Goal: Task Accomplishment & Management: Use online tool/utility

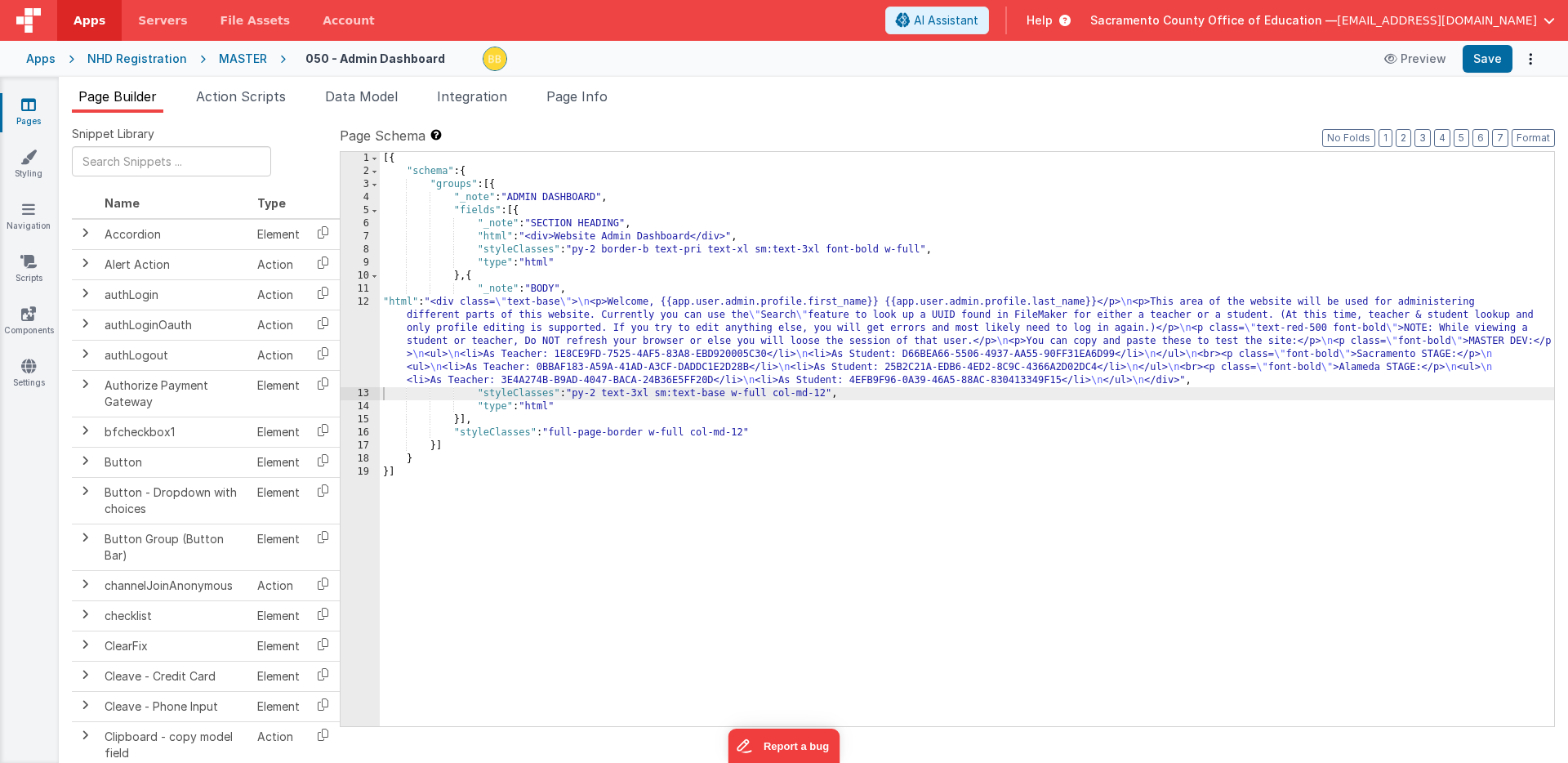
click at [28, 107] on icon at bounding box center [28, 104] width 15 height 16
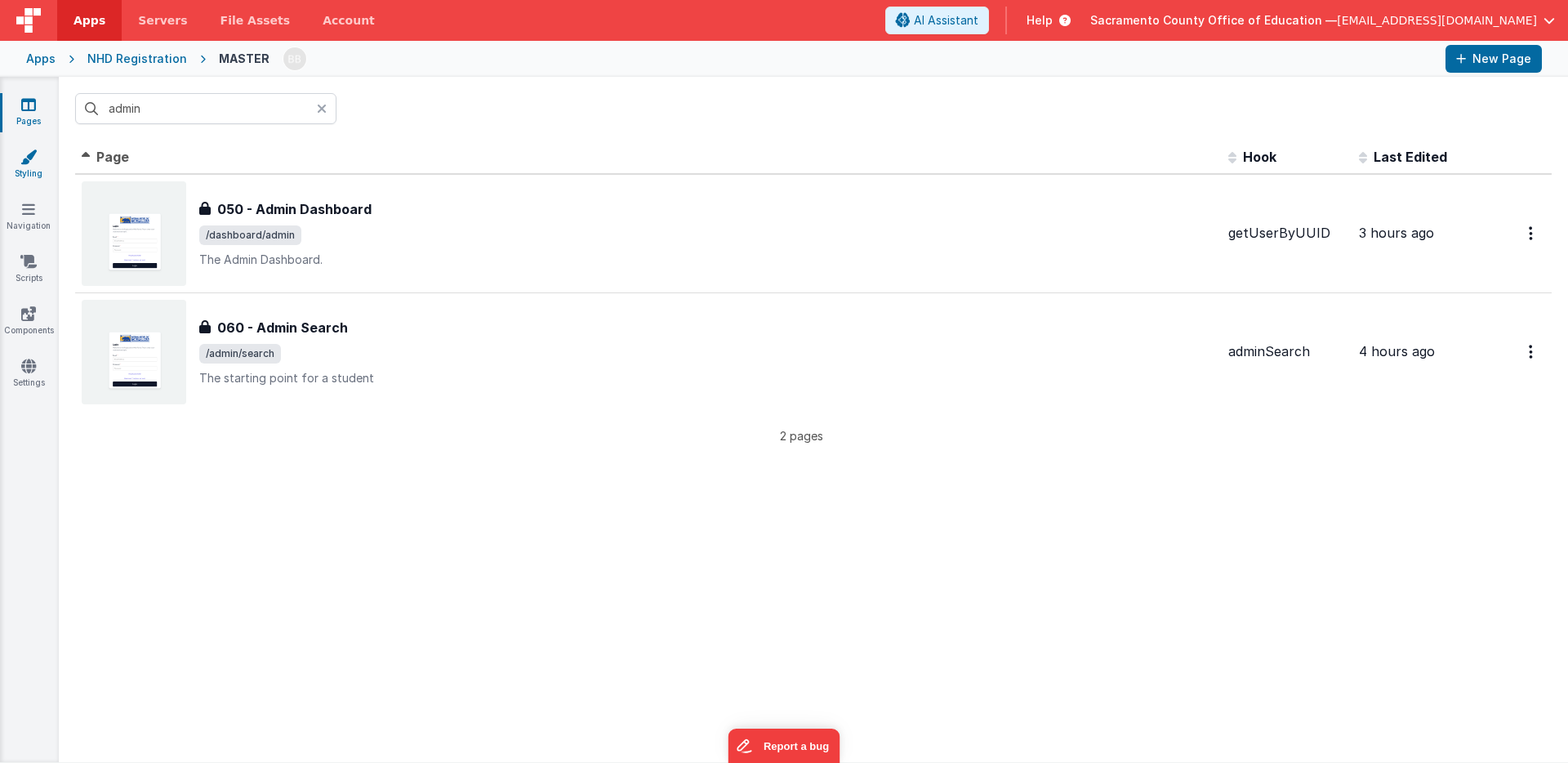
click at [35, 157] on icon at bounding box center [28, 157] width 16 height 16
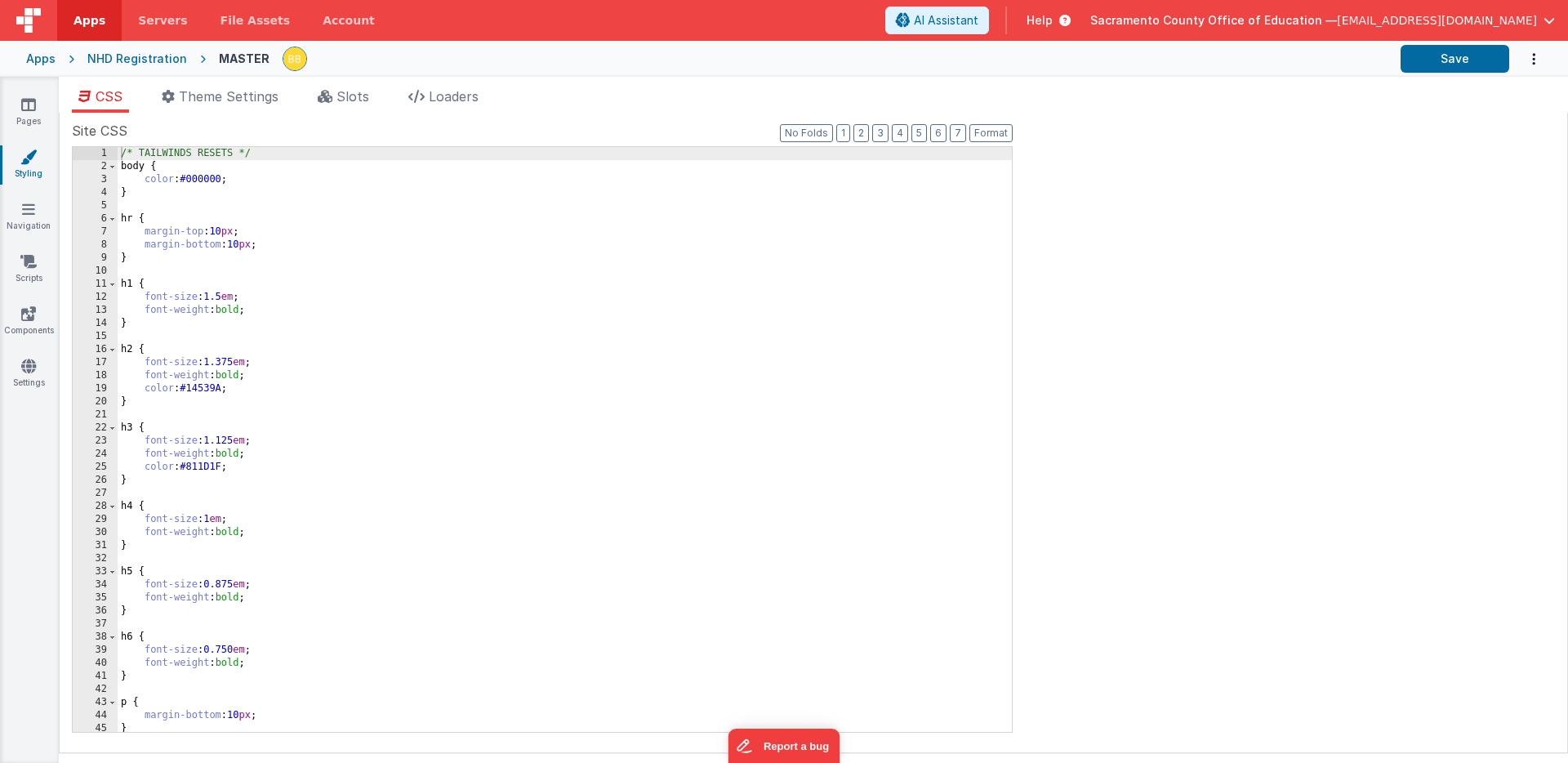
click at [352, 84] on div "CSS Theme Settings Slots Loaders Site CSS Format 7 6 5 4 3 2 1 No Folds 1 2 3 4…" at bounding box center [813, 423] width 1509 height 692
click at [351, 93] on span "Slots" at bounding box center [352, 96] width 33 height 16
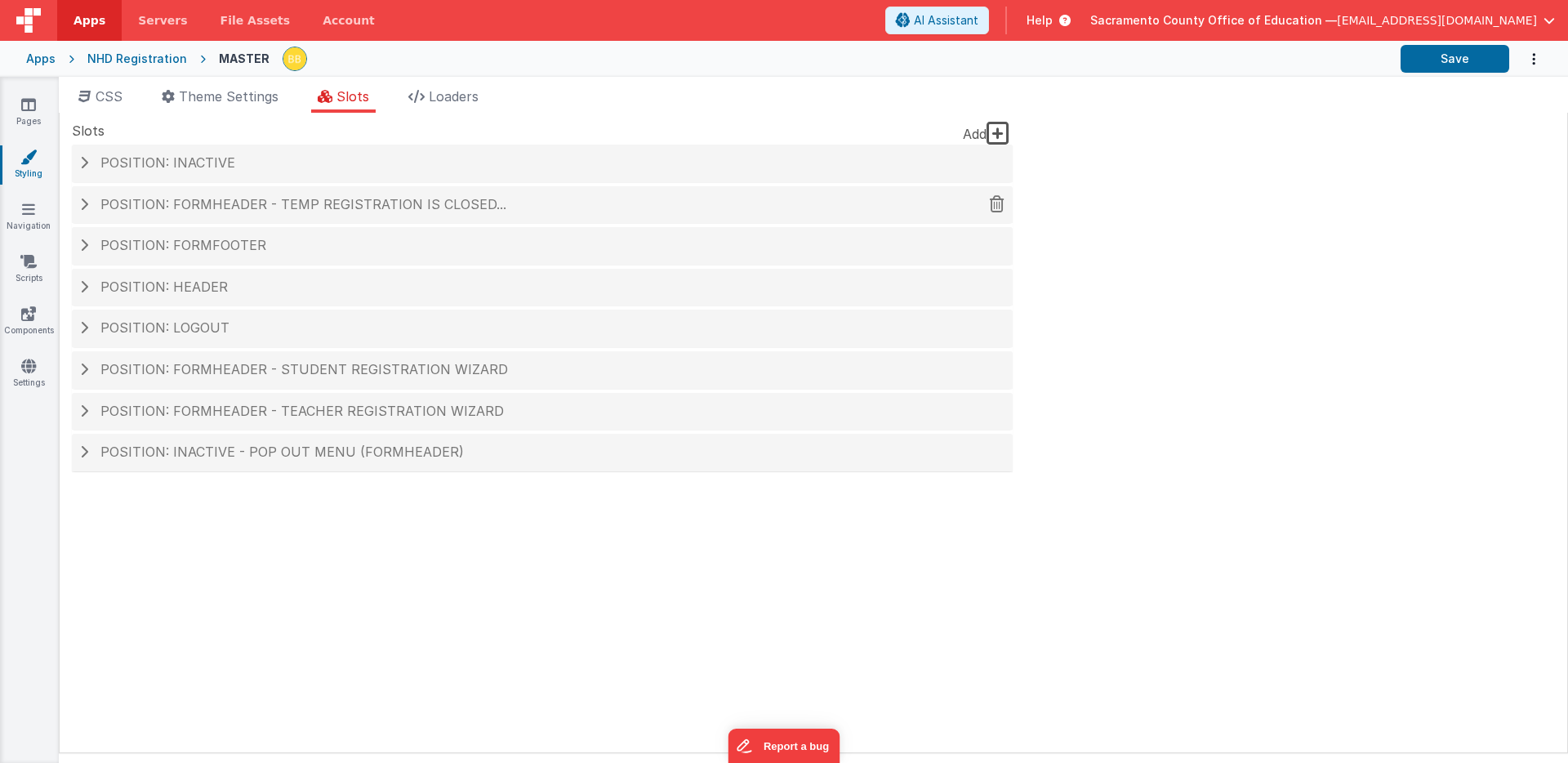
click at [343, 200] on span "Position: formHeader - TEMP Registration is closed..." at bounding box center [303, 204] width 406 height 16
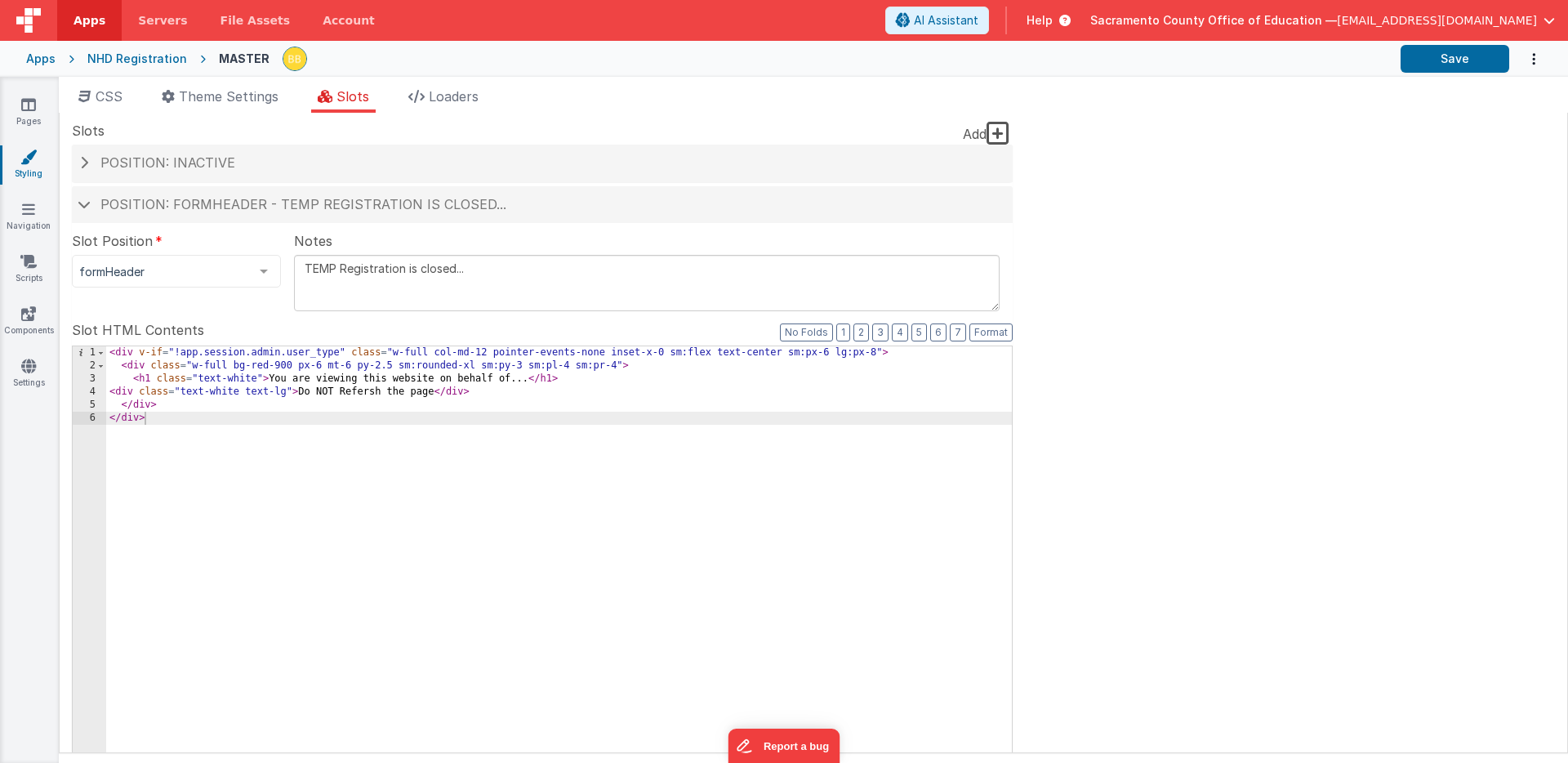
click at [335, 379] on div "< div v-if = "!app.session.admin.user_type" class = "w-full col-md-12 pointer-e…" at bounding box center [559, 623] width 906 height 555
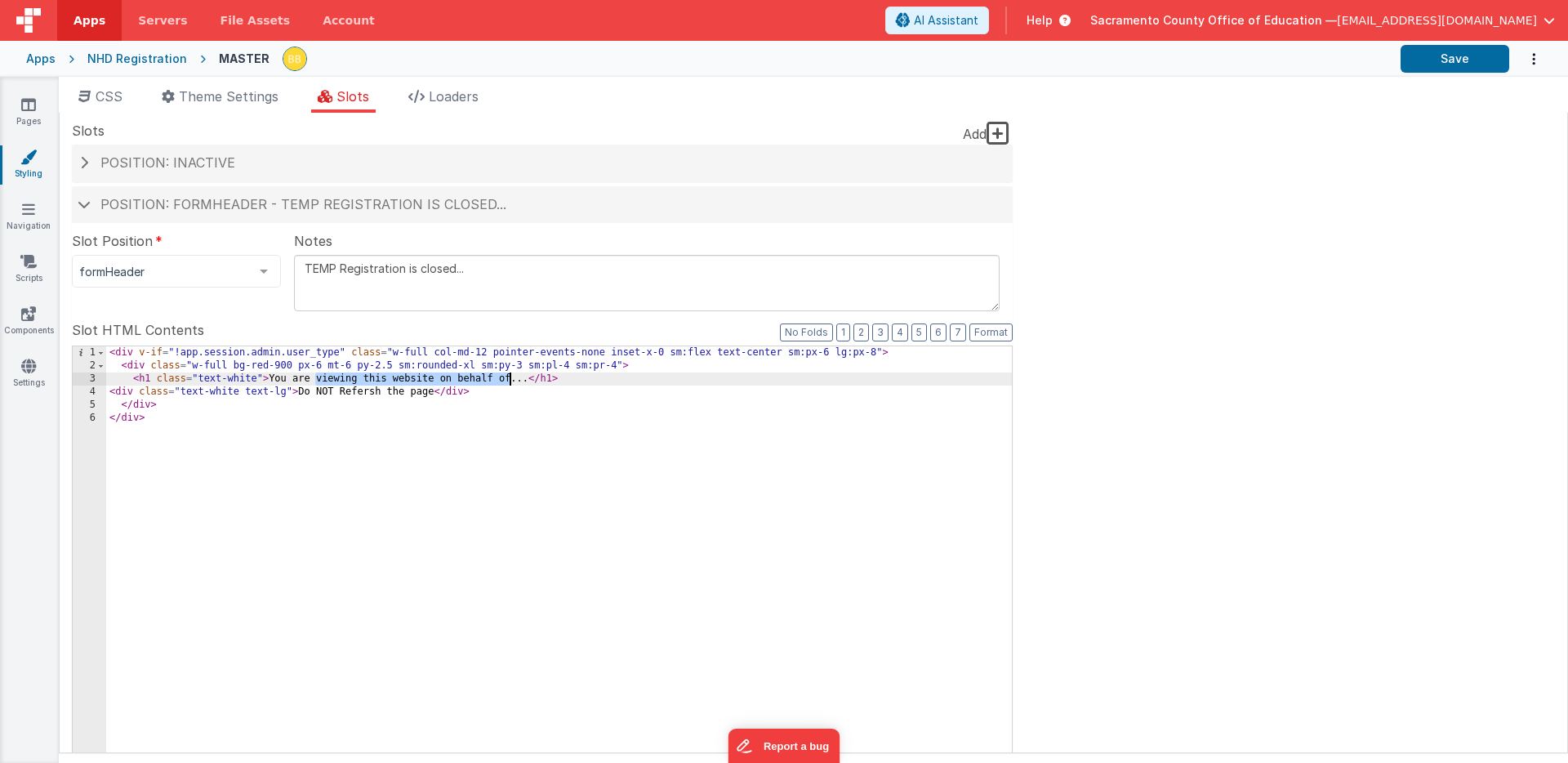
drag, startPoint x: 335, startPoint y: 379, endPoint x: 503, endPoint y: 378, distance: 168.0
click at [503, 378] on div "< div v-if = "!app.session.admin.user_type" class = "w-full col-md-12 pointer-e…" at bounding box center [559, 623] width 906 height 555
drag, startPoint x: 475, startPoint y: 270, endPoint x: 465, endPoint y: 249, distance: 23.3
click at [465, 249] on div "Notes TEMP Registration is closed..." at bounding box center [647, 259] width 706 height 56
paste textarea "viewing this website on behalf of"
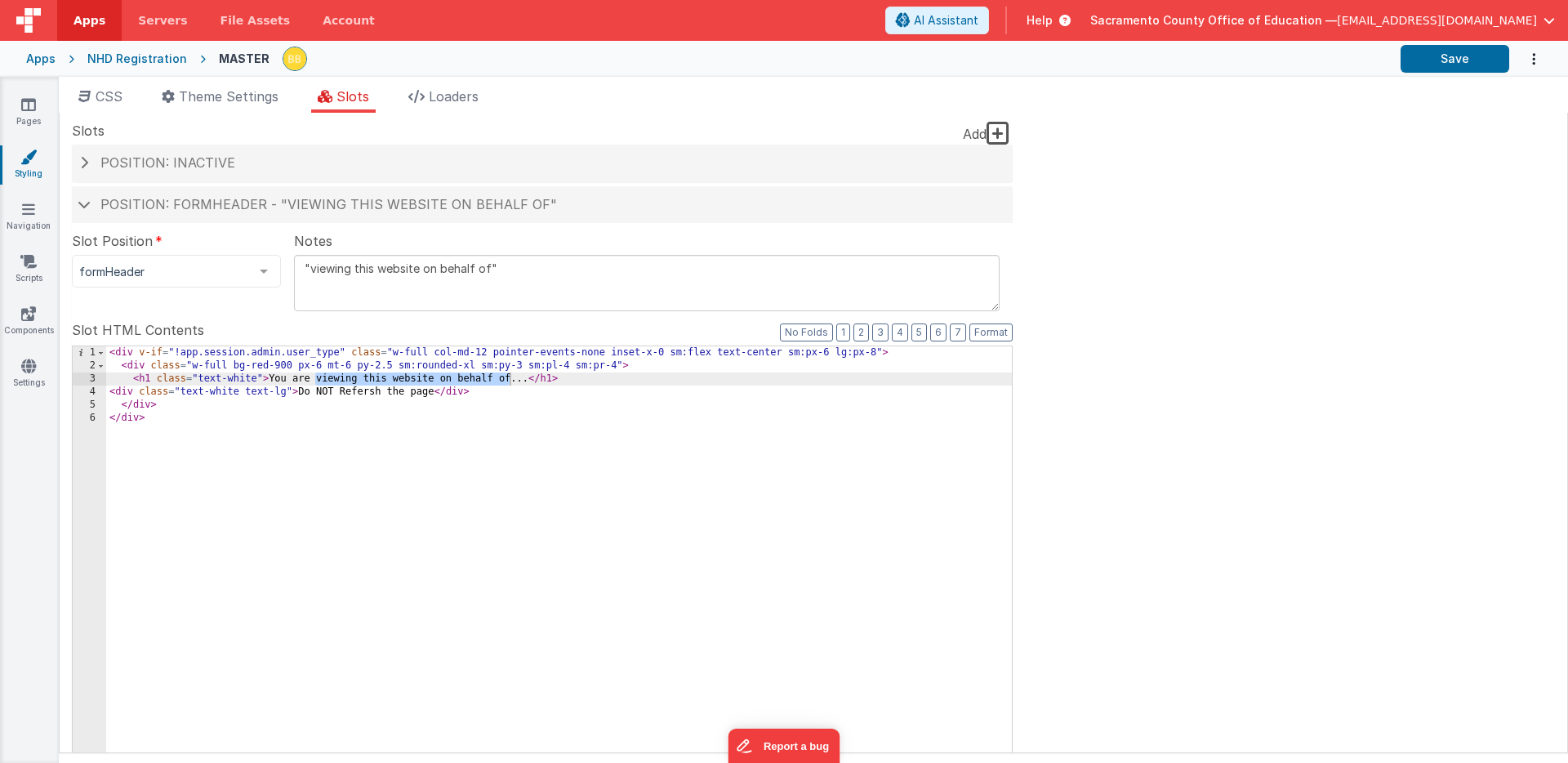
drag, startPoint x: 304, startPoint y: 266, endPoint x: 292, endPoint y: 265, distance: 12.0
click at [292, 265] on div "Slot Position formHeader inactive header headerBrandLeft headerBrand headerSide…" at bounding box center [535, 259] width 928 height 56
click at [315, 271] on textarea ""viewing this website on behalf of"" at bounding box center [647, 282] width 706 height 56
click at [368, 269] on textarea ""Viewing this website on behalf of"" at bounding box center [647, 282] width 706 height 56
drag, startPoint x: 368, startPoint y: 269, endPoint x: 384, endPoint y: 267, distance: 16.1
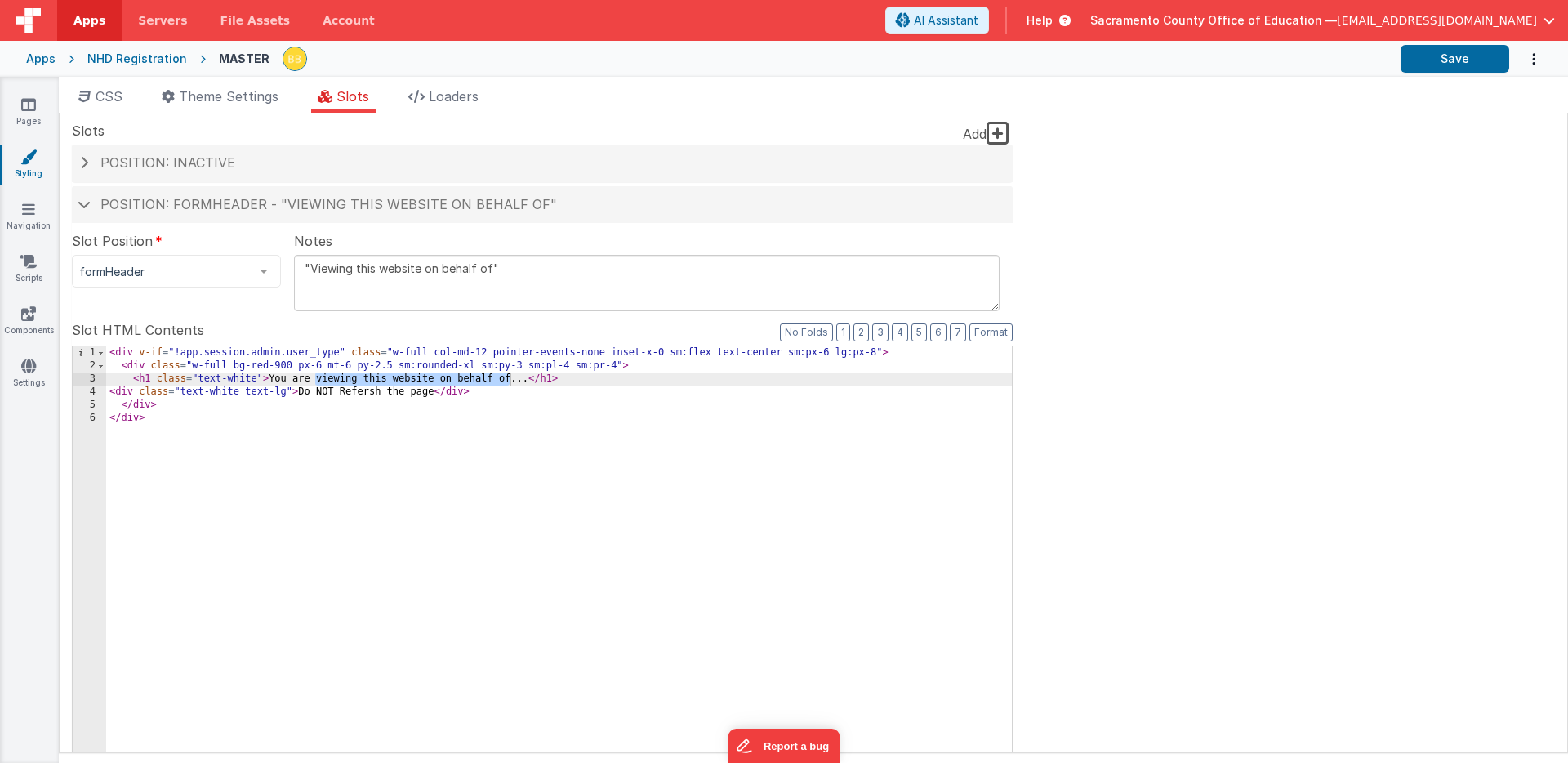
click at [384, 267] on textarea ""Viewing this website on behalf of"" at bounding box center [647, 282] width 706 height 56
type textarea ""Viewing on behalf of""
click at [286, 311] on fieldset "Slot Position formHeader inactive header headerBrandLeft headerBrand headerSide…" at bounding box center [542, 560] width 941 height 659
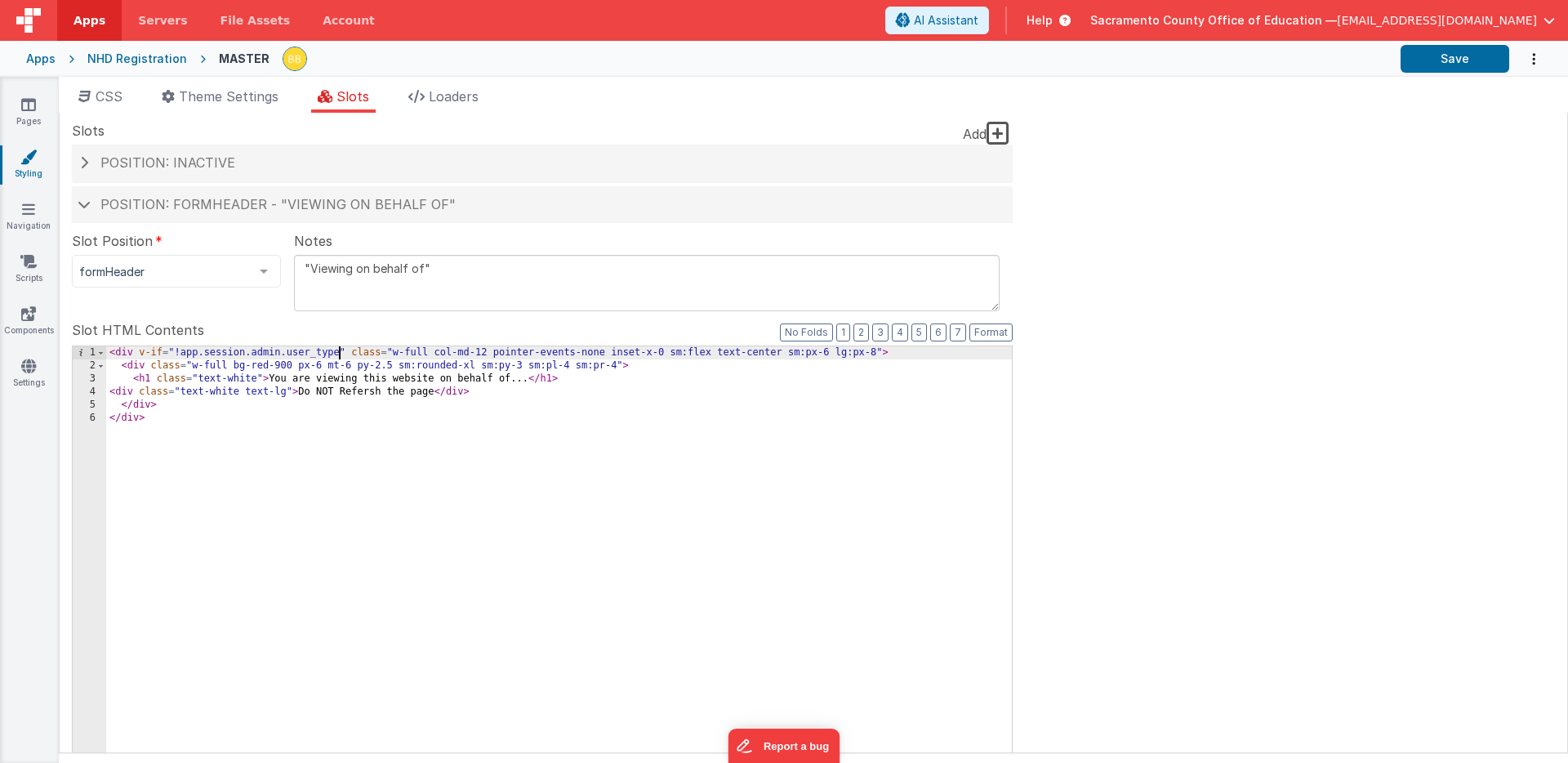
click at [339, 352] on div "< div v-if = "!app.session.admin.user_type" class = "w-full col-md-12 pointer-e…" at bounding box center [559, 623] width 906 height 555
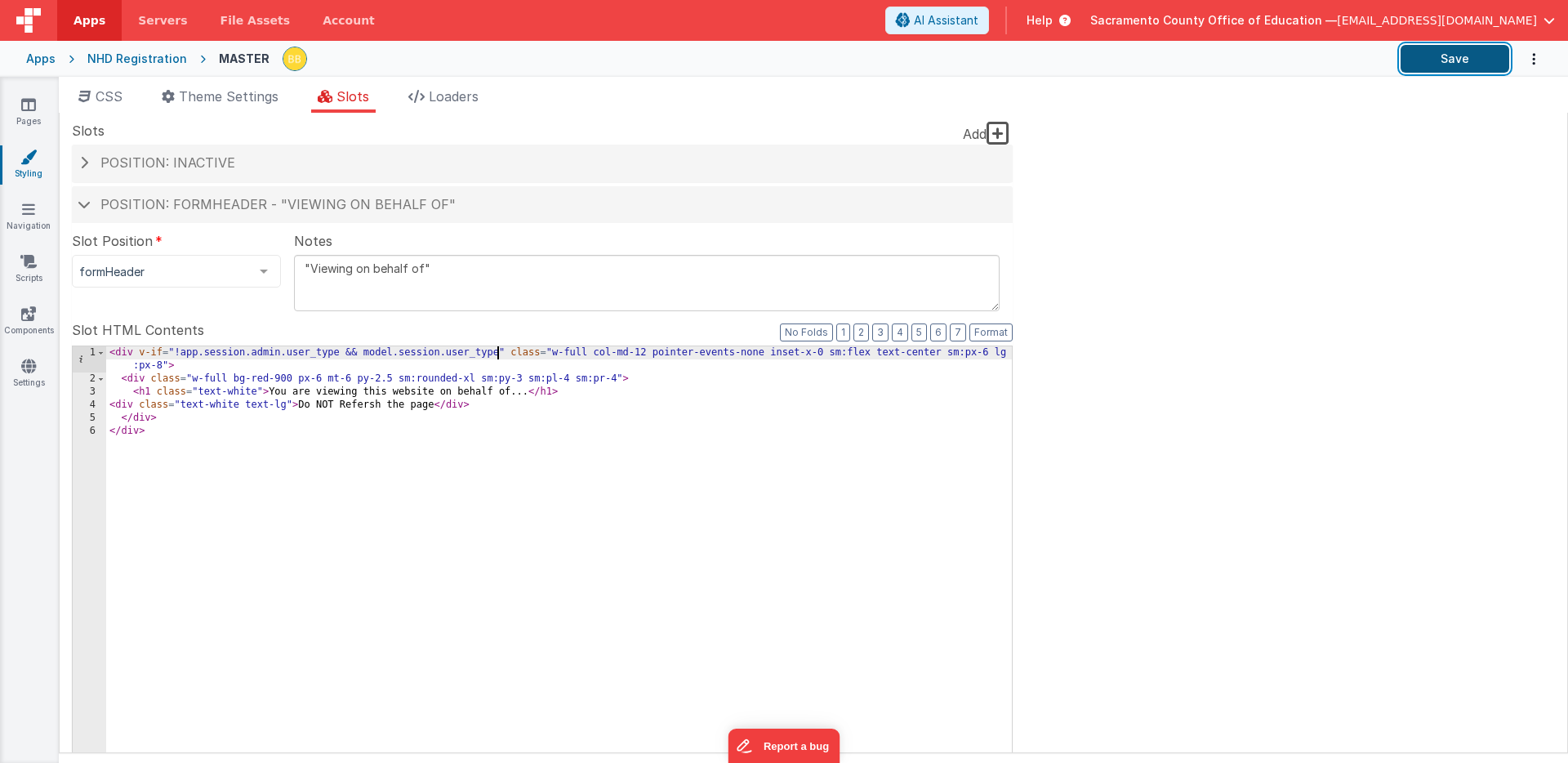
click at [1425, 56] on button "Save" at bounding box center [1455, 58] width 109 height 28
click at [498, 352] on div "< div v-if = "!app.session.admin.user_type && model.session.user_type" class = …" at bounding box center [559, 630] width 906 height 569
click at [1435, 60] on button "Save" at bounding box center [1455, 58] width 109 height 28
click at [182, 352] on div "< div v-if = "!app.session.admin.user_type && model.session.user_type != ''" cl…" at bounding box center [559, 630] width 906 height 569
click at [334, 352] on div "< div v-if = "app.session.admin.user_type && model.session.user_type != ''" cla…" at bounding box center [559, 630] width 906 height 569
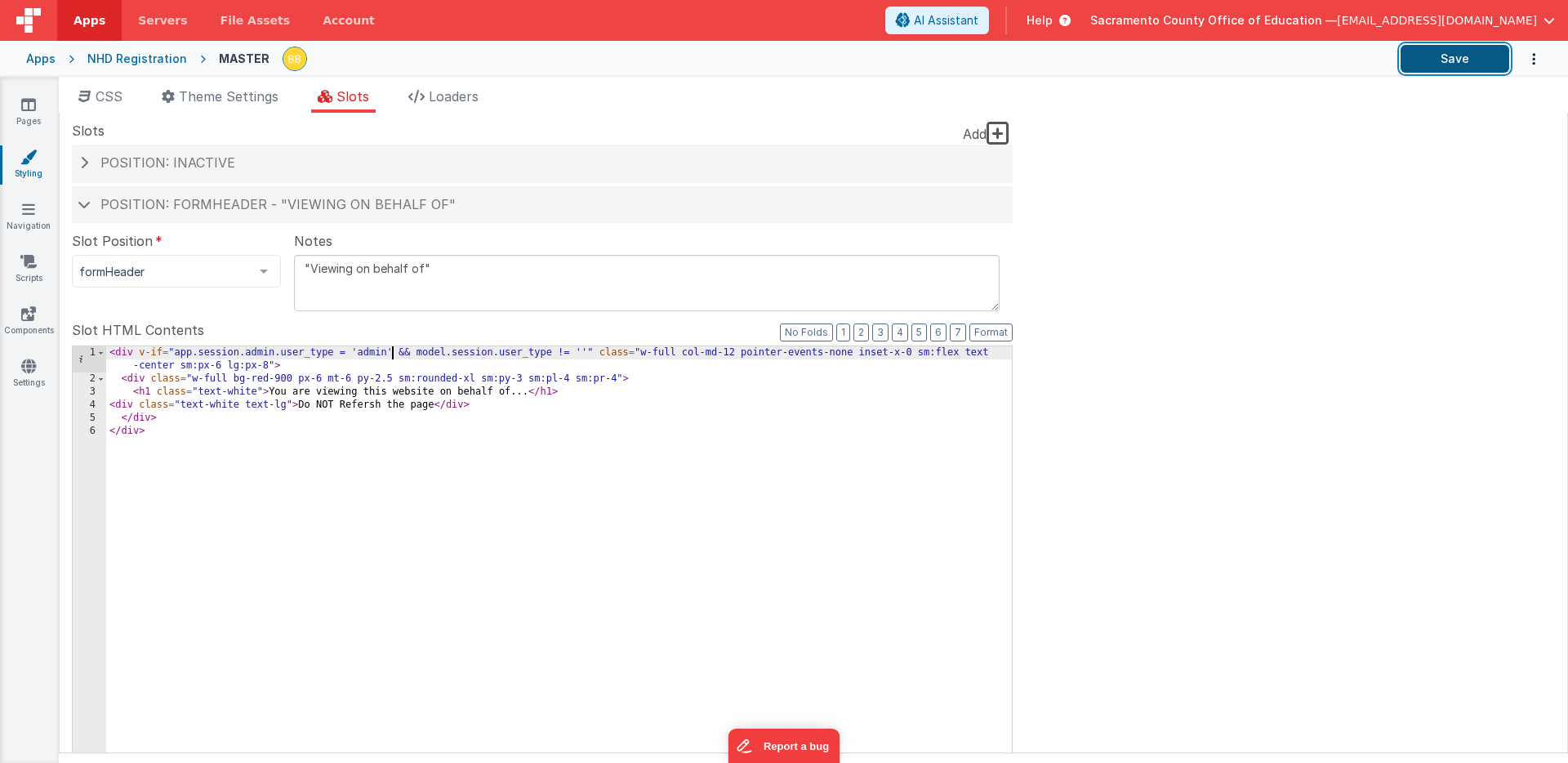
click at [1424, 55] on button "Save" at bounding box center [1455, 58] width 109 height 28
click at [561, 352] on div "< div v-if = "app.session.admin.user_type = 'admin' && model.session.user_type …" at bounding box center [559, 630] width 906 height 569
click at [580, 352] on div "< div v-if = "app.session.admin.user_type = 'admin' && model.session.user_type …" at bounding box center [559, 630] width 906 height 569
click at [1455, 54] on button "Save" at bounding box center [1455, 58] width 109 height 28
click at [340, 353] on div "< div v-if = "app.session.admin.user_type = 'admin' && model.session.user_type …" at bounding box center [559, 630] width 906 height 569
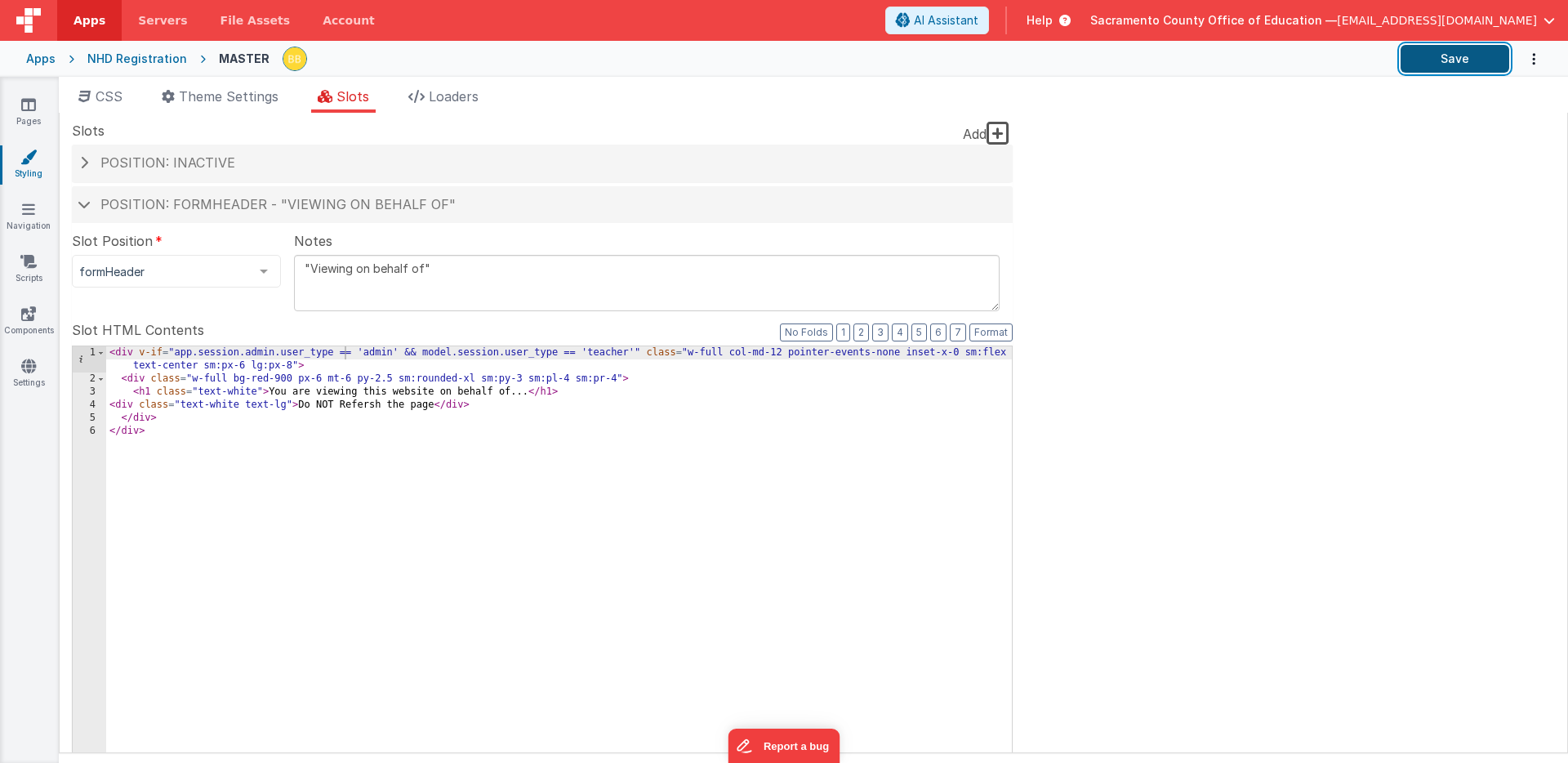
click at [1434, 58] on button "Save" at bounding box center [1455, 58] width 109 height 28
drag, startPoint x: 420, startPoint y: 353, endPoint x: 631, endPoint y: 352, distance: 211.0
click at [631, 352] on div "< div v-if = "app.session.admin.user_type == 'admin' && model.session.user_type…" at bounding box center [559, 630] width 906 height 569
click at [418, 354] on div "< div v-if = "app.session.admin.user_type == 'admin' && model.session.user_type…" at bounding box center [559, 630] width 906 height 569
click at [643, 352] on div "< div v-if = "app.session.admin.user_type == 'admin' && ( model.session.user_ty…" at bounding box center [559, 630] width 906 height 569
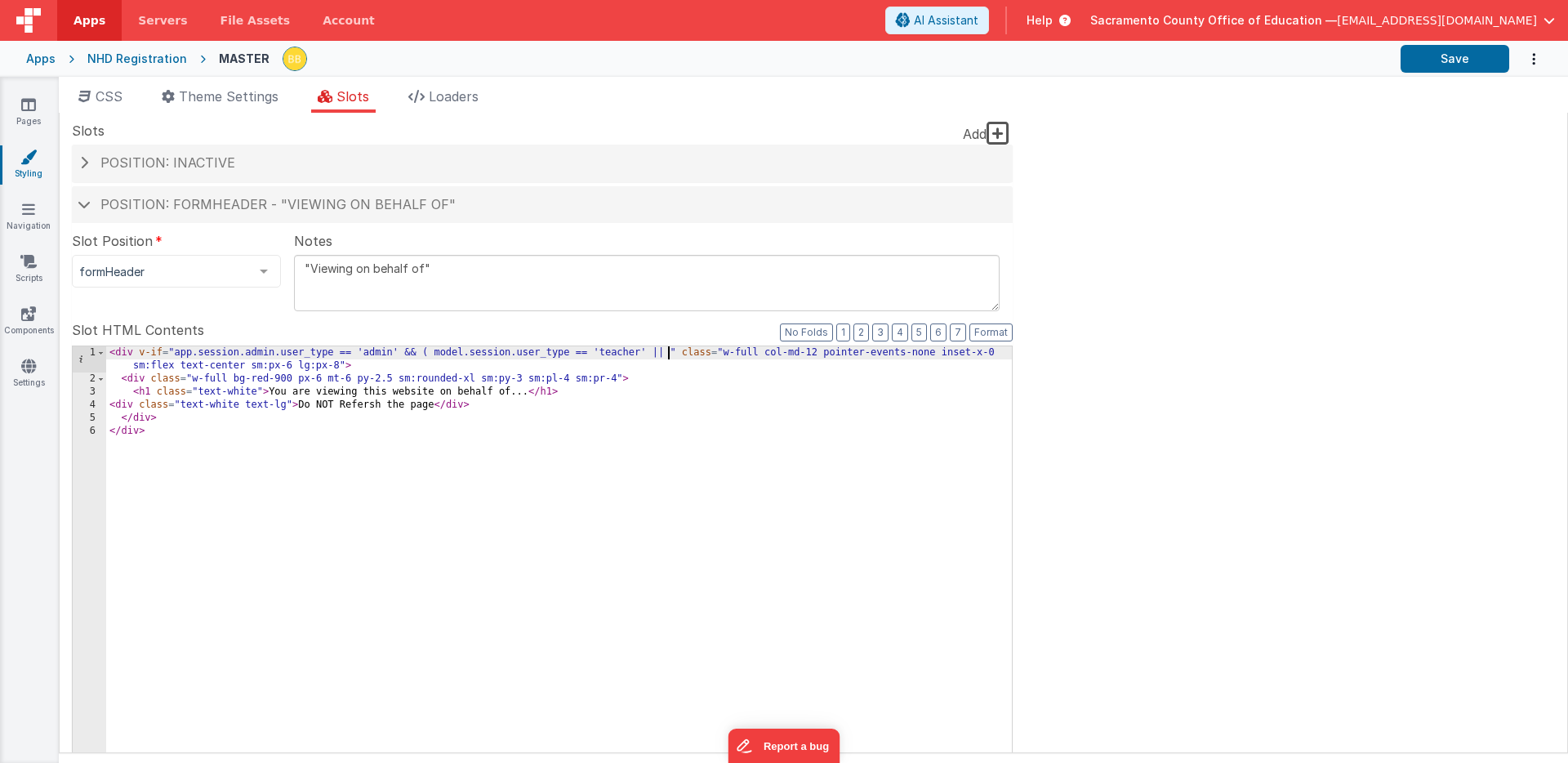
paste textarea
click at [858, 356] on div "< div v-if = "app.session.admin.user_type == 'admin' && ( model.session.user_ty…" at bounding box center [559, 630] width 906 height 569
click at [1428, 53] on button "Save" at bounding box center [1455, 58] width 109 height 28
click at [28, 102] on icon at bounding box center [28, 104] width 15 height 16
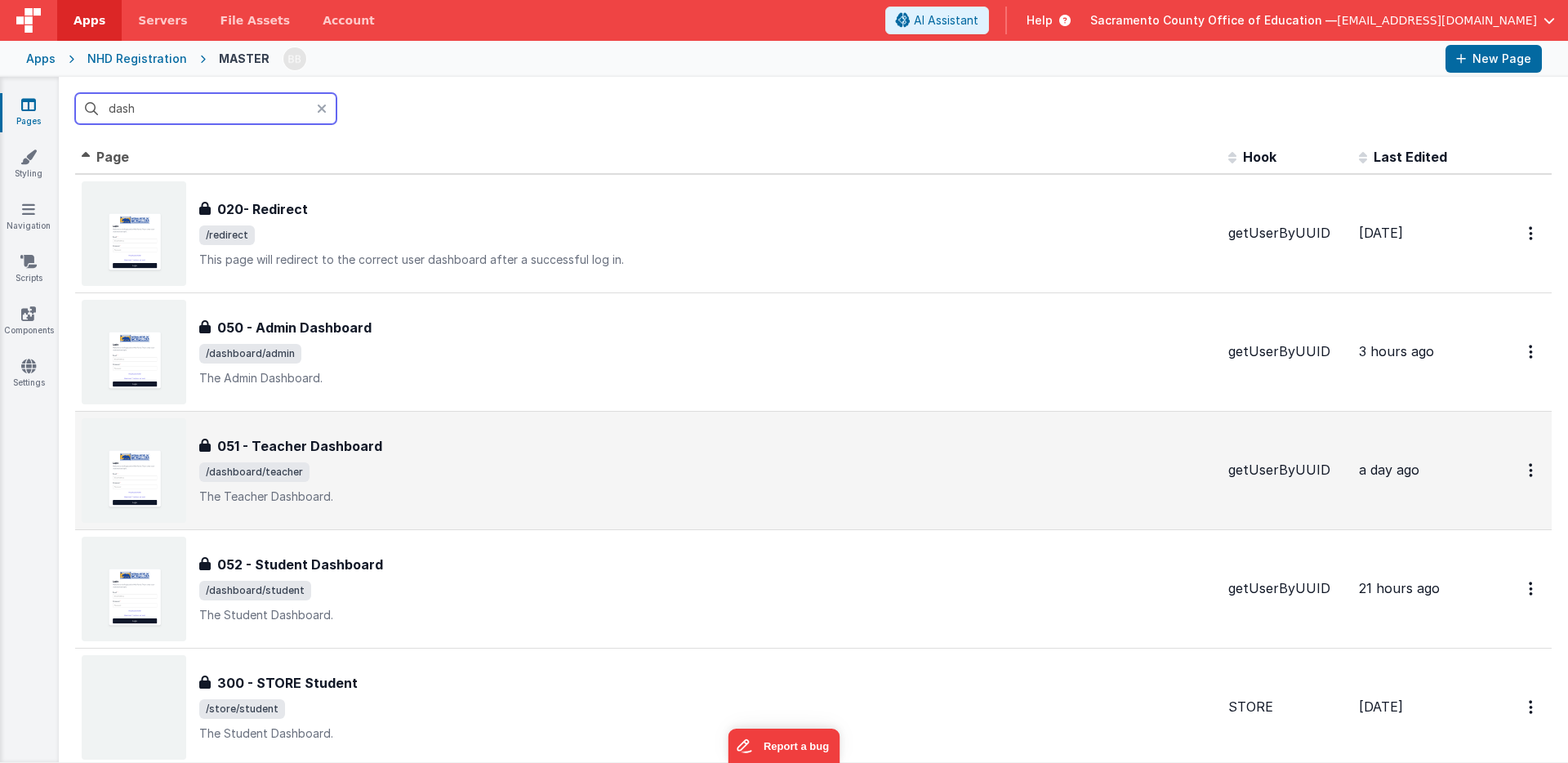
type input "dash"
click at [334, 442] on h3 "051 - Teacher Dashboard" at bounding box center [300, 446] width 165 height 20
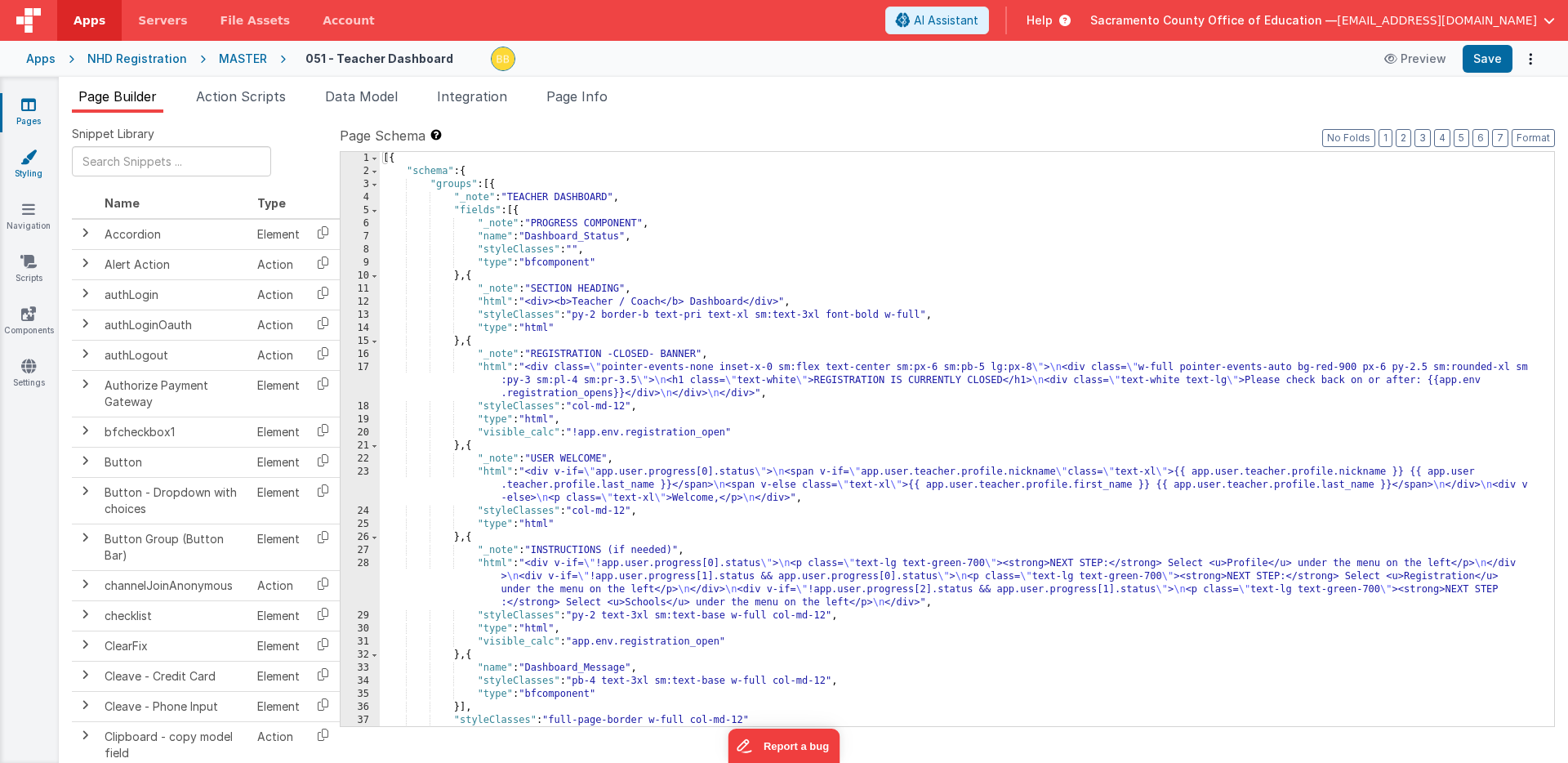
click at [27, 154] on icon at bounding box center [28, 157] width 16 height 16
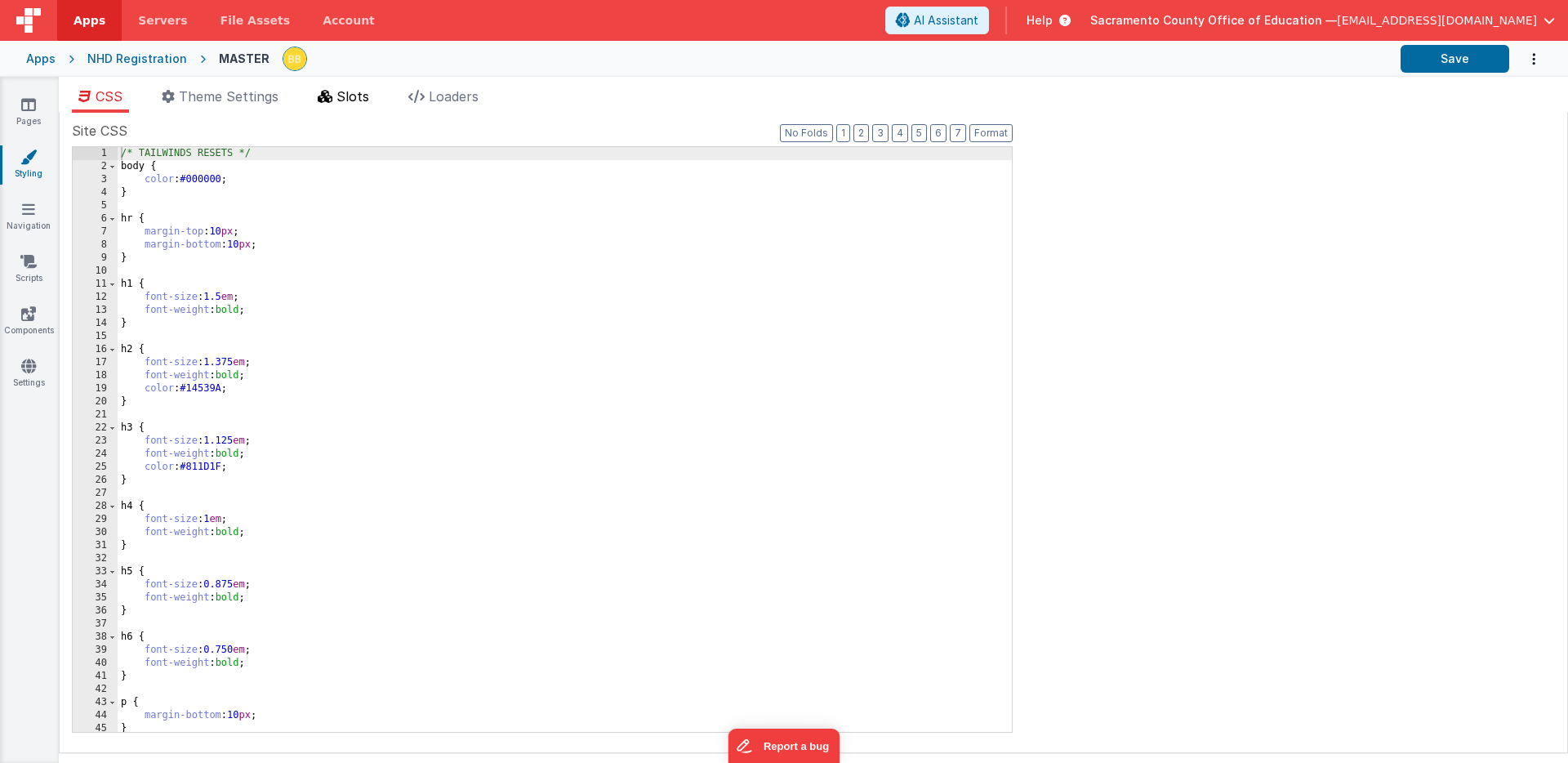
click at [354, 92] on span "Slots" at bounding box center [352, 96] width 33 height 16
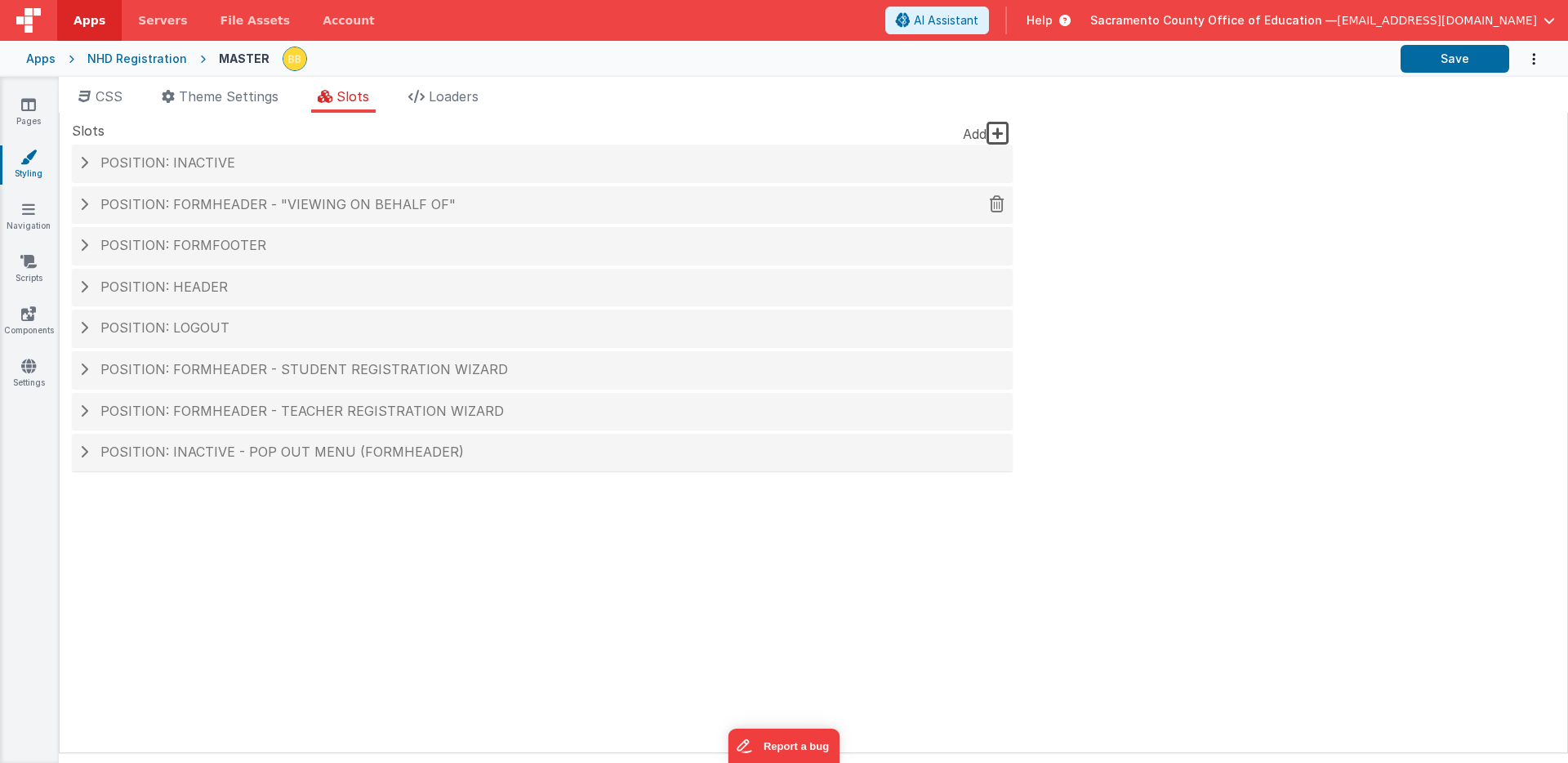
click at [336, 199] on span "Position: formHeader - "Viewing on behalf of"" at bounding box center [278, 204] width 355 height 16
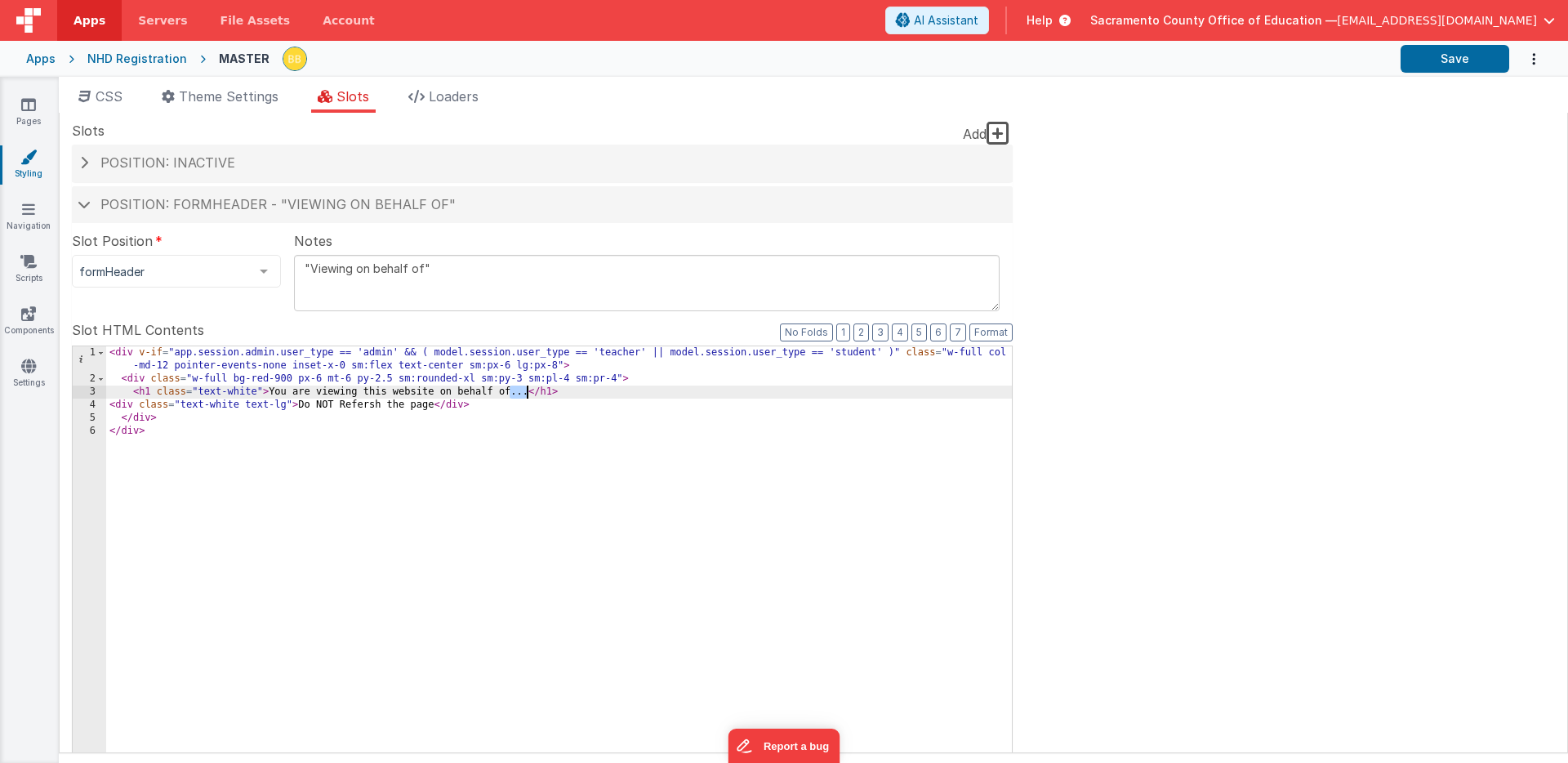
drag, startPoint x: 510, startPoint y: 393, endPoint x: 526, endPoint y: 391, distance: 16.1
click at [526, 391] on div "< div v-if = "app.session.admin.user_type == 'admin' && ( model.session.user_ty…" at bounding box center [559, 630] width 906 height 569
click at [434, 406] on div "< div v-if = "app.session.admin.user_type == 'admin' && ( model.session.user_ty…" at bounding box center [559, 630] width 906 height 569
click at [1444, 55] on button "Save" at bounding box center [1455, 58] width 109 height 28
click at [29, 104] on icon at bounding box center [28, 104] width 15 height 16
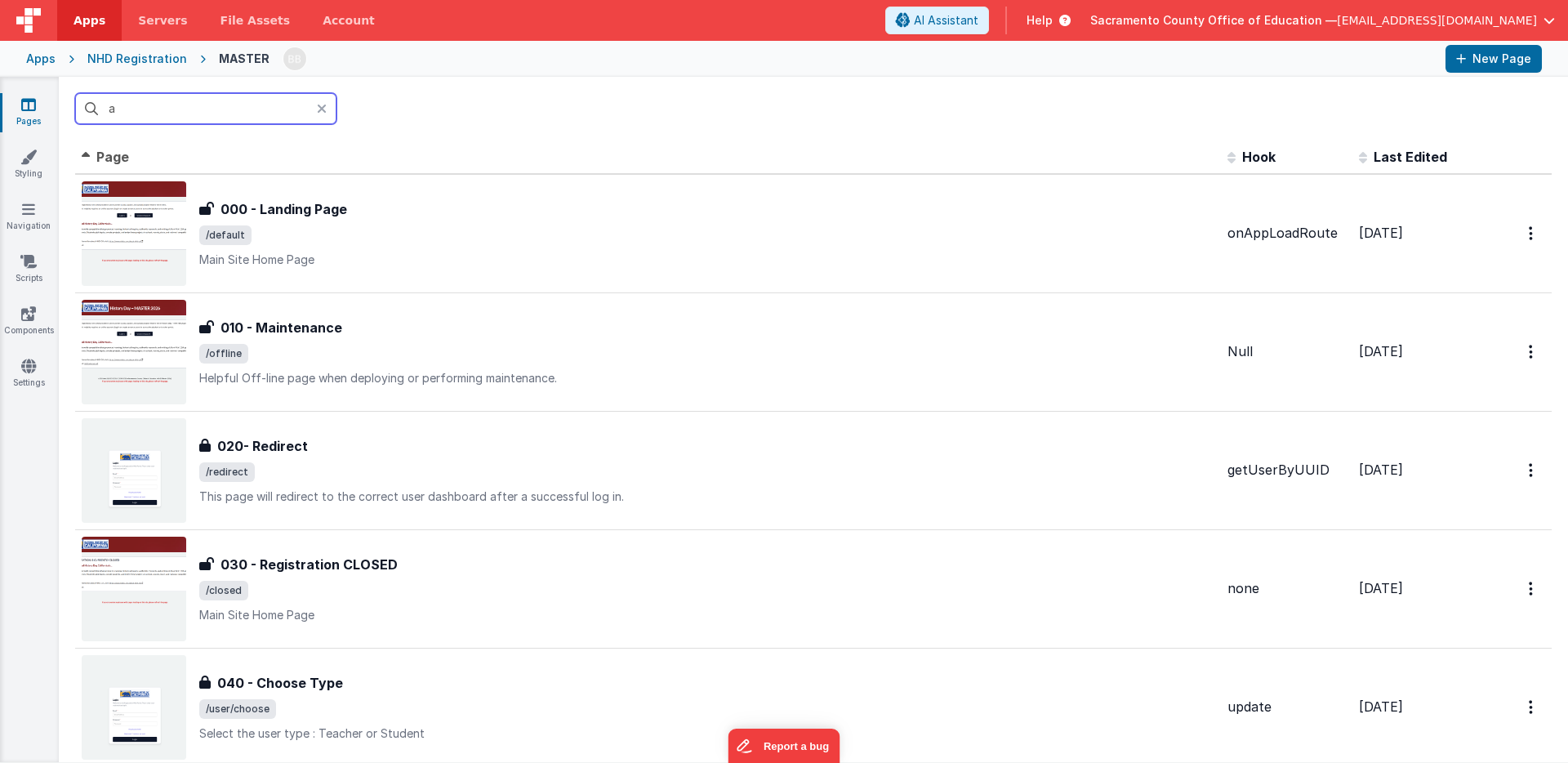
click at [162, 106] on input "a" at bounding box center [206, 108] width 262 height 31
click at [163, 106] on input "a" at bounding box center [206, 108] width 262 height 31
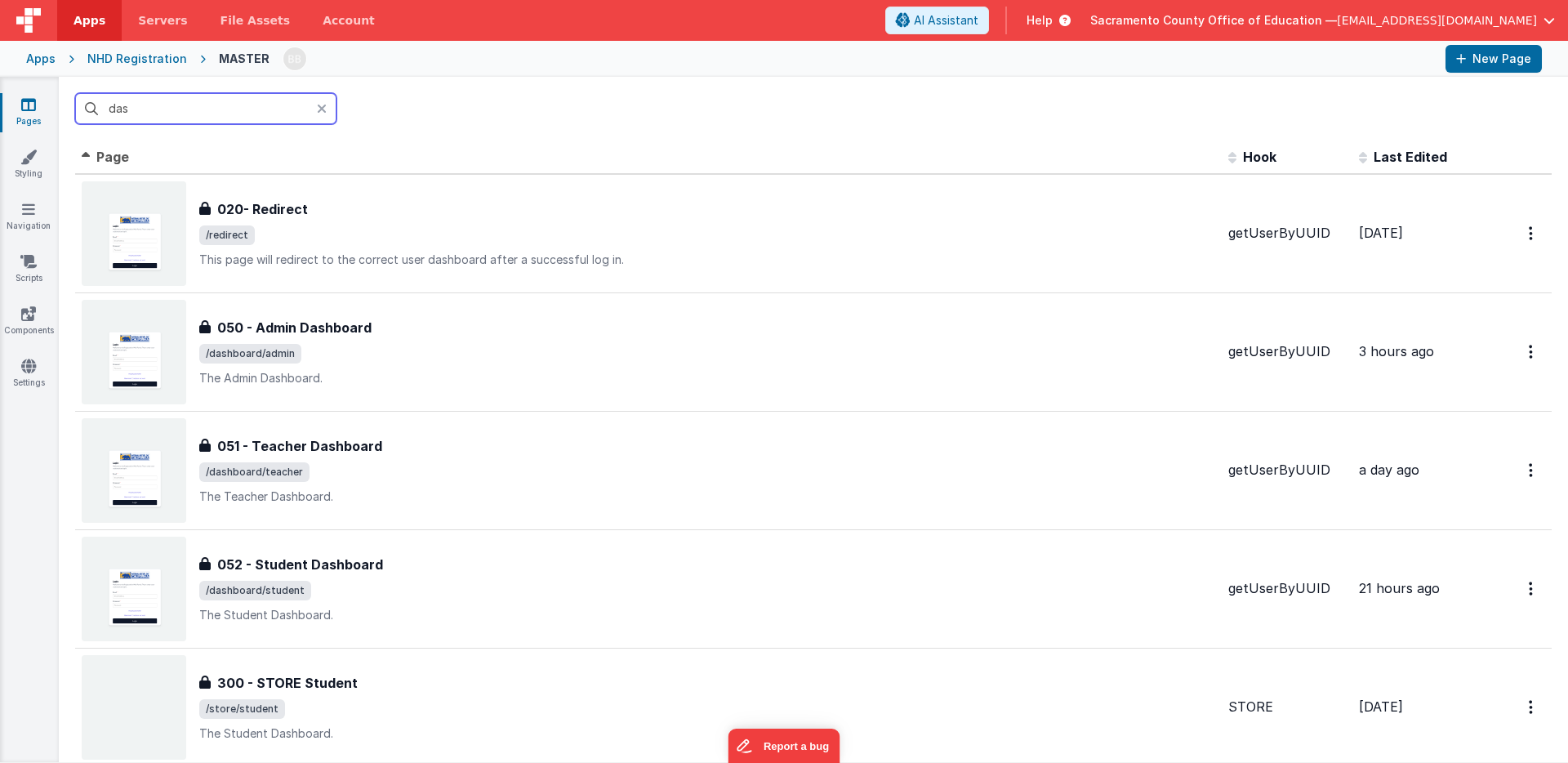
type input "dash"
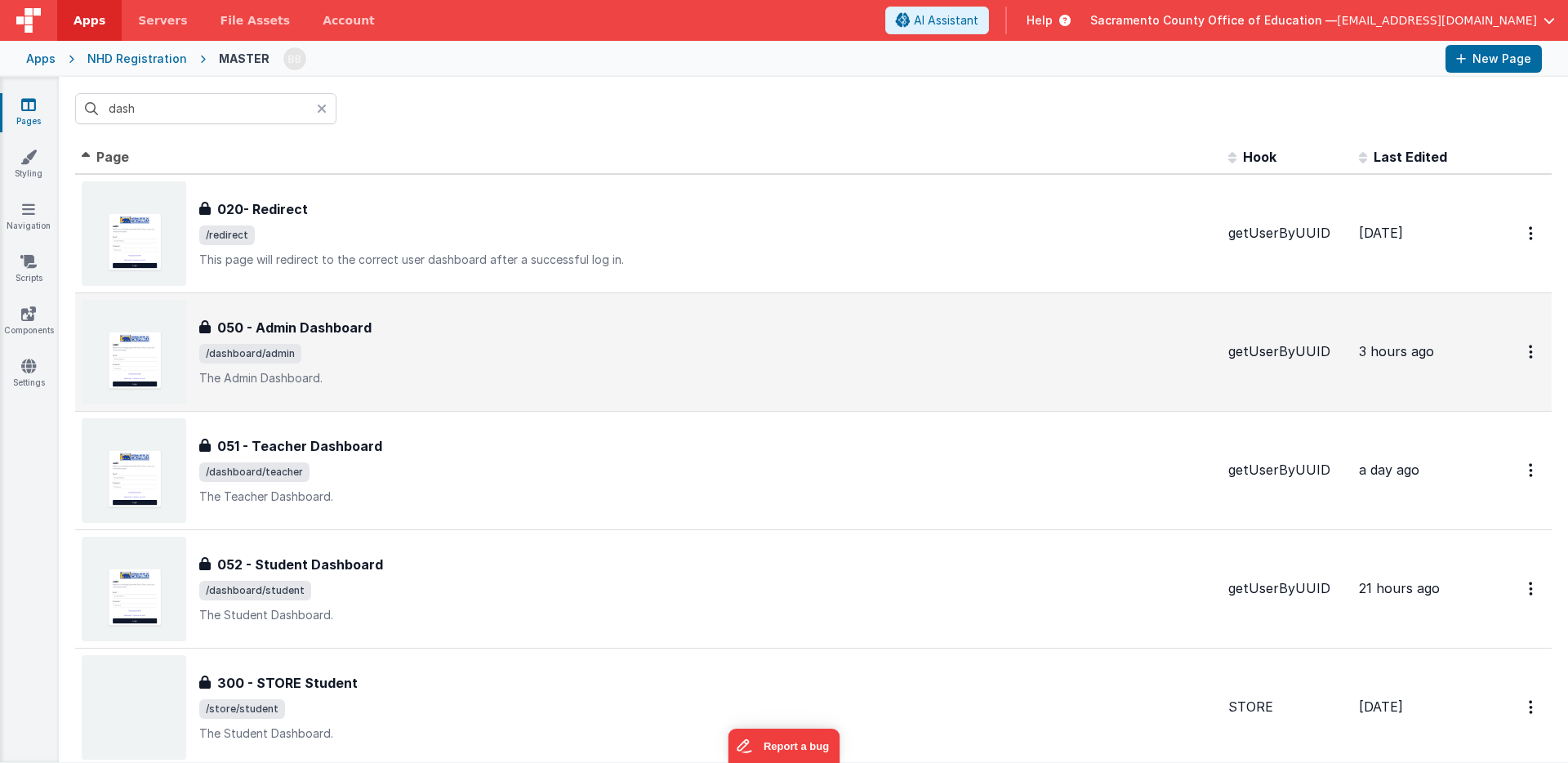
click at [286, 328] on h3 "050 - Admin Dashboard" at bounding box center [294, 328] width 154 height 20
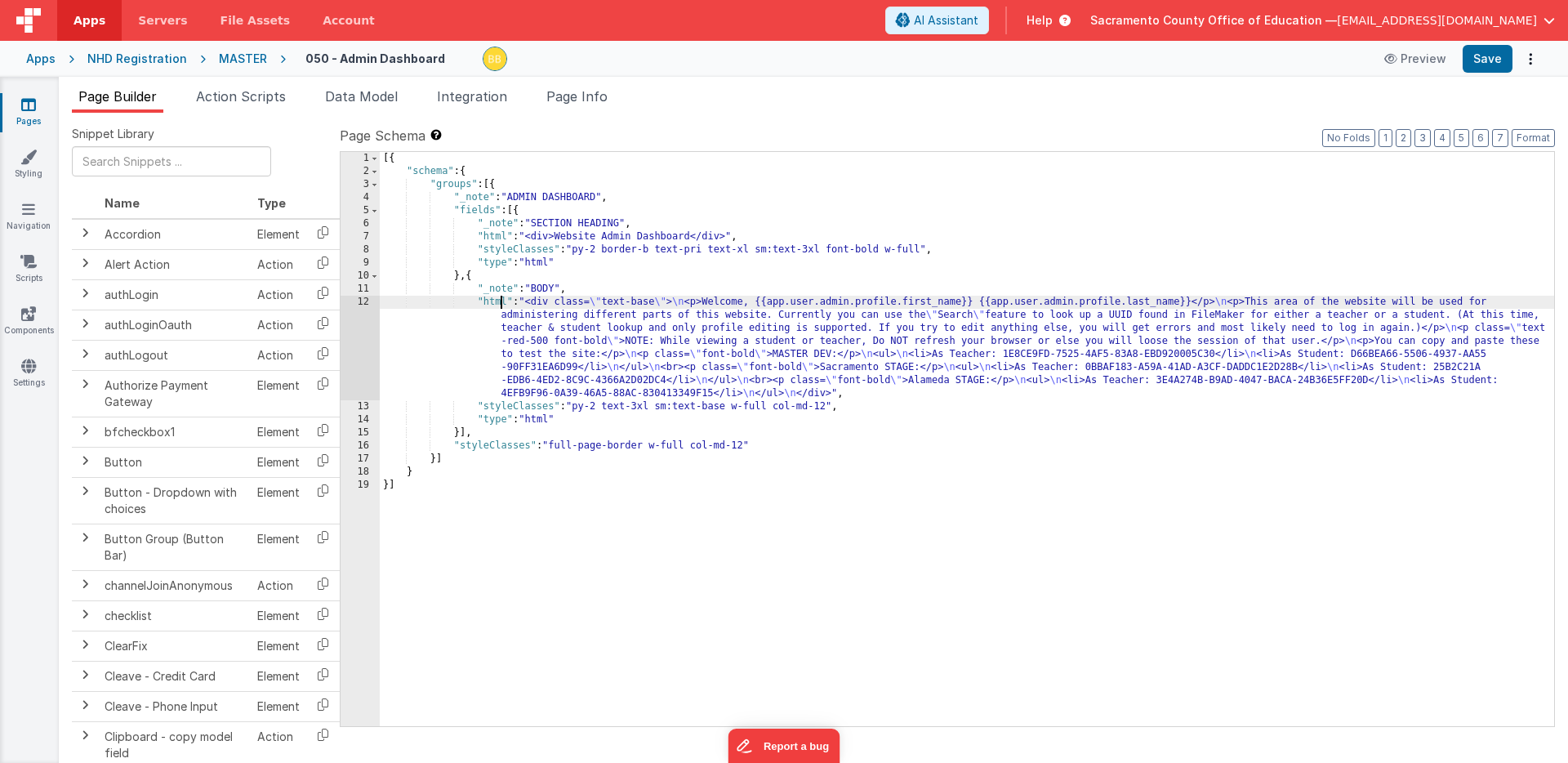
click at [499, 303] on div "[{ "schema" : { "groups" : [{ "_note" : "ADMIN DASHBOARD" , "fields" : [{ "_not…" at bounding box center [967, 451] width 1175 height 600
click at [362, 312] on div "12" at bounding box center [360, 347] width 39 height 104
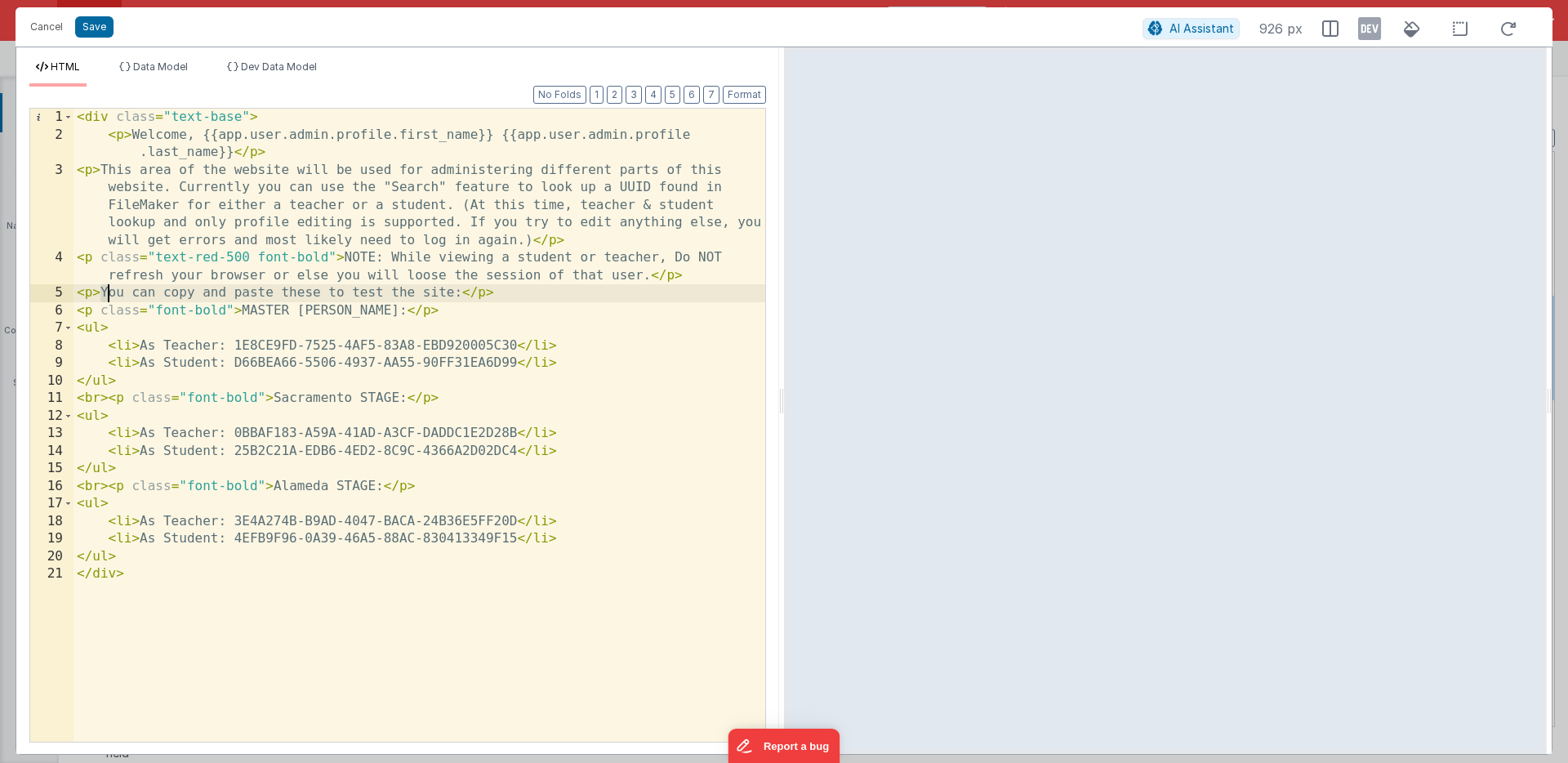
click at [108, 292] on div "< div class = "text-base" > < p > Welcome, {{app.user.admin.profile.first_name}…" at bounding box center [419, 442] width 691 height 668
click at [94, 25] on button "Save" at bounding box center [94, 26] width 38 height 21
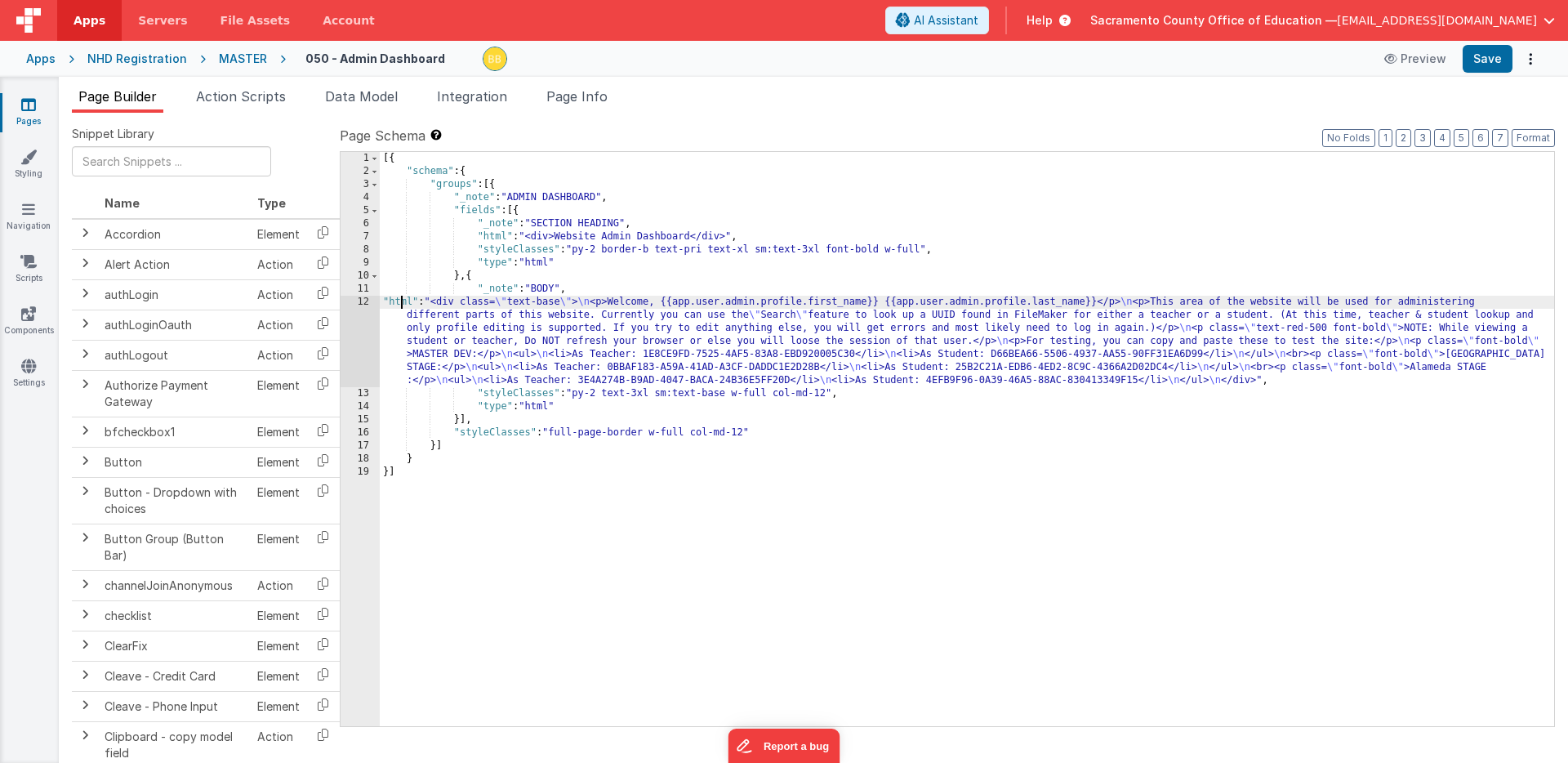
click at [403, 302] on div "[{ "schema" : { "groups" : [{ "_note" : "ADMIN DASHBOARD" , "fields" : [{ "_not…" at bounding box center [967, 451] width 1175 height 600
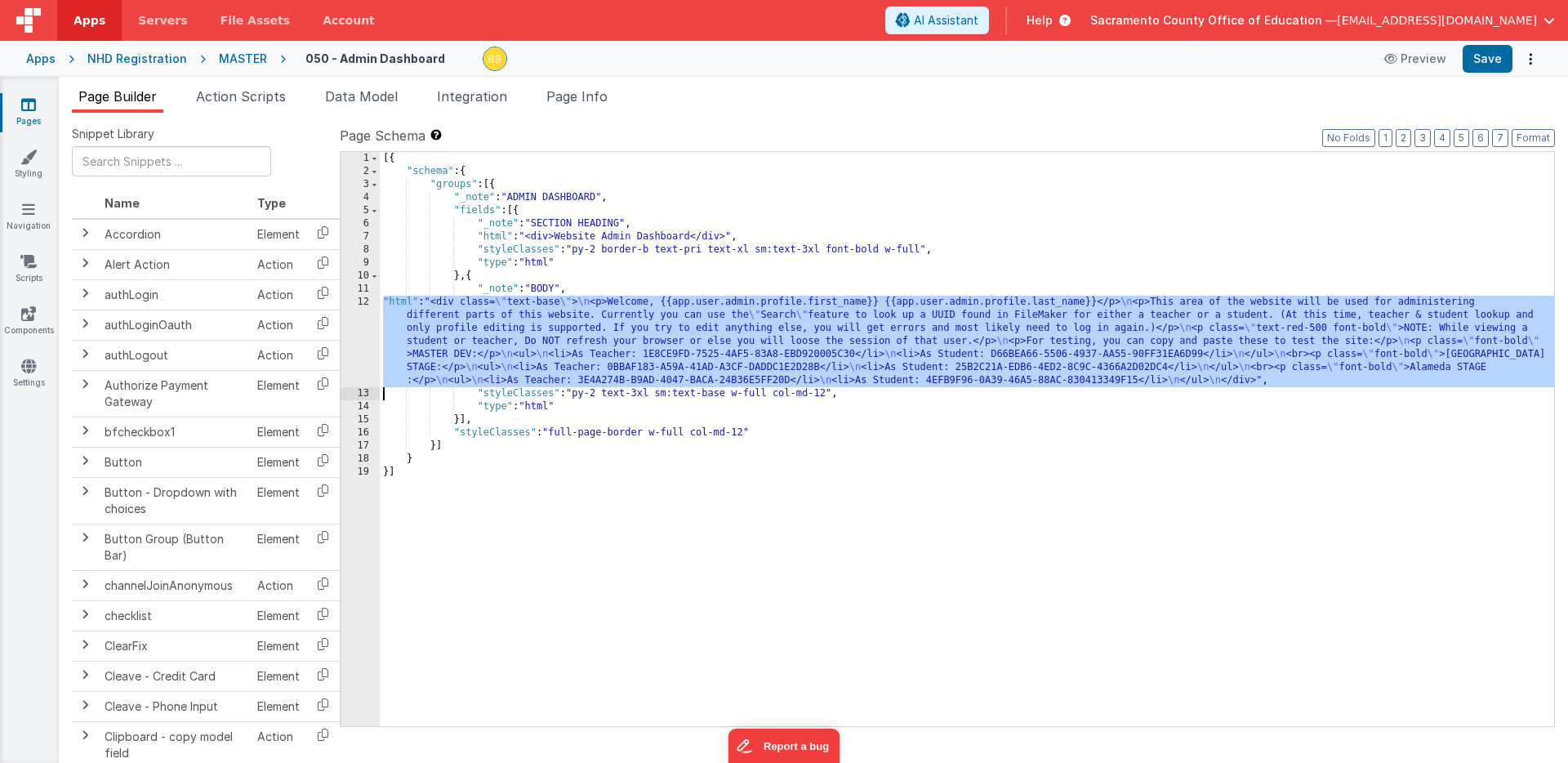
click at [369, 319] on div "12" at bounding box center [360, 341] width 39 height 92
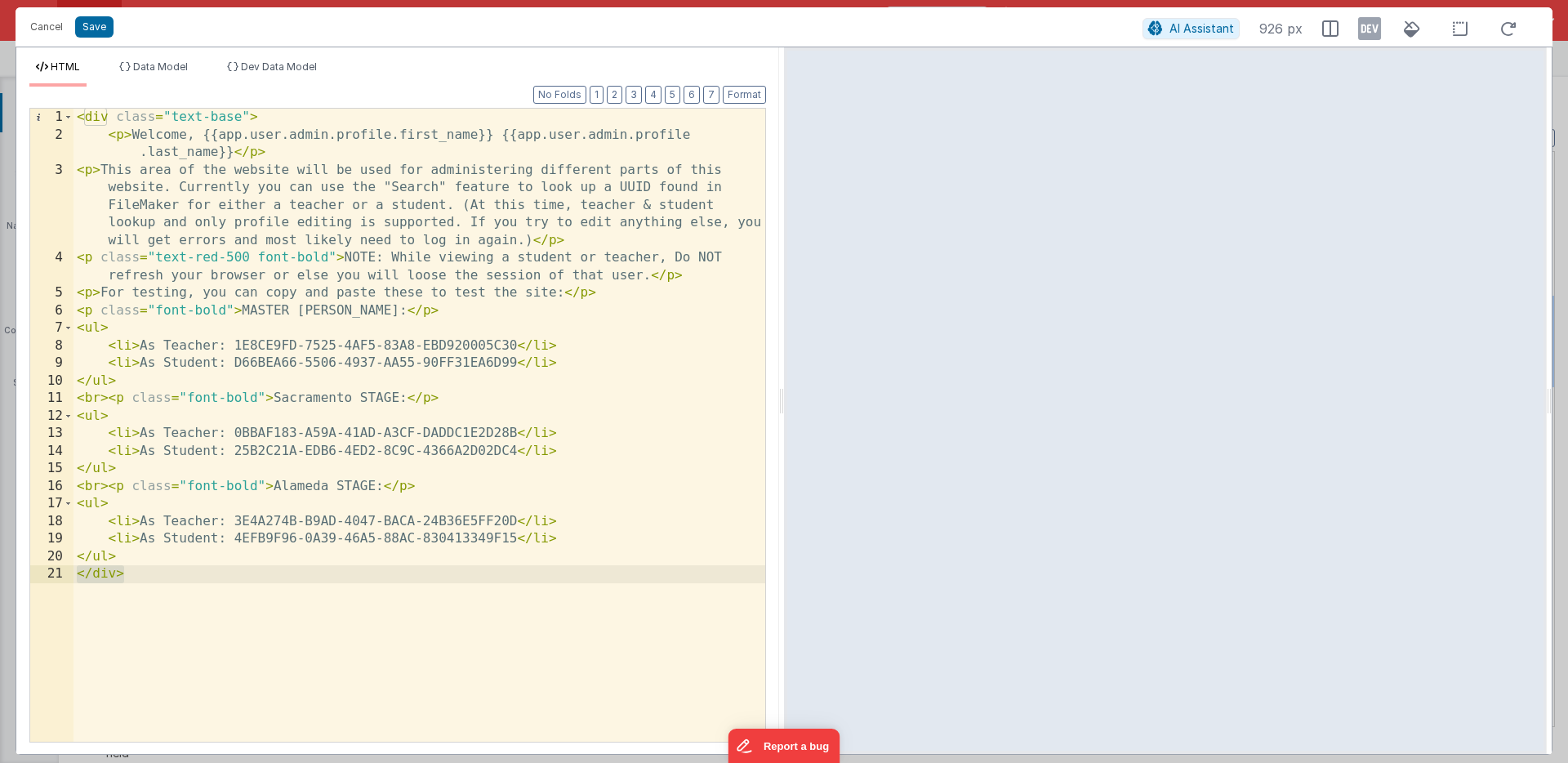
drag, startPoint x: 129, startPoint y: 575, endPoint x: 79, endPoint y: 571, distance: 50.2
click at [79, 571] on div "< div class = "text-base" > < p > Welcome, {{app.user.admin.profile.first_name}…" at bounding box center [419, 442] width 691 height 668
click at [710, 275] on div "< div class = "text-base" > < p > Welcome, {{app.user.admin.profile.first_name}…" at bounding box center [419, 442] width 691 height 668
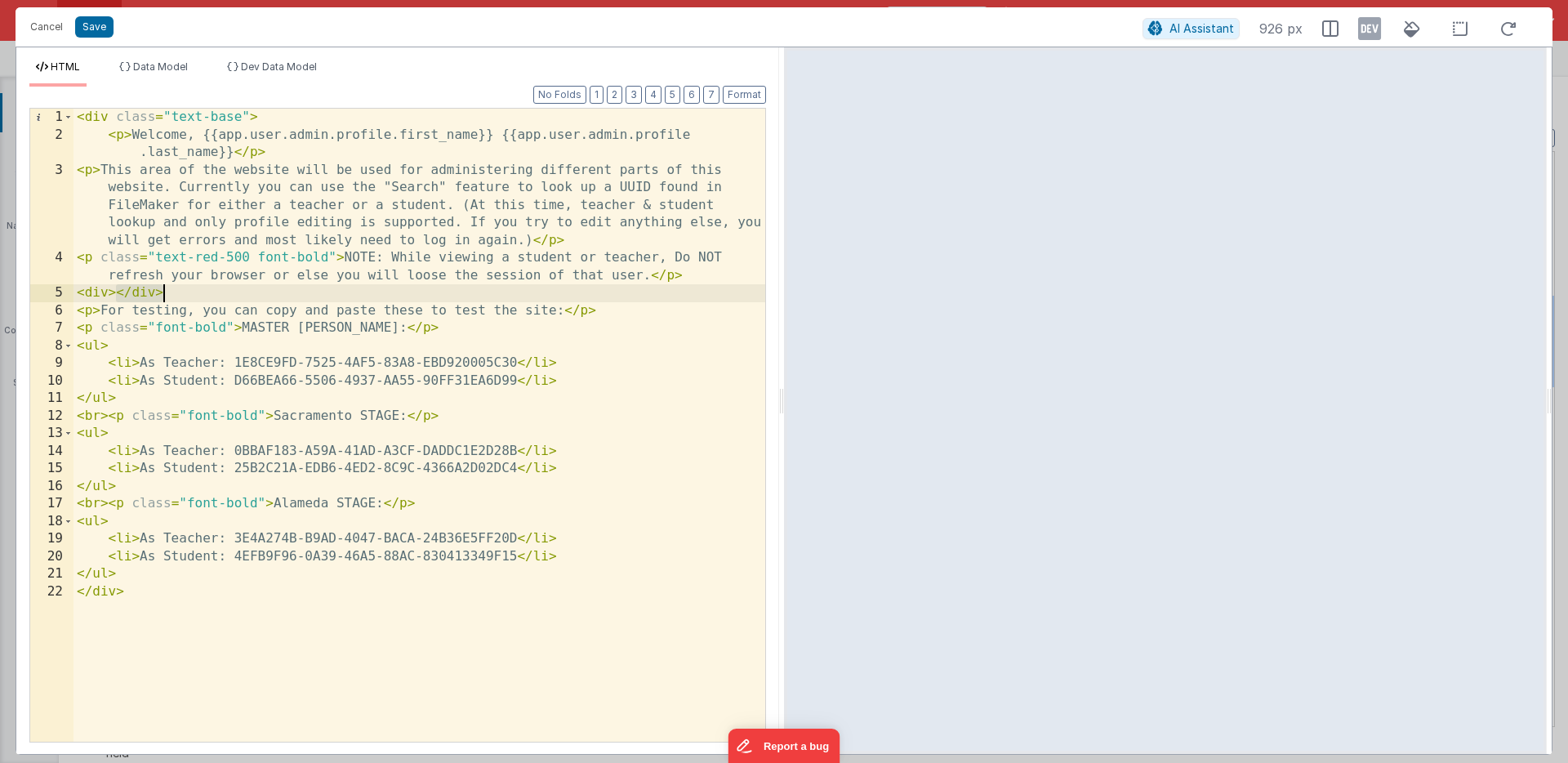
drag, startPoint x: 116, startPoint y: 295, endPoint x: 164, endPoint y: 295, distance: 48.0
click at [164, 295] on div "< div class = "text-base" > < p > Welcome, {{app.user.admin.profile.first_name}…" at bounding box center [419, 442] width 691 height 668
click at [126, 293] on div "< div class = "text-base" > < p > Welcome, {{app.user.admin.profile.first_name}…" at bounding box center [419, 442] width 691 height 668
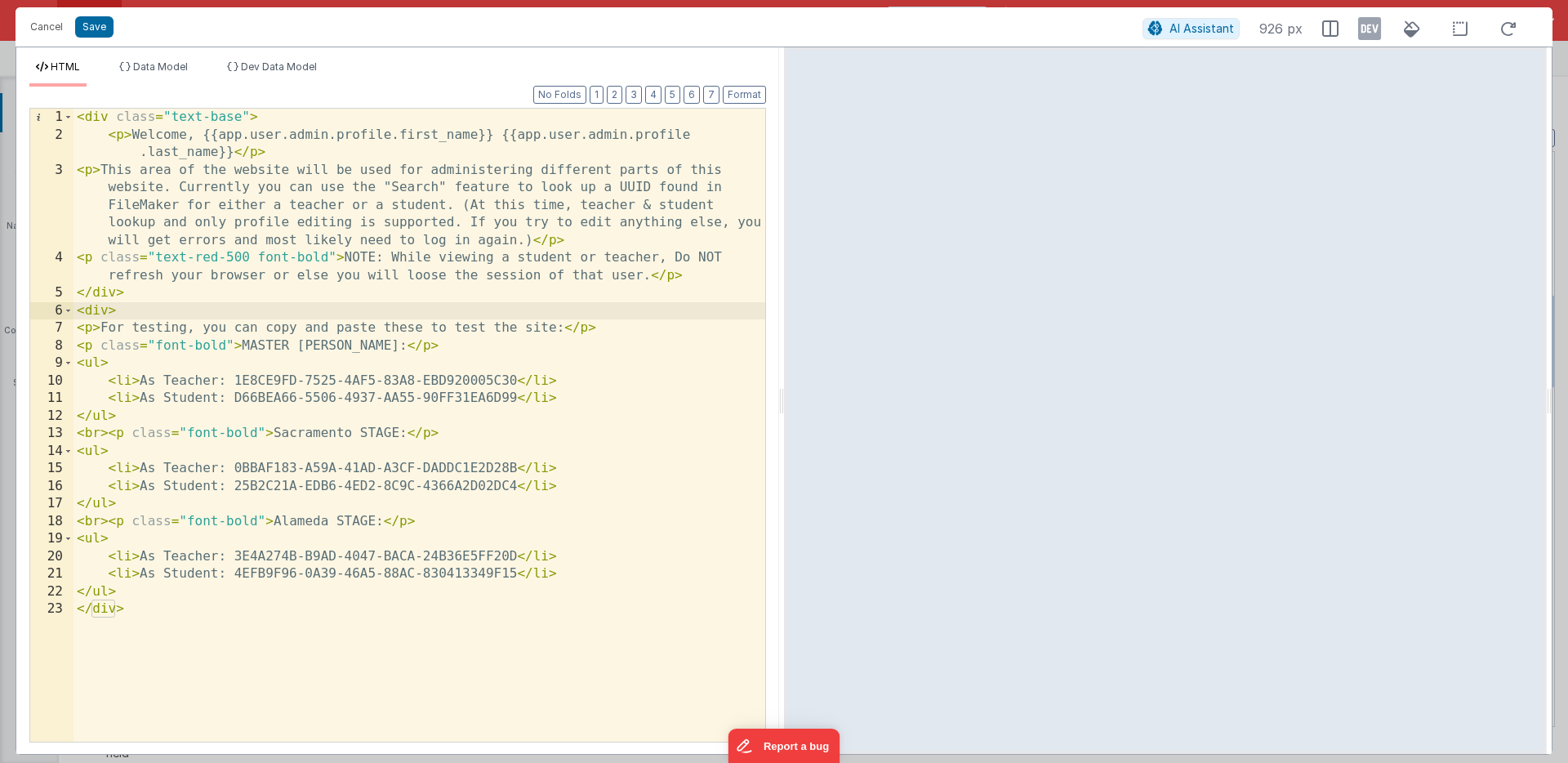
click at [108, 312] on div "< div class = "text-base" > < p > Welcome, {{app.user.admin.profile.first_name}…" at bounding box center [419, 442] width 691 height 668
click at [164, 311] on div "< div class = "text-base" > < p > Welcome, {{app.user.admin.profile.first_name}…" at bounding box center [419, 442] width 691 height 668
click at [76, 330] on div "< div class = "text-base" > < p > Welcome, {{app.user.admin.profile.first_name}…" at bounding box center [419, 442] width 691 height 668
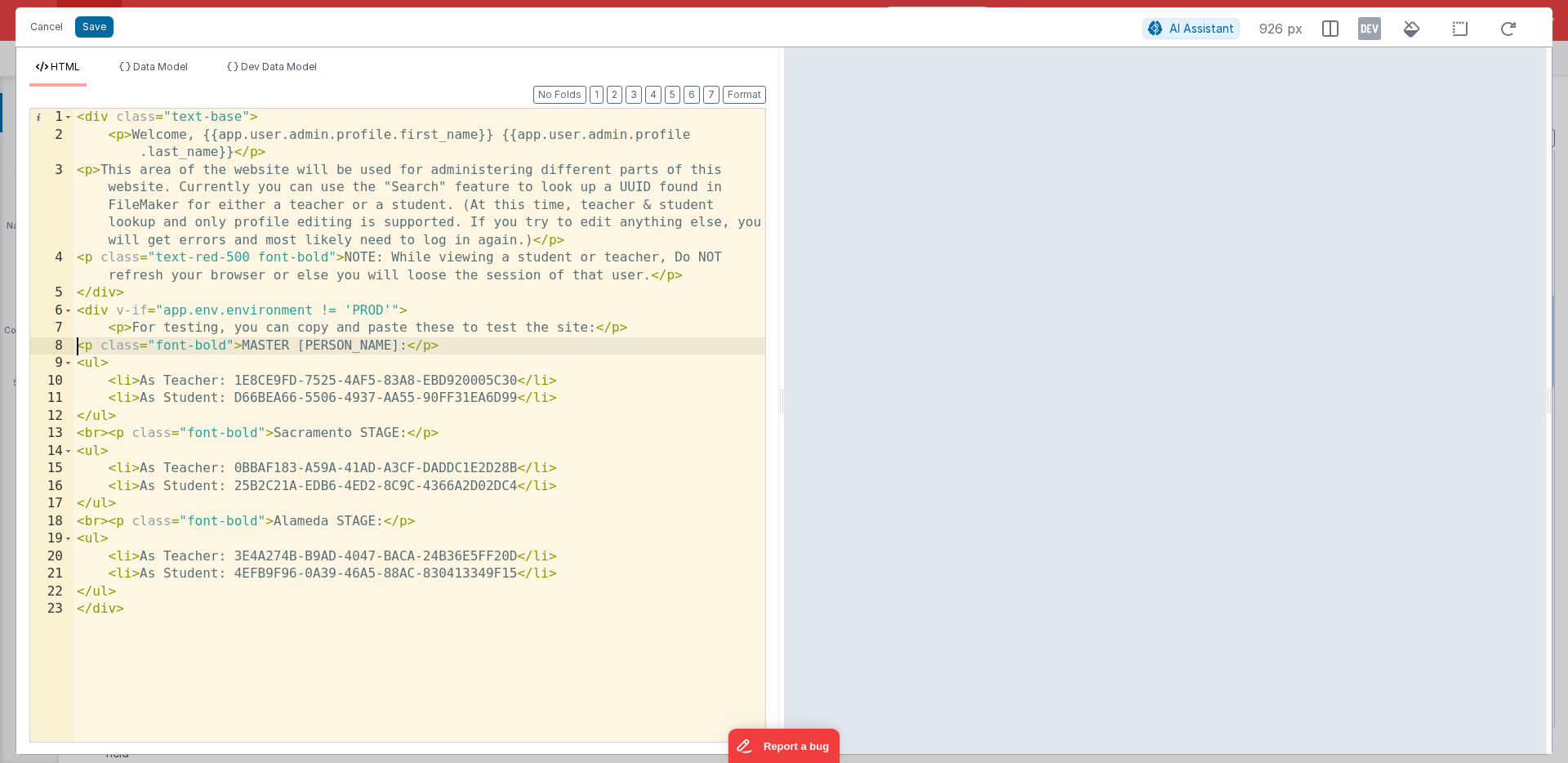
click at [77, 351] on div "< div class = "text-base" > < p > Welcome, {{app.user.admin.profile.first_name}…" at bounding box center [419, 442] width 691 height 668
click at [77, 363] on div "< div class = "text-base" > < p > Welcome, {{app.user.admin.profile.first_name}…" at bounding box center [419, 442] width 691 height 668
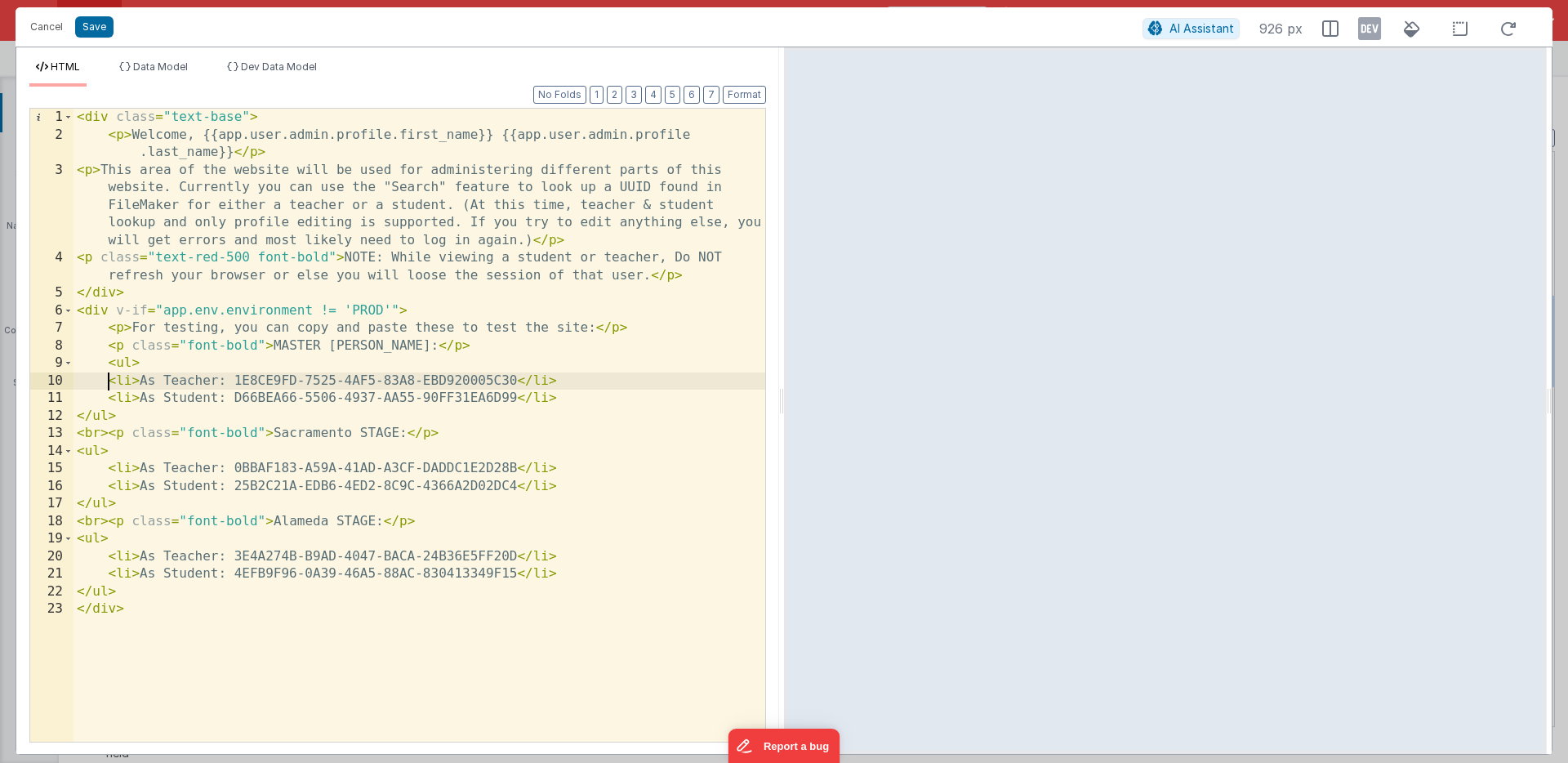
click at [108, 380] on div "< div class = "text-base" > < p > Welcome, {{app.user.admin.profile.first_name}…" at bounding box center [419, 442] width 691 height 668
click at [108, 400] on div "< div class = "text-base" > < p > Welcome, {{app.user.admin.profile.first_name}…" at bounding box center [419, 442] width 691 height 668
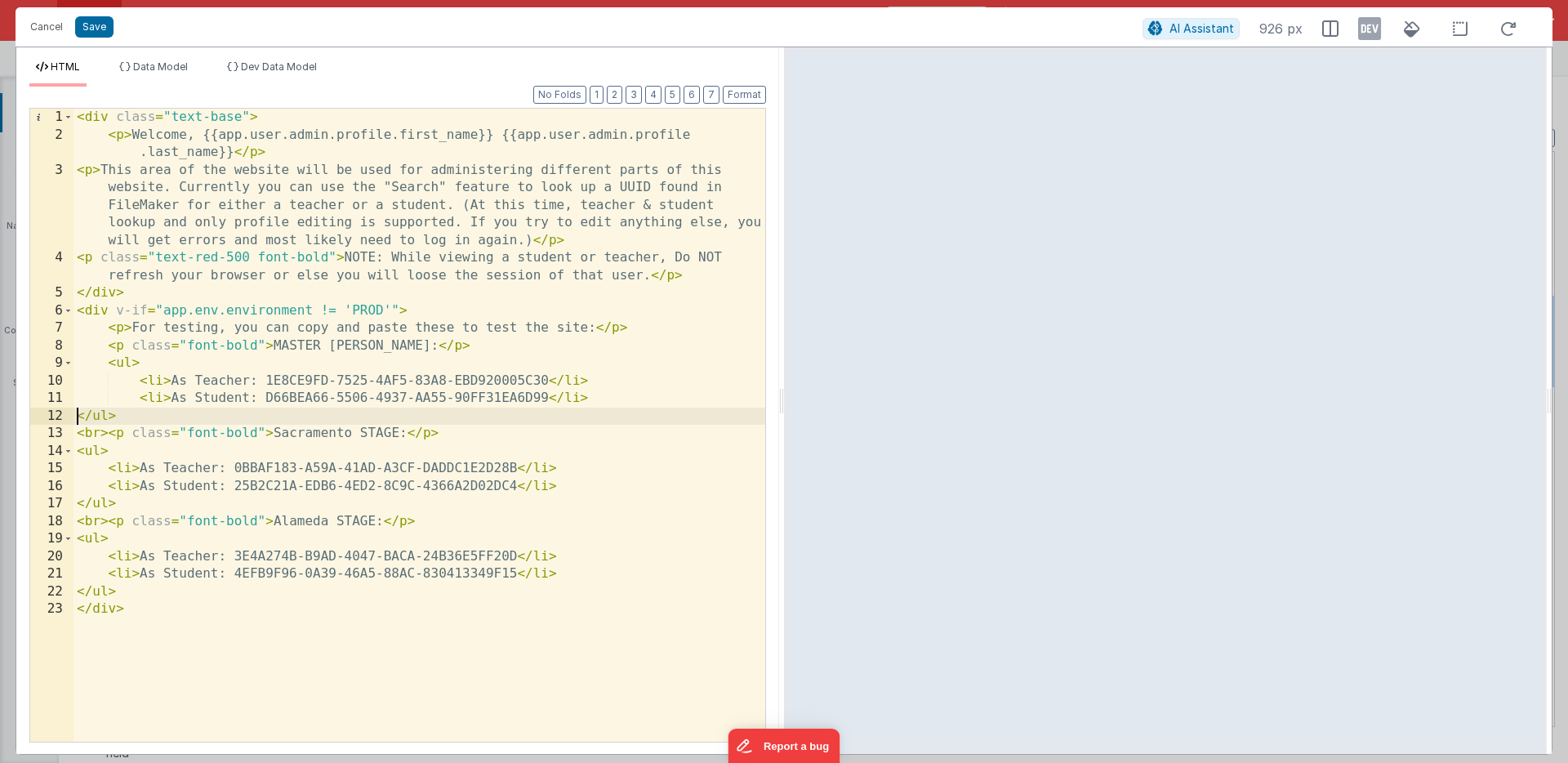
click at [74, 419] on div "< div class = "text-base" > < p > Welcome, {{app.user.admin.profile.first_name}…" at bounding box center [419, 442] width 691 height 668
click at [75, 432] on div "< div class = "text-base" > < p > Welcome, {{app.user.admin.profile.first_name}…" at bounding box center [419, 442] width 691 height 668
click at [76, 451] on div "< div class = "text-base" > < p > Welcome, {{app.user.admin.profile.first_name}…" at bounding box center [419, 442] width 691 height 668
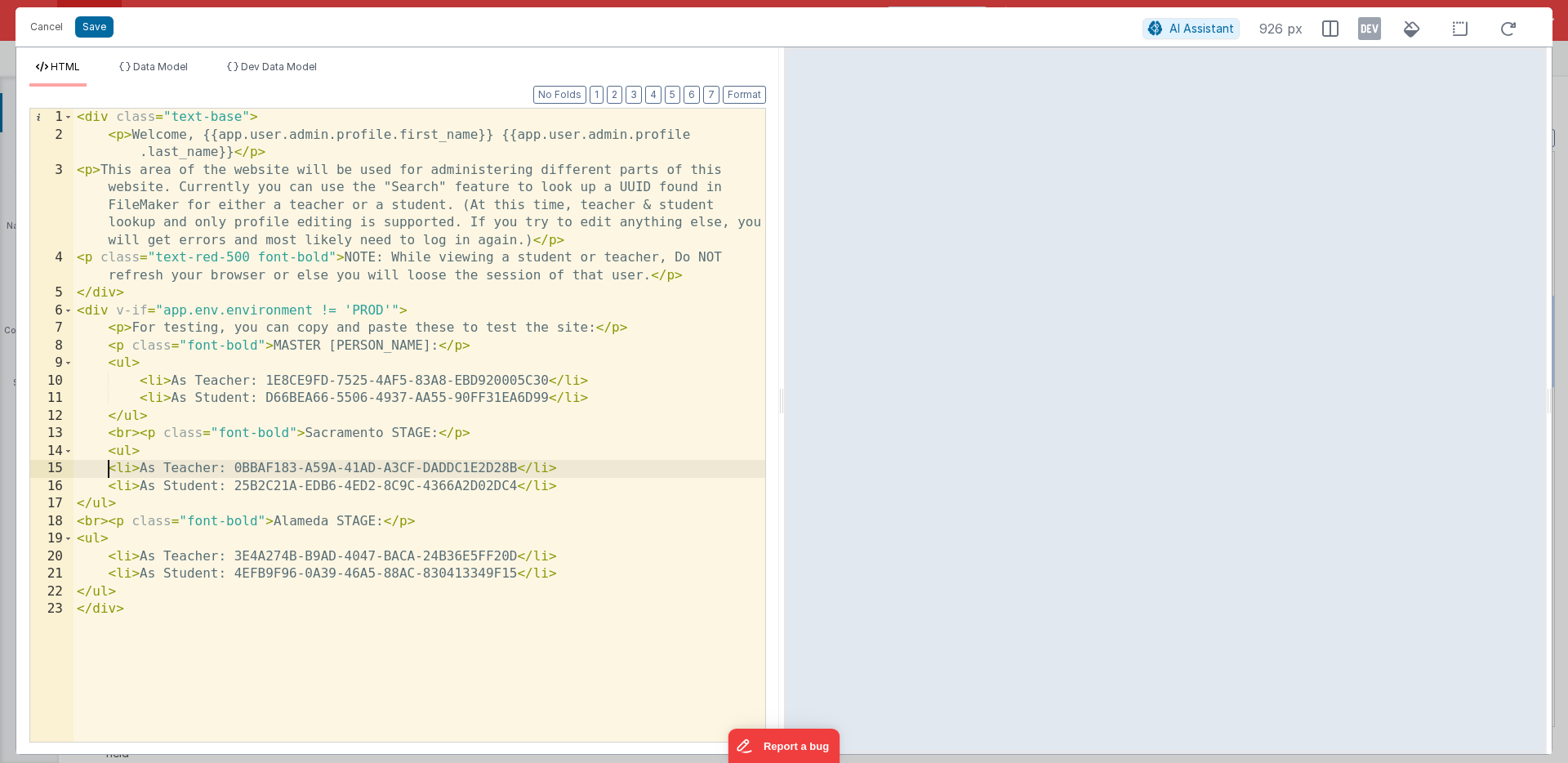
click at [109, 468] on div "< div class = "text-base" > < p > Welcome, {{app.user.admin.profile.first_name}…" at bounding box center [419, 442] width 691 height 668
drag, startPoint x: 109, startPoint y: 486, endPoint x: 71, endPoint y: 485, distance: 38.0
click at [71, 485] on div "1 2 3 4 5 6 7 8 9 10 11 12 13 14 15 16 17 18 19 20 21 22 23 < div class = "text…" at bounding box center [397, 425] width 737 height 635
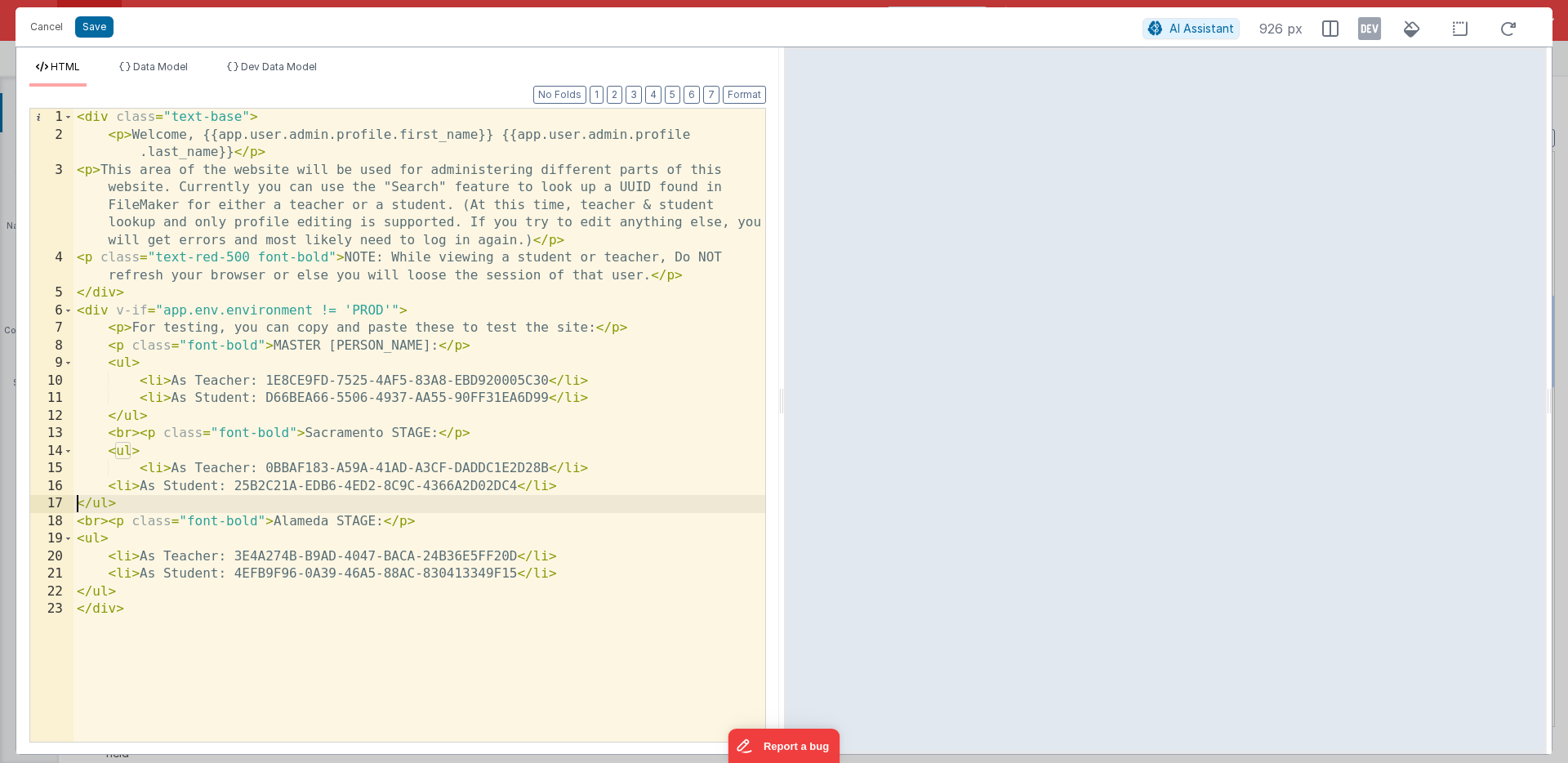
click at [77, 506] on div "< div class = "text-base" > < p > Welcome, {{app.user.admin.profile.first_name}…" at bounding box center [419, 442] width 691 height 668
click at [79, 521] on div "< div class = "text-base" > < p > Welcome, {{app.user.admin.profile.first_name}…" at bounding box center [419, 442] width 691 height 668
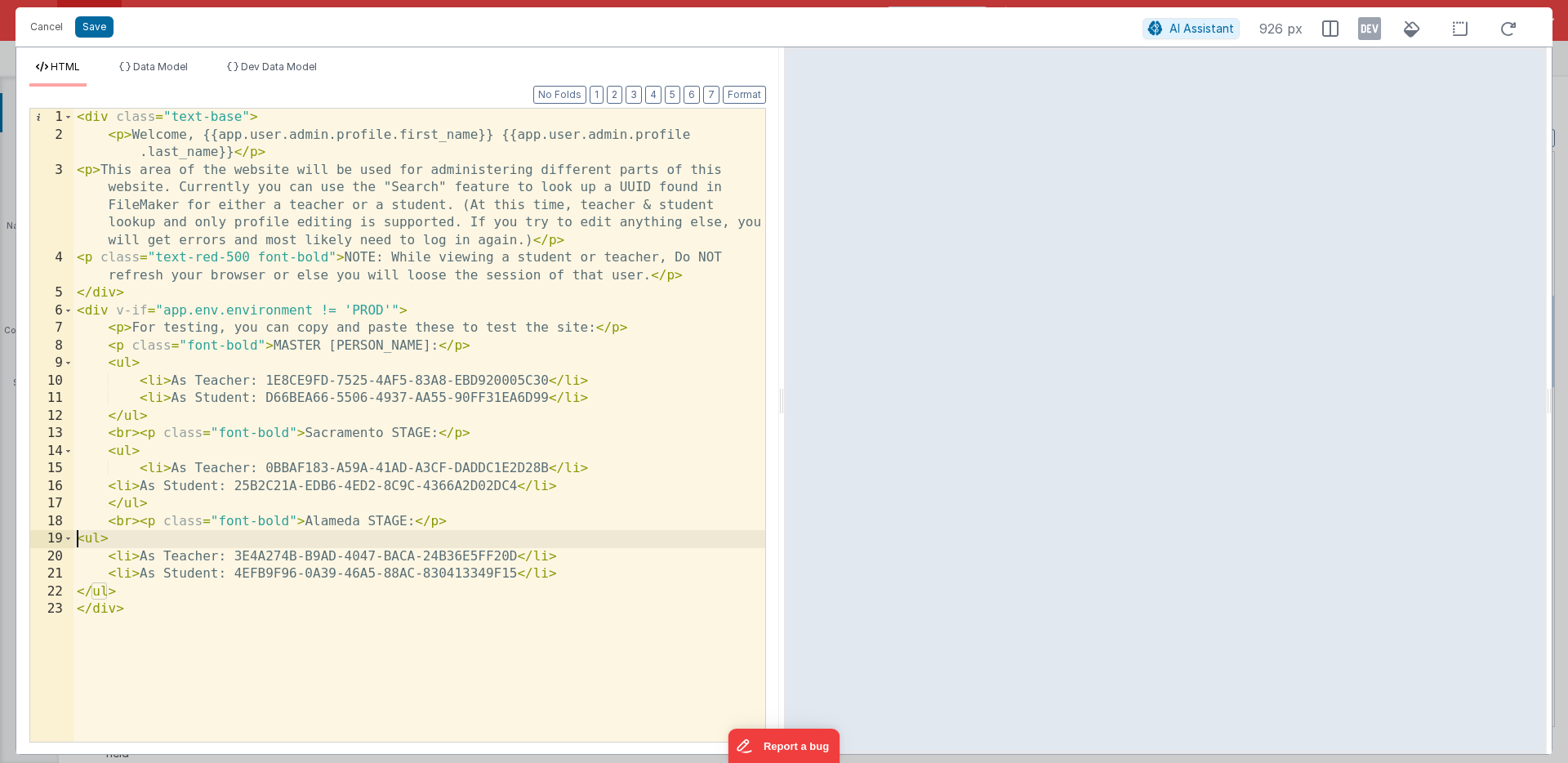
click at [78, 543] on div "< div class = "text-base" > < p > Welcome, {{app.user.admin.profile.first_name}…" at bounding box center [419, 442] width 691 height 668
click at [109, 559] on div "< div class = "text-base" > < p > Welcome, {{app.user.admin.profile.first_name}…" at bounding box center [419, 442] width 691 height 668
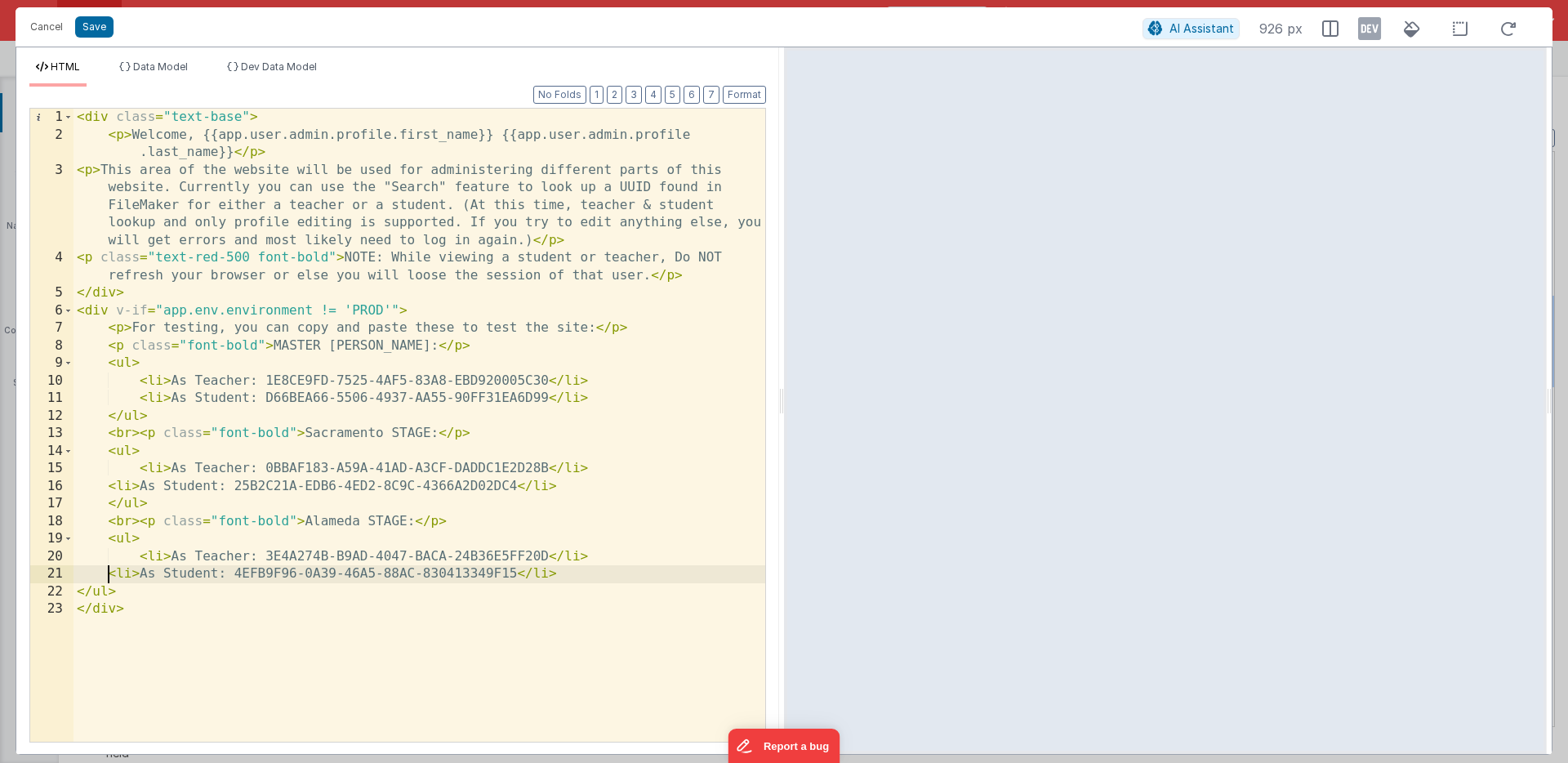
click at [108, 577] on div "< div class = "text-base" > < p > Welcome, {{app.user.admin.profile.first_name}…" at bounding box center [419, 442] width 691 height 668
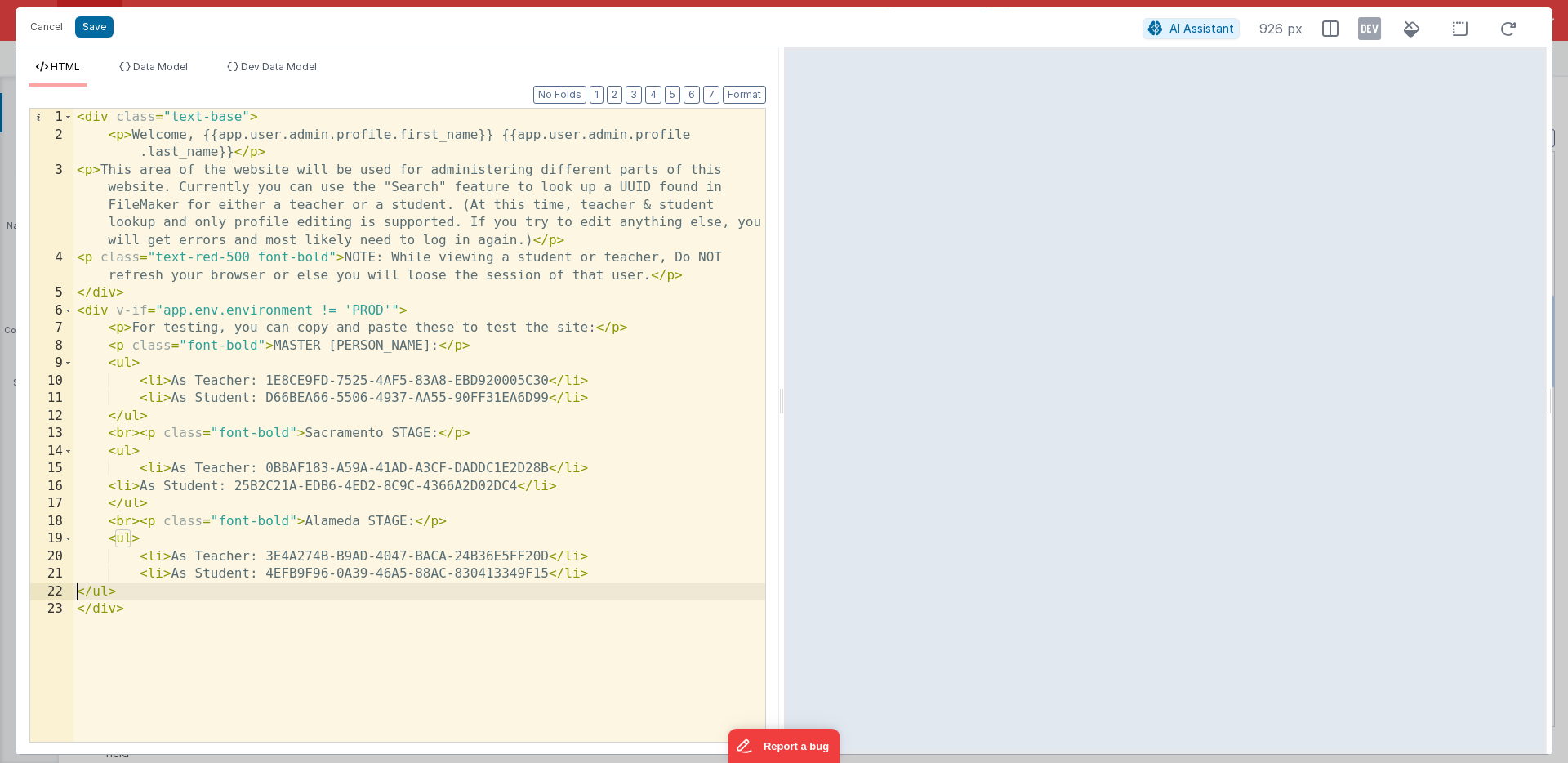
click at [77, 594] on div "< div class = "text-base" > < p > Welcome, {{app.user.admin.profile.first_name}…" at bounding box center [419, 442] width 691 height 668
click at [93, 27] on button "Save" at bounding box center [94, 26] width 38 height 21
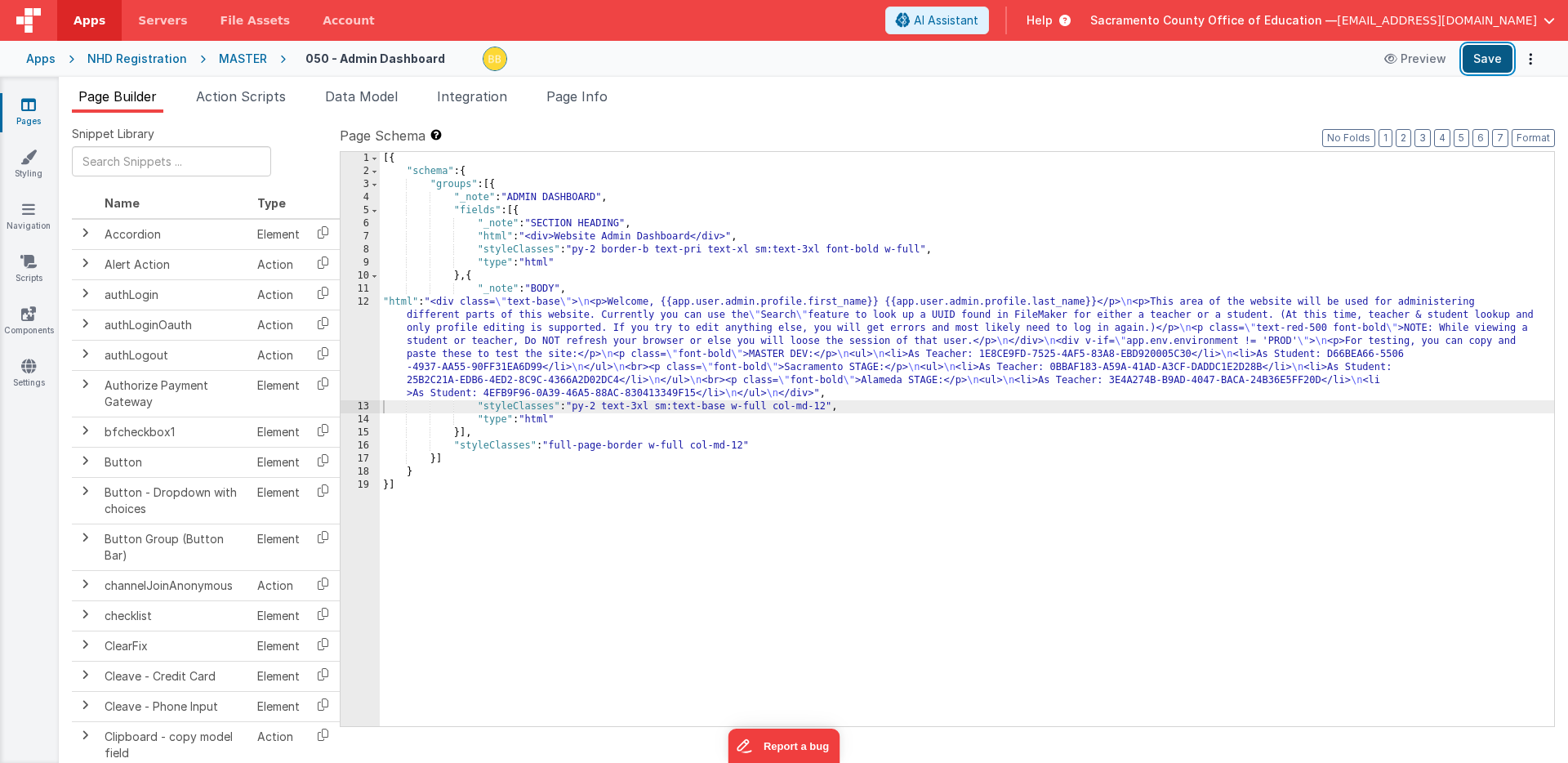
click at [1493, 53] on button "Save" at bounding box center [1487, 58] width 50 height 28
click at [401, 303] on div "[{ "schema" : { "groups" : [{ "_note" : "ADMIN DASHBOARD" , "fields" : [{ "_not…" at bounding box center [967, 451] width 1175 height 600
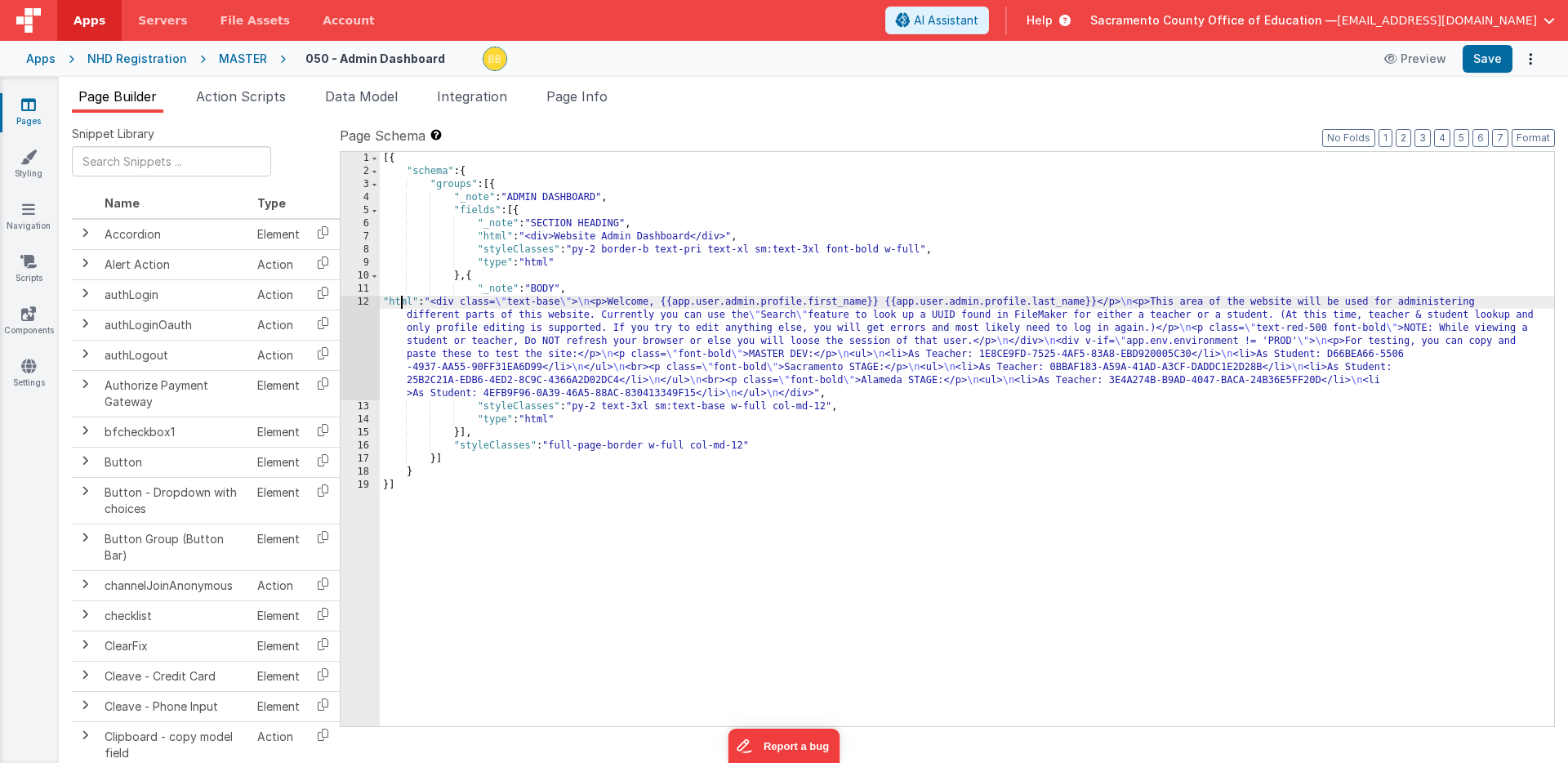
click at [370, 325] on div "12" at bounding box center [360, 347] width 39 height 104
click at [370, 302] on div "12" at bounding box center [360, 347] width 39 height 104
click at [368, 302] on div "12" at bounding box center [360, 347] width 39 height 104
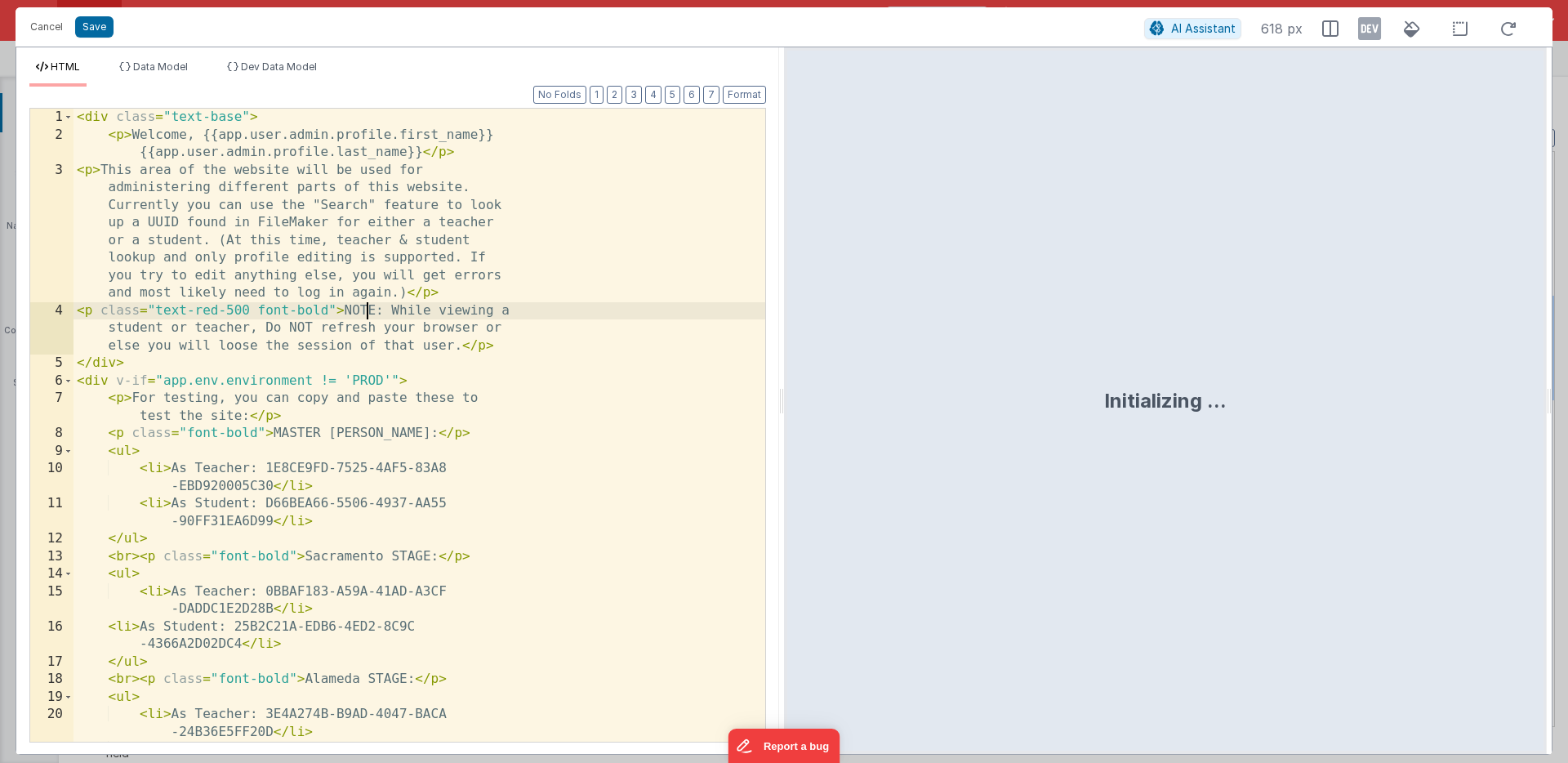
click at [368, 302] on div "< div class = "text-base" > < p > Welcome, {{app.user.admin.profile.first_name}…" at bounding box center [419, 451] width 691 height 686
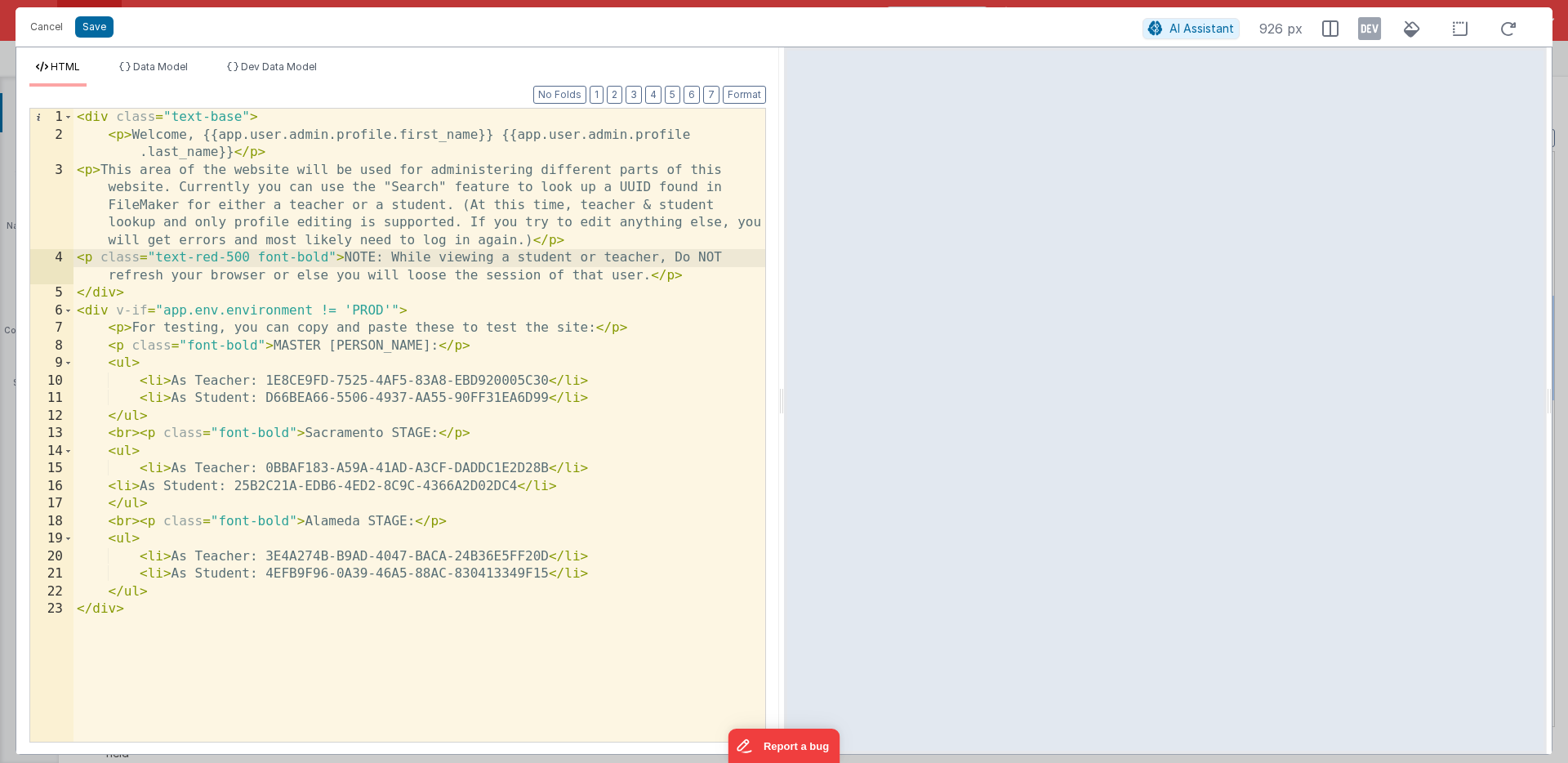
click at [144, 328] on div "< div class = "text-base" > < p > Welcome, {{app.user.admin.profile.first_name}…" at bounding box center [419, 442] width 691 height 668
drag, startPoint x: 144, startPoint y: 328, endPoint x: 178, endPoint y: 327, distance: 34.0
click at [178, 327] on div "< div class = "text-base" > < p > Welcome, {{app.user.admin.profile.first_name}…" at bounding box center [419, 442] width 691 height 668
click at [534, 327] on div "< div class = "text-base" > < p > Welcome, {{app.user.admin.profile.first_name}…" at bounding box center [419, 442] width 691 height 668
click at [535, 328] on div "< div class = "text-base" > < p > Welcome, {{app.user.admin.profile.first_name}…" at bounding box center [419, 442] width 691 height 668
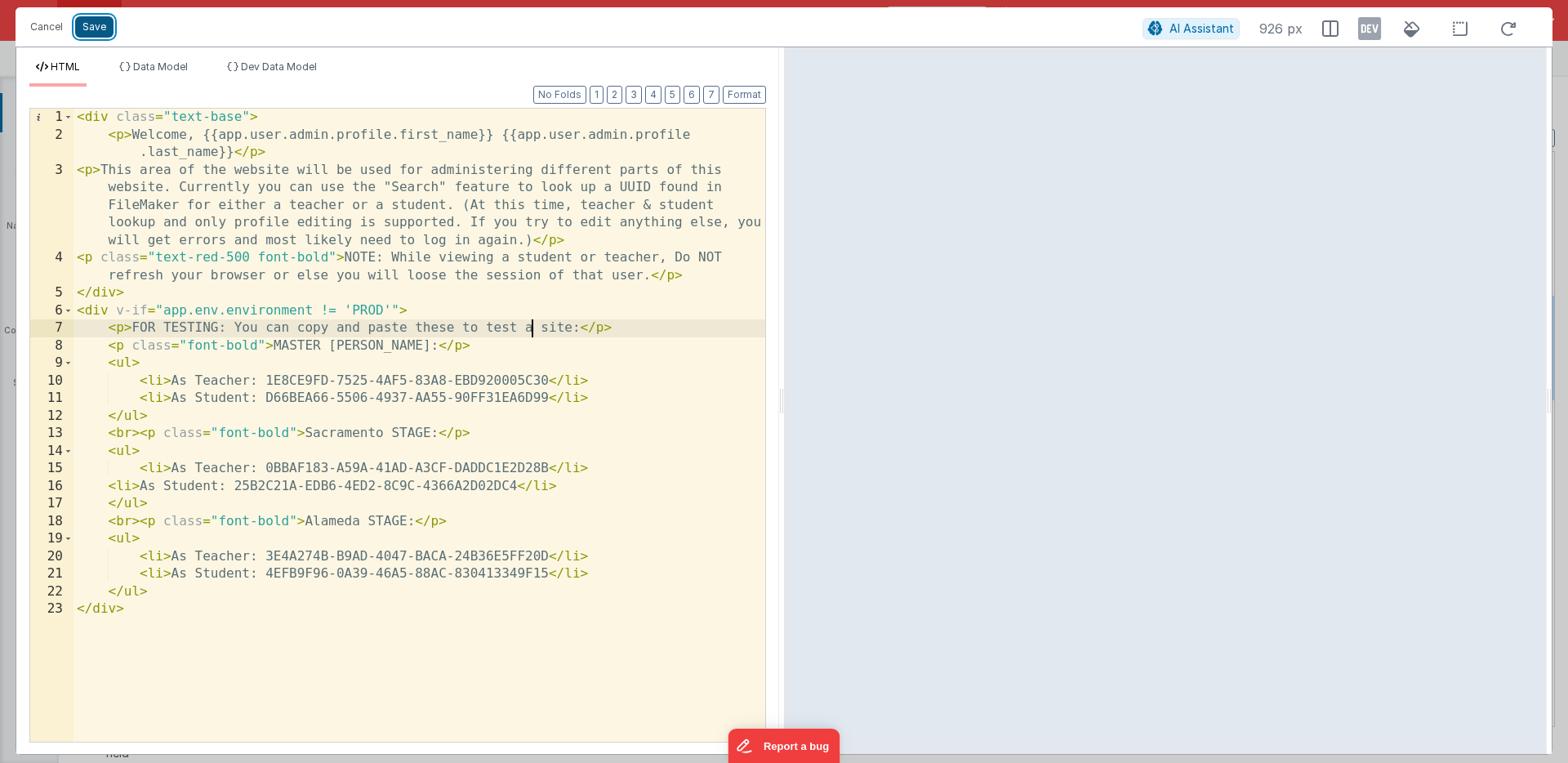
click at [92, 25] on button "Save" at bounding box center [94, 26] width 38 height 21
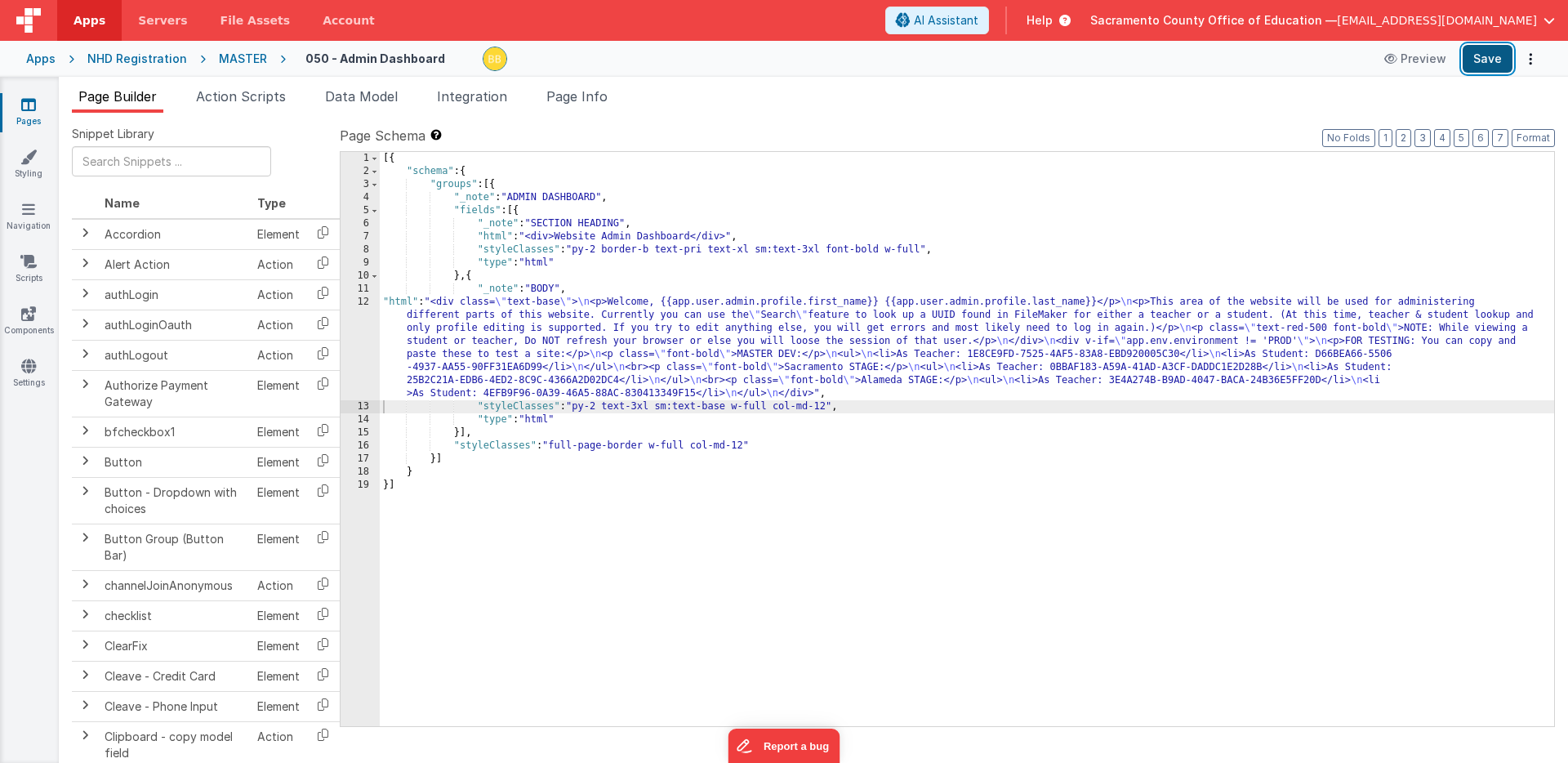
click at [1472, 53] on button "Save" at bounding box center [1487, 58] width 50 height 28
click at [28, 159] on icon at bounding box center [28, 157] width 16 height 16
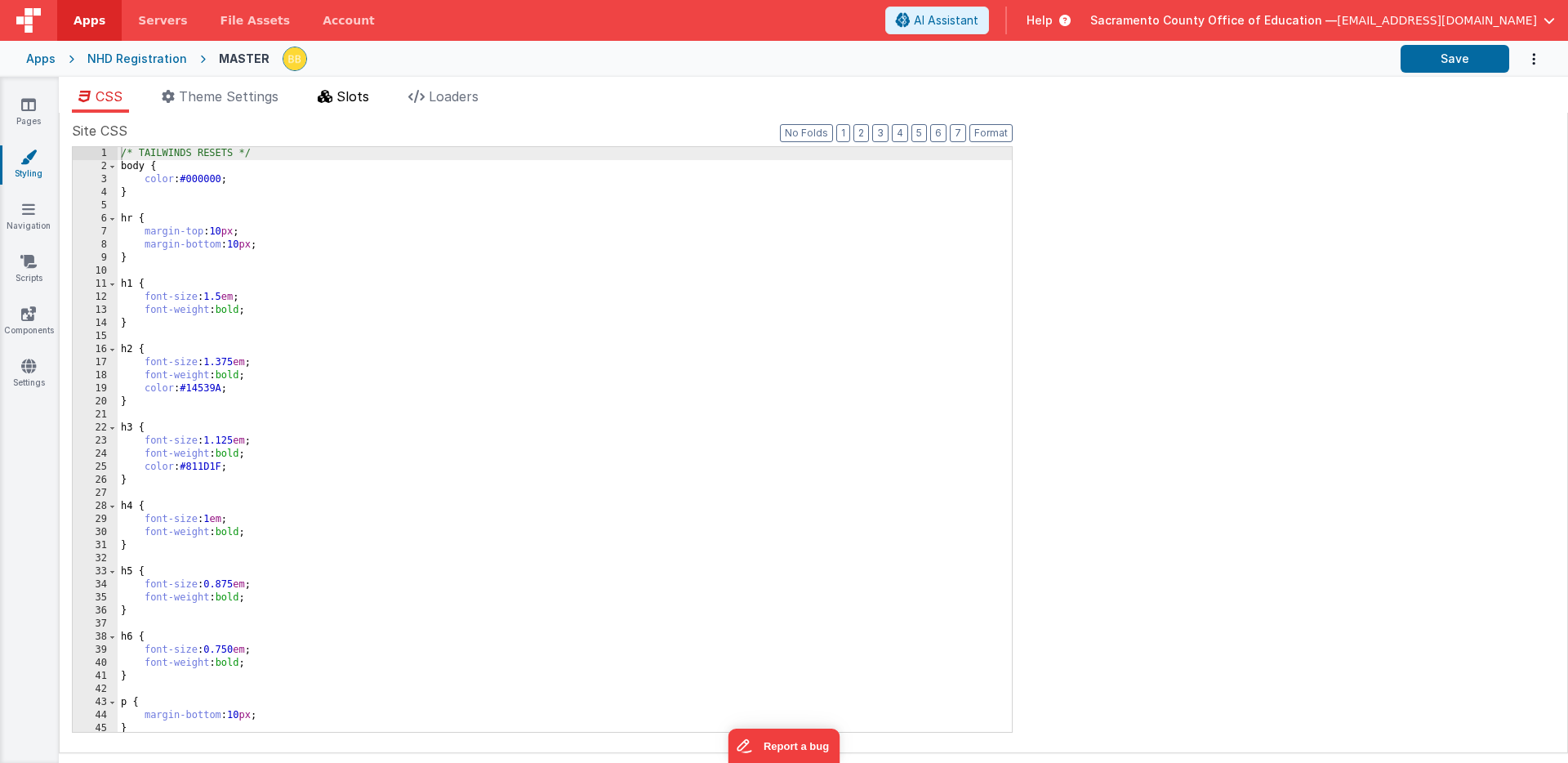
click at [357, 94] on span "Slots" at bounding box center [352, 96] width 33 height 16
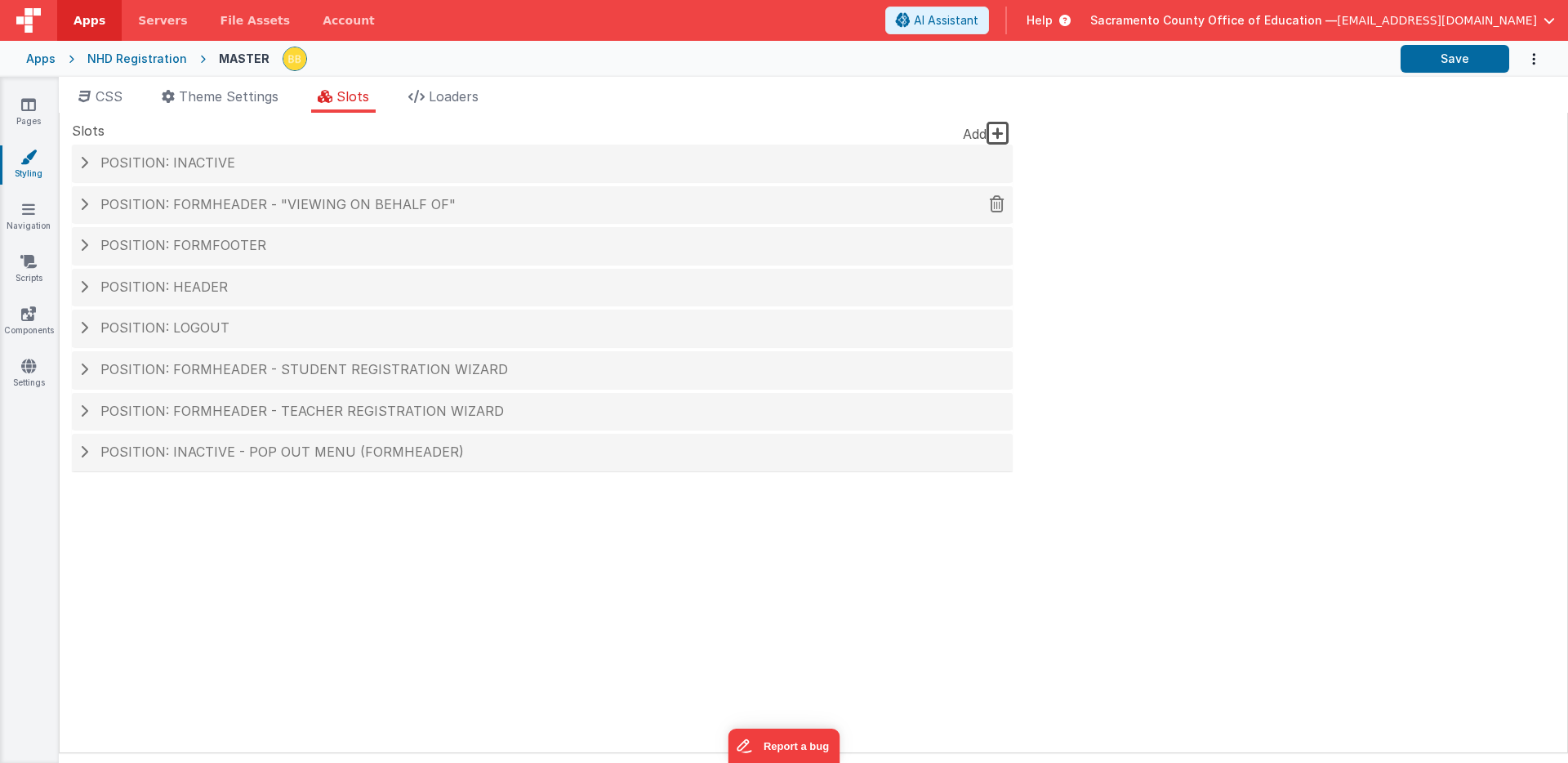
click at [247, 203] on span "Position: formHeader - "Viewing on behalf of"" at bounding box center [278, 204] width 355 height 16
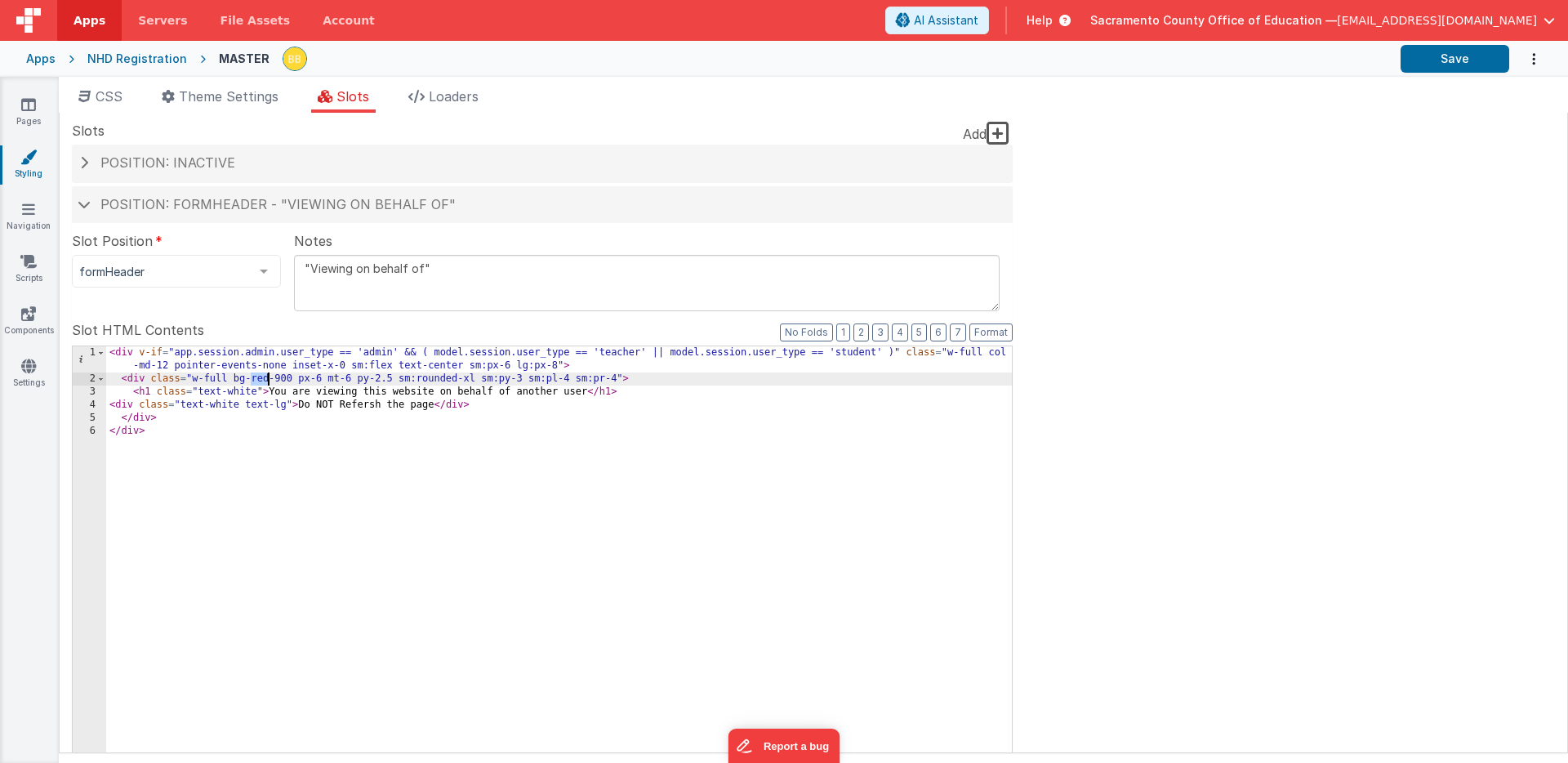
drag, startPoint x: 251, startPoint y: 381, endPoint x: 267, endPoint y: 378, distance: 16.3
click at [267, 378] on div "< div v-if = "app.session.admin.user_type == 'admin' && ( model.session.user_ty…" at bounding box center [559, 630] width 906 height 569
click at [285, 379] on div "< div v-if = "app.session.admin.user_type == 'admin' && ( model.session.user_ty…" at bounding box center [559, 630] width 906 height 569
click at [1444, 50] on button "Save" at bounding box center [1455, 58] width 109 height 28
click at [285, 379] on div "< div v-if = "app.session.admin.user_type == 'admin' && ( model.session.user_ty…" at bounding box center [559, 630] width 906 height 569
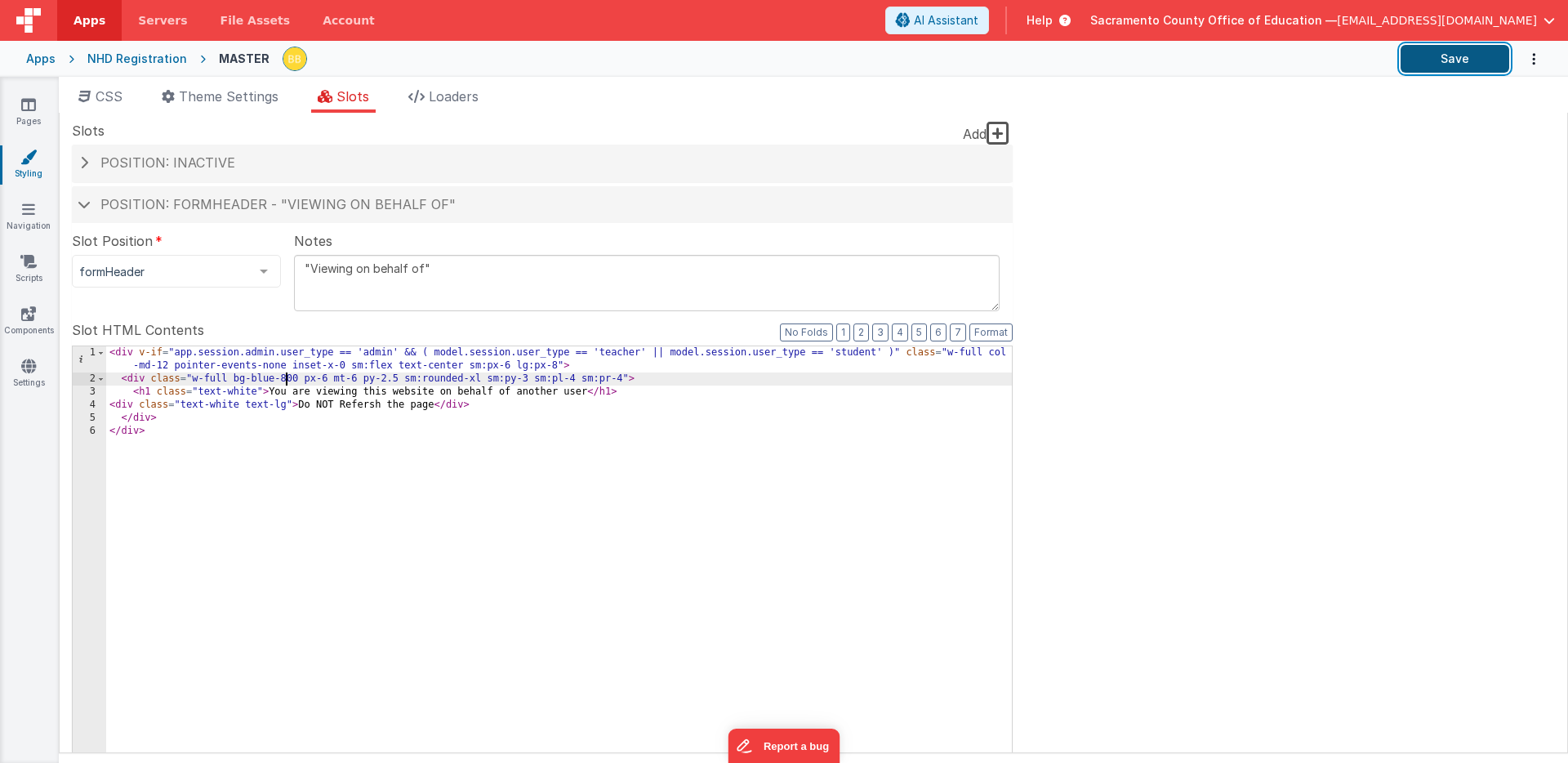
click at [1444, 60] on button "Save" at bounding box center [1455, 58] width 109 height 28
click at [28, 105] on icon at bounding box center [28, 104] width 15 height 16
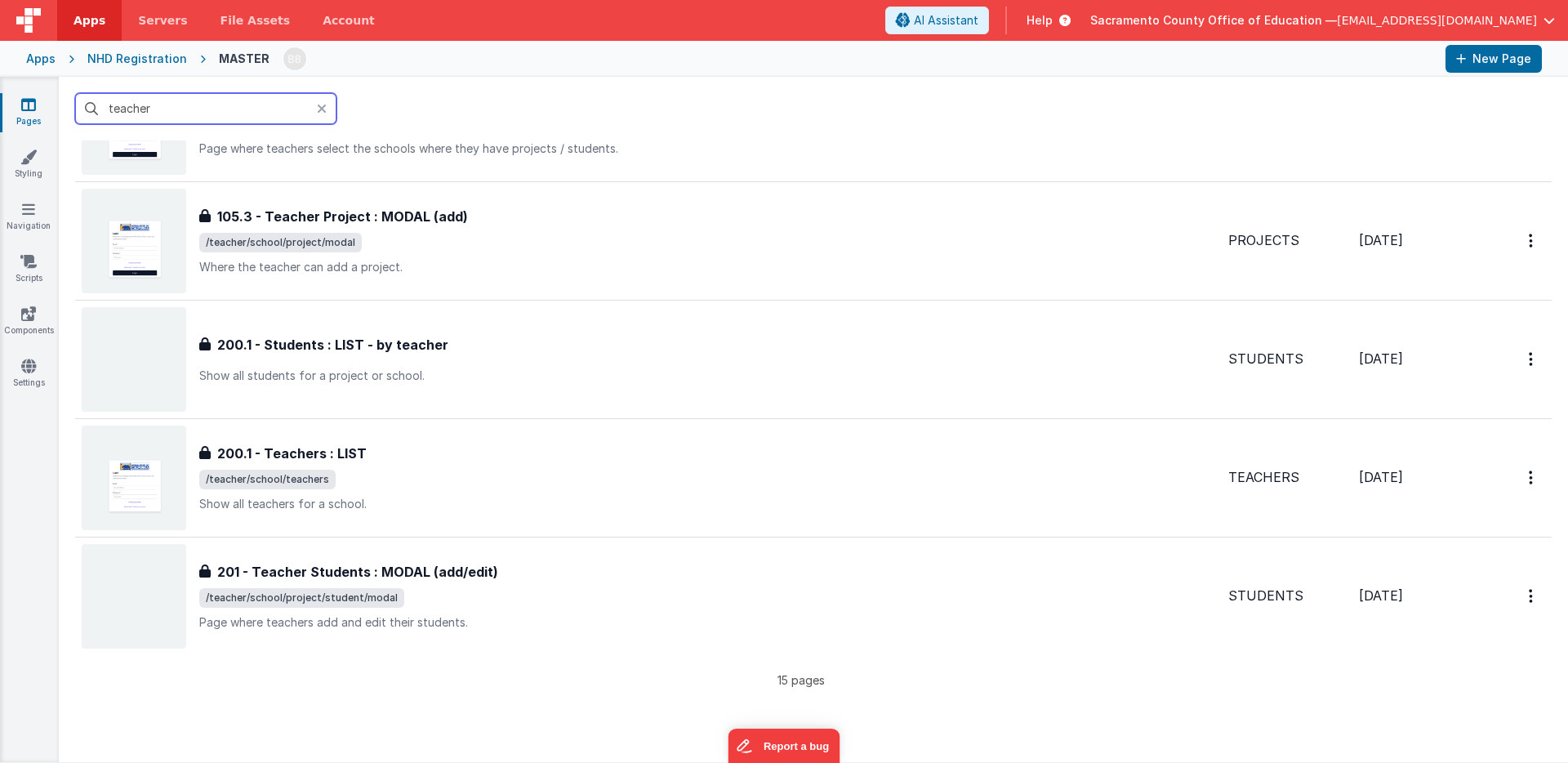
scroll to position [1344, 0]
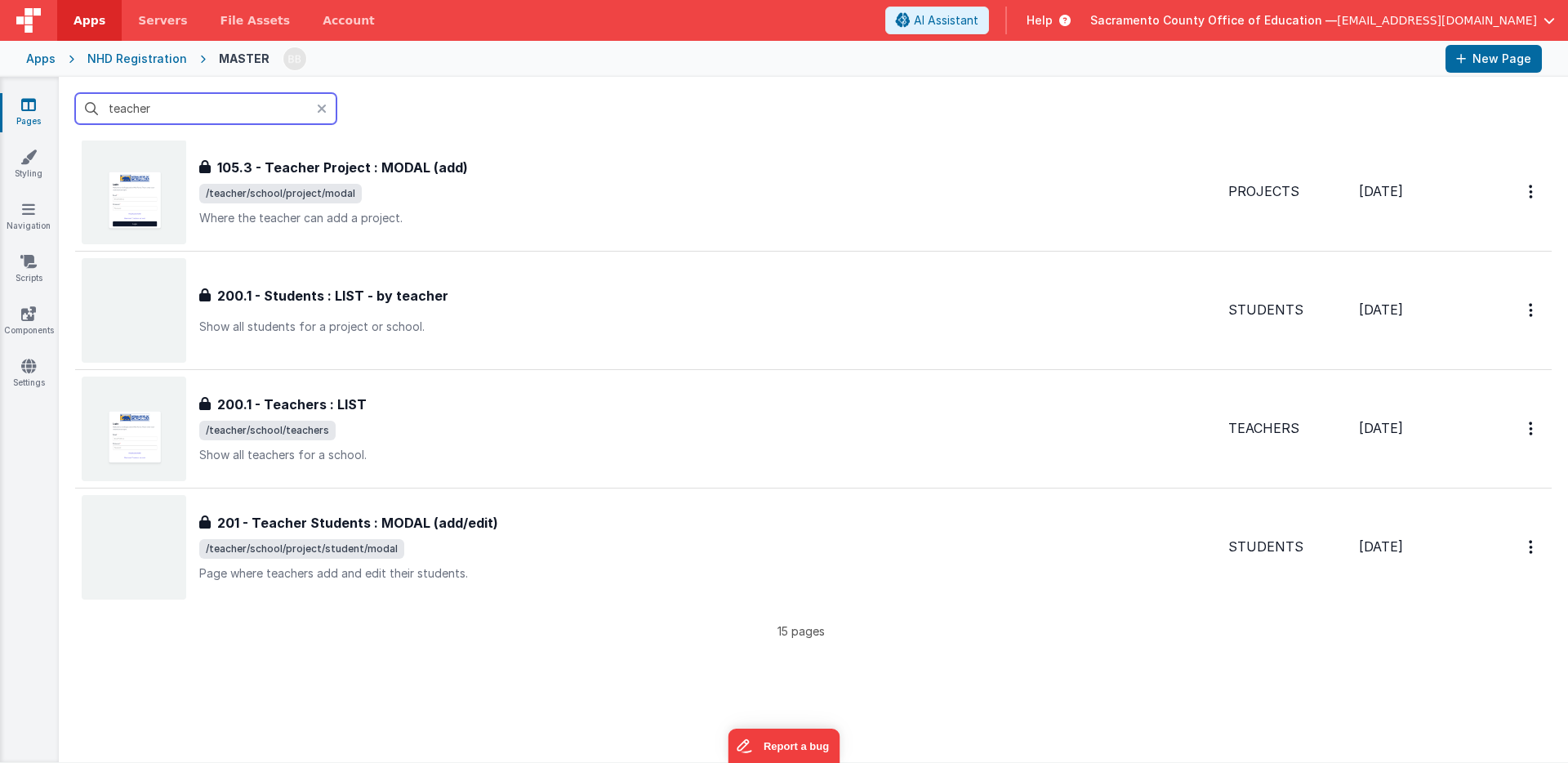
drag, startPoint x: 166, startPoint y: 104, endPoint x: 102, endPoint y: 102, distance: 64.0
click at [102, 102] on input "teacher" at bounding box center [206, 108] width 262 height 31
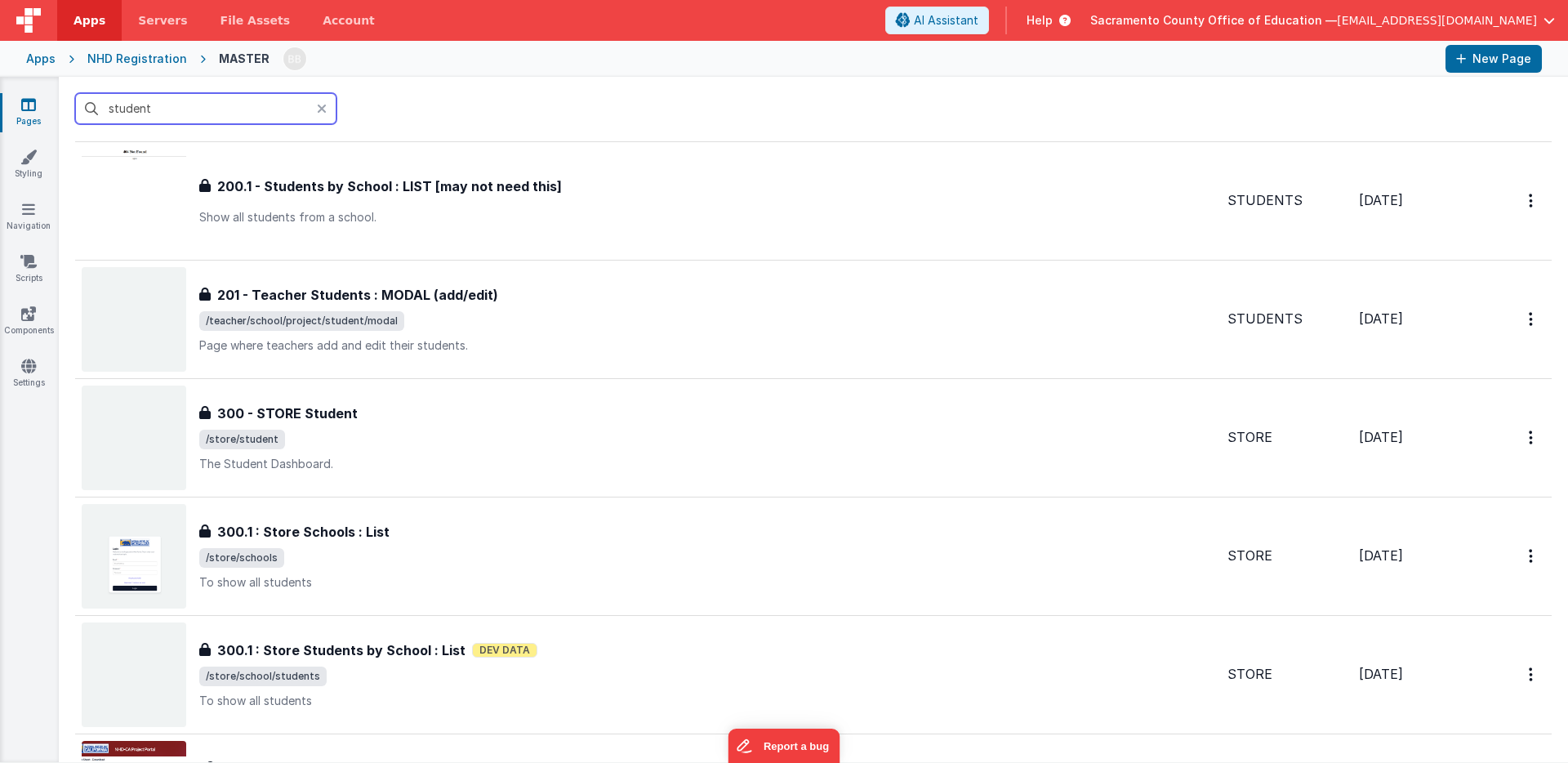
scroll to position [1449, 0]
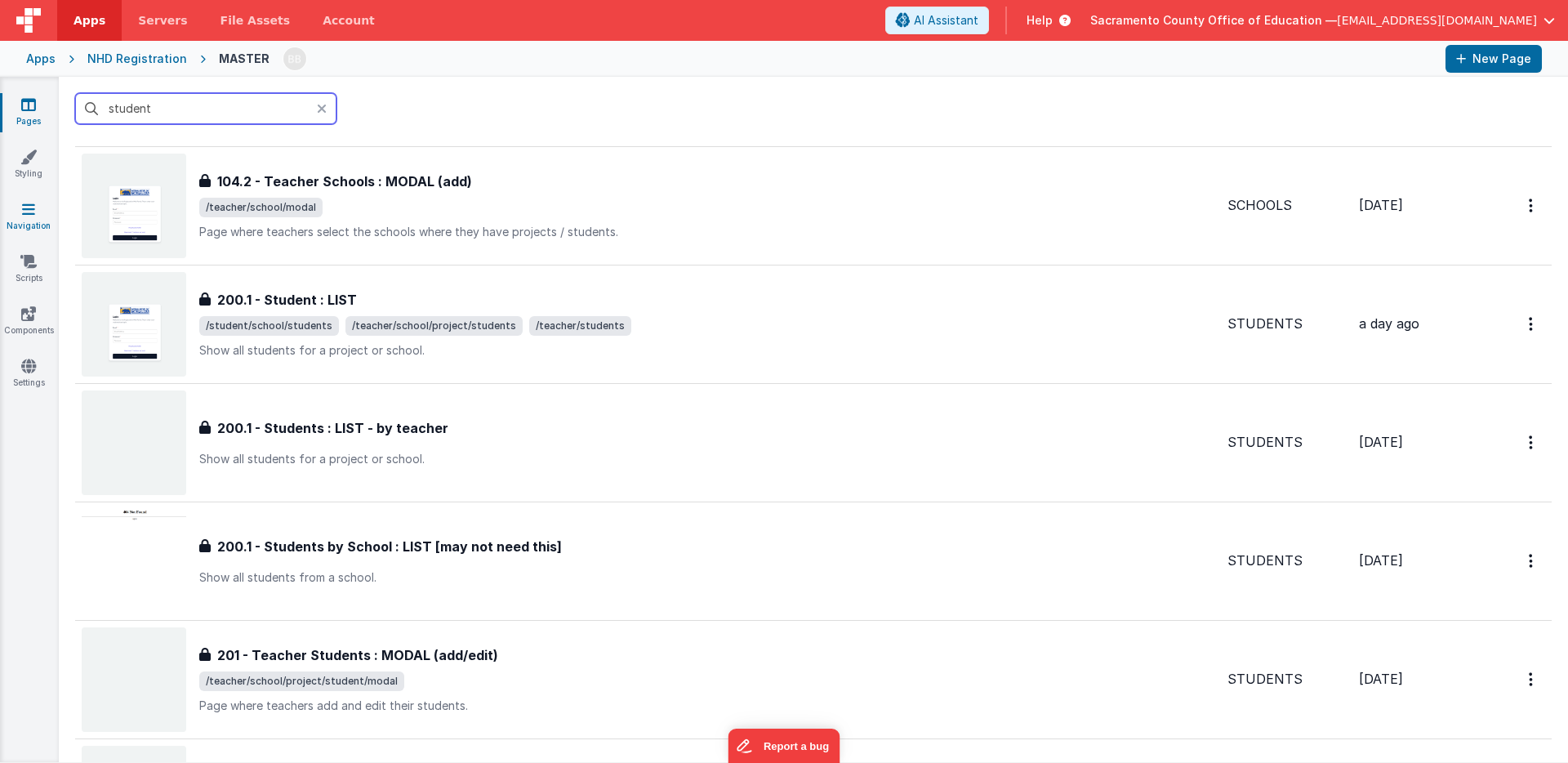
type input "student"
click at [30, 206] on icon at bounding box center [28, 209] width 13 height 16
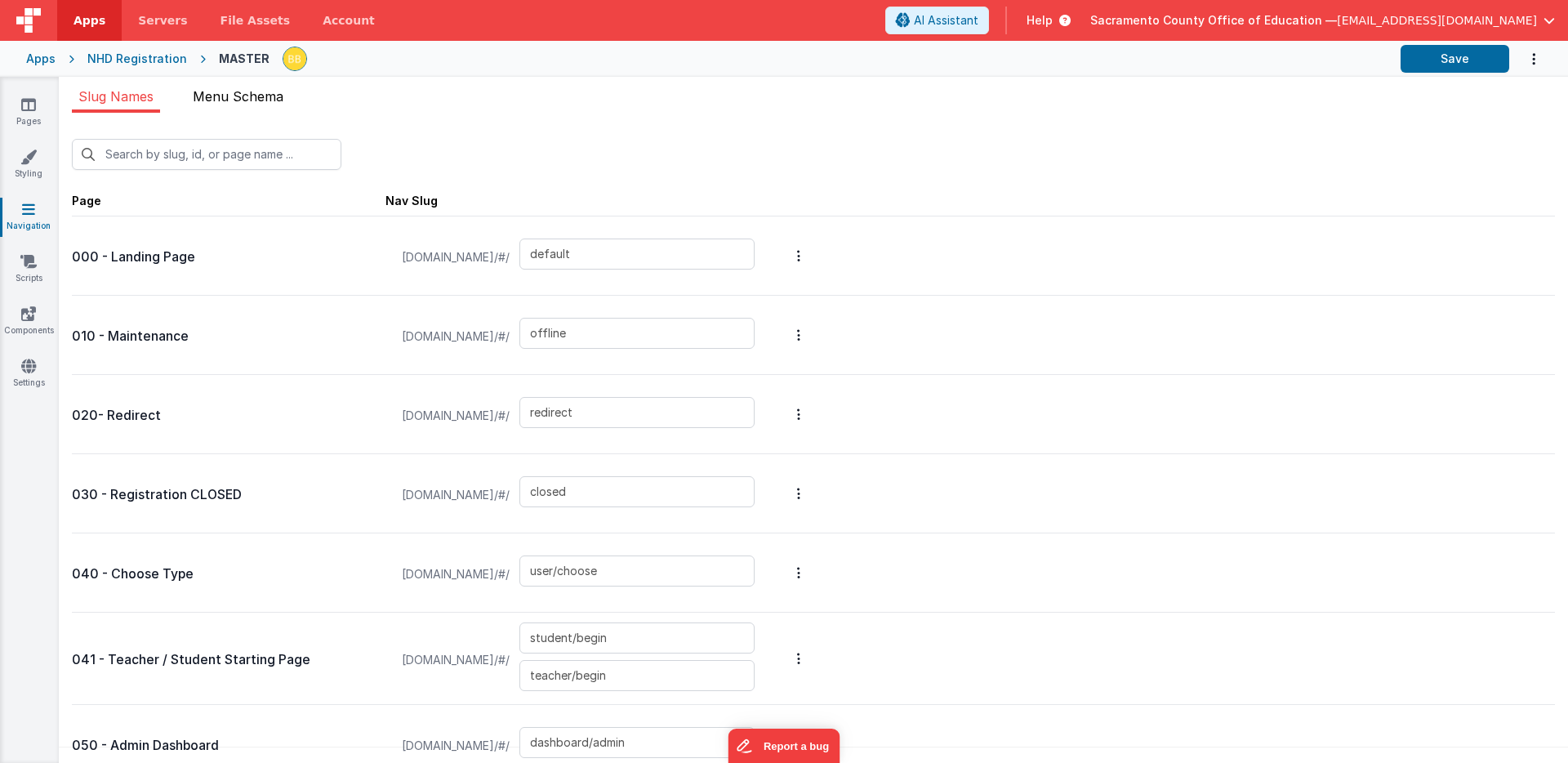
click at [259, 98] on span "Menu Schema" at bounding box center [238, 96] width 91 height 16
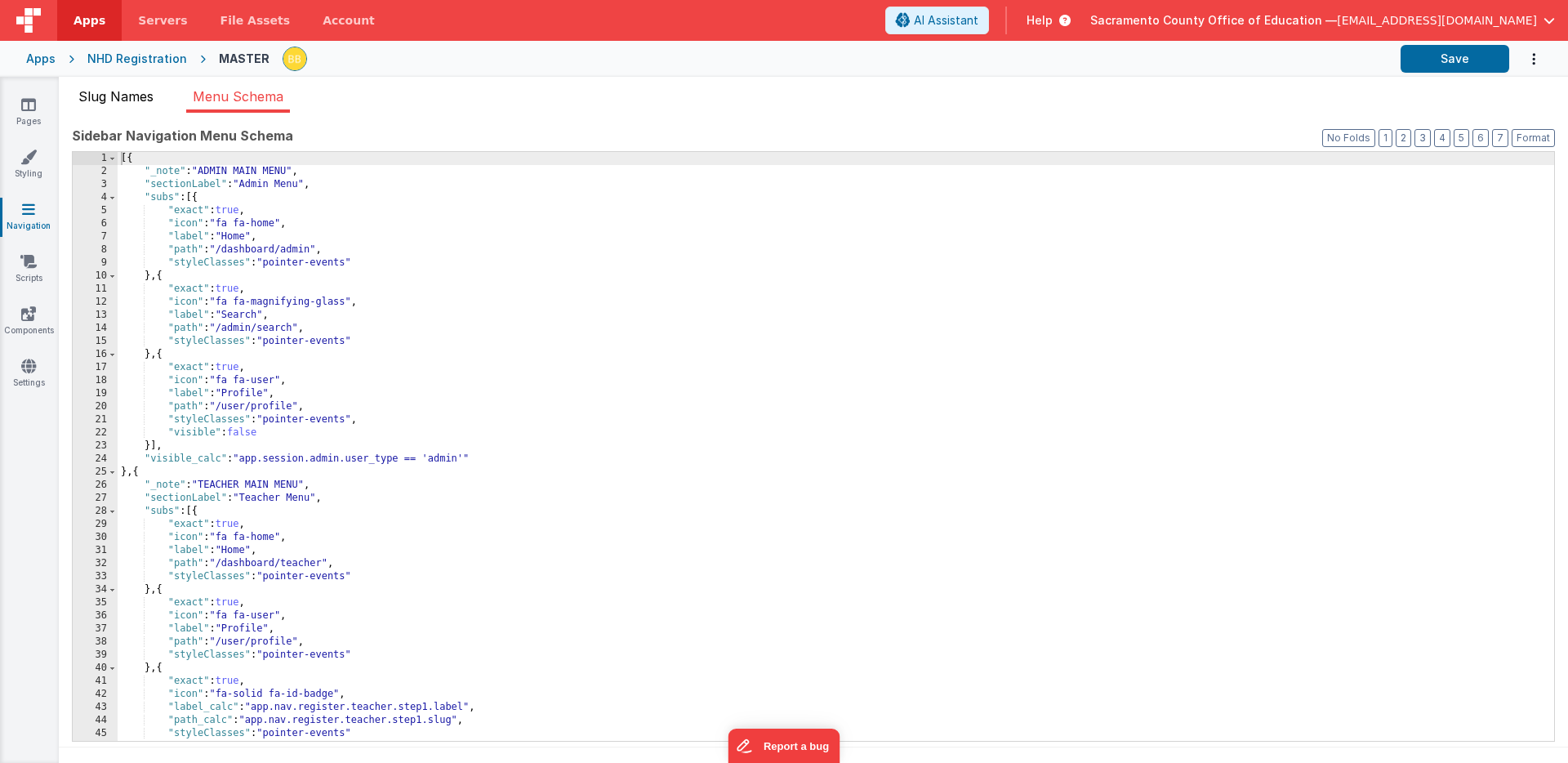
click at [112, 94] on span "Slug Names" at bounding box center [115, 96] width 75 height 16
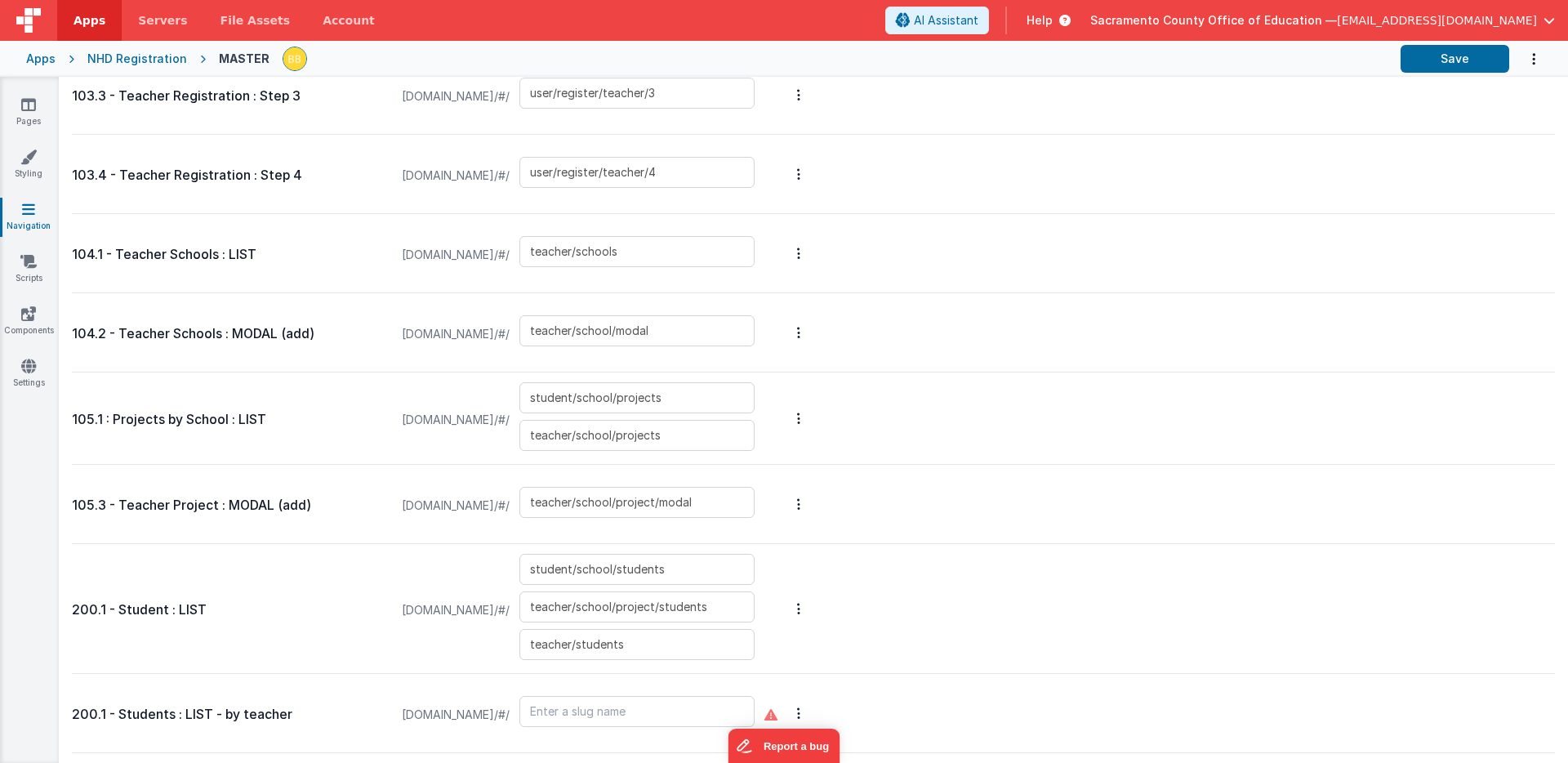
scroll to position [1782, 0]
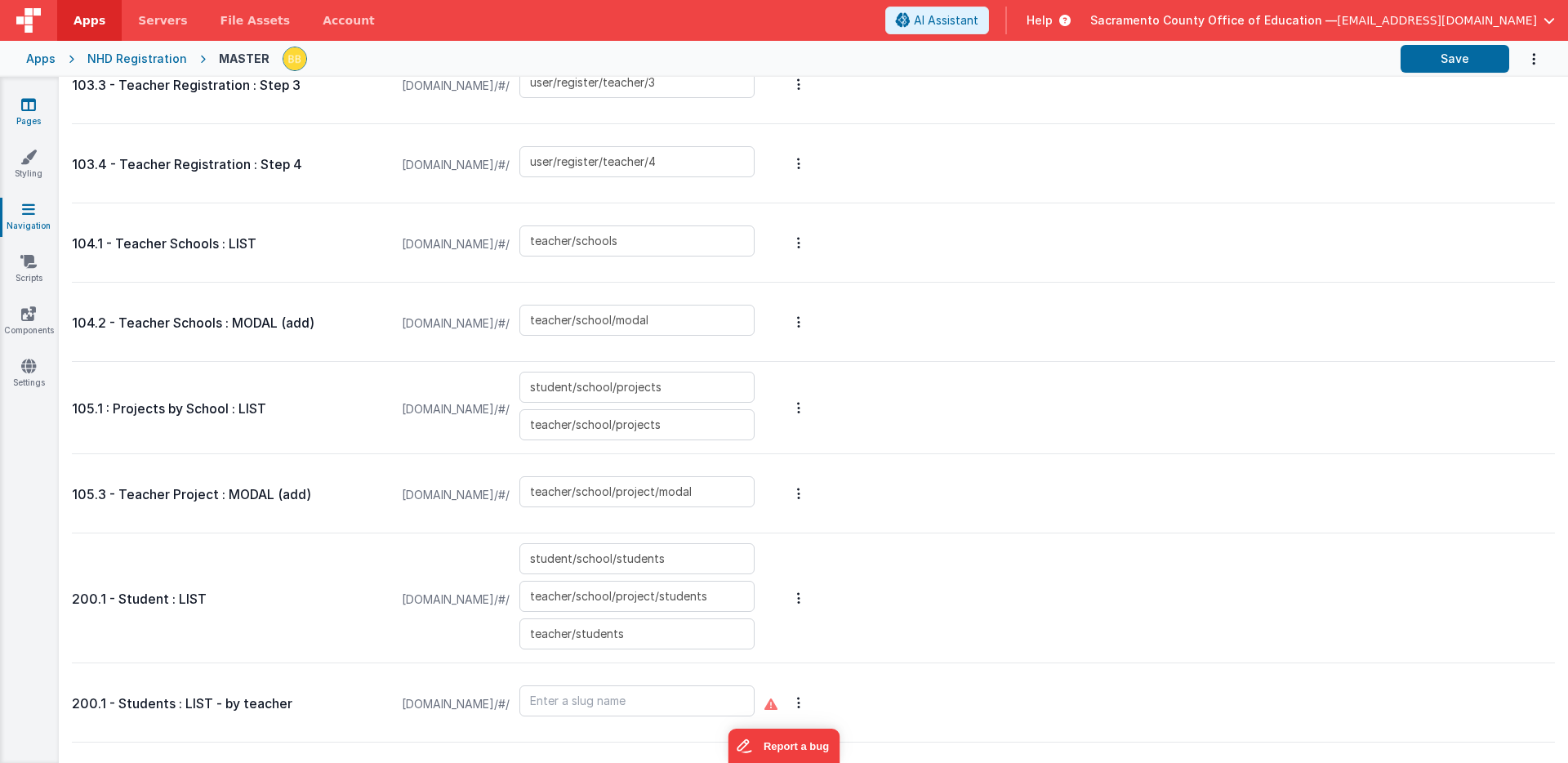
click at [25, 103] on icon at bounding box center [28, 104] width 15 height 16
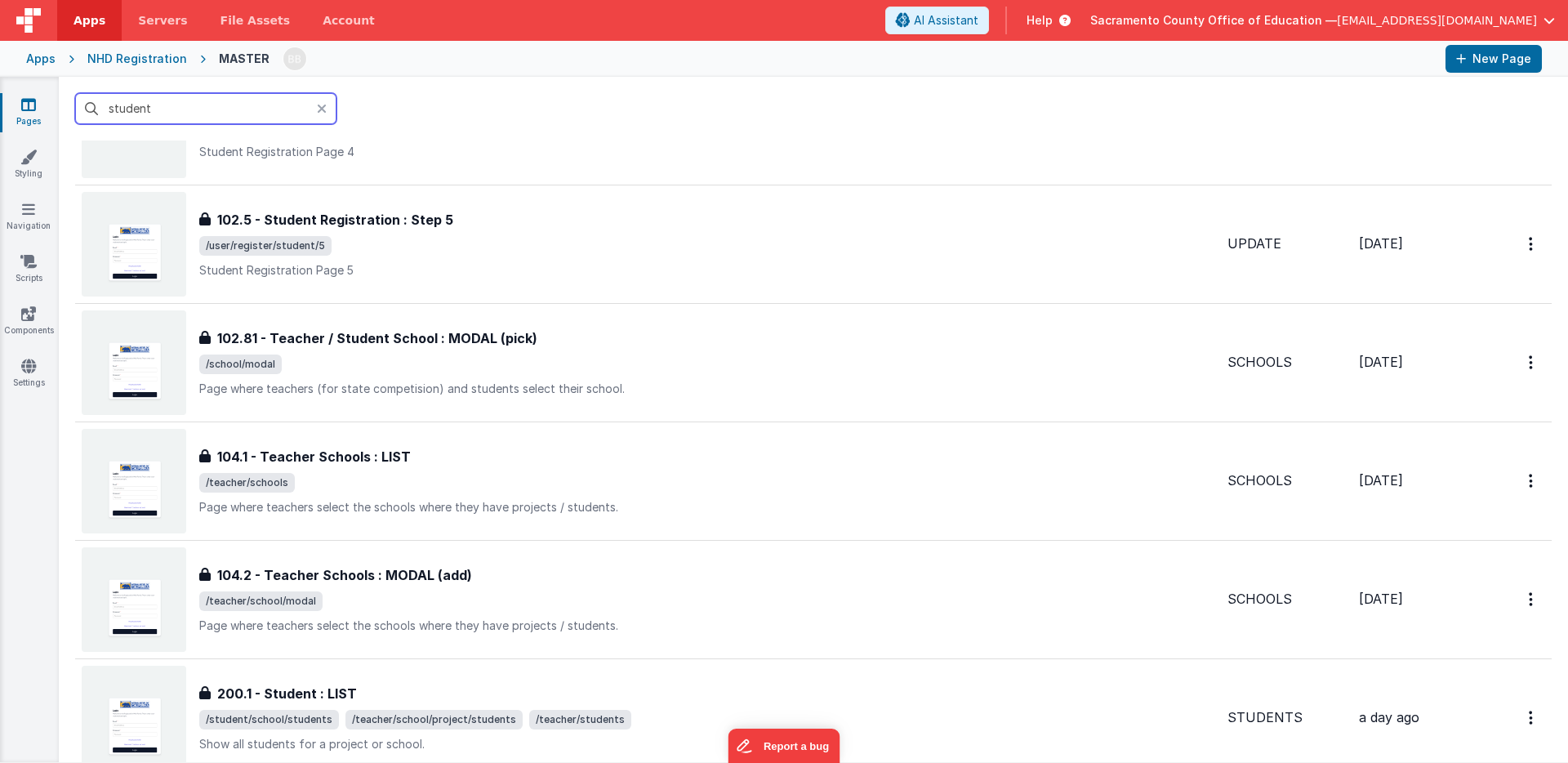
scroll to position [1225, 0]
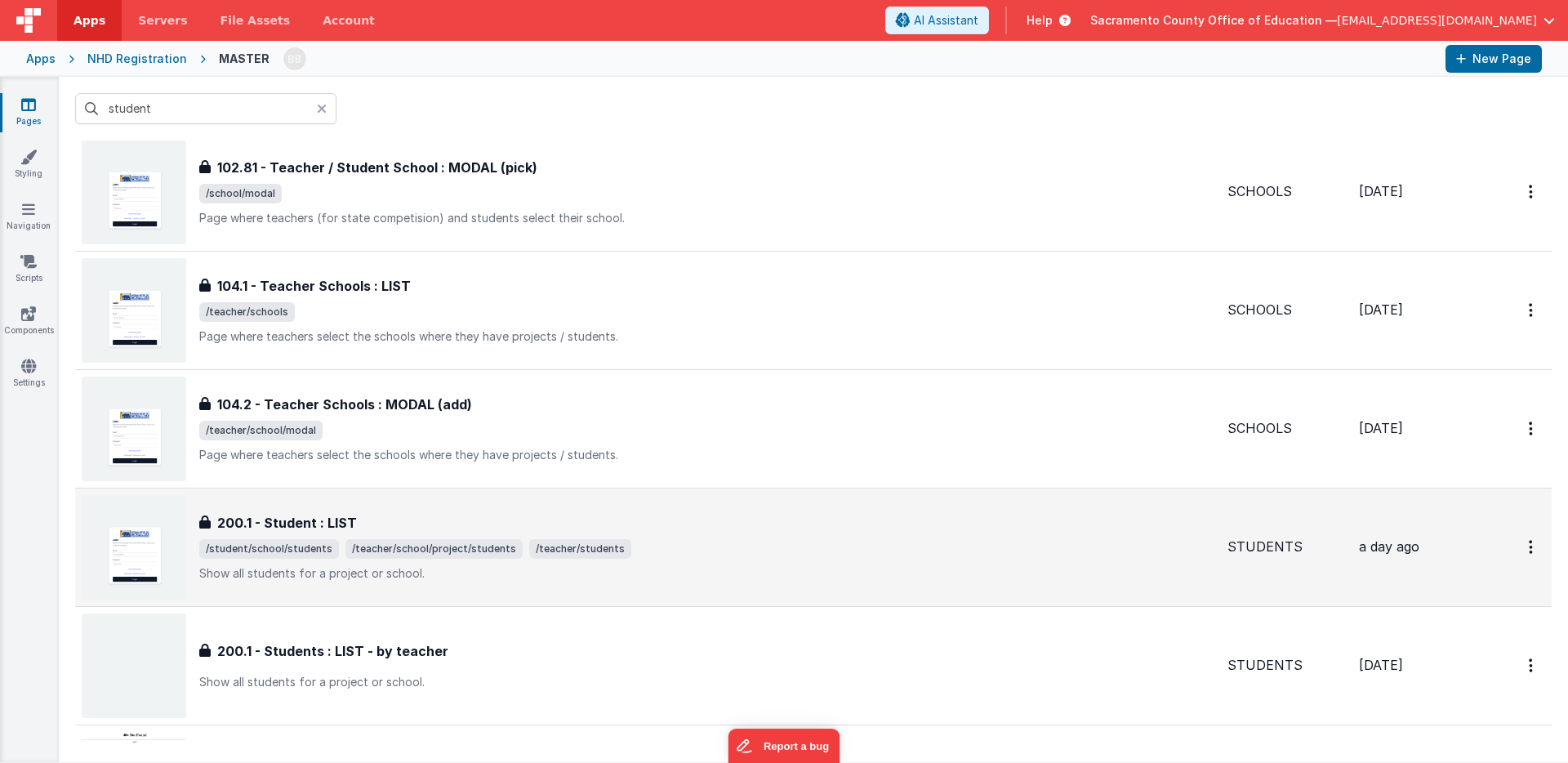
click at [299, 520] on h3 "200.1 - Student : LIST" at bounding box center [287, 523] width 140 height 20
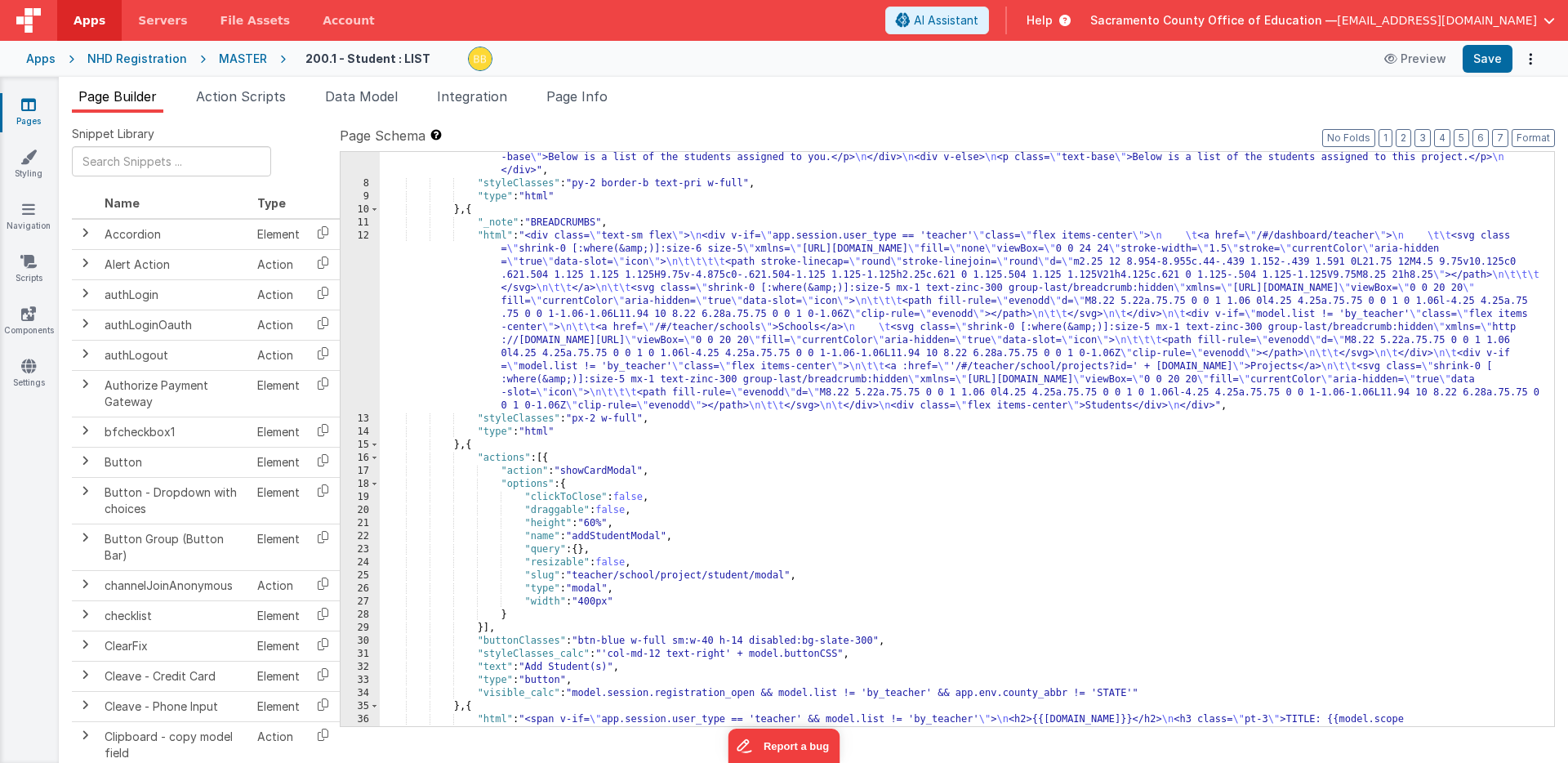
scroll to position [132, 0]
click at [471, 447] on div ""html" : "<div class= \" text-xl sm:text-3xl font-bold \" >Student List</div> \…" at bounding box center [967, 438] width 1175 height 679
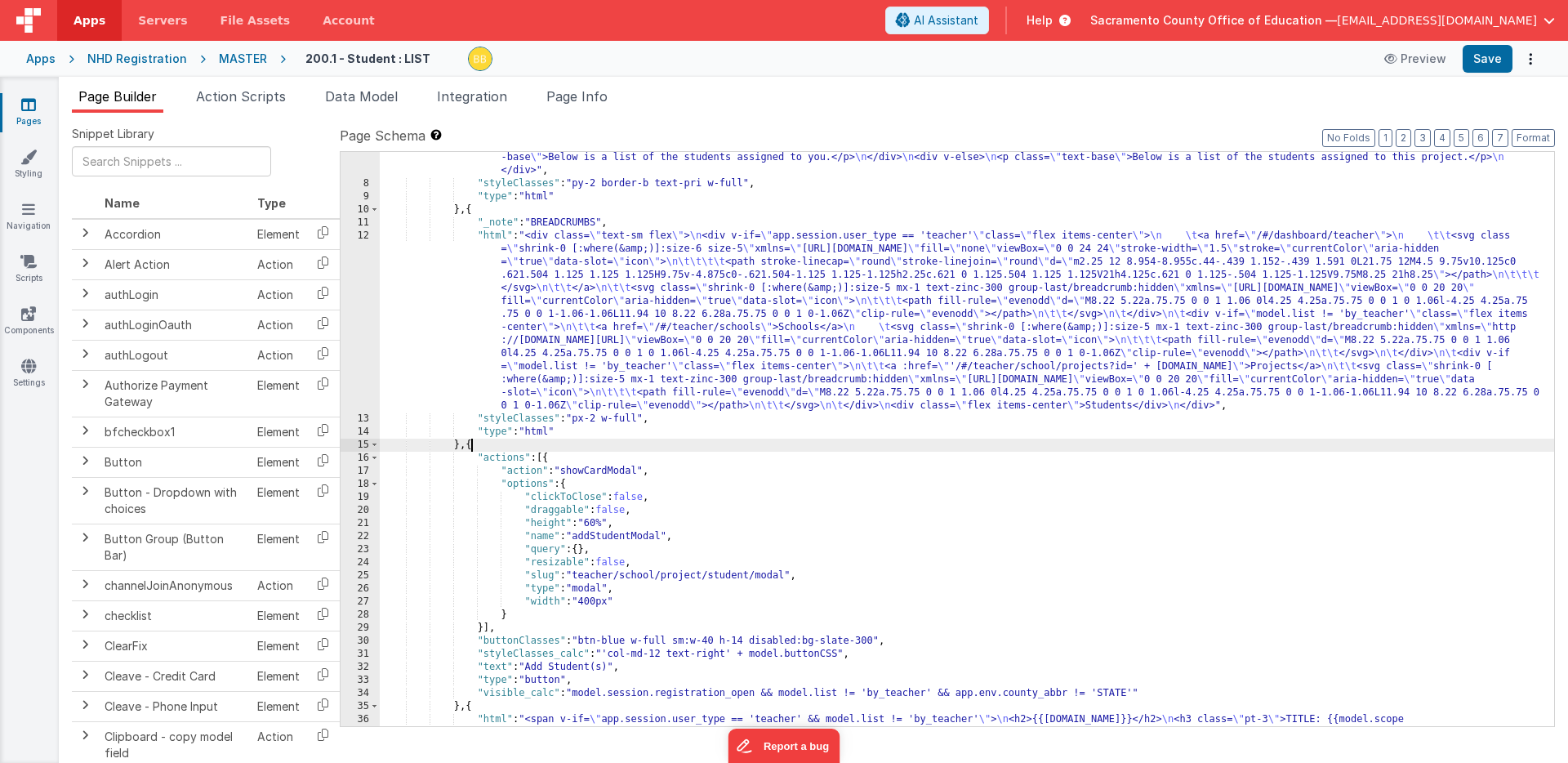
paste textarea
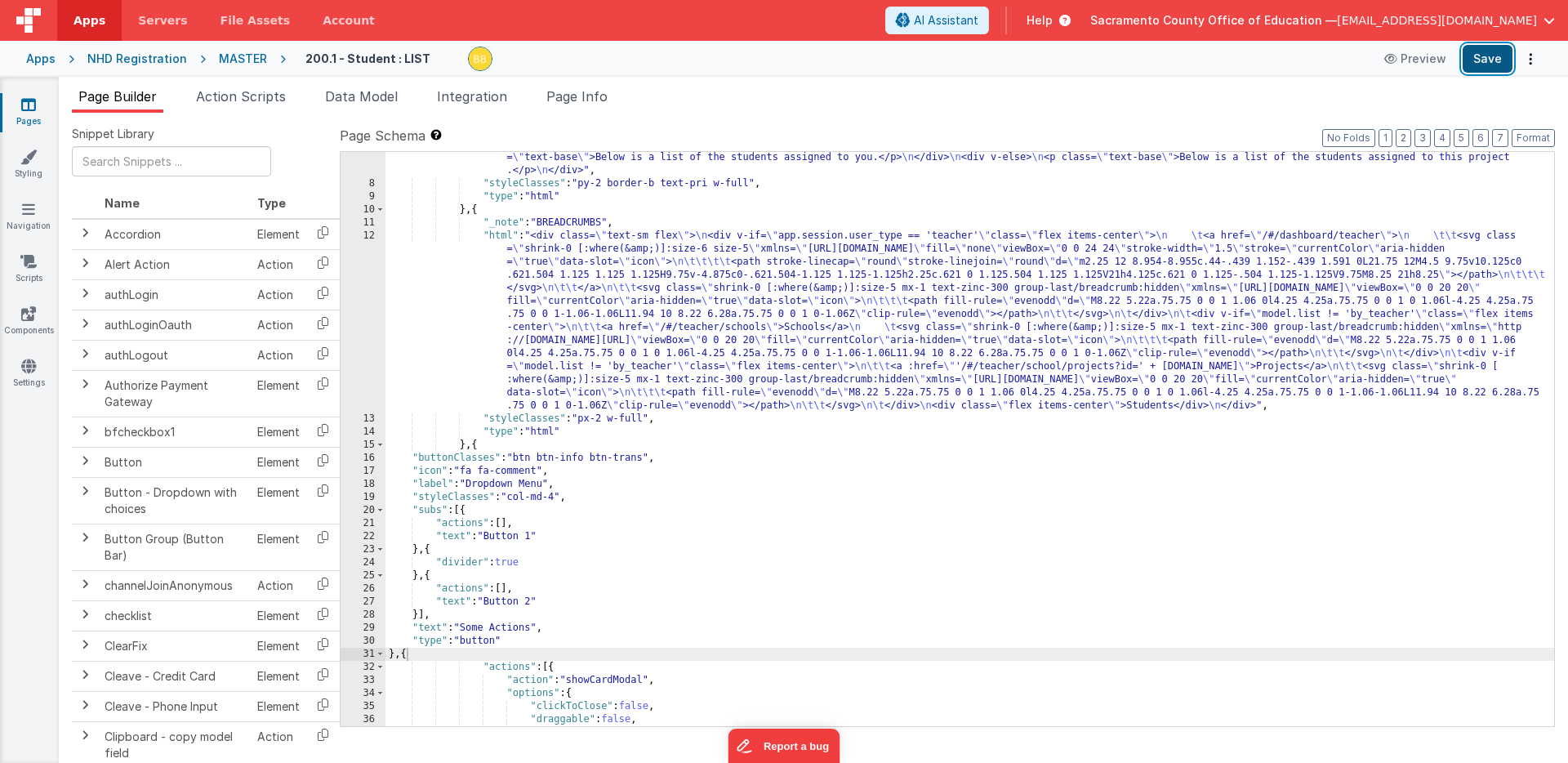
click at [1484, 55] on button "Save" at bounding box center [1487, 58] width 50 height 28
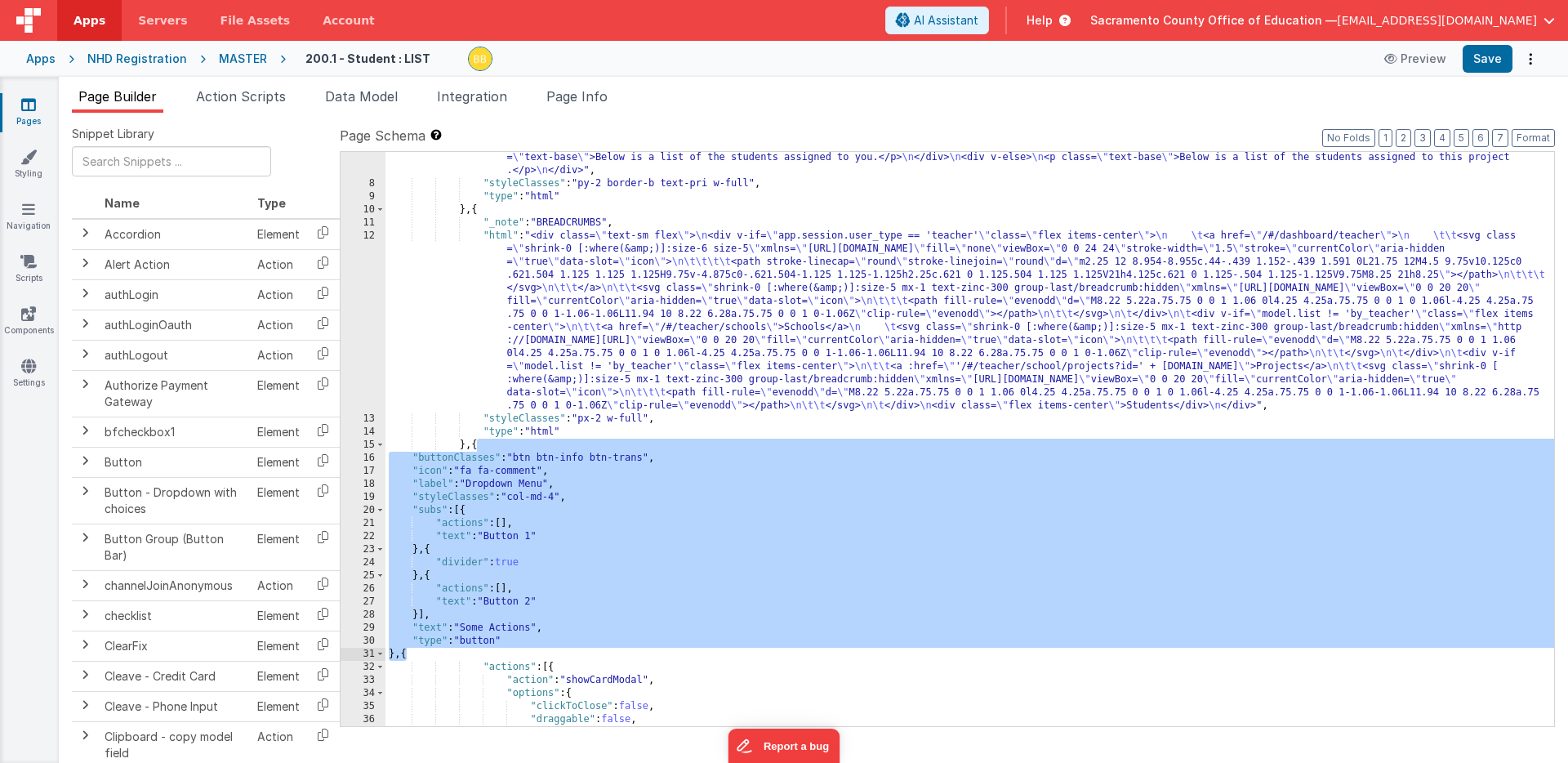
drag, startPoint x: 476, startPoint y: 444, endPoint x: 406, endPoint y: 650, distance: 217.6
click at [406, 650] on div ""html" : "<div class= \" text-xl sm:text-3xl font-bold \" >Student List</div> \…" at bounding box center [969, 431] width 1169 height 666
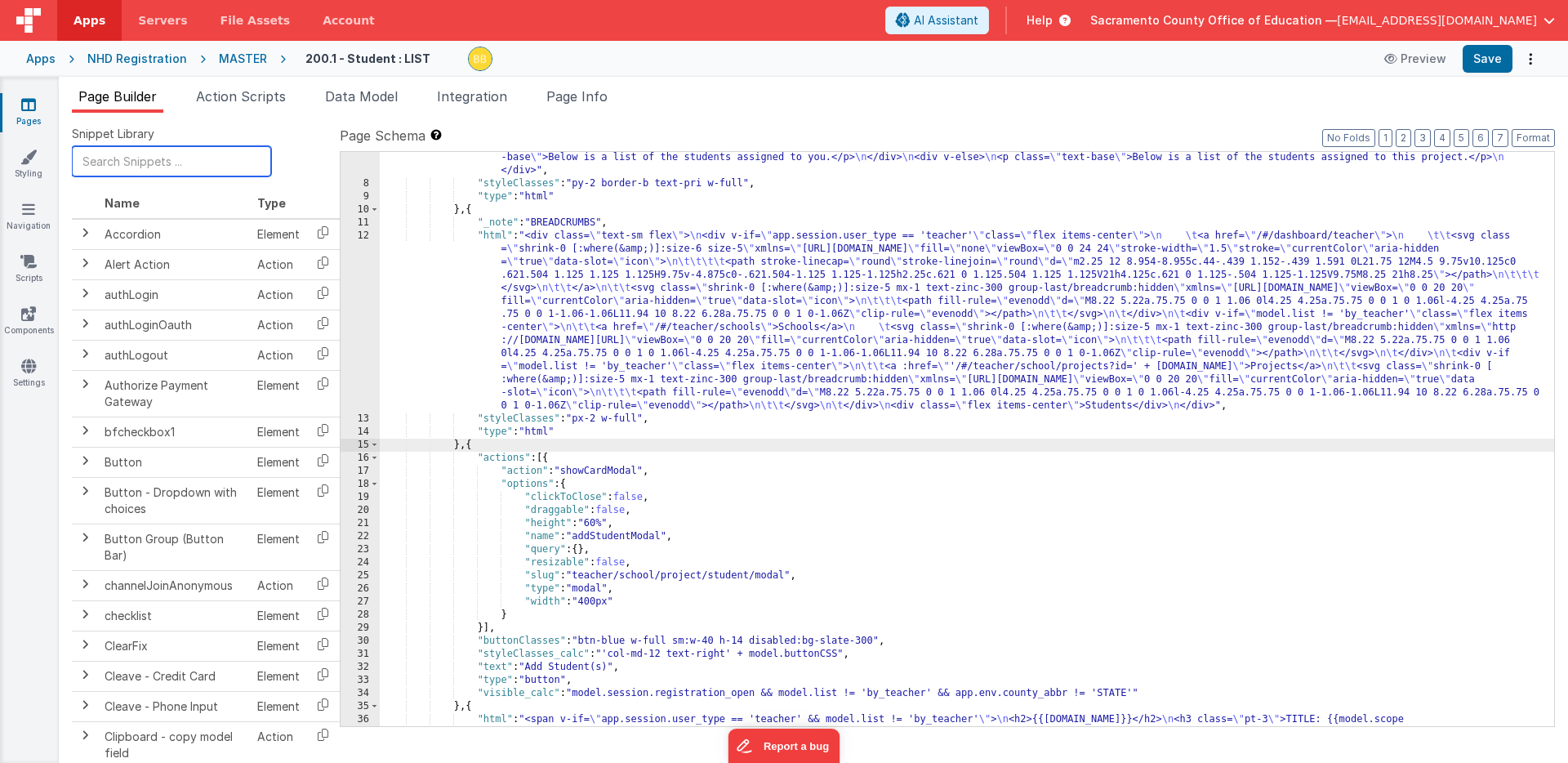
click at [168, 164] on input "text" at bounding box center [171, 161] width 199 height 30
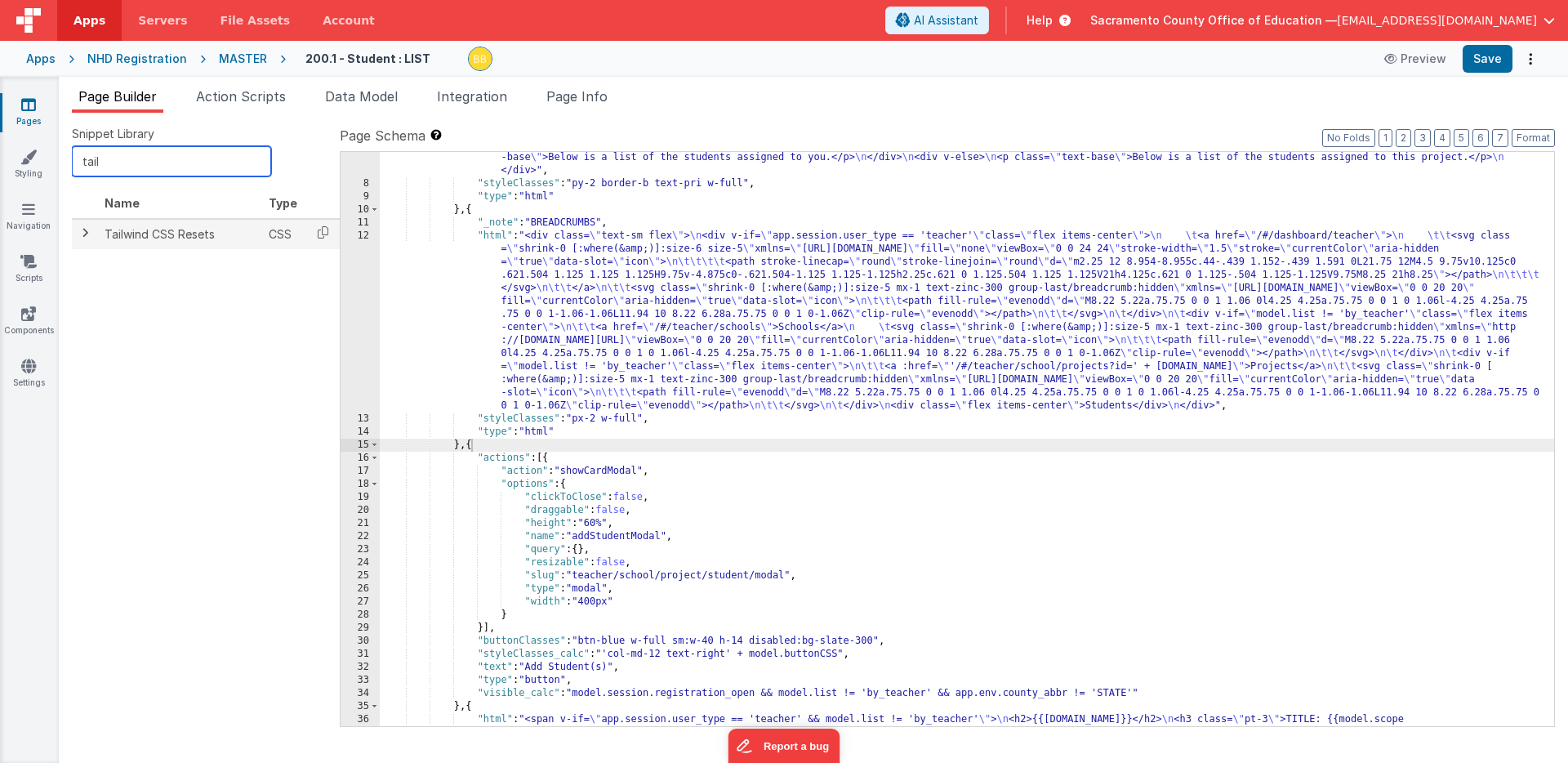
type input "tail"
click at [84, 232] on span at bounding box center [84, 233] width 13 height 13
click at [323, 231] on icon at bounding box center [323, 233] width 34 height 25
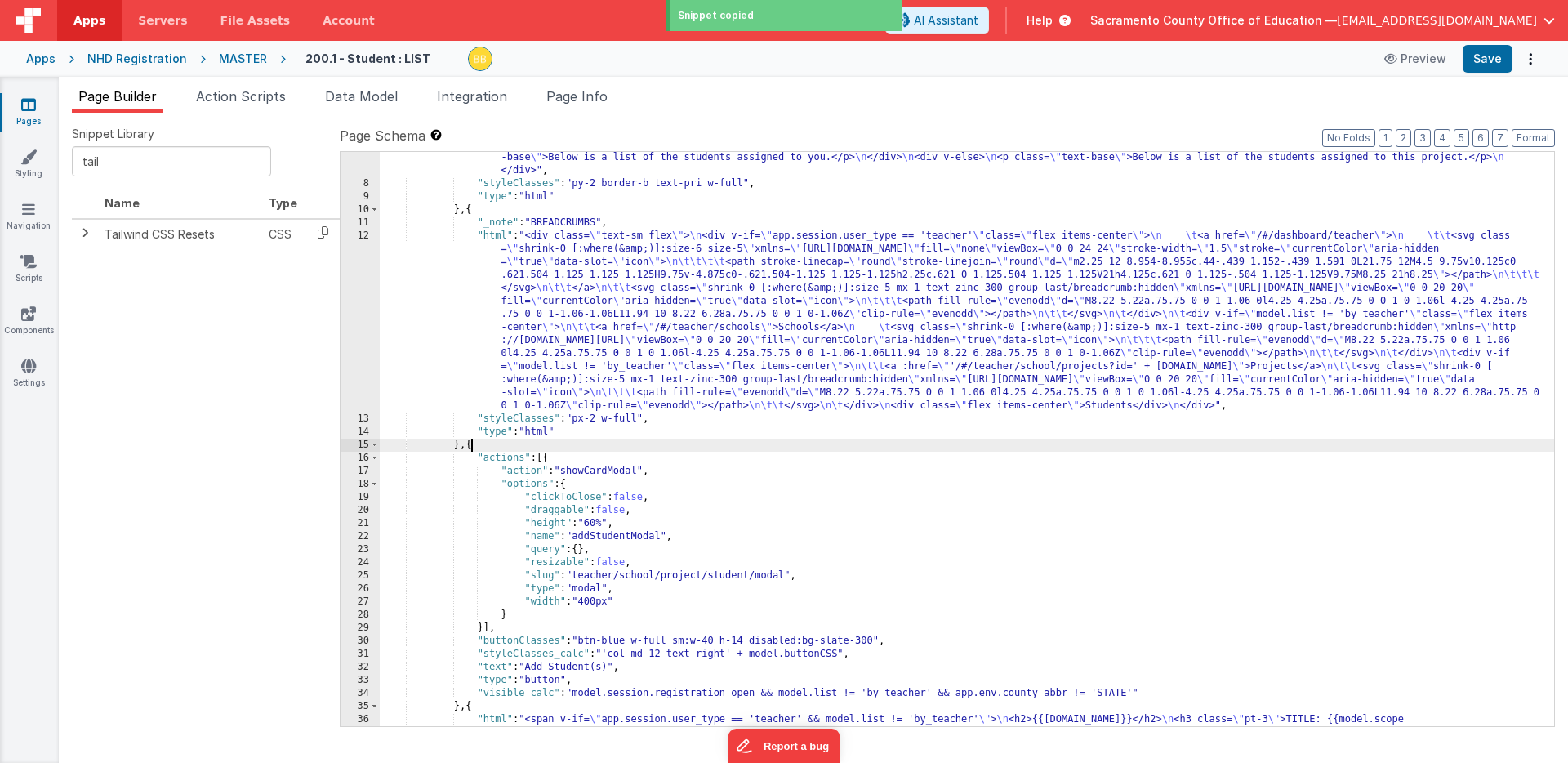
click at [471, 445] on div ""html" : "<div class= \" text-xl sm:text-3xl font-bold \" >Student List</div> \…" at bounding box center [967, 438] width 1175 height 679
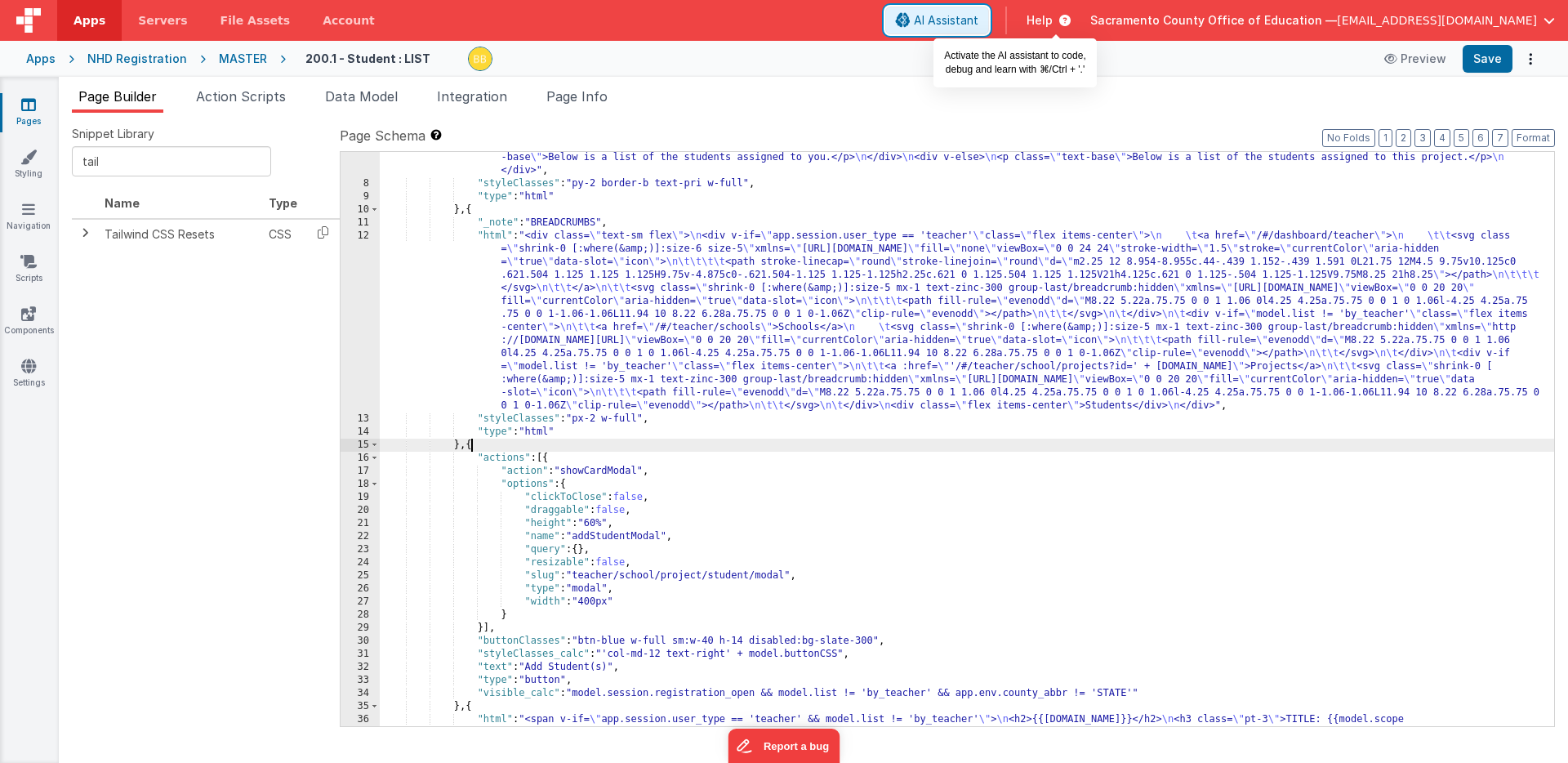
click at [978, 18] on span "AI Assistant" at bounding box center [946, 20] width 65 height 16
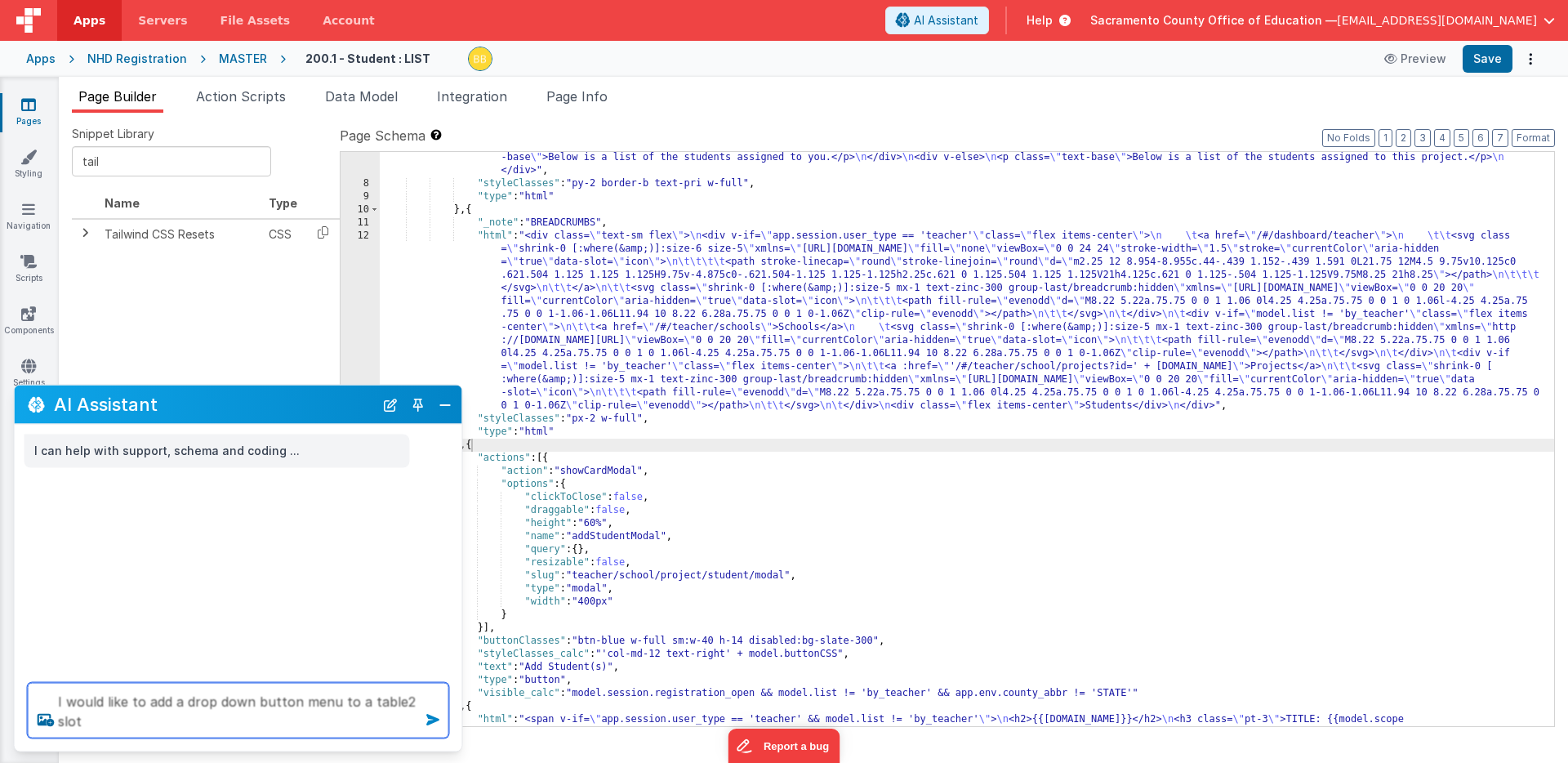
type textarea "I would like to add a drop down button menu to a table2 slot"
click at [432, 715] on icon at bounding box center [432, 719] width 26 height 26
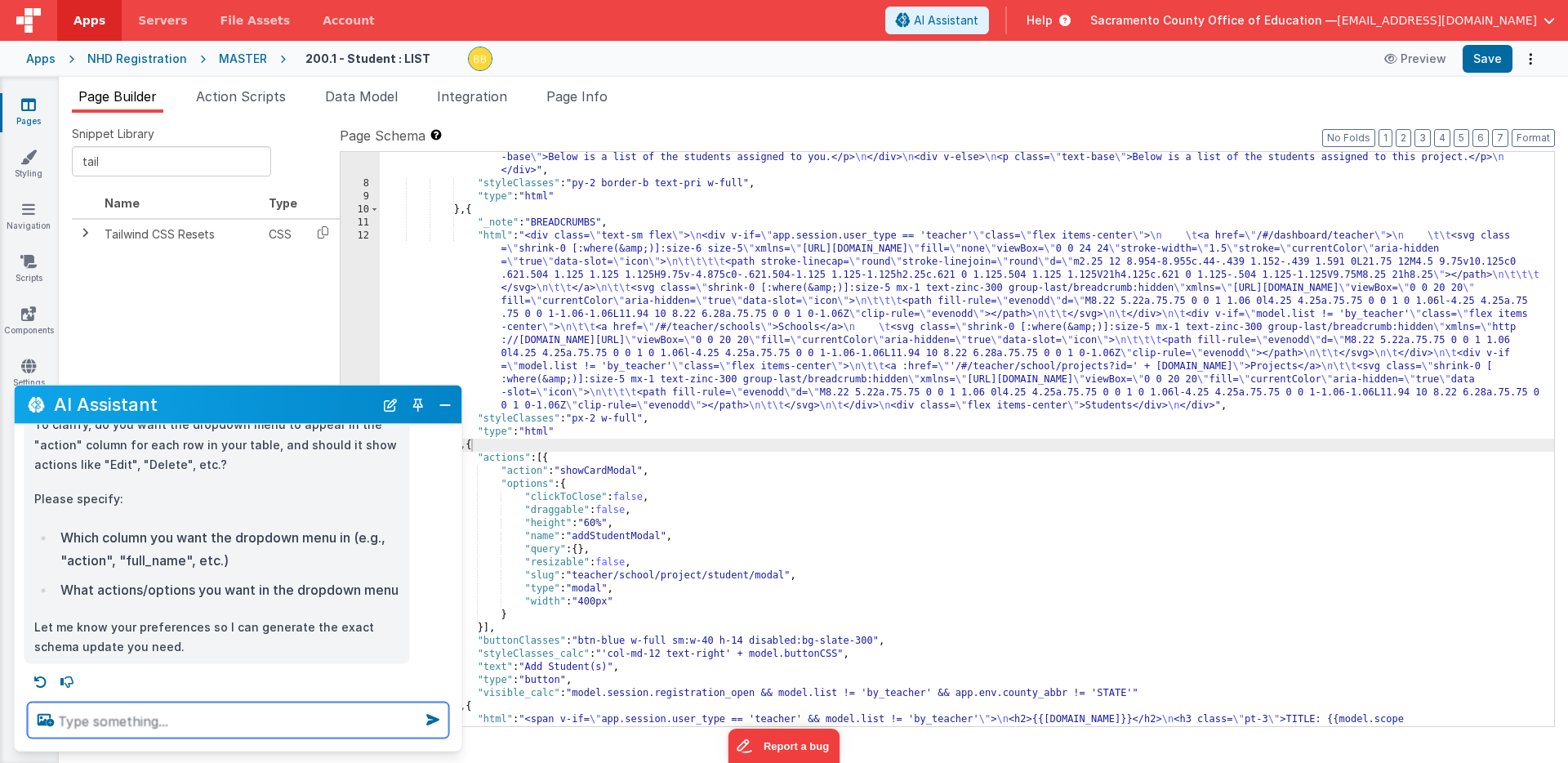
scroll to position [91, 0]
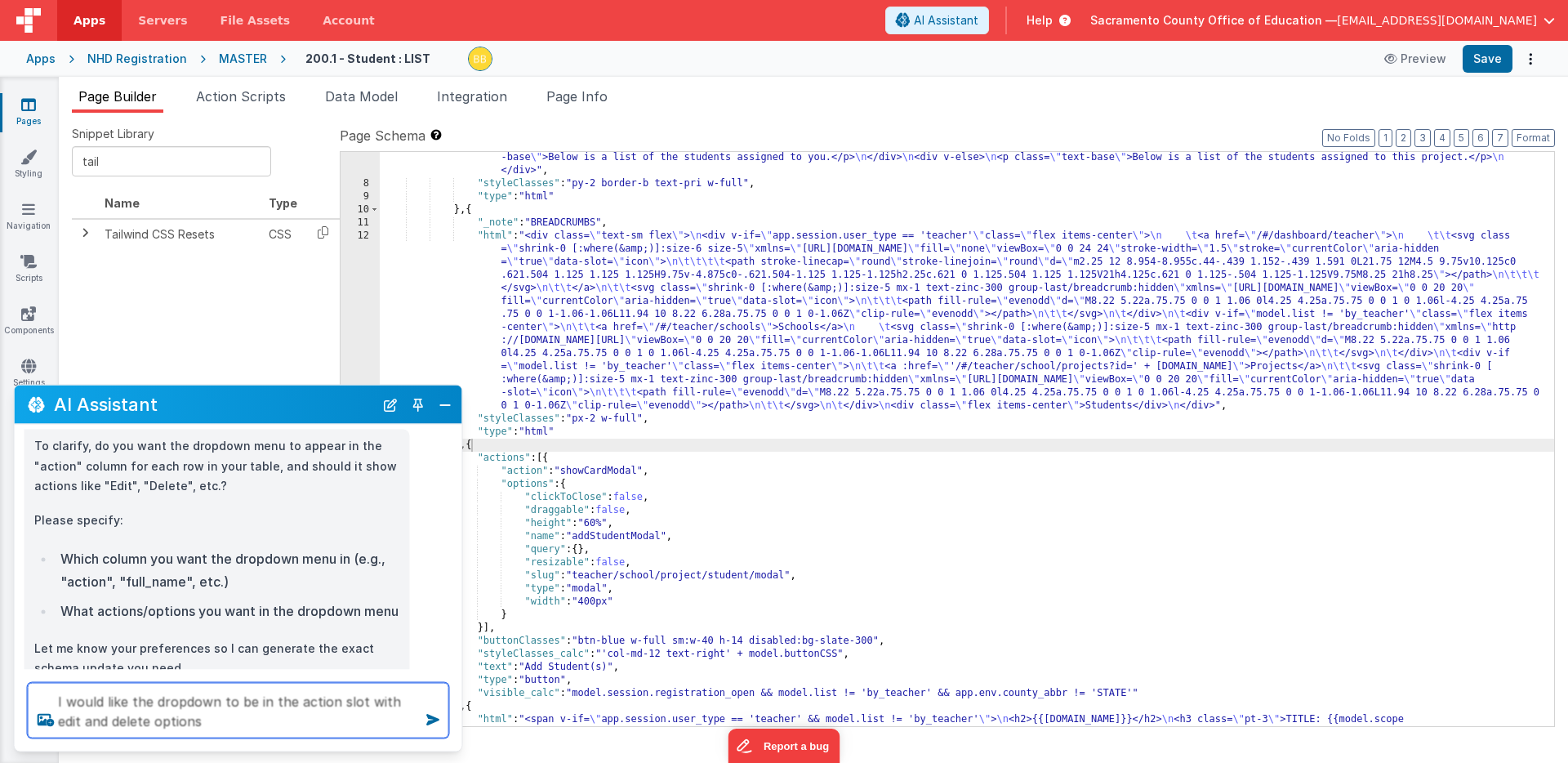
type textarea "I would like the dropdown to be in the action slot with edit and delete options"
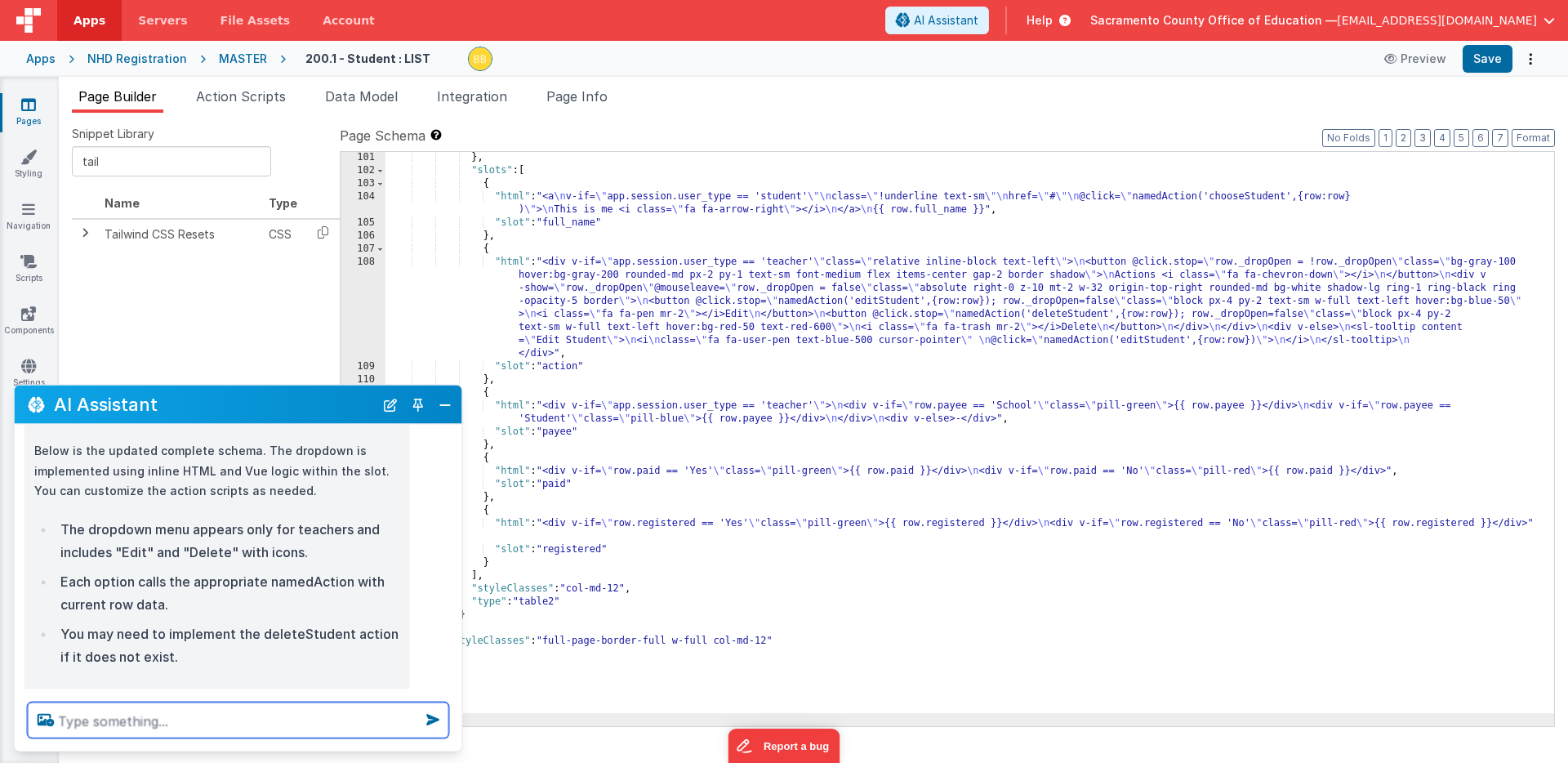
scroll to position [674, 0]
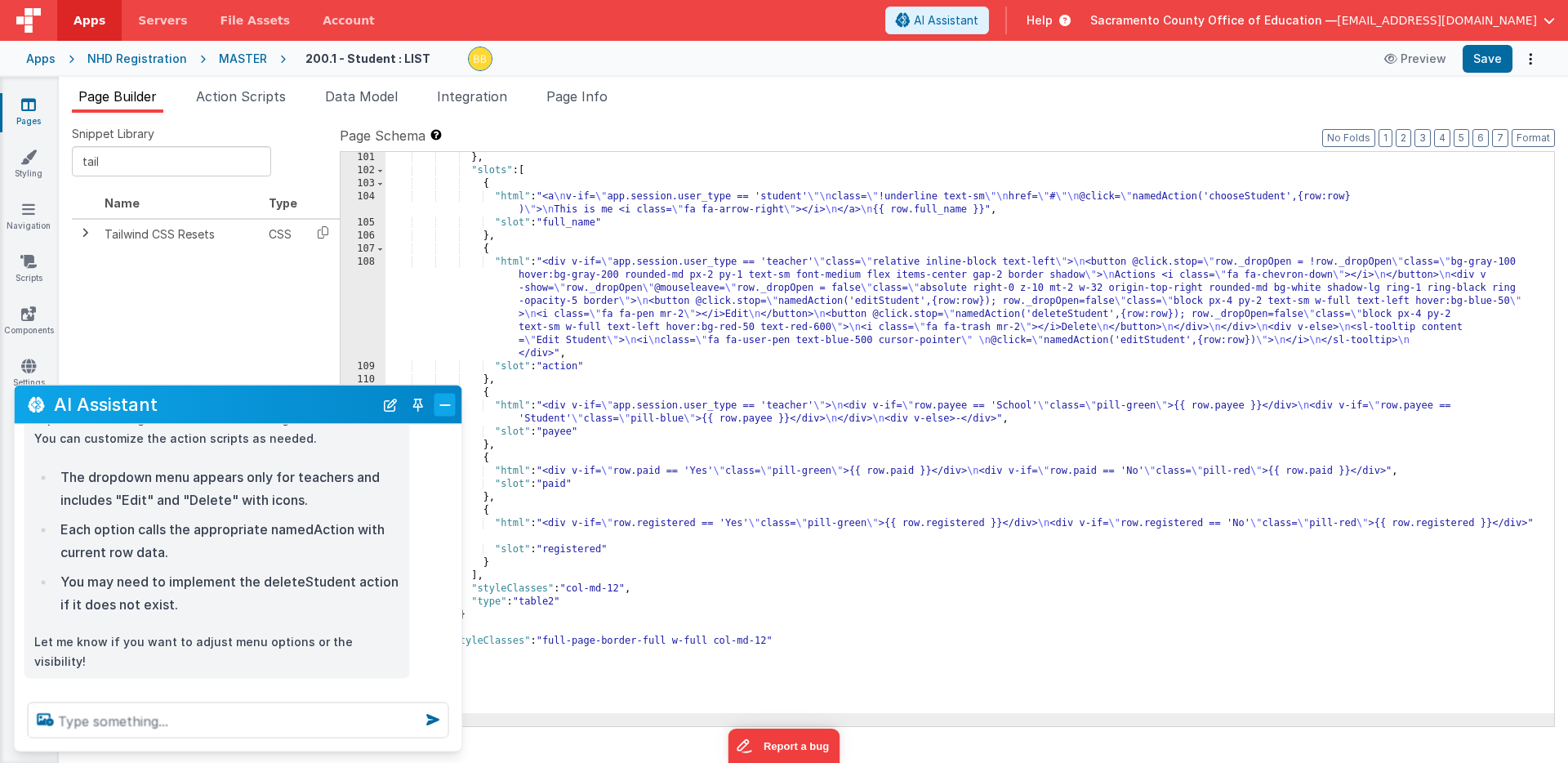
click at [442, 404] on button "Close" at bounding box center [444, 403] width 21 height 23
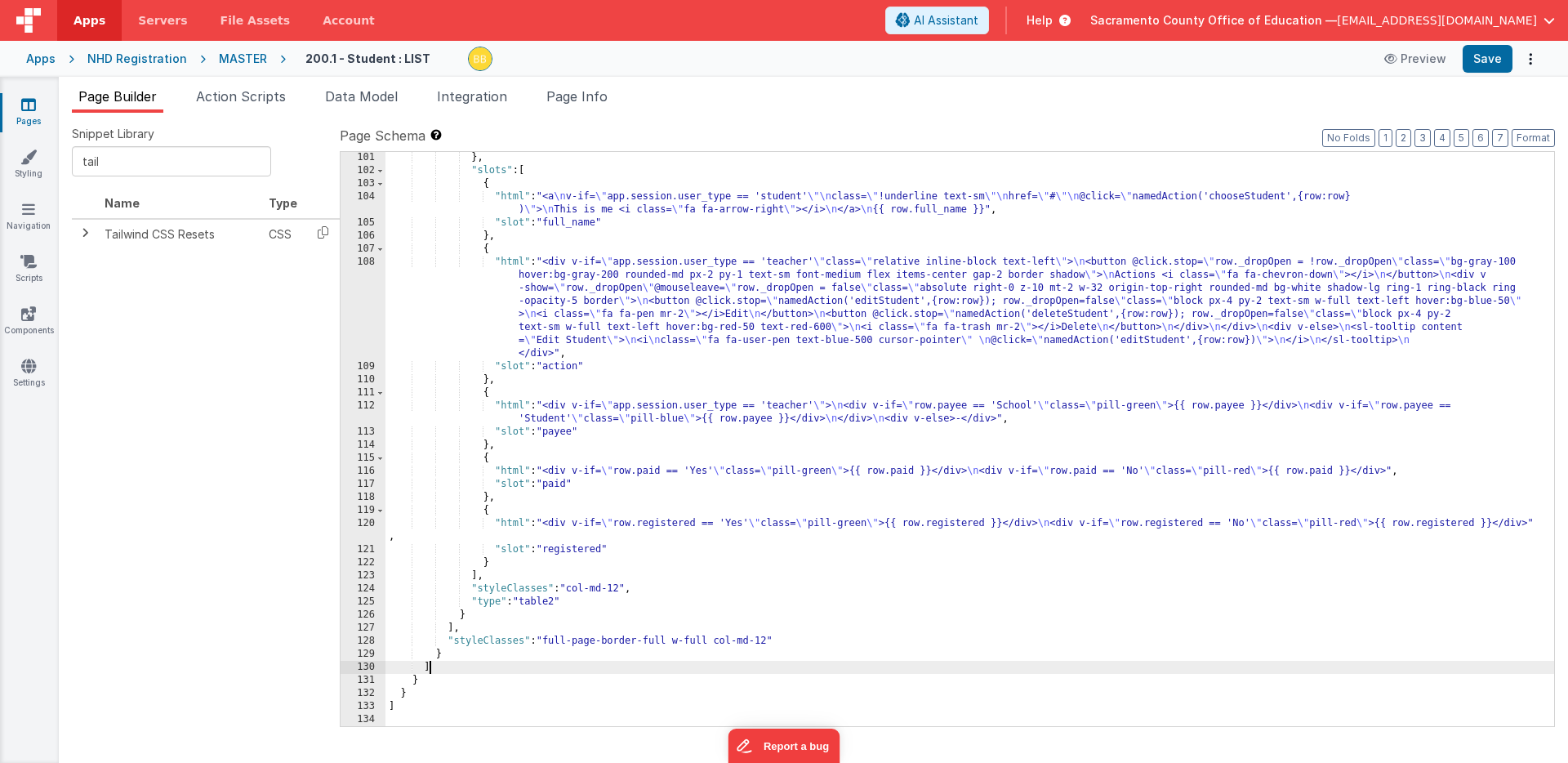
click at [512, 673] on div "} , "slots" : [ { "html" : "<a \n v-if= \" app.session.user_type == 'student' \…" at bounding box center [969, 451] width 1169 height 600
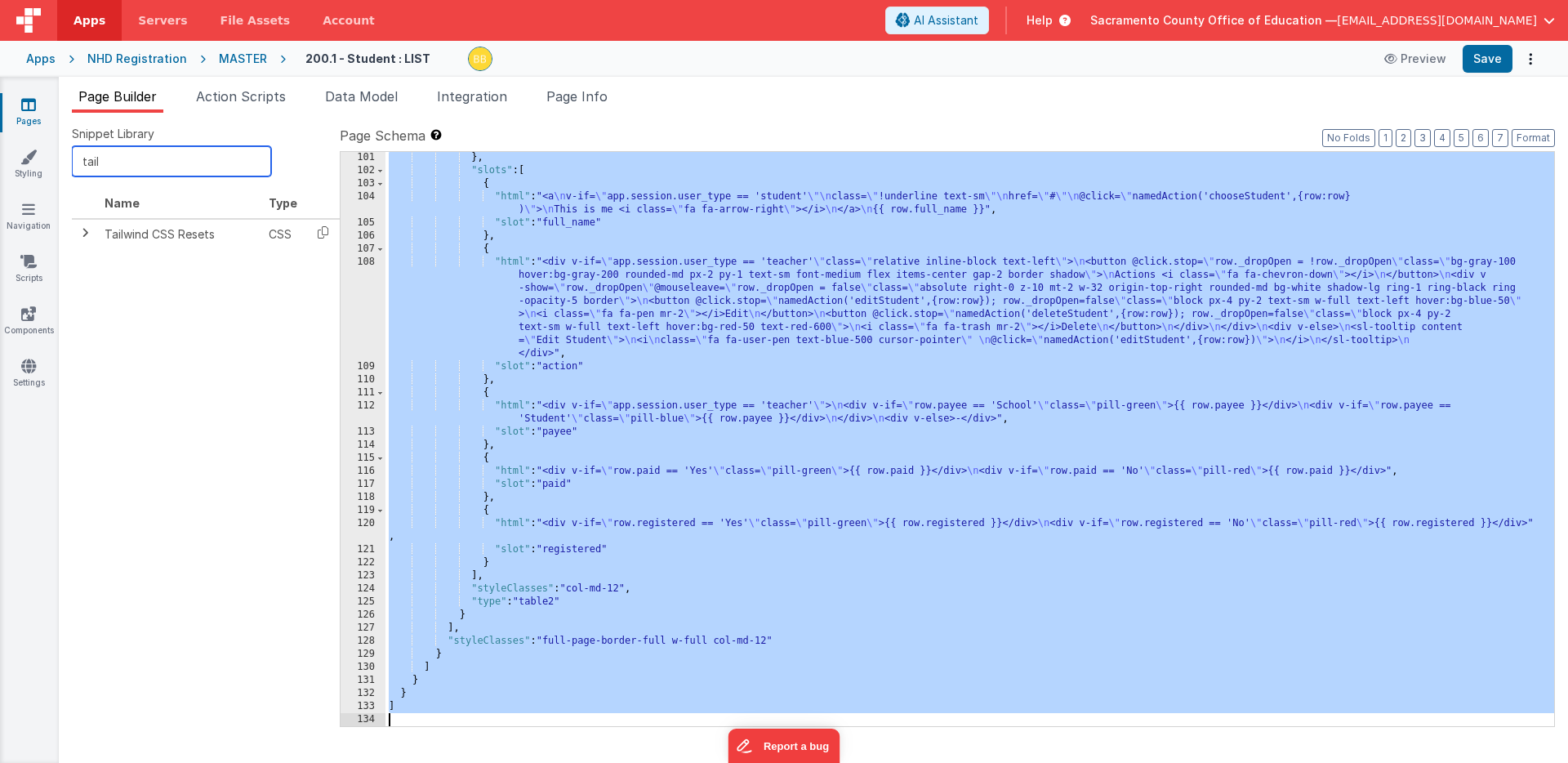
click at [167, 157] on input "tail" at bounding box center [171, 161] width 199 height 30
type input "t"
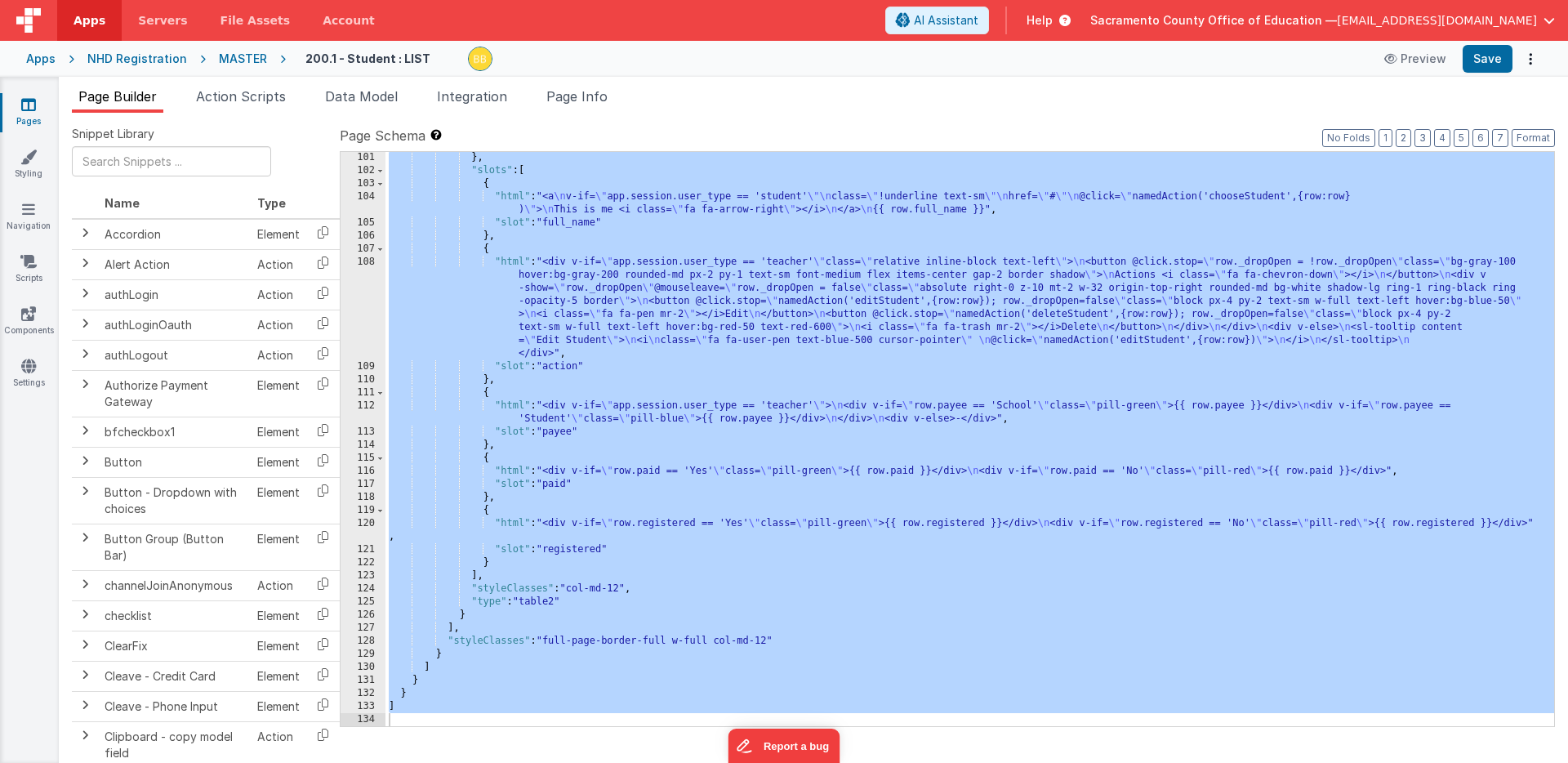
click at [30, 101] on icon at bounding box center [28, 104] width 15 height 16
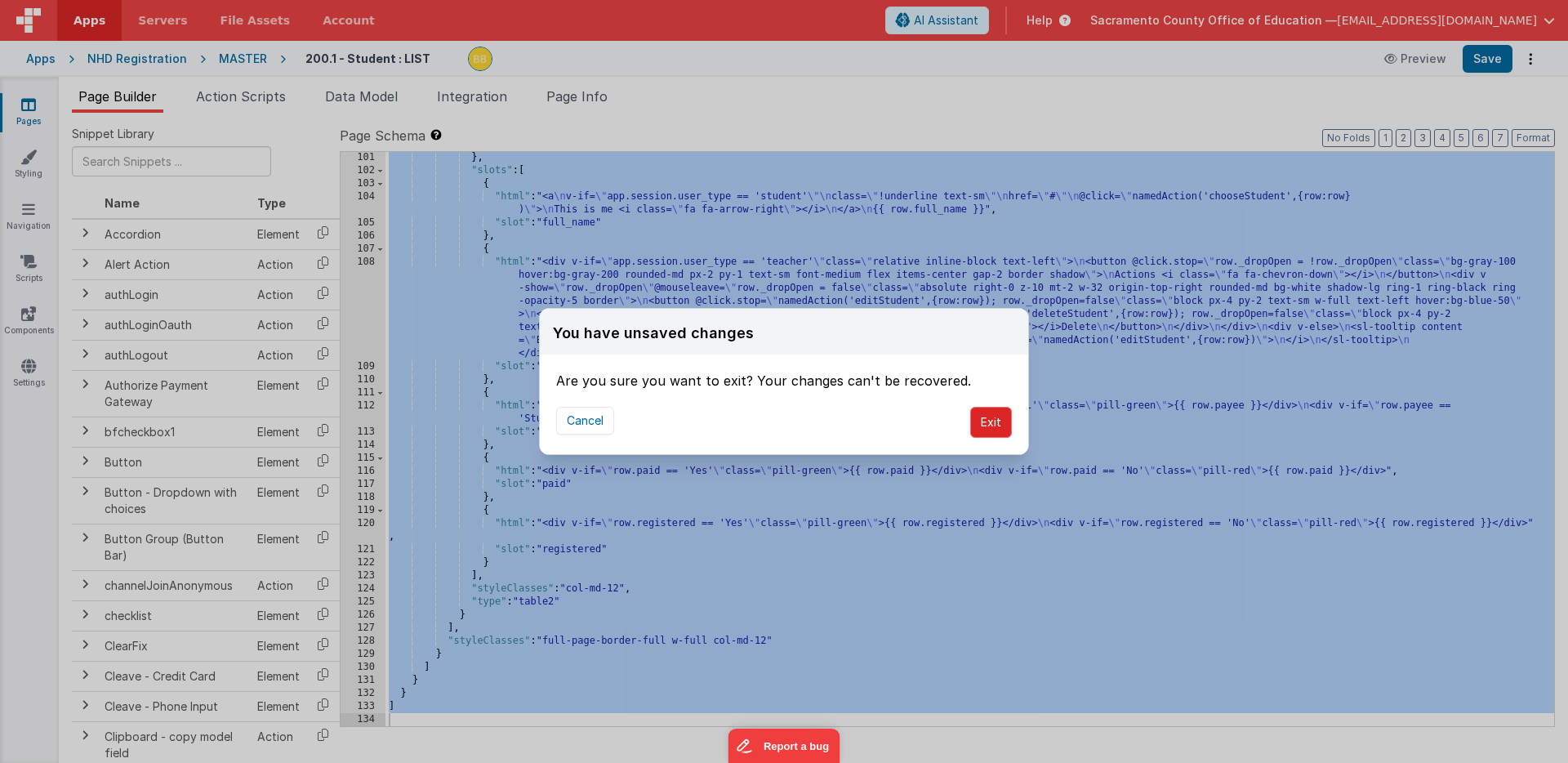
click at [990, 419] on button "Exit" at bounding box center [991, 422] width 42 height 31
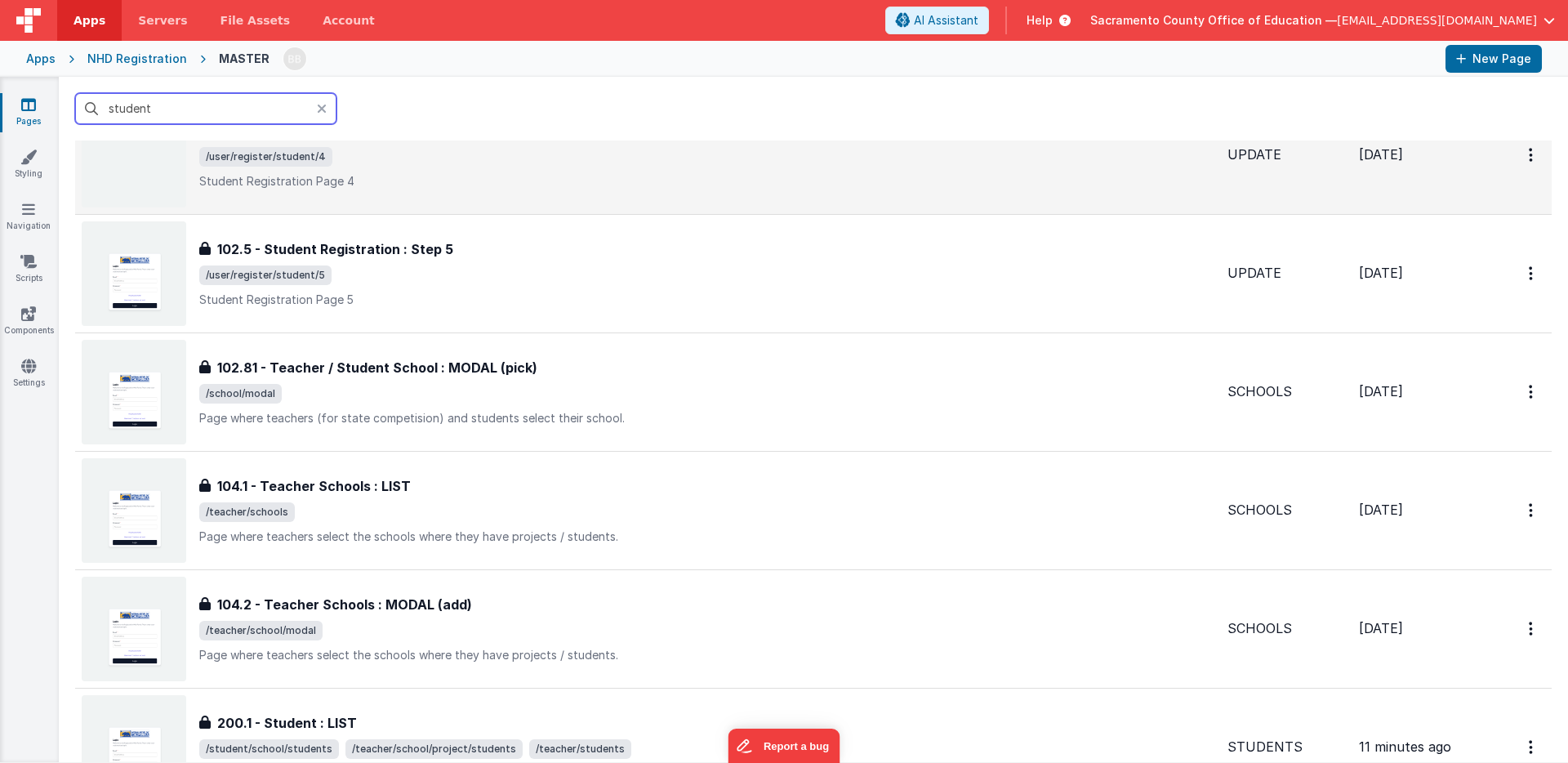
scroll to position [1306, 0]
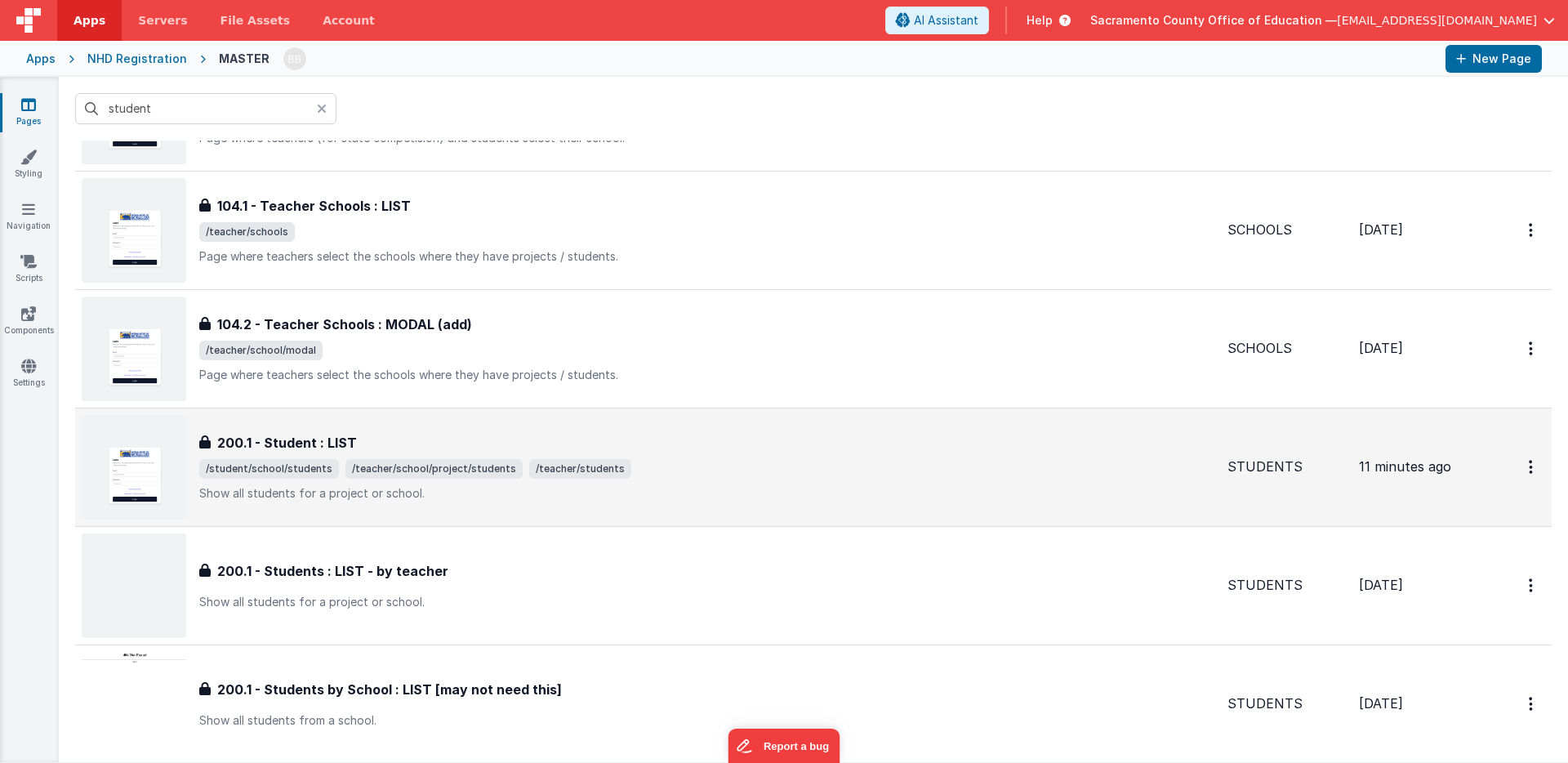
click at [256, 439] on h3 "200.1 - Student : LIST" at bounding box center [287, 442] width 140 height 20
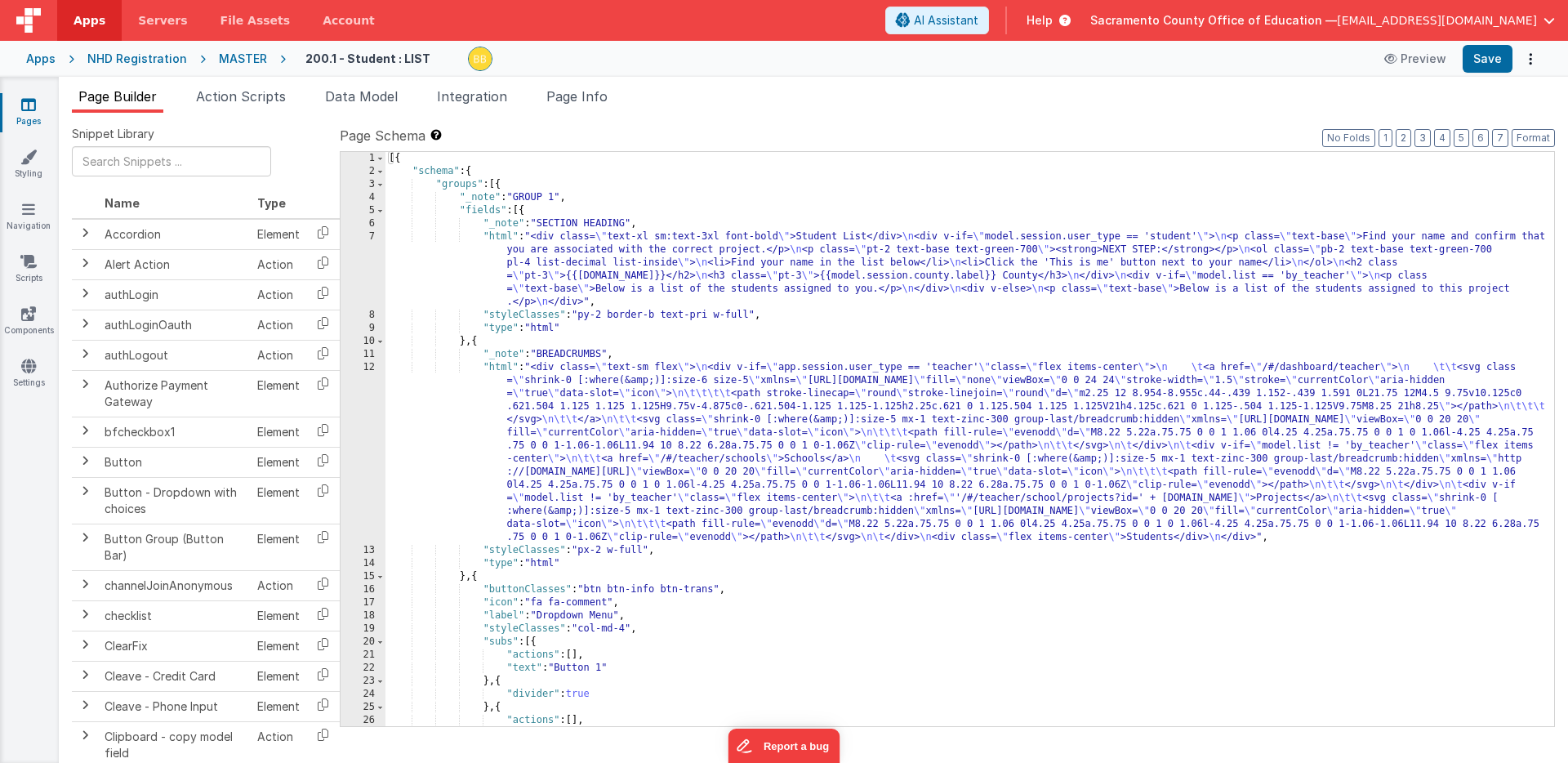
click at [481, 419] on div "[{ "schema" : { "groups" : [{ "_note" : "GROUP 1" , "fields" : [{ "_note" : "SE…" at bounding box center [969, 451] width 1169 height 600
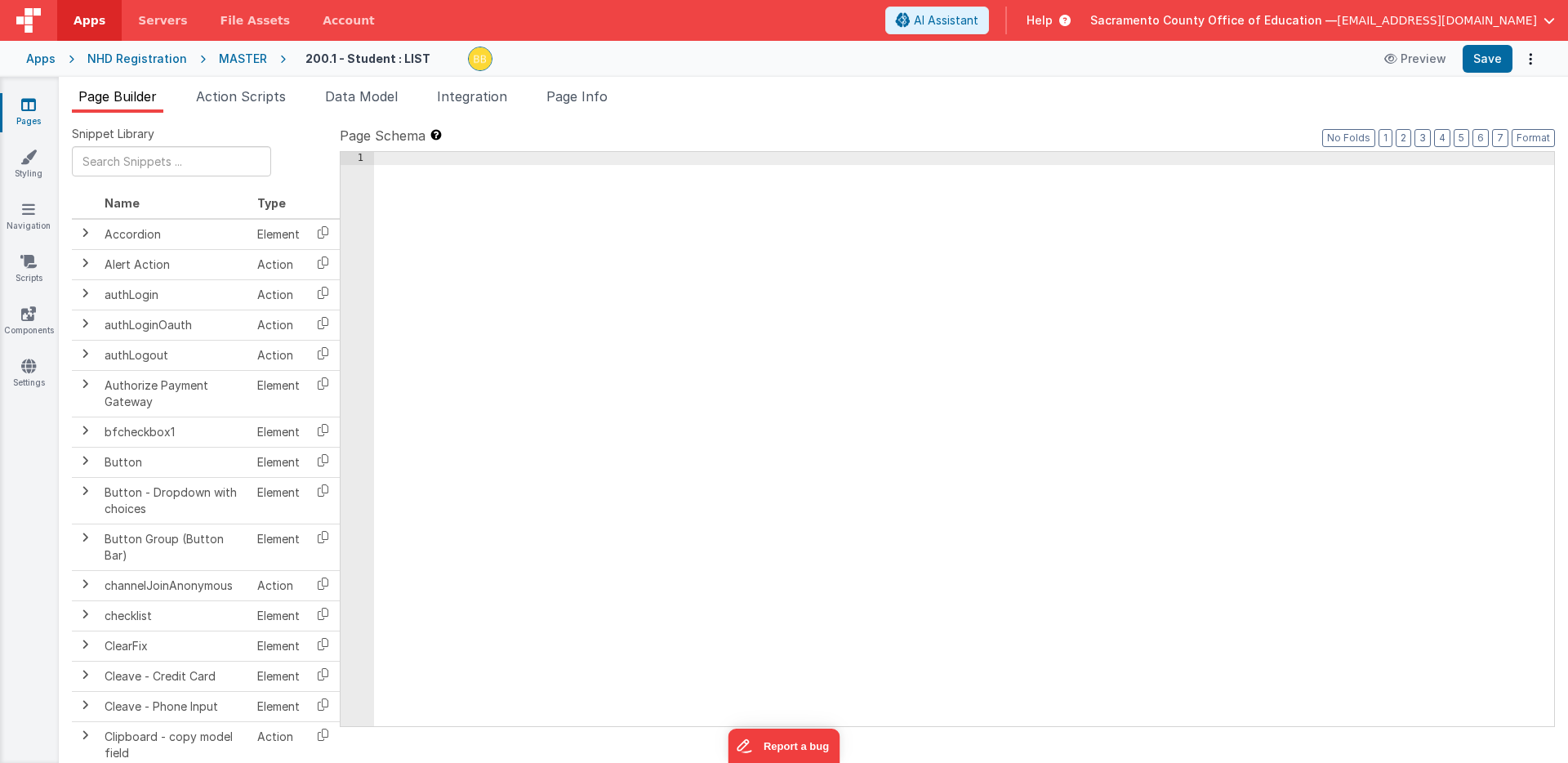
scroll to position [1491, 0]
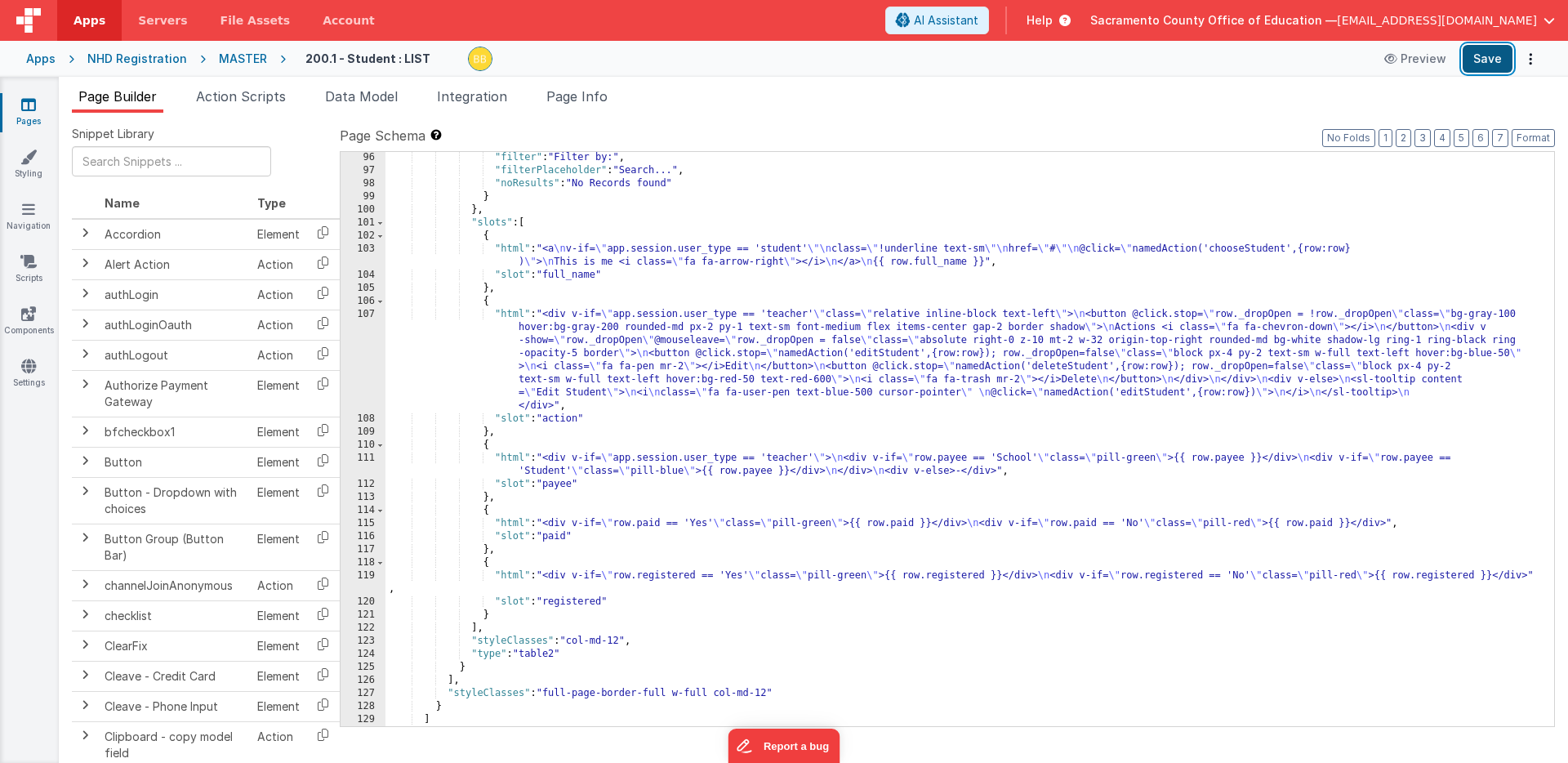
click at [1490, 60] on button "Save" at bounding box center [1487, 58] width 50 height 28
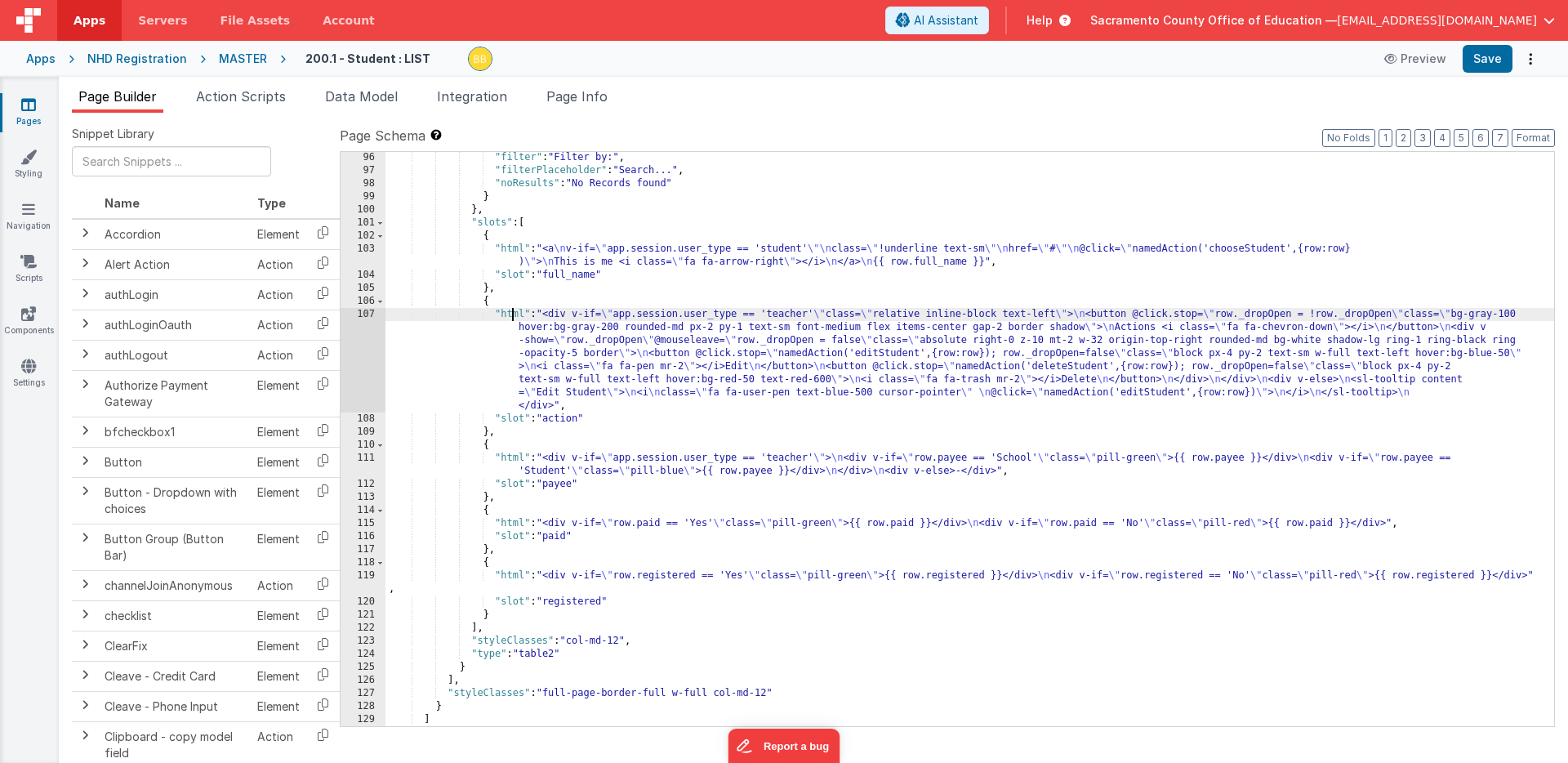
click at [512, 316] on div ""filter" : "Filter by:" , "filterPlaceholder" : "Search..." , "noResults" : "No…" at bounding box center [969, 451] width 1169 height 600
click at [363, 327] on div "107" at bounding box center [362, 360] width 45 height 104
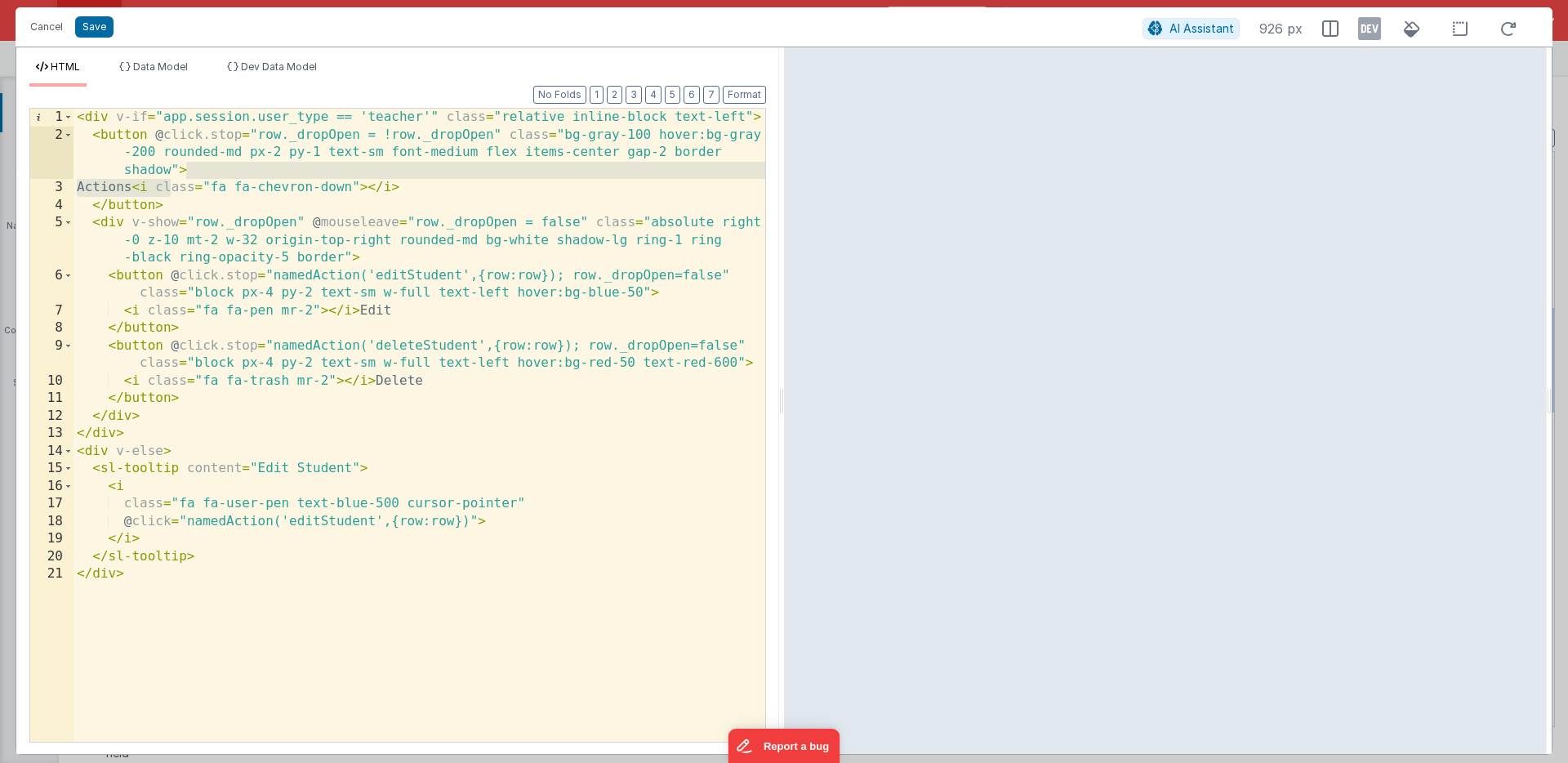
drag, startPoint x: 171, startPoint y: 189, endPoint x: 195, endPoint y: 173, distance: 28.8
click at [195, 173] on div "< div v-if = "app.session.user_type == 'teacher'" class = "relative inline-bloc…" at bounding box center [419, 442] width 691 height 668
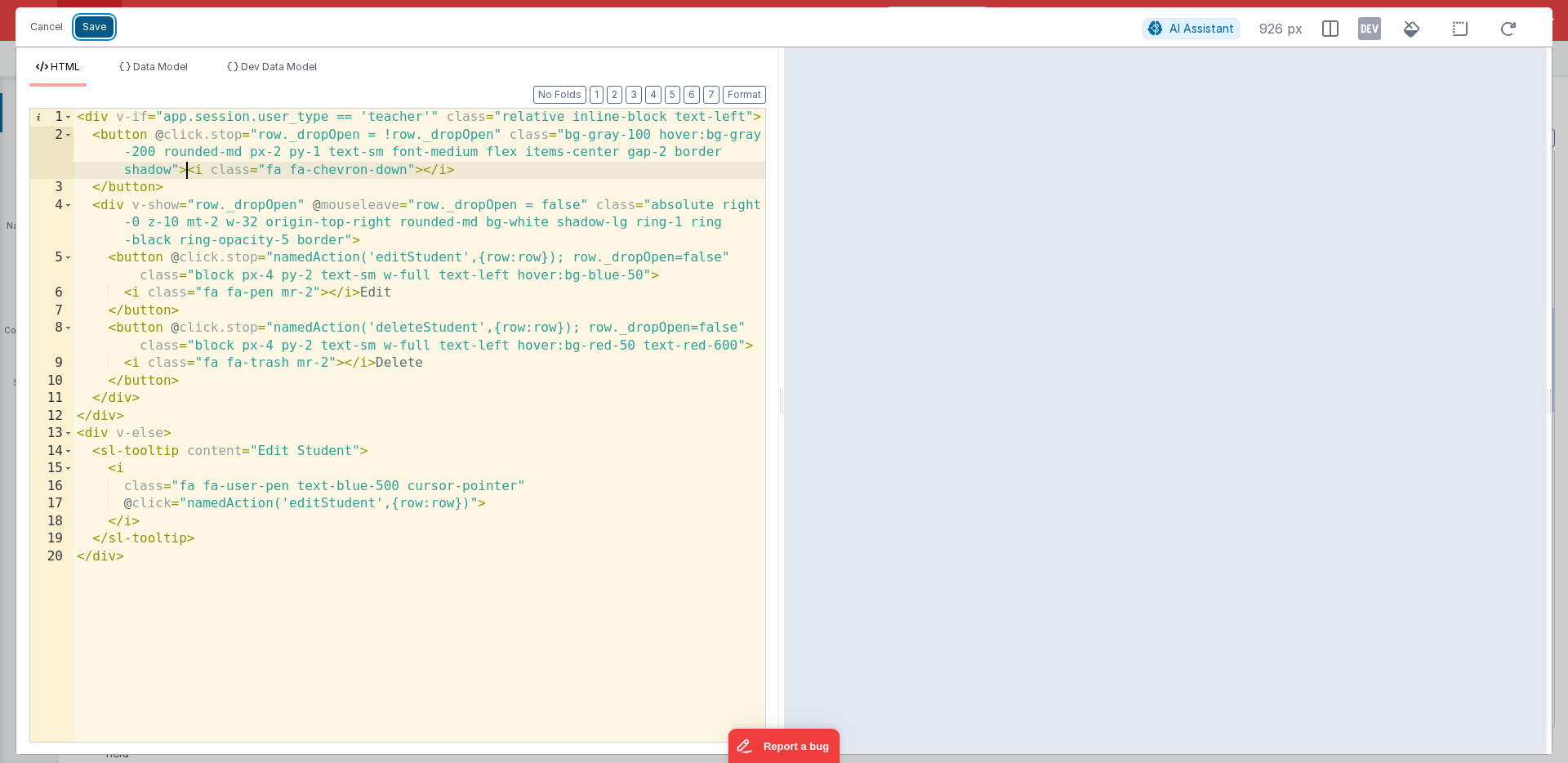
click at [94, 25] on button "Save" at bounding box center [94, 26] width 38 height 21
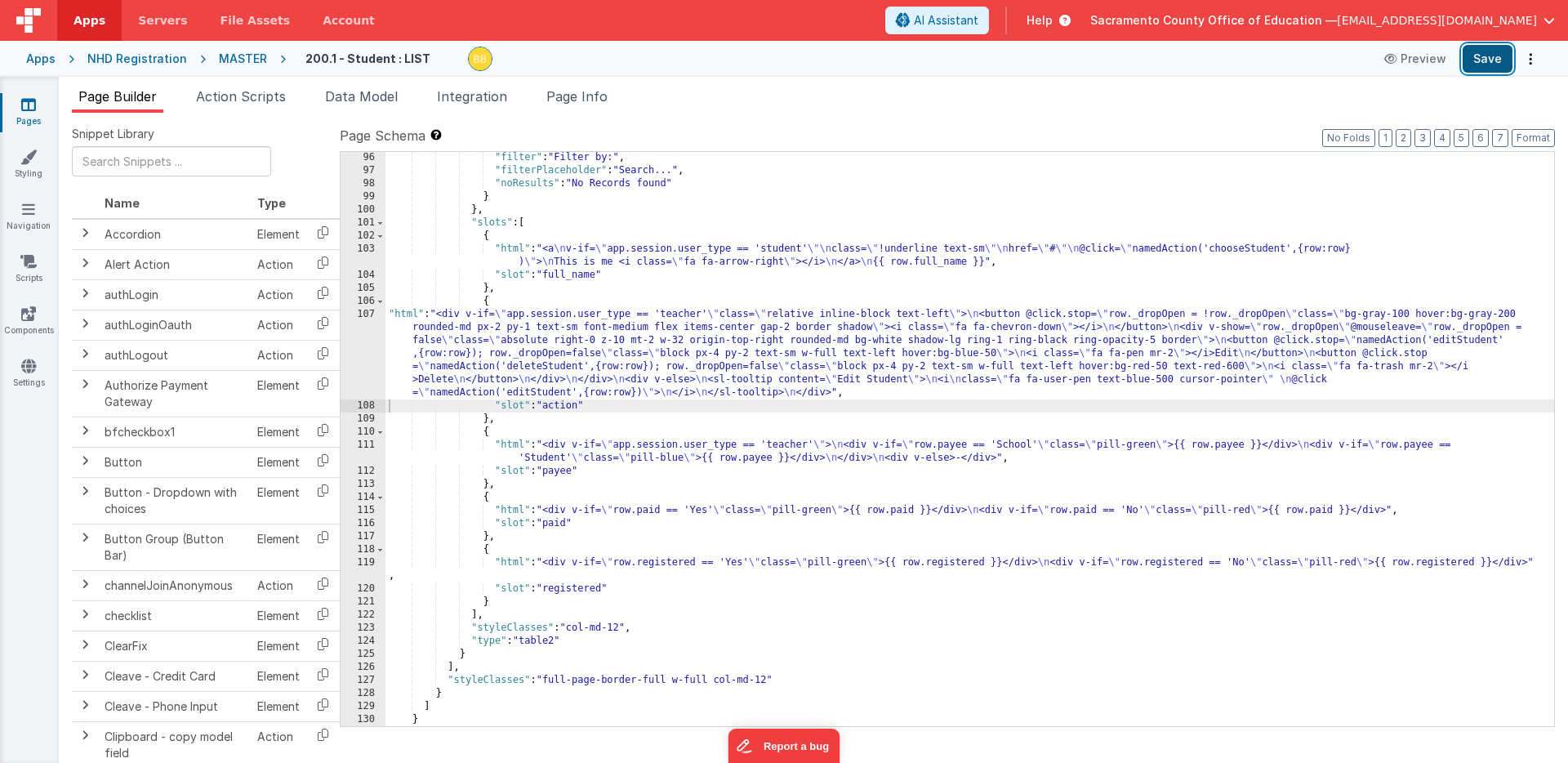
click at [1490, 57] on button "Save" at bounding box center [1487, 58] width 50 height 28
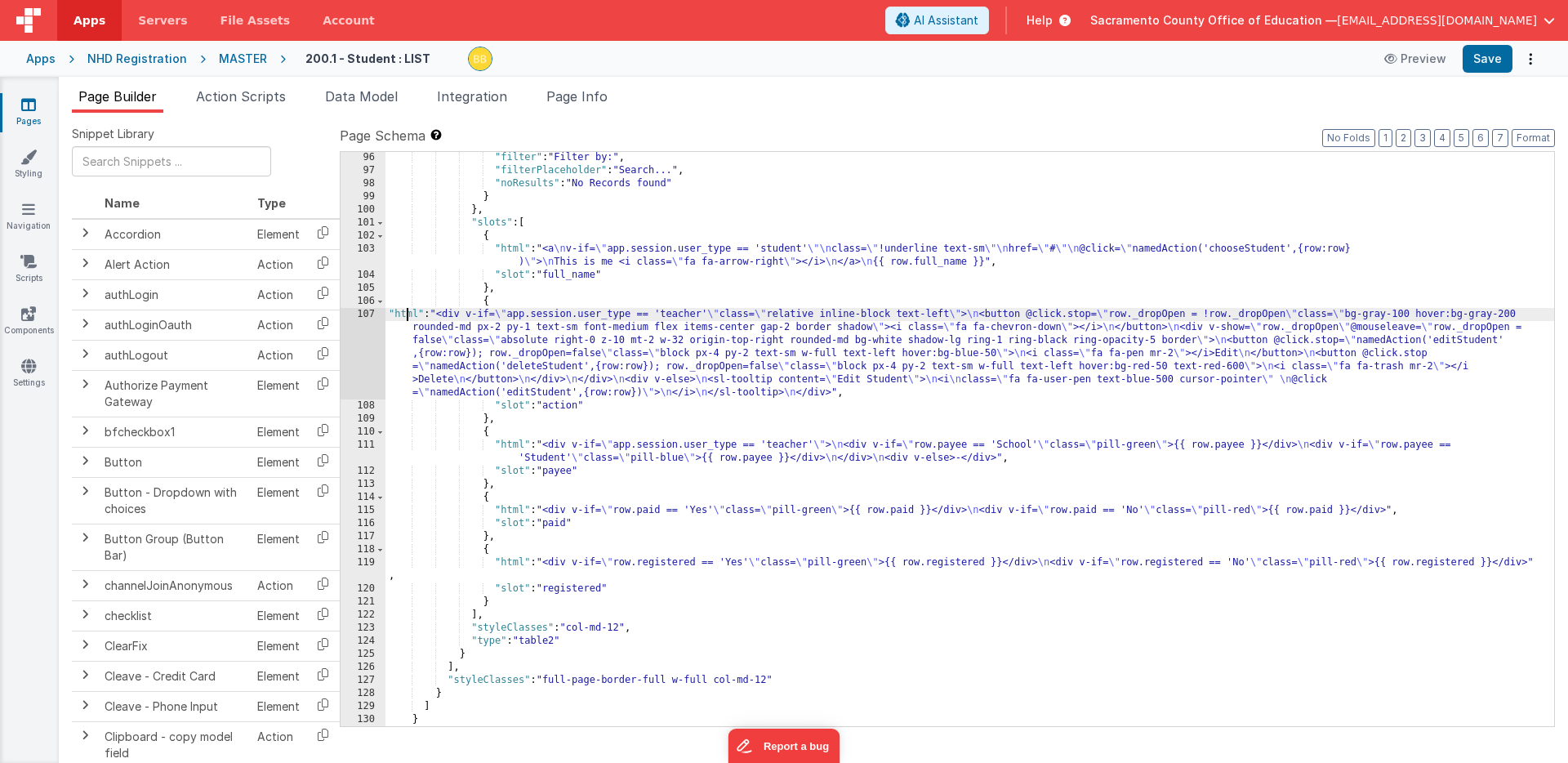
click at [404, 315] on div ""filter" : "Filter by:" , "filterPlaceholder" : "Search..." , "noResults" : "No…" at bounding box center [969, 451] width 1169 height 600
click at [371, 332] on div "107" at bounding box center [362, 353] width 45 height 92
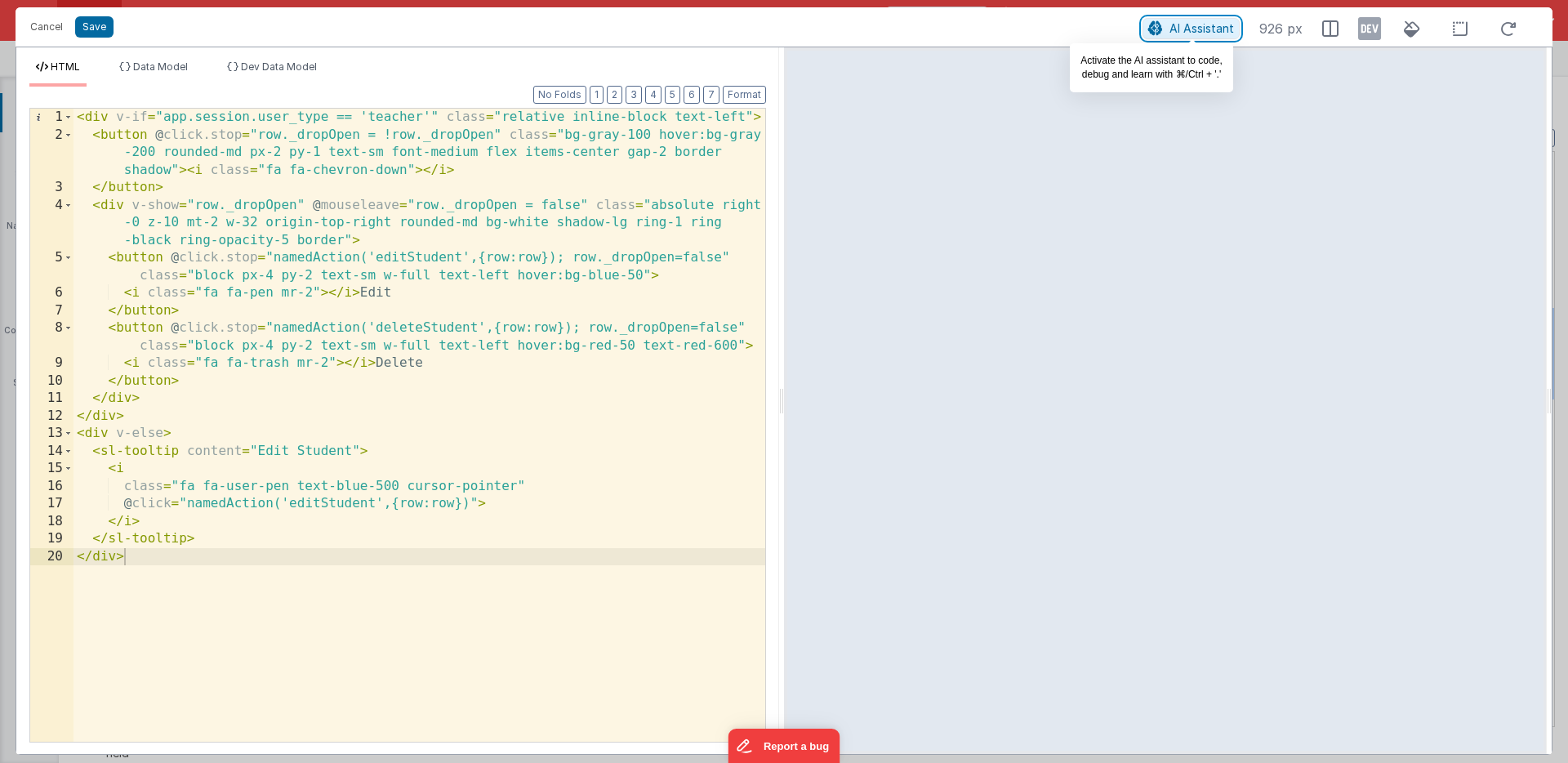
click at [1204, 28] on span "AI Assistant" at bounding box center [1201, 27] width 65 height 14
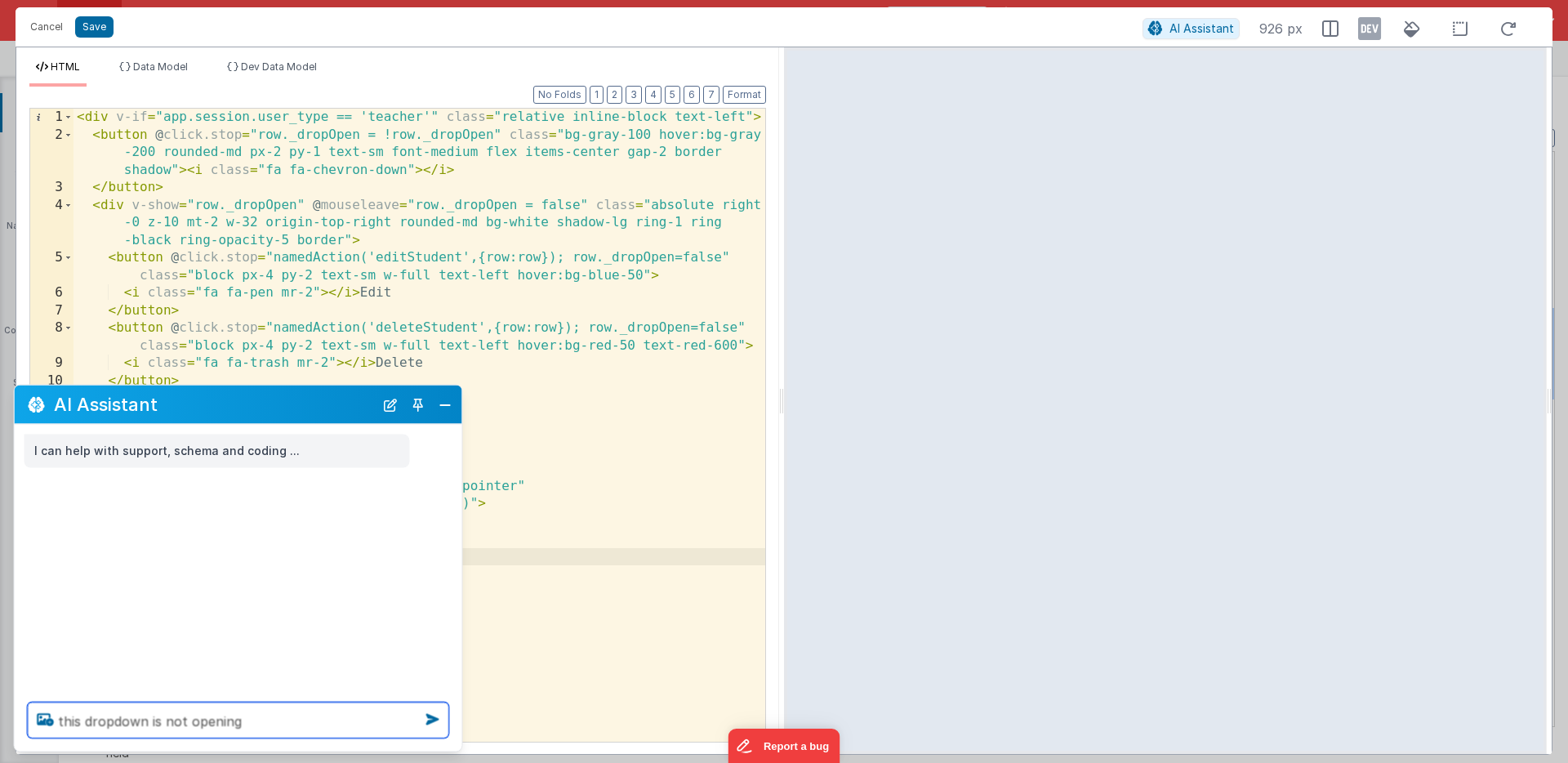
type textarea "this dropdown is not opening"
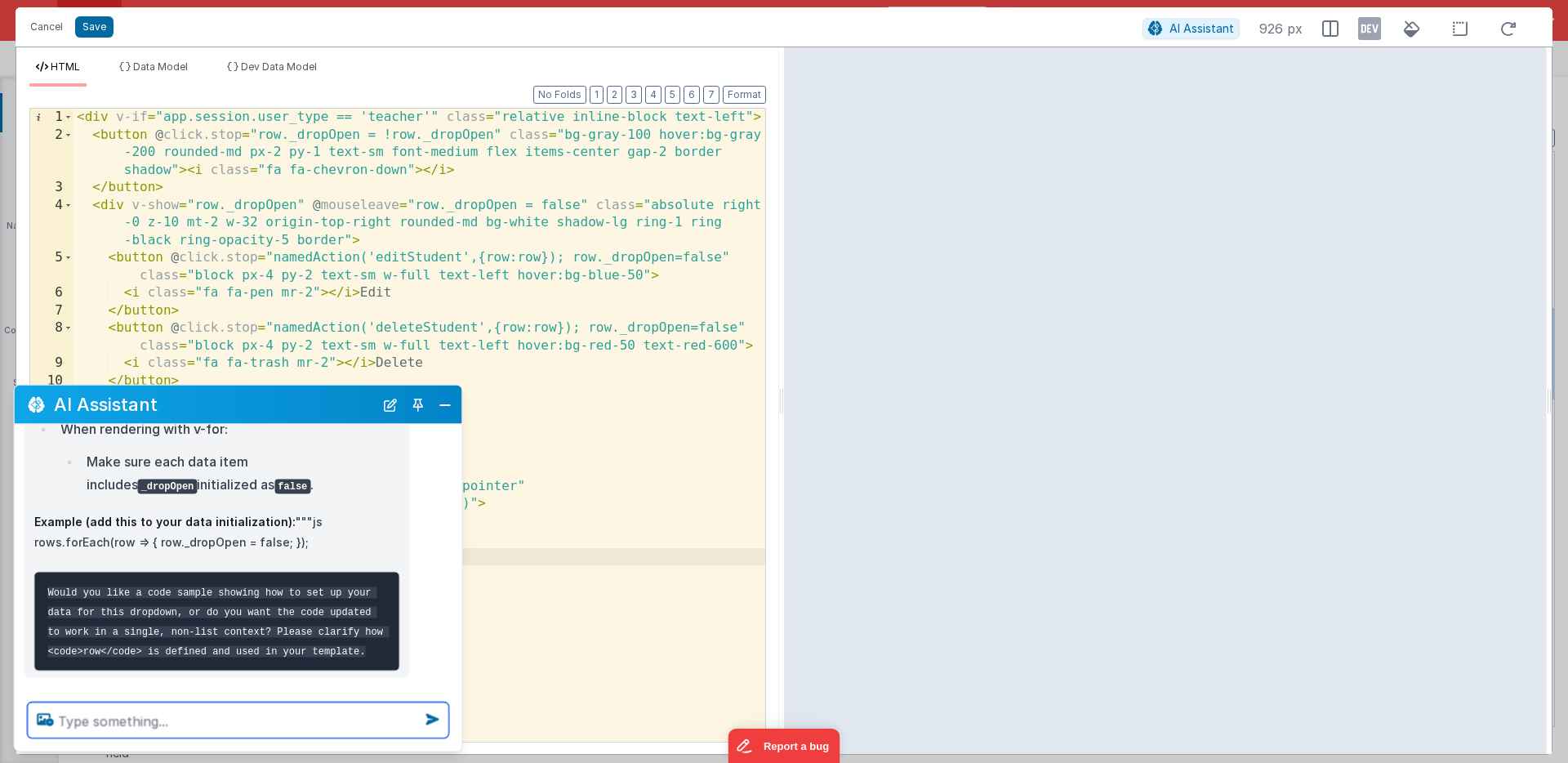
scroll to position [520, 0]
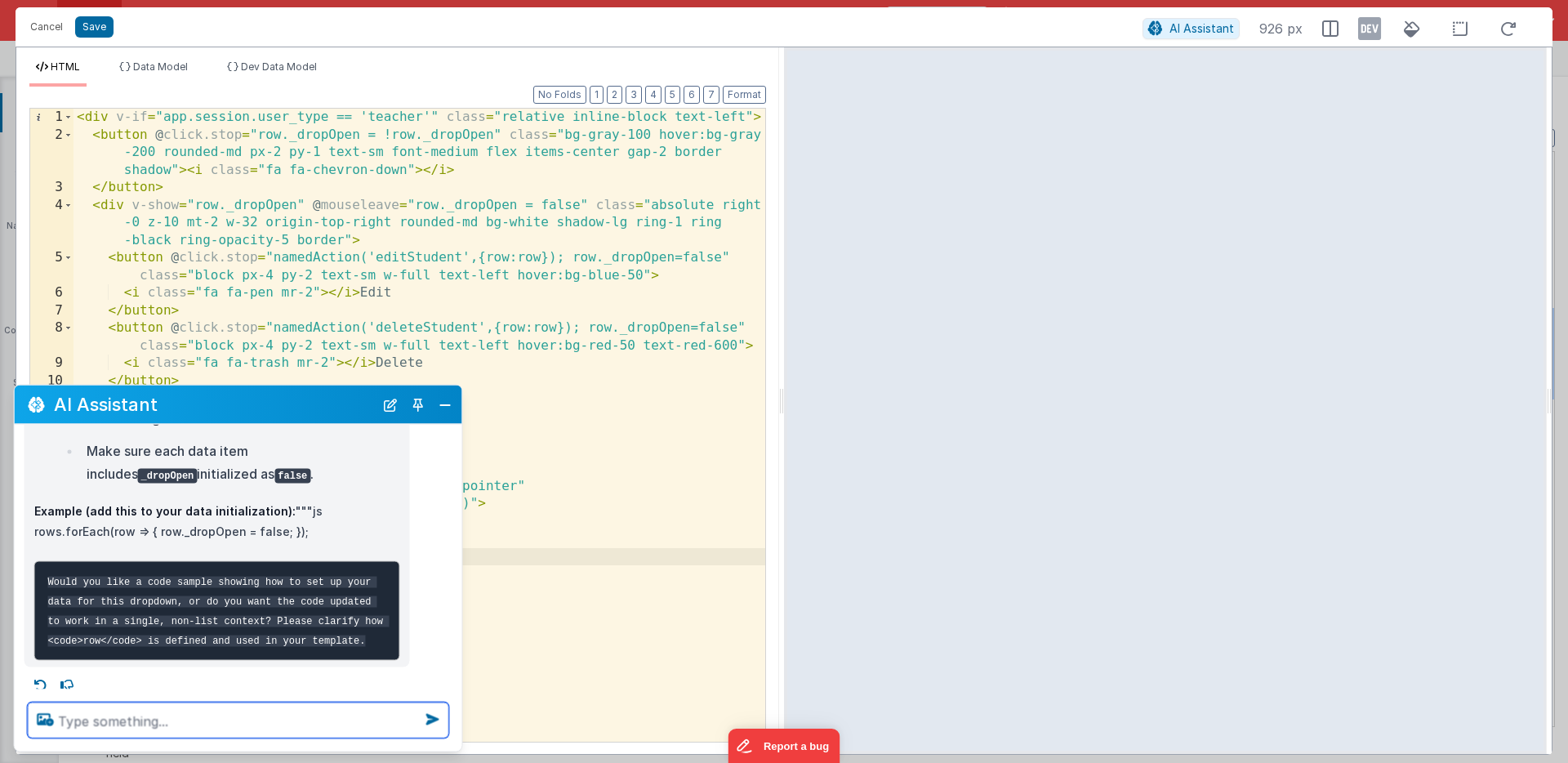
click at [197, 720] on textarea at bounding box center [239, 720] width 422 height 36
click at [179, 719] on textarea "this slot is used in a table2, please show example" at bounding box center [239, 720] width 422 height 36
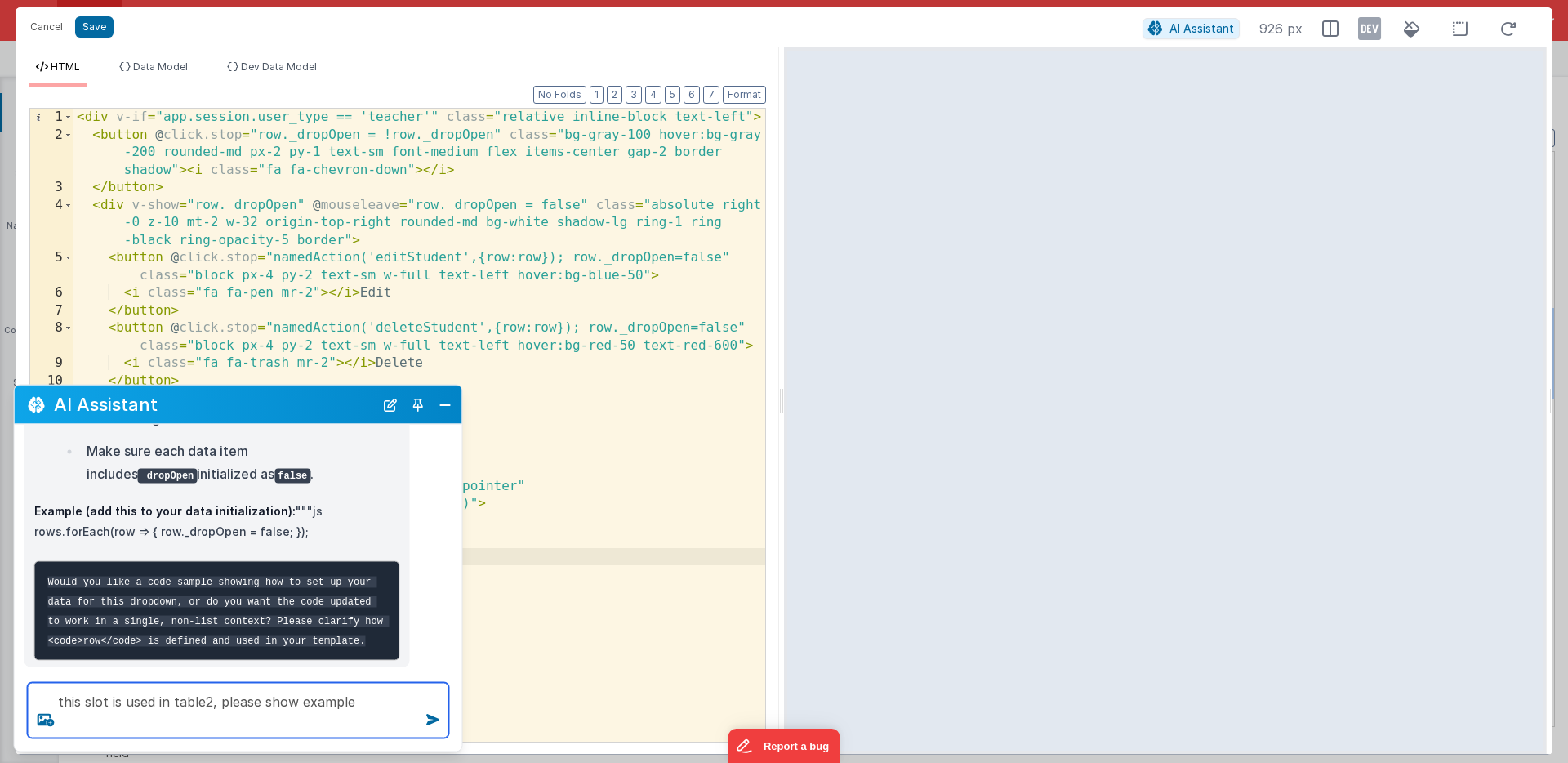
type textarea "this slot is used in table2, please show example"
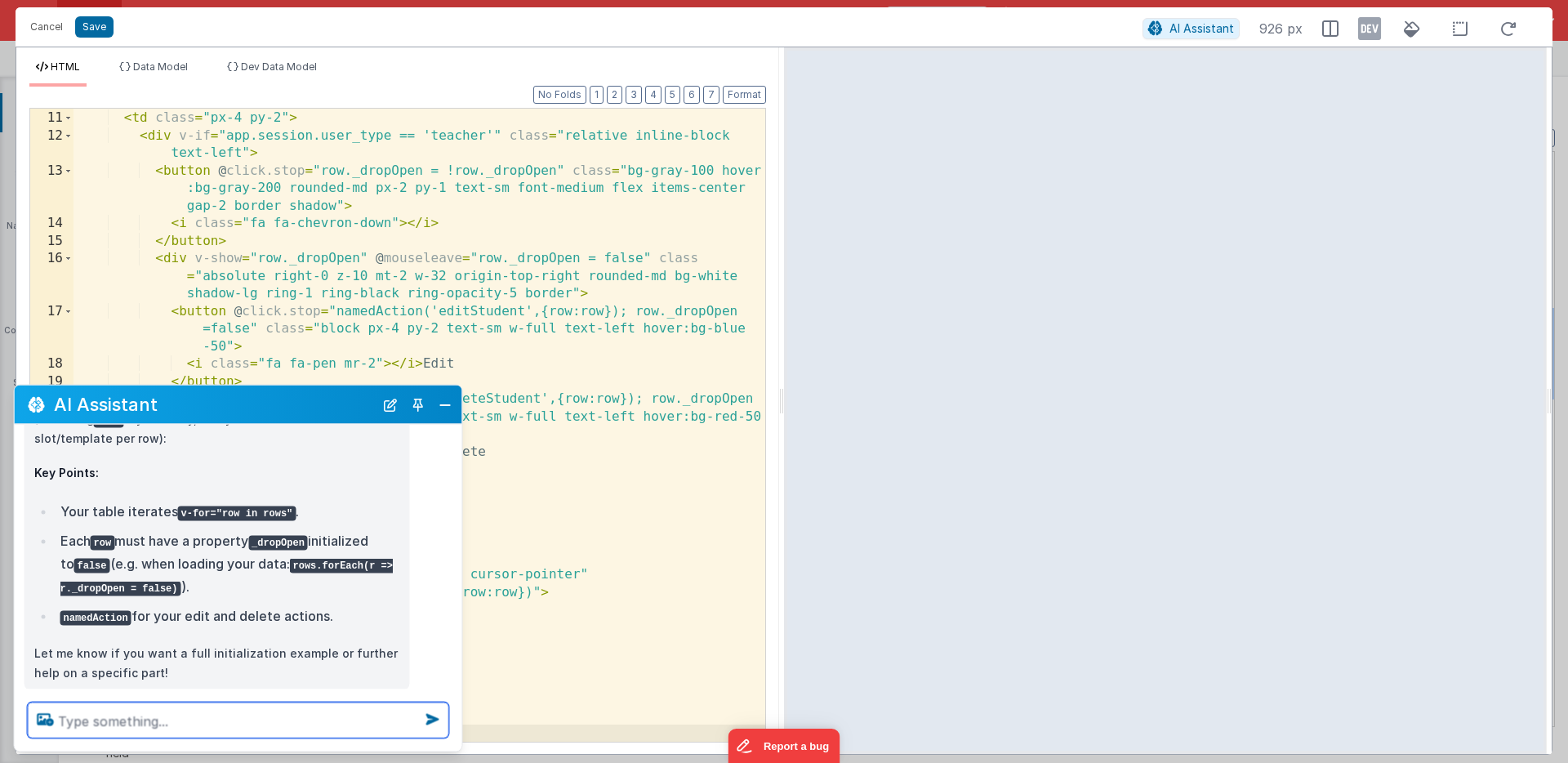
scroll to position [909, 0]
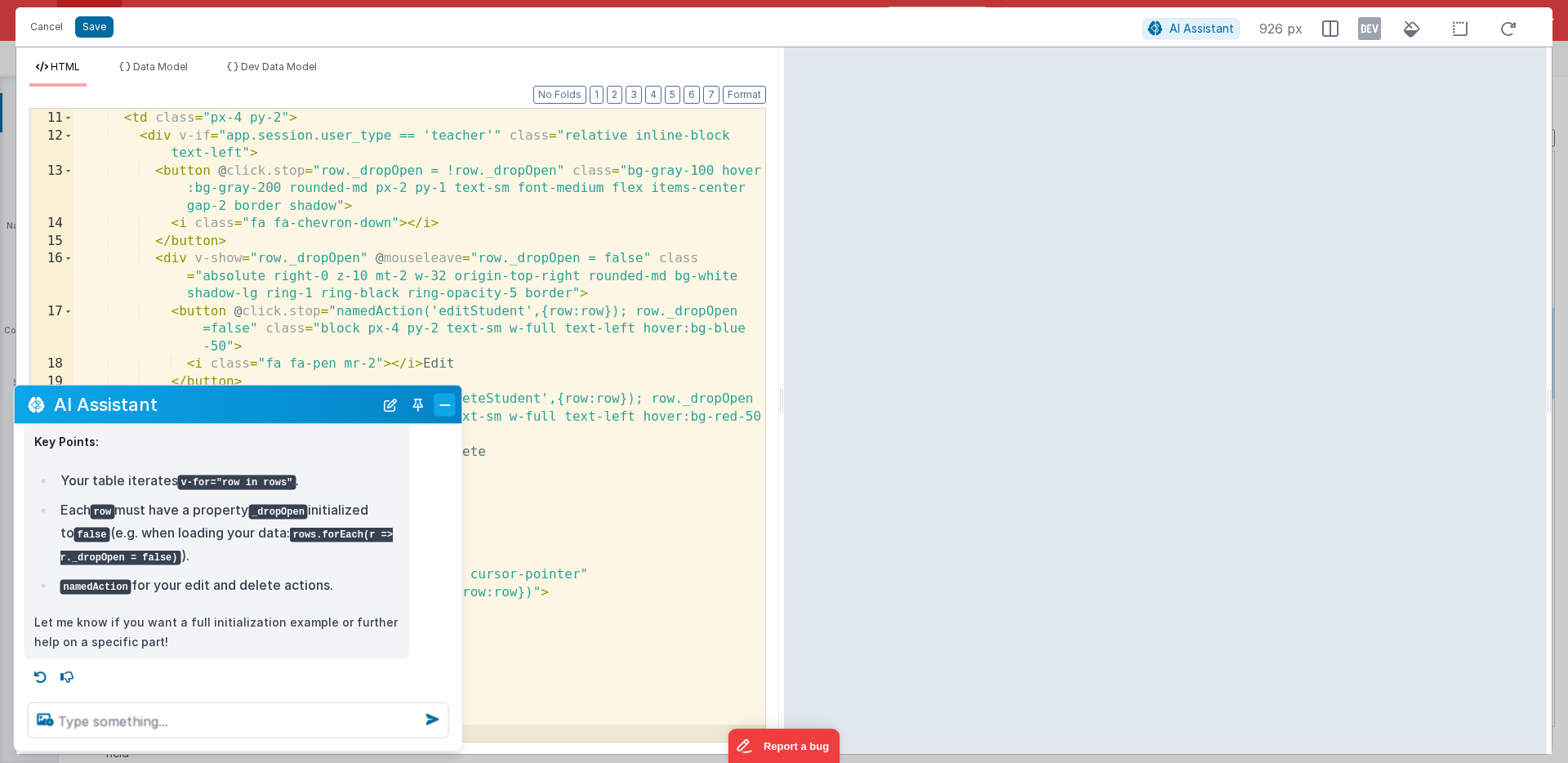
click at [440, 406] on button "Close" at bounding box center [444, 403] width 21 height 23
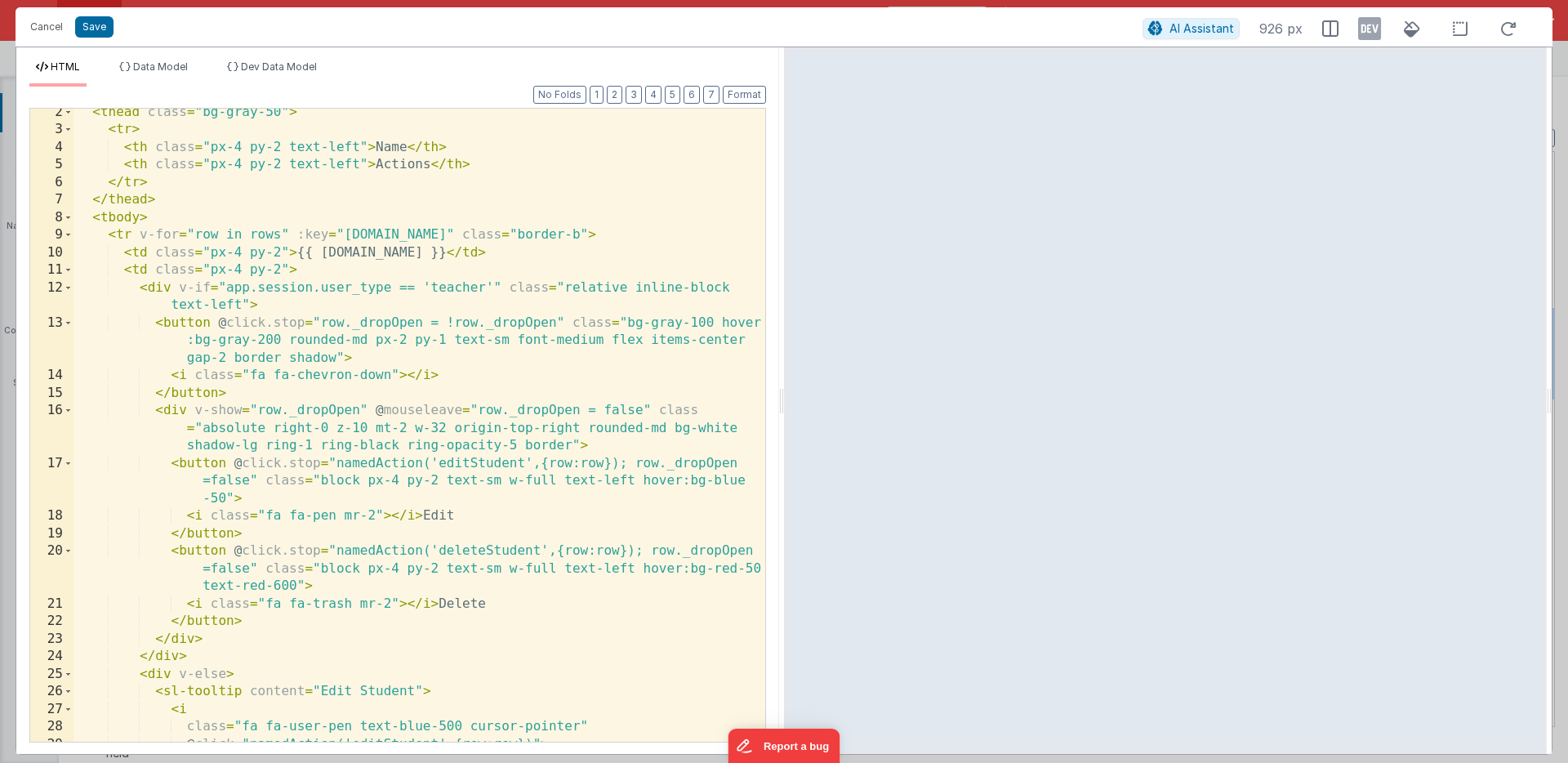
scroll to position [0, 0]
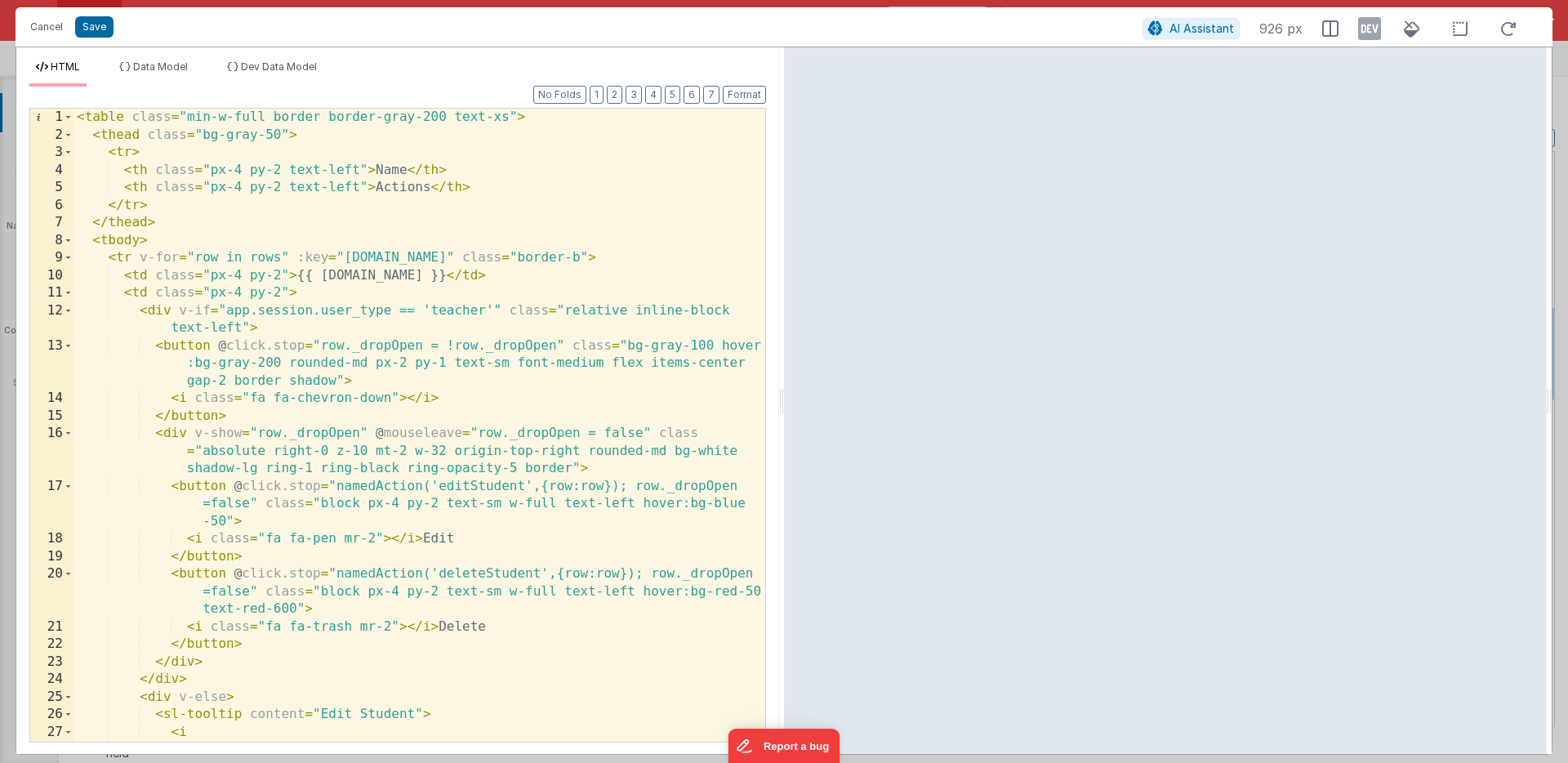
click at [243, 417] on div "< table class = "min-w-full border border-gray-200 text-xs" > < thead class = "…" at bounding box center [419, 442] width 691 height 668
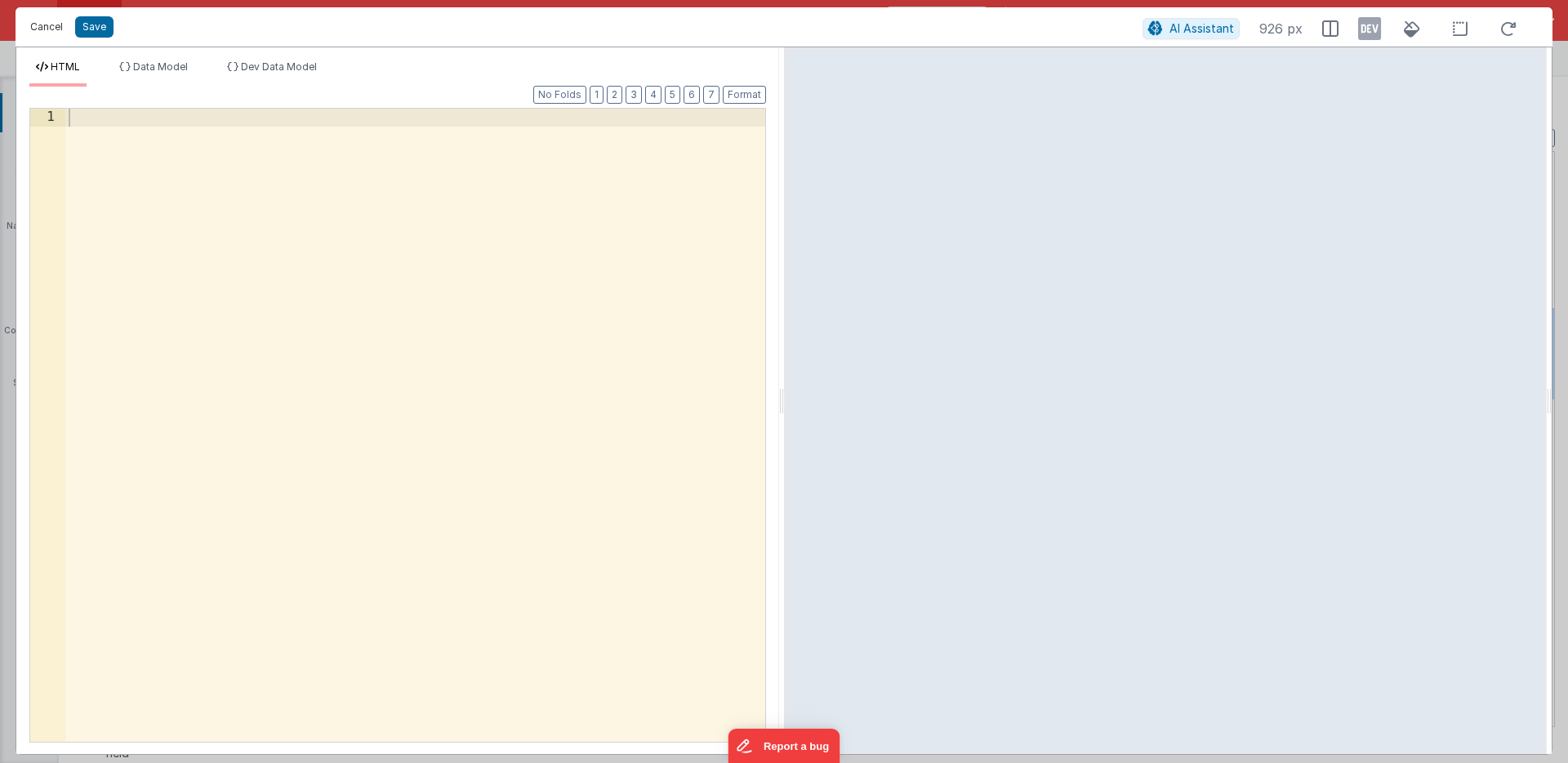
click at [46, 26] on button "Cancel" at bounding box center [46, 26] width 49 height 23
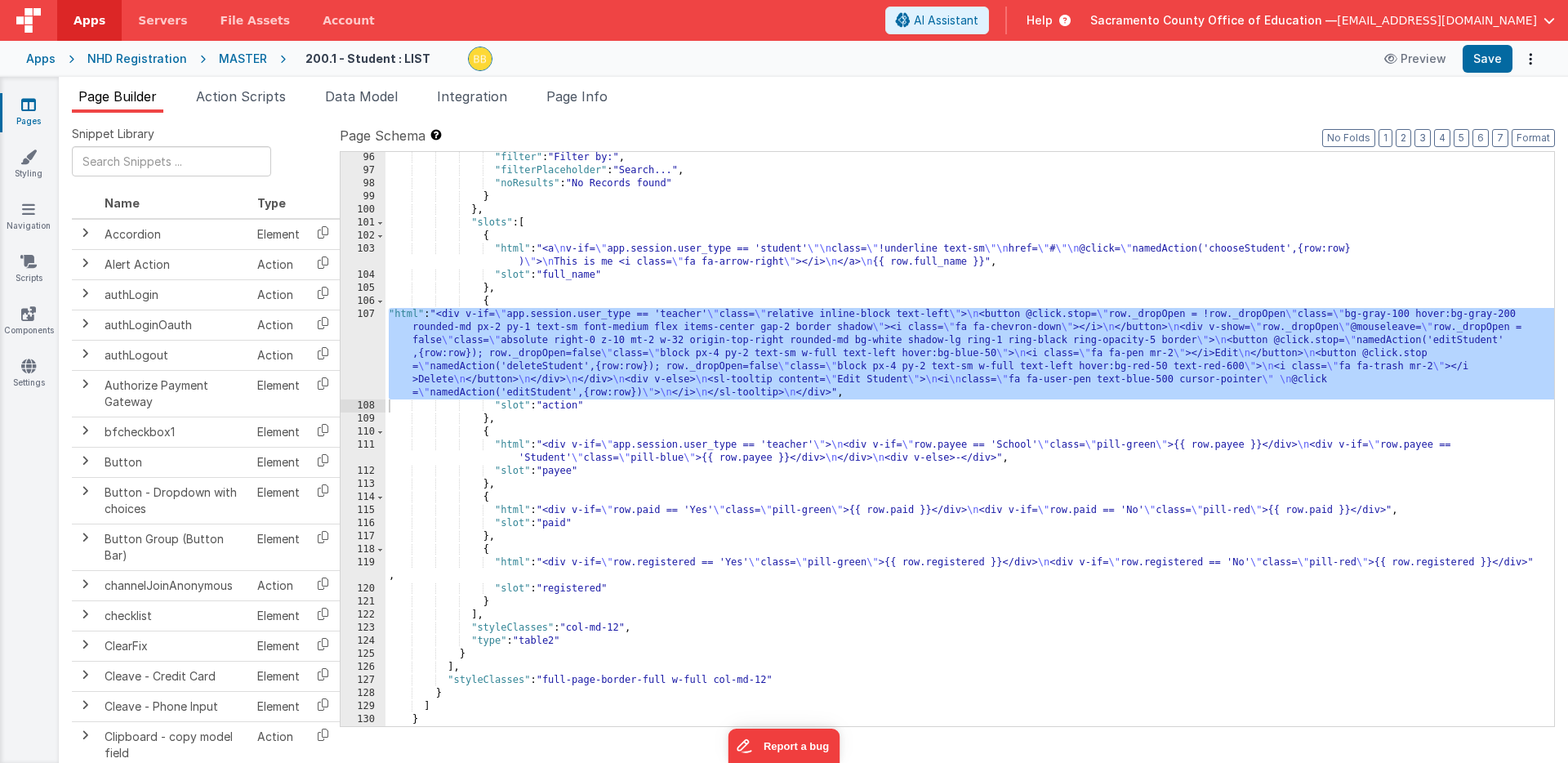
click at [25, 103] on icon at bounding box center [28, 104] width 15 height 16
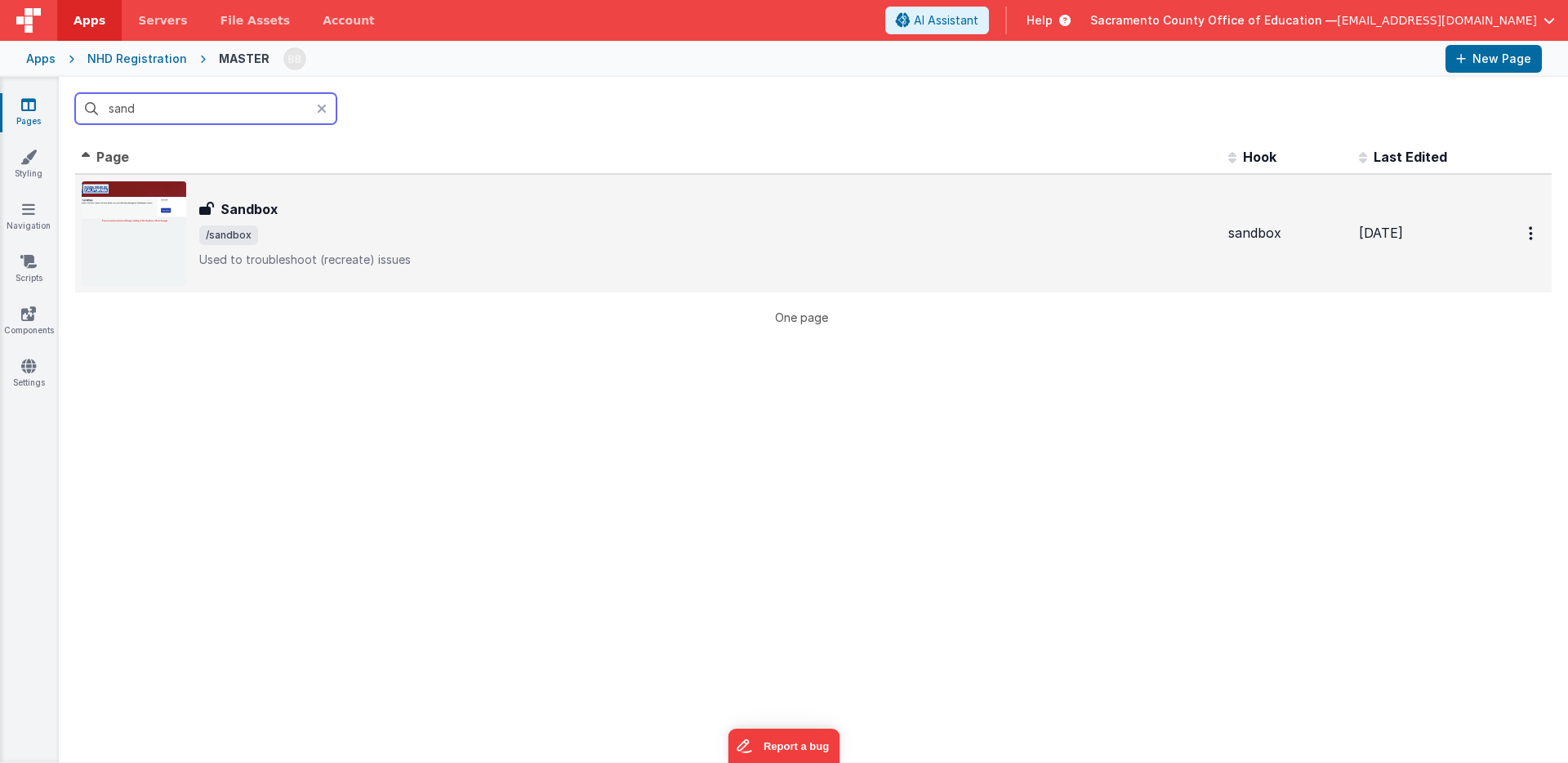
type input "sand"
click at [251, 203] on h3 "Sandbox" at bounding box center [249, 209] width 57 height 20
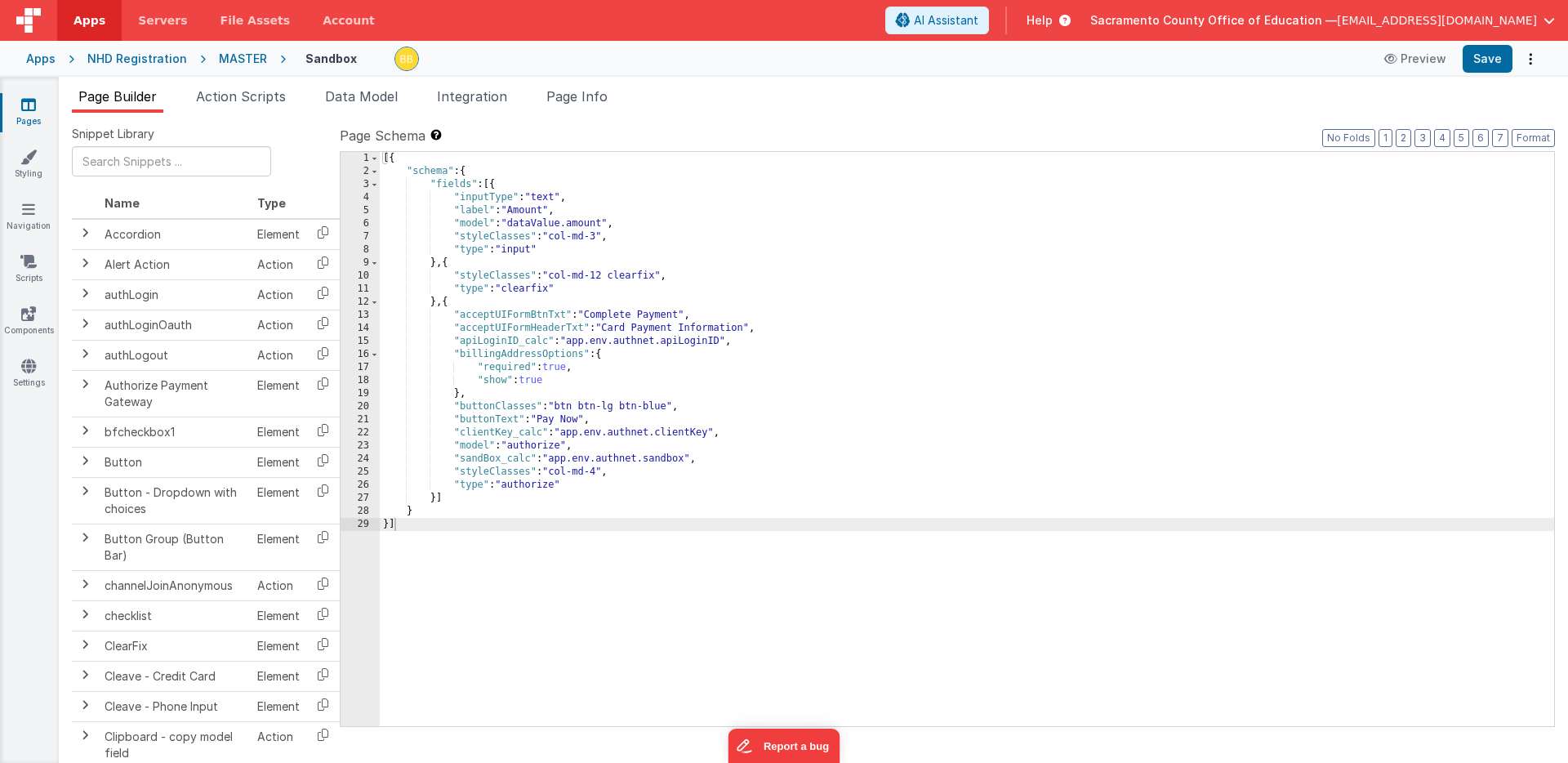
click at [436, 498] on div "[{ "schema" : { "fields" : [{ "inputType" : "text" , "label" : "Amount" , "mode…" at bounding box center [967, 451] width 1175 height 600
click at [472, 513] on div "[{ "schema" : { "fields" : [{ "inputType" : "text" , "label" : "Amount" , "mode…" at bounding box center [967, 451] width 1175 height 600
click at [363, 512] on div "28" at bounding box center [360, 511] width 39 height 13
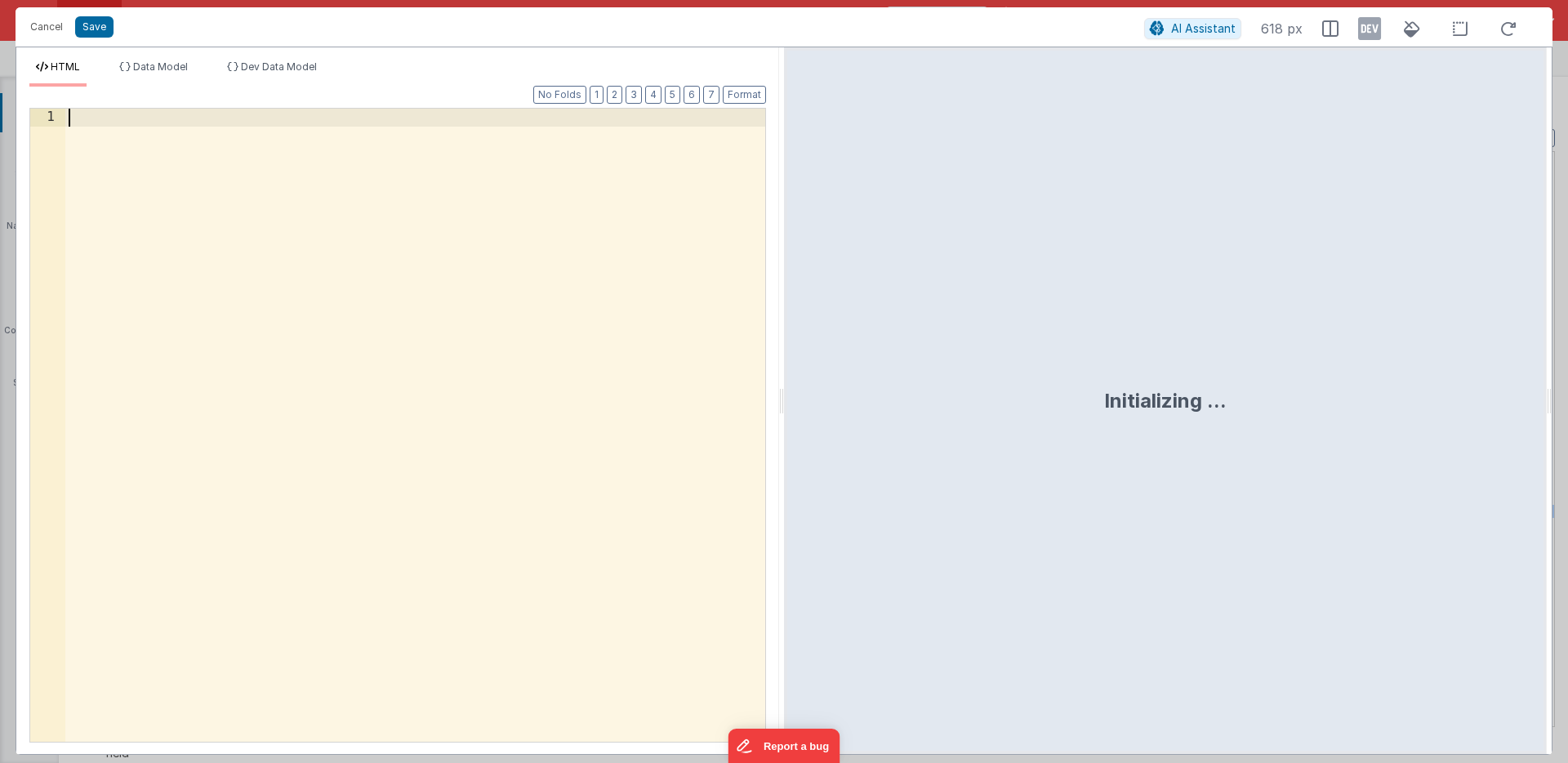
click at [363, 512] on div at bounding box center [415, 442] width 700 height 668
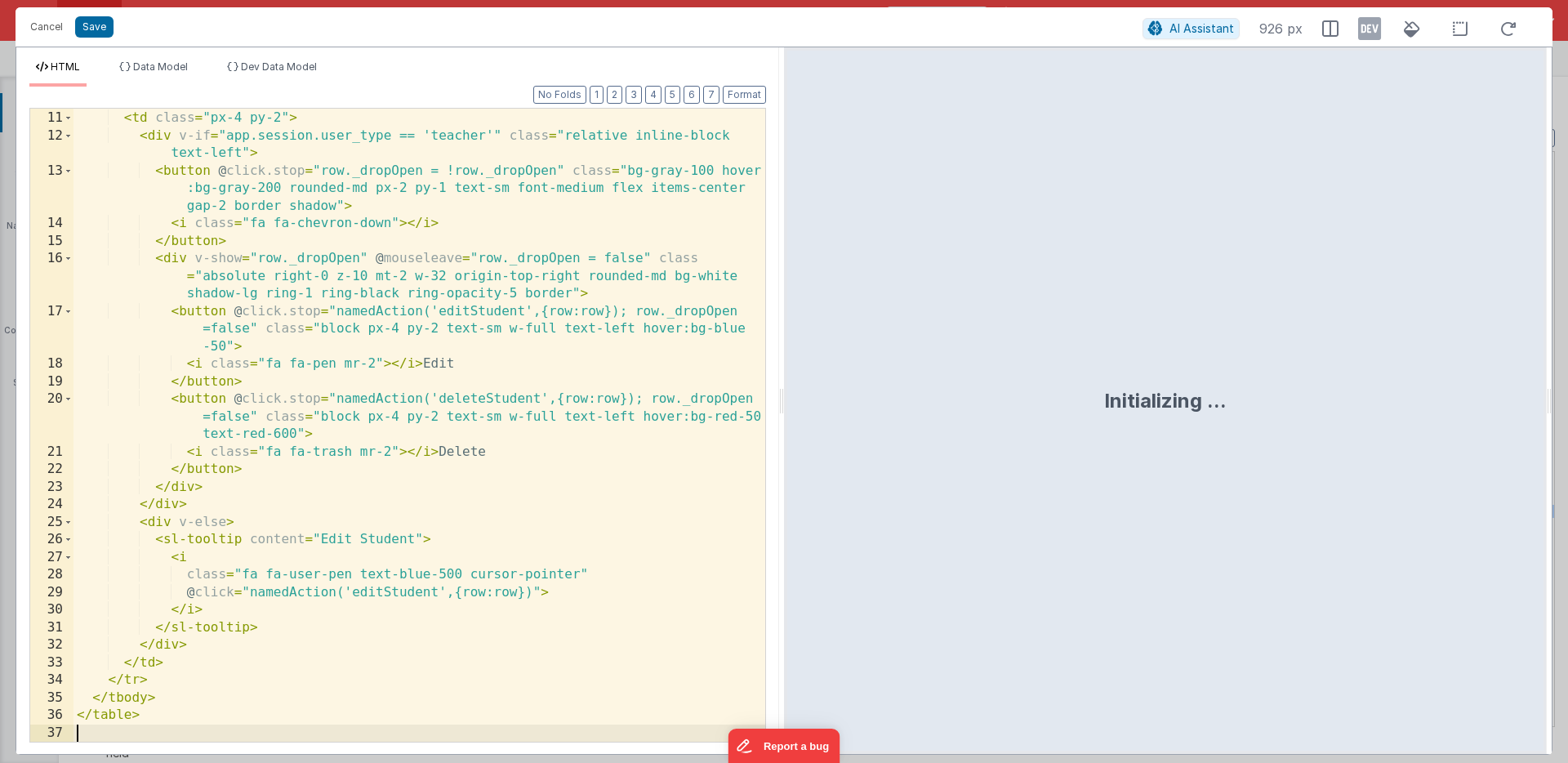
scroll to position [173, 0]
click at [90, 23] on button "Save" at bounding box center [94, 26] width 38 height 21
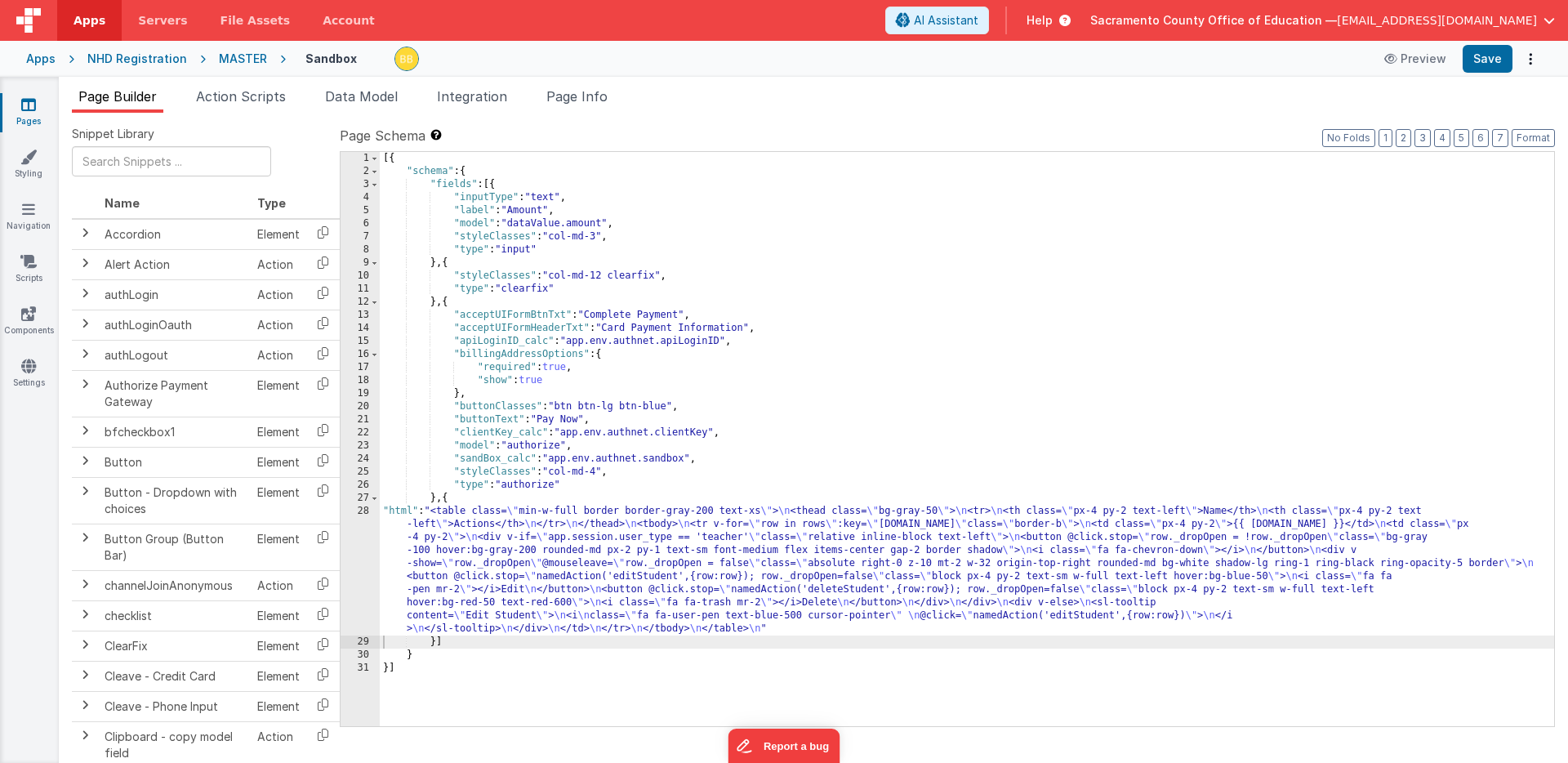
click at [965, 629] on div "[{ "schema" : { "fields" : [{ "inputType" : "text" , "label" : "Amount" , "mode…" at bounding box center [967, 451] width 1175 height 600
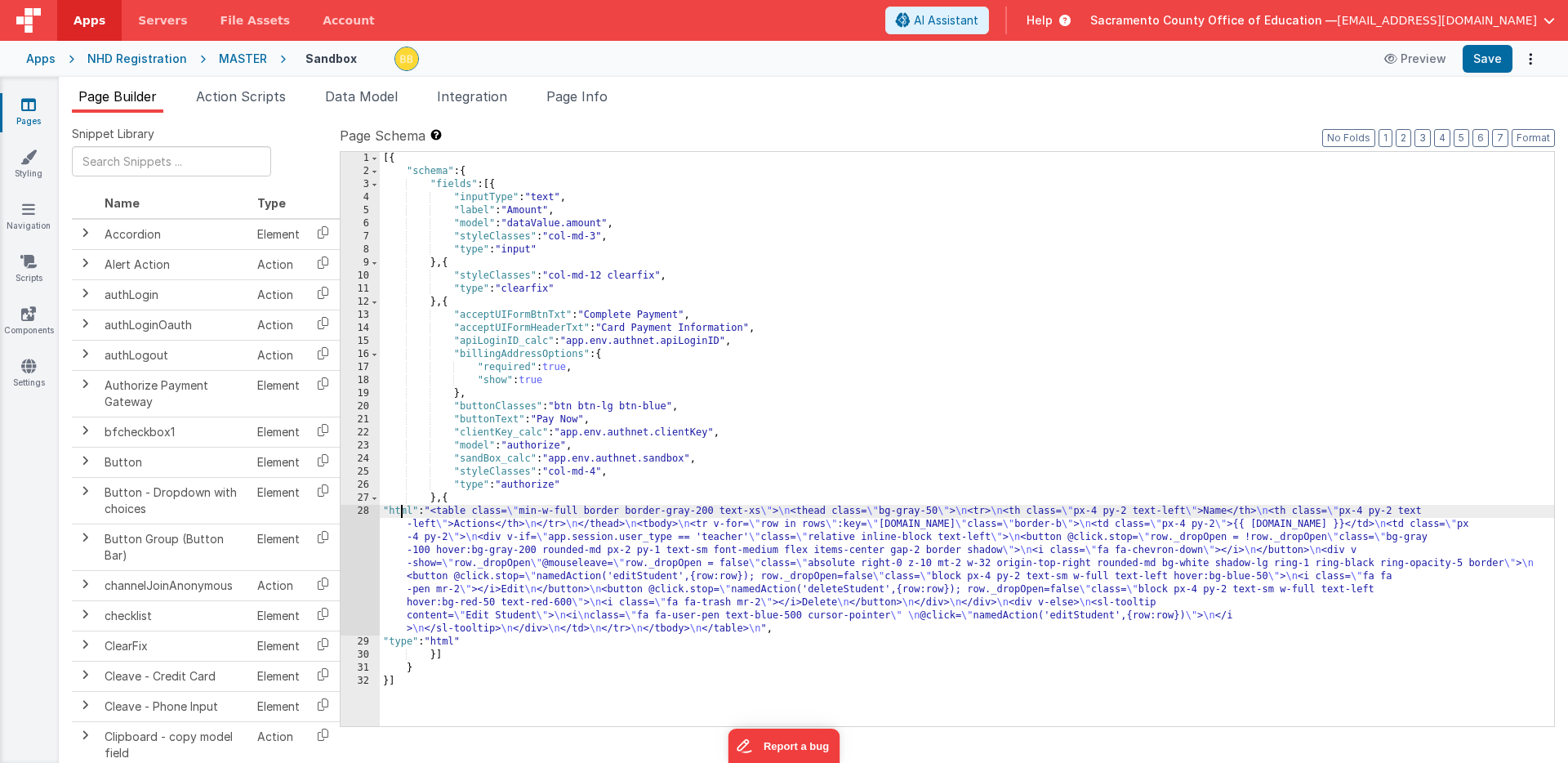
click at [401, 513] on div "[{ "schema" : { "fields" : [{ "inputType" : "text" , "label" : "Amount" , "mode…" at bounding box center [967, 451] width 1175 height 600
click at [364, 521] on div "28" at bounding box center [360, 570] width 39 height 131
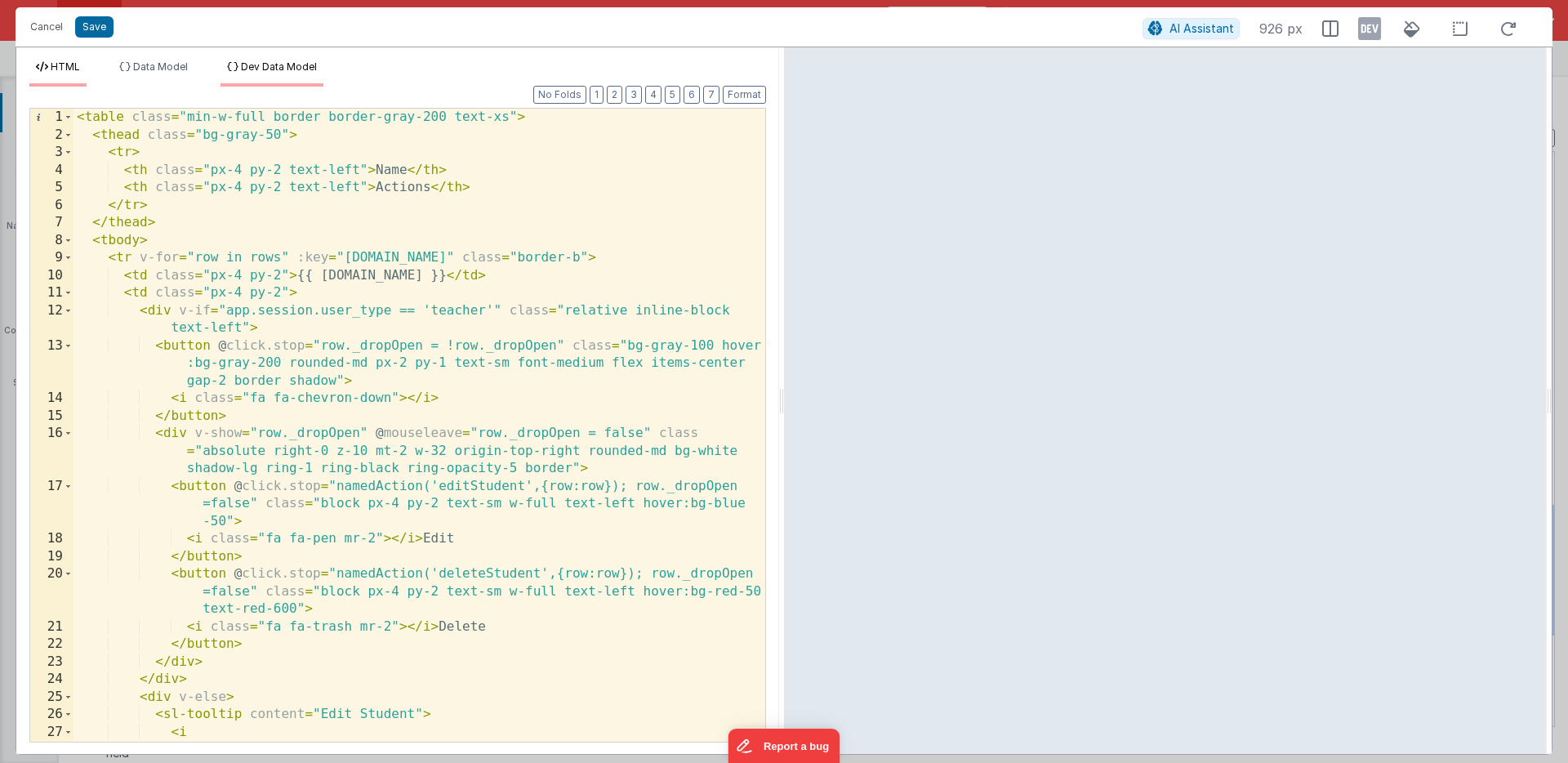
click at [279, 63] on span "Dev Data Model" at bounding box center [279, 66] width 76 height 12
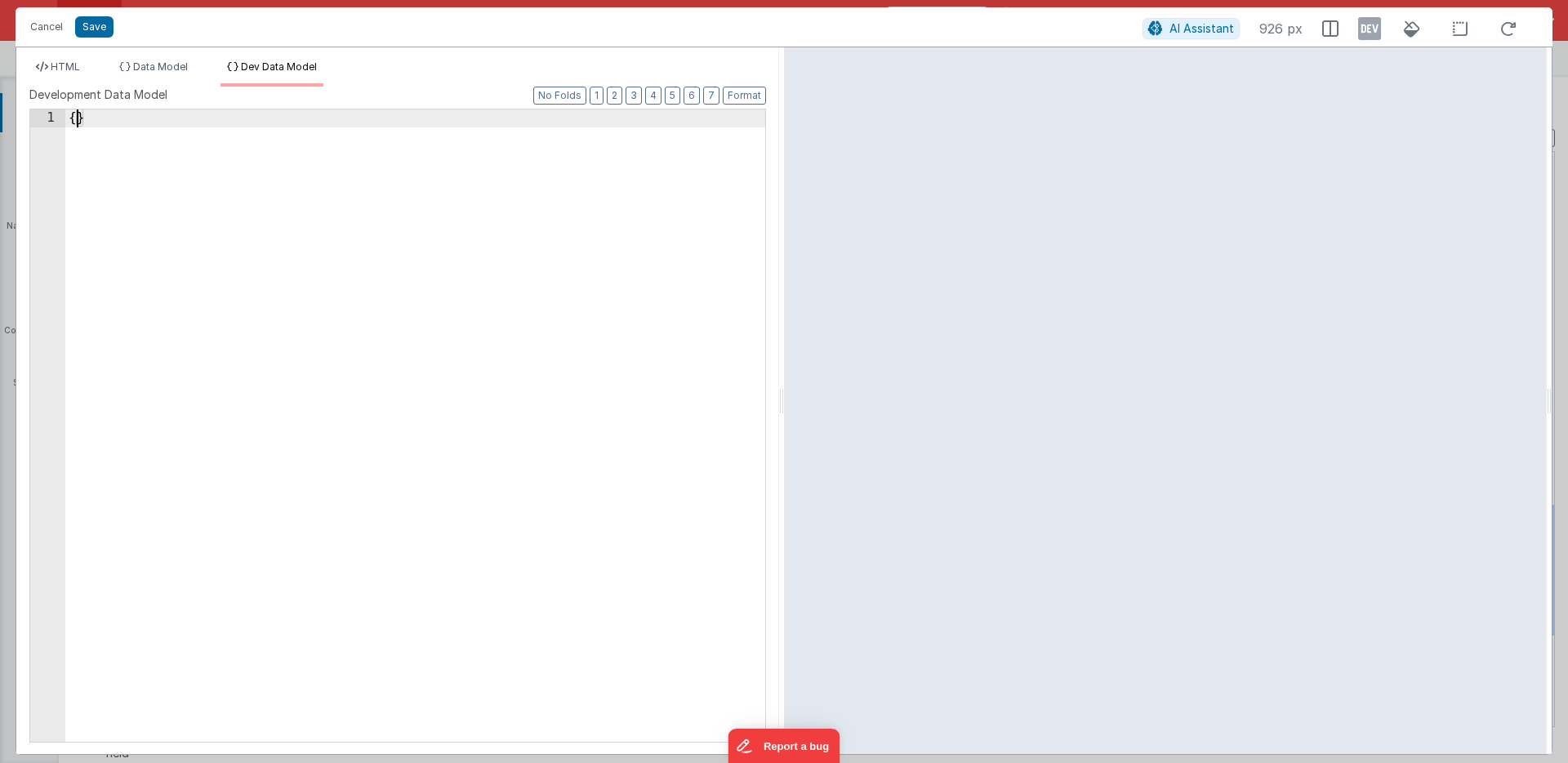
click at [76, 119] on div "{ }" at bounding box center [415, 442] width 700 height 668
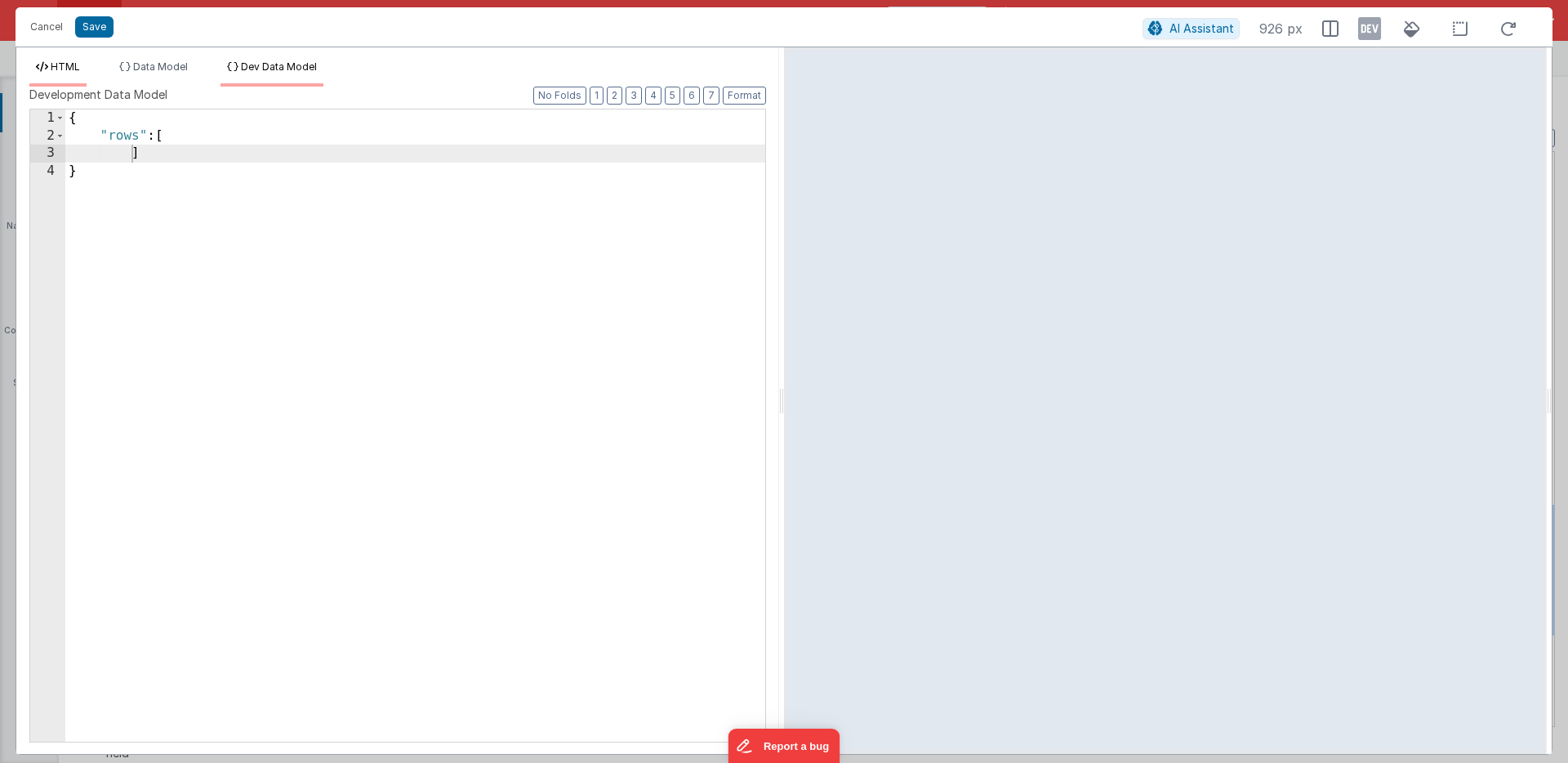
click at [69, 66] on span "HTML" at bounding box center [65, 66] width 29 height 12
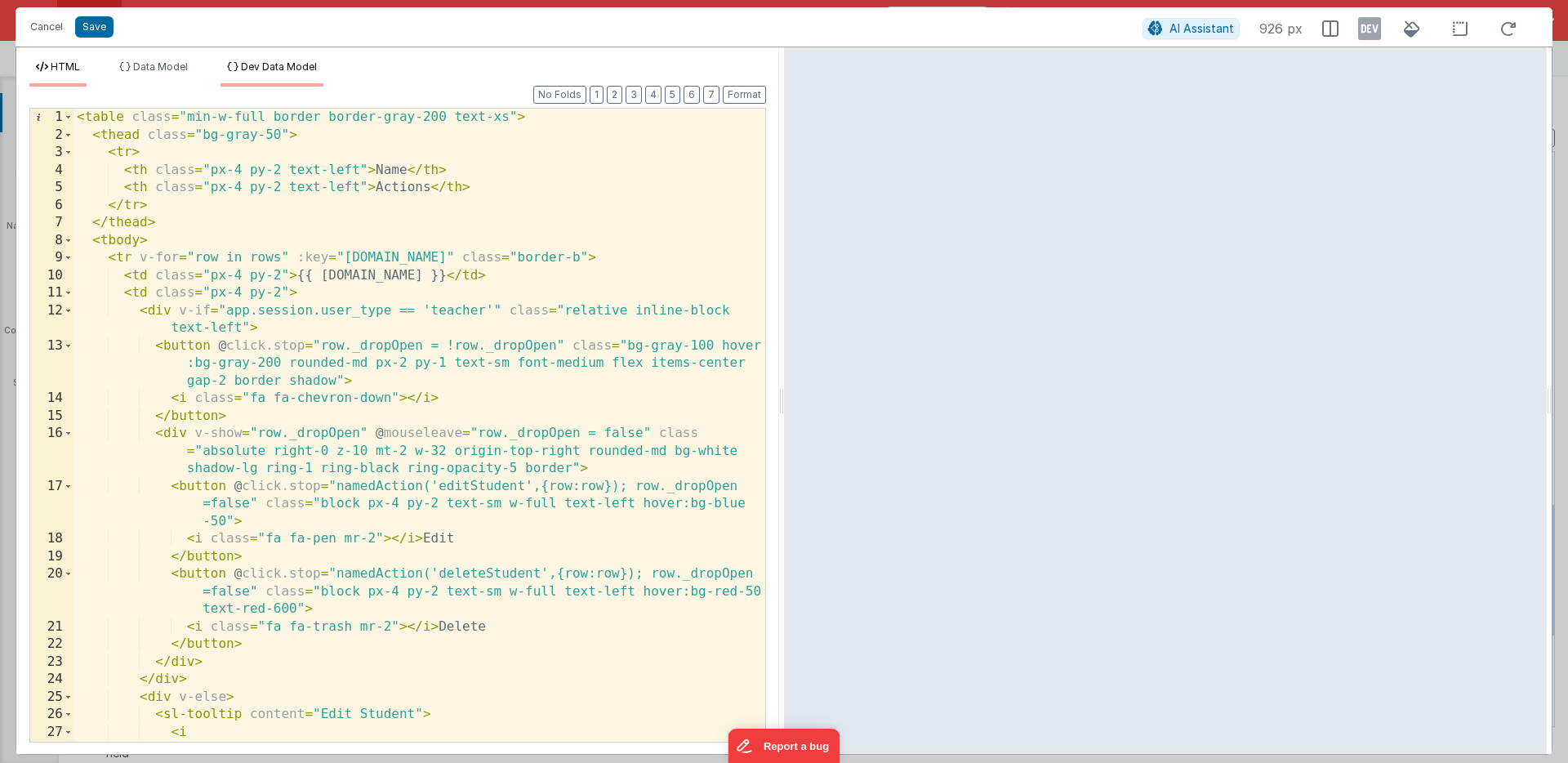
click at [265, 64] on span "Dev Data Model" at bounding box center [279, 66] width 76 height 12
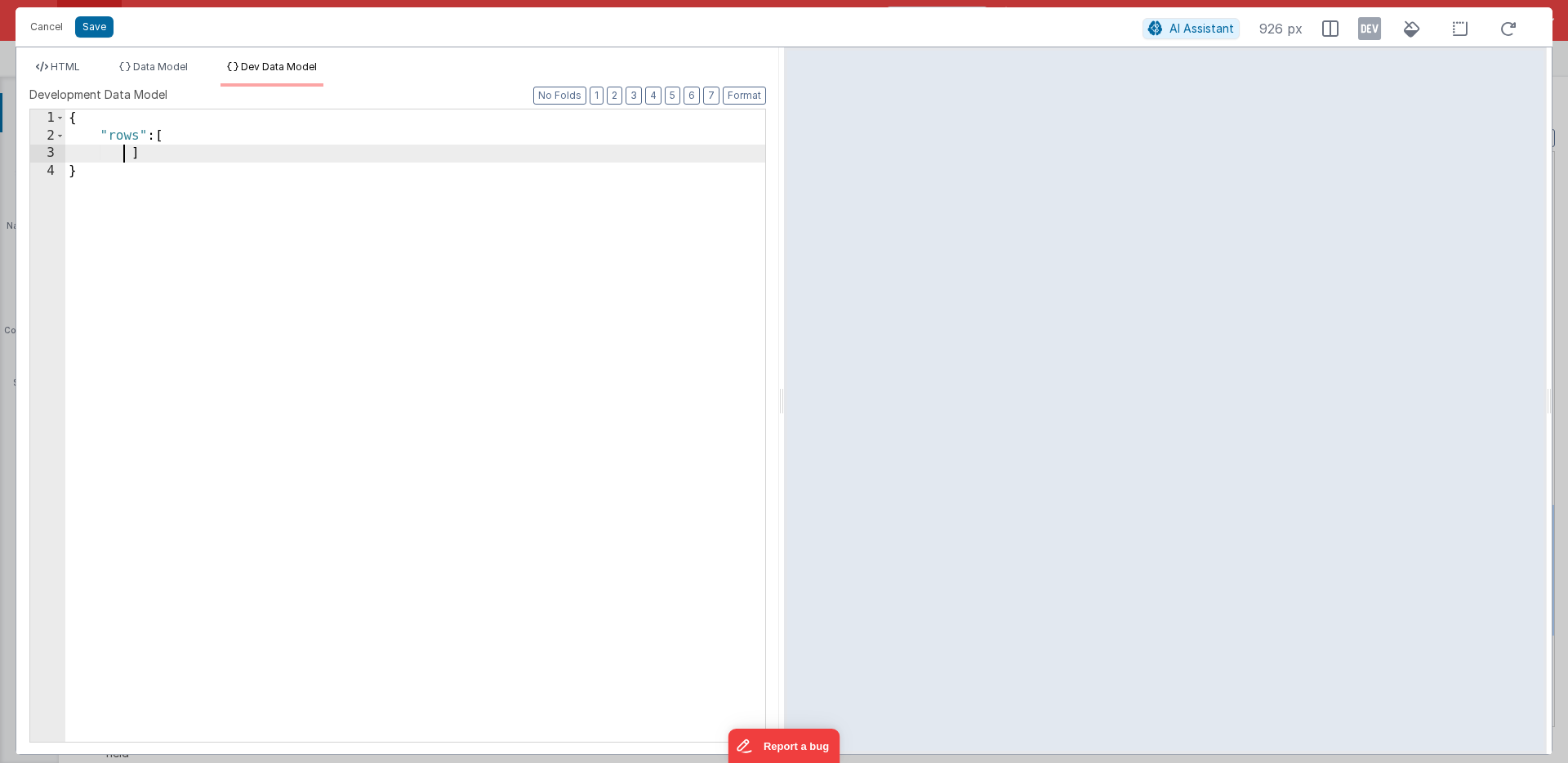
click at [122, 155] on div "{ "rows" : [ ] }" at bounding box center [415, 442] width 700 height 668
click at [130, 152] on div "{ "rows" : [ ] }" at bounding box center [415, 442] width 700 height 668
click at [154, 138] on div "{ "rows" : [ "name" : "[PERSON_NAME]" ] }" at bounding box center [415, 442] width 700 height 668
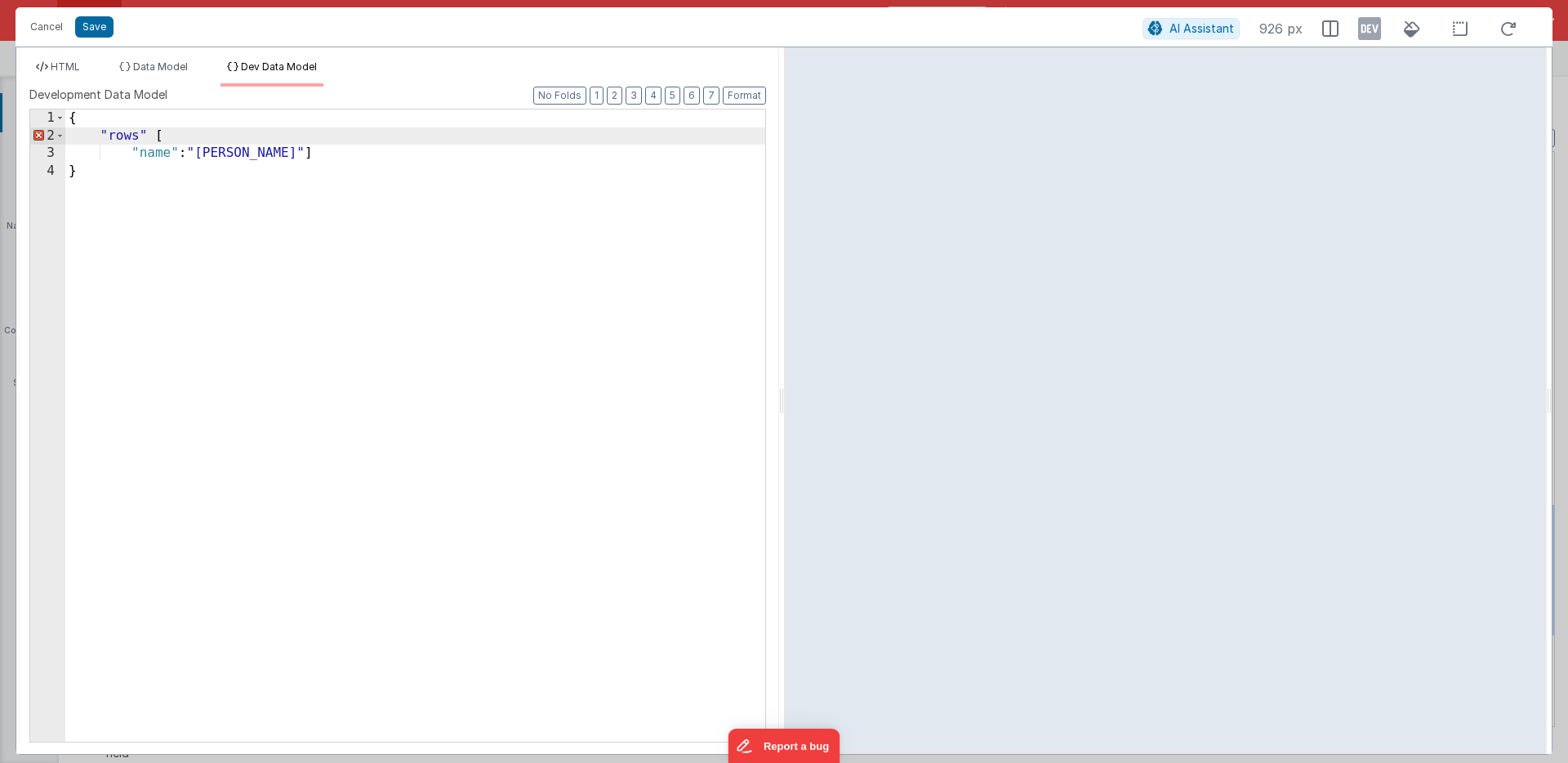
click at [147, 134] on div "{ "rows" [ "name" : "[PERSON_NAME]" ] }" at bounding box center [415, 442] width 700 height 668
click at [163, 137] on div "{ "rows" : [ "name" : "[PERSON_NAME]" ] }" at bounding box center [415, 442] width 700 height 668
click at [254, 152] on div "{ "rows" : {[ "name" : "[PERSON_NAME]" ] }" at bounding box center [415, 442] width 700 height 668
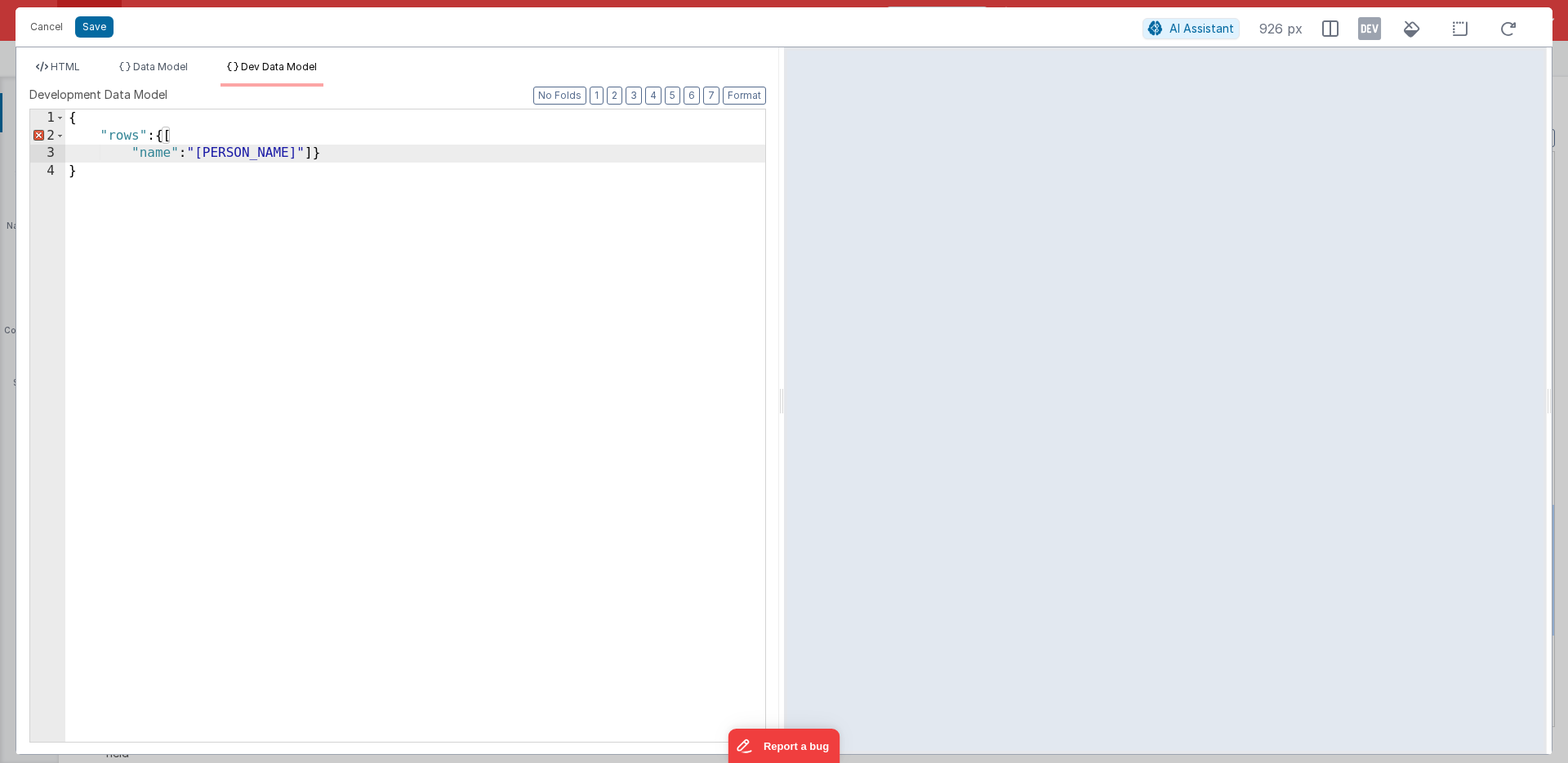
click at [171, 138] on div "{ "rows" : {[ "name" : "[PERSON_NAME]" ]} }" at bounding box center [415, 442] width 700 height 668
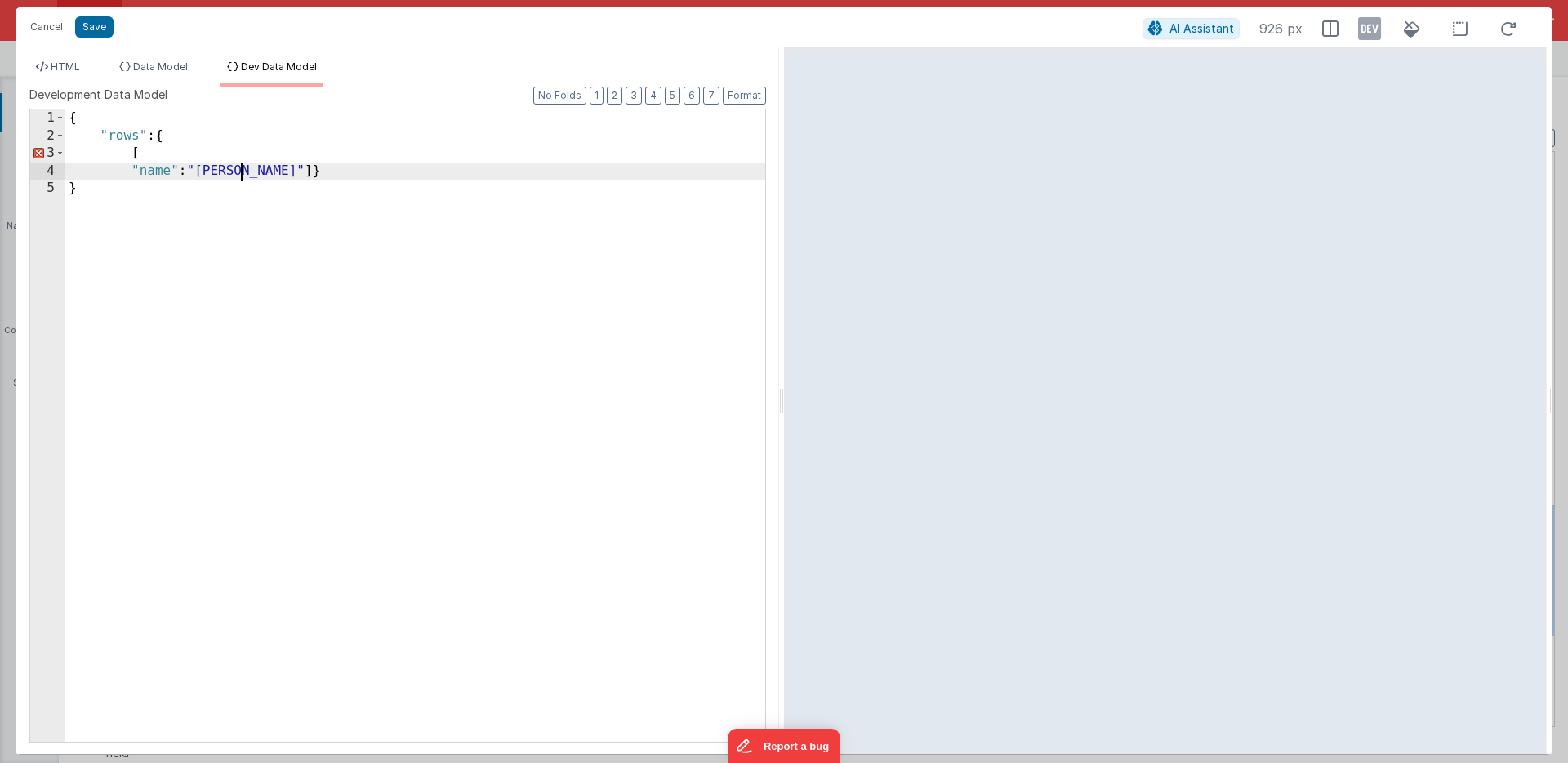
click at [242, 172] on div "{ "rows" : { [ "name" : "[PERSON_NAME]" ]} }" at bounding box center [415, 442] width 700 height 668
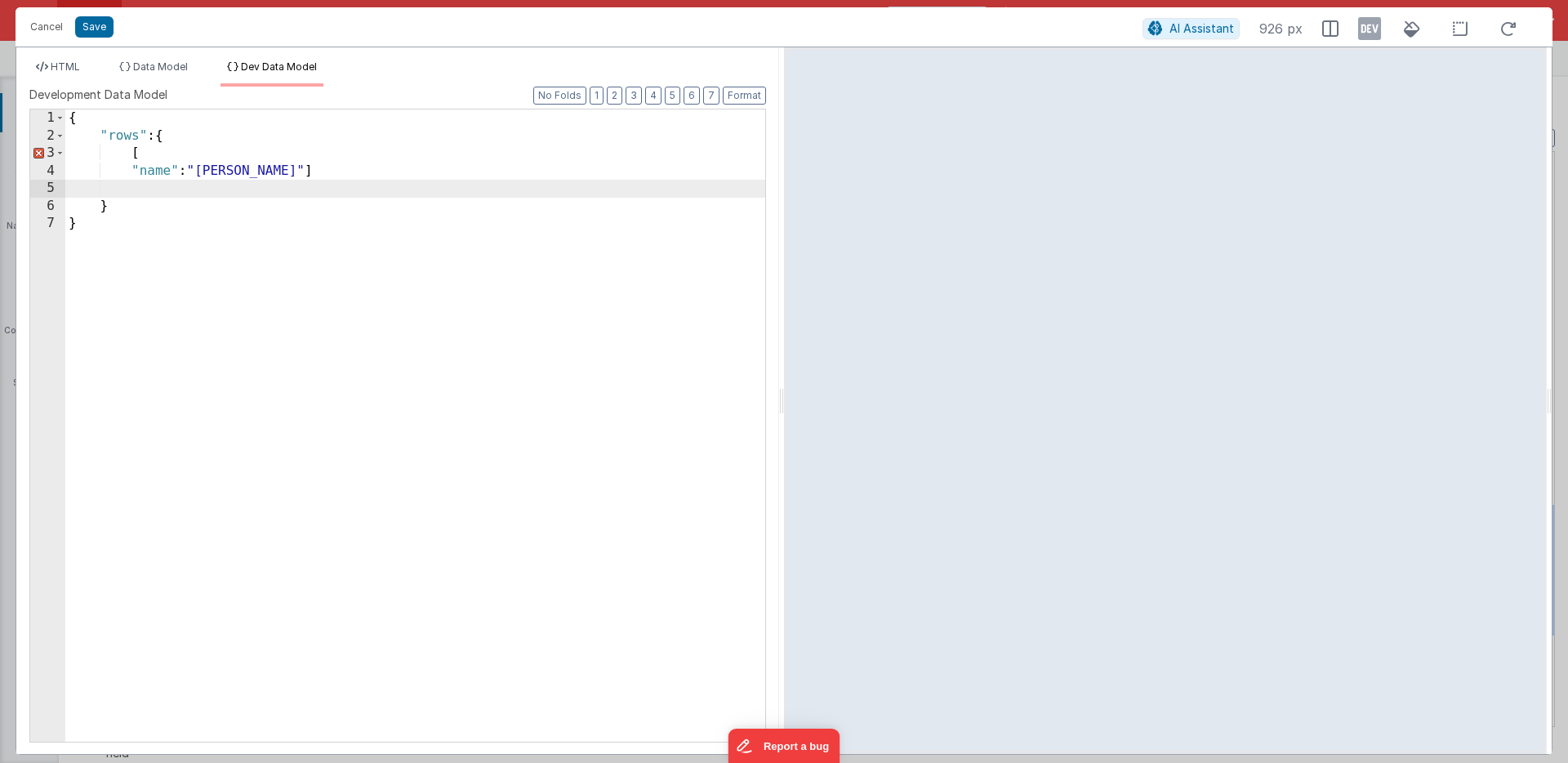
click at [233, 169] on div "{ "rows" : { [ "name" : "[PERSON_NAME]" ] } }" at bounding box center [415, 442] width 700 height 668
click at [134, 205] on div "{ "rows" : { [ "name" : "[PERSON_NAME]" ] } }" at bounding box center [415, 442] width 700 height 668
click at [169, 66] on span "Data Model" at bounding box center [161, 66] width 55 height 12
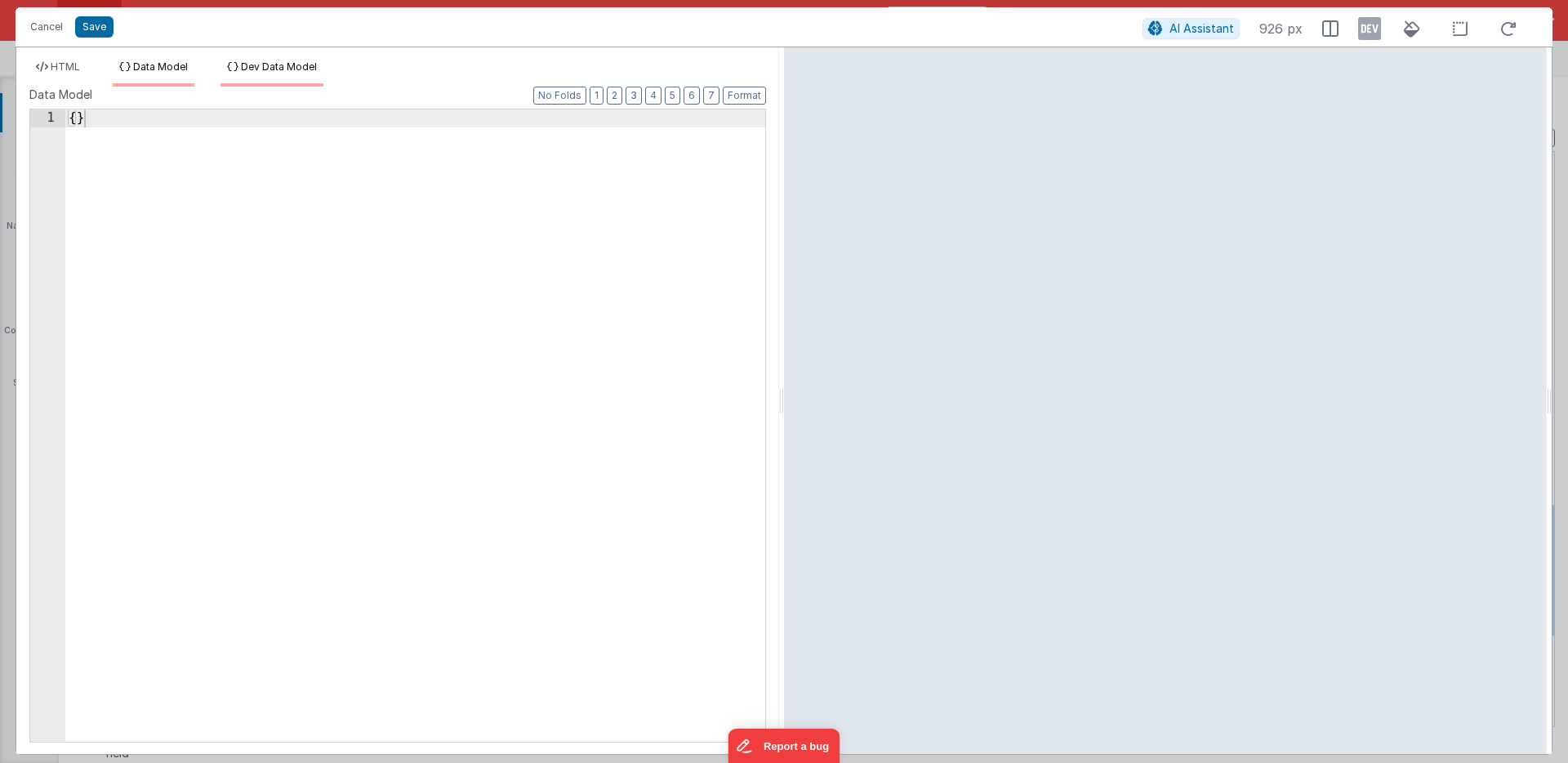
click at [277, 65] on span "Dev Data Model" at bounding box center [279, 66] width 76 height 12
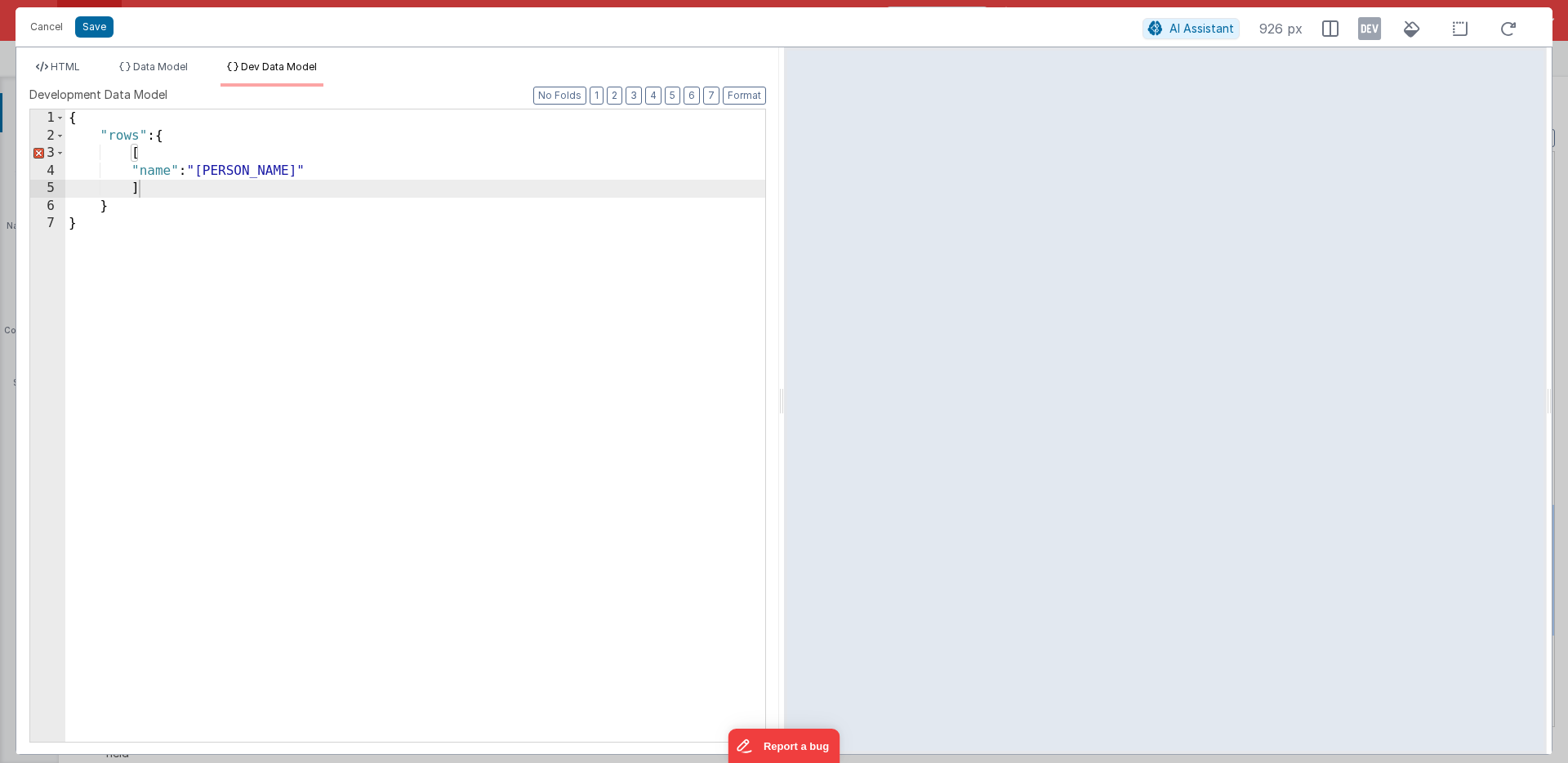
click at [196, 134] on div "{ "rows" : { [ "name" : "[PERSON_NAME]" ] } }" at bounding box center [415, 442] width 700 height 668
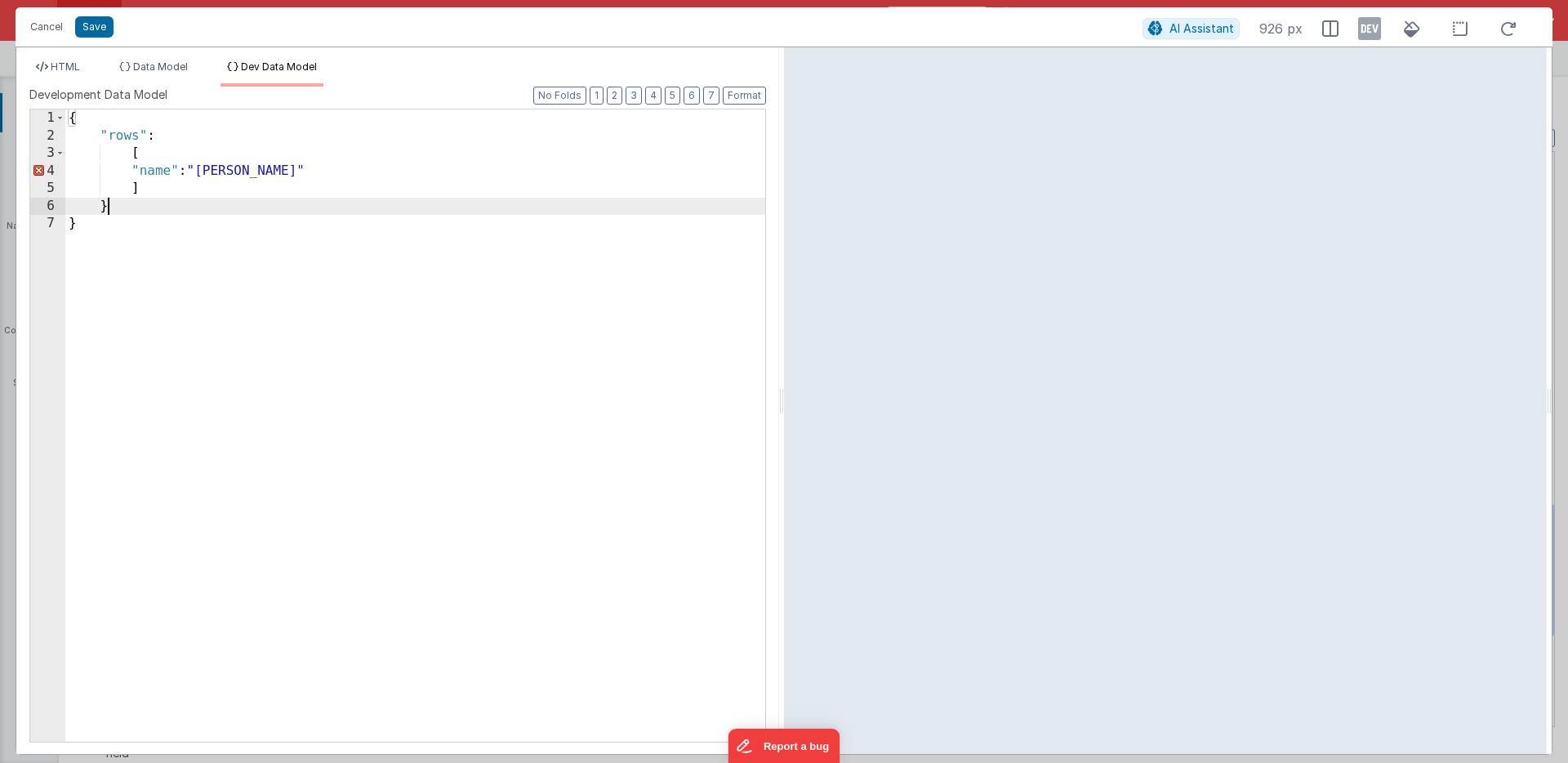
click at [123, 206] on div "{ "rows" : [ "name" : "[PERSON_NAME]" ] } }" at bounding box center [415, 442] width 700 height 668
click at [130, 169] on div "{ "rows" : [ "name" : "[PERSON_NAME]" ] }" at bounding box center [415, 442] width 700 height 668
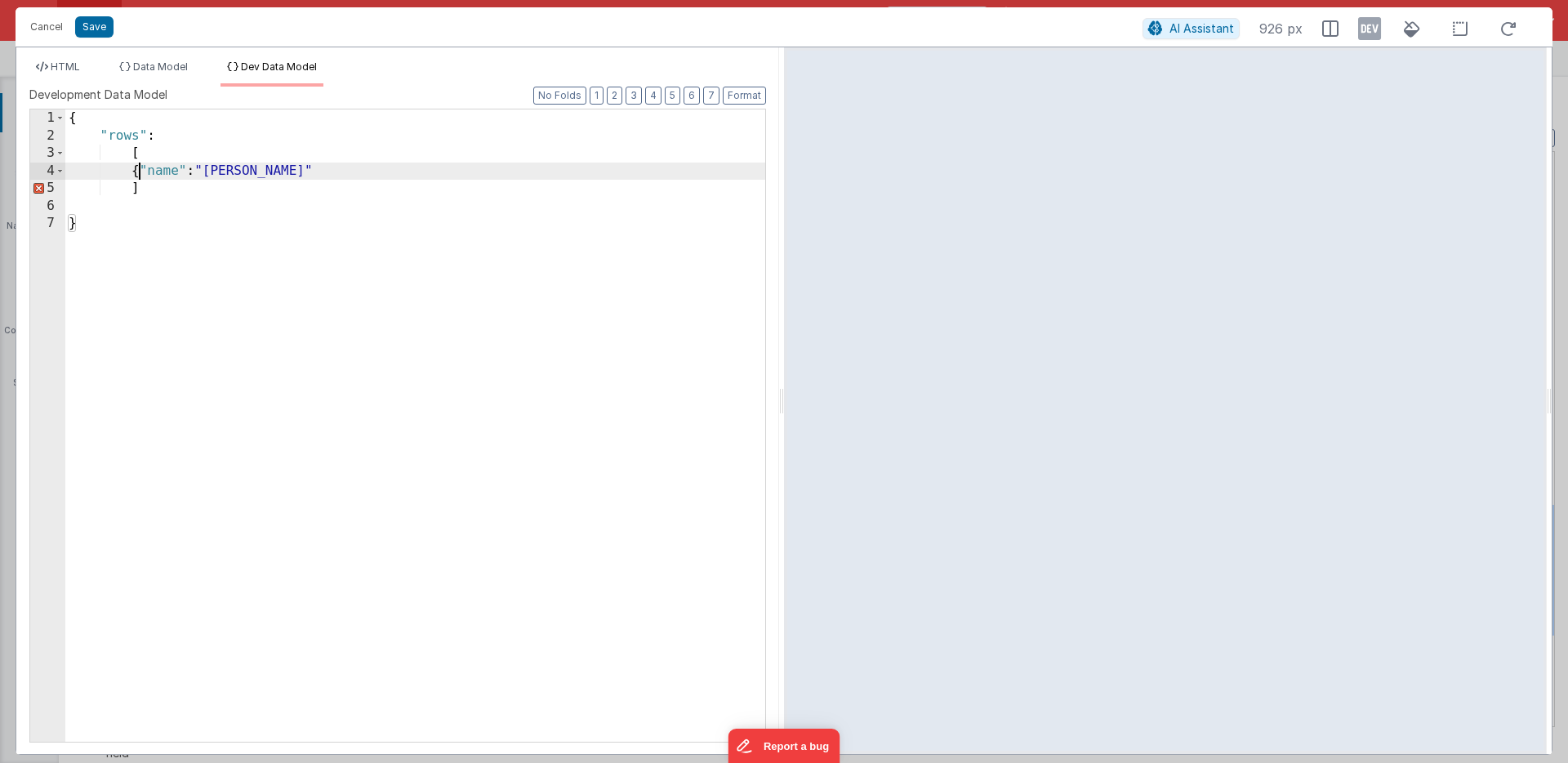
click at [262, 172] on div "{ "rows" : [ { "name" : "[PERSON_NAME]" ] }" at bounding box center [415, 442] width 700 height 668
click at [69, 66] on span "HTML" at bounding box center [65, 66] width 29 height 12
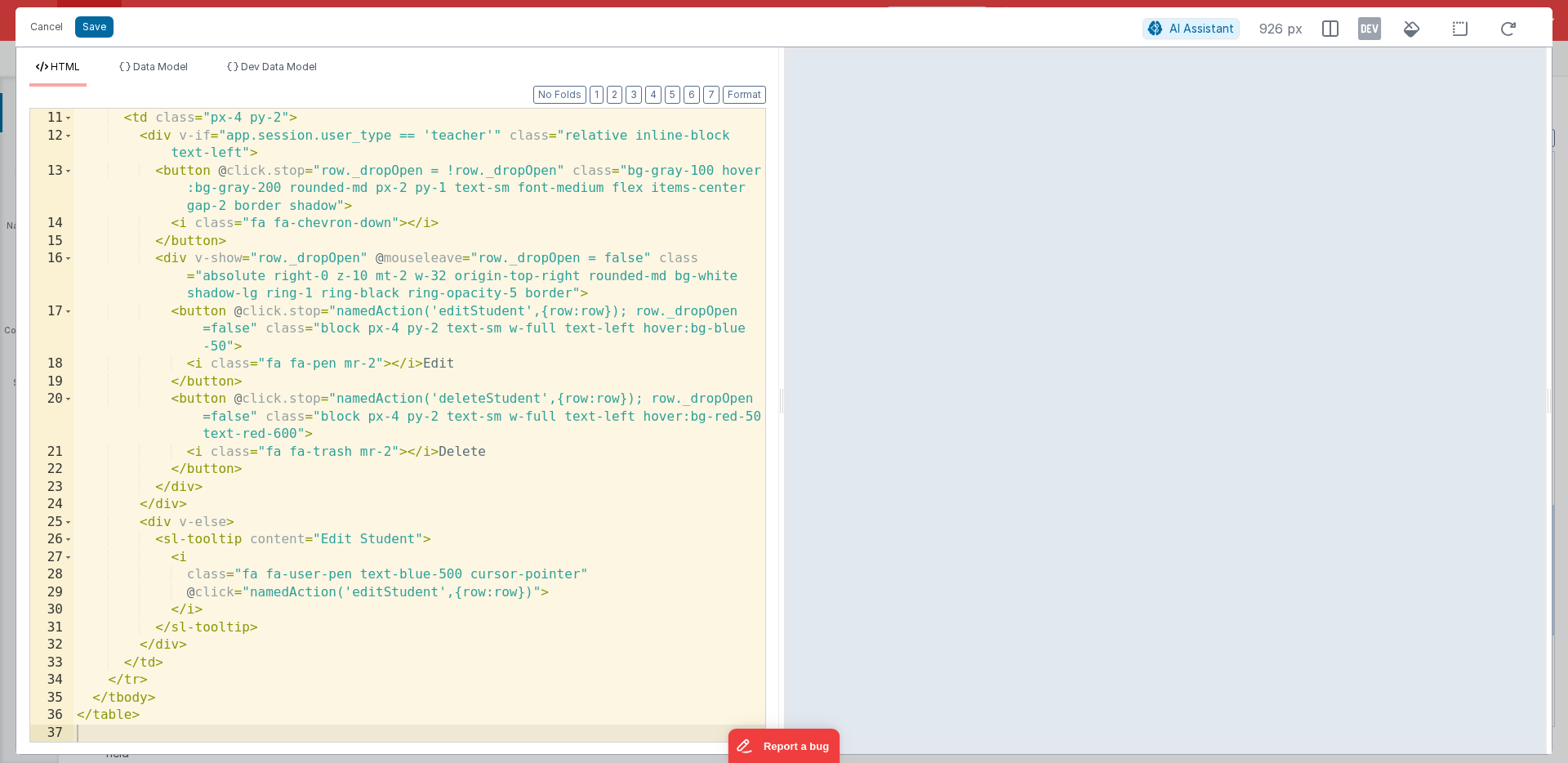
scroll to position [0, 0]
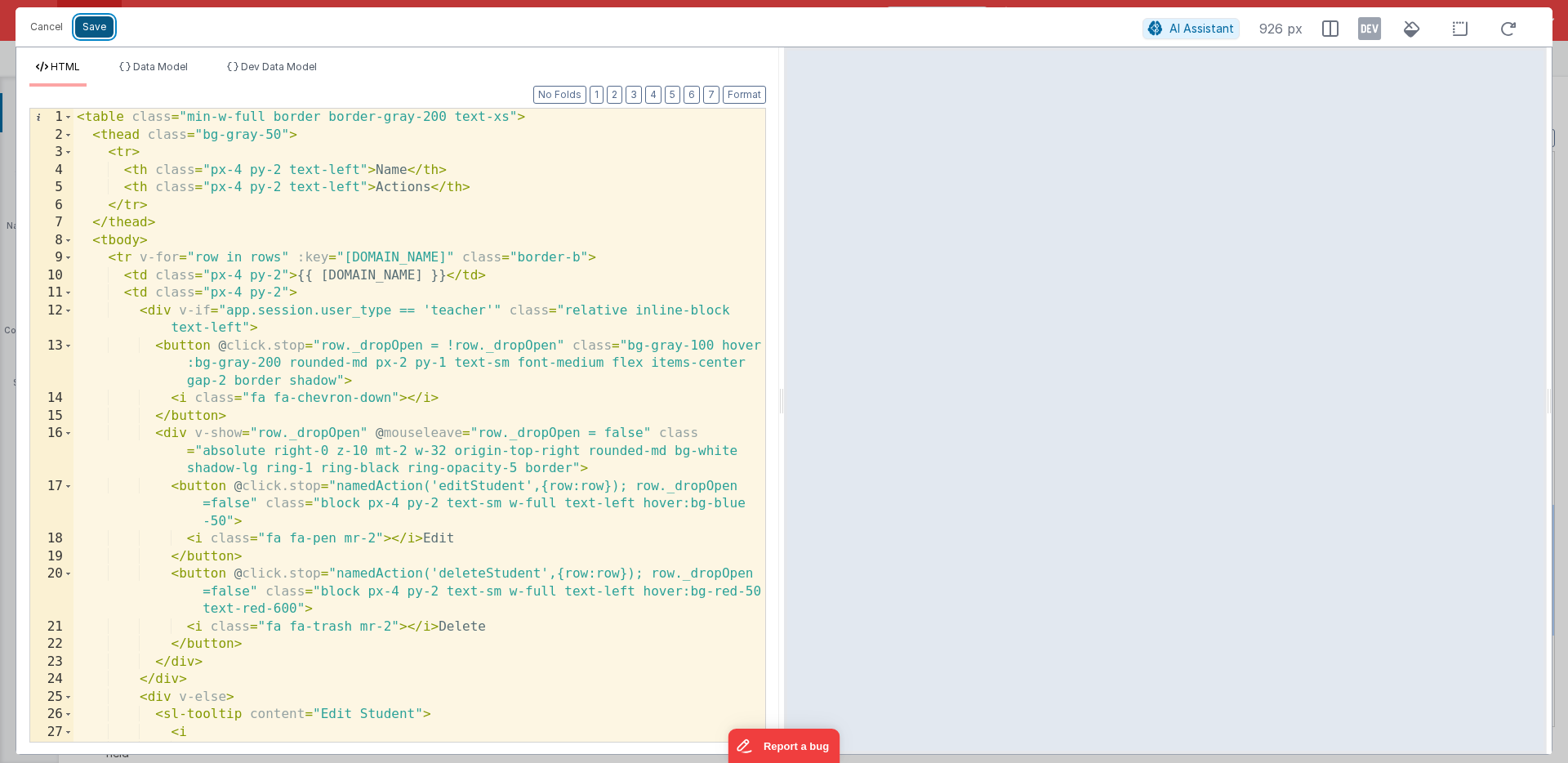
click at [93, 25] on button "Save" at bounding box center [94, 26] width 38 height 21
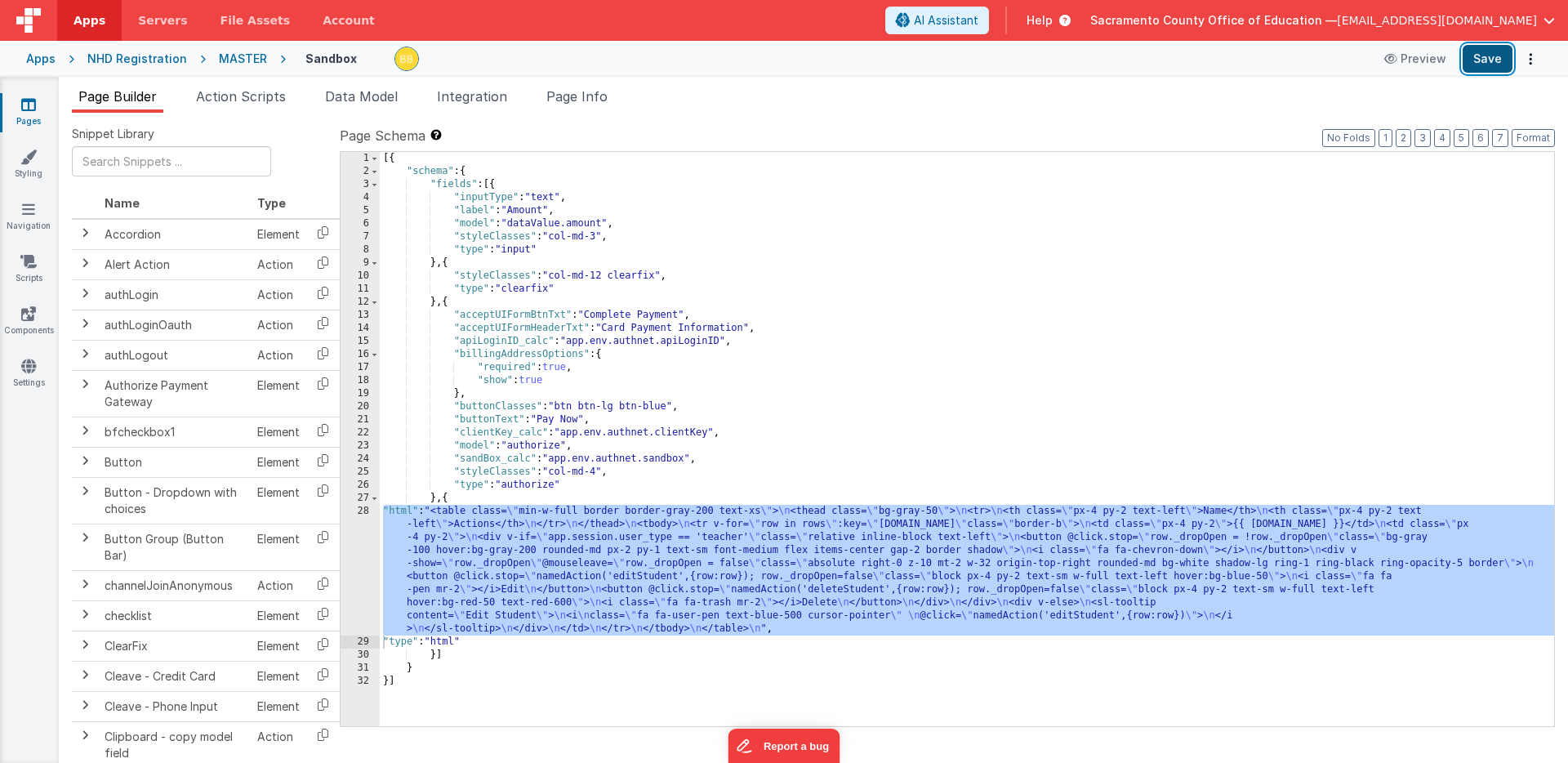
click at [1488, 53] on button "Save" at bounding box center [1487, 58] width 50 height 28
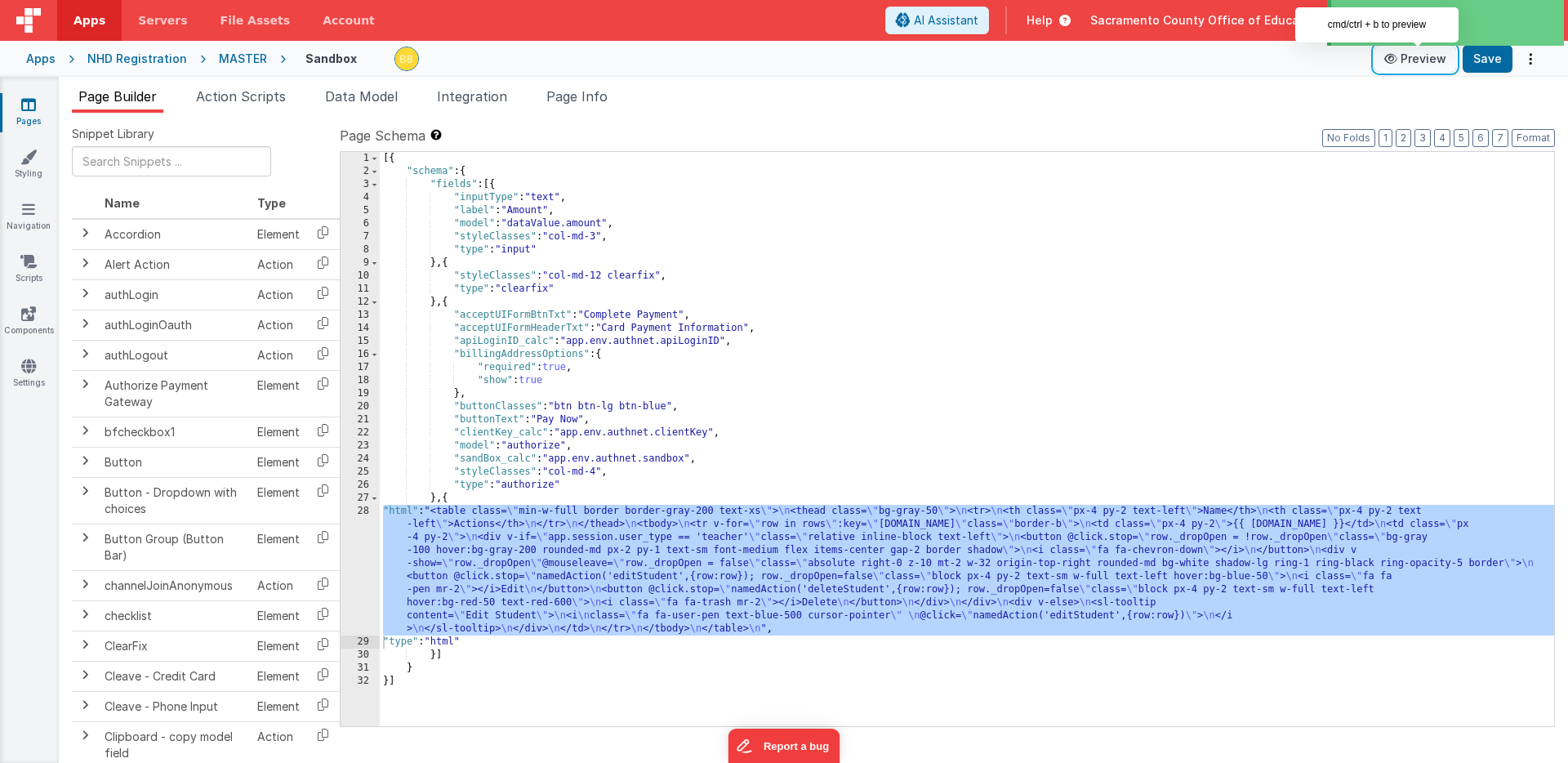
click at [1424, 54] on button "Preview" at bounding box center [1415, 58] width 82 height 26
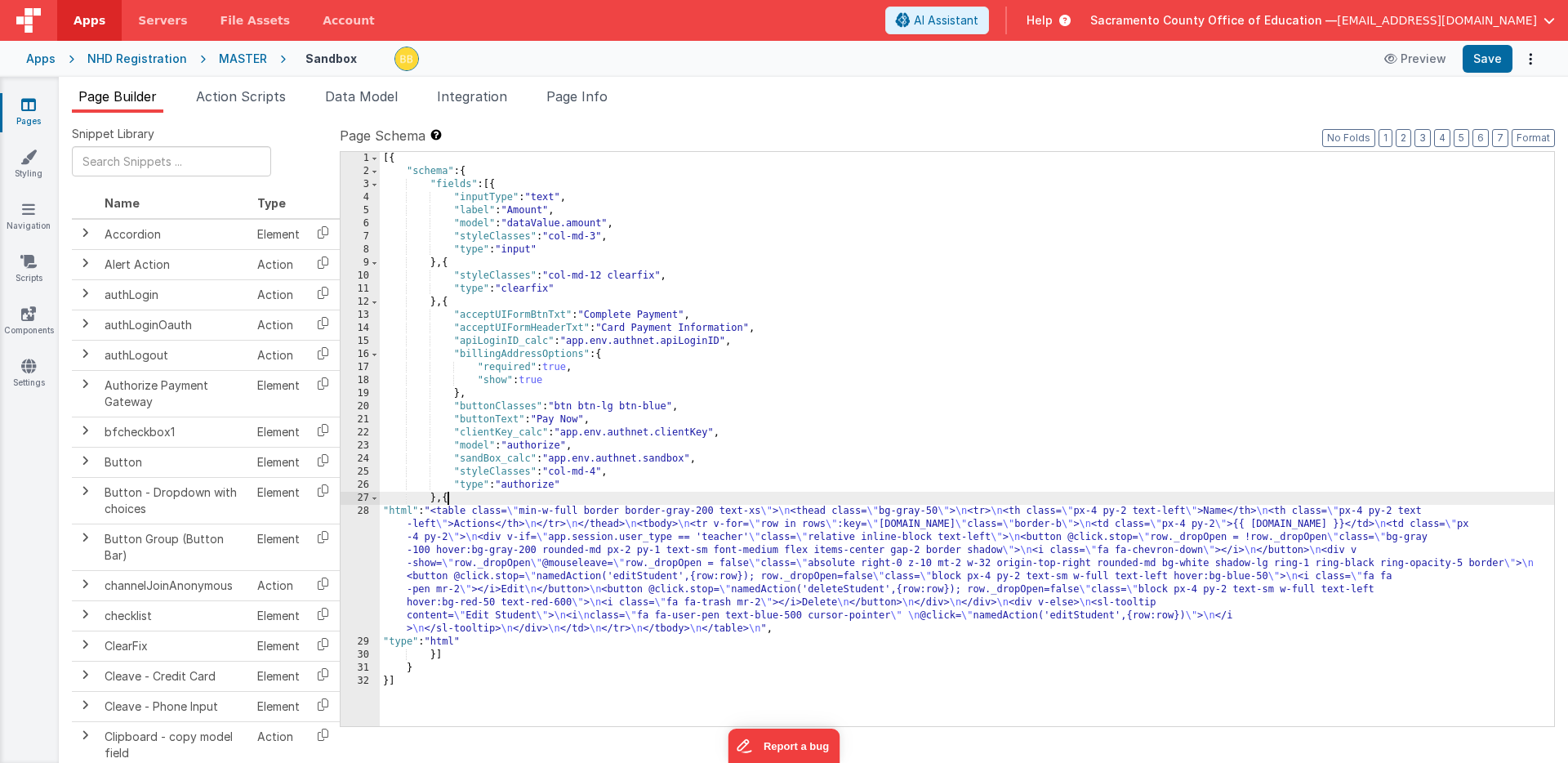
click at [448, 500] on div "[{ "schema" : { "fields" : [{ "inputType" : "text" , "label" : "Amount" , "mode…" at bounding box center [967, 451] width 1175 height 600
click at [146, 160] on input "text" at bounding box center [171, 161] width 199 height 30
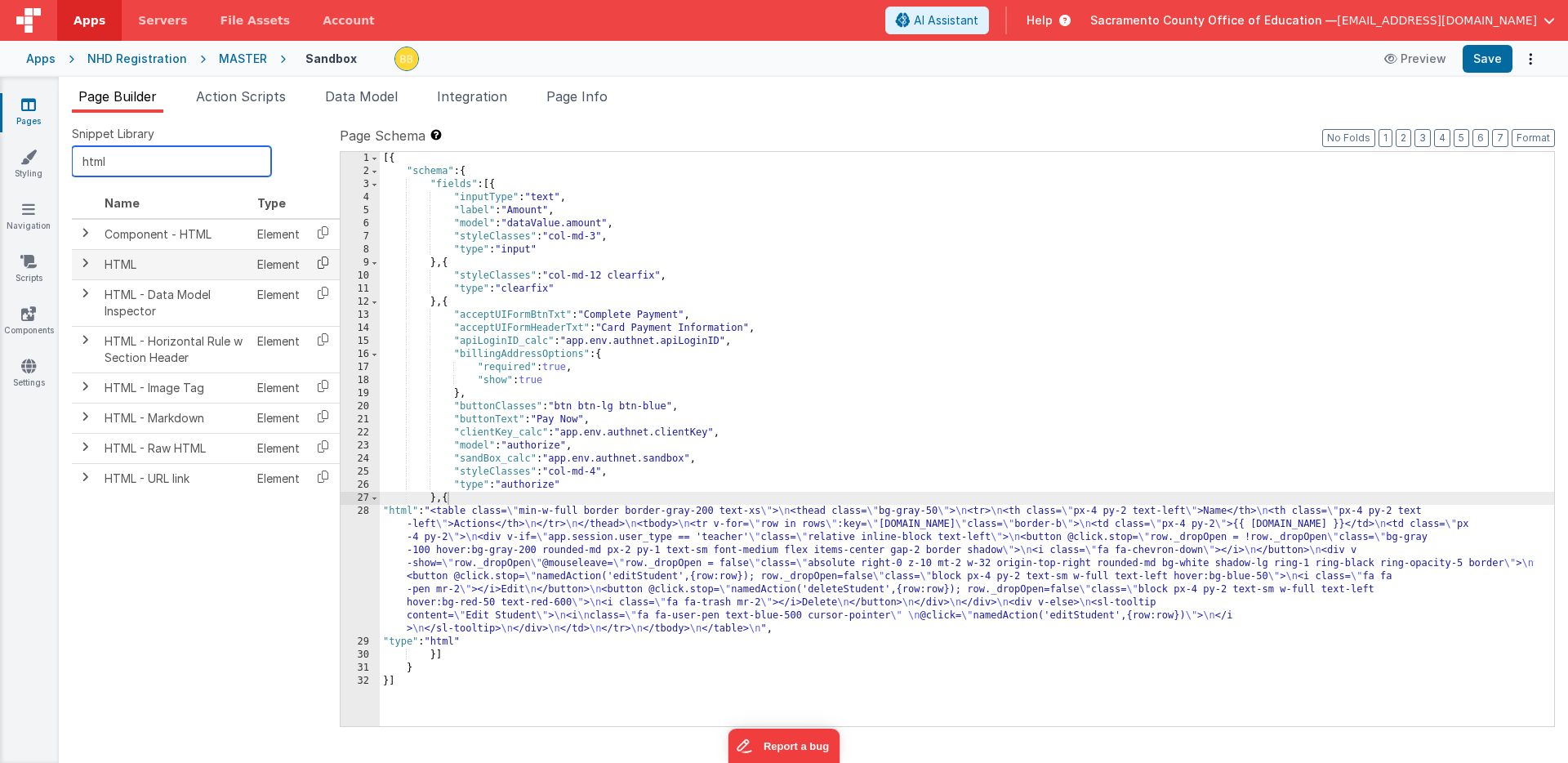
type input "html"
click at [323, 260] on icon at bounding box center [323, 263] width 34 height 25
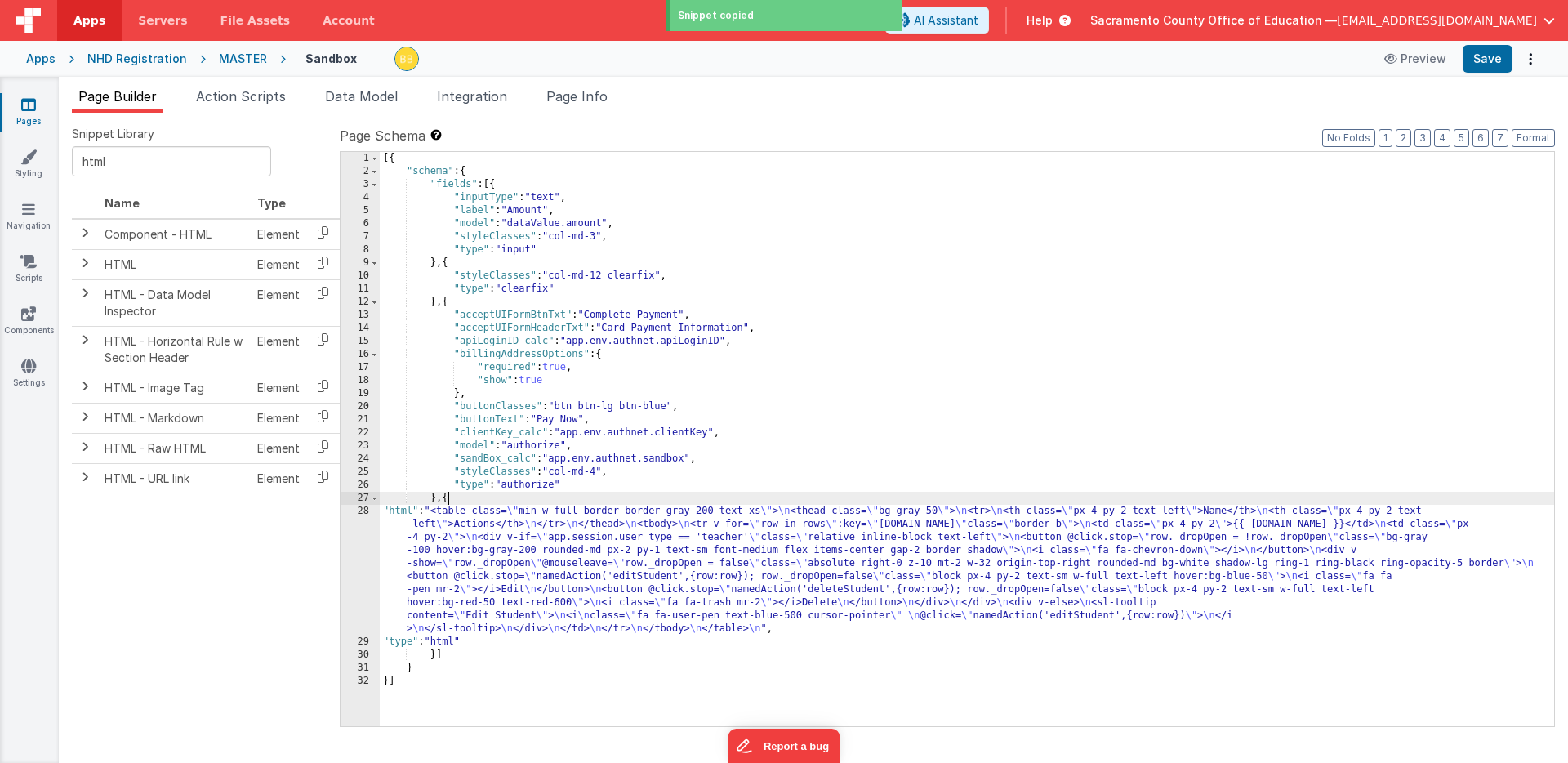
click at [449, 499] on div "[{ "schema" : { "fields" : [{ "inputType" : "text" , "label" : "Amount" , "mode…" at bounding box center [967, 451] width 1175 height 600
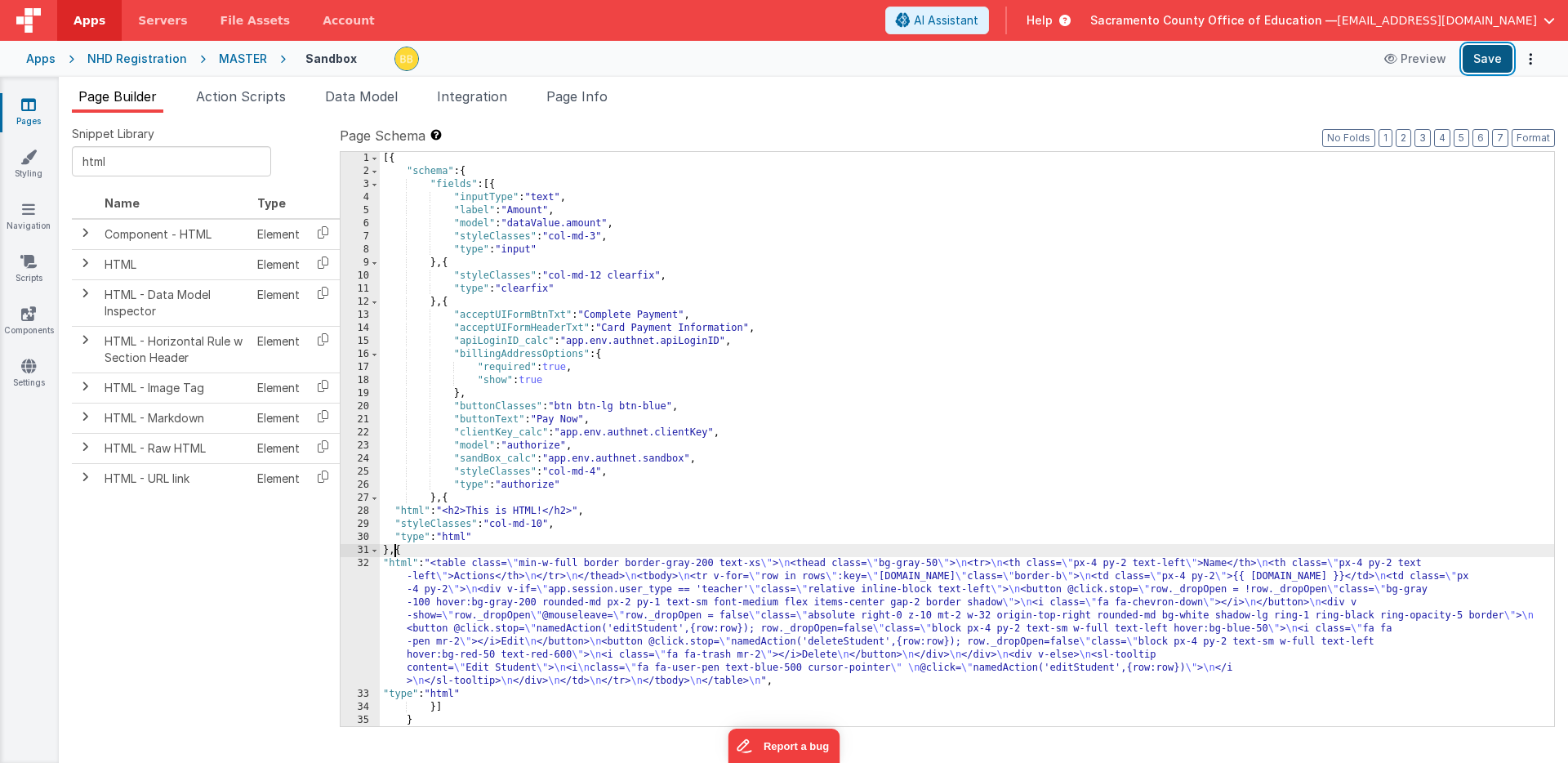
click at [1492, 53] on button "Save" at bounding box center [1487, 58] width 50 height 28
click at [400, 563] on div "[{ "schema" : { "fields" : [{ "inputType" : "text" , "label" : "Amount" , "mode…" at bounding box center [967, 451] width 1175 height 600
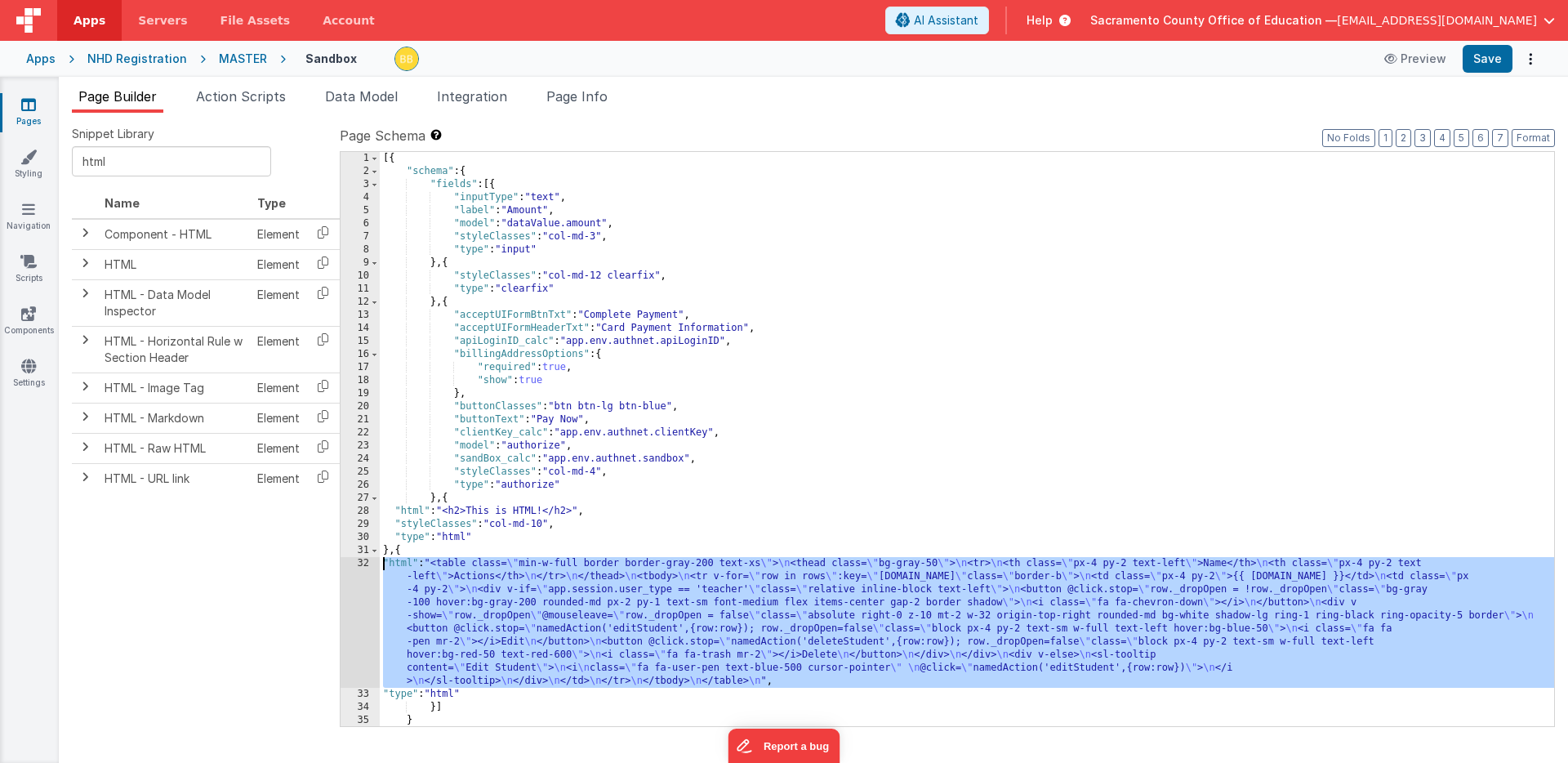
click at [363, 567] on div "32" at bounding box center [360, 622] width 39 height 131
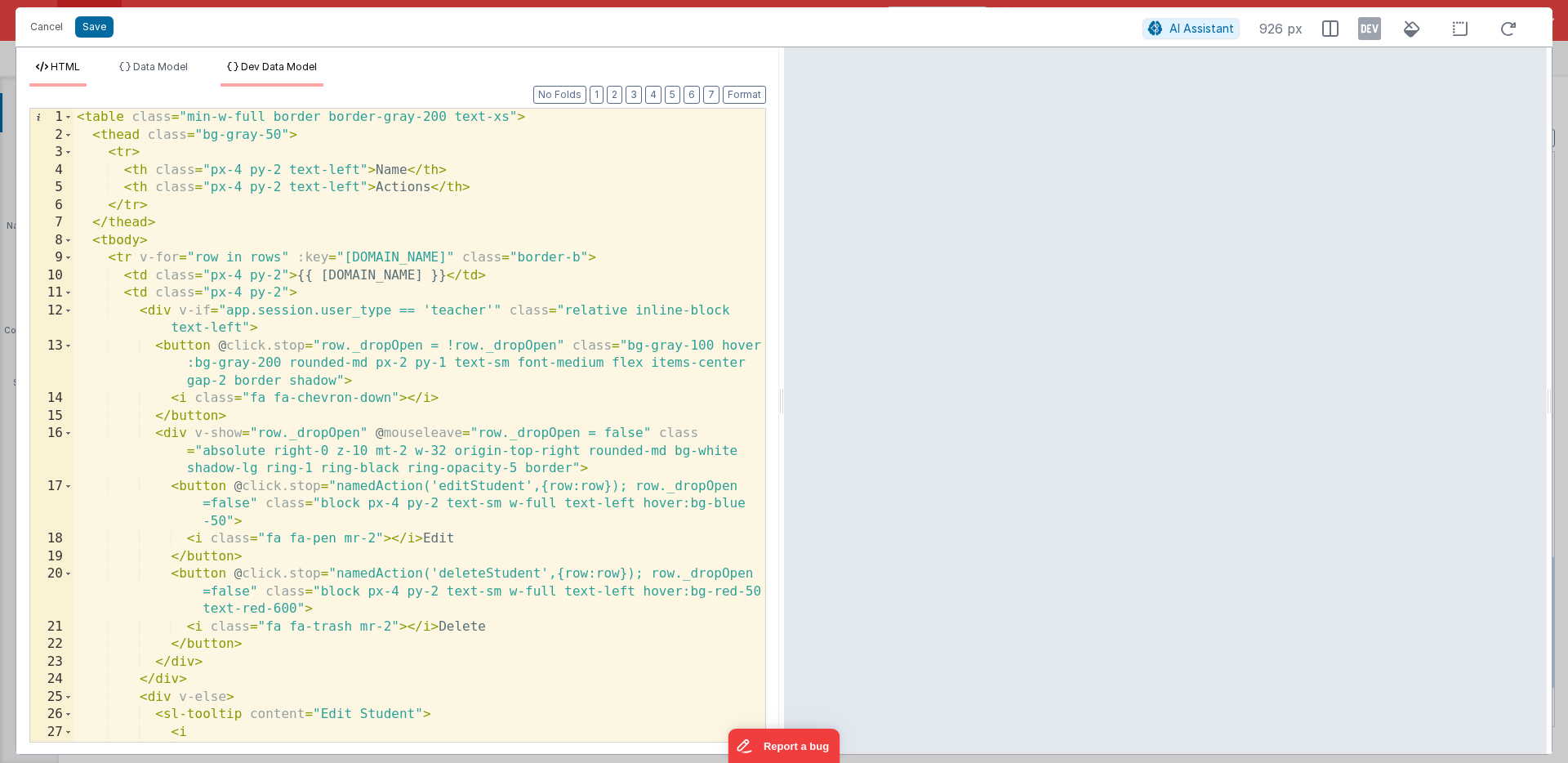
click at [262, 62] on span "Dev Data Model" at bounding box center [279, 66] width 76 height 12
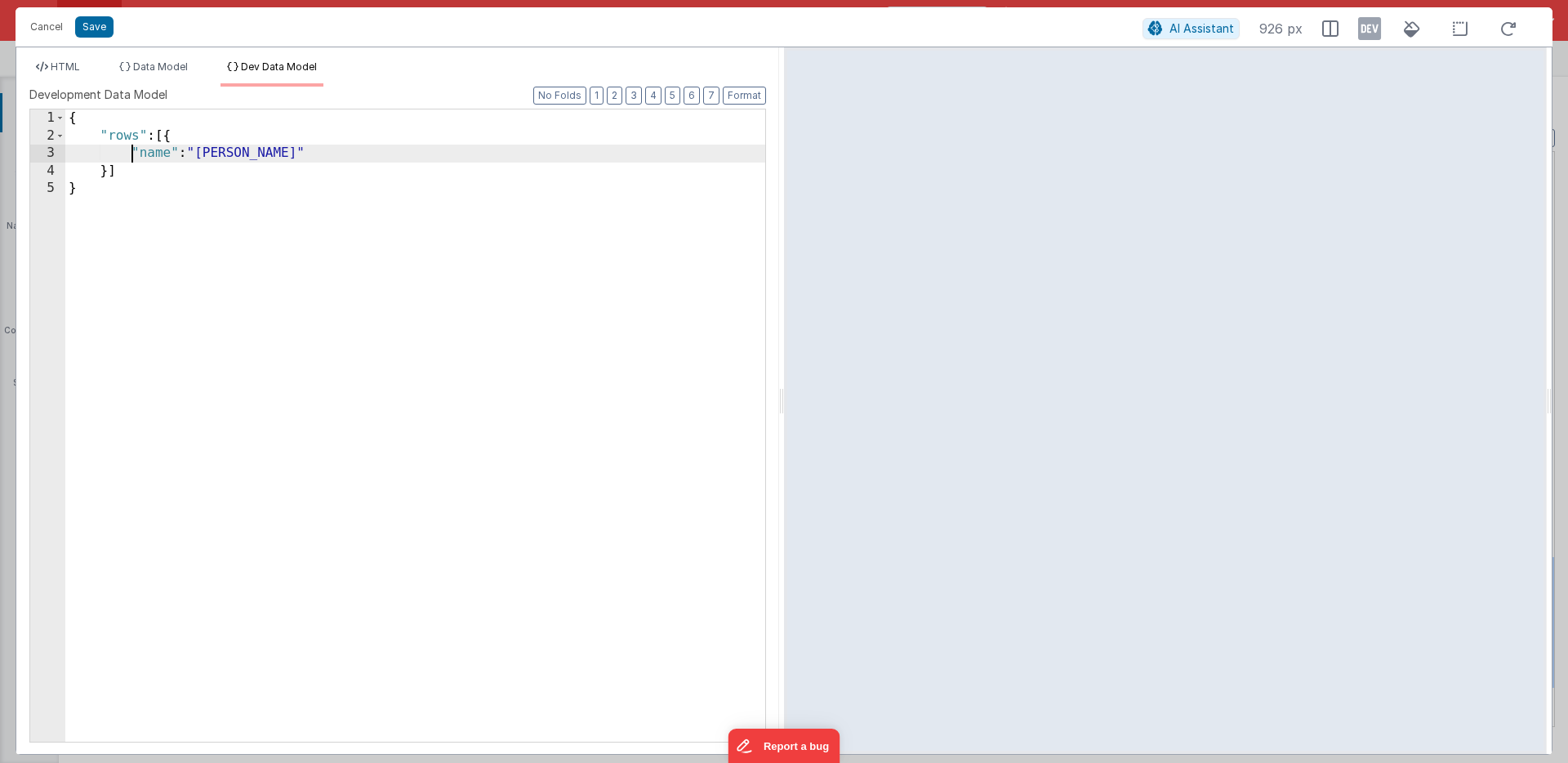
click at [134, 153] on div "{ "rows" : [{ "name" : "[PERSON_NAME]" }] }" at bounding box center [415, 442] width 700 height 668
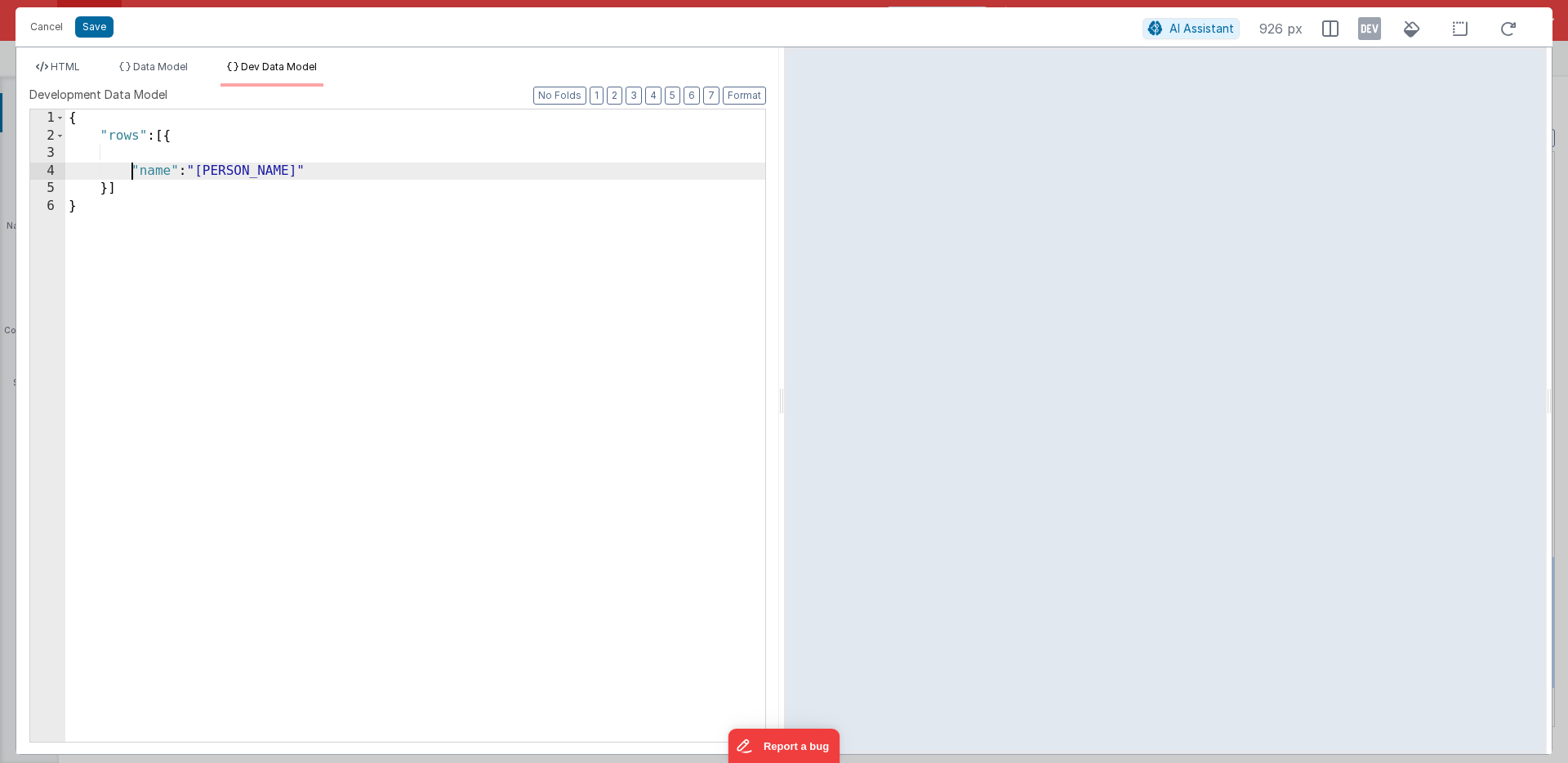
click at [147, 152] on div "{ "rows" : [{ "name" : "[PERSON_NAME]" }] }" at bounding box center [415, 442] width 700 height 668
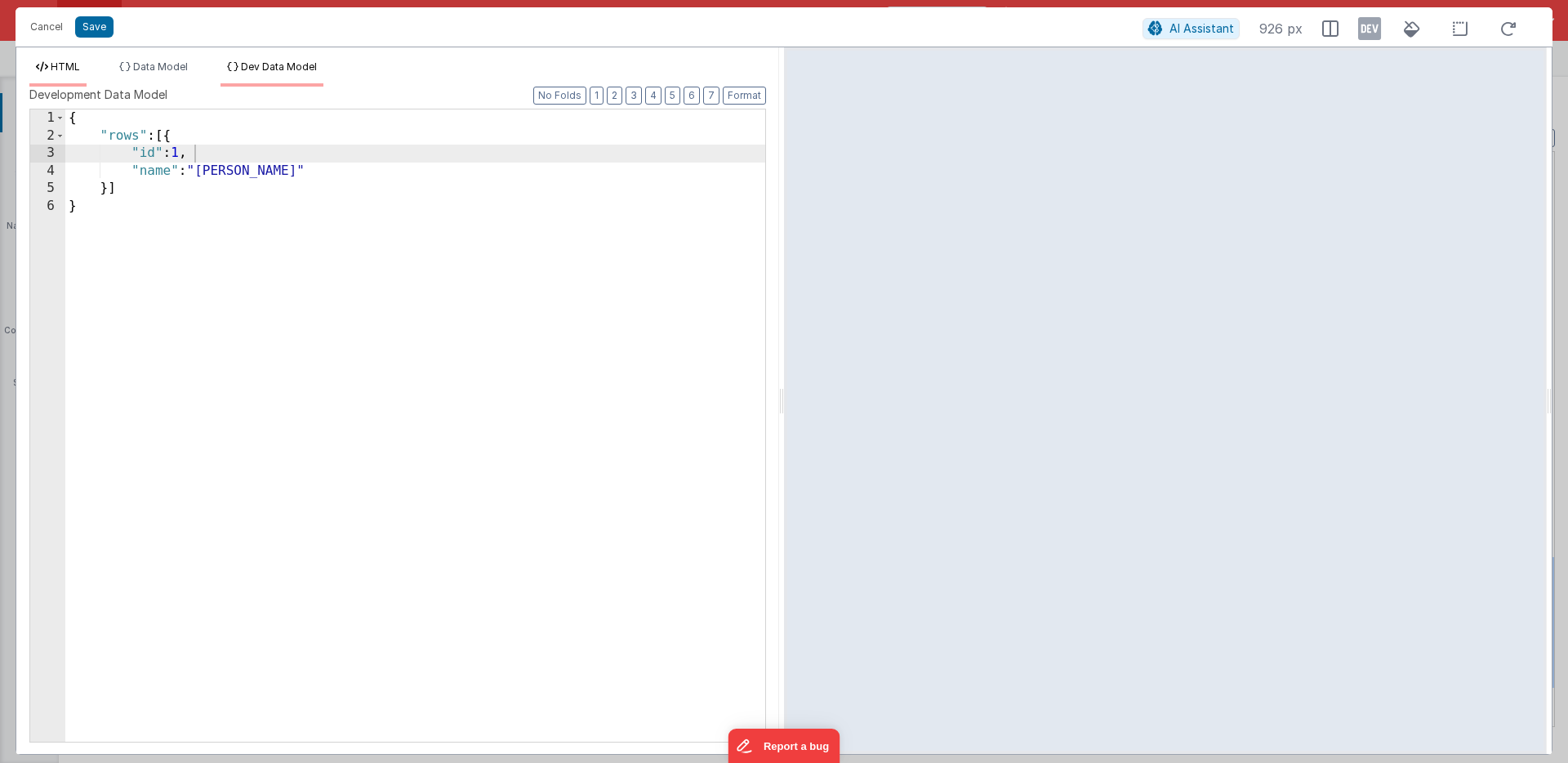
click at [69, 62] on span "HTML" at bounding box center [65, 66] width 29 height 12
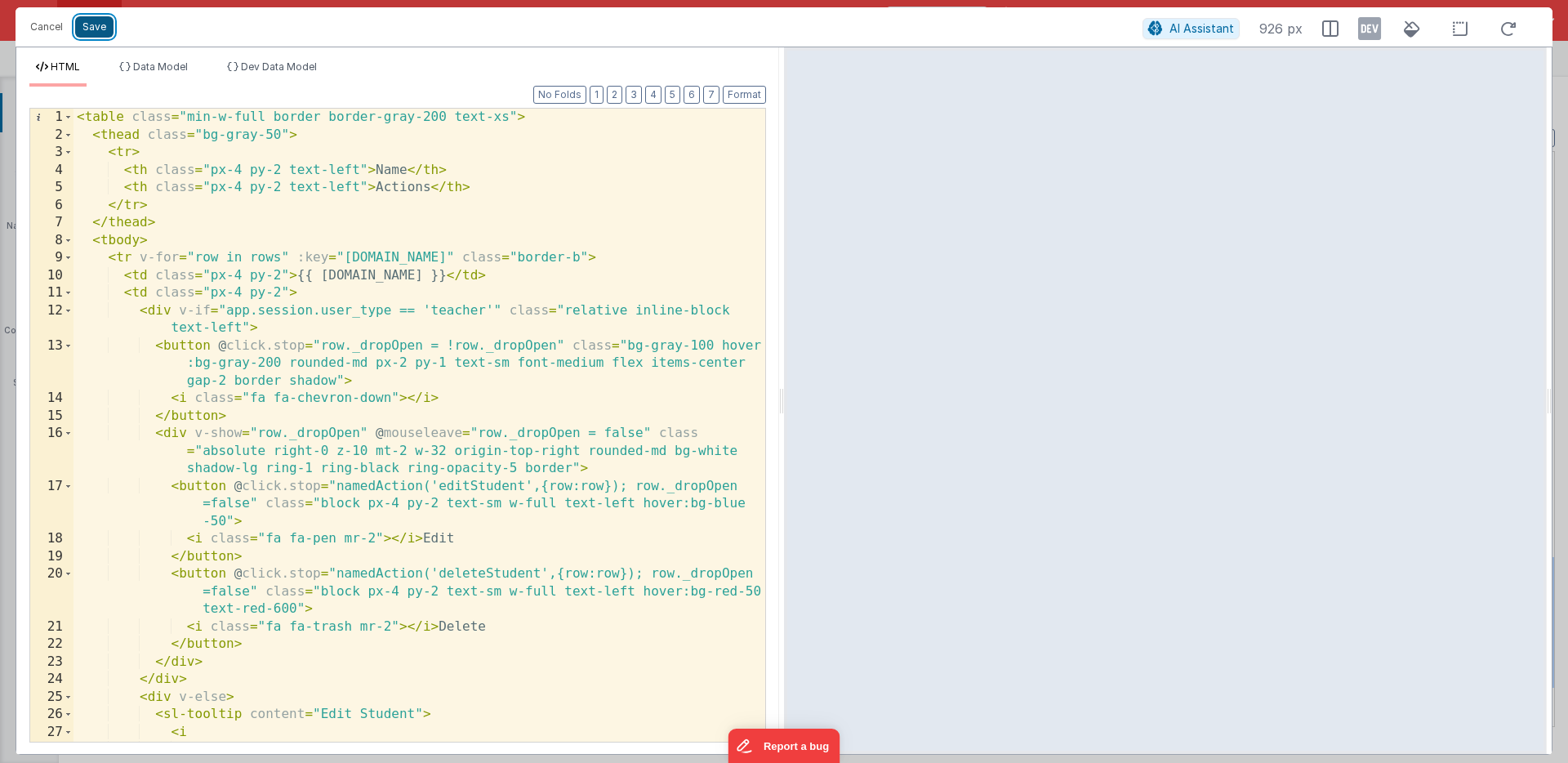
click at [95, 23] on button "Save" at bounding box center [94, 26] width 38 height 21
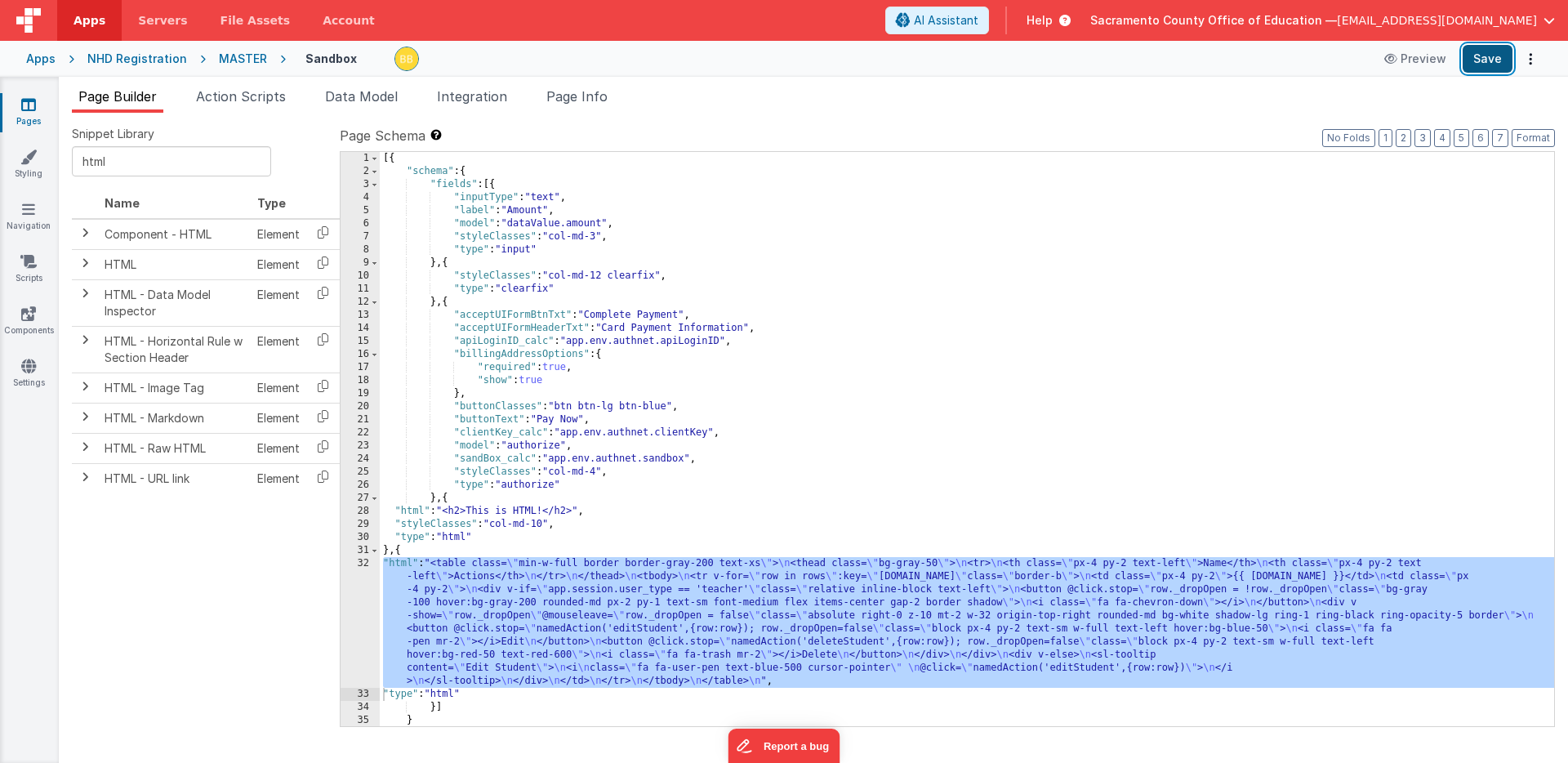
click at [1489, 51] on button "Save" at bounding box center [1487, 58] width 50 height 28
click at [404, 566] on div "[{ "schema" : { "fields" : [{ "inputType" : "text" , "label" : "Amount" , "mode…" at bounding box center [967, 451] width 1175 height 600
click at [360, 564] on div "32" at bounding box center [360, 622] width 39 height 131
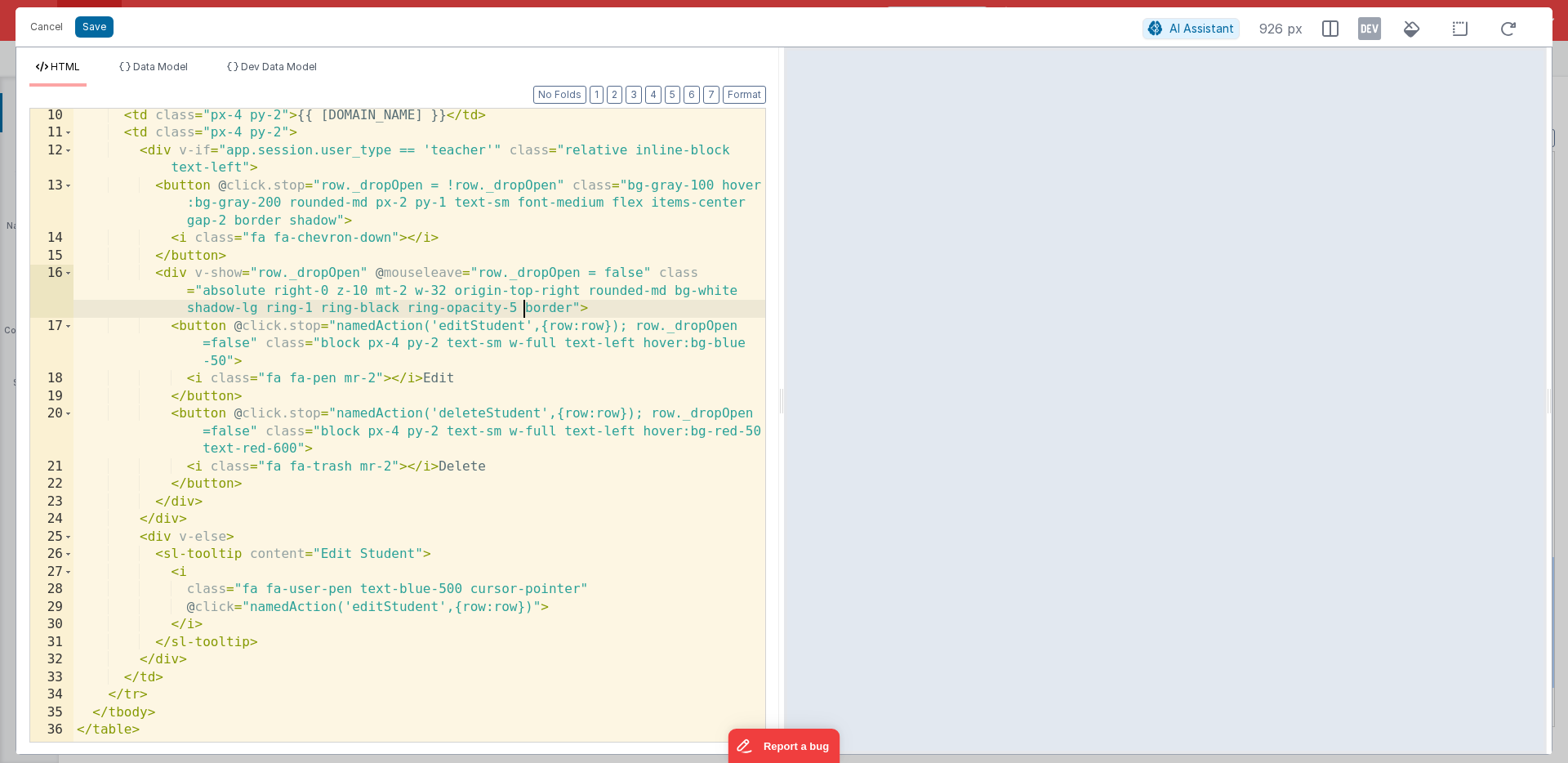
scroll to position [128, 0]
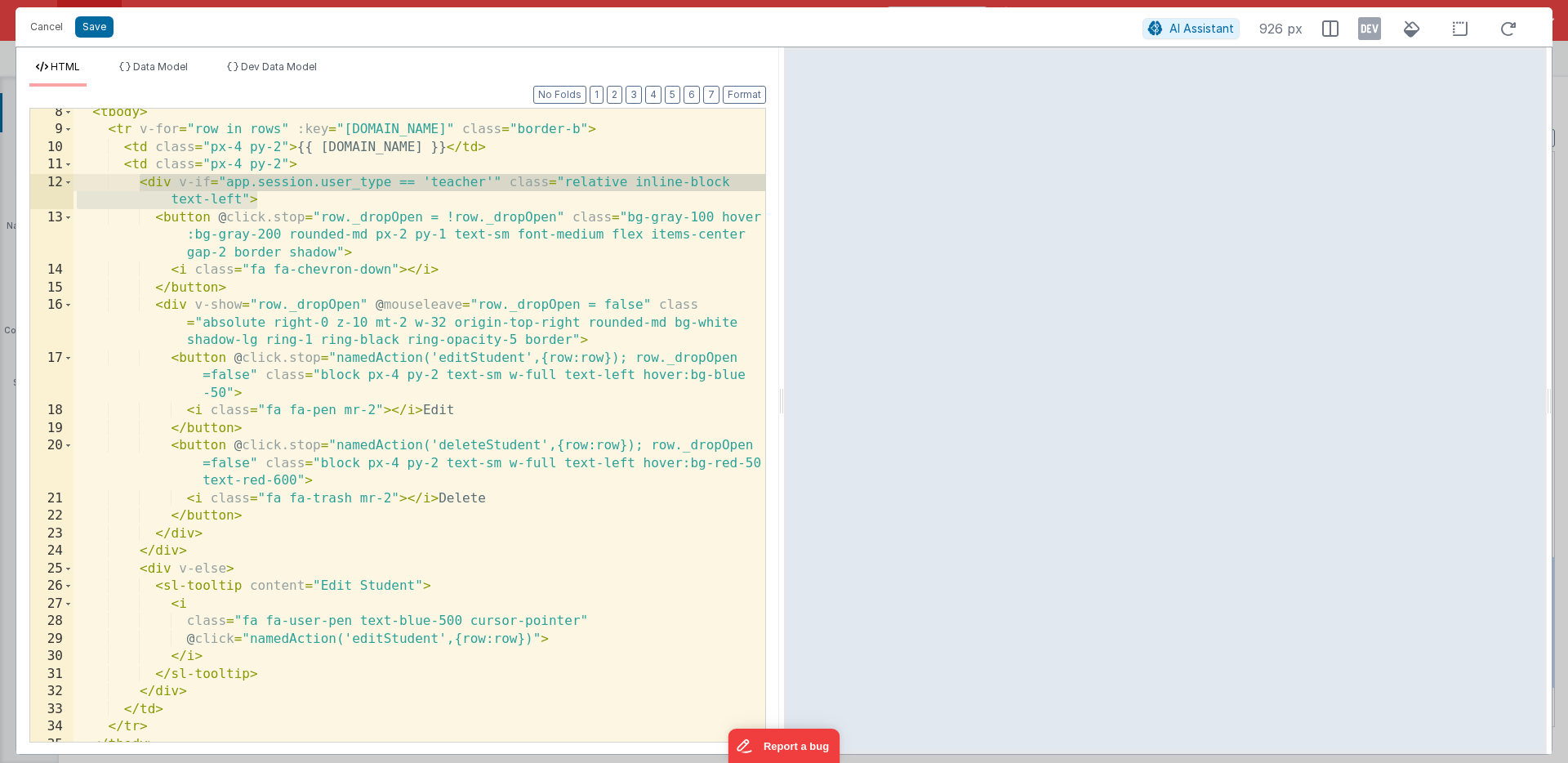
drag, startPoint x: 262, startPoint y: 203, endPoint x: 142, endPoint y: 187, distance: 121.1
click at [142, 187] on div "< tbody > < tr v-for = "row in rows" :key = "[DOMAIN_NAME]" class = "border-b" …" at bounding box center [419, 437] width 691 height 668
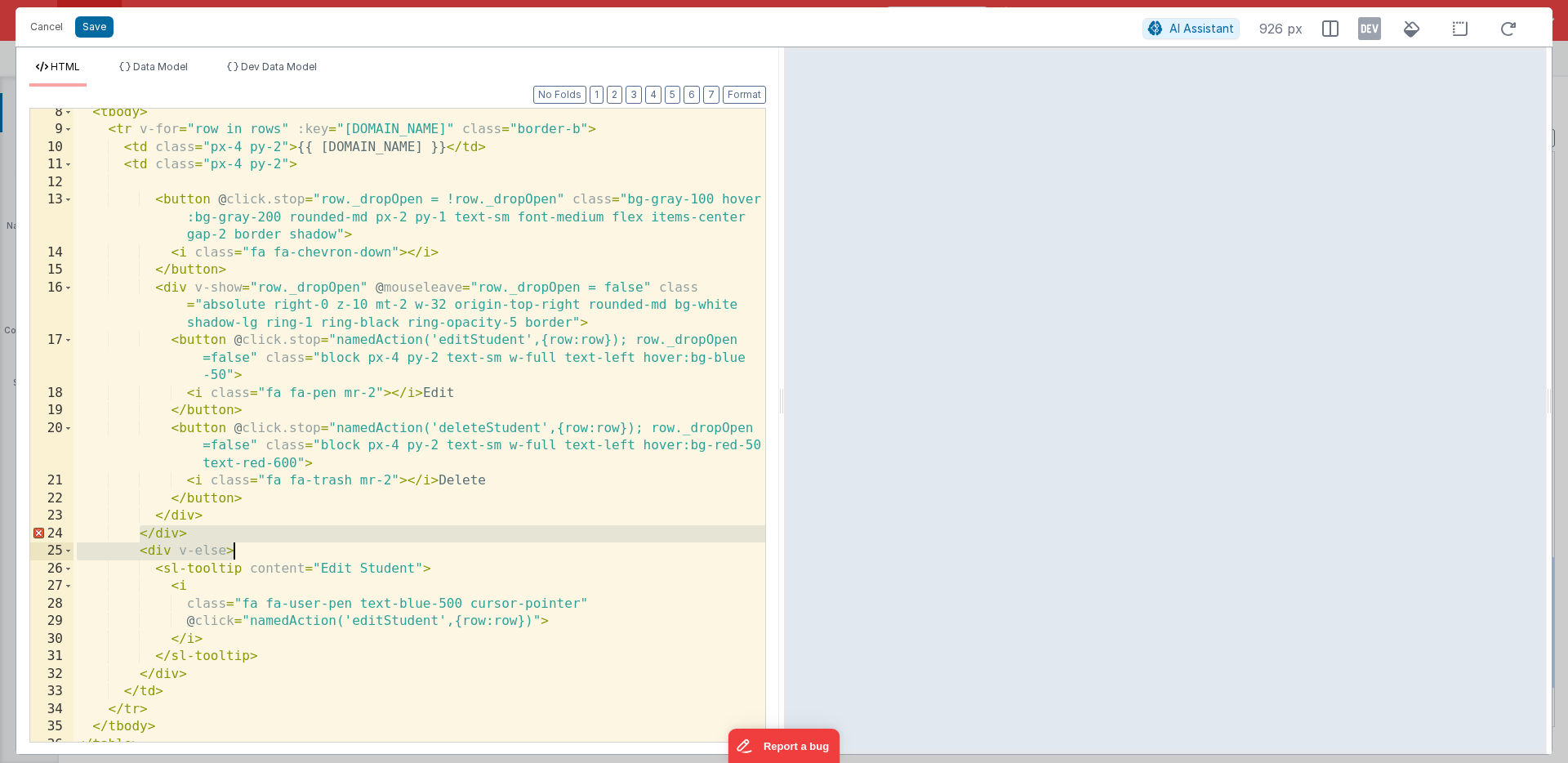
drag, startPoint x: 138, startPoint y: 535, endPoint x: 234, endPoint y: 545, distance: 96.5
click at [234, 545] on div "< tbody > < tr v-for = "row in rows" :key = "[DOMAIN_NAME]" class = "border-b" …" at bounding box center [419, 437] width 691 height 668
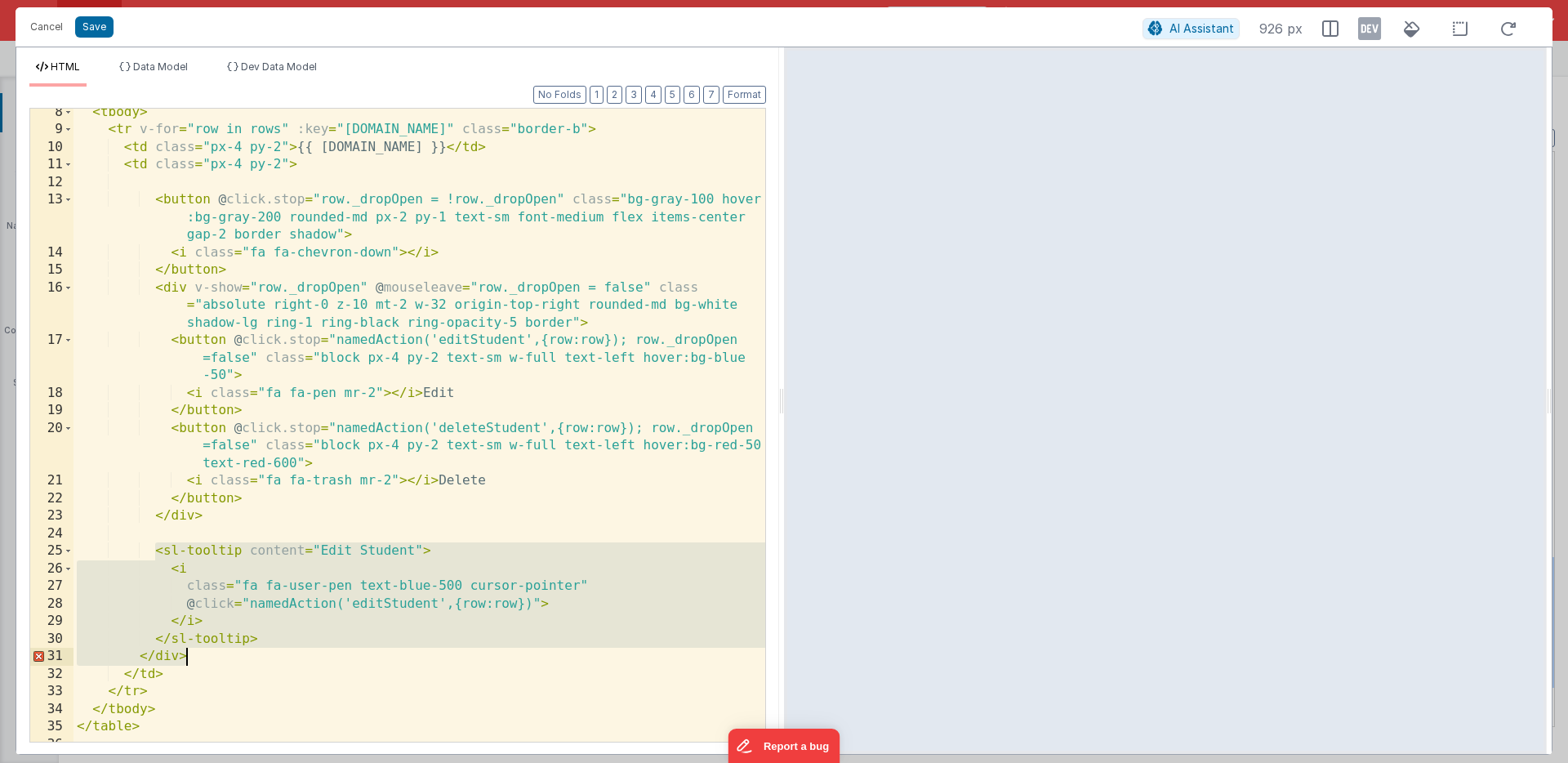
drag, startPoint x: 154, startPoint y: 552, endPoint x: 189, endPoint y: 651, distance: 105.0
click at [189, 651] on div "< tbody > < tr v-for = "row in rows" :key = "[DOMAIN_NAME]" class = "border-b" …" at bounding box center [419, 437] width 691 height 668
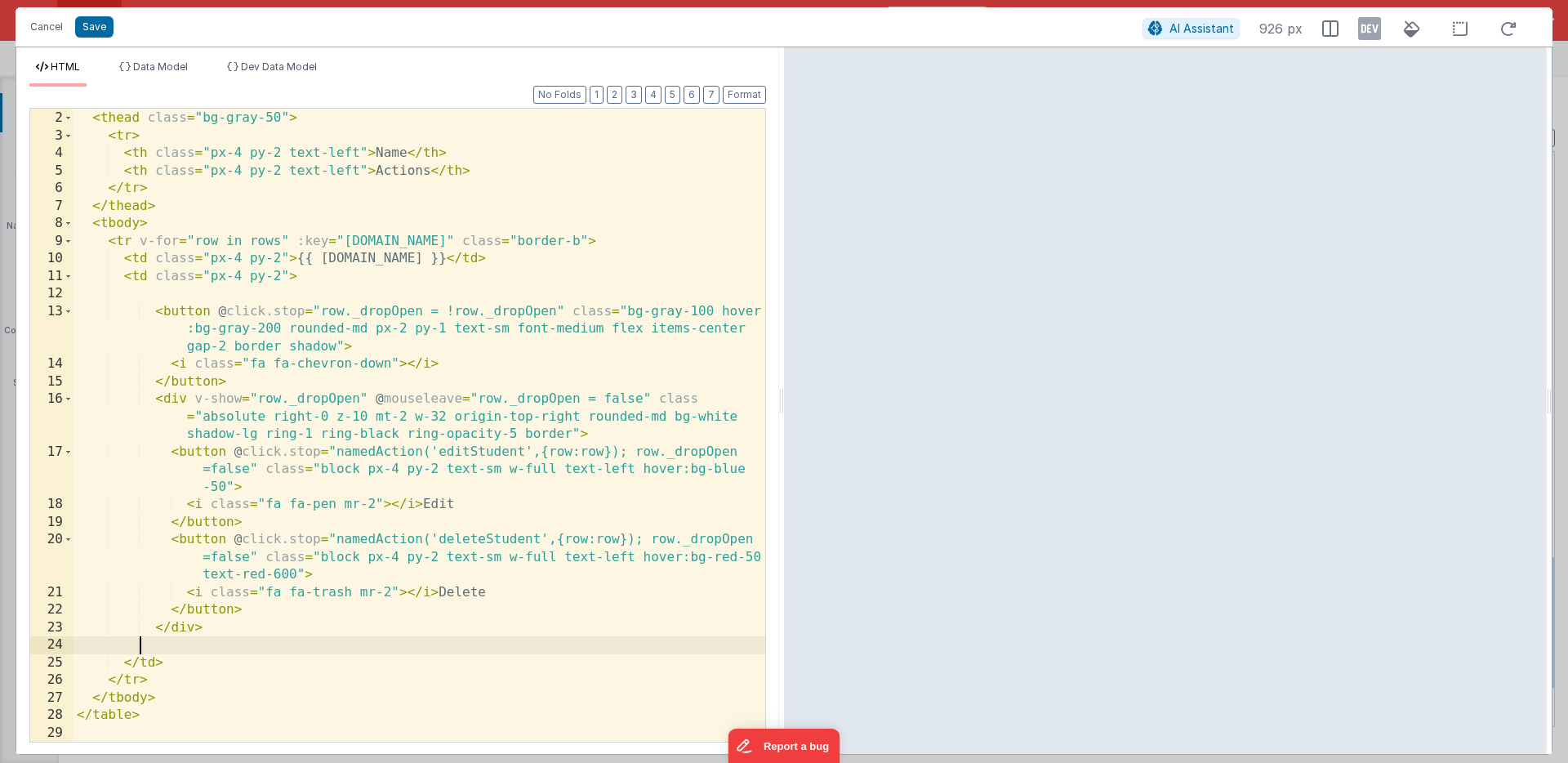
scroll to position [16, 0]
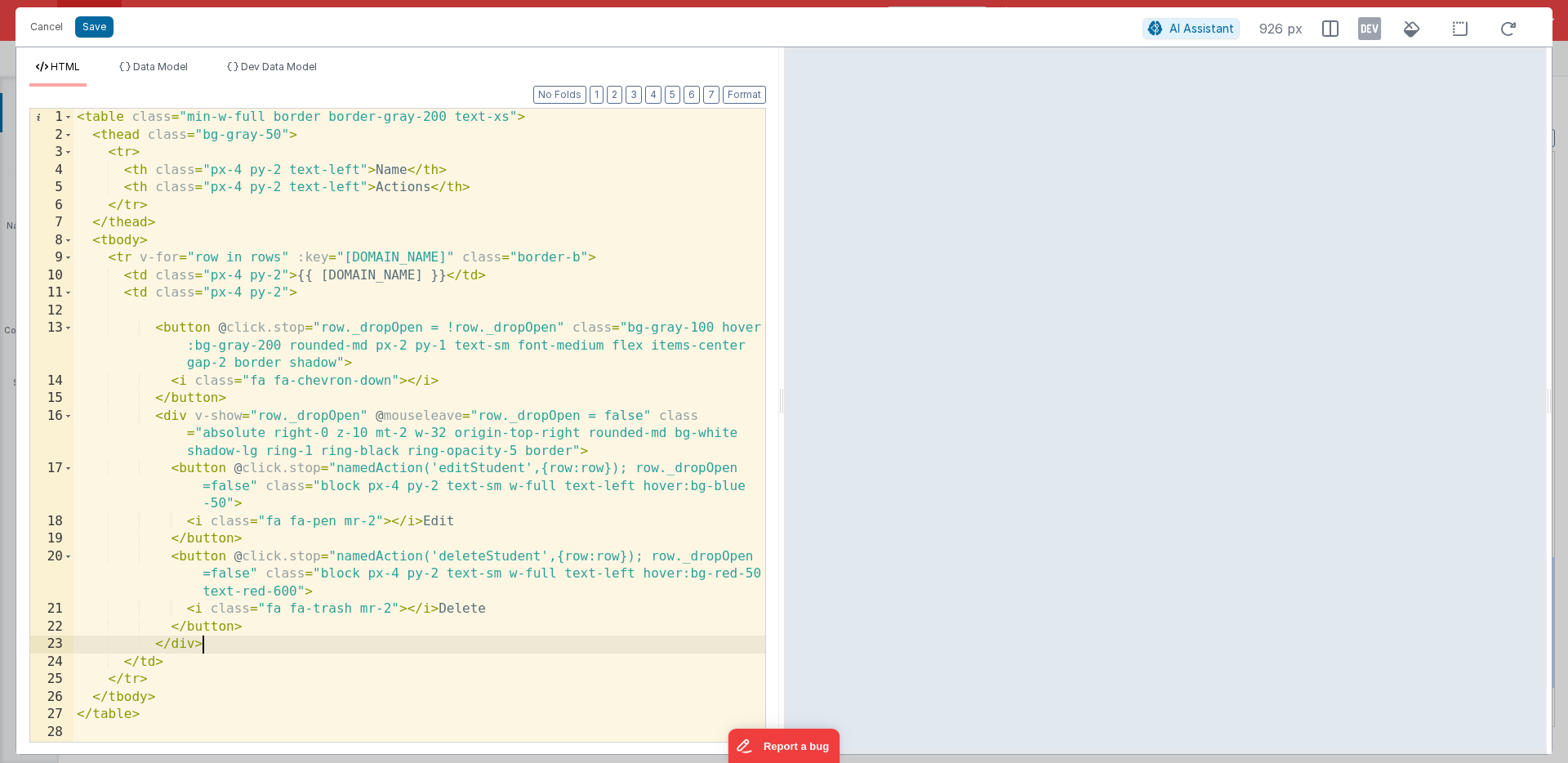
click at [250, 312] on div "< table class = "min-w-full border border-gray-200 text-xs" > < thead class = "…" at bounding box center [419, 442] width 691 height 668
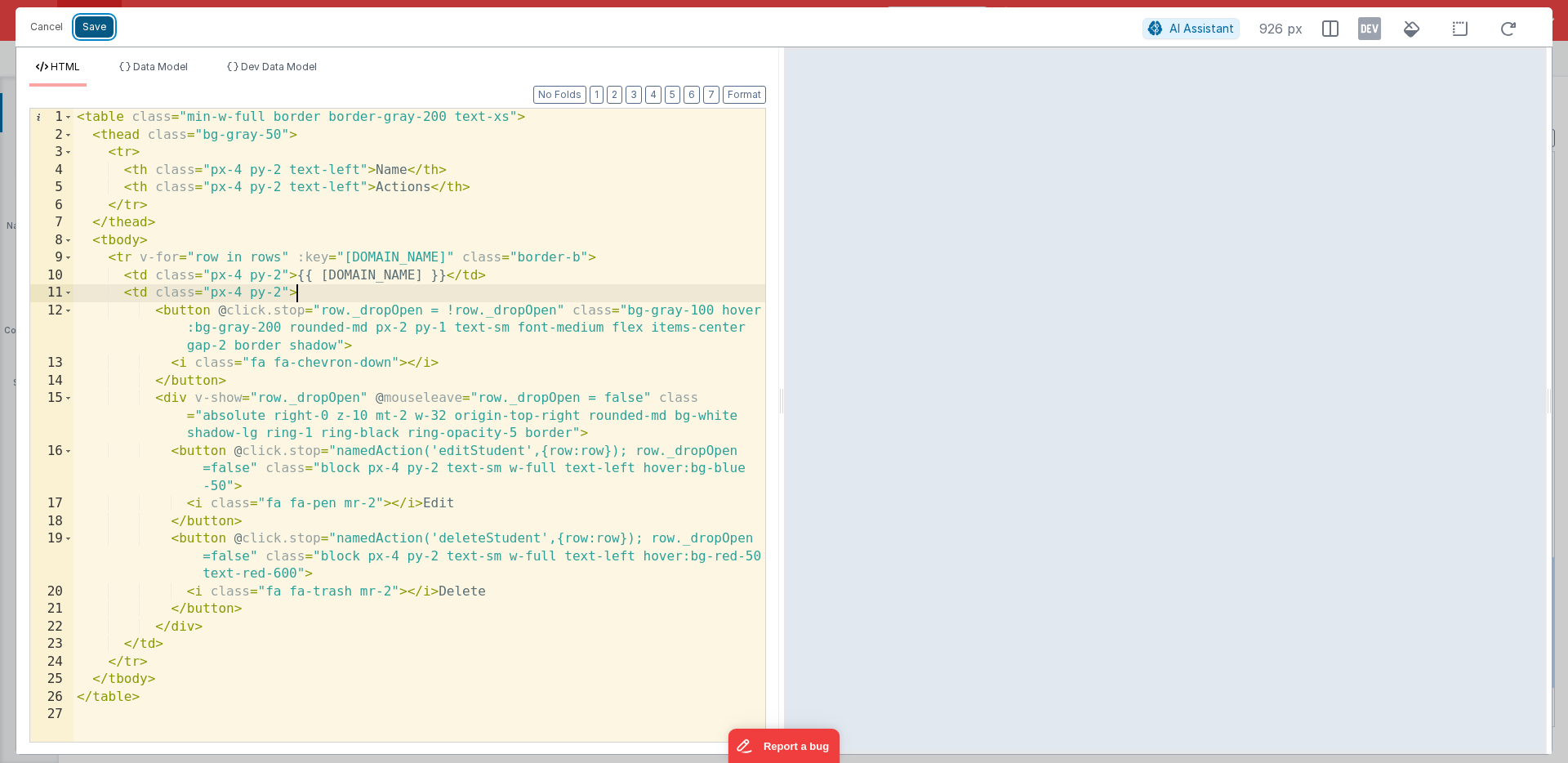
click at [93, 25] on button "Save" at bounding box center [94, 26] width 38 height 21
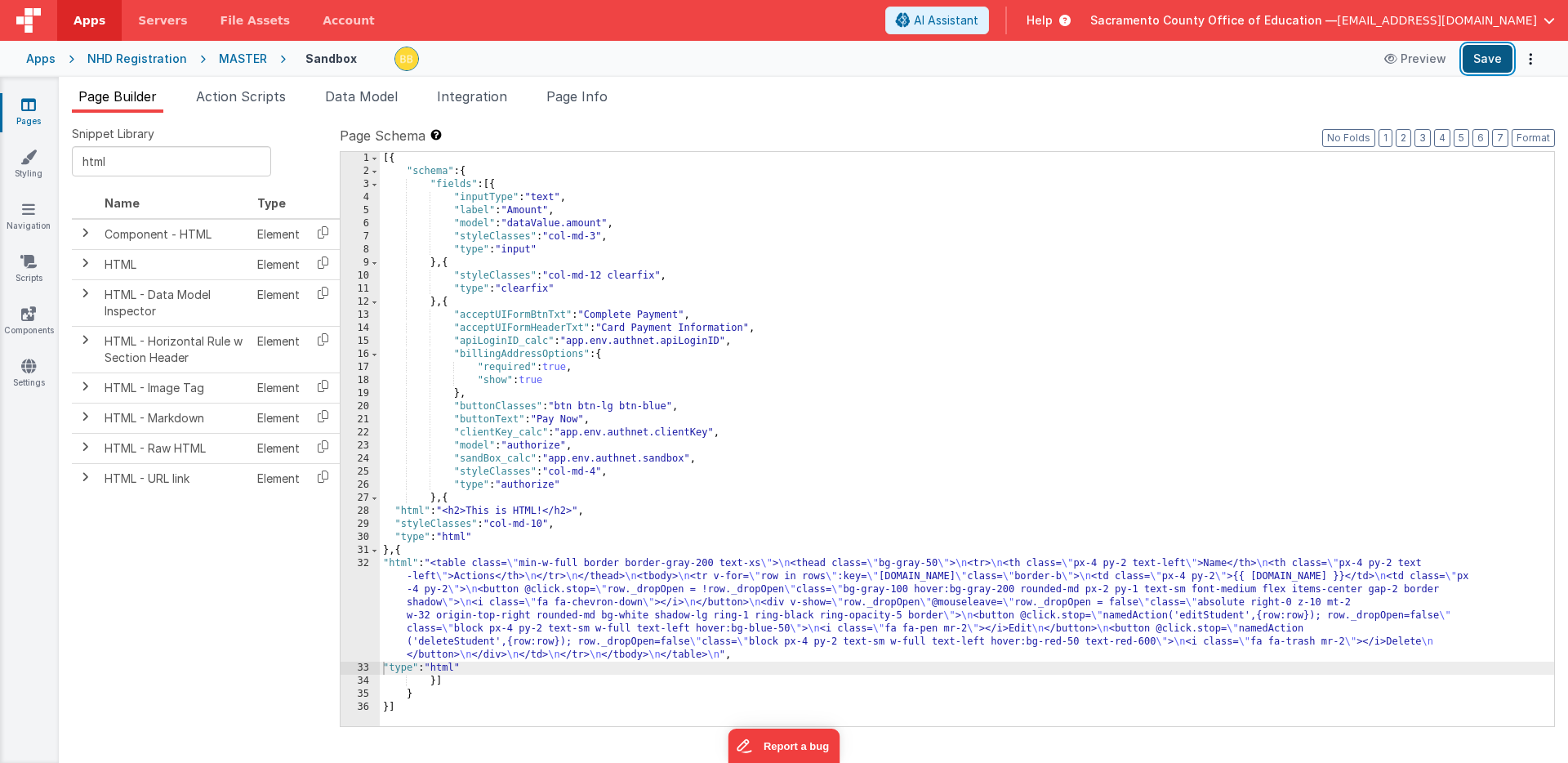
click at [1484, 58] on button "Save" at bounding box center [1487, 58] width 50 height 28
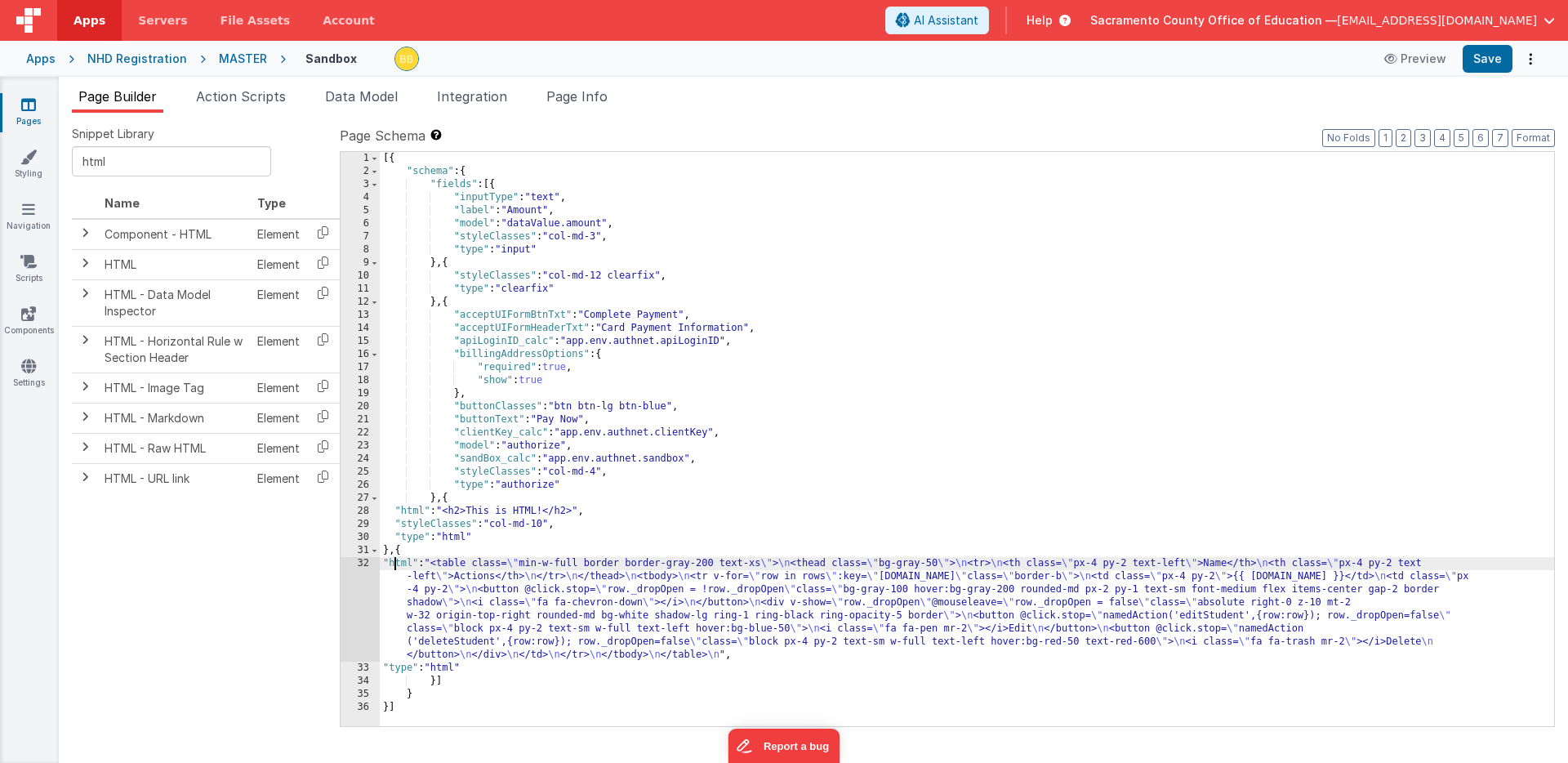
click at [394, 562] on div "[{ "schema" : { "fields" : [{ "inputType" : "text" , "label" : "Amount" , "mode…" at bounding box center [967, 451] width 1175 height 600
click at [355, 571] on div "32" at bounding box center [360, 609] width 39 height 104
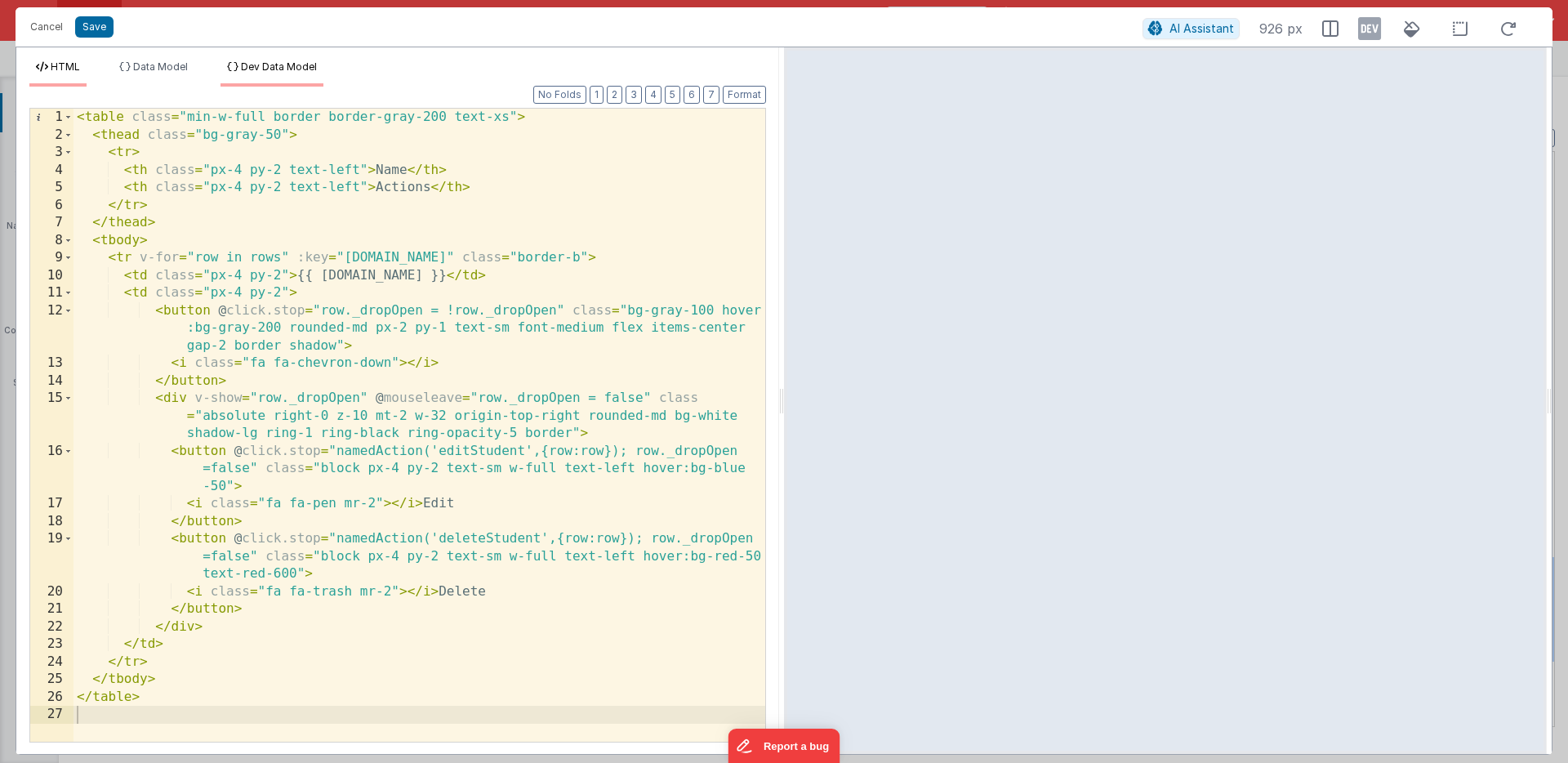
click at [274, 66] on span "Dev Data Model" at bounding box center [279, 66] width 76 height 12
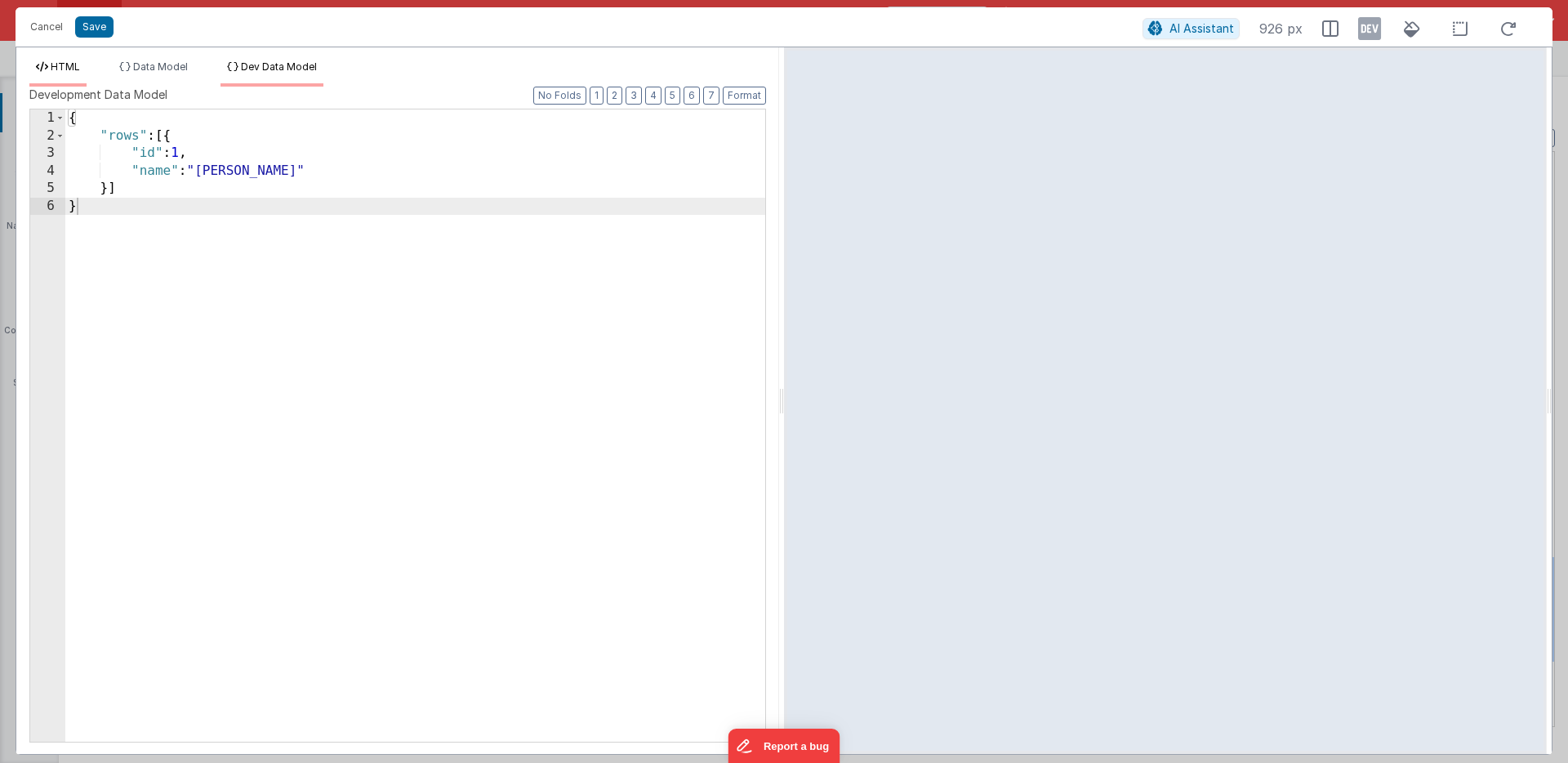
click at [65, 63] on span "HTML" at bounding box center [65, 66] width 29 height 12
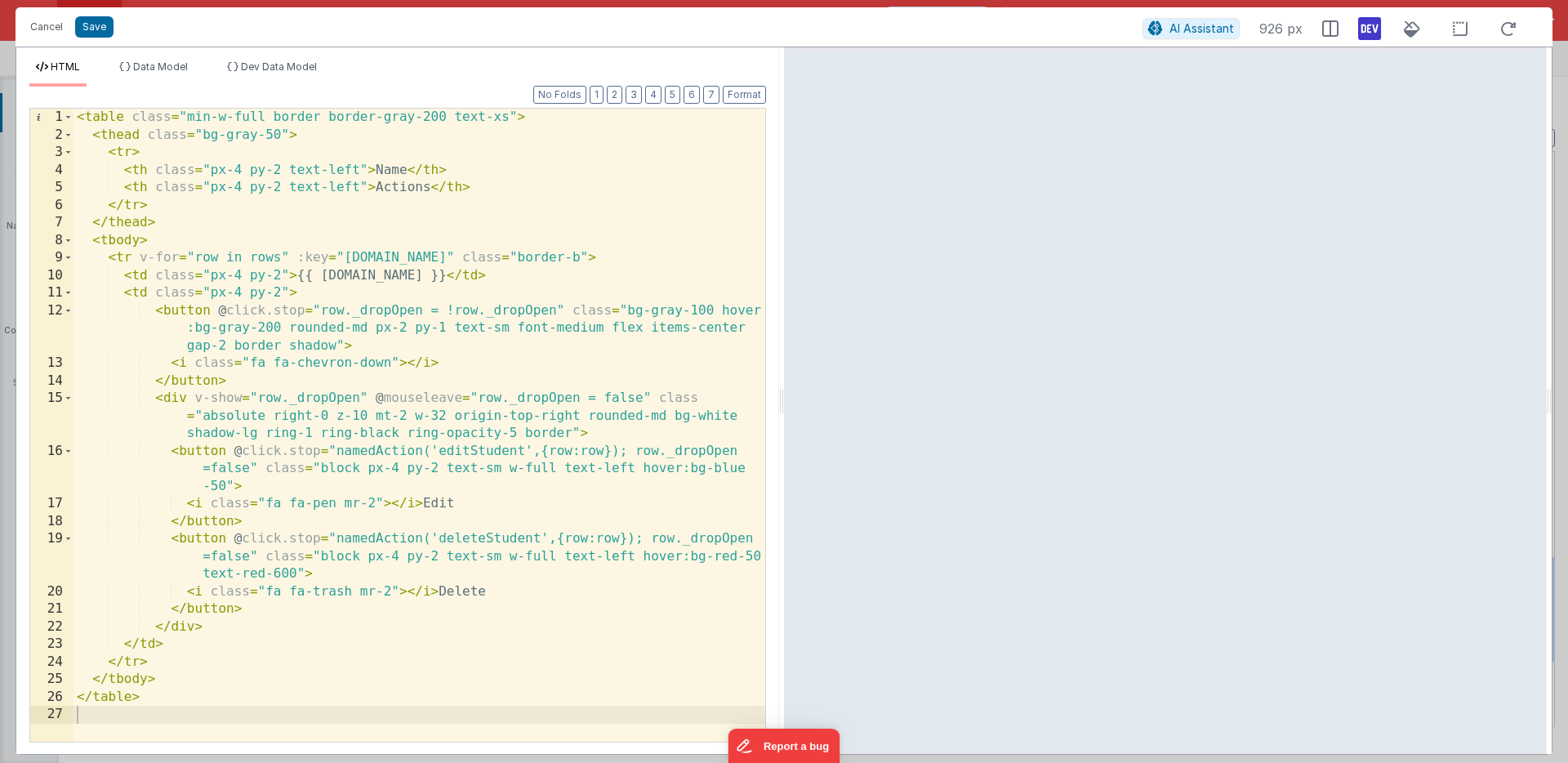
click at [1370, 29] on icon at bounding box center [1369, 28] width 23 height 26
click at [352, 150] on div "< table class = "min-w-full border border-gray-200 text-xs" > < thead class = "…" at bounding box center [419, 442] width 691 height 668
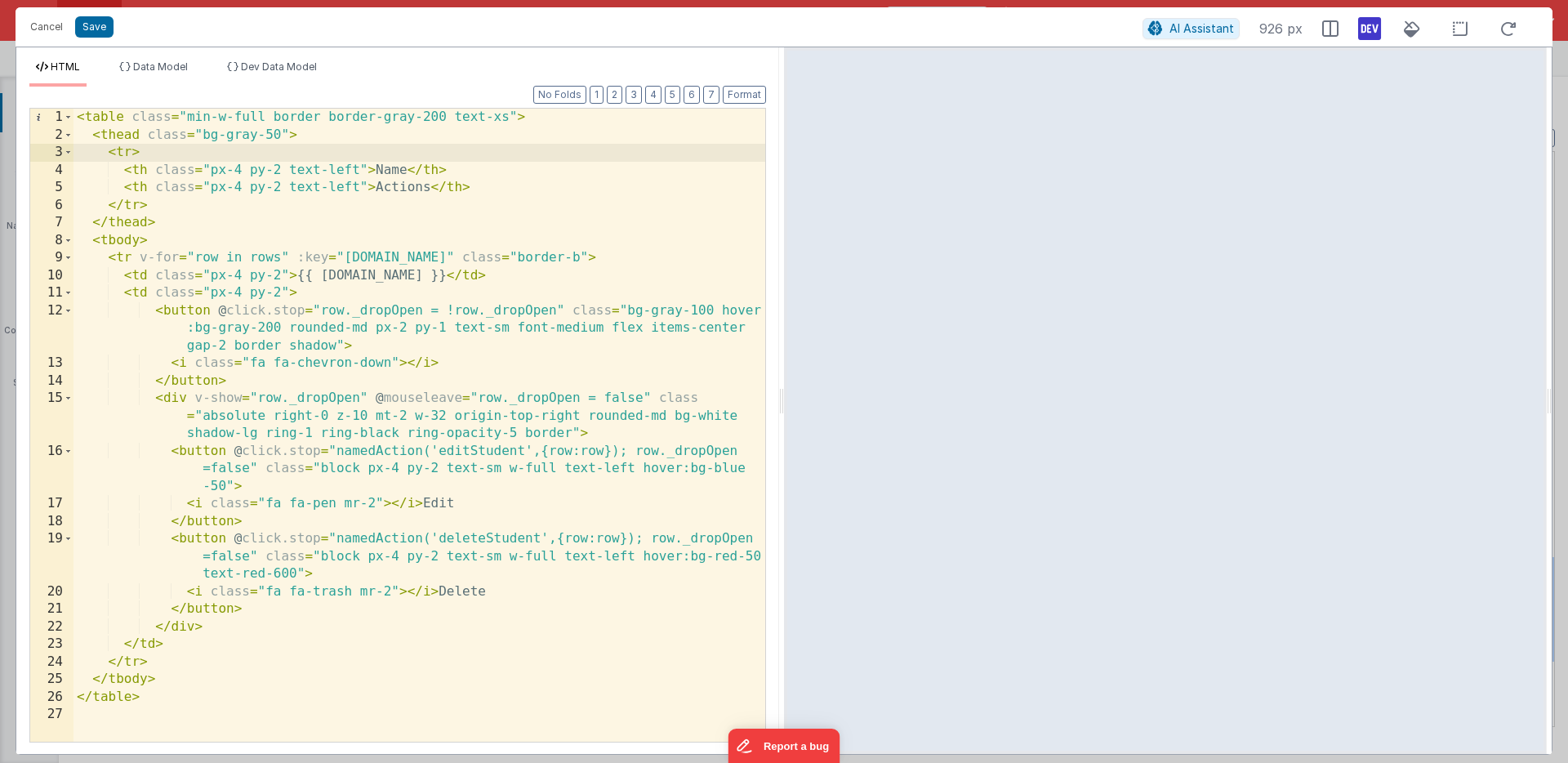
click at [347, 134] on div "< table class = "min-w-full border border-gray-200 text-xs" > < thead class = "…" at bounding box center [419, 442] width 691 height 668
click at [294, 70] on span "Dev Data Model" at bounding box center [279, 66] width 76 height 12
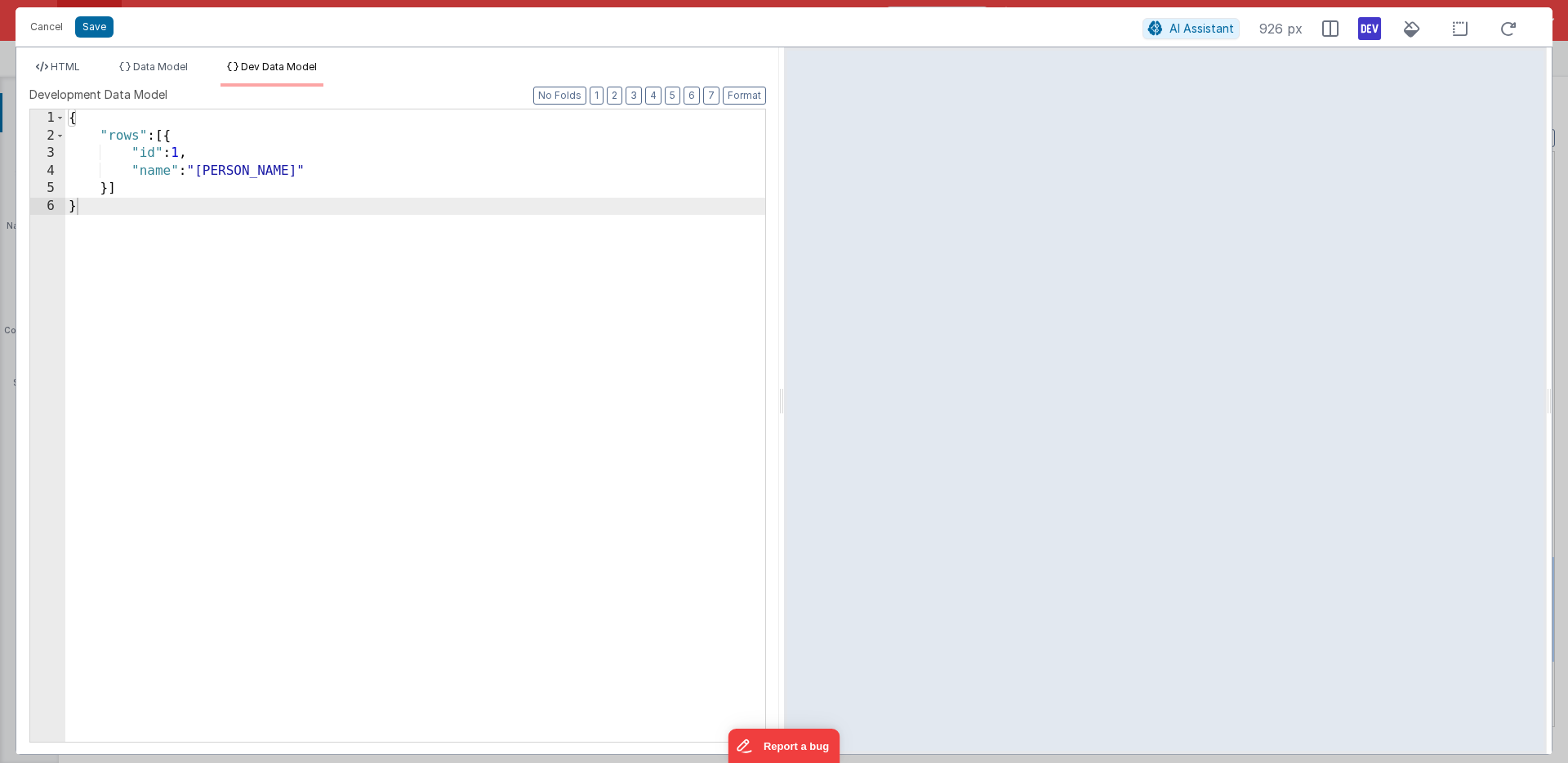
click at [251, 171] on div "{ "rows" : [{ "id" : 1 , "name" : "[PERSON_NAME]" }] }" at bounding box center [415, 442] width 700 height 668
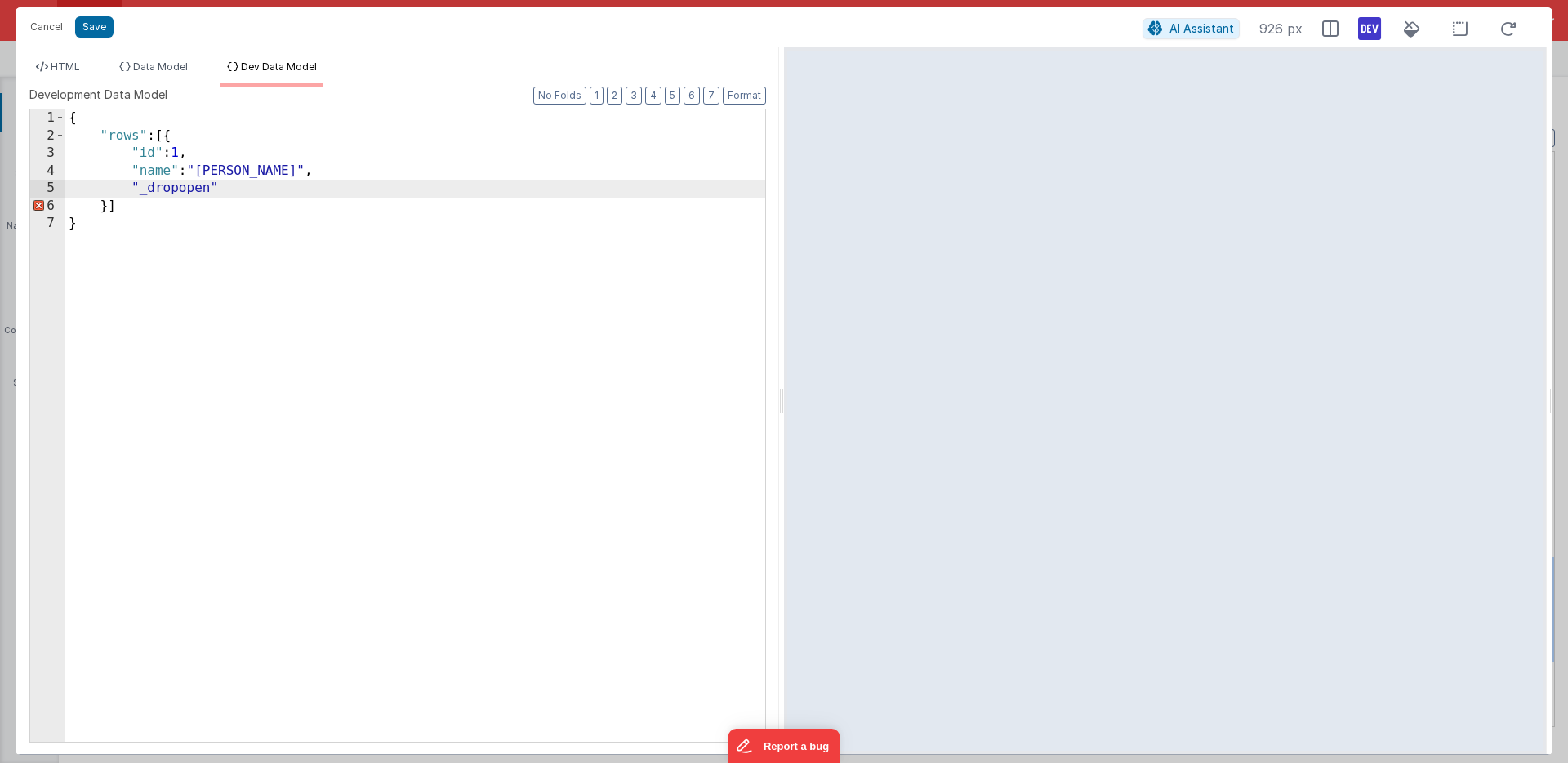
click at [257, 190] on div "{ "rows" : [{ "id" : 1 , "name" : "[PERSON_NAME]" , "_dropopen" }] }" at bounding box center [415, 442] width 700 height 668
click at [76, 66] on span "HTML" at bounding box center [65, 66] width 29 height 12
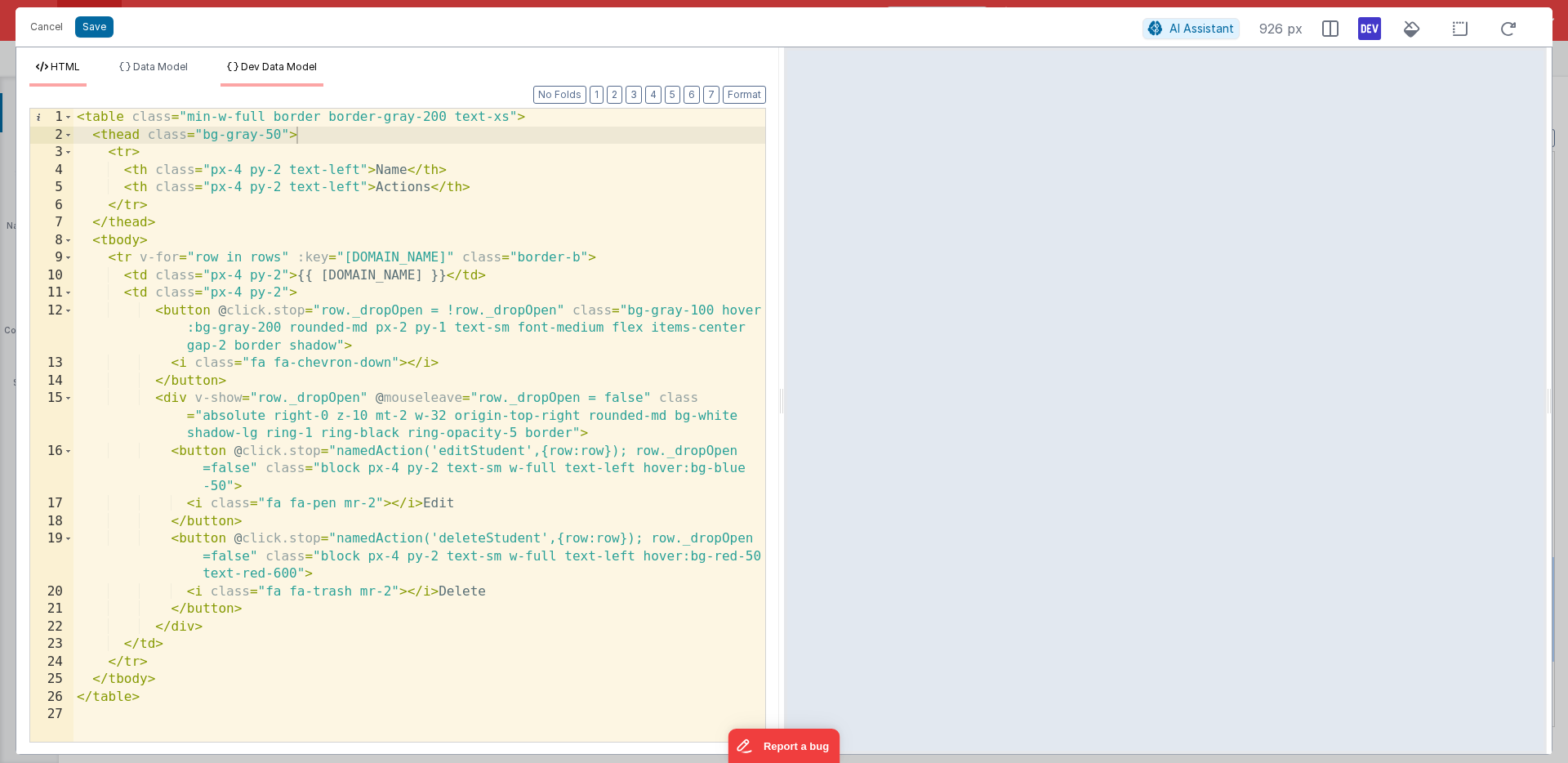
click at [264, 66] on span "Dev Data Model" at bounding box center [279, 66] width 76 height 12
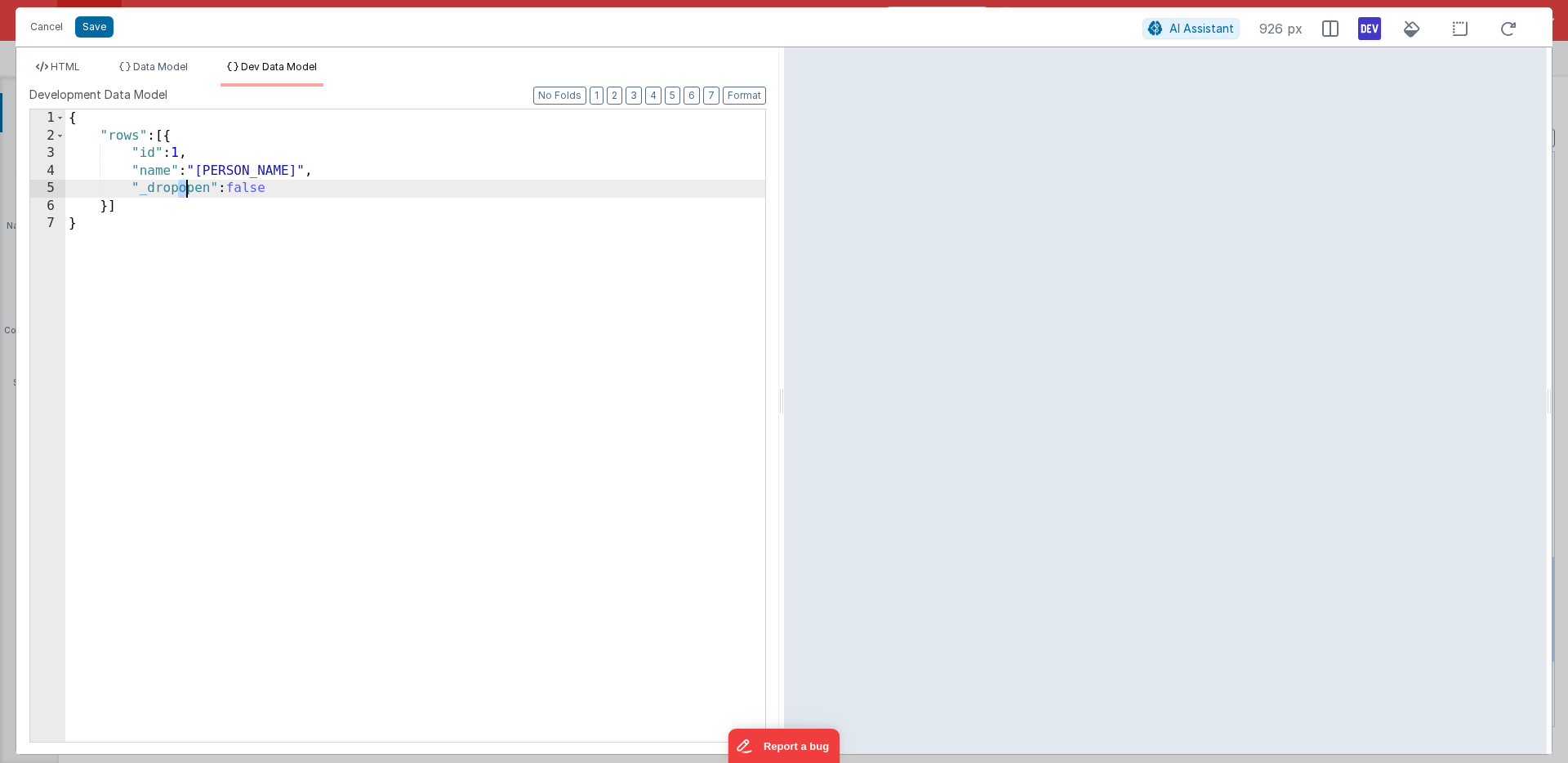
click at [186, 190] on div "{ "rows" : [{ "id" : 1 , "name" : "[PERSON_NAME]" , "_dropopen" : false }] }" at bounding box center [415, 442] width 700 height 668
click at [70, 65] on span "HTML" at bounding box center [65, 66] width 29 height 12
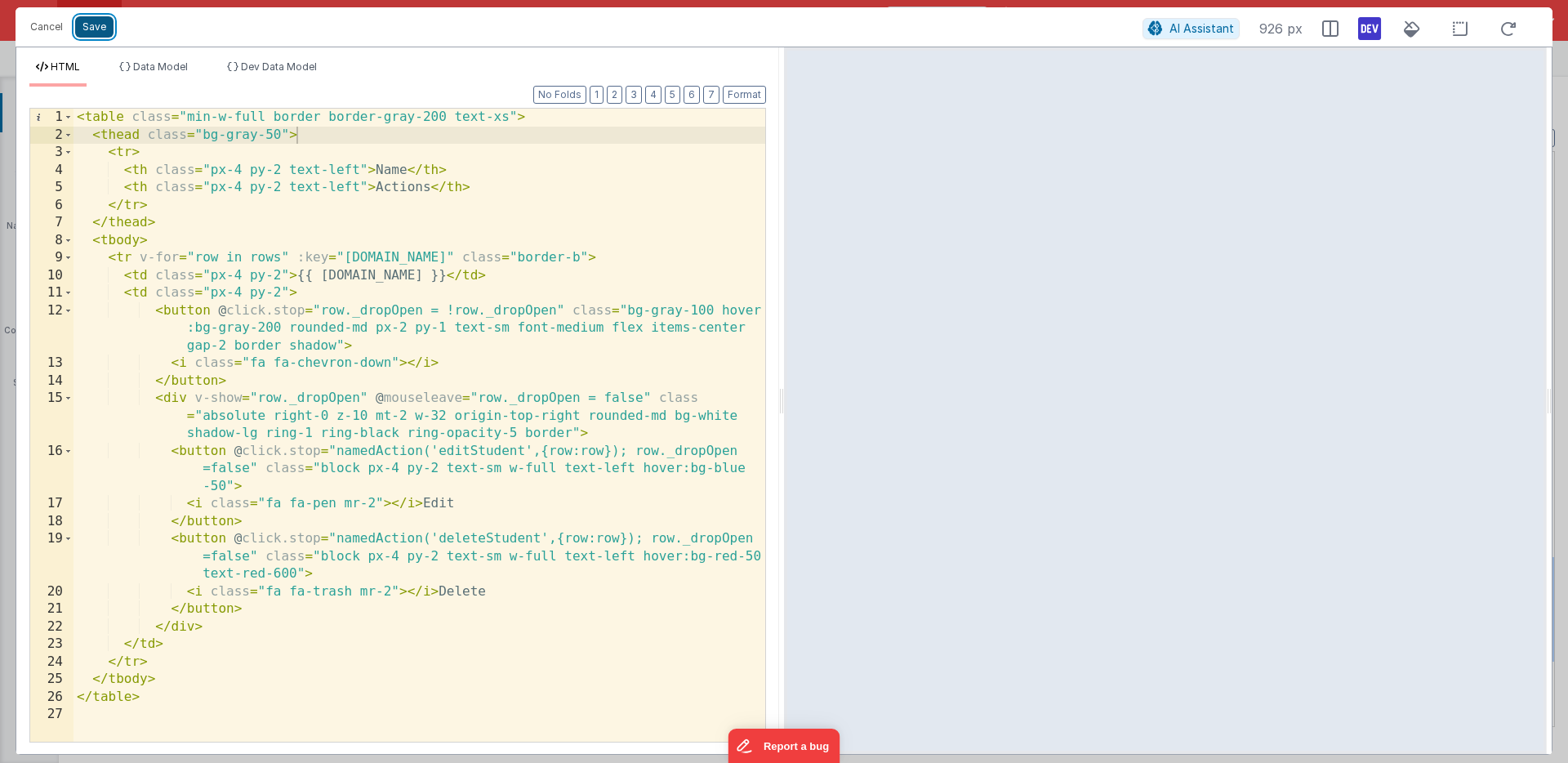
click at [93, 23] on button "Save" at bounding box center [94, 26] width 38 height 21
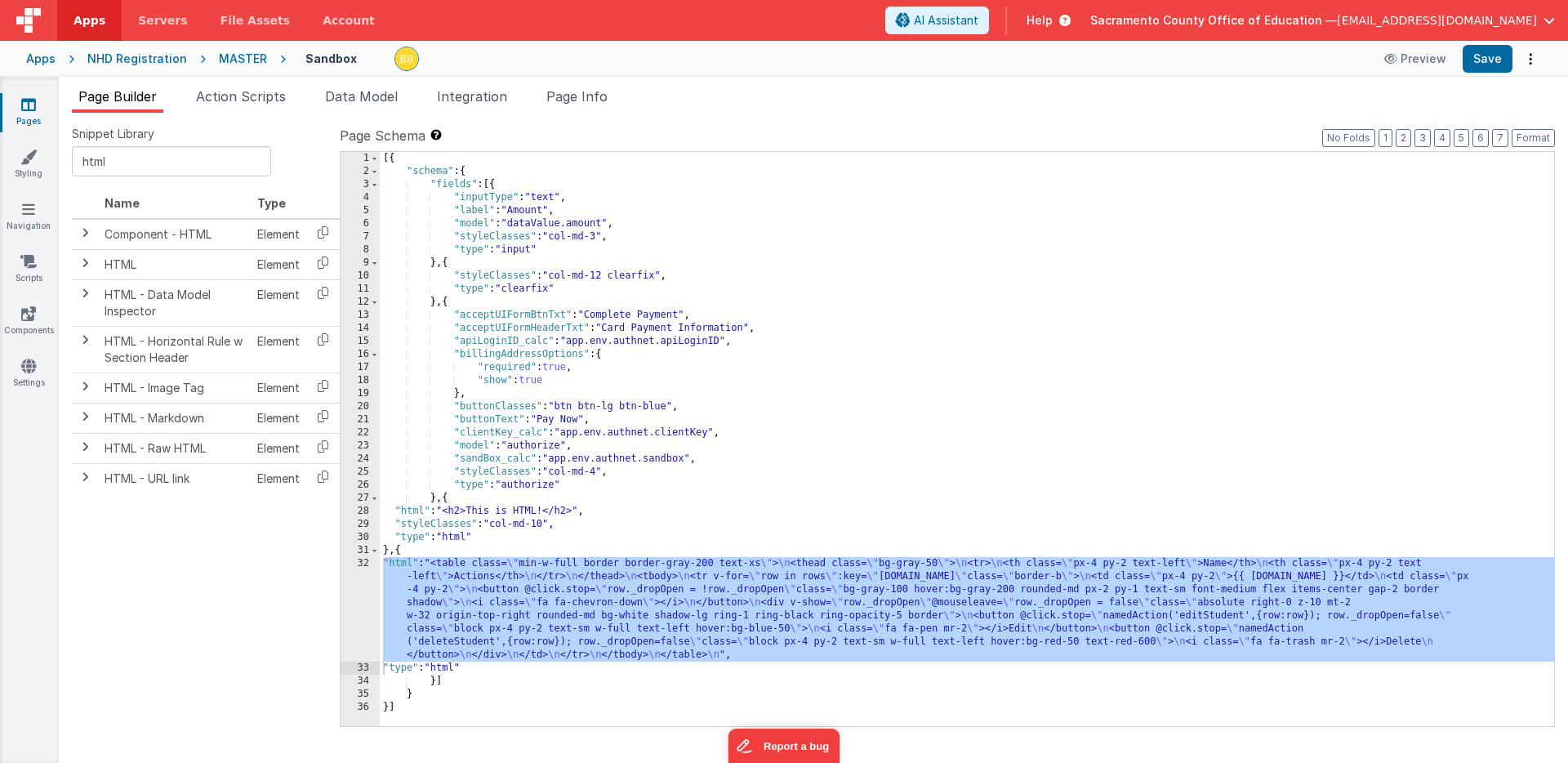
click at [392, 568] on div "[{ "schema" : { "fields" : [{ "inputType" : "text" , "label" : "Amount" , "mode…" at bounding box center [967, 451] width 1175 height 600
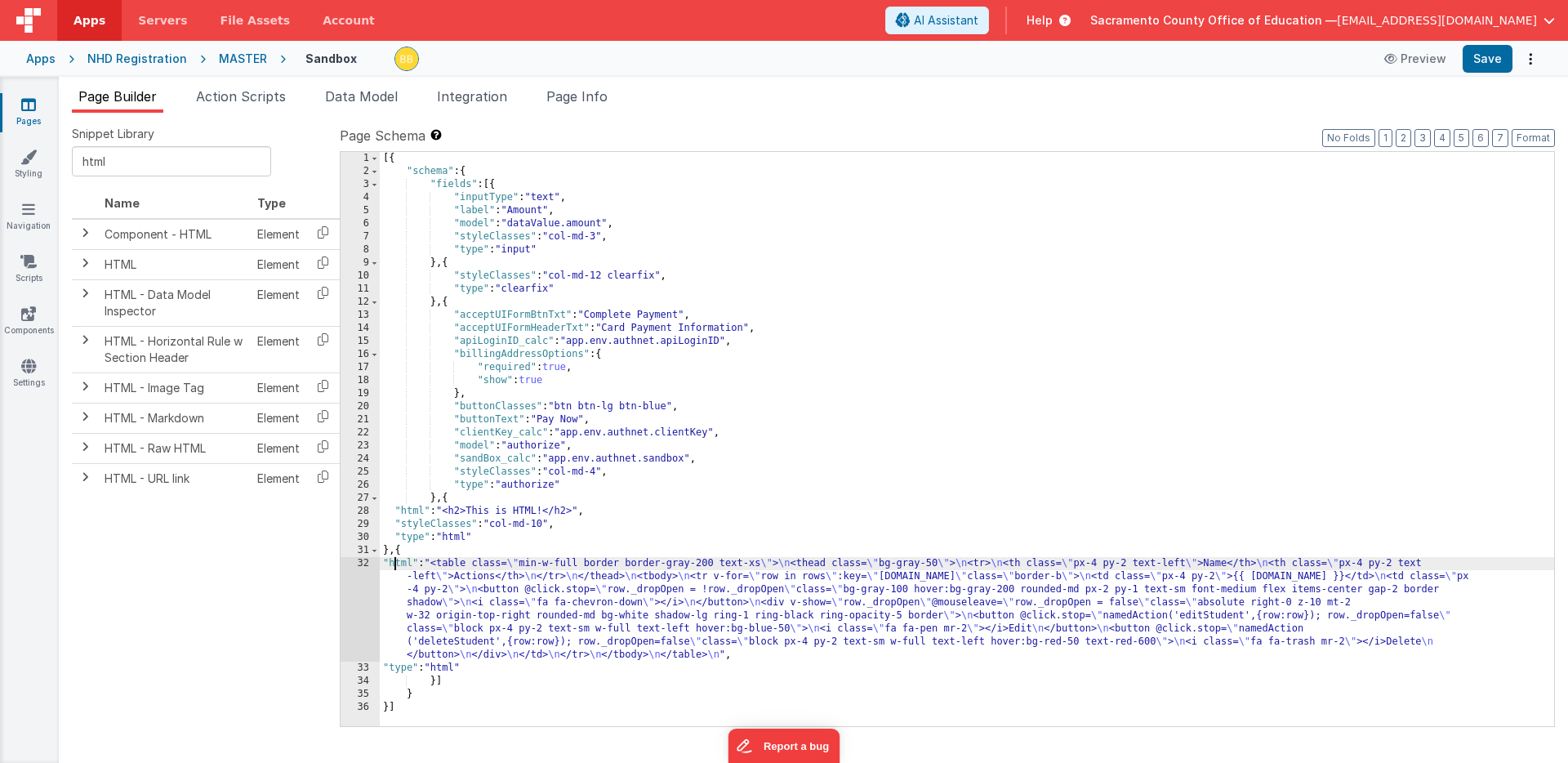
click at [366, 565] on div "32" at bounding box center [360, 609] width 39 height 104
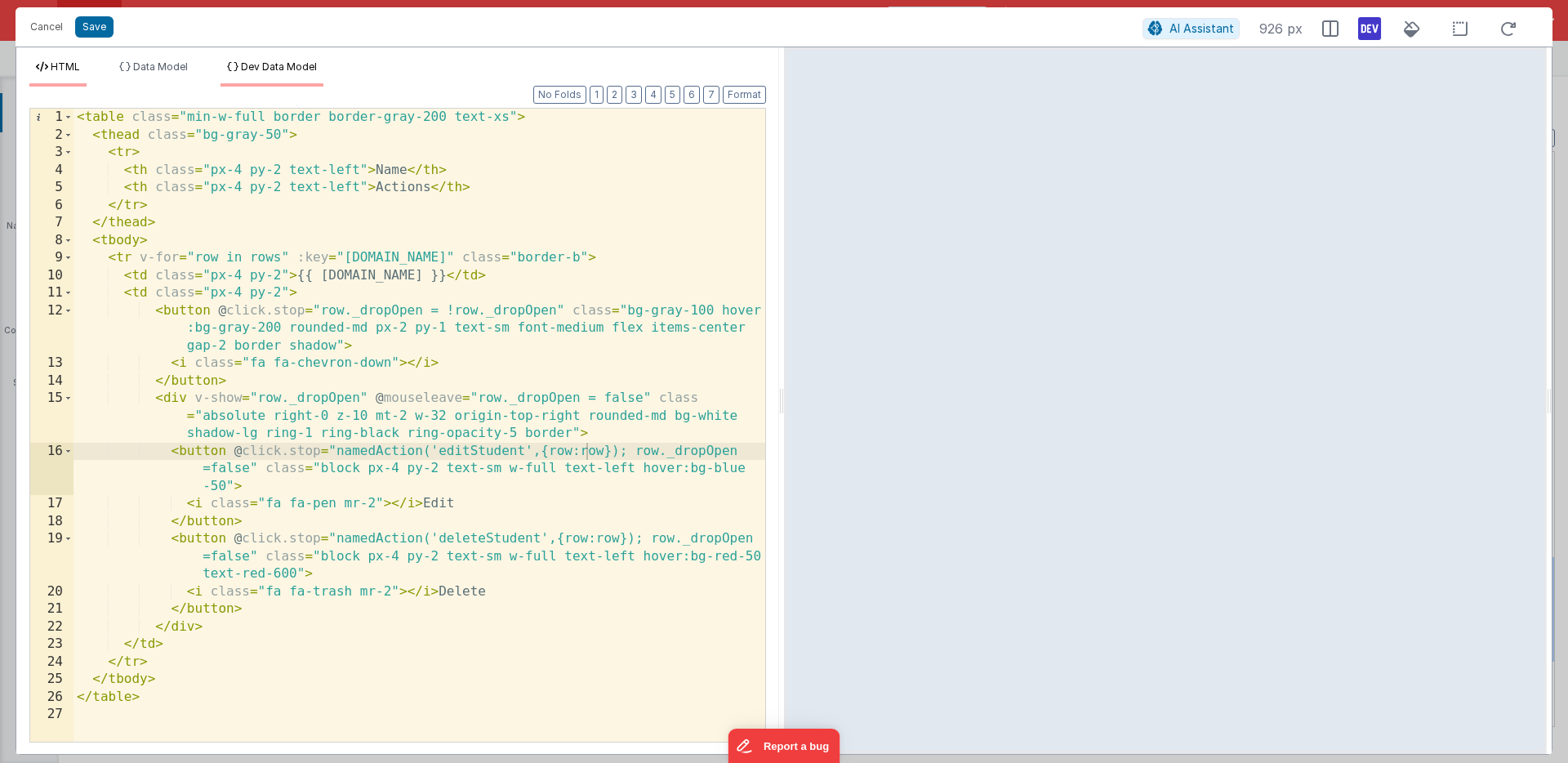
click at [301, 66] on span "Dev Data Model" at bounding box center [279, 66] width 76 height 12
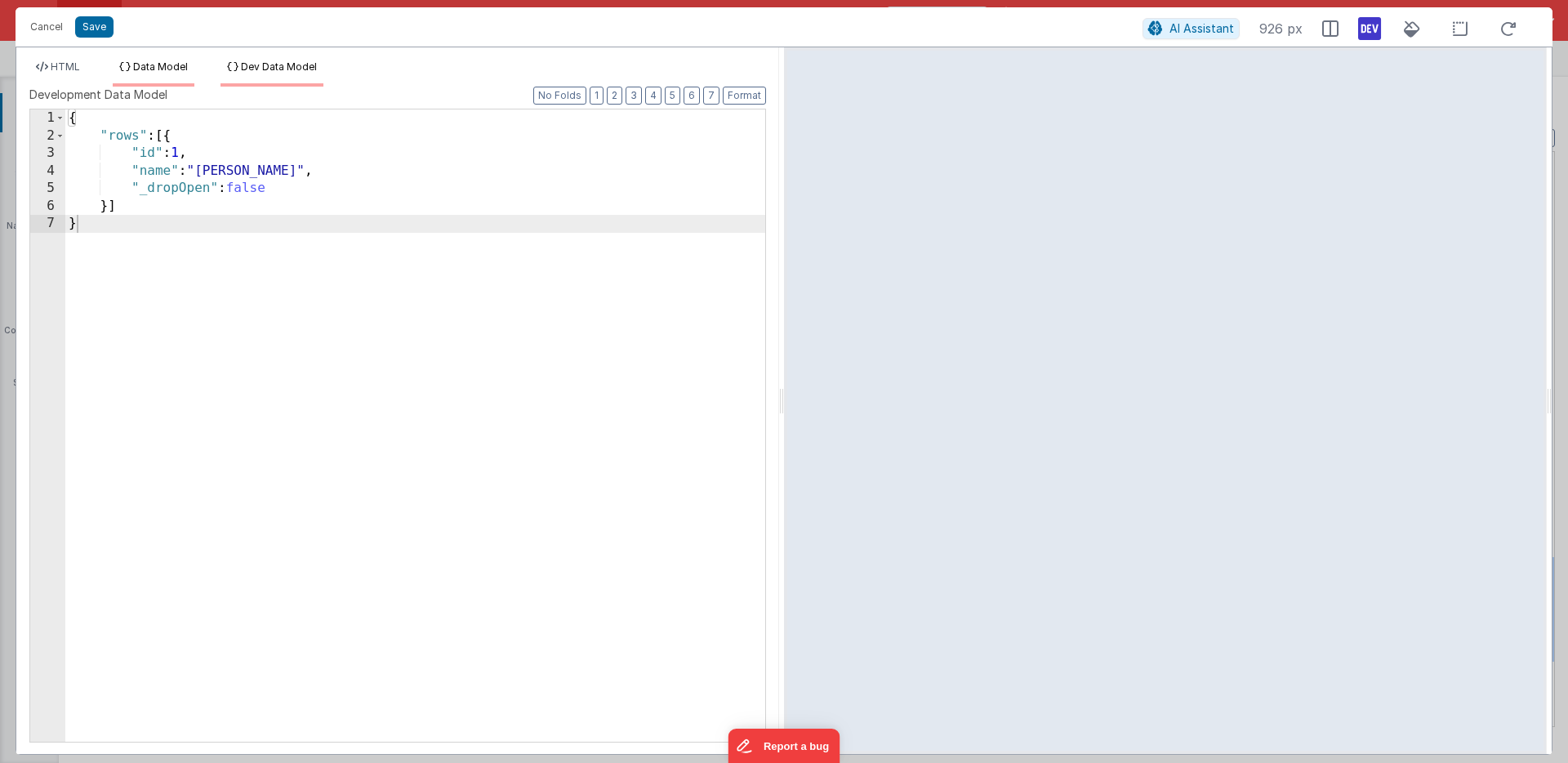
click at [188, 64] on span "Data Model" at bounding box center [161, 66] width 55 height 12
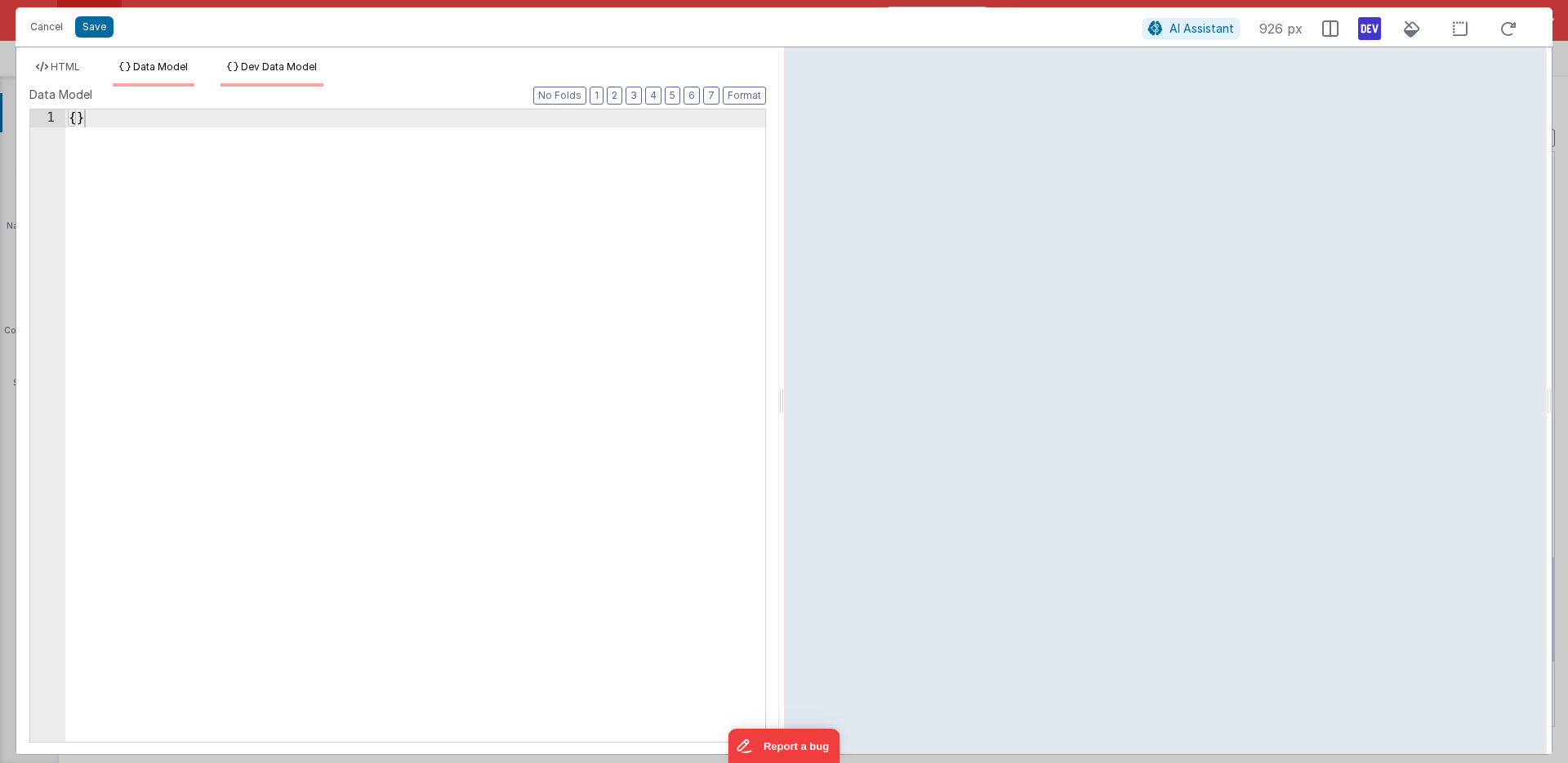
click at [247, 67] on span "Dev Data Model" at bounding box center [279, 66] width 76 height 12
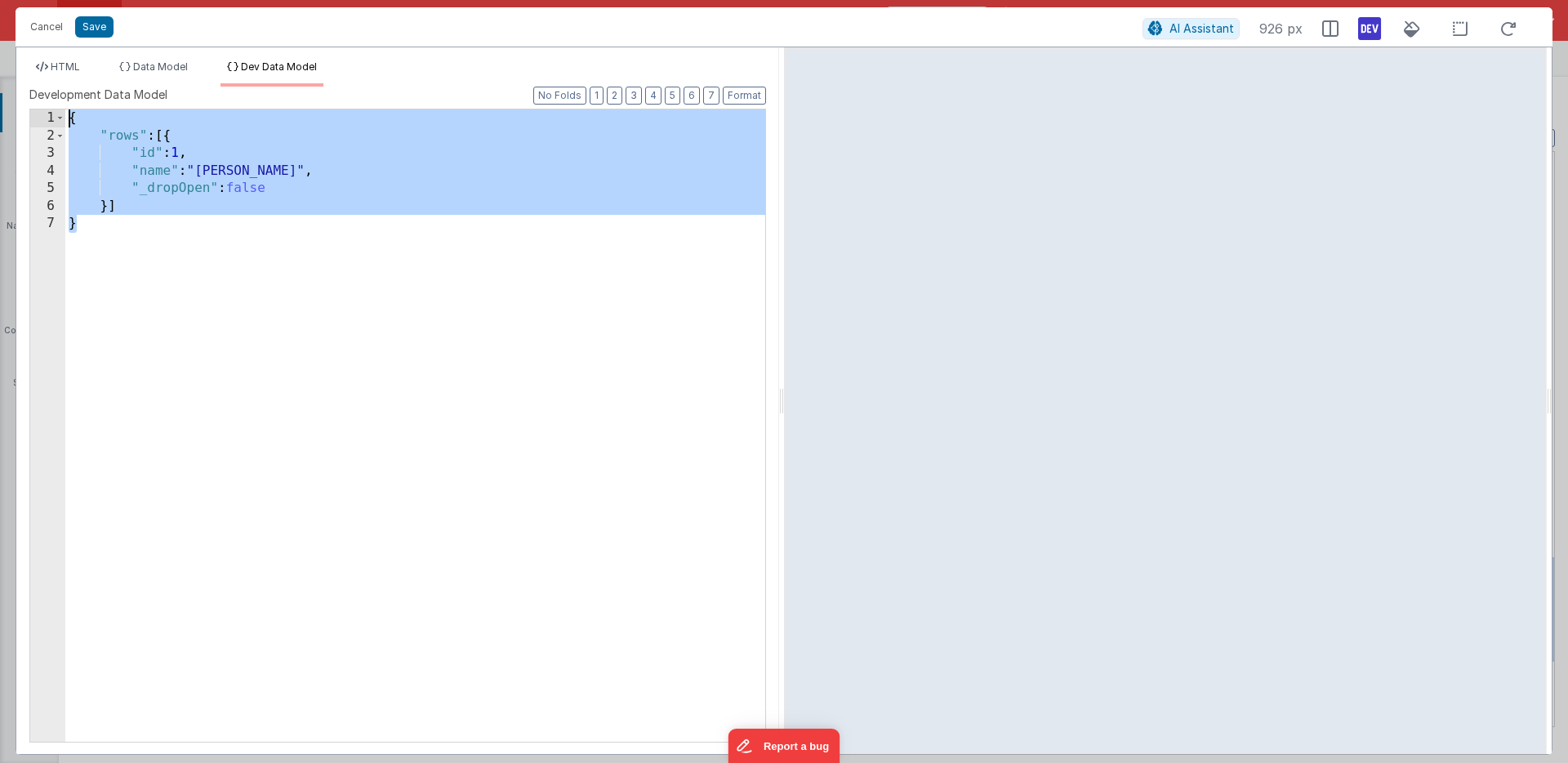
drag, startPoint x: 84, startPoint y: 234, endPoint x: 45, endPoint y: 101, distance: 138.6
click at [45, 101] on div "Development Data Model Format 7 6 5 4 3 2 1 No Folds 1 2 3 4 5 6 7 { "rows" : […" at bounding box center [397, 413] width 737 height 654
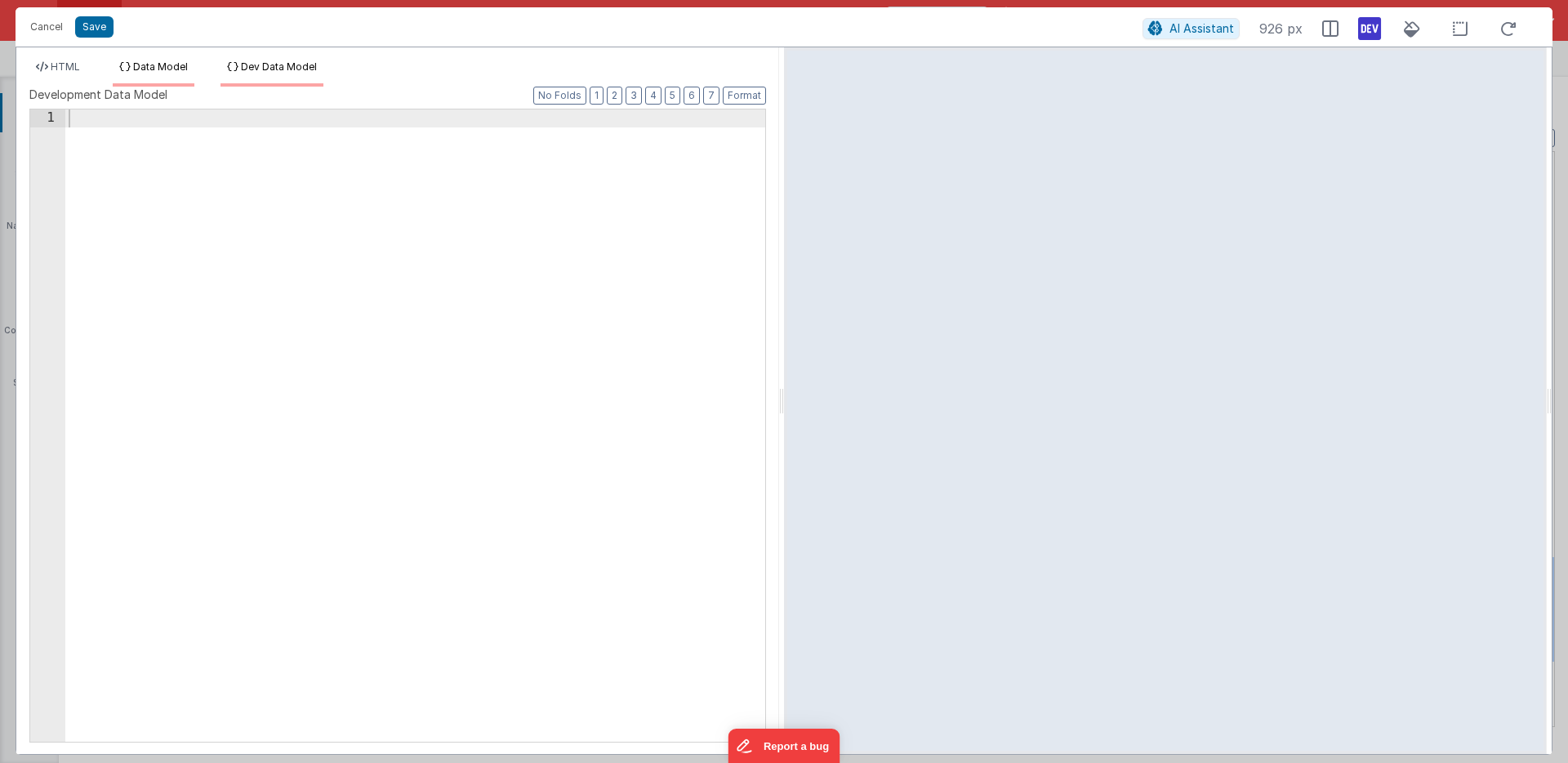
drag, startPoint x: 161, startPoint y: 61, endPoint x: 160, endPoint y: 74, distance: 13.0
click at [161, 61] on span "Data Model" at bounding box center [161, 66] width 55 height 12
drag, startPoint x: 124, startPoint y: 139, endPoint x: 69, endPoint y: 98, distance: 68.6
click at [69, 98] on div "Data Model Format 7 6 5 4 3 2 1 No Folds 1 { } XXXXXXXXXXXXXXXXXXXXXXXXXXXXXXXX…" at bounding box center [397, 413] width 737 height 654
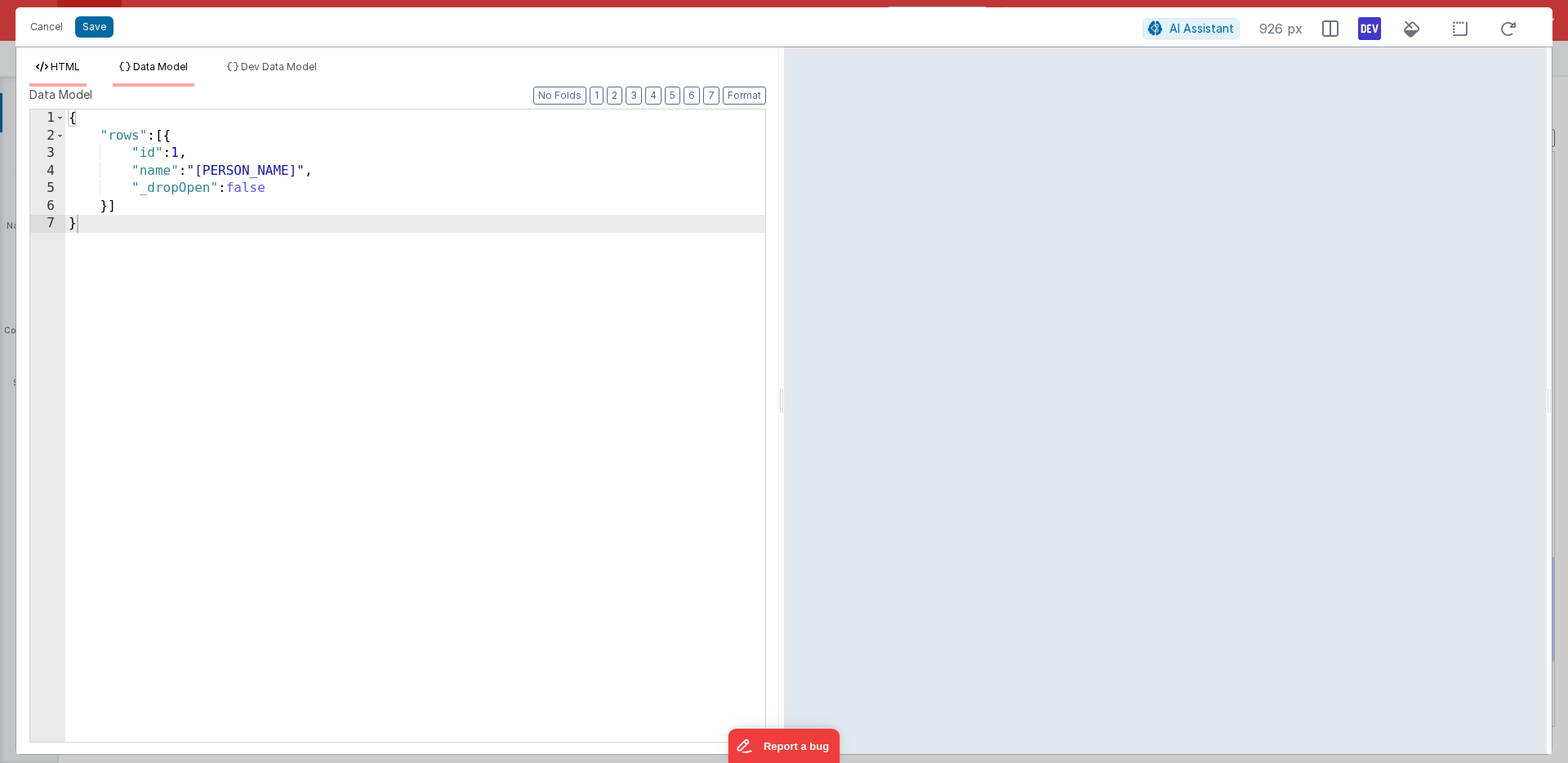
click at [70, 67] on span "HTML" at bounding box center [65, 66] width 29 height 12
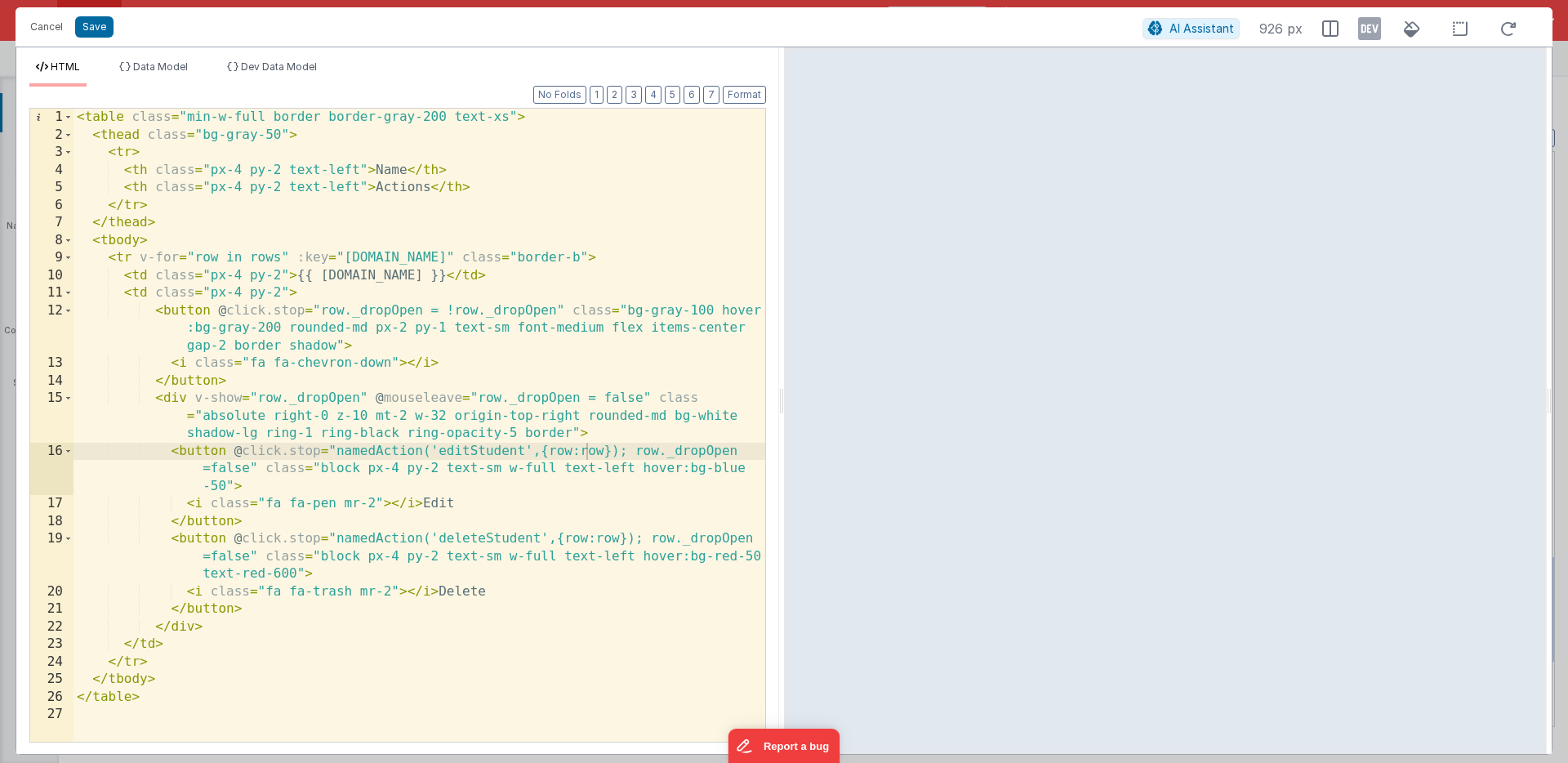
click at [1370, 25] on icon at bounding box center [1369, 28] width 23 height 26
click at [96, 27] on button "Save" at bounding box center [94, 26] width 38 height 21
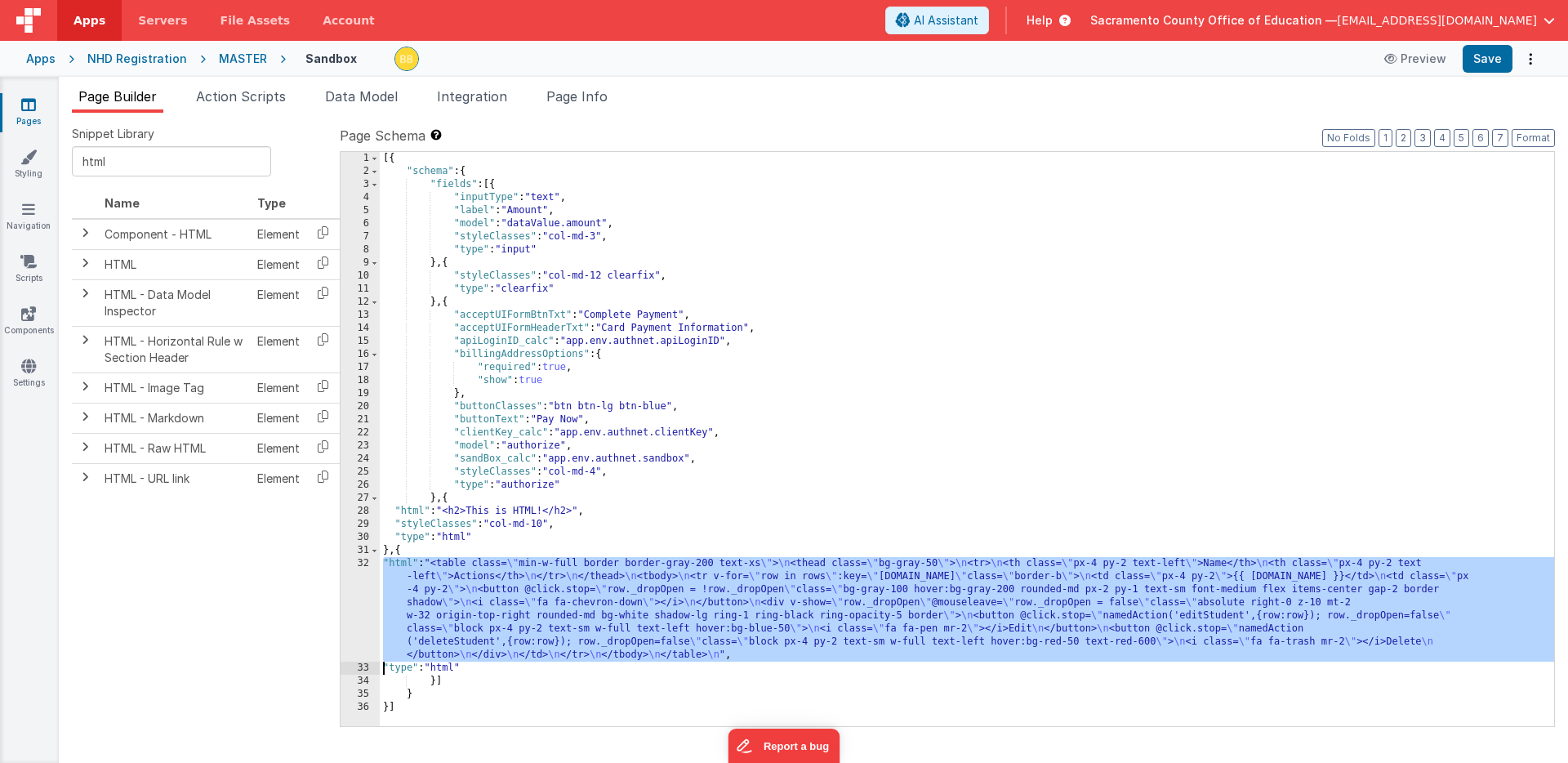
click at [405, 565] on div "[{ "schema" : { "fields" : [{ "inputType" : "text" , "label" : "Amount" , "mode…" at bounding box center [967, 451] width 1175 height 600
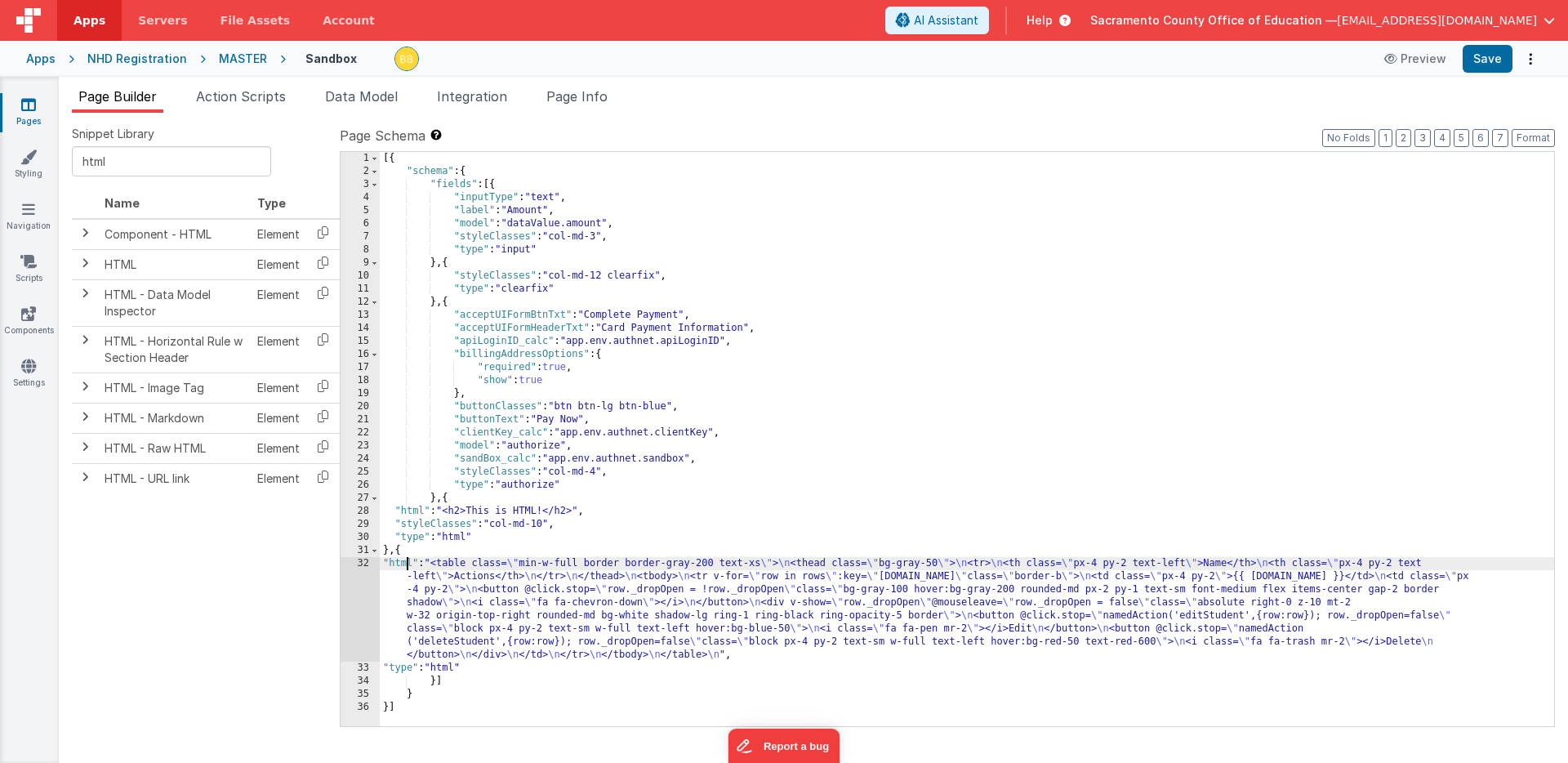
click at [364, 574] on div "32" at bounding box center [360, 609] width 39 height 104
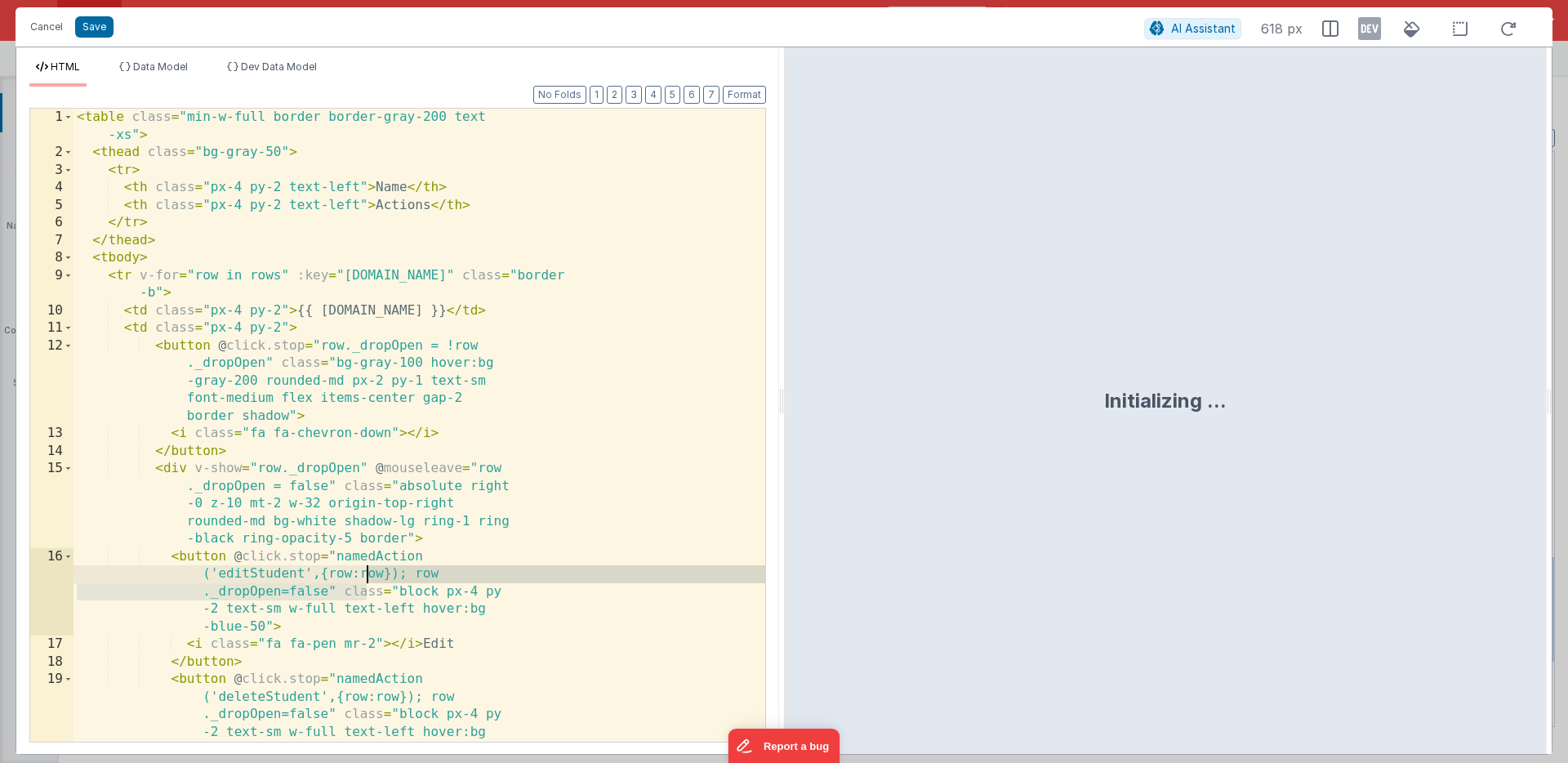
click at [365, 574] on div "< table class = "min-w-full border border-gray-200 text -xs" > < thead class = …" at bounding box center [419, 451] width 691 height 686
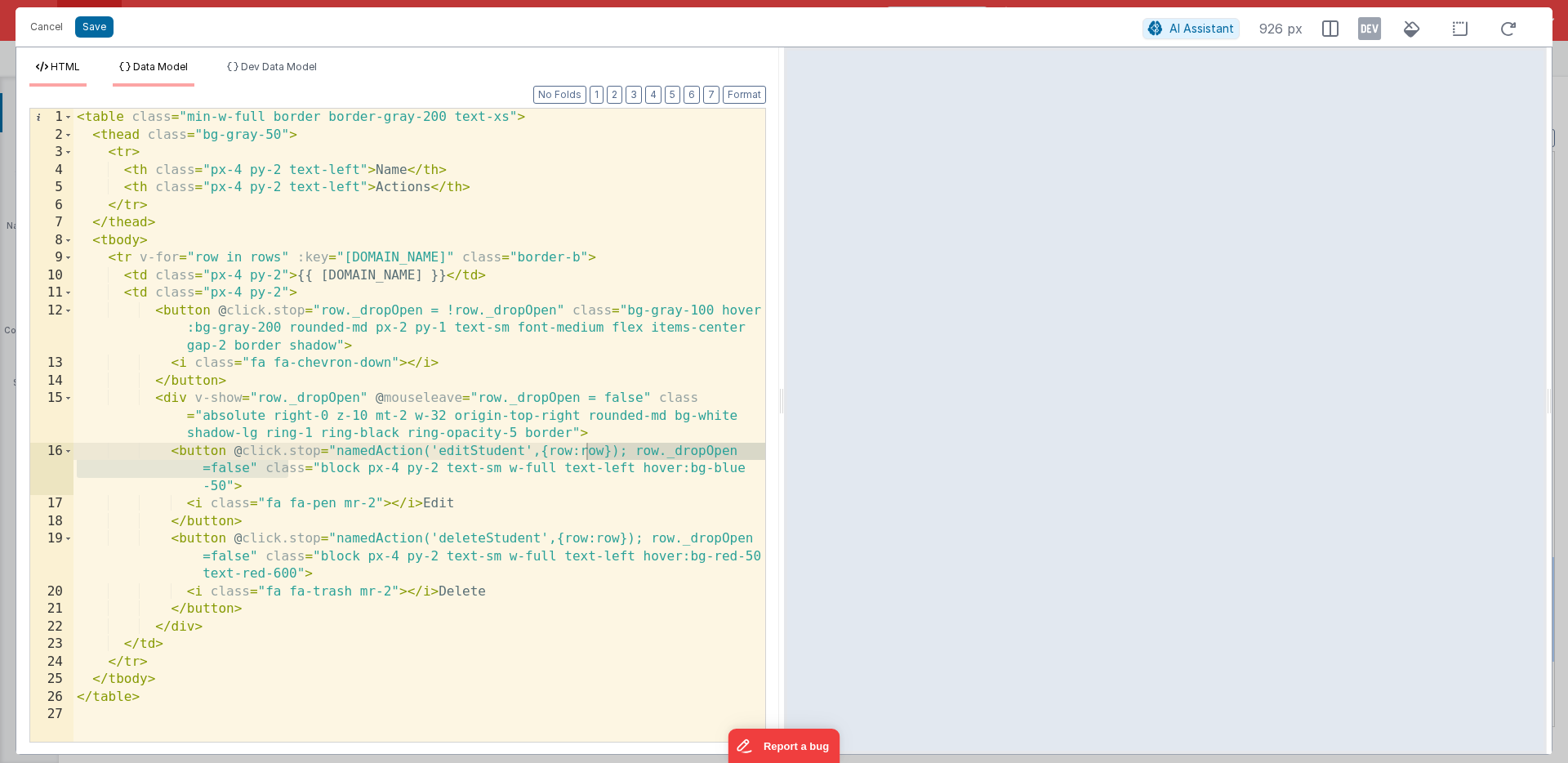
click at [160, 64] on span "Data Model" at bounding box center [161, 66] width 55 height 12
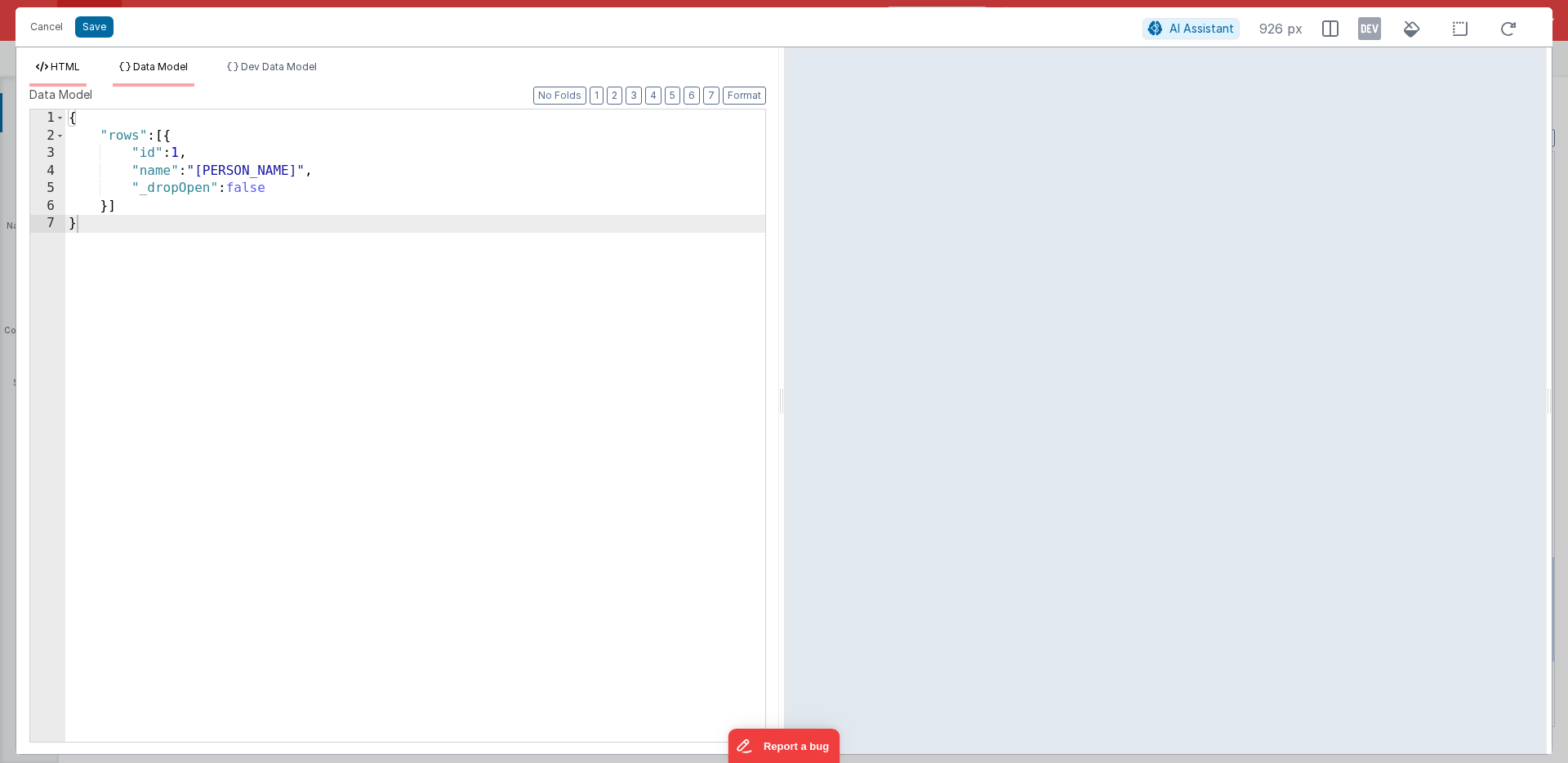
click at [66, 64] on span "HTML" at bounding box center [65, 66] width 29 height 12
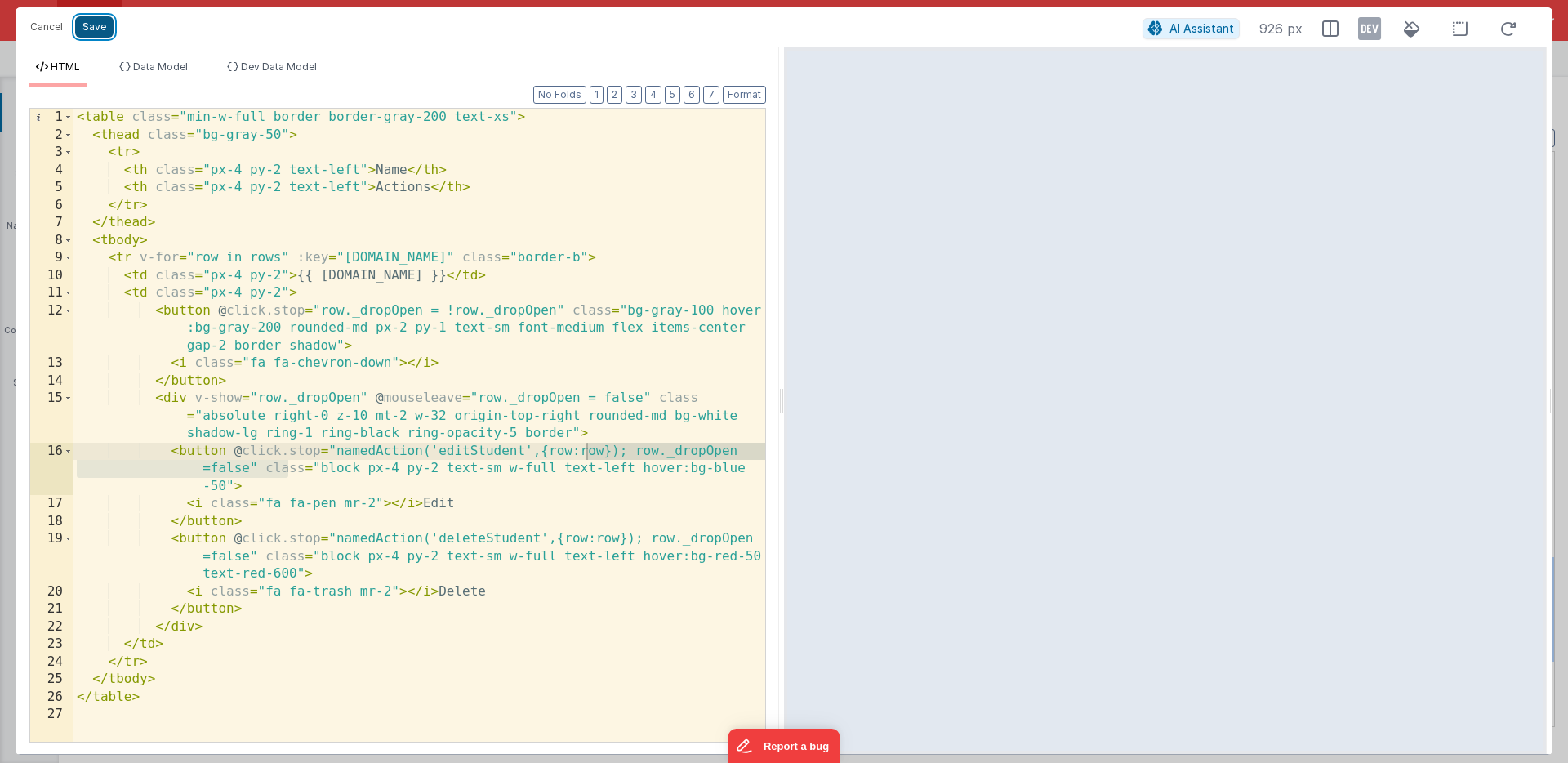
click at [92, 25] on button "Save" at bounding box center [94, 26] width 38 height 21
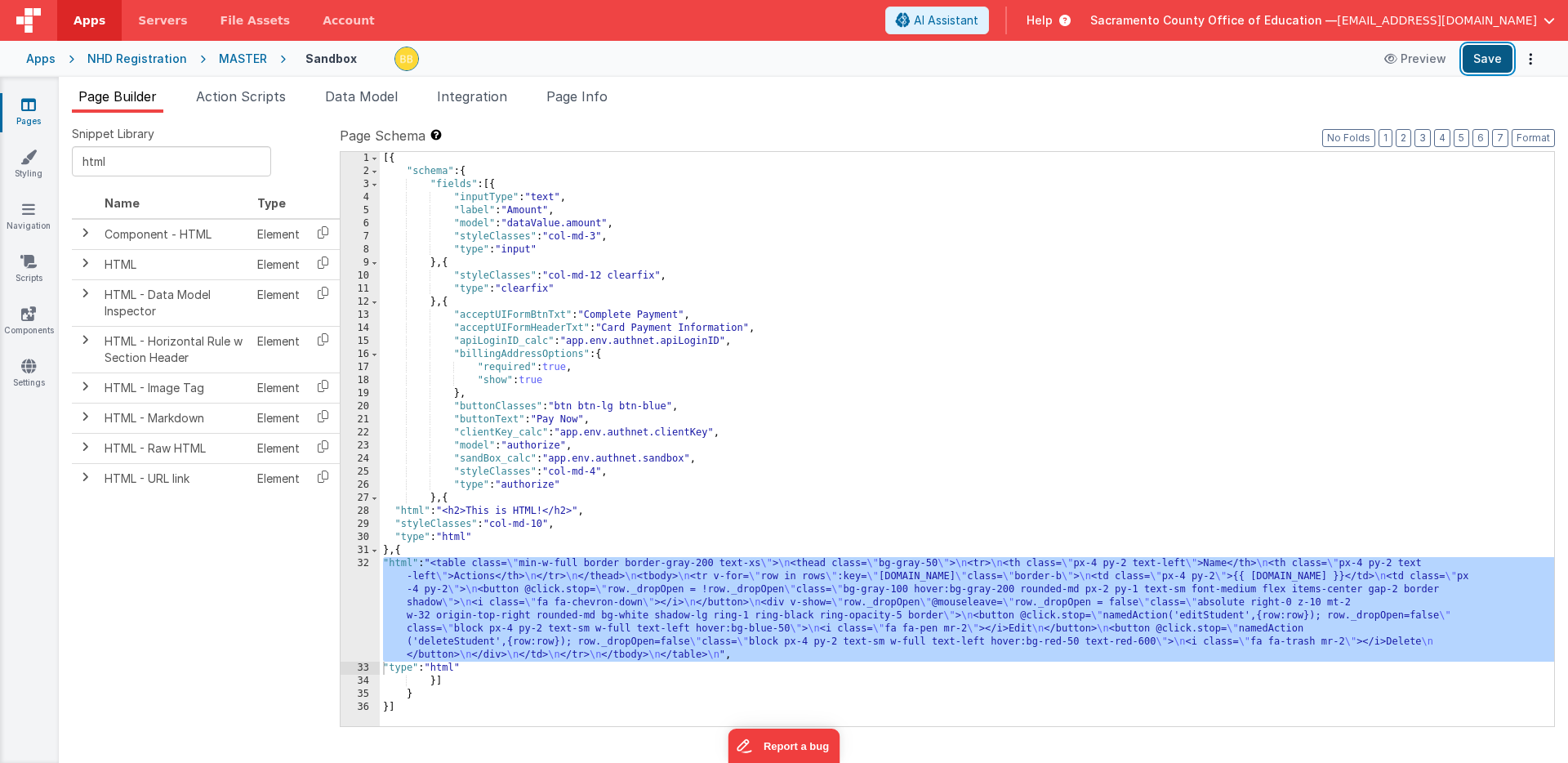
click at [1495, 55] on button "Save" at bounding box center [1487, 58] width 50 height 28
click at [378, 91] on span "Data Model" at bounding box center [362, 96] width 73 height 16
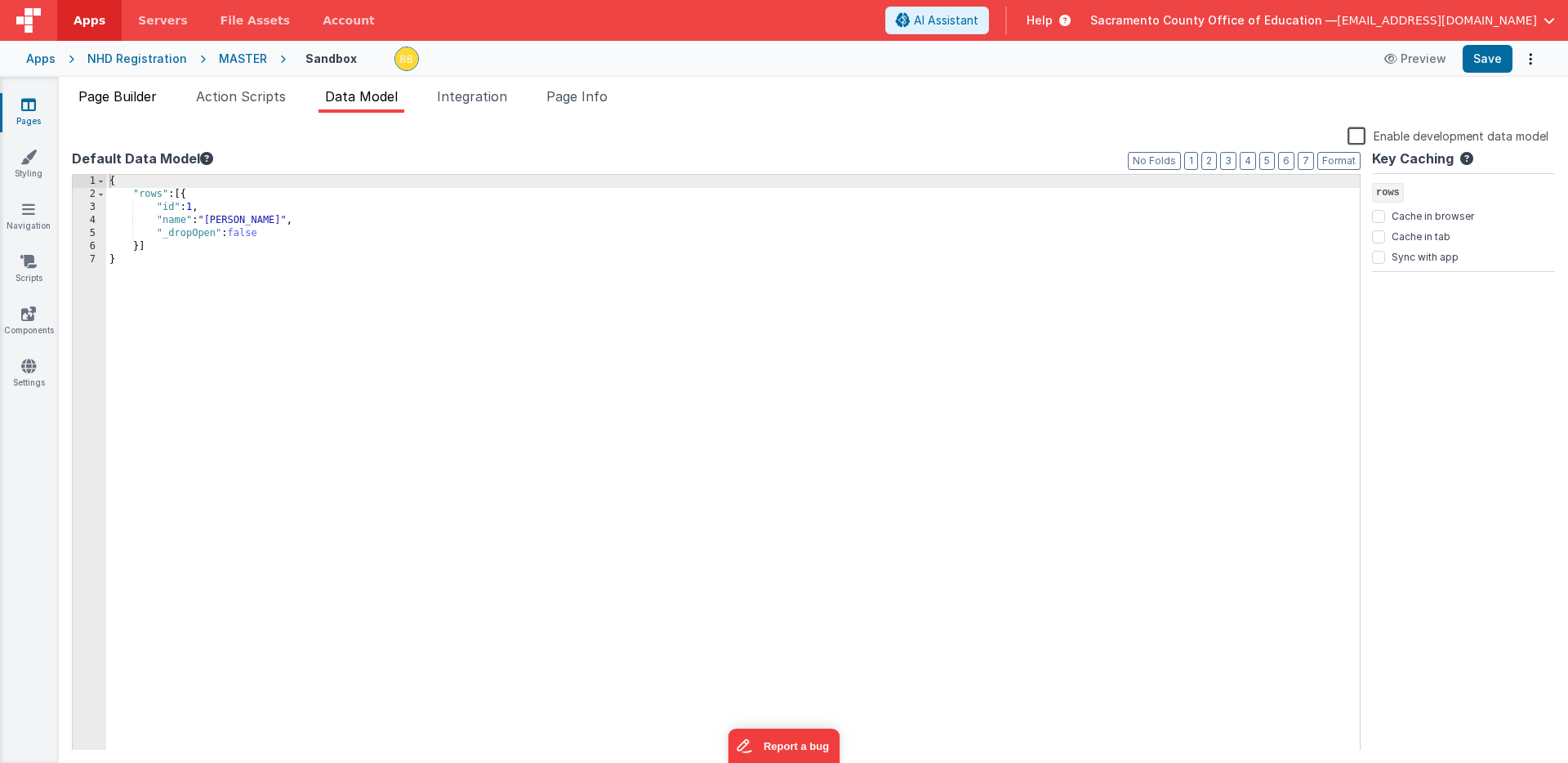
click at [139, 93] on span "Page Builder" at bounding box center [117, 96] width 78 height 16
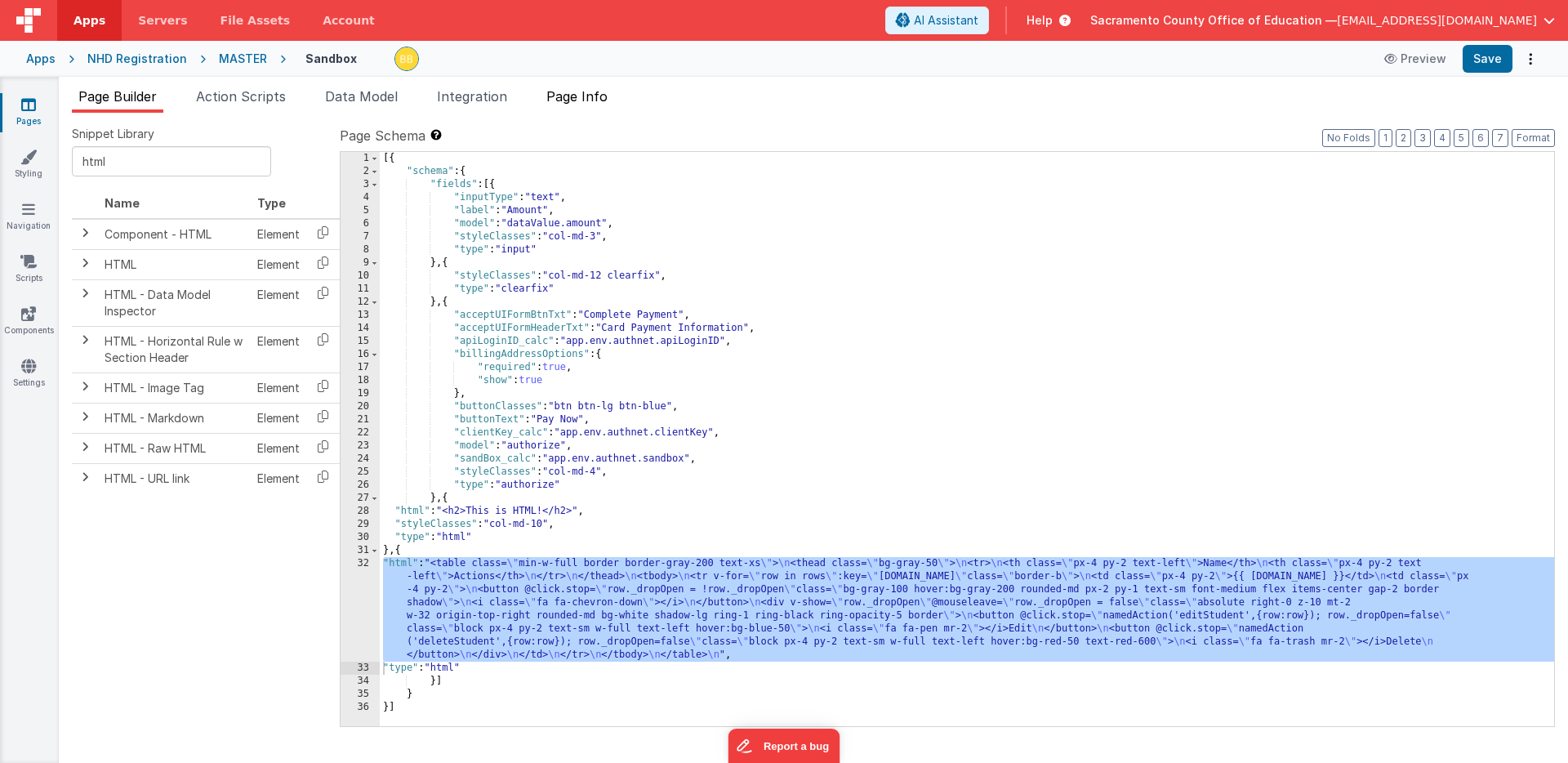
click at [571, 93] on span "Page Info" at bounding box center [576, 96] width 61 height 16
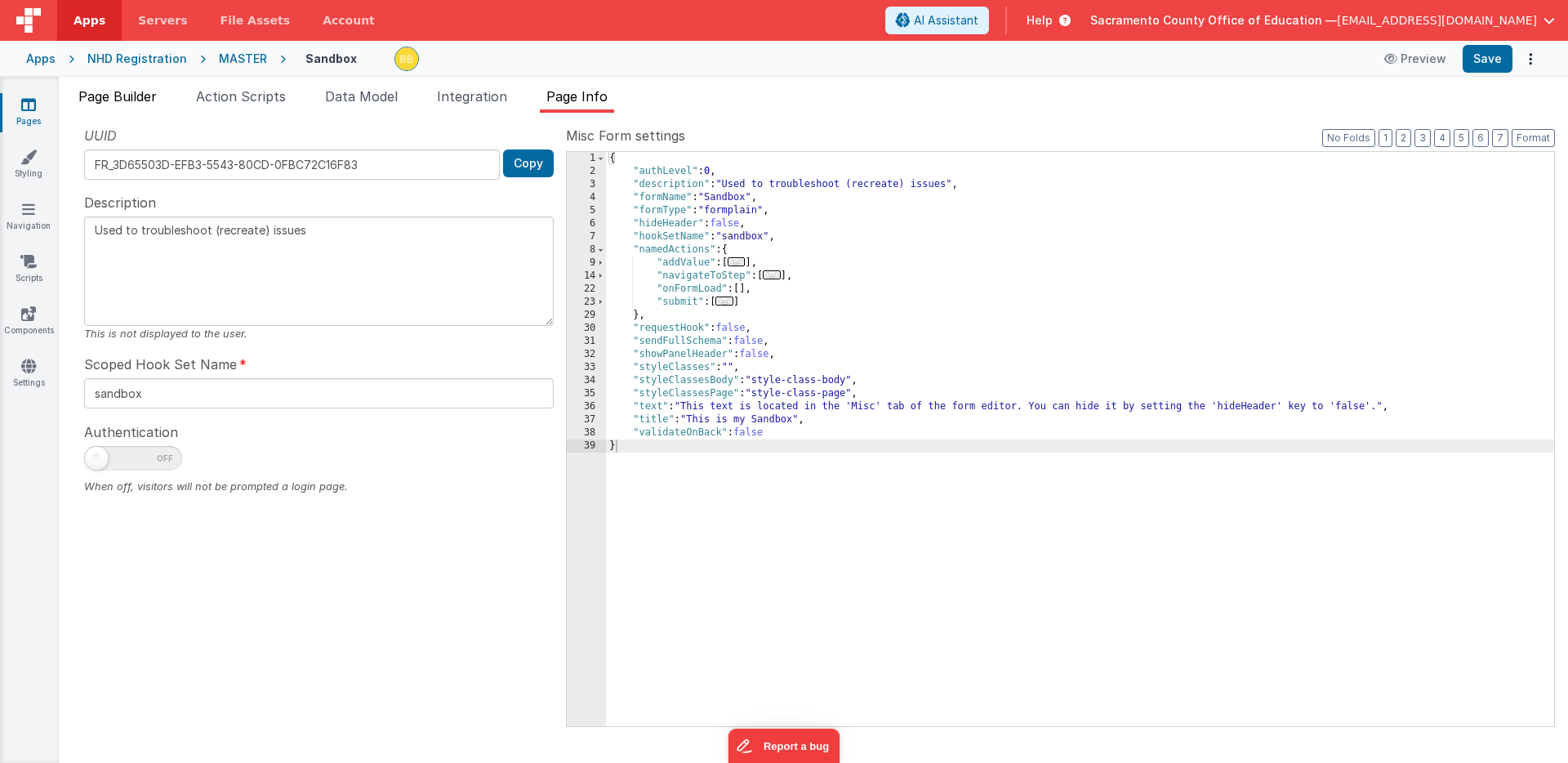
click at [140, 94] on span "Page Builder" at bounding box center [117, 96] width 78 height 16
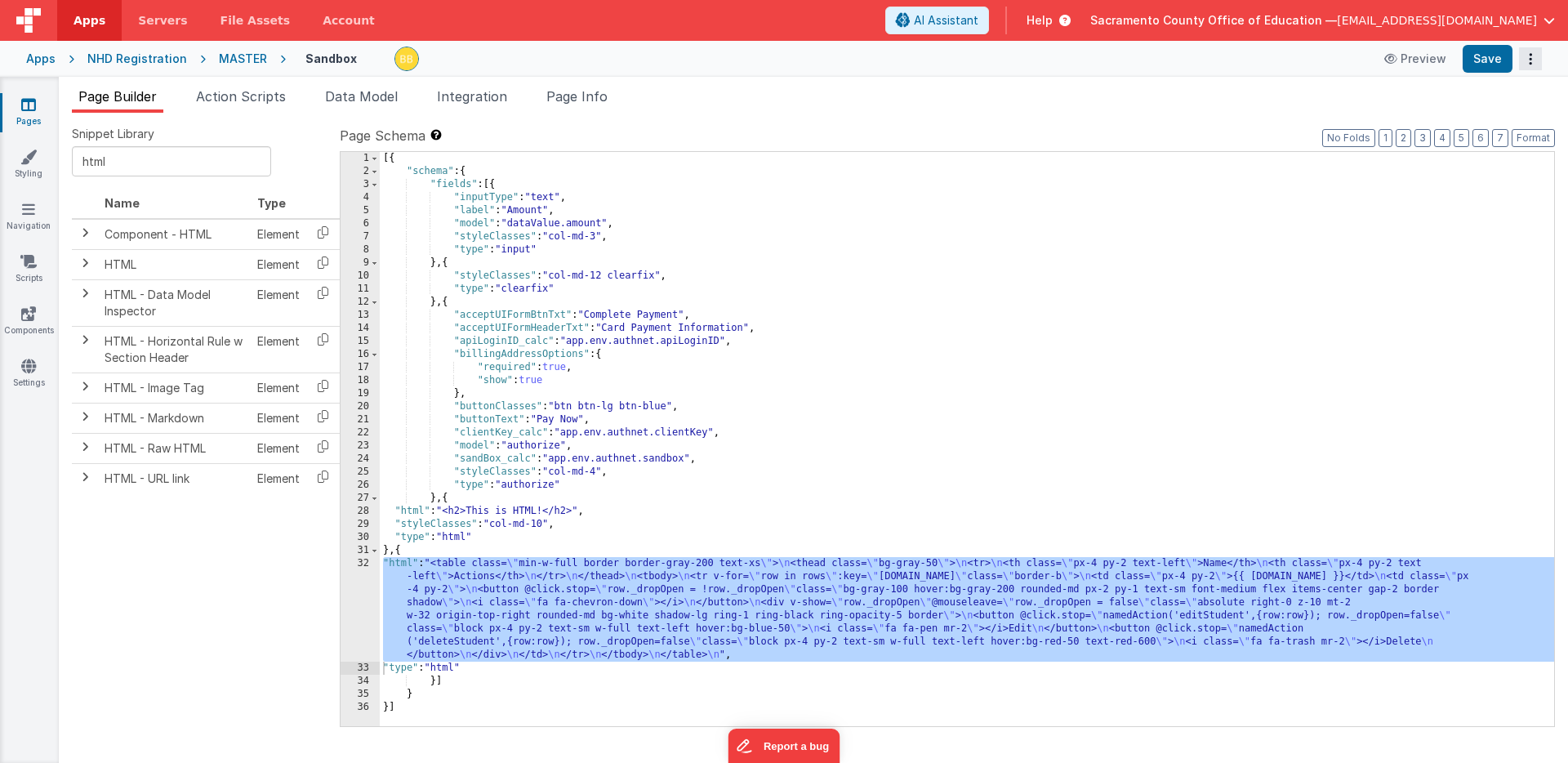
click at [1530, 59] on icon "Options" at bounding box center [1530, 59] width 23 height 1
click at [1530, 54] on button at bounding box center [784, 382] width 1568 height 763
click at [484, 87] on li "Integration" at bounding box center [472, 99] width 84 height 26
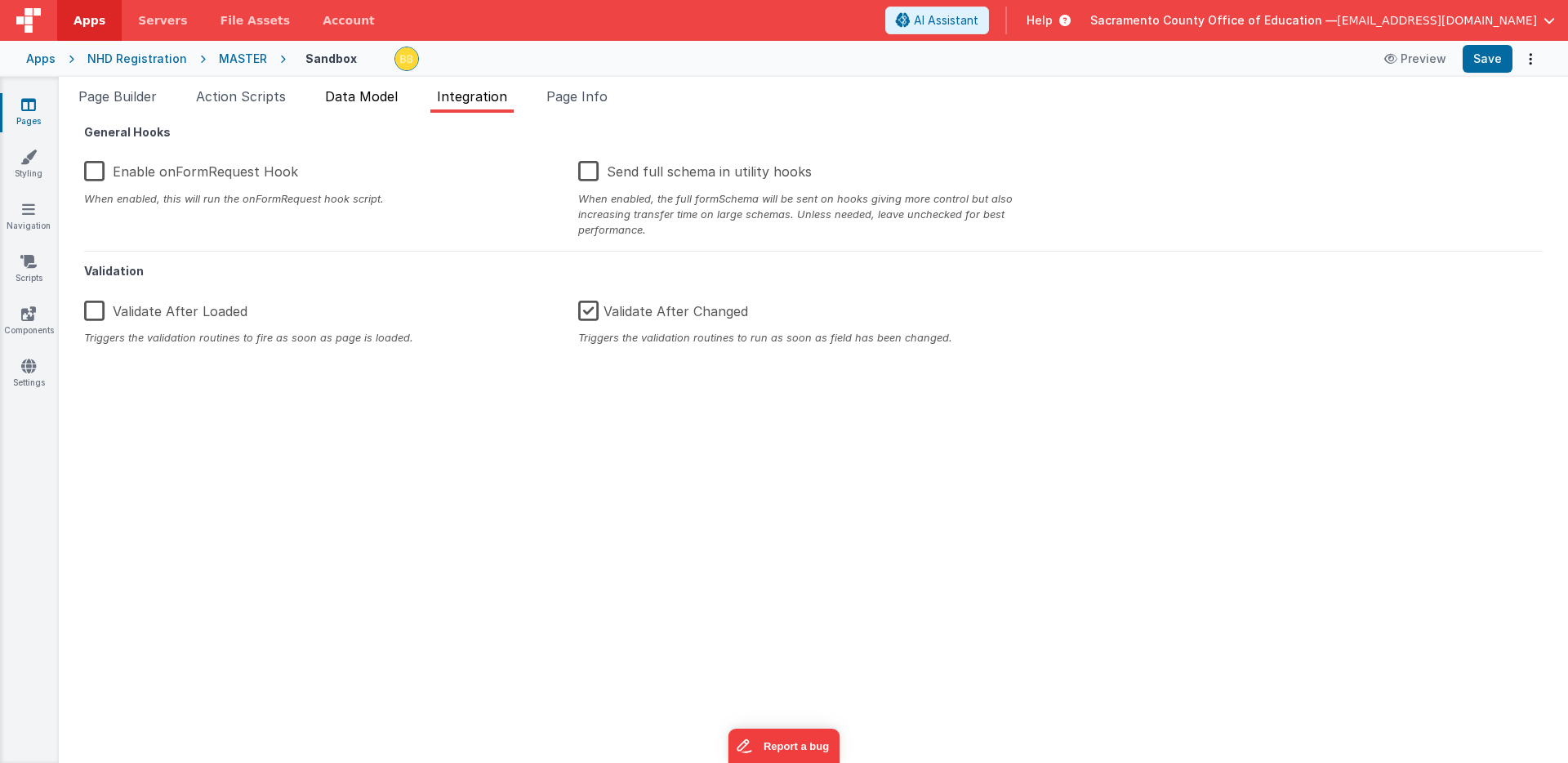
click at [381, 94] on span "Data Model" at bounding box center [362, 96] width 73 height 16
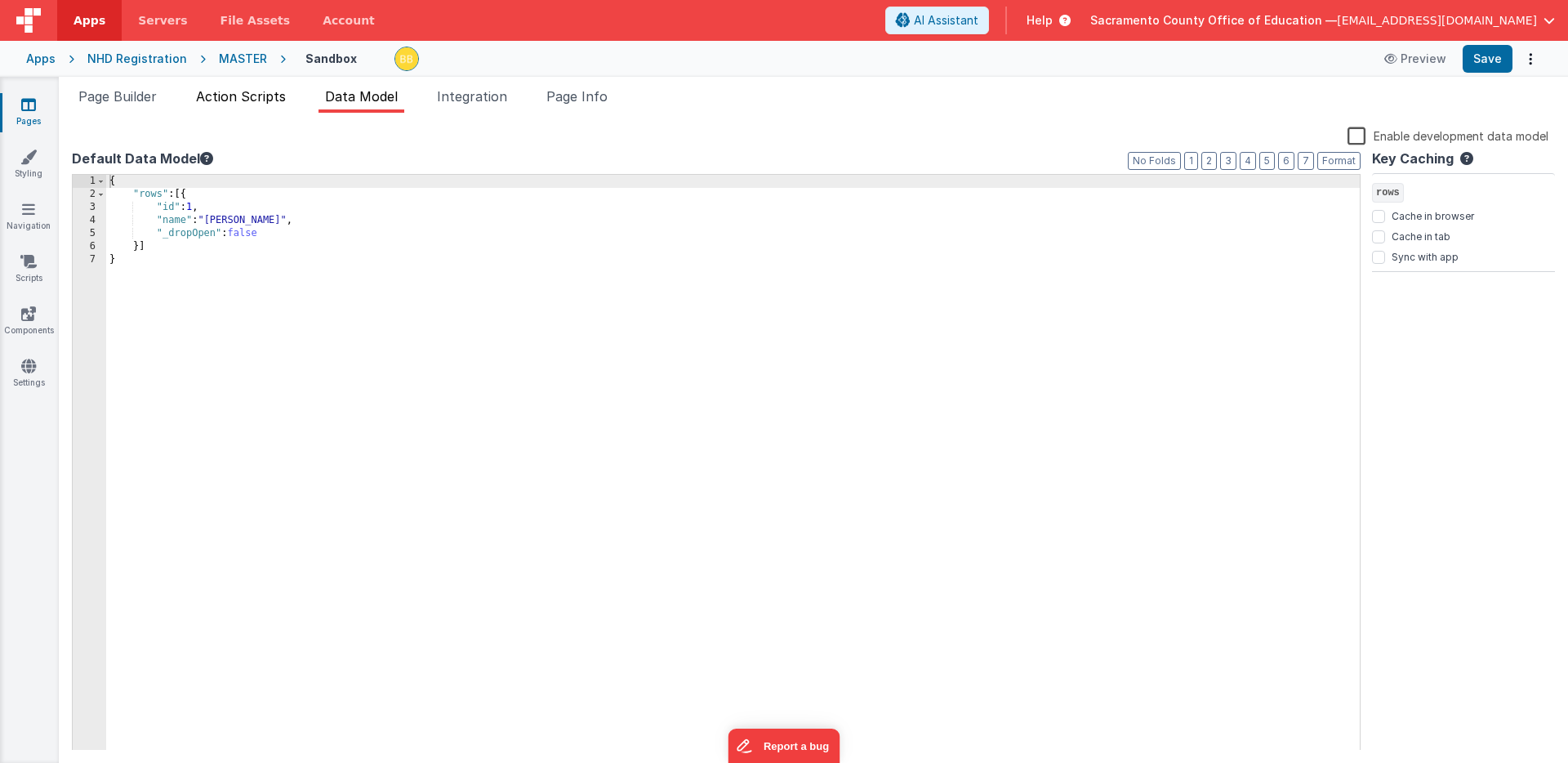
click at [255, 96] on span "Action Scripts" at bounding box center [241, 96] width 90 height 16
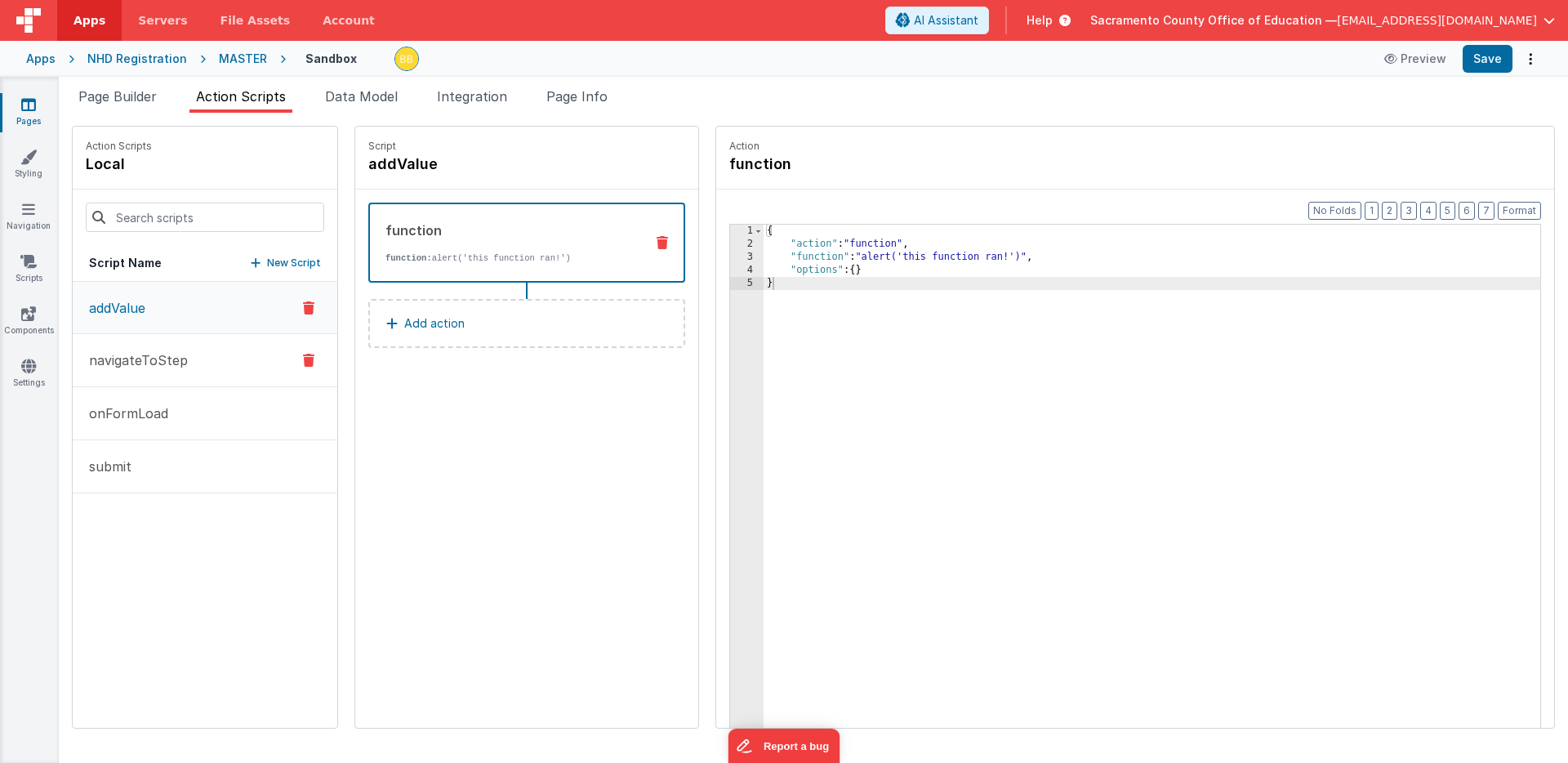
click at [143, 361] on p "navigateToStep" at bounding box center [134, 361] width 109 height 20
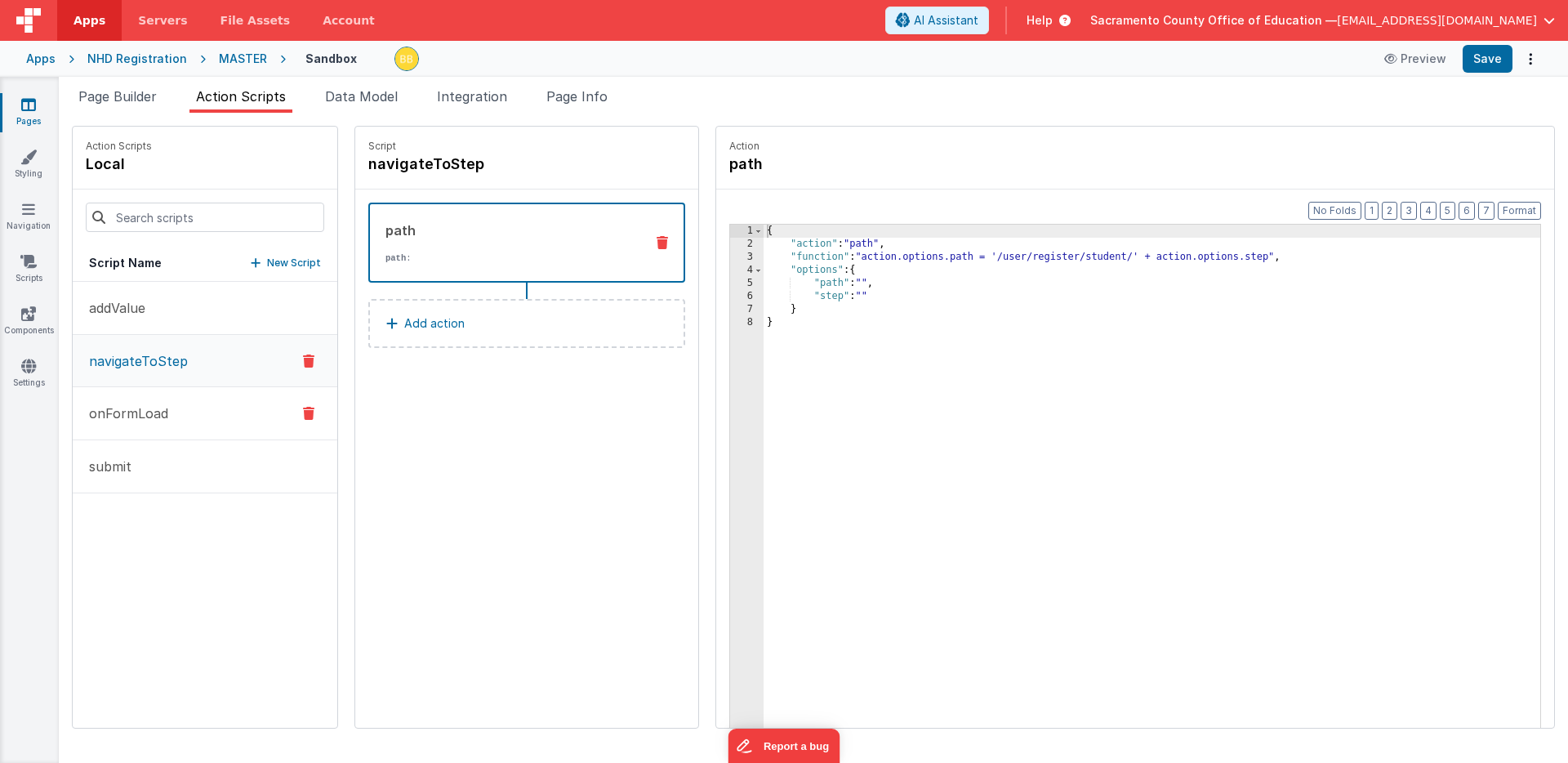
click at [128, 407] on p "onFormLoad" at bounding box center [124, 413] width 89 height 20
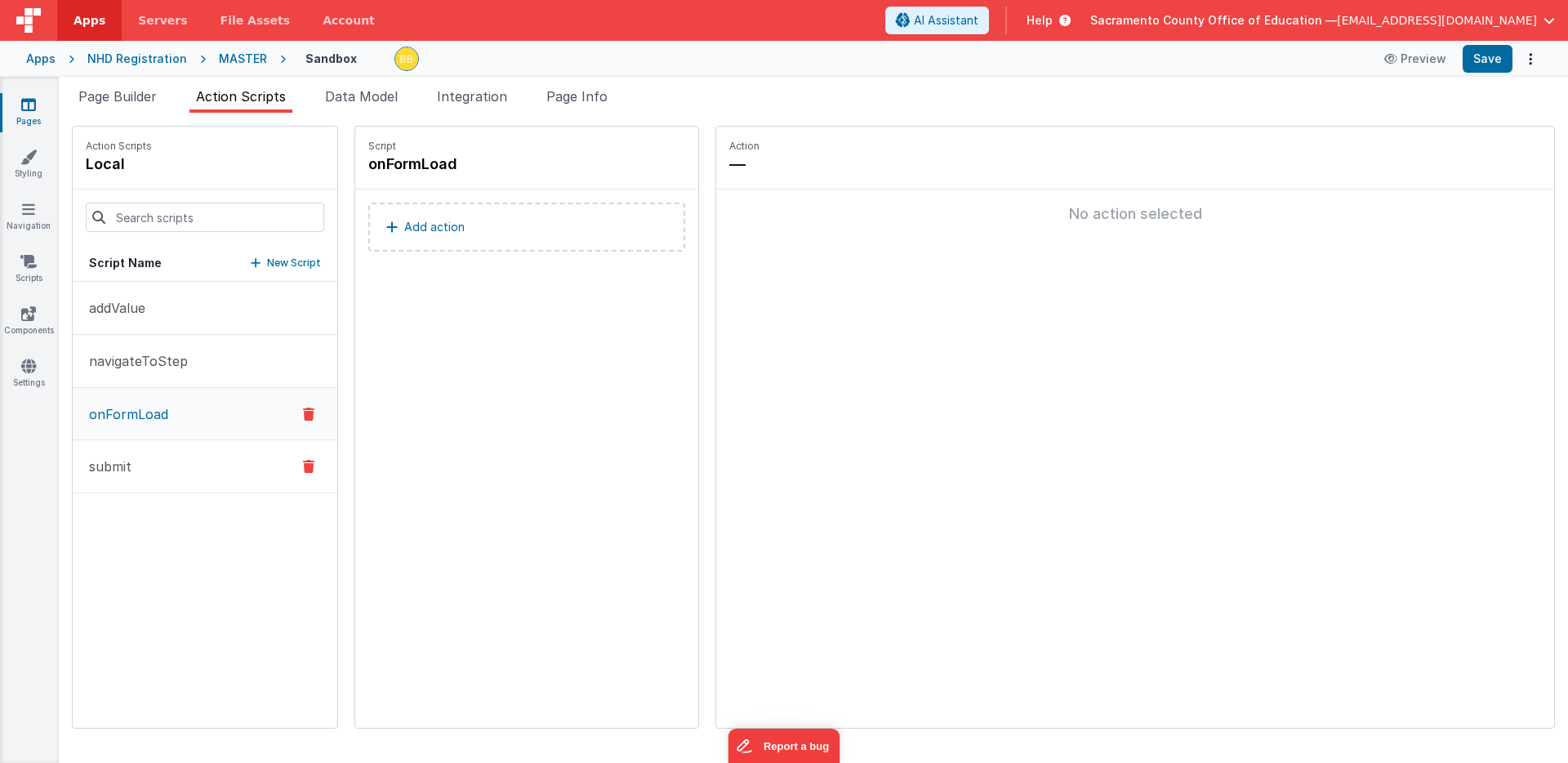
click at [114, 460] on p "submit" at bounding box center [105, 467] width 53 height 20
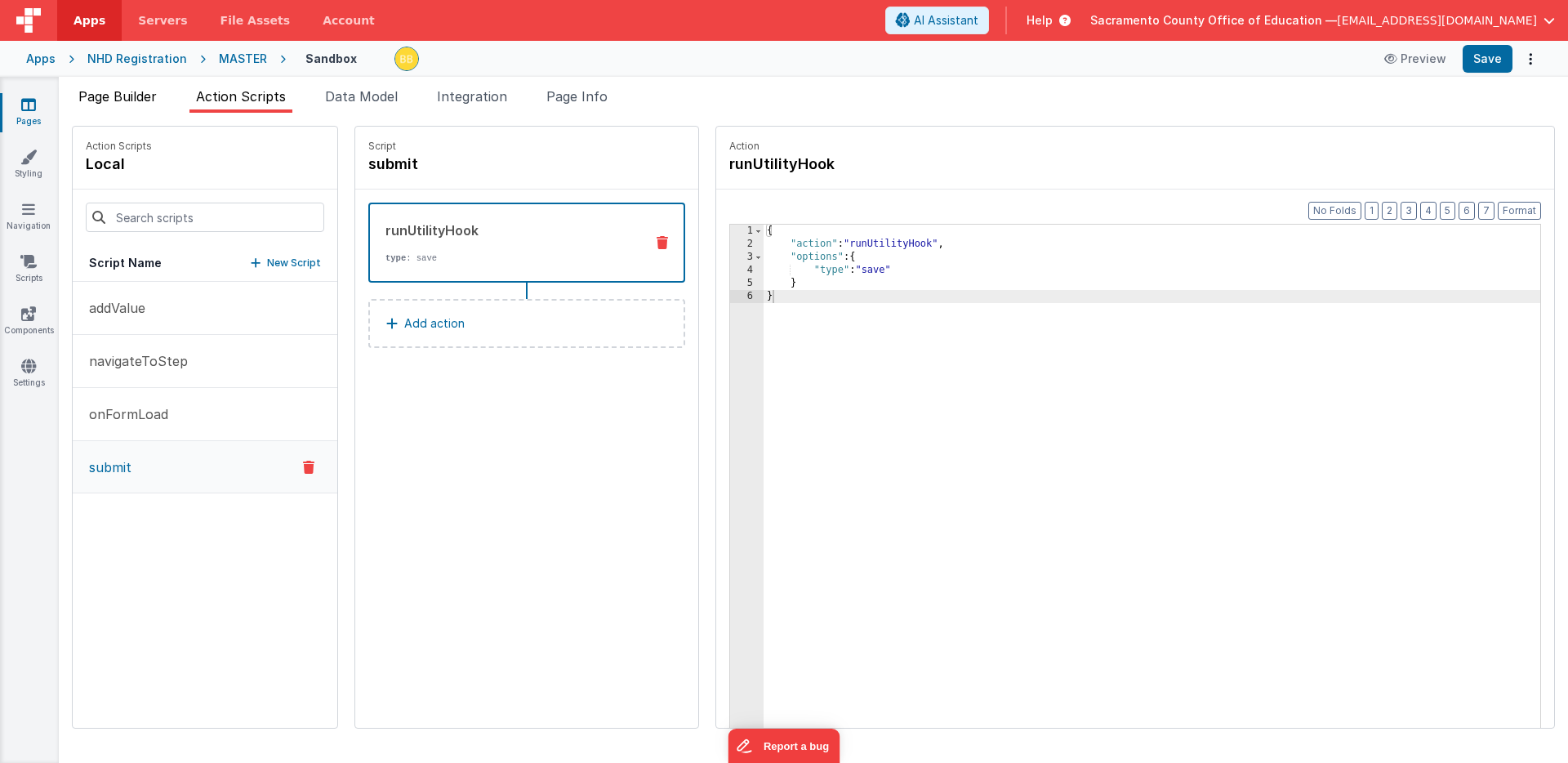
click at [129, 93] on span "Page Builder" at bounding box center [117, 96] width 78 height 16
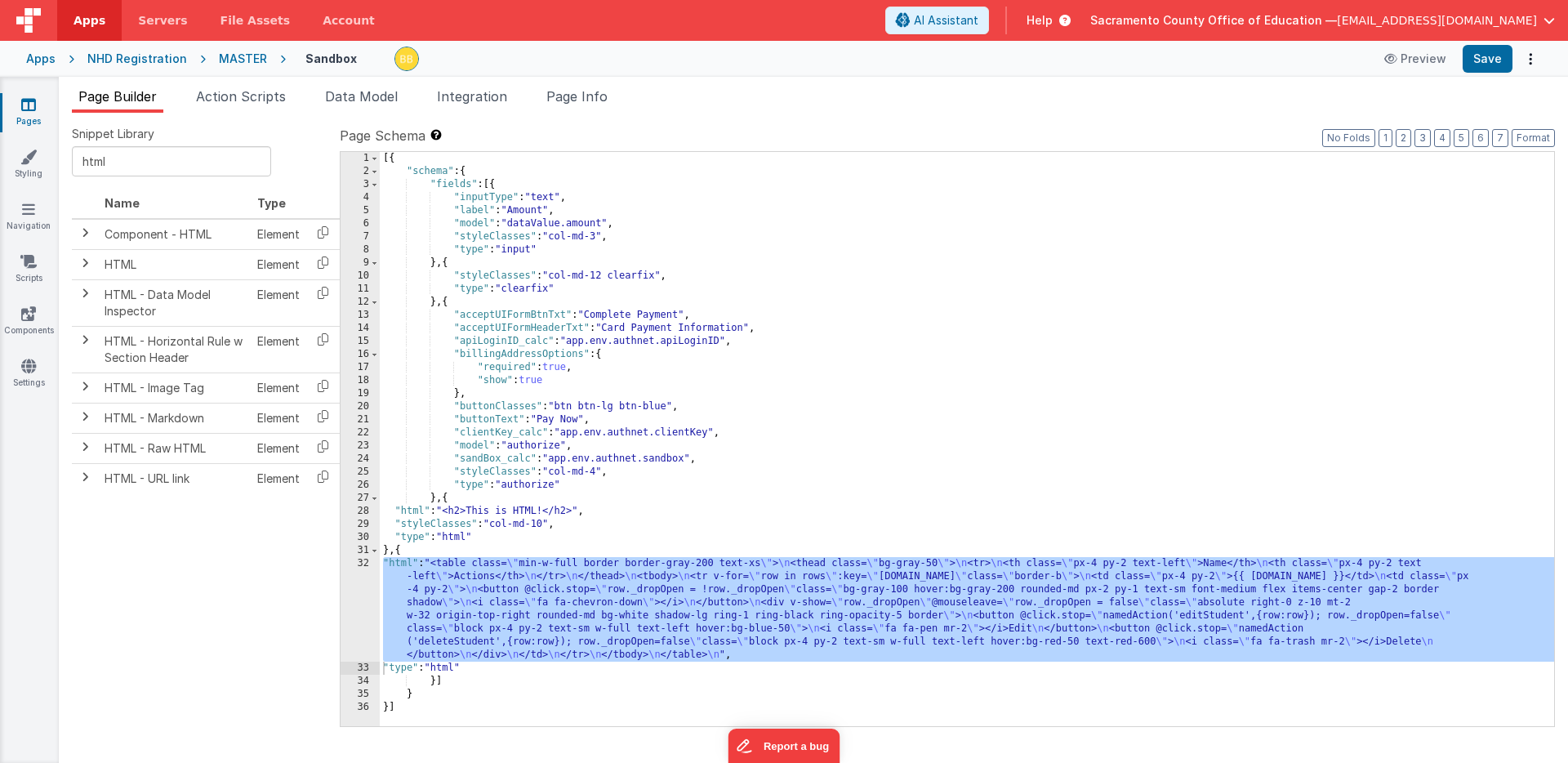
click at [30, 103] on icon at bounding box center [28, 104] width 15 height 16
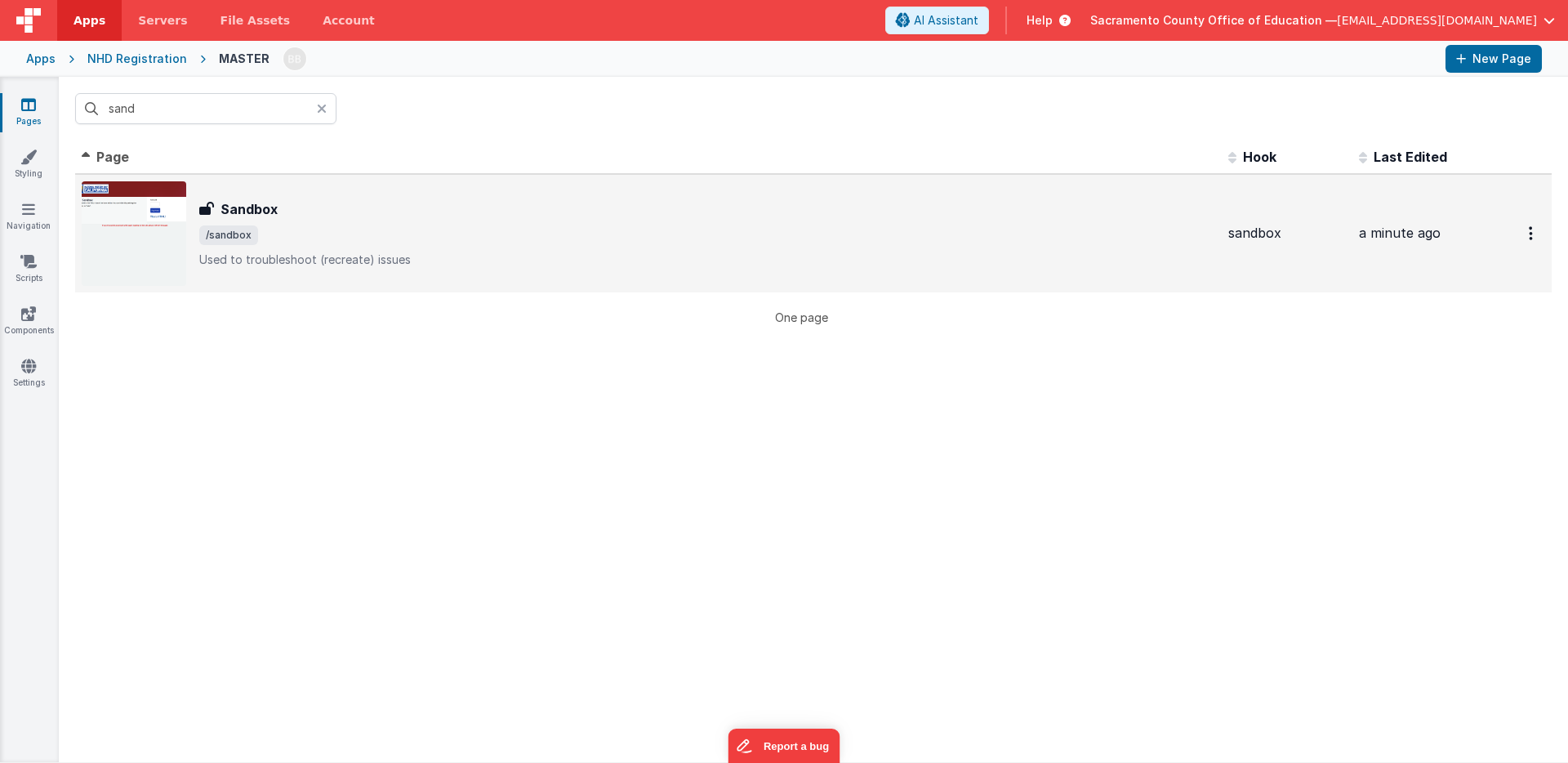
click at [253, 207] on h3 "Sandbox" at bounding box center [249, 209] width 57 height 20
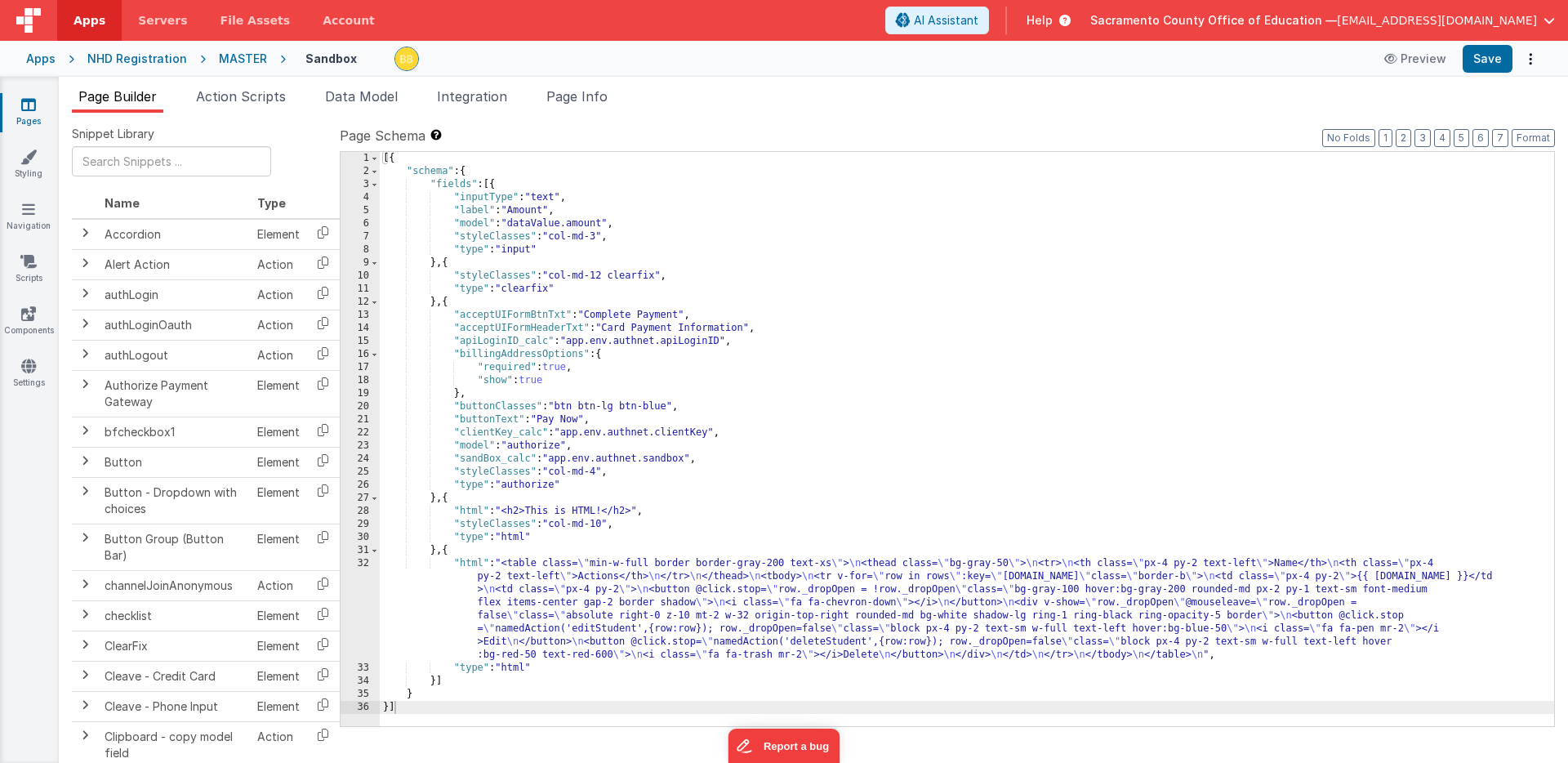
click at [466, 566] on div "[{ "schema" : { "fields" : [{ "inputType" : "text" , "label" : "Amount" , "mode…" at bounding box center [967, 451] width 1175 height 600
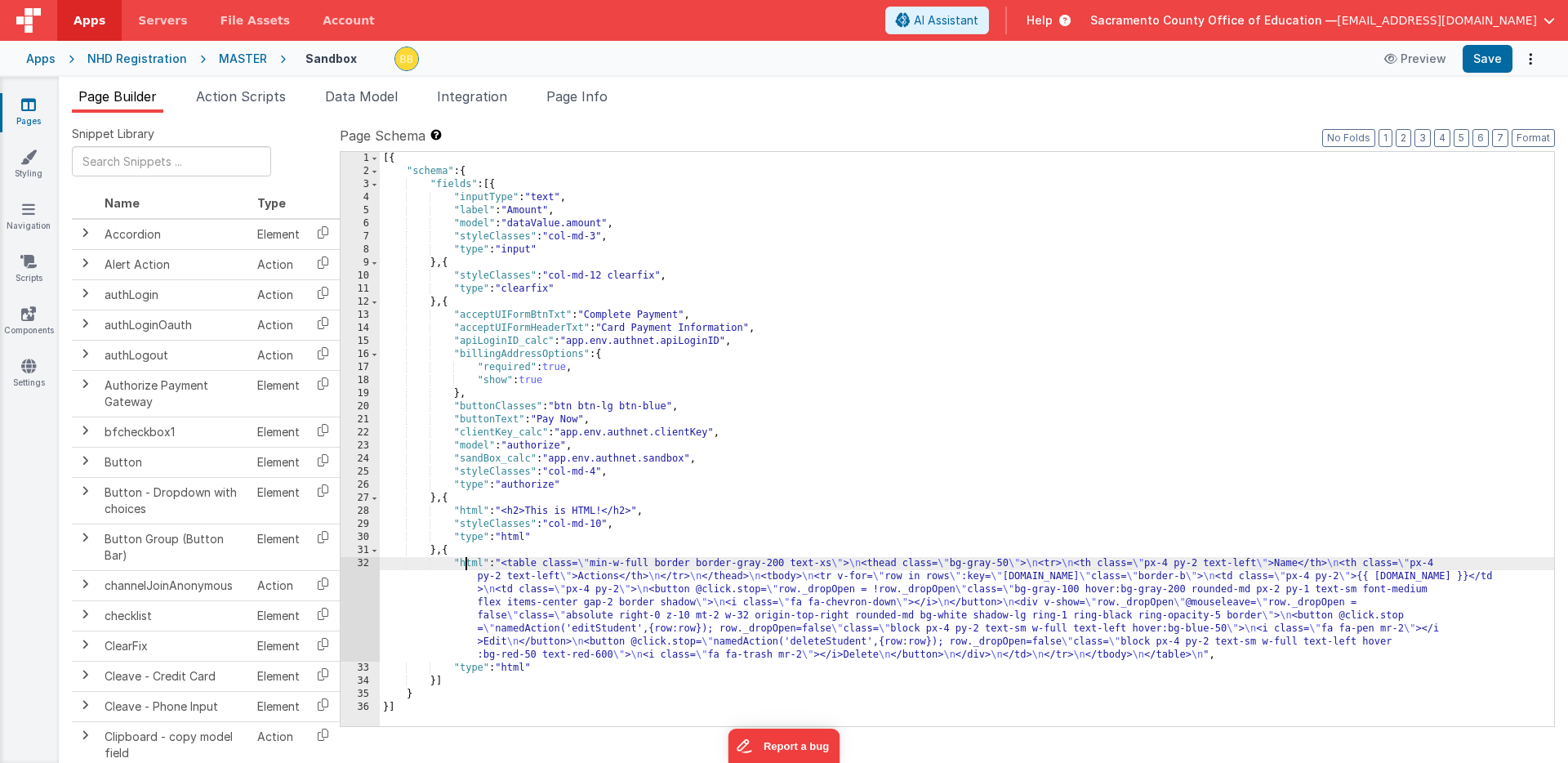
click at [365, 590] on div "32" at bounding box center [360, 609] width 39 height 104
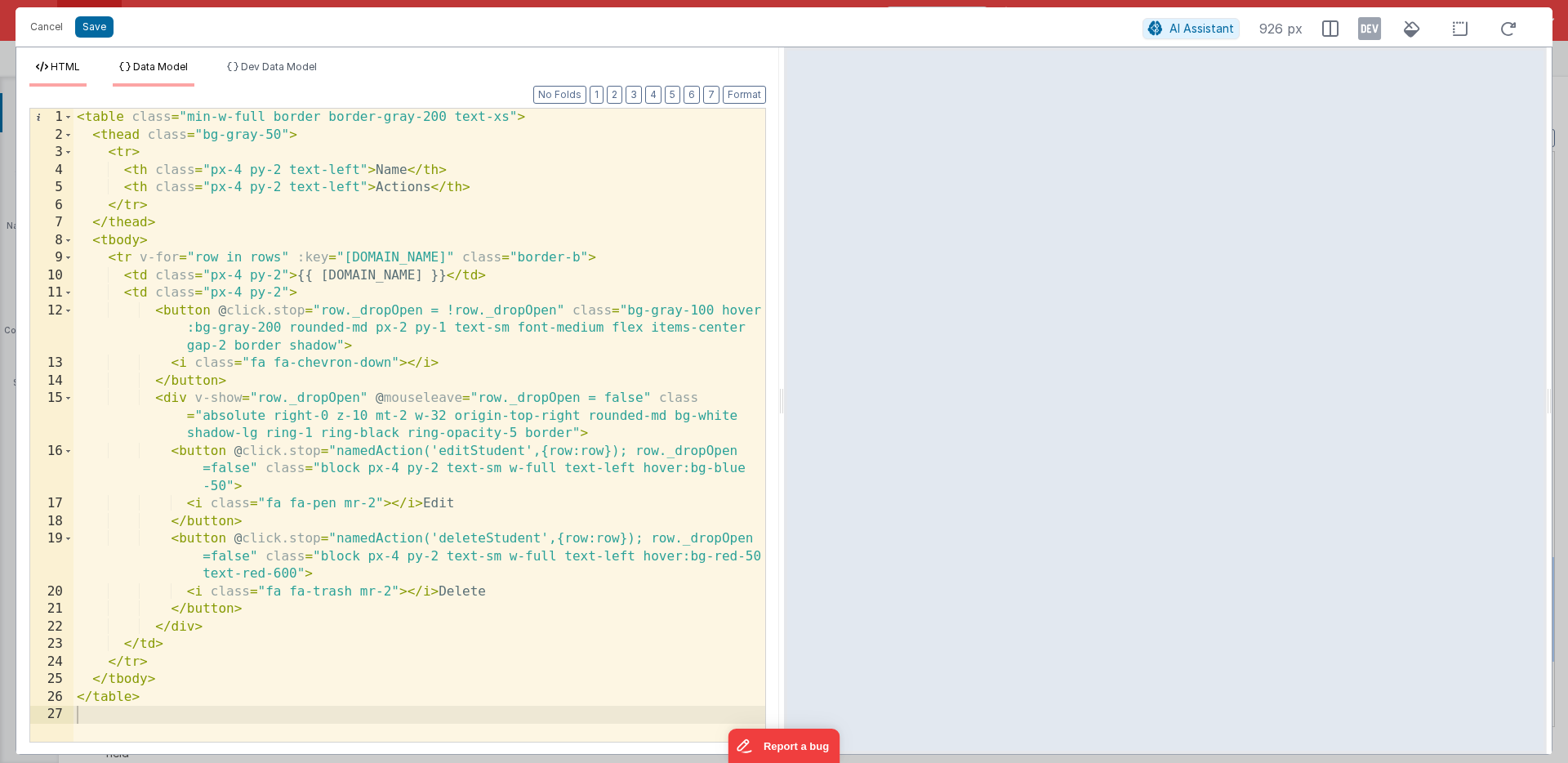
click at [154, 65] on span "Data Model" at bounding box center [161, 66] width 55 height 12
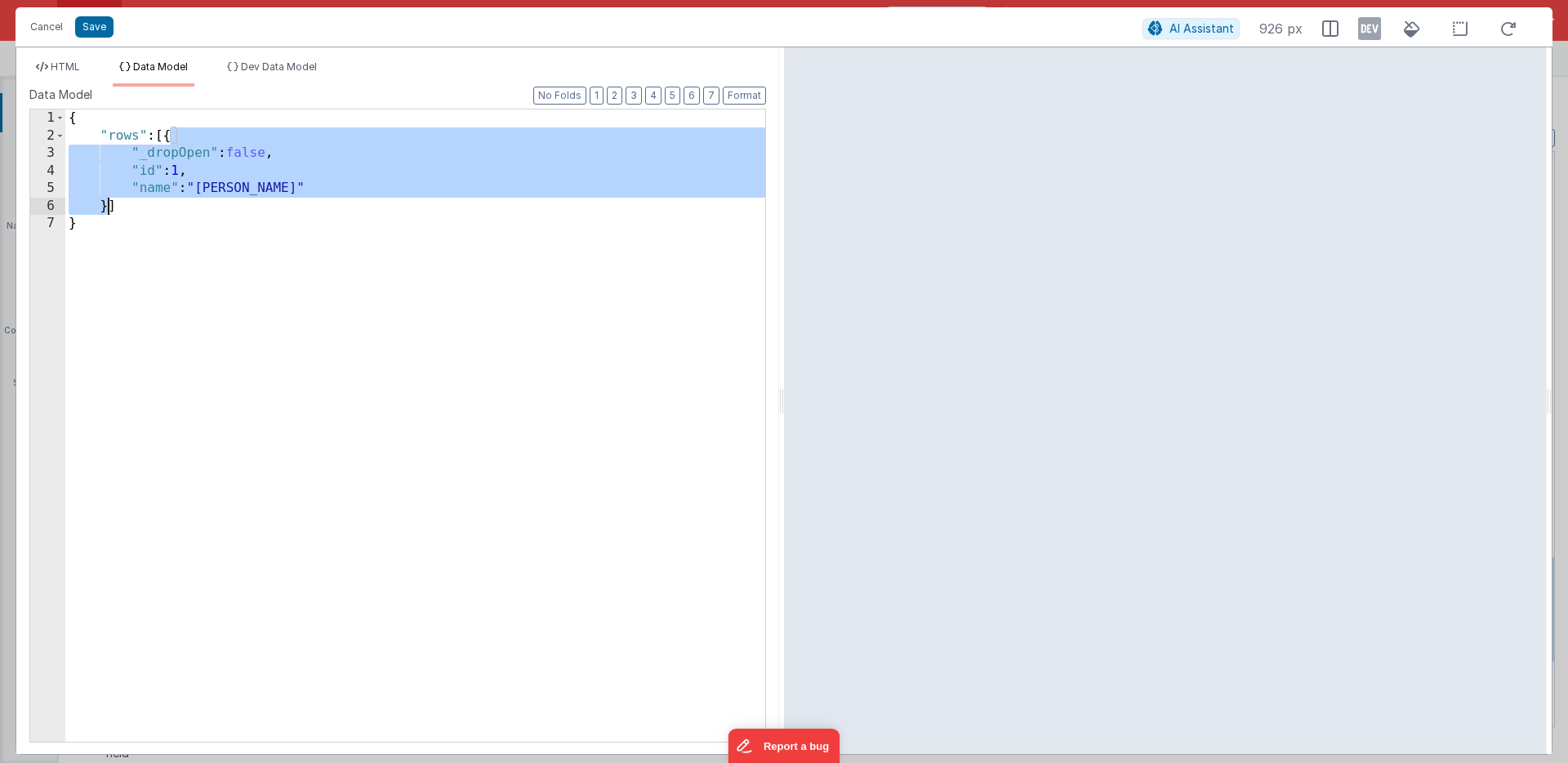
drag, startPoint x: 172, startPoint y: 136, endPoint x: 109, endPoint y: 203, distance: 92.0
click at [109, 203] on div "{ "rows" : [{ "_dropOpen" : false , "id" : 1 , "name" : "[PERSON_NAME]" }] }" at bounding box center [415, 442] width 700 height 668
click at [110, 203] on div "{ "rows" : [{ "_dropOpen" : false , "id" : 1 , "name" : "[PERSON_NAME]" }] }" at bounding box center [415, 442] width 700 height 668
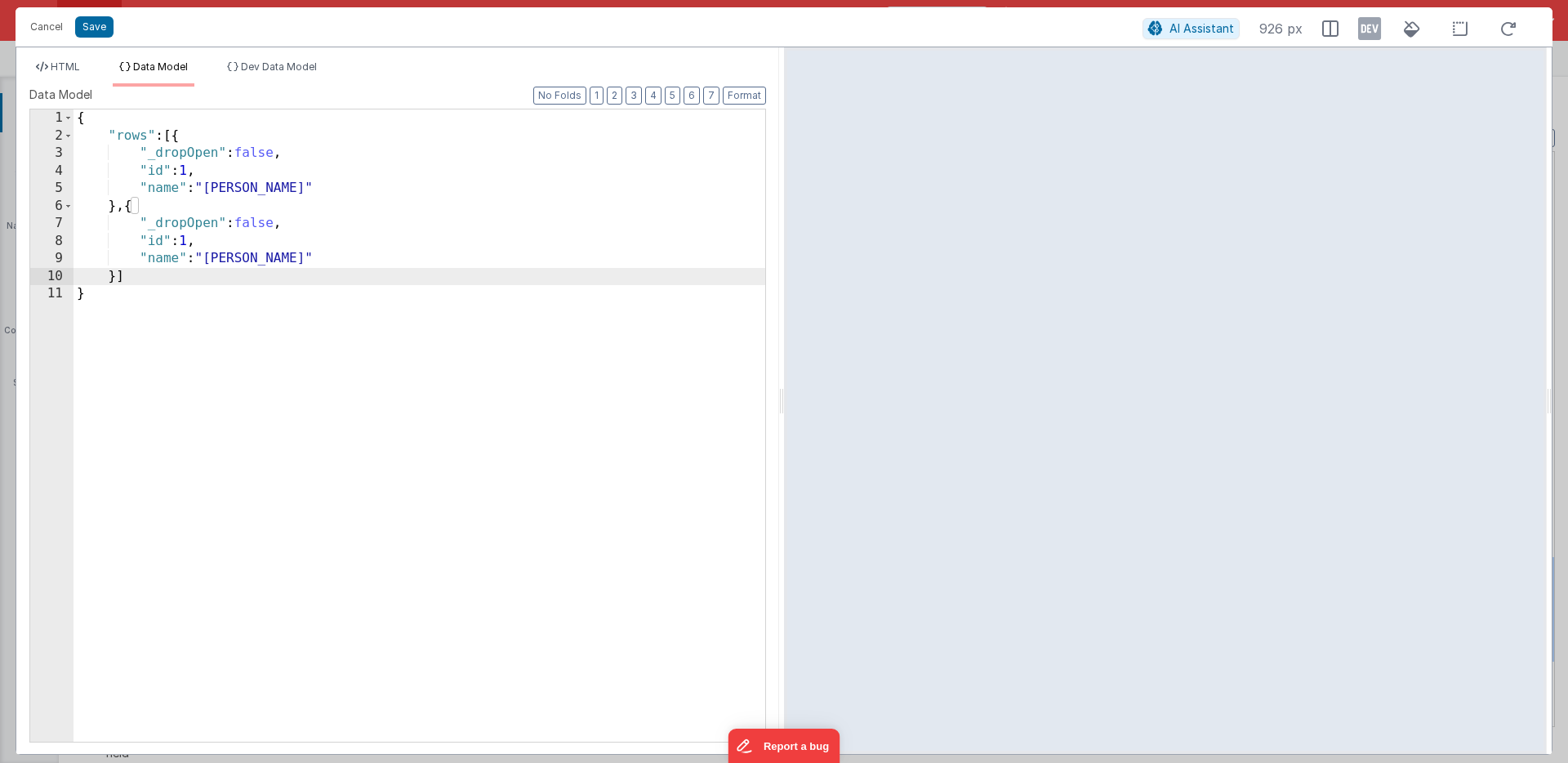
click at [223, 258] on div "{ "rows" : [{ "_dropOpen" : false , "id" : 1 , "name" : "[PERSON_NAME]" } , { "…" at bounding box center [419, 442] width 691 height 668
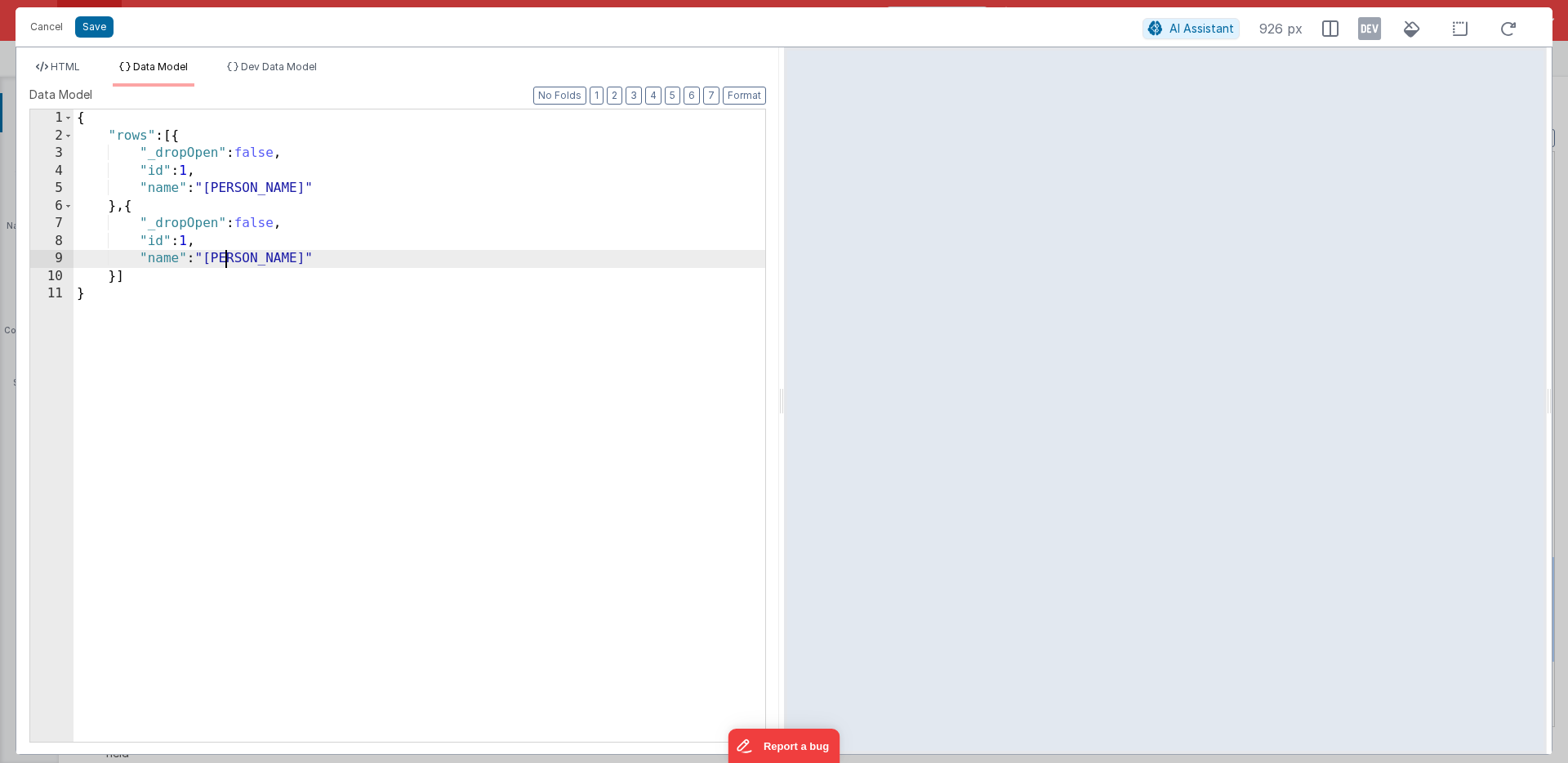
click at [223, 258] on div "{ "rows" : [{ "_dropOpen" : false , "id" : 1 , "name" : "[PERSON_NAME]" } , { "…" at bounding box center [419, 442] width 691 height 668
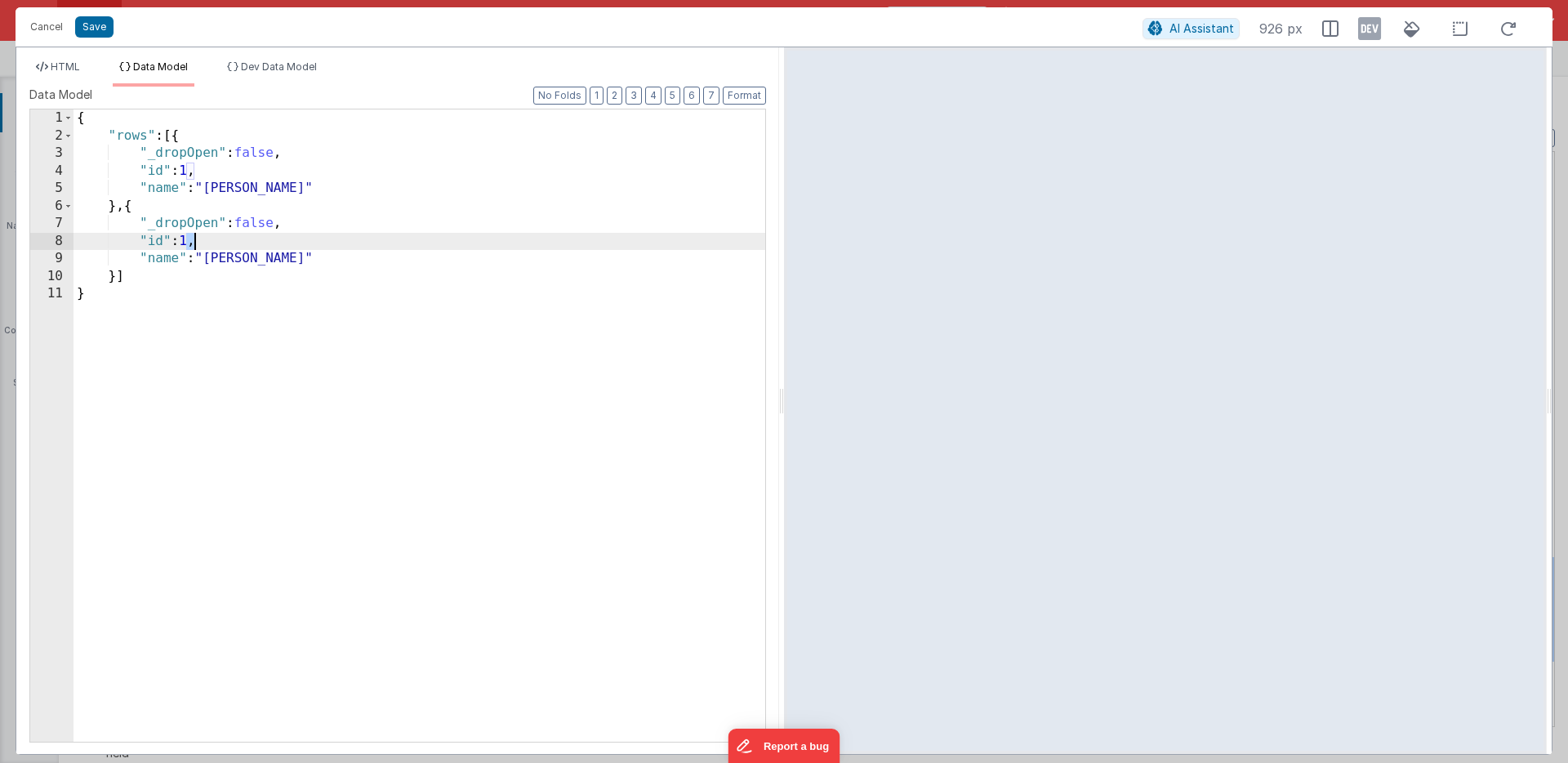
click at [191, 242] on div "{ "rows" : [{ "_dropOpen" : false , "id" : 1 , "name" : "[PERSON_NAME]" } , { "…" at bounding box center [419, 442] width 691 height 668
click at [1509, 27] on icon at bounding box center [1509, 29] width 36 height 20
click at [1506, 25] on icon at bounding box center [1509, 29] width 36 height 20
click at [69, 65] on span "HTML" at bounding box center [65, 66] width 29 height 12
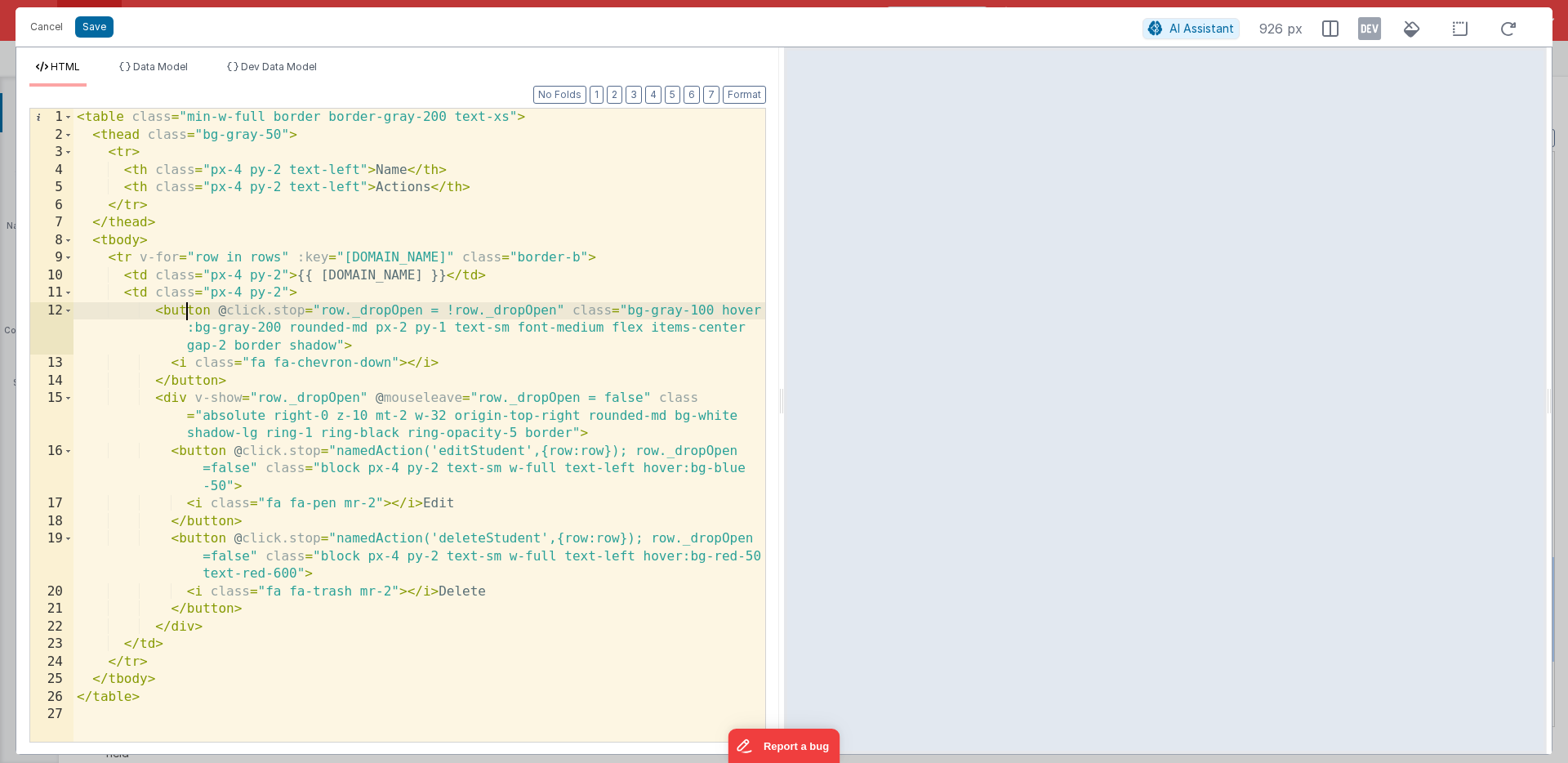
click at [188, 312] on div "< table class = "min-w-full border border-gray-200 text-xs" > < thead class = "…" at bounding box center [419, 442] width 691 height 668
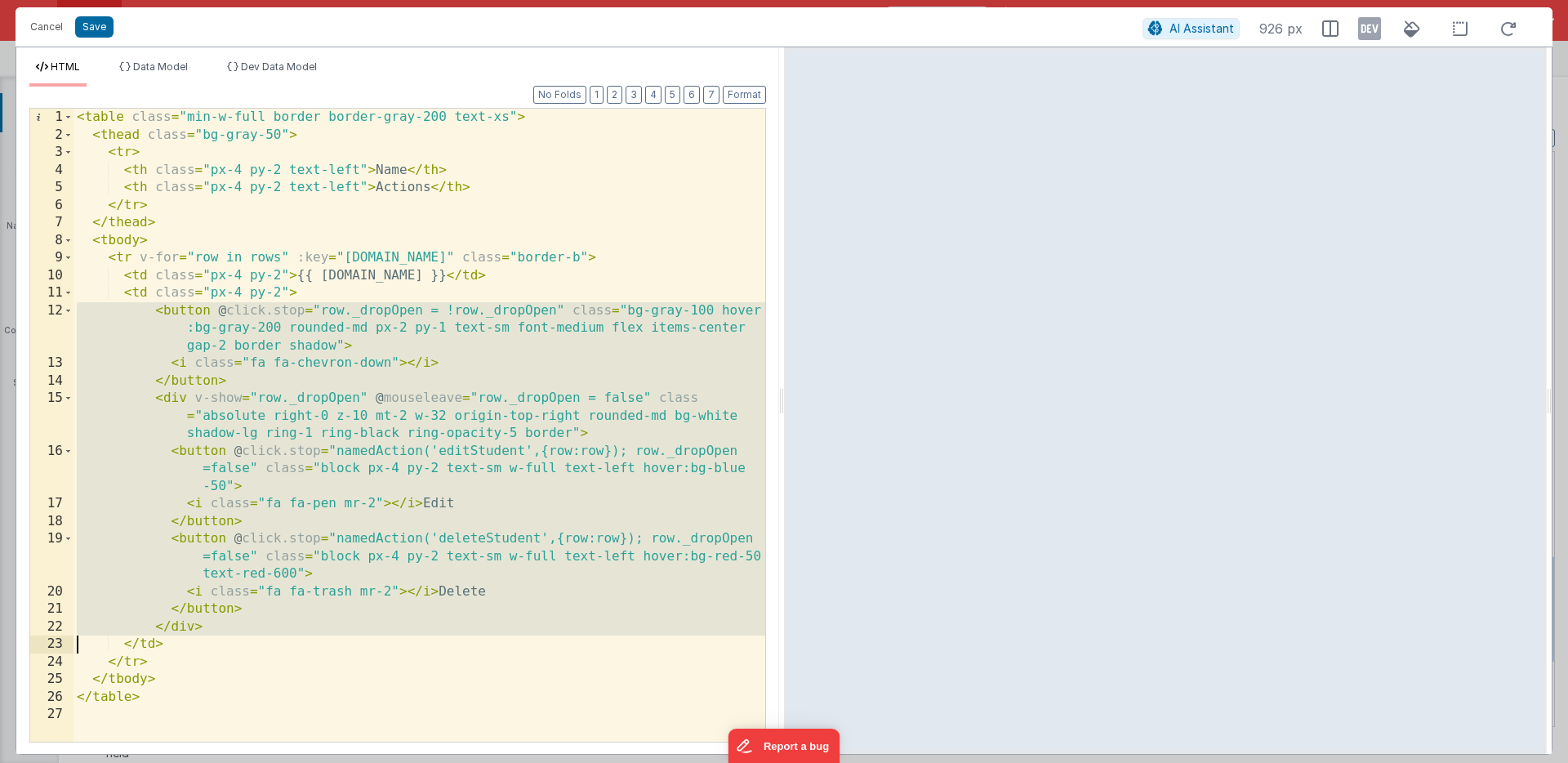
drag, startPoint x: 188, startPoint y: 312, endPoint x: 182, endPoint y: 623, distance: 311.1
click at [182, 623] on div "< table class = "min-w-full border border-gray-200 text-xs" > < thead class = "…" at bounding box center [419, 442] width 691 height 668
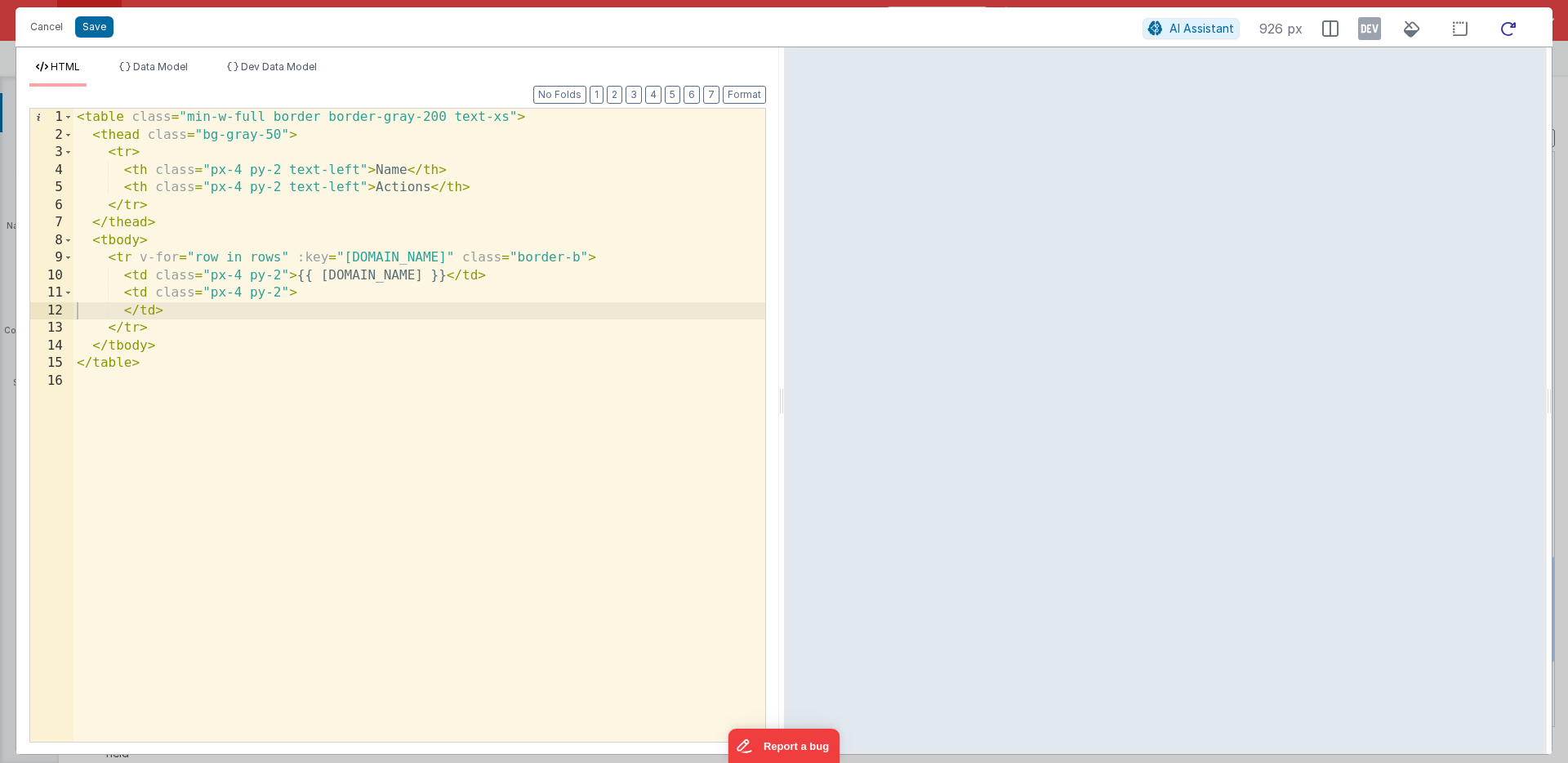
click at [1508, 27] on icon at bounding box center [1509, 29] width 36 height 20
click at [250, 259] on div "< table class = "min-w-full border border-gray-200 text-xs" > < thead class = "…" at bounding box center [419, 442] width 691 height 668
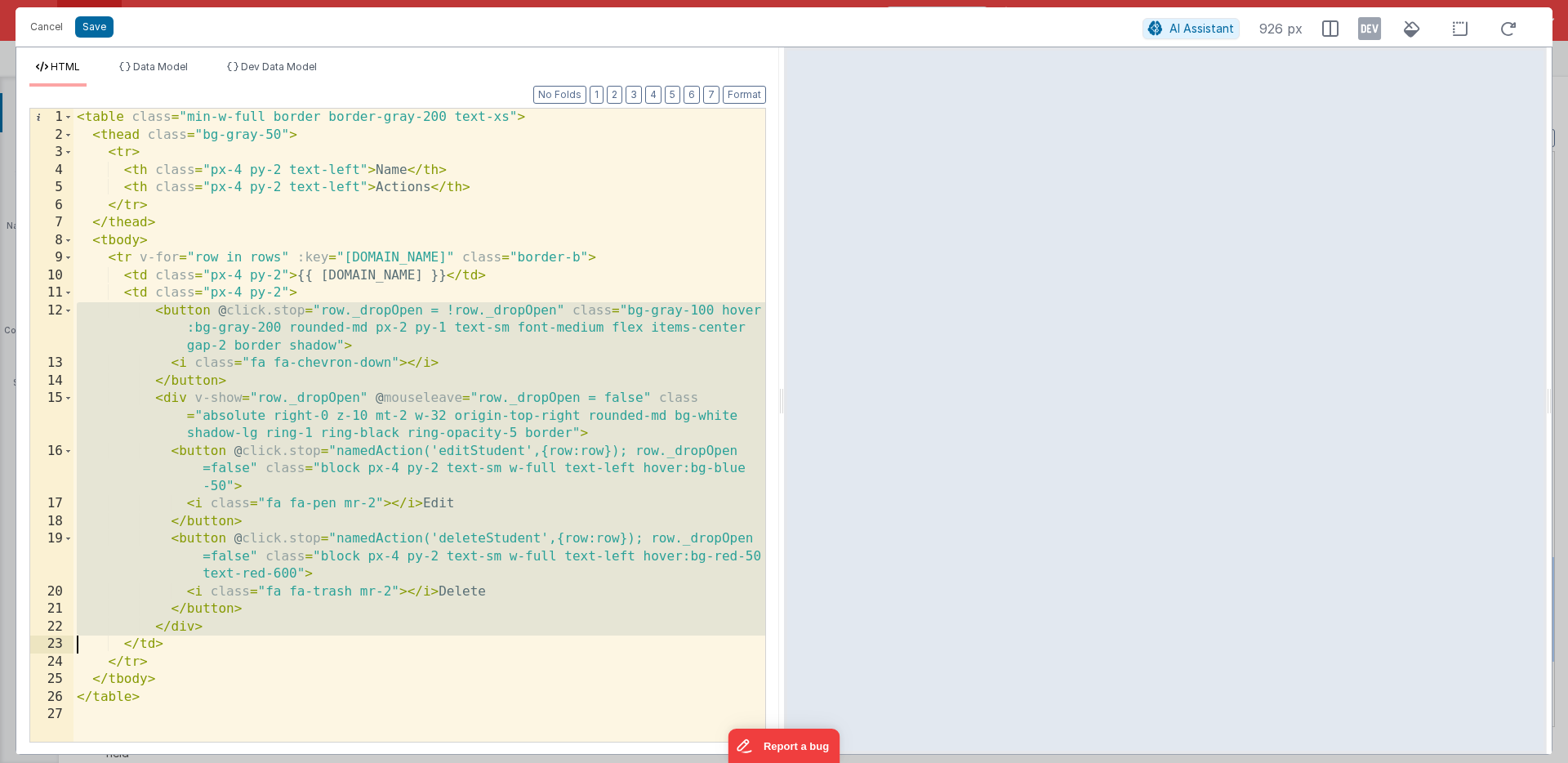
click at [250, 256] on div "< table class = "min-w-full border border-gray-200 text-xs" > < thead class = "…" at bounding box center [419, 442] width 691 height 668
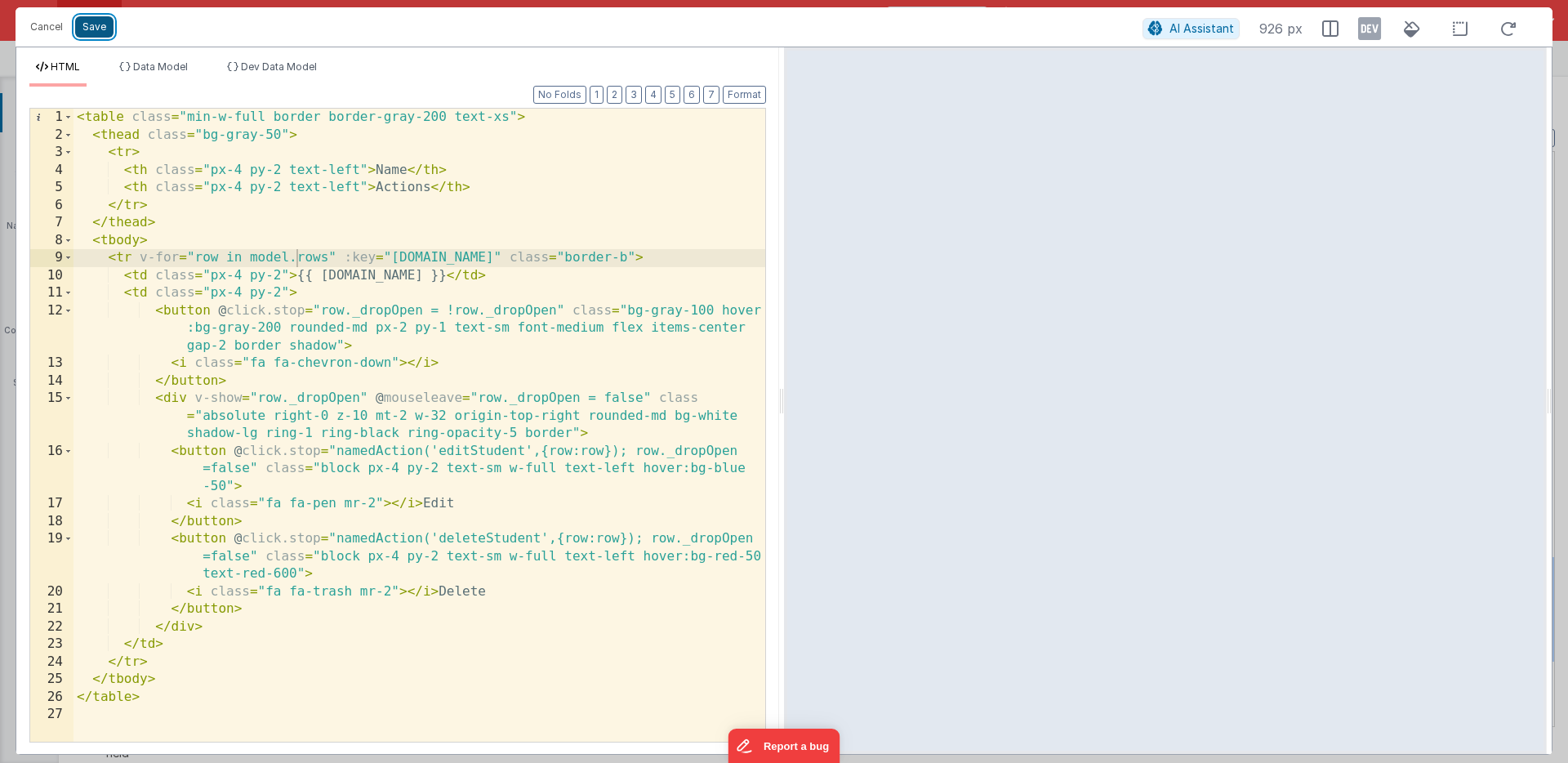
click at [97, 23] on button "Save" at bounding box center [94, 26] width 38 height 21
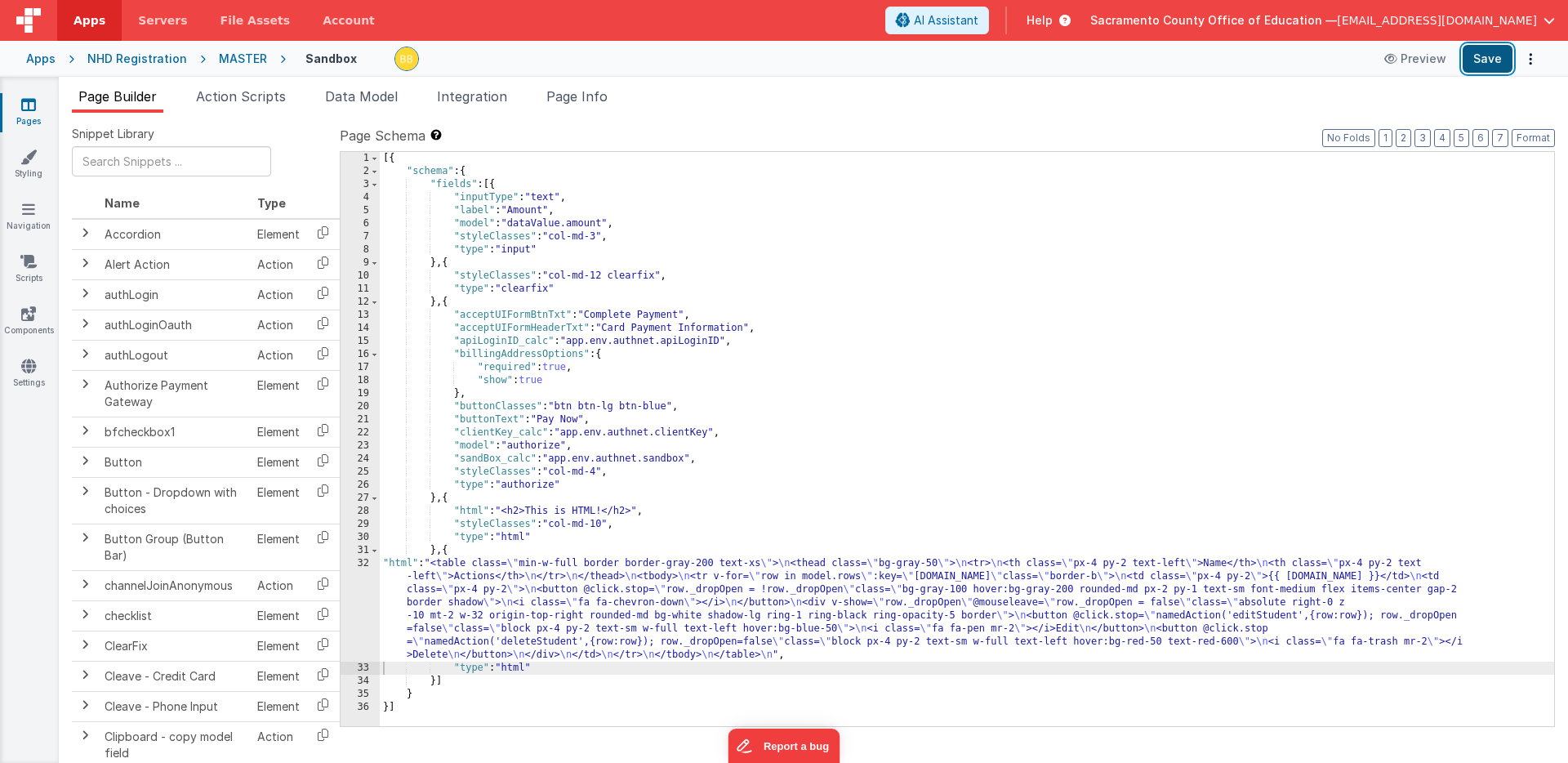
click at [1484, 55] on button "Save" at bounding box center [1487, 58] width 50 height 28
click at [400, 563] on div "[{ "schema" : { "fields" : [{ "inputType" : "text" , "label" : "Amount" , "mode…" at bounding box center [967, 451] width 1175 height 600
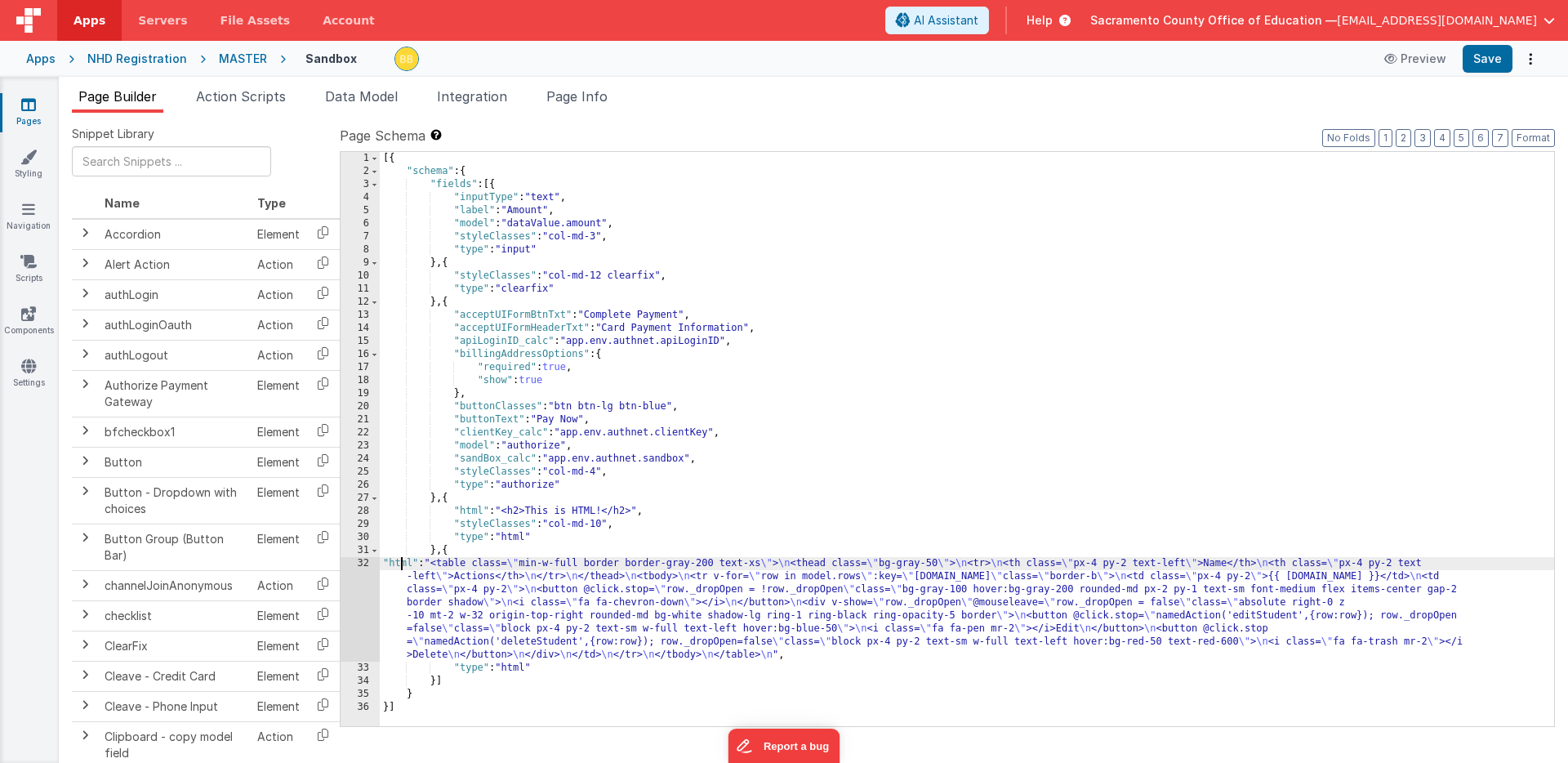
click at [365, 574] on div "32" at bounding box center [360, 609] width 39 height 104
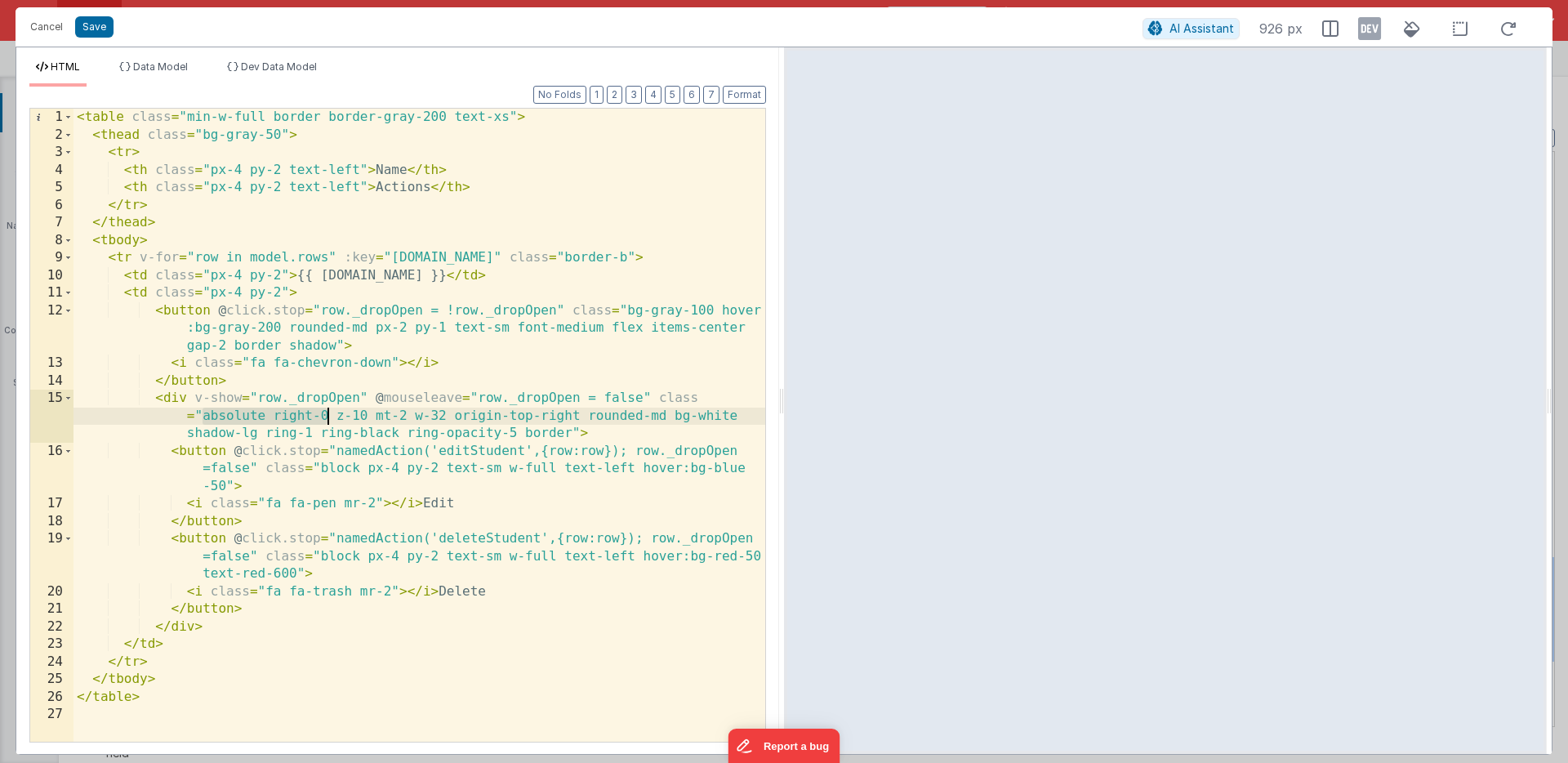
drag, startPoint x: 203, startPoint y: 417, endPoint x: 327, endPoint y: 416, distance: 124.0
click at [327, 416] on div "< table class = "min-w-full border border-gray-200 text-xs" > < thead class = "…" at bounding box center [419, 442] width 691 height 668
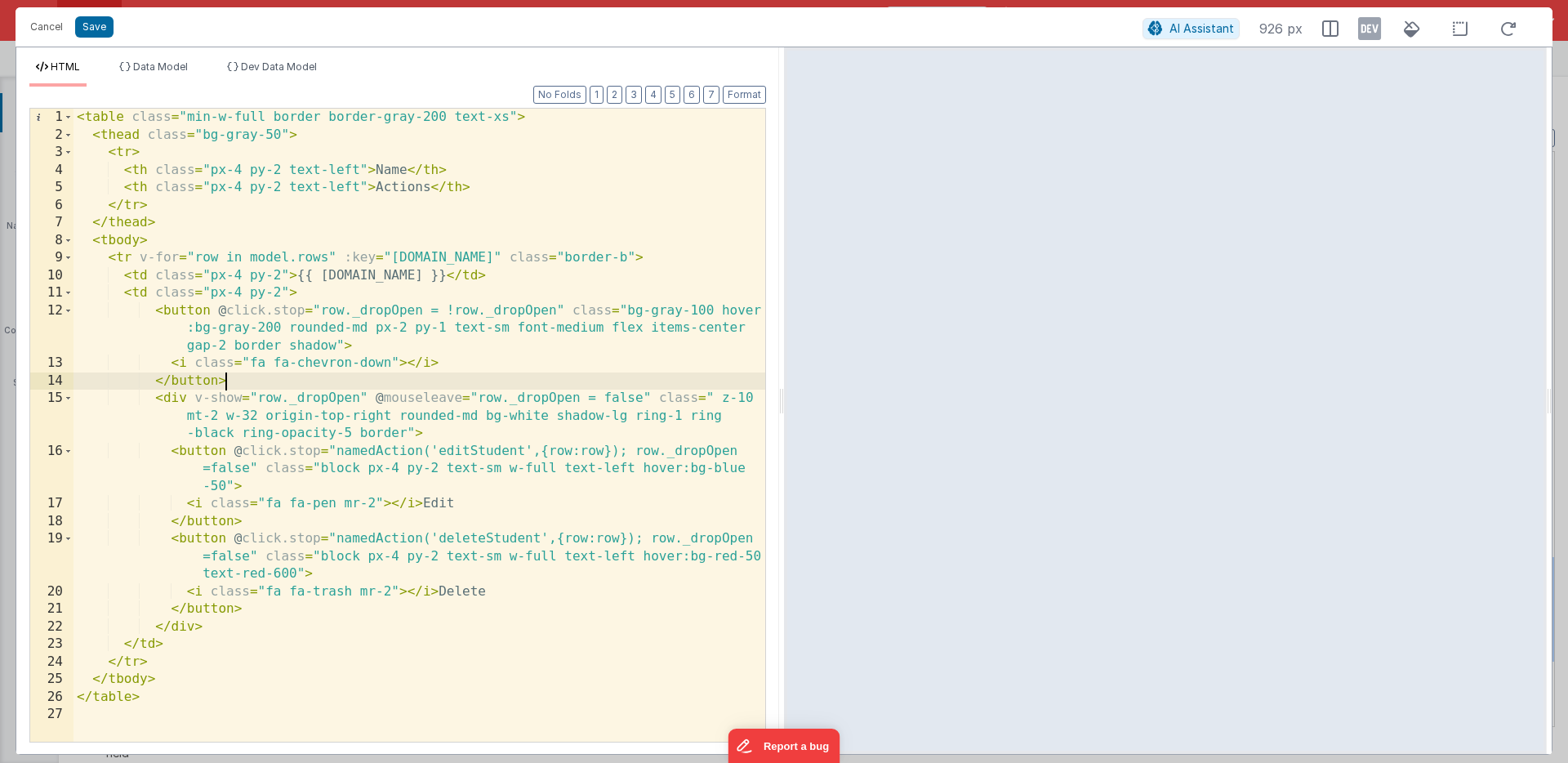
click at [401, 380] on div "< table class = "min-w-full border border-gray-200 text-xs" > < thead class = "…" at bounding box center [419, 442] width 691 height 668
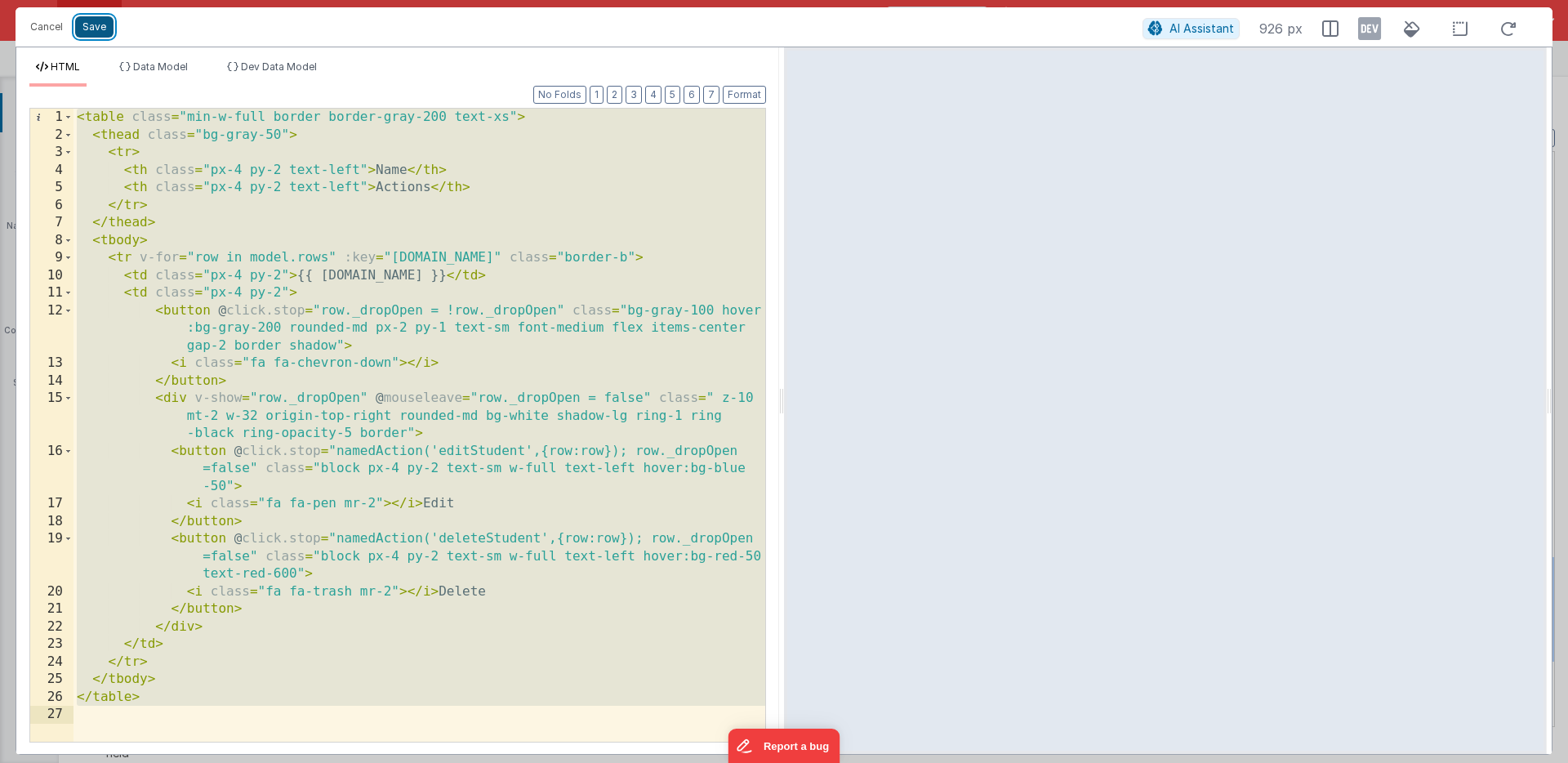
click at [94, 24] on button "Save" at bounding box center [94, 26] width 38 height 21
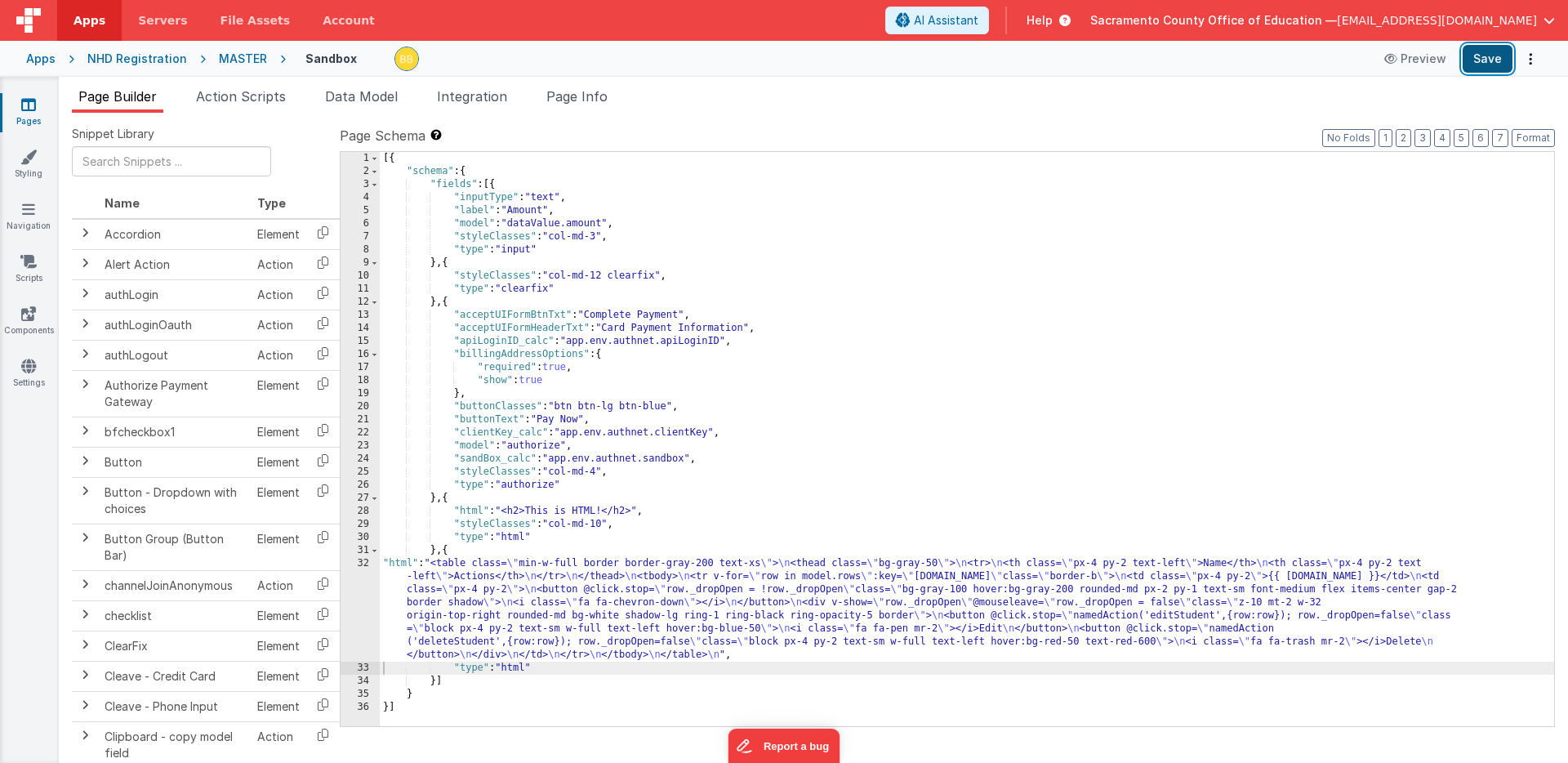
click at [1484, 56] on button "Save" at bounding box center [1487, 58] width 50 height 28
click at [23, 101] on icon at bounding box center [28, 104] width 15 height 16
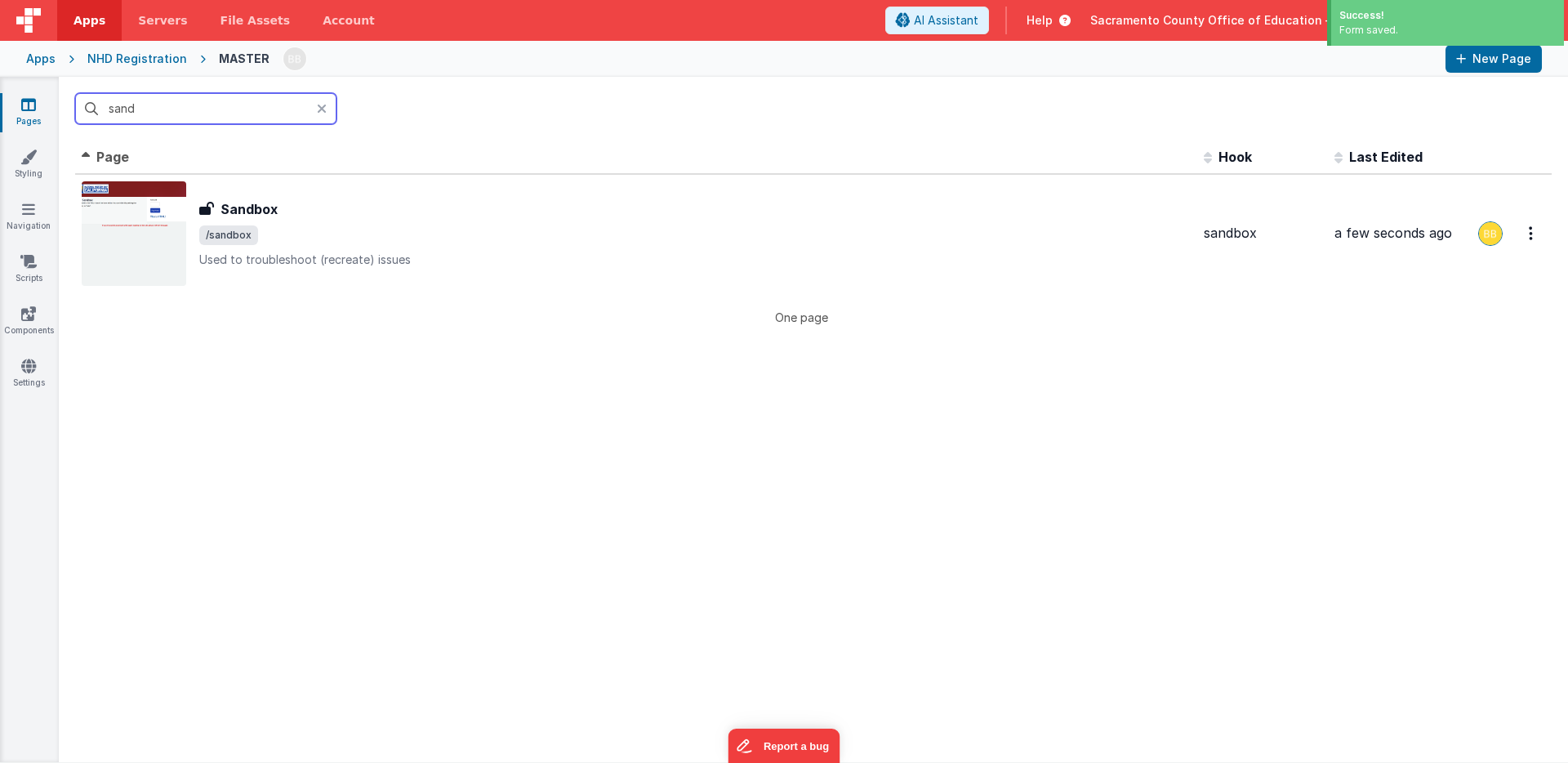
drag, startPoint x: 165, startPoint y: 105, endPoint x: 98, endPoint y: 104, distance: 67.0
click at [98, 104] on input "sand" at bounding box center [206, 108] width 262 height 31
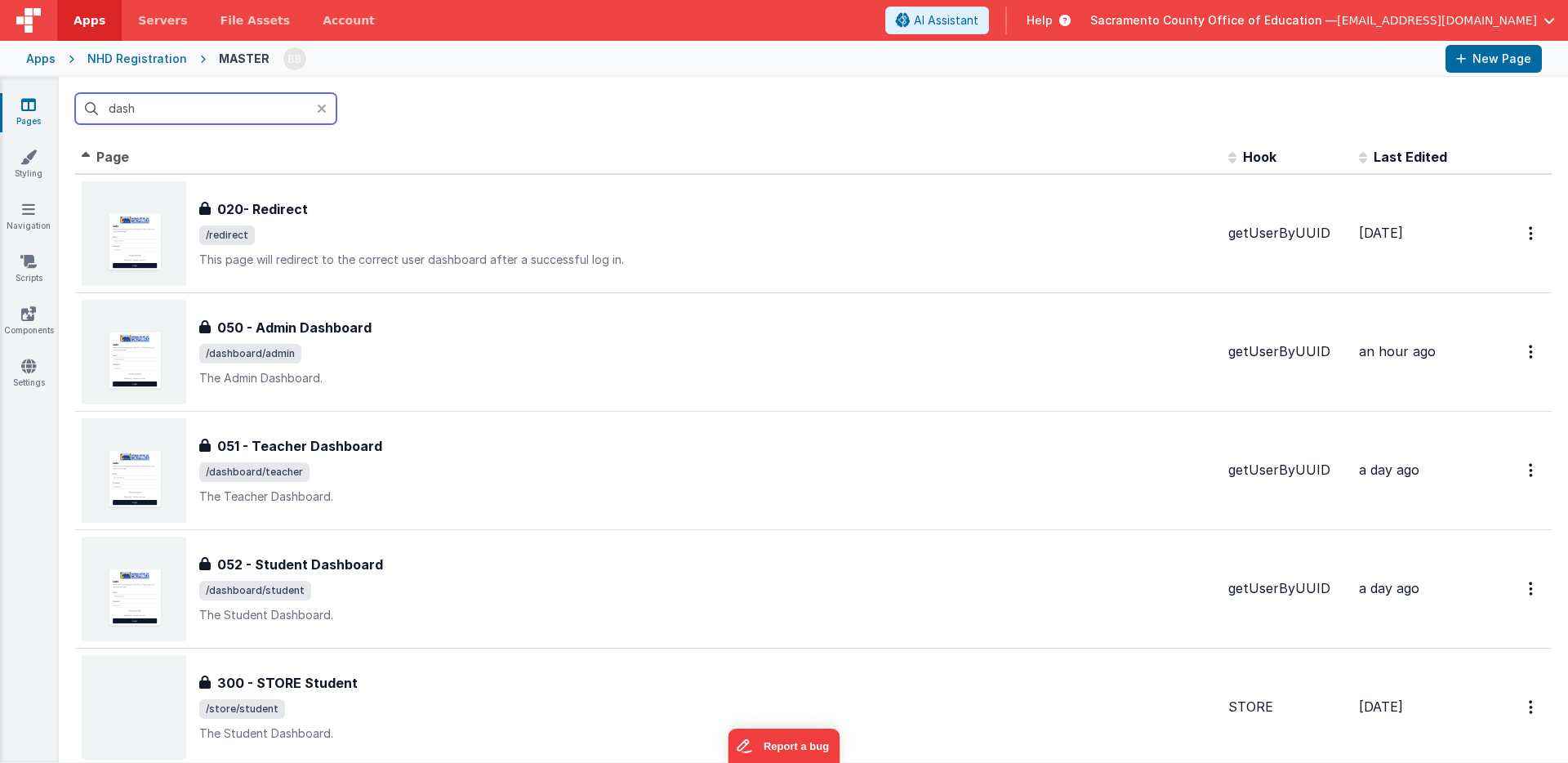
click at [125, 109] on input "dash" at bounding box center [206, 108] width 262 height 31
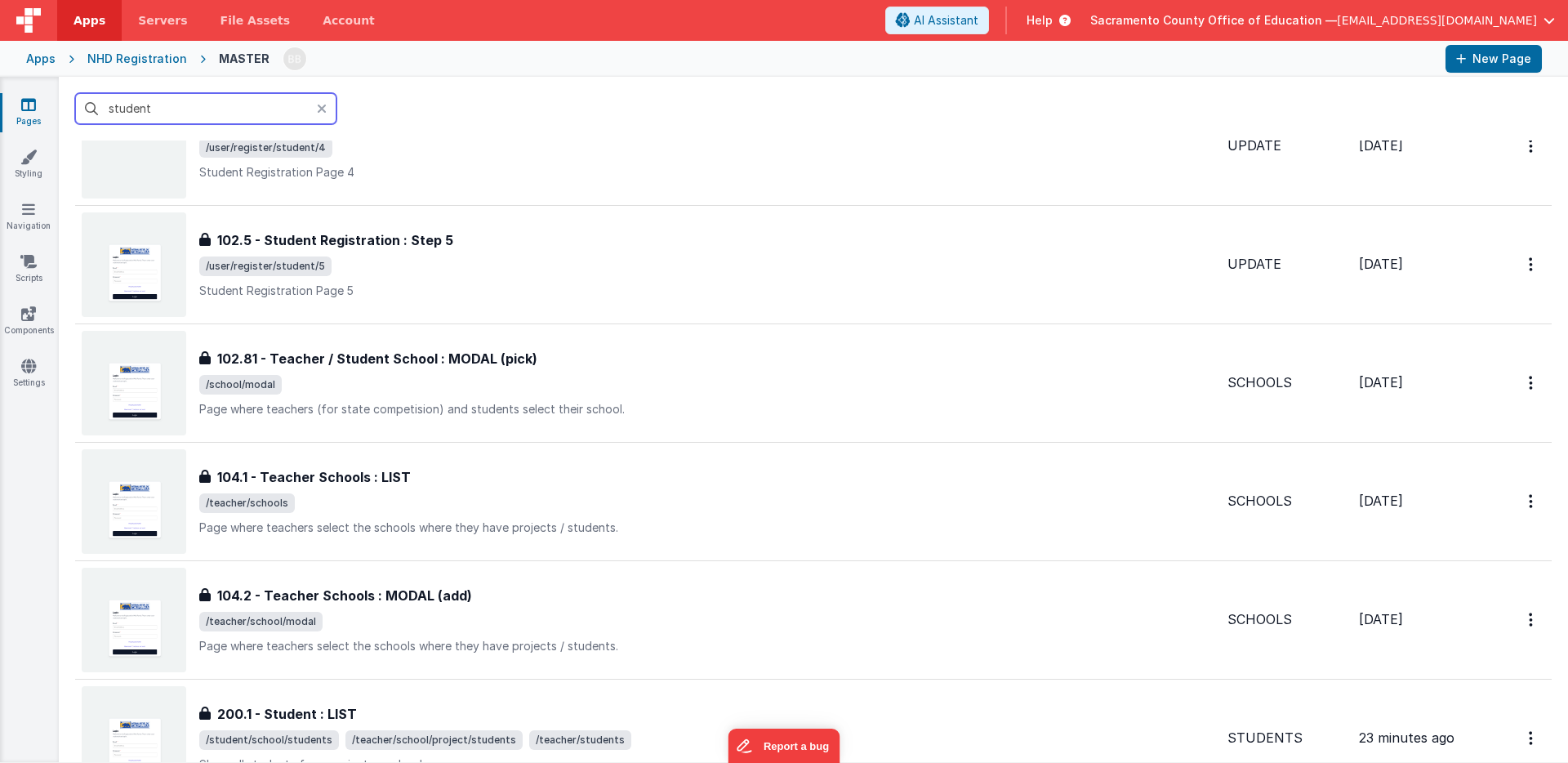
scroll to position [1231, 0]
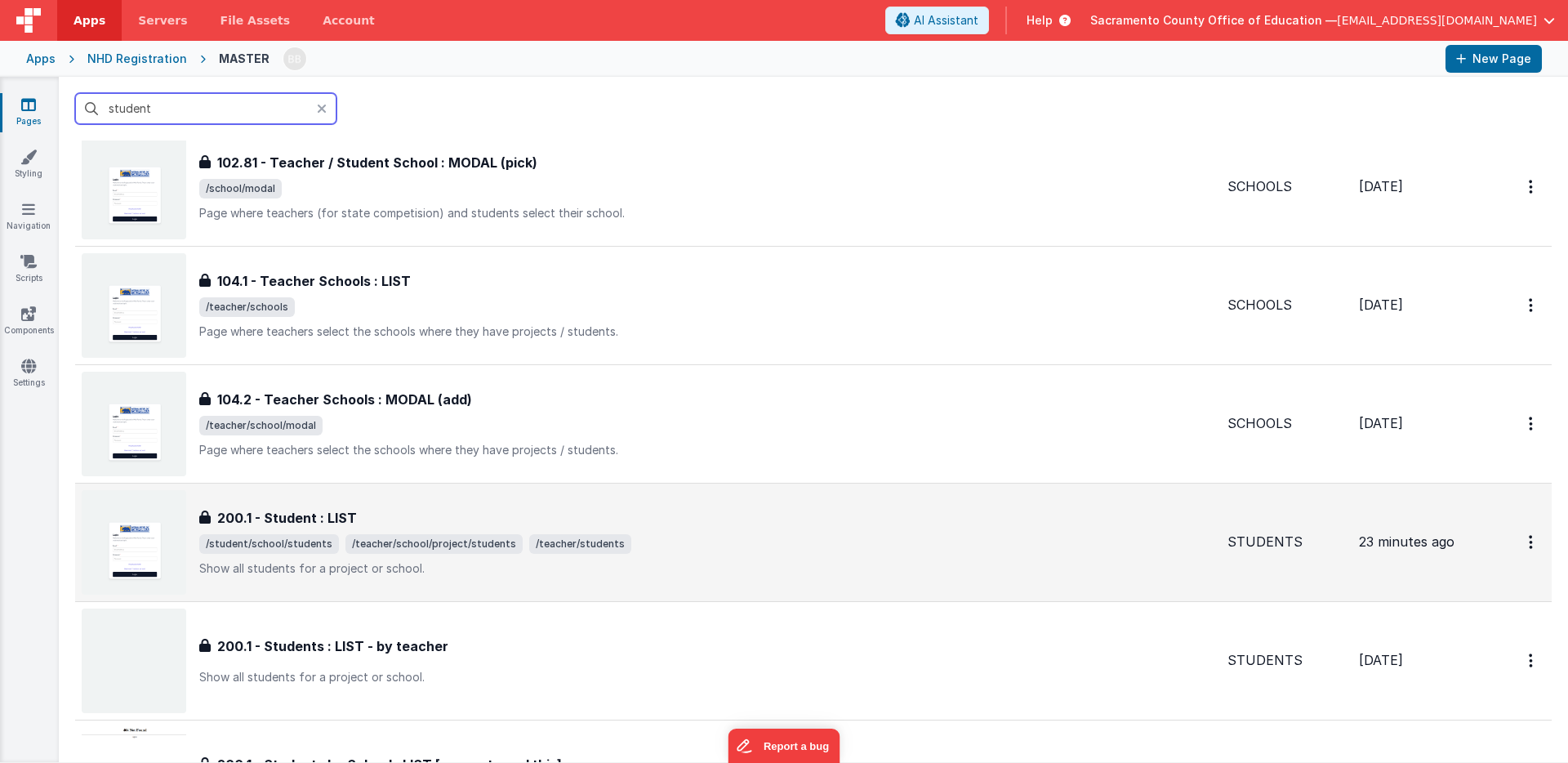
type input "student"
click at [283, 539] on span "/student/school/students" at bounding box center [269, 544] width 140 height 20
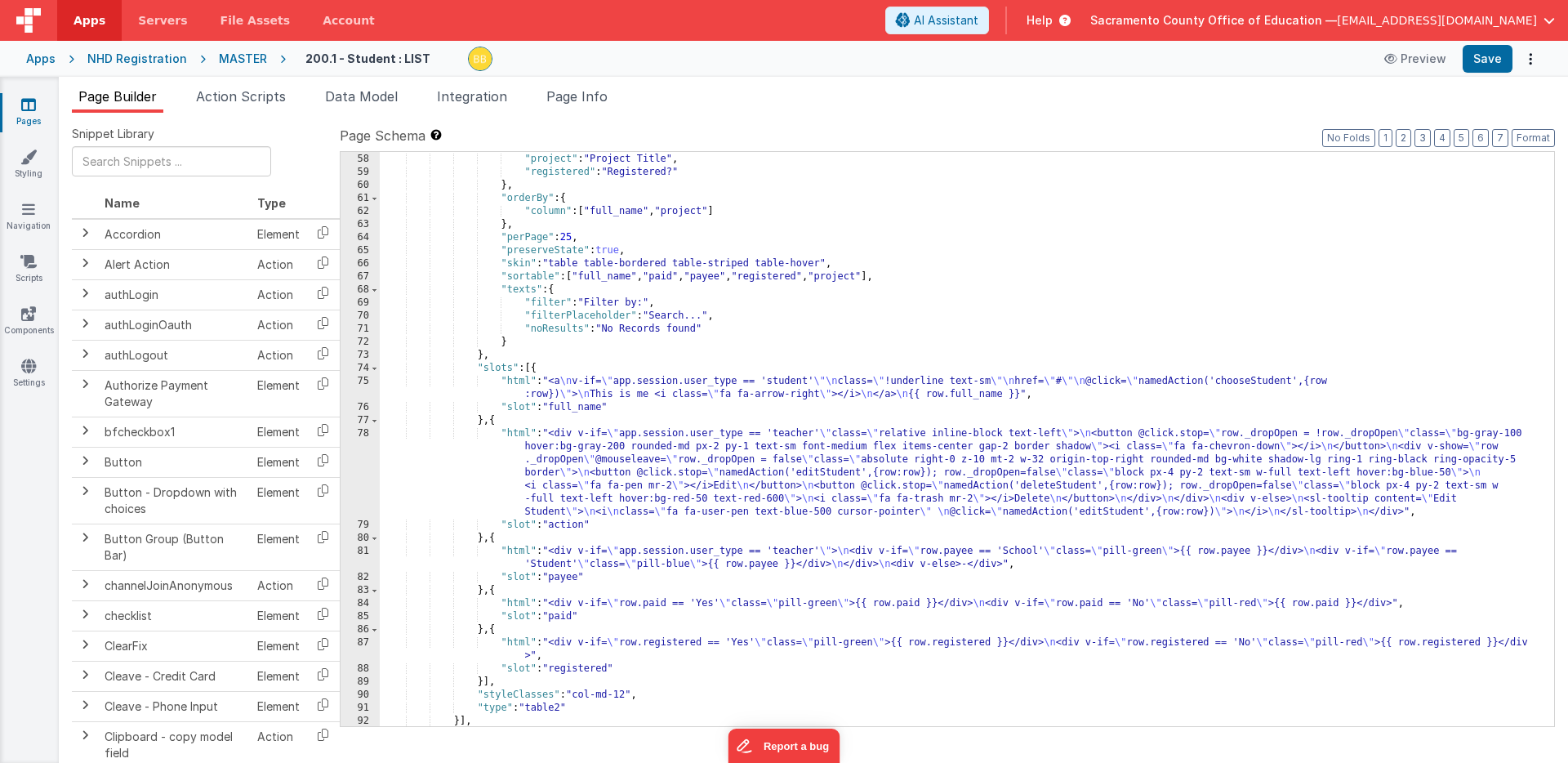
scroll to position [992, 0]
click at [521, 435] on div ""payee" : "Payment" , "project" : "Project Title" , "registered" : "Registered?…" at bounding box center [967, 440] width 1175 height 600
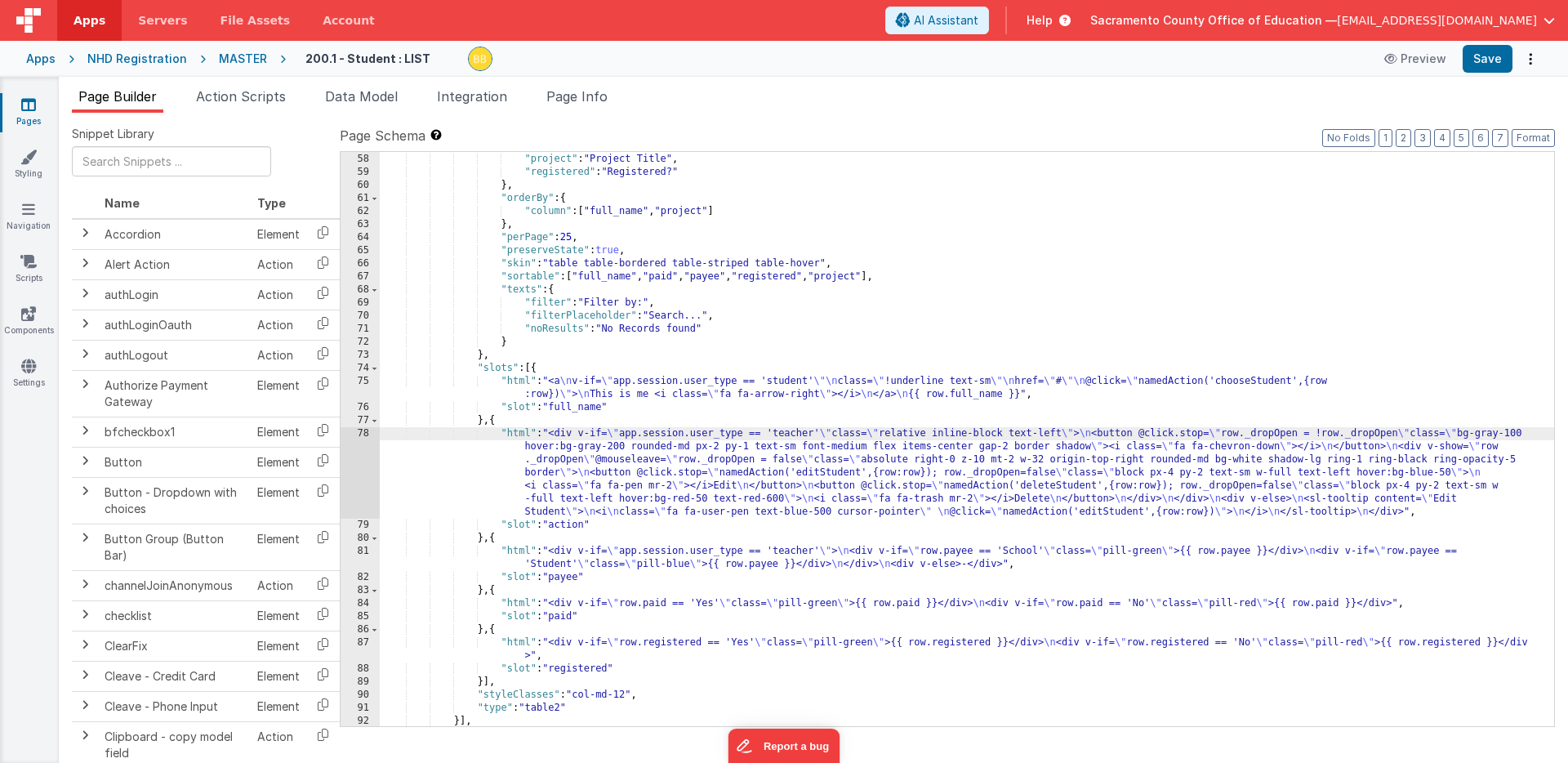
click at [365, 461] on div "78" at bounding box center [360, 472] width 39 height 92
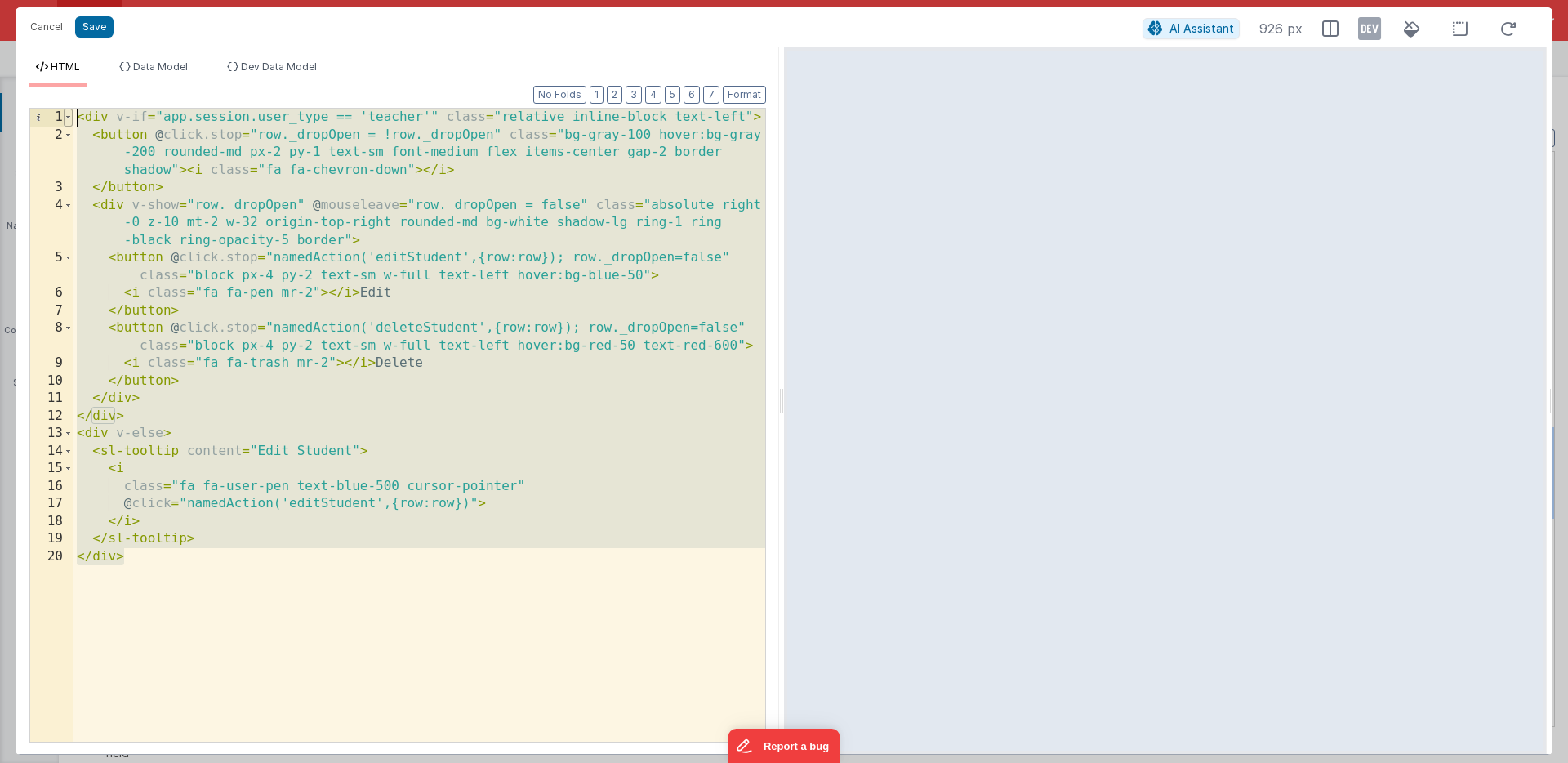
drag, startPoint x: 131, startPoint y: 557, endPoint x: 67, endPoint y: 118, distance: 443.6
click at [67, 118] on div "1 2 3 4 5 6 7 8 9 10 11 12 13 14 15 16 17 18 19 20 < div v-if = "app.session.us…" at bounding box center [397, 425] width 737 height 635
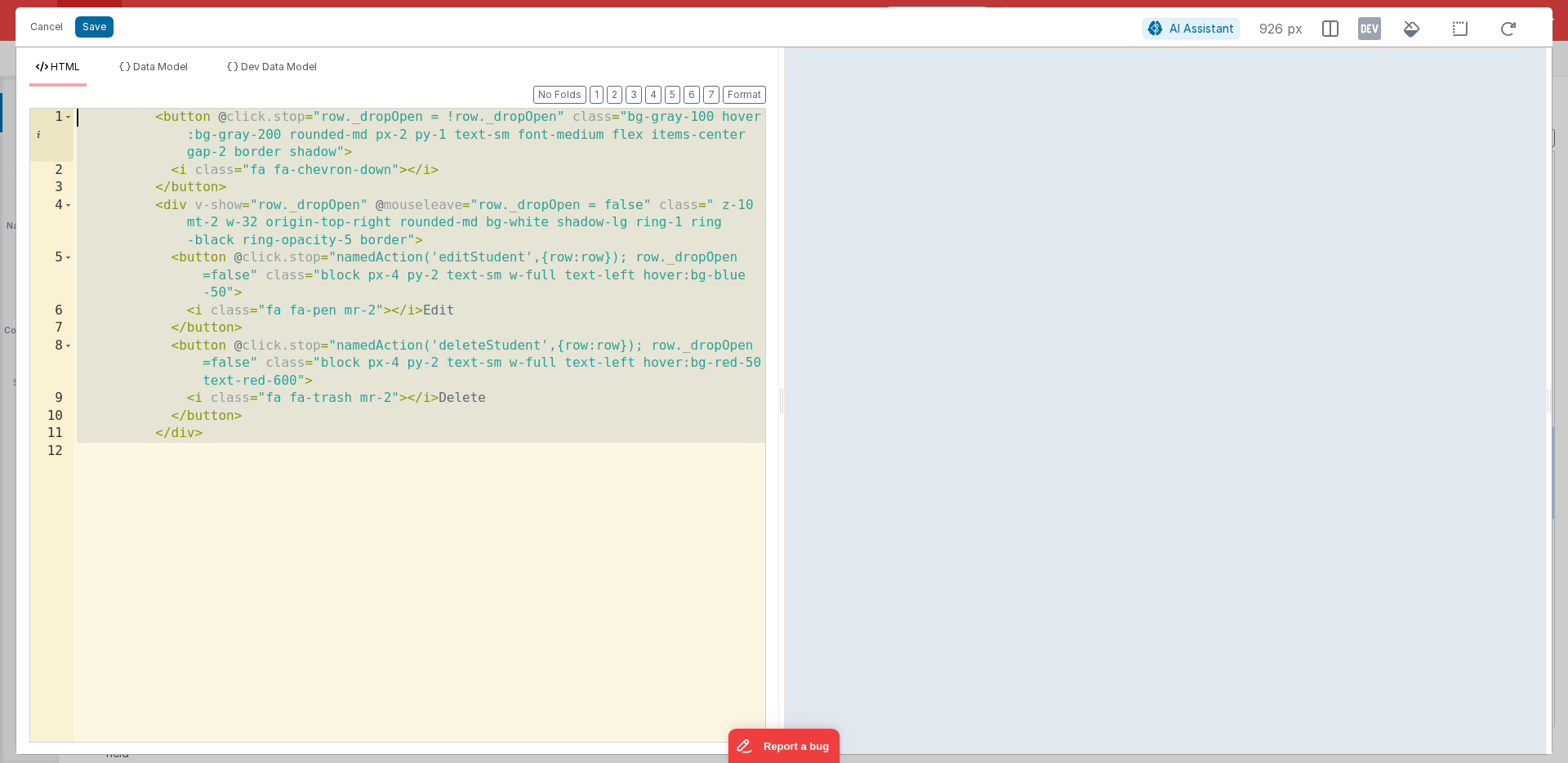
drag, startPoint x: 194, startPoint y: 457, endPoint x: 45, endPoint y: 94, distance: 392.4
click at [45, 94] on div "Format 7 6 5 4 3 2 1 No Folds 1 2 3 4 5 6 7 8 9 10 11 12 < button @ click.stop …" at bounding box center [397, 413] width 737 height 654
click at [97, 25] on button "Save" at bounding box center [94, 26] width 38 height 21
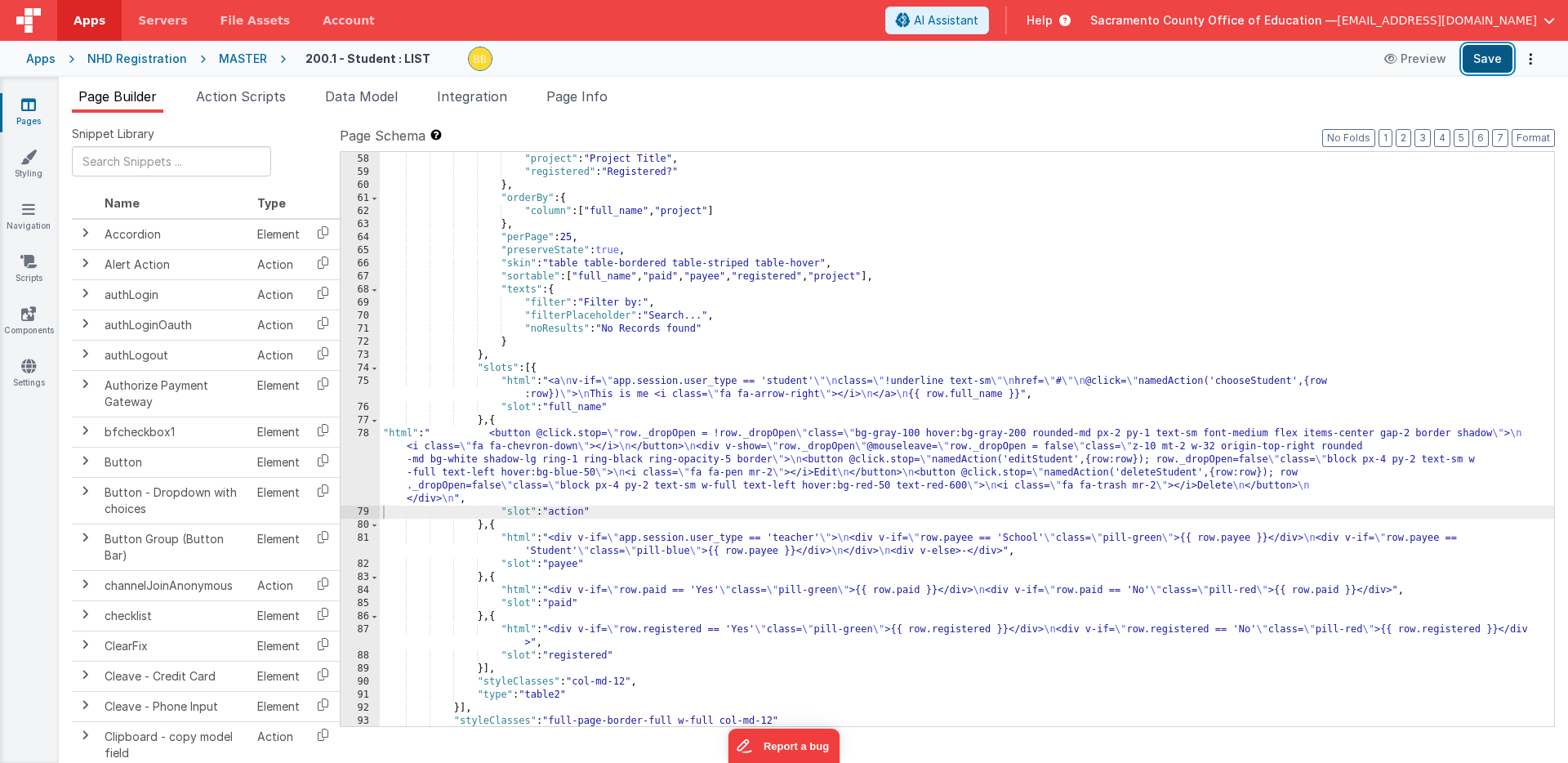
click at [1484, 56] on button "Save" at bounding box center [1487, 58] width 50 height 28
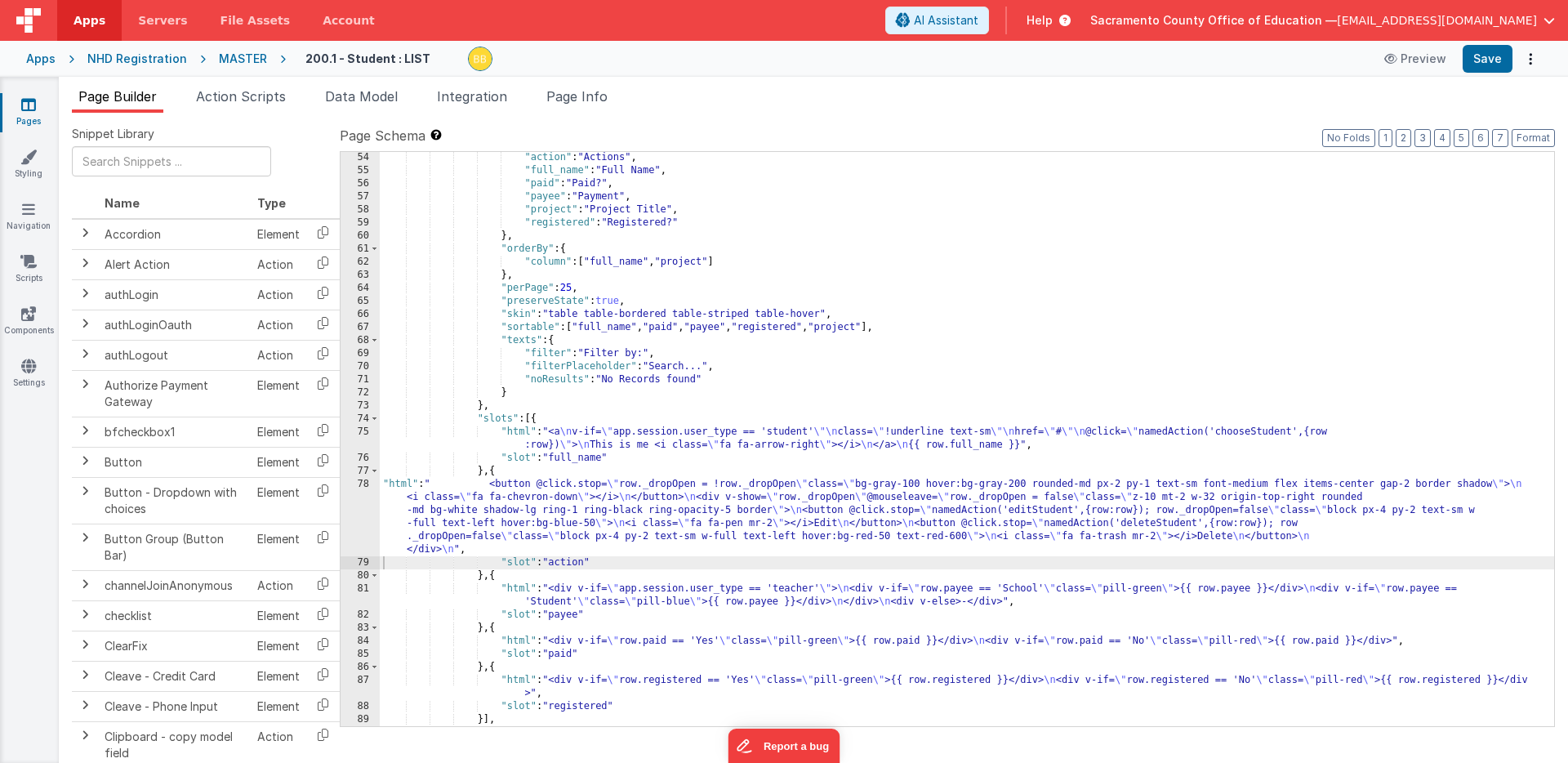
scroll to position [958, 0]
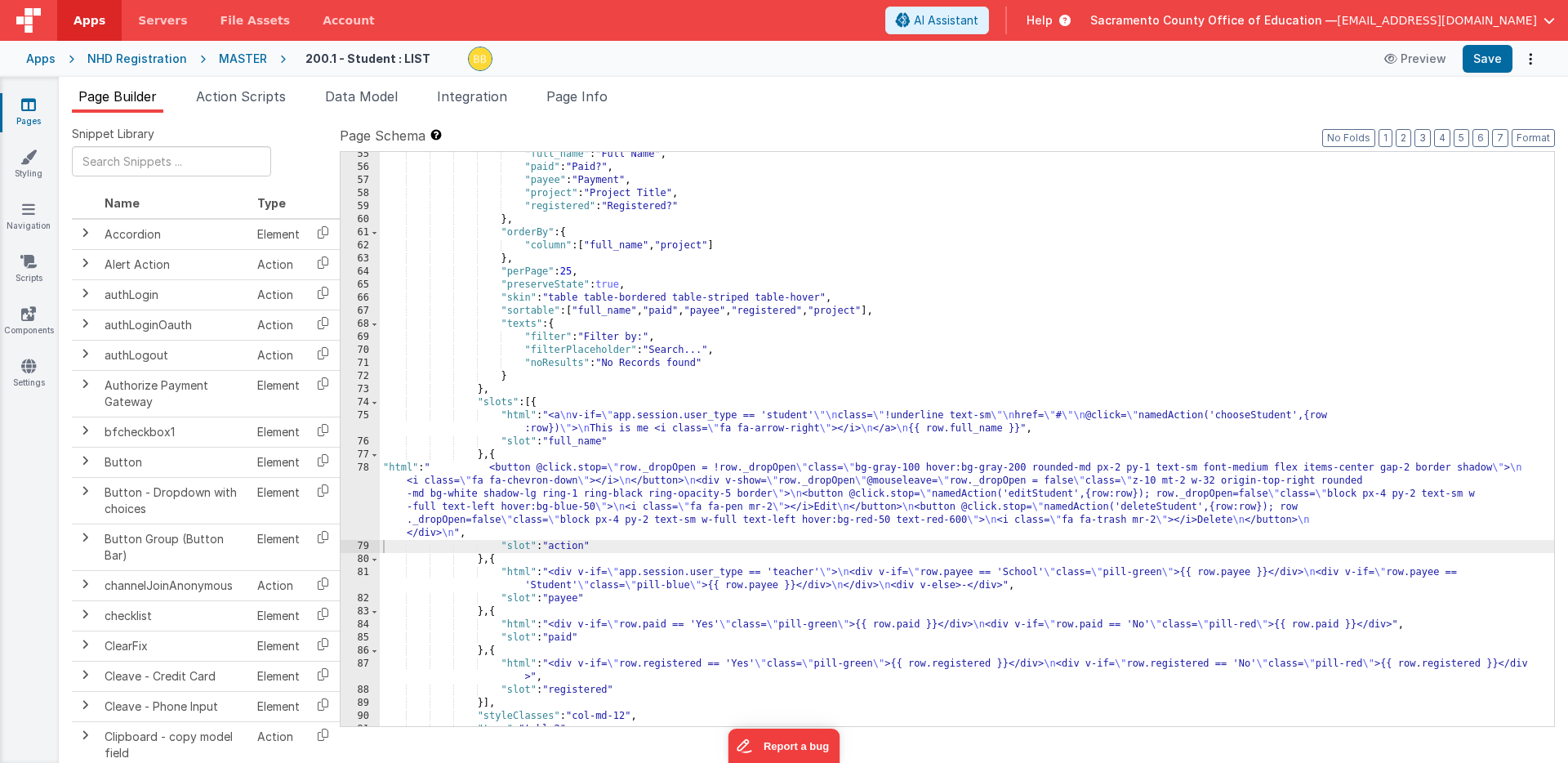
click at [399, 471] on div ""full_name" : "Full Name" , "paid" : "Paid?" , "payee" : "Payment" , "project" …" at bounding box center [967, 448] width 1175 height 600
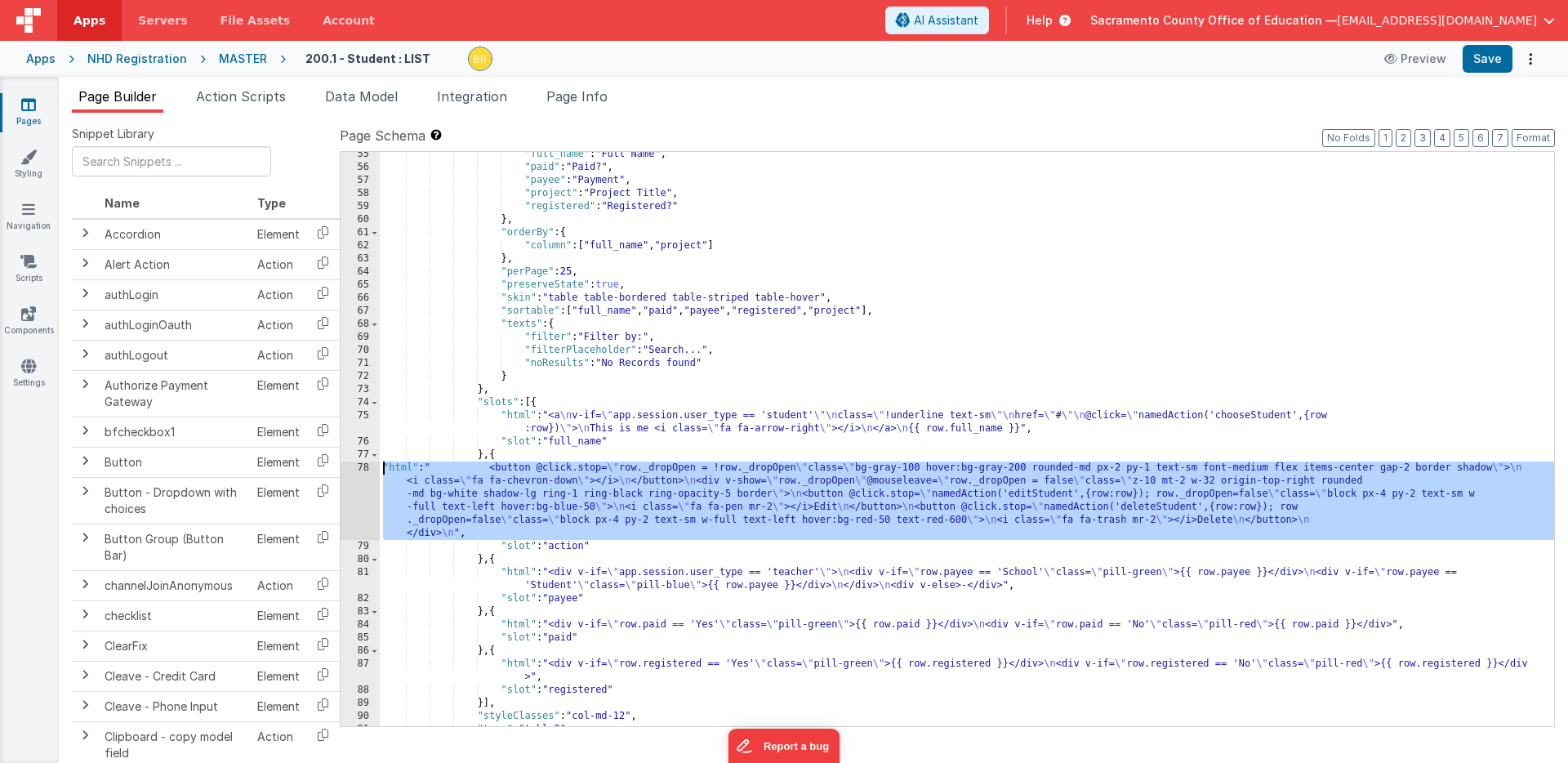
click at [362, 468] on div "78" at bounding box center [360, 500] width 39 height 78
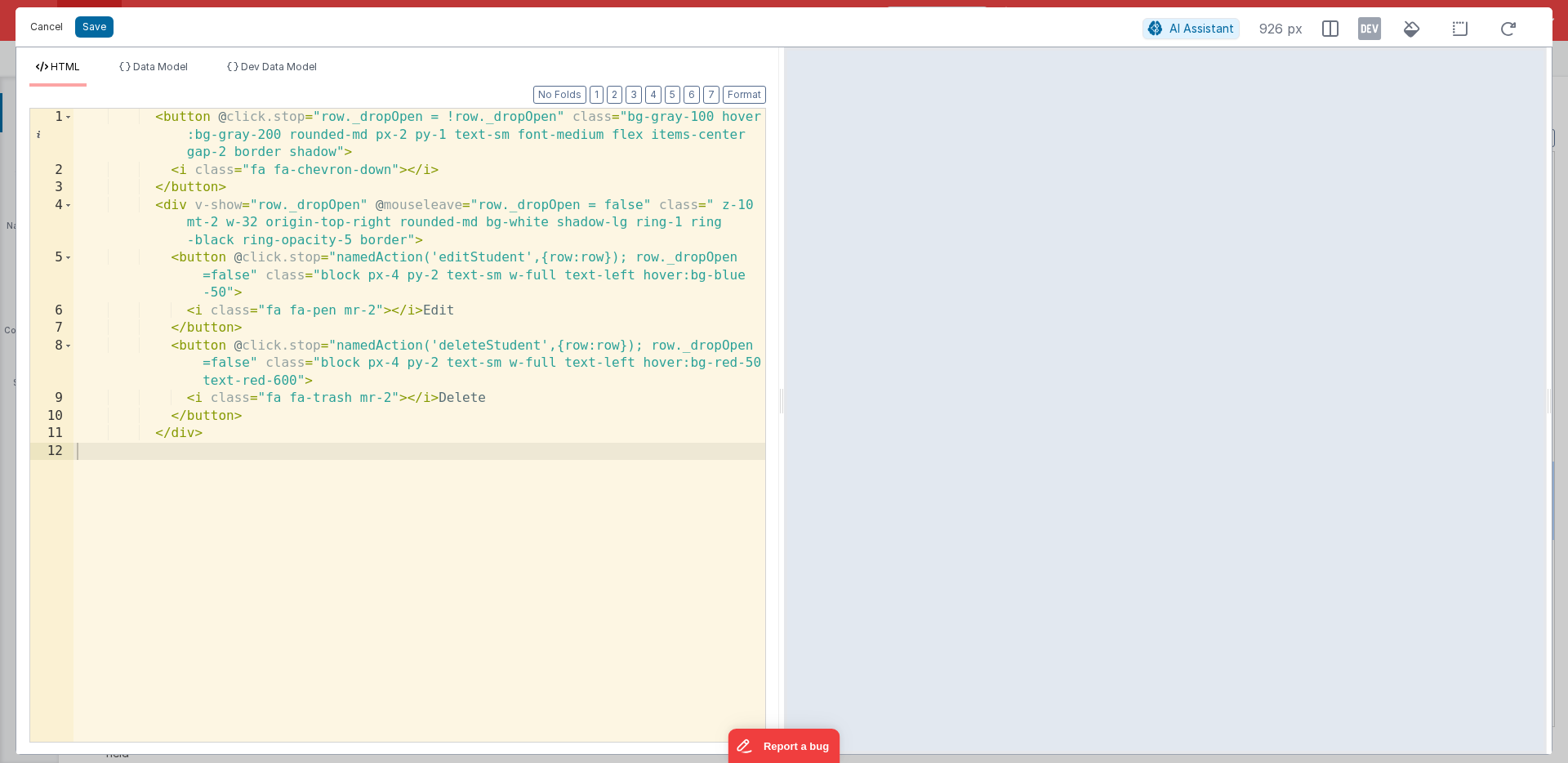
click at [44, 27] on button "Cancel" at bounding box center [46, 26] width 49 height 23
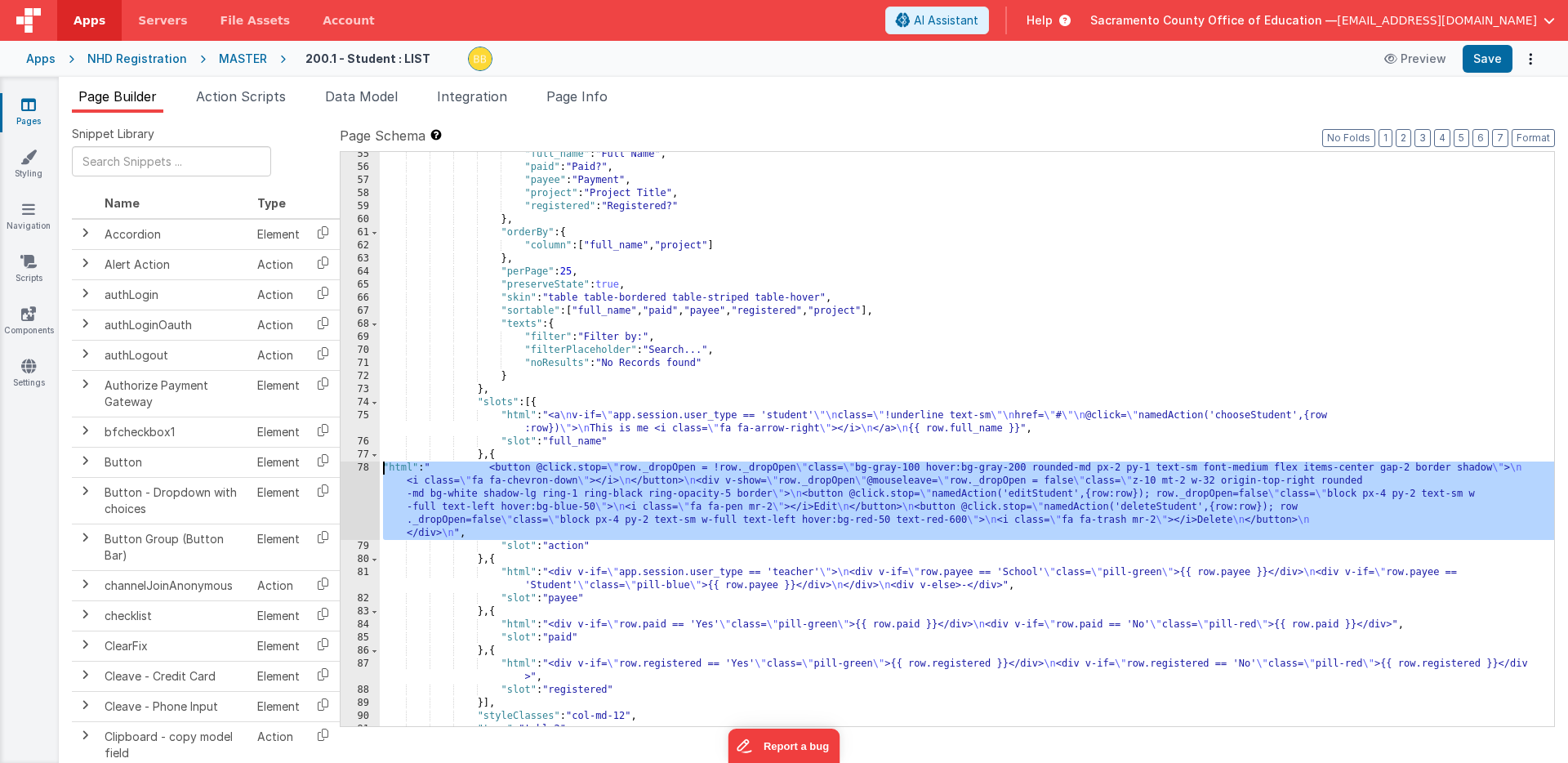
click at [520, 471] on div ""full_name" : "Full Name" , "paid" : "Paid?" , "payee" : "Payment" , "project" …" at bounding box center [967, 448] width 1175 height 600
drag, startPoint x: 520, startPoint y: 471, endPoint x: 522, endPoint y: 488, distance: 17.1
click at [522, 488] on div ""full_name" : "Full Name" , "paid" : "Paid?" , "payee" : "Payment" , "project" …" at bounding box center [967, 448] width 1175 height 600
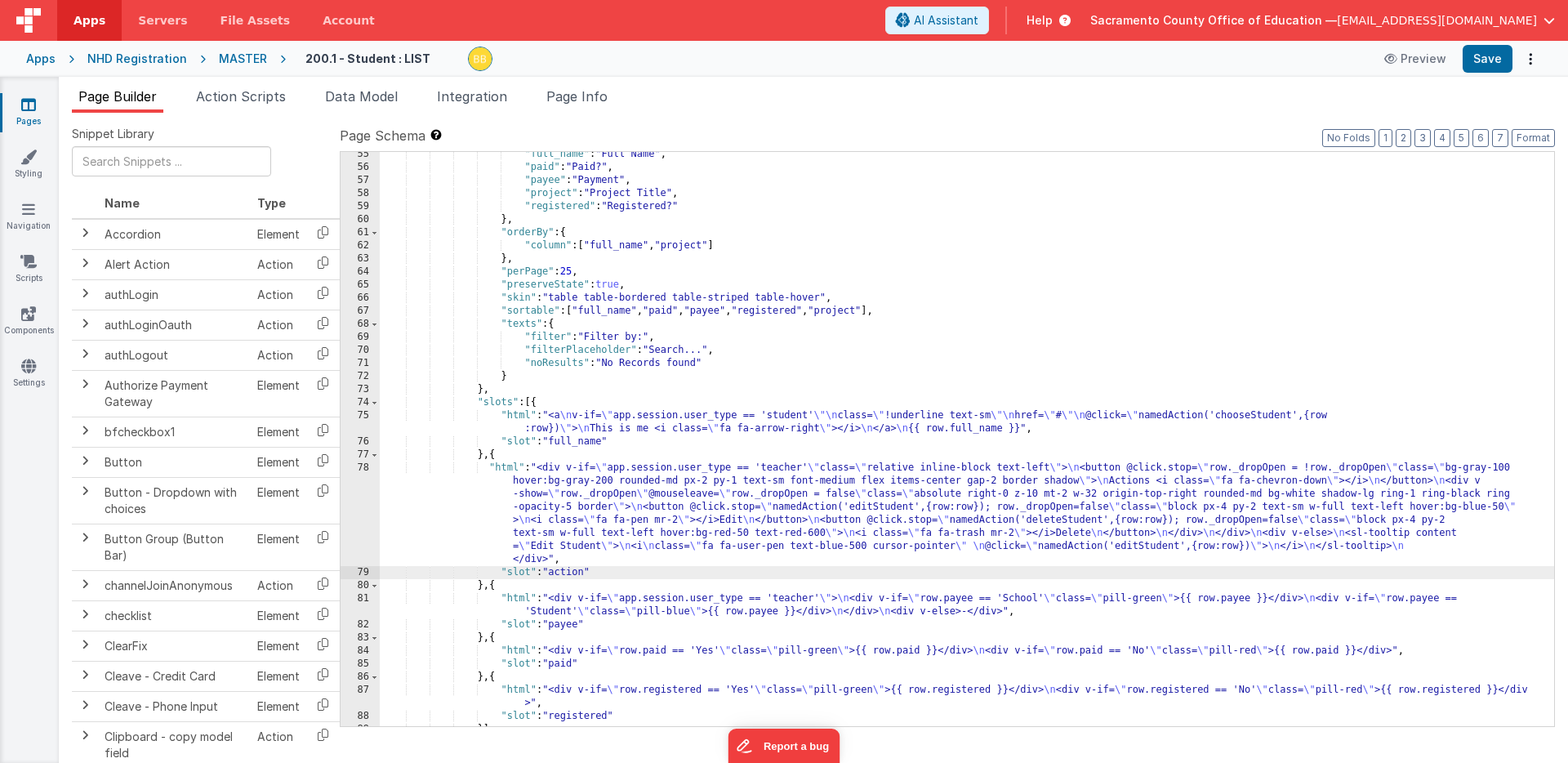
click at [507, 469] on div ""full_name" : "Full Name" , "paid" : "Paid?" , "payee" : "Payment" , "project" …" at bounding box center [967, 448] width 1175 height 600
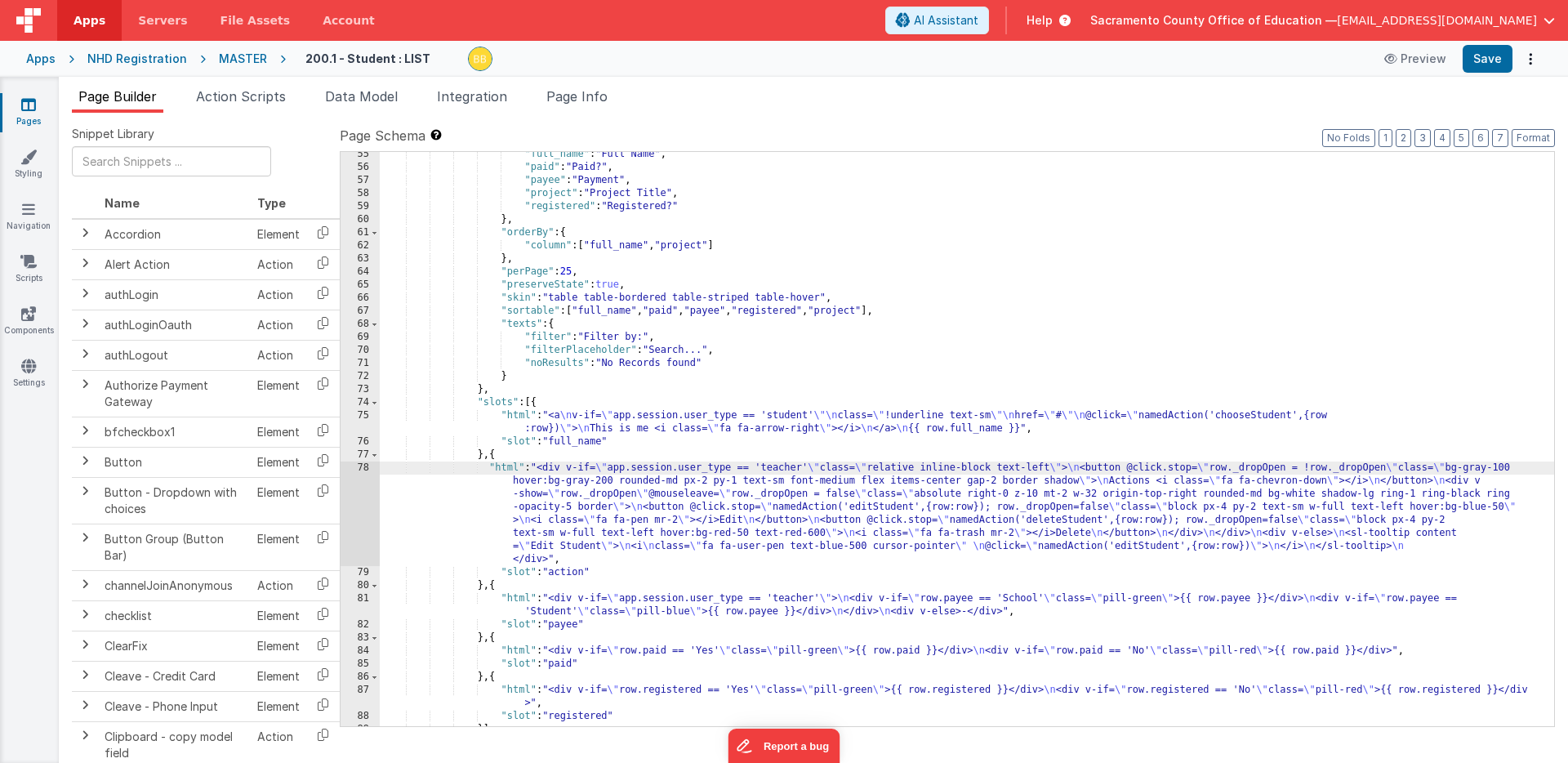
click at [367, 480] on div "78" at bounding box center [360, 513] width 39 height 104
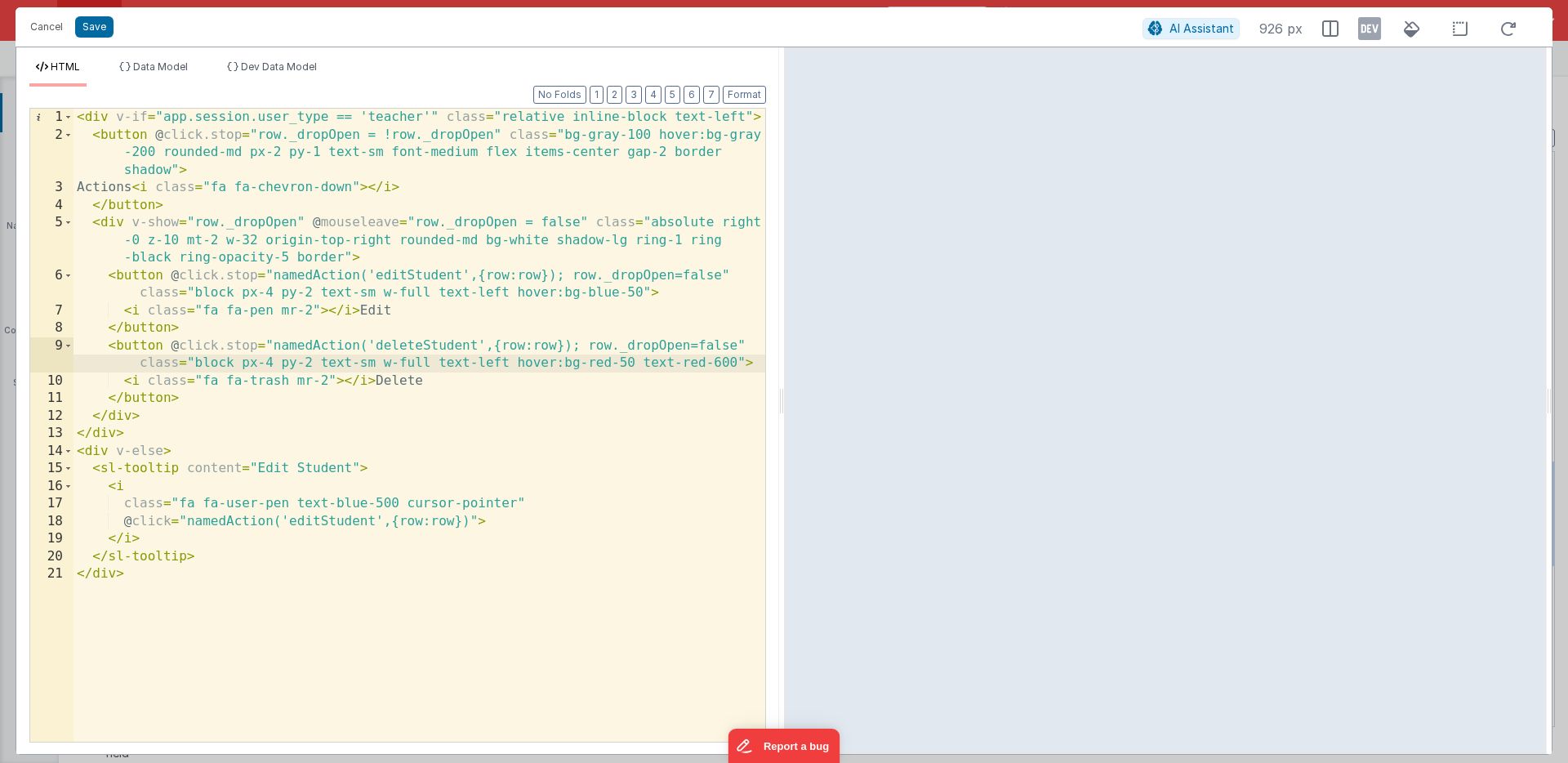
click at [444, 116] on div "< div v-if = "app.session.user_type == 'teacher'" class = "relative inline-bloc…" at bounding box center [419, 442] width 691 height 668
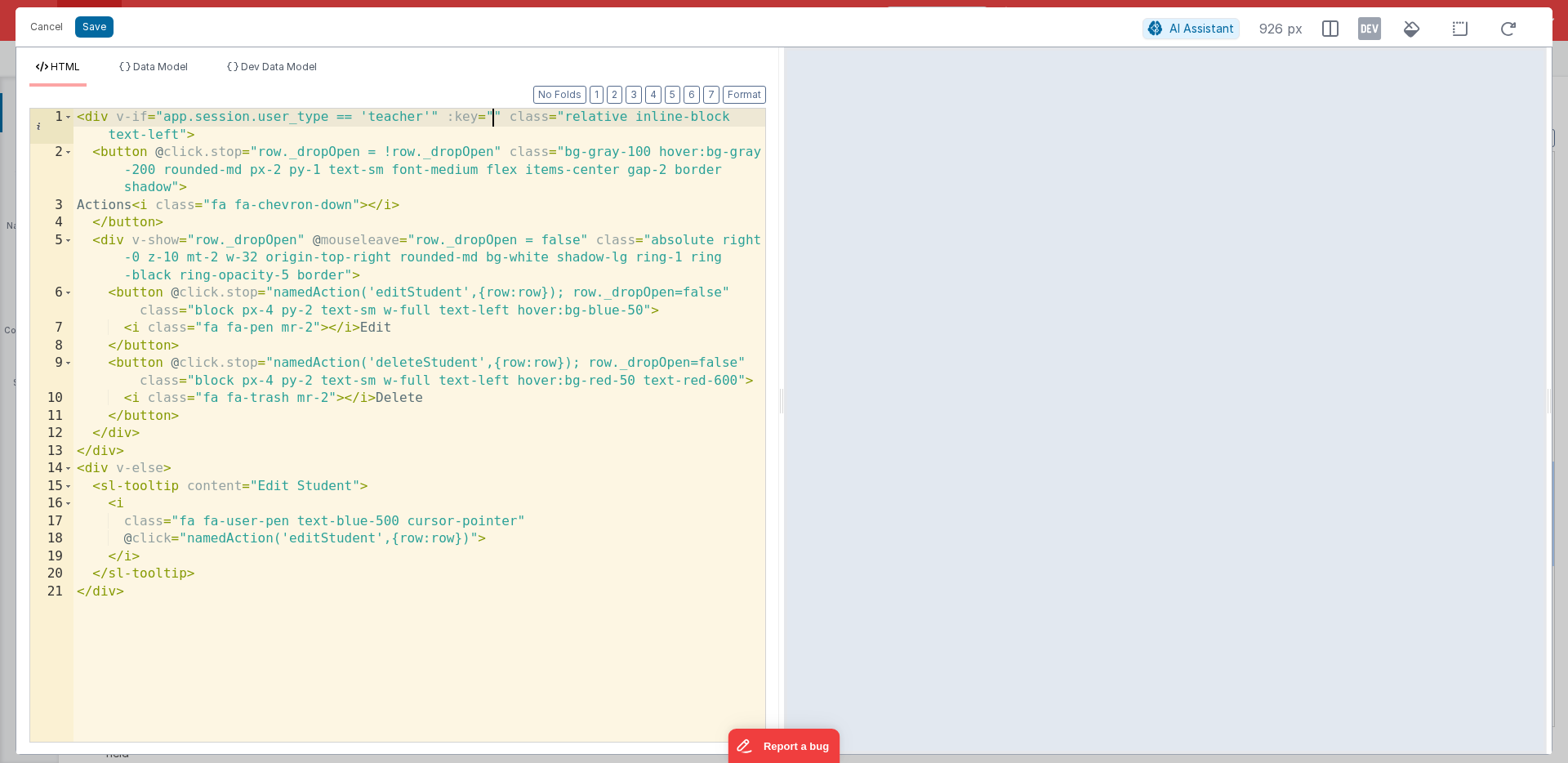
click at [491, 116] on div "< div v-if = "app.session.user_type == 'teacher'" :key = "" class = "relative i…" at bounding box center [419, 451] width 691 height 686
click at [101, 28] on button "Save" at bounding box center [94, 26] width 38 height 21
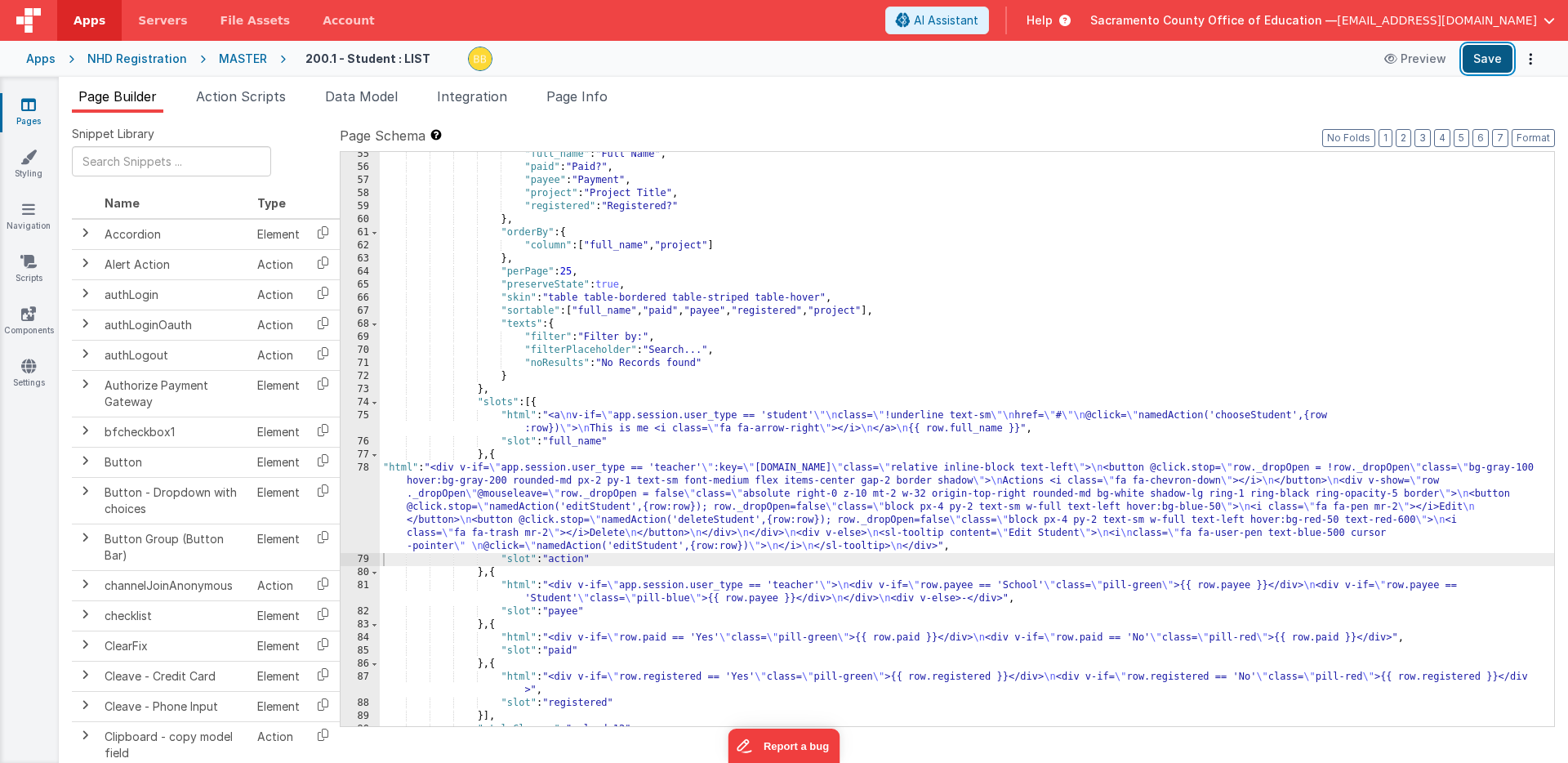
click at [1481, 56] on button "Save" at bounding box center [1487, 58] width 50 height 28
click at [29, 101] on icon at bounding box center [28, 104] width 15 height 16
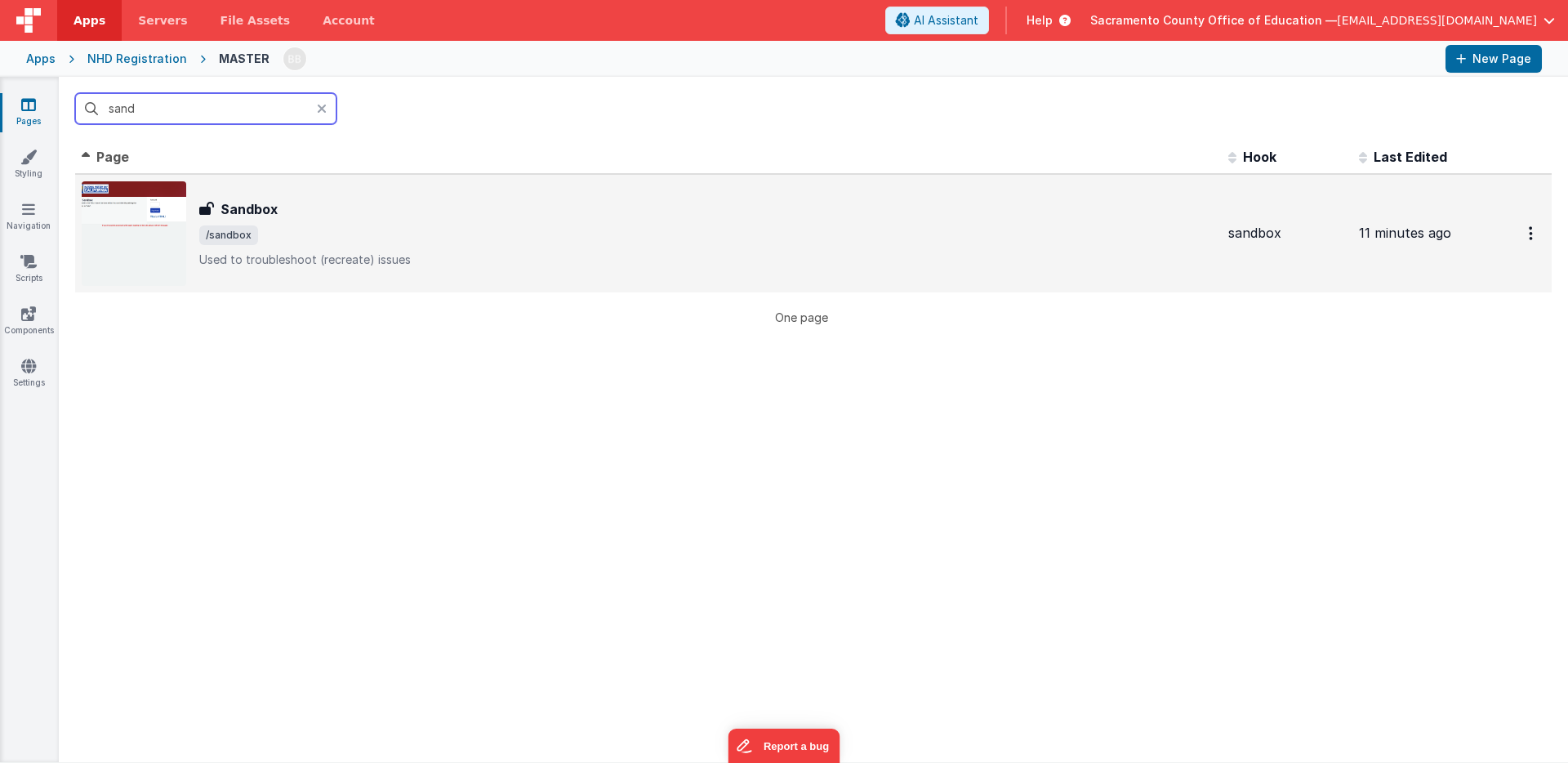
type input "sand"
click at [259, 207] on h3 "Sandbox" at bounding box center [249, 209] width 57 height 20
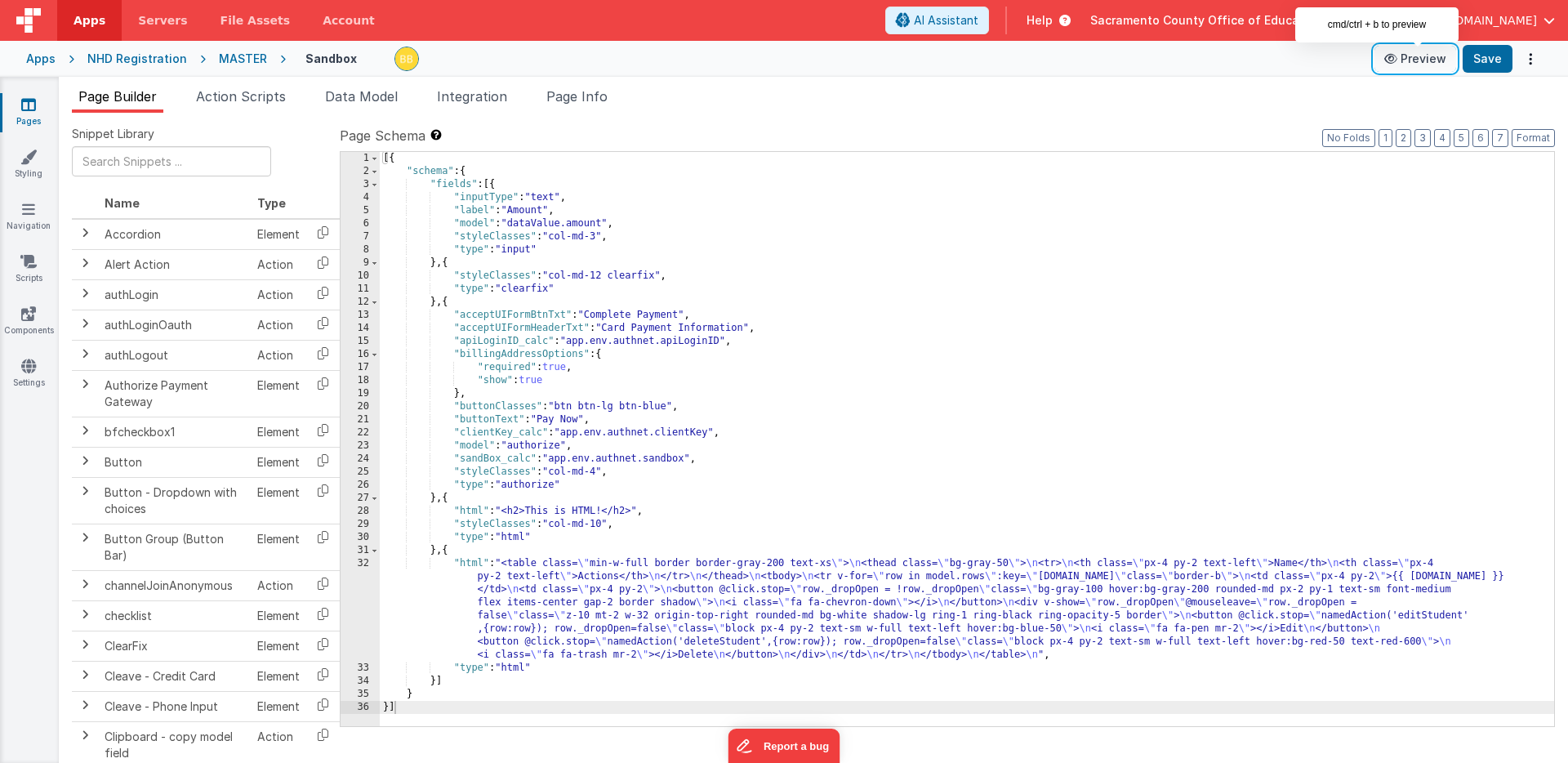
click at [1412, 56] on button "Preview" at bounding box center [1415, 58] width 82 height 26
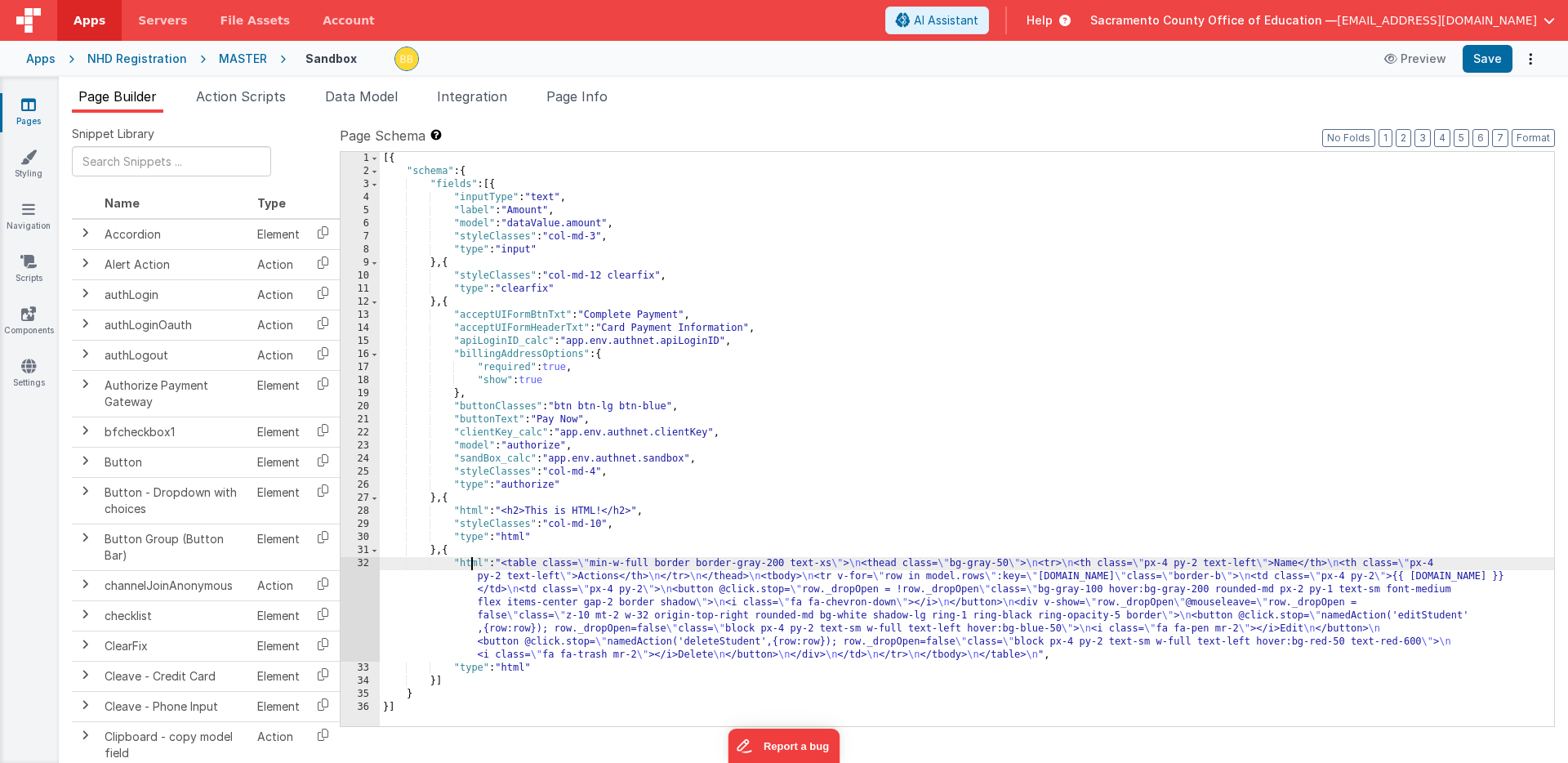
click at [472, 560] on div "[{ "schema" : { "fields" : [{ "inputType" : "text" , "label" : "Amount" , "mode…" at bounding box center [967, 451] width 1175 height 600
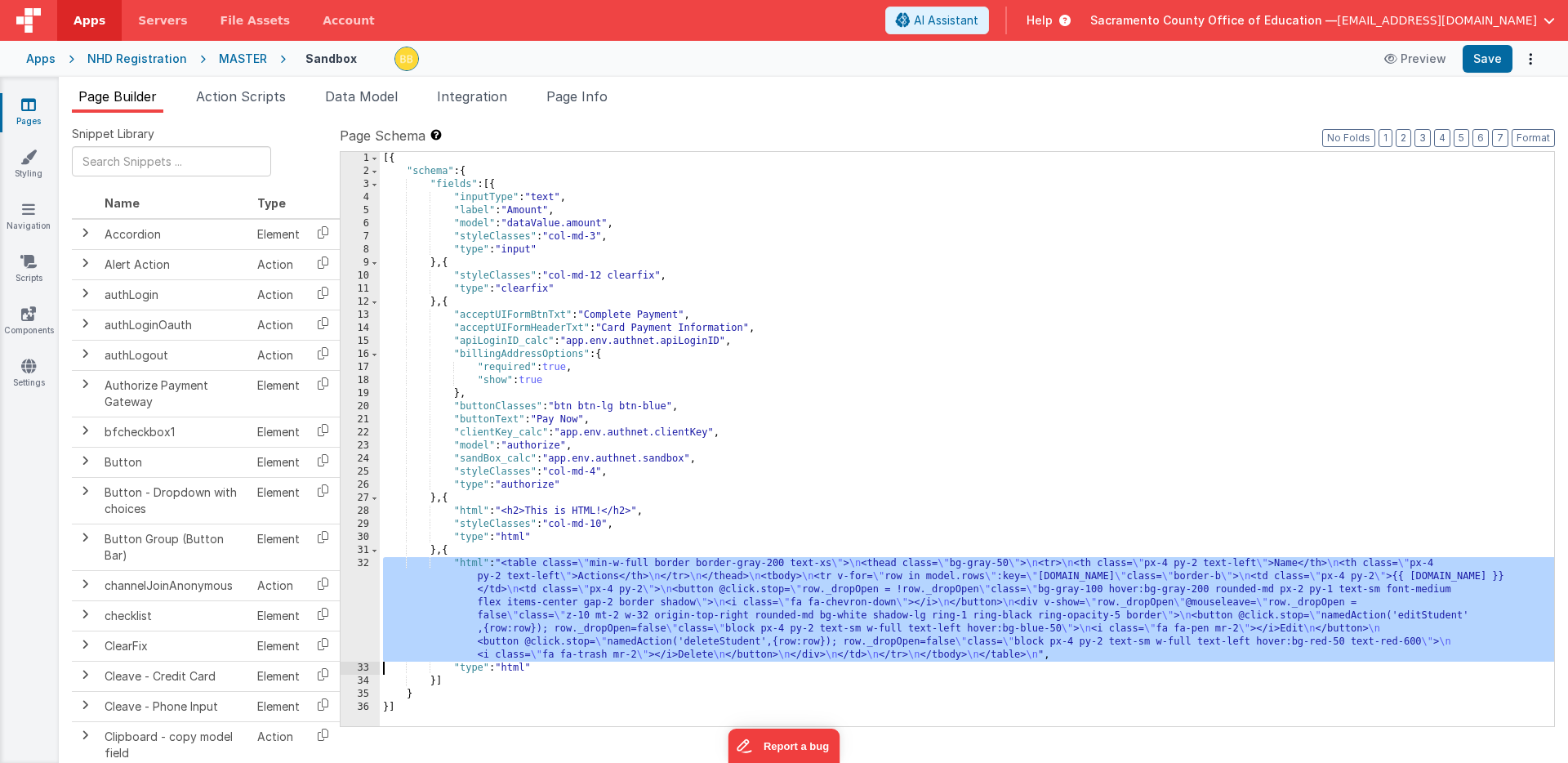
click at [364, 575] on div "32" at bounding box center [360, 609] width 39 height 104
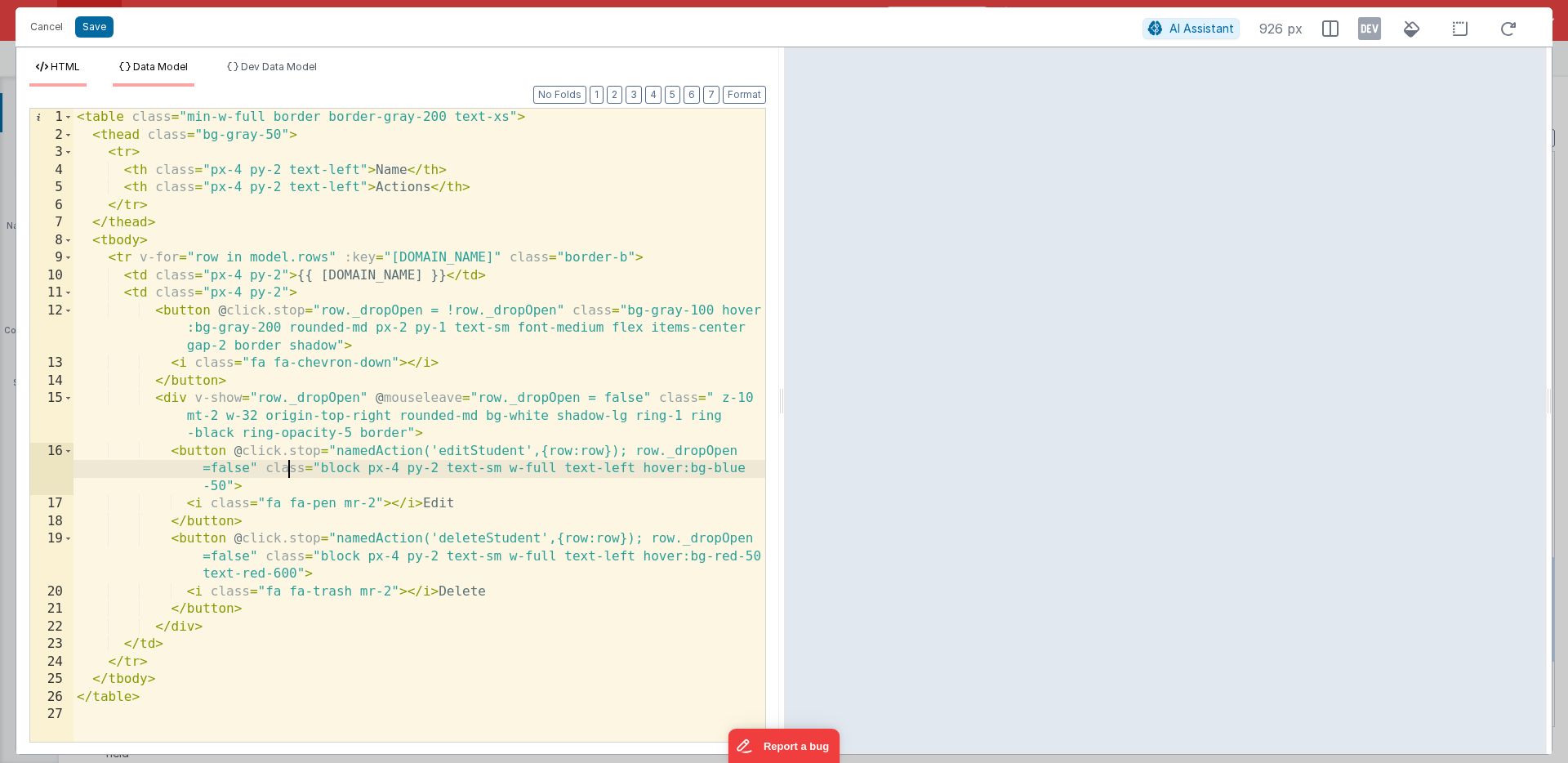
click at [175, 62] on span "Data Model" at bounding box center [161, 66] width 55 height 12
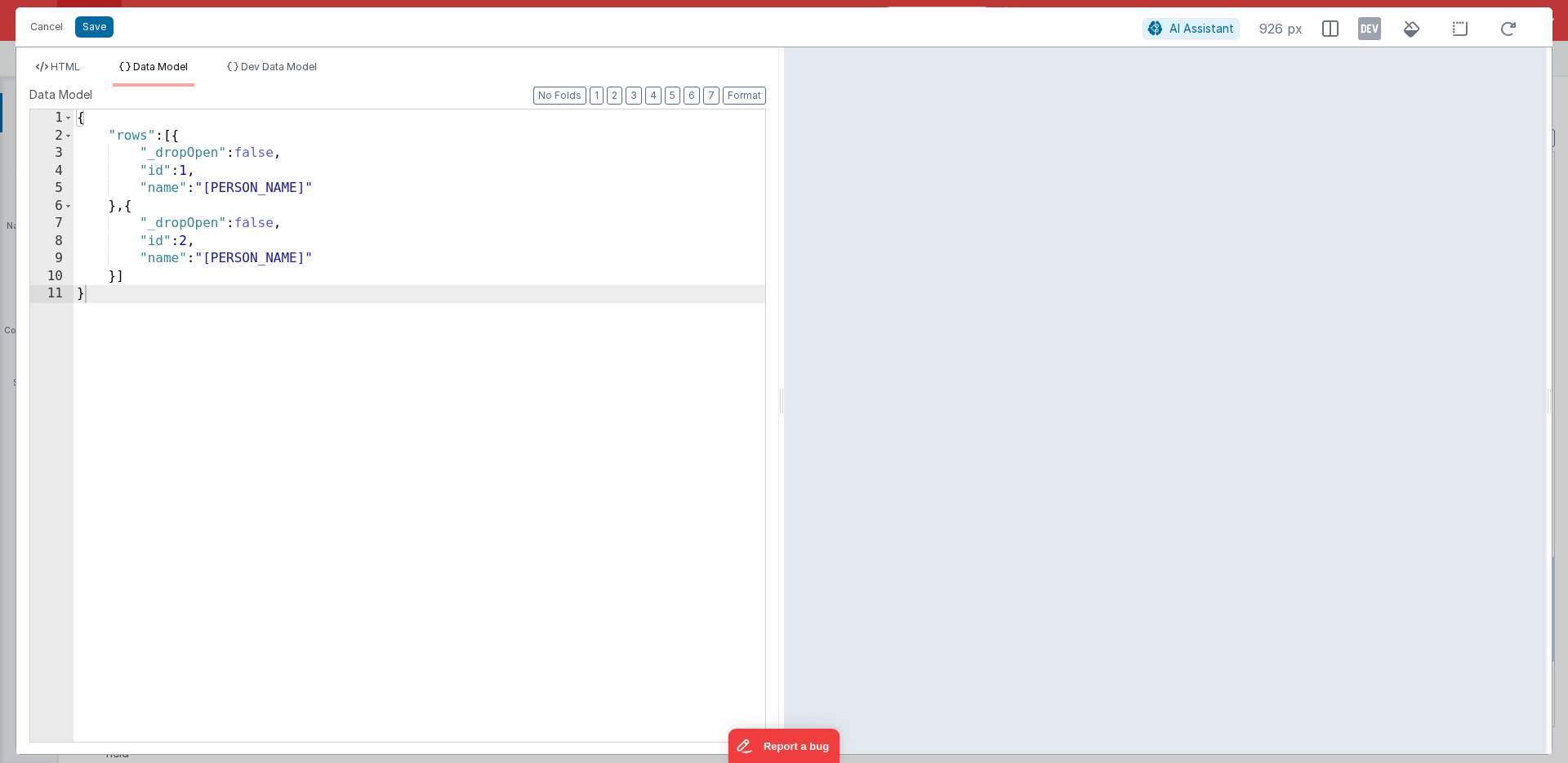
click at [169, 151] on div "{ "rows" : [{ "_dropOpen" : false , "id" : 1 , "name" : "[PERSON_NAME]" } , { "…" at bounding box center [419, 442] width 691 height 668
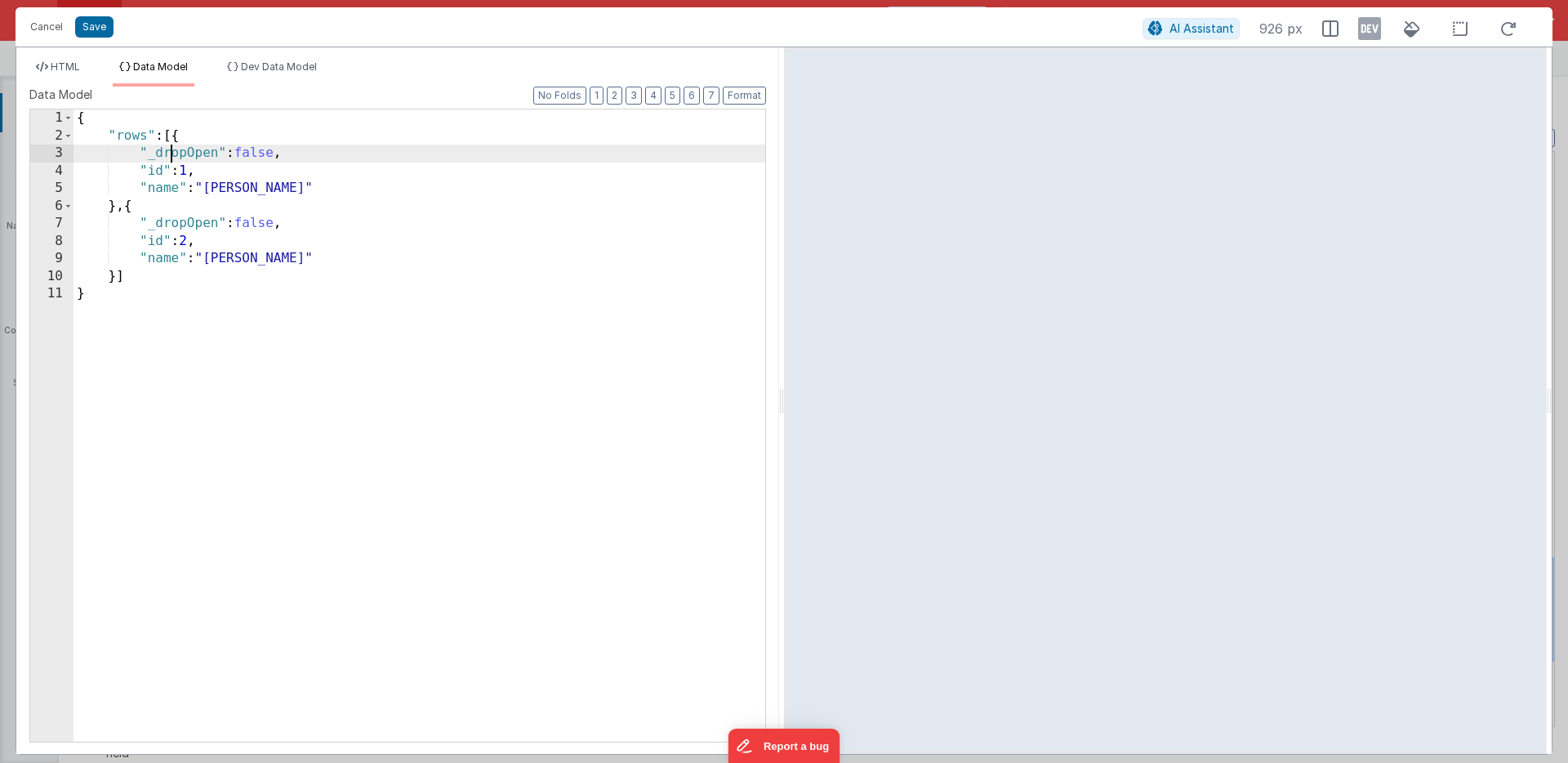
click at [169, 151] on div "{ "rows" : [{ "_dropOpen" : false , "id" : 1 , "name" : "[PERSON_NAME]" } , { "…" at bounding box center [419, 442] width 691 height 668
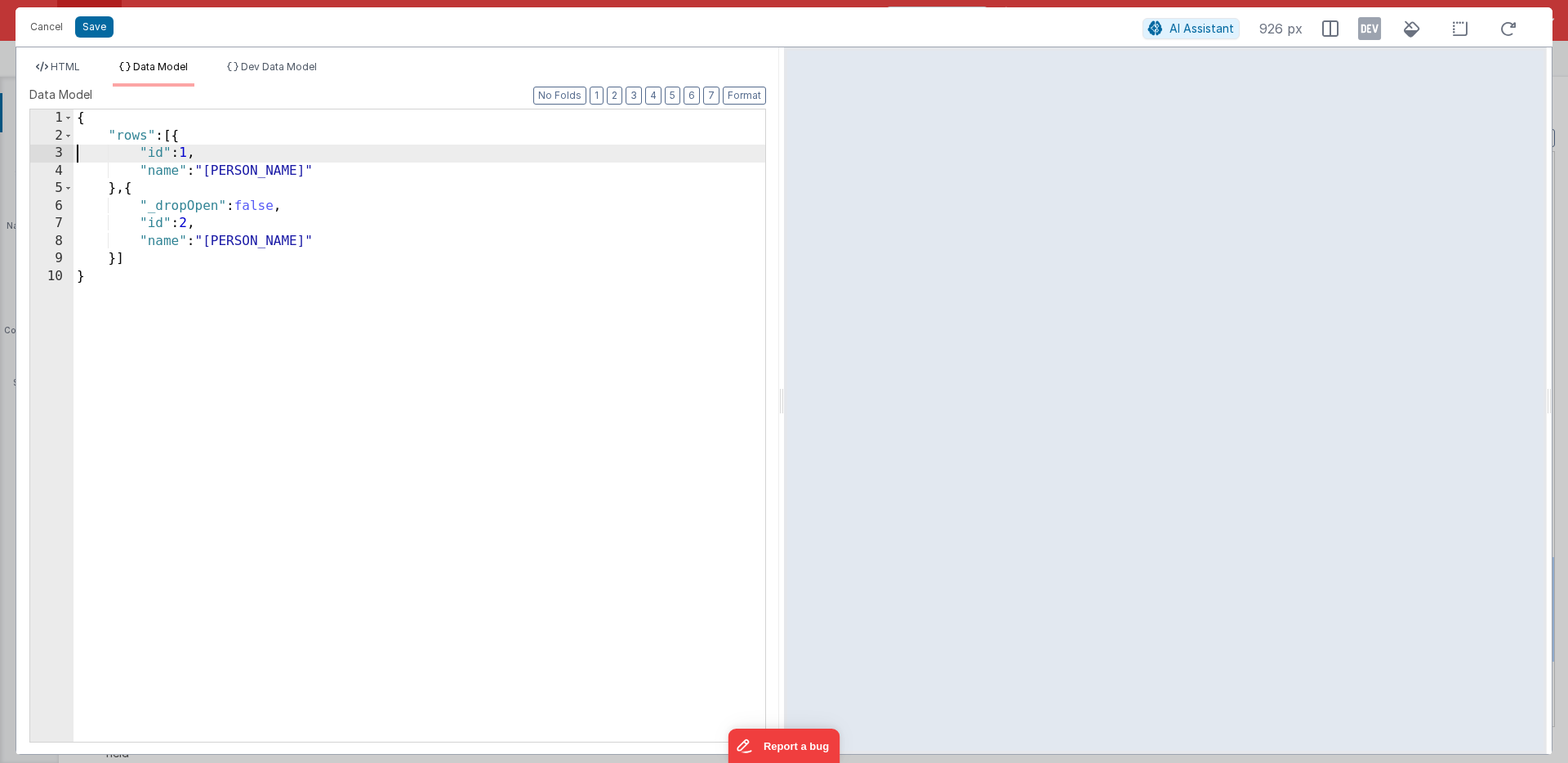
click at [174, 208] on div "{ "rows" : [{ "id" : 1 , "name" : "[PERSON_NAME]" } , { "_dropOpen" : false , "…" at bounding box center [419, 442] width 691 height 668
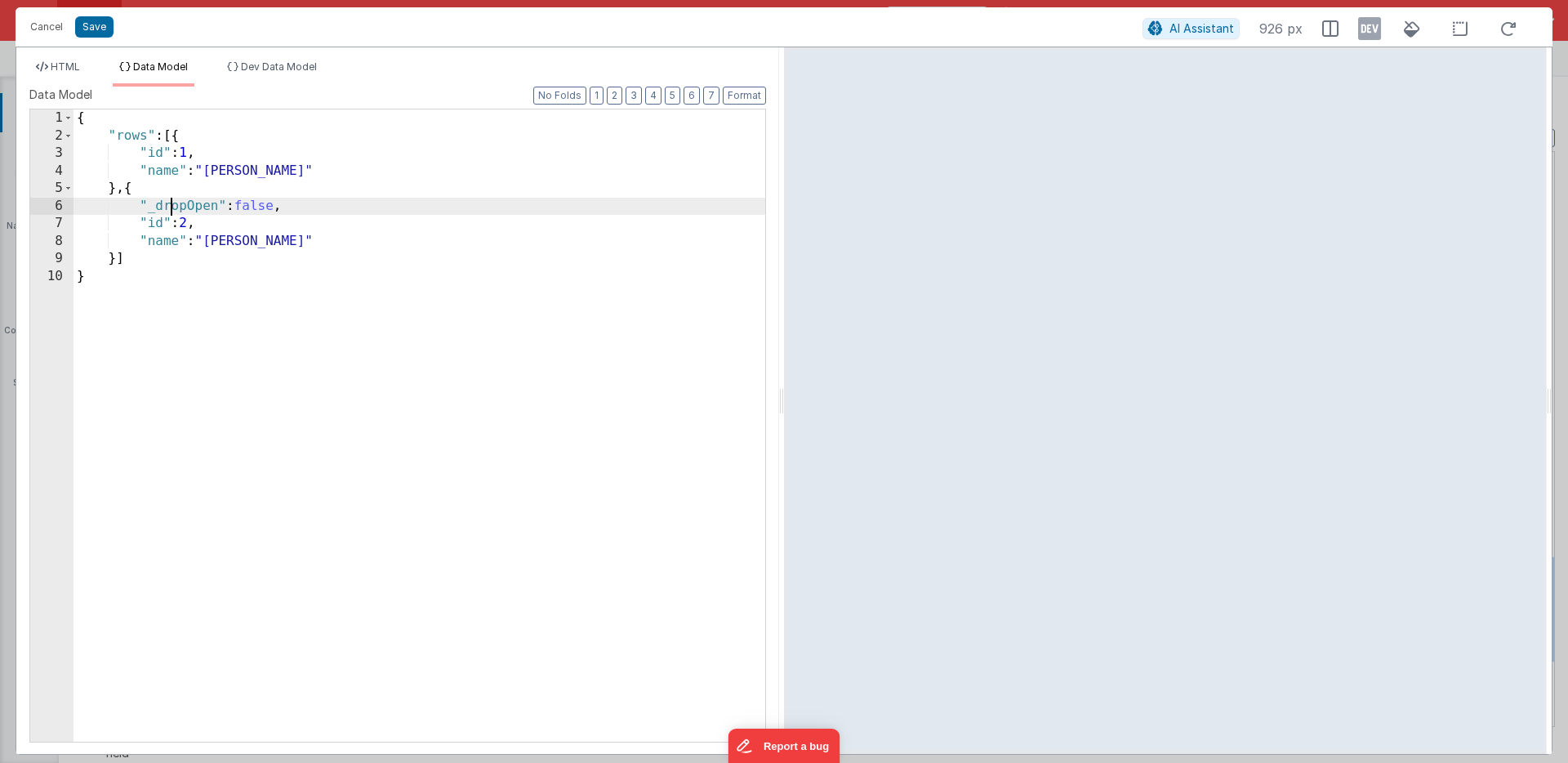
click at [174, 208] on div "{ "rows" : [{ "id" : 1 , "name" : "[PERSON_NAME]" } , { "_dropOpen" : false , "…" at bounding box center [419, 442] width 691 height 668
click at [93, 25] on button "Save" at bounding box center [94, 26] width 38 height 21
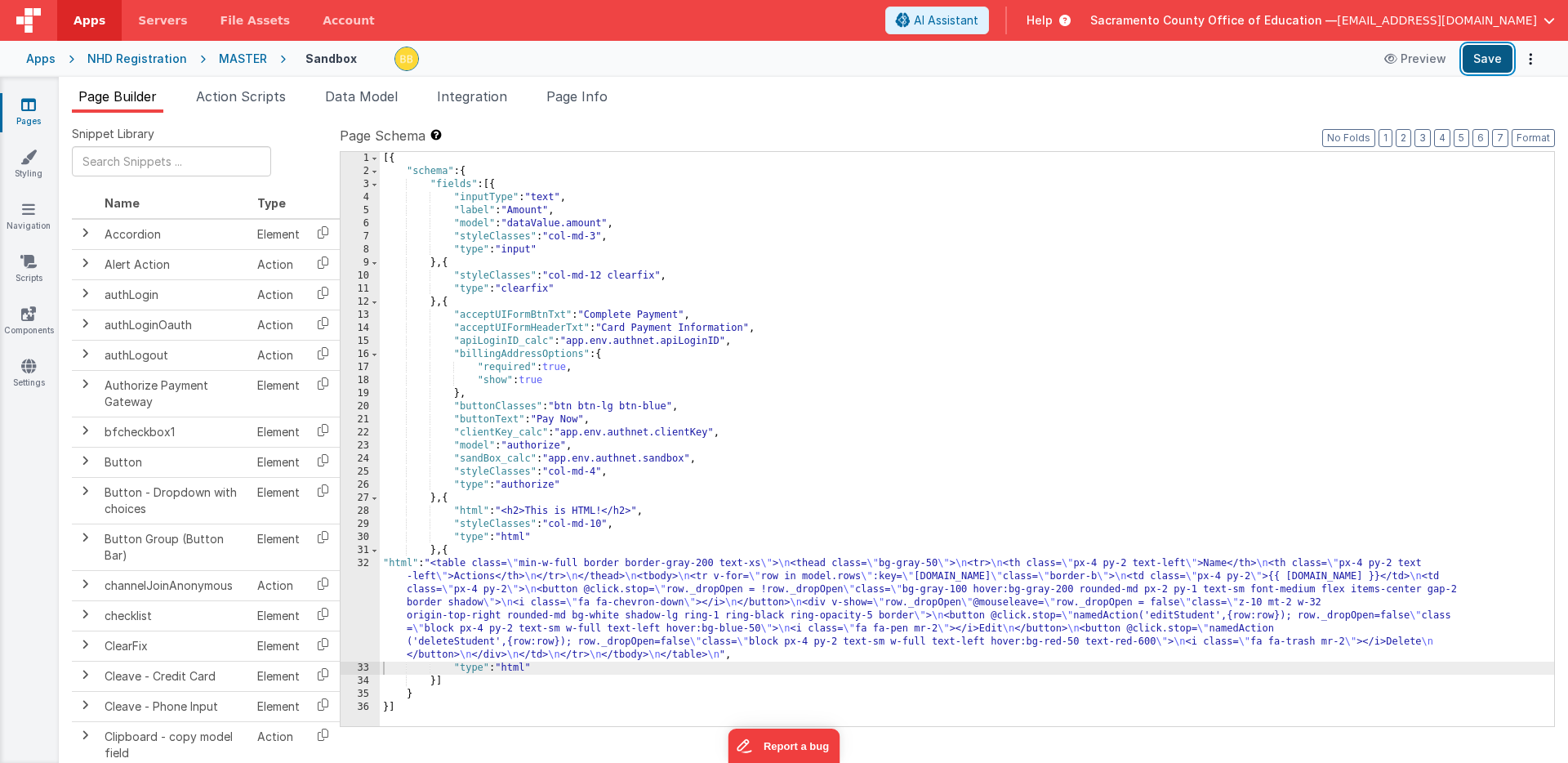
click at [1486, 56] on button "Save" at bounding box center [1487, 58] width 50 height 28
click at [31, 101] on icon at bounding box center [28, 104] width 15 height 16
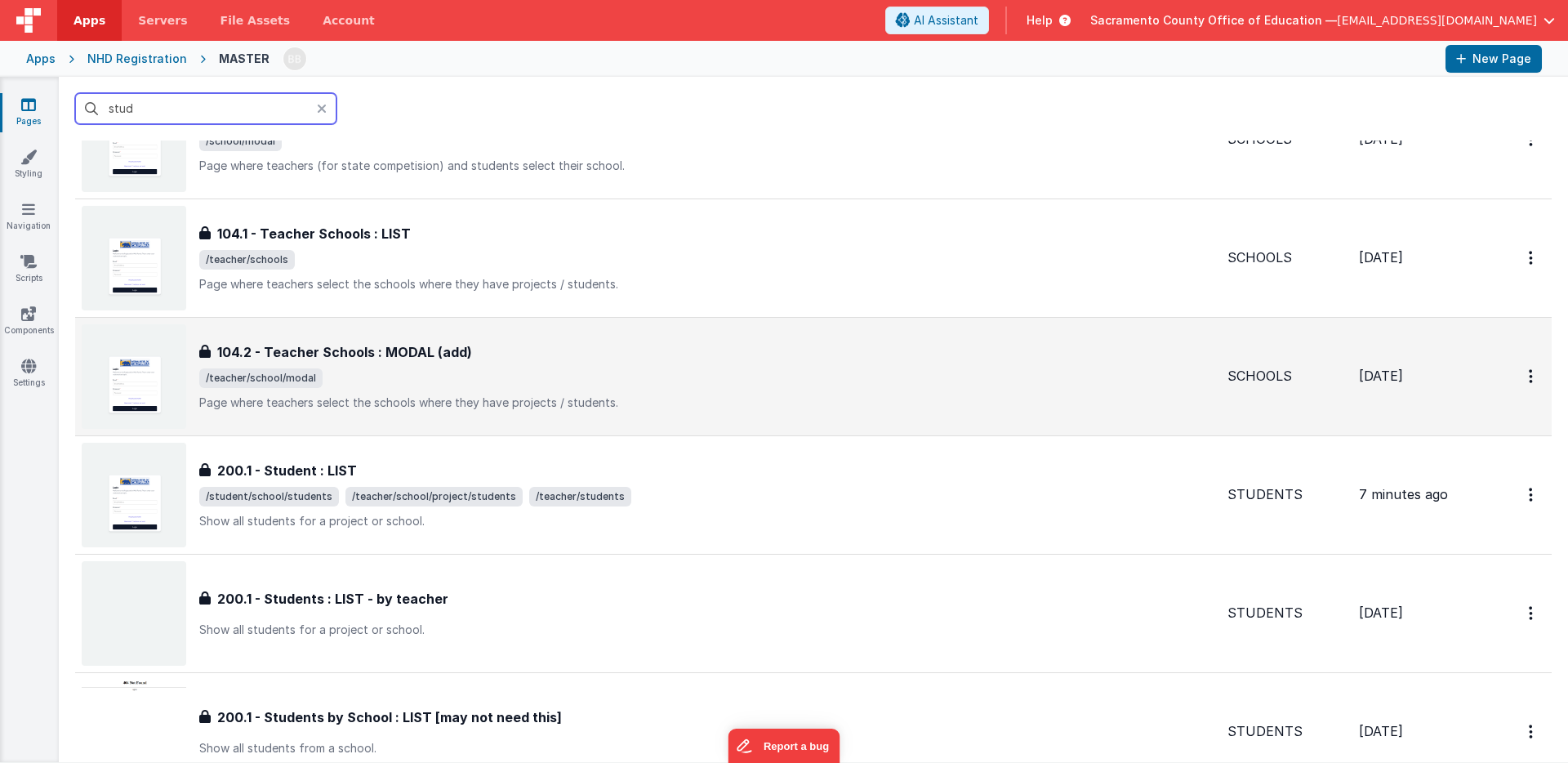
scroll to position [1289, 0]
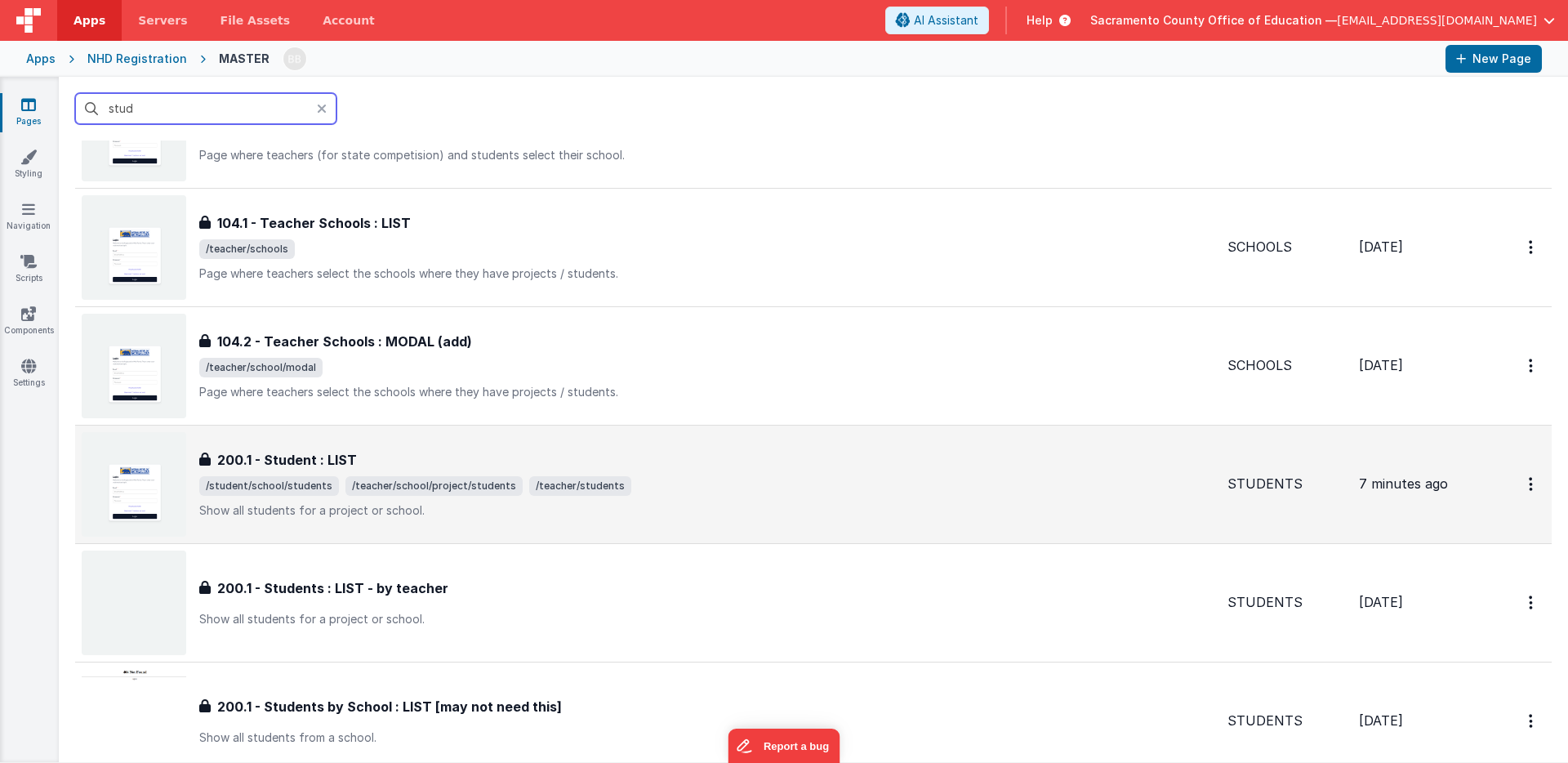
type input "stud"
click at [296, 459] on h3 "200.1 - Student : LIST" at bounding box center [287, 460] width 140 height 20
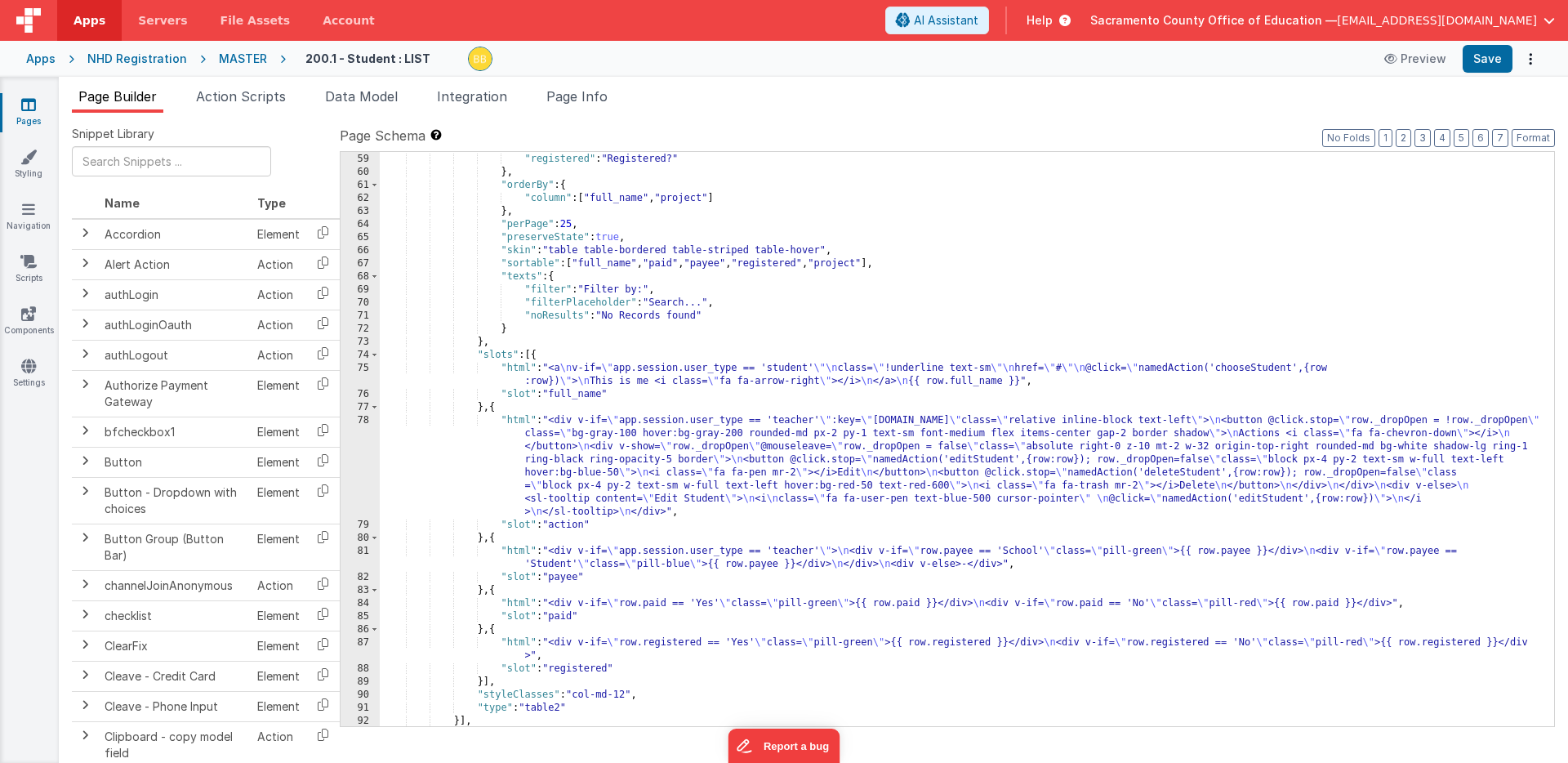
scroll to position [1037, 0]
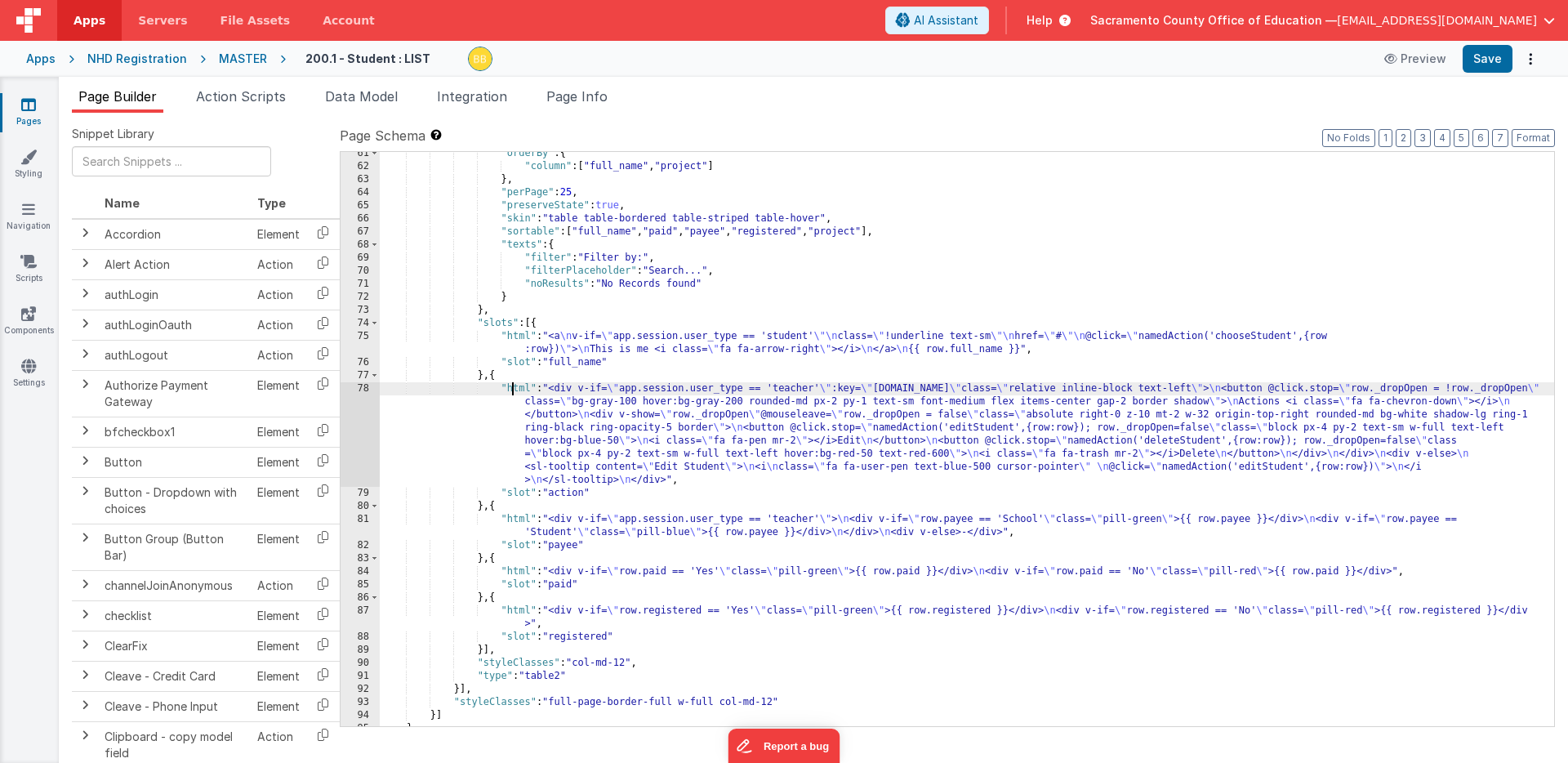
click at [515, 386] on div ""orderBy" : { "column" : [ "full_name" , "project" ] } , "perPage" : 25 , "pres…" at bounding box center [967, 447] width 1175 height 600
click at [372, 404] on div "78" at bounding box center [360, 434] width 39 height 104
click at [365, 387] on div "78" at bounding box center [360, 434] width 39 height 104
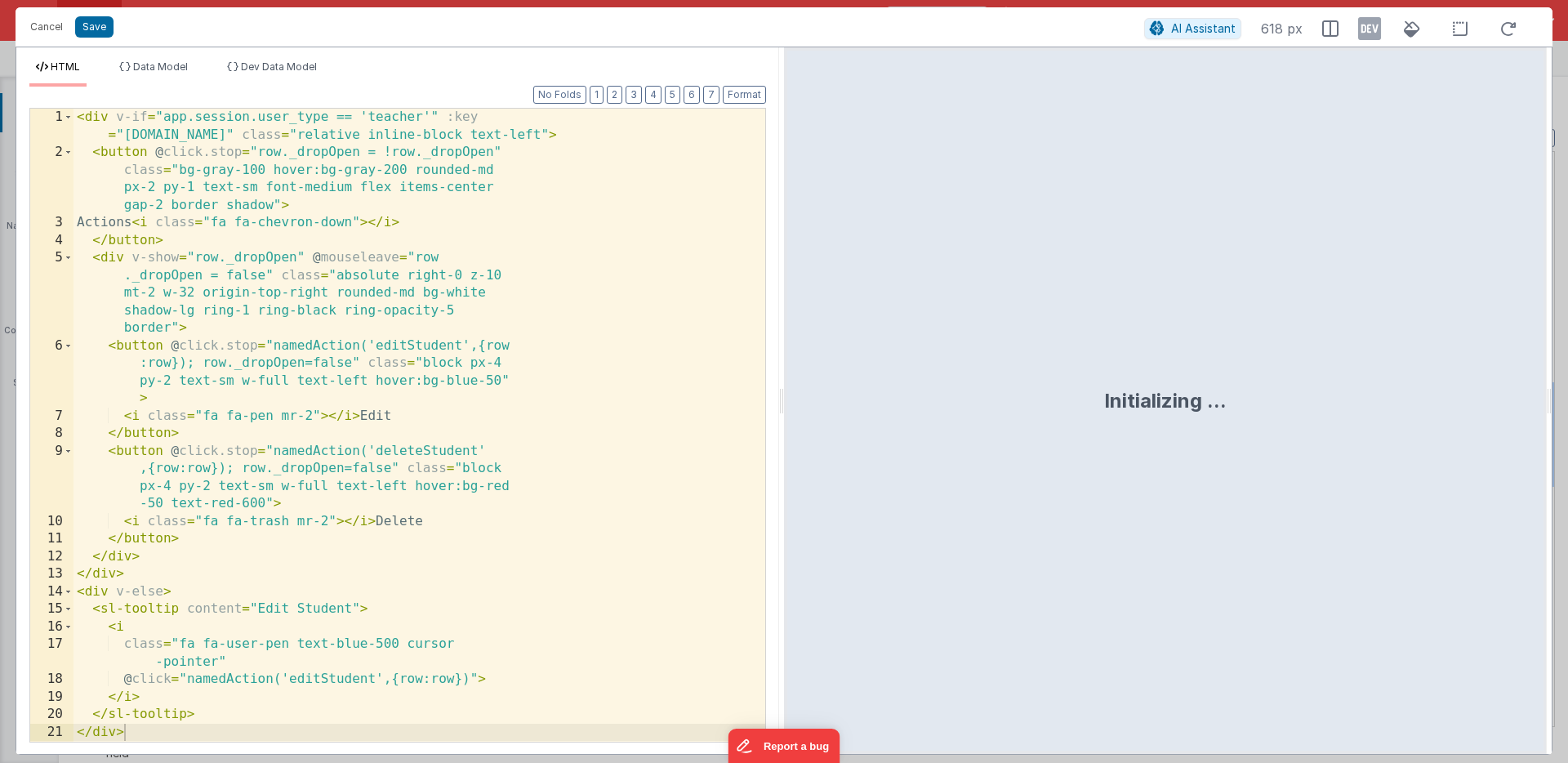
click at [365, 387] on div "< div v-if = "app.session.user_type == 'teacher'" :key = "[DOMAIN_NAME]" class …" at bounding box center [419, 451] width 691 height 686
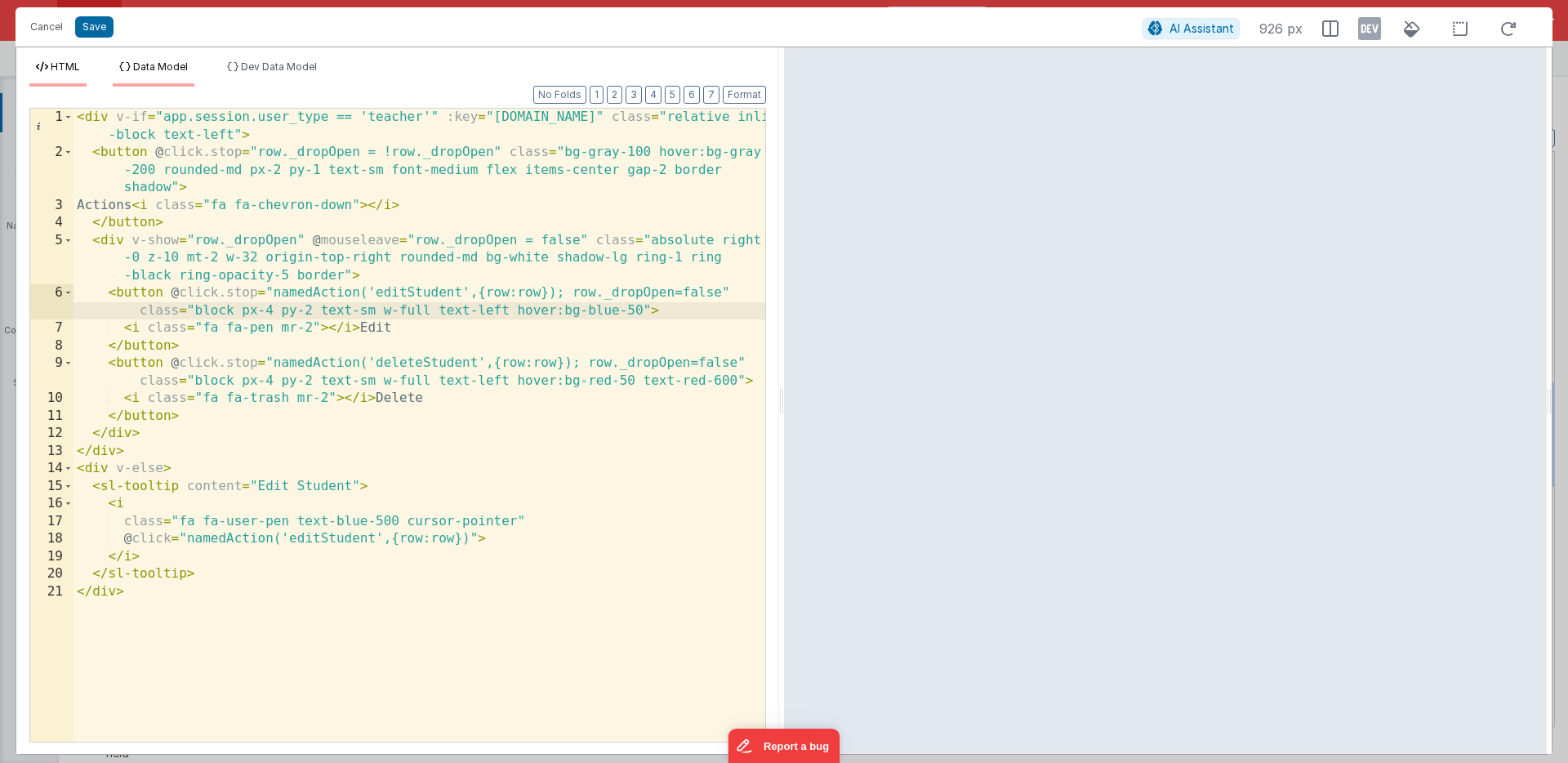
click at [150, 64] on span "Data Model" at bounding box center [161, 66] width 55 height 12
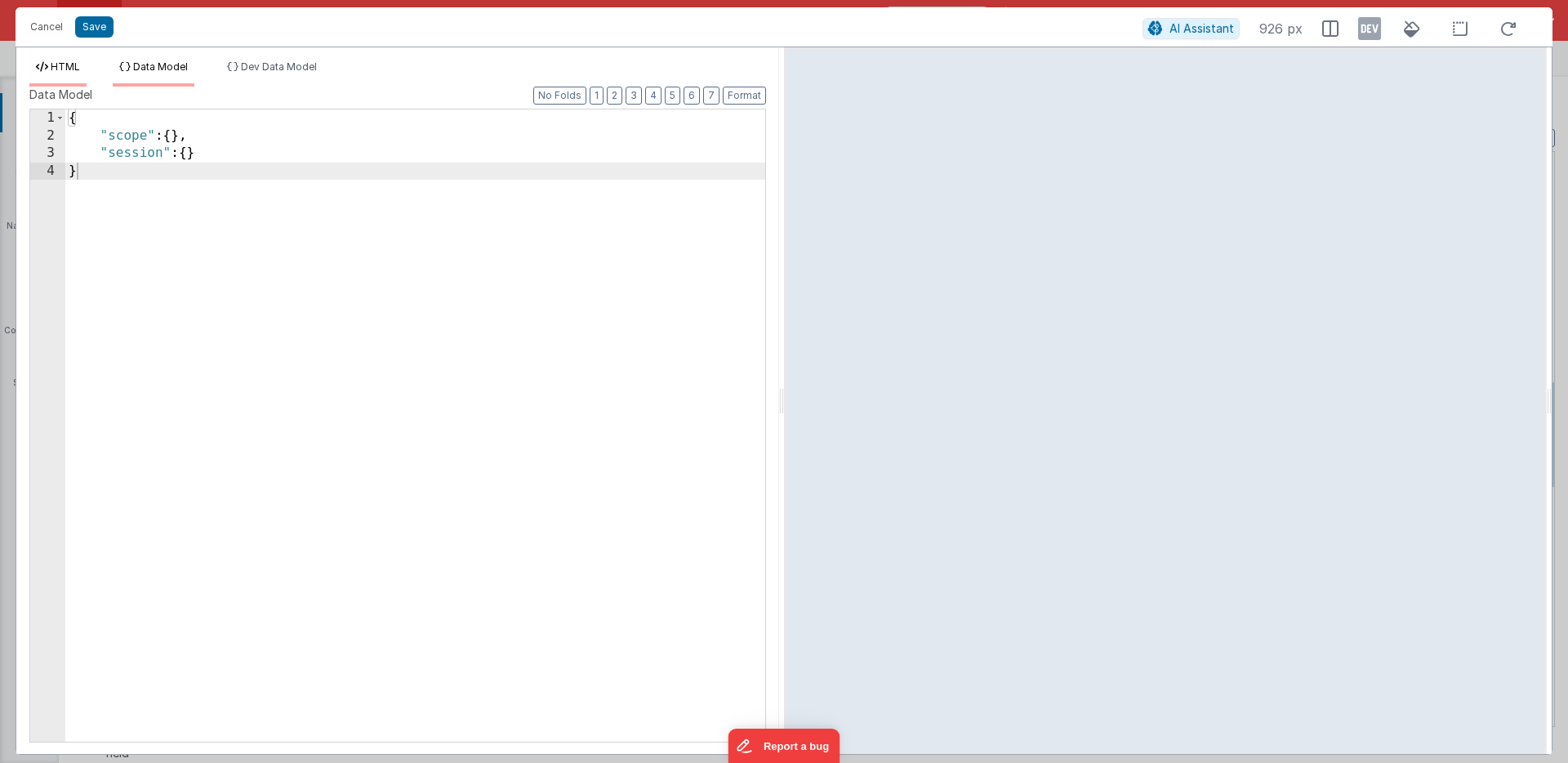
click at [61, 65] on span "HTML" at bounding box center [65, 66] width 29 height 12
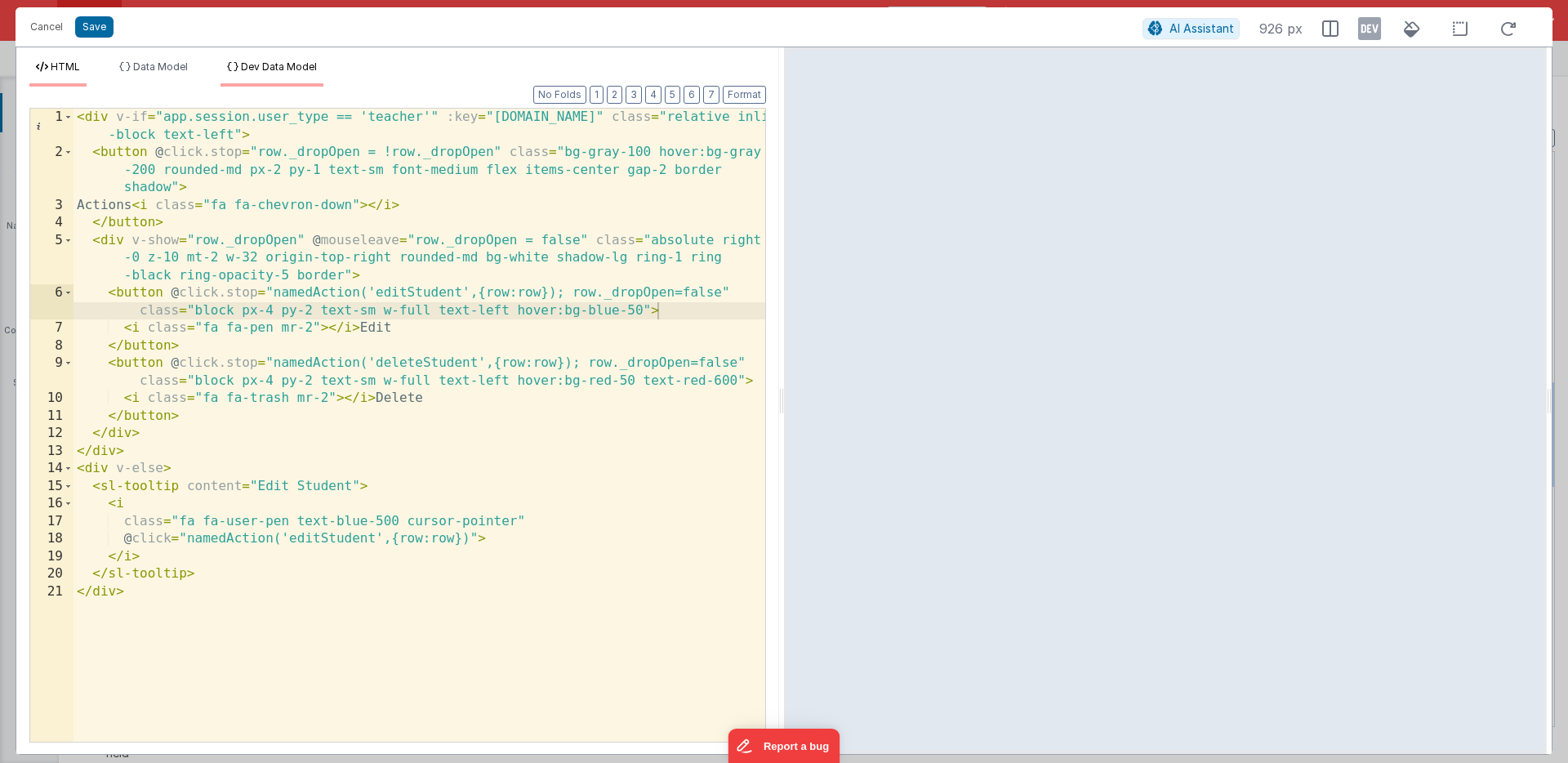
click at [273, 68] on span "Dev Data Model" at bounding box center [279, 66] width 76 height 12
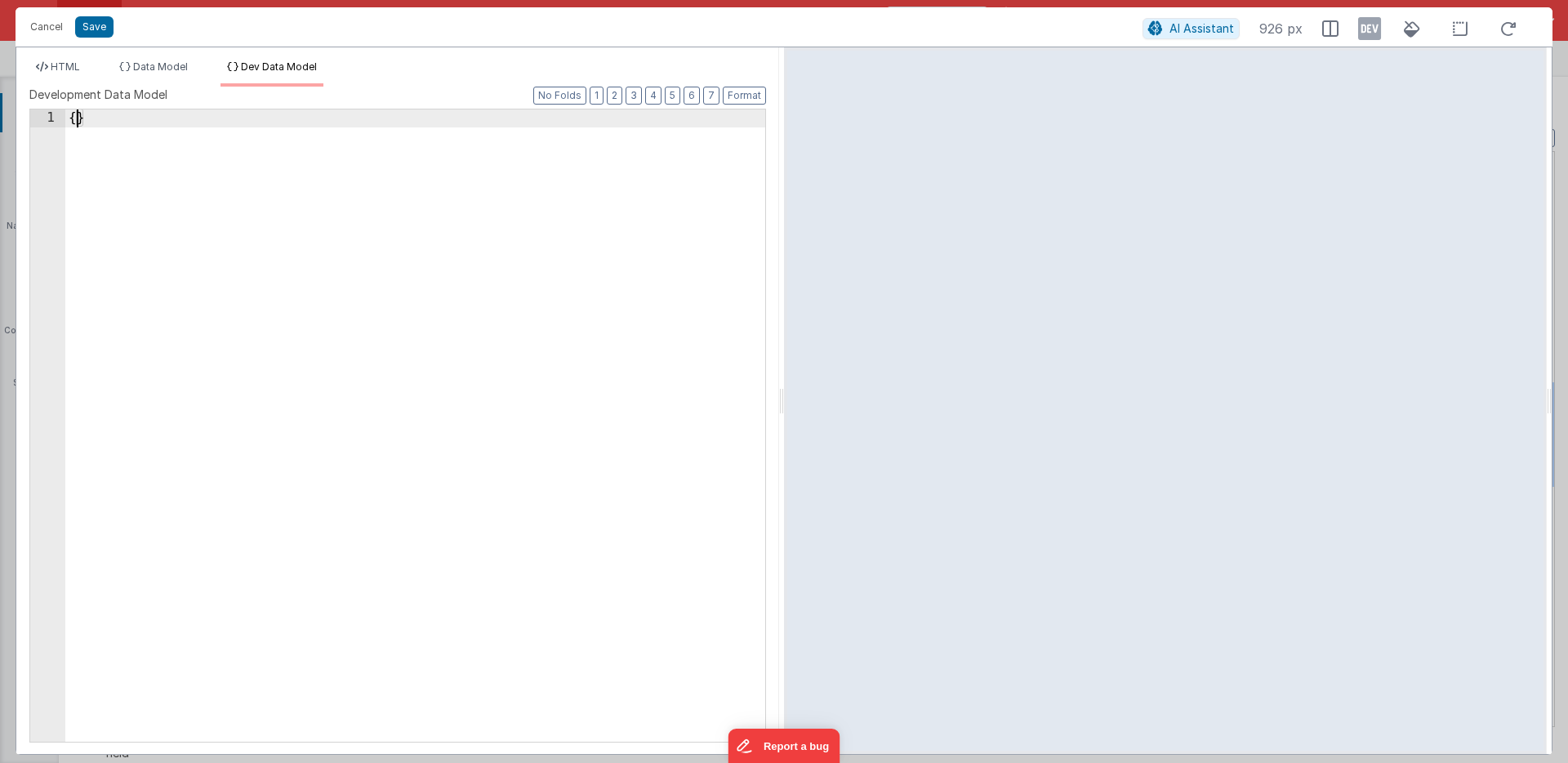
click at [76, 119] on div "{ }" at bounding box center [415, 442] width 700 height 668
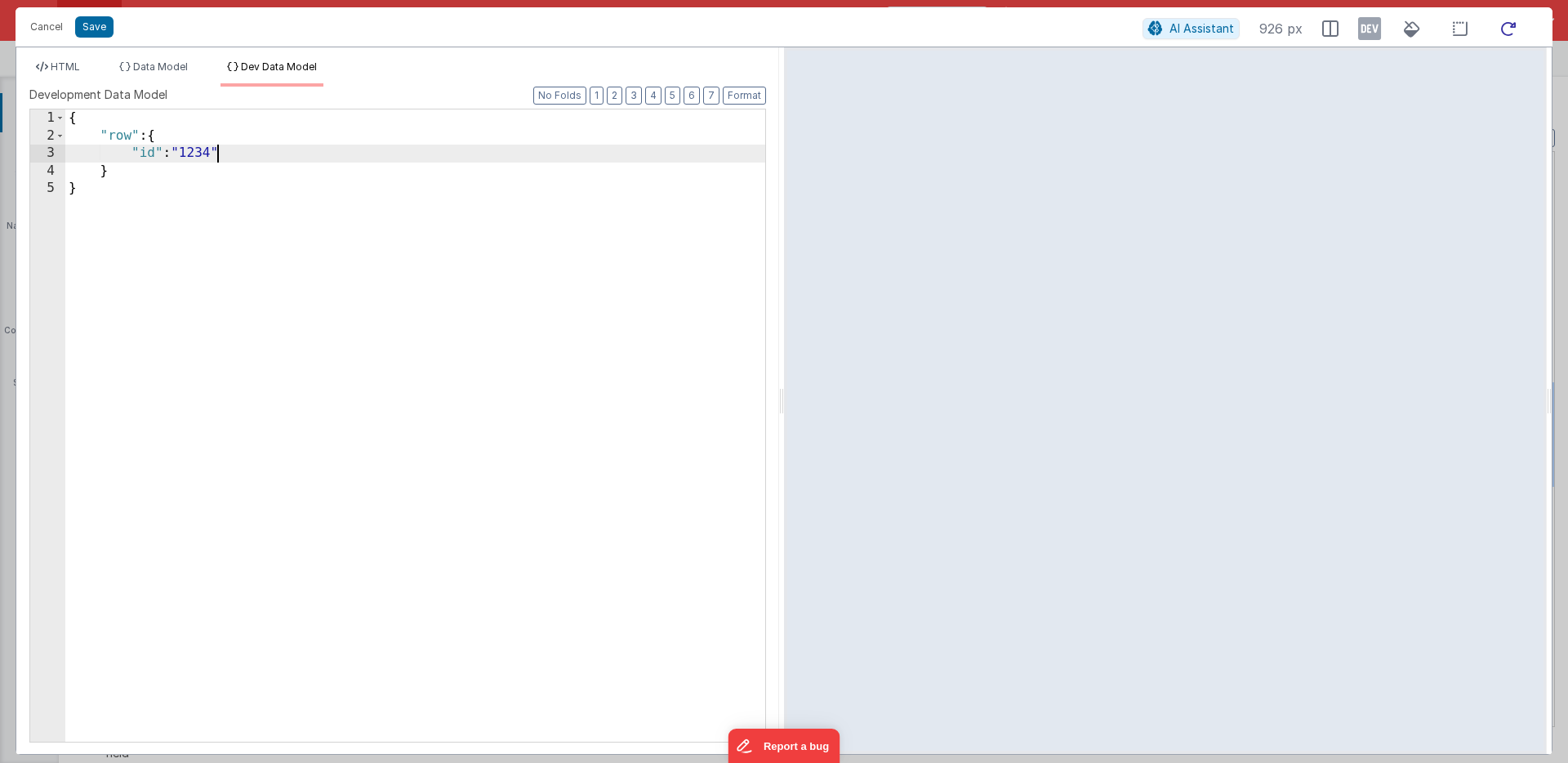
click at [1509, 28] on icon at bounding box center [1509, 29] width 36 height 20
click at [72, 61] on li "HTML" at bounding box center [57, 74] width 57 height 26
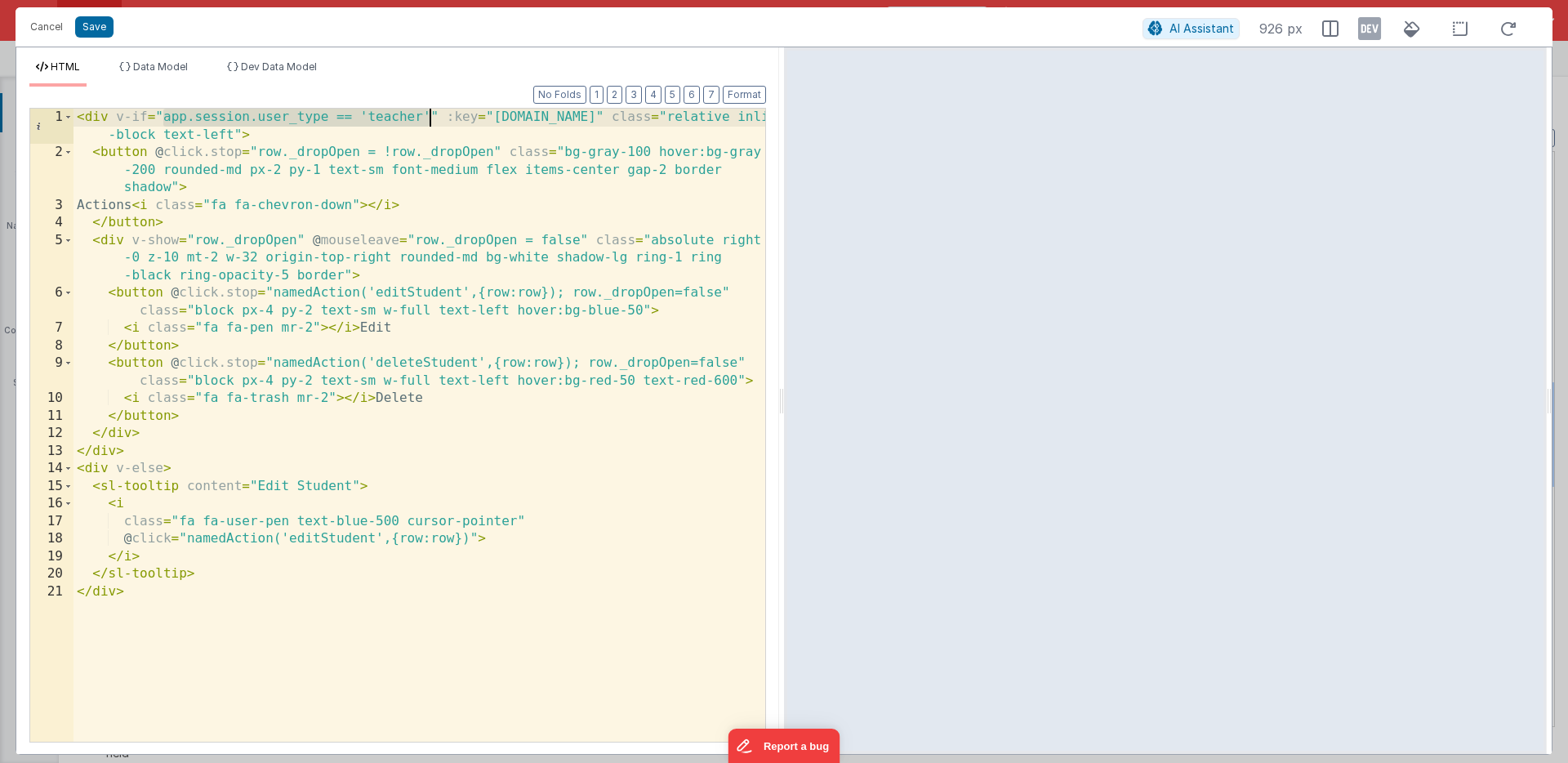
drag, startPoint x: 164, startPoint y: 117, endPoint x: 428, endPoint y: 114, distance: 264.0
click at [428, 114] on div "< div v-if = "app.session.user_type == 'teacher'" :key = "[DOMAIN_NAME]" class …" at bounding box center [419, 451] width 691 height 686
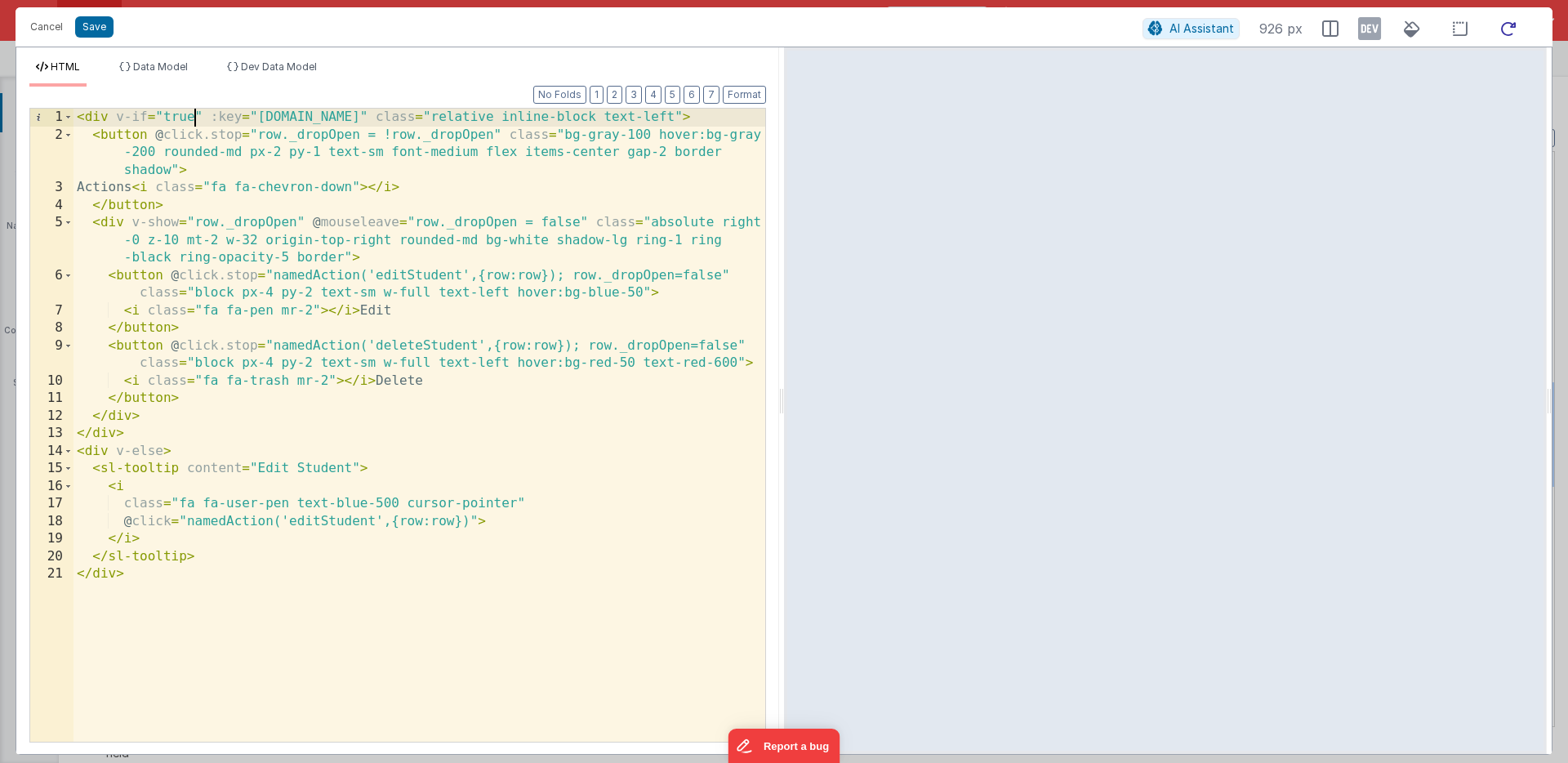
scroll to position [1037, 0]
click at [1505, 23] on icon at bounding box center [1509, 29] width 36 height 20
click at [268, 65] on span "Dev Data Model" at bounding box center [279, 66] width 76 height 12
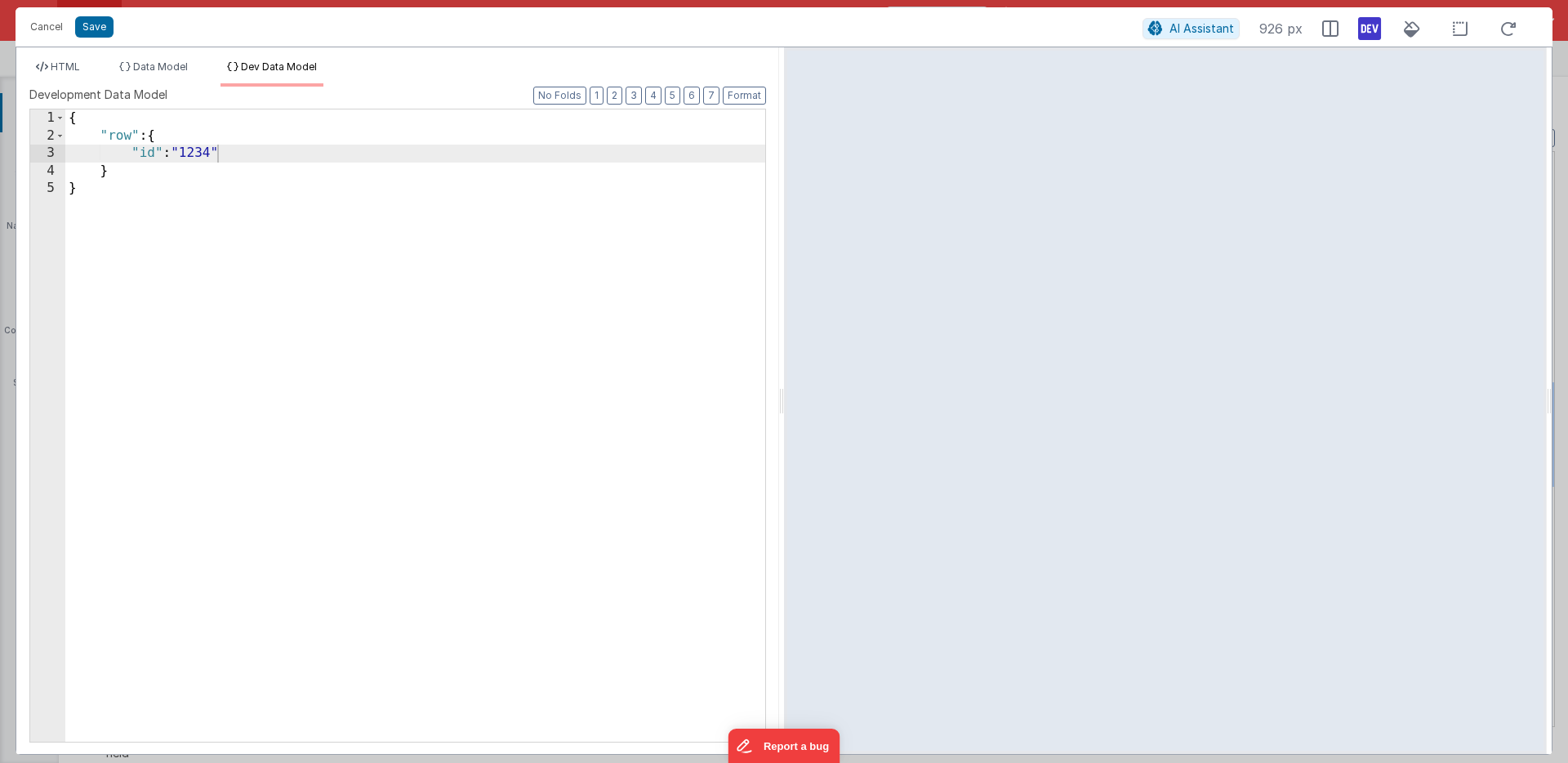
click at [1365, 24] on icon at bounding box center [1369, 28] width 23 height 26
click at [1371, 28] on icon at bounding box center [1369, 28] width 23 height 26
click at [1384, 25] on div "AI Assistant 926 px" at bounding box center [1335, 28] width 384 height 29
click at [1372, 25] on icon at bounding box center [1369, 28] width 23 height 26
click at [231, 153] on div "{ "row" : { "id" : "1234" } }" at bounding box center [415, 442] width 700 height 668
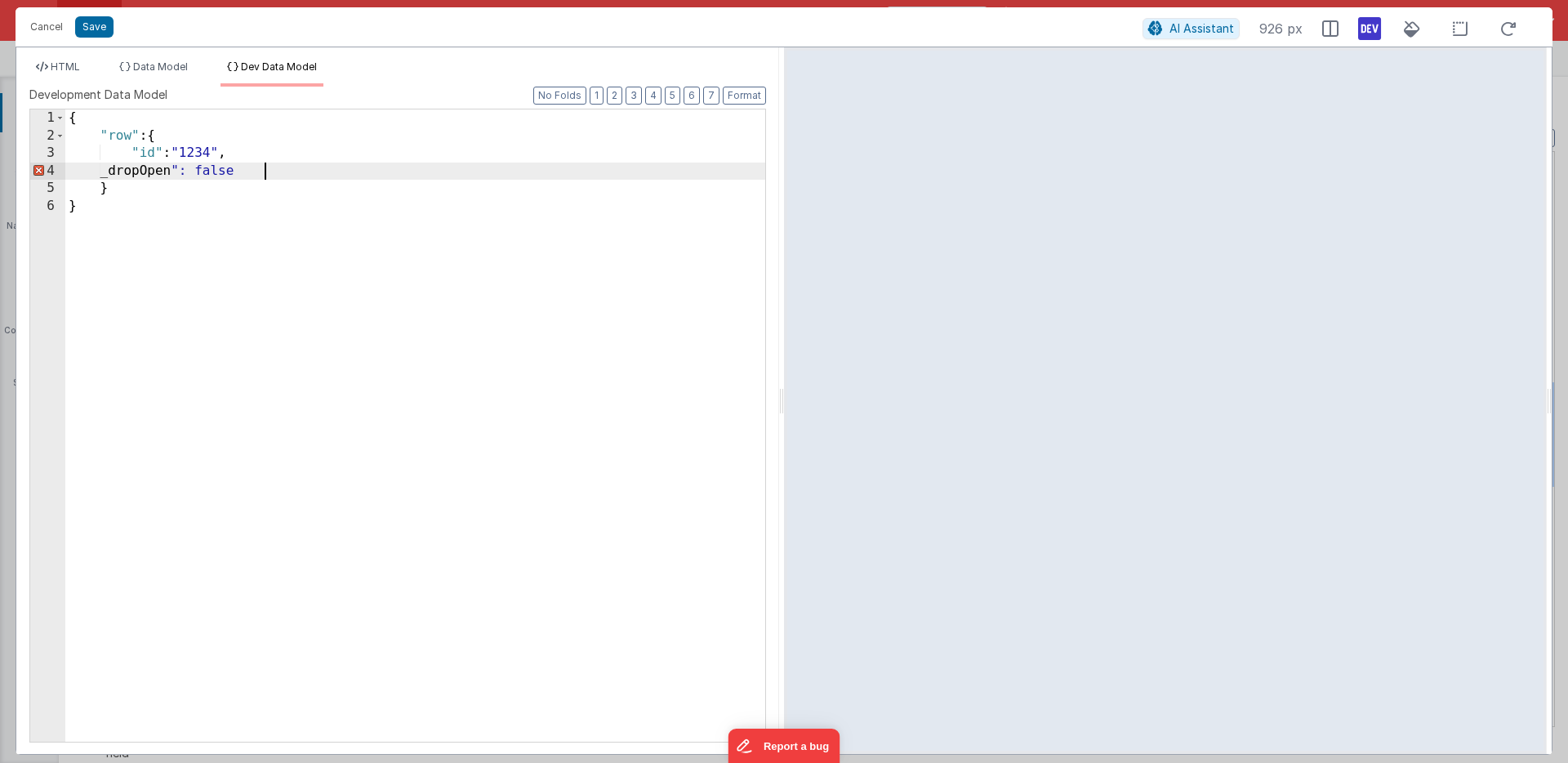
click at [132, 170] on div "{ "row" : { "id" : "1234" , _dropOpen ": false } }" at bounding box center [415, 442] width 700 height 668
click at [1505, 28] on icon at bounding box center [1509, 29] width 36 height 20
click at [77, 64] on span "HTML" at bounding box center [65, 66] width 29 height 12
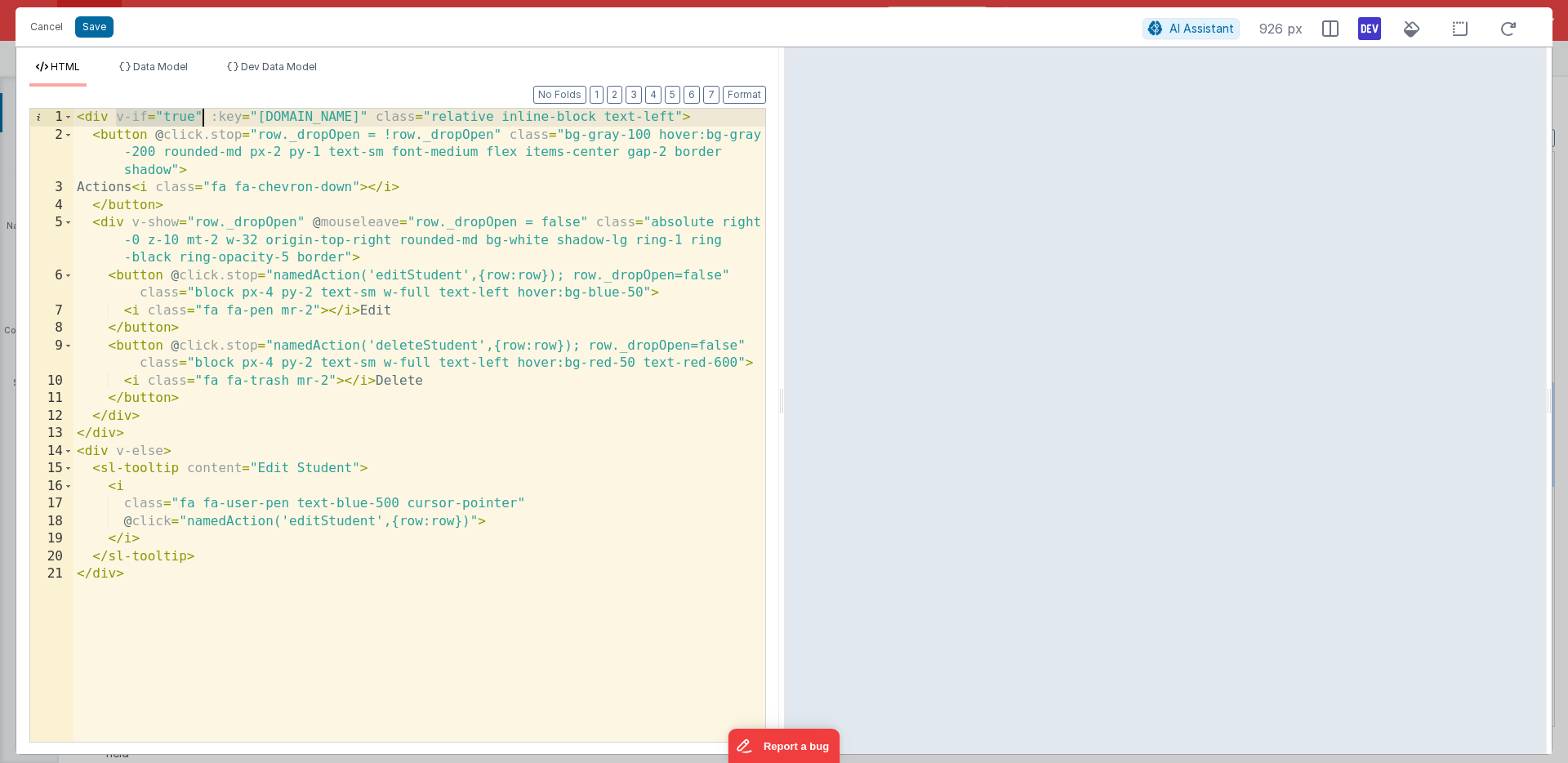
drag, startPoint x: 114, startPoint y: 117, endPoint x: 202, endPoint y: 116, distance: 88.0
click at [202, 116] on div "< div v-if = "true" :key = "row.id" class = "relative inline-block text-left" >…" at bounding box center [419, 442] width 691 height 668
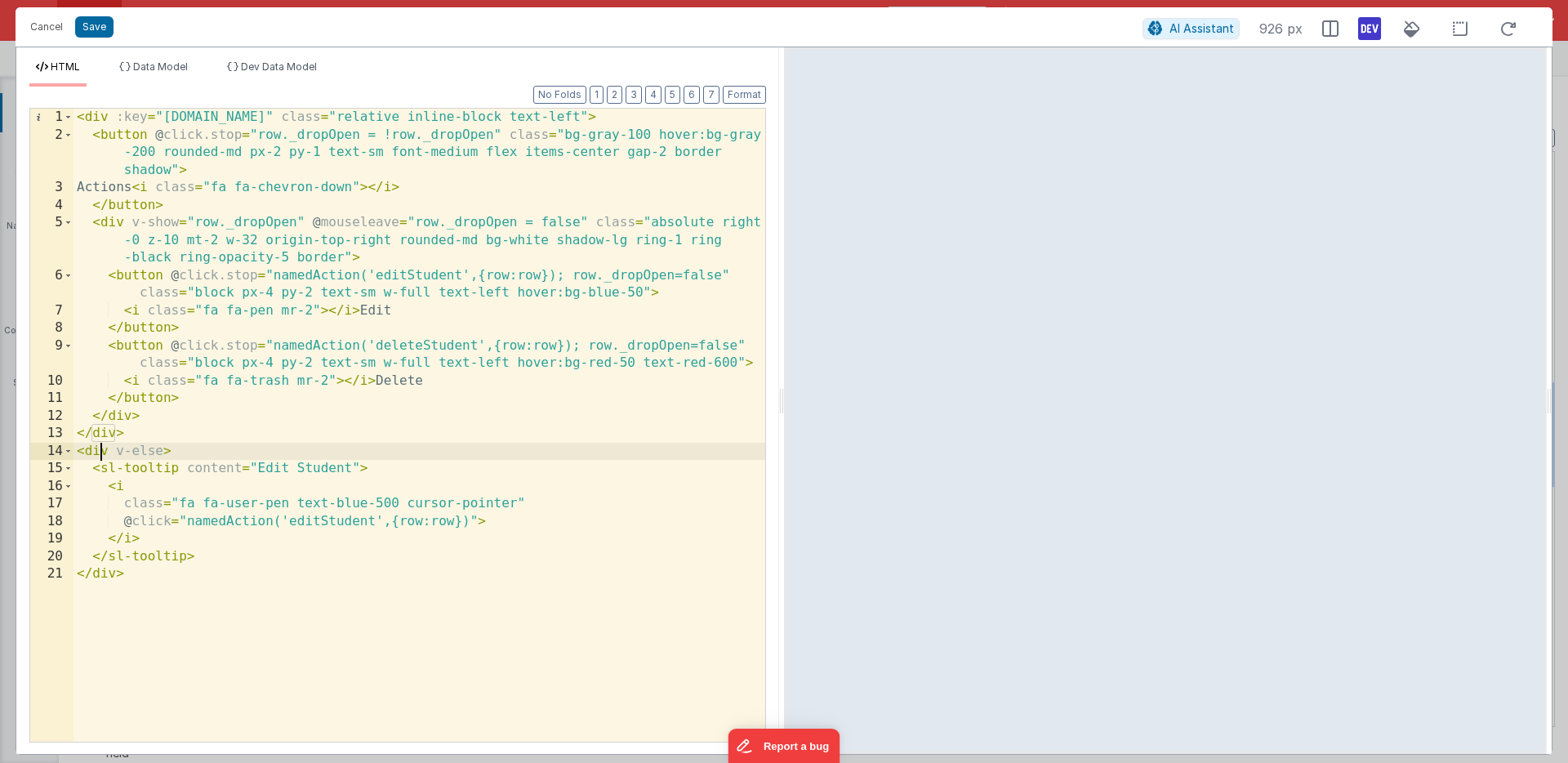
click at [102, 452] on div "< div :key = "row.id" class = "relative inline-block text-left" > < button @ cl…" at bounding box center [419, 442] width 691 height 668
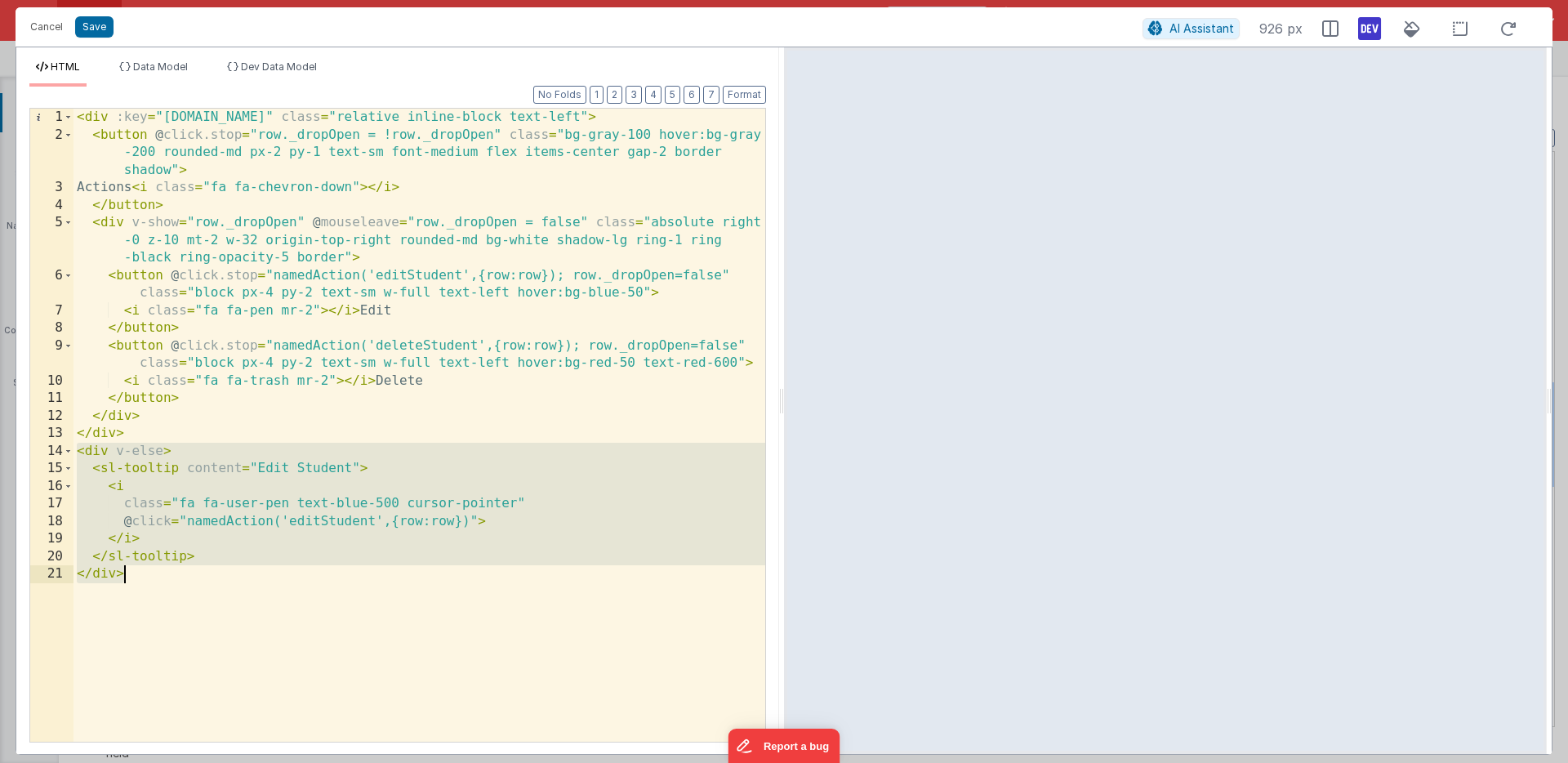
drag, startPoint x: 102, startPoint y: 452, endPoint x: 104, endPoint y: 582, distance: 130.0
click at [104, 582] on div "< div :key = "row.id" class = "relative inline-block text-left" > < button @ cl…" at bounding box center [419, 442] width 691 height 668
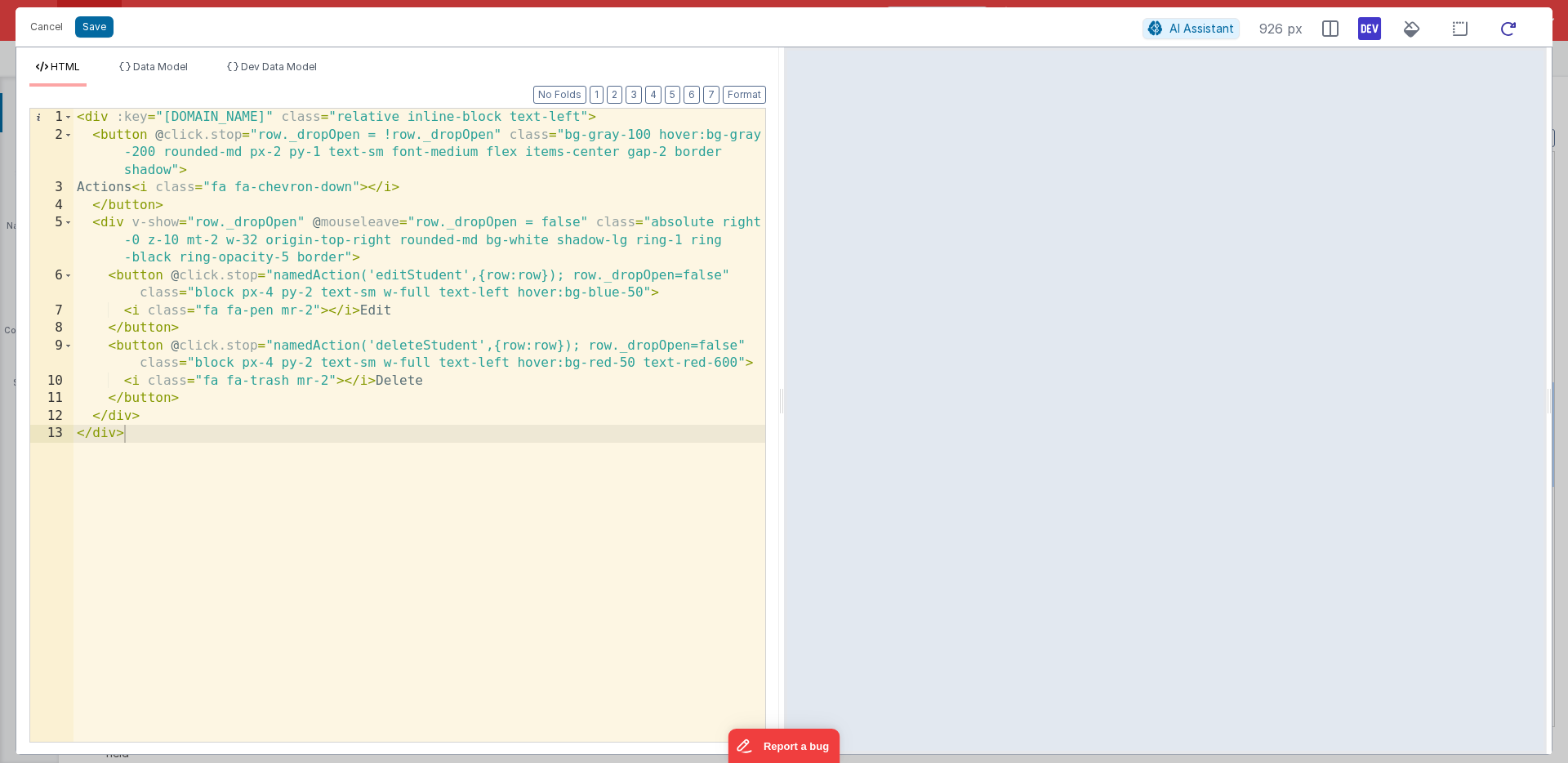
click at [1509, 25] on icon at bounding box center [1509, 29] width 36 height 20
click at [268, 68] on span "Dev Data Model" at bounding box center [279, 66] width 76 height 12
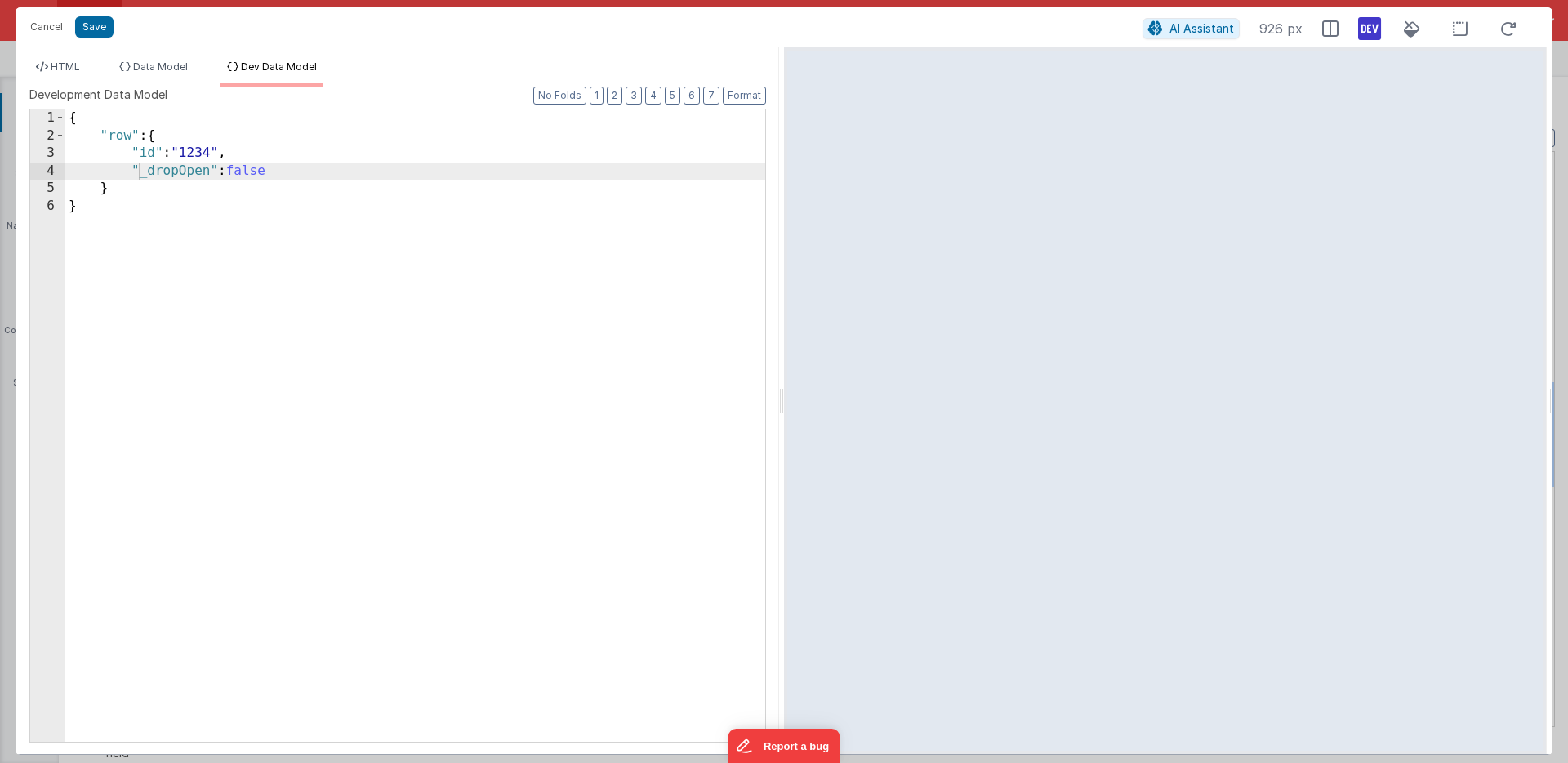
click at [131, 135] on div "{ "row" : { "id" : "1234" , "_dropOpen" : false } }" at bounding box center [415, 442] width 700 height 668
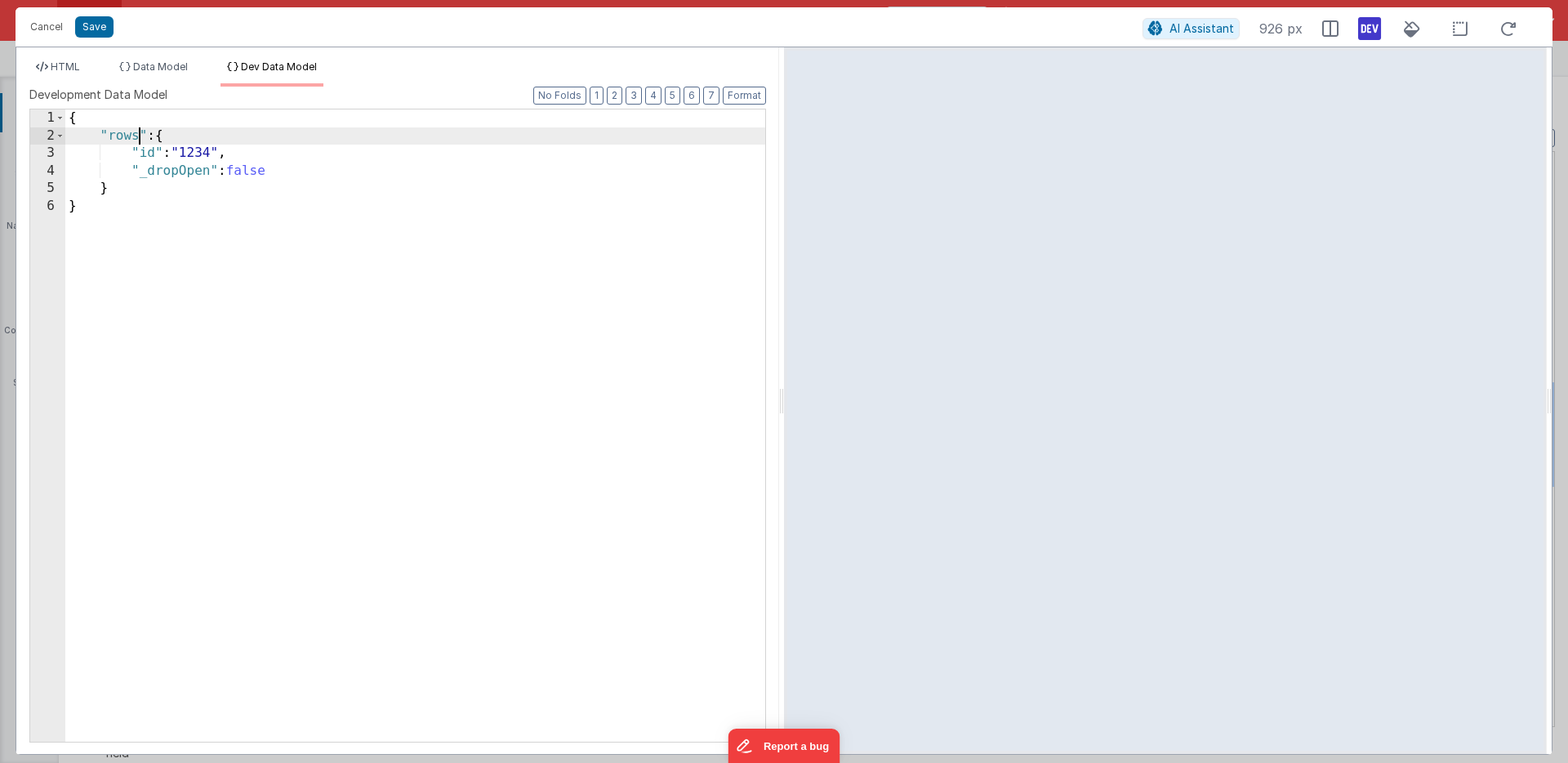
click at [164, 136] on div "{ "rows" : { "id" : "1234" , "_dropOpen" : false } }" at bounding box center [415, 442] width 700 height 668
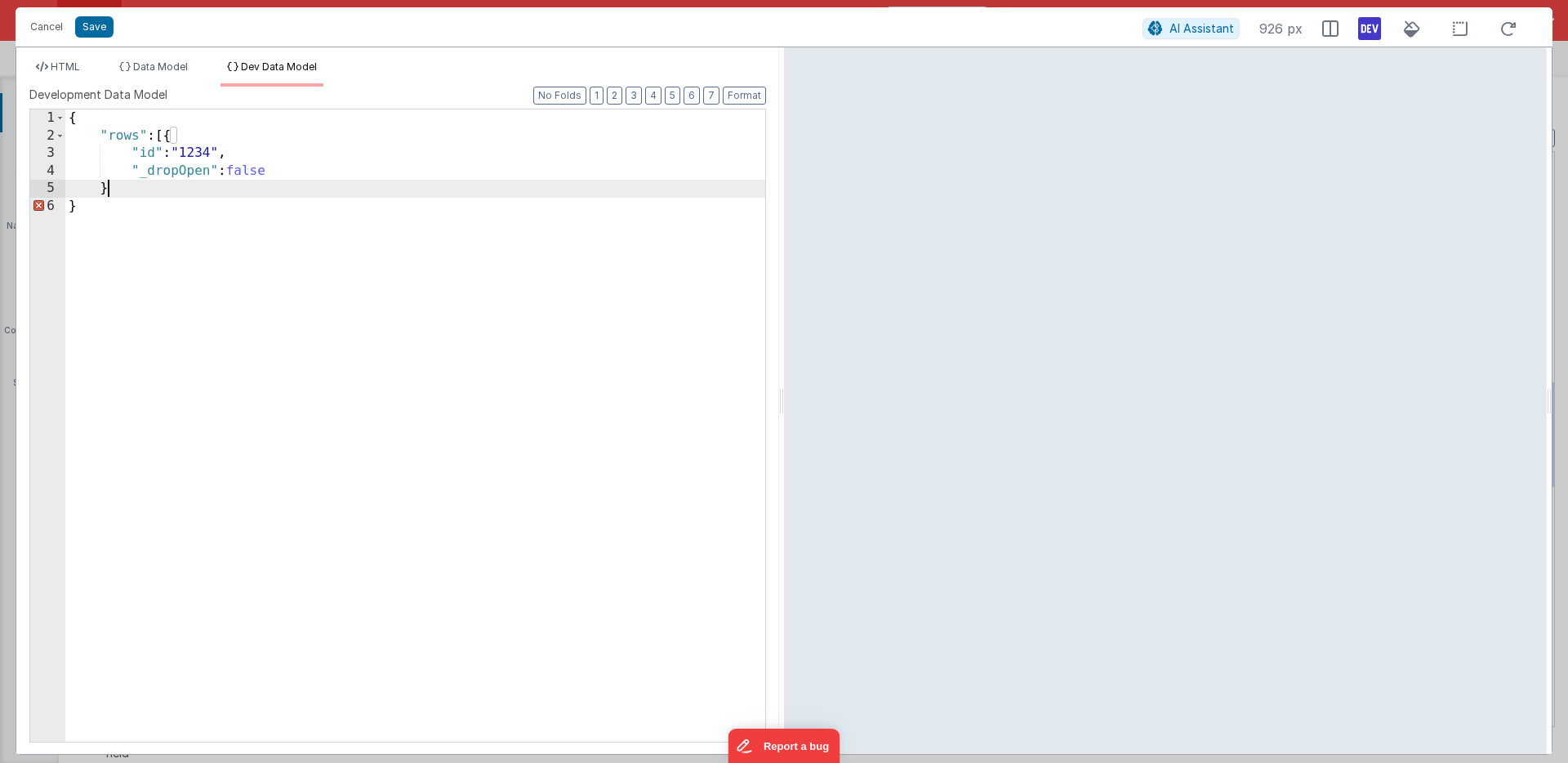
click at [117, 186] on div "{ "rows" : [{ "id" : "1234" , "_dropOpen" : false } }" at bounding box center [415, 442] width 700 height 668
click at [1505, 25] on icon at bounding box center [1509, 29] width 36 height 20
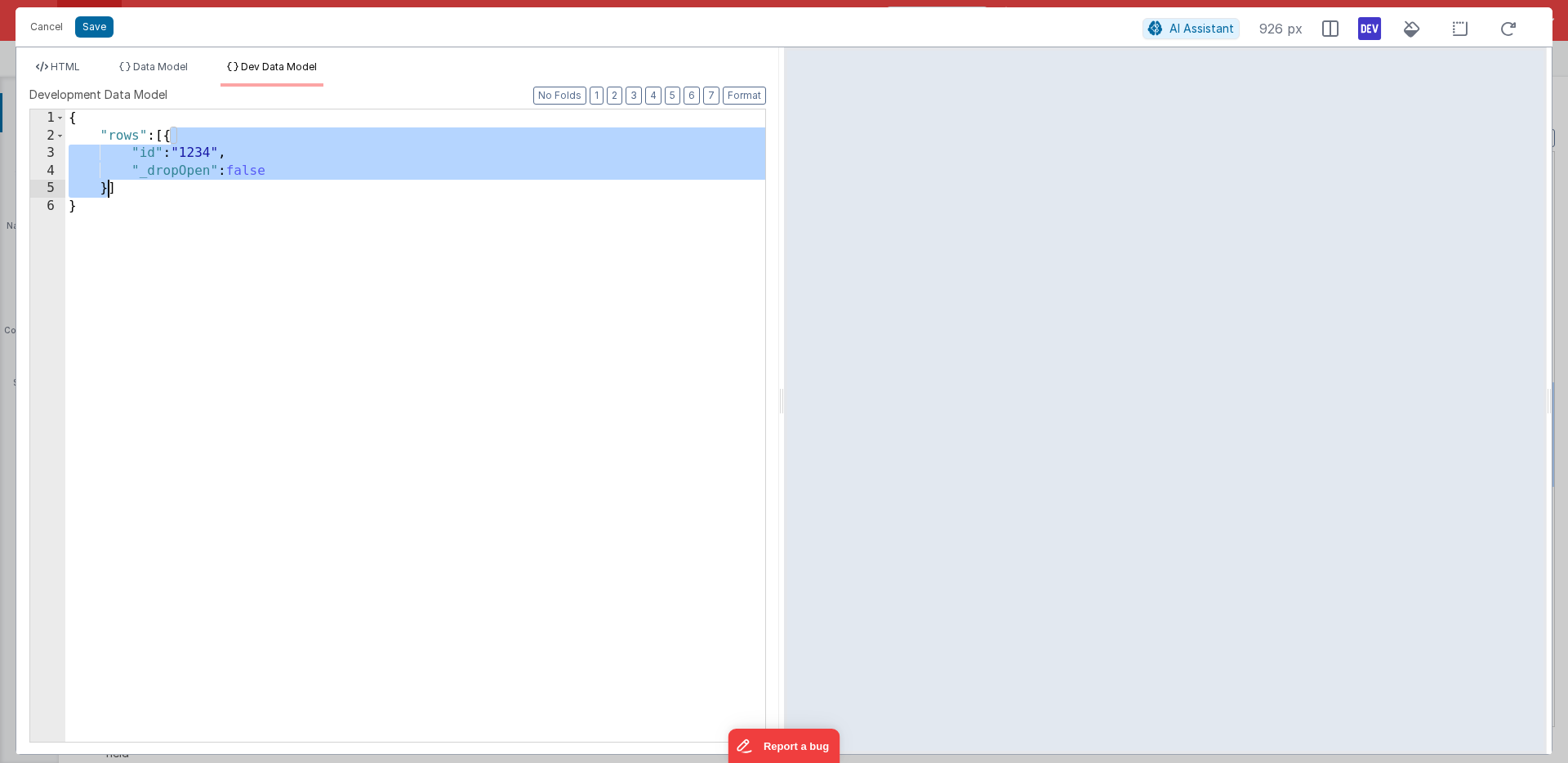
drag, startPoint x: 172, startPoint y: 137, endPoint x: 107, endPoint y: 183, distance: 79.6
click at [107, 183] on div "{ "rows" : [{ "id" : "1234" , "_dropOpen" : false }] }" at bounding box center [415, 442] width 700 height 668
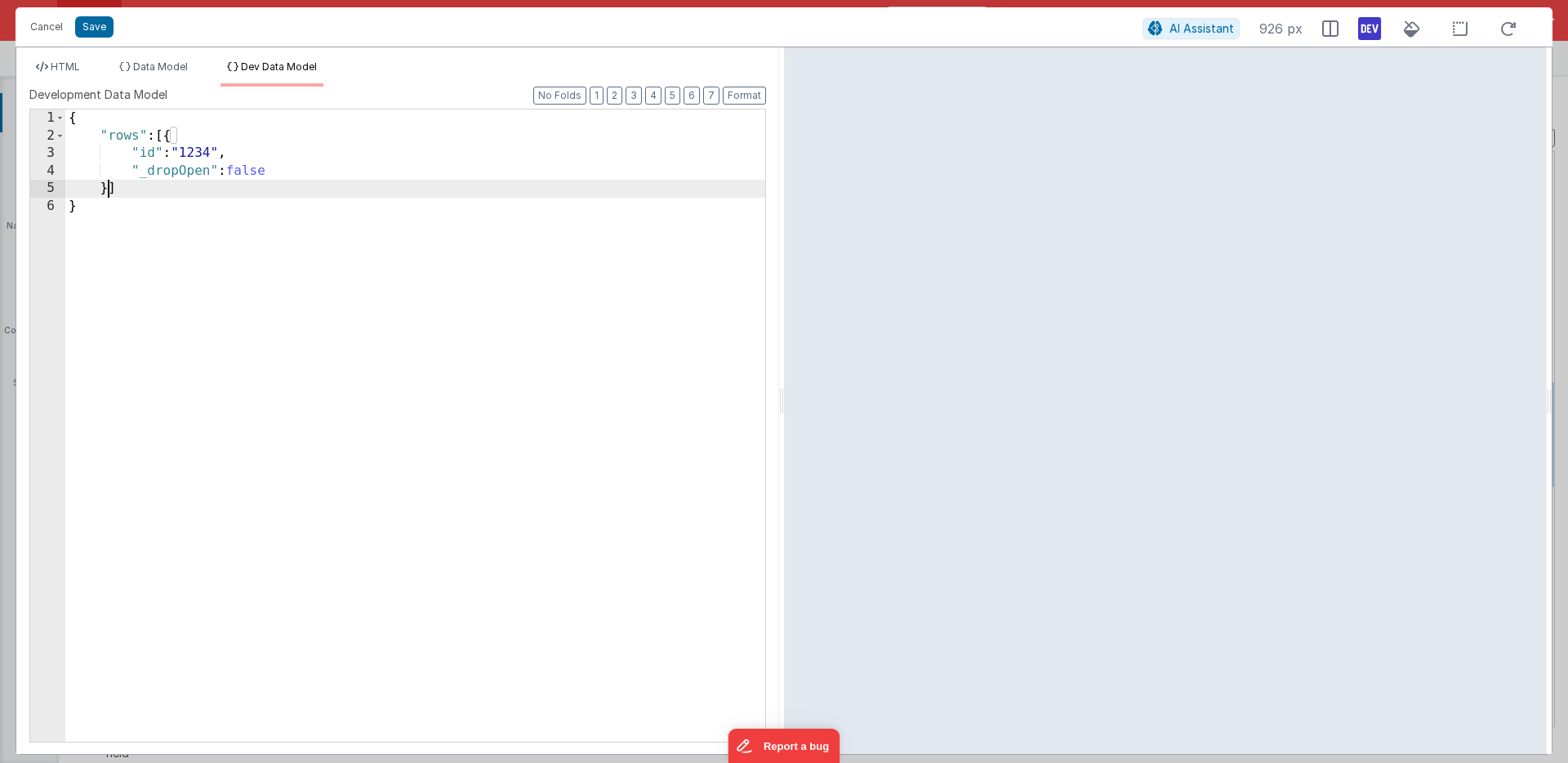
paste textarea
click at [116, 189] on div "{ "rows" : [{ "id" : "1234" , "_dropOpen" : false } { "id" : "1234" , "_dropOpe…" at bounding box center [419, 442] width 691 height 668
click at [206, 206] on div "{ "rows" : [{ "id" : "1234" , "_dropOpen" : false } , { "id" : "1234" , "_dropO…" at bounding box center [419, 442] width 691 height 668
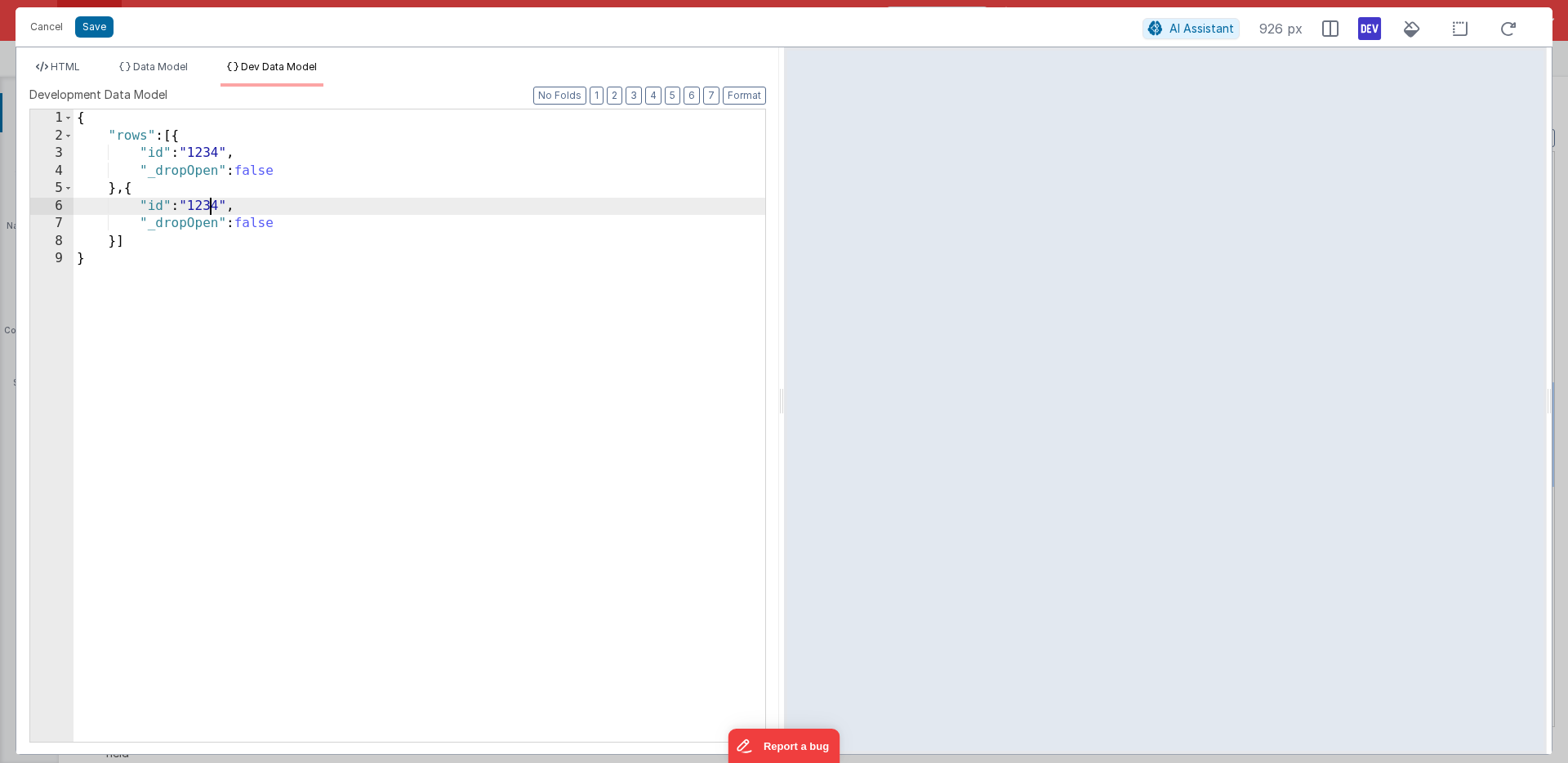
click at [206, 206] on div "{ "rows" : [{ "id" : "1234" , "_dropOpen" : false } , { "id" : "1234" , "_dropO…" at bounding box center [419, 442] width 691 height 668
click at [148, 65] on span "Data Model" at bounding box center [161, 66] width 55 height 12
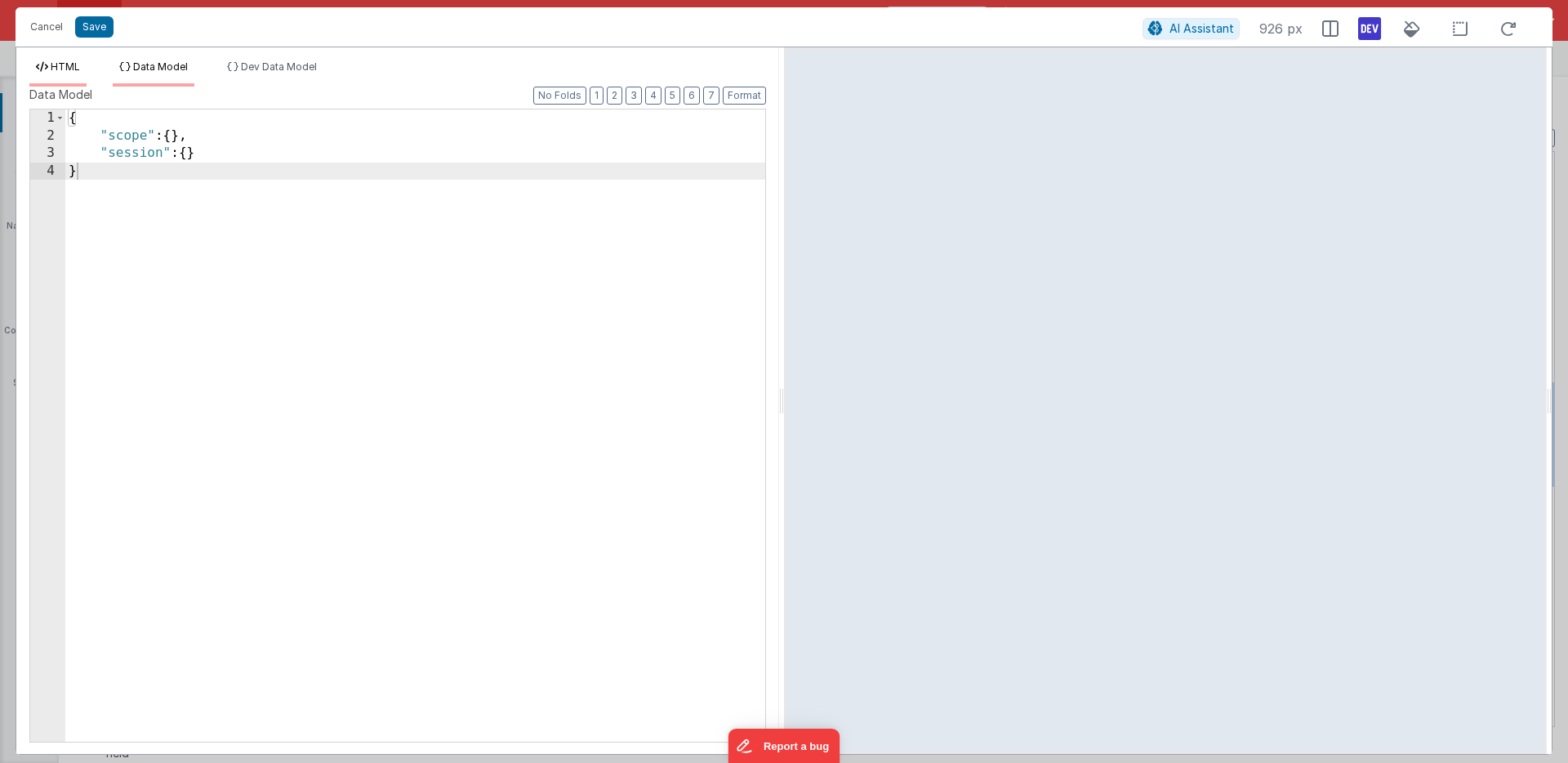
click at [66, 64] on span "HTML" at bounding box center [65, 66] width 29 height 12
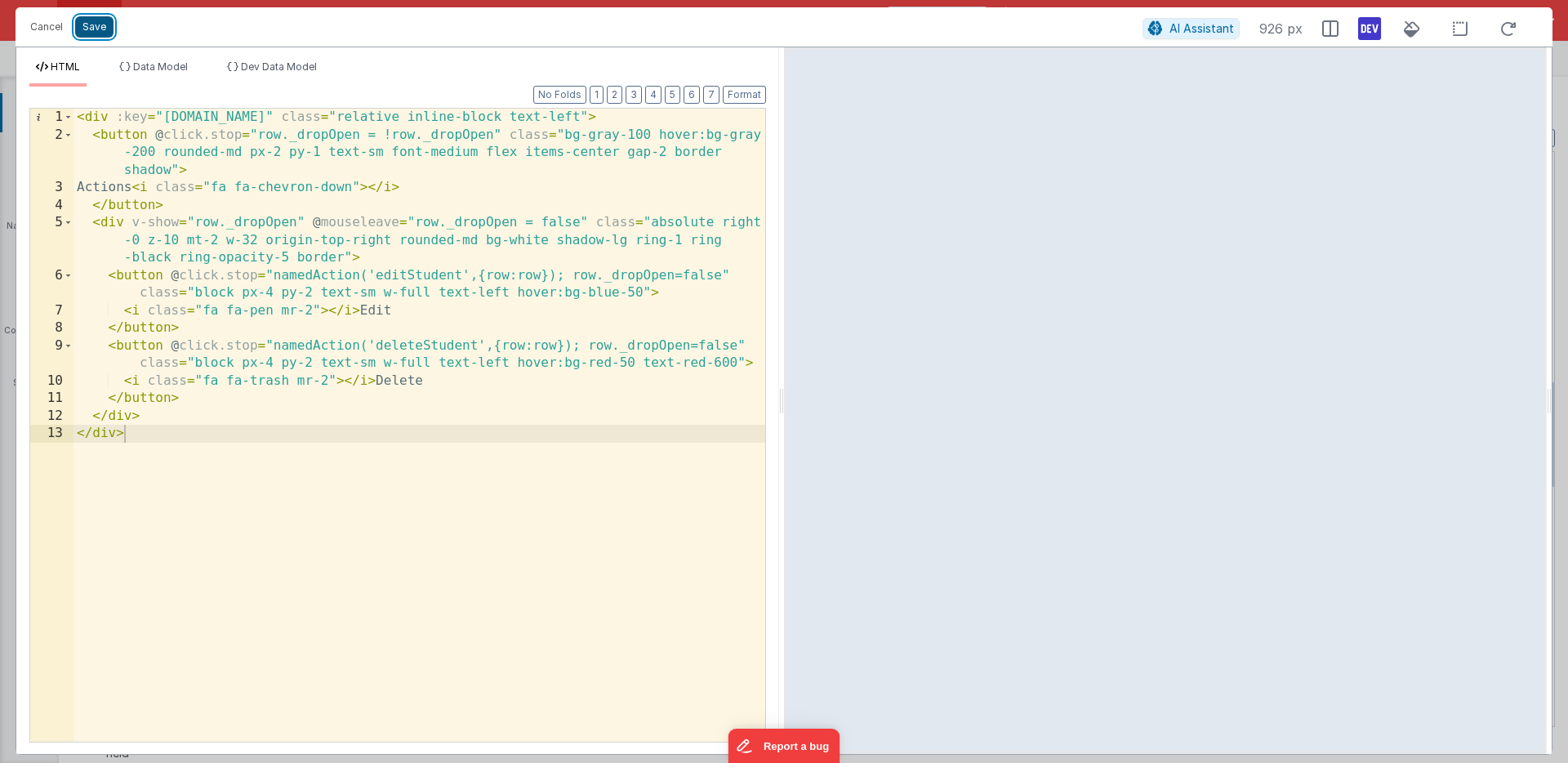
click at [95, 23] on button "Save" at bounding box center [94, 26] width 38 height 21
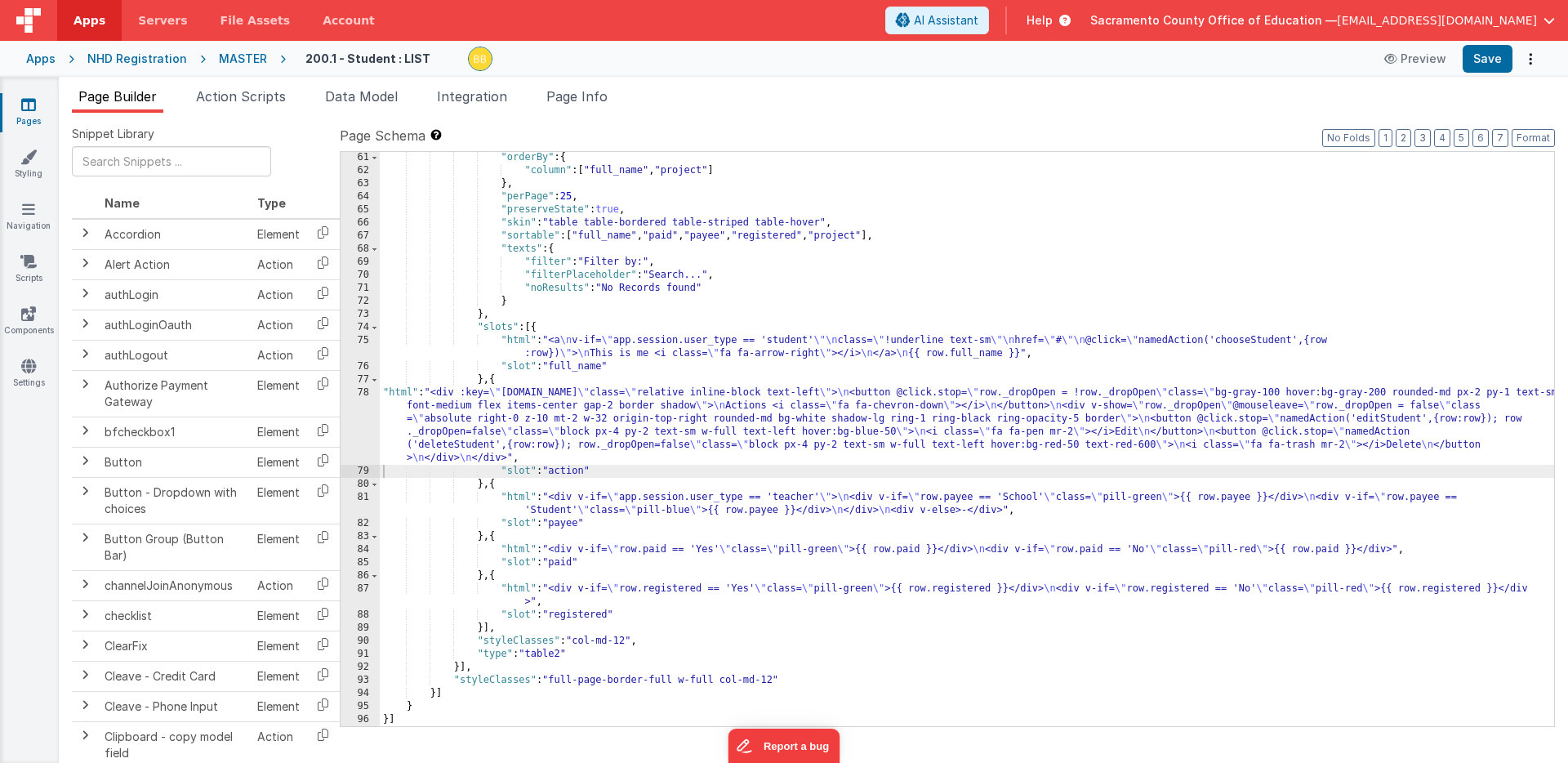
scroll to position [1033, 0]
click at [1494, 53] on button "Save" at bounding box center [1487, 58] width 50 height 28
click at [398, 396] on div ""orderBy" : { "column" : [ "full_name" , "project" ] } , "perPage" : 25 , "pres…" at bounding box center [967, 451] width 1175 height 600
click at [360, 403] on div "78" at bounding box center [360, 425] width 39 height 78
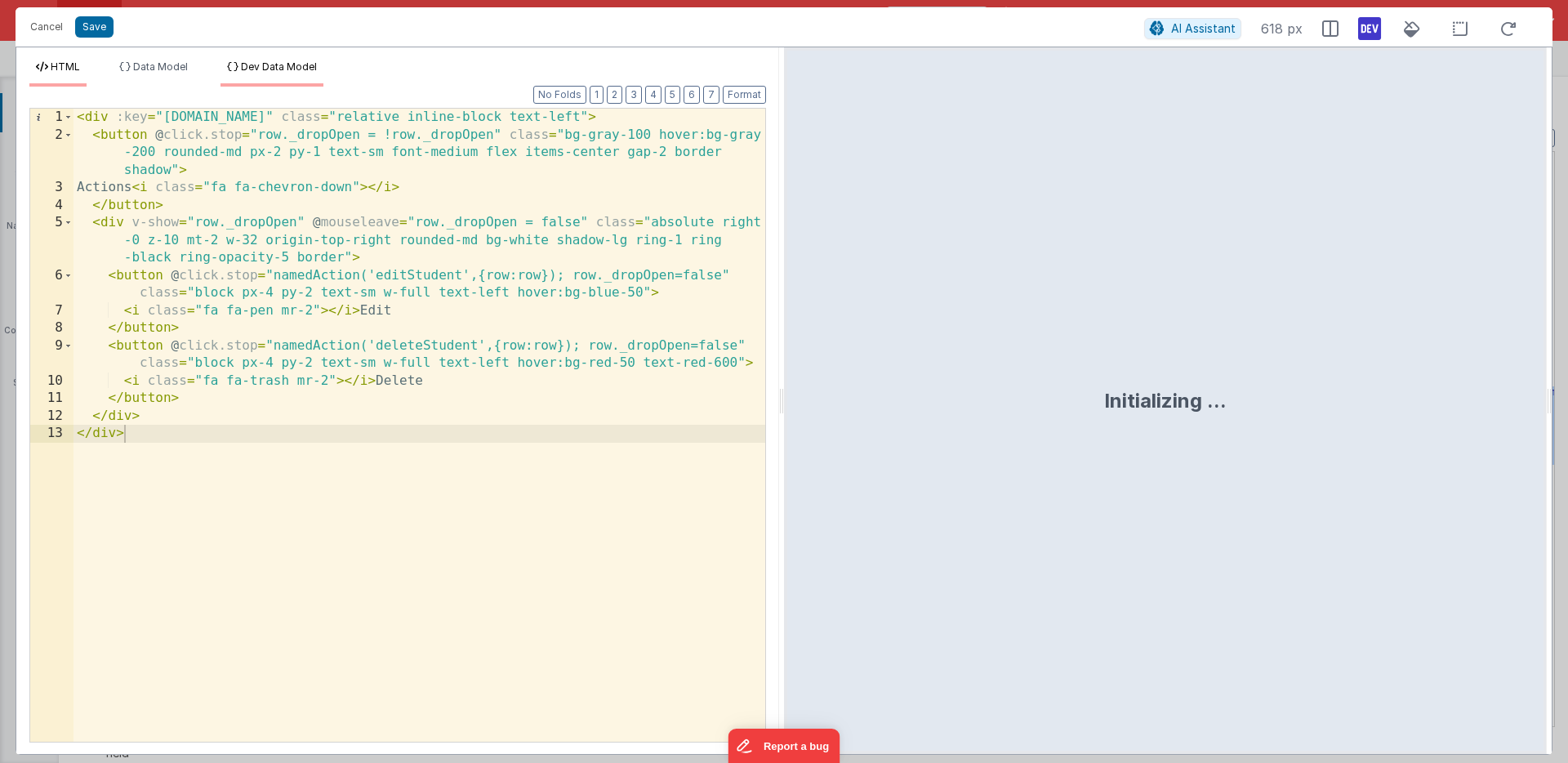
click at [267, 62] on span "Dev Data Model" at bounding box center [279, 66] width 76 height 12
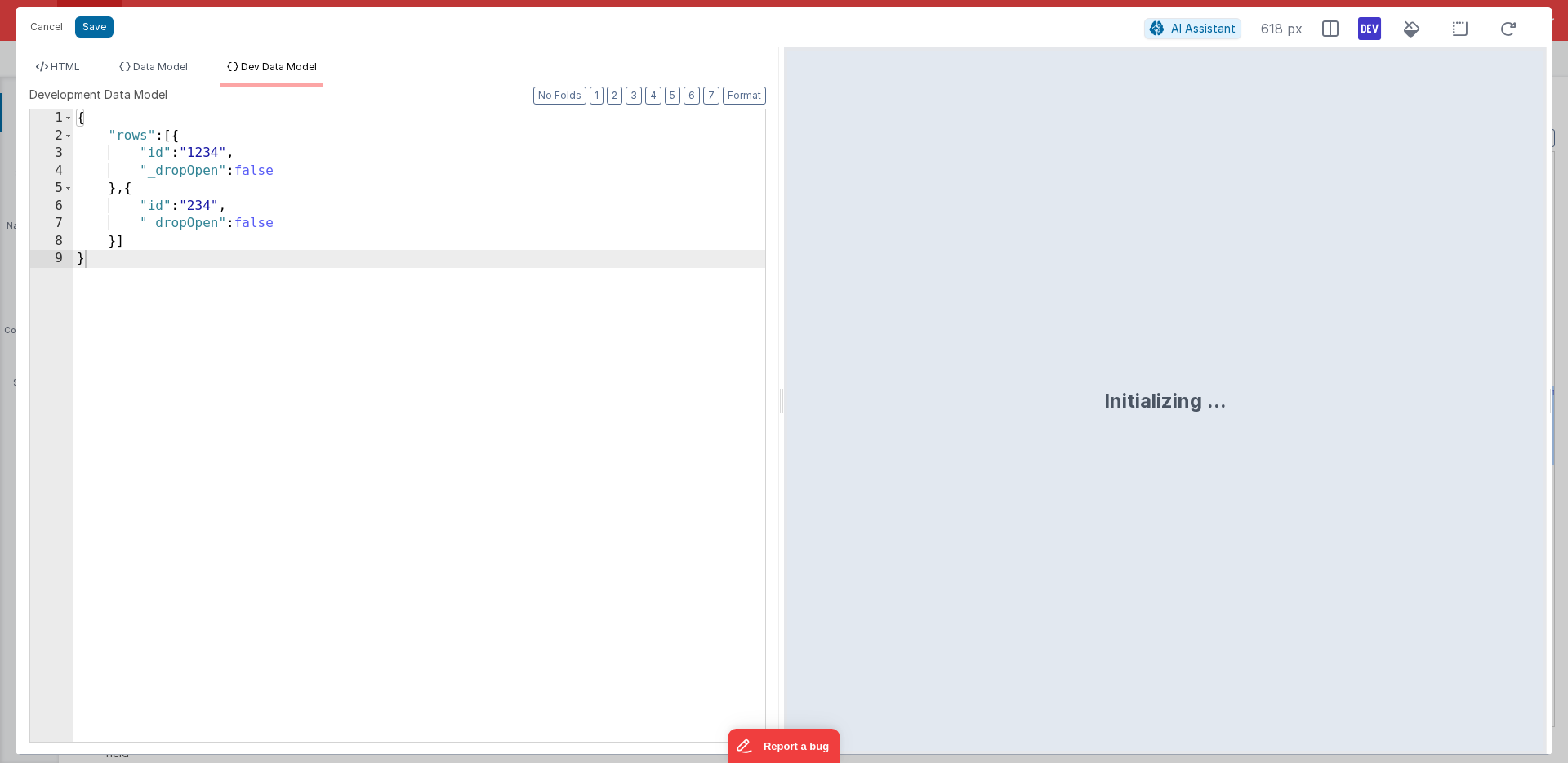
click at [129, 135] on div "{ "rows" : [{ "id" : "1234" , "_dropOpen" : false } , { "id" : "234" , "_dropOp…" at bounding box center [419, 442] width 691 height 668
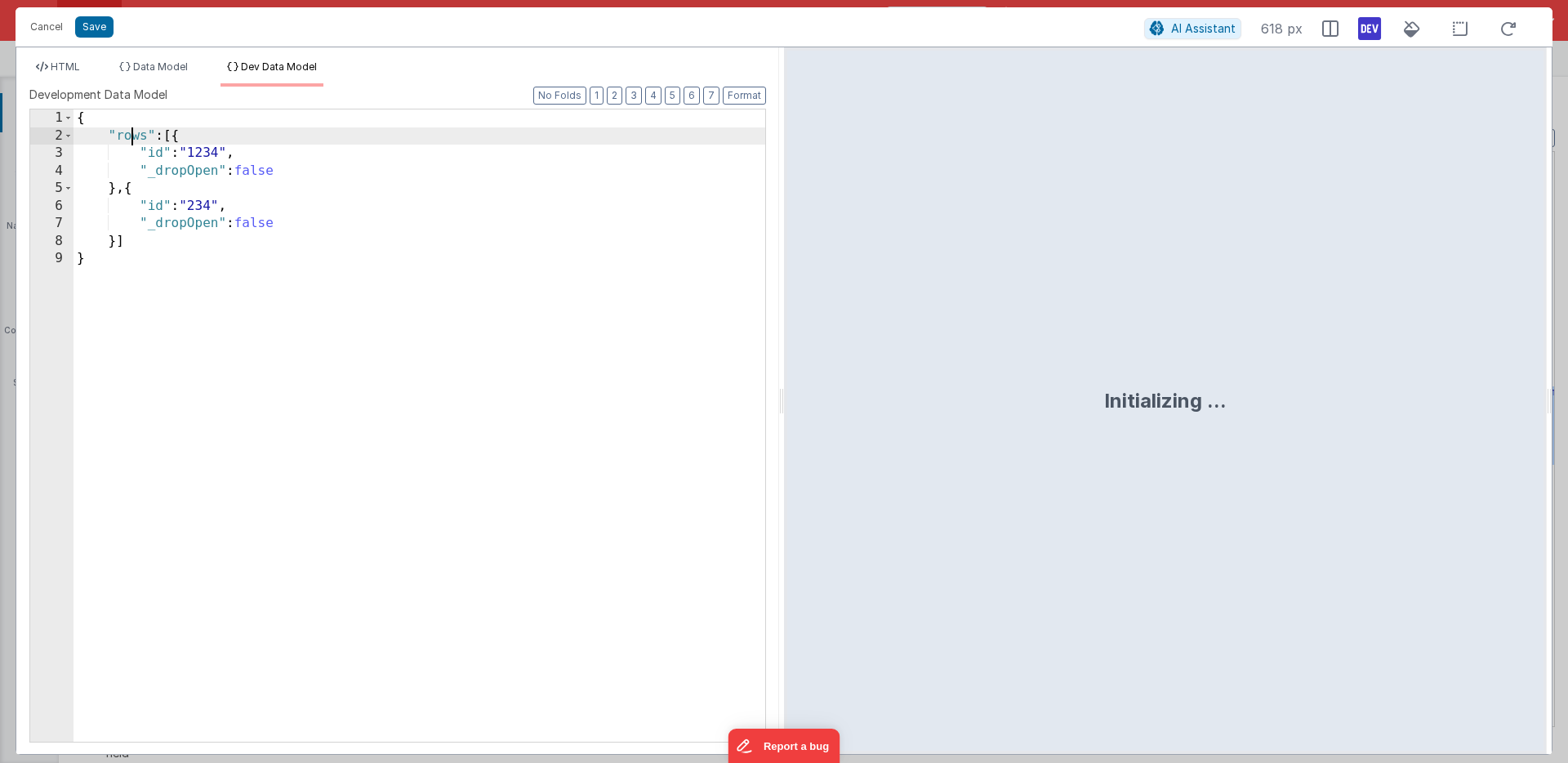
click at [129, 135] on div "{ "rows" : [{ "id" : "1234" , "_dropOpen" : false } , { "id" : "234" , "_dropOp…" at bounding box center [419, 442] width 691 height 668
click at [1508, 26] on icon at bounding box center [1509, 29] width 36 height 20
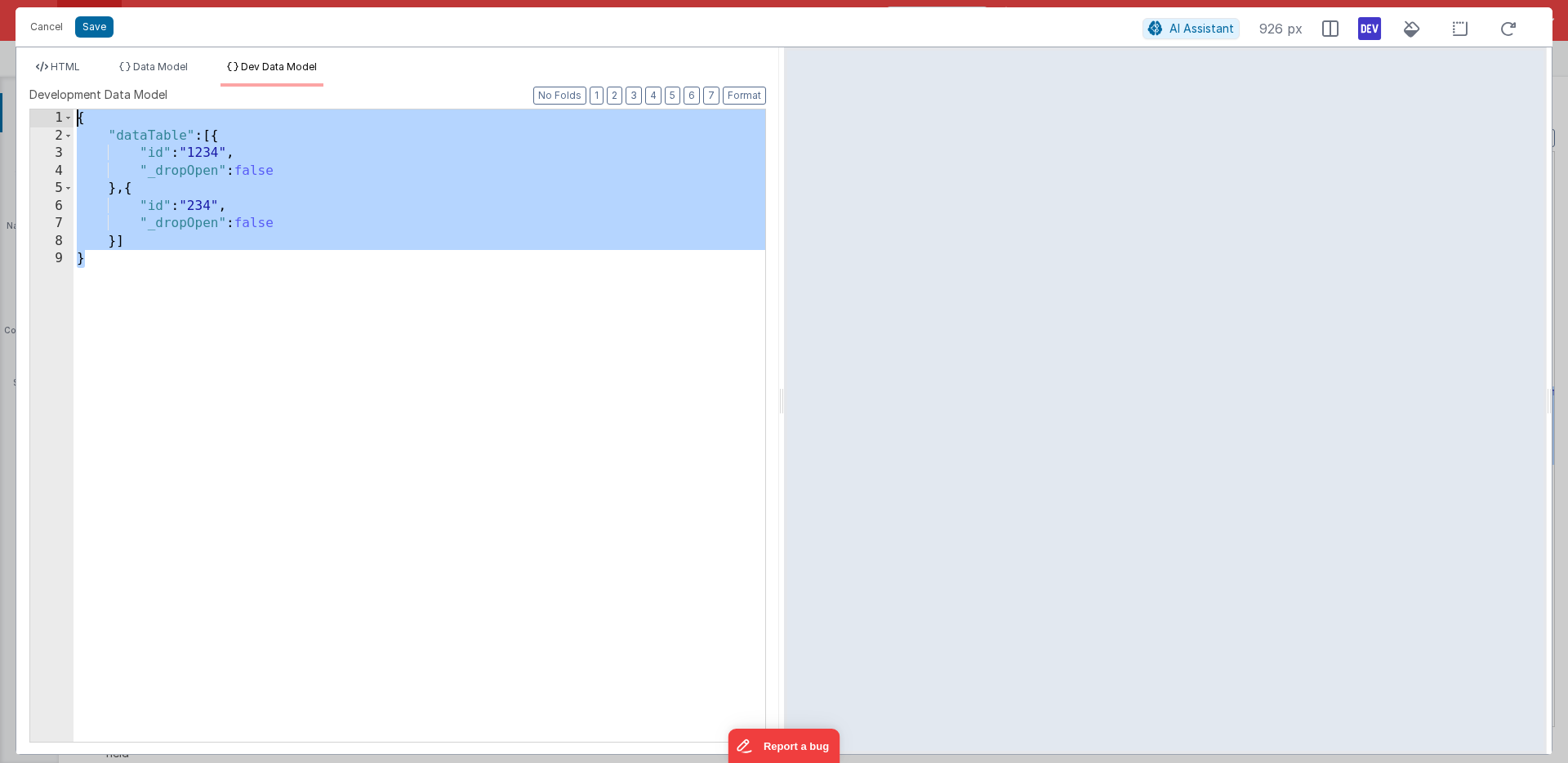
drag, startPoint x: 93, startPoint y: 264, endPoint x: 75, endPoint y: 101, distance: 164.0
click at [75, 101] on div "Development Data Model Format 7 6 5 4 3 2 1 No Folds 1 2 3 4 5 6 7 8 9 { "dataT…" at bounding box center [397, 413] width 737 height 654
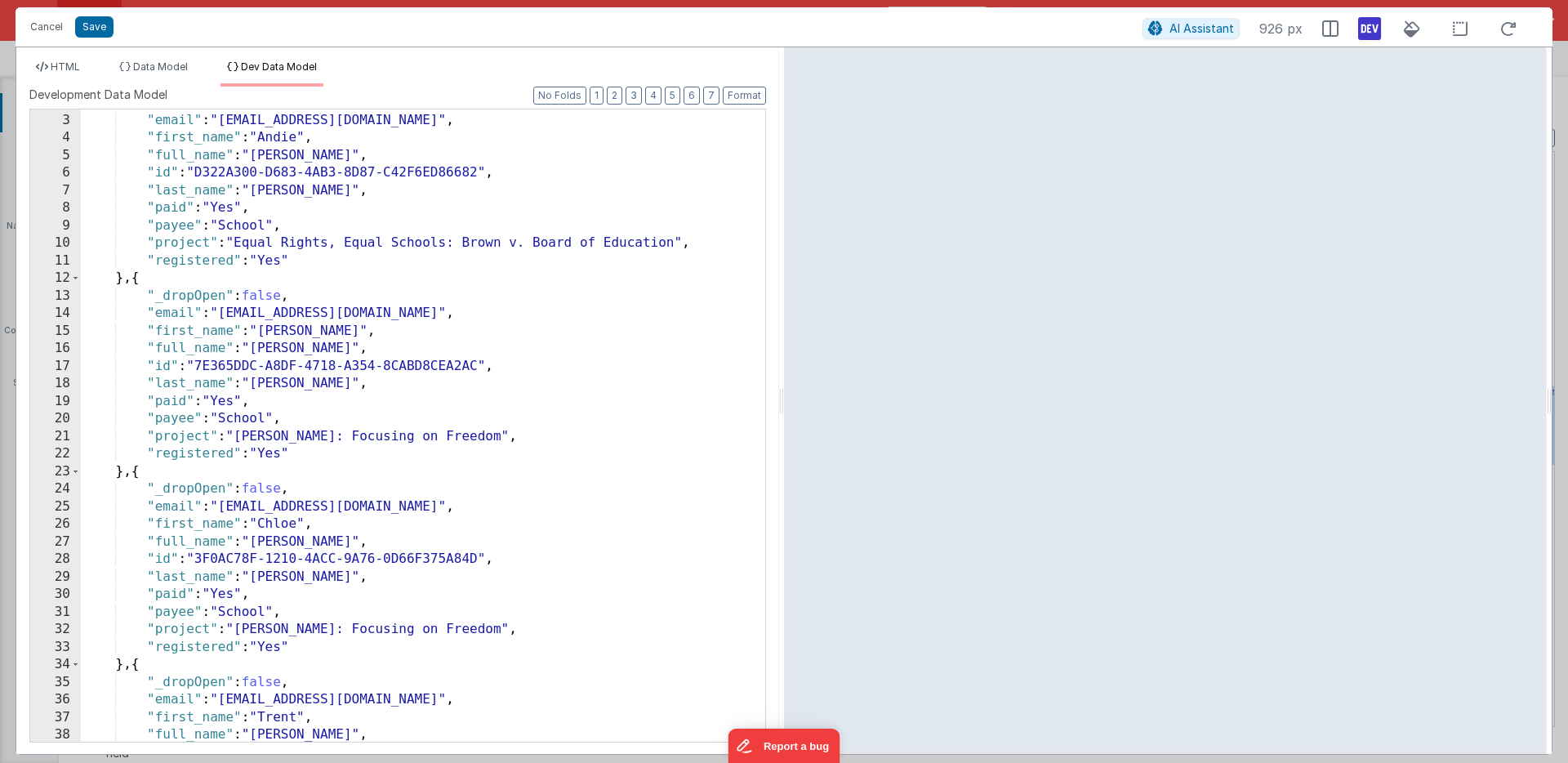
scroll to position [0, 0]
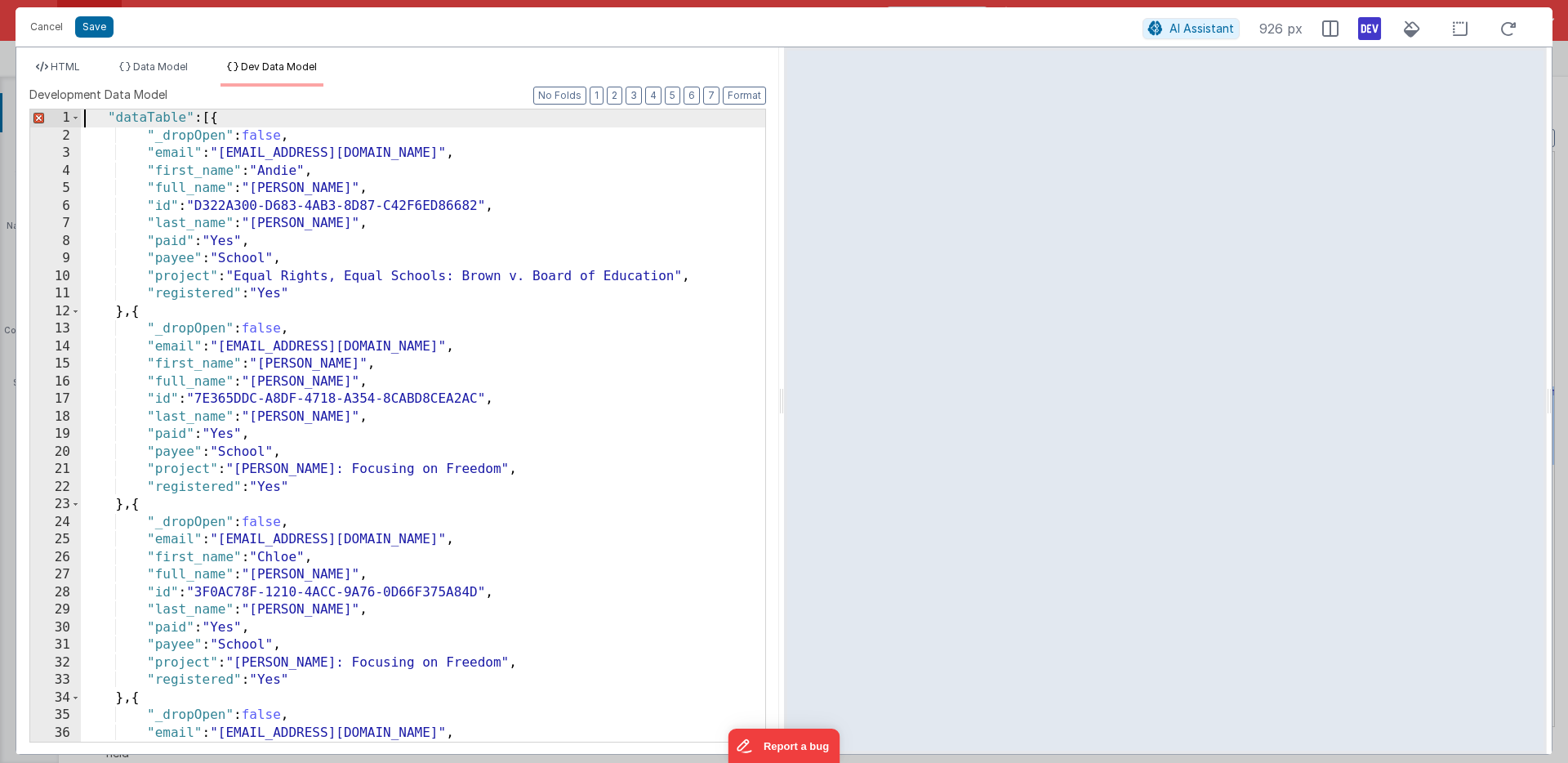
click at [86, 117] on div ""dataTable" : [{ "_dropOpen" : false , "email" : "martinfreeberg@me.com" , "fir…" at bounding box center [422, 442] width 684 height 668
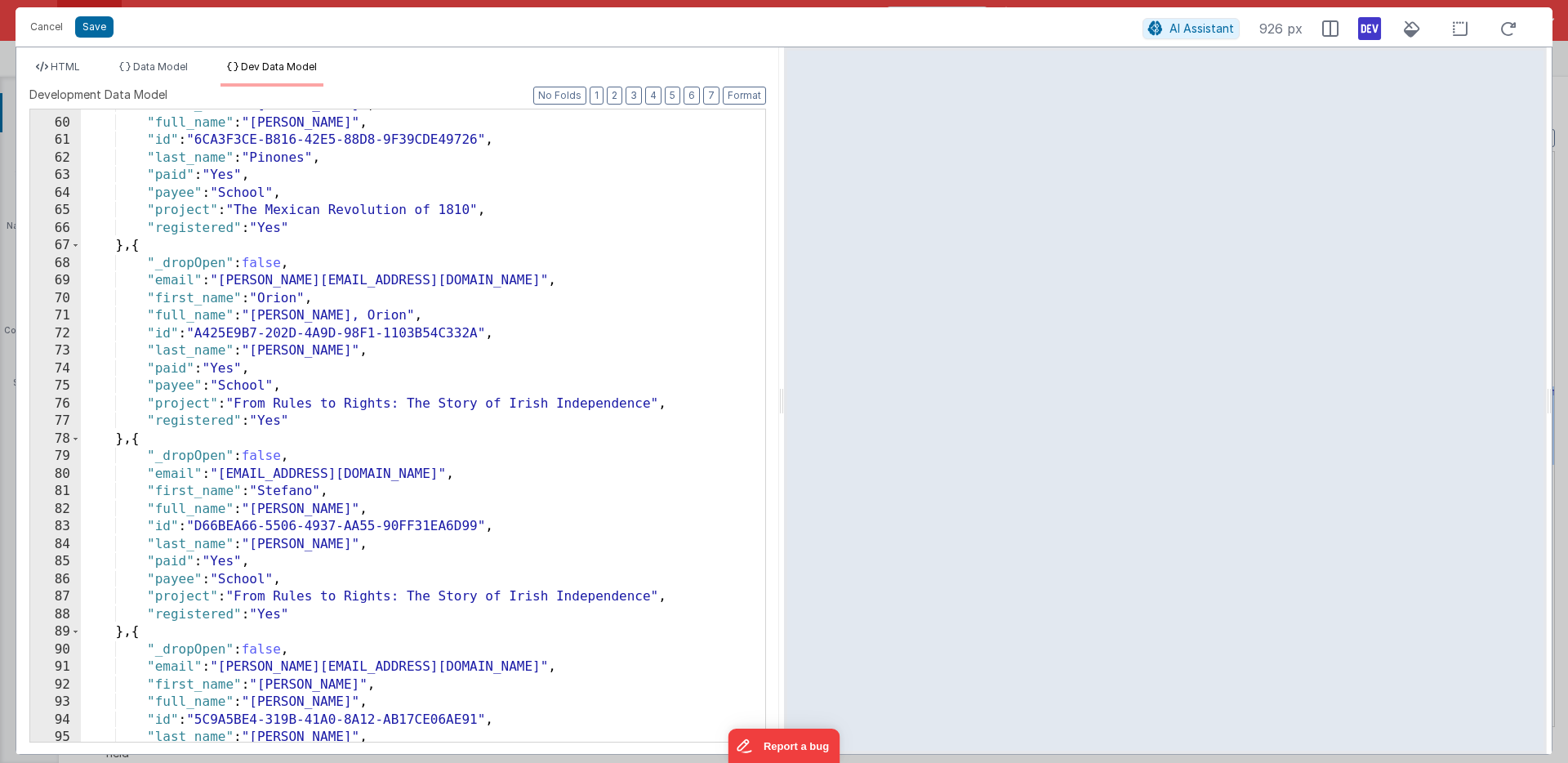
scroll to position [1316, 0]
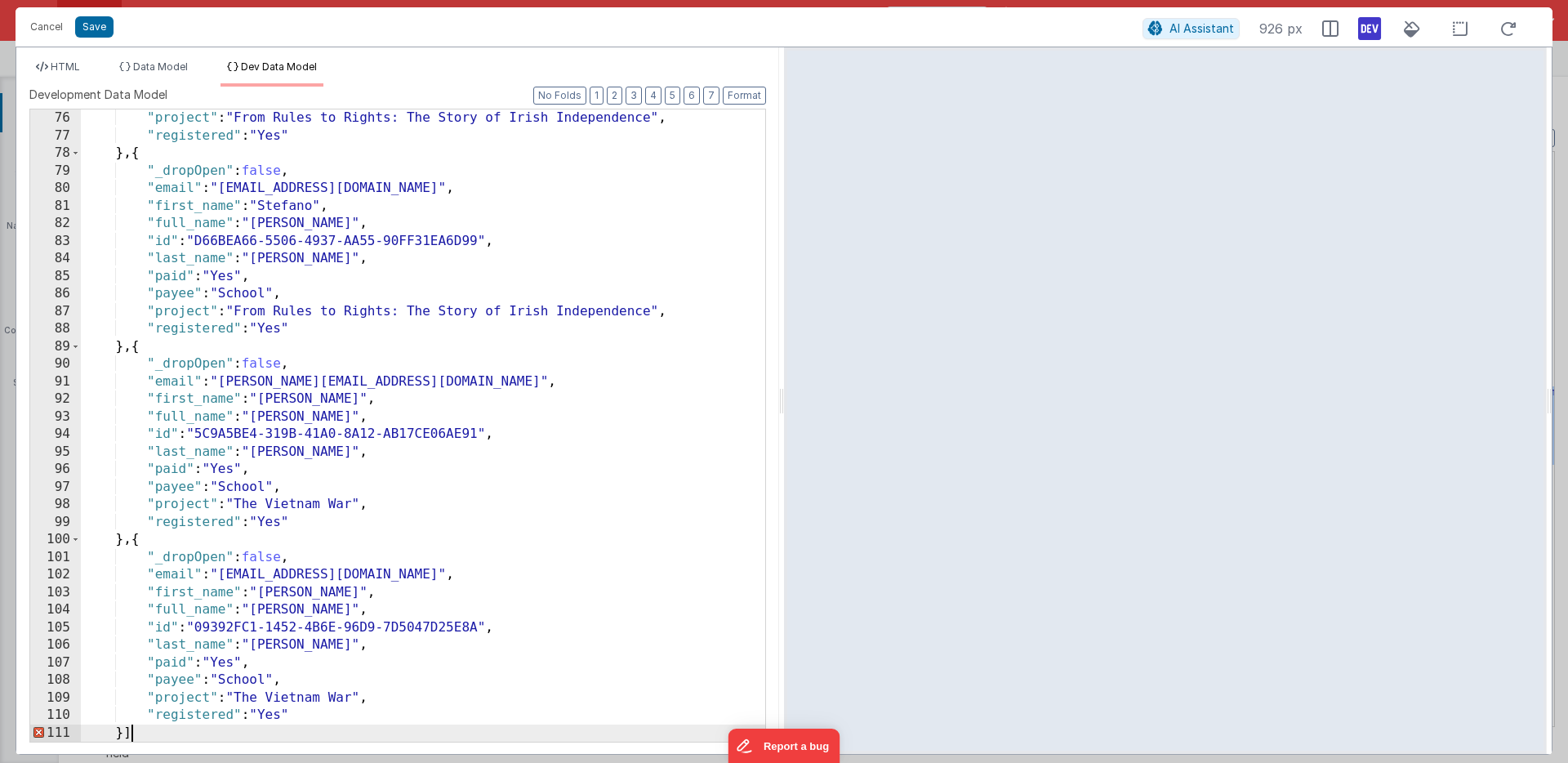
click at [166, 731] on div ""project" : "From Rules to Rights: The Story of Irish Independence" , "register…" at bounding box center [422, 442] width 684 height 668
click at [1509, 25] on icon at bounding box center [1509, 29] width 36 height 20
click at [58, 67] on span "HTML" at bounding box center [65, 66] width 29 height 12
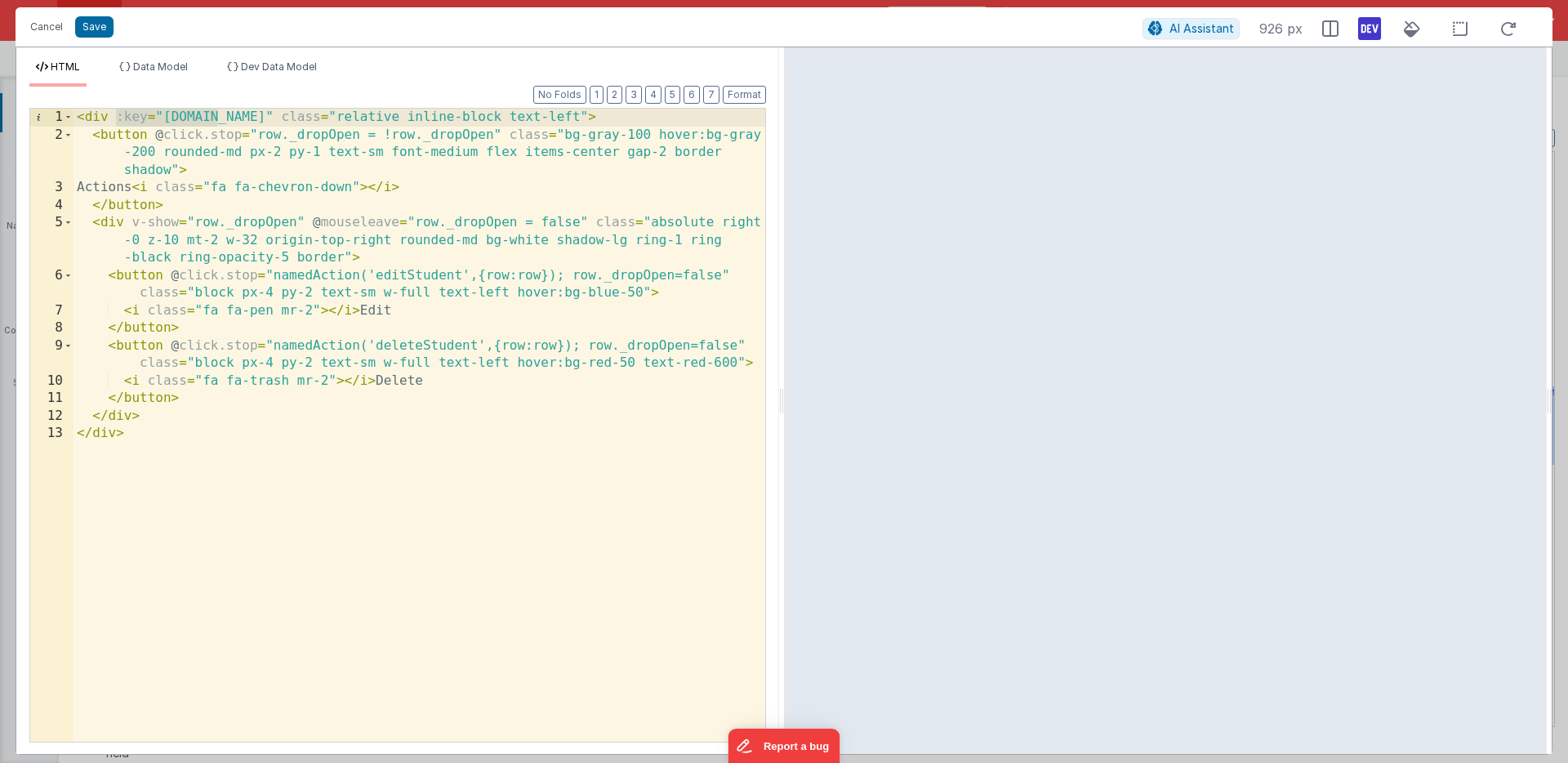
drag, startPoint x: 115, startPoint y: 118, endPoint x: 215, endPoint y: 109, distance: 100.4
click at [215, 109] on div "< div :key = "row.id" class = "relative inline-block text-left" > < button @ cl…" at bounding box center [419, 442] width 691 height 668
click at [1508, 22] on icon at bounding box center [1509, 29] width 36 height 20
click at [115, 115] on div "< div class = "relative inline-block text-left" > < button @ click.stop = "row.…" at bounding box center [419, 442] width 691 height 668
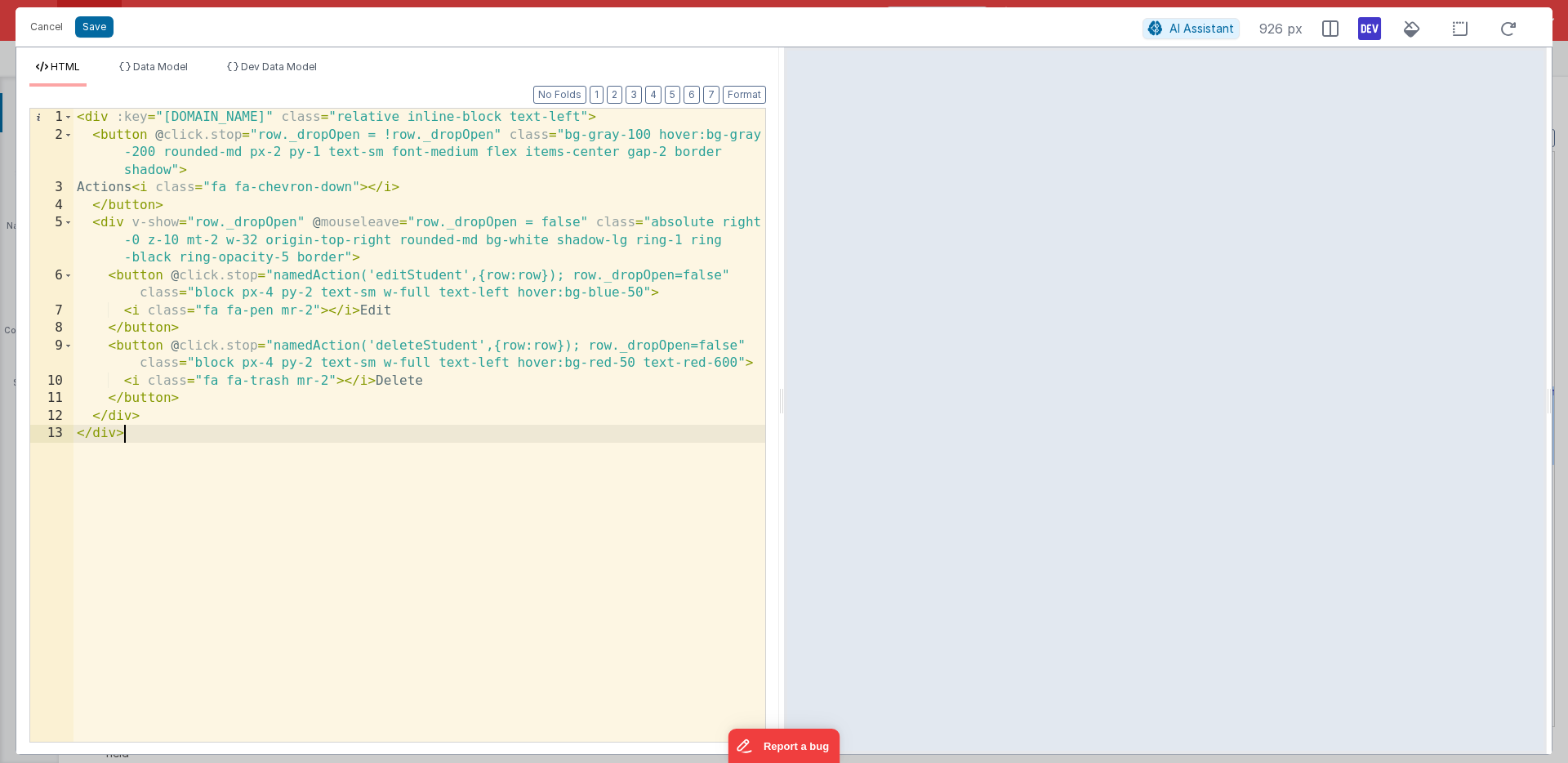
click at [202, 474] on div "< div :key = "row.id" class = "relative inline-block text-left" > < button @ cl…" at bounding box center [419, 442] width 691 height 668
click at [675, 276] on div "< div :key = "row.id" class = "relative inline-block text-left" > < button @ cl…" at bounding box center [419, 442] width 691 height 668
click at [689, 275] on div "< div :key = "row.id" class = "relative inline-block text-left" > < button @ cl…" at bounding box center [419, 442] width 691 height 668
click at [690, 343] on div "< div :key = "row.id" class = "relative inline-block text-left" > < button @ cl…" at bounding box center [419, 442] width 691 height 668
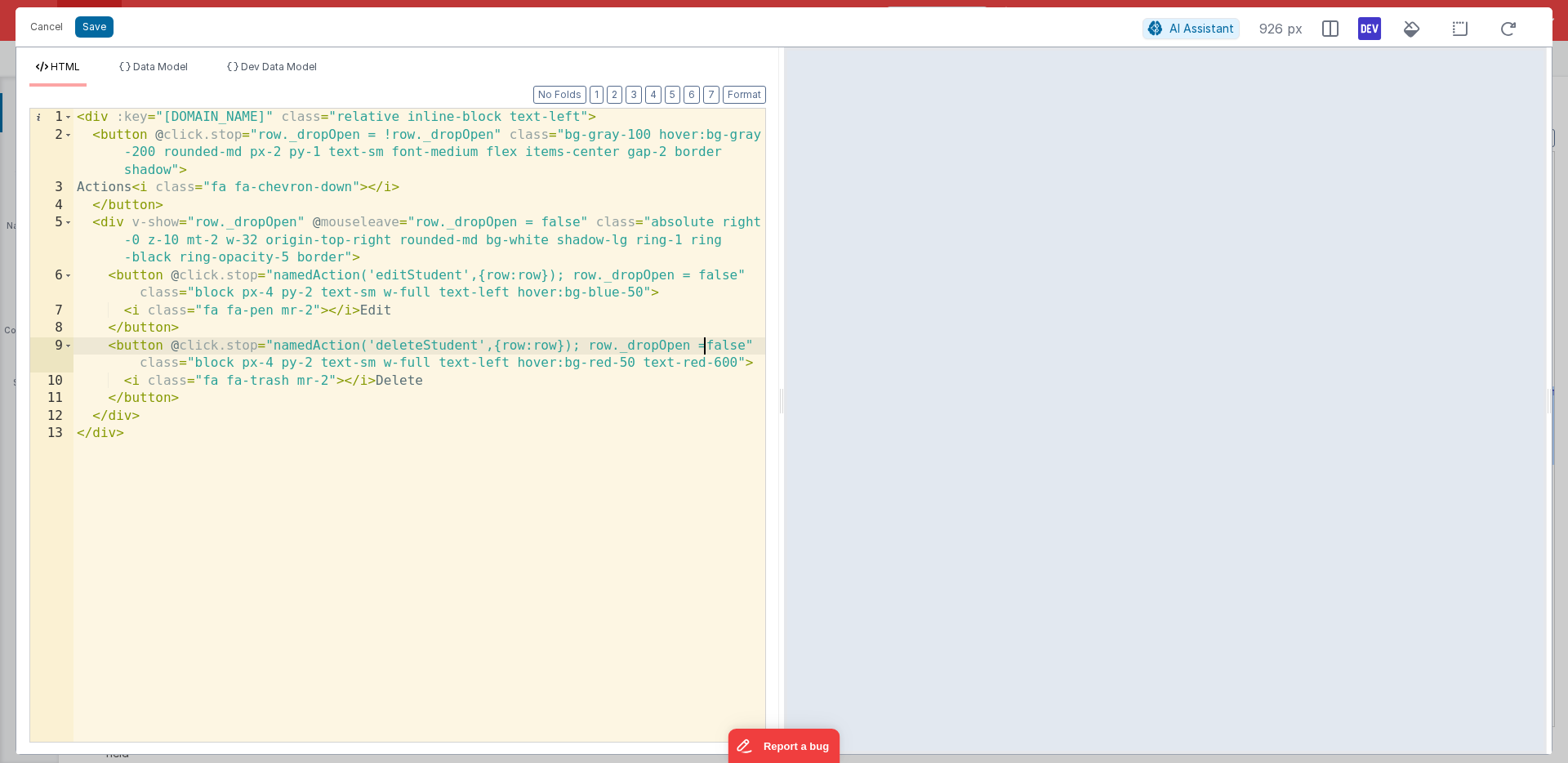
click at [703, 346] on div "< div :key = "row.id" class = "relative inline-block text-left" > < button @ cl…" at bounding box center [419, 442] width 691 height 668
click at [94, 27] on button "Save" at bounding box center [94, 26] width 38 height 21
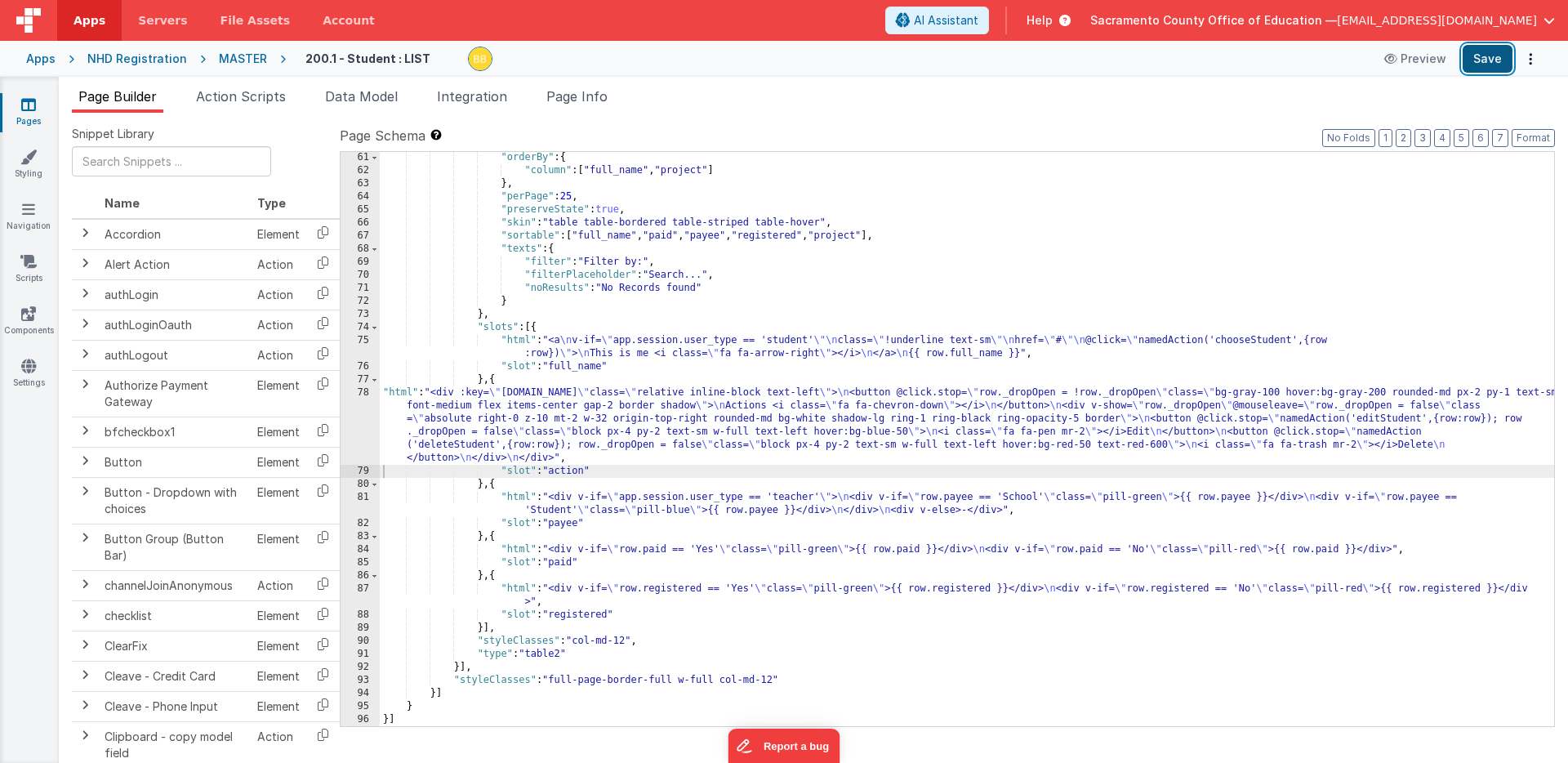
click at [1488, 52] on button "Save" at bounding box center [1487, 58] width 50 height 28
click at [1490, 59] on button "Save" at bounding box center [1487, 58] width 50 height 28
click at [374, 96] on span "Data Model" at bounding box center [362, 96] width 73 height 16
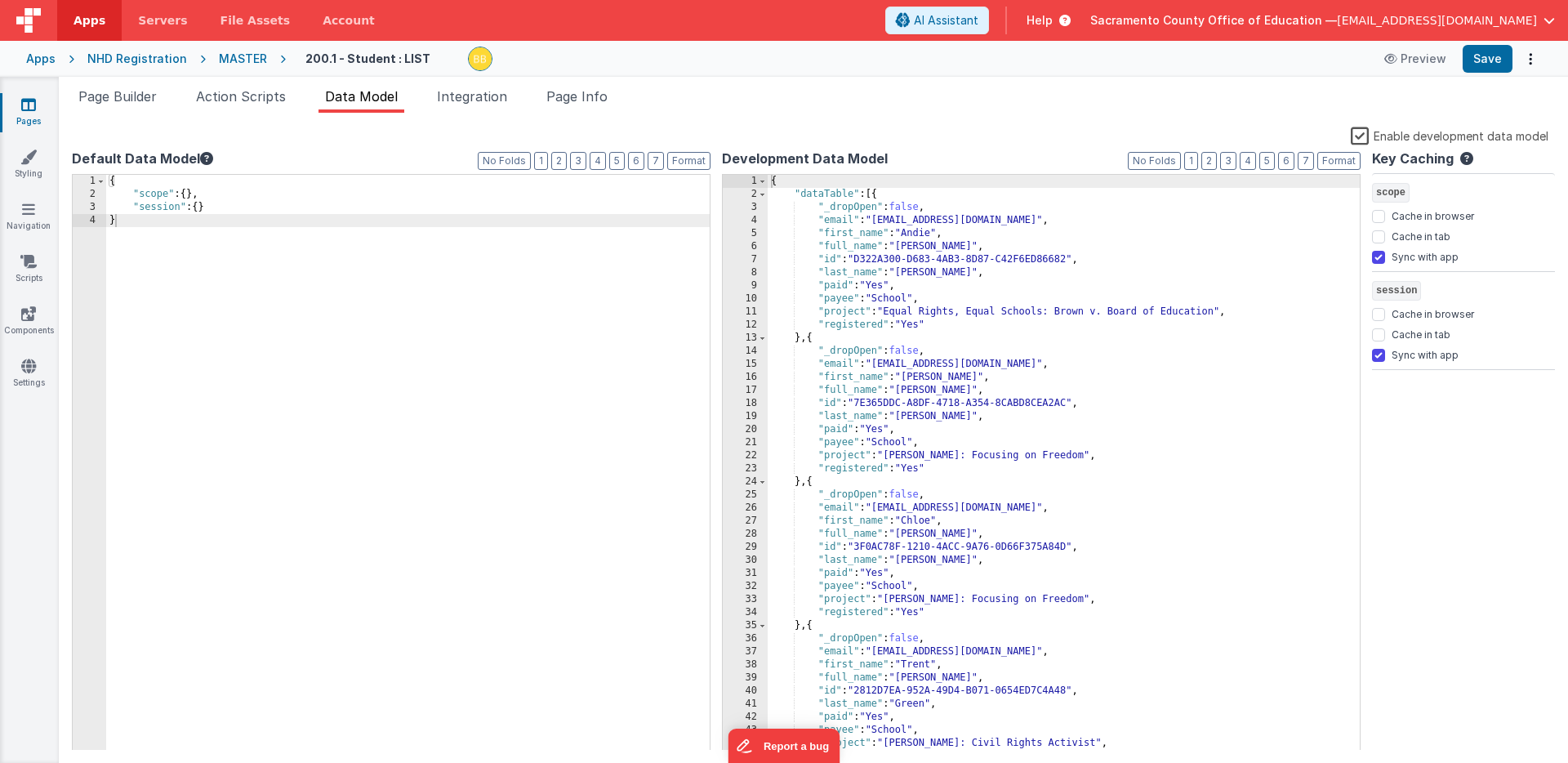
click at [1361, 134] on label "Enable development data model" at bounding box center [1450, 134] width 198 height 19
click at [0, 0] on input "Enable development data model" at bounding box center [0, 0] width 0 height 0
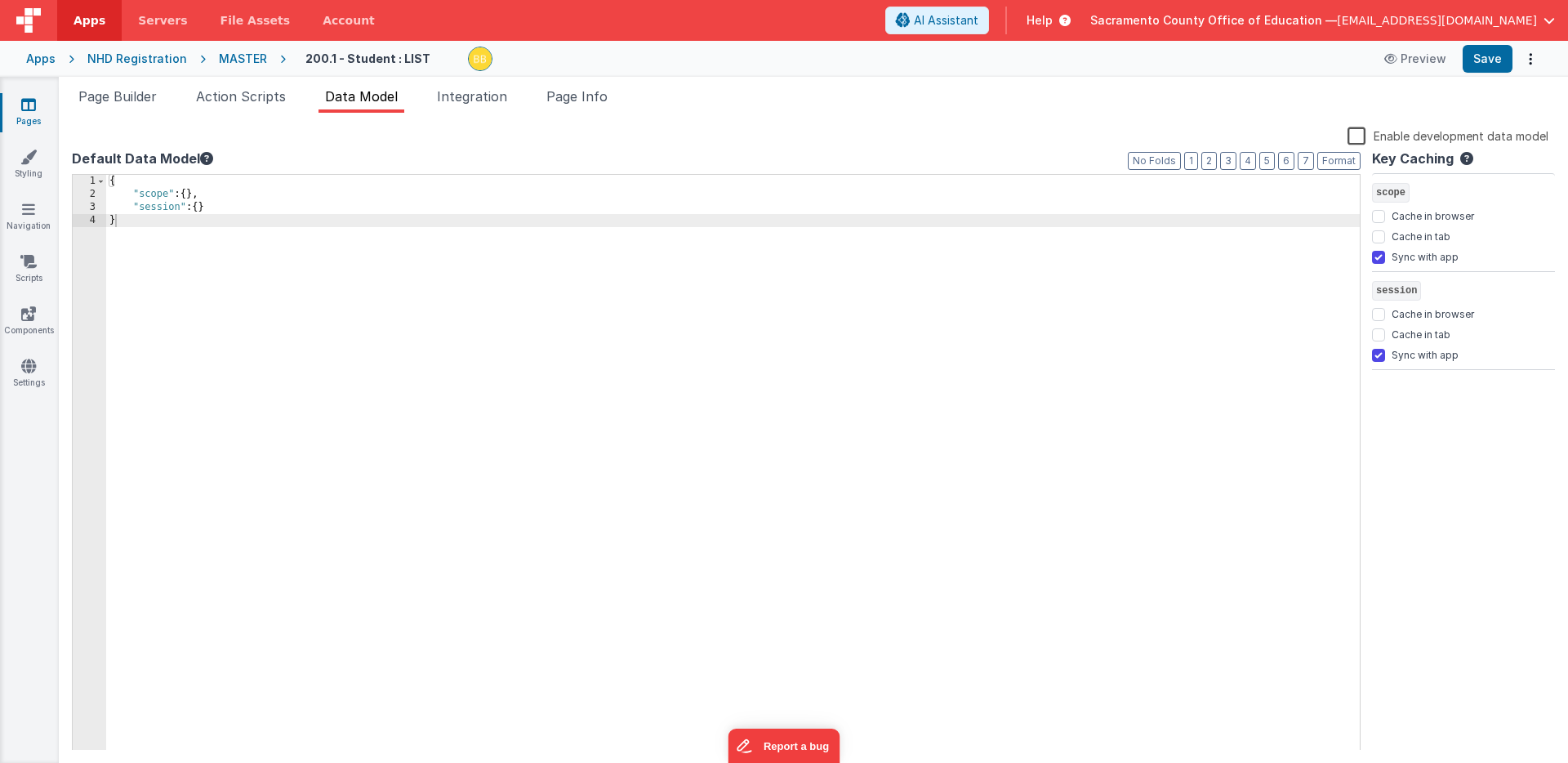
click at [1361, 134] on label "Enable development data model" at bounding box center [1447, 134] width 201 height 19
click at [0, 0] on input "Enable development data model" at bounding box center [0, 0] width 0 height 0
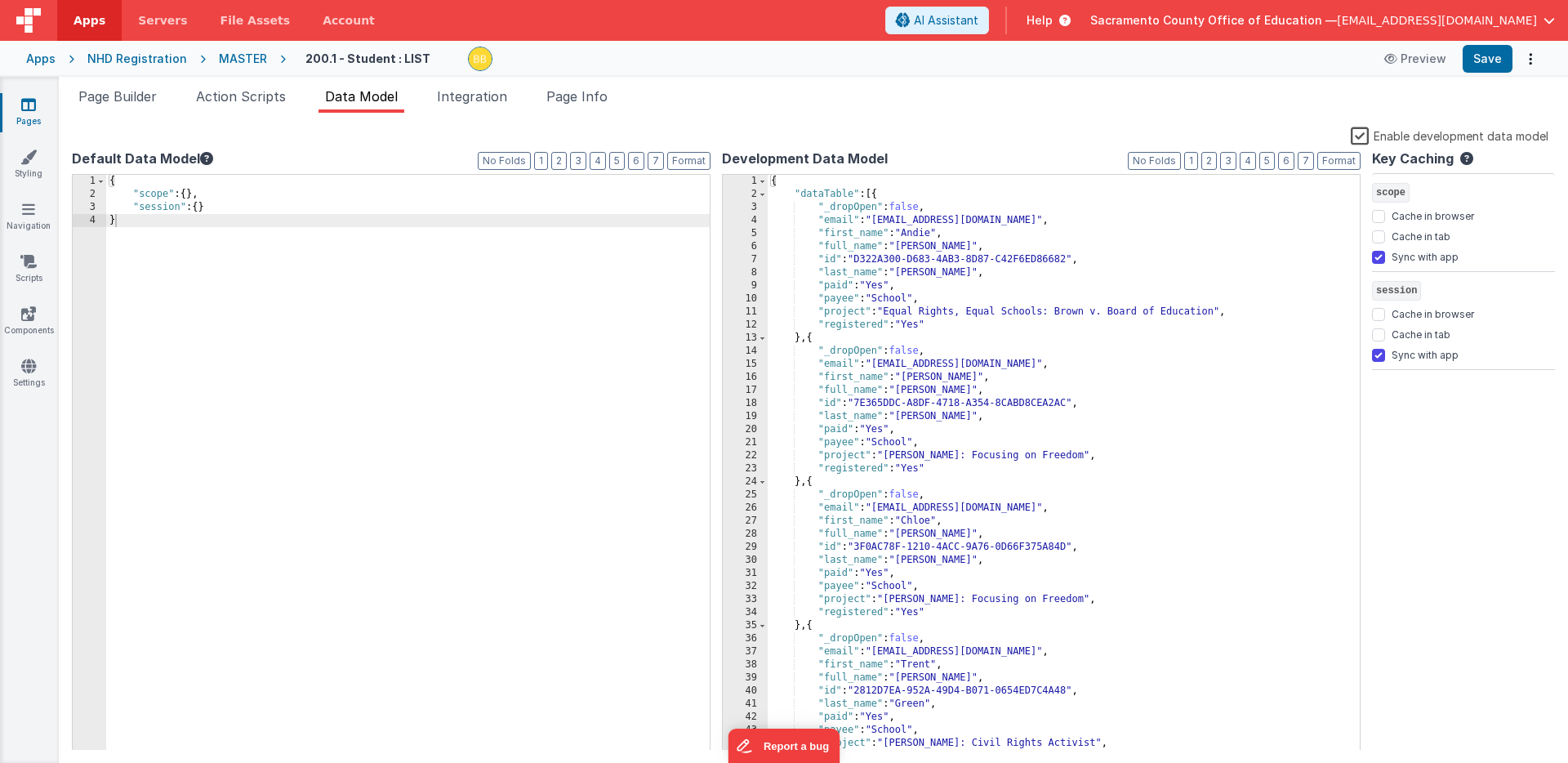
click at [1362, 134] on label "Enable development data model" at bounding box center [1450, 134] width 198 height 19
click at [0, 0] on input "Enable development data model" at bounding box center [0, 0] width 0 height 0
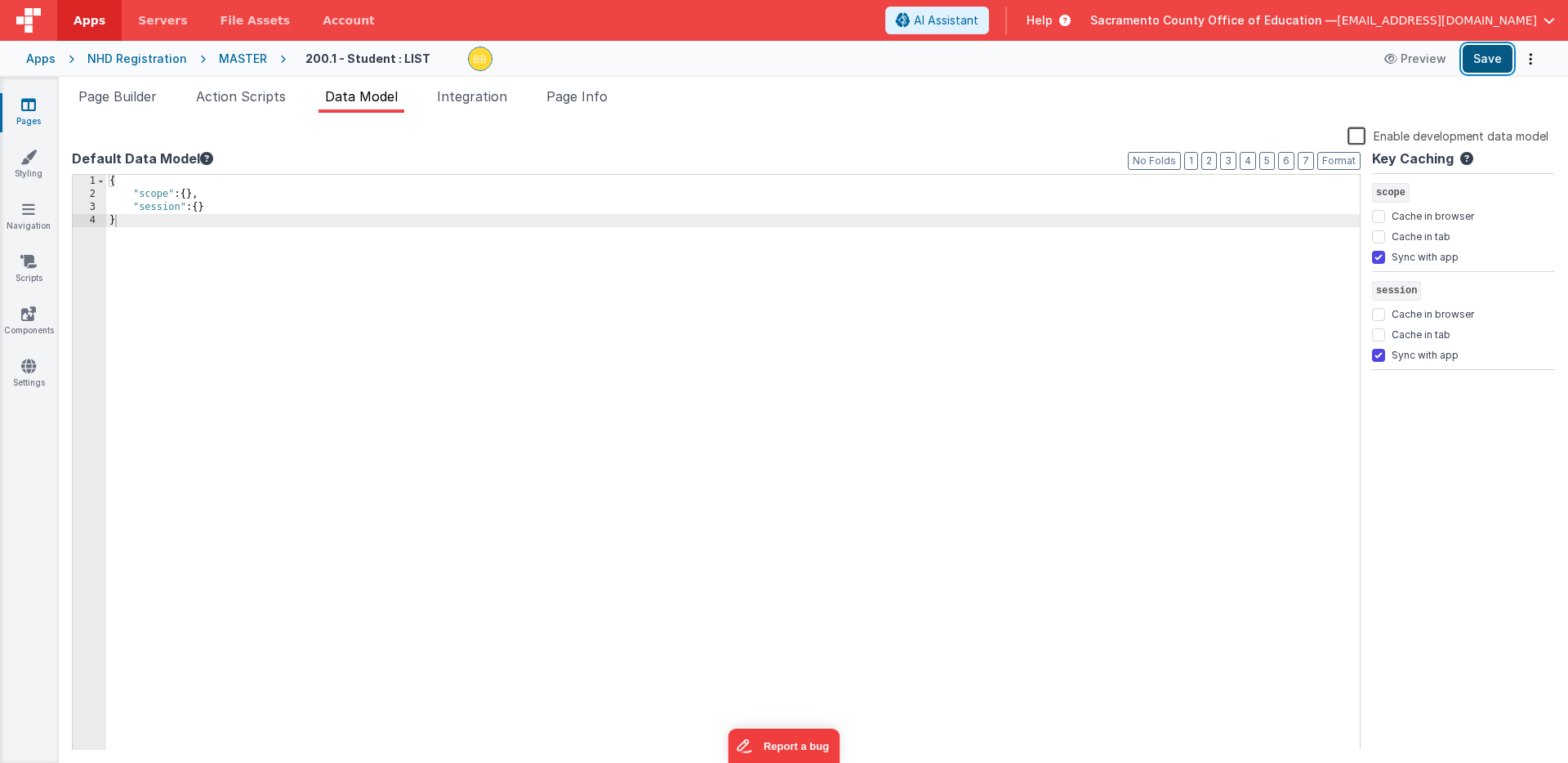
click at [1486, 54] on button "Save" at bounding box center [1487, 58] width 50 height 28
click at [28, 104] on icon at bounding box center [28, 104] width 15 height 16
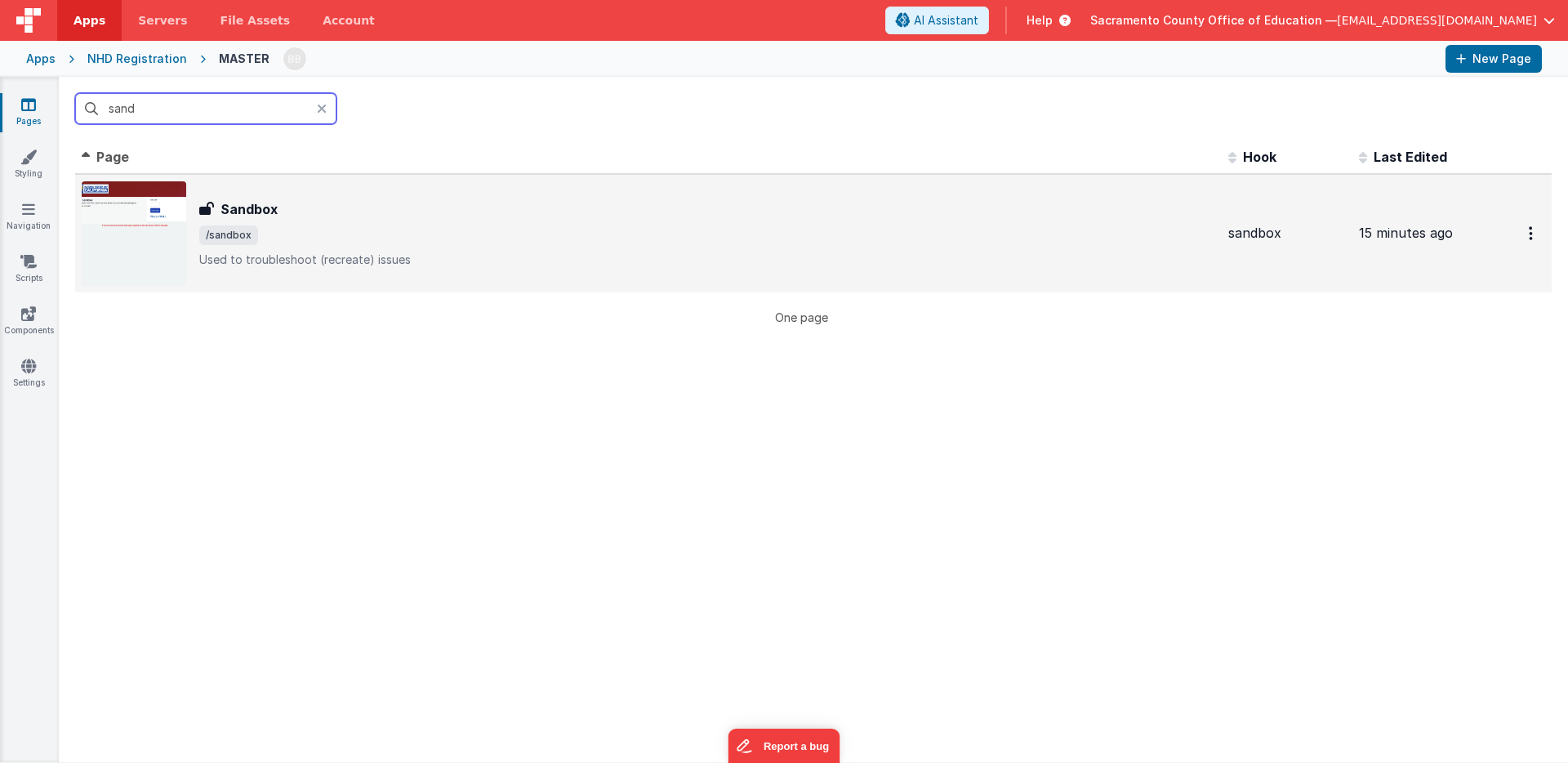
type input "sand"
click at [247, 239] on span "/sandbox" at bounding box center [228, 235] width 59 height 20
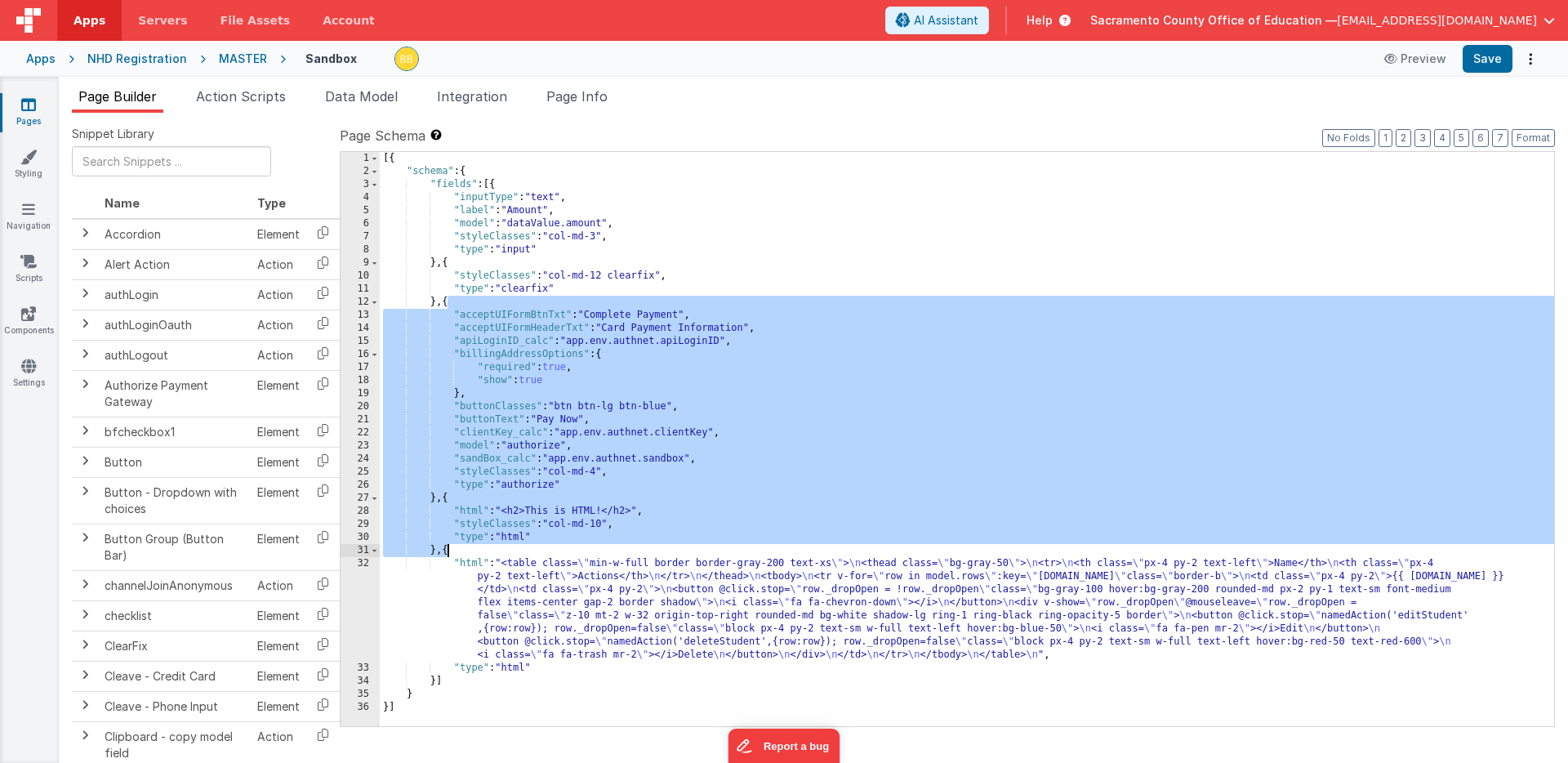
drag, startPoint x: 448, startPoint y: 302, endPoint x: 445, endPoint y: 547, distance: 245.0
click at [445, 547] on div "[{ "schema" : { "fields" : [{ "inputType" : "text" , "label" : "Amount" , "mode…" at bounding box center [967, 451] width 1175 height 600
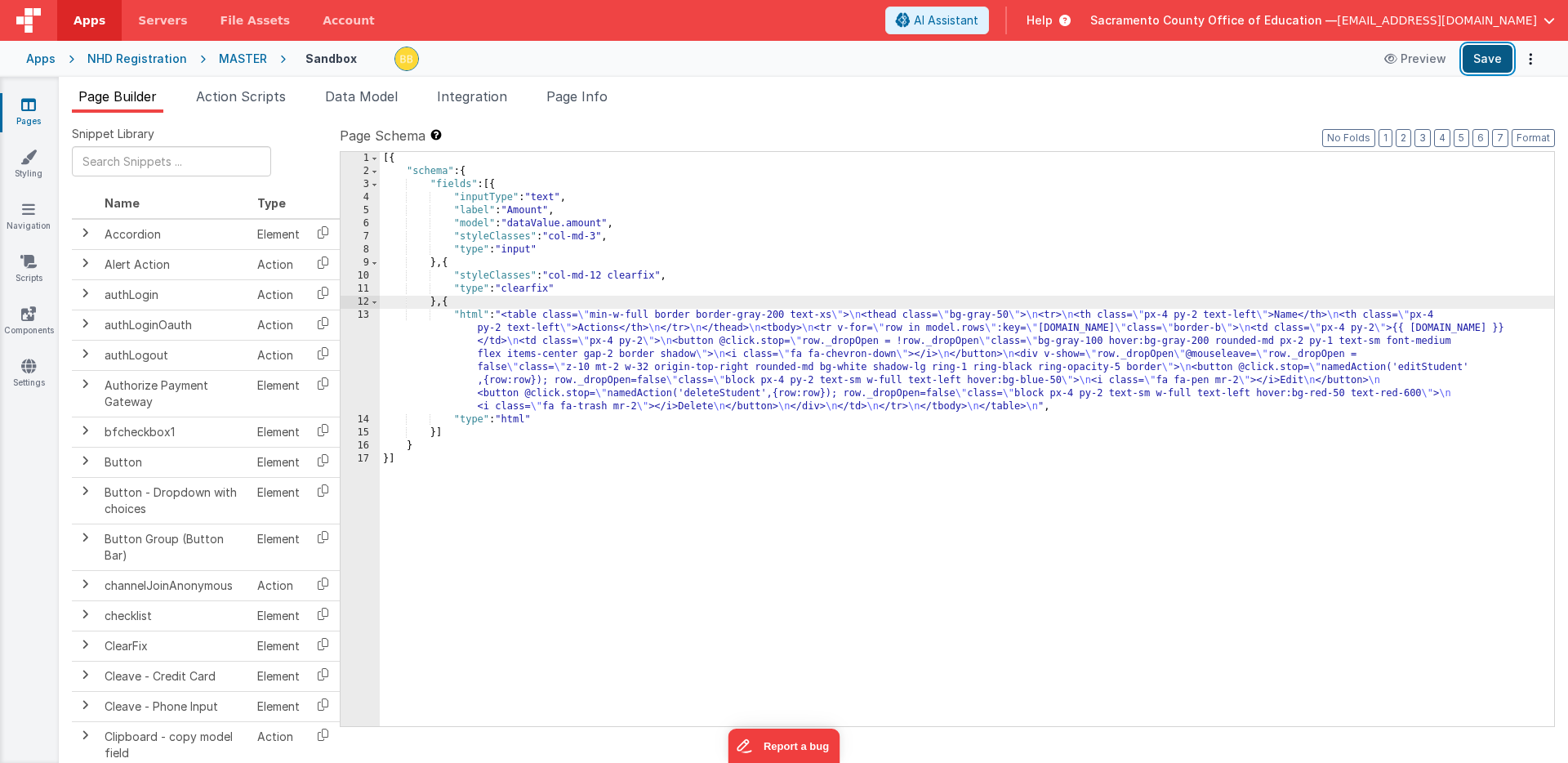
click at [1484, 54] on button "Save" at bounding box center [1487, 58] width 50 height 28
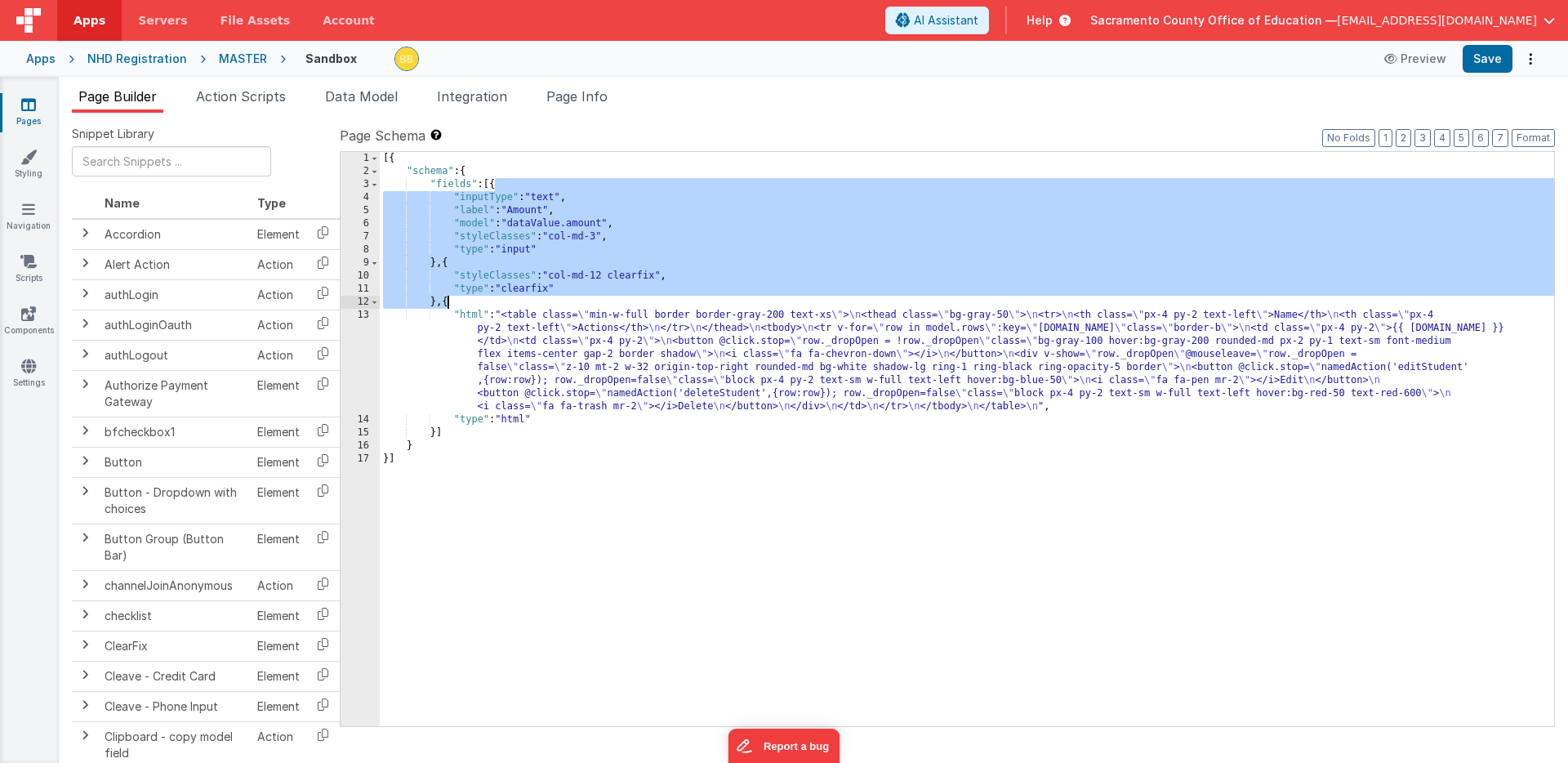
drag, startPoint x: 495, startPoint y: 184, endPoint x: 446, endPoint y: 298, distance: 124.1
click at [446, 298] on div "[{ "schema" : { "fields" : [{ "inputType" : "text" , "label" : "Amount" , "mode…" at bounding box center [967, 451] width 1175 height 600
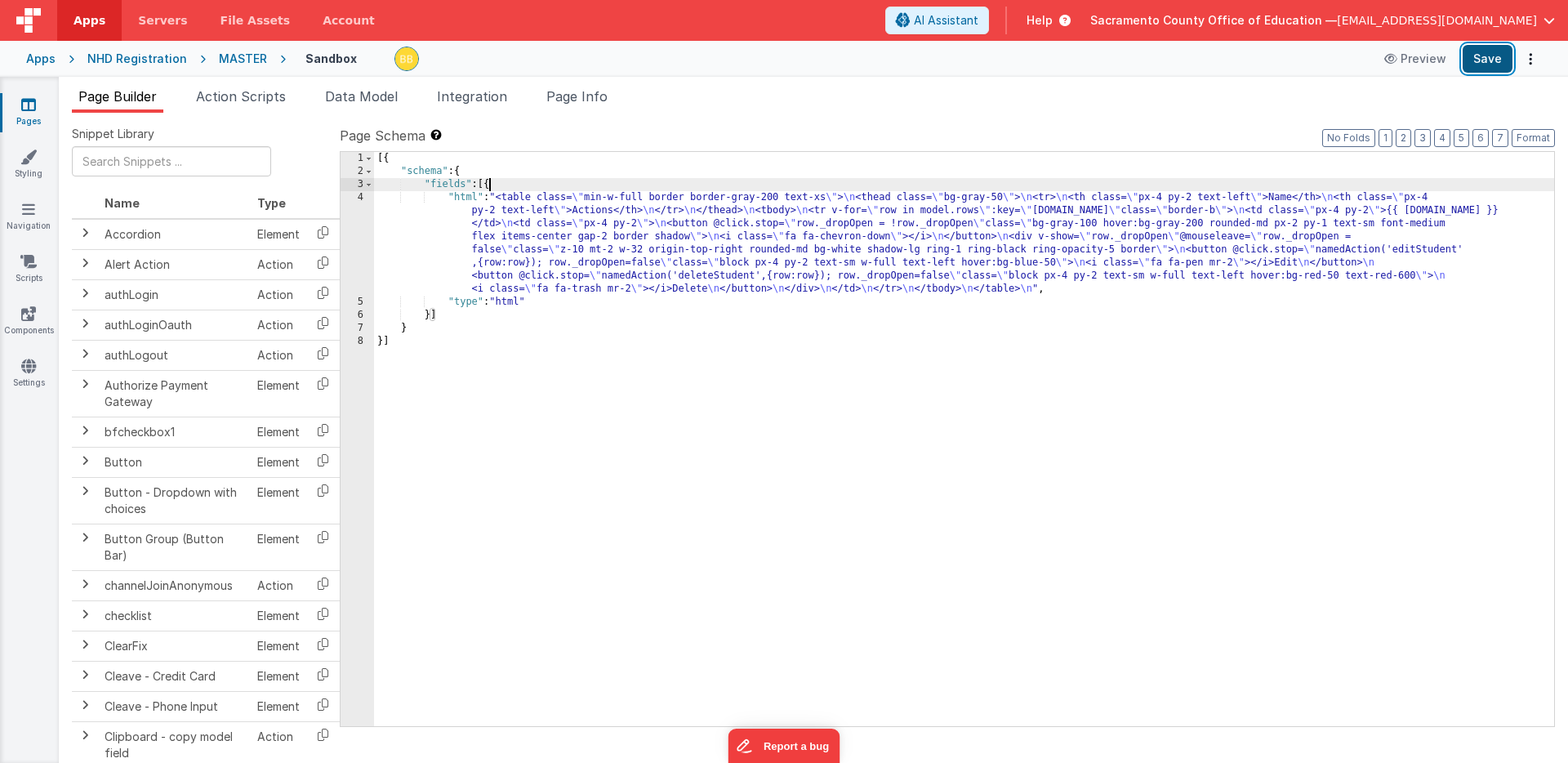
click at [1488, 52] on button "Save" at bounding box center [1487, 58] width 50 height 28
click at [518, 181] on div "[{ "schema" : { "fields" : [{ "html" : "<table class= \" min-w-full border bord…" at bounding box center [964, 451] width 1180 height 600
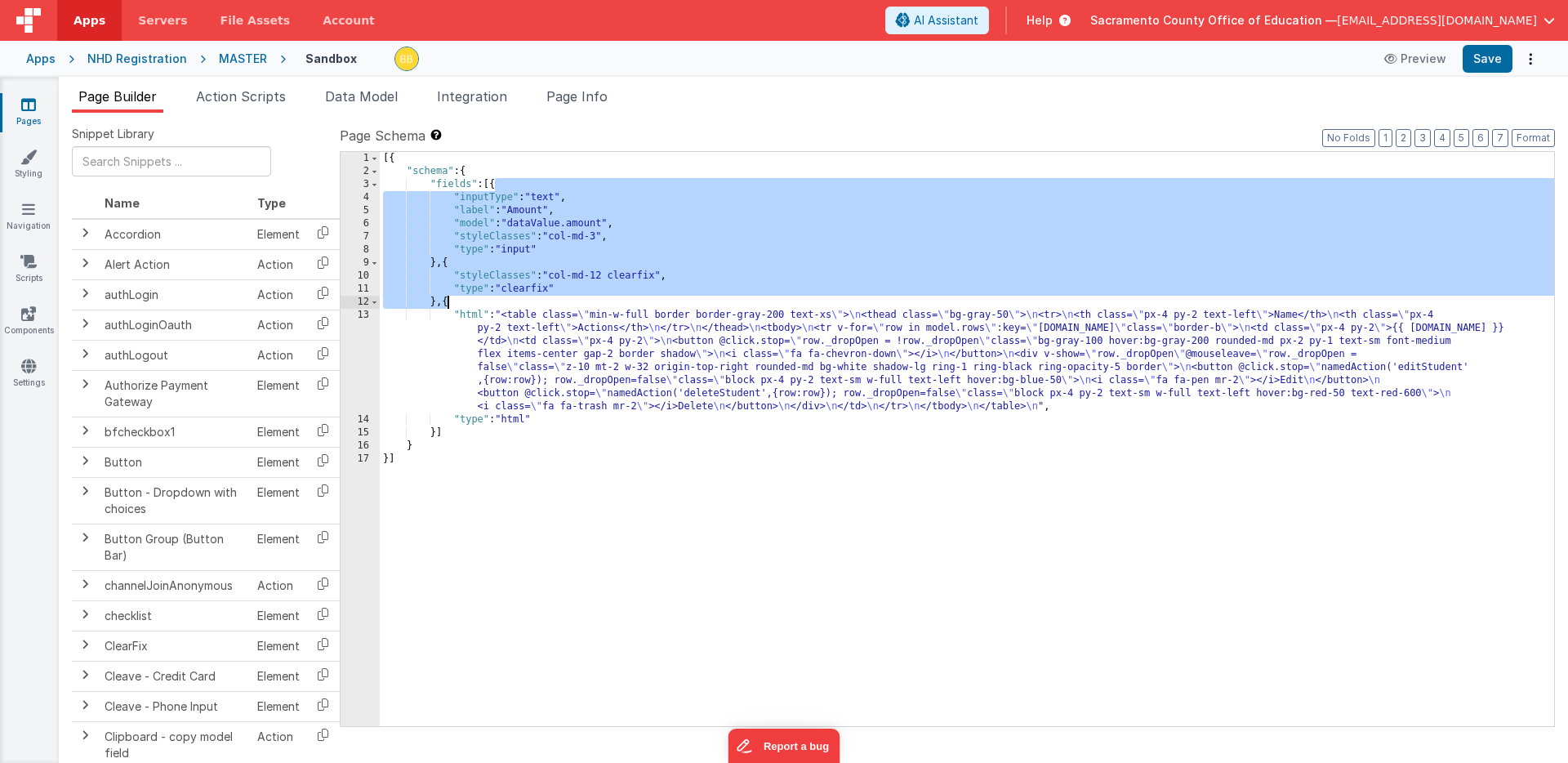
click at [466, 257] on div "[{ "schema" : { "fields" : [{ "inputType" : "text" , "label" : "Amount" , "mode…" at bounding box center [967, 451] width 1175 height 600
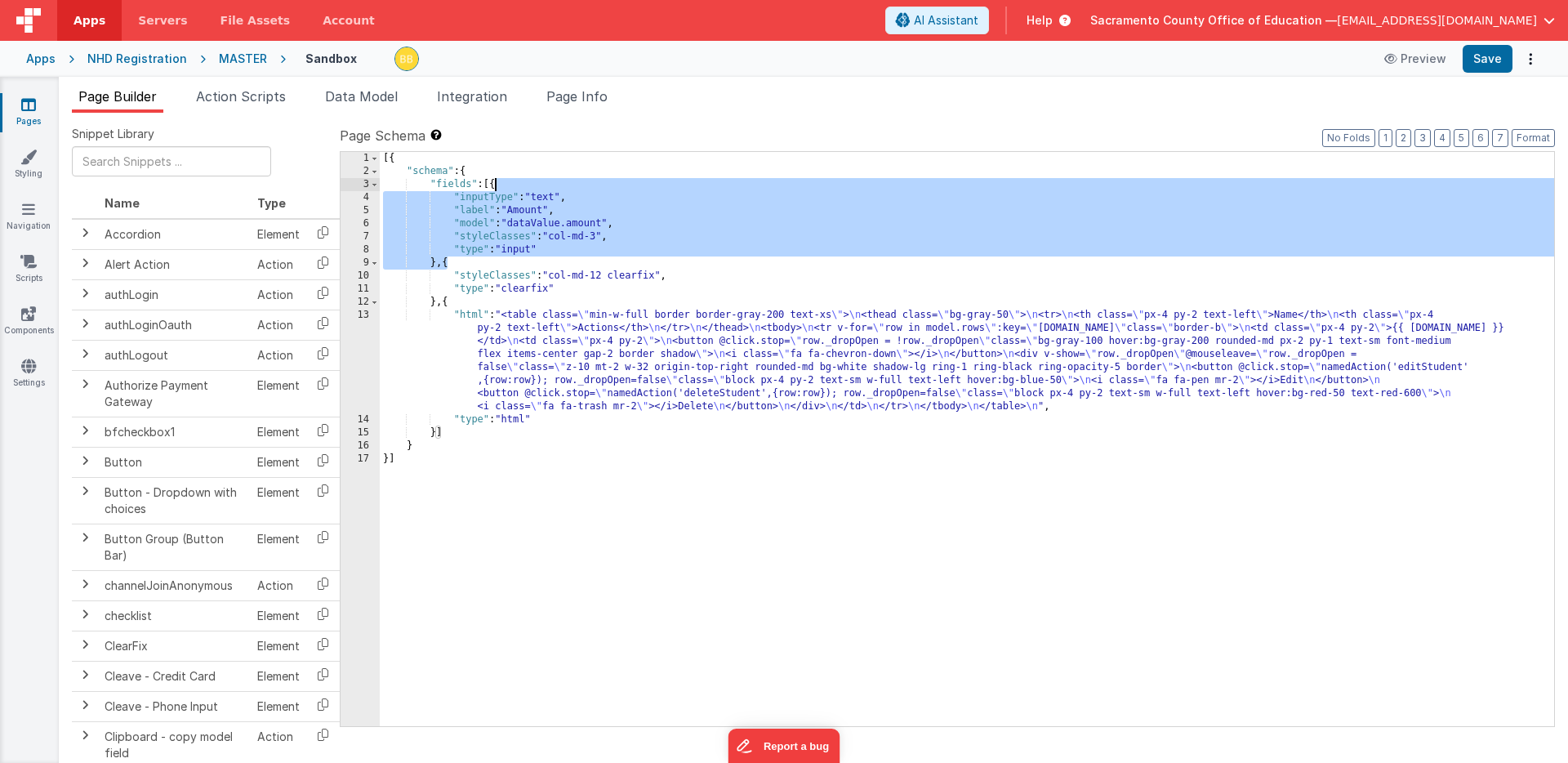
drag, startPoint x: 446, startPoint y: 264, endPoint x: 493, endPoint y: 187, distance: 90.2
click at [493, 187] on div "[{ "schema" : { "fields" : [{ "inputType" : "text" , "label" : "Amount" , "mode…" at bounding box center [967, 451] width 1175 height 600
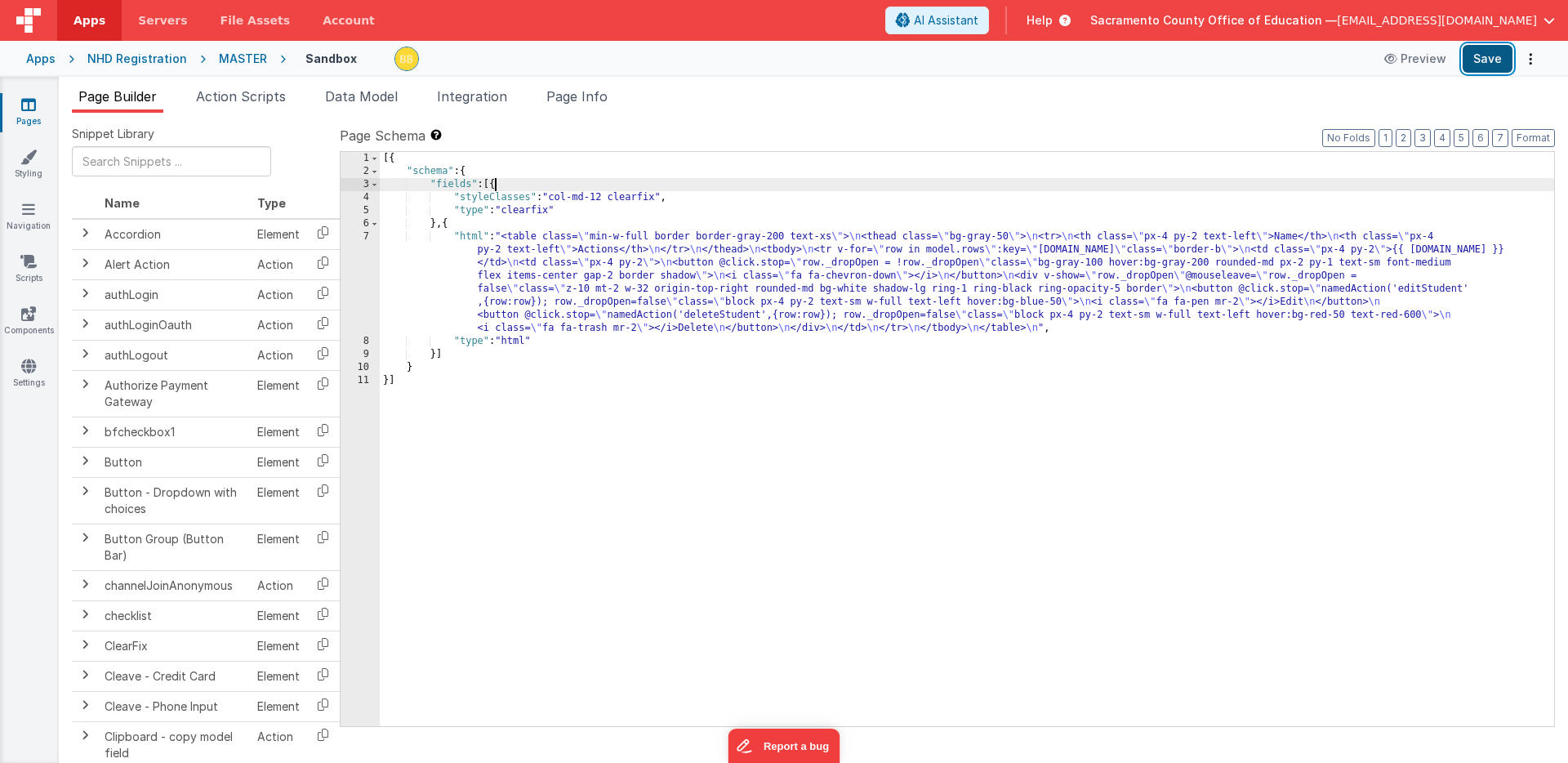
click at [1484, 58] on button "Save" at bounding box center [1487, 58] width 50 height 28
click at [583, 96] on span "Page Info" at bounding box center [576, 96] width 61 height 16
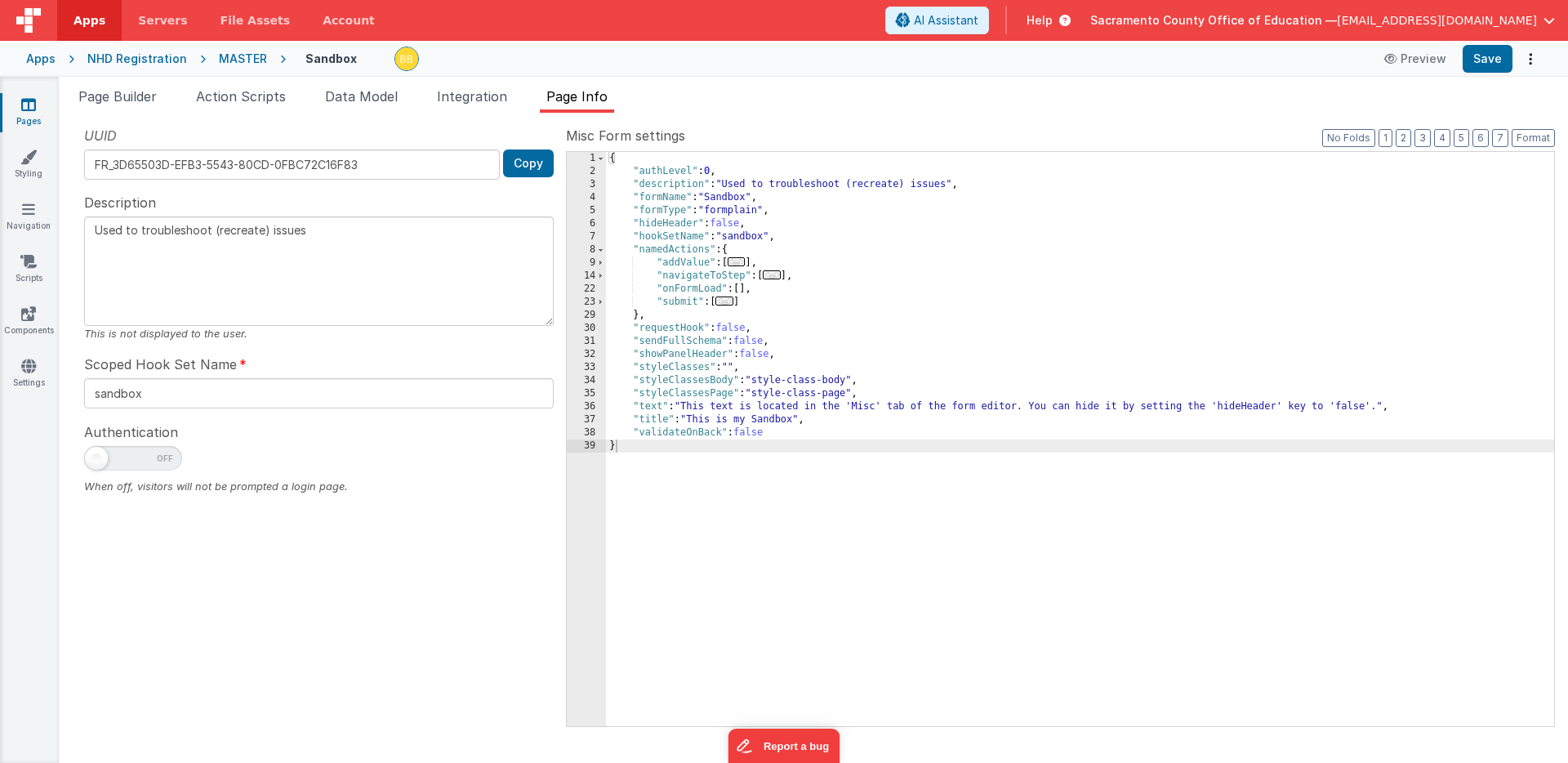
click at [700, 409] on div "{ "authLevel" : 0 , "description" : "Used to troubleshoot (recreate) issues" , …" at bounding box center [1080, 451] width 948 height 600
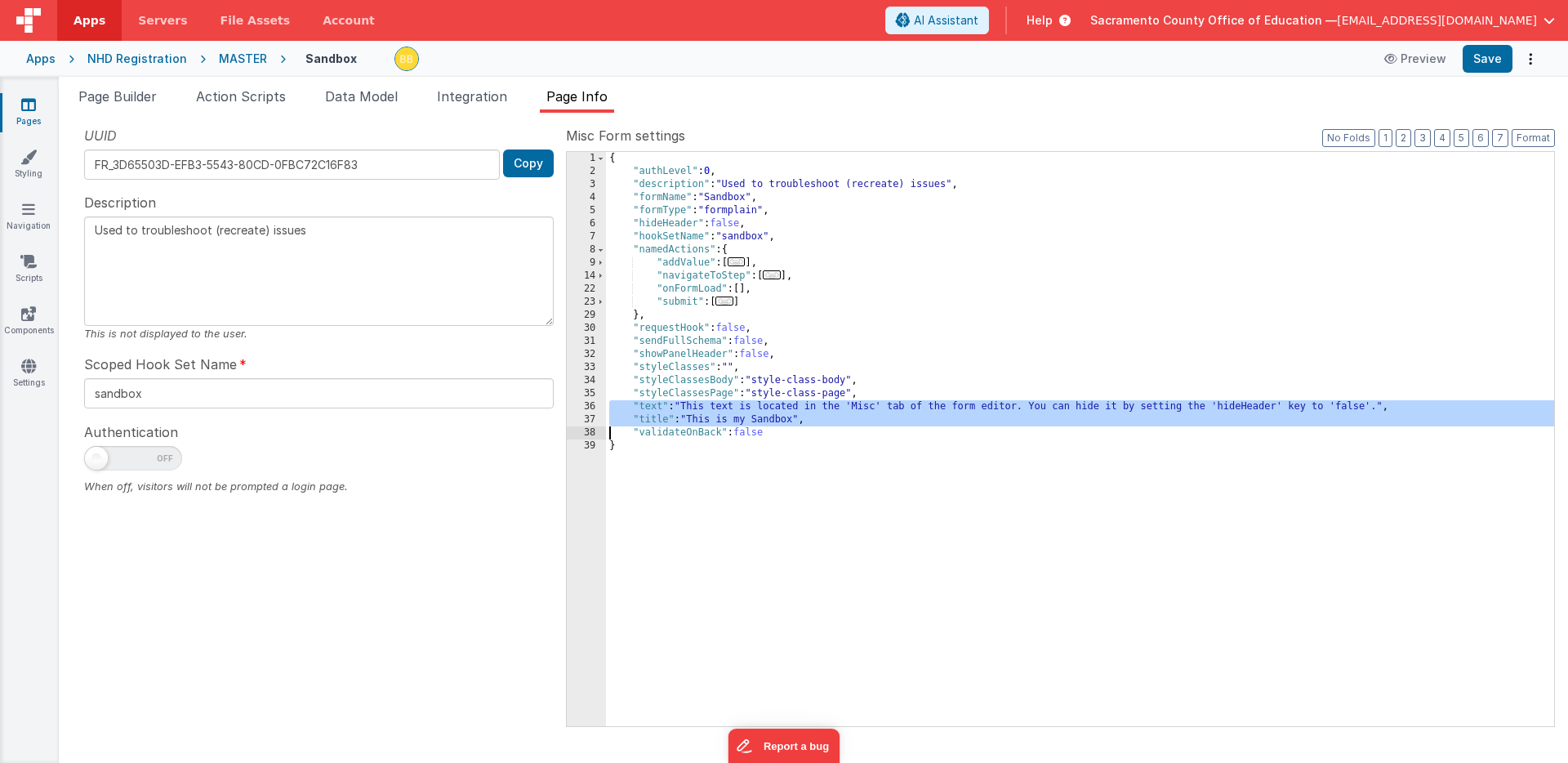
click at [700, 416] on div "{ "authLevel" : 0 , "description" : "Used to troubleshoot (recreate) issues" , …" at bounding box center [1080, 451] width 948 height 600
click at [656, 409] on div "{ "authLevel" : 0 , "description" : "Used to troubleshoot (recreate) issues" , …" at bounding box center [1080, 451] width 948 height 600
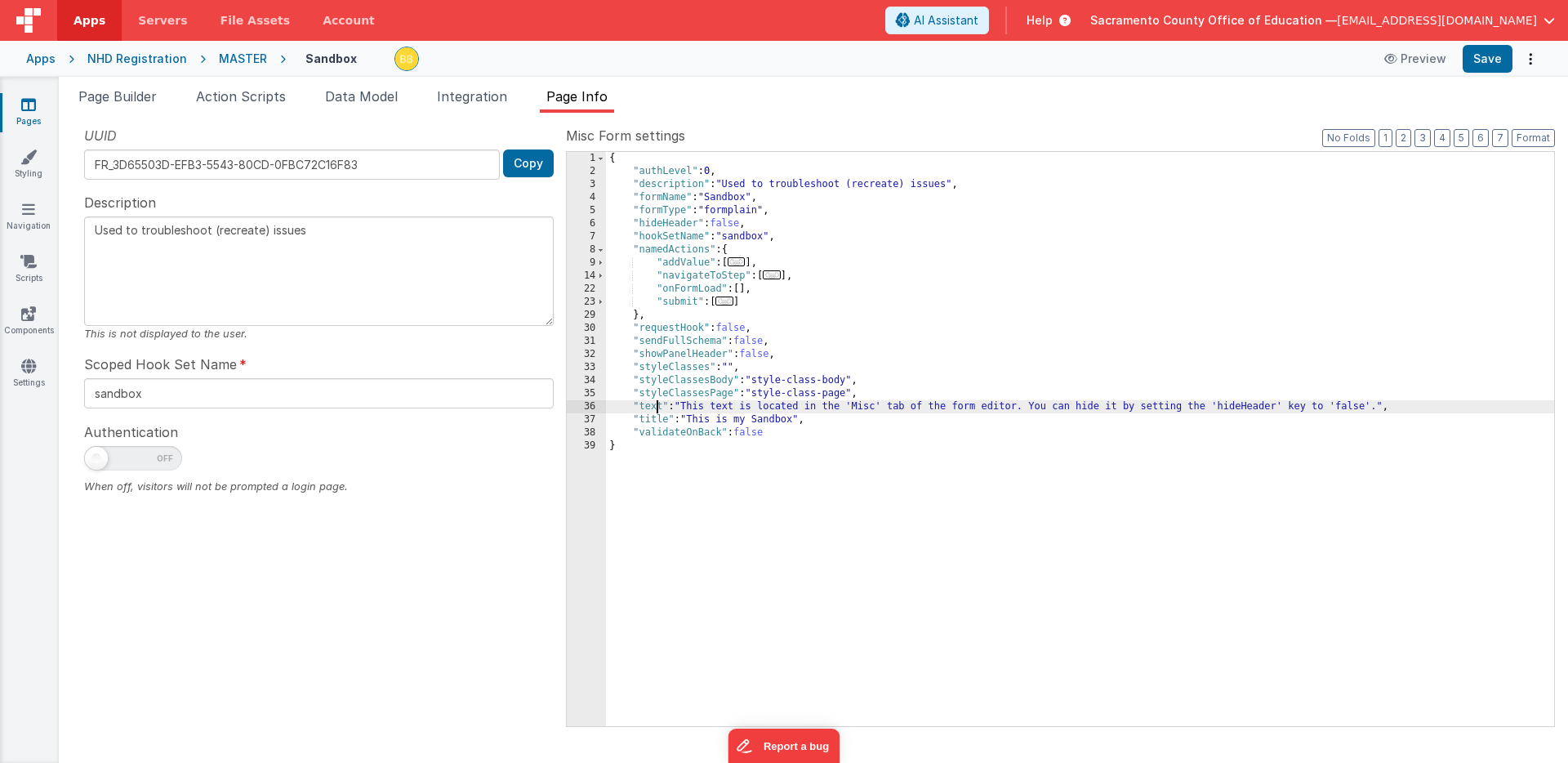
click at [656, 409] on div "{ "authLevel" : 0 , "description" : "Used to troubleshoot (recreate) issues" , …" at bounding box center [1080, 451] width 948 height 600
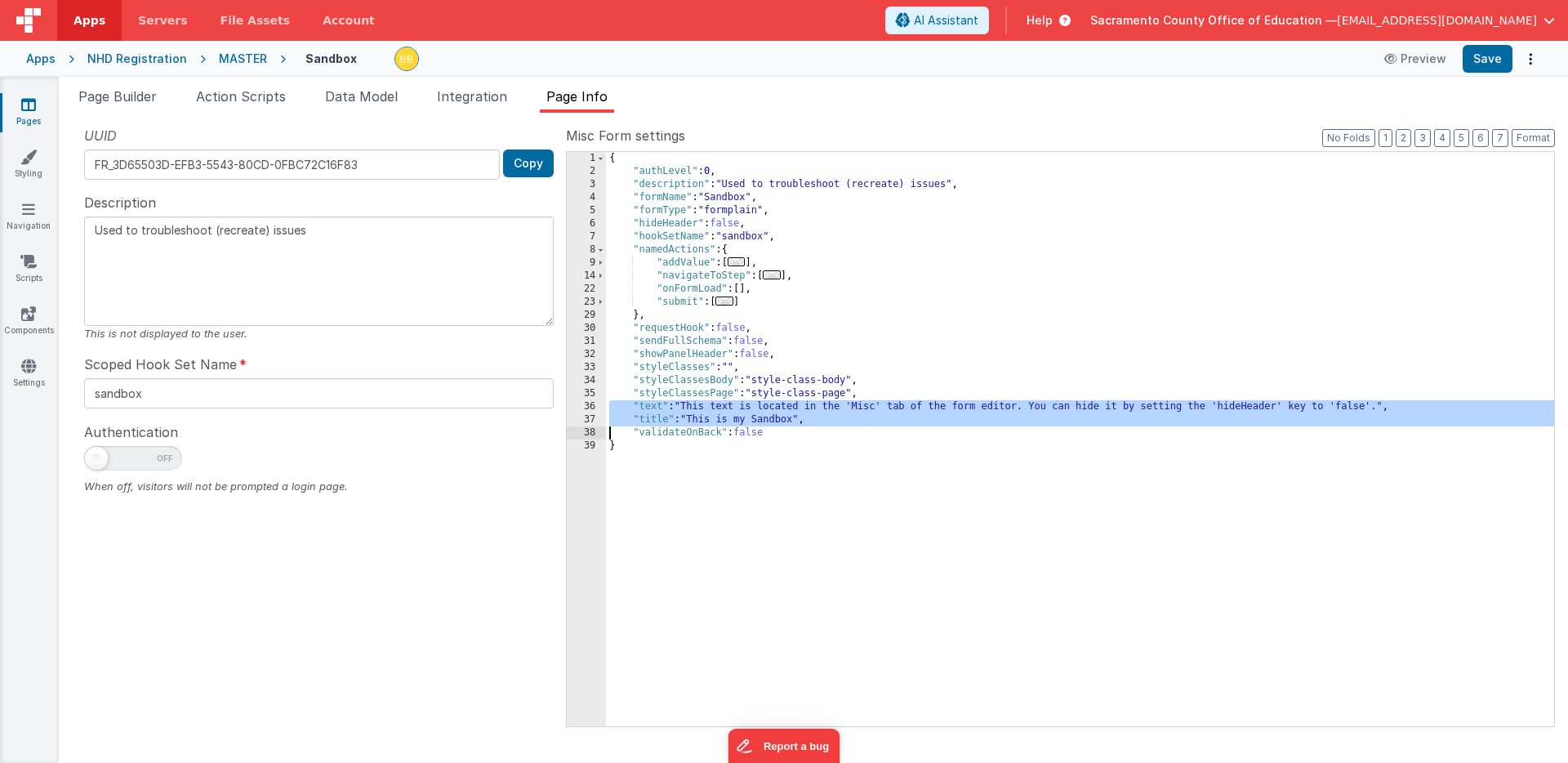
click at [655, 414] on div "{ "authLevel" : 0 , "description" : "Used to troubleshoot (recreate) issues" , …" at bounding box center [1080, 451] width 948 height 600
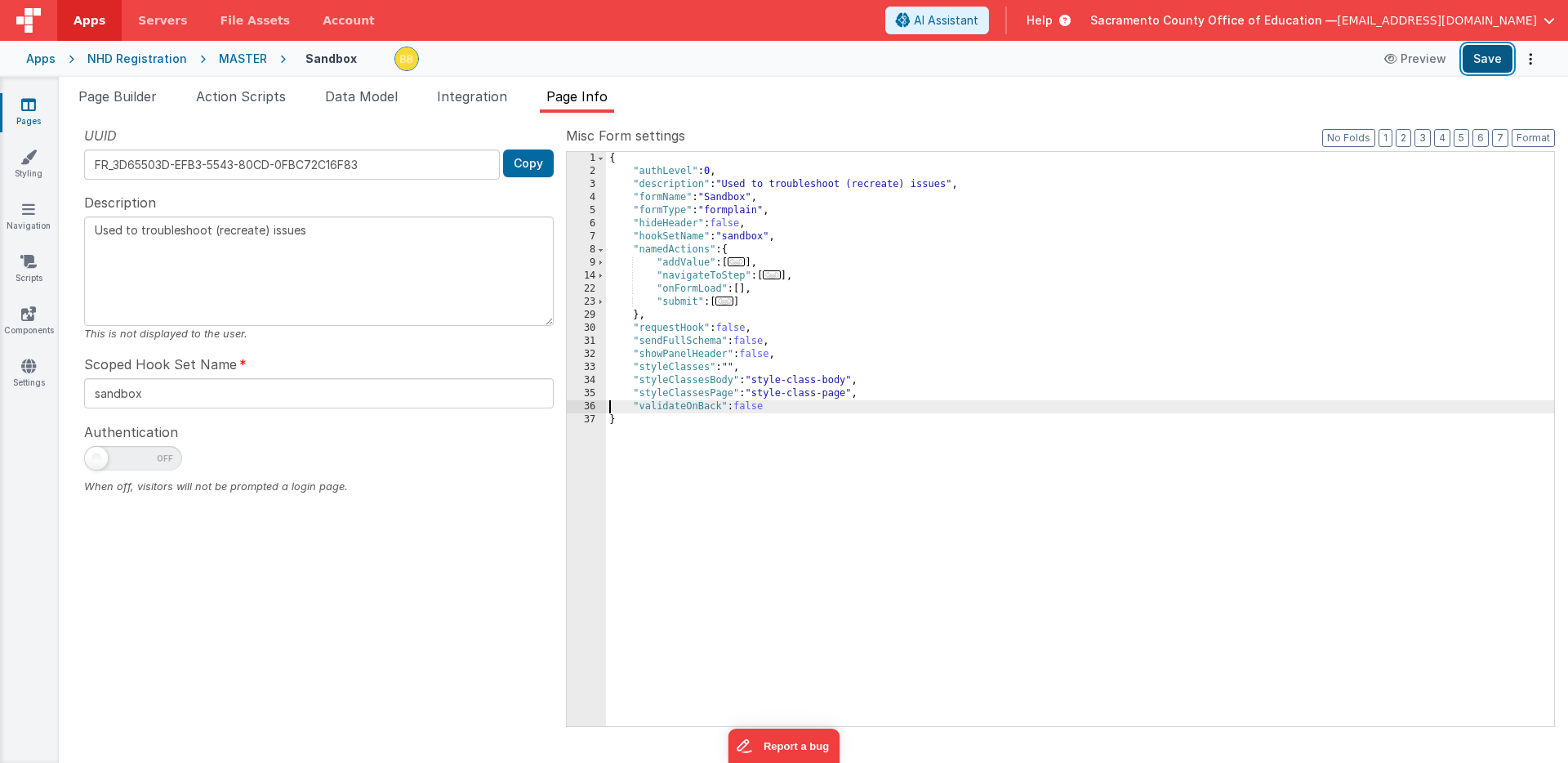
click at [1496, 54] on button "Save" at bounding box center [1487, 58] width 50 height 28
click at [681, 373] on div "{ "authLevel" : 0 , "description" : "Used to troubleshoot (recreate) issues" , …" at bounding box center [1080, 451] width 948 height 600
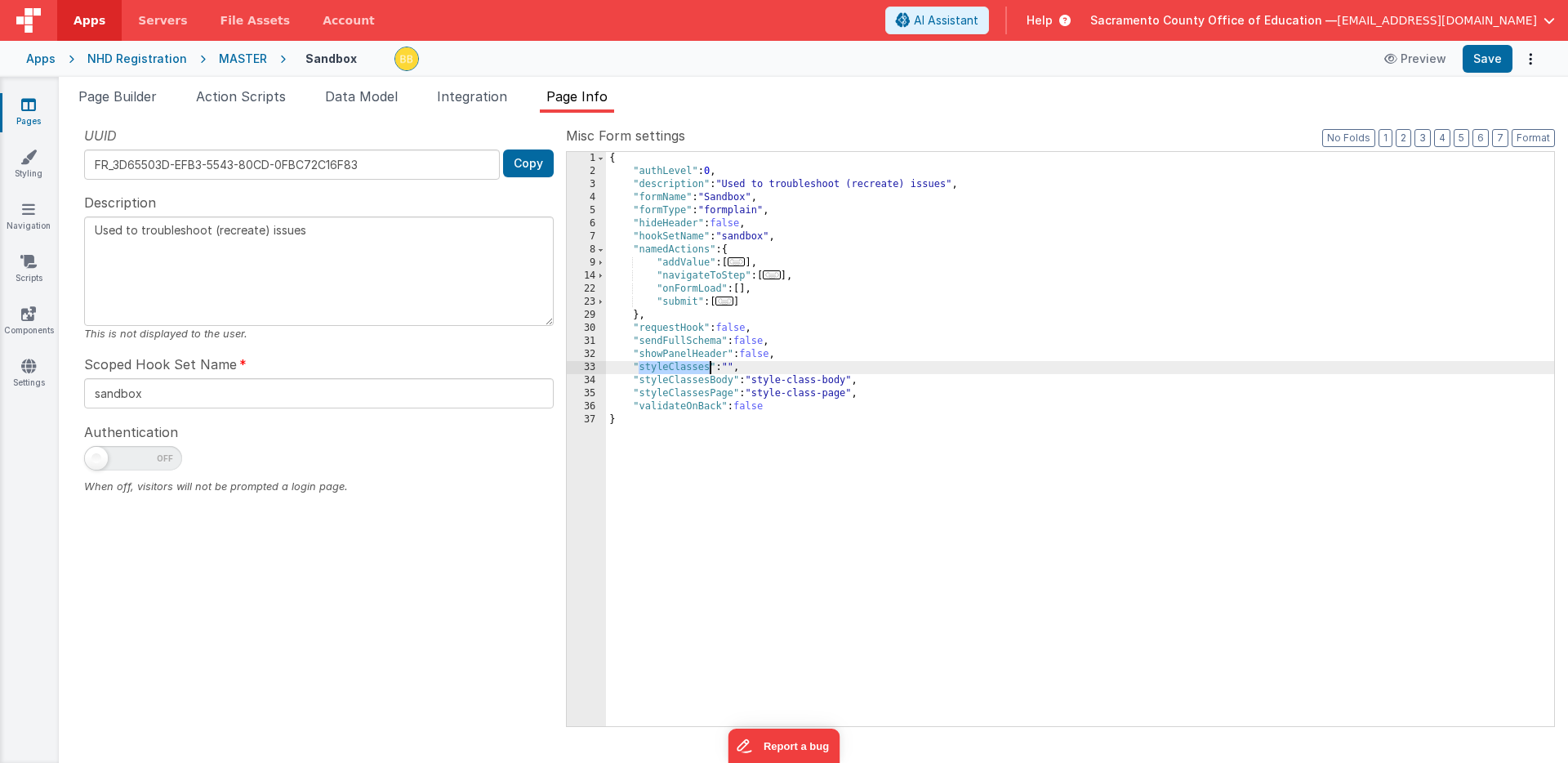
click at [681, 373] on div "{ "authLevel" : 0 , "description" : "Used to troubleshoot (recreate) issues" , …" at bounding box center [1080, 451] width 948 height 600
click at [691, 343] on div "{ "authLevel" : 0 , "description" : "Used to troubleshoot (recreate) issues" , …" at bounding box center [1080, 451] width 948 height 600
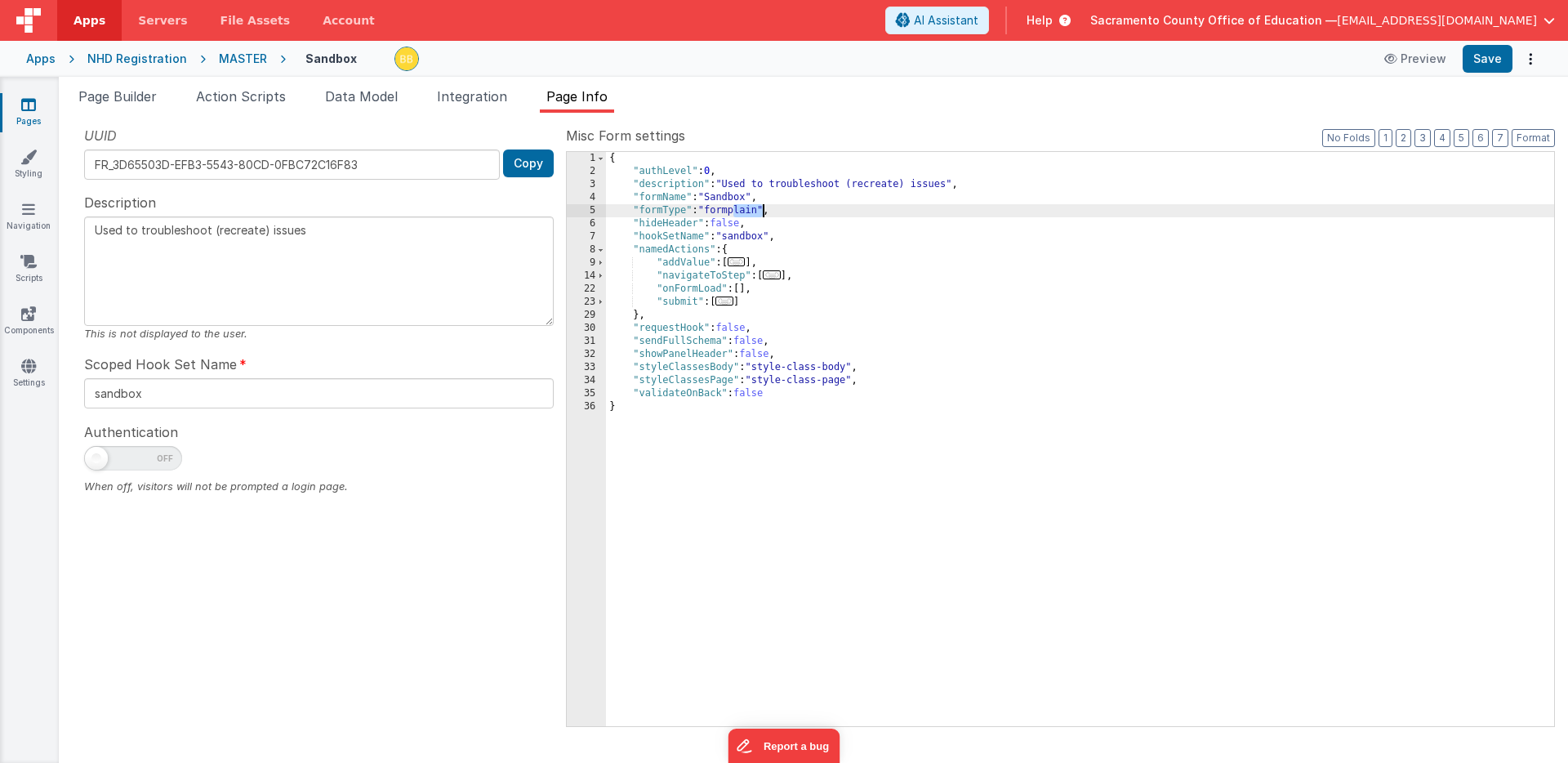
drag, startPoint x: 734, startPoint y: 213, endPoint x: 762, endPoint y: 213, distance: 28.0
click at [762, 213] on div "{ "authLevel" : 0 , "description" : "Used to troubleshoot (recreate) issues" , …" at bounding box center [1080, 451] width 948 height 600
click at [1506, 41] on div "Apps NHD Registration MASTER Sandbox Preview Save" at bounding box center [784, 59] width 1568 height 36
click at [1494, 53] on button "Save" at bounding box center [1487, 58] width 50 height 28
click at [671, 200] on div "{ "authLevel" : 0 , "description" : "Used to troubleshoot (recreate) issues" , …" at bounding box center [1080, 451] width 948 height 600
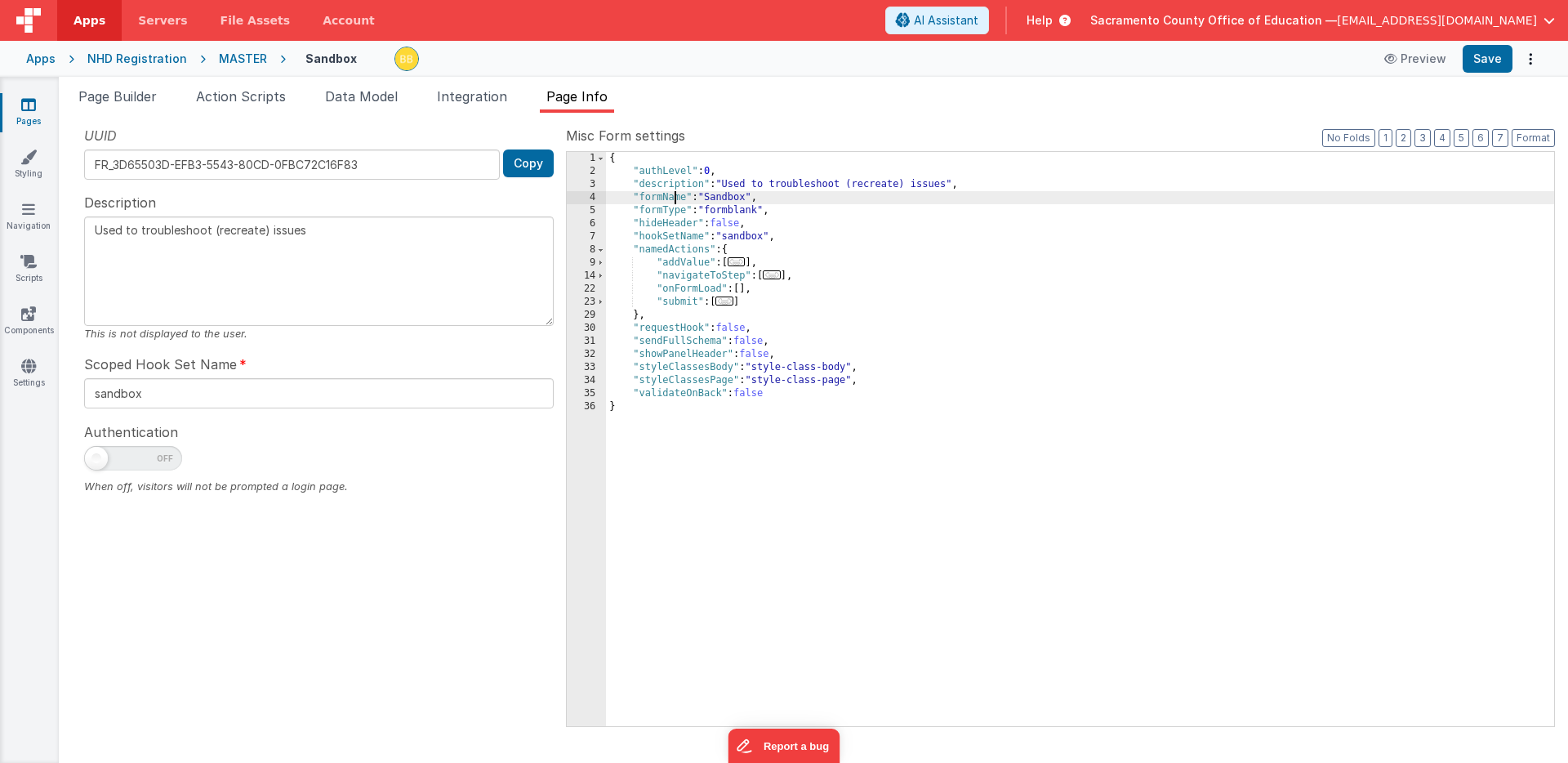
click at [671, 200] on div "{ "authLevel" : 0 , "description" : "Used to troubleshoot (recreate) issues" , …" at bounding box center [1080, 451] width 948 height 600
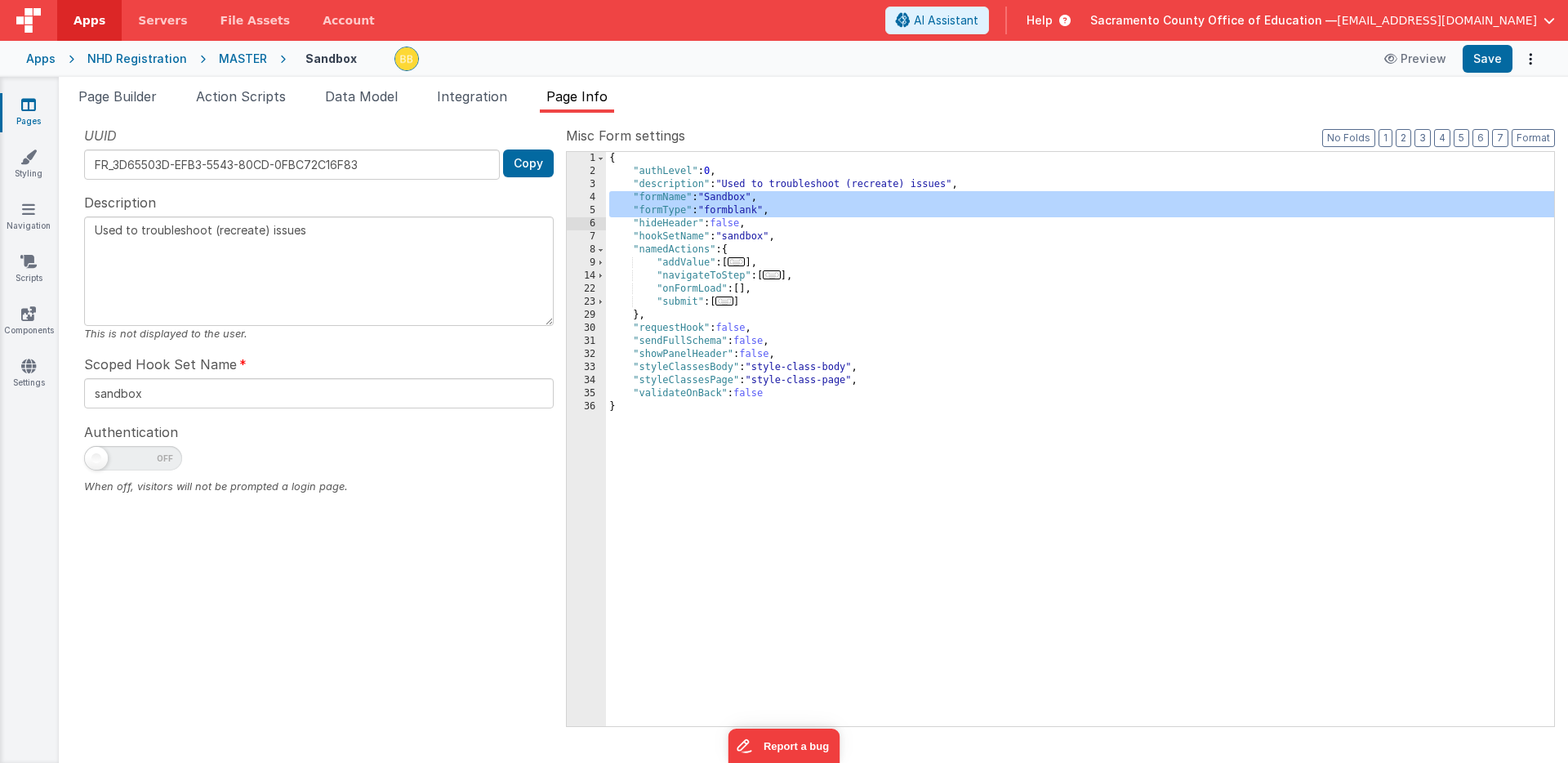
drag, startPoint x: 671, startPoint y: 200, endPoint x: 671, endPoint y: 209, distance: 9.0
click at [671, 209] on div "{ "authLevel" : 0 , "description" : "Used to troubleshoot (recreate) issues" , …" at bounding box center [1080, 451] width 948 height 600
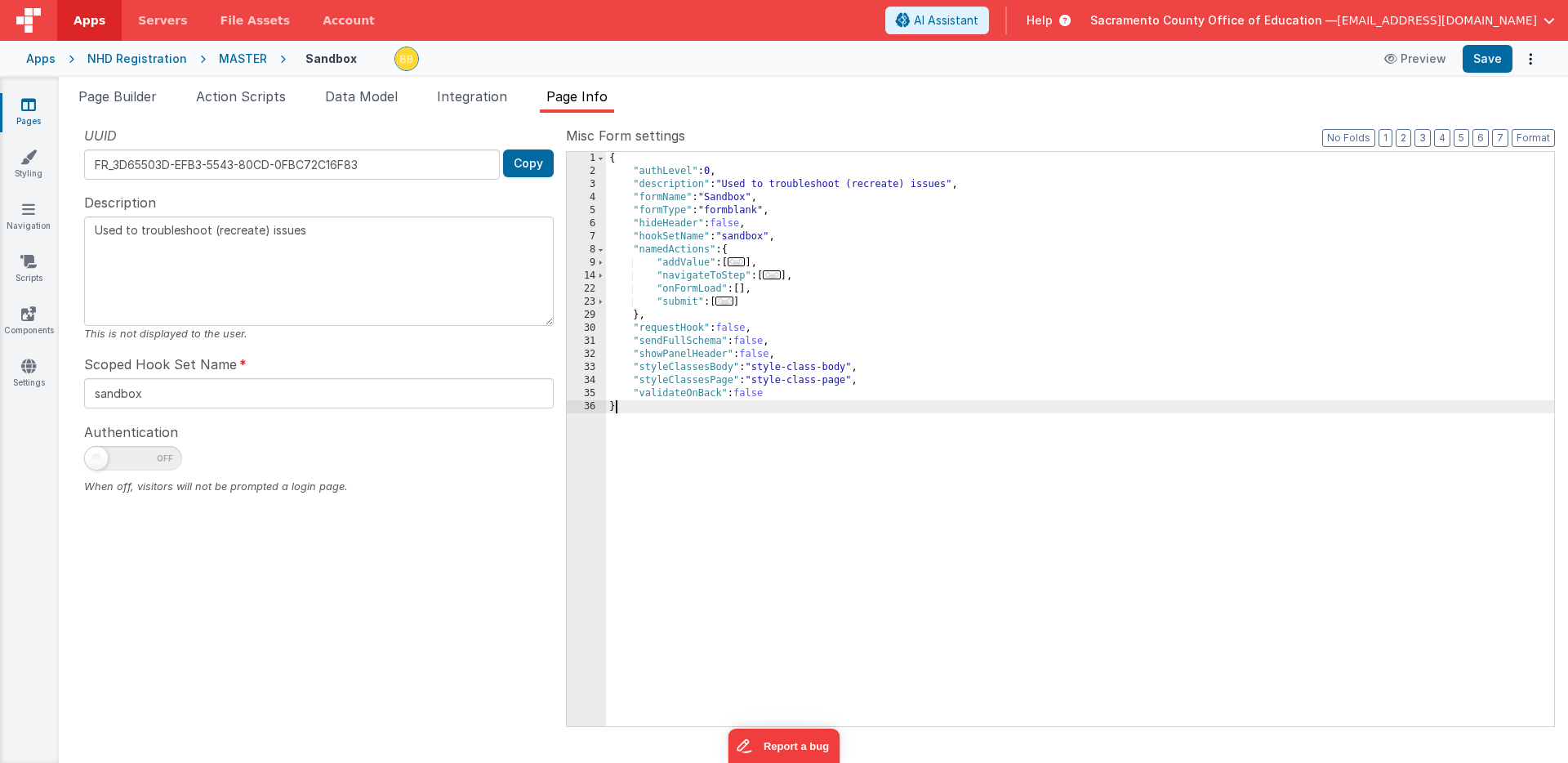
click at [695, 424] on div "{ "authLevel" : 0 , "description" : "Used to troubleshoot (recreate) issues" , …" at bounding box center [1080, 451] width 948 height 600
click at [30, 107] on icon at bounding box center [28, 104] width 15 height 16
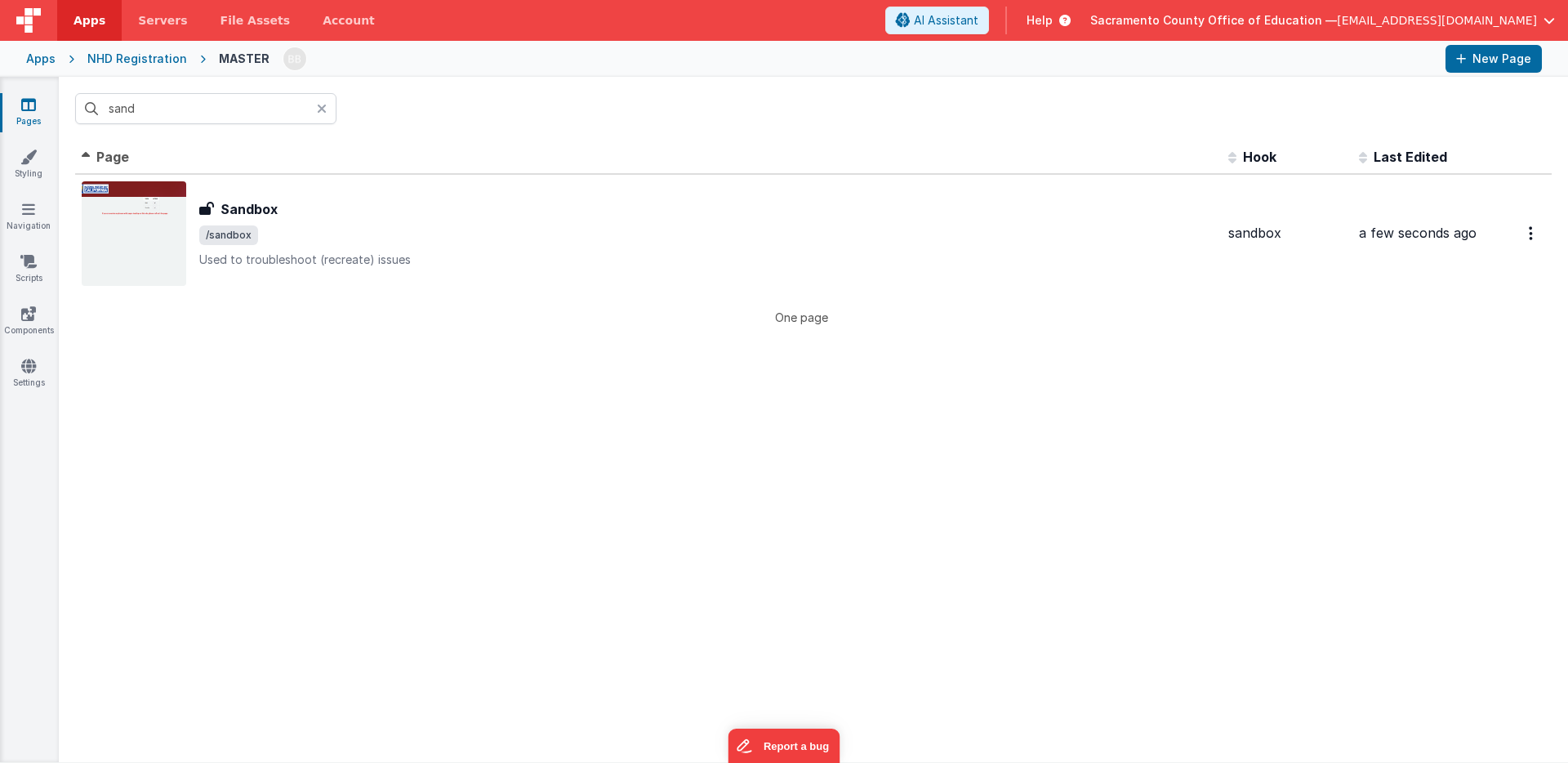
click at [321, 108] on icon at bounding box center [322, 108] width 10 height 13
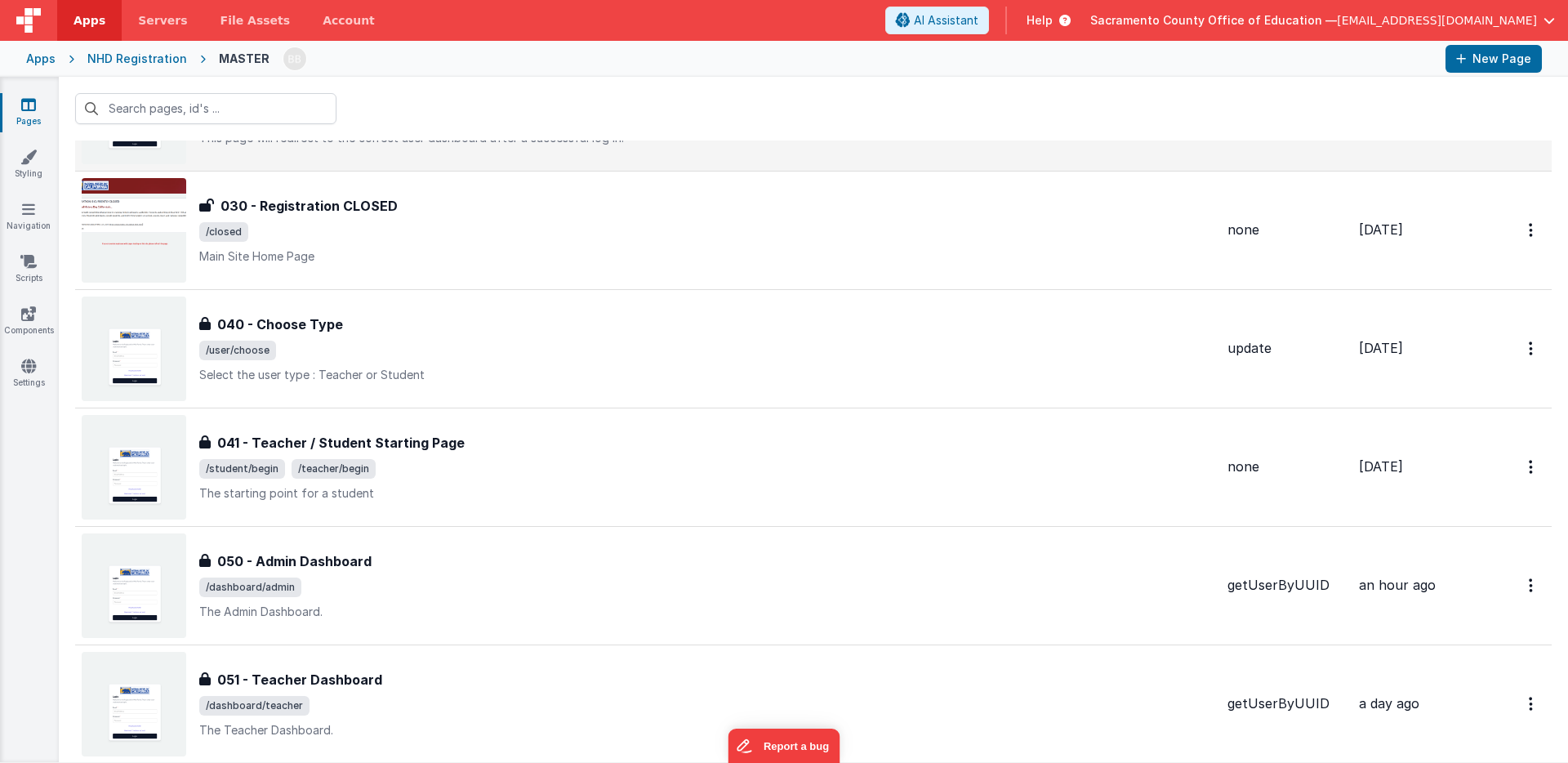
scroll to position [473, 0]
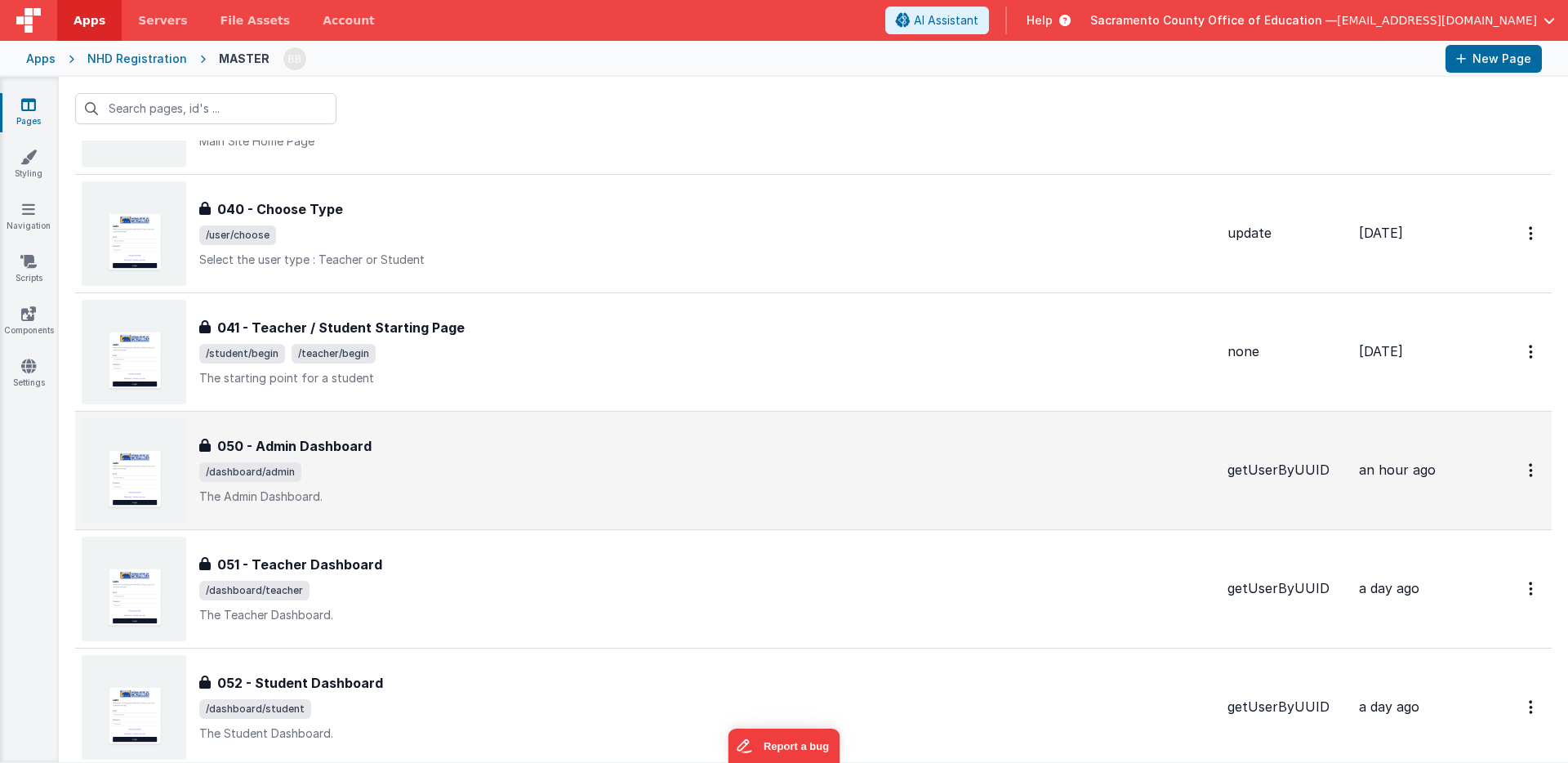
click at [314, 441] on h3 "050 - Admin Dashboard" at bounding box center [294, 446] width 154 height 20
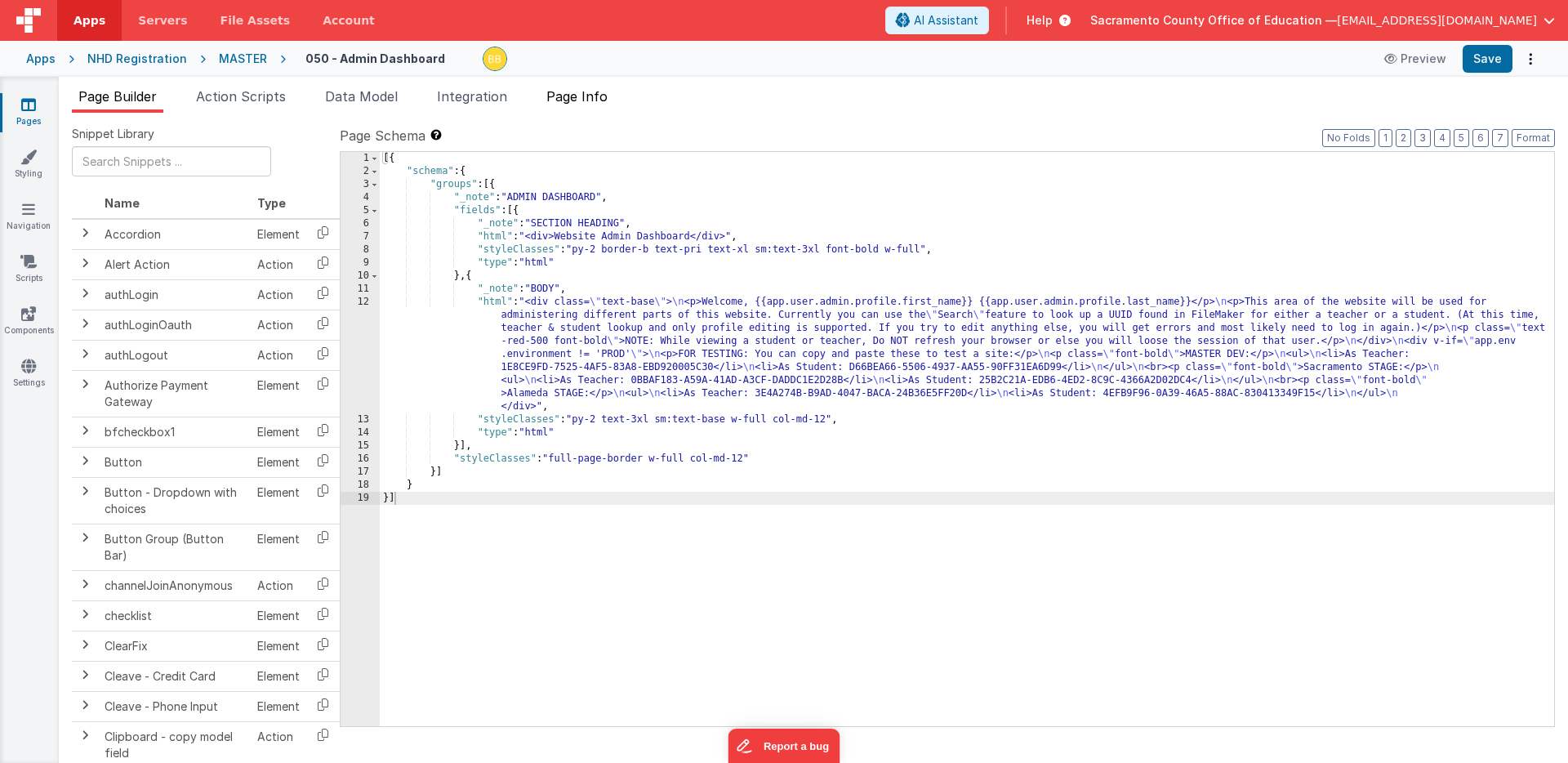
click at [581, 88] on span "Page Info" at bounding box center [576, 96] width 61 height 16
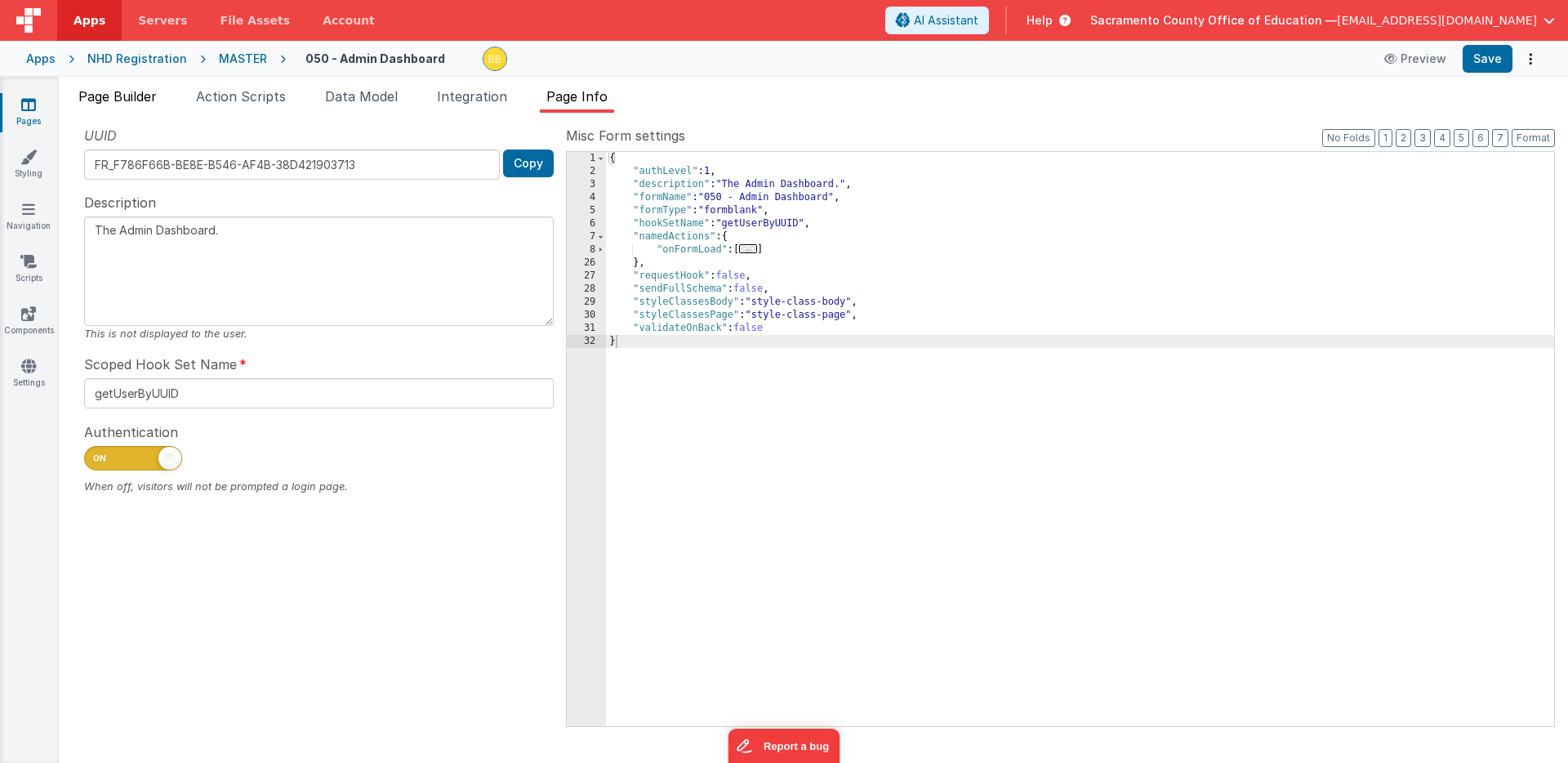
click at [133, 93] on span "Page Builder" at bounding box center [117, 96] width 78 height 16
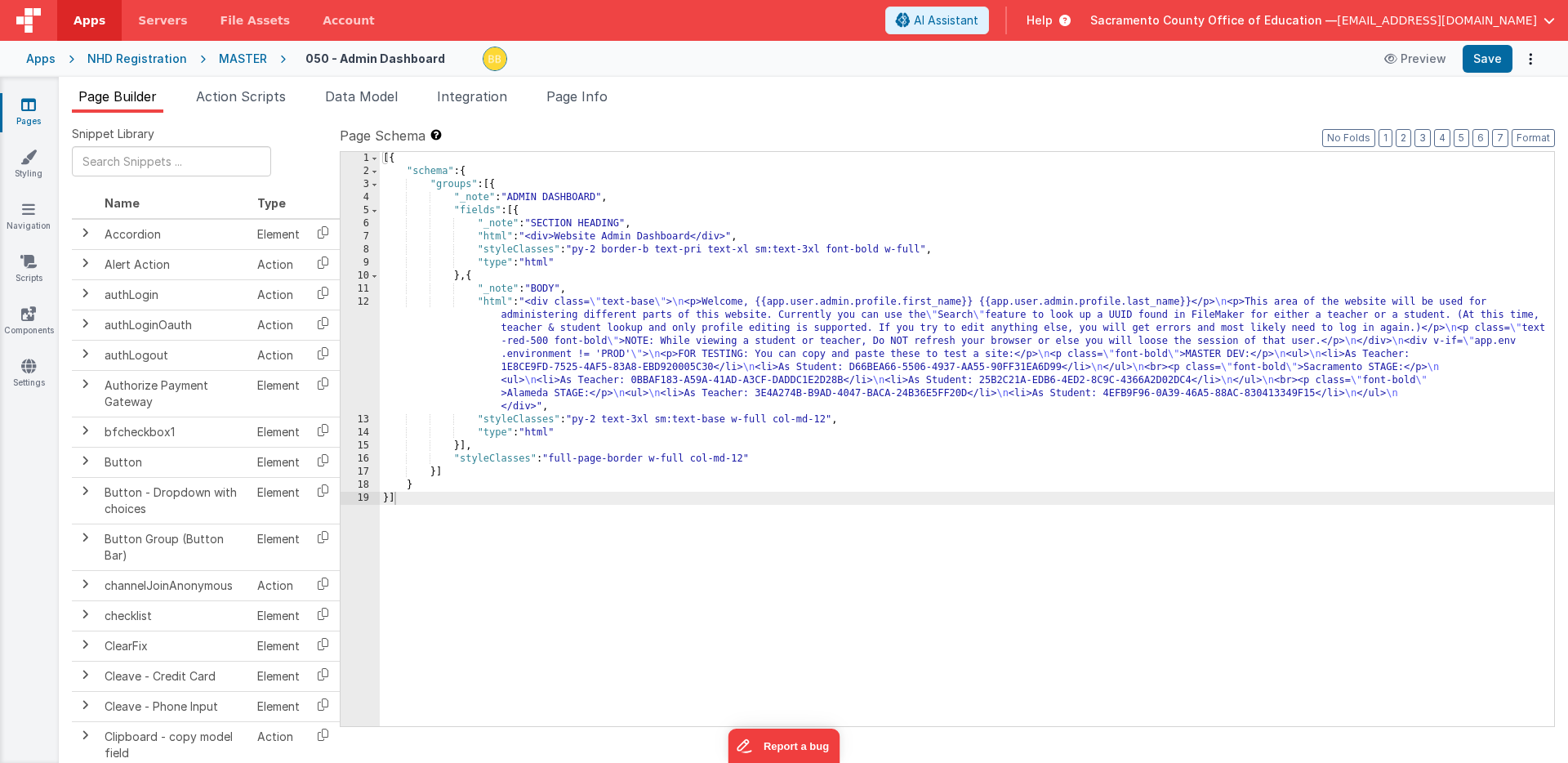
click at [28, 103] on icon at bounding box center [28, 104] width 15 height 16
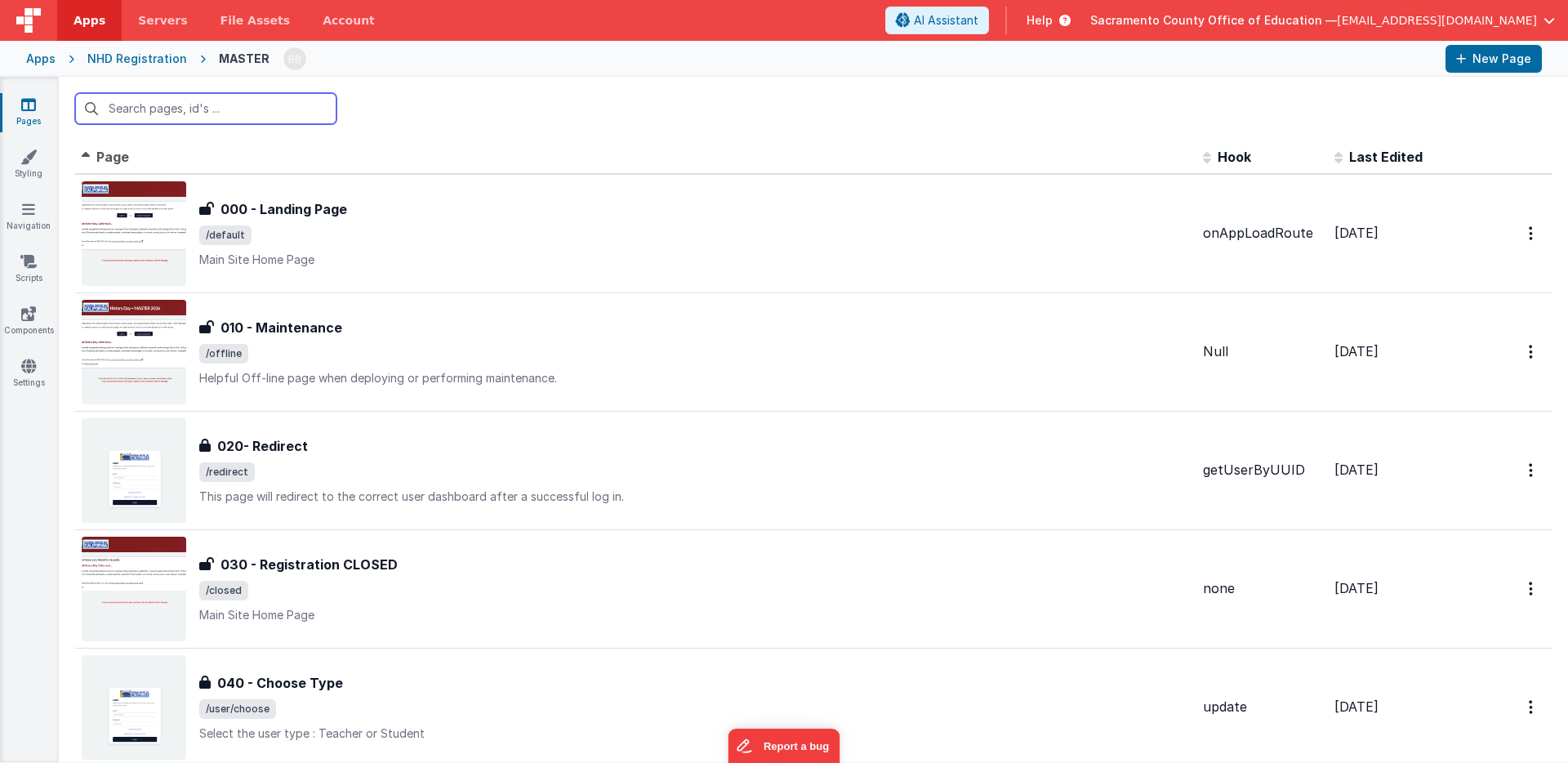
click at [180, 109] on input "text" at bounding box center [206, 108] width 262 height 31
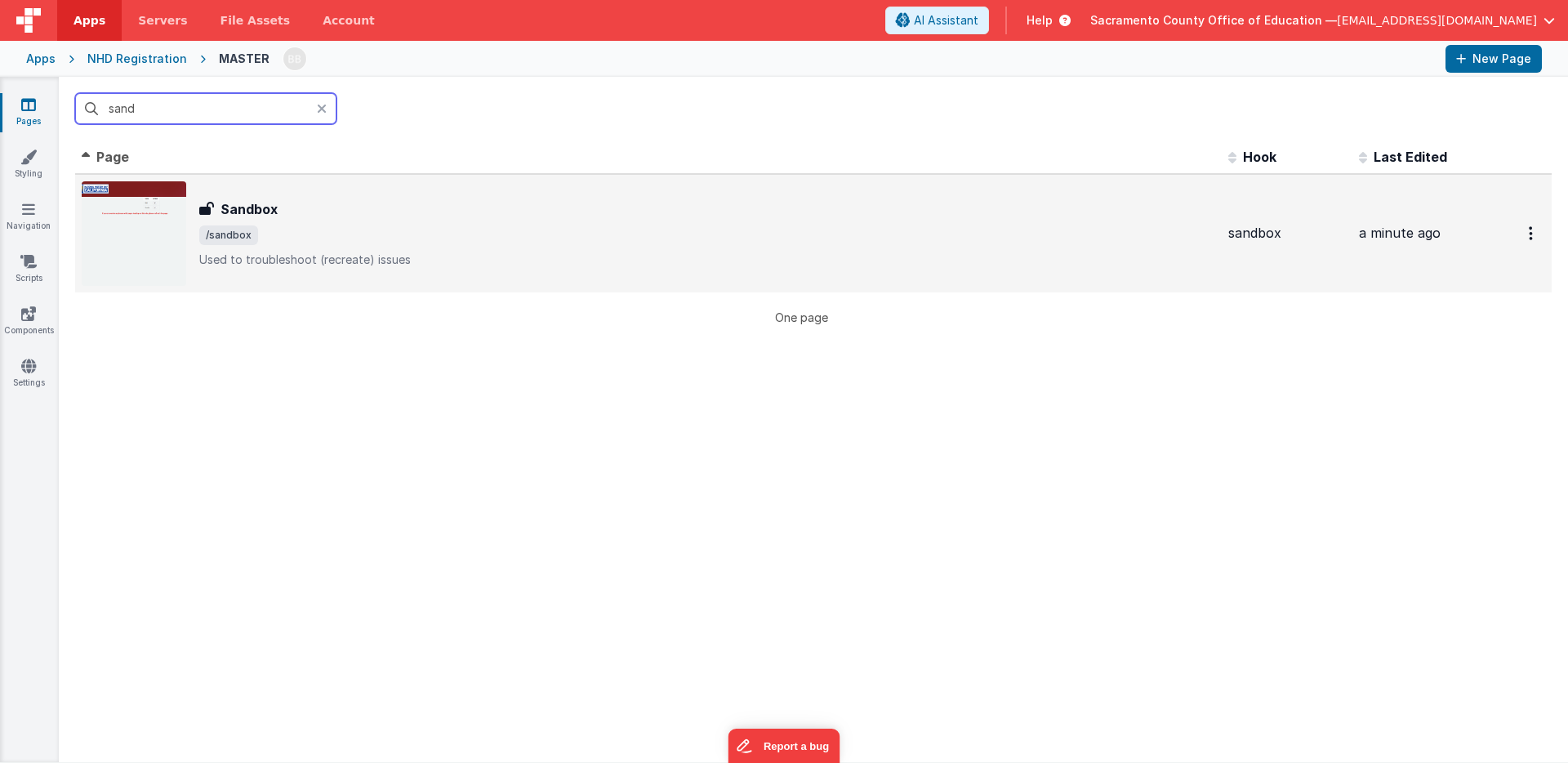
type input "sand"
click at [243, 206] on h3 "Sandbox" at bounding box center [249, 209] width 57 height 20
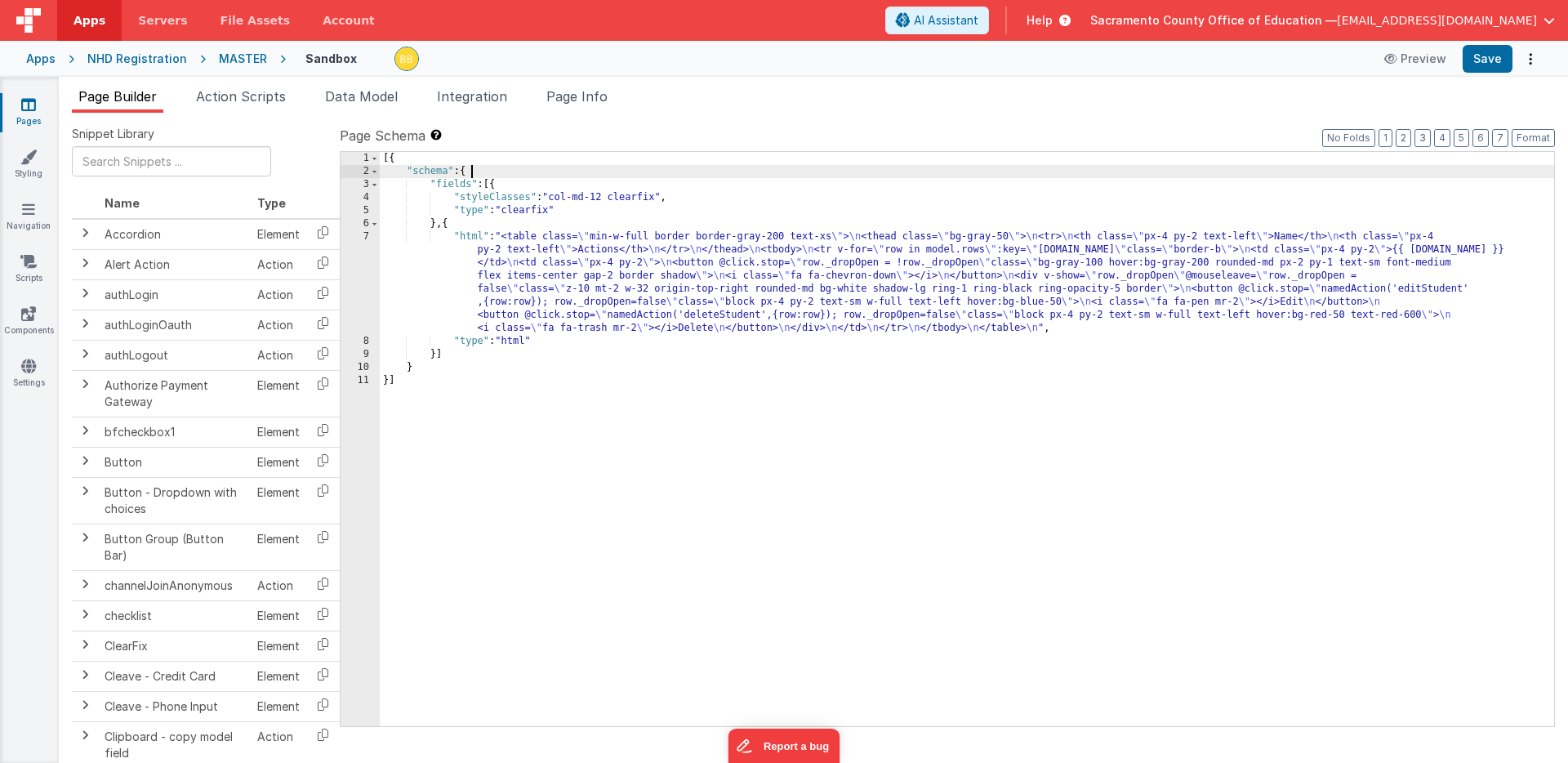
click at [488, 173] on div "[{ "schema" : { "fields" : [{ "styleClasses" : "col-md-12 clearfix" , "type" : …" at bounding box center [967, 451] width 1175 height 600
click at [28, 104] on icon at bounding box center [28, 104] width 15 height 16
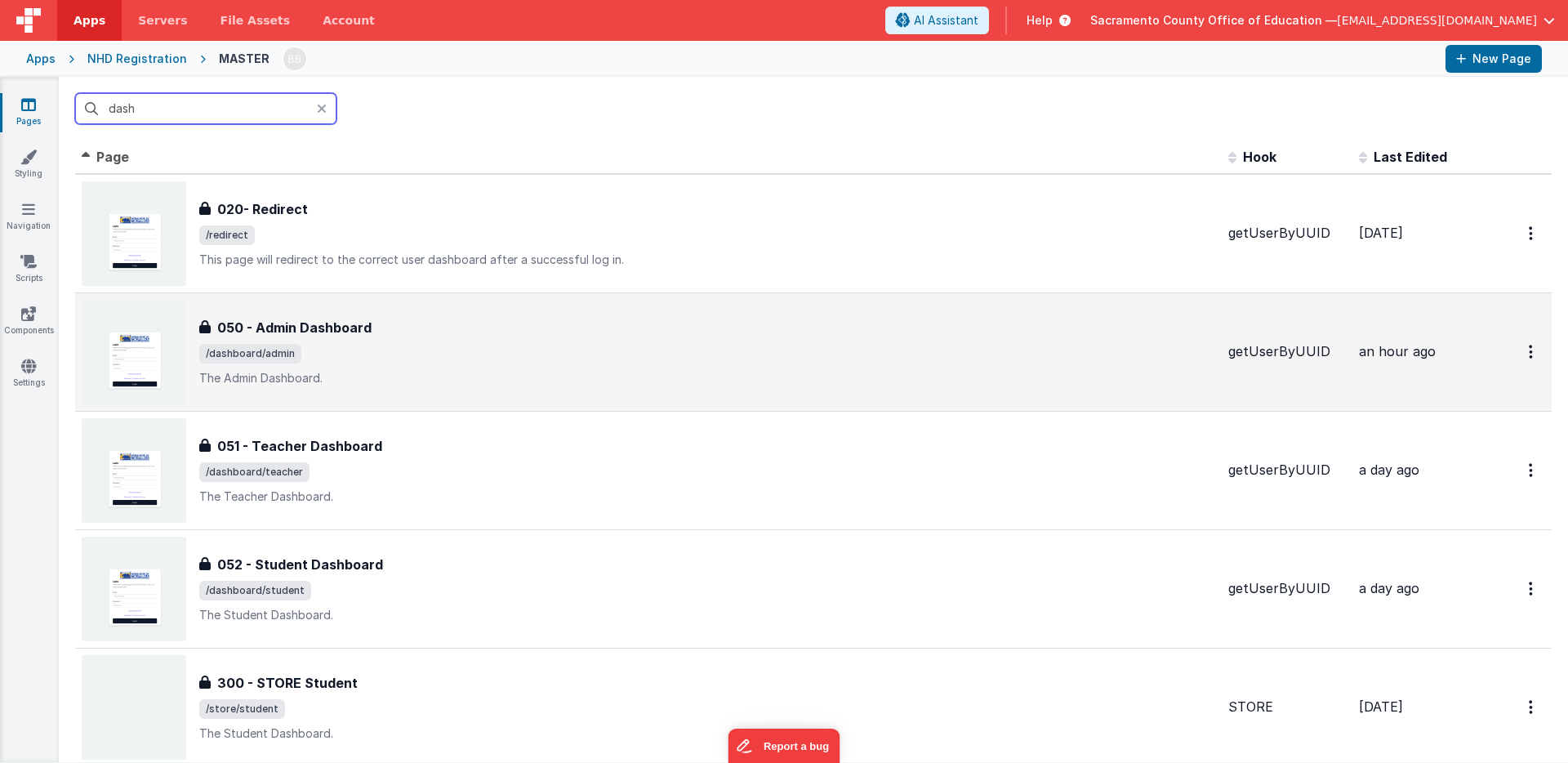
type input "dash"
click at [326, 333] on h3 "050 - Admin Dashboard" at bounding box center [294, 328] width 154 height 20
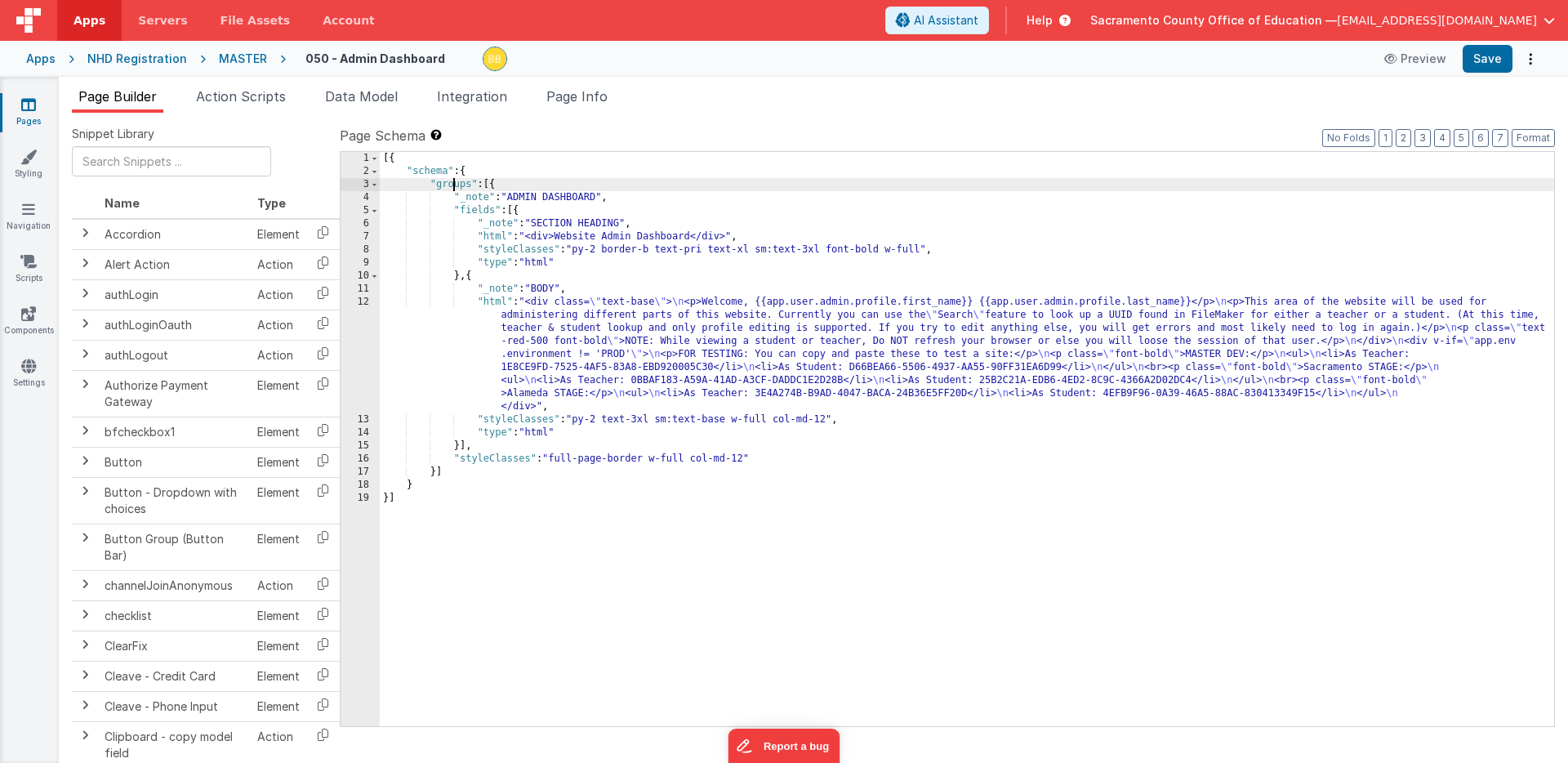
click at [455, 186] on div "[{ "schema" : { "groups" : [{ "_note" : "ADMIN DASHBOARD" , "fields" : [{ "_not…" at bounding box center [967, 451] width 1175 height 600
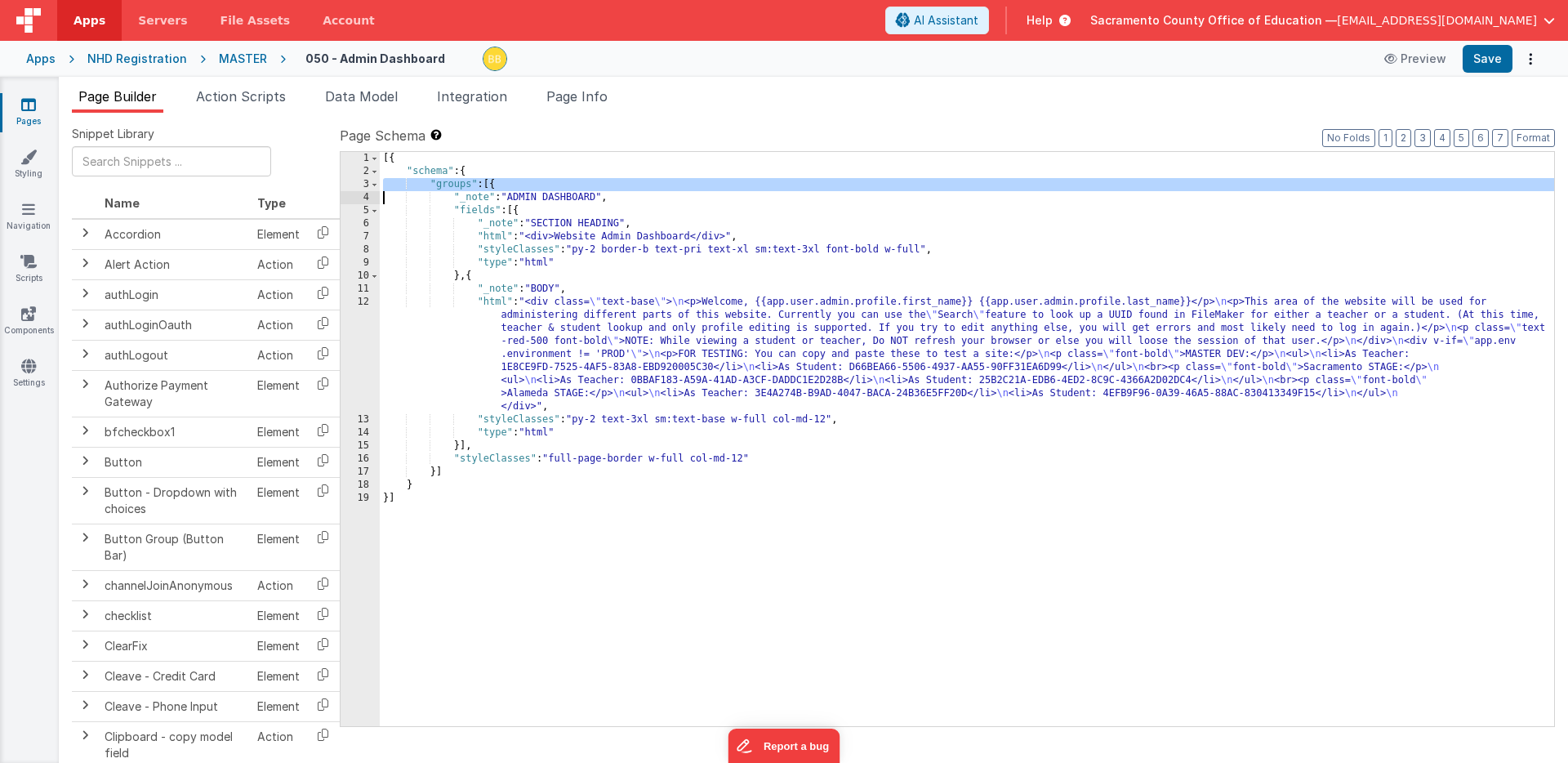
click at [455, 186] on div "[{ "schema" : { "groups" : [{ "_note" : "ADMIN DASHBOARD" , "fields" : [{ "_not…" at bounding box center [967, 451] width 1175 height 600
click at [30, 105] on icon at bounding box center [28, 104] width 15 height 16
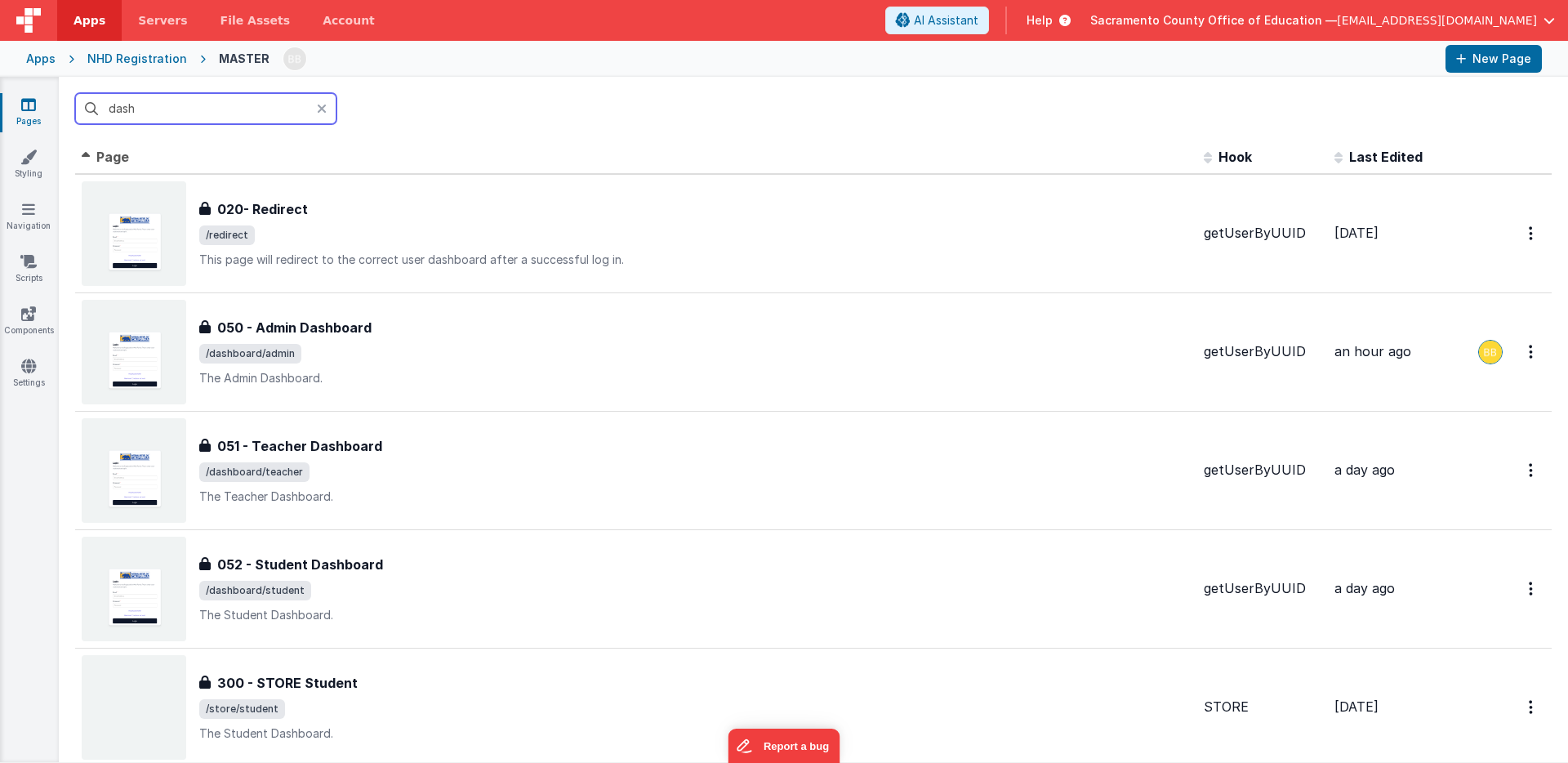
drag, startPoint x: 142, startPoint y: 110, endPoint x: 96, endPoint y: 104, distance: 46.4
click at [96, 104] on input "dash" at bounding box center [206, 108] width 262 height 31
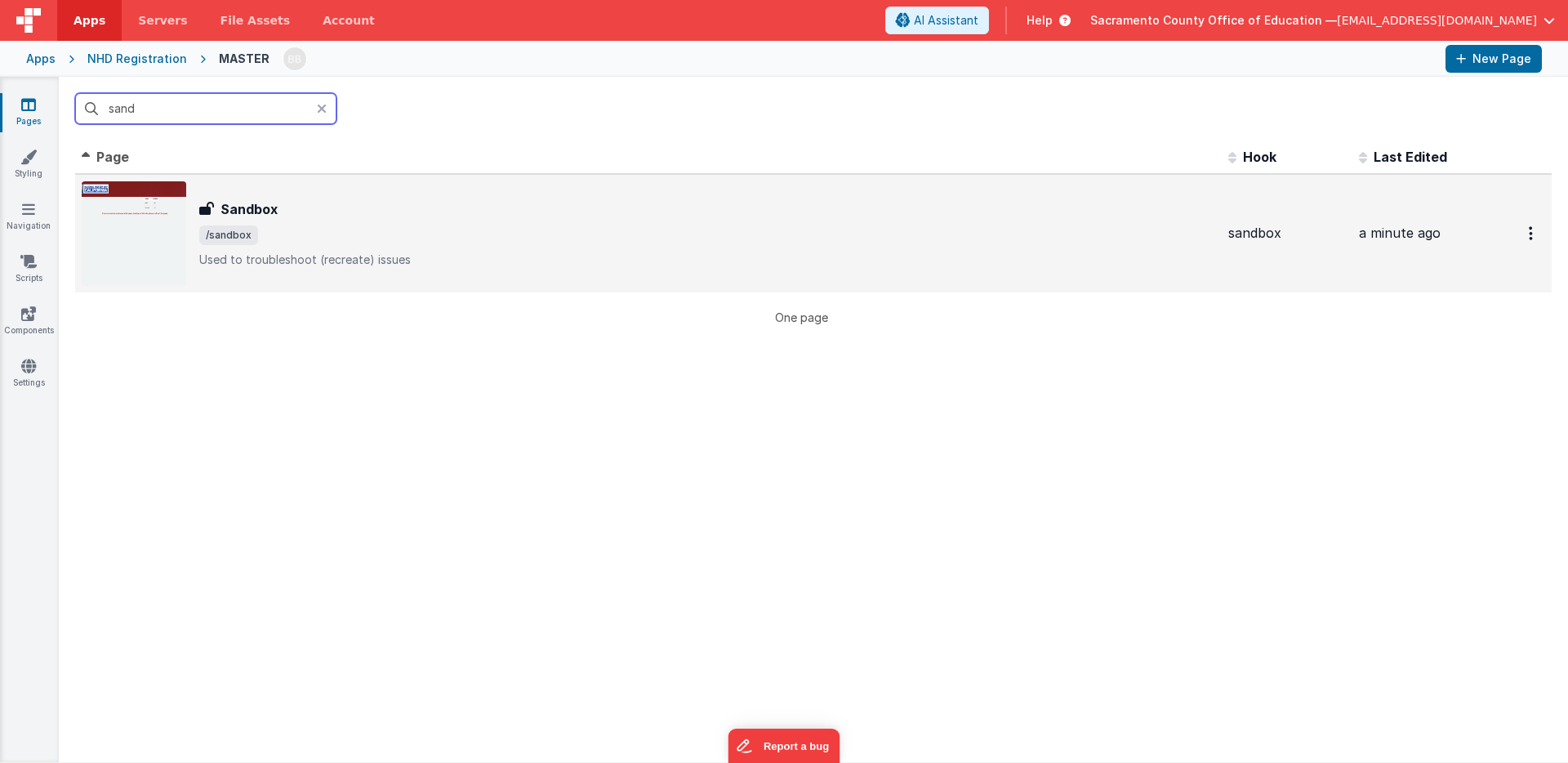
type input "sand"
click at [263, 208] on h3 "Sandbox" at bounding box center [249, 209] width 57 height 20
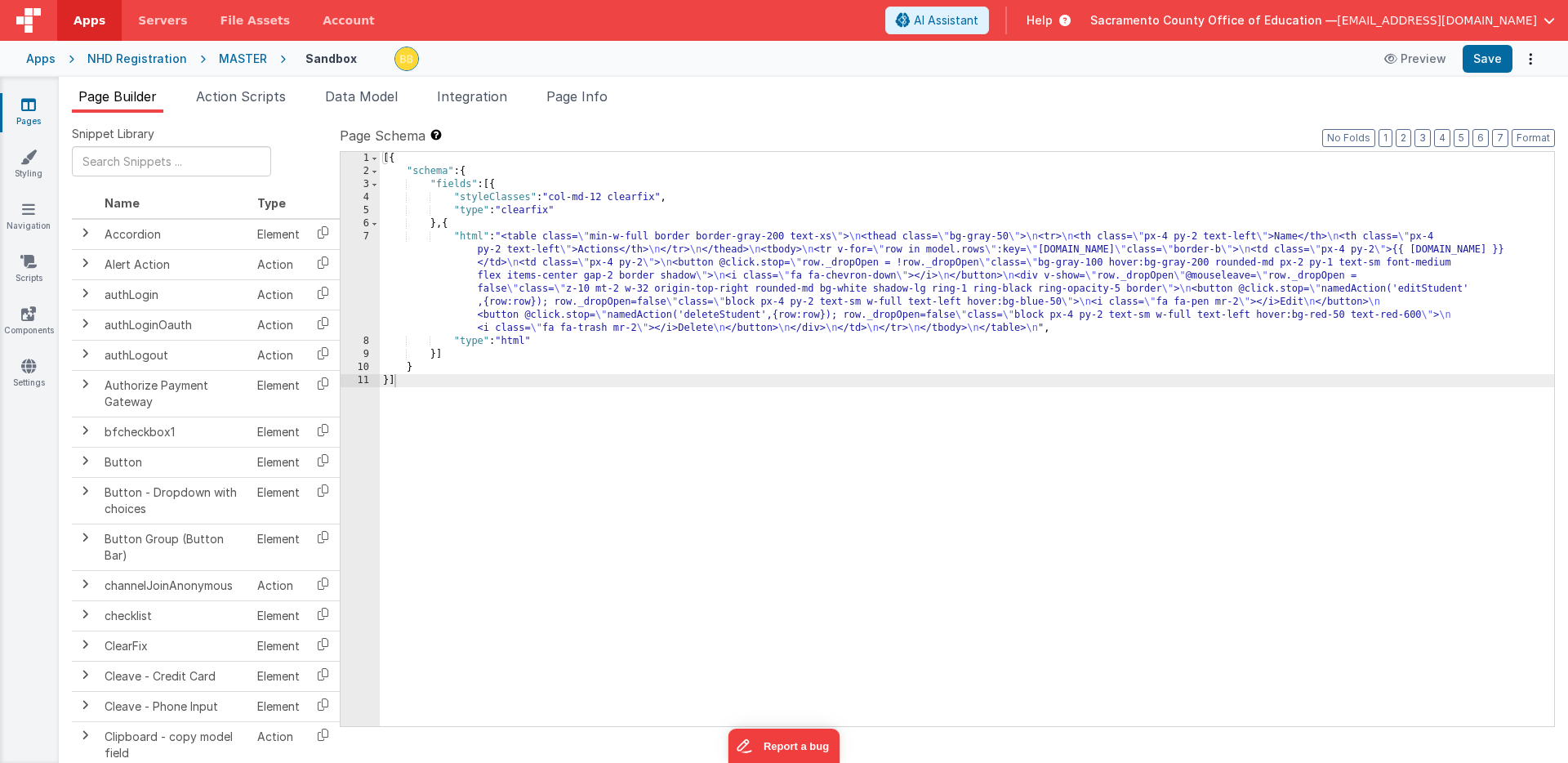
click at [480, 172] on div "[{ "schema" : { "fields" : [{ "styleClasses" : "col-md-12 clearfix" , "type" : …" at bounding box center [967, 451] width 1175 height 600
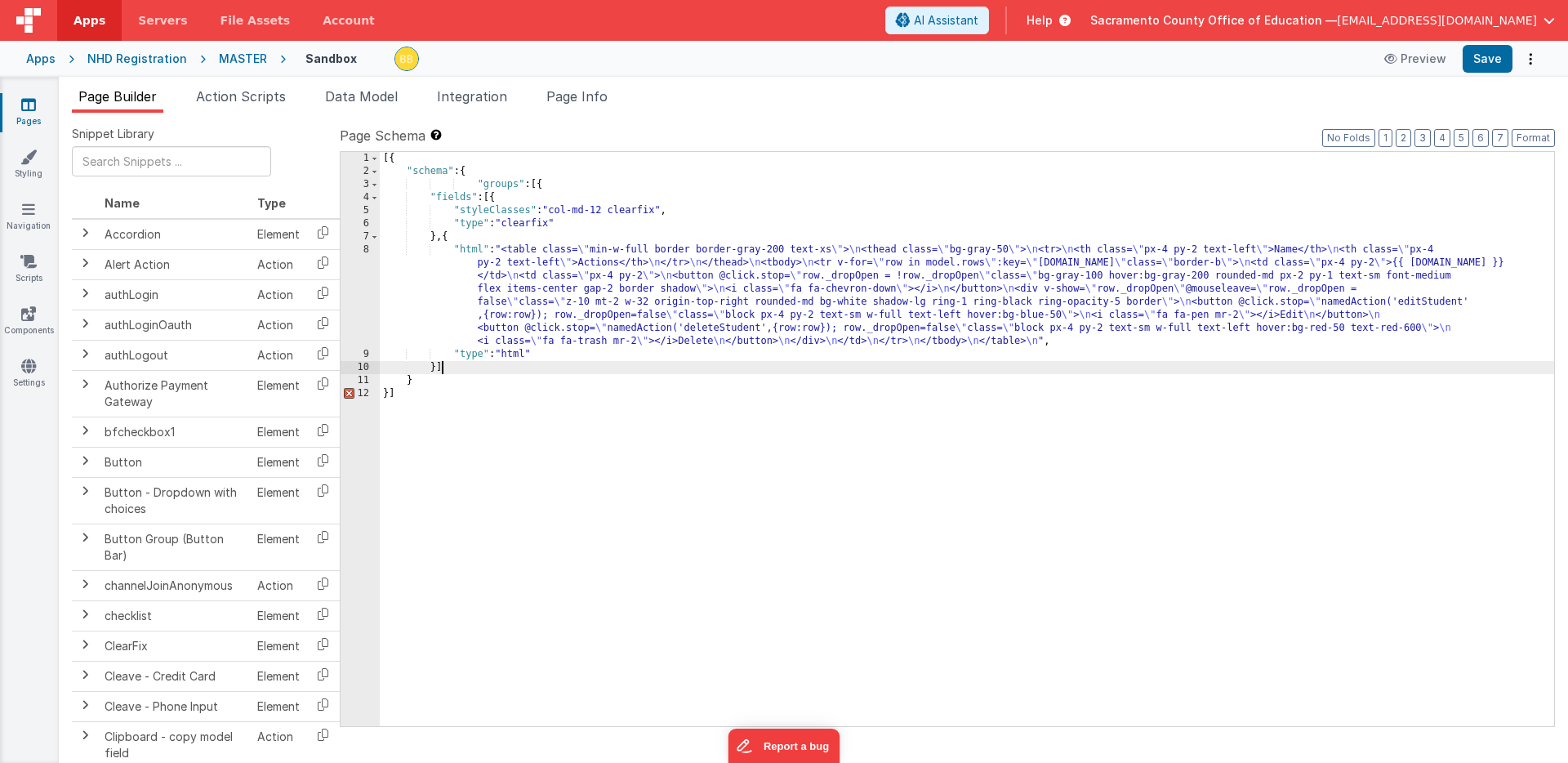
click at [447, 371] on div "[{ "schema" : { "groups" : [{ "fields" : [{ "styleClasses" : "col-md-12 clearfi…" at bounding box center [967, 451] width 1175 height 600
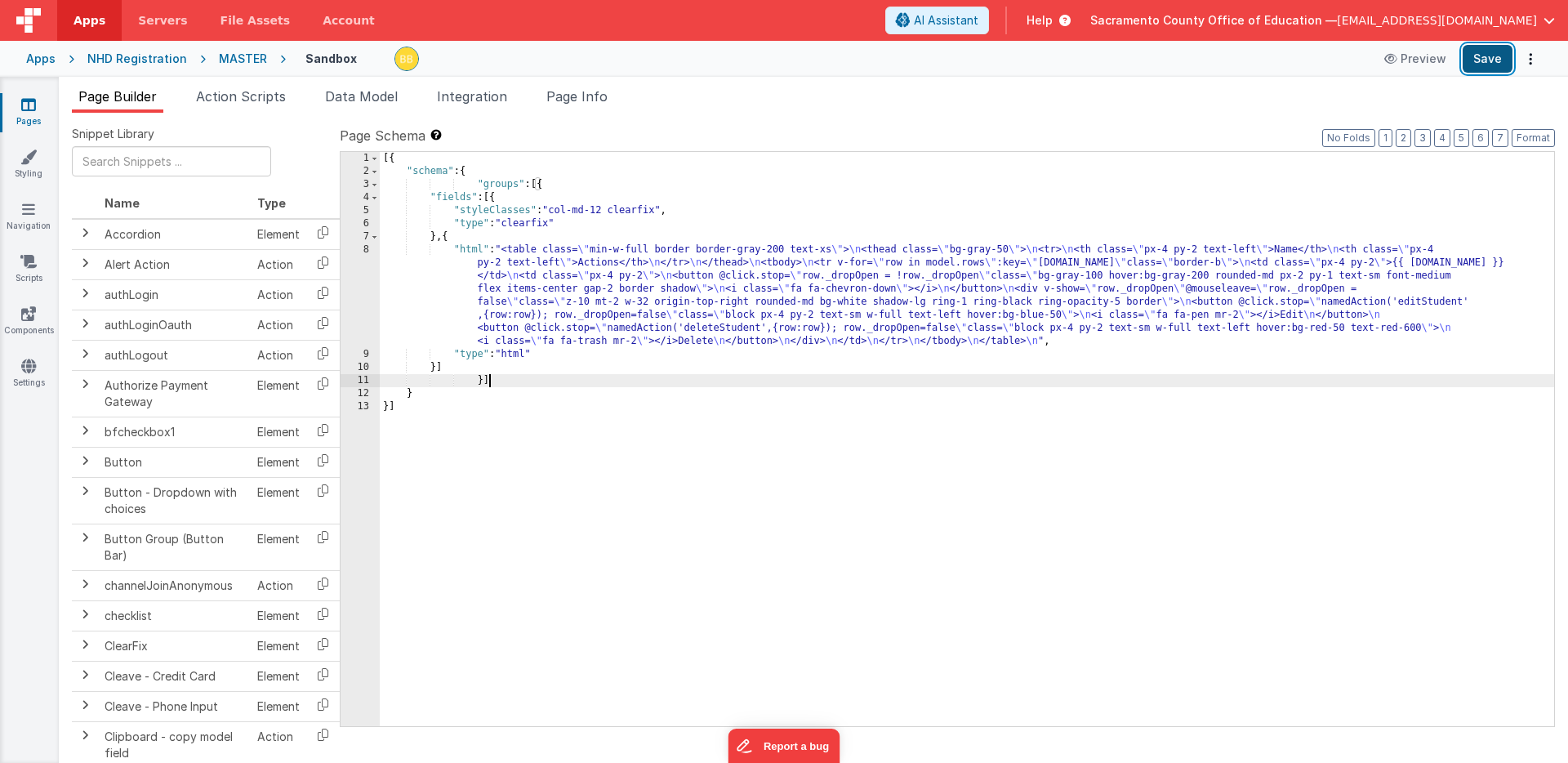
click at [1481, 54] on button "Save" at bounding box center [1487, 58] width 50 height 28
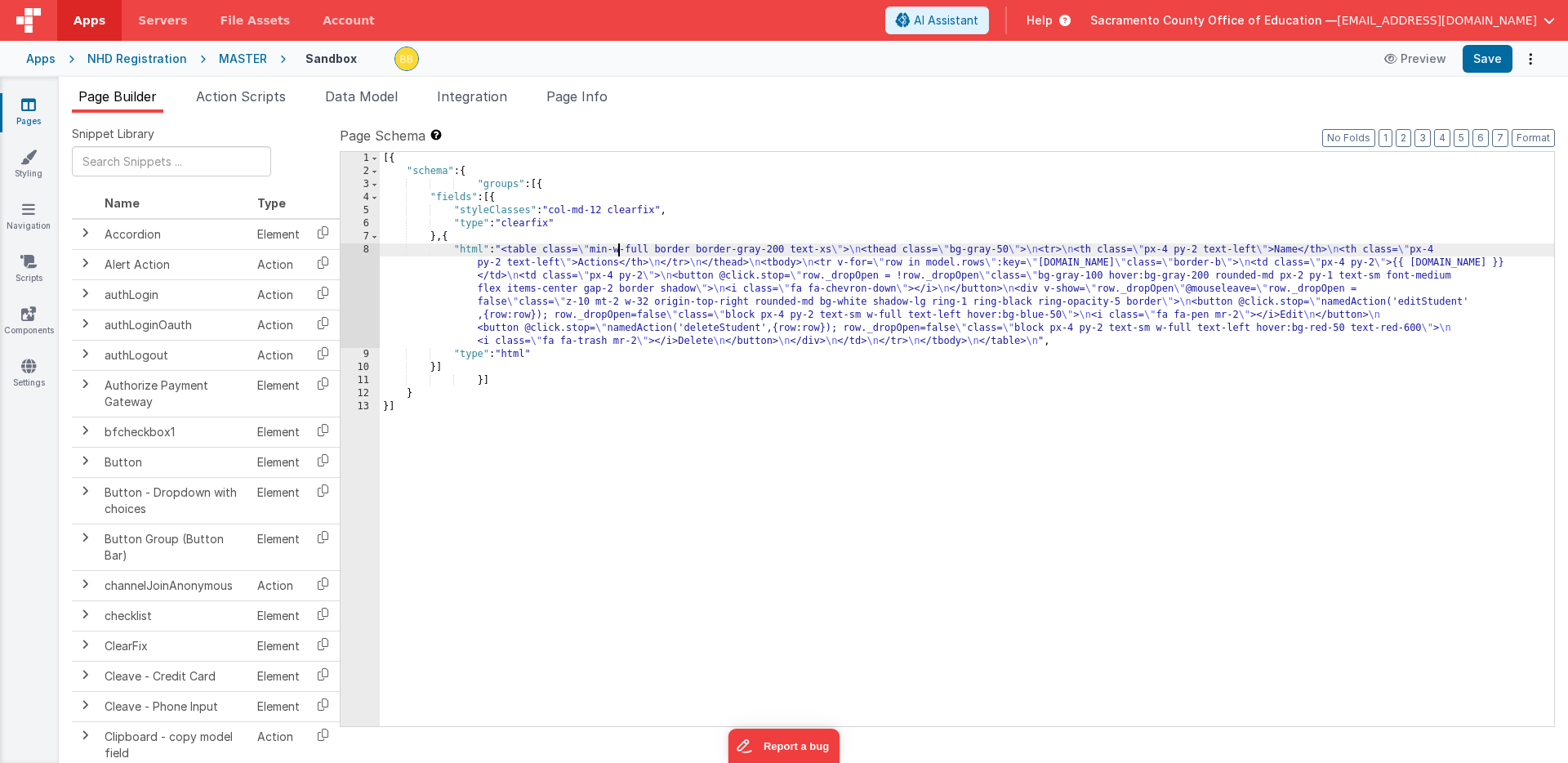
click at [618, 249] on div "[{ "schema" : { "groups" : [{ "fields" : [{ "styleClasses" : "col-md-12 clearfi…" at bounding box center [967, 451] width 1175 height 600
click at [1493, 56] on button "Save" at bounding box center [1487, 58] width 50 height 28
click at [368, 96] on span "Data Model" at bounding box center [362, 96] width 73 height 16
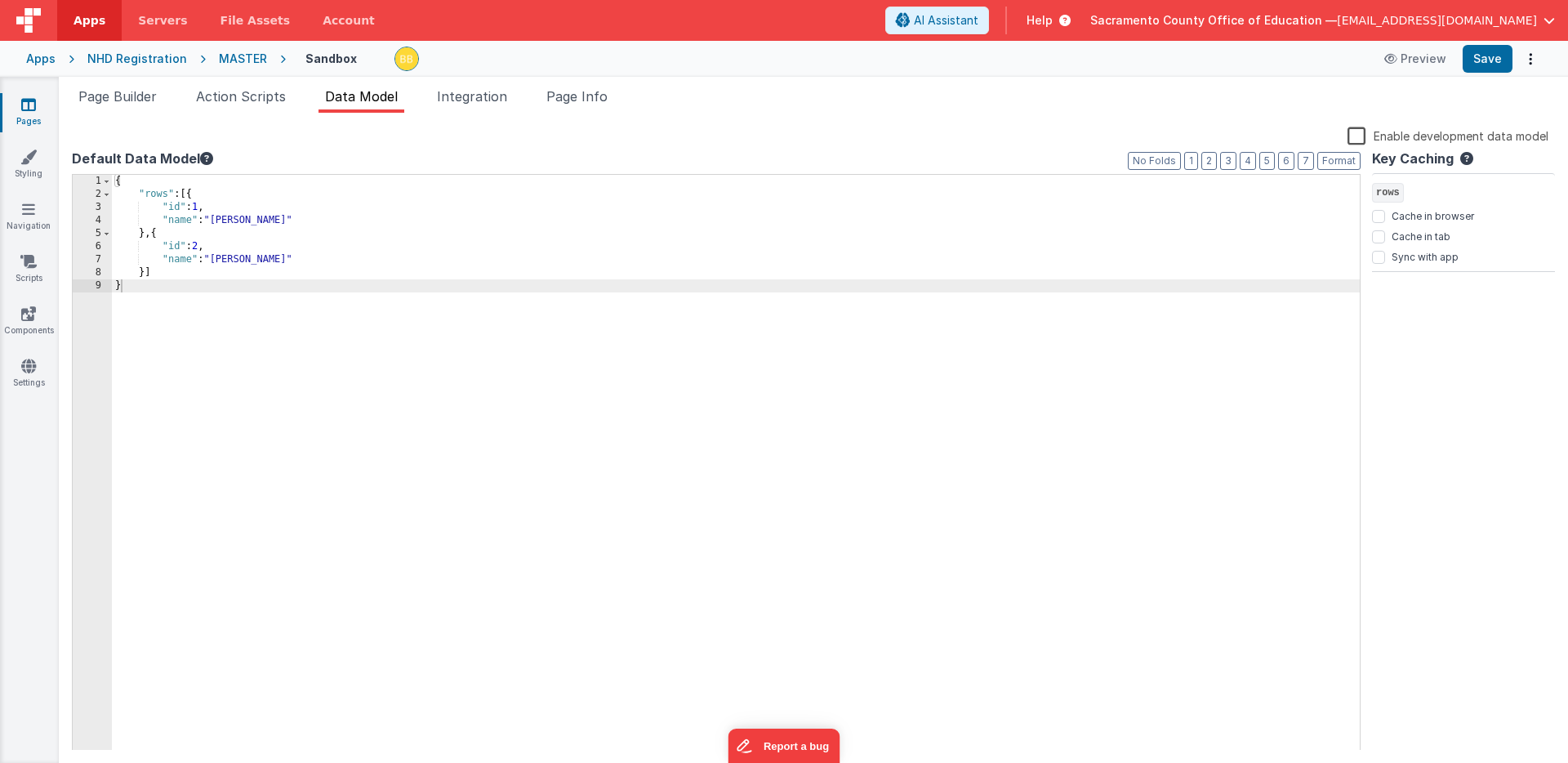
click at [1355, 134] on label "Enable development data model" at bounding box center [1447, 134] width 201 height 19
click at [0, 0] on input "Enable development data model" at bounding box center [0, 0] width 0 height 0
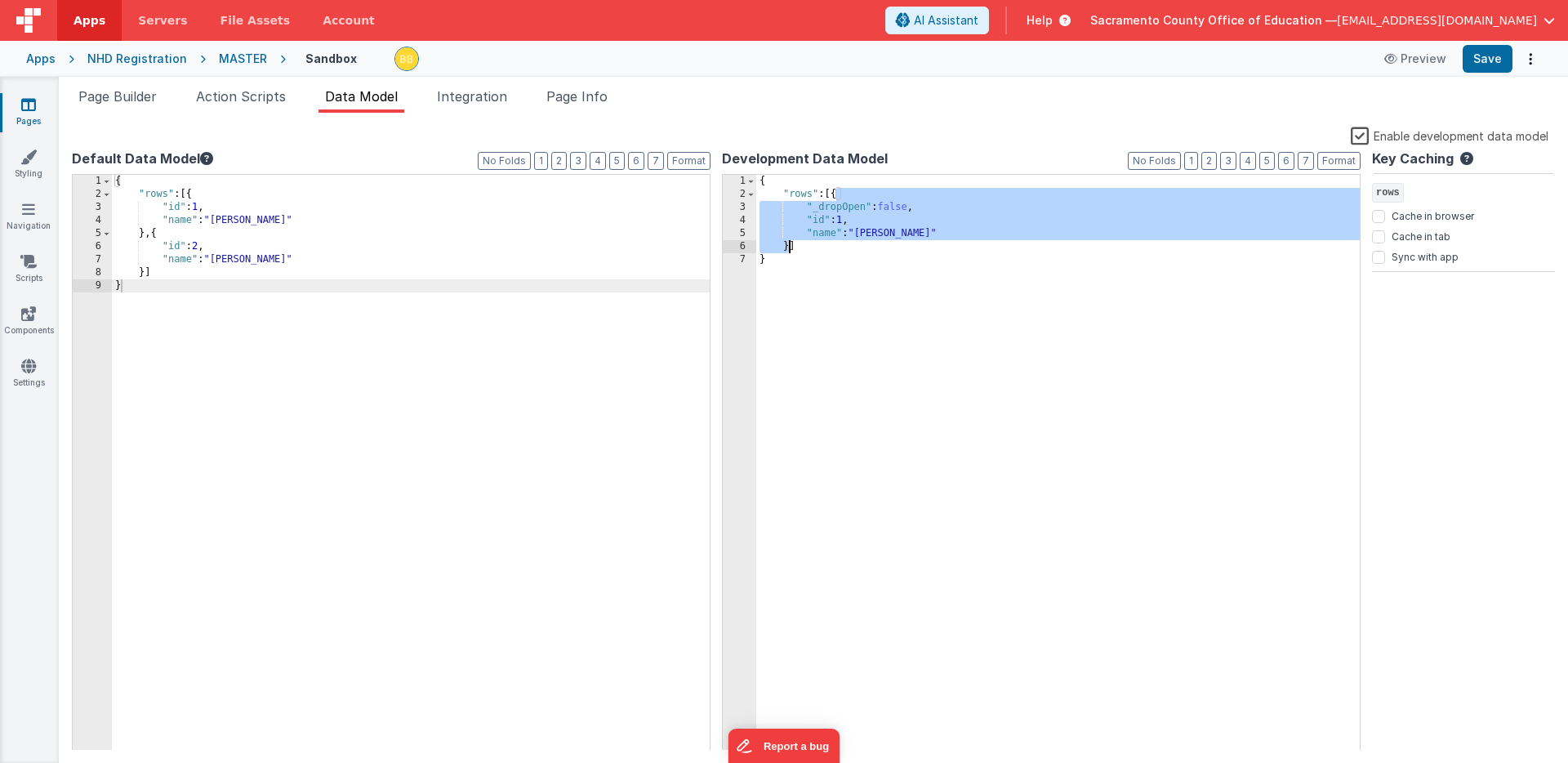
drag, startPoint x: 836, startPoint y: 194, endPoint x: 789, endPoint y: 242, distance: 67.2
click at [789, 242] on div "{ "rows" : [{ "_dropOpen" : false , "id" : 1 , "name" : "[PERSON_NAME]" }] }" at bounding box center [1058, 475] width 603 height 602
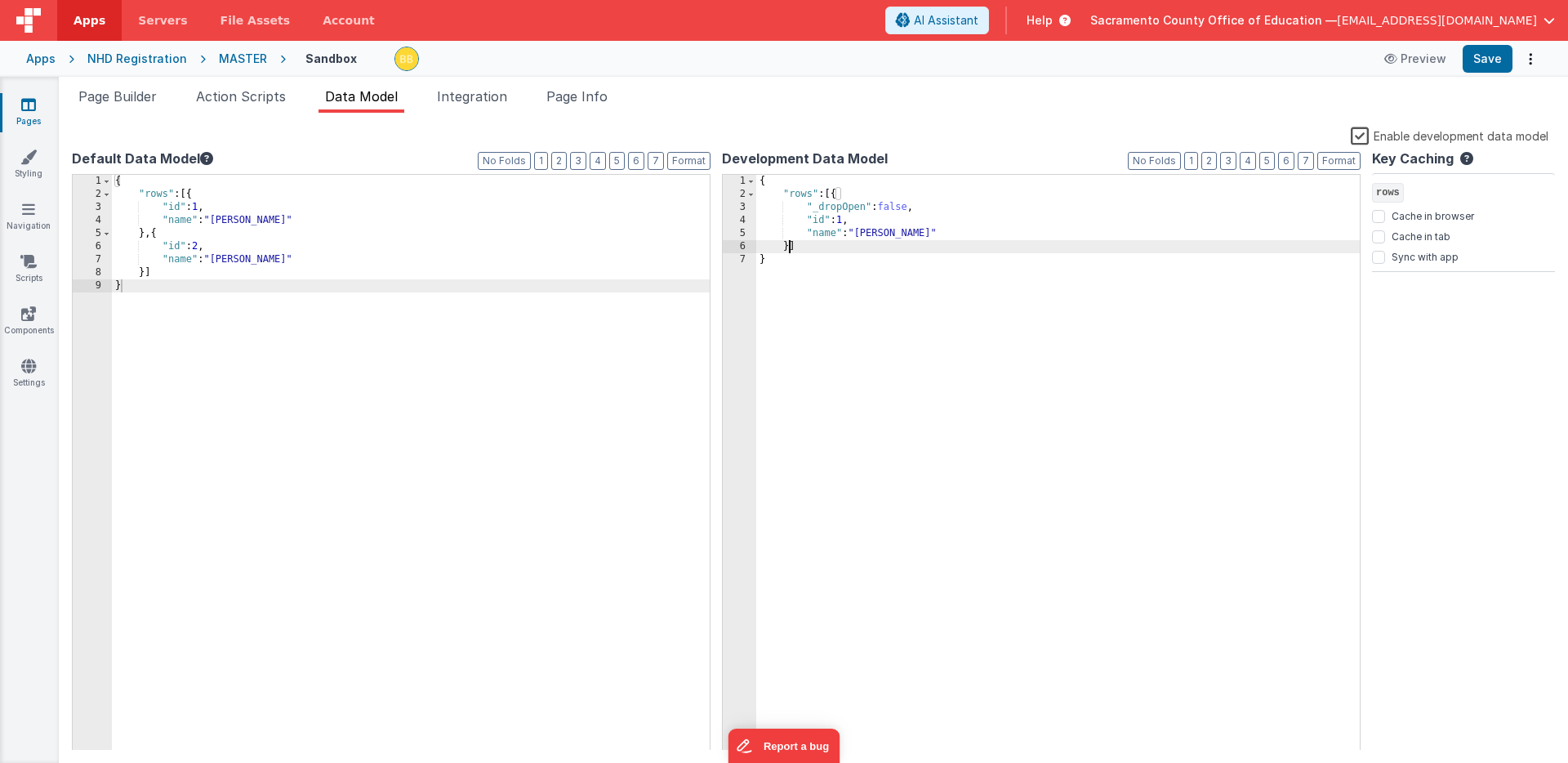
paste textarea
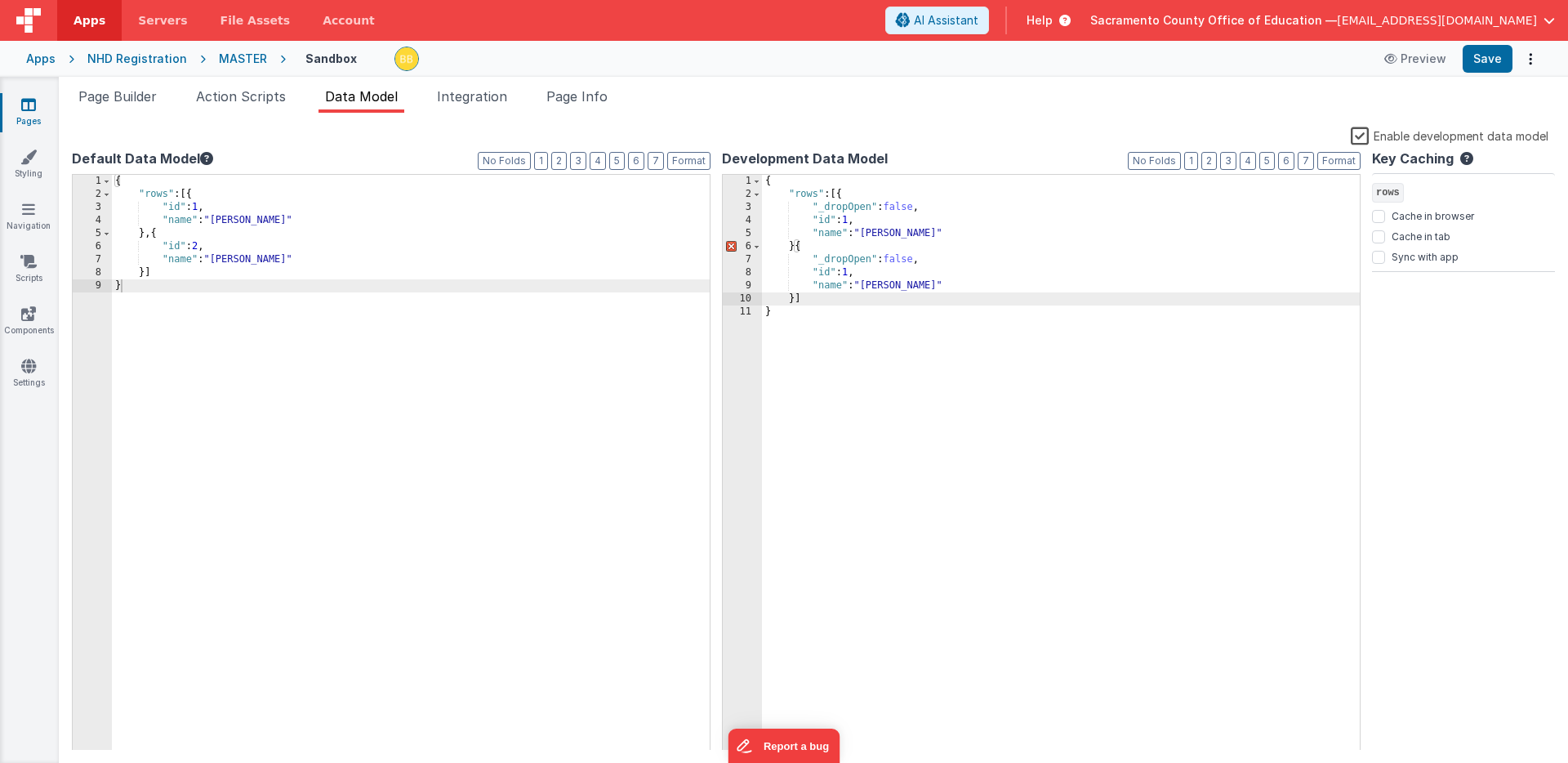
click at [795, 248] on div "{ "rows" : [{ "_dropOpen" : false , "id" : 1 , "name" : "Bob" } { "_dropOpen" :…" at bounding box center [1061, 475] width 598 height 602
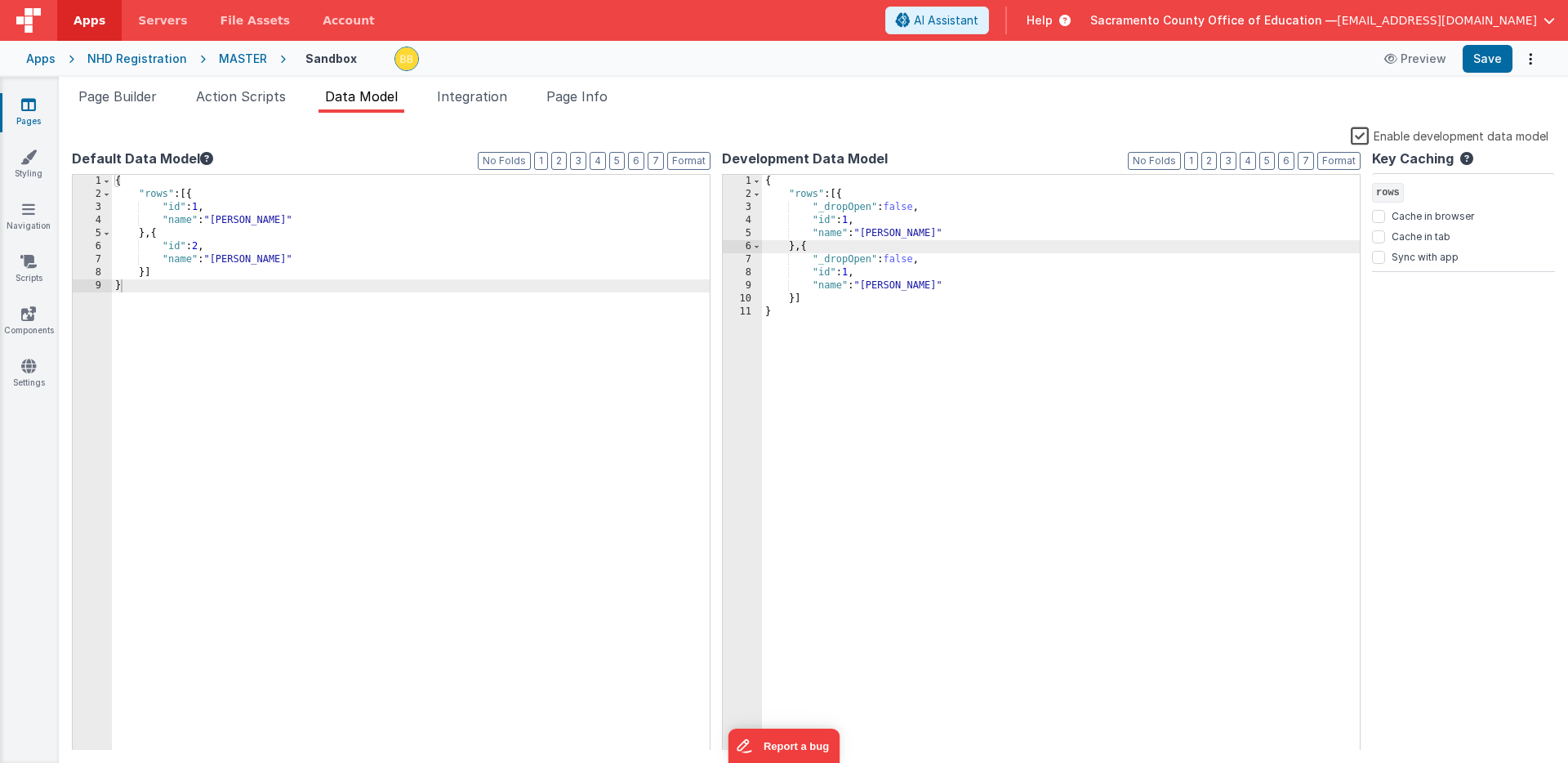
click at [869, 287] on div "{ "rows" : [{ "_dropOpen" : false , "id" : 1 , "name" : "Bob" } , { "_dropOpen"…" at bounding box center [1061, 475] width 598 height 602
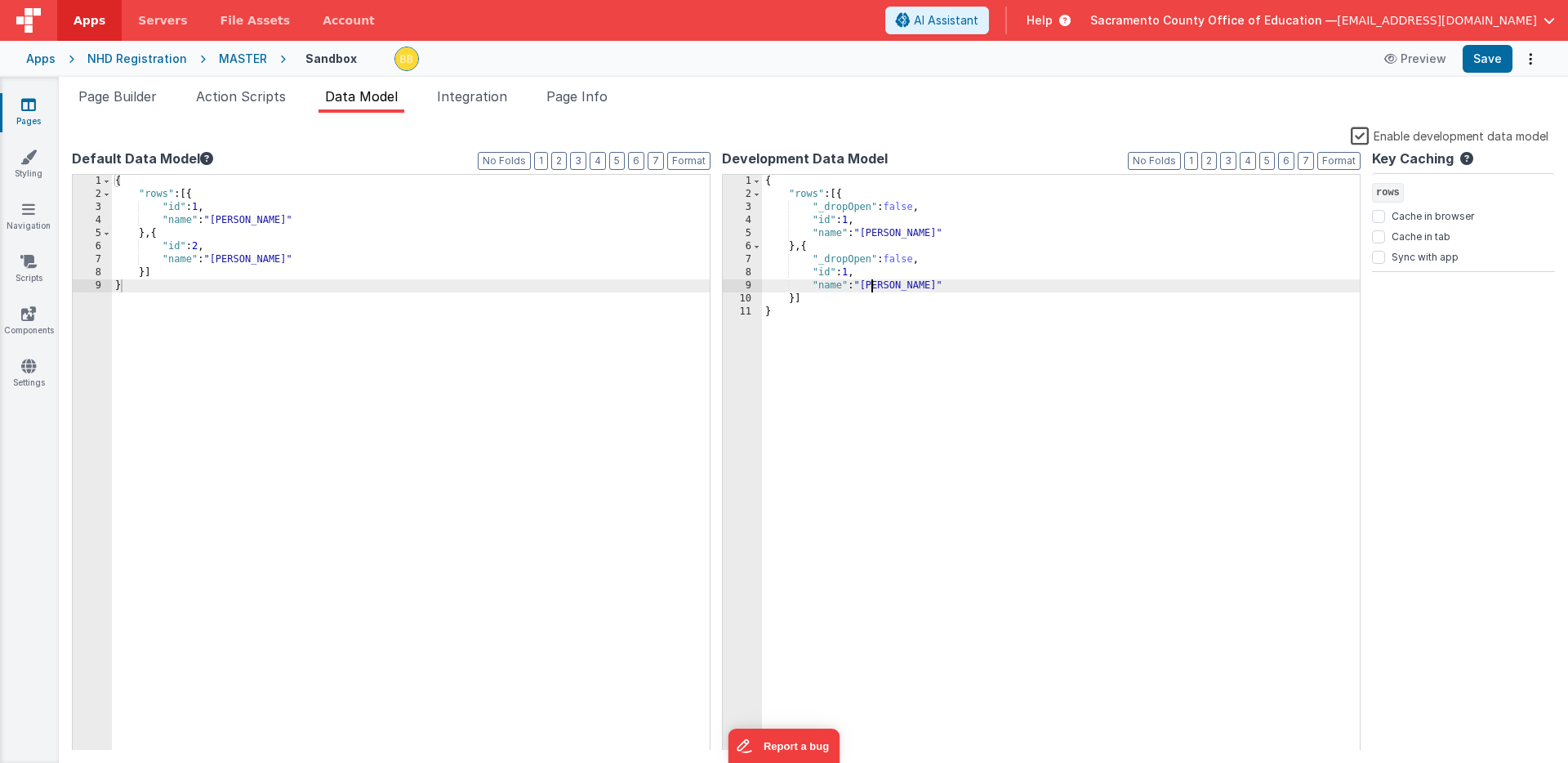
click at [869, 287] on div "{ "rows" : [{ "_dropOpen" : false , "id" : 1 , "name" : "Bob" } , { "_dropOpen"…" at bounding box center [1061, 475] width 598 height 602
click at [853, 273] on div "{ "rows" : [{ "_dropOpen" : false , "id" : 1 , "name" : "Bob" } , { "_dropOpen"…" at bounding box center [1061, 475] width 598 height 602
click at [1489, 54] on button "Save" at bounding box center [1487, 58] width 50 height 28
click at [231, 94] on span "Action Scripts" at bounding box center [241, 96] width 90 height 16
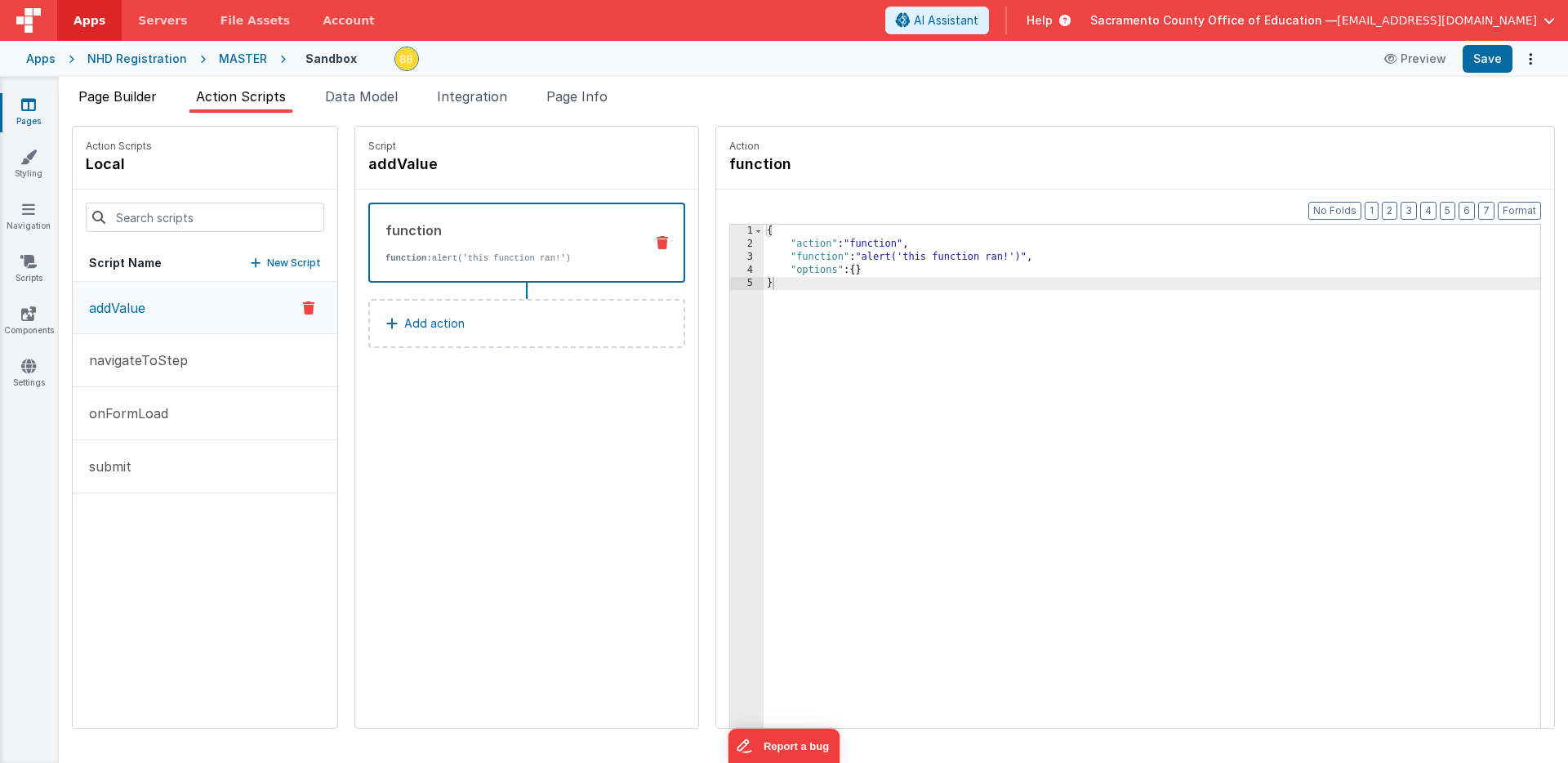
click at [130, 94] on span "Page Builder" at bounding box center [117, 96] width 78 height 16
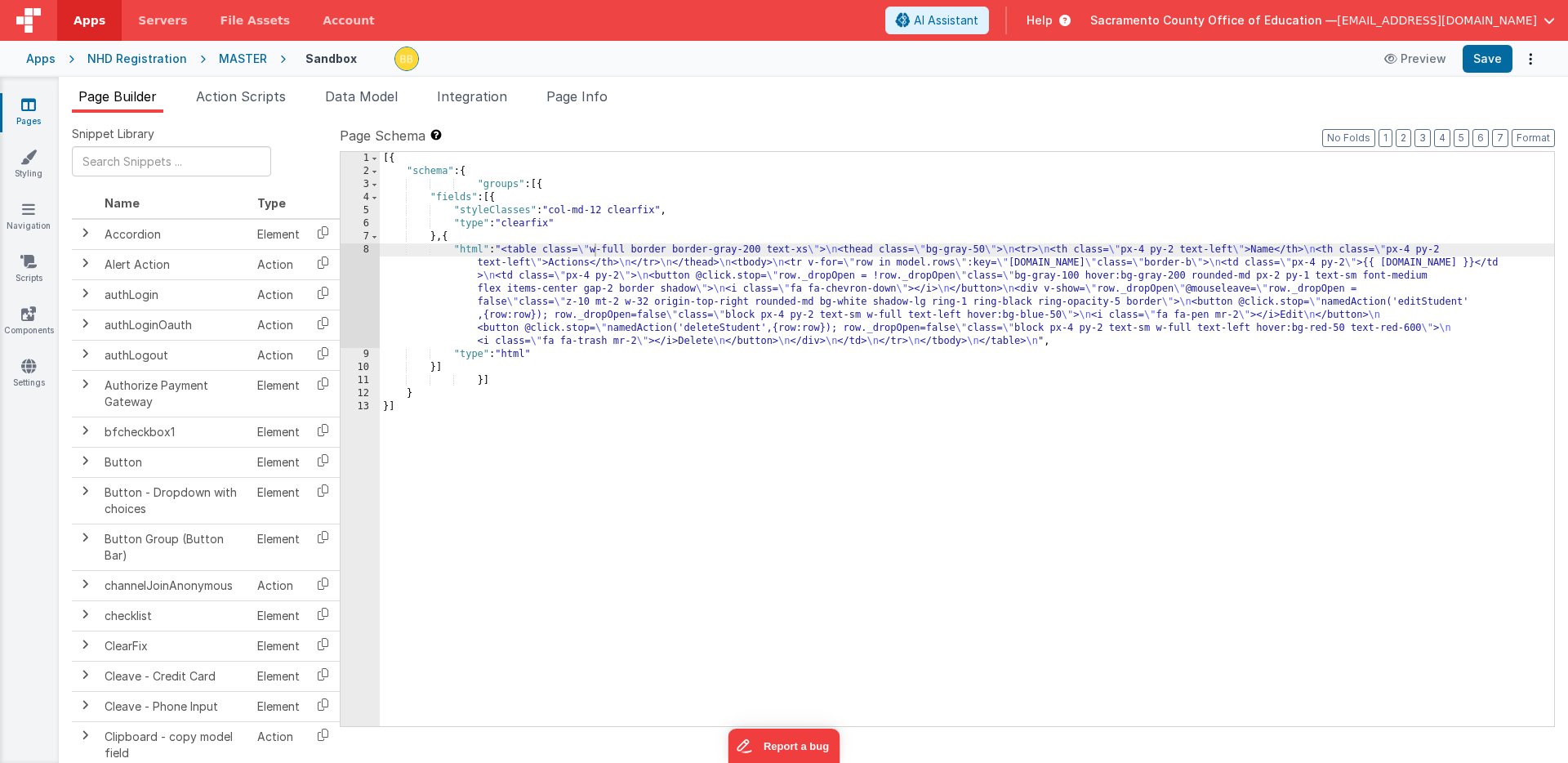
click at [471, 253] on div "[{ "schema" : { "groups" : [{ "fields" : [{ "styleClasses" : "col-md-12 clearfi…" at bounding box center [967, 451] width 1175 height 600
click at [361, 264] on div "8" at bounding box center [360, 295] width 39 height 104
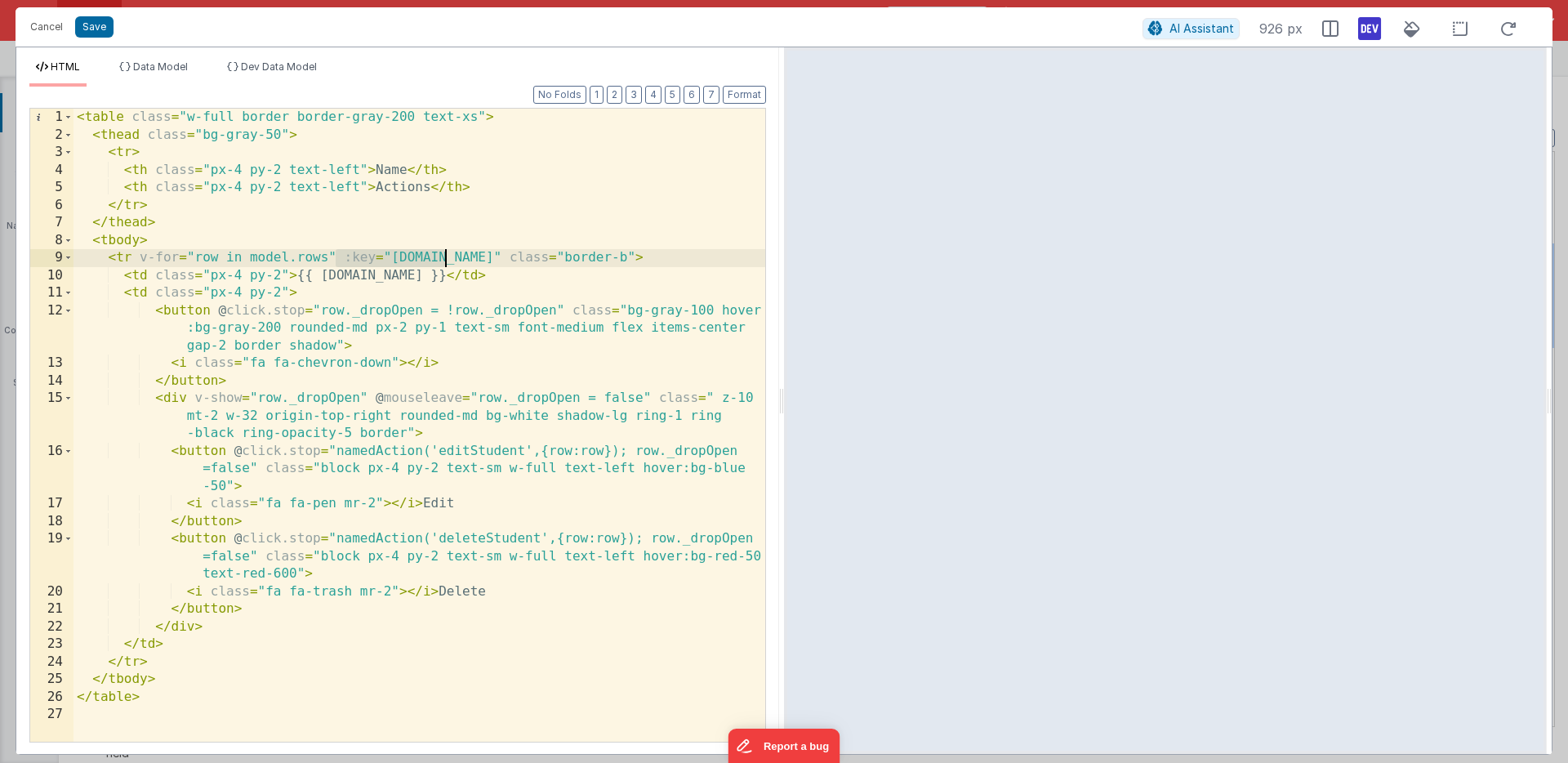
drag, startPoint x: 337, startPoint y: 258, endPoint x: 444, endPoint y: 257, distance: 107.0
click at [444, 257] on div "< table class = "w-full border border-gray-200 text-xs" > < thead class = "bg-g…" at bounding box center [419, 442] width 691 height 668
click at [1504, 23] on icon at bounding box center [1509, 29] width 36 height 20
click at [336, 256] on div "< table class = "w-full border border-gray-200 text-xs" > < thead class = "bg-g…" at bounding box center [419, 442] width 691 height 668
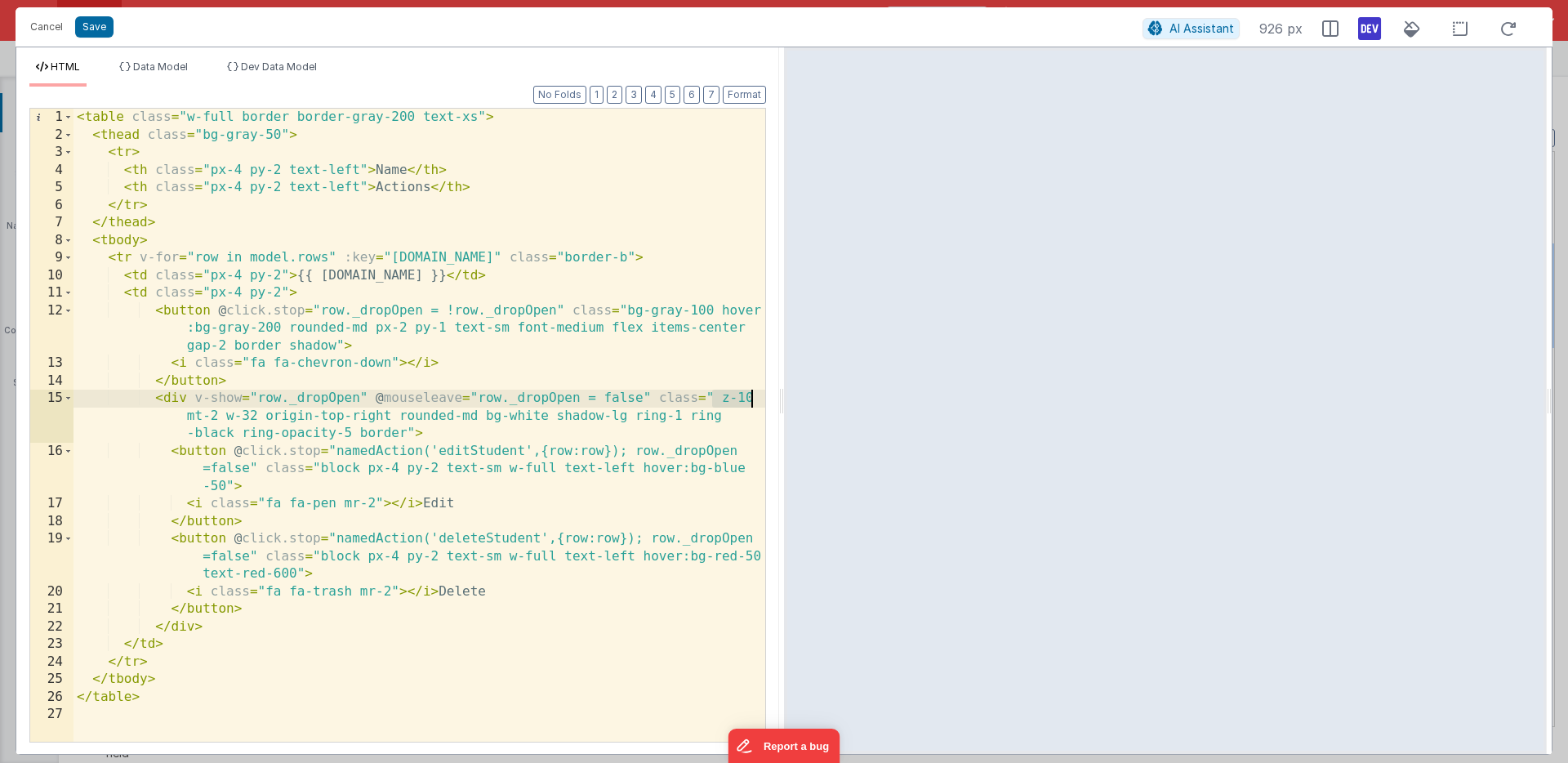
drag, startPoint x: 711, startPoint y: 398, endPoint x: 749, endPoint y: 396, distance: 38.1
click at [749, 396] on div "< table class = "w-full border border-gray-200 text-xs" > < thead class = "bg-g…" at bounding box center [419, 442] width 691 height 668
drag, startPoint x: 273, startPoint y: 418, endPoint x: 327, endPoint y: 417, distance: 54.0
click at [327, 417] on div "< table class = "w-full border border-gray-200 text-xs" > < thead class = "bg-g…" at bounding box center [419, 442] width 691 height 668
click at [275, 415] on div "< table class = "w-full border border-gray-200 text-xs" > < thead class = "bg-g…" at bounding box center [419, 442] width 691 height 668
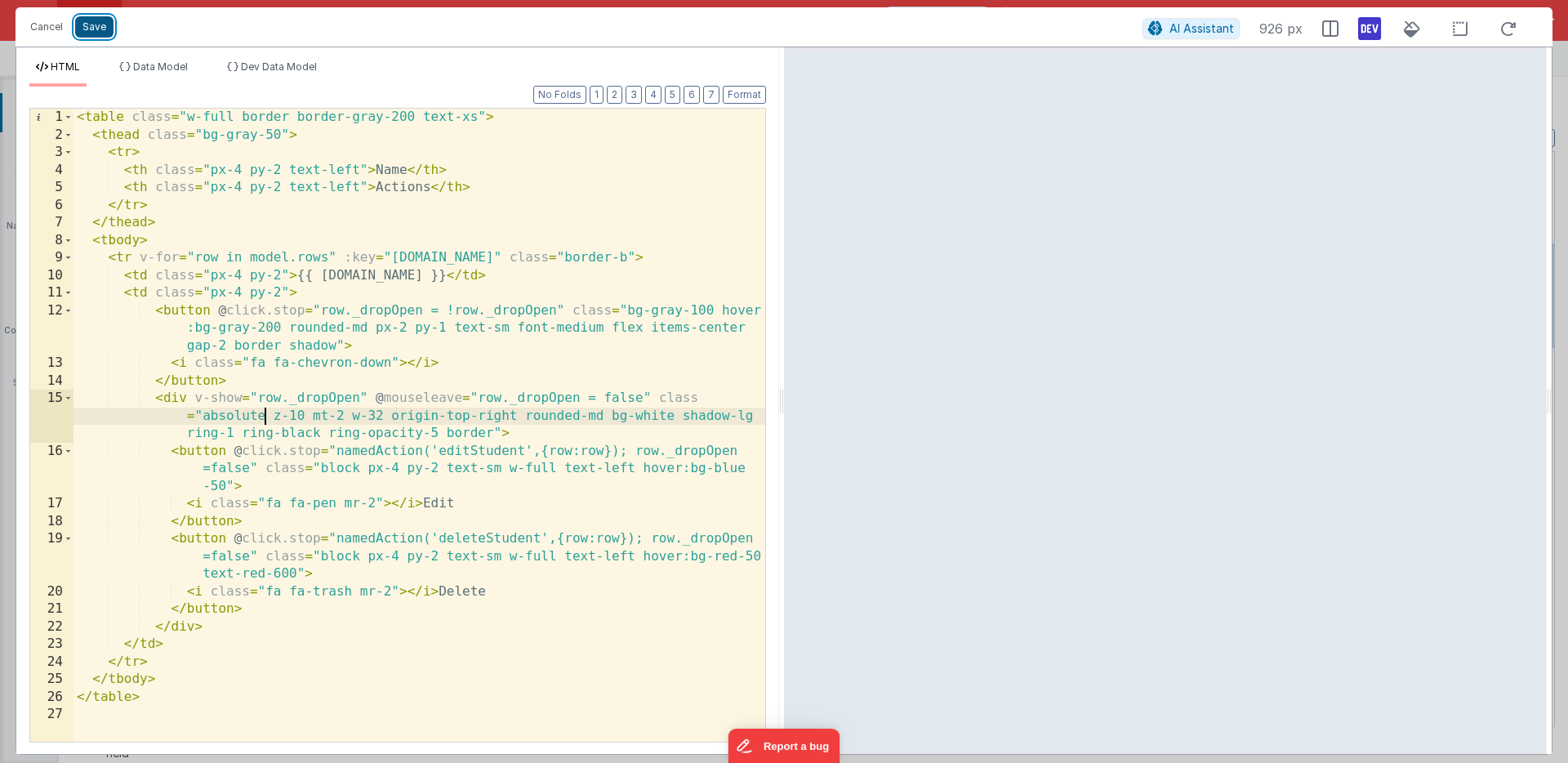
click at [99, 26] on button "Save" at bounding box center [94, 26] width 38 height 21
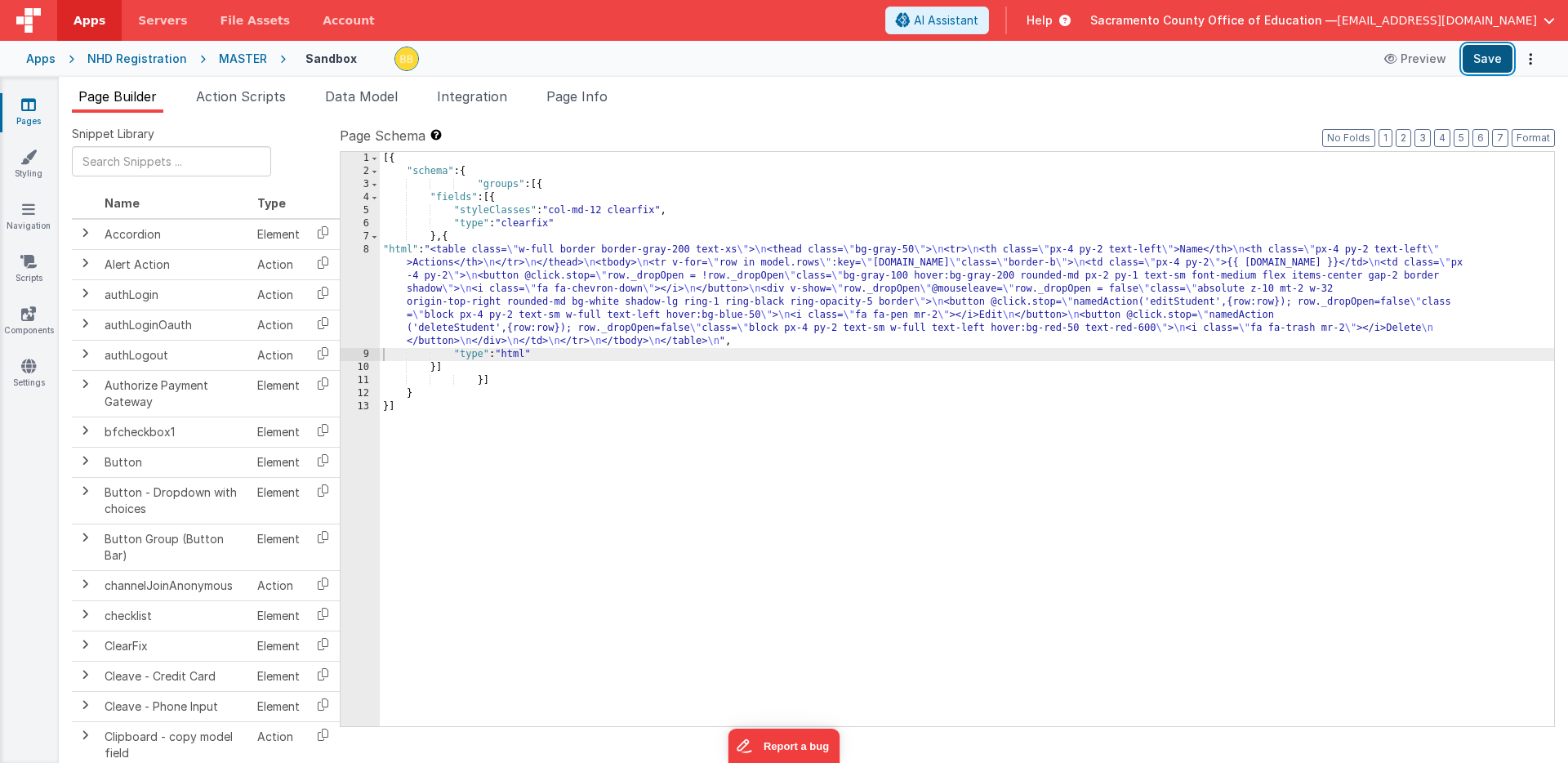
click at [1481, 52] on button "Save" at bounding box center [1487, 58] width 50 height 28
click at [256, 96] on span "Action Scripts" at bounding box center [241, 96] width 90 height 16
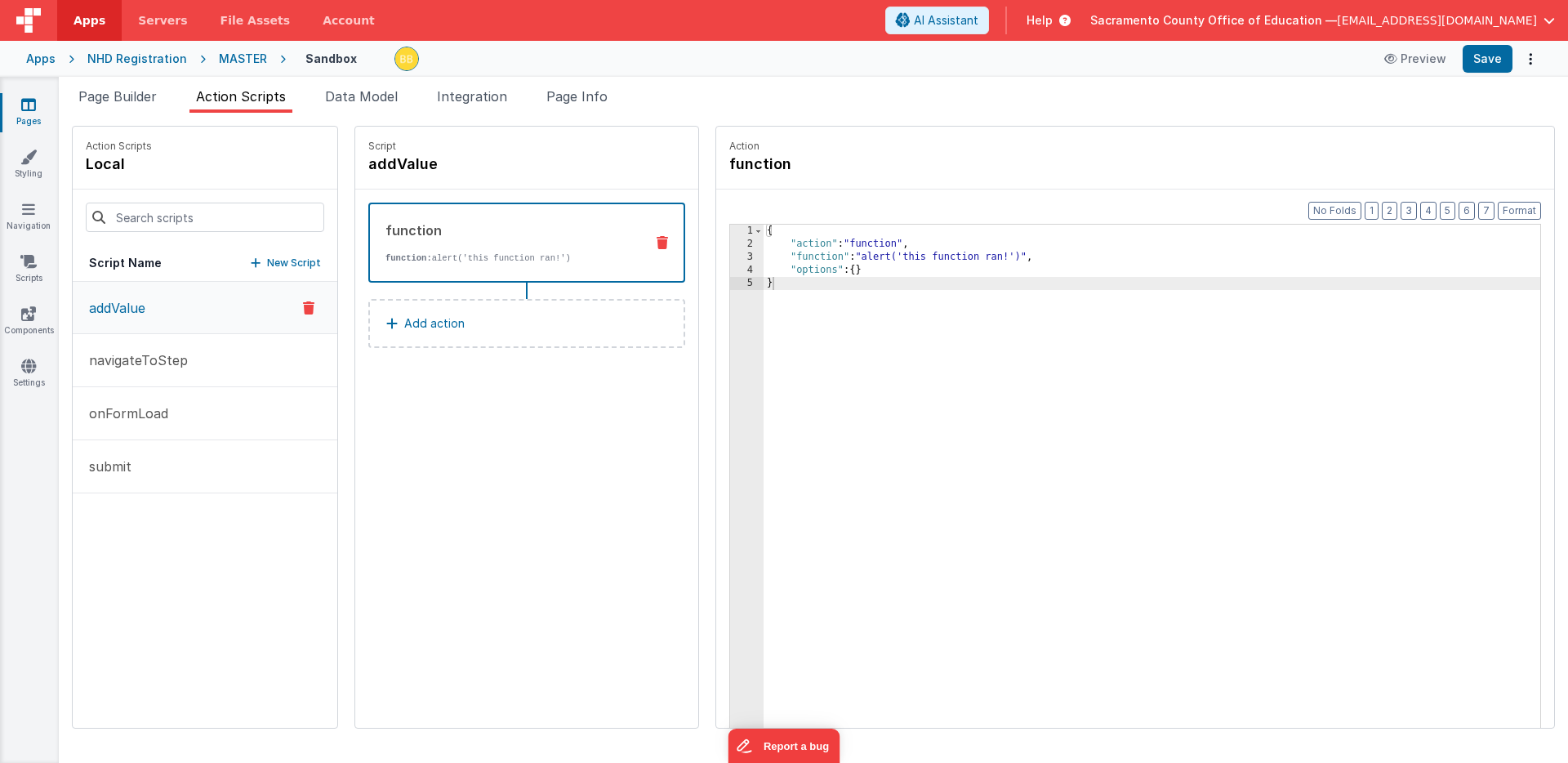
click at [267, 258] on p "New Script" at bounding box center [293, 263] width 54 height 16
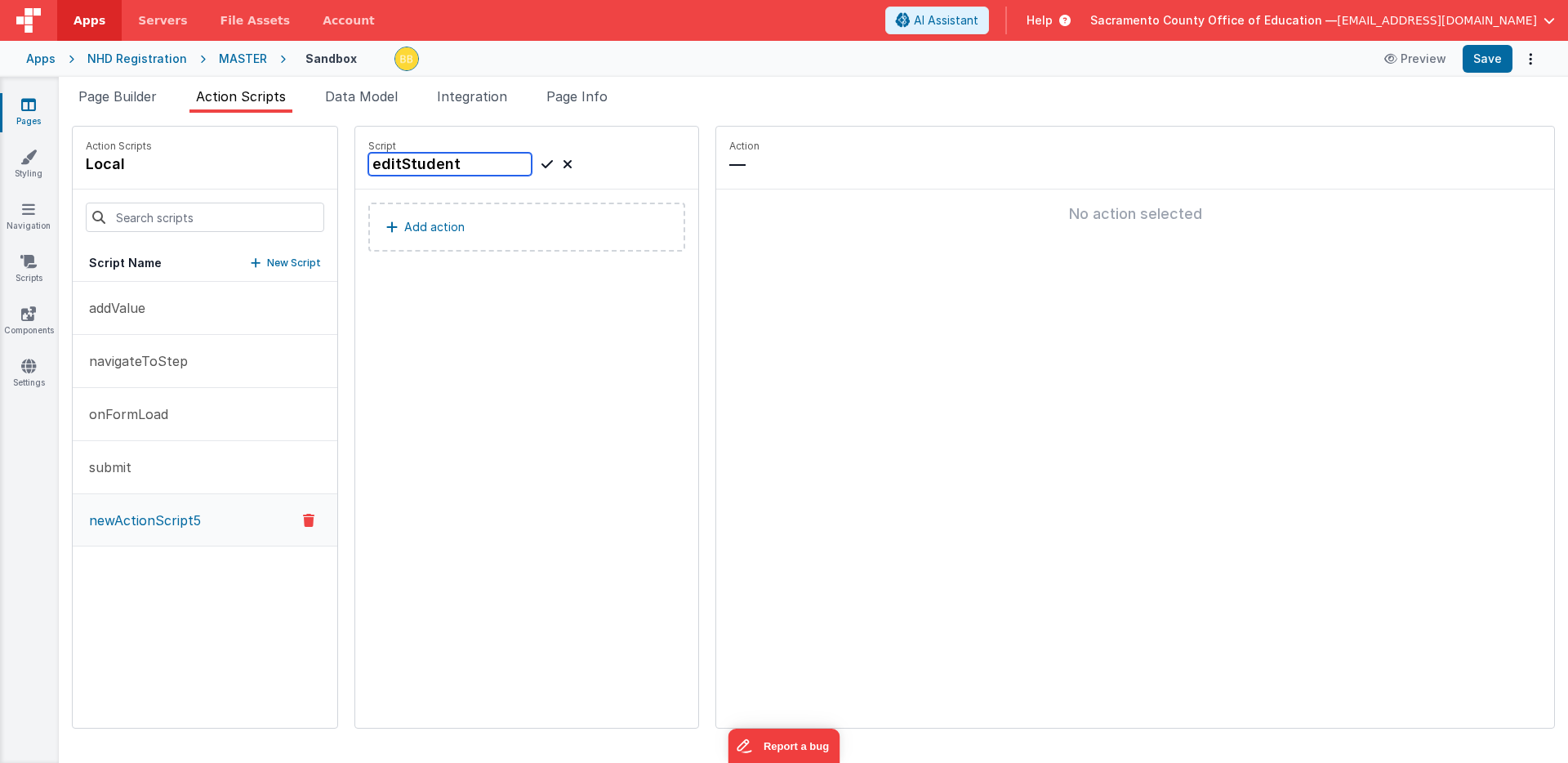
type input "editStudent"
click at [439, 300] on div "Script editStudent Add action" at bounding box center [527, 427] width 343 height 601
click at [541, 162] on icon at bounding box center [547, 164] width 12 height 20
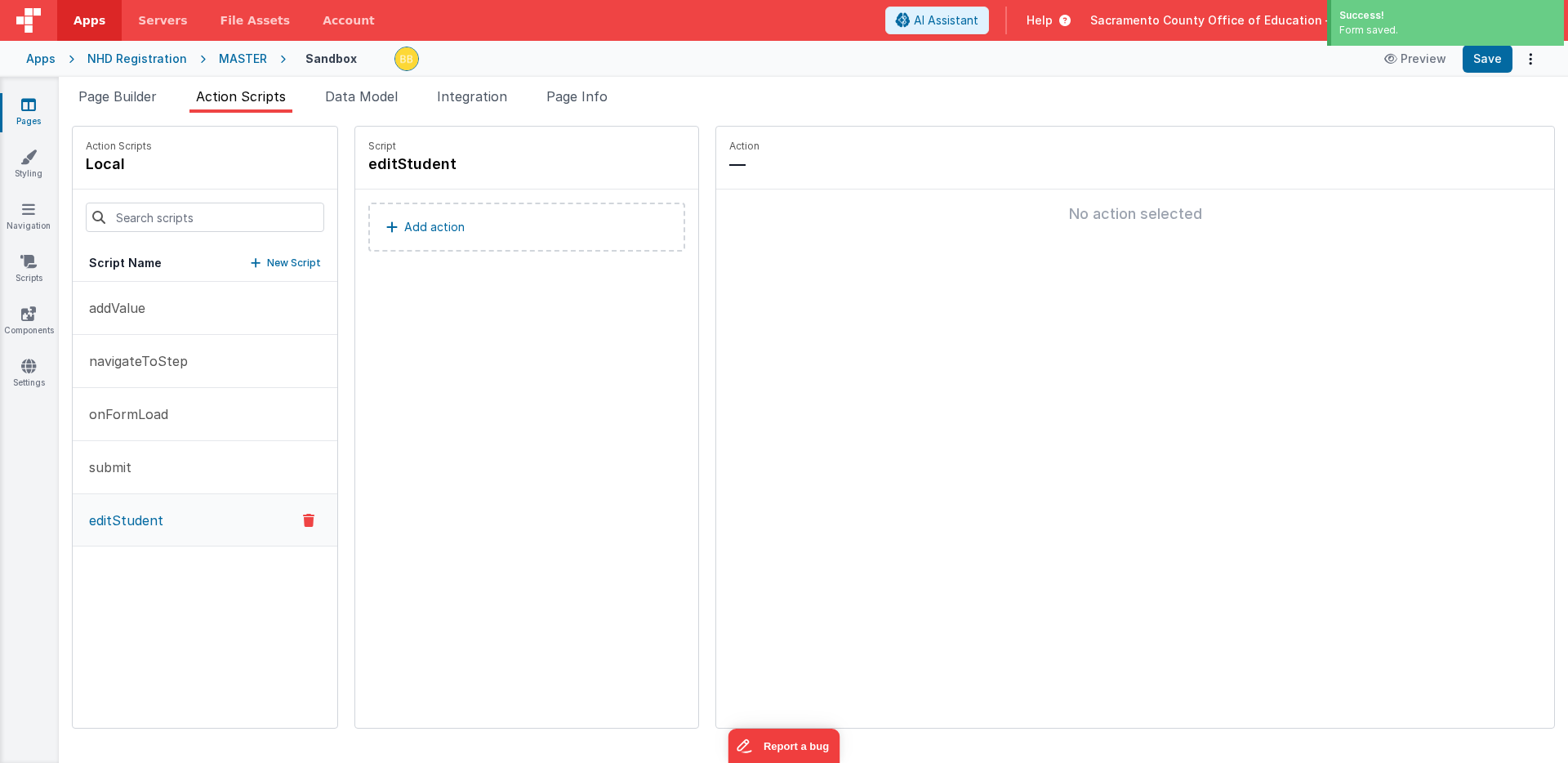
click at [404, 223] on p "Add action" at bounding box center [434, 227] width 61 height 20
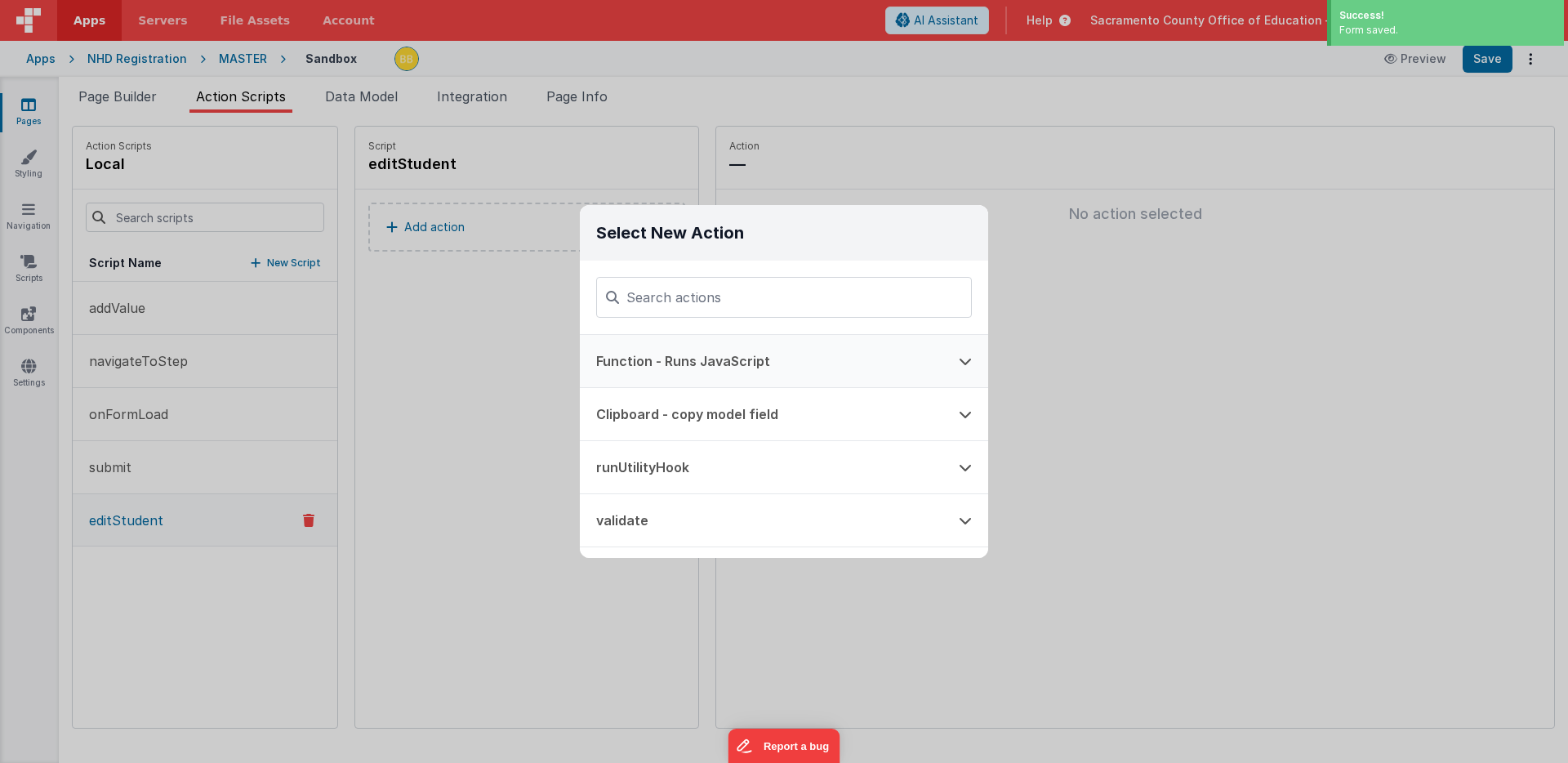
click at [650, 362] on button "Function - Runs JavaScript" at bounding box center [760, 362] width 362 height 53
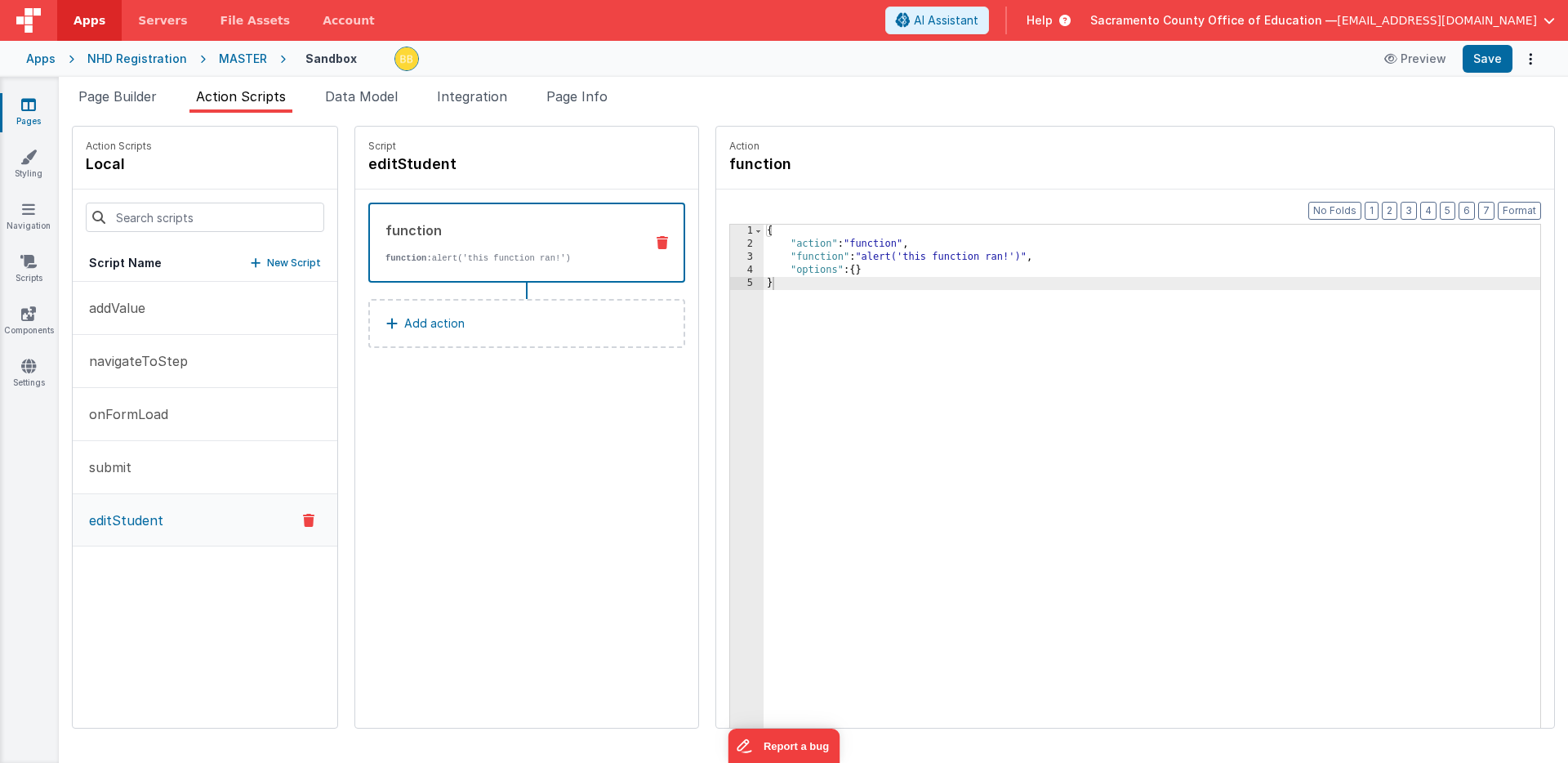
click at [870, 257] on div "{ "action" : "function" , "function" : "alert('this function ran!')" , "options…" at bounding box center [1176, 514] width 825 height 580
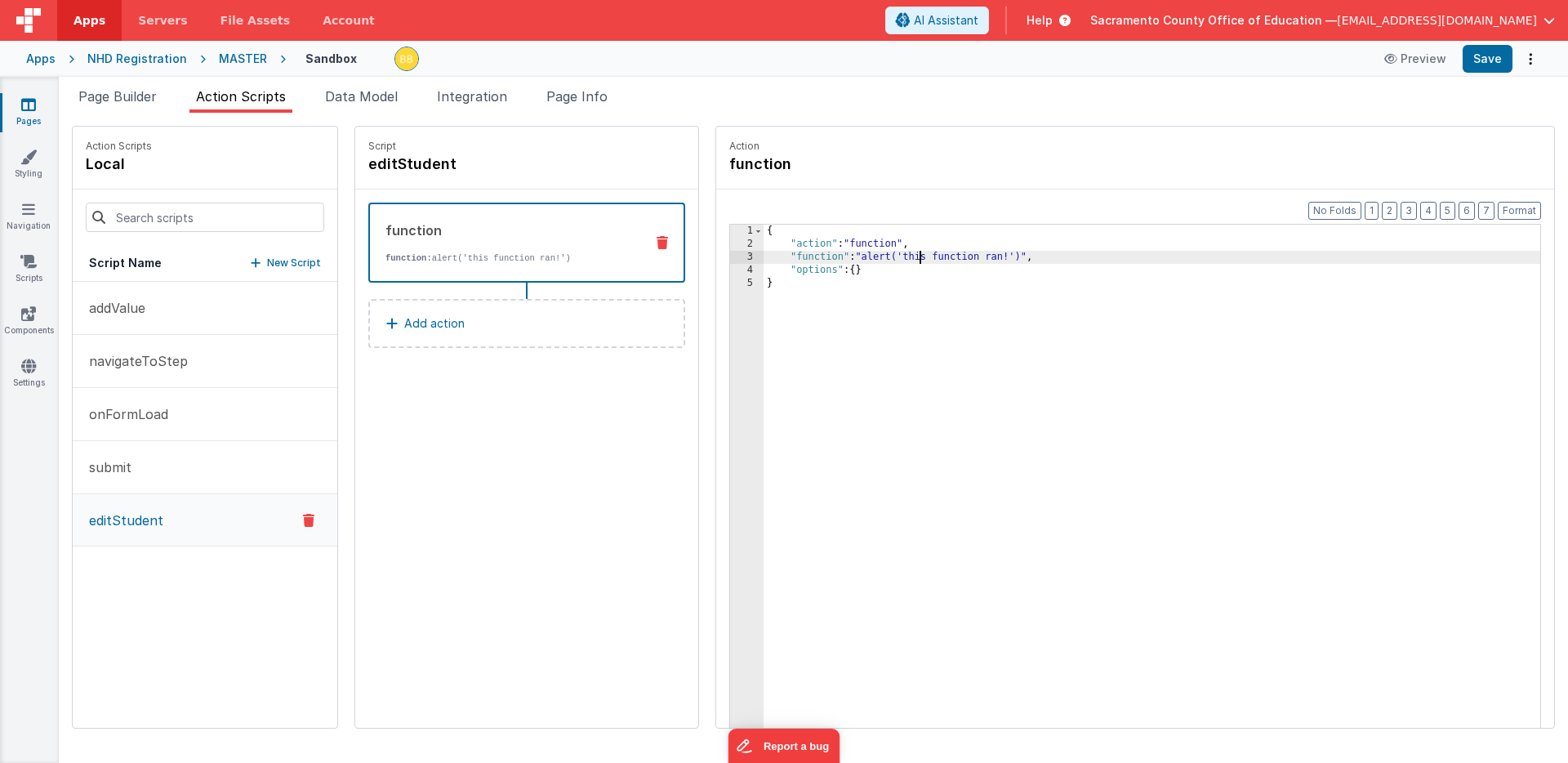
click at [870, 257] on div "{ "action" : "function" , "function" : "alert('this function ran!')" , "options…" at bounding box center [1176, 514] width 825 height 580
click at [507, 392] on div "Script editStudent function function: alert('EDIT function ran!') Add action" at bounding box center [527, 427] width 343 height 601
click at [267, 260] on p "New Script" at bounding box center [293, 263] width 54 height 16
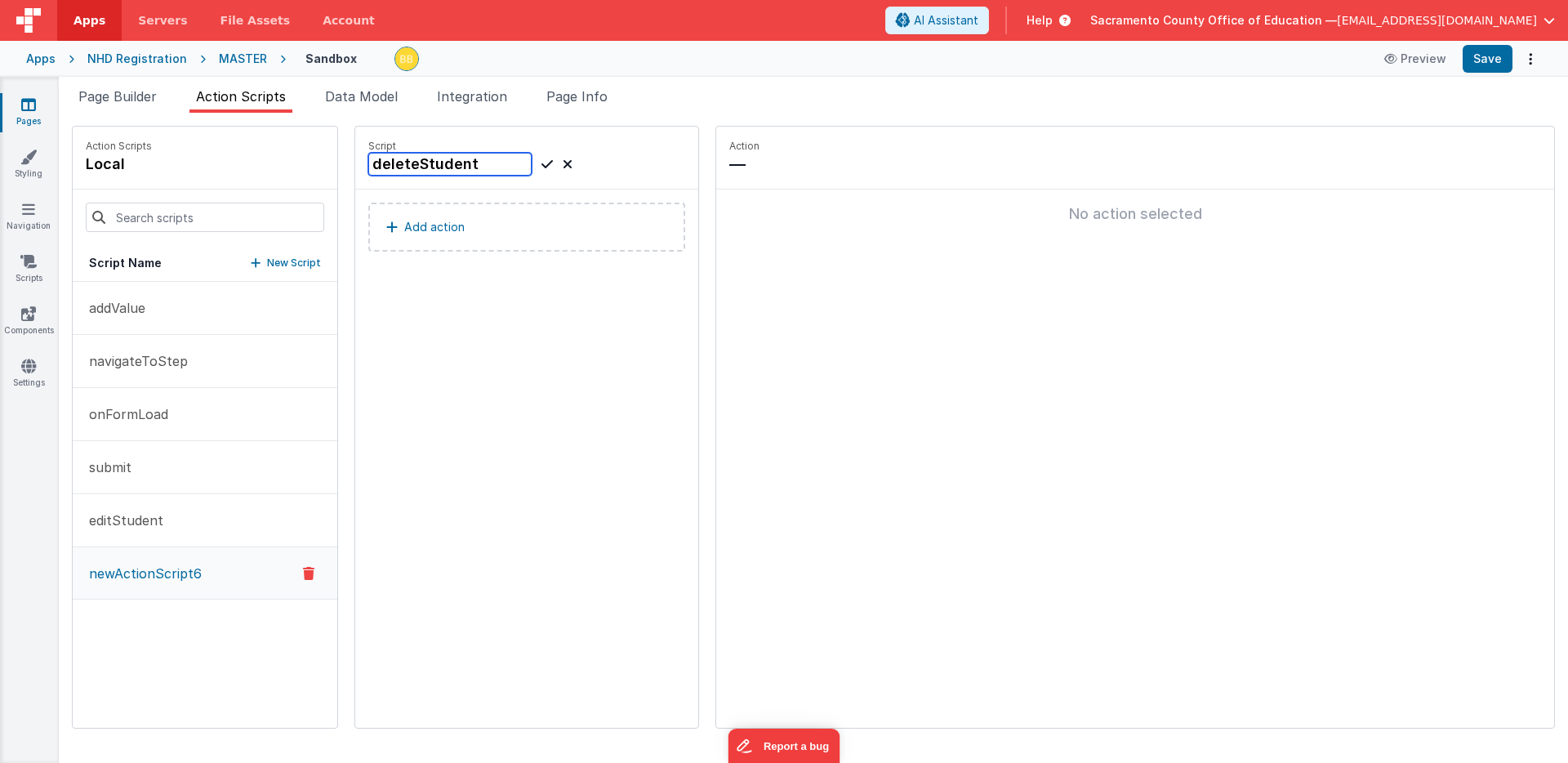
type input "deleteStudent"
click at [541, 163] on icon at bounding box center [547, 164] width 12 height 20
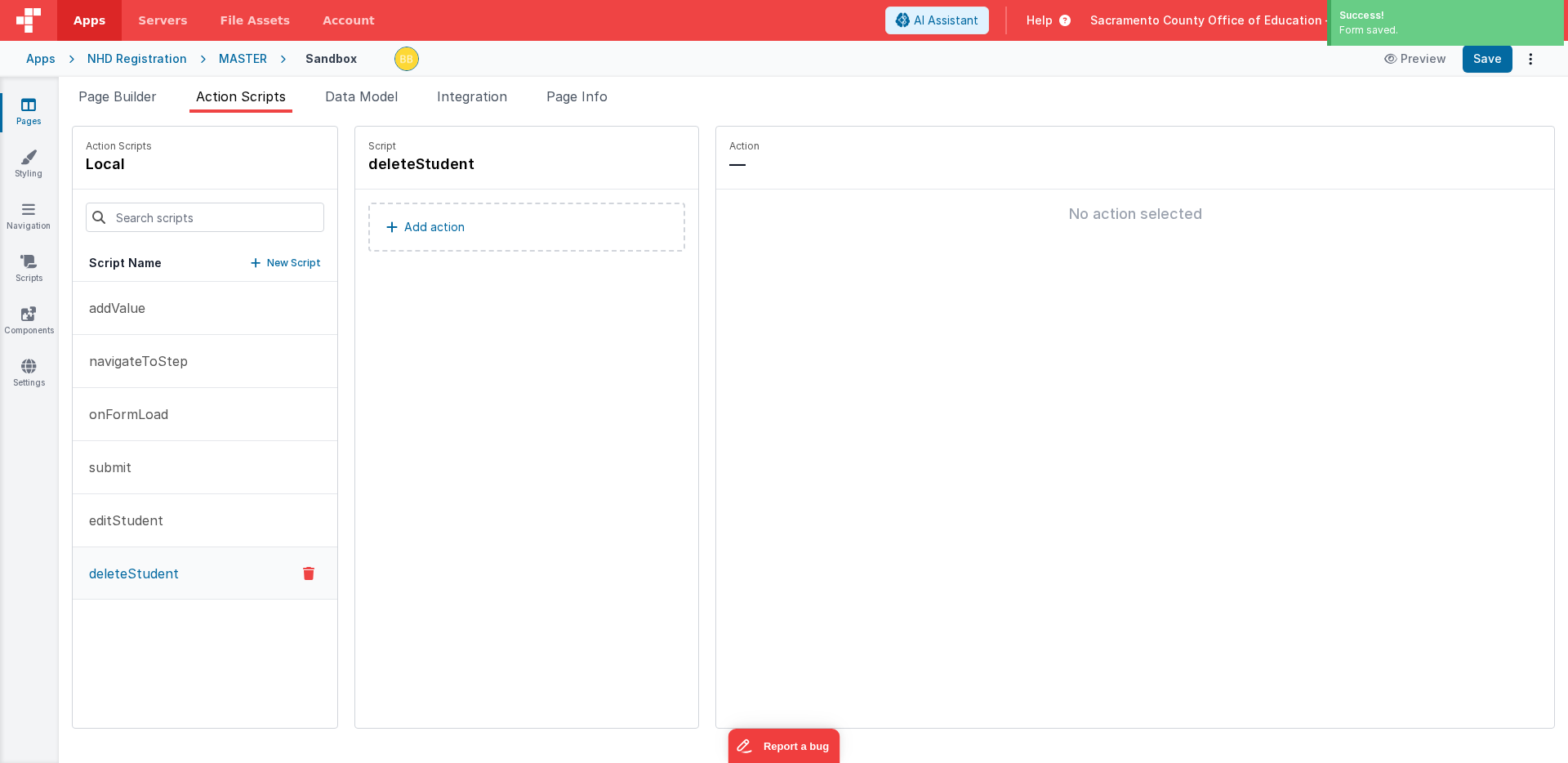
click at [404, 223] on p "Add action" at bounding box center [434, 227] width 61 height 20
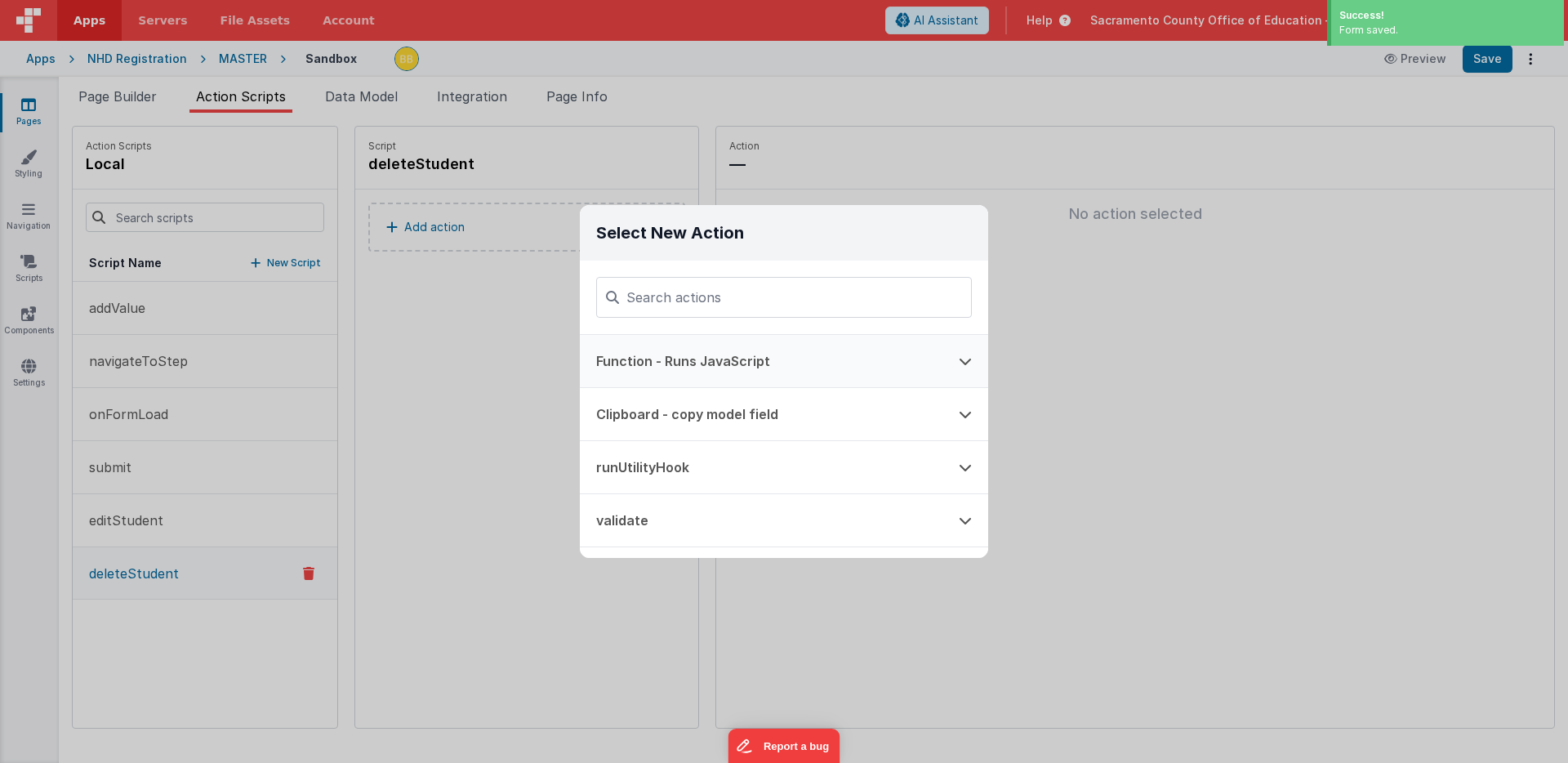
click at [626, 352] on button "Function - Runs JavaScript" at bounding box center [760, 362] width 362 height 53
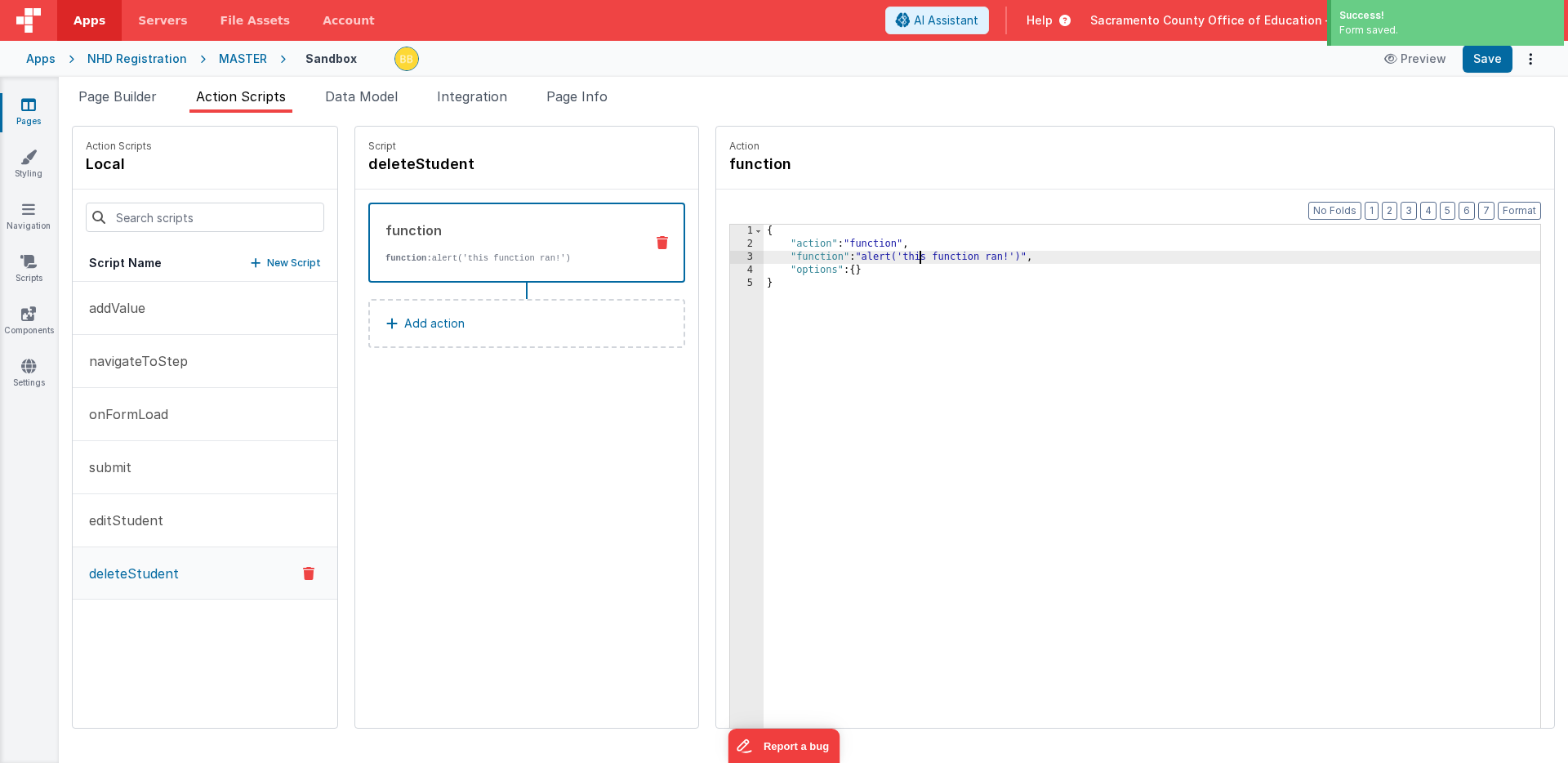
click at [869, 256] on div "{ "action" : "function" , "function" : "alert('this function ran!')" , "options…" at bounding box center [1176, 514] width 825 height 580
click at [848, 110] on ul "Page Builder Action Scripts Data Model Integration Page Info" at bounding box center [813, 99] width 1509 height 26
click at [1485, 55] on button "Save" at bounding box center [1487, 58] width 50 height 28
click at [983, 259] on div "{ "action" : "function" , "function" : "alert('DELETE function ran!')" , "optio…" at bounding box center [1176, 514] width 825 height 580
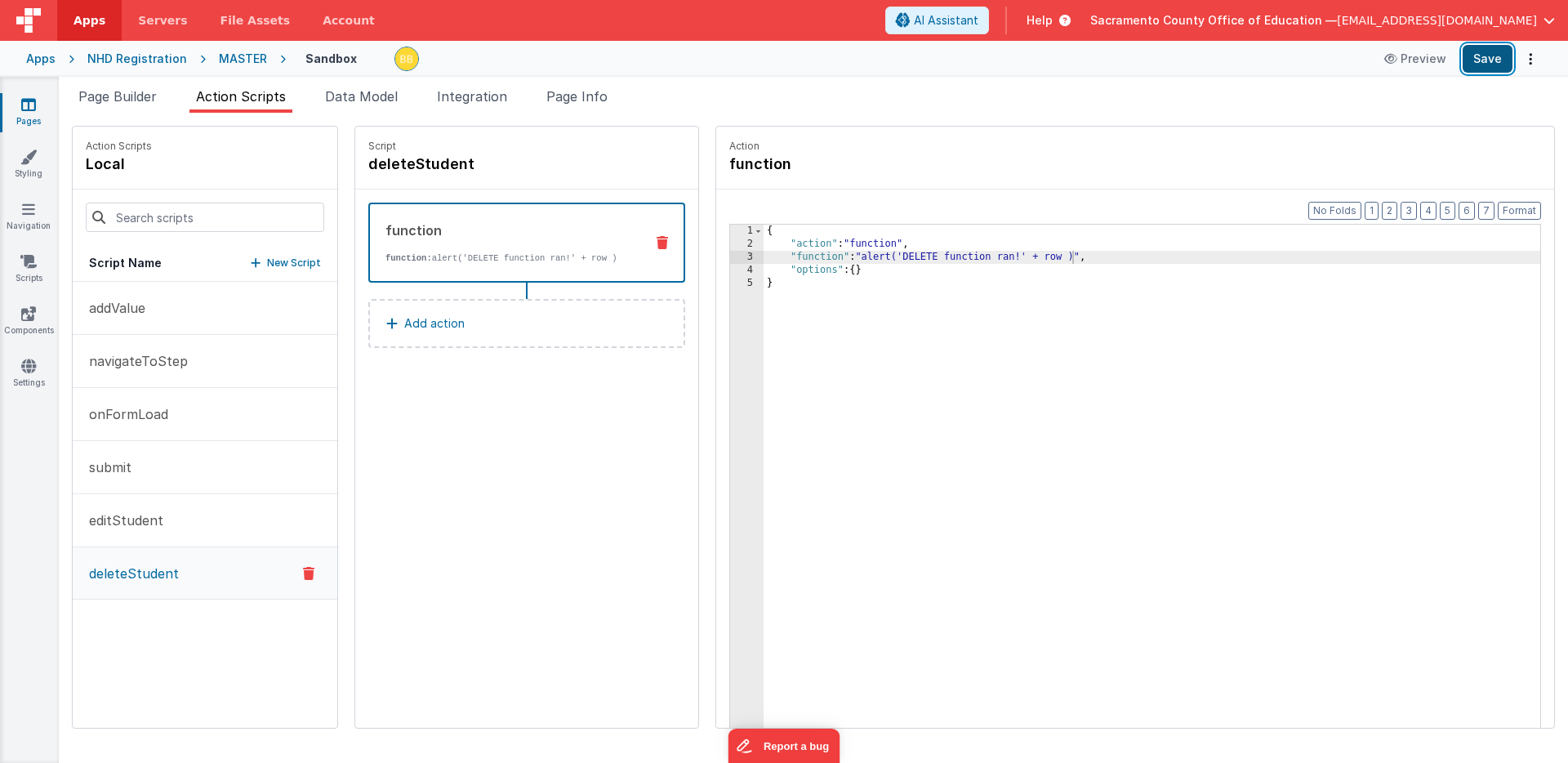
click at [1483, 55] on button "Save" at bounding box center [1487, 58] width 50 height 28
click at [128, 96] on span "Page Builder" at bounding box center [117, 96] width 78 height 16
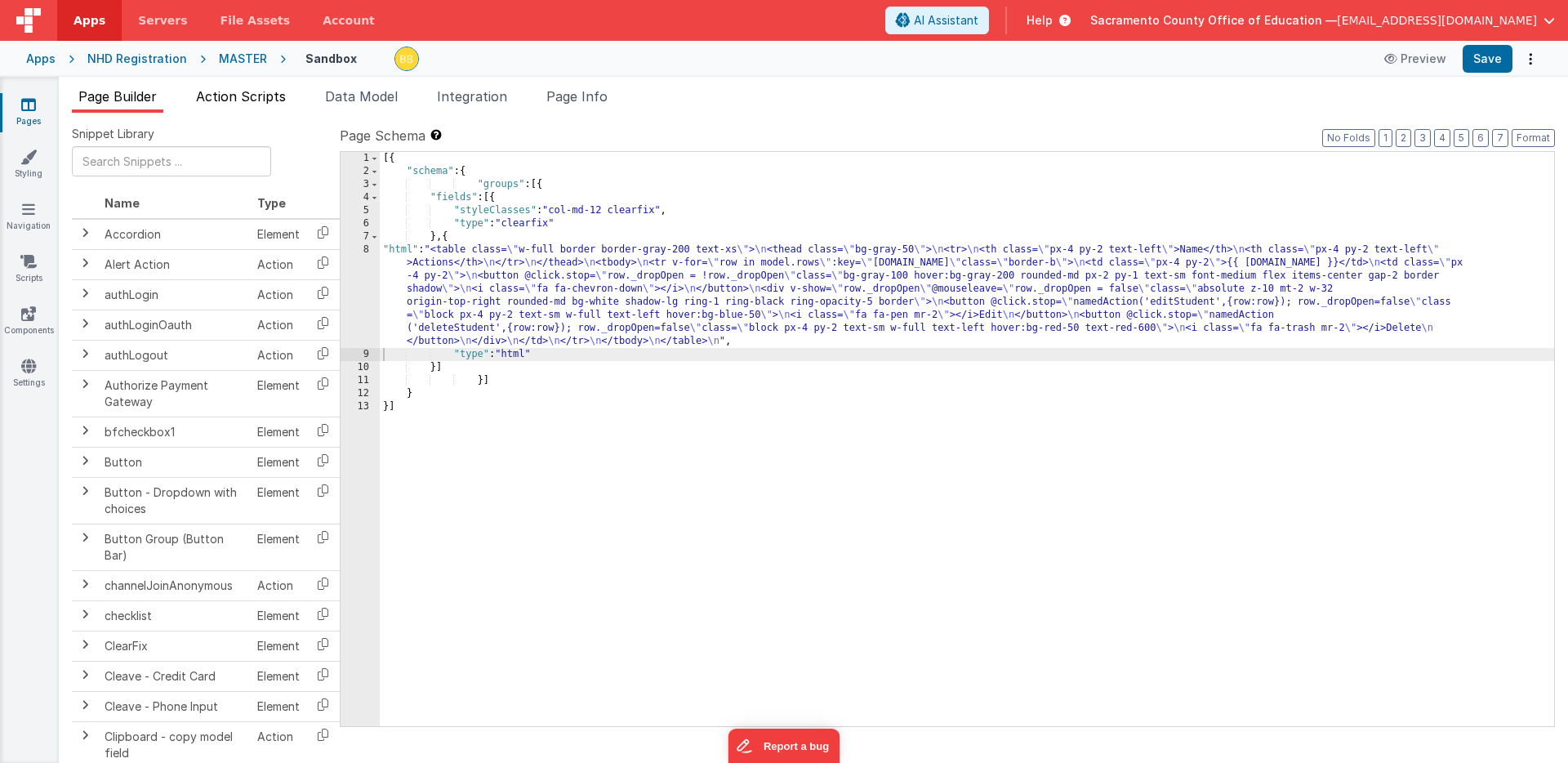
click at [270, 95] on span "Action Scripts" at bounding box center [241, 96] width 90 height 16
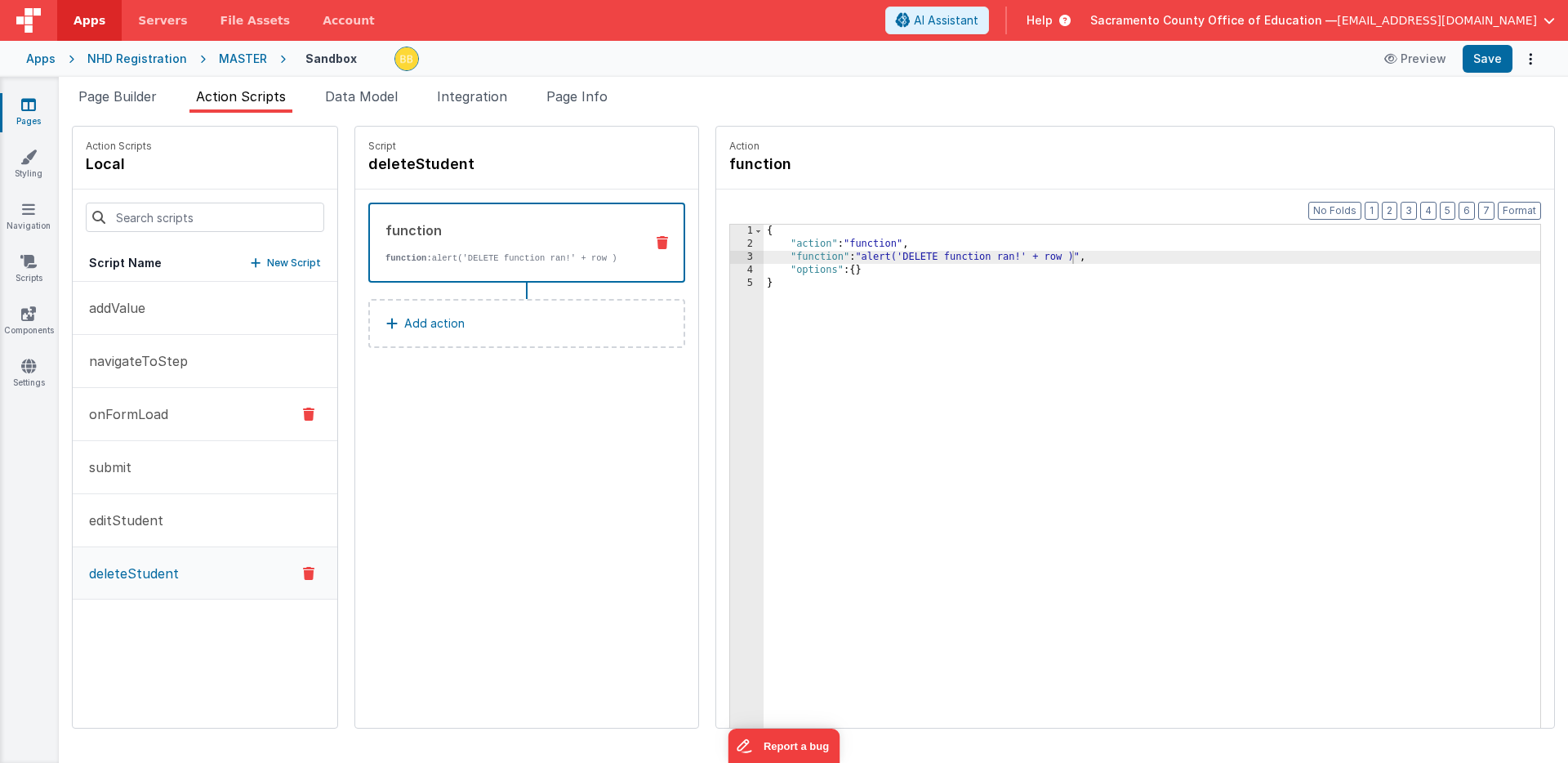
click at [147, 410] on p "onFormLoad" at bounding box center [124, 414] width 89 height 20
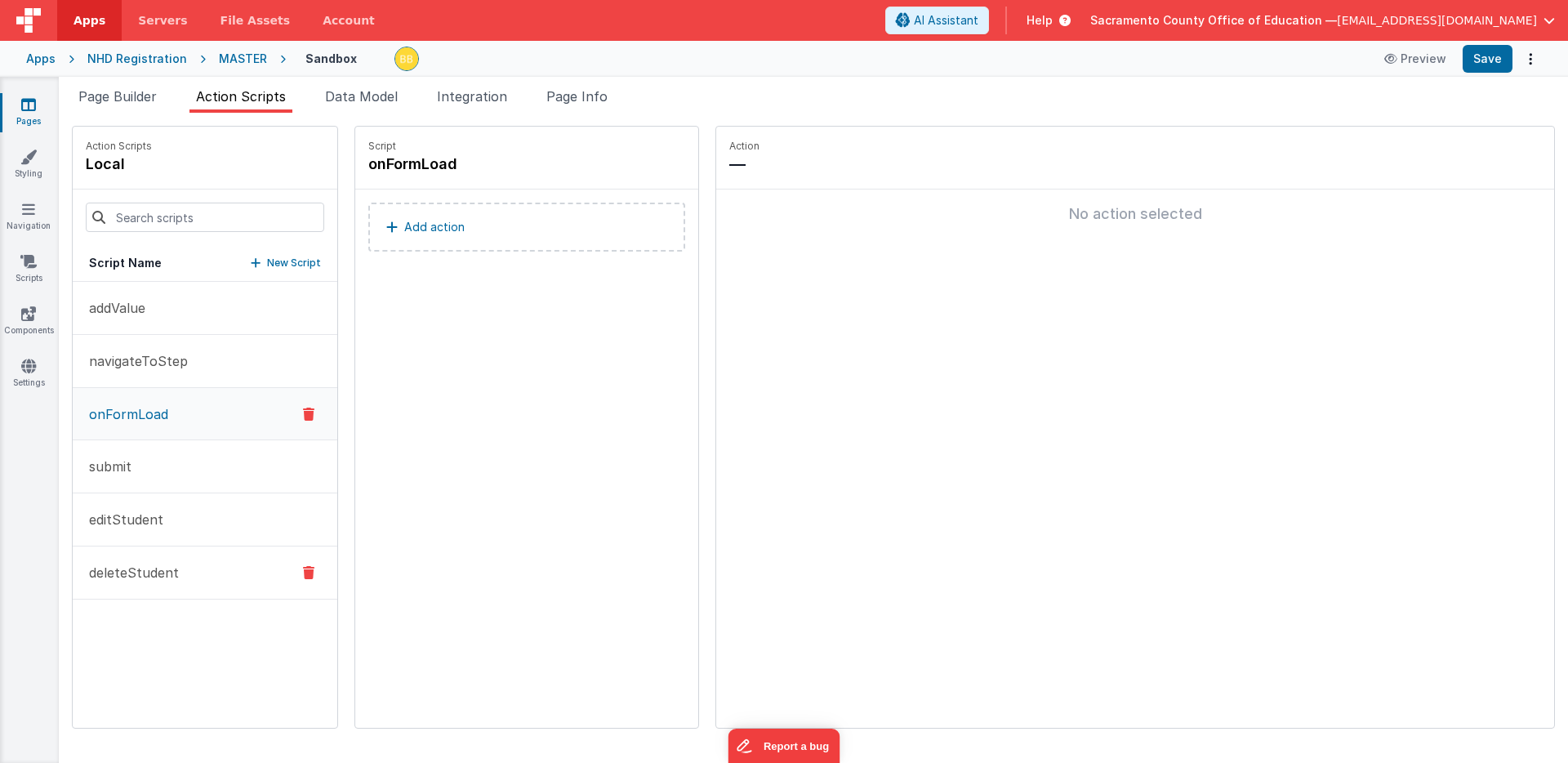
click at [142, 571] on p "deleteStudent" at bounding box center [129, 572] width 100 height 20
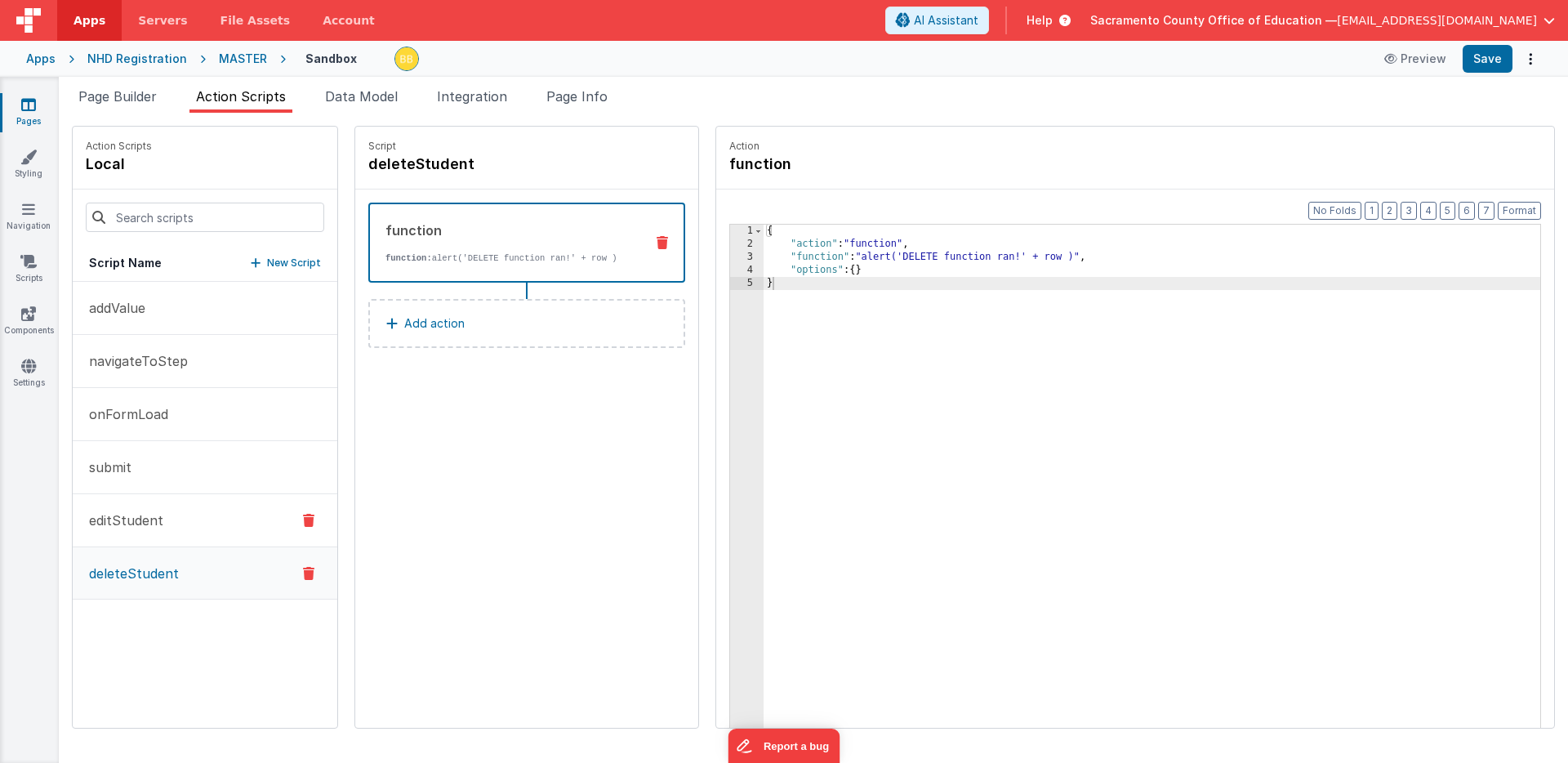
click at [133, 520] on p "editStudent" at bounding box center [121, 520] width 84 height 20
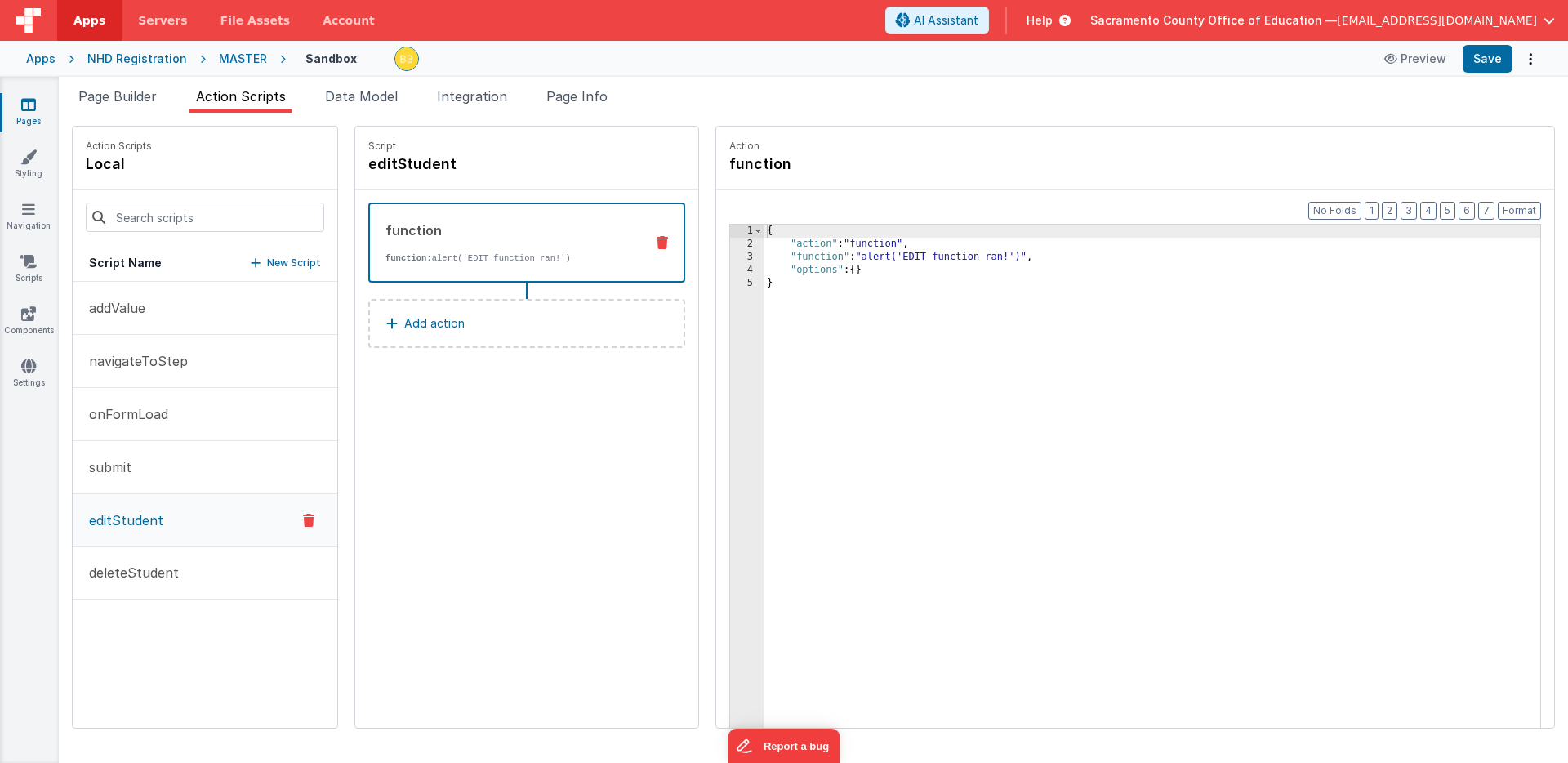
click at [404, 317] on p "Add action" at bounding box center [434, 323] width 61 height 20
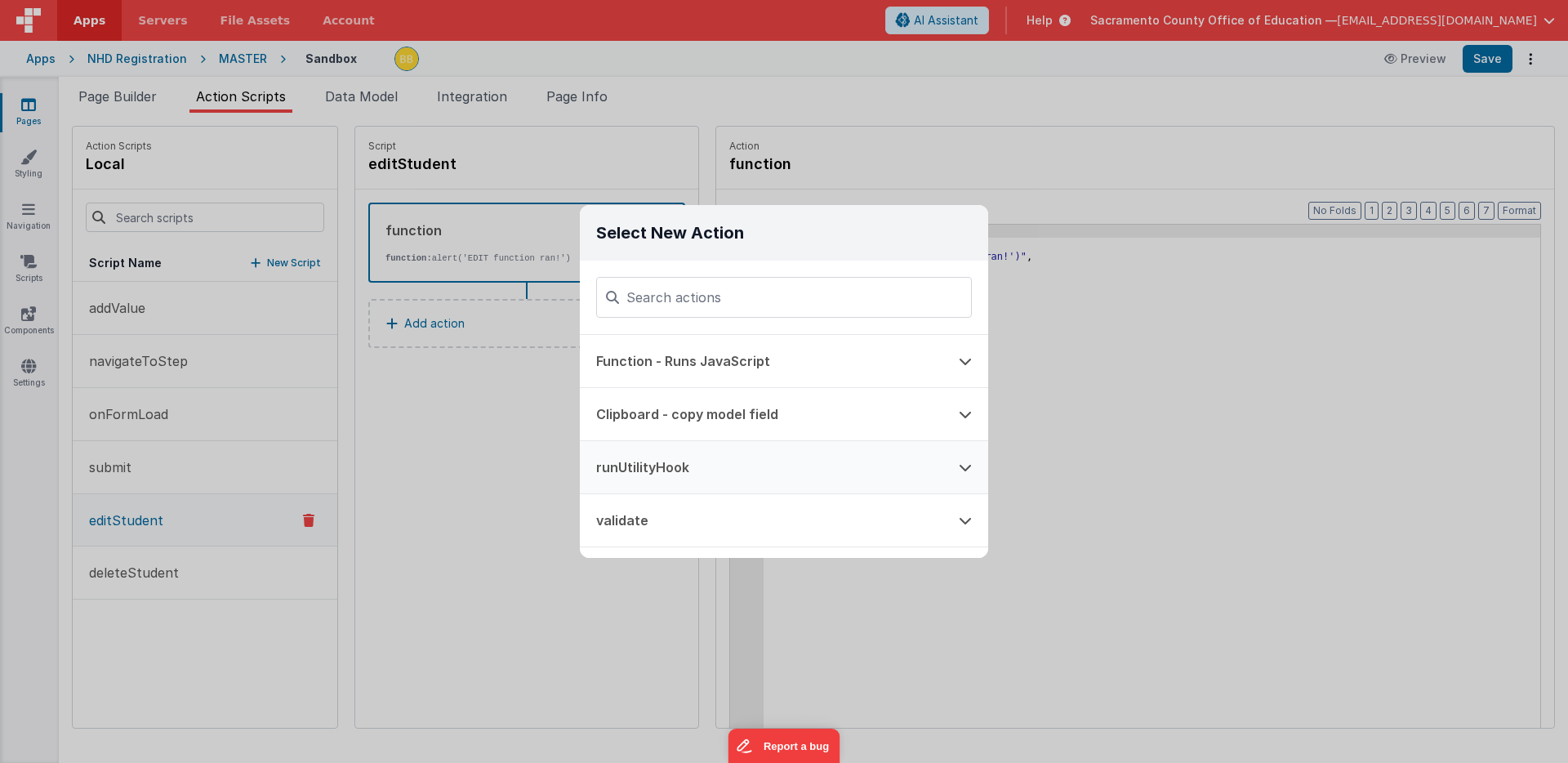
click at [656, 464] on button "runUtilityHook" at bounding box center [760, 467] width 362 height 53
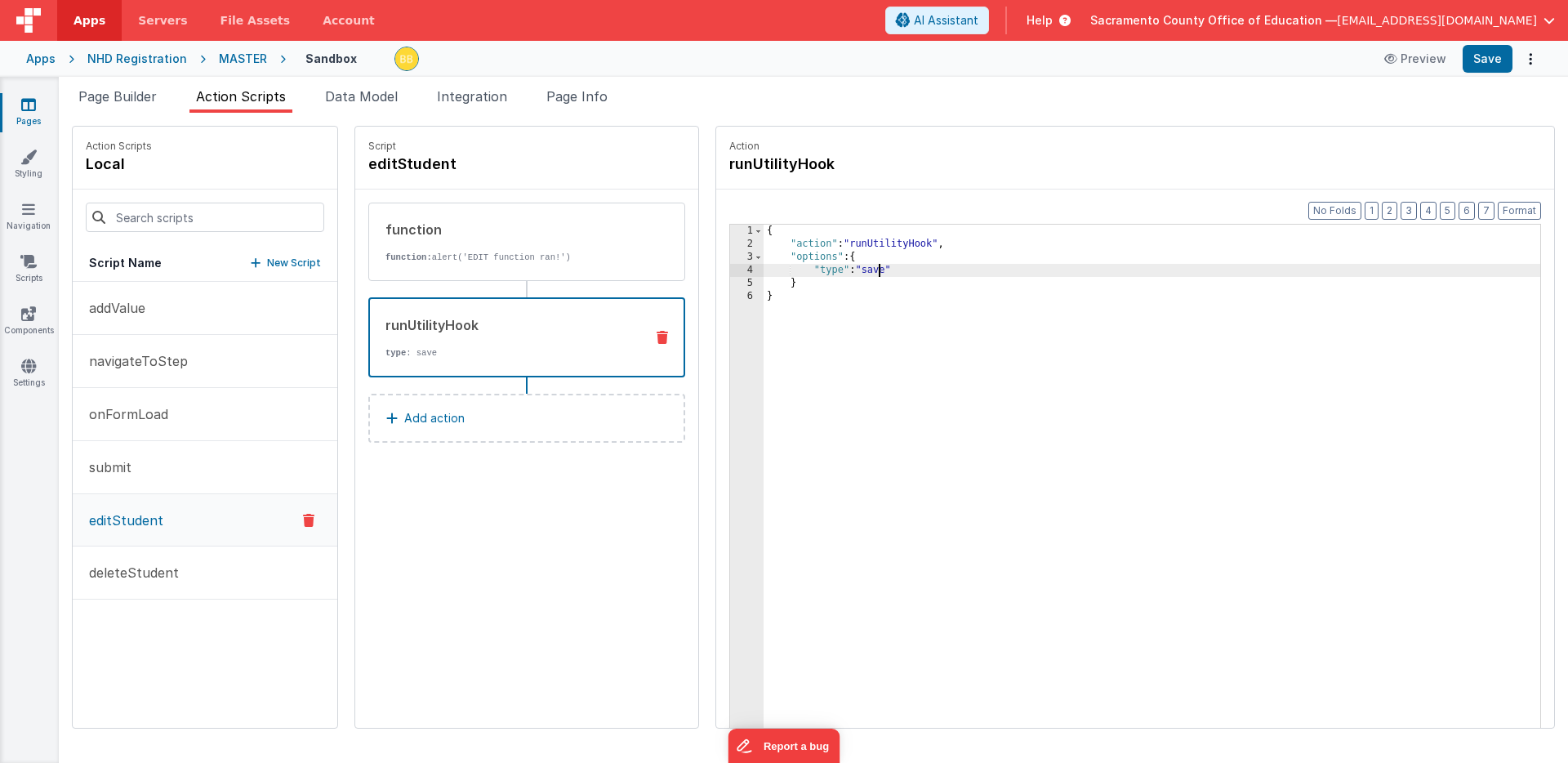
click at [832, 272] on div "{ "action" : "runUtilityHook" , "options" : { "type" : "save" } }" at bounding box center [1176, 514] width 825 height 580
click at [1486, 59] on button "Save" at bounding box center [1487, 58] width 50 height 28
click at [28, 158] on icon at bounding box center [28, 157] width 16 height 16
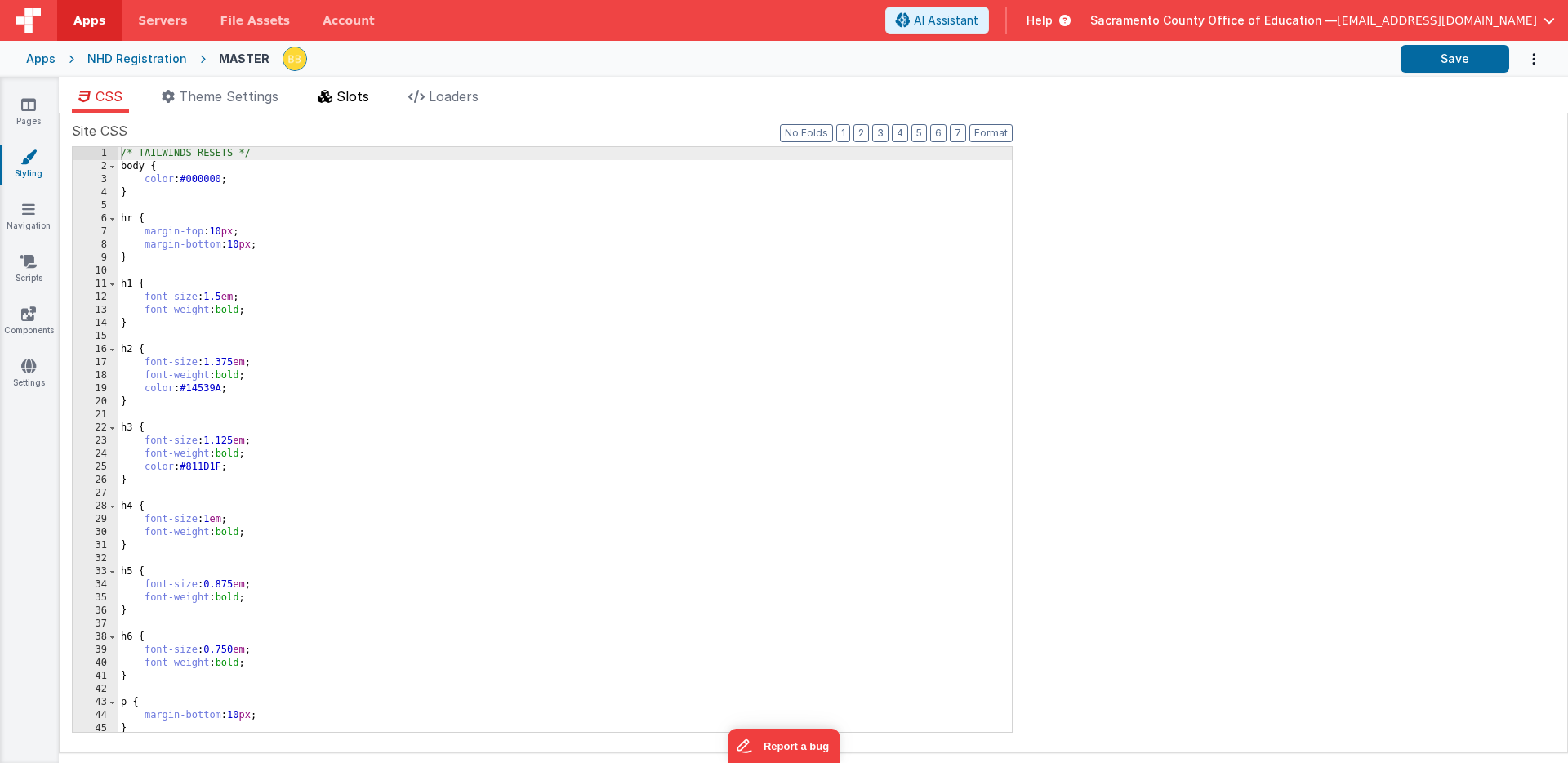
click at [358, 93] on span "Slots" at bounding box center [352, 96] width 33 height 16
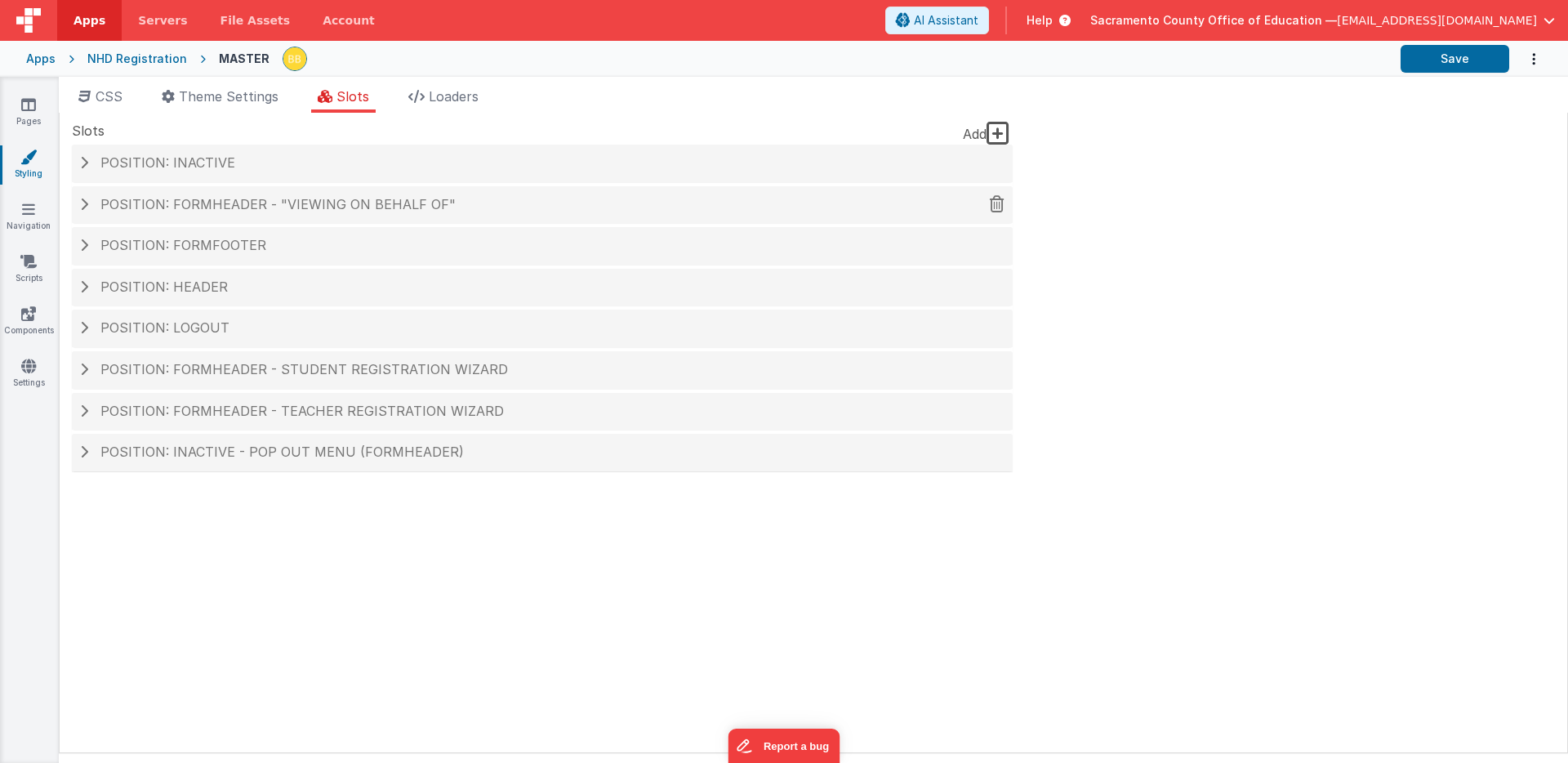
click at [255, 203] on span "Position: formHeader - "Viewing on behalf of"" at bounding box center [278, 204] width 355 height 16
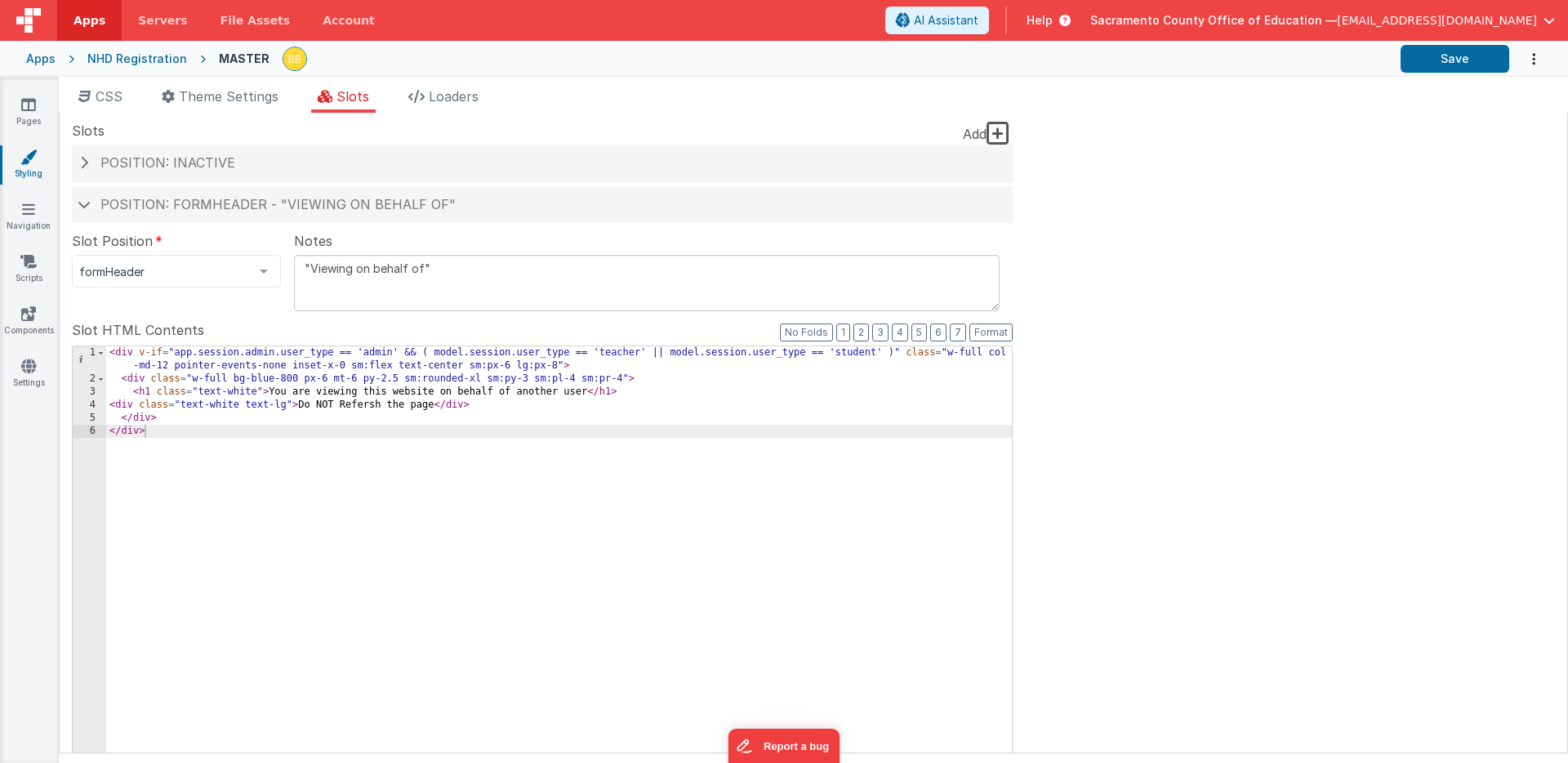
click at [303, 407] on div "< div v-if = "app.session.admin.user_type == 'admin' && ( model.session.user_ty…" at bounding box center [559, 630] width 906 height 569
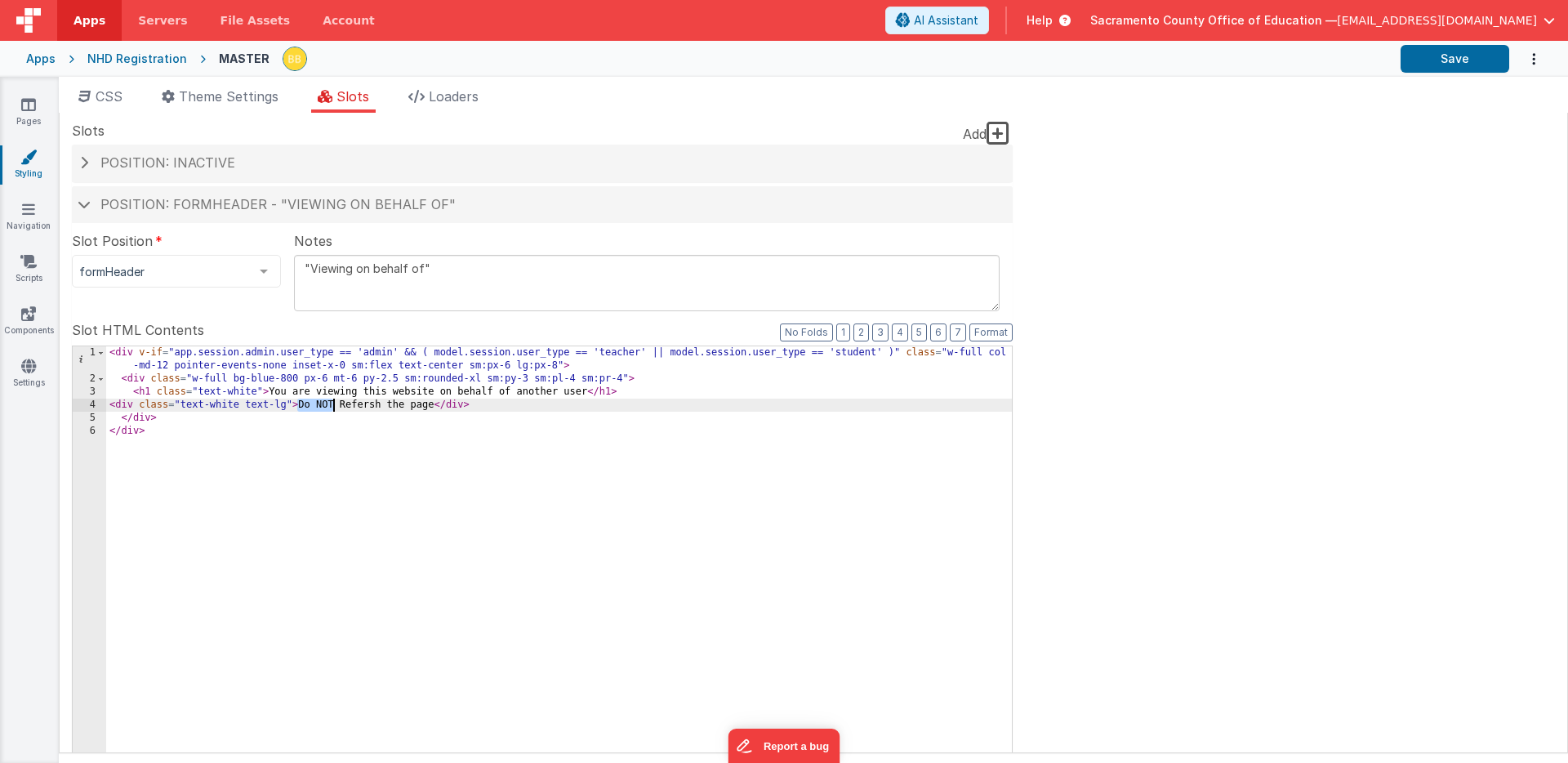
drag, startPoint x: 303, startPoint y: 407, endPoint x: 331, endPoint y: 407, distance: 28.0
click at [331, 407] on div "< div v-if = "app.session.admin.user_type == 'admin' && ( model.session.user_ty…" at bounding box center [559, 630] width 906 height 569
click at [433, 407] on div "< div v-if = "app.session.admin.user_type == 'admin' && ( model.session.user_ty…" at bounding box center [559, 630] width 906 height 569
click at [1455, 48] on button "Save" at bounding box center [1455, 58] width 109 height 28
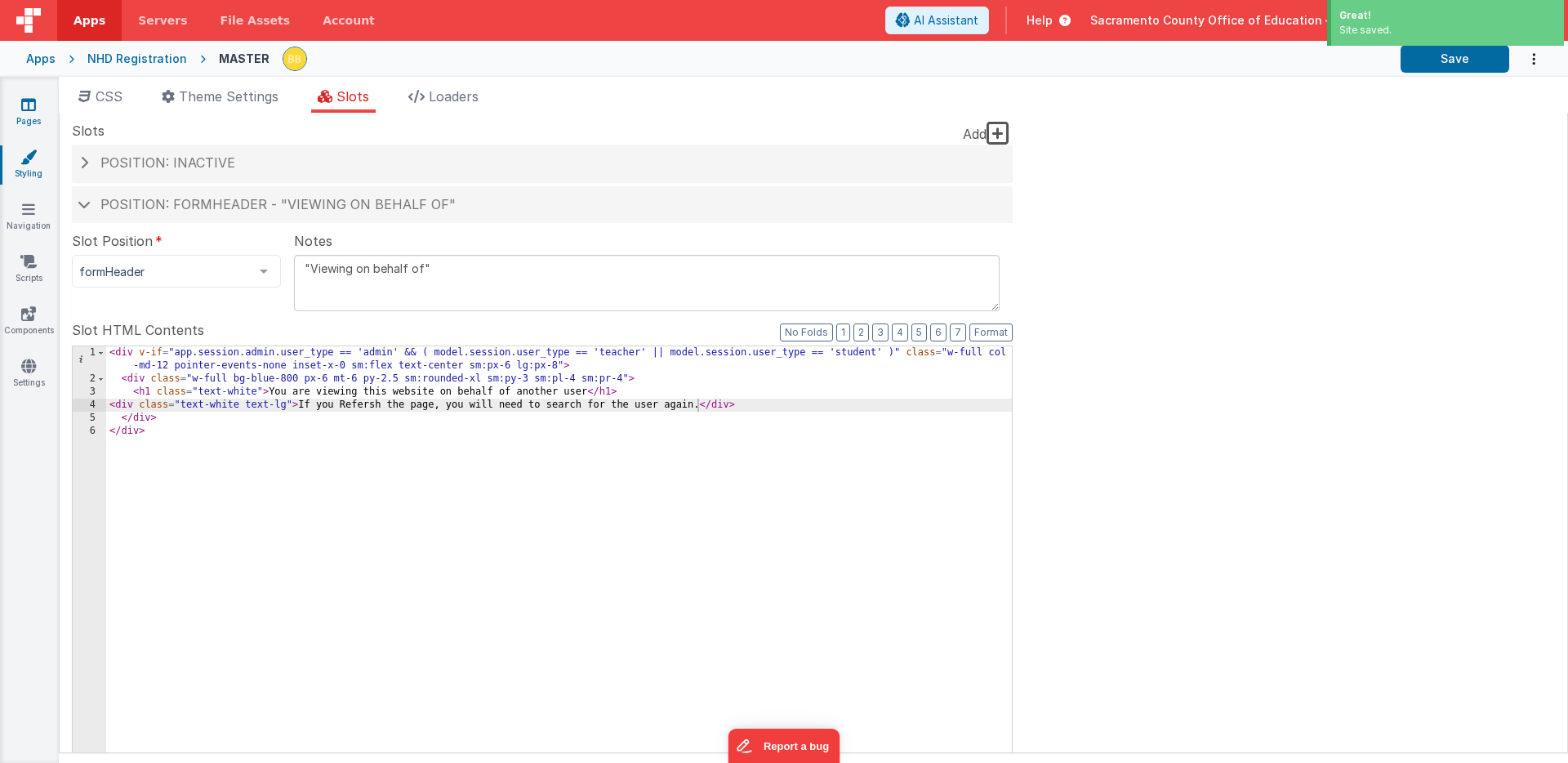
click at [28, 104] on icon at bounding box center [28, 104] width 15 height 16
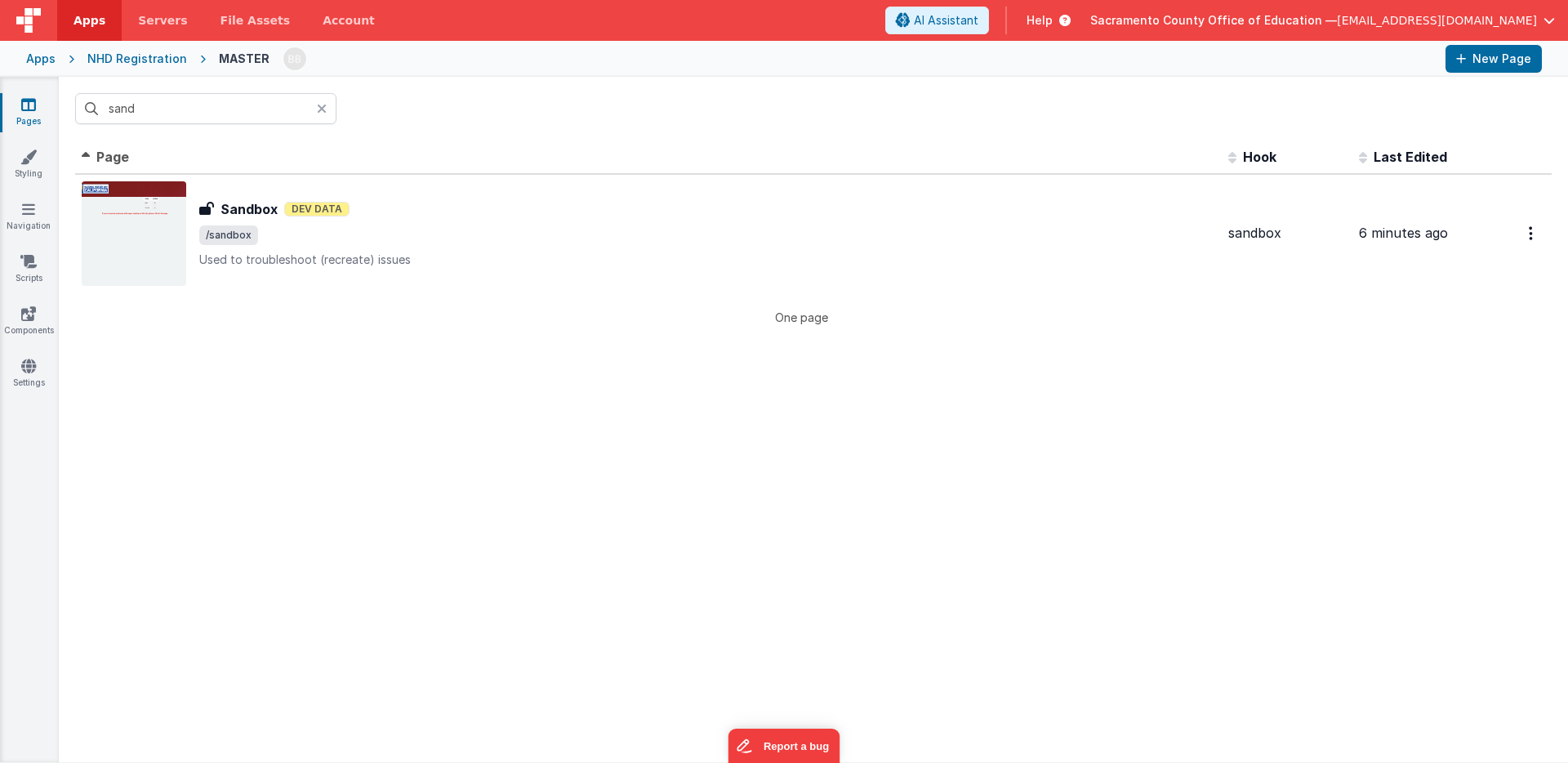
click at [31, 106] on icon at bounding box center [28, 104] width 15 height 16
click at [170, 108] on input "sand" at bounding box center [206, 108] width 262 height 31
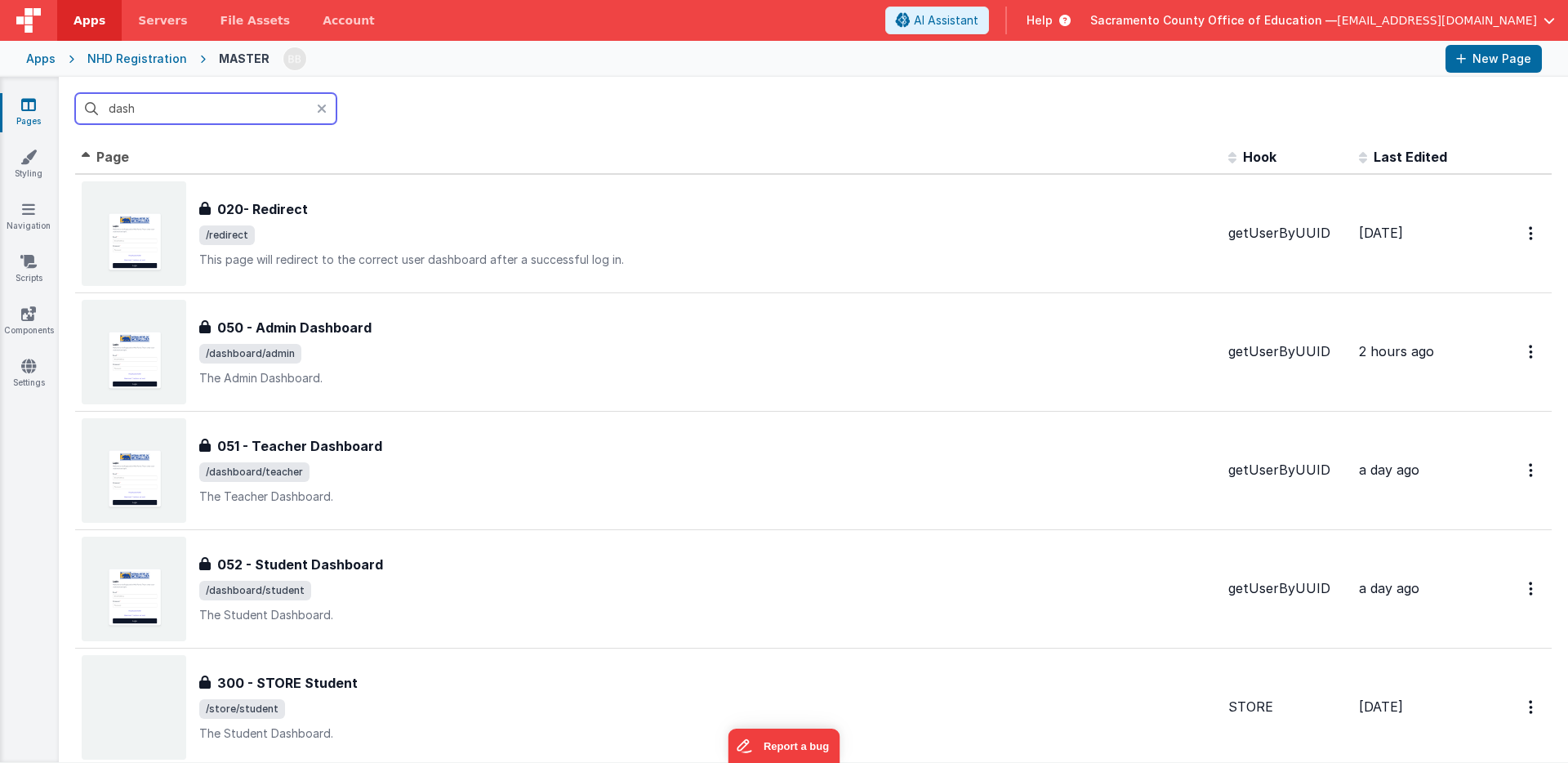
click at [125, 104] on input "dash" at bounding box center [206, 108] width 262 height 31
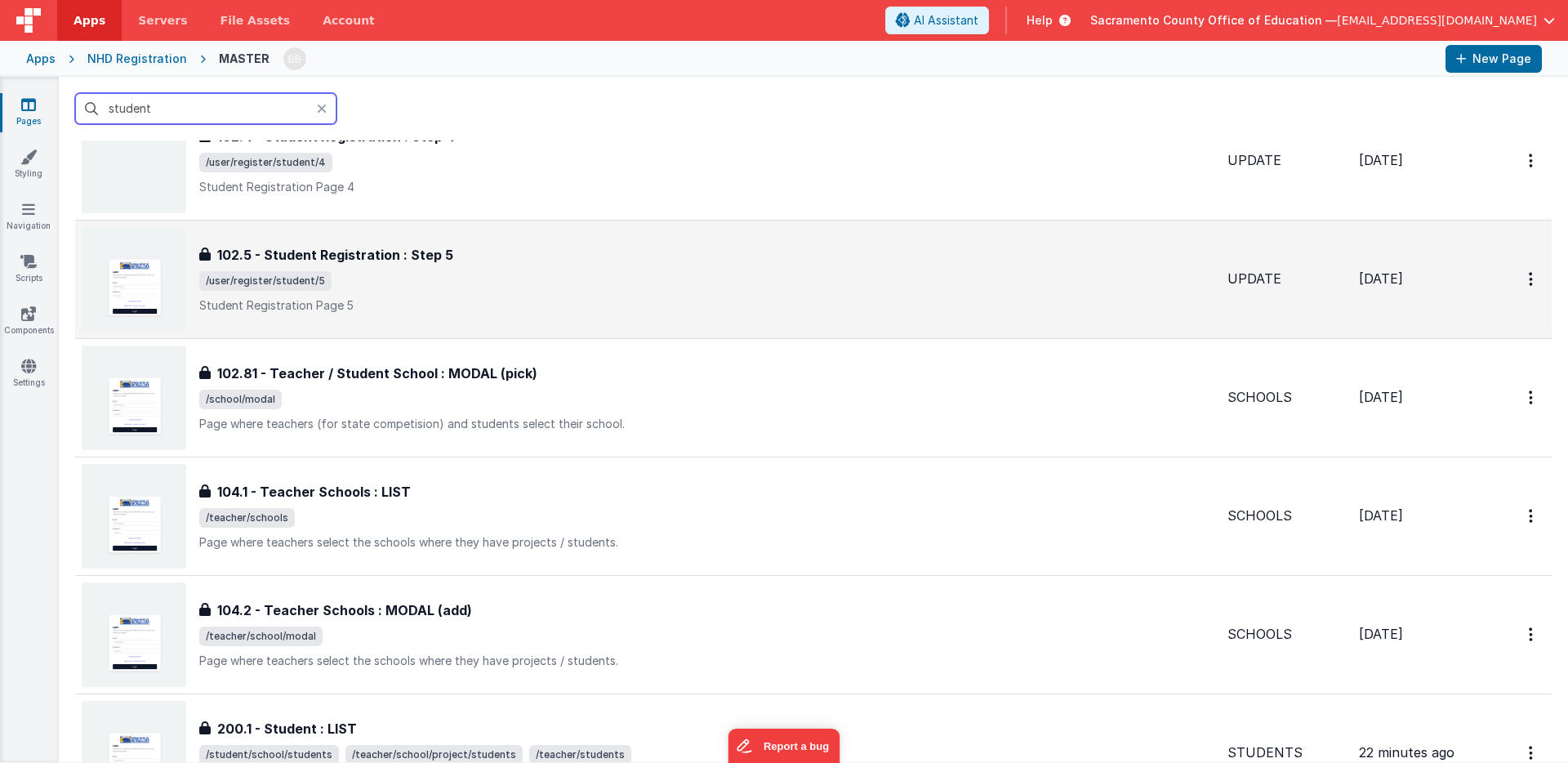
scroll to position [1210, 0]
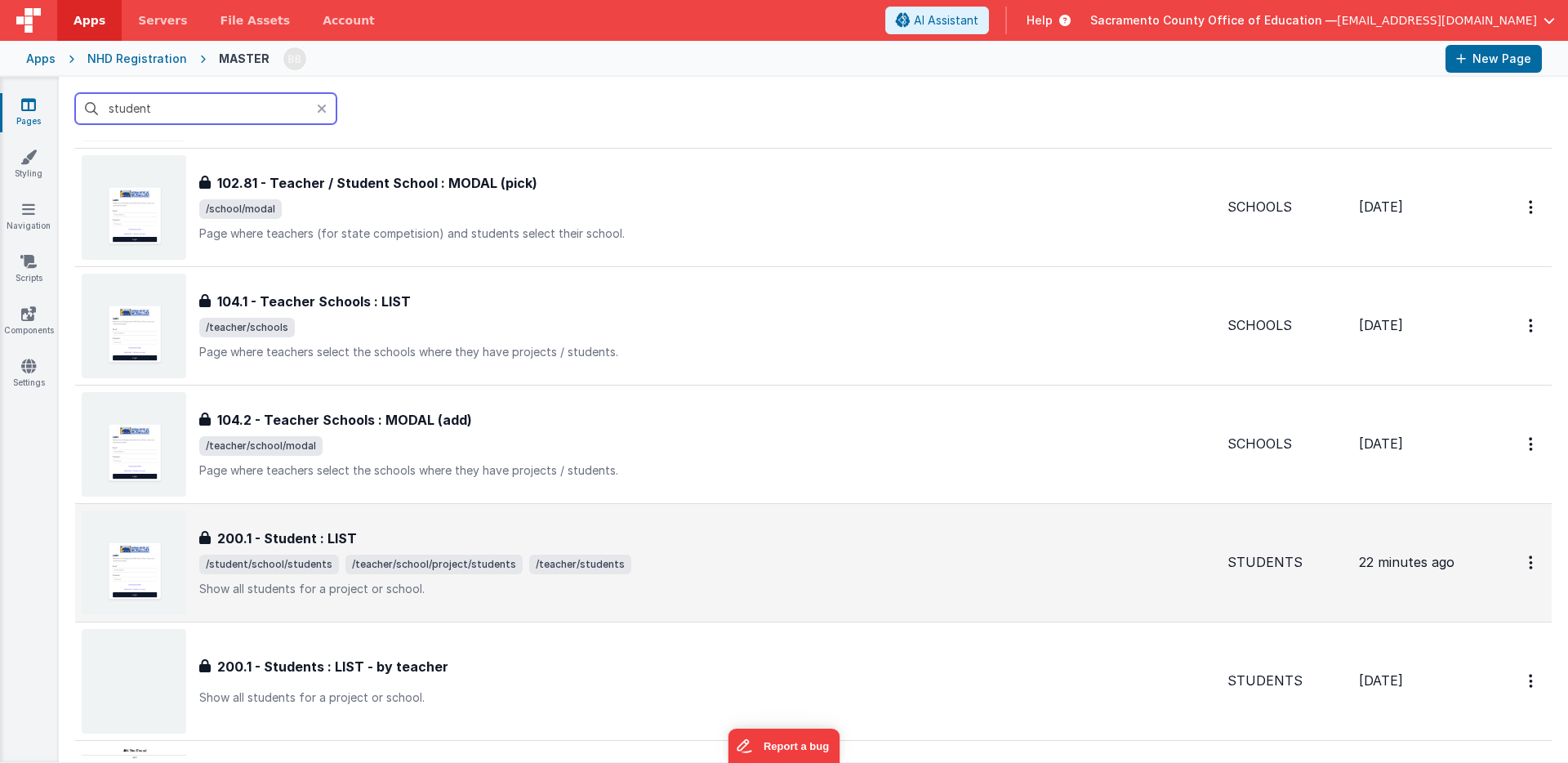
type input "student"
click at [530, 562] on span "/teacher/students" at bounding box center [581, 564] width 102 height 20
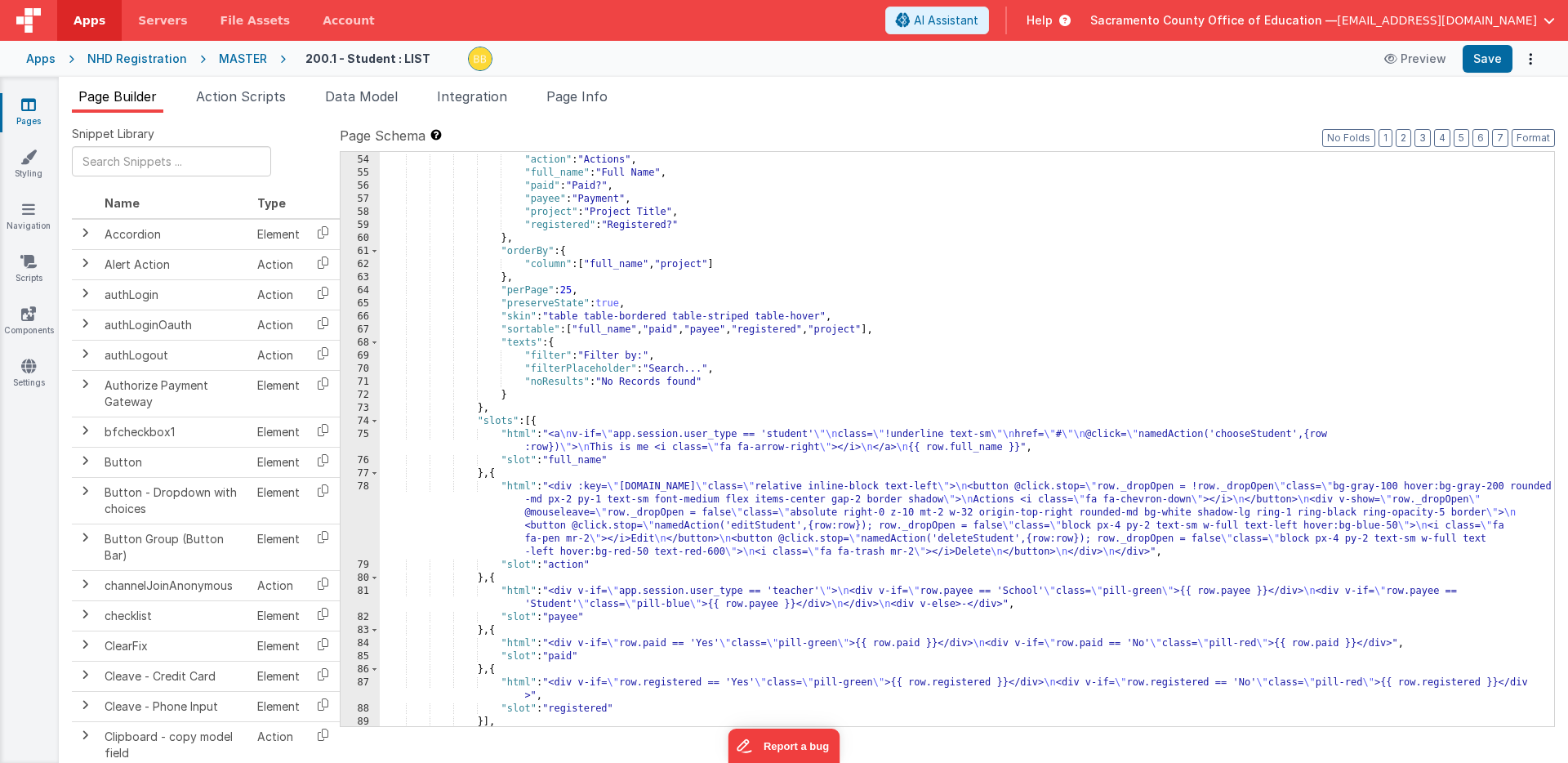
scroll to position [1033, 0]
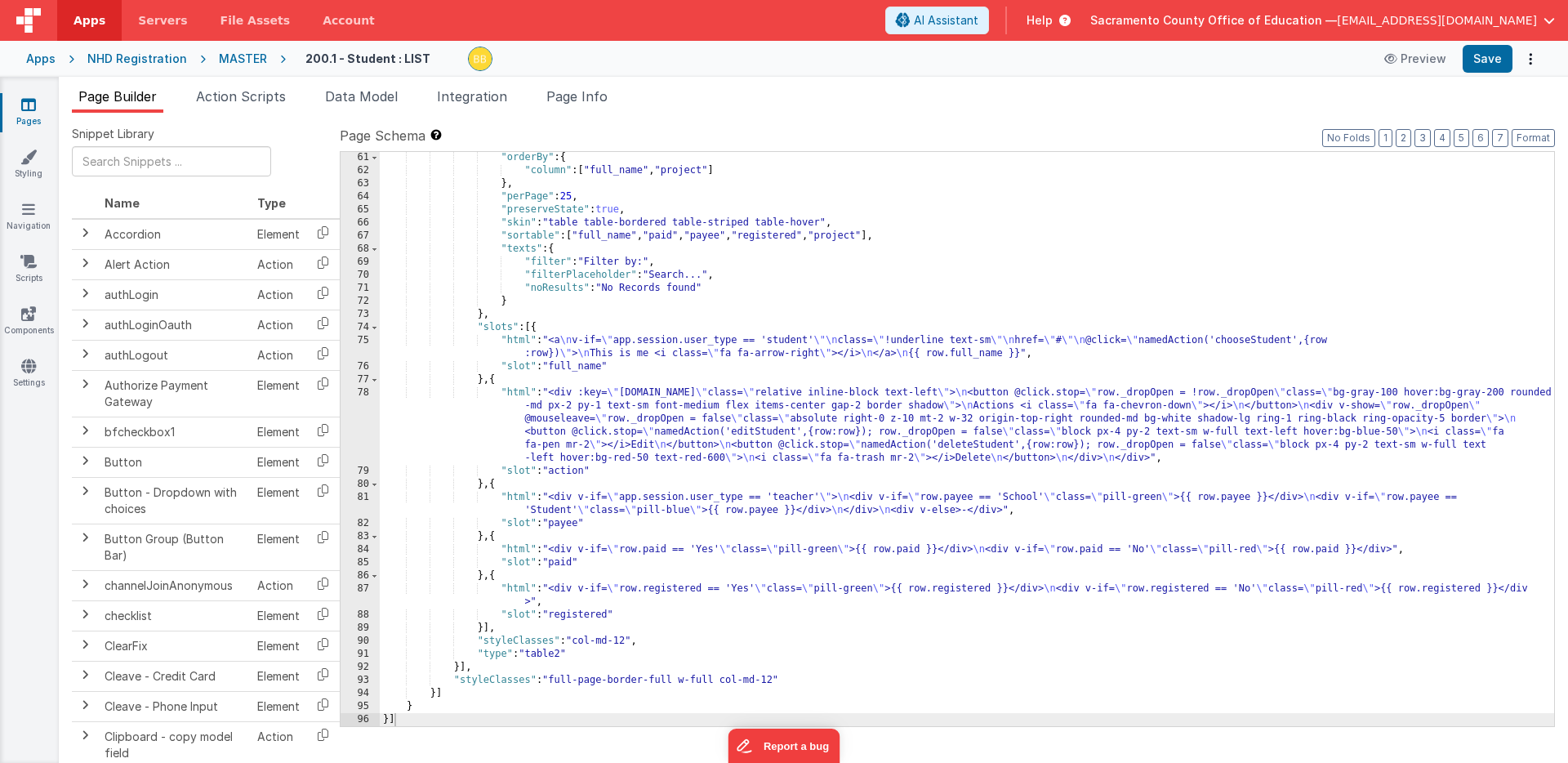
click at [513, 392] on div ""orderBy" : { "column" : [ "full_name" , "project" ] } , "perPage" : 25 , "pres…" at bounding box center [967, 451] width 1175 height 600
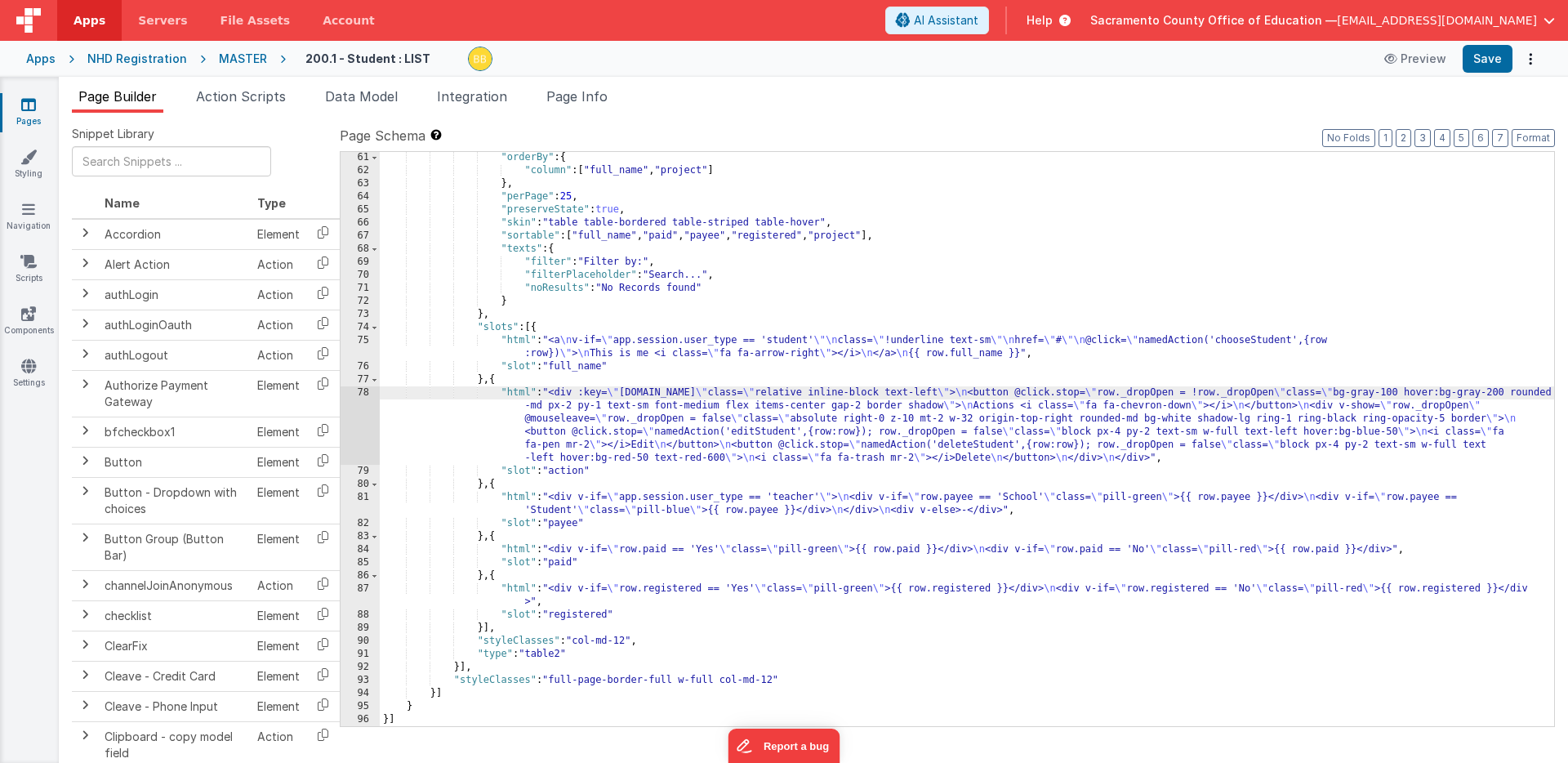
click at [352, 408] on div "78" at bounding box center [360, 425] width 39 height 78
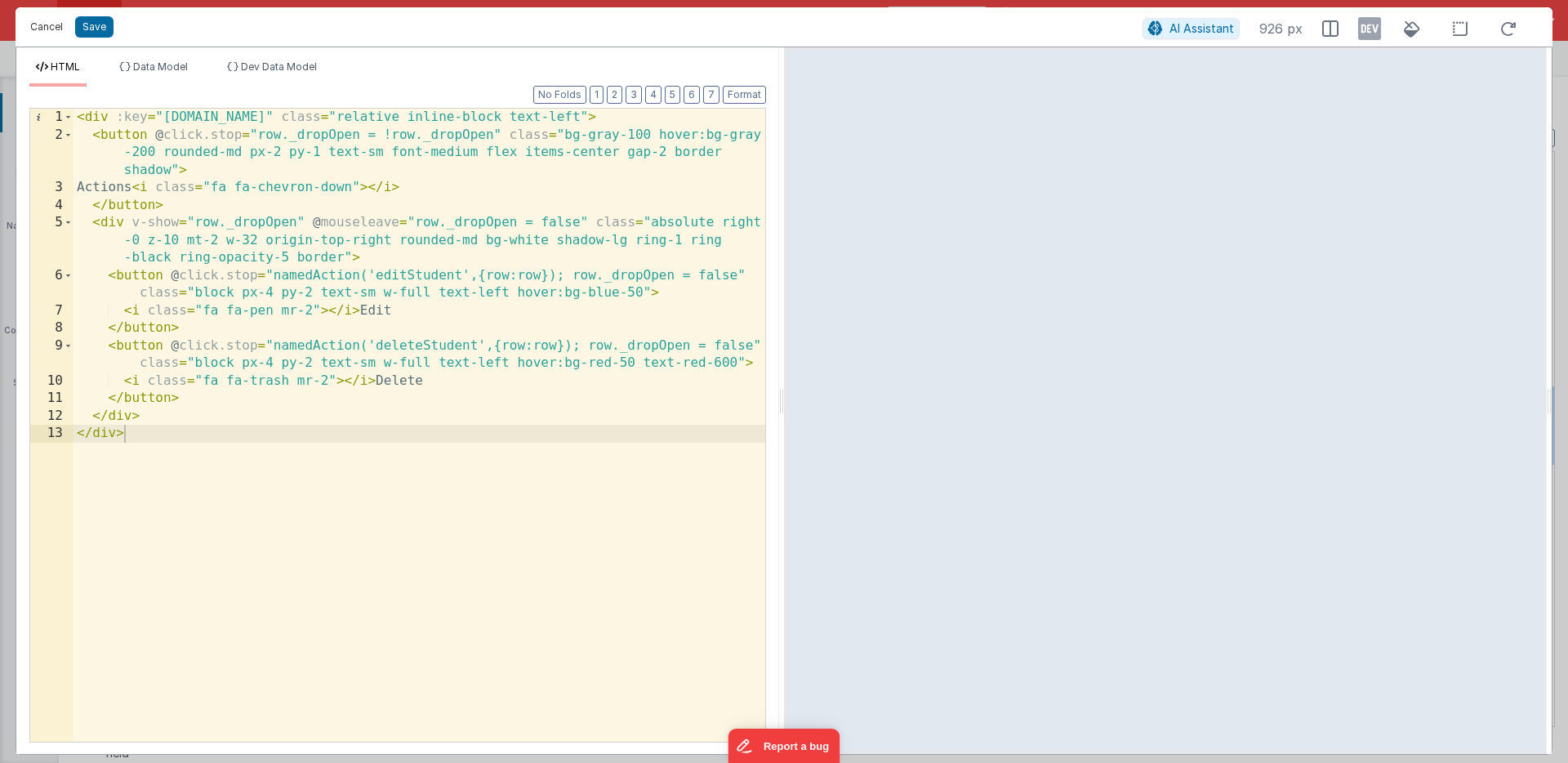
click at [46, 28] on button "Cancel" at bounding box center [46, 26] width 49 height 23
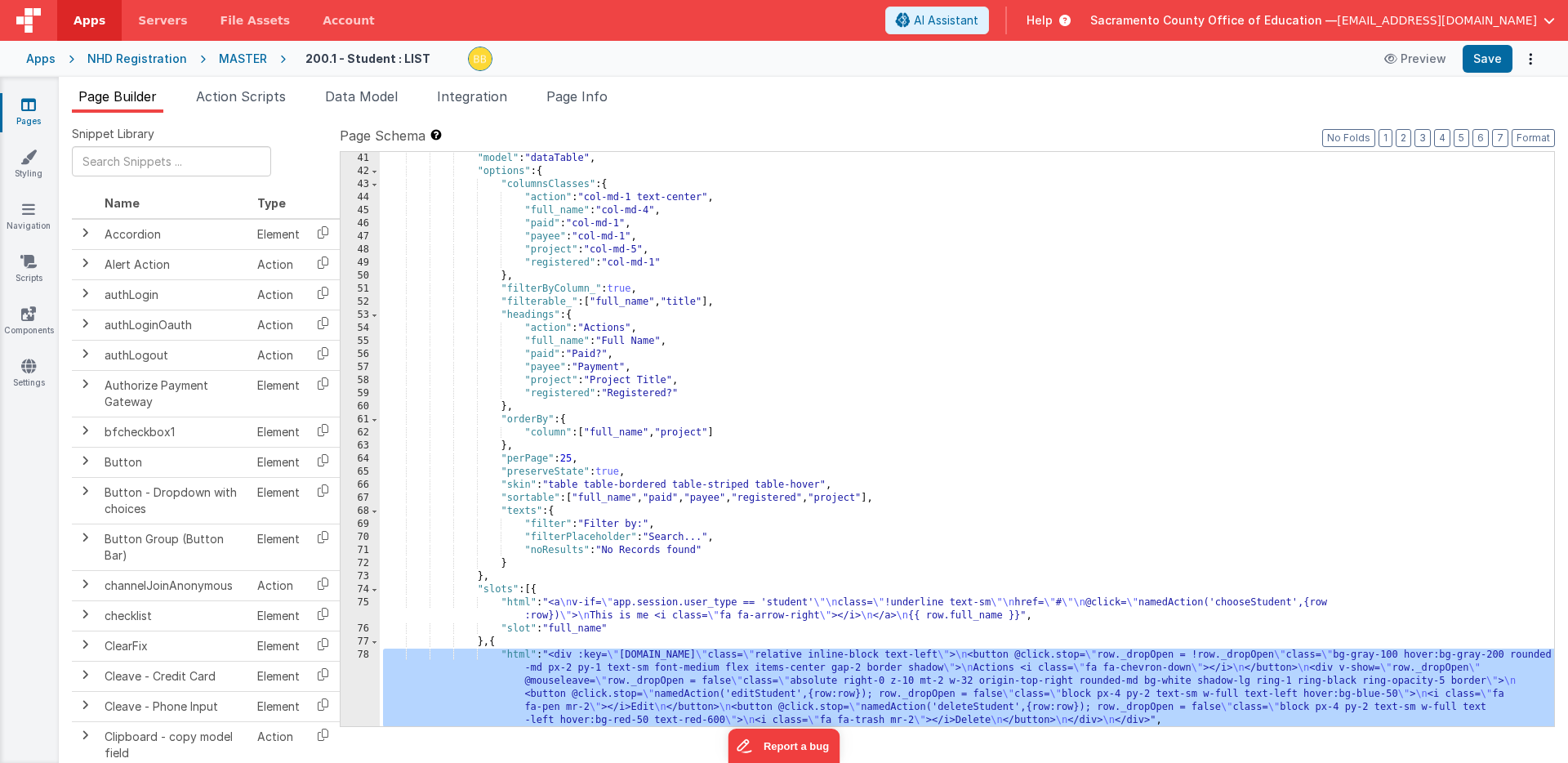
scroll to position [771, 0]
click at [660, 263] on div ""model" : "dataTable" , "options" : { "columnsClasses" : { "action" : "col-md-1…" at bounding box center [967, 451] width 1175 height 600
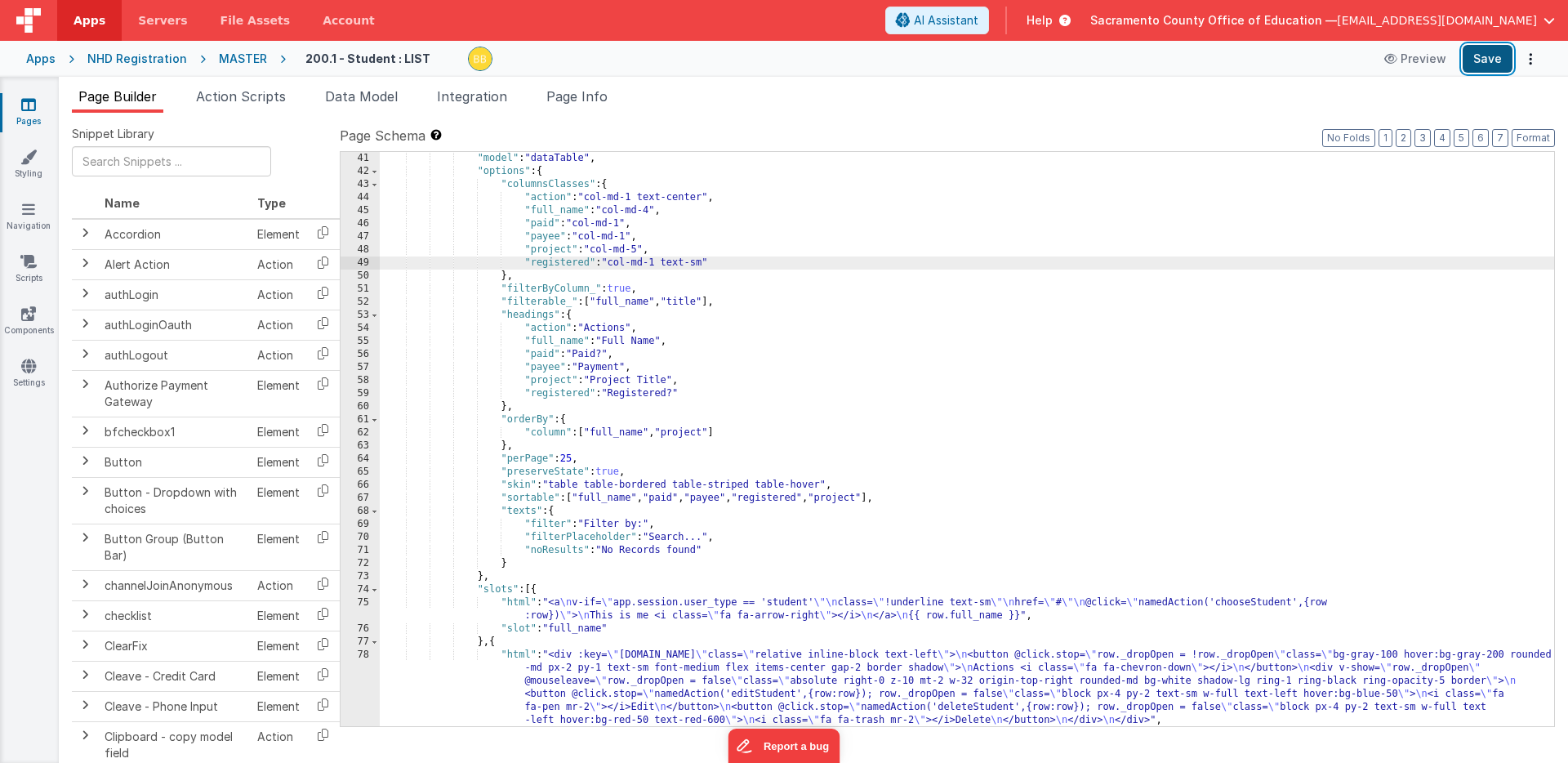
click at [1498, 53] on button "Save" at bounding box center [1487, 58] width 50 height 28
drag, startPoint x: 694, startPoint y: 265, endPoint x: 707, endPoint y: 265, distance: 13.0
click at [707, 265] on div ""model" : "dataTable" , "options" : { "columnsClasses" : { "action" : "col-md-1…" at bounding box center [967, 451] width 1175 height 600
click at [1484, 56] on button "Save" at bounding box center [1487, 58] width 50 height 28
click at [630, 236] on div ""model" : "dataTable" , "options" : { "columnsClasses" : { "action" : "col-md-1…" at bounding box center [967, 451] width 1175 height 600
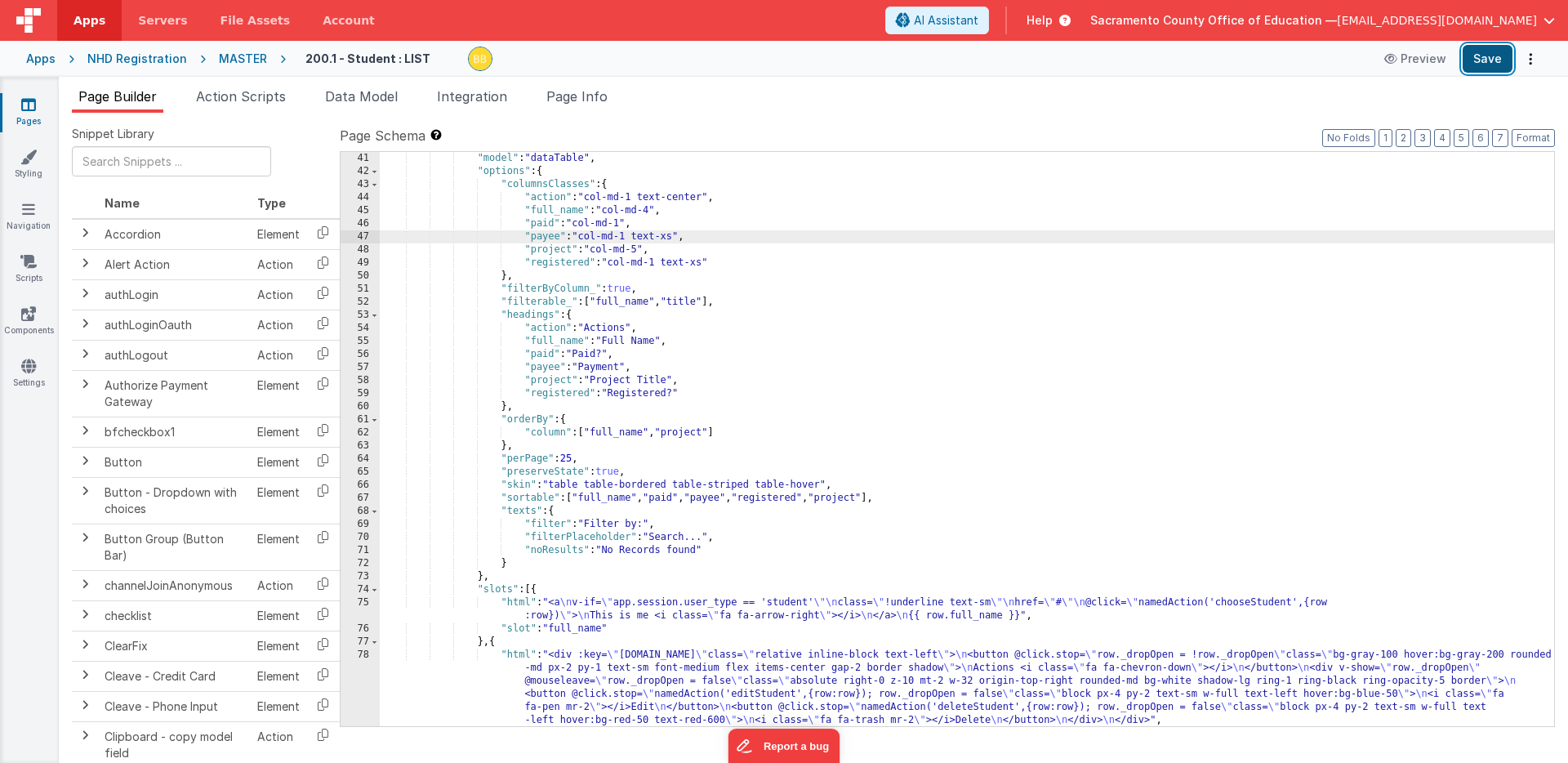
click at [1486, 54] on button "Save" at bounding box center [1487, 58] width 50 height 28
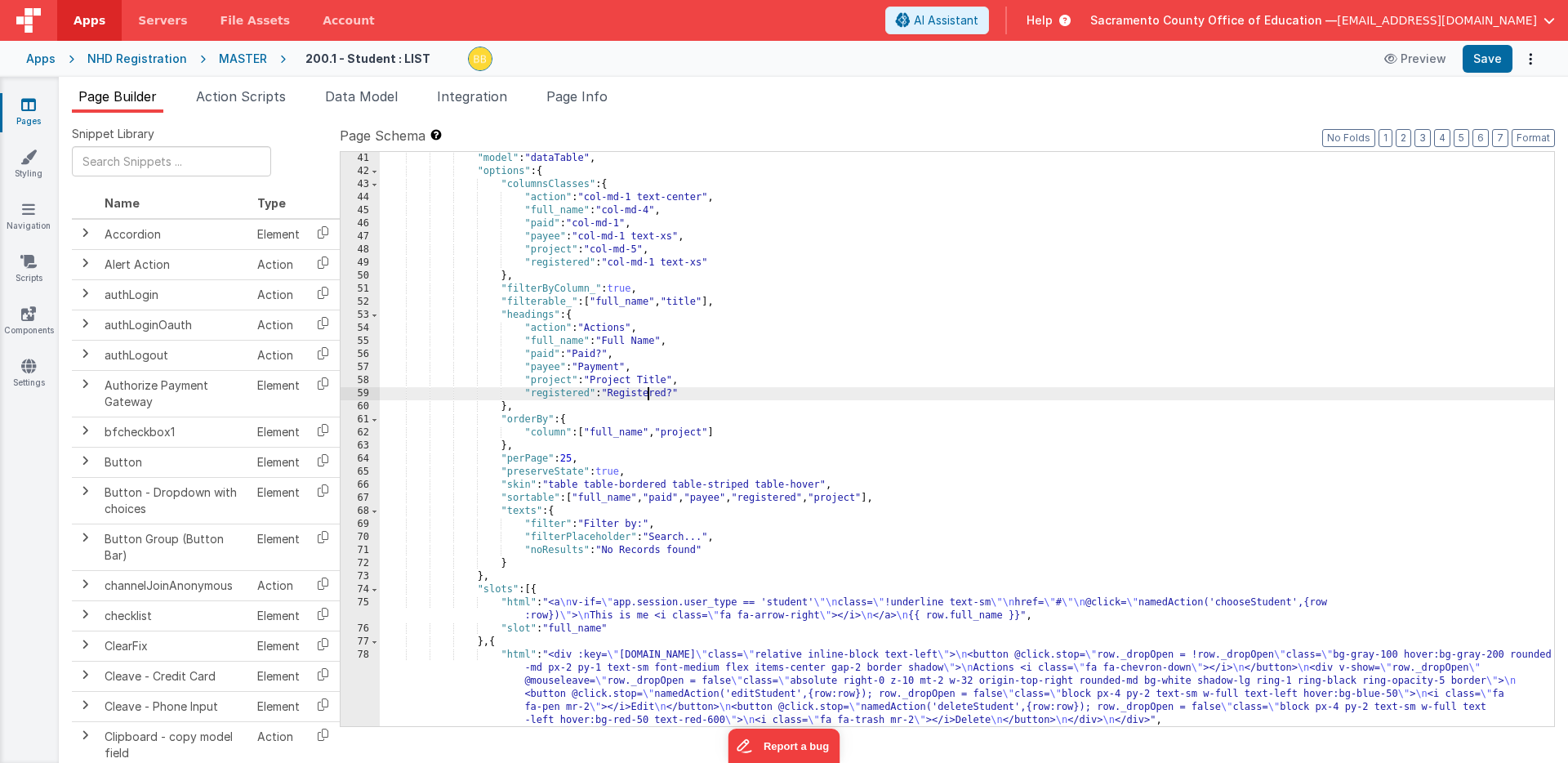
click at [647, 394] on div ""model" : "dataTable" , "options" : { "columnsClasses" : { "action" : "col-md-1…" at bounding box center [967, 451] width 1175 height 600
click at [1493, 58] on button "Save" at bounding box center [1487, 58] width 50 height 28
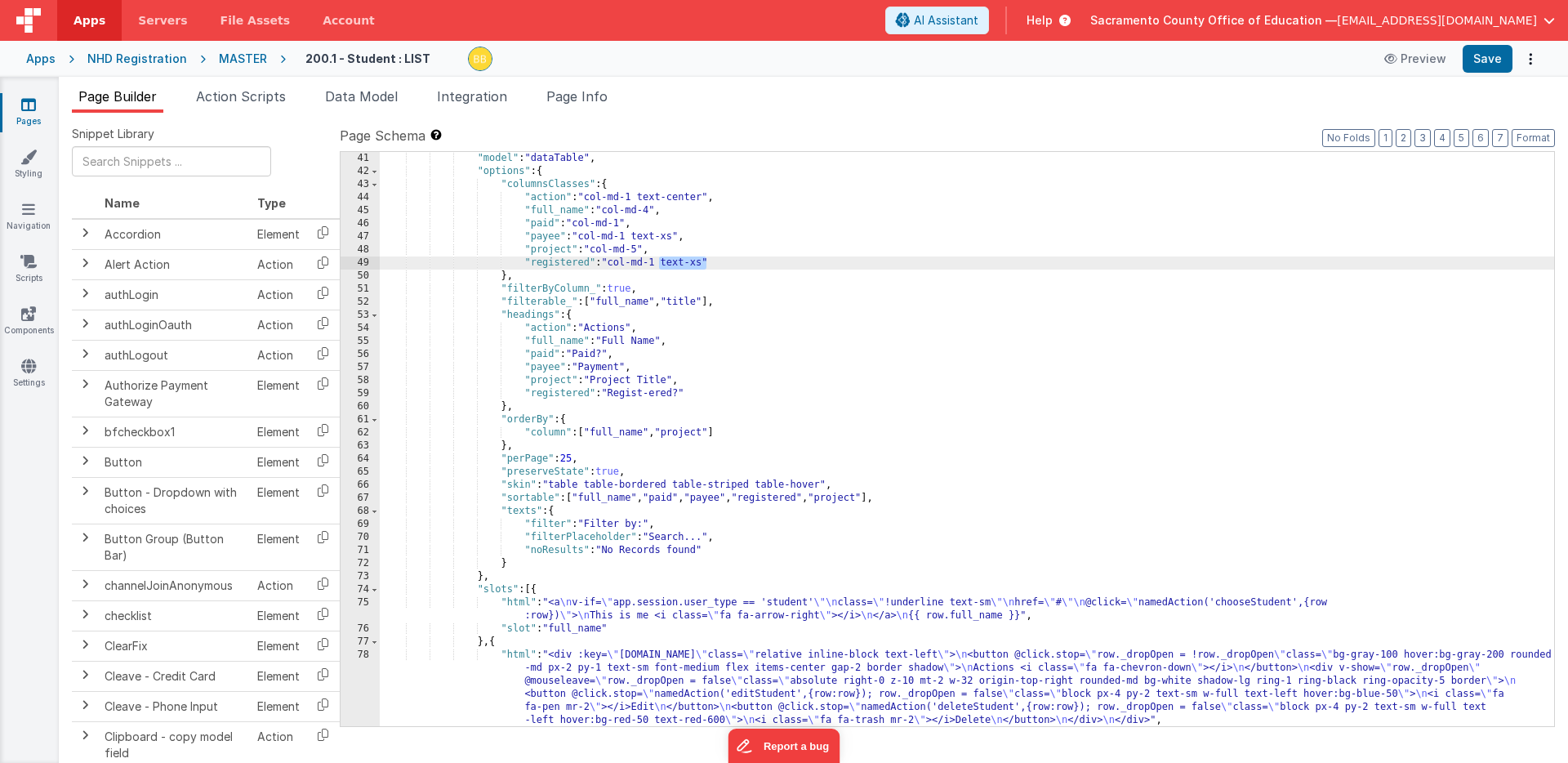
drag, startPoint x: 660, startPoint y: 263, endPoint x: 705, endPoint y: 262, distance: 45.0
click at [705, 262] on div ""model" : "dataTable" , "options" : { "columnsClasses" : { "action" : "col-md-1…" at bounding box center [967, 451] width 1175 height 600
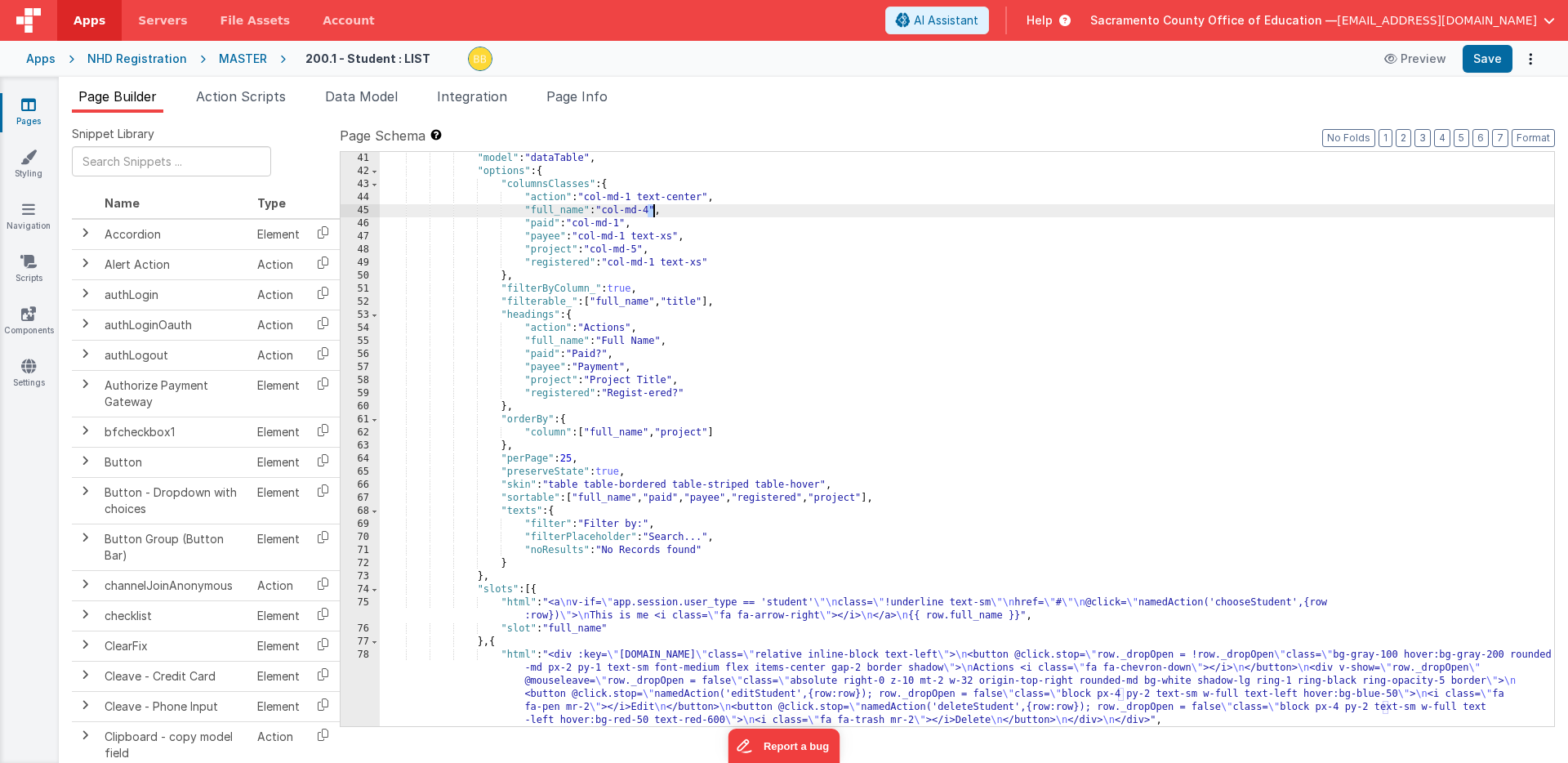
click at [653, 211] on div ""model" : "dataTable" , "options" : { "columnsClasses" : { "action" : "col-md-1…" at bounding box center [967, 451] width 1175 height 600
click at [1484, 54] on button "Save" at bounding box center [1487, 58] width 50 height 28
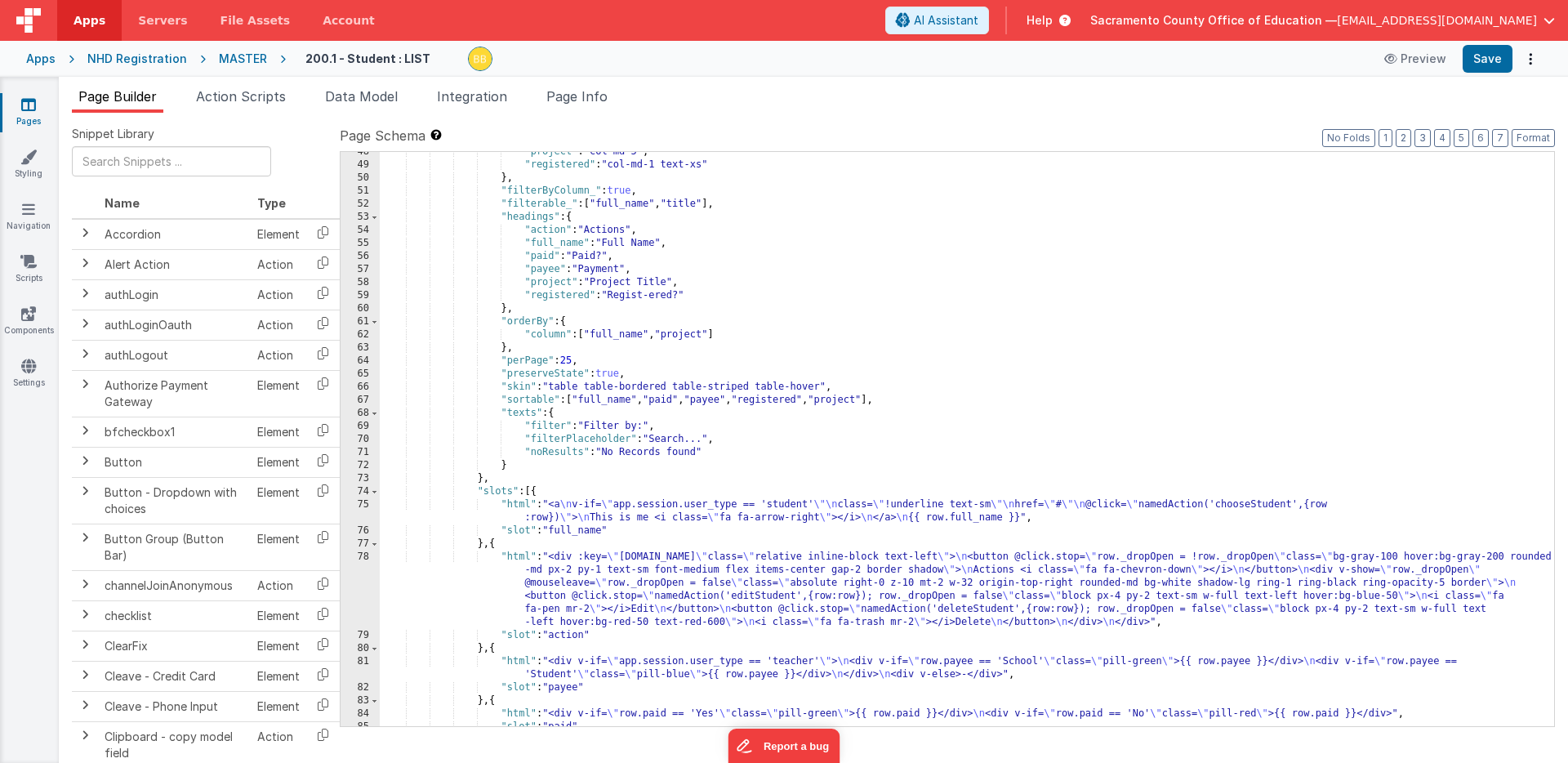
scroll to position [869, 0]
drag, startPoint x: 994, startPoint y: 570, endPoint x: 1042, endPoint y: 570, distance: 48.0
click at [1042, 570] on div ""project" : "col-md-5" , "registered" : "col-md-1 text-xs" } , "filterByColumn_…" at bounding box center [967, 445] width 1175 height 600
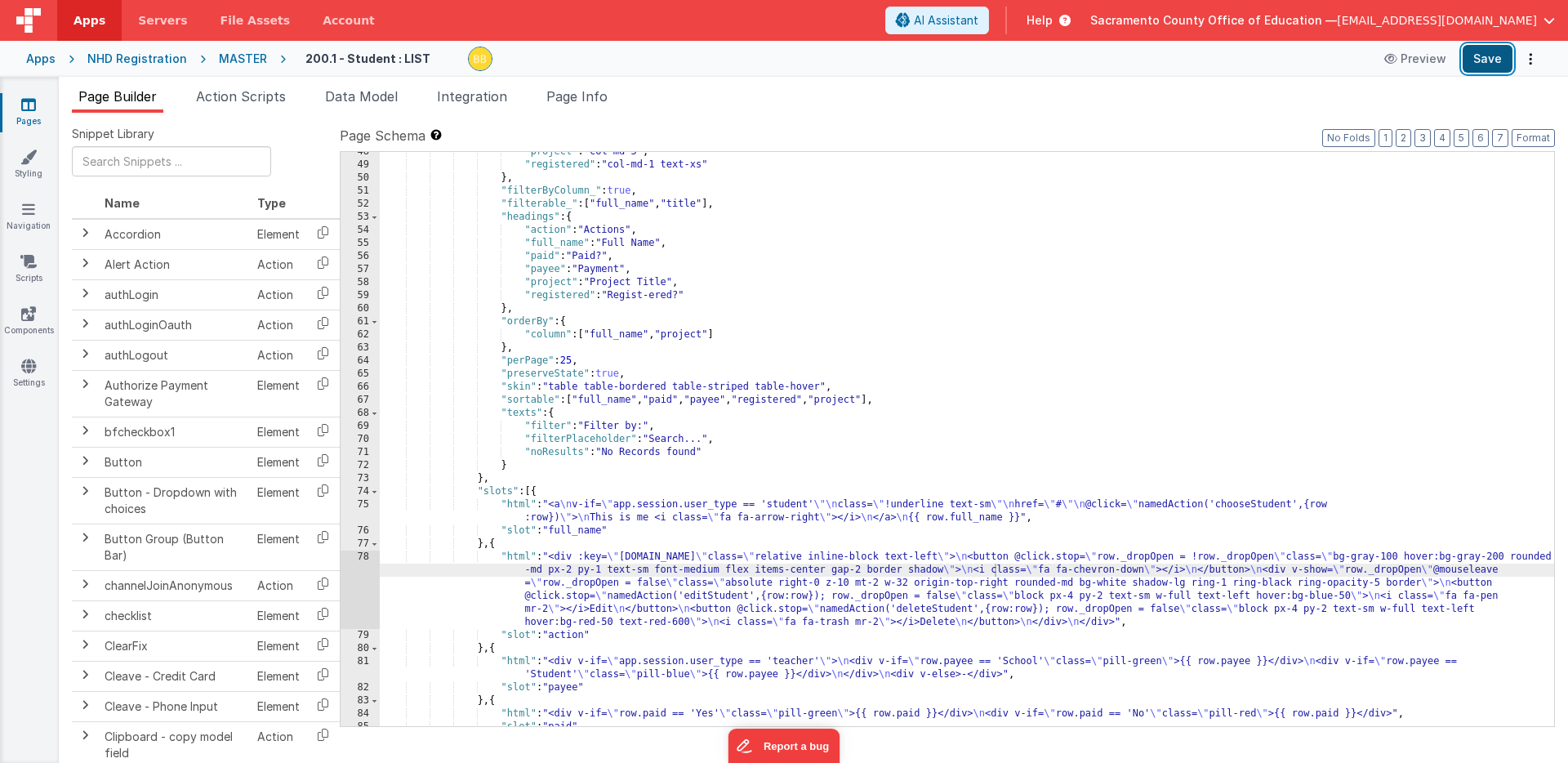
click at [1495, 54] on button "Save" at bounding box center [1487, 58] width 50 height 28
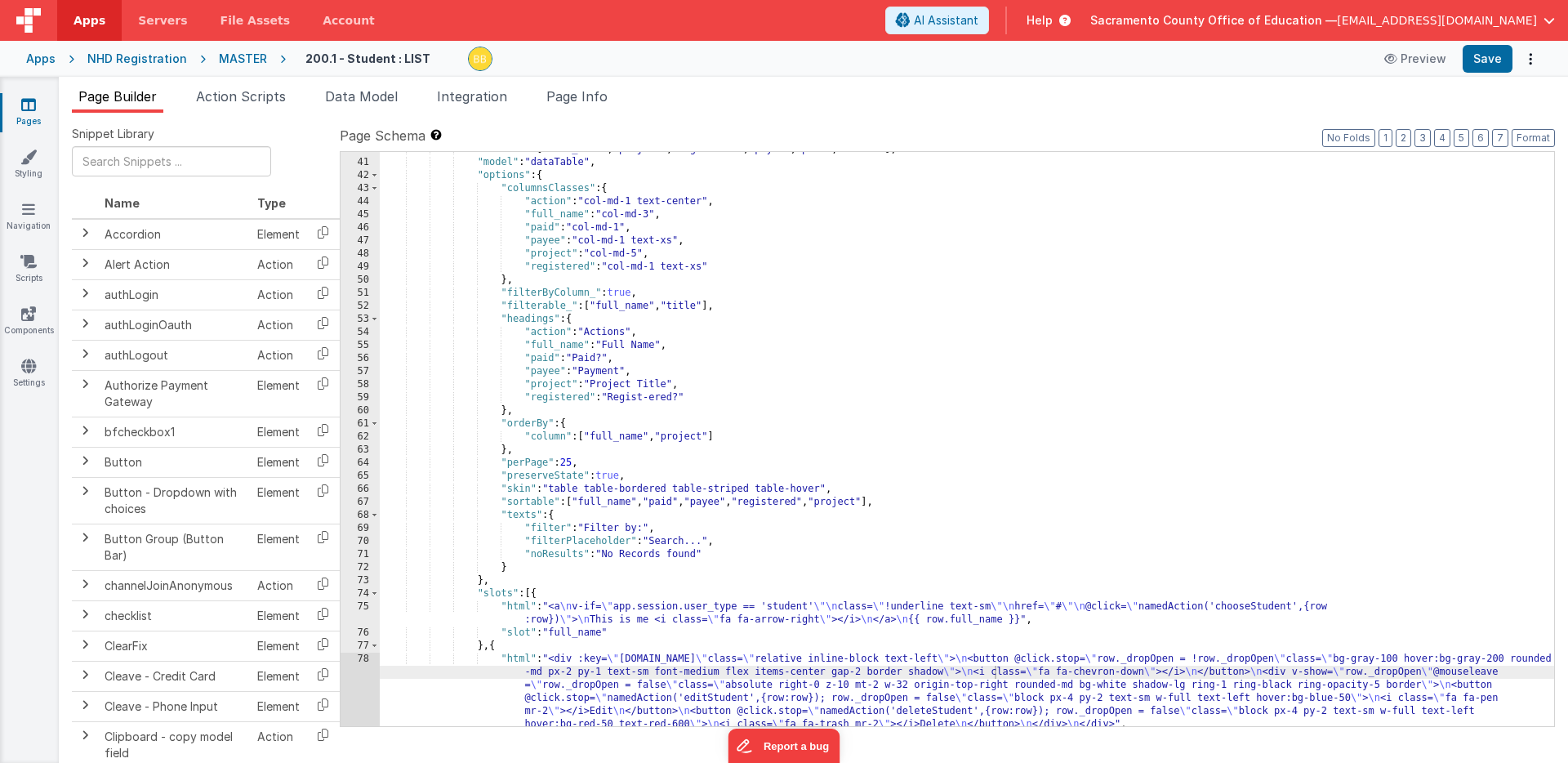
scroll to position [751, 0]
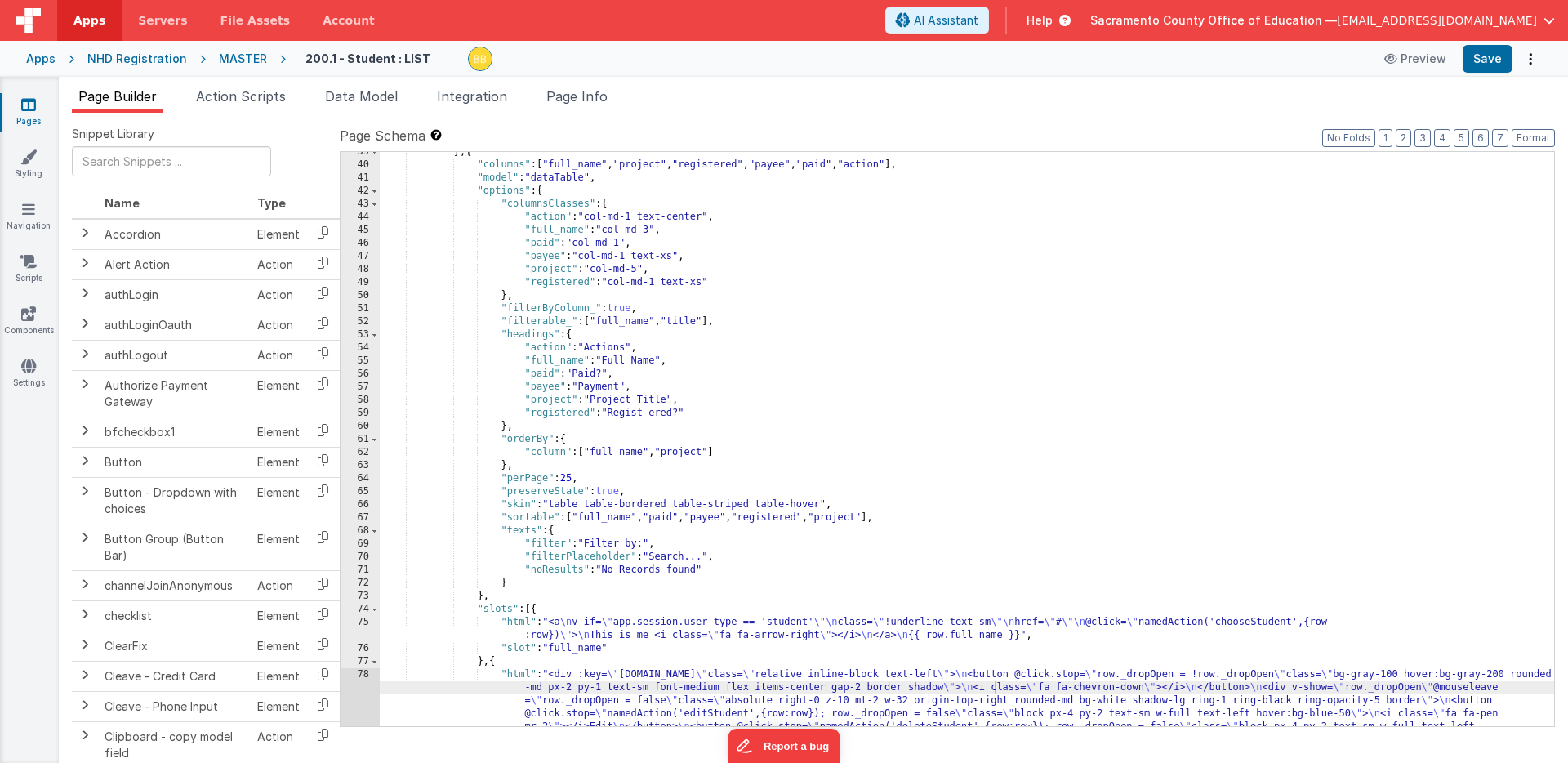
click at [707, 217] on div "} , { "columns" : [ "full_name" , "project" , "registered" , "payee" , "paid" ,…" at bounding box center [967, 478] width 1175 height 666
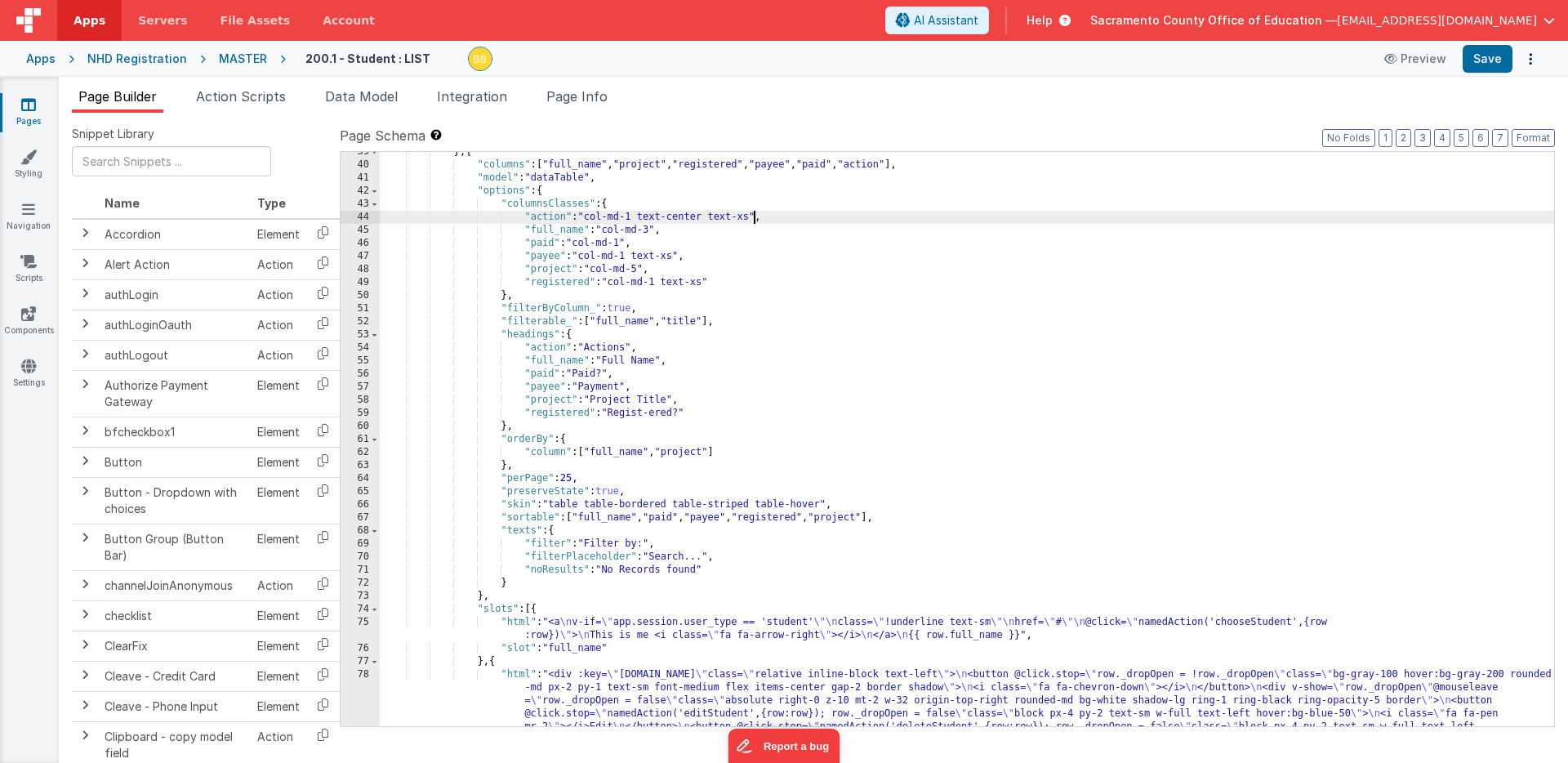
click at [654, 415] on div "} , { "columns" : [ "full_name" , "project" , "registered" , "payee" , "paid" ,…" at bounding box center [967, 478] width 1175 height 666
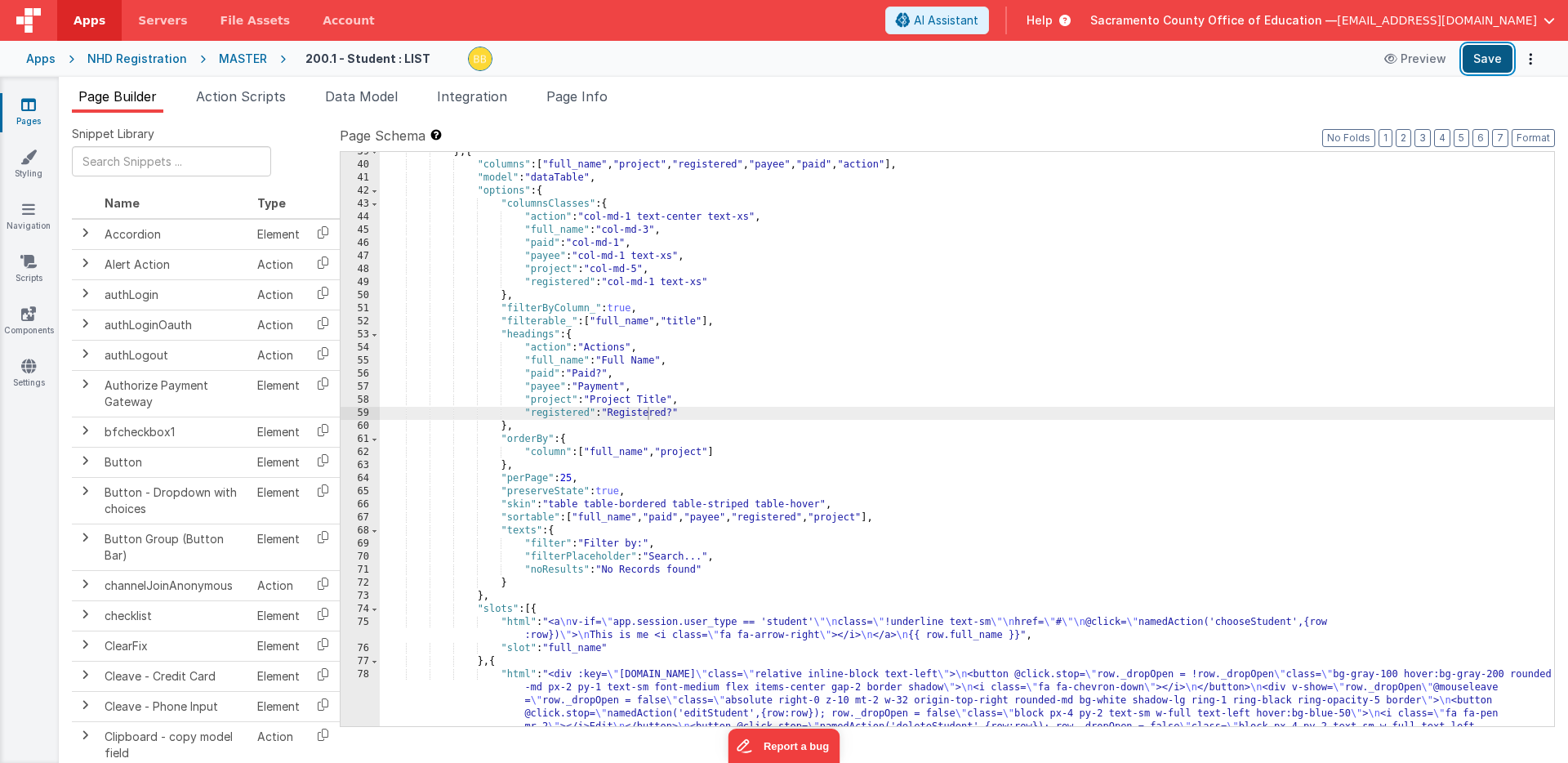
click at [1487, 55] on button "Save" at bounding box center [1487, 58] width 50 height 28
click at [626, 244] on div "} , { "columns" : [ "full_name" , "project" , "registered" , "payee" , "paid" ,…" at bounding box center [967, 478] width 1175 height 666
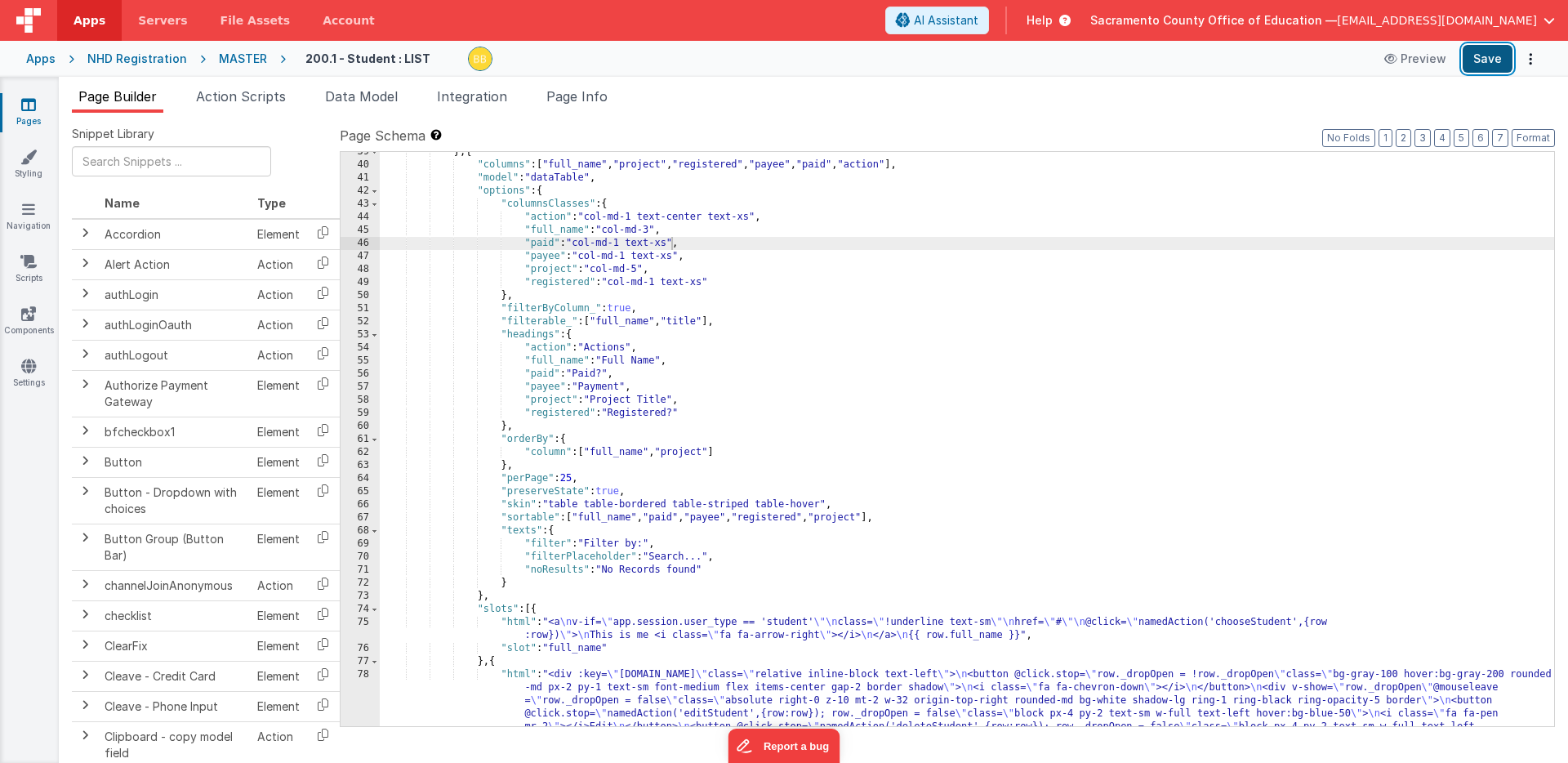
click at [1485, 54] on button "Save" at bounding box center [1487, 58] width 50 height 28
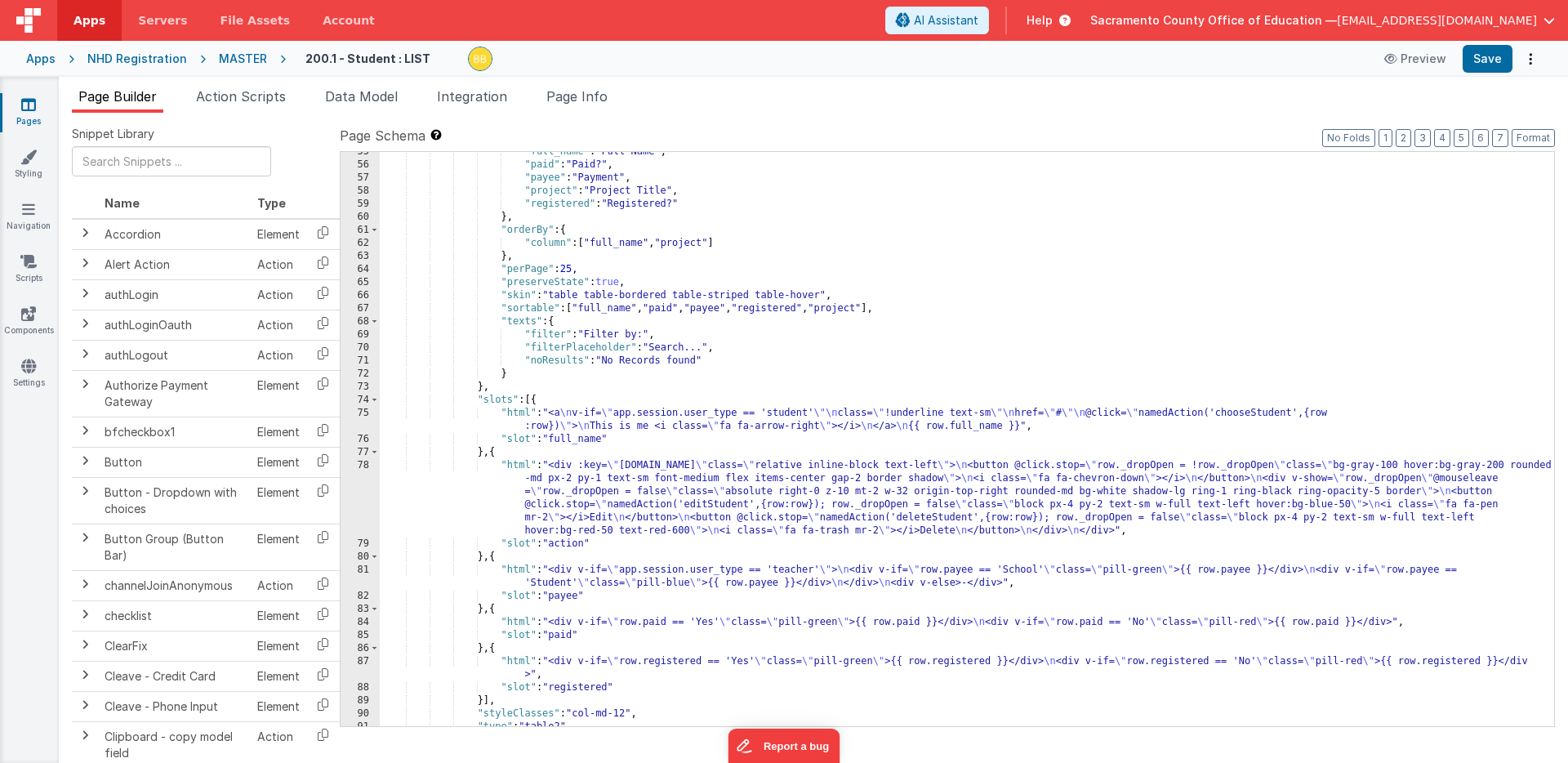
scroll to position [960, 0]
click at [516, 468] on div ""full_name" : "Full Name" , "paid" : "Paid?" , "payee" : "Payment" , "project" …" at bounding box center [967, 445] width 1175 height 600
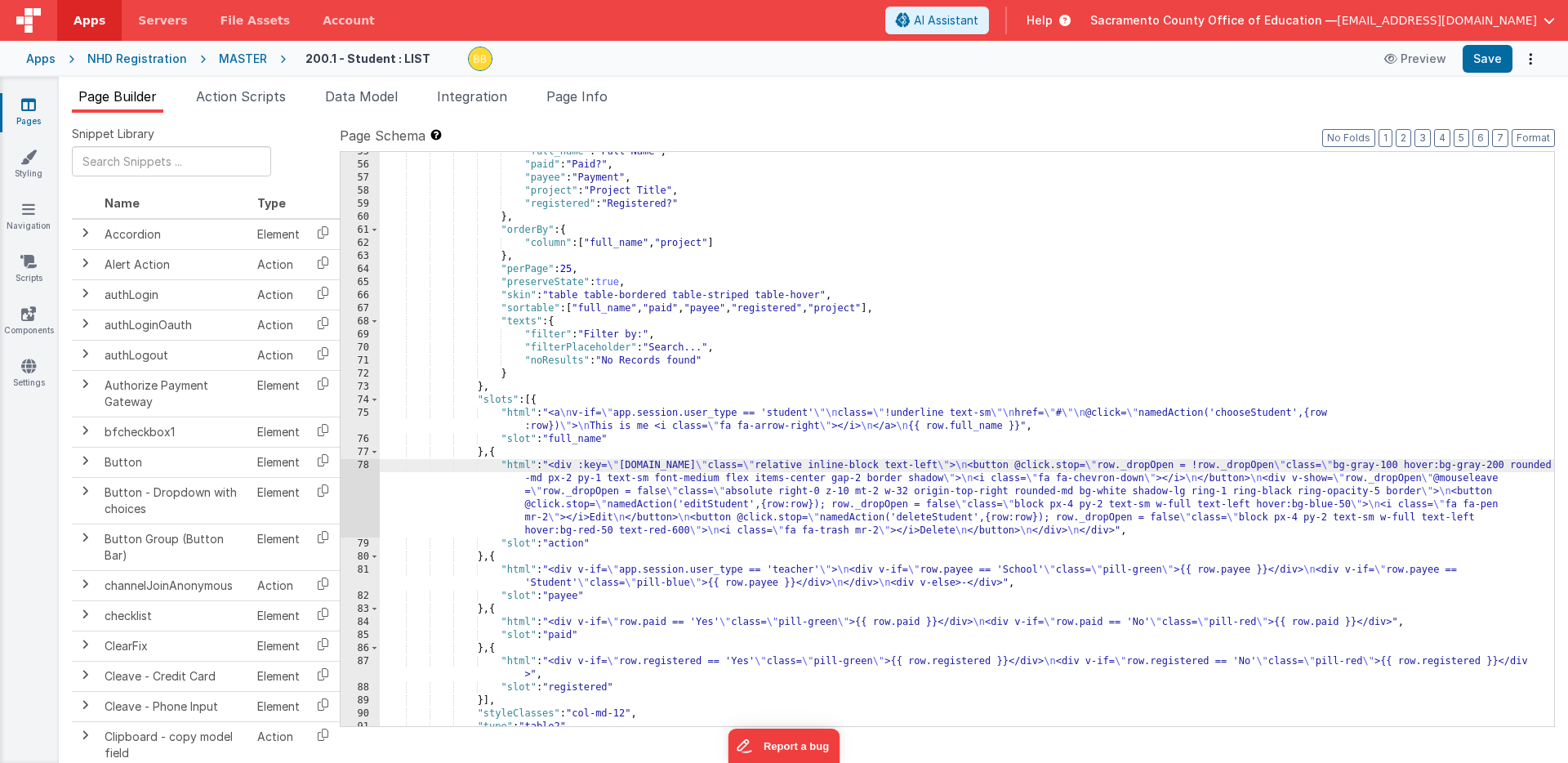
click at [357, 490] on div "78" at bounding box center [360, 498] width 39 height 78
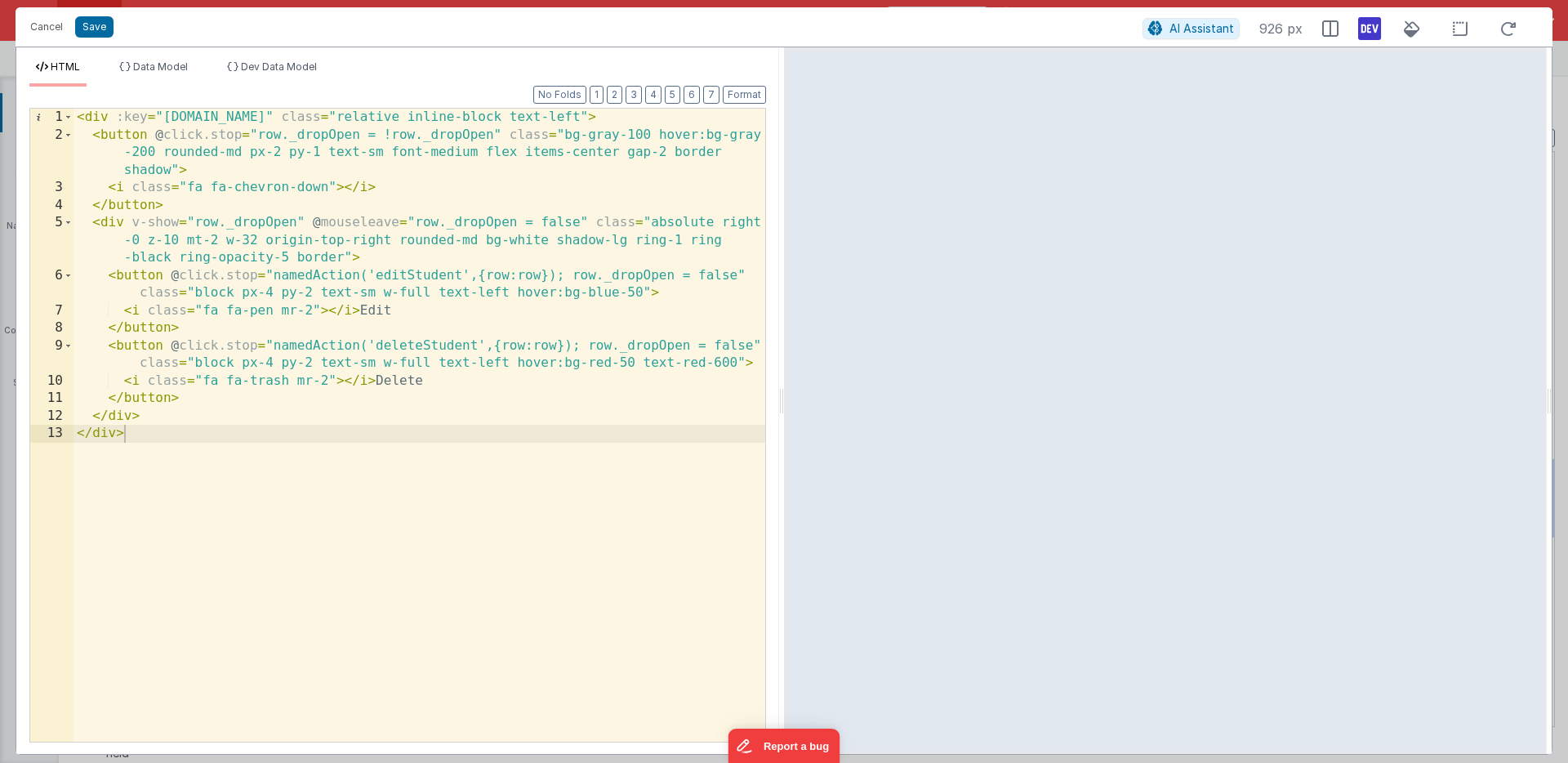
click at [1368, 26] on icon at bounding box center [1369, 28] width 23 height 26
click at [264, 69] on span "Dev Data Model" at bounding box center [279, 66] width 76 height 12
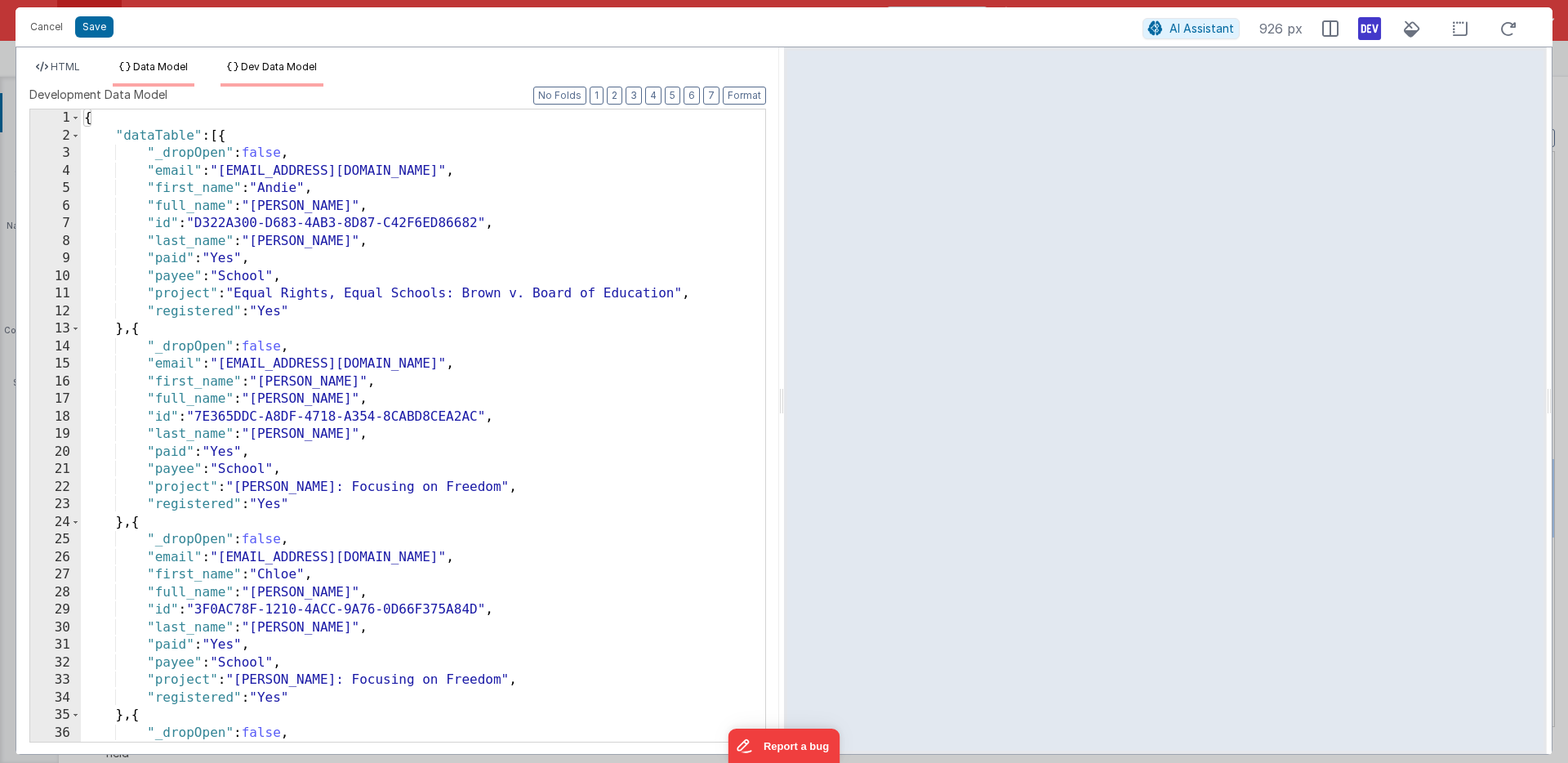
click at [164, 65] on span "Data Model" at bounding box center [161, 66] width 55 height 12
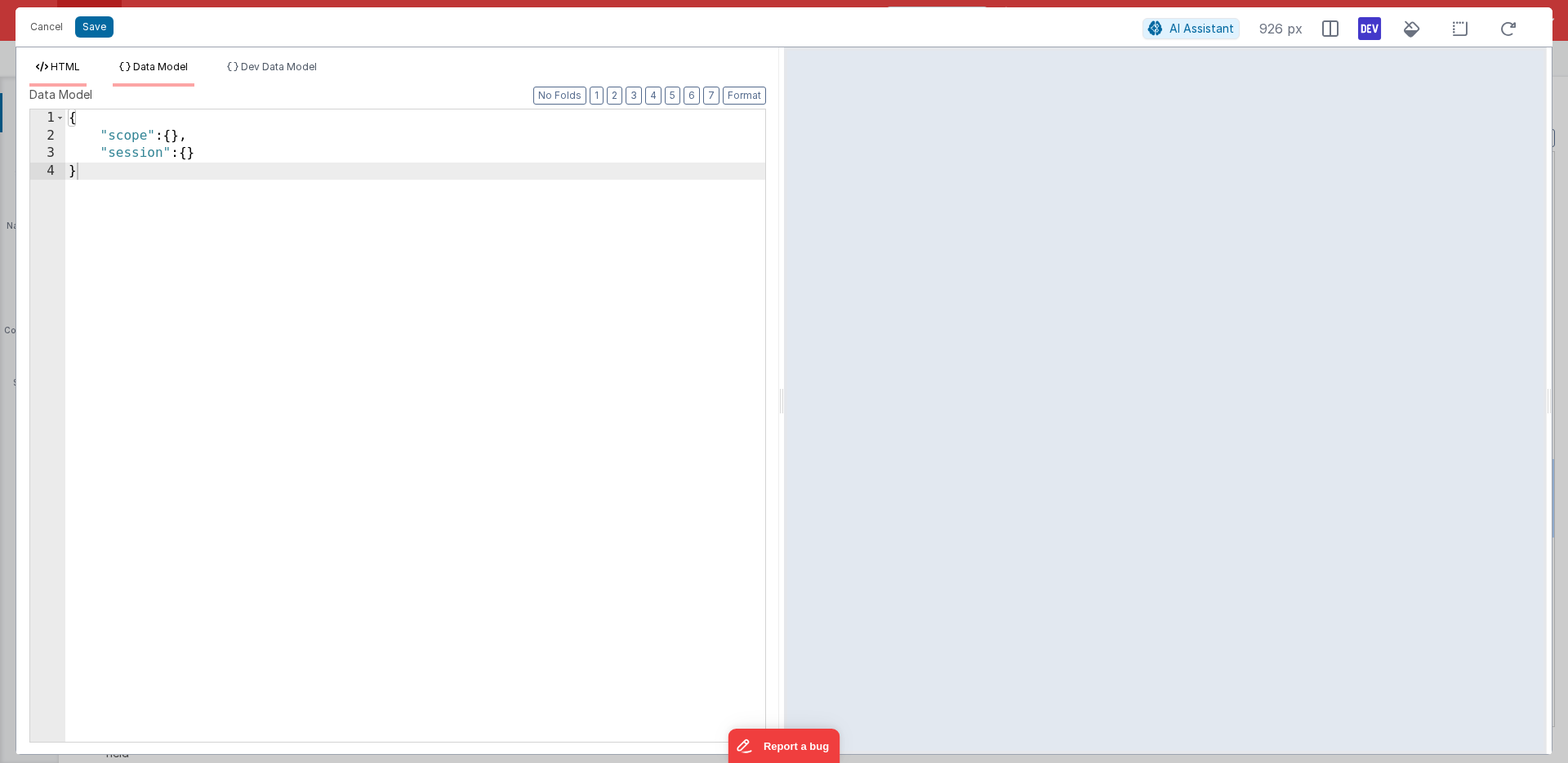
click at [68, 65] on span "HTML" at bounding box center [65, 66] width 29 height 12
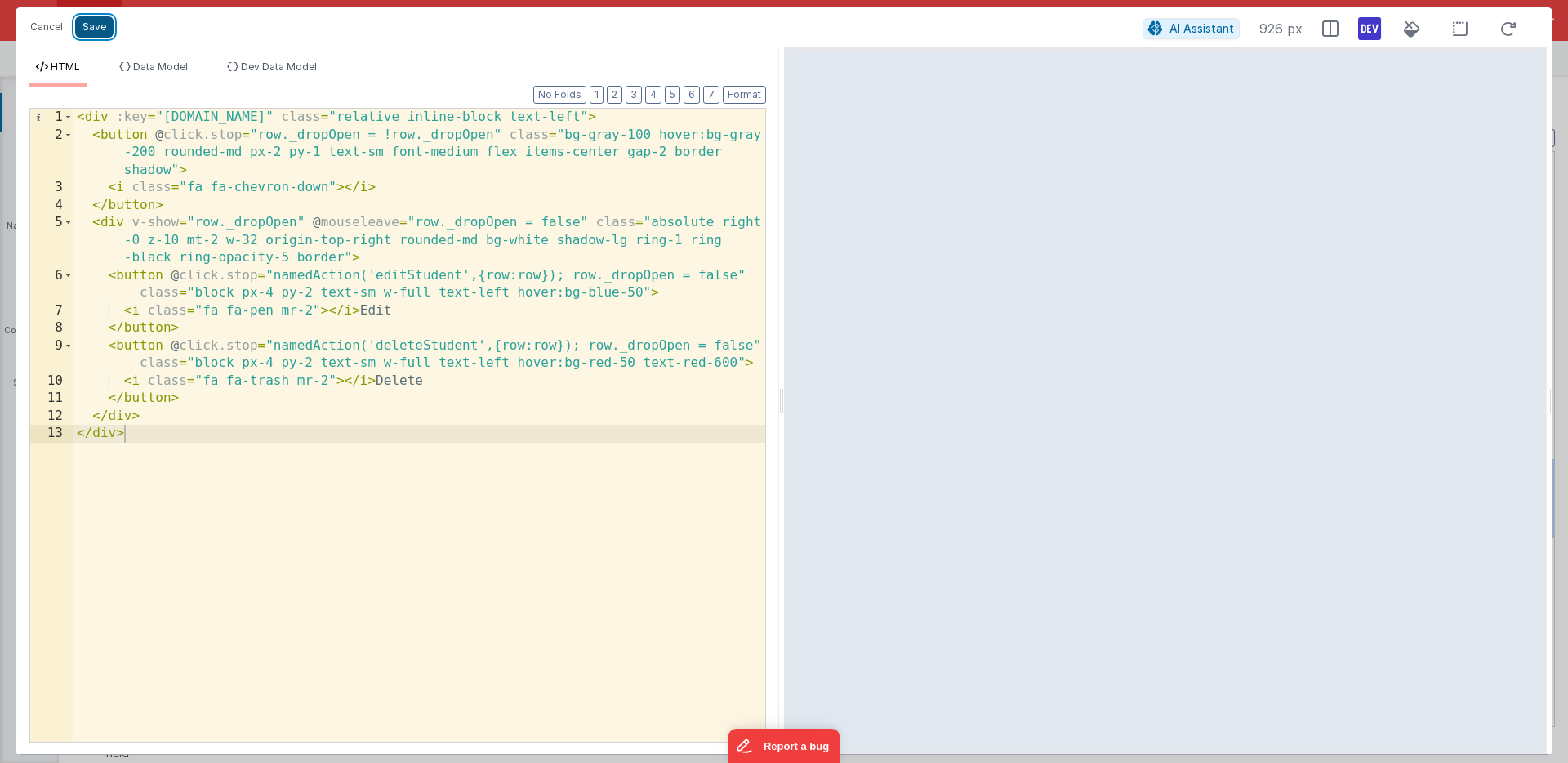
click at [99, 27] on button "Save" at bounding box center [94, 26] width 38 height 21
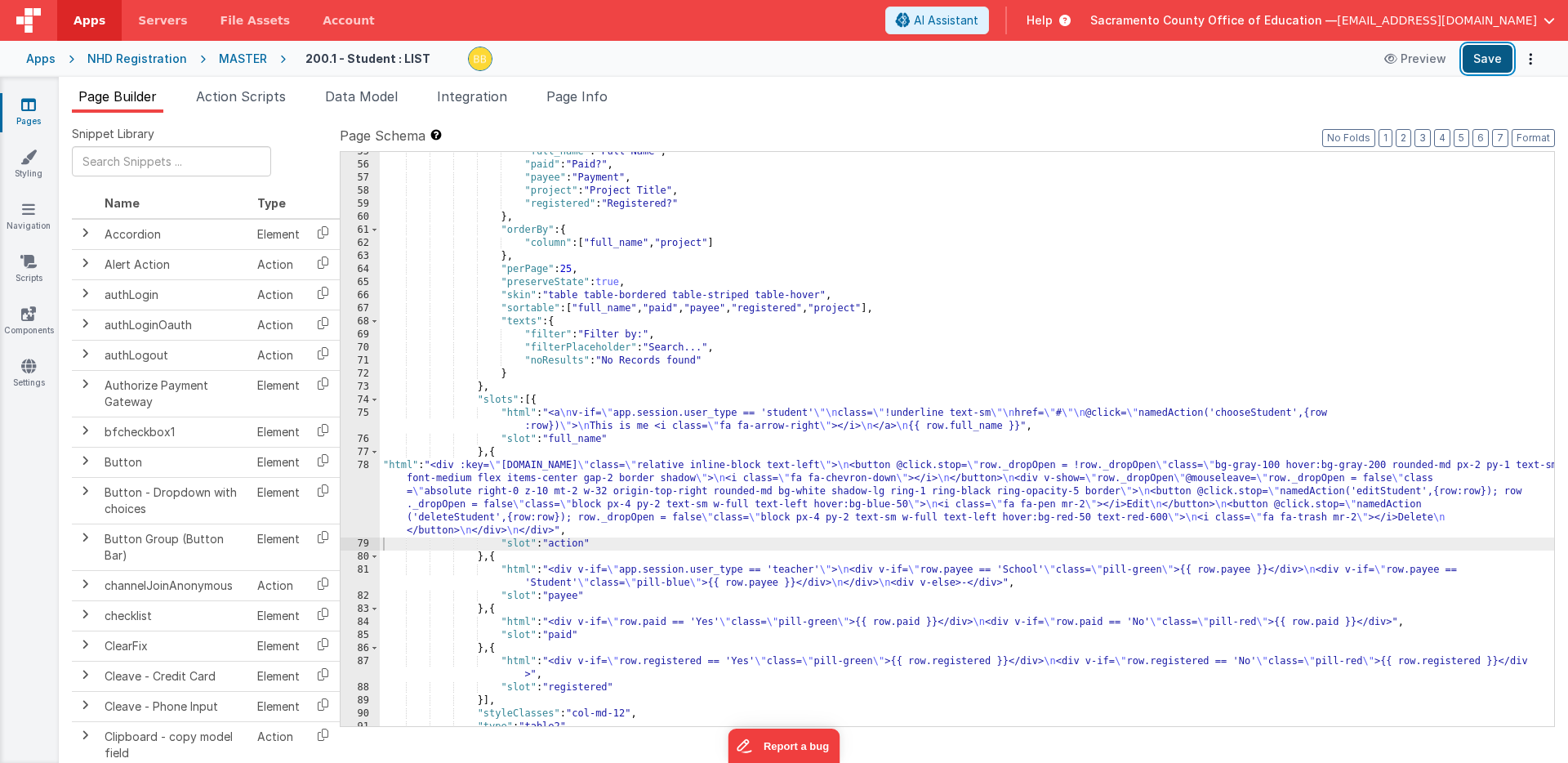
click at [1484, 58] on button "Save" at bounding box center [1487, 58] width 50 height 28
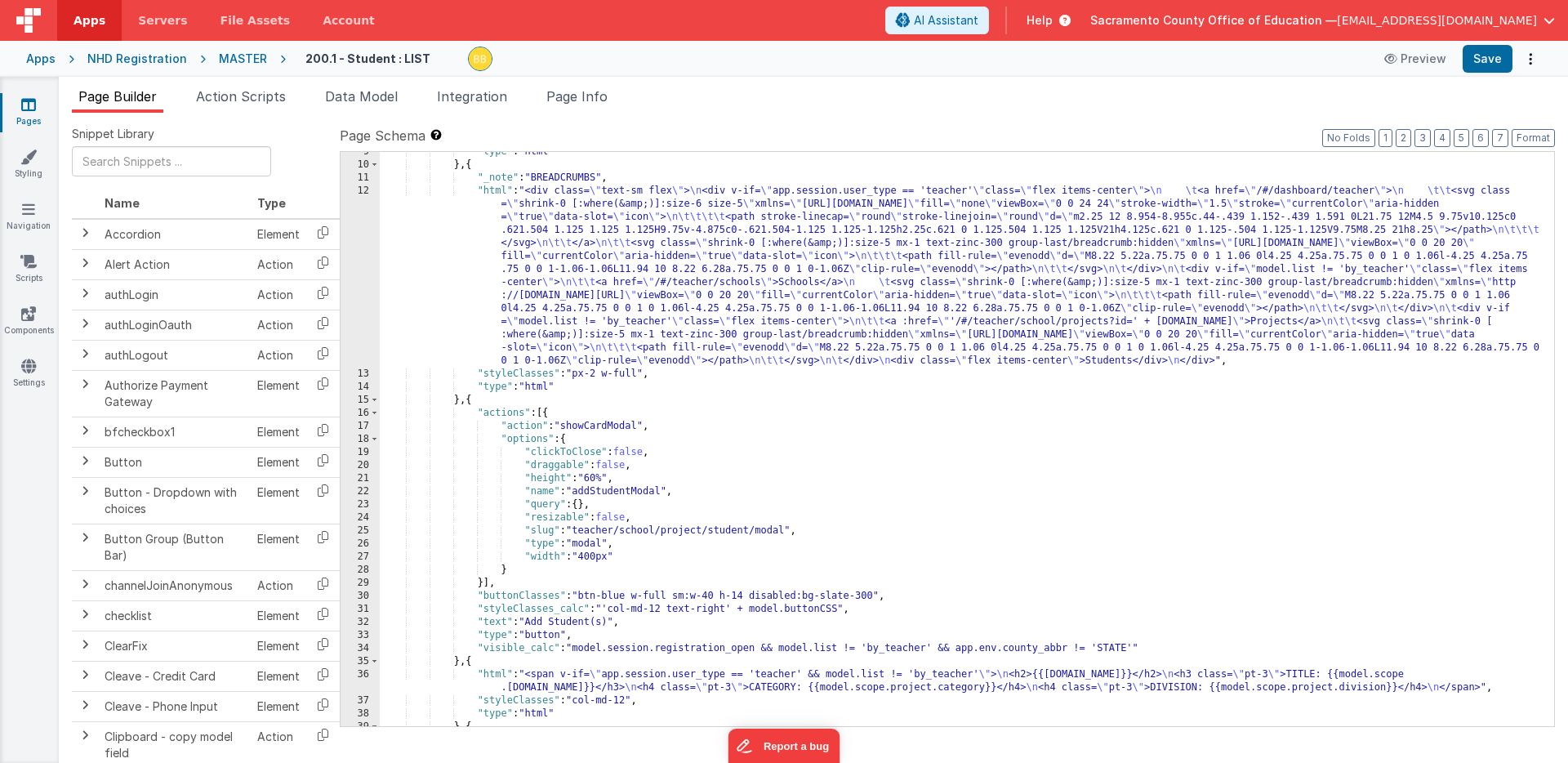
scroll to position [51, 0]
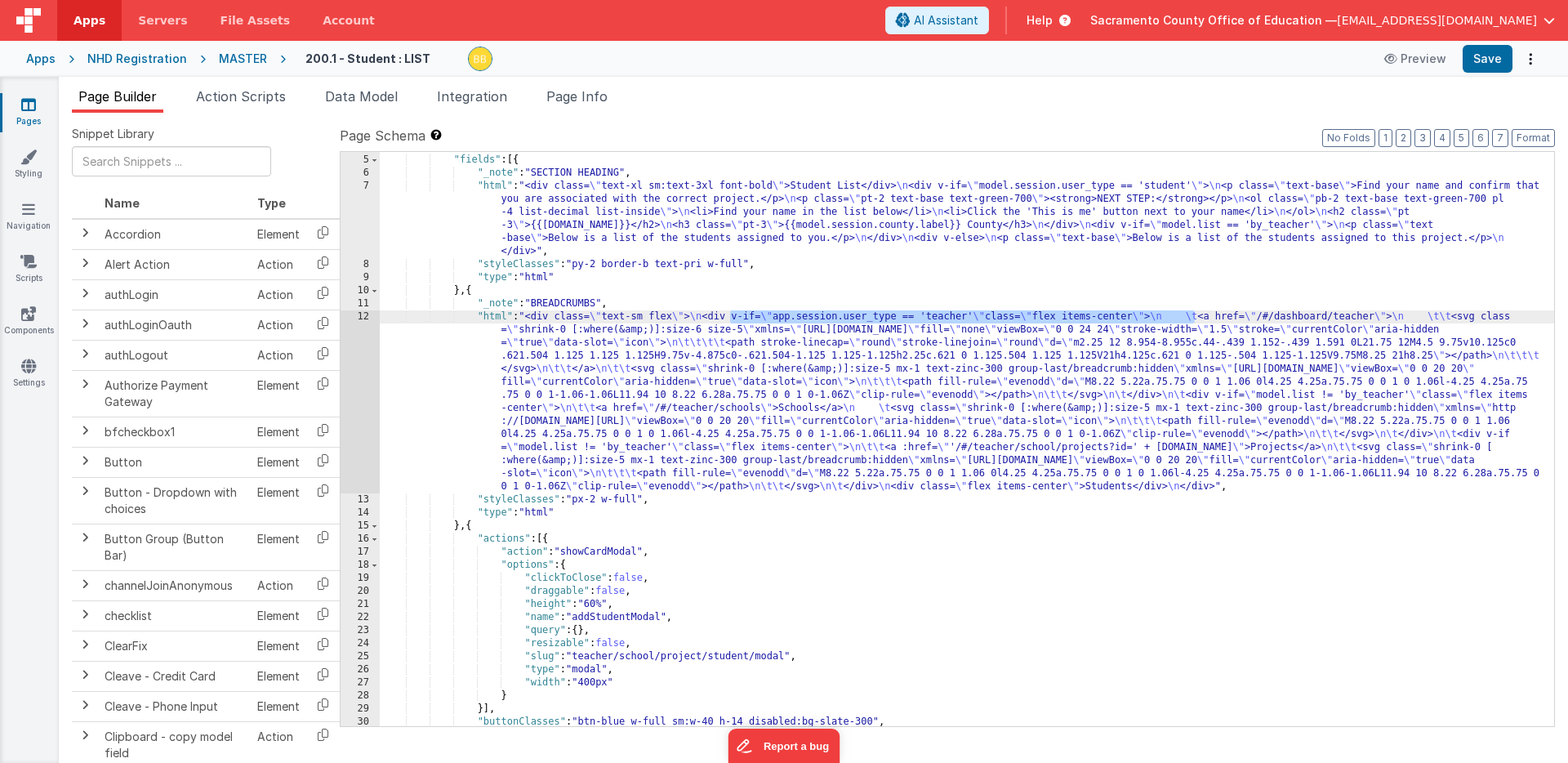
drag, startPoint x: 731, startPoint y: 320, endPoint x: 1193, endPoint y: 314, distance: 462.0
click at [1193, 314] on div ""_note" : "GROUP 1" , "fields" : [{ "_note" : "SECTION HEADING" , "html" : "<di…" at bounding box center [967, 441] width 1175 height 600
click at [802, 319] on div ""_note" : "GROUP 1" , "fields" : [{ "_note" : "SECTION HEADING" , "html" : "<di…" at bounding box center [967, 441] width 1175 height 600
drag, startPoint x: 759, startPoint y: 318, endPoint x: 999, endPoint y: 320, distance: 240.0
click at [999, 320] on div ""_note" : "GROUP 1" , "fields" : [{ "_note" : "SECTION HEADING" , "html" : "<di…" at bounding box center [967, 441] width 1175 height 600
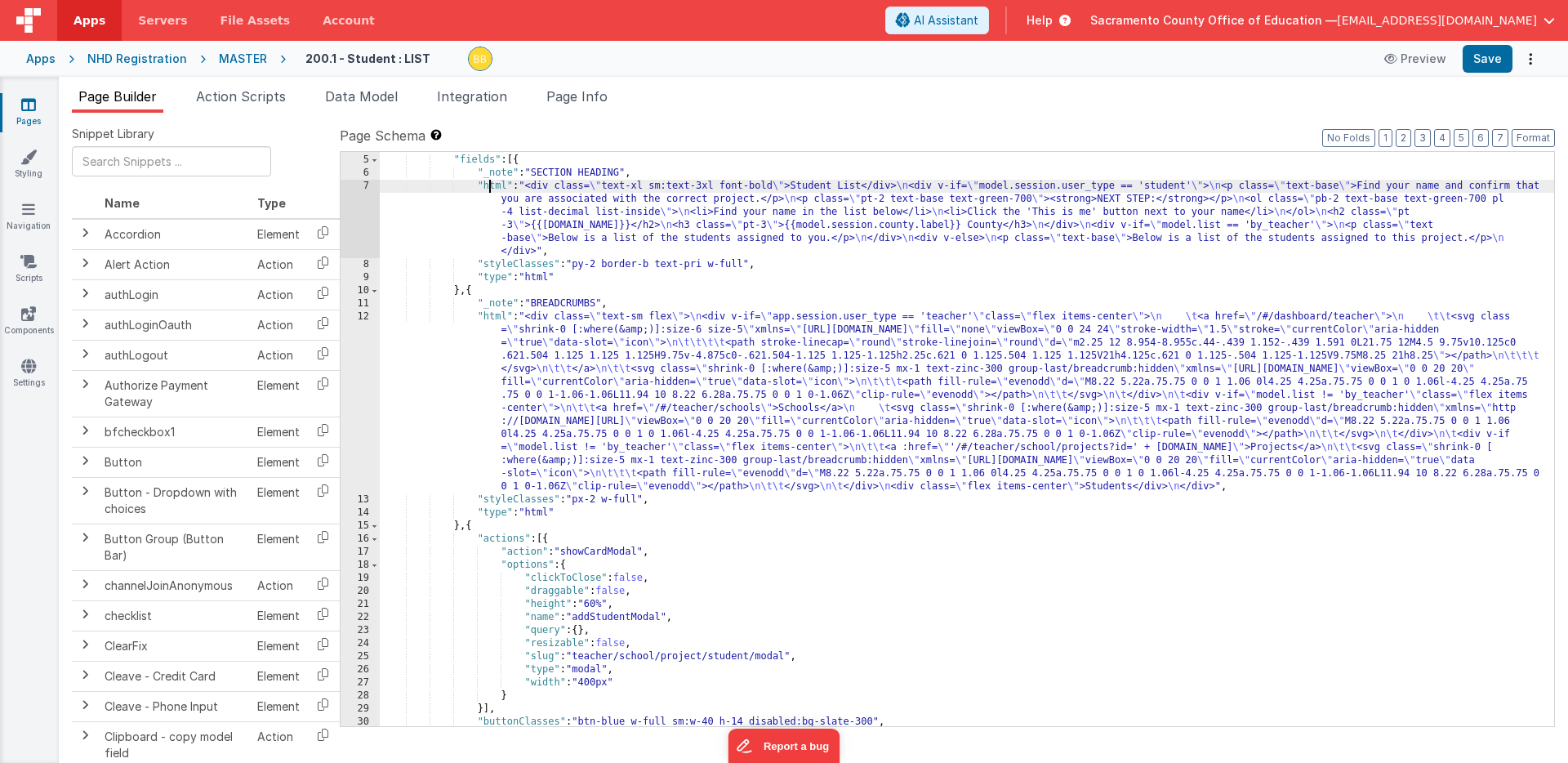
click at [490, 188] on div ""_note" : "GROUP 1" , "fields" : [{ "_note" : "SECTION HEADING" , "html" : "<di…" at bounding box center [967, 441] width 1175 height 600
click at [353, 205] on div "7" at bounding box center [360, 219] width 39 height 78
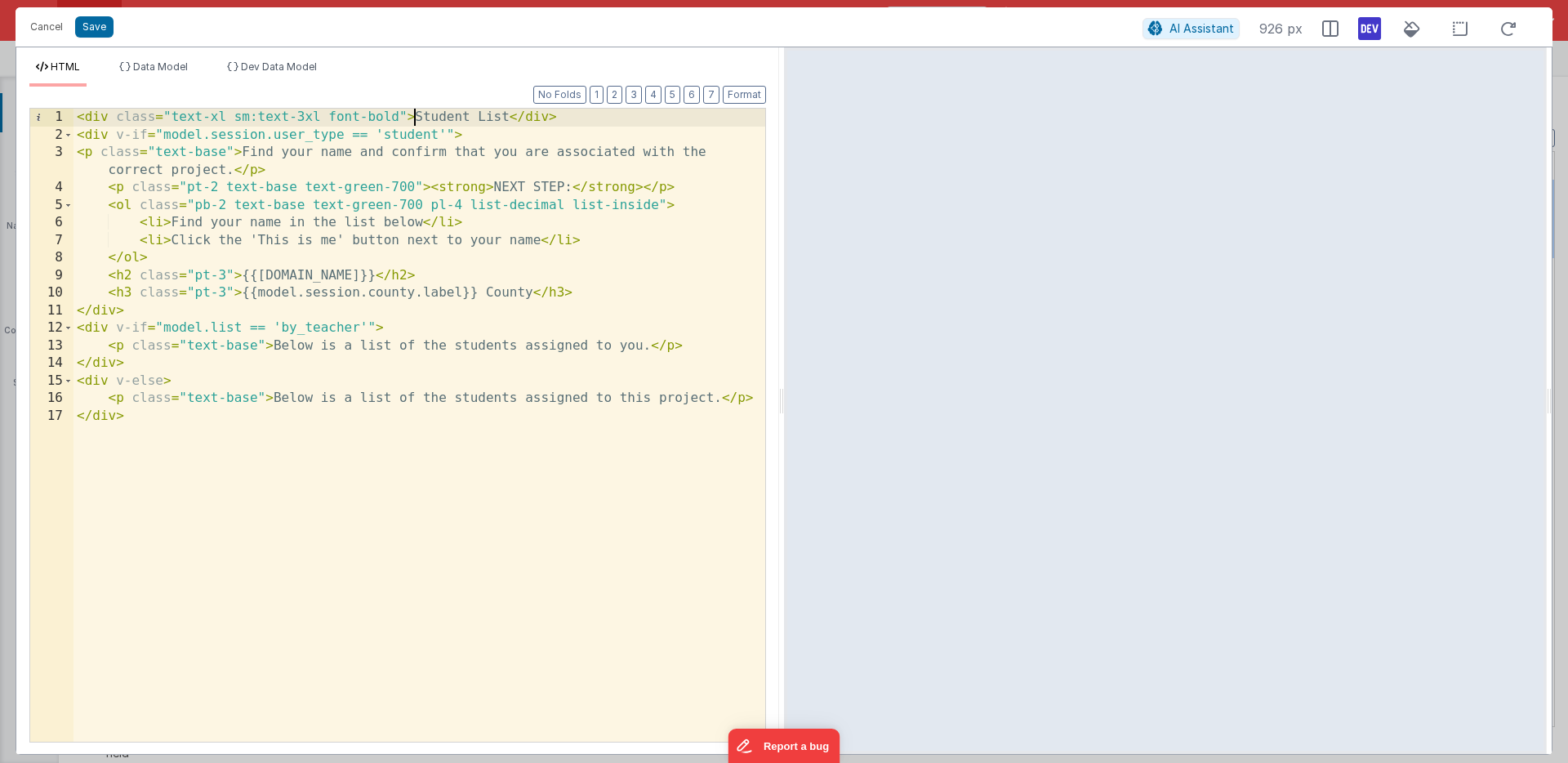
click at [414, 117] on div "< div class = "text-xl sm:text-3xl font-bold" > Student List </ div > < div v-i…" at bounding box center [419, 442] width 691 height 668
paste textarea
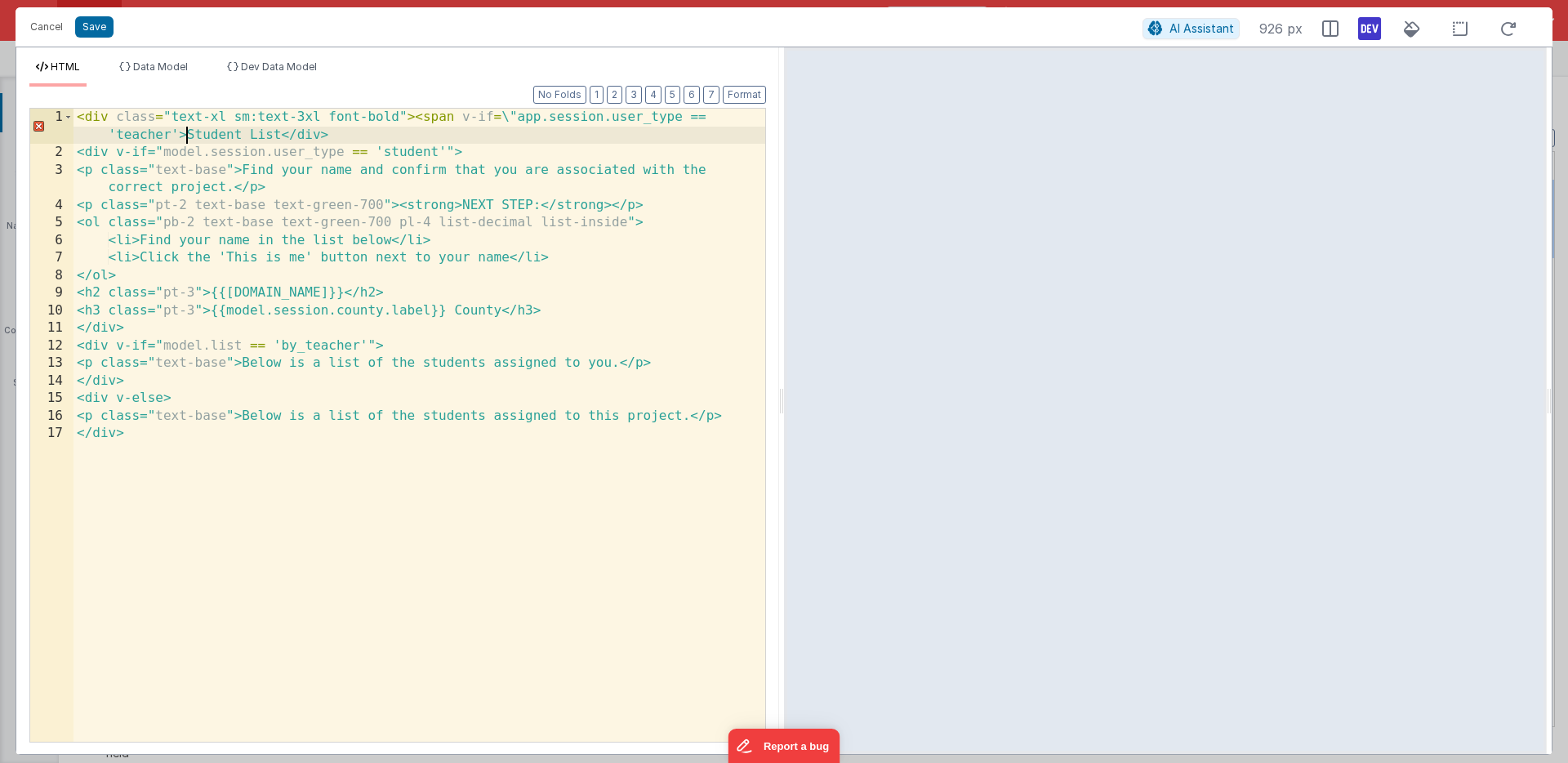
click at [508, 117] on div "< div class = "text-xl sm:text-3xl font-bold" > < span v-if = \ "app.session.us…" at bounding box center [419, 451] width 691 height 686
click at [177, 134] on div "< div class = "text-xl sm:text-3xl font-bold" > < span v-if = "app.session.user…" at bounding box center [419, 451] width 691 height 686
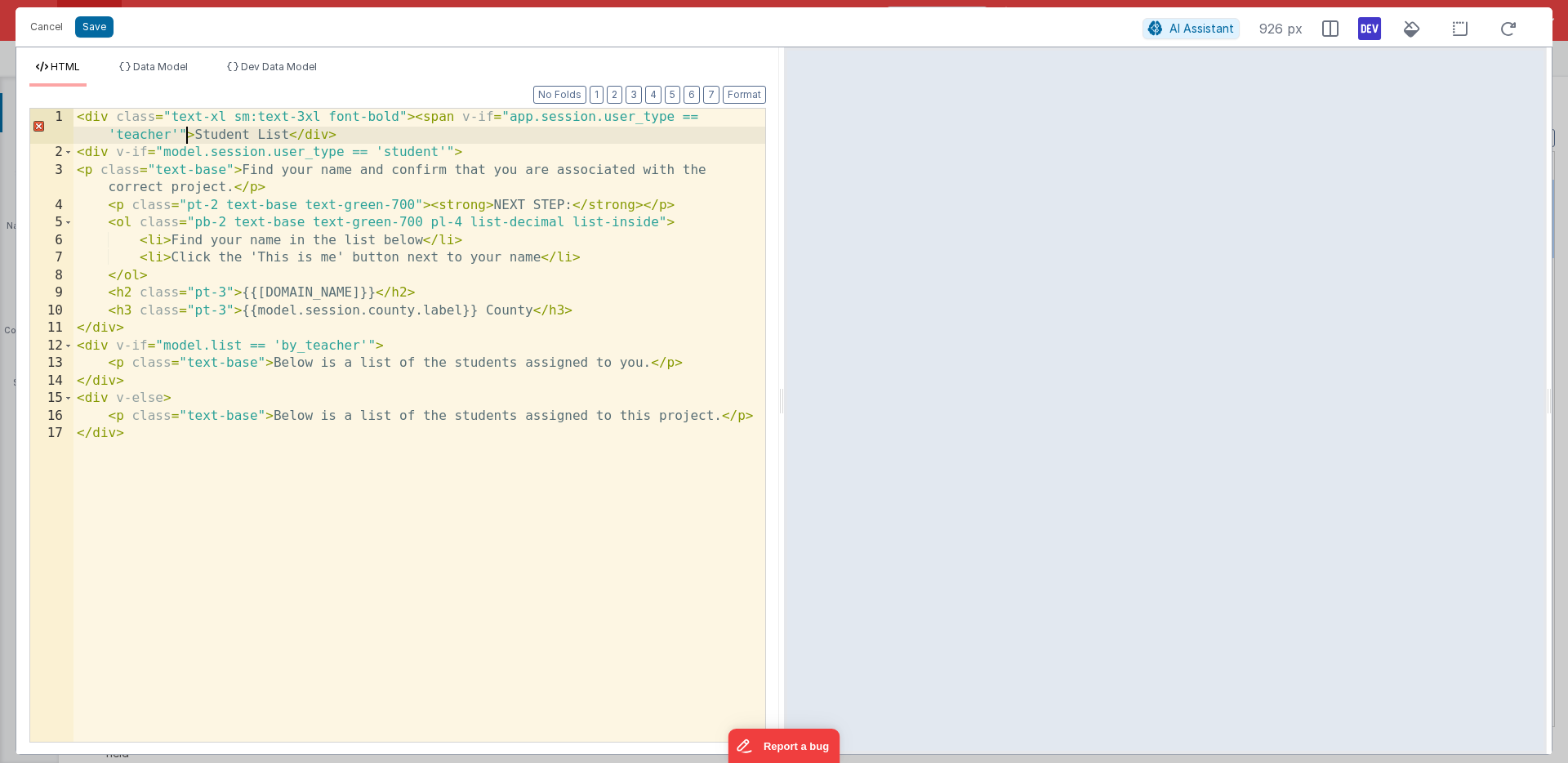
click at [194, 135] on div "< div class = "text-xl sm:text-3xl font-bold" > < span v-if = "app.session.user…" at bounding box center [419, 451] width 691 height 686
click at [196, 137] on div "< div class = "text-xl sm:text-3xl font-bold" > < span v-if = "app.session.user…" at bounding box center [419, 451] width 691 height 686
click at [343, 134] on div "< div class = "text-xl sm:text-3xl font-bold" > < span v-if = "app.session.user…" at bounding box center [419, 451] width 691 height 686
click at [440, 118] on div "< div class = "text-xl sm:text-3xl font-bold" > < span v-if = "app.session.user…" at bounding box center [419, 451] width 691 height 686
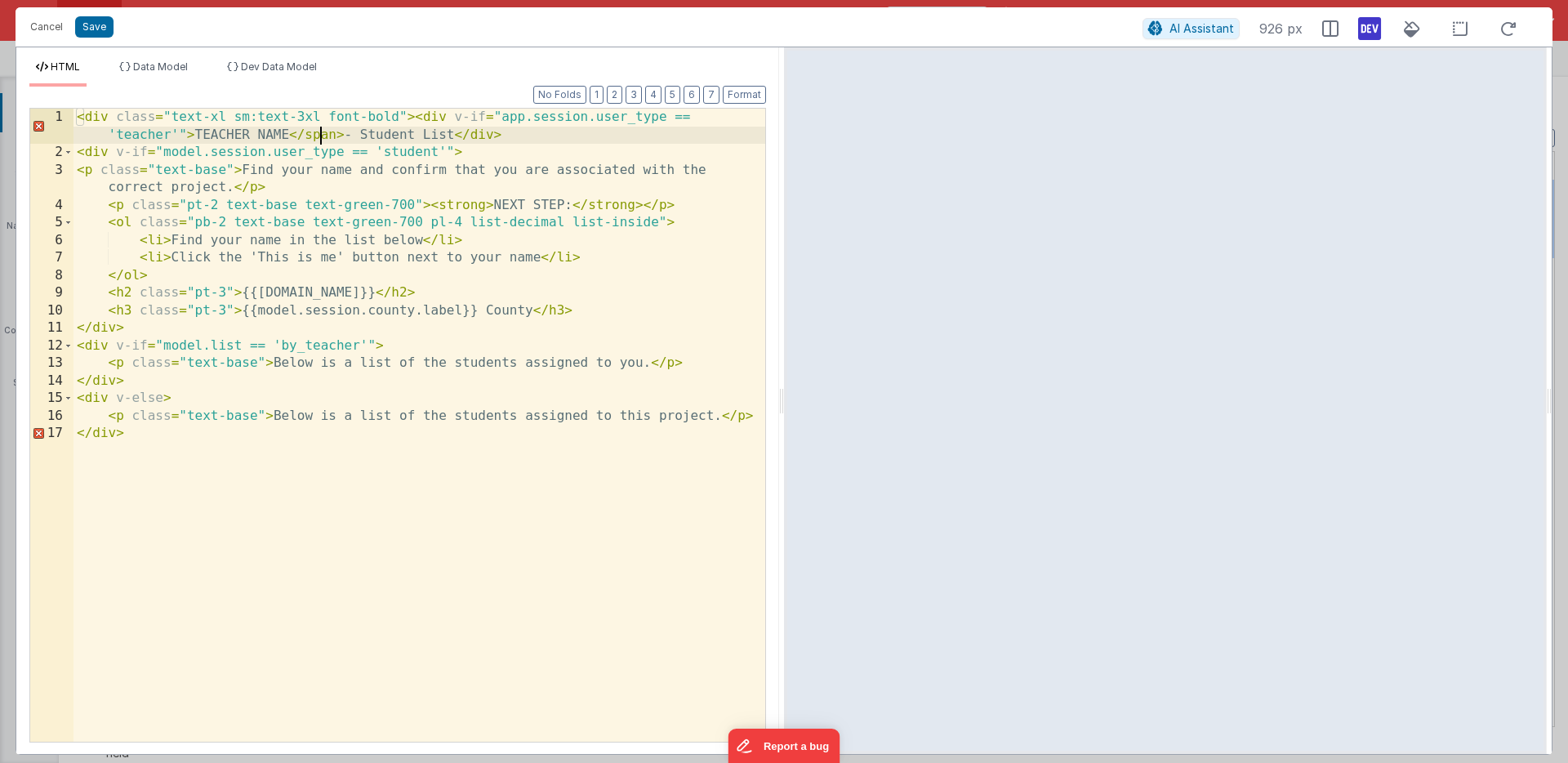
click at [317, 137] on div "< div class = "text-xl sm:text-3xl font-bold" > < div v-if = "app.session.user_…" at bounding box center [419, 451] width 691 height 686
click at [313, 136] on div "< div class = "text-xl sm:text-3xl font-bold" > < div v-if = "app.session.user_…" at bounding box center [419, 451] width 691 height 686
click at [432, 118] on div "< div class = "text-xl sm:text-3xl font-bold" > < div v-if = "app.session.user_…" at bounding box center [419, 451] width 691 height 686
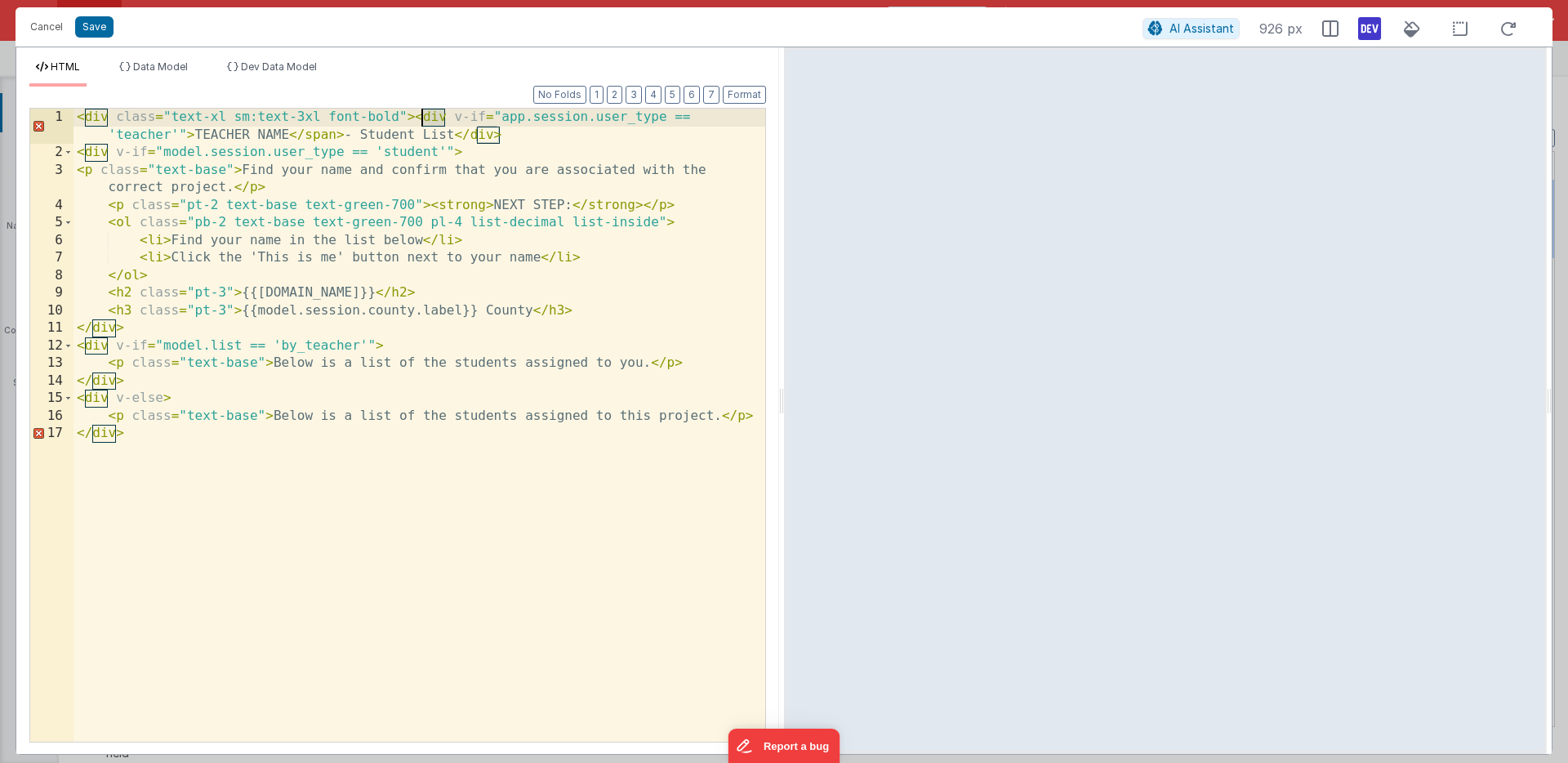
click at [432, 117] on div "< div class = "text-xl sm:text-3xl font-bold" > < div v-if = "app.session.user_…" at bounding box center [419, 451] width 691 height 686
click at [93, 23] on button "Save" at bounding box center [94, 26] width 38 height 21
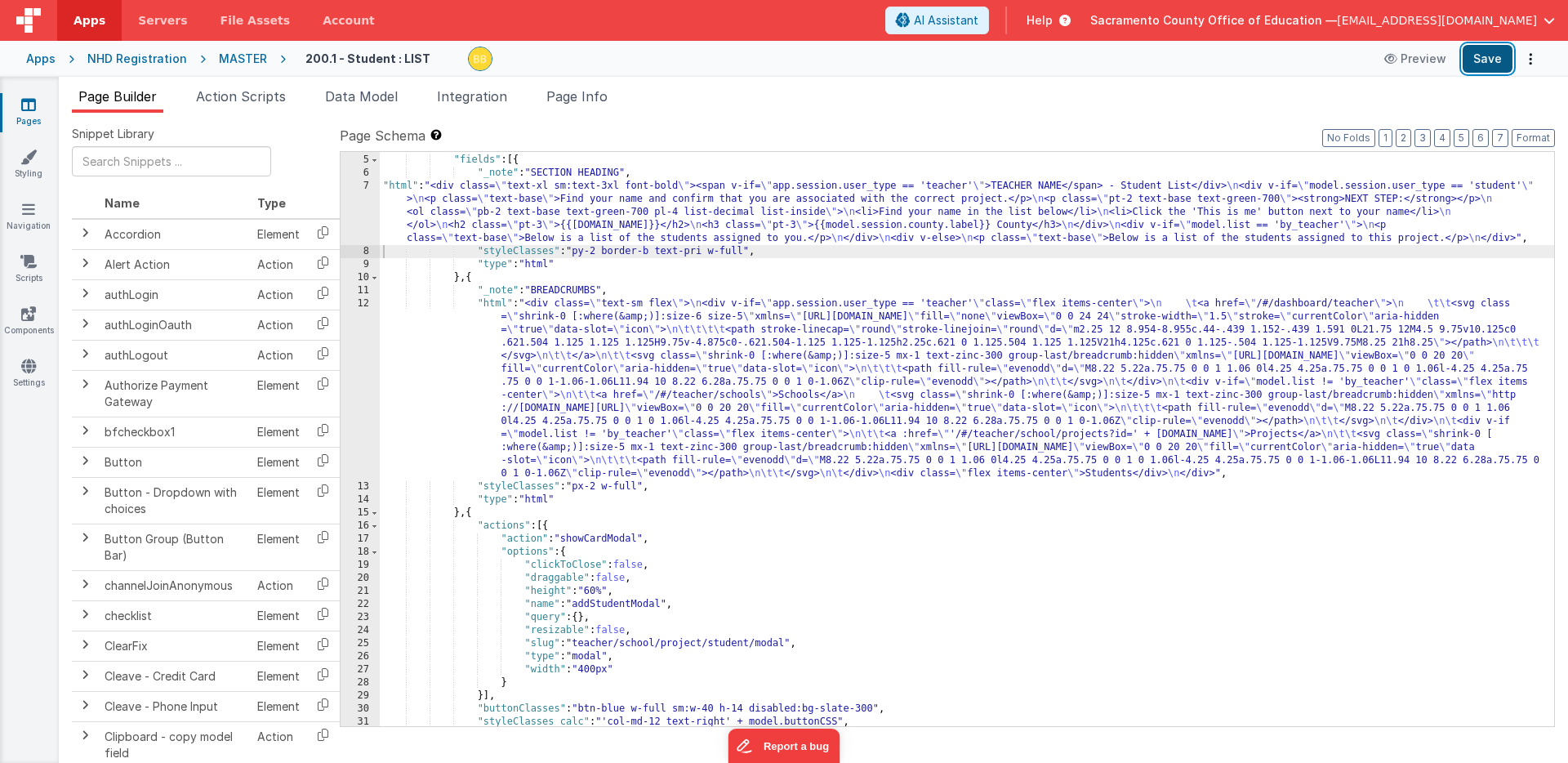
click at [1494, 60] on button "Save" at bounding box center [1487, 58] width 50 height 28
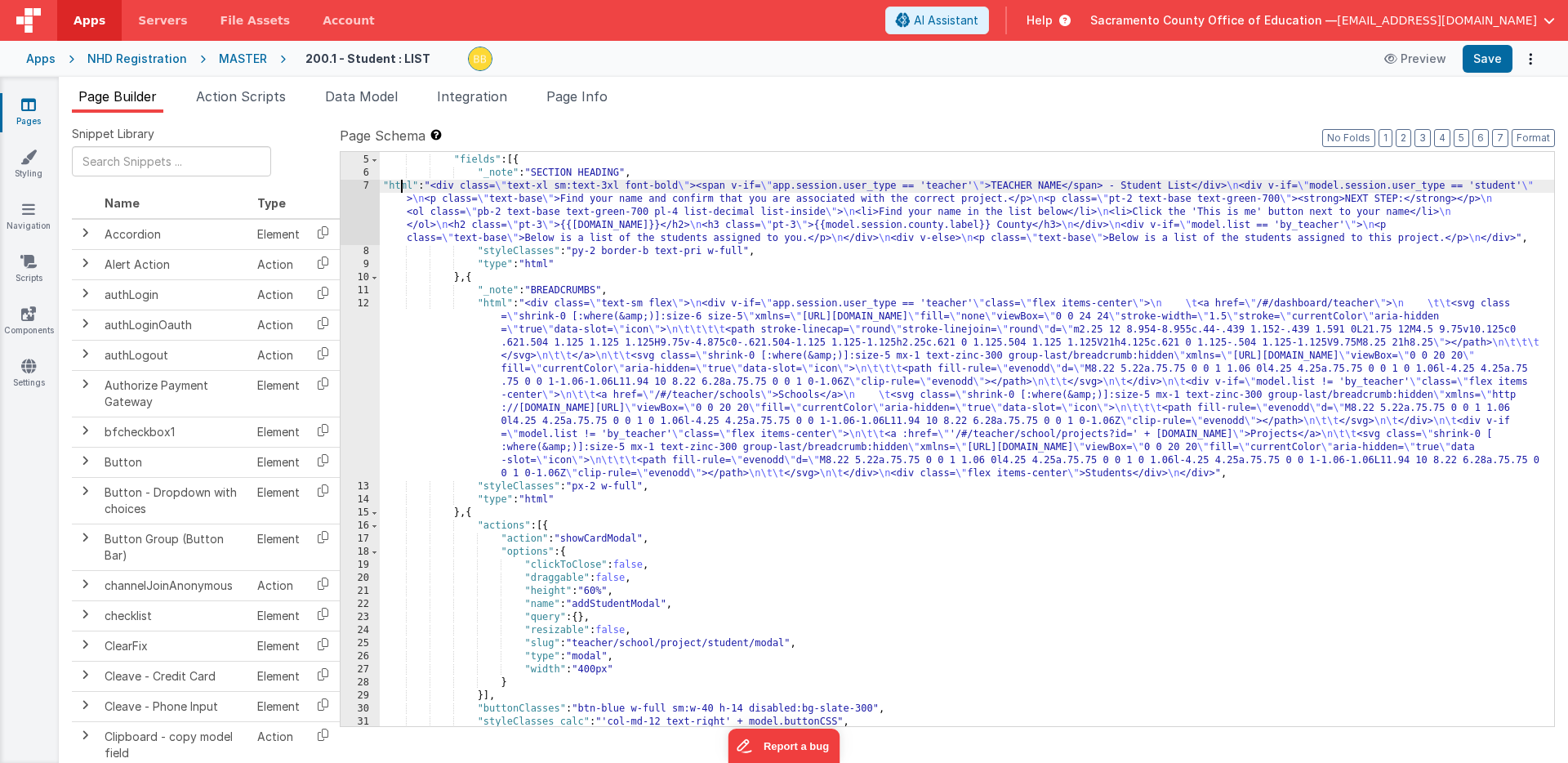
click at [401, 188] on div ""_note" : "GROUP 1" , "fields" : [{ "_note" : "SECTION HEADING" , "html" : "<di…" at bounding box center [967, 441] width 1175 height 600
click at [353, 215] on div "7" at bounding box center [360, 213] width 39 height 65
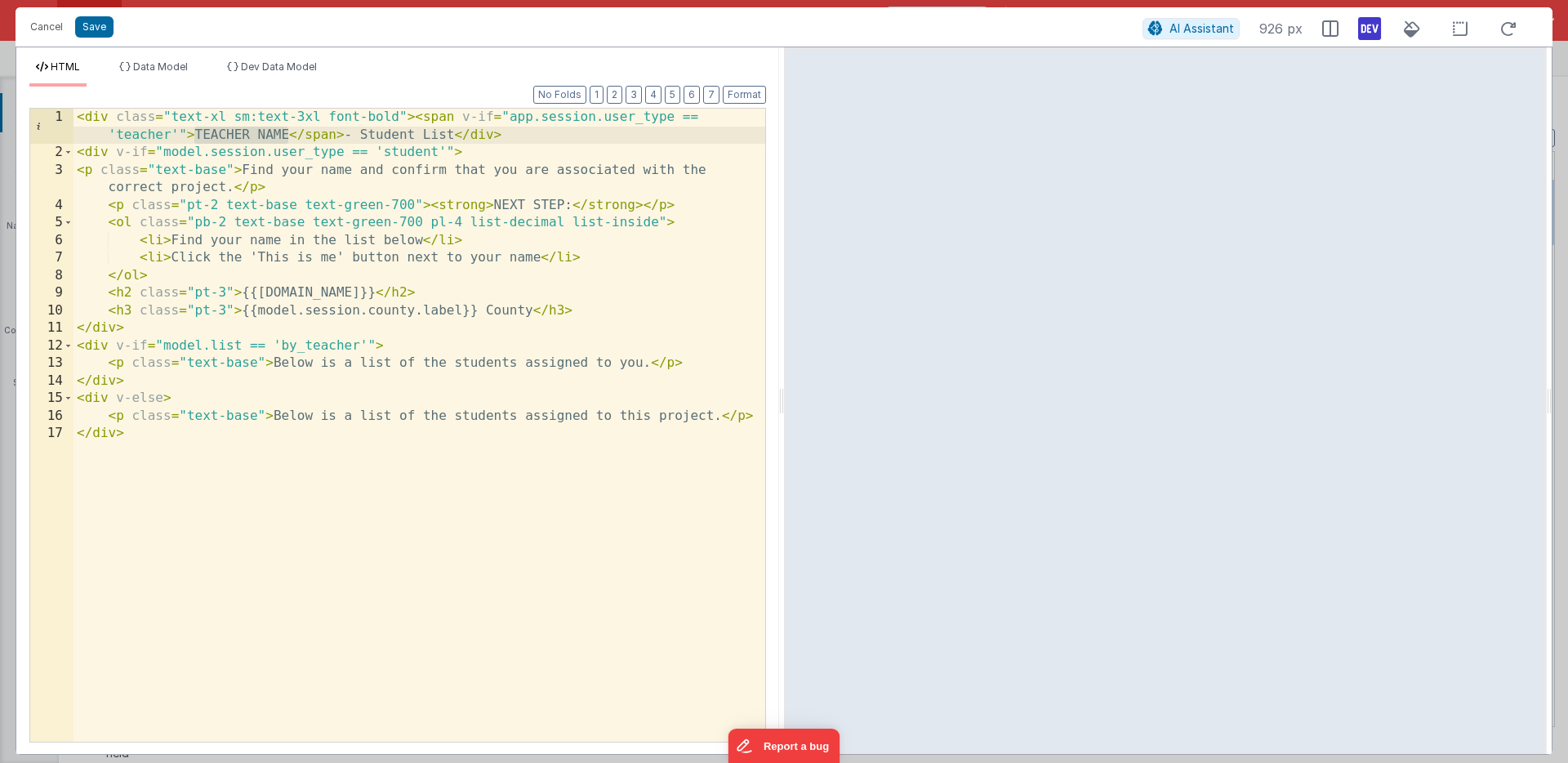
drag, startPoint x: 193, startPoint y: 135, endPoint x: 291, endPoint y: 134, distance: 98.0
click at [291, 134] on div "< div class = "text-xl sm:text-3xl font-bold" > < span v-if = "app.session.user…" at bounding box center [419, 451] width 691 height 686
click at [492, 135] on div "< div class = "text-xl sm:text-3xl font-bold" > < span v-if = "app.session.user…" at bounding box center [419, 451] width 691 height 686
click at [98, 25] on button "Save" at bounding box center [94, 26] width 38 height 21
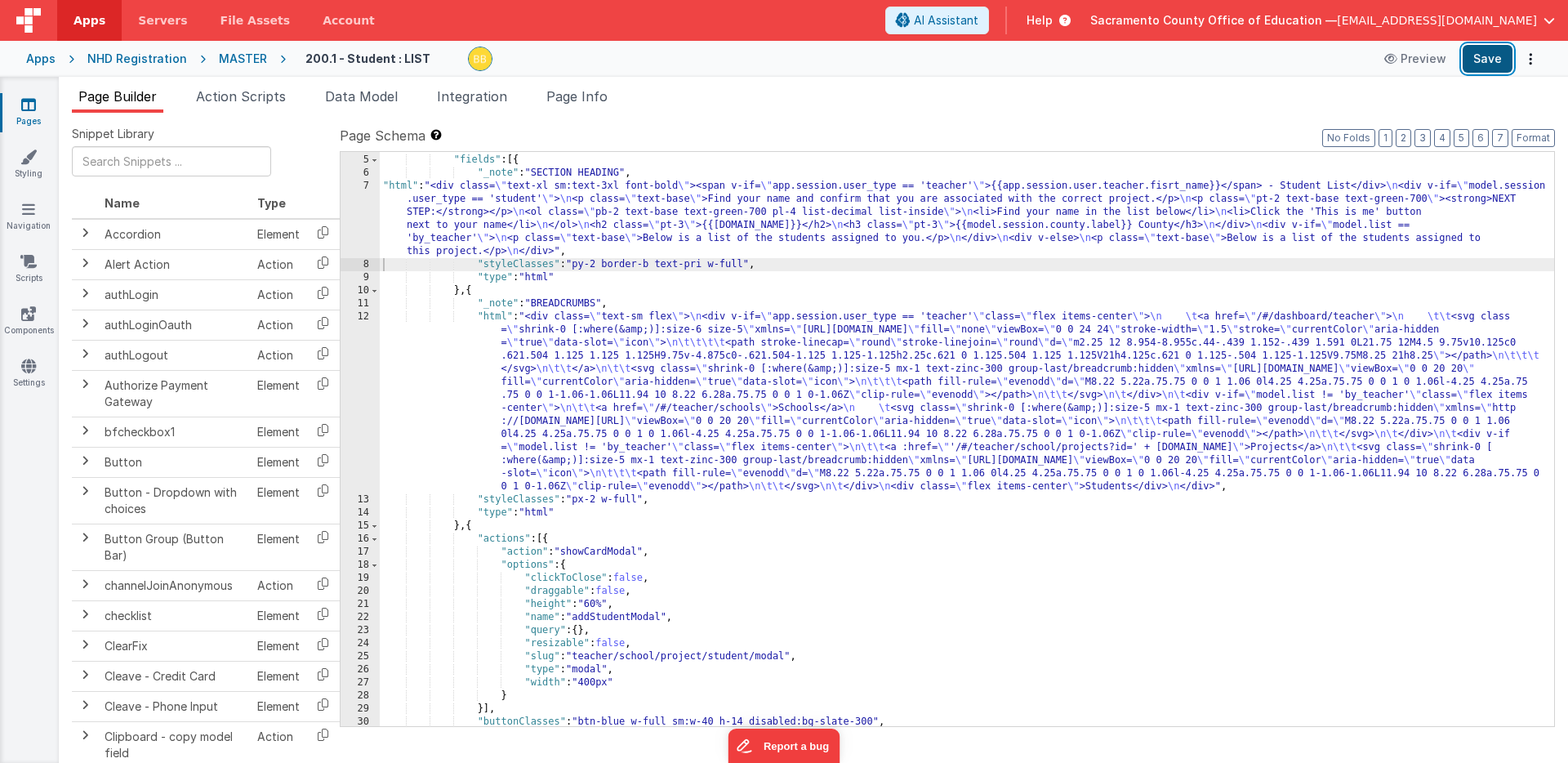
click at [1484, 58] on button "Save" at bounding box center [1487, 58] width 50 height 28
click at [823, 188] on div ""_note" : "GROUP 1" , "fields" : [{ "_note" : "SECTION HEADING" , "html" : "<di…" at bounding box center [967, 441] width 1175 height 600
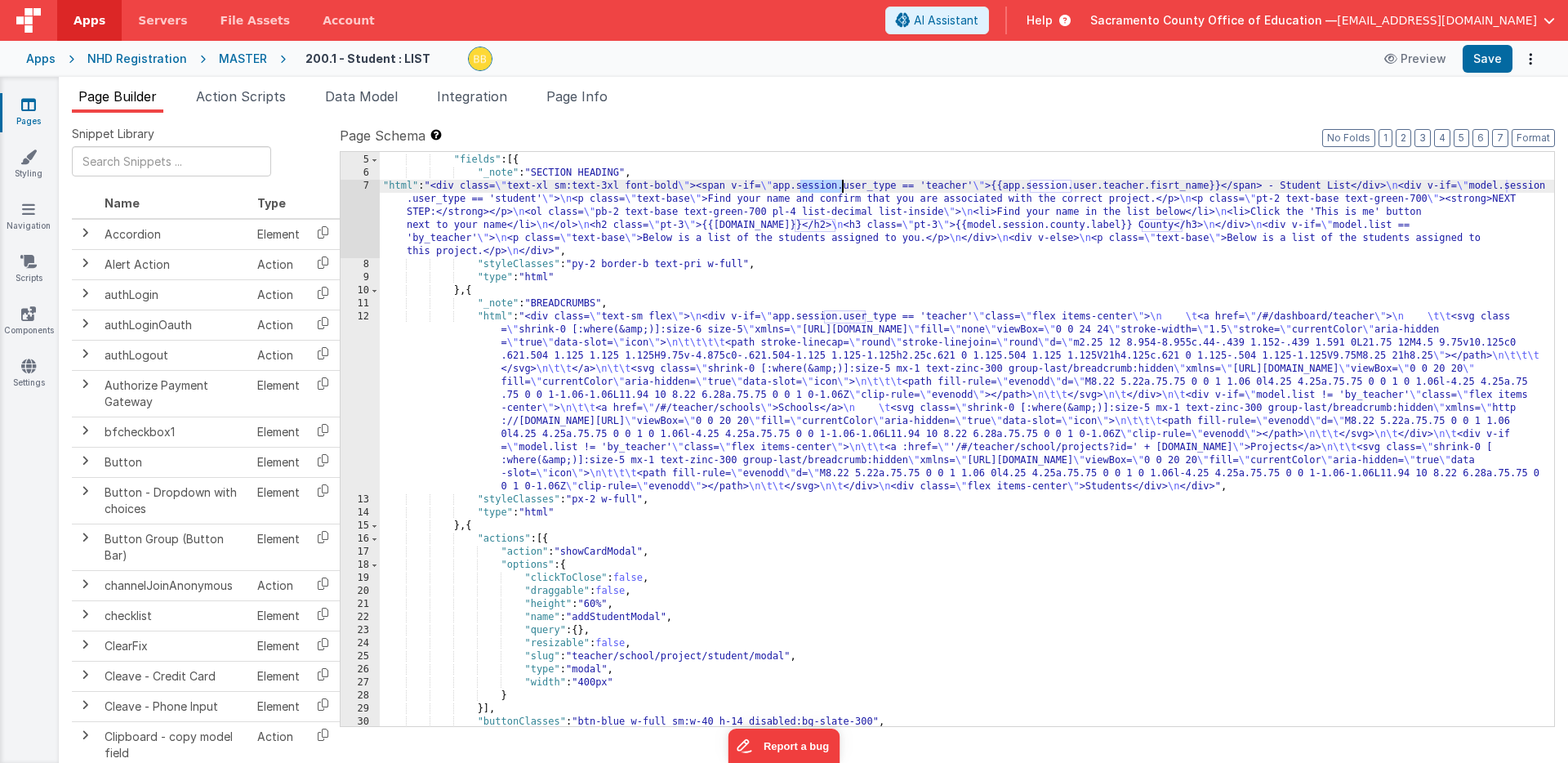
click at [823, 188] on div ""_note" : "GROUP 1" , "fields" : [{ "_note" : "SECTION HEADING" , "html" : "<di…" at bounding box center [967, 441] width 1175 height 600
click at [1055, 185] on div ""_note" : "GROUP 1" , "fields" : [{ "_note" : "SECTION HEADING" , "html" : "<di…" at bounding box center [967, 441] width 1175 height 600
click at [1072, 189] on div ""_note" : "GROUP 1" , "fields" : [{ "_note" : "SECTION HEADING" , "html" : "<di…" at bounding box center [967, 441] width 1175 height 600
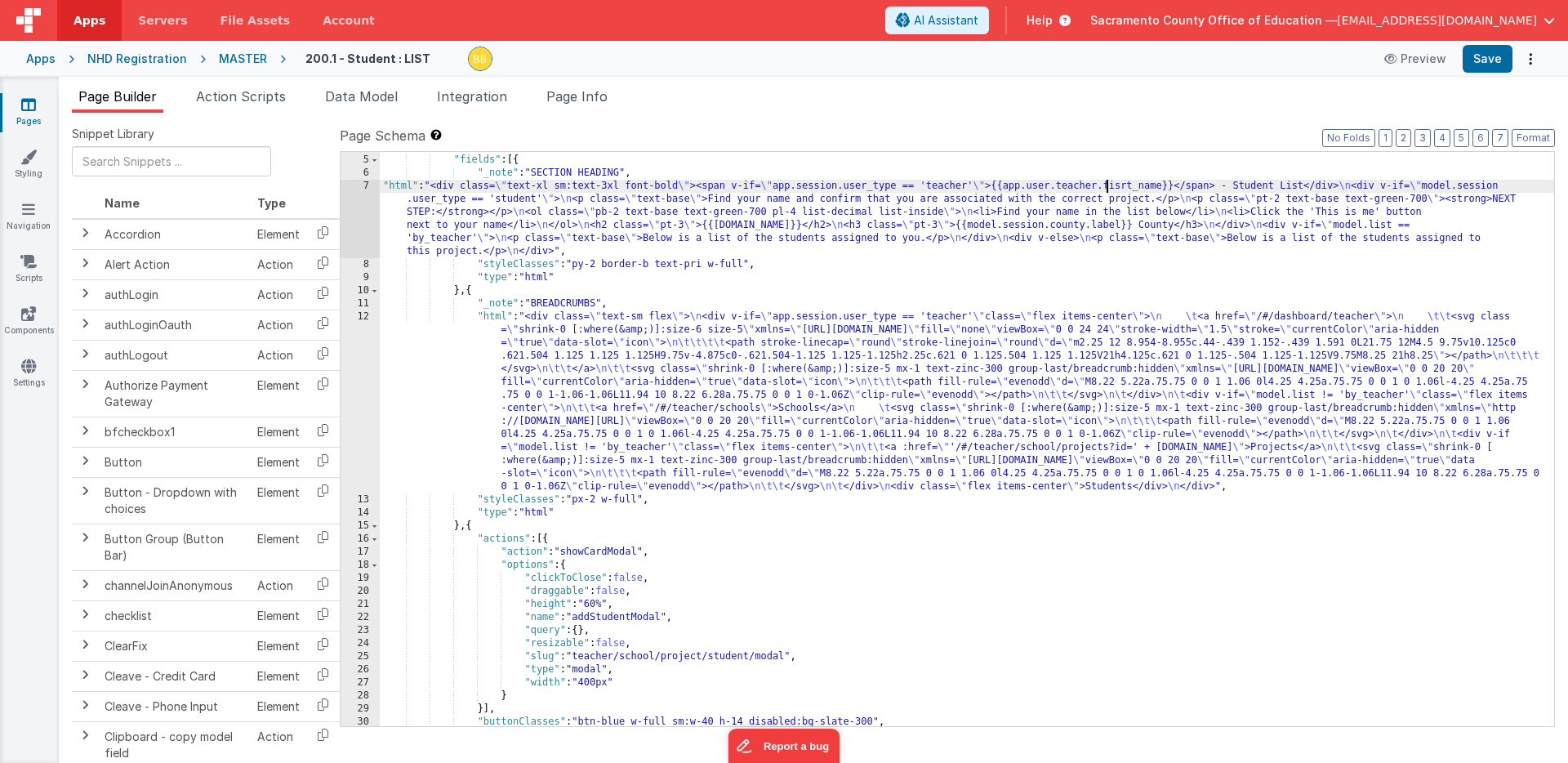
click at [1107, 188] on div ""_note" : "GROUP 1" , "fields" : [{ "_note" : "SECTION HEADING" , "html" : "<di…" at bounding box center [967, 441] width 1175 height 600
click at [1177, 189] on div ""_note" : "GROUP 1" , "fields" : [{ "_note" : "SECTION HEADING" , "html" : "<di…" at bounding box center [967, 441] width 1175 height 600
click at [1491, 56] on button "Save" at bounding box center [1487, 58] width 50 height 28
drag, startPoint x: 995, startPoint y: 187, endPoint x: 1223, endPoint y: 183, distance: 228.0
click at [1223, 183] on div ""_note" : "GROUP 1" , "fields" : [{ "_note" : "SECTION HEADING" , "html" : "<di…" at bounding box center [967, 441] width 1175 height 600
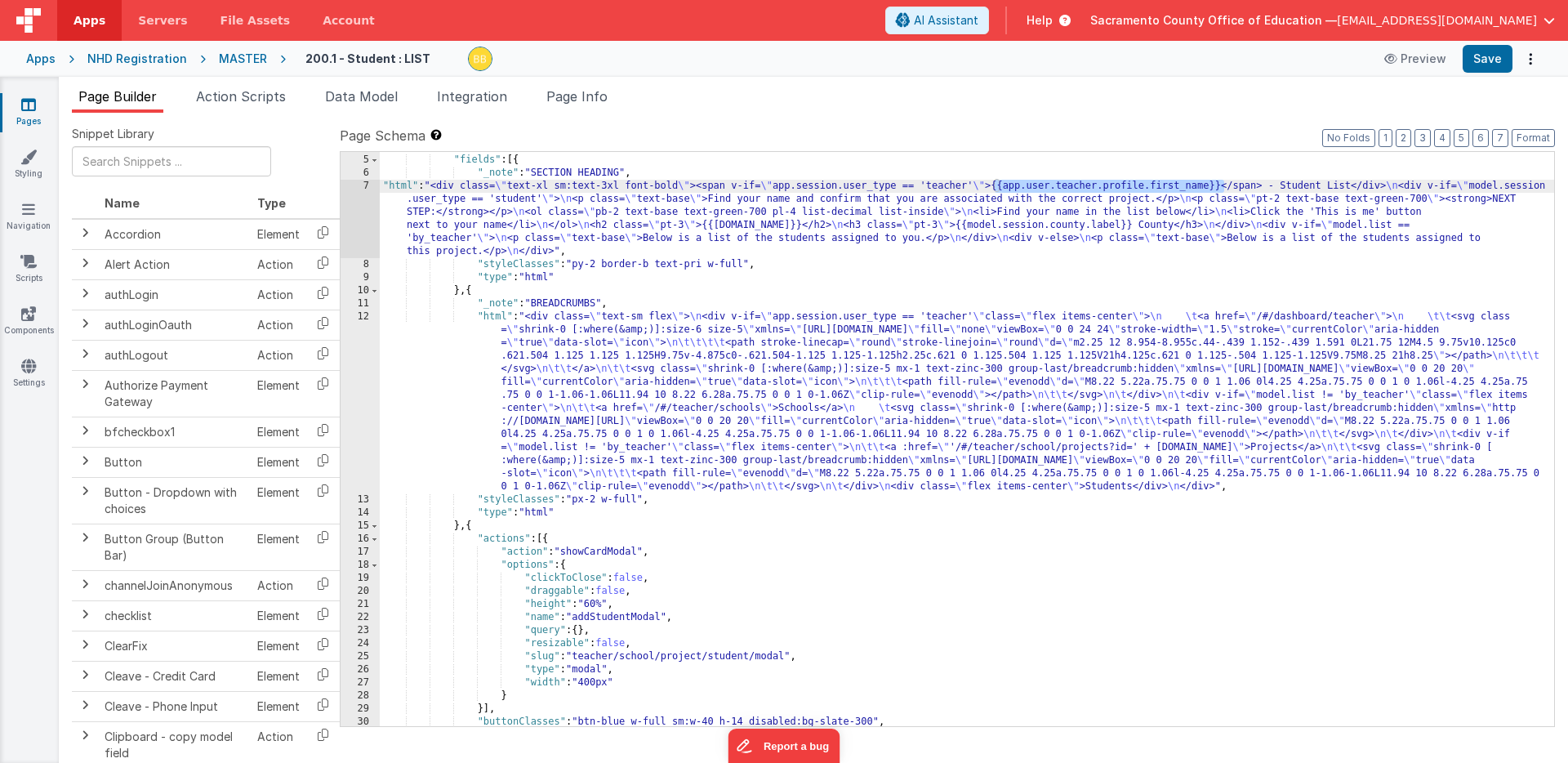
click at [1225, 186] on div ""_note" : "GROUP 1" , "fields" : [{ "_note" : "SECTION HEADING" , "html" : "<di…" at bounding box center [967, 441] width 1175 height 600
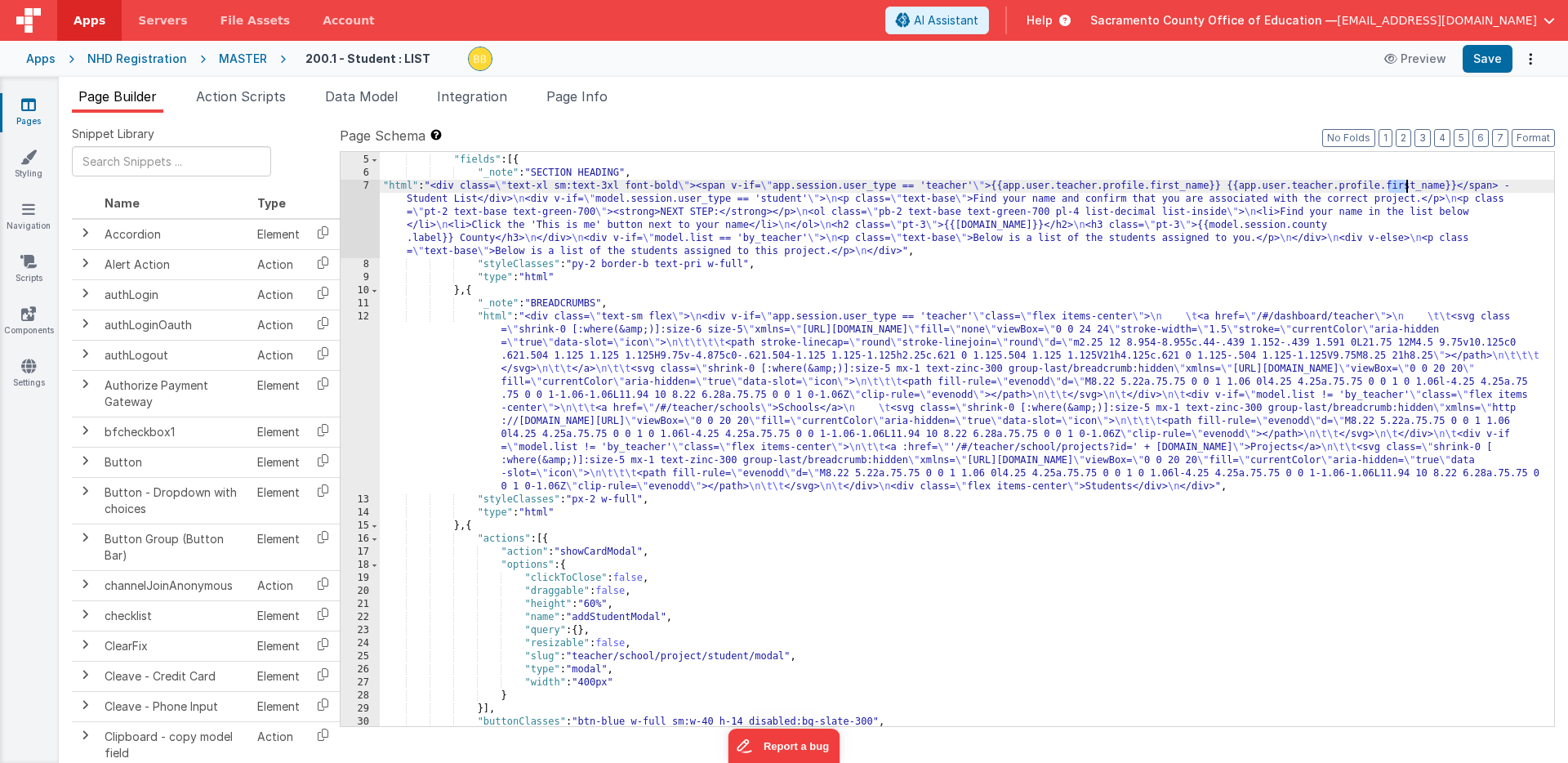
drag, startPoint x: 1389, startPoint y: 185, endPoint x: 1408, endPoint y: 184, distance: 19.0
click at [1408, 184] on div ""_note" : "GROUP 1" , "fields" : [{ "_note" : "SECTION HEADING" , "html" : "<di…" at bounding box center [967, 441] width 1175 height 600
click at [1488, 57] on button "Save" at bounding box center [1487, 58] width 50 height 28
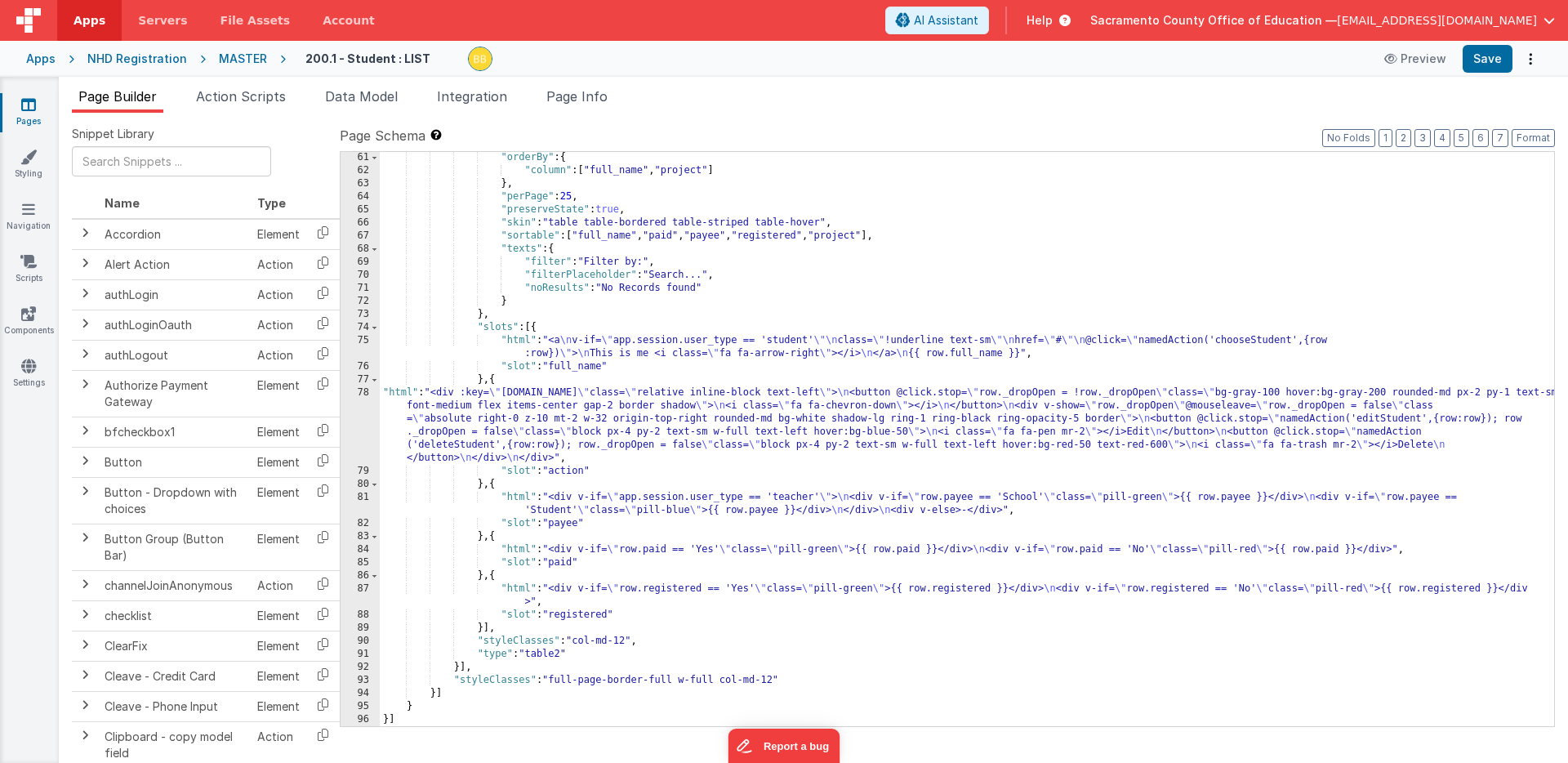
scroll to position [1033, 0]
click at [401, 395] on div ""orderBy" : { "column" : [ "full_name" , "project" ] } , "perPage" : 25 , "pres…" at bounding box center [967, 451] width 1175 height 600
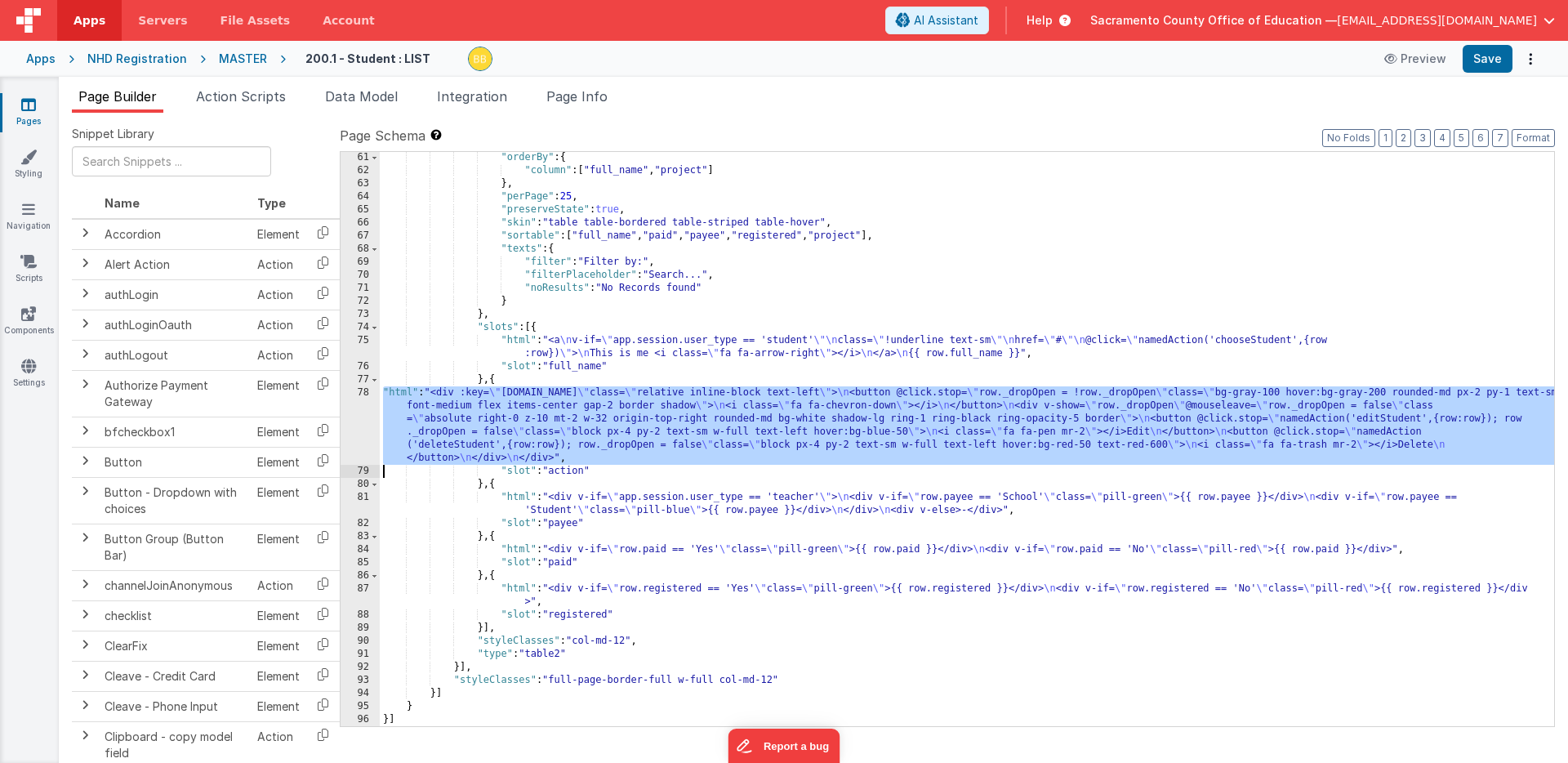
click at [366, 419] on div "78" at bounding box center [360, 425] width 39 height 78
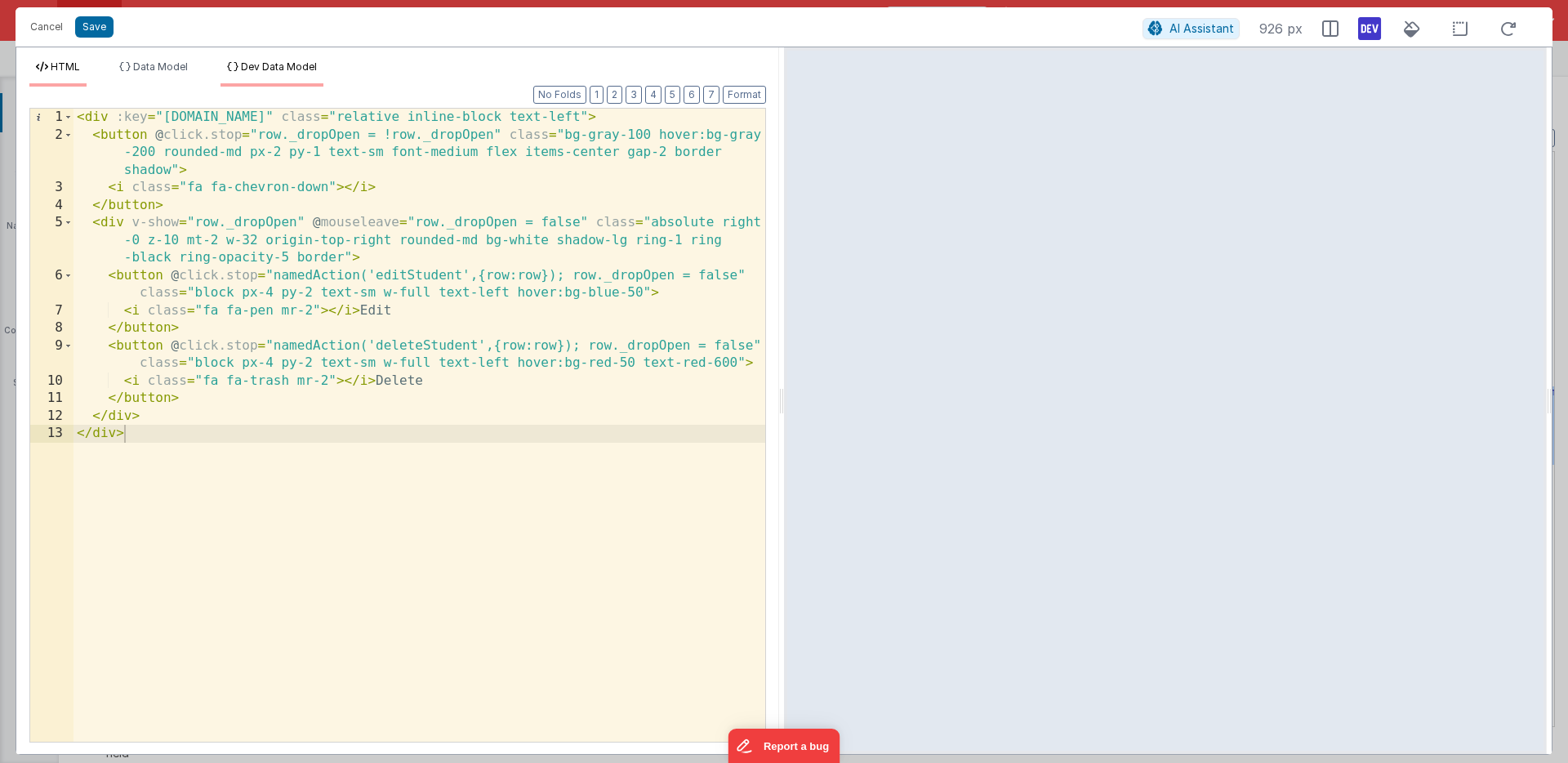
click at [270, 64] on span "Dev Data Model" at bounding box center [279, 66] width 76 height 12
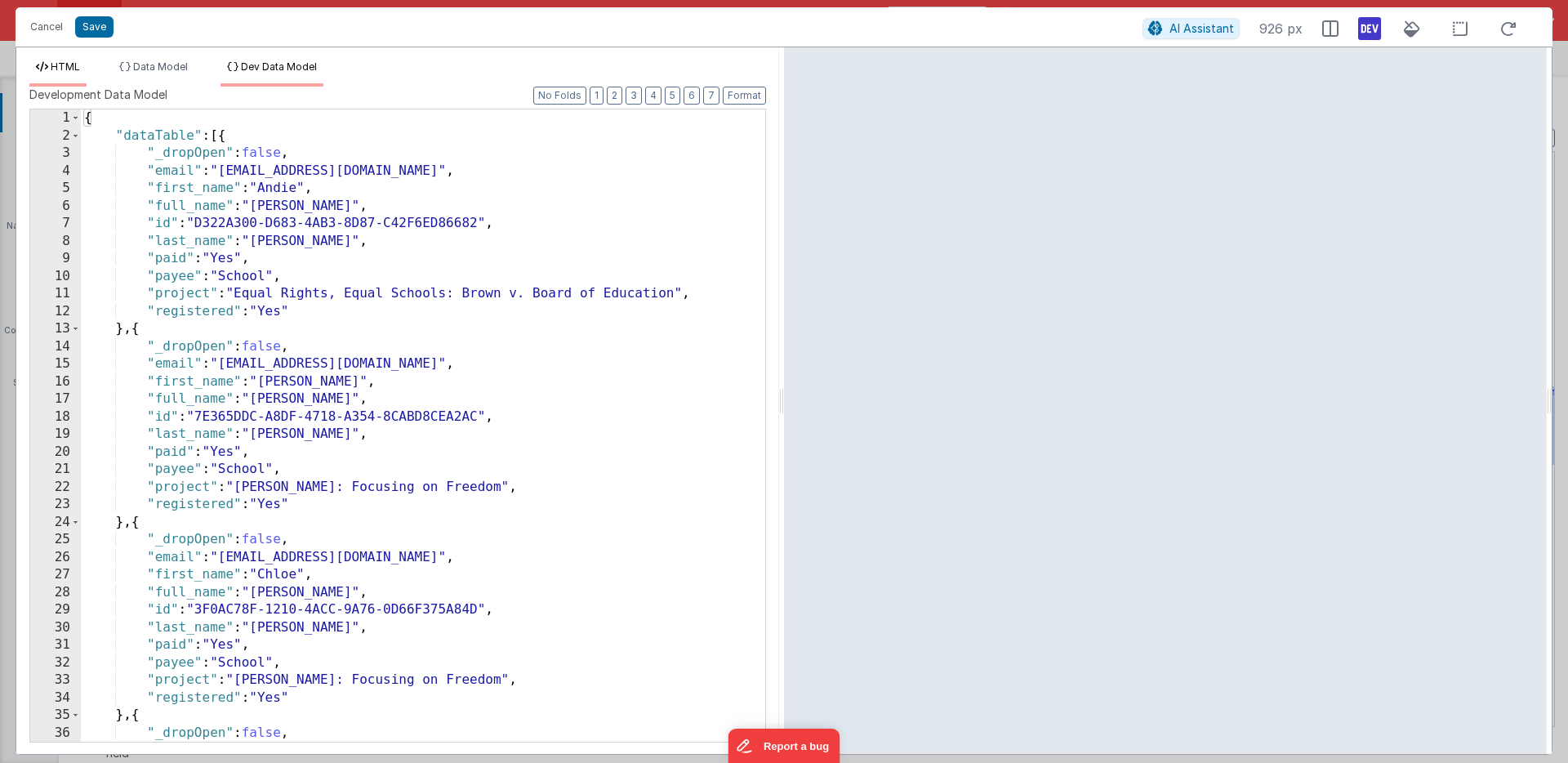
click at [70, 67] on span "HTML" at bounding box center [65, 66] width 29 height 12
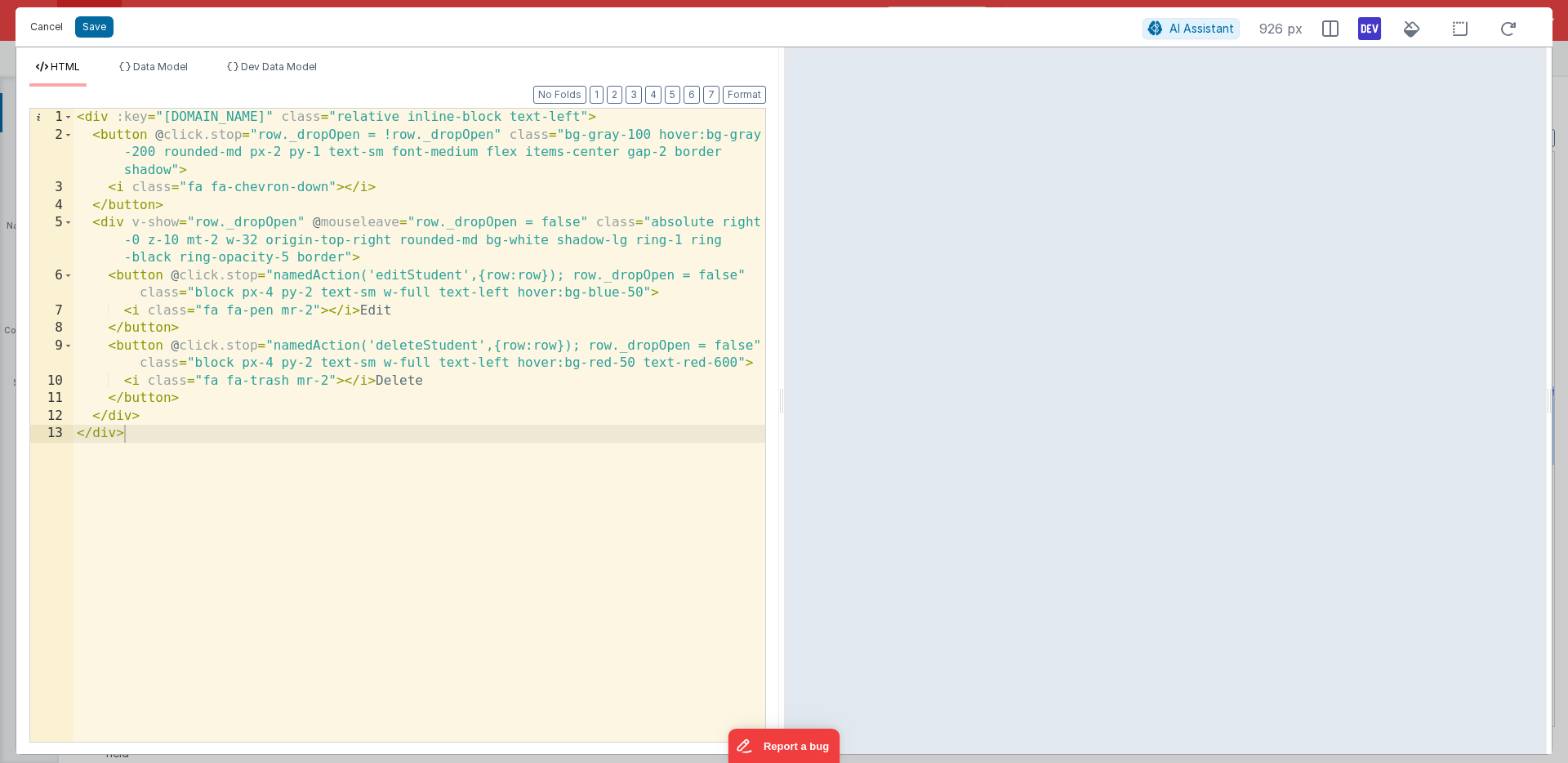
click at [50, 27] on button "Cancel" at bounding box center [46, 26] width 49 height 23
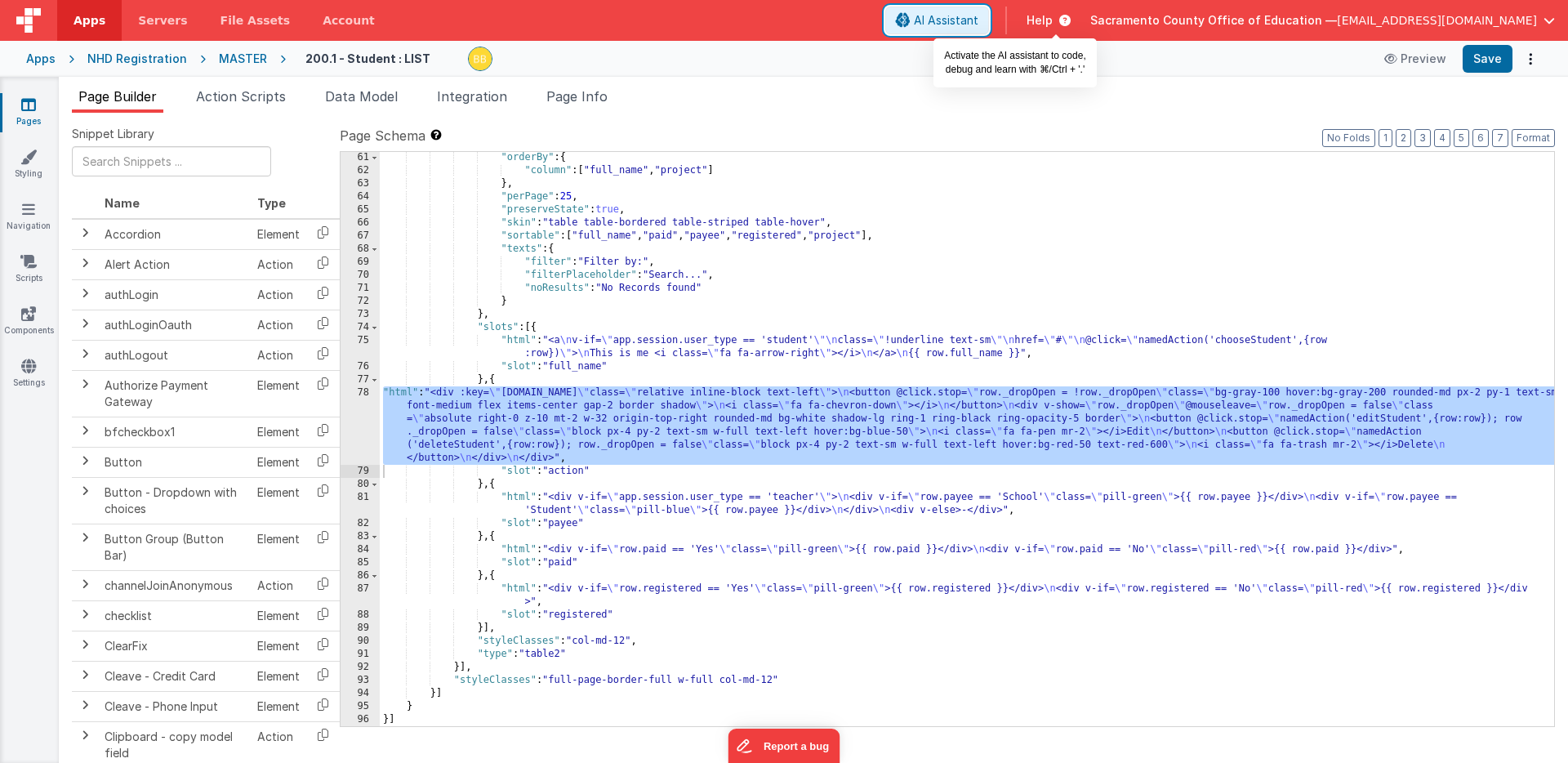
click at [978, 19] on span "AI Assistant" at bounding box center [946, 20] width 65 height 16
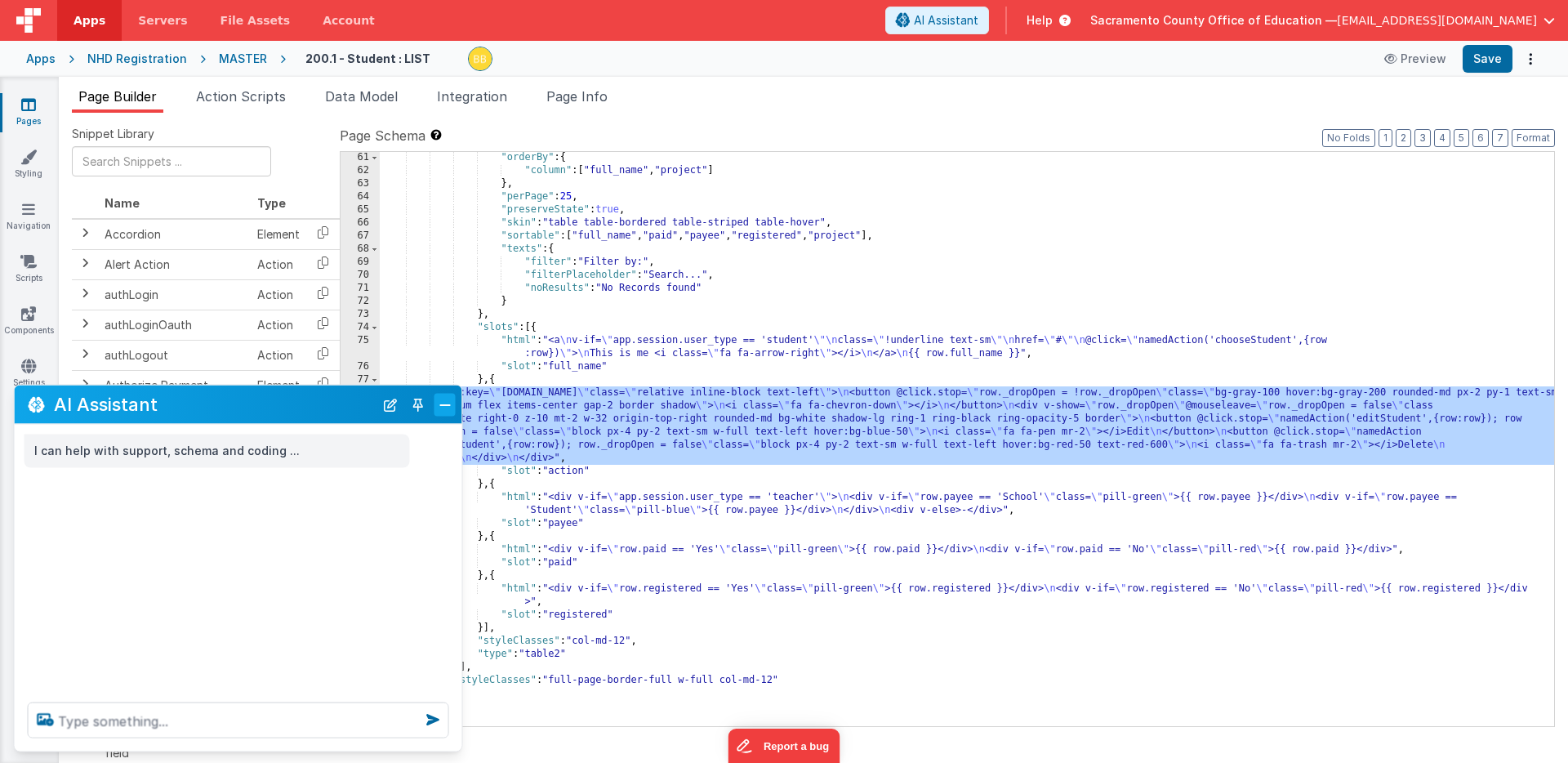
click at [446, 402] on button "Close" at bounding box center [444, 403] width 21 height 23
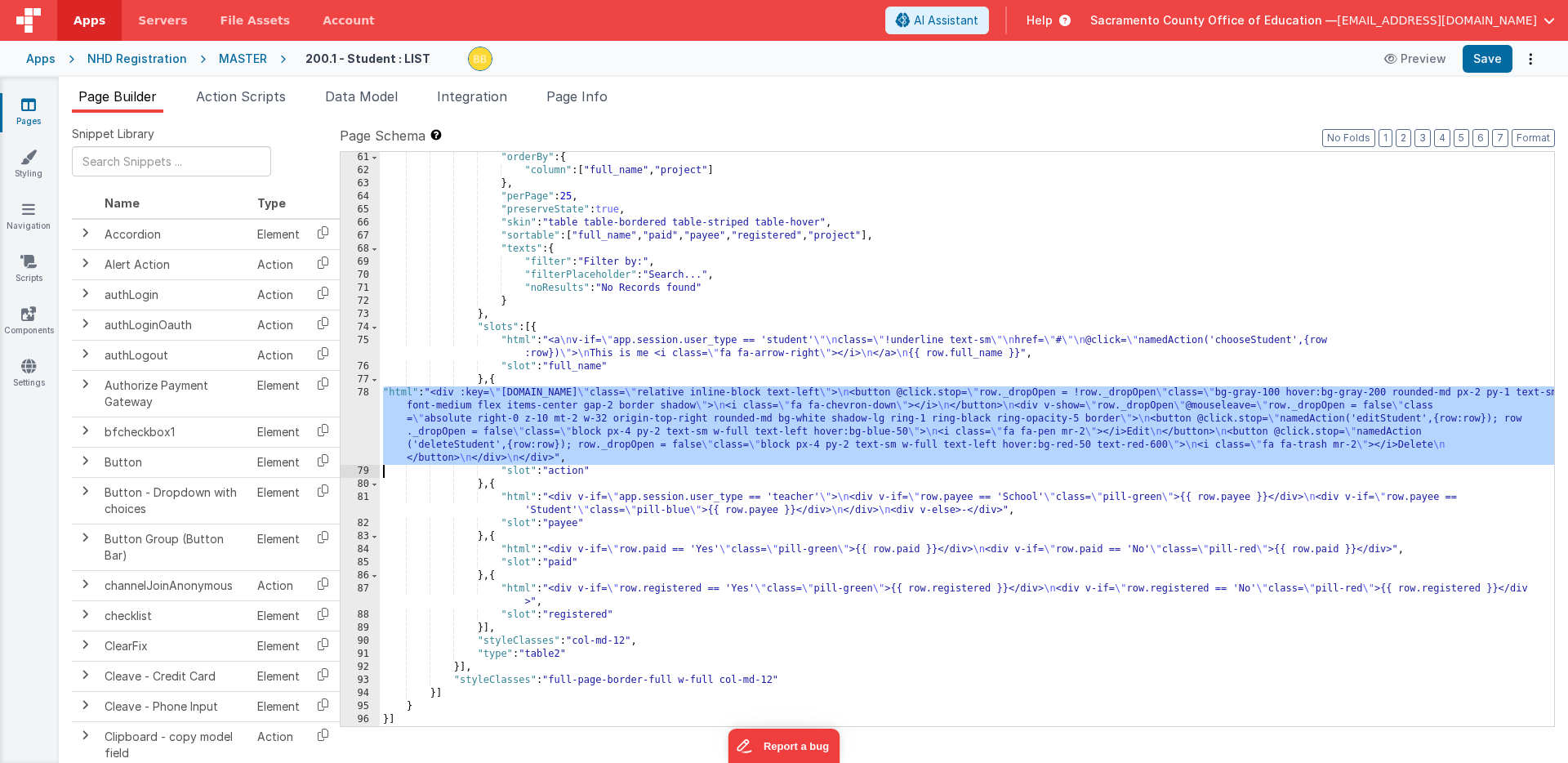
click at [400, 391] on div ""orderBy" : { "column" : [ "full_name" , "project" ] } , "perPage" : 25 , "pres…" at bounding box center [967, 451] width 1175 height 600
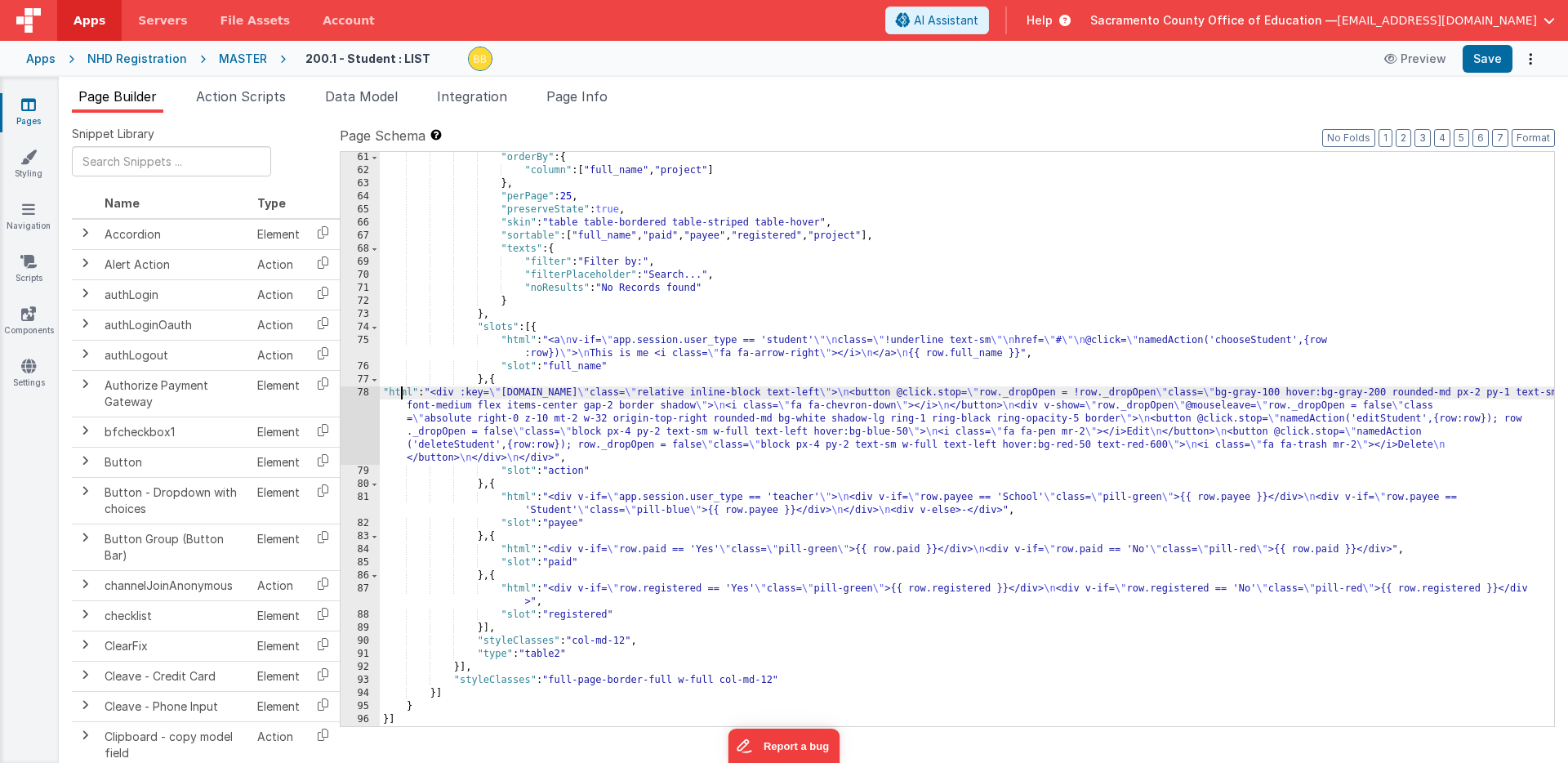
click at [364, 398] on div "78" at bounding box center [360, 425] width 39 height 78
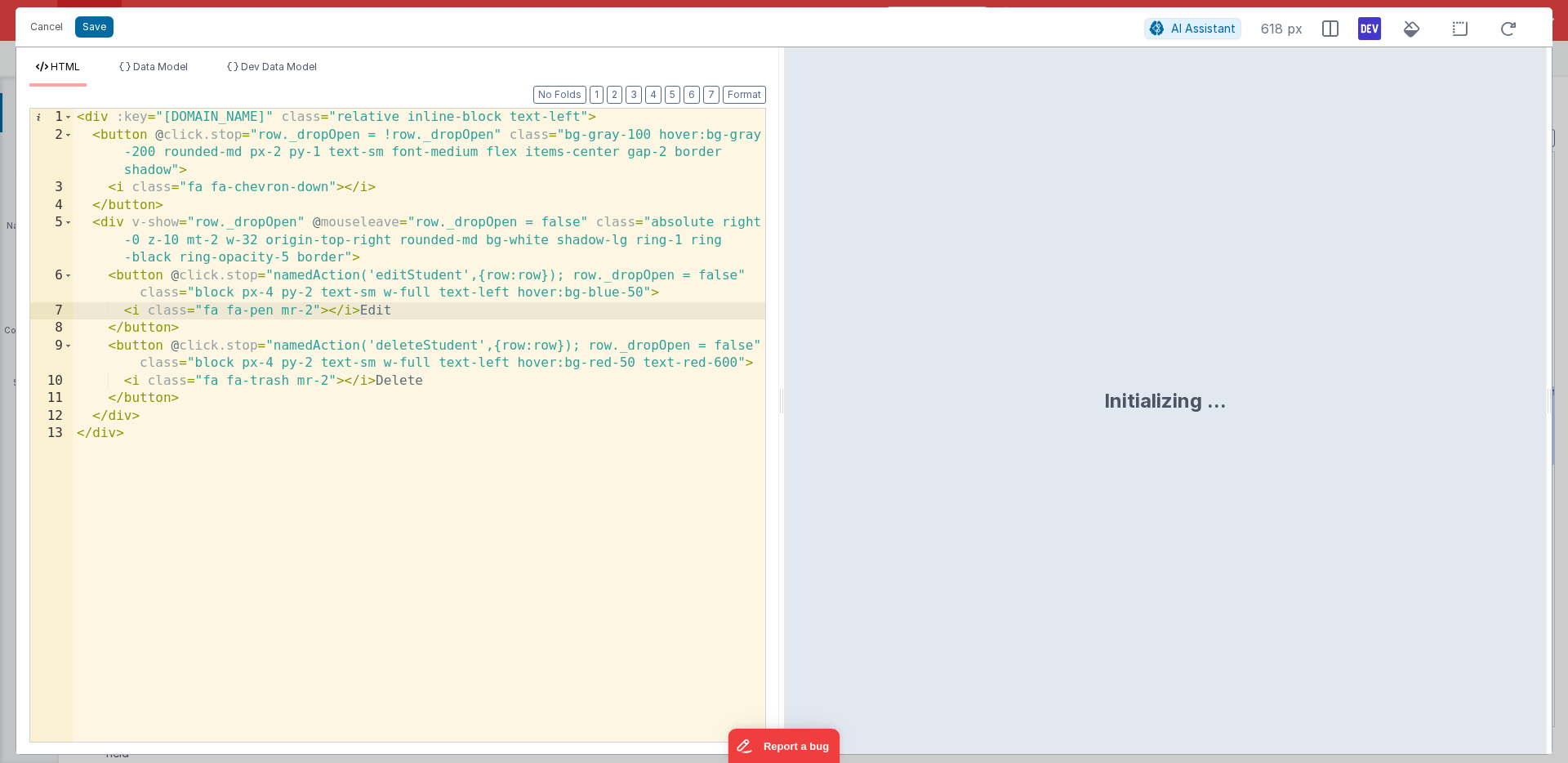
click at [441, 477] on div "< div :key = "row.id" class = "relative inline-block text-left" > < button @ cl…" at bounding box center [419, 442] width 691 height 668
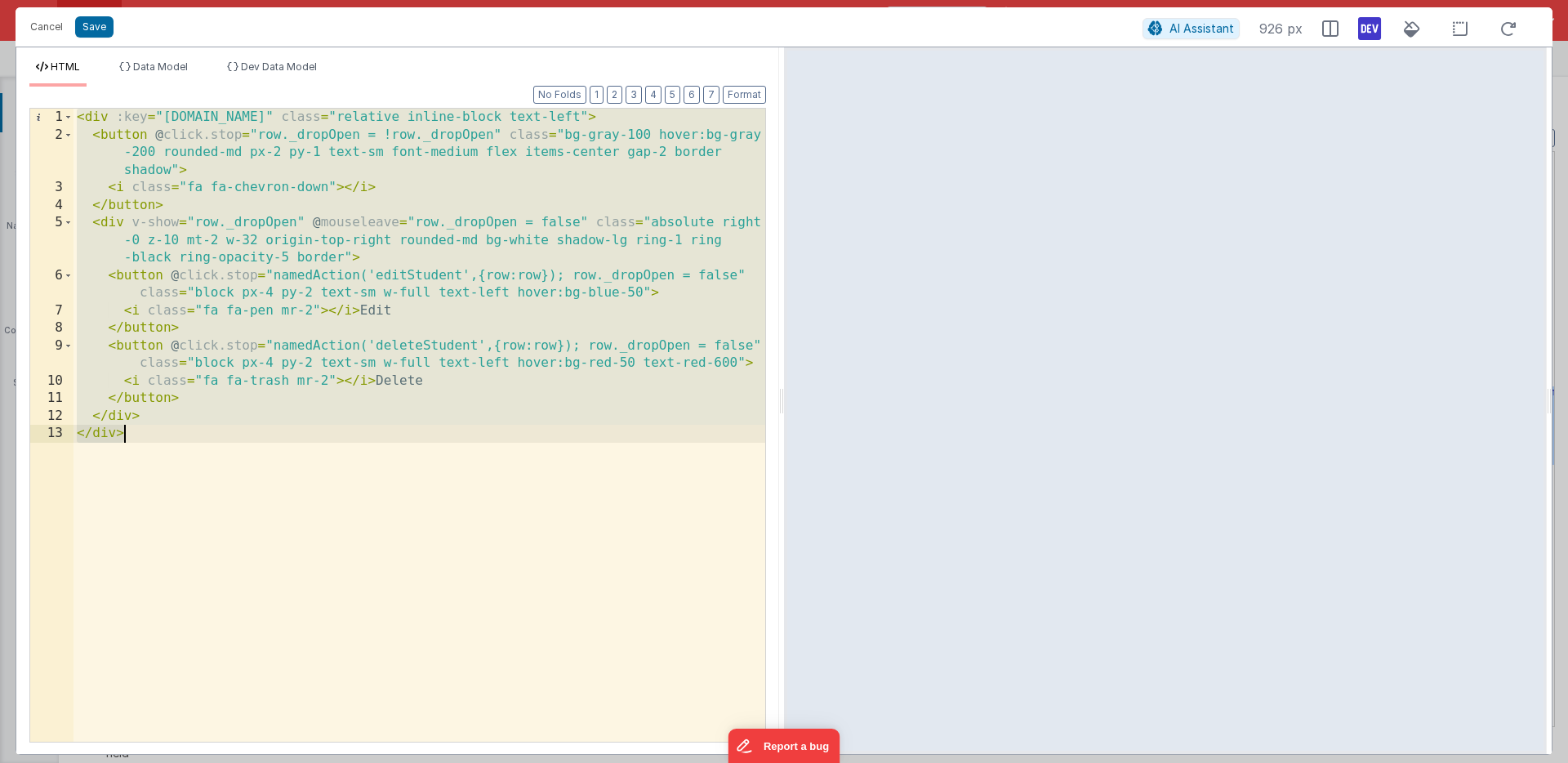
click at [382, 464] on div "< div :key = "row.id" class = "relative inline-block text-left" > < button @ cl…" at bounding box center [419, 442] width 691 height 668
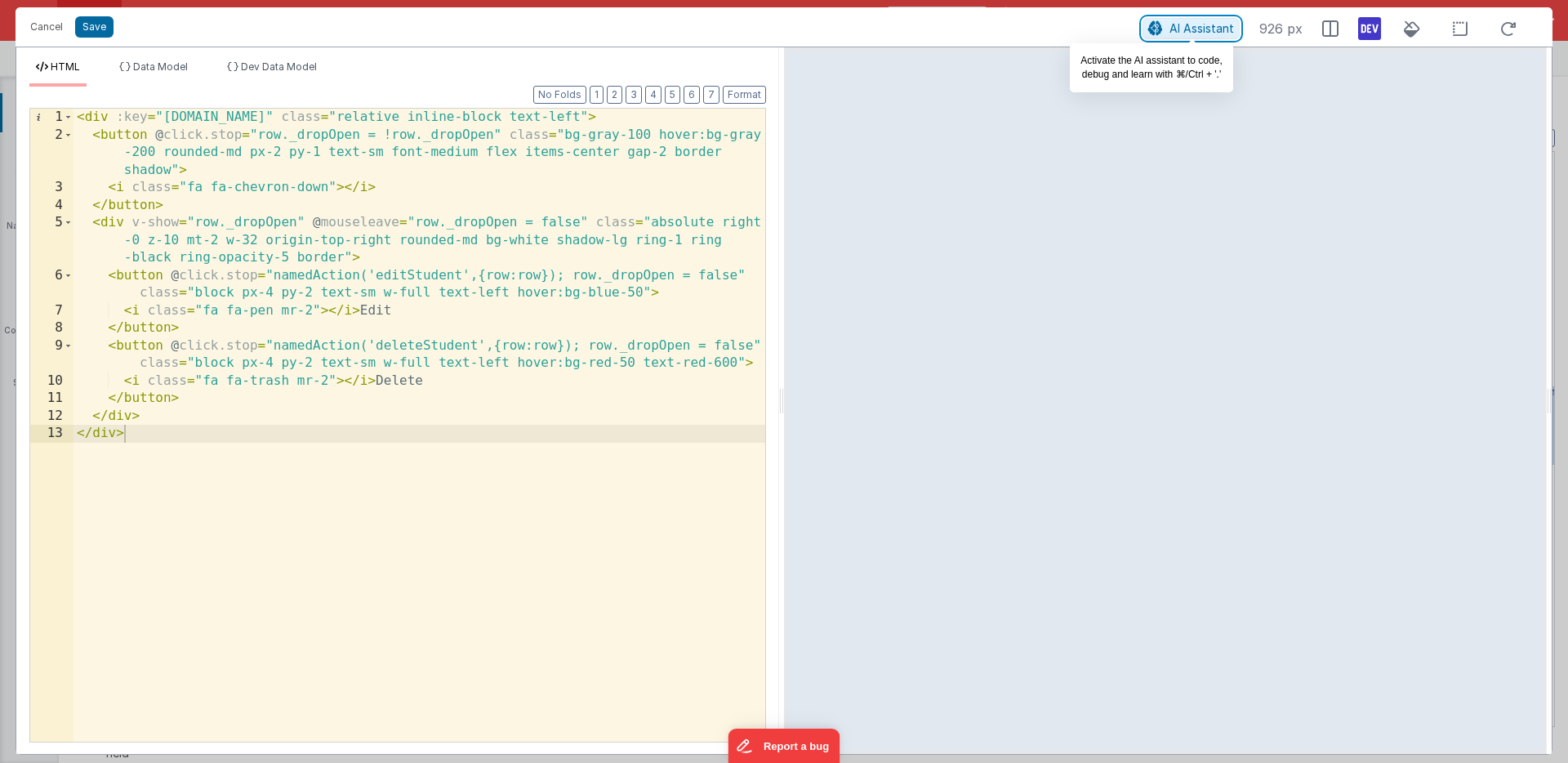
click at [1197, 28] on span "AI Assistant" at bounding box center [1201, 27] width 65 height 14
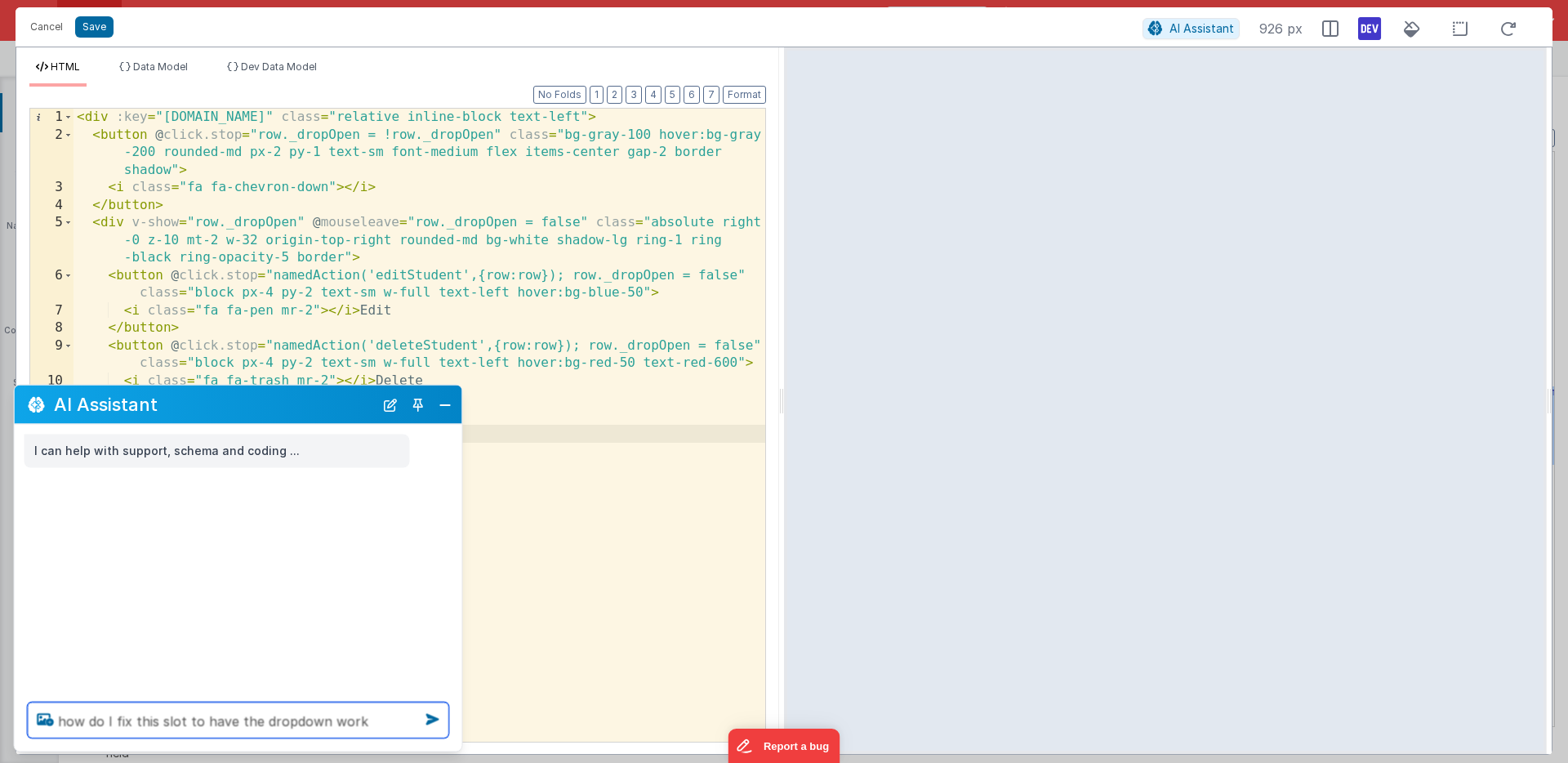
type textarea "how do I fix this slot to have the dropdown work"
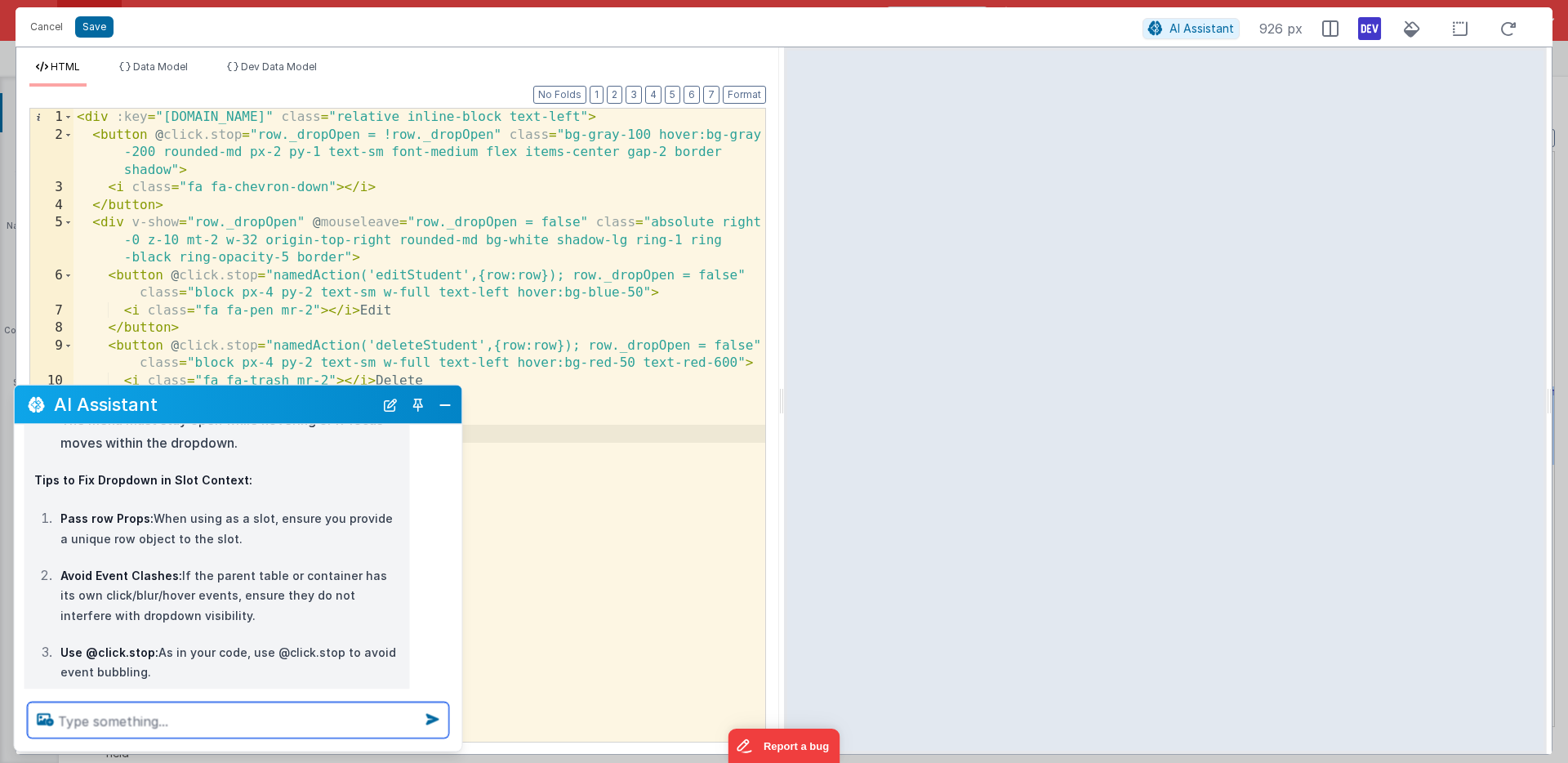
scroll to position [382, 0]
click at [71, 518] on strong "Pass row Props:" at bounding box center [107, 517] width 93 height 14
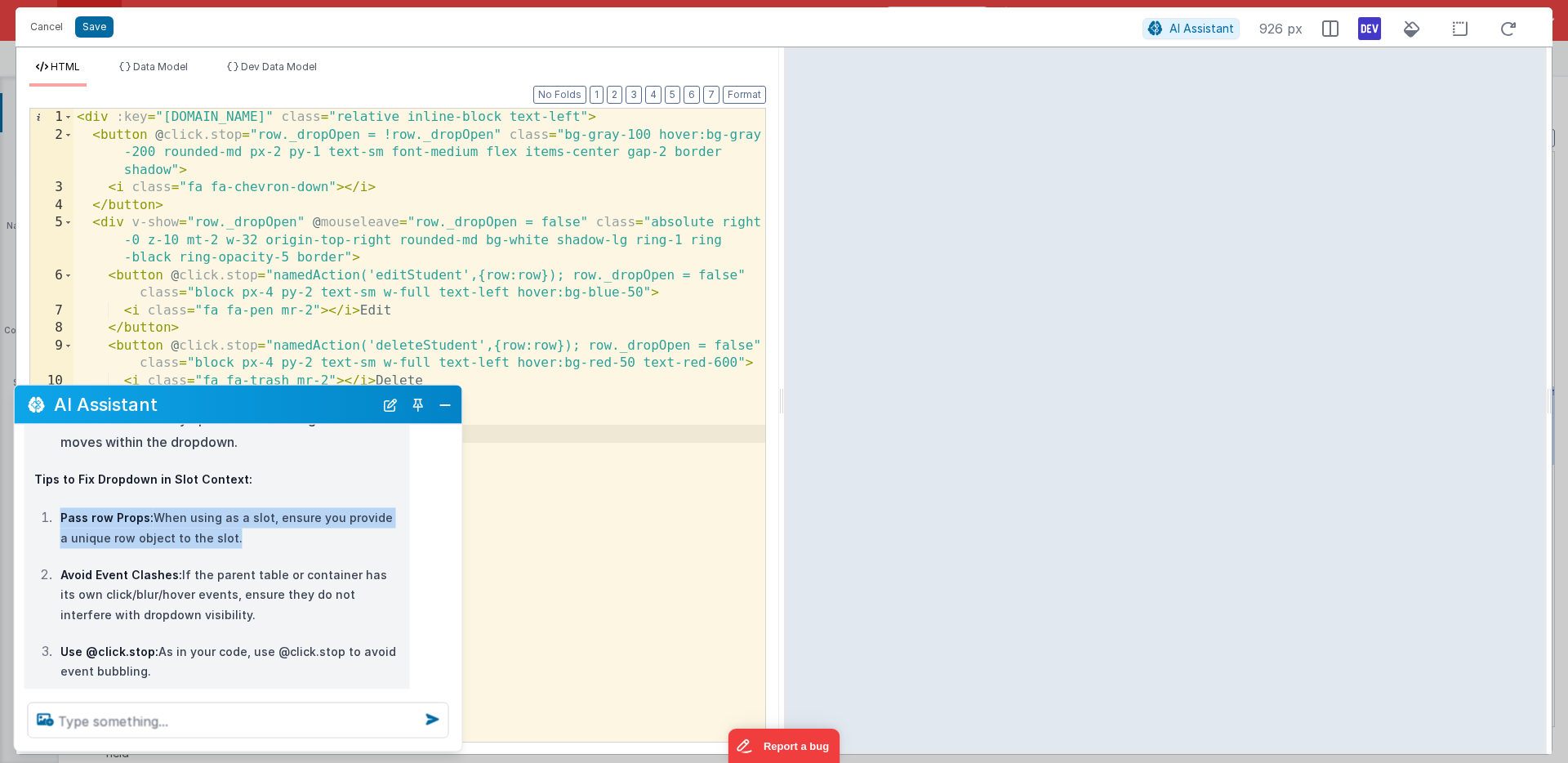
drag, startPoint x: 71, startPoint y: 518, endPoint x: 211, endPoint y: 540, distance: 141.7
click at [211, 540] on p "Pass row Props: When using as a slot, ensure you provide a unique row object to…" at bounding box center [231, 528] width 340 height 40
copy p "Pass row Props: When using as a slot, ensure you provide a unique row object to…"
click at [277, 489] on div "To ensure a dropdown like this works correctly within a VueJS slot (for example…" at bounding box center [217, 744] width 366 height 1199
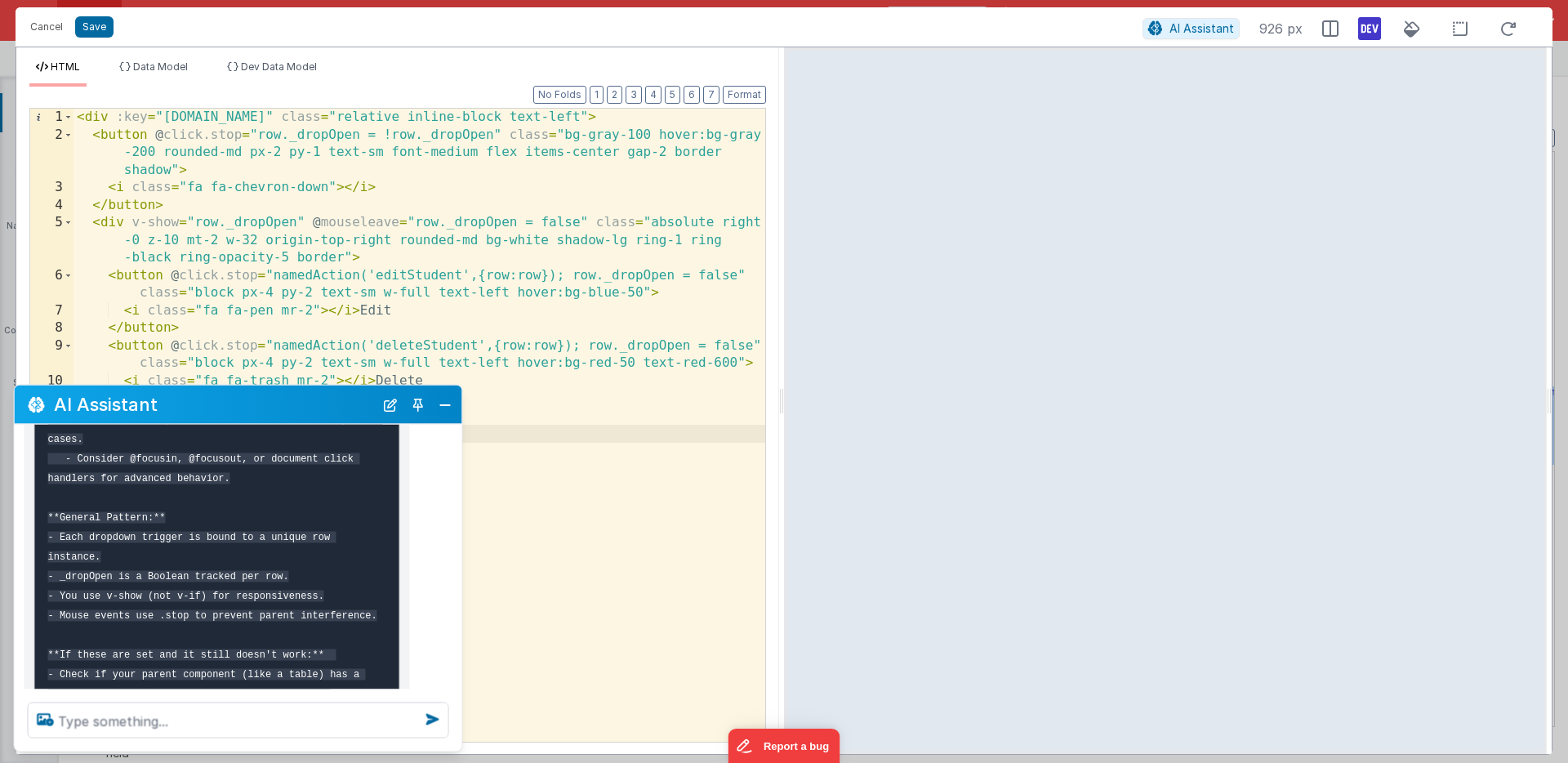
scroll to position [837, 0]
drag, startPoint x: 223, startPoint y: 473, endPoint x: 165, endPoint y: 466, distance: 58.4
click at [165, 466] on pre "5. **If Dropdown Still Flickers or Closes Unexpectedly:** You may need to: - Us…" at bounding box center [217, 623] width 366 height 530
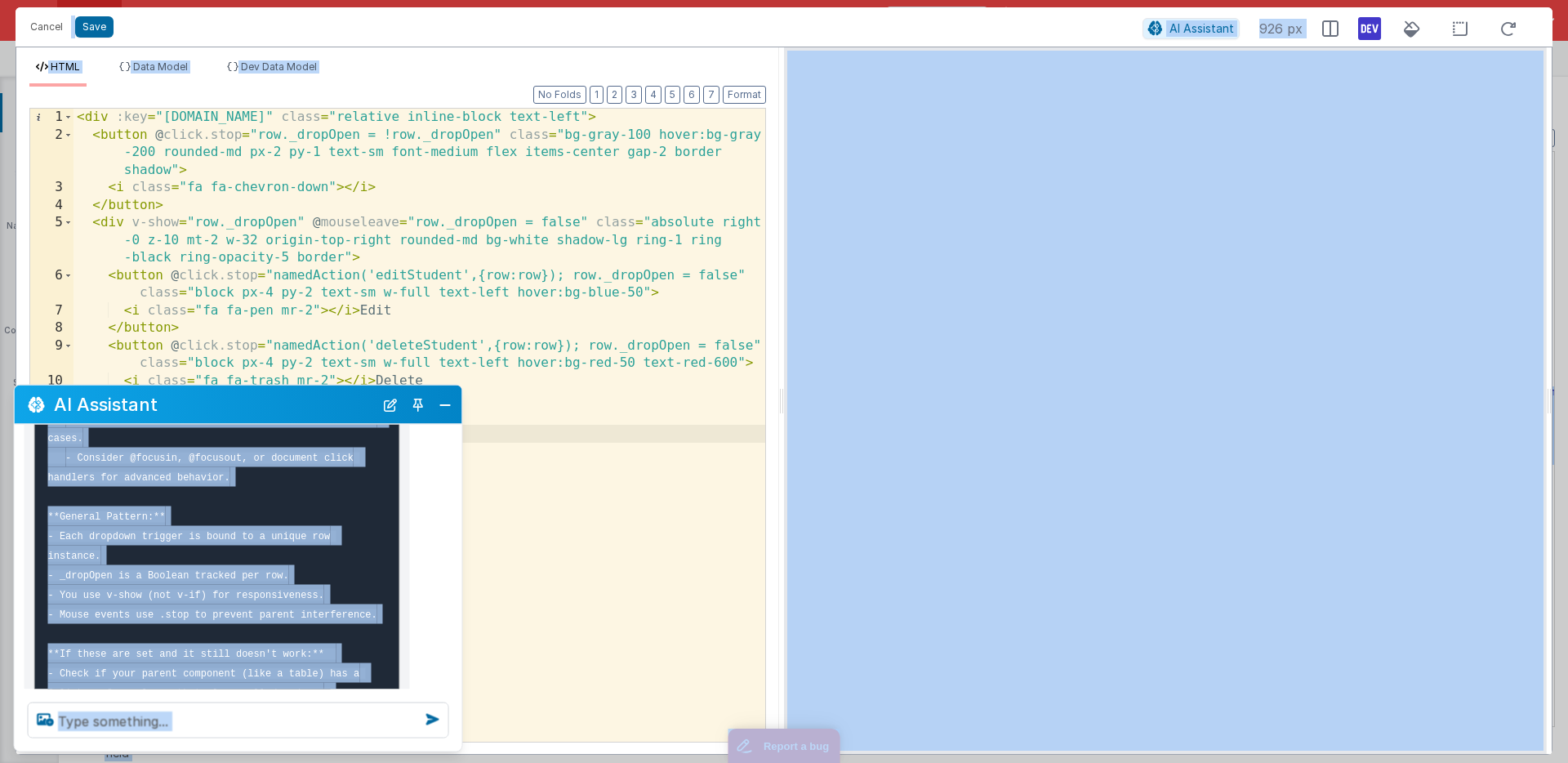
click at [293, 495] on pre "5. **If Dropdown Still Flickers or Closes Unexpectedly:** You may need to: - Us…" at bounding box center [217, 623] width 366 height 530
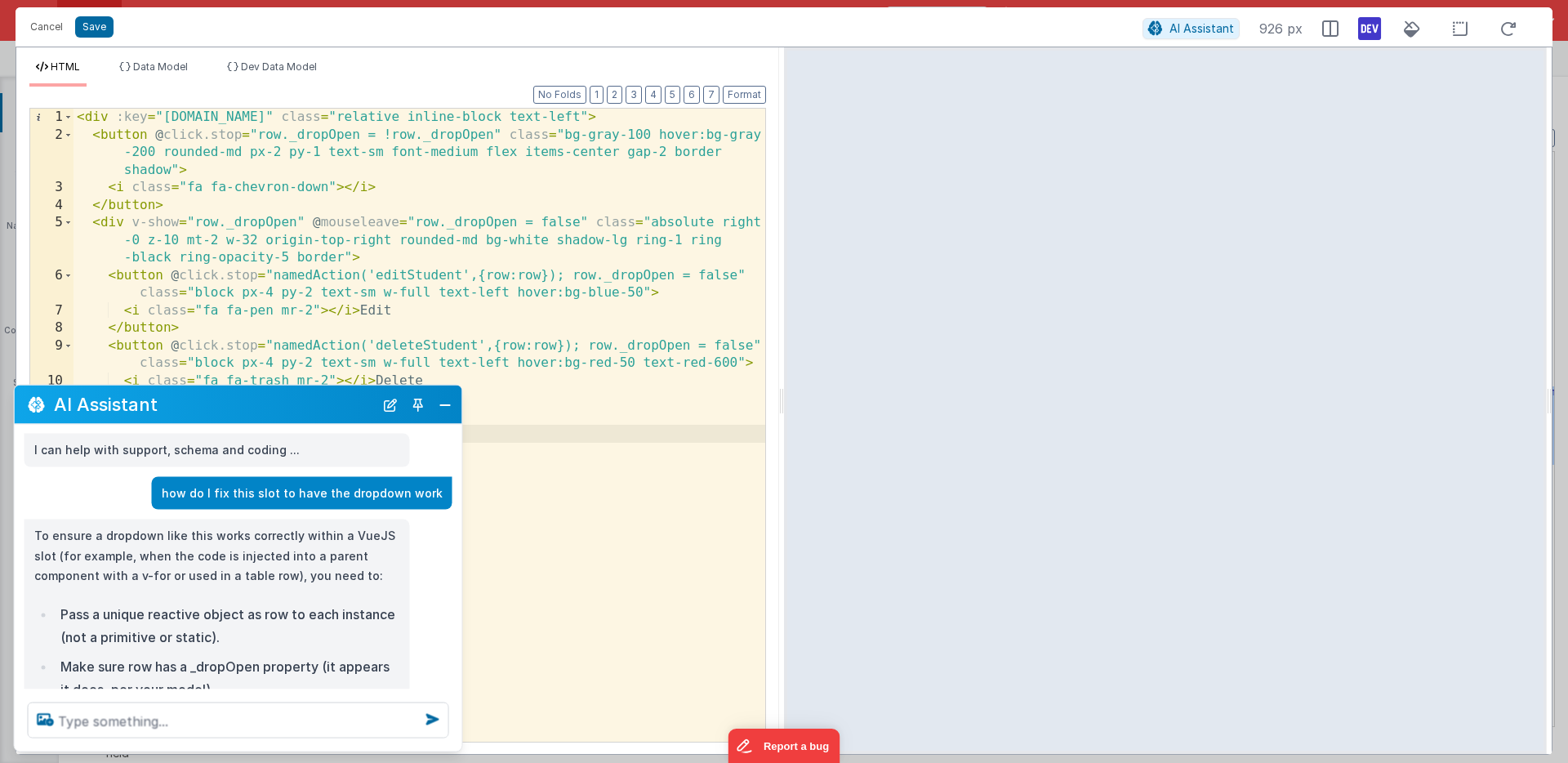
scroll to position [0, 0]
drag, startPoint x: 227, startPoint y: 629, endPoint x: 33, endPoint y: 531, distance: 217.3
copy div "To ensure a dropdown like this works correctly within a VueJS slot (for example…"
click at [442, 404] on button "Close" at bounding box center [444, 403] width 21 height 23
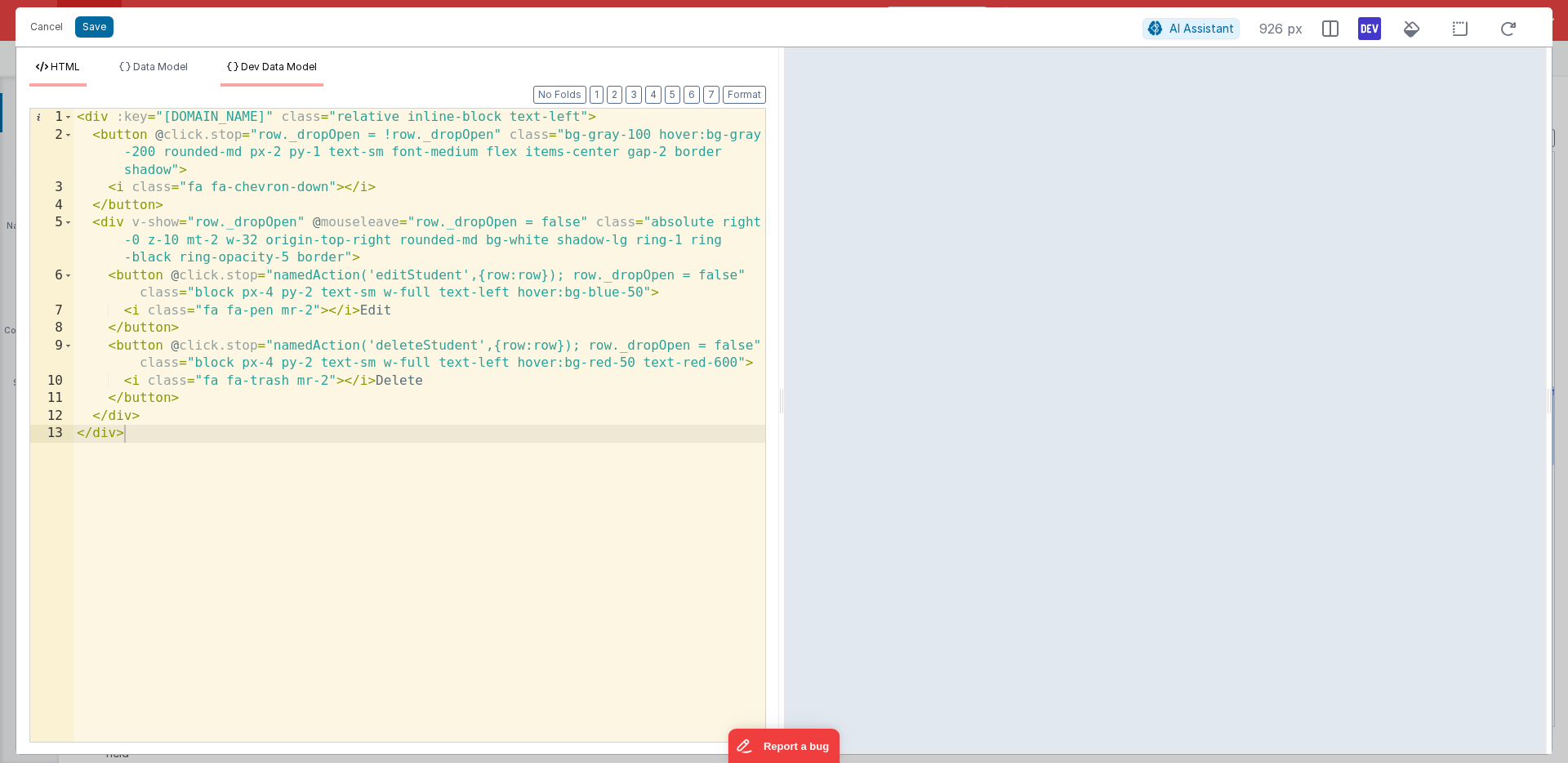
click at [283, 69] on span "Dev Data Model" at bounding box center [279, 66] width 76 height 12
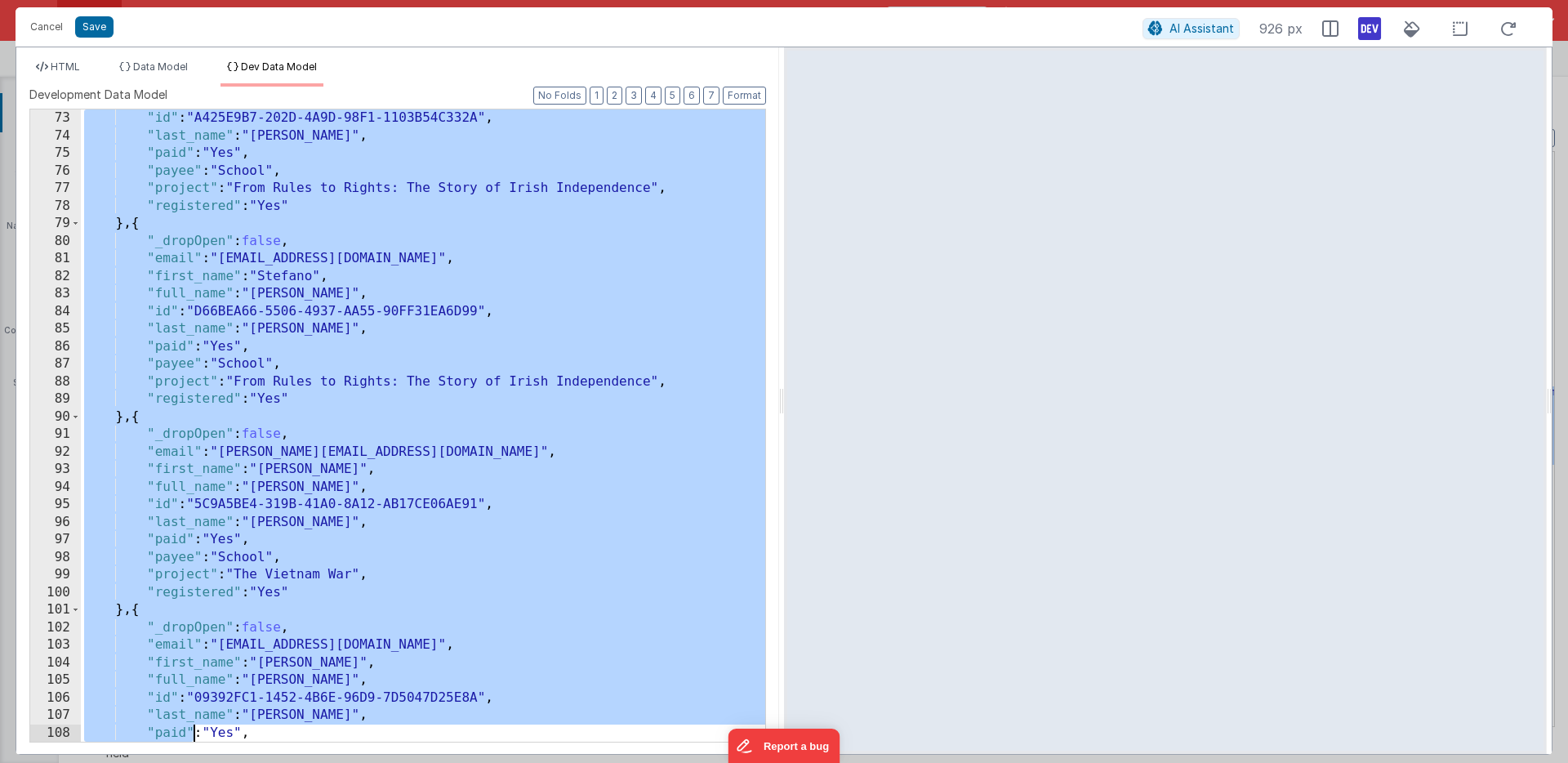
scroll to position [1352, 0]
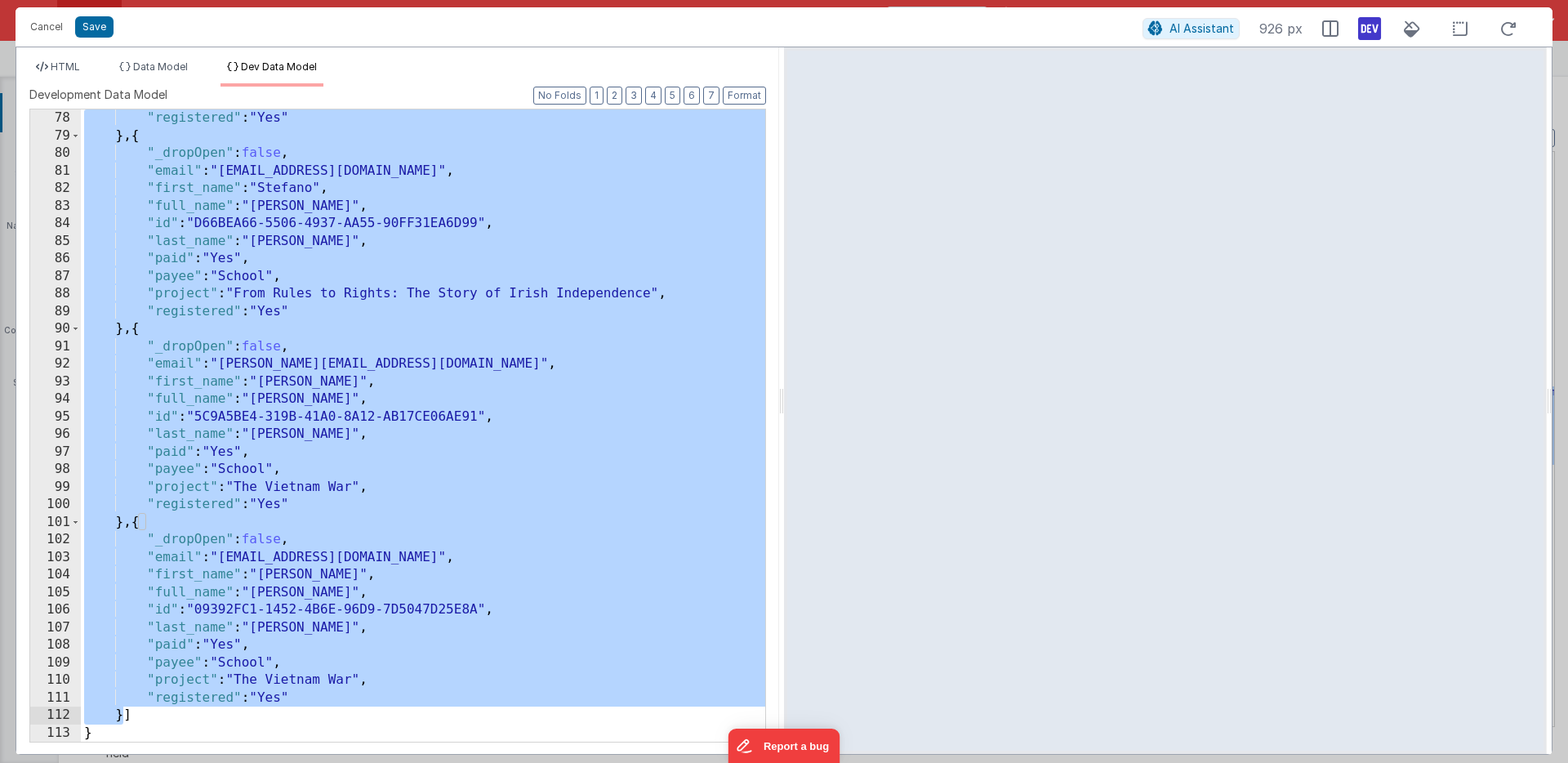
drag, startPoint x: 140, startPoint y: 272, endPoint x: 121, endPoint y: 714, distance: 442.4
click at [121, 714] on div ""registered" : "Yes" } , { "_dropOpen" : false , "email" : "torok07@hotmail.com…" at bounding box center [422, 442] width 684 height 668
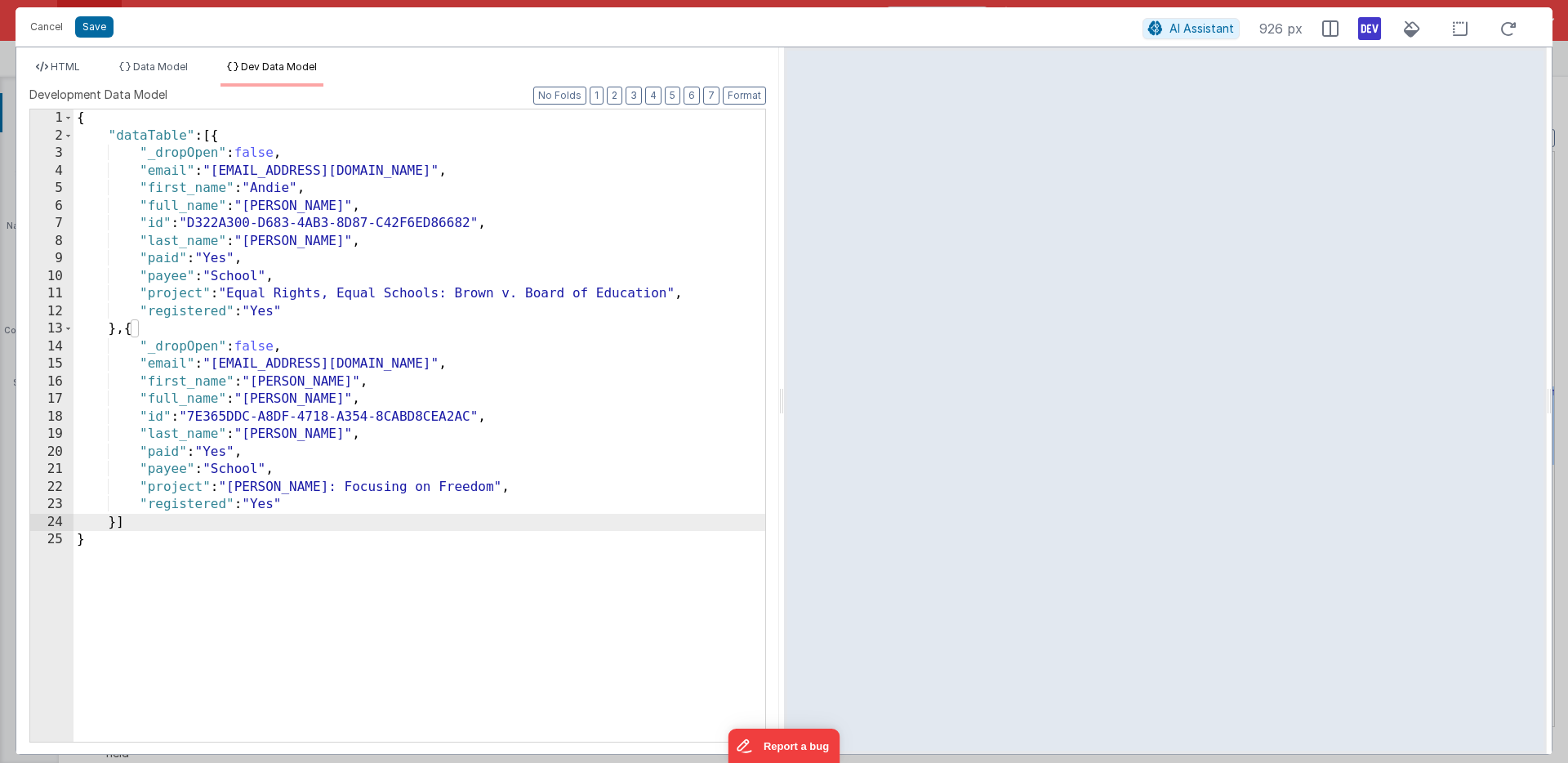
click at [146, 417] on div "{ "dataTable" : [{ "_dropOpen" : false , "email" : "martinfreeberg@me.com" , "f…" at bounding box center [419, 442] width 691 height 668
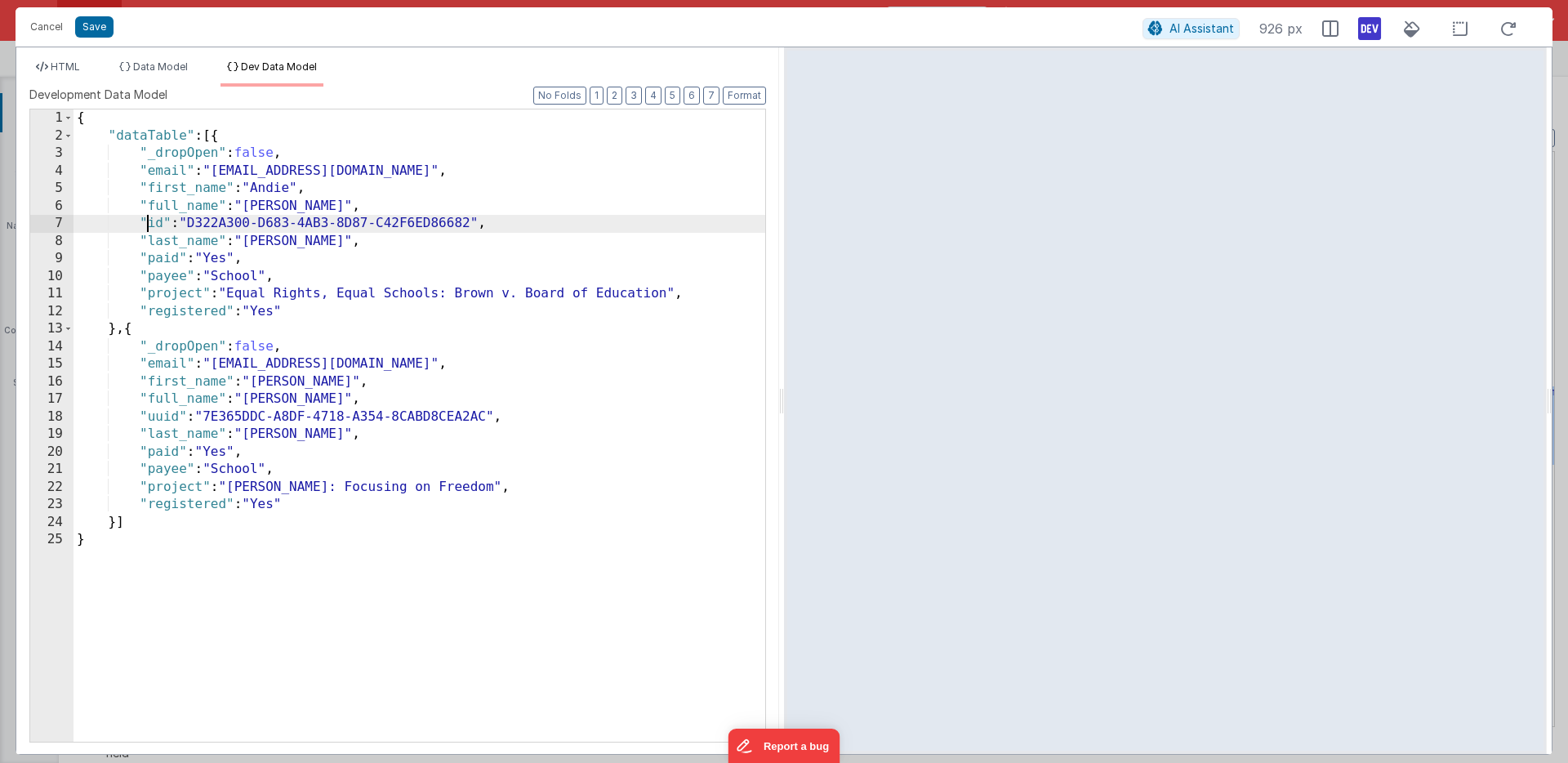
click at [150, 225] on div "{ "dataTable" : [{ "_dropOpen" : false , "email" : "martinfreeberg@me.com" , "f…" at bounding box center [419, 442] width 691 height 668
click at [266, 138] on div "{ "dataTable" : [{ "_dropOpen" : false , "email" : "martinfreeberg@me.com" , "f…" at bounding box center [419, 442] width 691 height 668
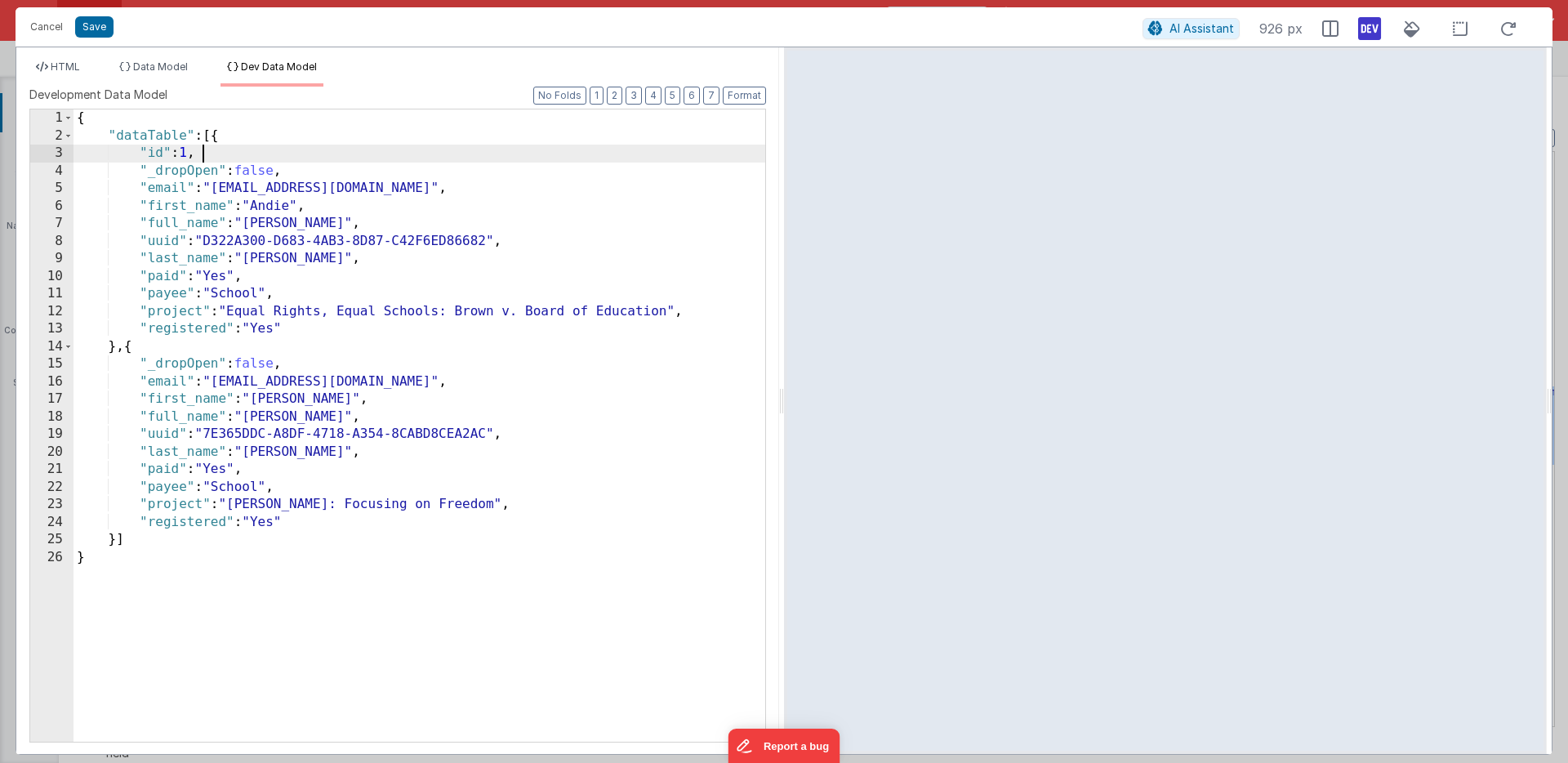
click at [217, 346] on div "{ "dataTable" : [{ "id" : 1 , "_dropOpen" : false , "email" : "martinfreeberg@m…" at bounding box center [419, 442] width 691 height 668
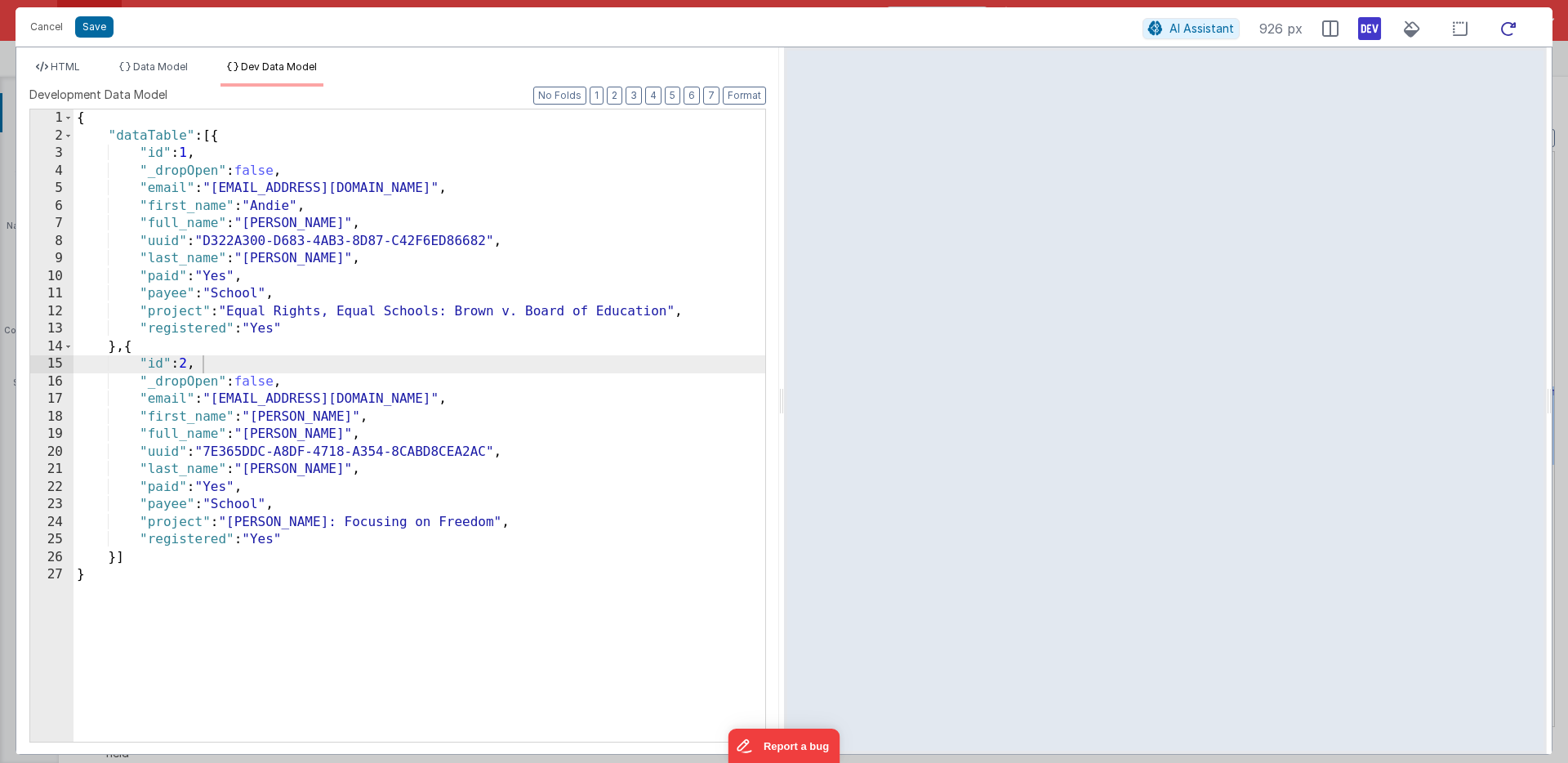
click at [1509, 27] on icon at bounding box center [1509, 29] width 36 height 20
click at [55, 66] on span "HTML" at bounding box center [65, 66] width 29 height 12
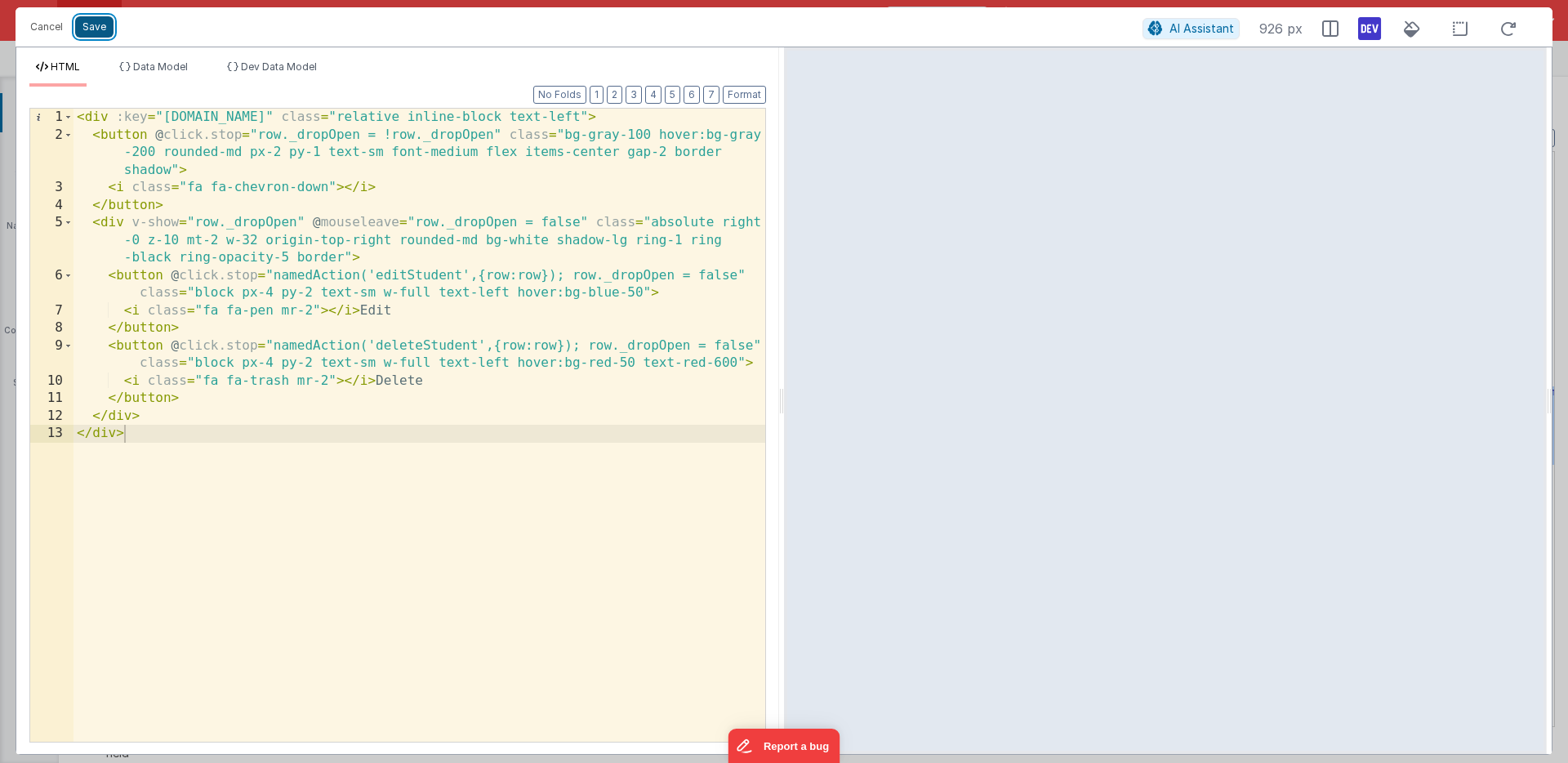
click at [92, 26] on button "Save" at bounding box center [94, 26] width 38 height 21
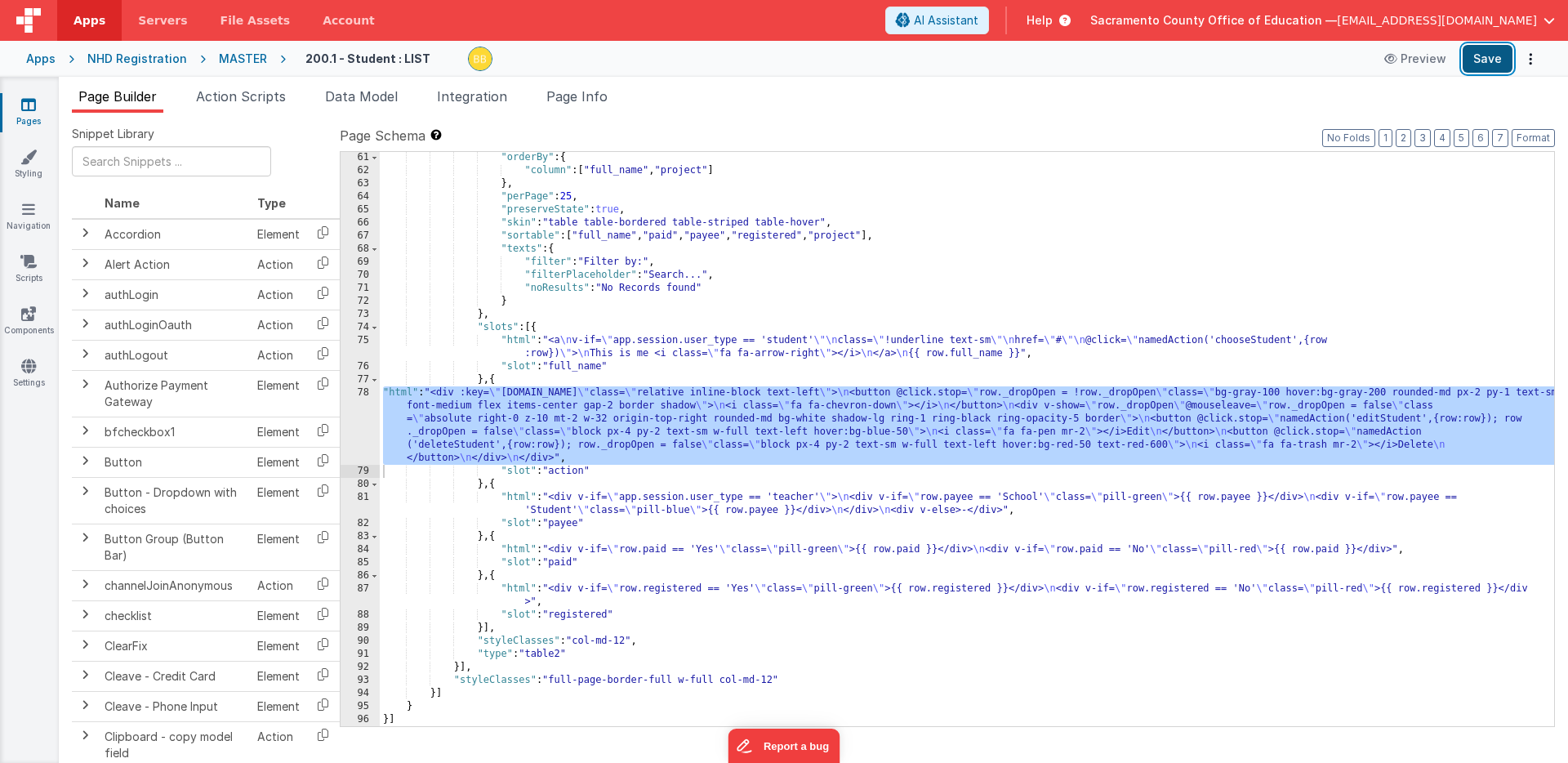
click at [1488, 61] on button "Save" at bounding box center [1487, 58] width 50 height 28
click at [231, 97] on span "Action Scripts" at bounding box center [241, 96] width 90 height 16
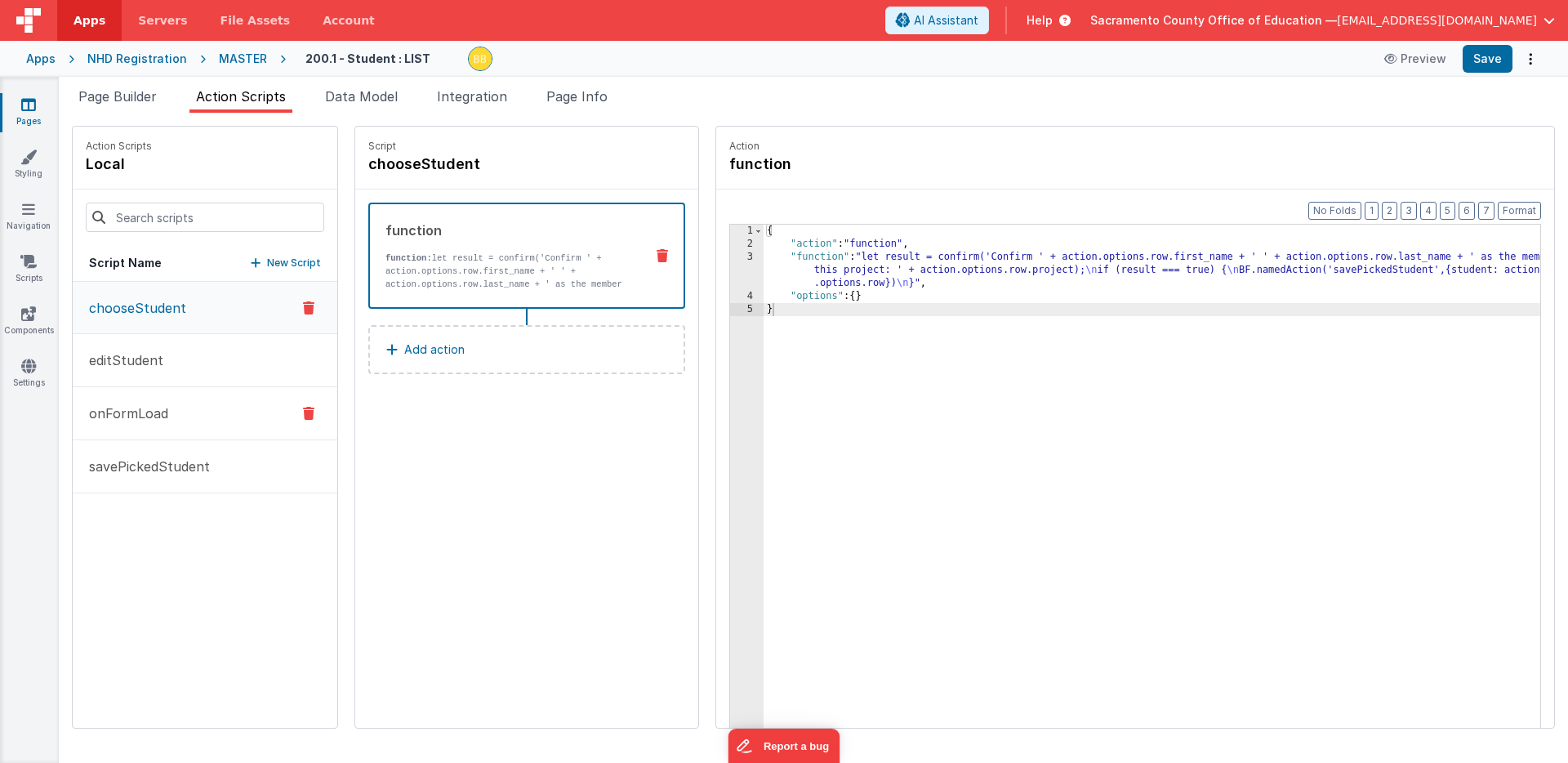
click at [135, 412] on p "onFormLoad" at bounding box center [124, 413] width 89 height 20
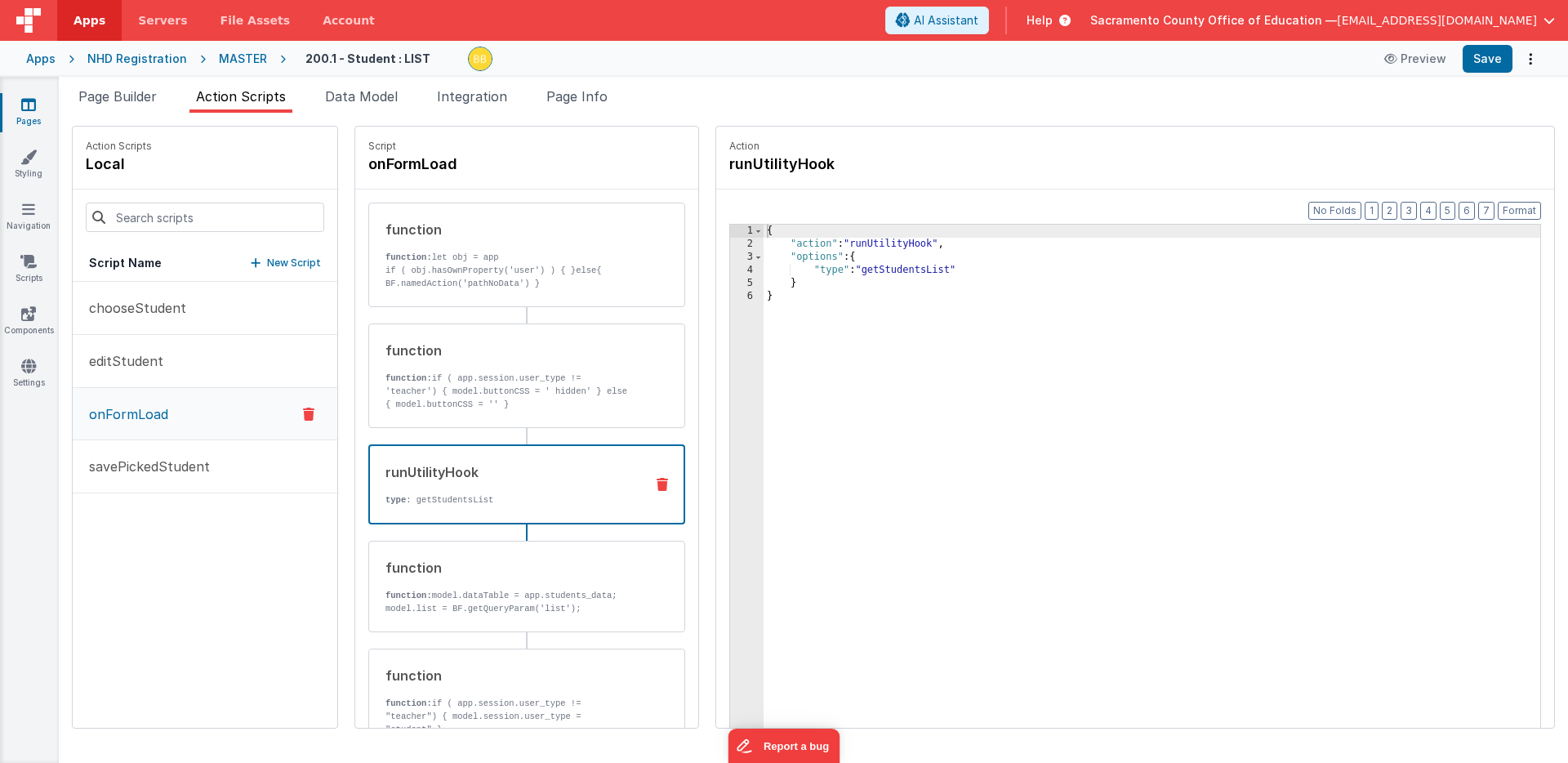
click at [411, 498] on p "type : getStudentsList" at bounding box center [508, 500] width 246 height 13
click at [908, 271] on div "{ "action" : "runUtilityHook" , "options" : { "type" : "getStudentsList" } }" at bounding box center [1176, 514] width 825 height 580
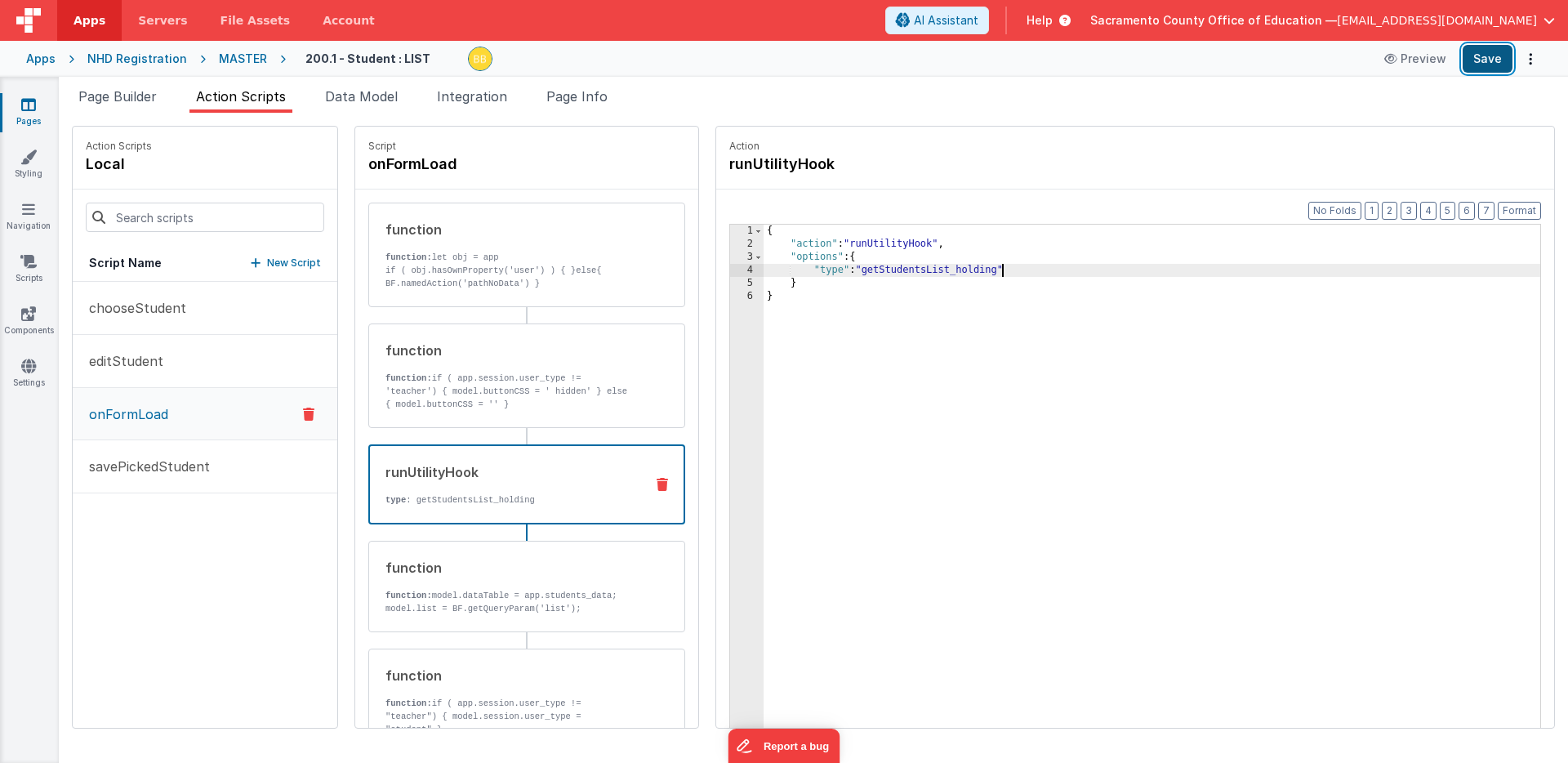
click at [1494, 57] on button "Save" at bounding box center [1487, 58] width 50 height 28
click at [141, 91] on span "Page Builder" at bounding box center [117, 96] width 78 height 16
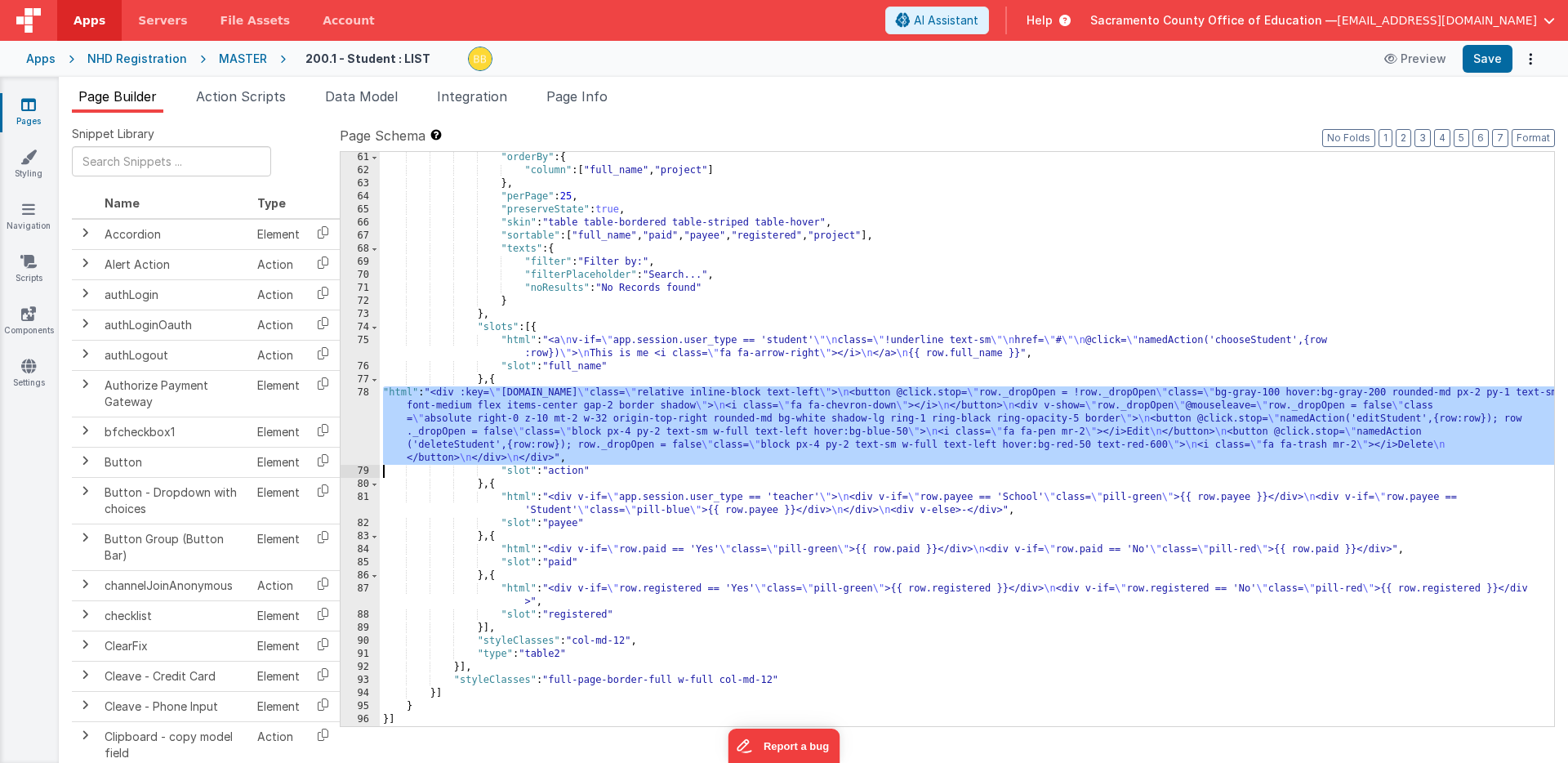
click at [362, 392] on div "78" at bounding box center [360, 425] width 39 height 78
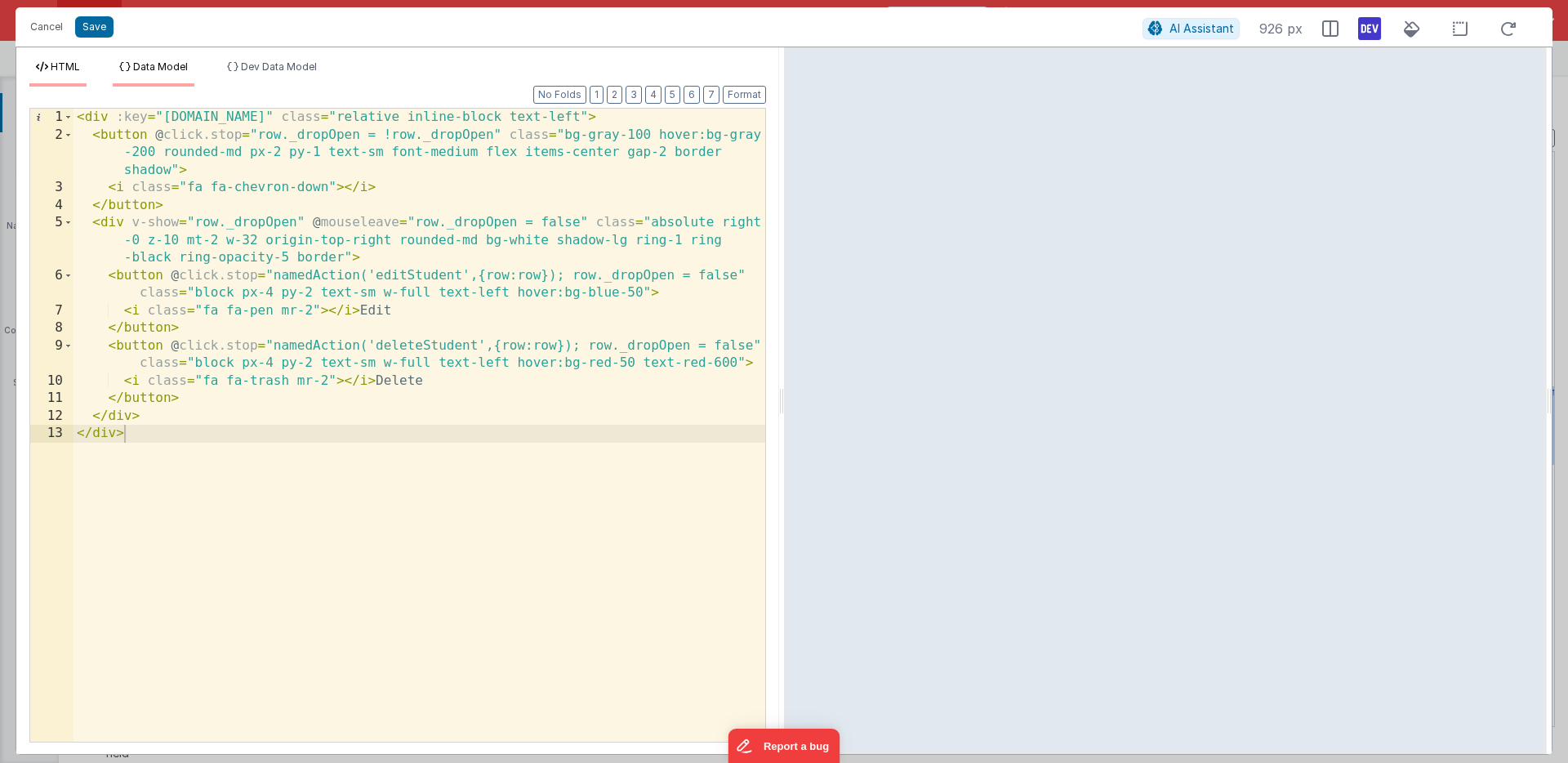
click at [158, 66] on span "Data Model" at bounding box center [161, 66] width 55 height 12
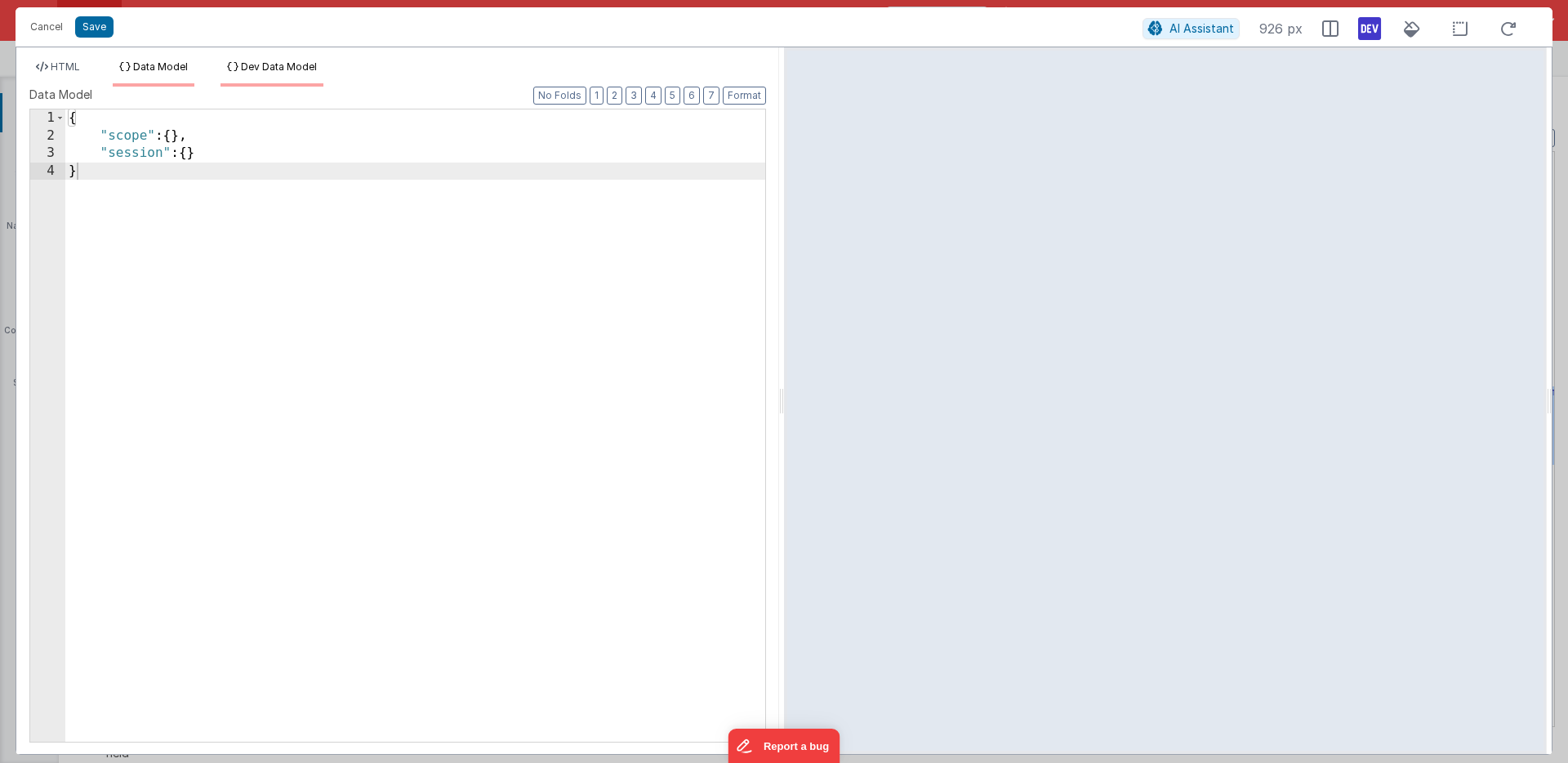
click at [295, 71] on span "Dev Data Model" at bounding box center [279, 66] width 76 height 12
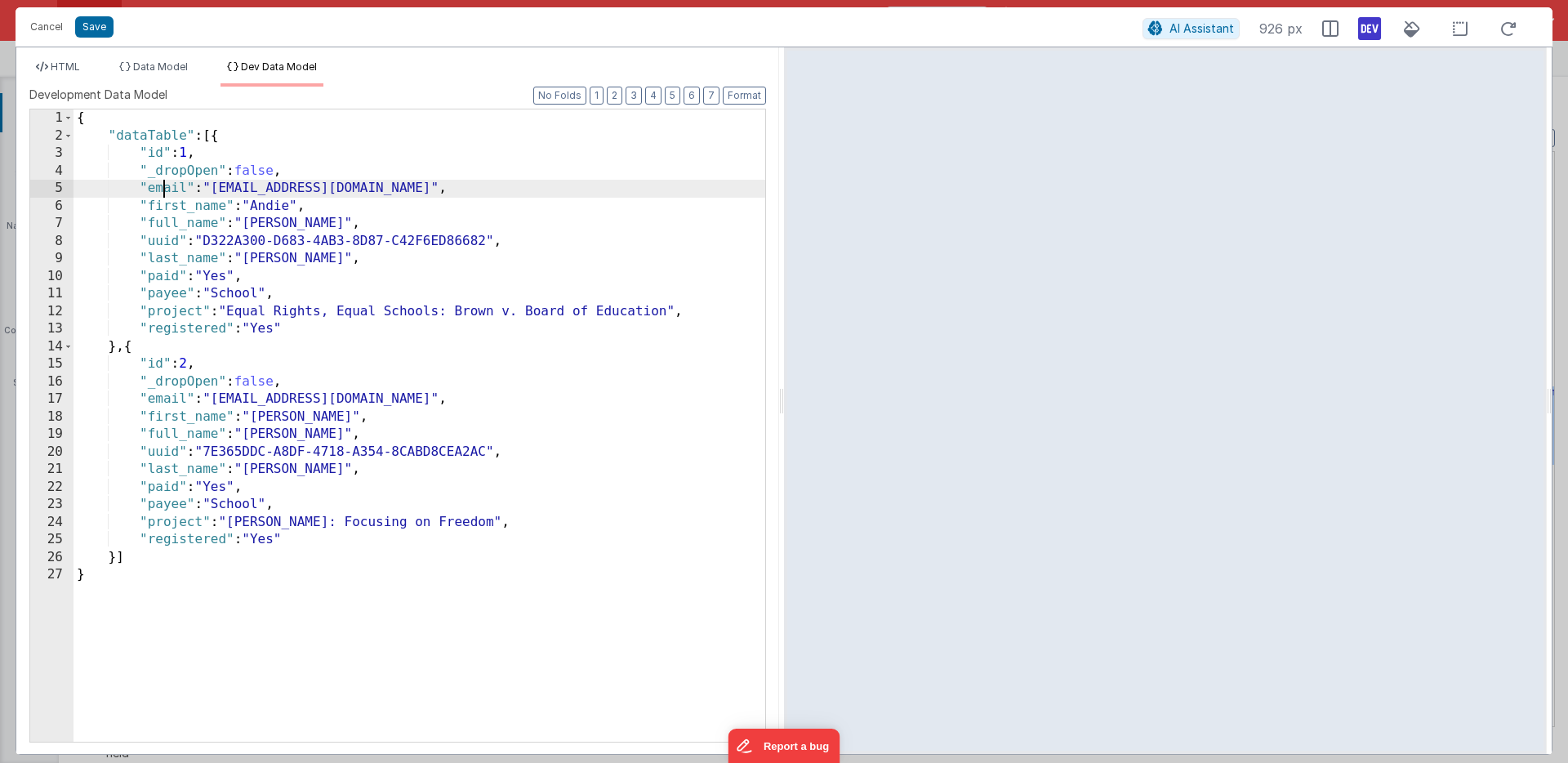
click at [165, 188] on div "{ "dataTable" : [{ "id" : 1 , "_dropOpen" : false , "email" : "martinfreeberg@m…" at bounding box center [419, 442] width 691 height 668
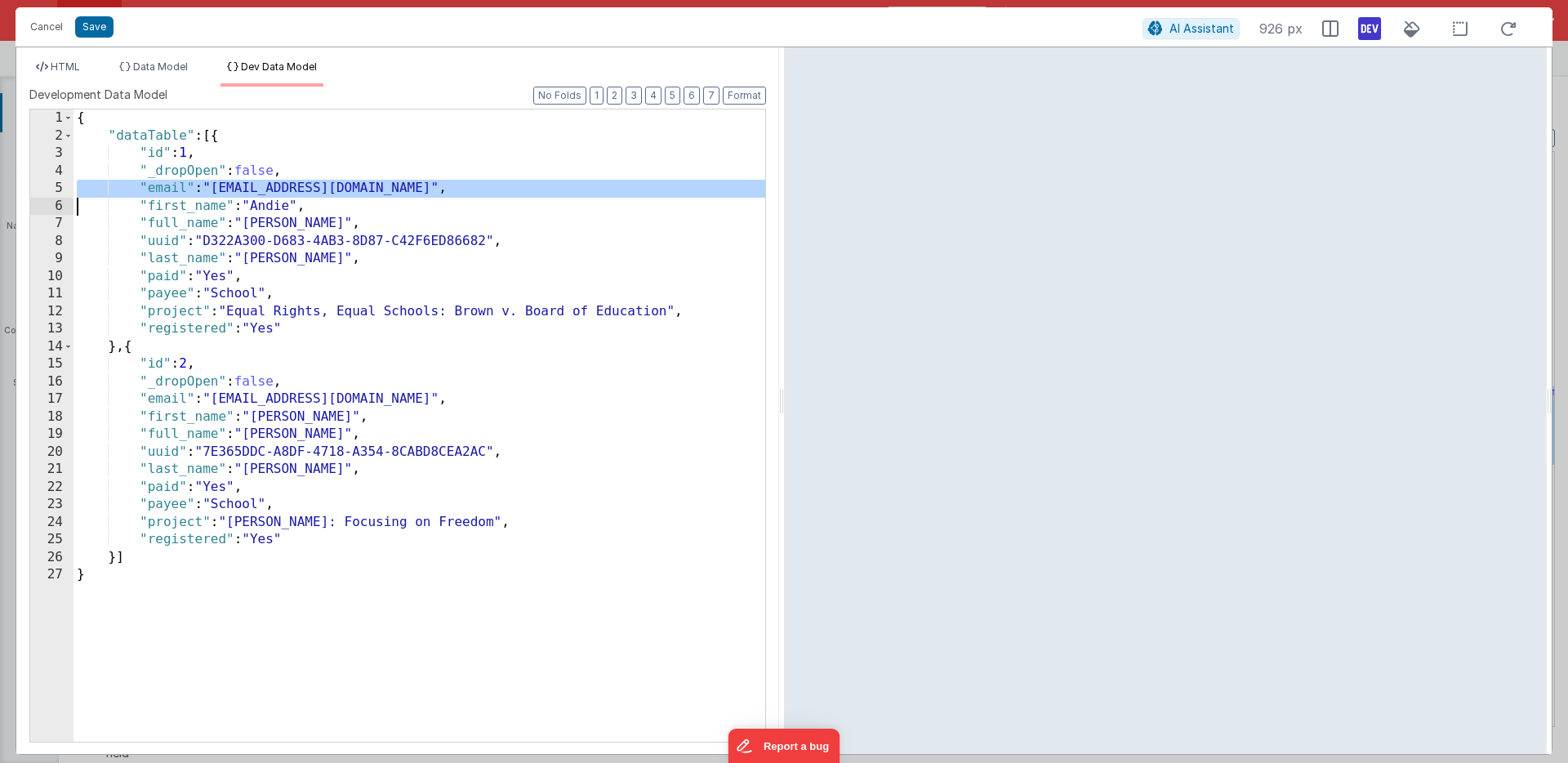
click at [165, 188] on div "{ "dataTable" : [{ "id" : 1 , "_dropOpen" : false , "email" : "martinfreeberg@m…" at bounding box center [419, 442] width 691 height 668
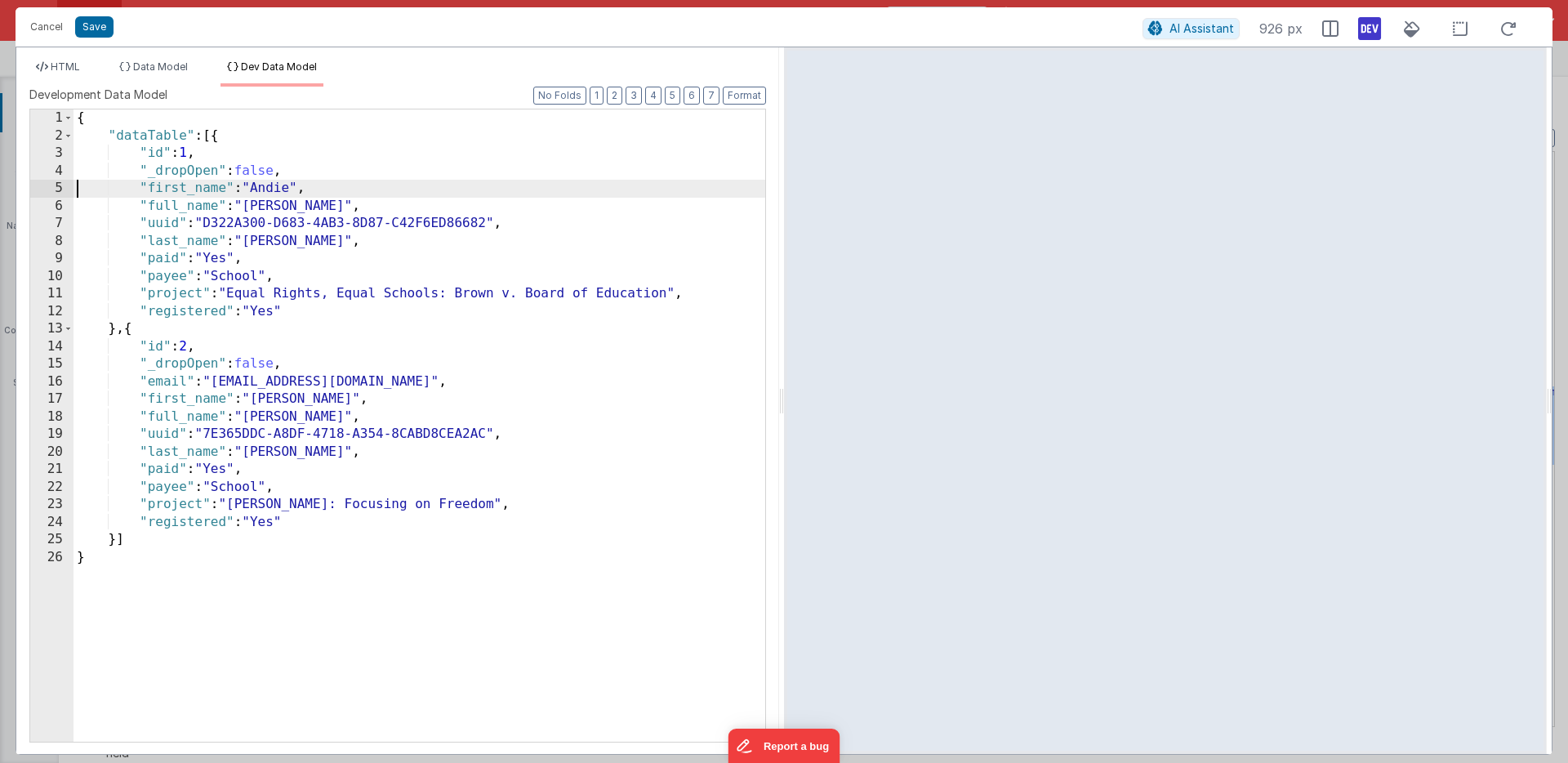
click at [170, 385] on div "{ "dataTable" : [{ "id" : 1 , "_dropOpen" : false , "first_name" : "Andie" , "f…" at bounding box center [419, 442] width 691 height 668
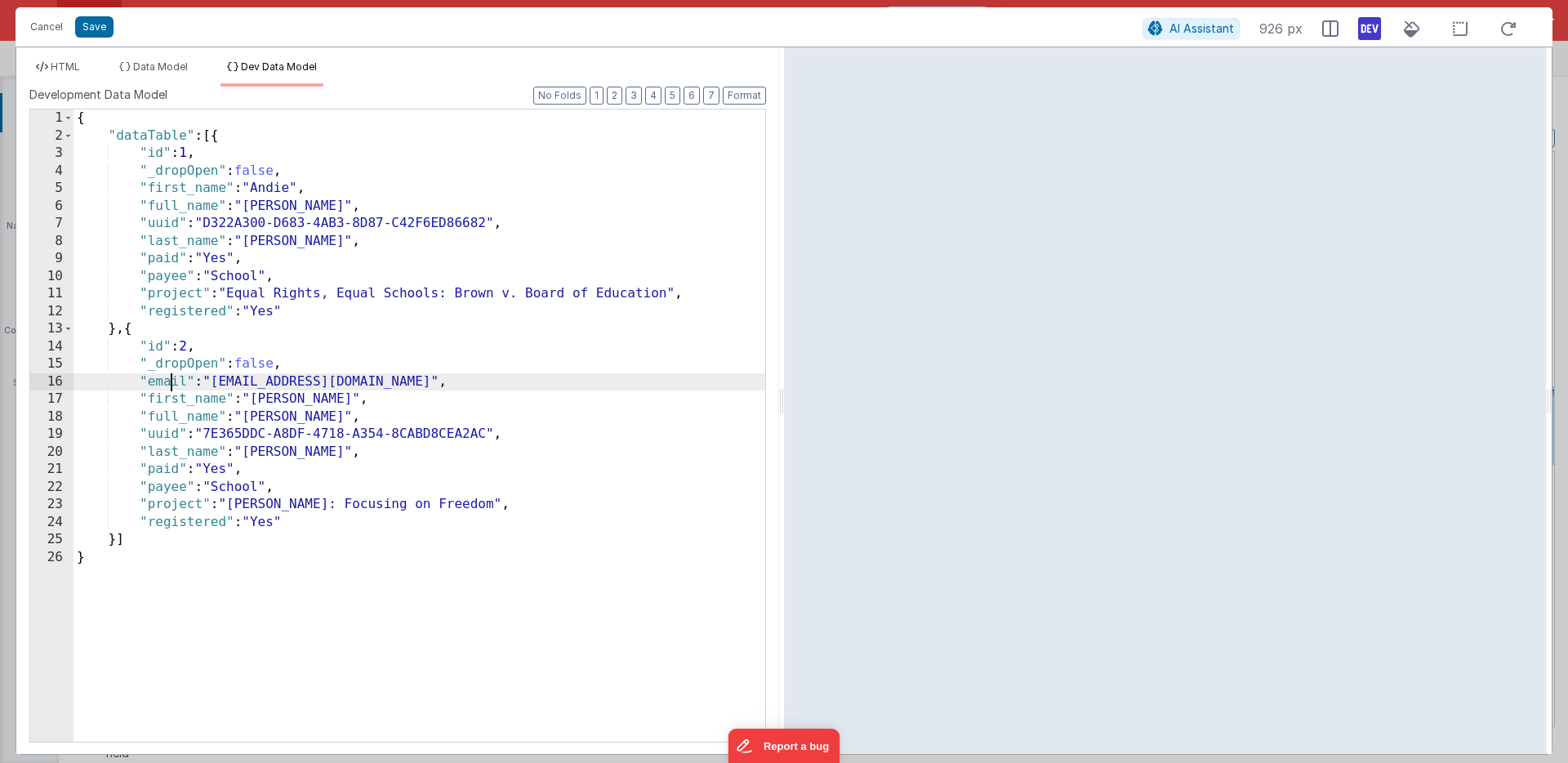
click at [170, 385] on div "{ "dataTable" : [{ "id" : 1 , "_dropOpen" : false , "first_name" : "Andie" , "f…" at bounding box center [419, 442] width 691 height 668
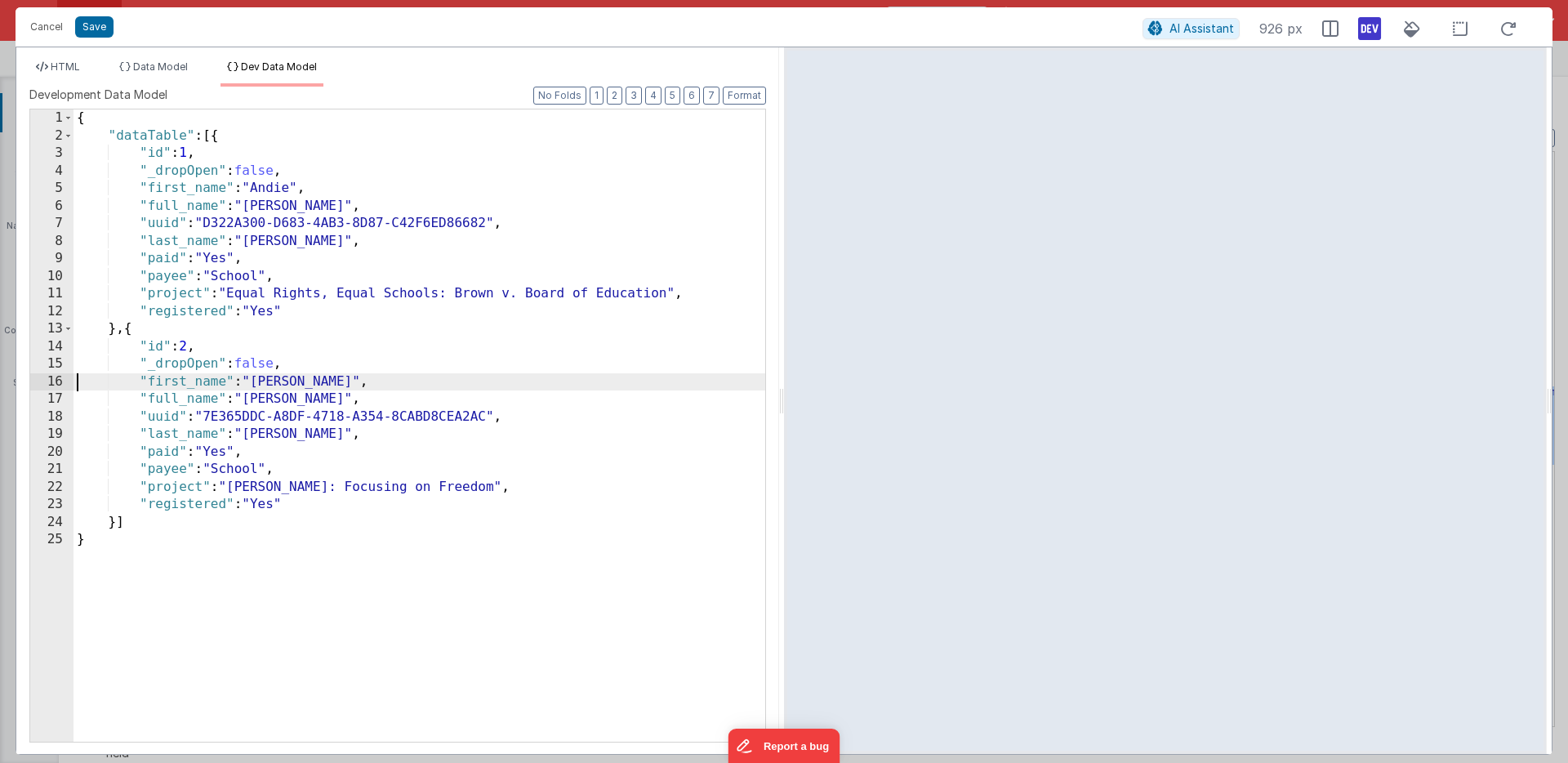
click at [170, 385] on div "{ "dataTable" : [{ "id" : 1 , "_dropOpen" : false , "first_name" : "Andie" , "f…" at bounding box center [419, 442] width 691 height 668
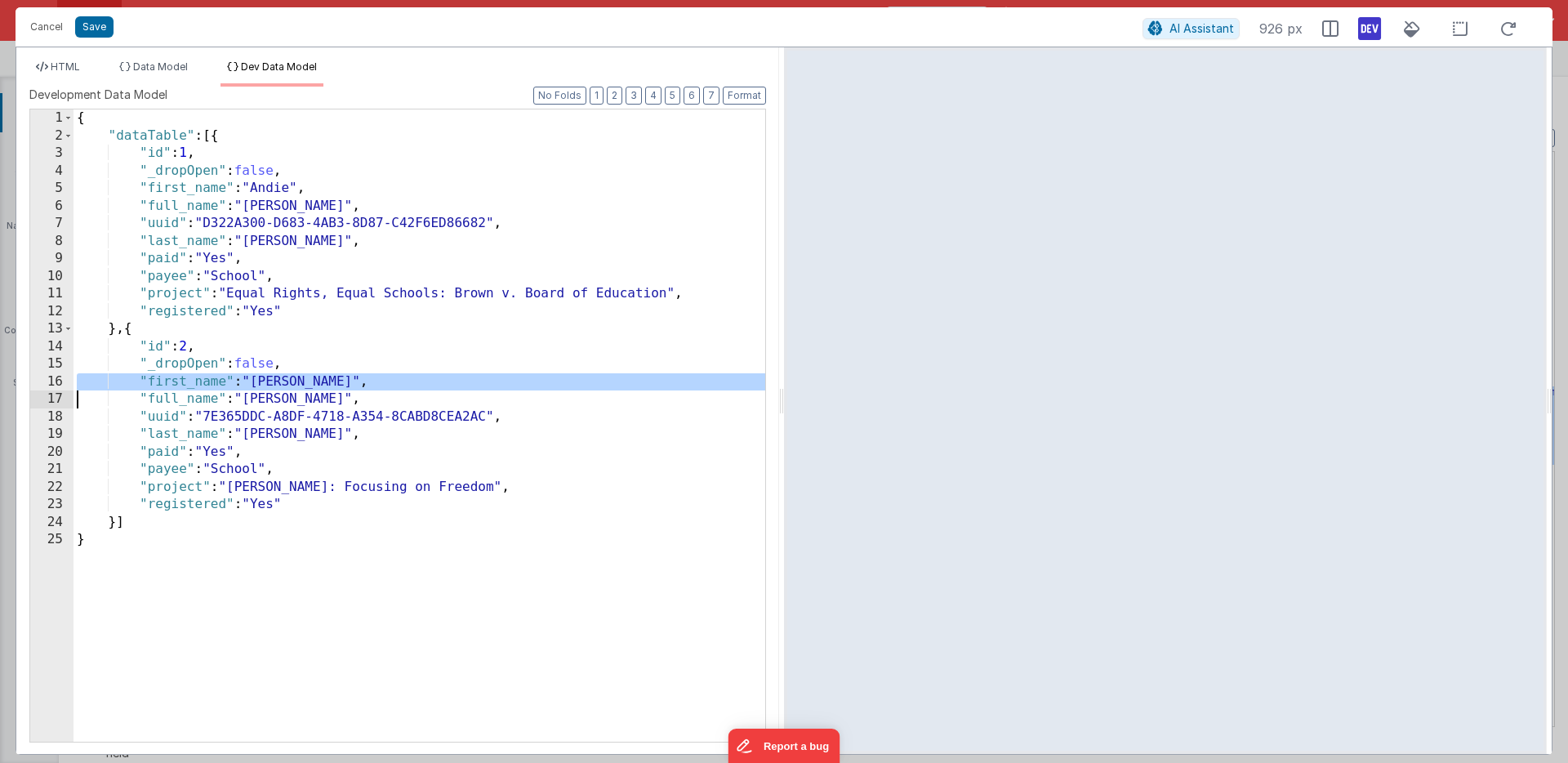
click at [170, 385] on div "{ "dataTable" : [{ "id" : 1 , "_dropOpen" : false , "first_name" : "Andie" , "f…" at bounding box center [419, 442] width 691 height 668
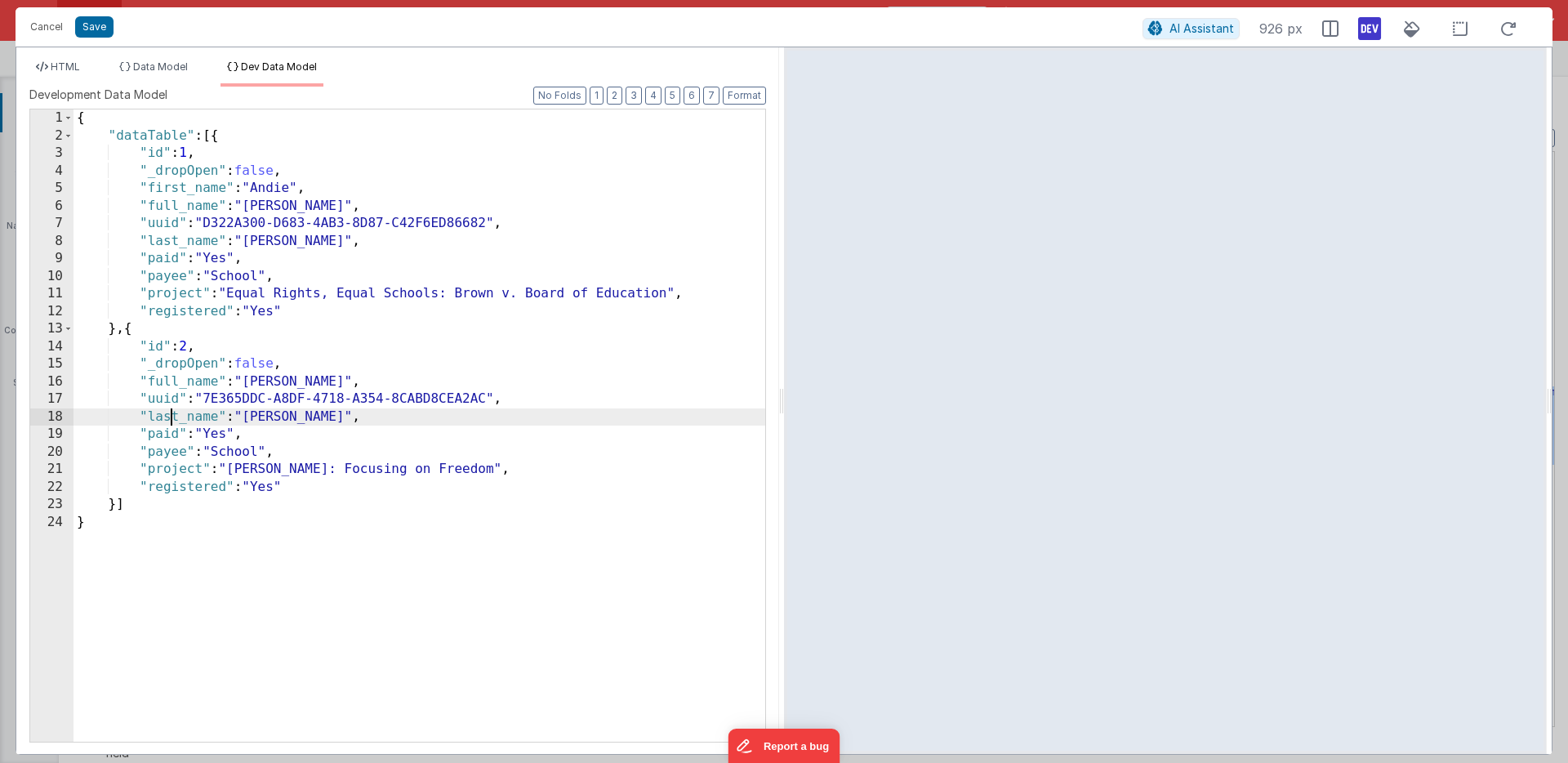
click at [169, 417] on div "{ "dataTable" : [{ "id" : 1 , "_dropOpen" : false , "first_name" : "Andie" , "f…" at bounding box center [419, 442] width 691 height 668
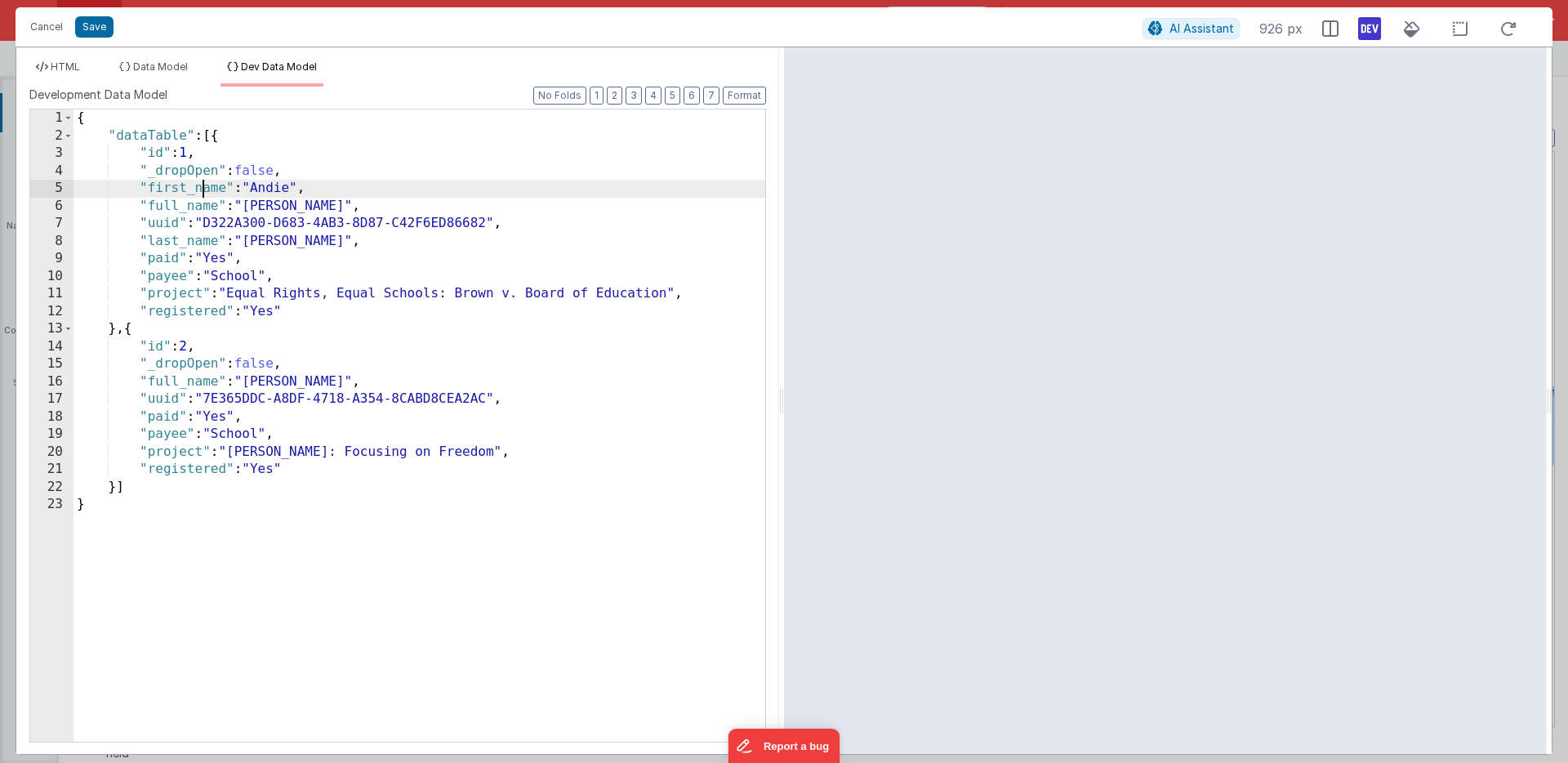
click at [200, 190] on div "{ "dataTable" : [{ "id" : 1 , "_dropOpen" : false , "first_name" : "Andie" , "f…" at bounding box center [419, 442] width 691 height 668
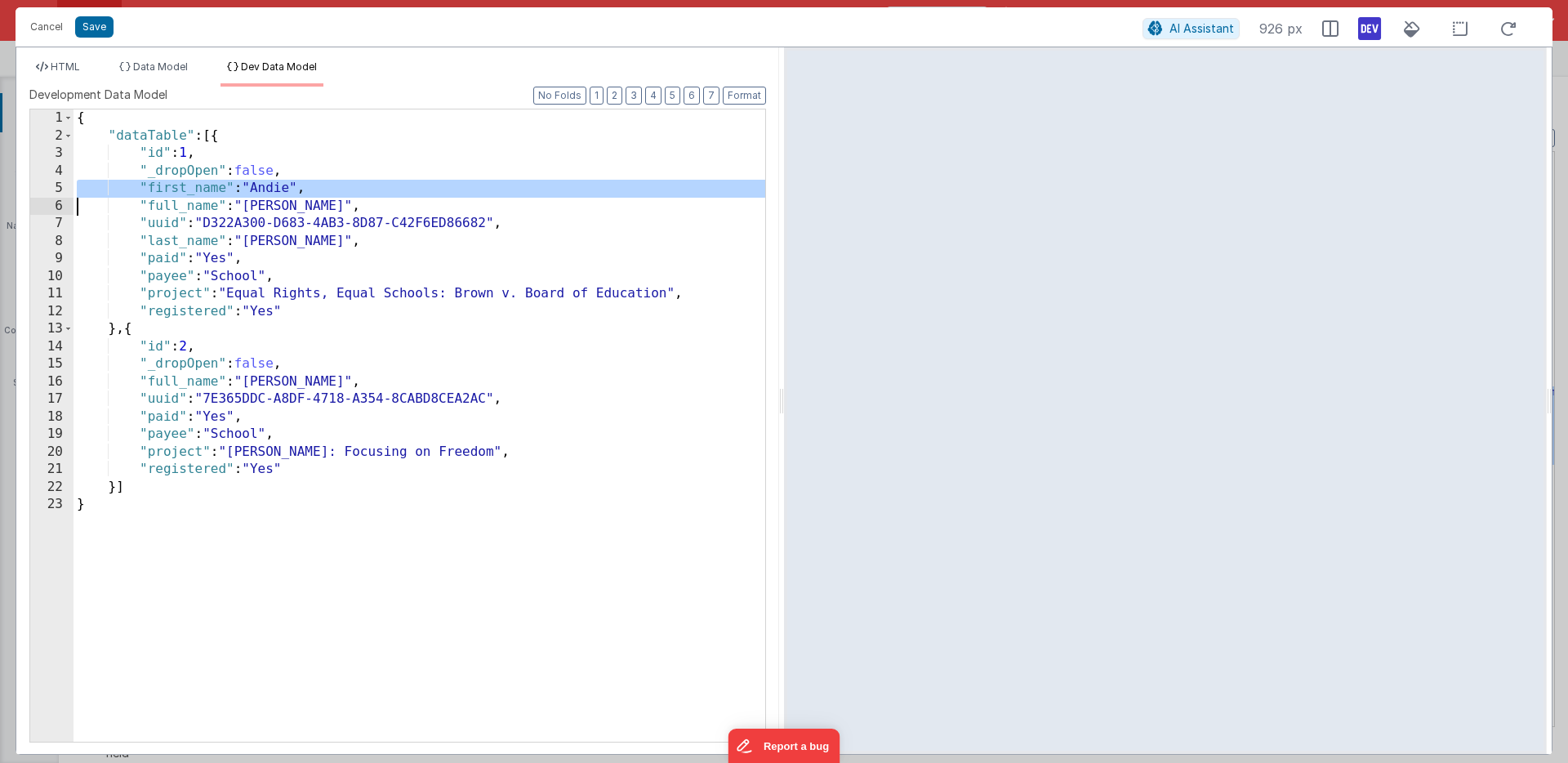
click at [200, 190] on div "{ "dataTable" : [{ "id" : 1 , "_dropOpen" : false , "first_name" : "Andie" , "f…" at bounding box center [419, 442] width 691 height 668
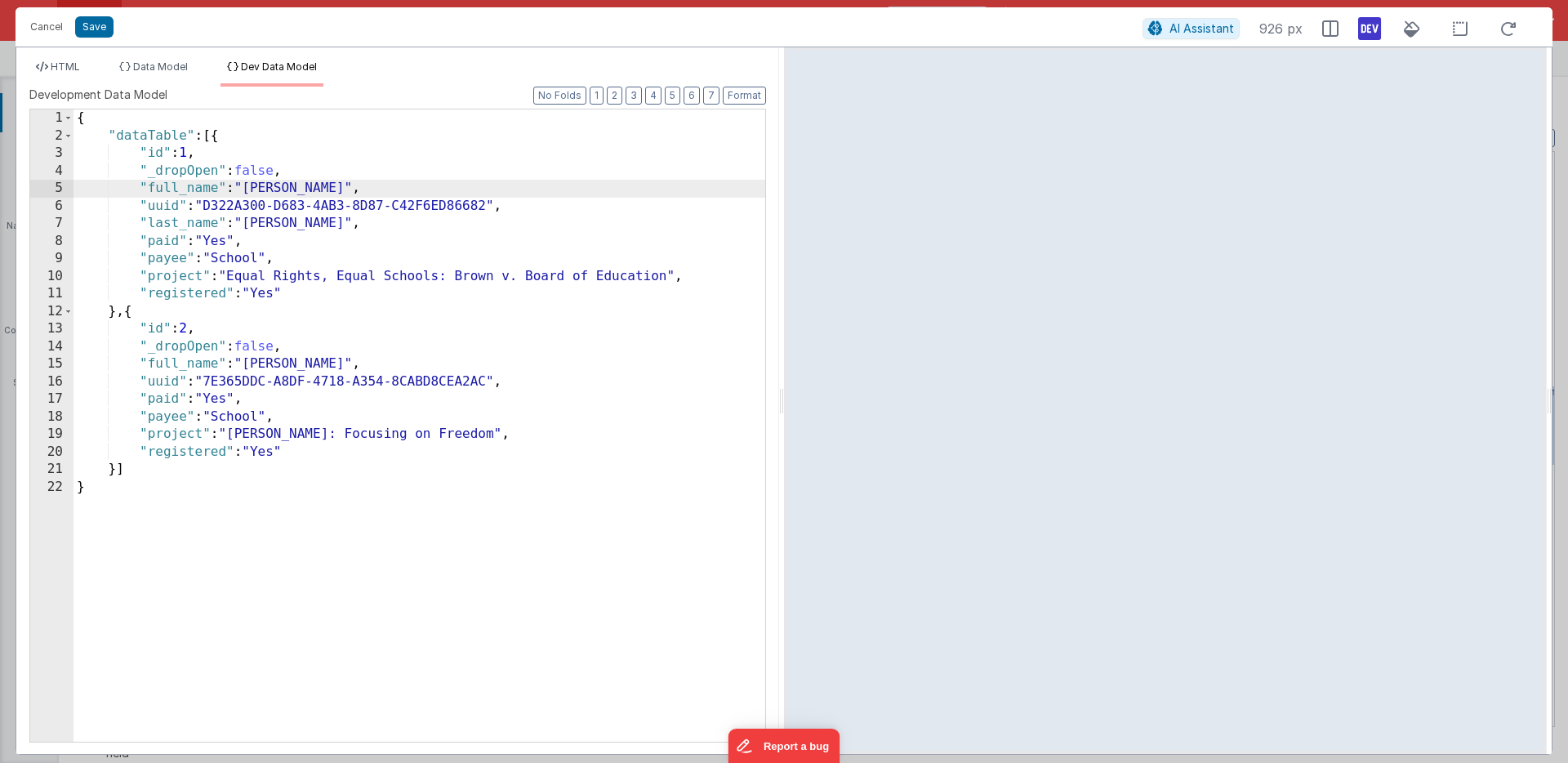
click at [179, 223] on div "{ "dataTable" : [{ "id" : 1 , "_dropOpen" : false , "full_name" : "Freeberg, An…" at bounding box center [419, 442] width 691 height 668
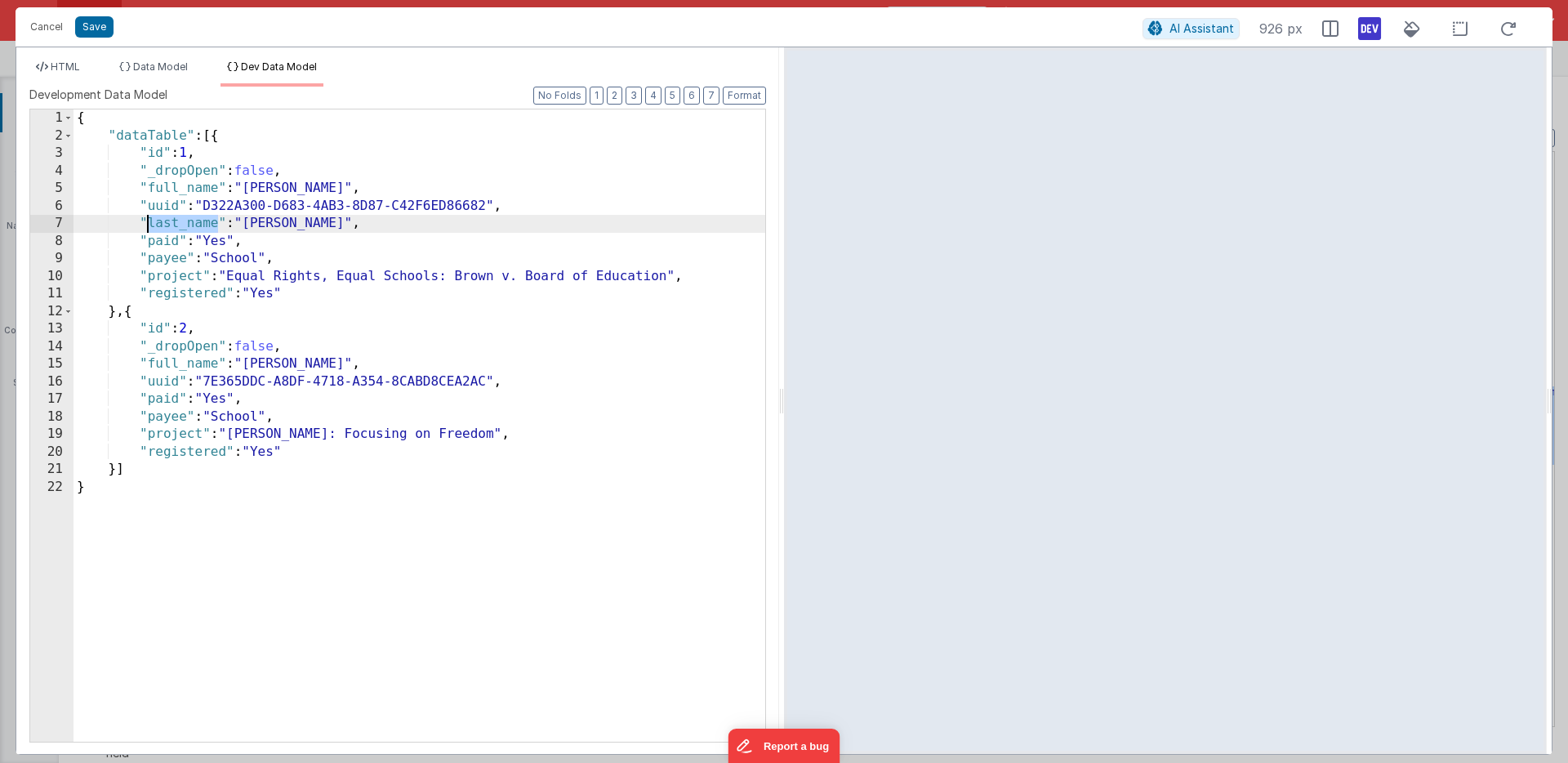
click at [179, 223] on div "{ "dataTable" : [{ "id" : 1 , "_dropOpen" : false , "full_name" : "Freeberg, An…" at bounding box center [419, 442] width 691 height 668
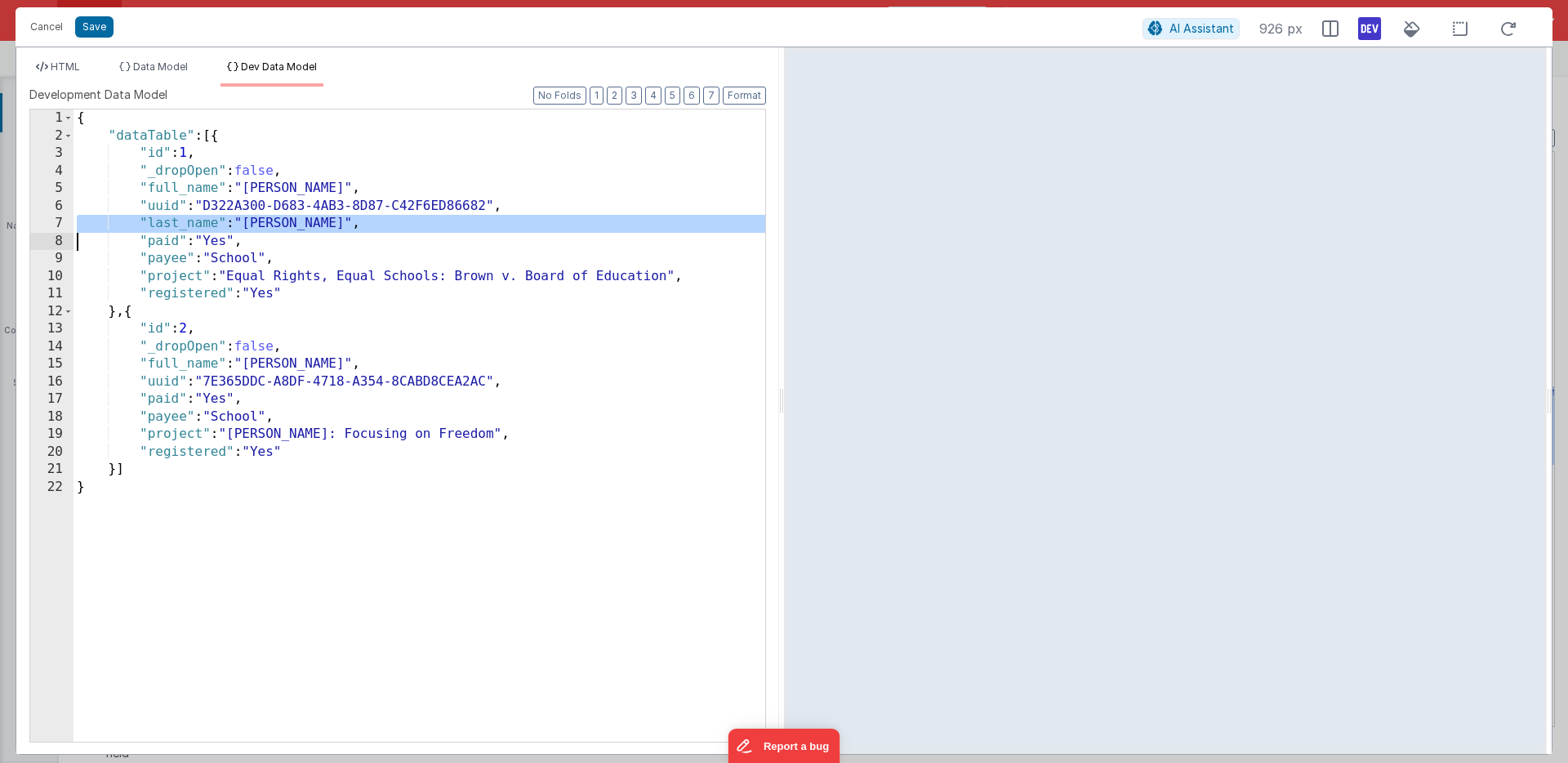
click at [179, 223] on div "{ "dataTable" : [{ "id" : 1 , "_dropOpen" : false , "full_name" : "Freeberg, An…" at bounding box center [419, 442] width 691 height 668
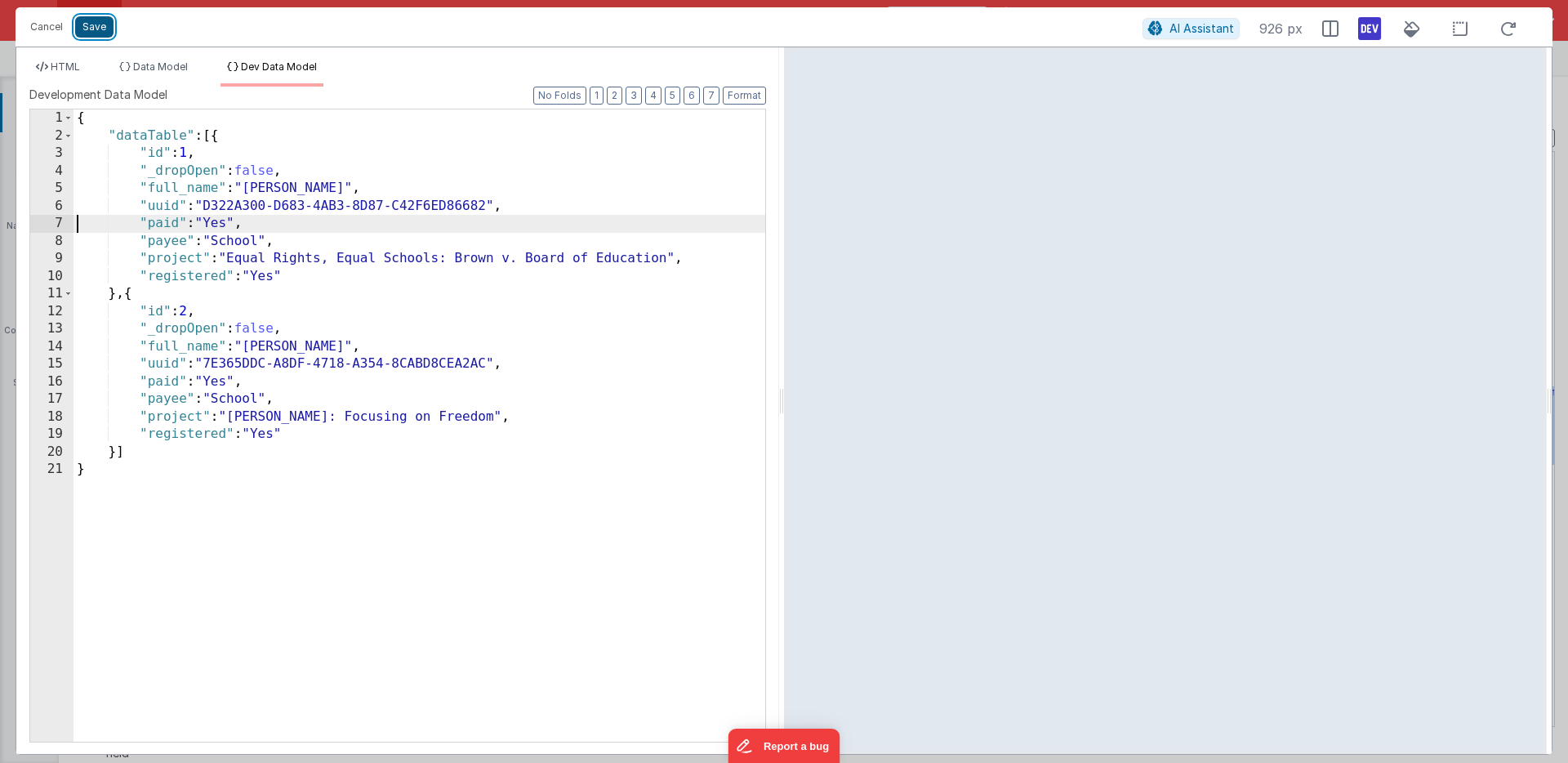
click at [86, 24] on button "Save" at bounding box center [94, 26] width 38 height 21
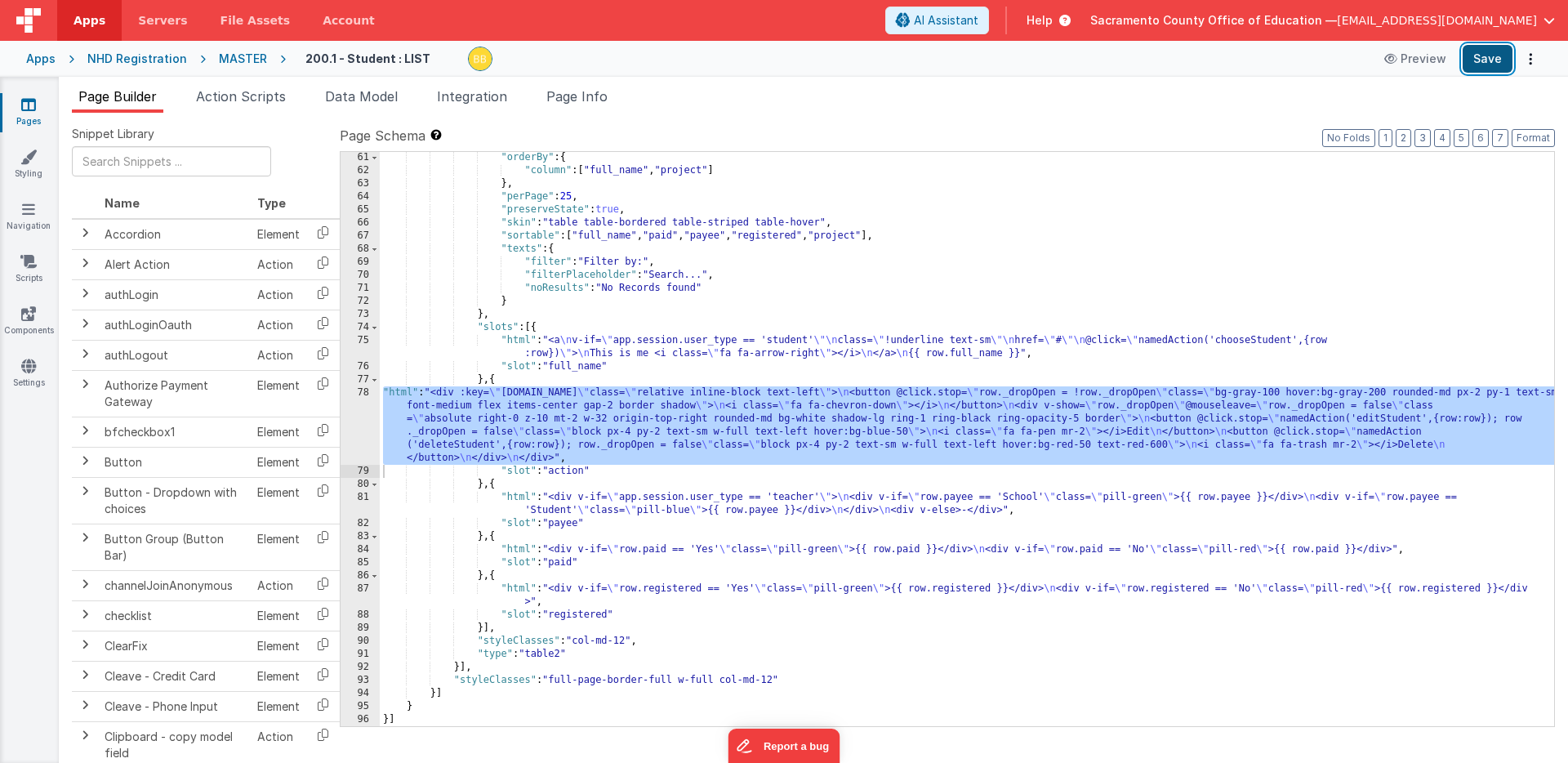
click at [1491, 58] on button "Save" at bounding box center [1487, 58] width 50 height 28
click at [379, 96] on span "Data Model" at bounding box center [362, 96] width 73 height 16
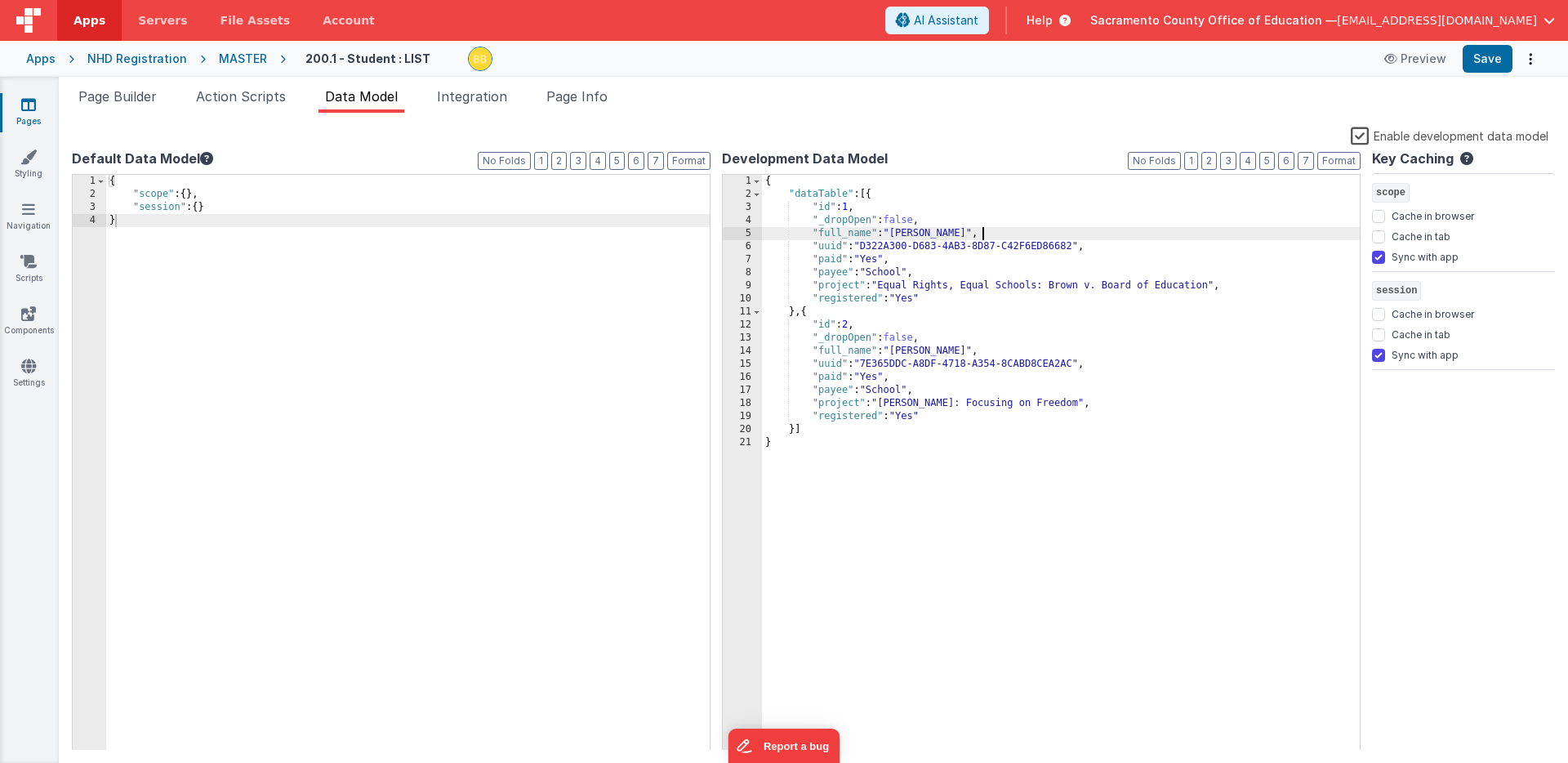
click at [983, 233] on div "{ "dataTable" : [{ "id" : 1 , "_dropOpen" : false , "full_name" : "Freeberg, An…" at bounding box center [1061, 475] width 598 height 602
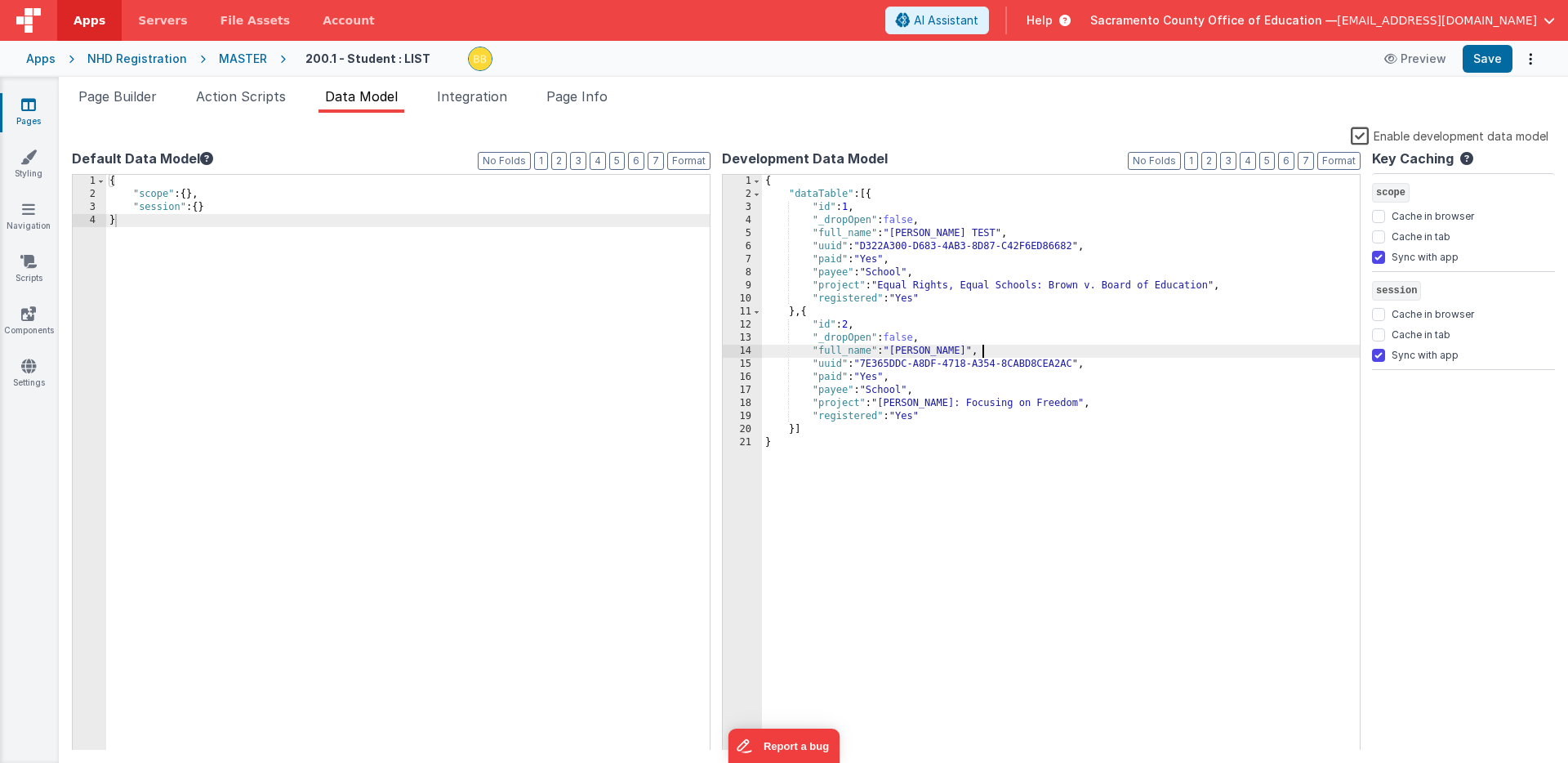
click at [982, 352] on div "{ "dataTable" : [{ "id" : 1 , "_dropOpen" : false , "full_name" : "Freeberg, An…" at bounding box center [1061, 475] width 598 height 602
click at [1484, 53] on button "Save" at bounding box center [1487, 58] width 50 height 28
click at [138, 94] on span "Page Builder" at bounding box center [117, 96] width 78 height 16
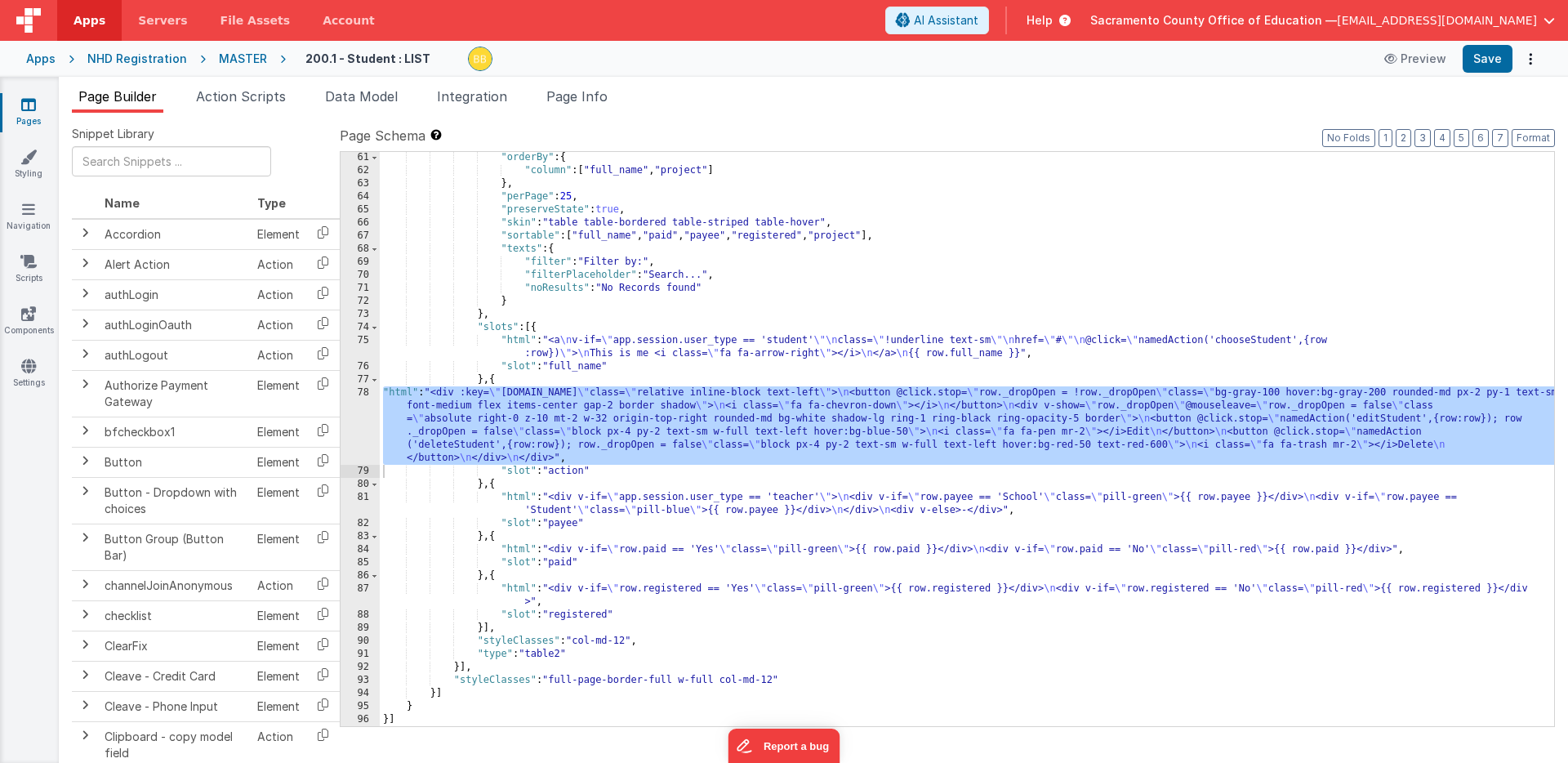
click at [401, 392] on div ""orderBy" : { "column" : [ "full_name" , "project" ] } , "perPage" : 25 , "pres…" at bounding box center [967, 451] width 1175 height 600
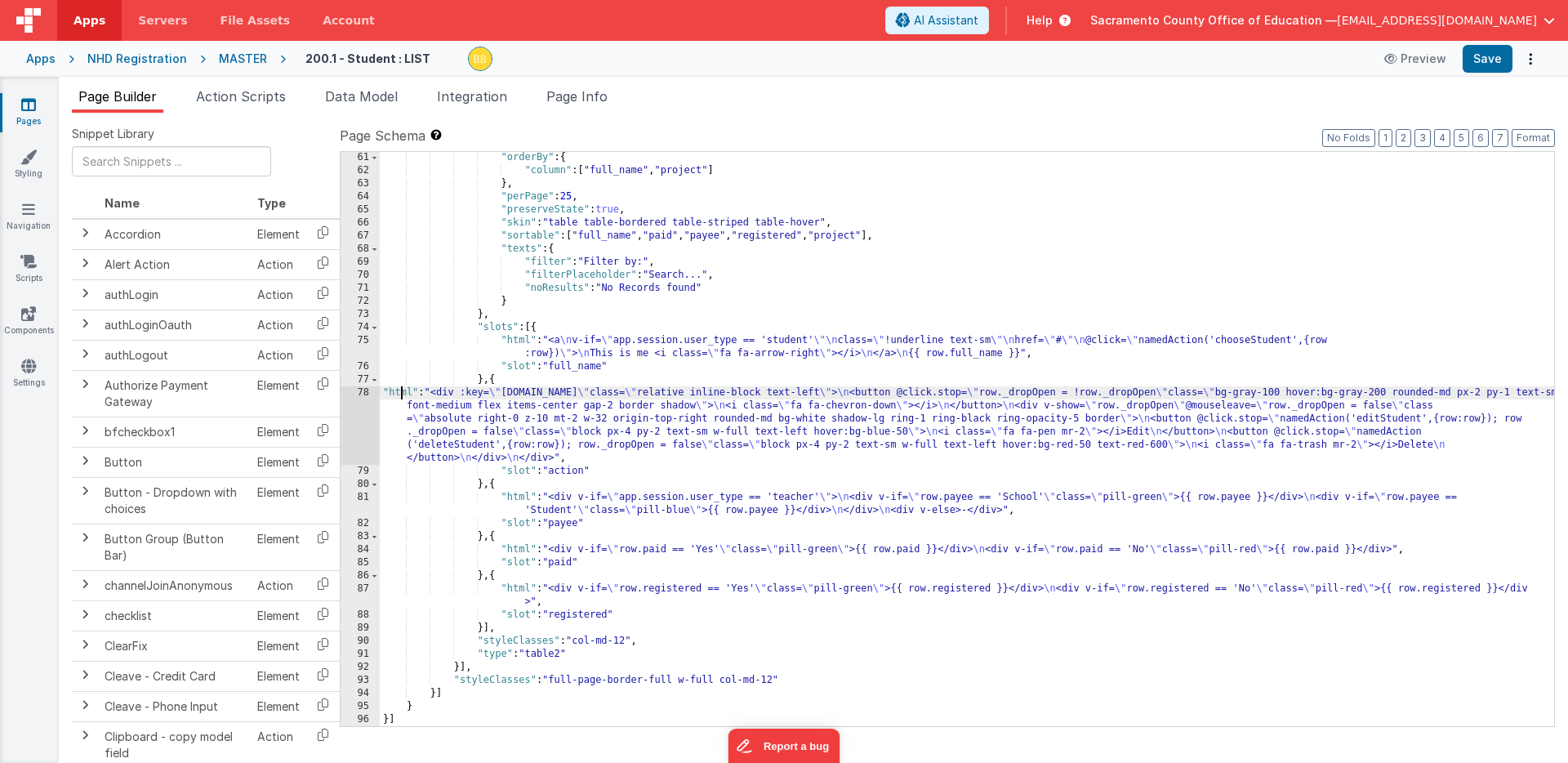
click at [358, 401] on div "78" at bounding box center [360, 425] width 39 height 78
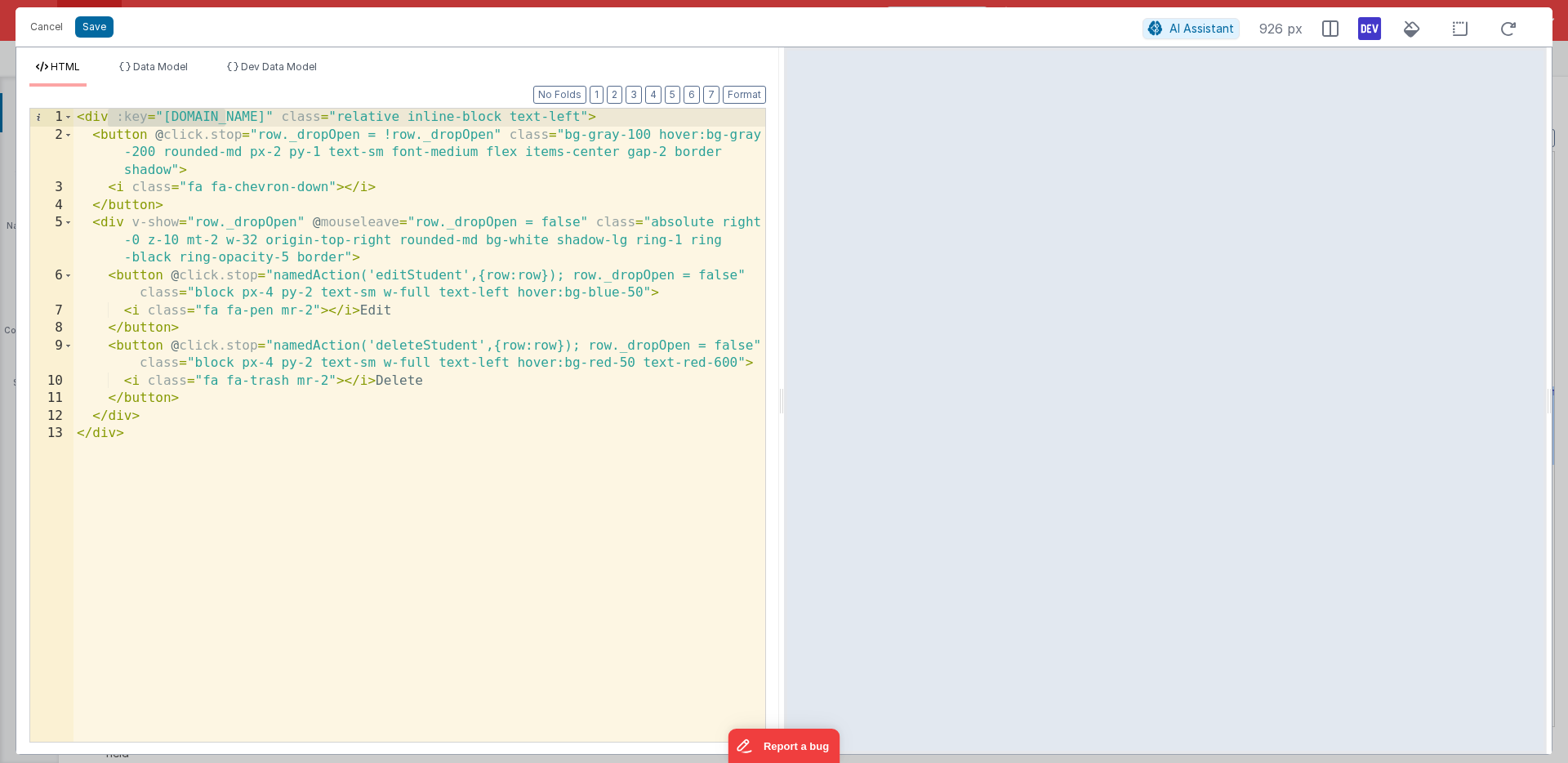
drag, startPoint x: 109, startPoint y: 116, endPoint x: 223, endPoint y: 118, distance: 114.0
click at [223, 118] on div "< div :key = "row.id" class = "relative inline-block text-left" > < button @ cl…" at bounding box center [419, 442] width 691 height 668
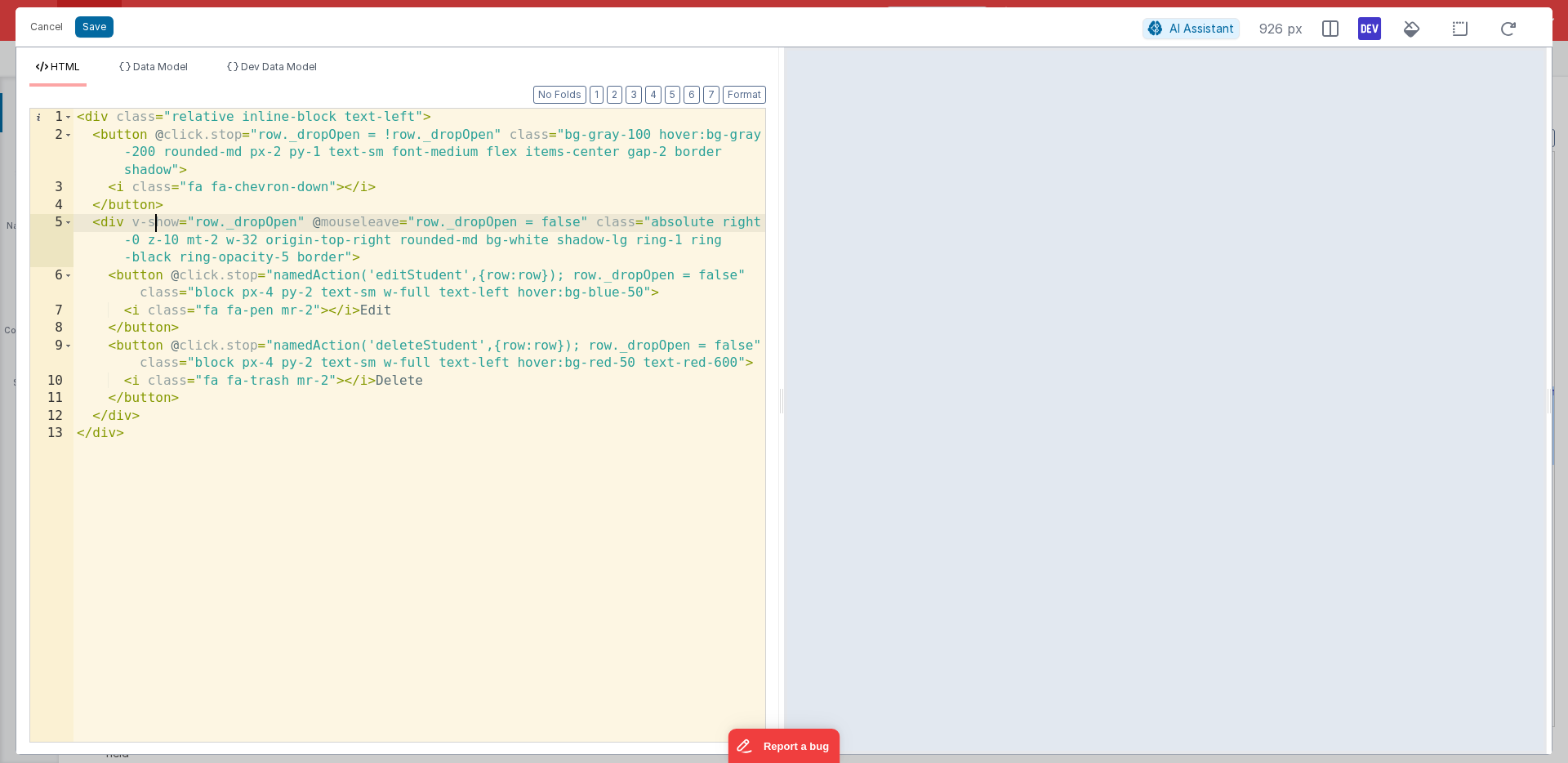
click at [158, 219] on div "< div class = "relative inline-block text-left" > < button @ click.stop = "row.…" at bounding box center [419, 442] width 691 height 668
click at [100, 26] on button "Save" at bounding box center [94, 26] width 38 height 21
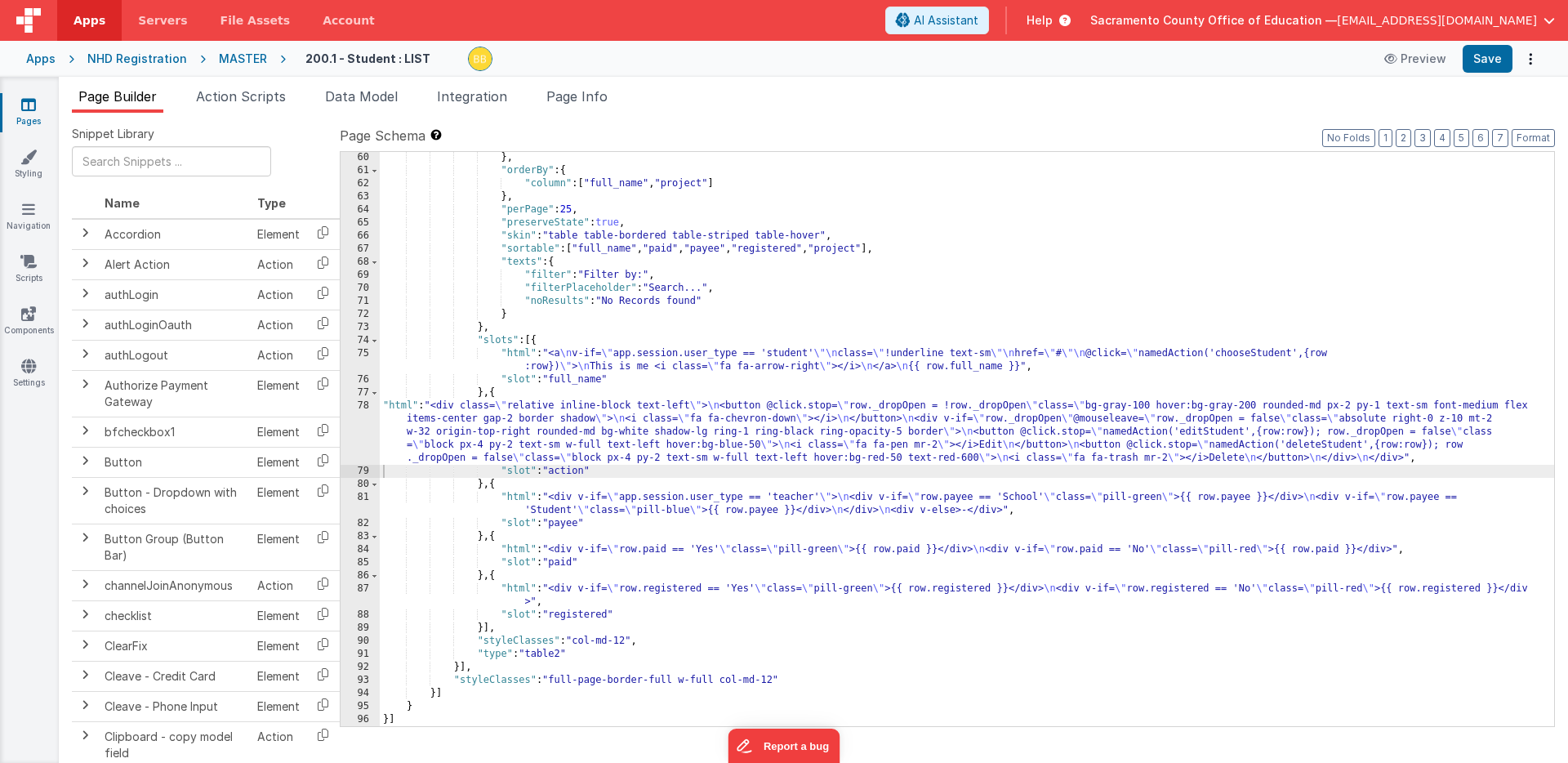
scroll to position [1020, 0]
click at [1492, 59] on button "Save" at bounding box center [1487, 58] width 50 height 28
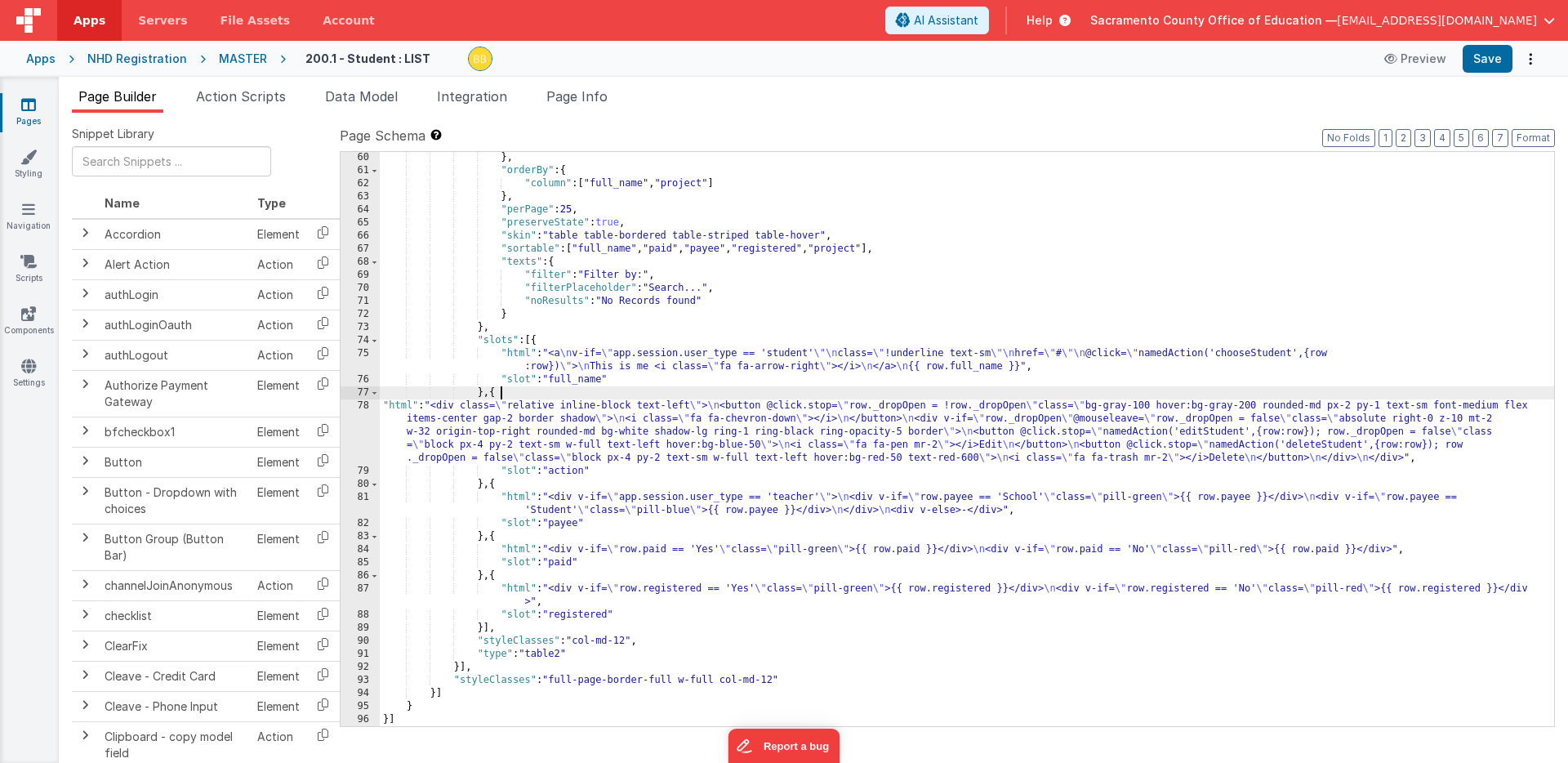
click at [511, 393] on div "} , "orderBy" : { "column" : [ "full_name" , "project" ] } , "perPage" : 25 , "…" at bounding box center [967, 451] width 1175 height 600
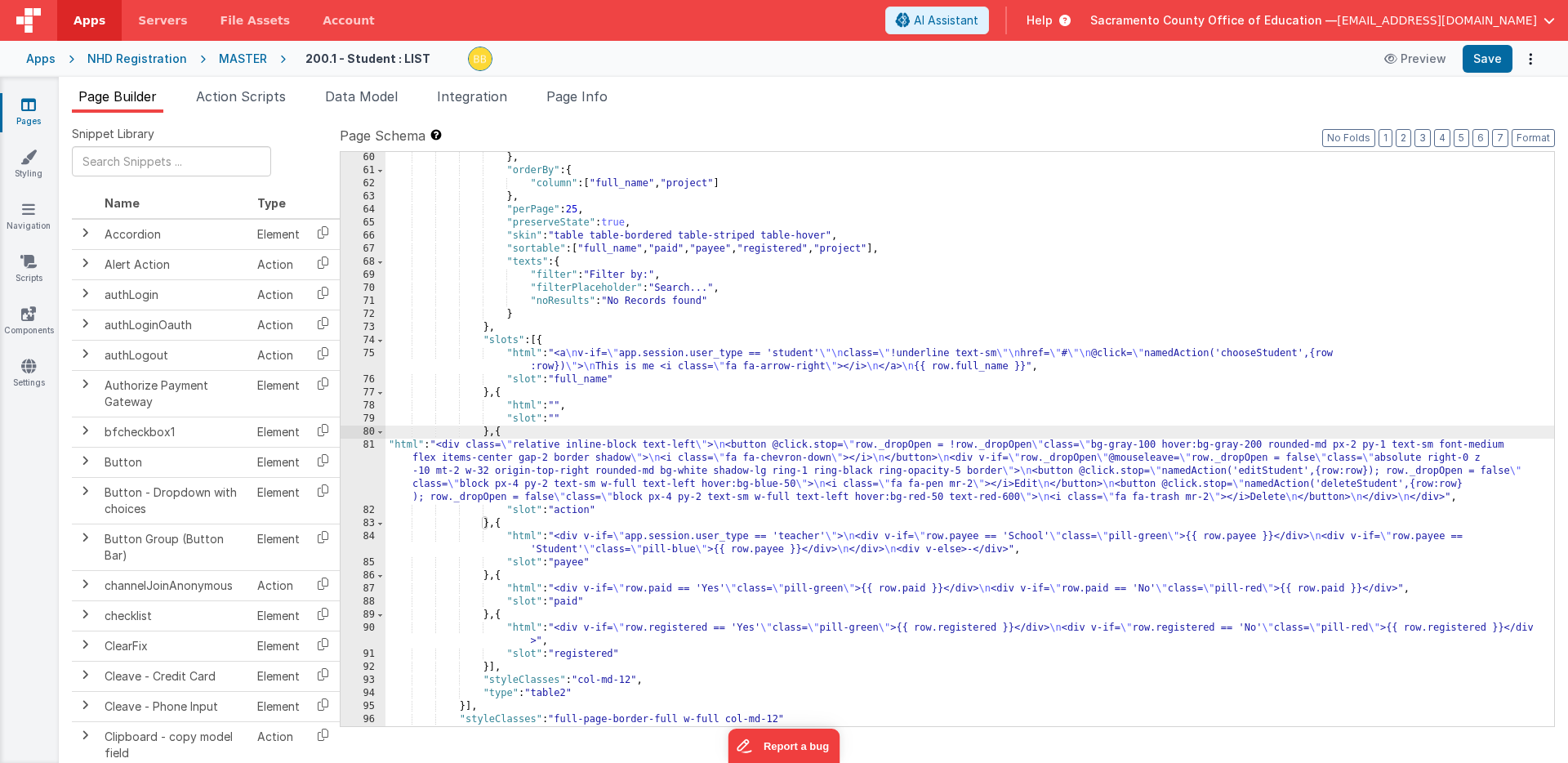
click at [594, 513] on div "} , "orderBy" : { "column" : [ "full_name" , "project" ] } , "perPage" : 25 , "…" at bounding box center [969, 451] width 1169 height 600
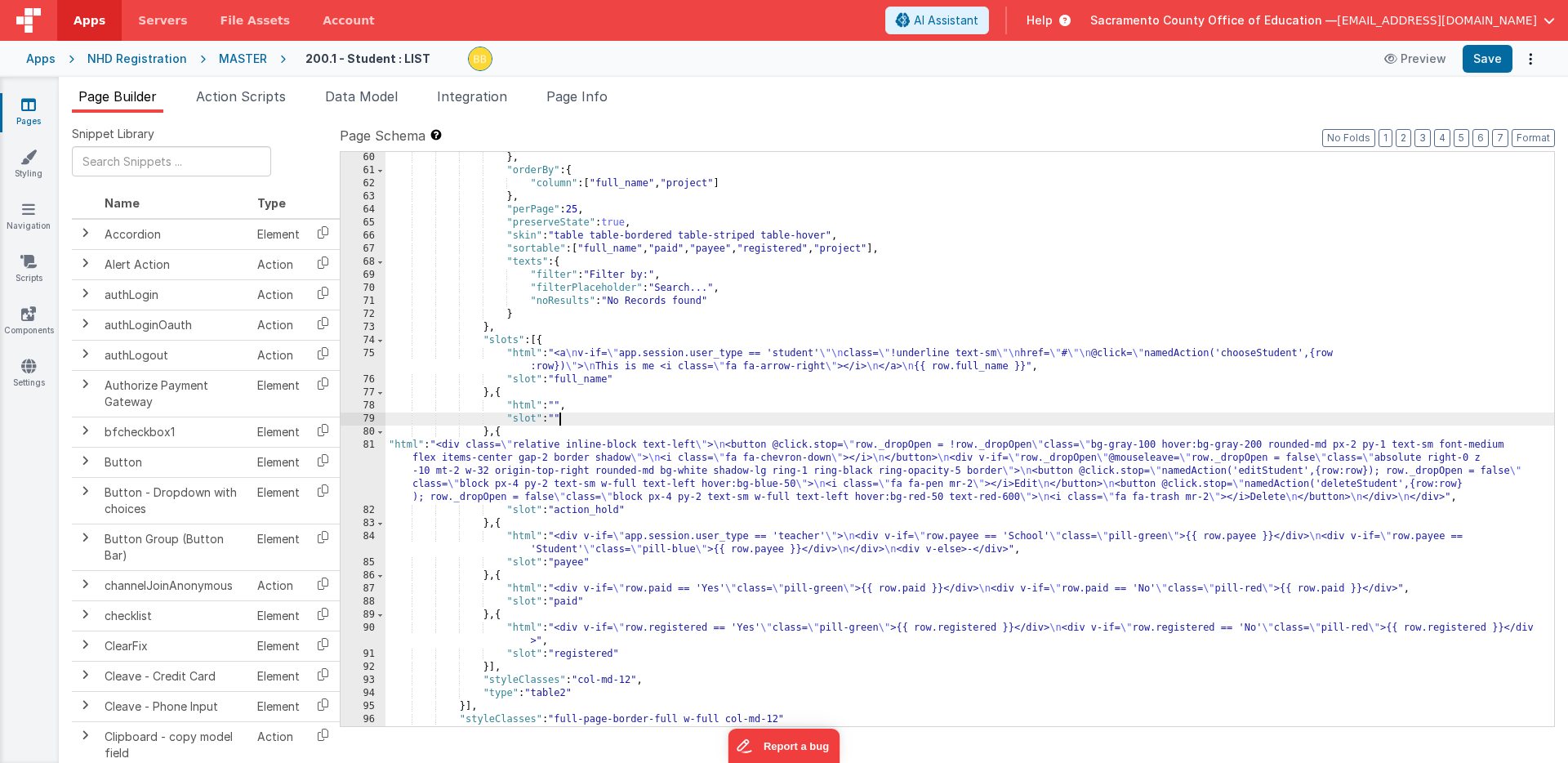
click at [558, 417] on div "} , "orderBy" : { "column" : [ "full_name" , "project" ] } , "perPage" : 25 , "…" at bounding box center [969, 451] width 1169 height 600
click at [525, 409] on div "} , "orderBy" : { "column" : [ "full_name" , "project" ] } , "perPage" : 25 , "…" at bounding box center [969, 451] width 1169 height 600
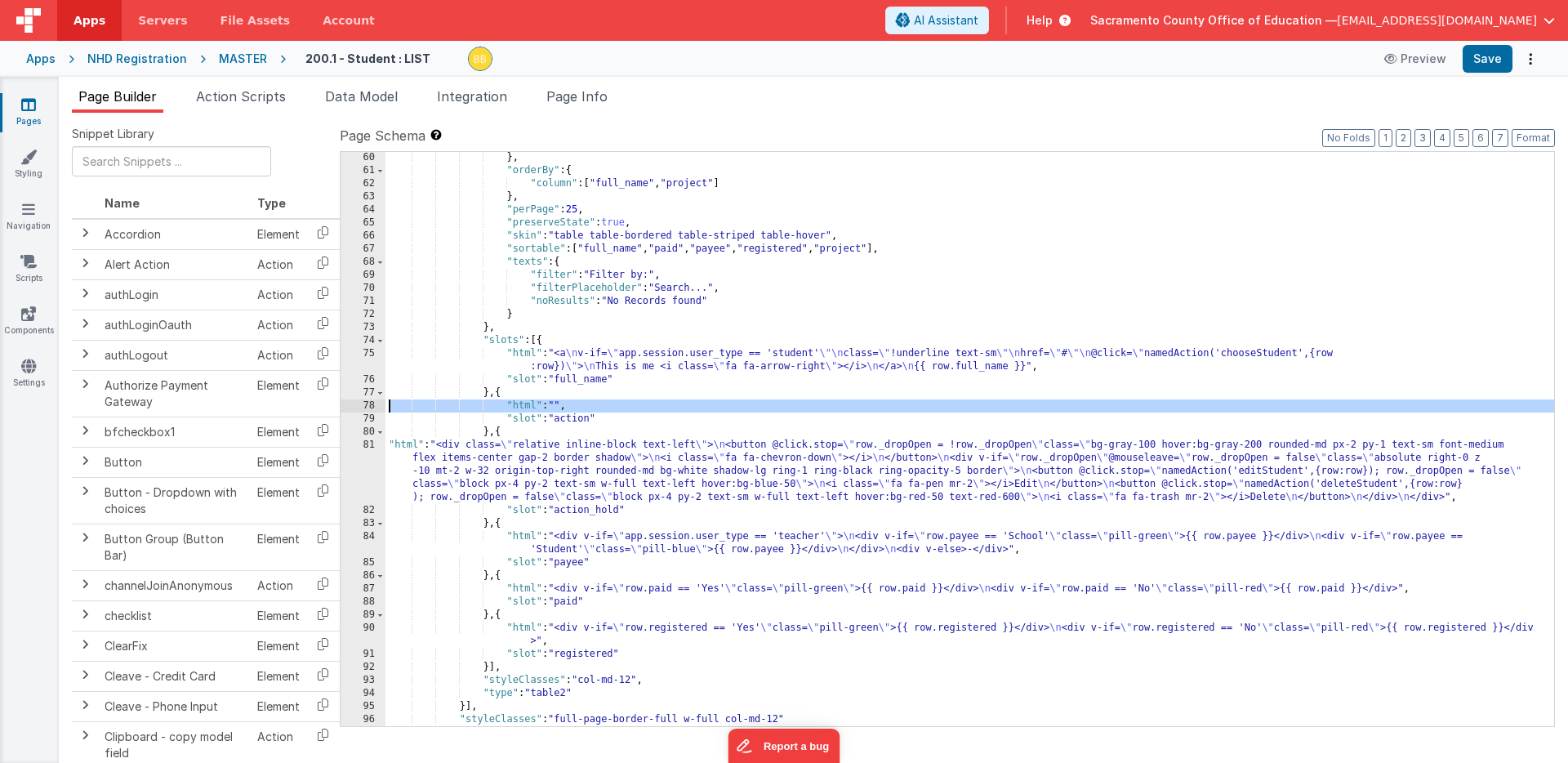
click at [363, 405] on div "78" at bounding box center [362, 406] width 45 height 13
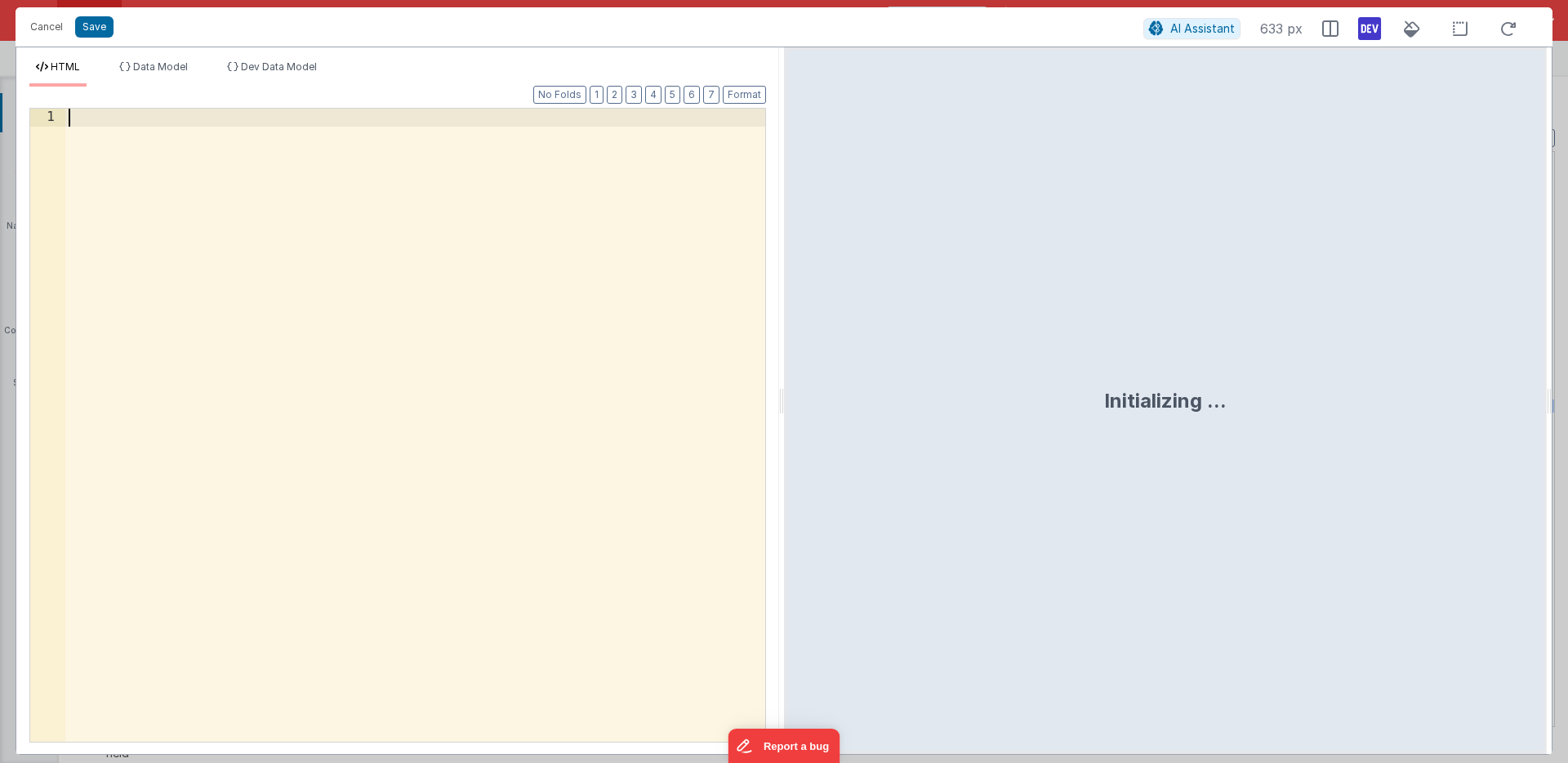
click at [449, 360] on div at bounding box center [415, 442] width 700 height 668
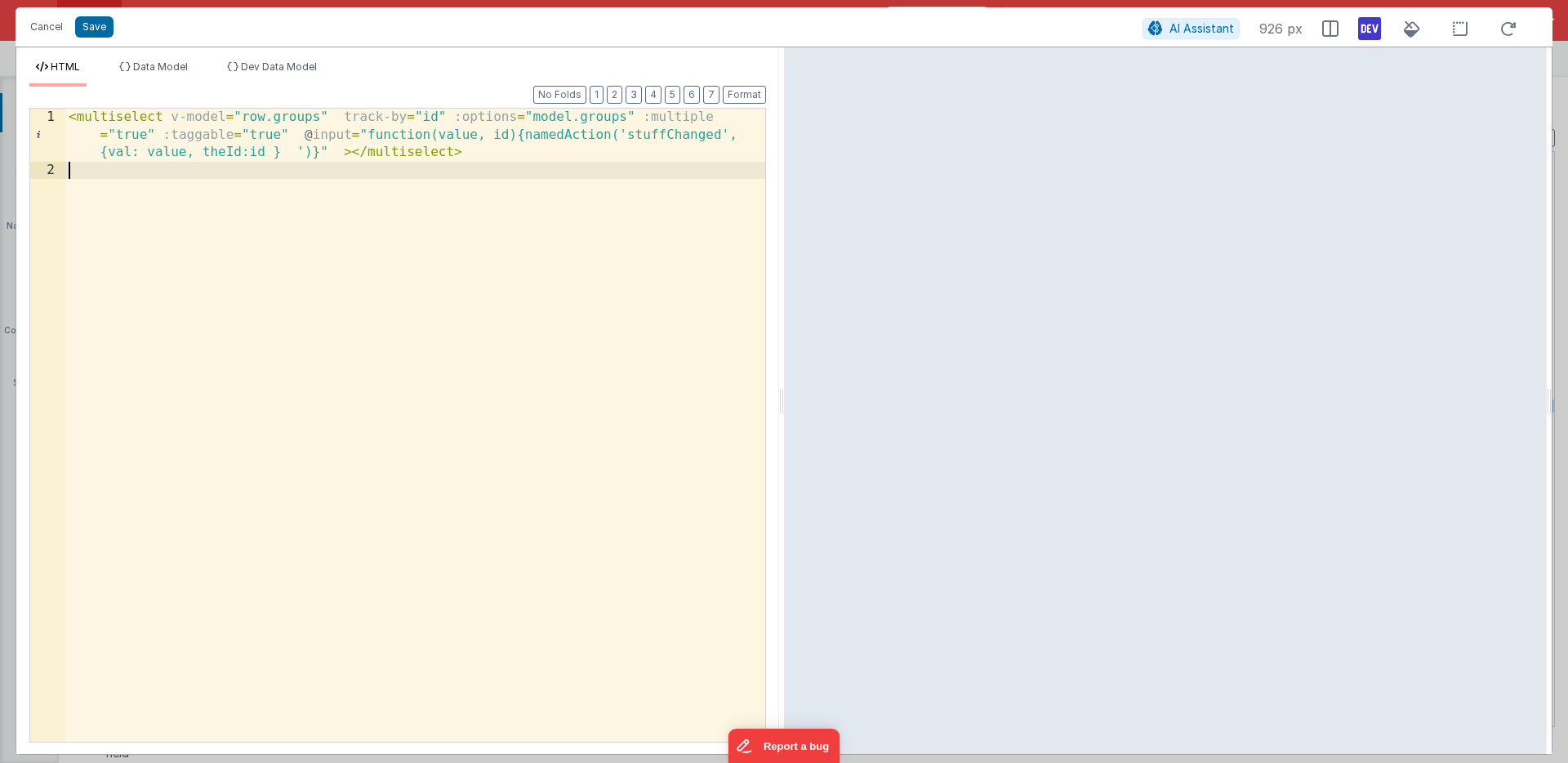
click at [290, 117] on div "< multiselect v-model = "row.groups" track-by = "id" :options = "model.groups" …" at bounding box center [415, 461] width 700 height 703
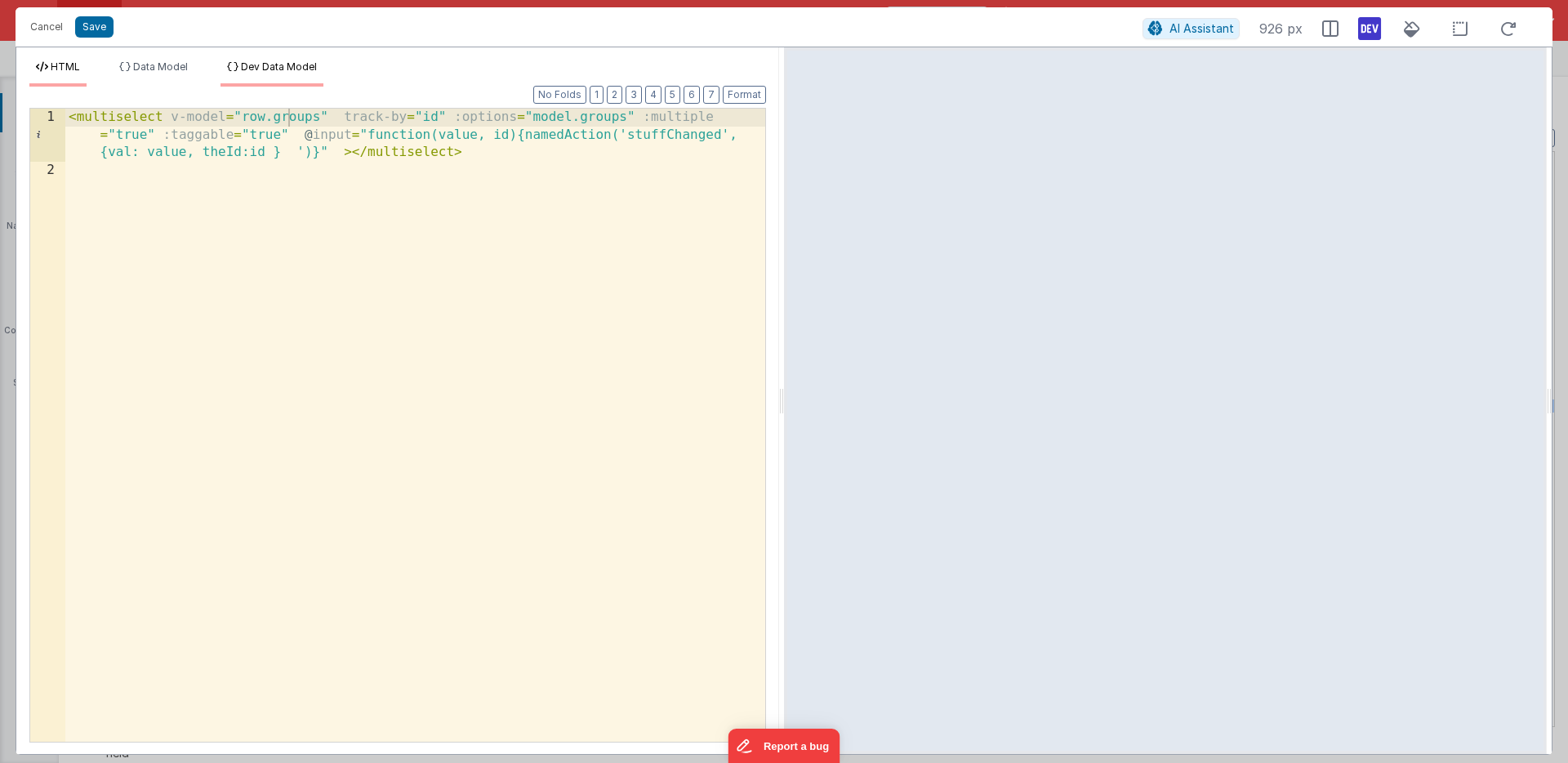
click at [275, 66] on span "Dev Data Model" at bounding box center [279, 66] width 76 height 12
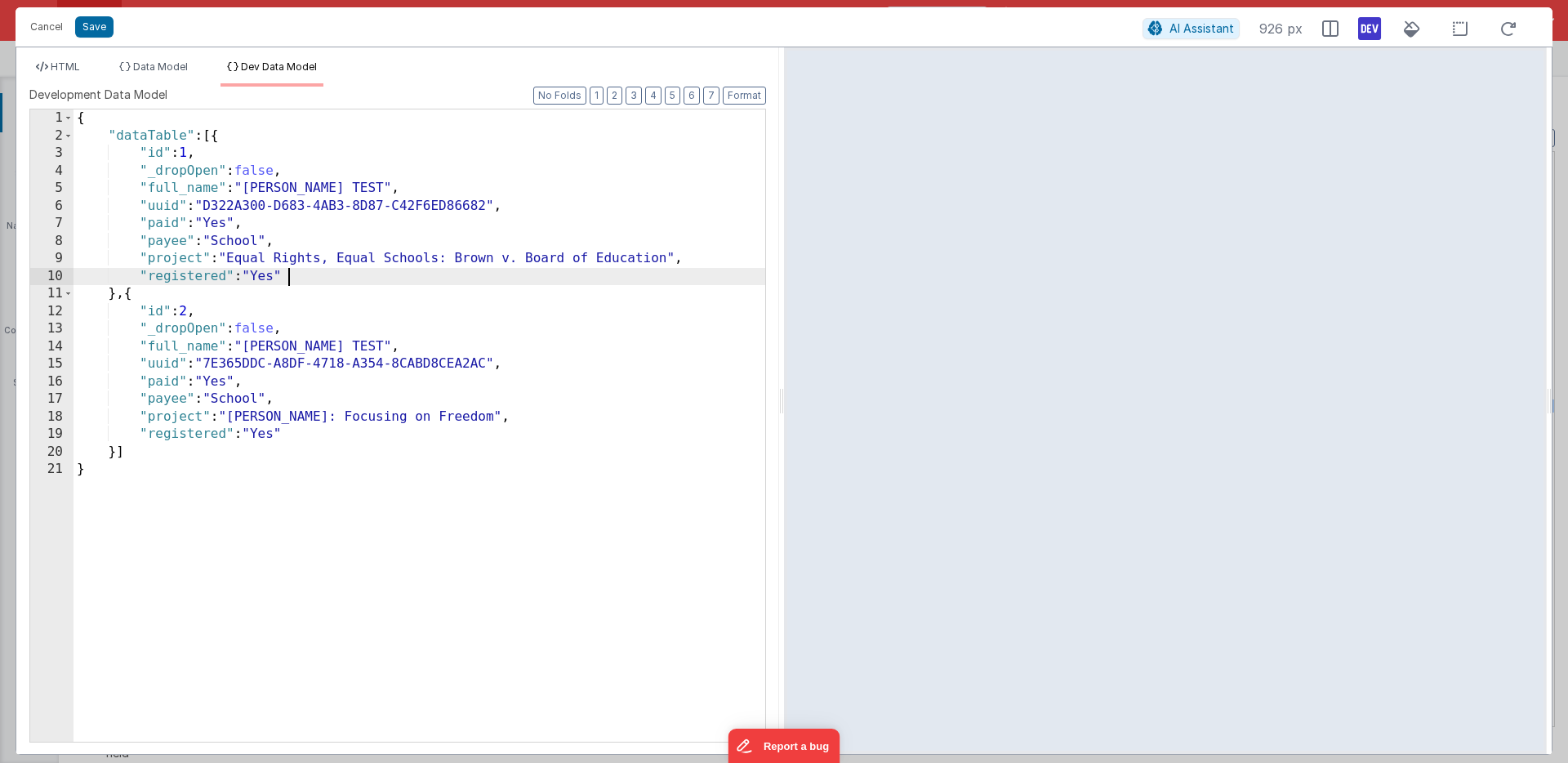
click at [303, 274] on div "{ "dataTable" : [{ "id" : 1 , "_dropOpen" : false , "full_name" : "Freeberg, An…" at bounding box center [419, 442] width 691 height 668
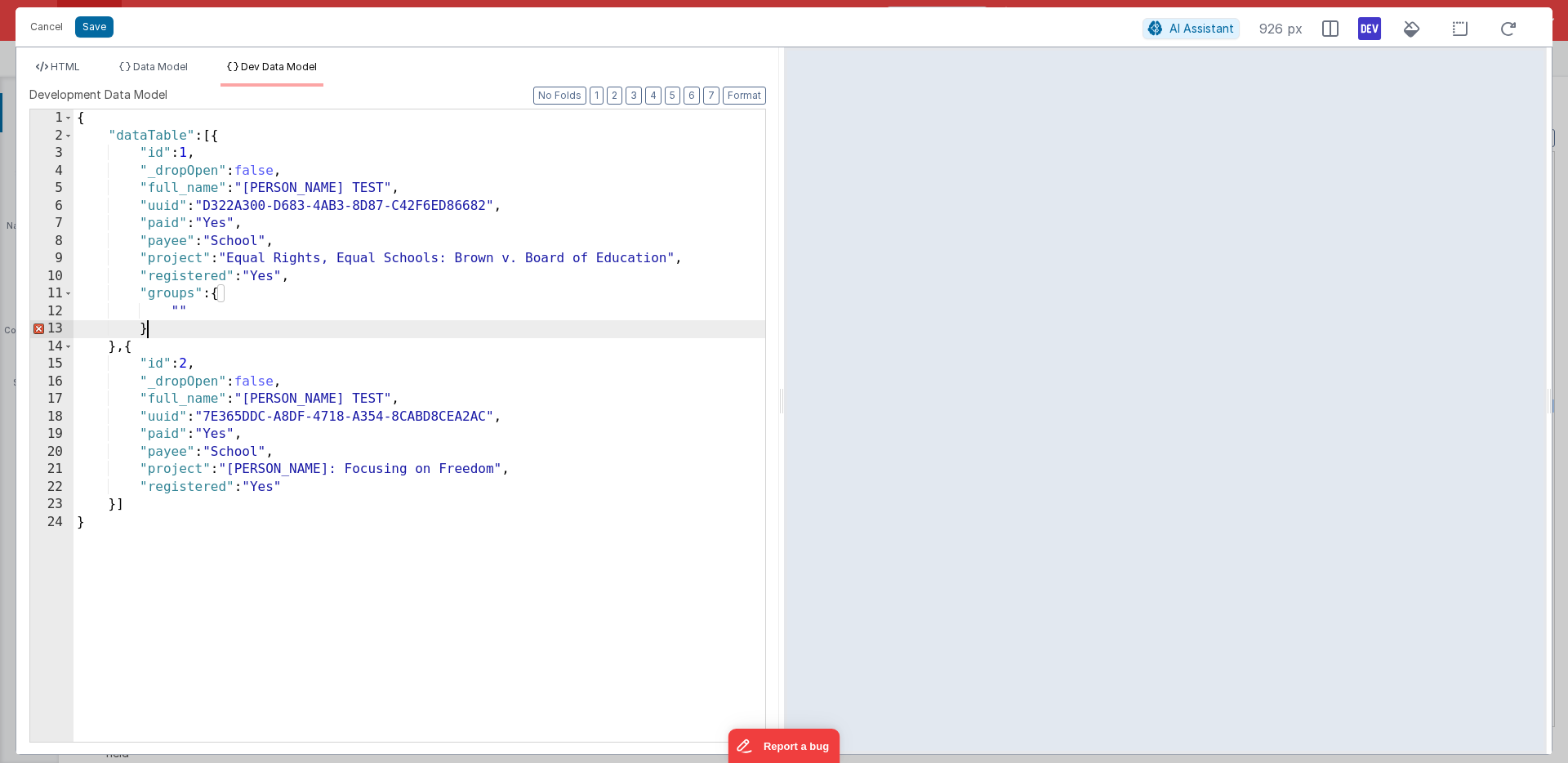
click at [154, 329] on div "{ "dataTable" : [{ "id" : 1 , "_dropOpen" : false , "full_name" : "Freeberg, An…" at bounding box center [419, 442] width 691 height 668
click at [190, 309] on div "{ "dataTable" : [{ "id" : 1 , "_dropOpen" : false , "full_name" : "Freeberg, An…" at bounding box center [419, 442] width 691 height 668
click at [179, 312] on div "{ "dataTable" : [{ "id" : 1 , "_dropOpen" : false , "full_name" : "Freeberg, An…" at bounding box center [419, 442] width 691 height 668
click at [233, 311] on div "{ "dataTable" : [{ "id" : 1 , "_dropOpen" : false , "full_name" : "Freeberg, An…" at bounding box center [419, 442] width 691 height 668
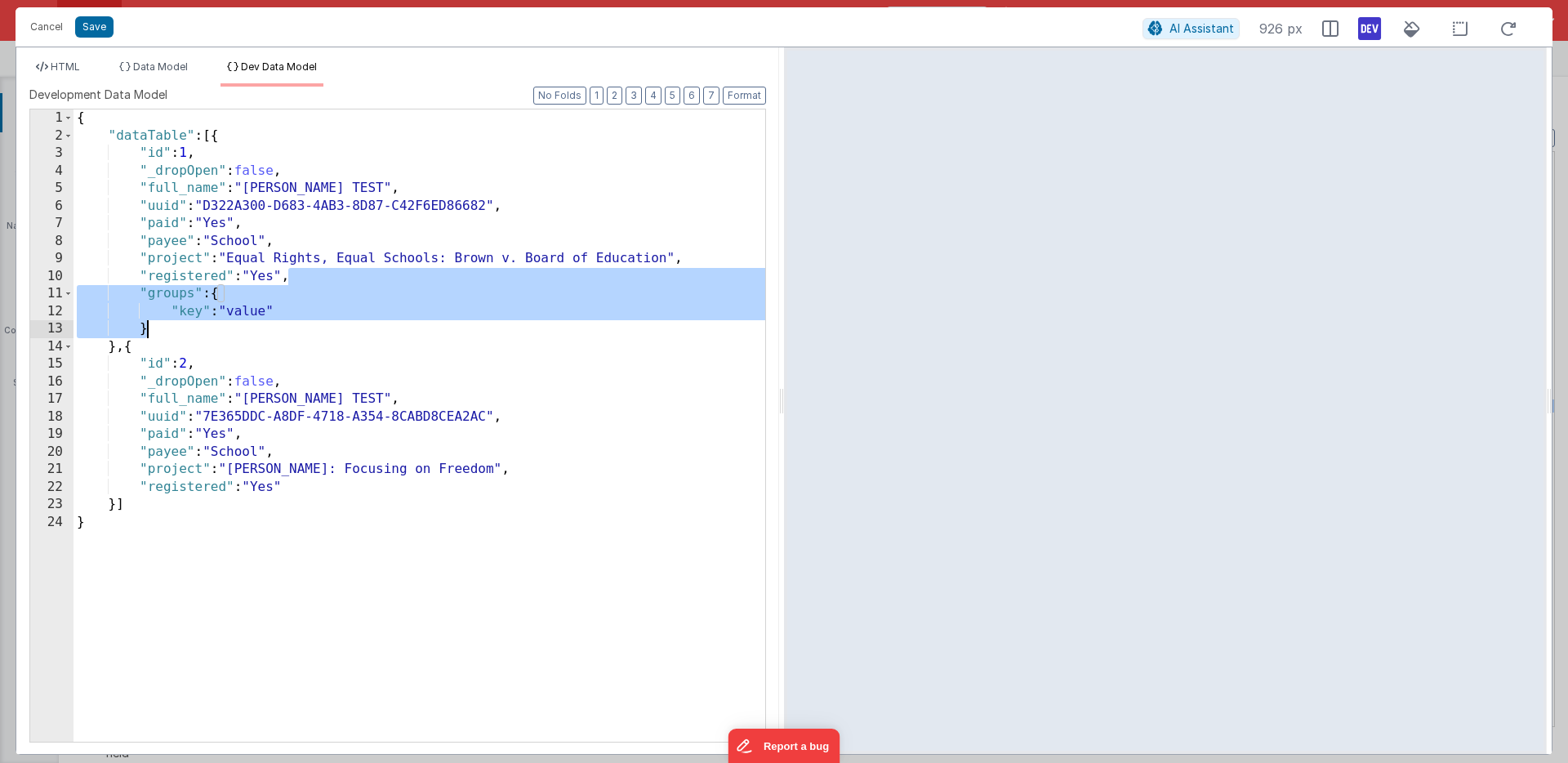
drag, startPoint x: 288, startPoint y: 279, endPoint x: 275, endPoint y: 326, distance: 48.8
click at [275, 326] on div "{ "dataTable" : [{ "id" : 1 , "_dropOpen" : false , "full_name" : "Freeberg, An…" at bounding box center [419, 442] width 691 height 668
click at [305, 490] on div "{ "dataTable" : [{ "id" : 1 , "_dropOpen" : false , "full_name" : "Freeberg, An…" at bounding box center [419, 442] width 691 height 668
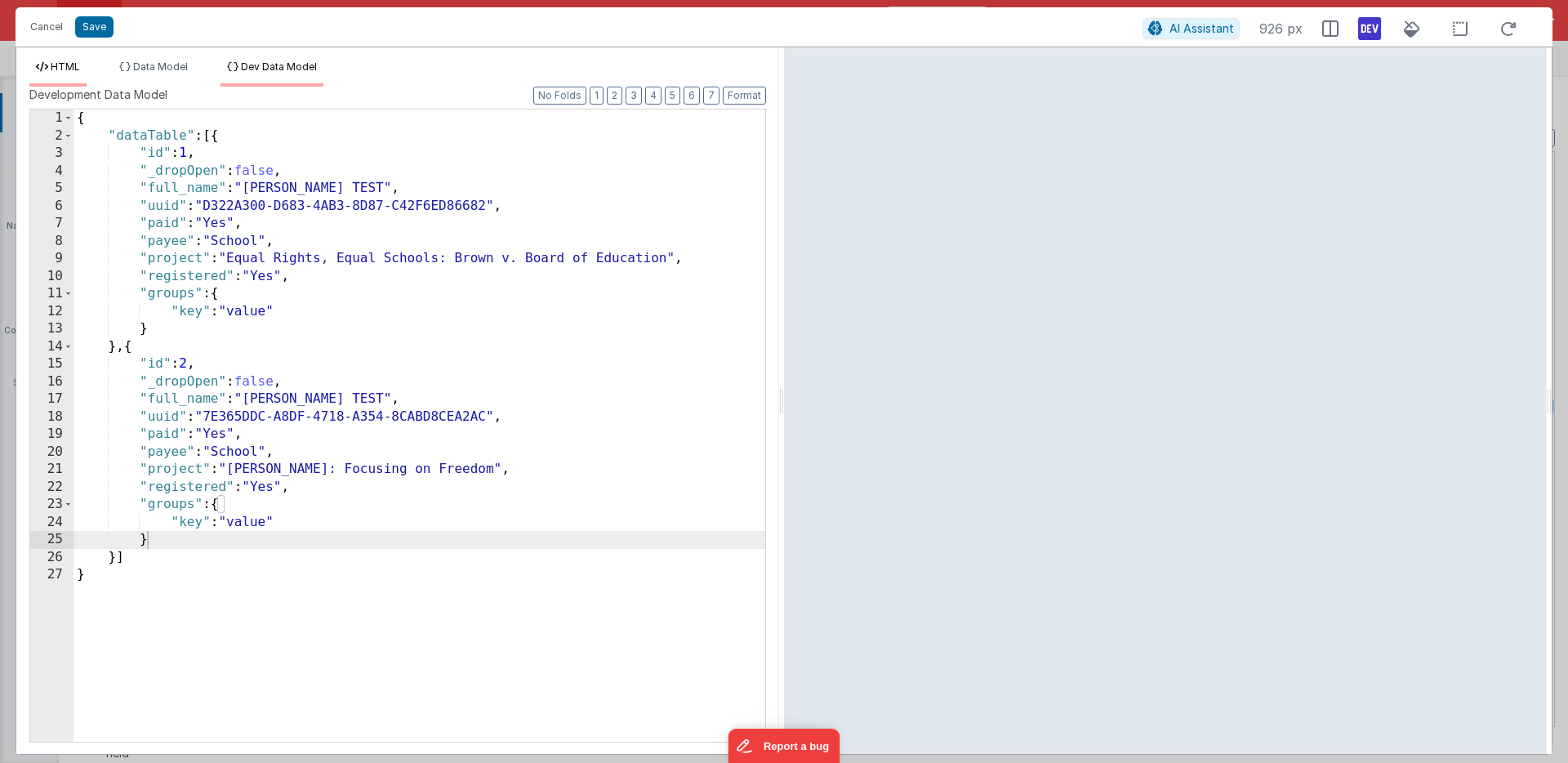
click at [70, 64] on span "HTML" at bounding box center [65, 66] width 29 height 12
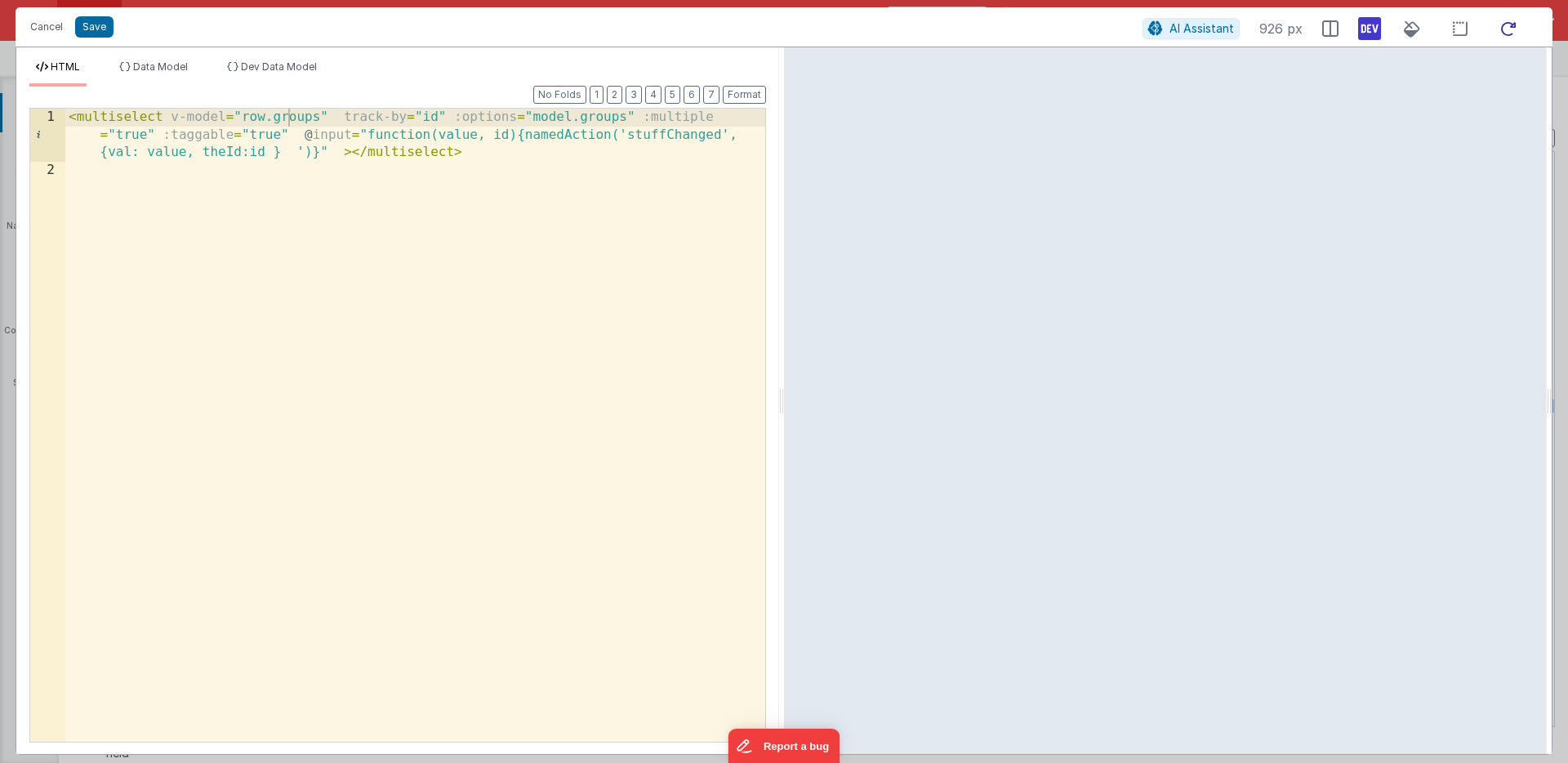
click at [1509, 28] on icon at bounding box center [1509, 29] width 36 height 20
click at [93, 27] on button "Save" at bounding box center [94, 26] width 38 height 21
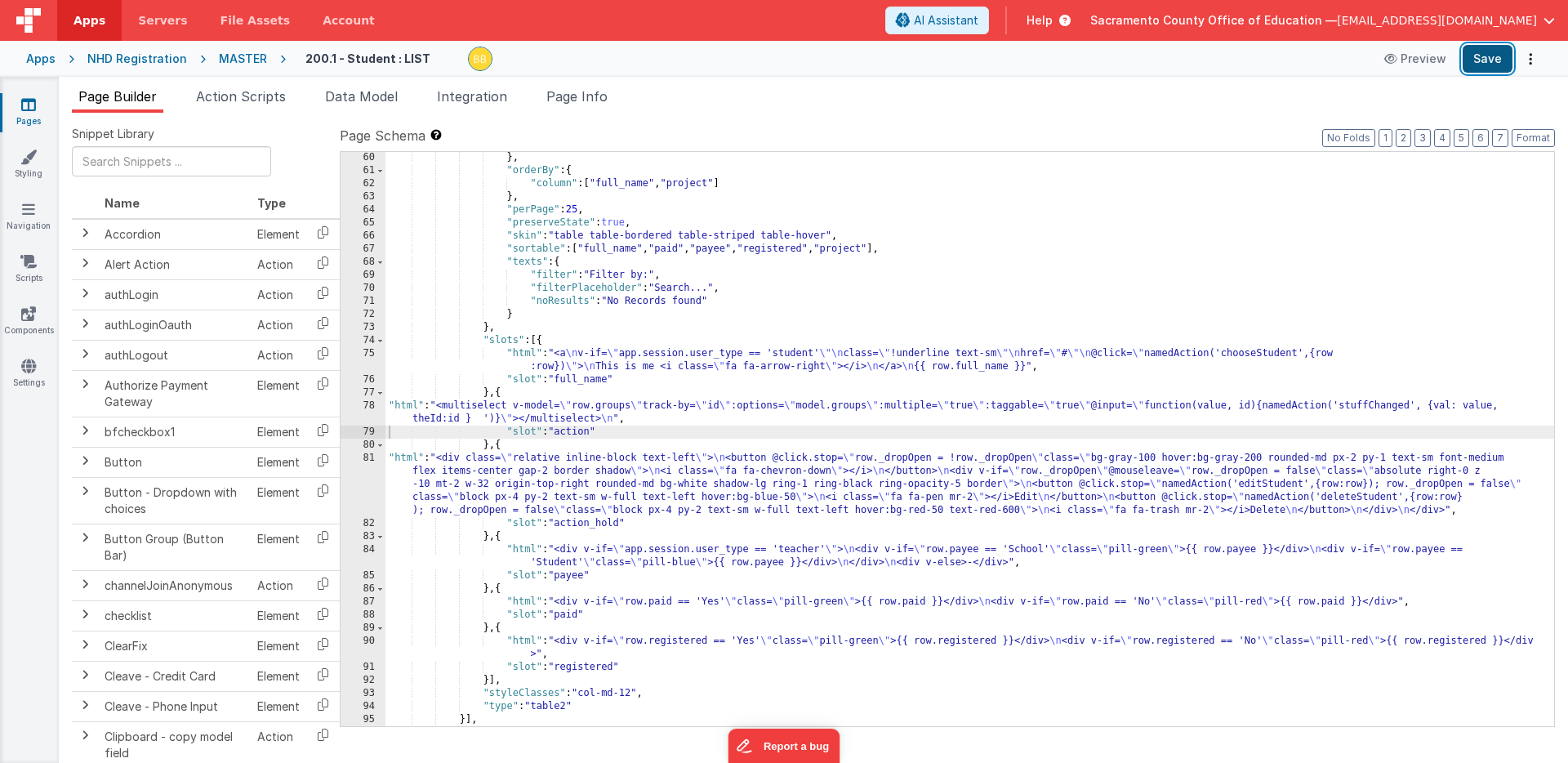
click at [1484, 58] on button "Save" at bounding box center [1487, 58] width 50 height 28
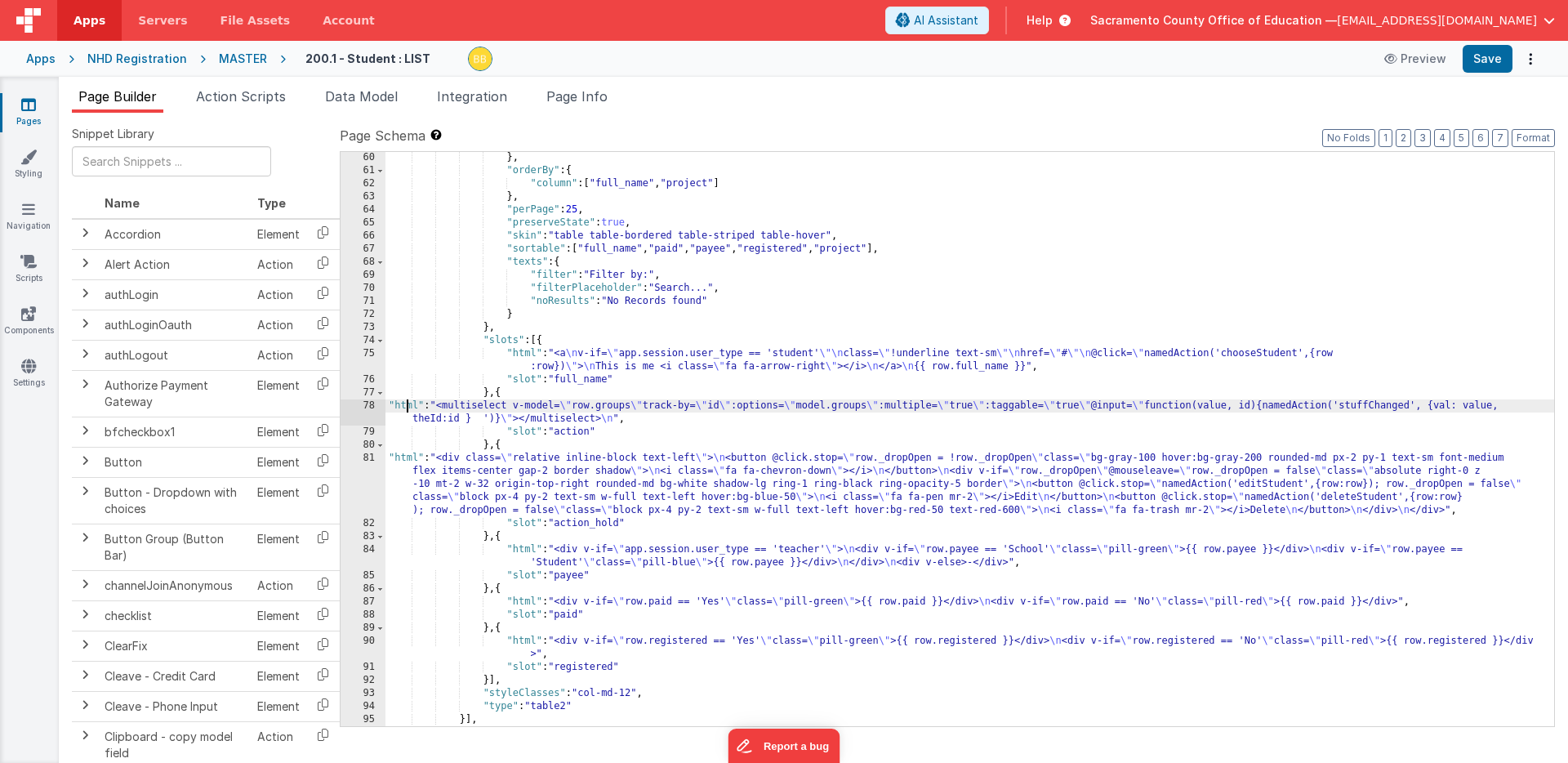
click at [404, 404] on div "} , "orderBy" : { "column" : [ "full_name" , "project" ] } , "perPage" : 25 , "…" at bounding box center [969, 451] width 1169 height 600
click at [366, 407] on div "78" at bounding box center [362, 412] width 45 height 26
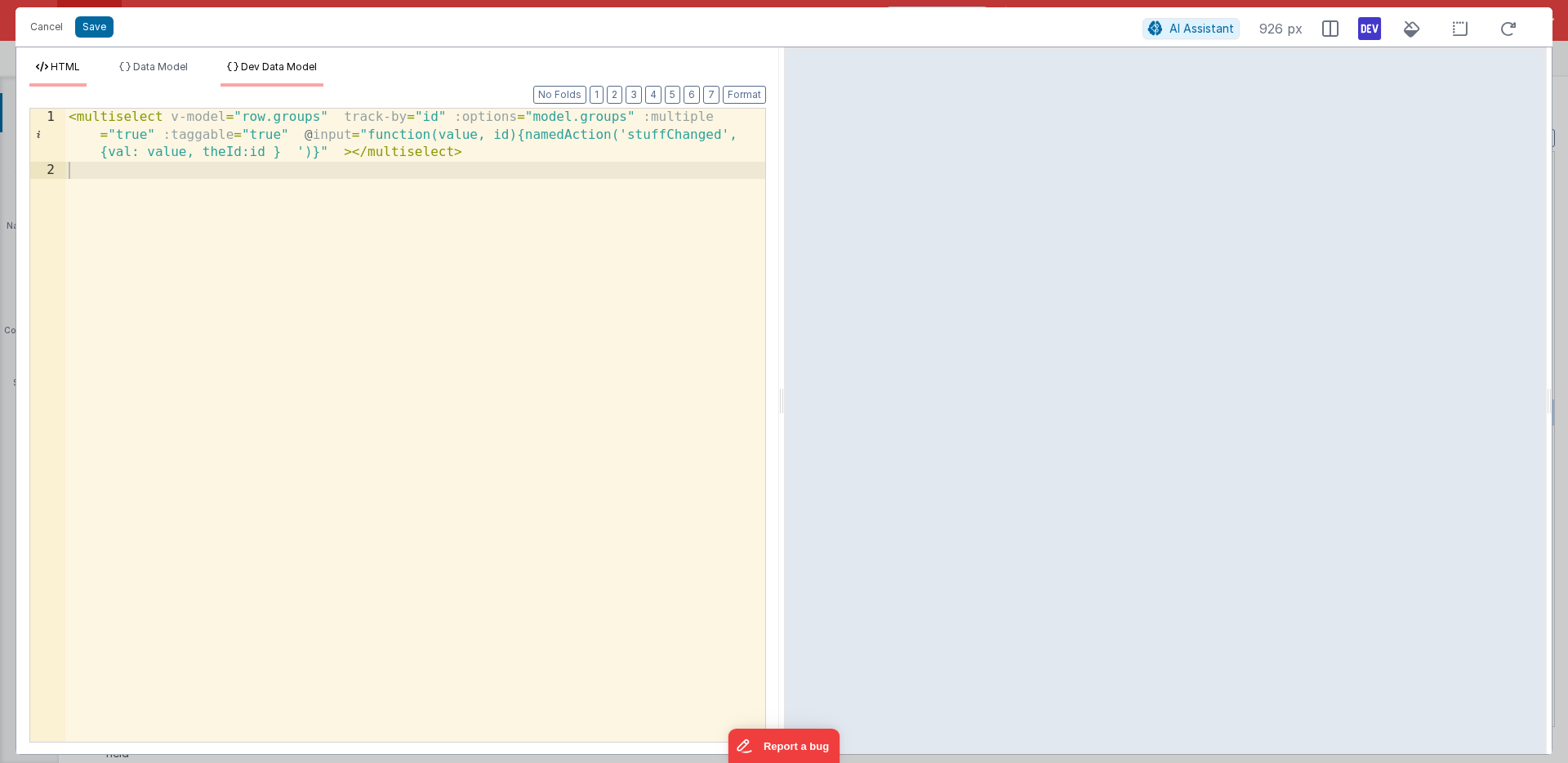
click at [273, 69] on span "Dev Data Model" at bounding box center [279, 66] width 76 height 12
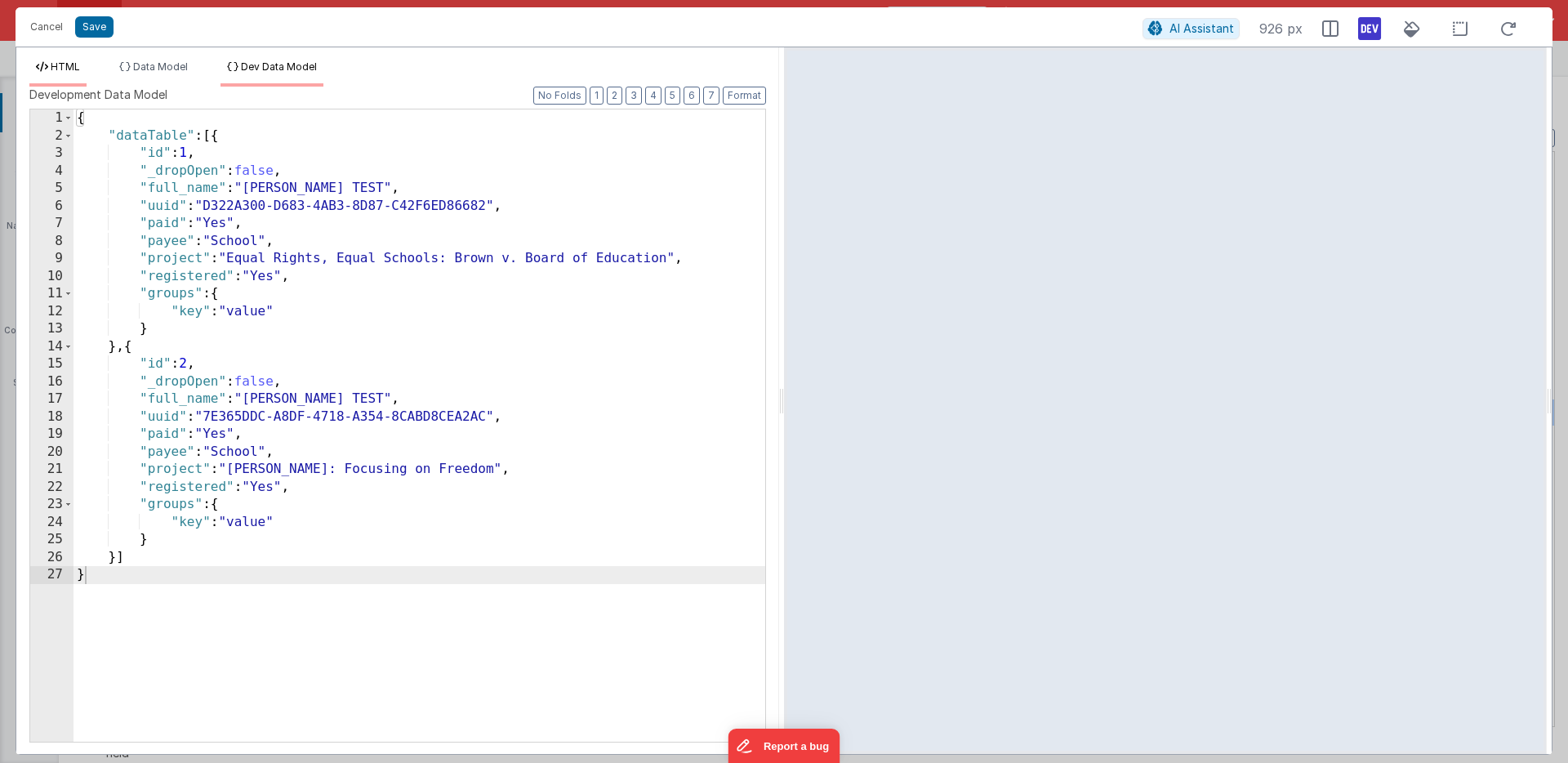
click at [64, 62] on span "HTML" at bounding box center [65, 66] width 29 height 12
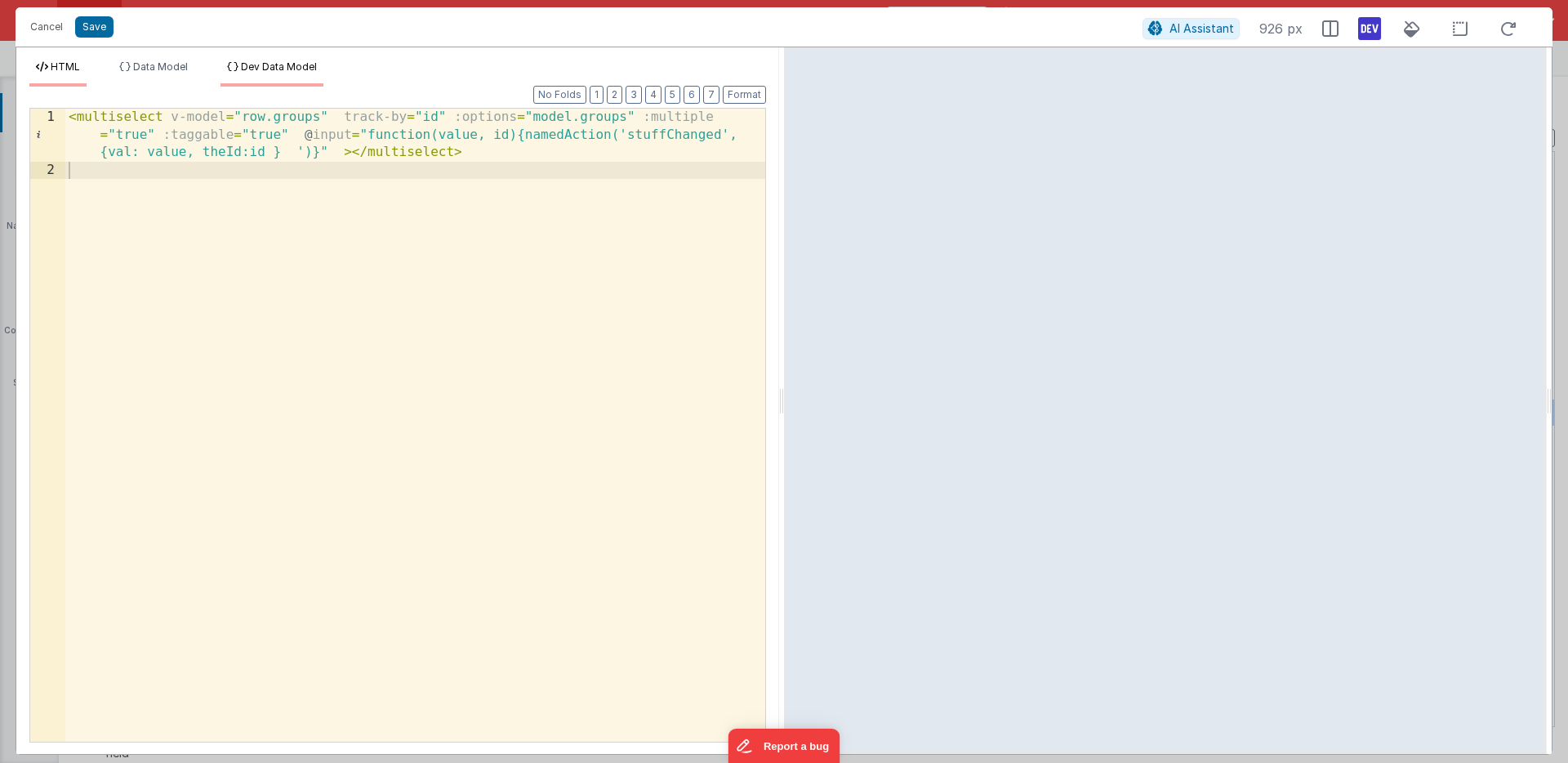
click at [288, 68] on span "Dev Data Model" at bounding box center [279, 66] width 76 height 12
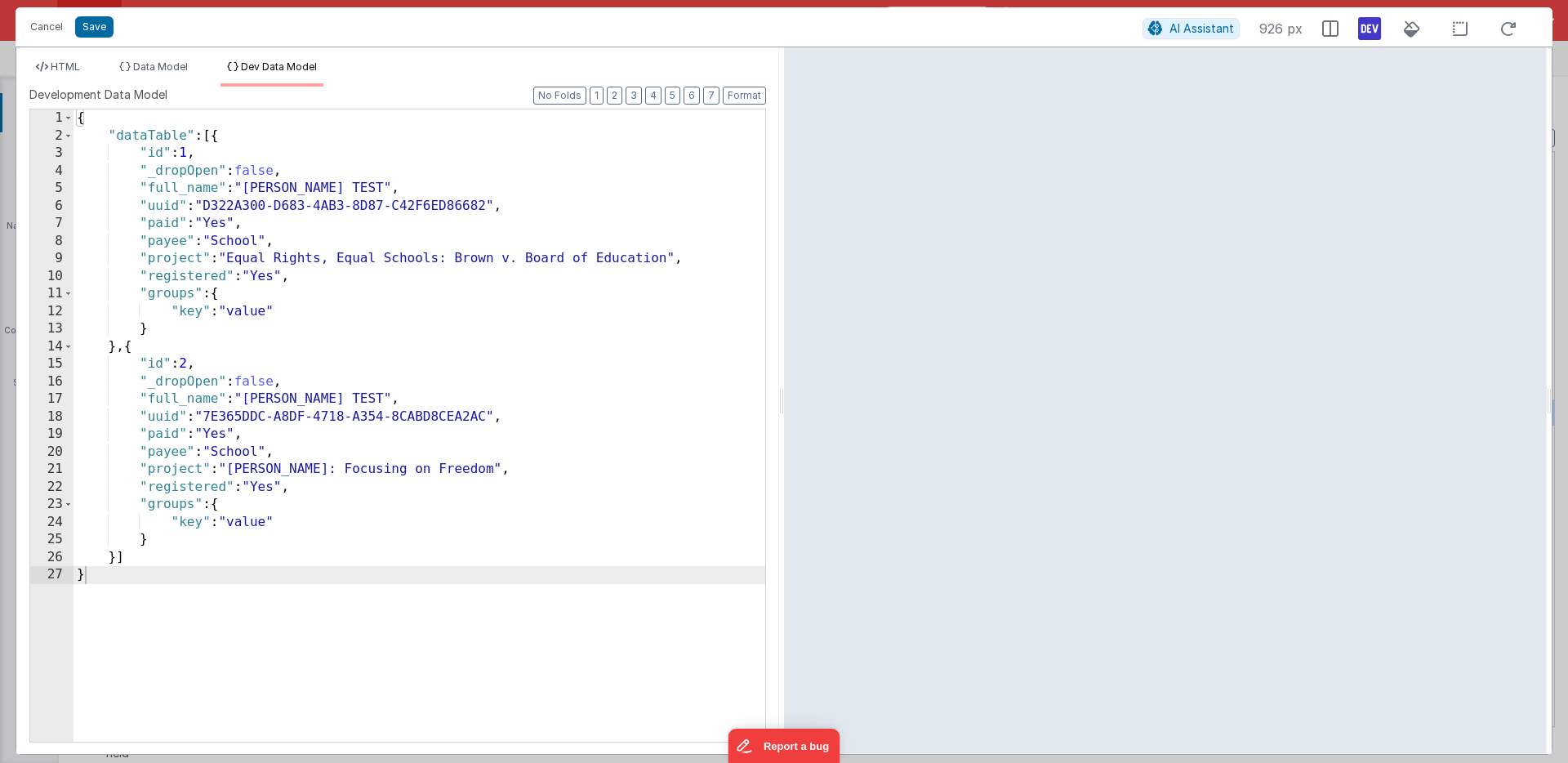
click at [190, 312] on div "{ "dataTable" : [{ "id" : 1 , "_dropOpen" : false , "full_name" : "Freeberg, An…" at bounding box center [419, 442] width 691 height 668
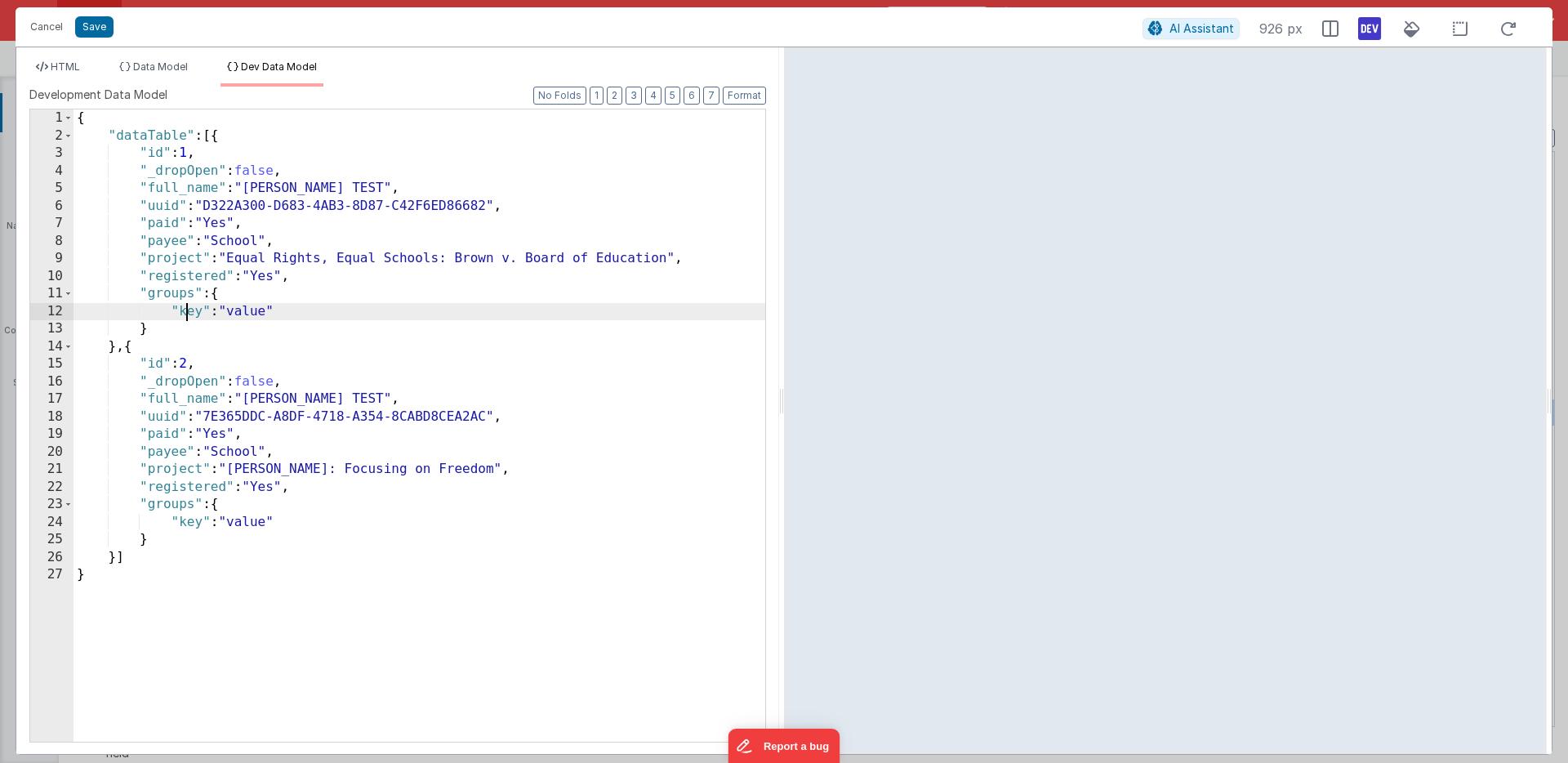
click at [190, 312] on div "{ "dataTable" : [{ "id" : 1 , "_dropOpen" : false , "full_name" : "Freeberg, An…" at bounding box center [419, 442] width 691 height 668
click at [193, 524] on div "{ "dataTable" : [{ "id" : 1 , "_dropOpen" : false , "full_name" : "Freeberg, An…" at bounding box center [419, 442] width 691 height 668
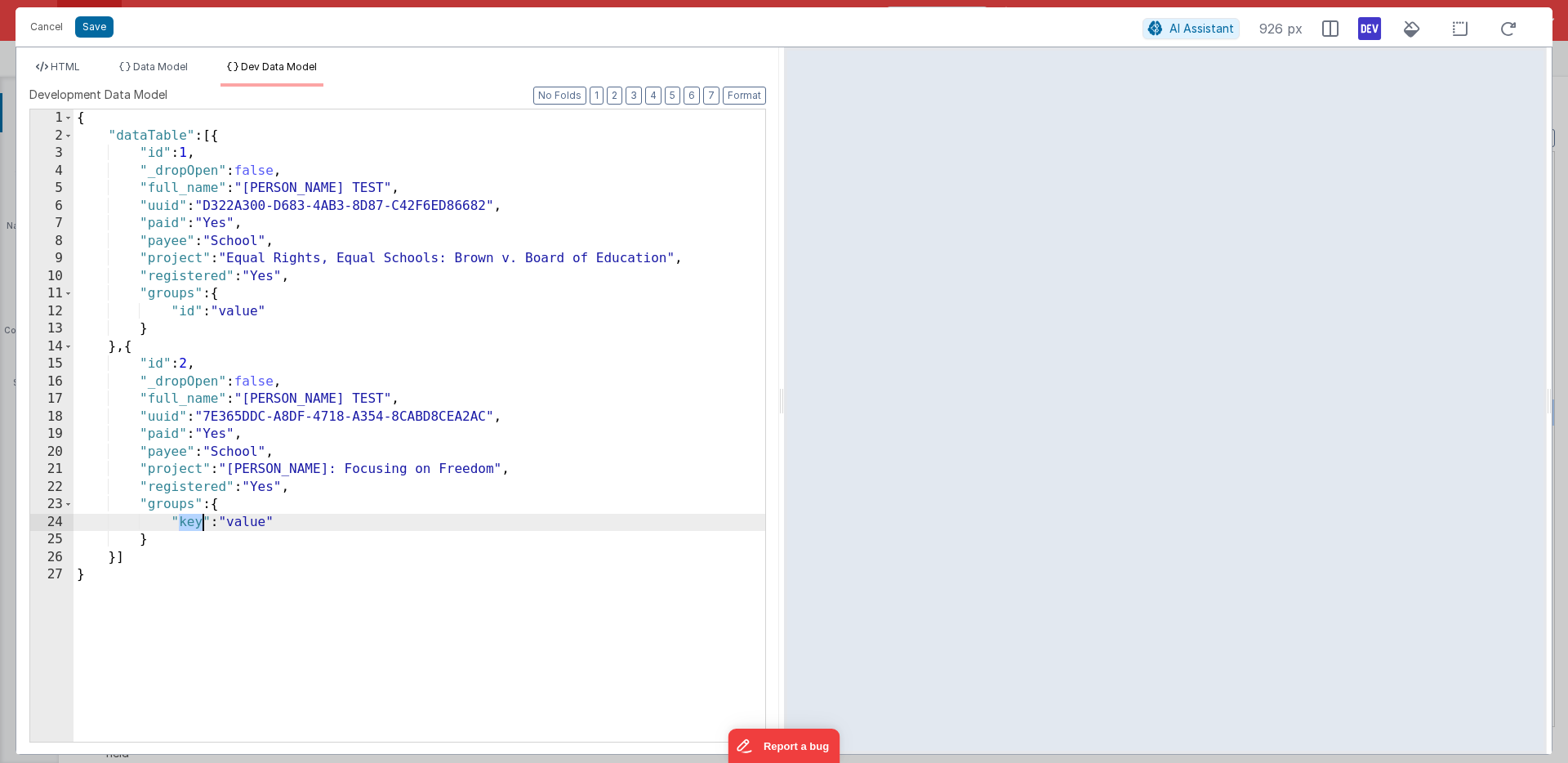
click at [193, 524] on div "{ "dataTable" : [{ "id" : 1 , "_dropOpen" : false , "full_name" : "Freeberg, An…" at bounding box center [419, 442] width 691 height 668
click at [93, 23] on button "Save" at bounding box center [94, 26] width 38 height 21
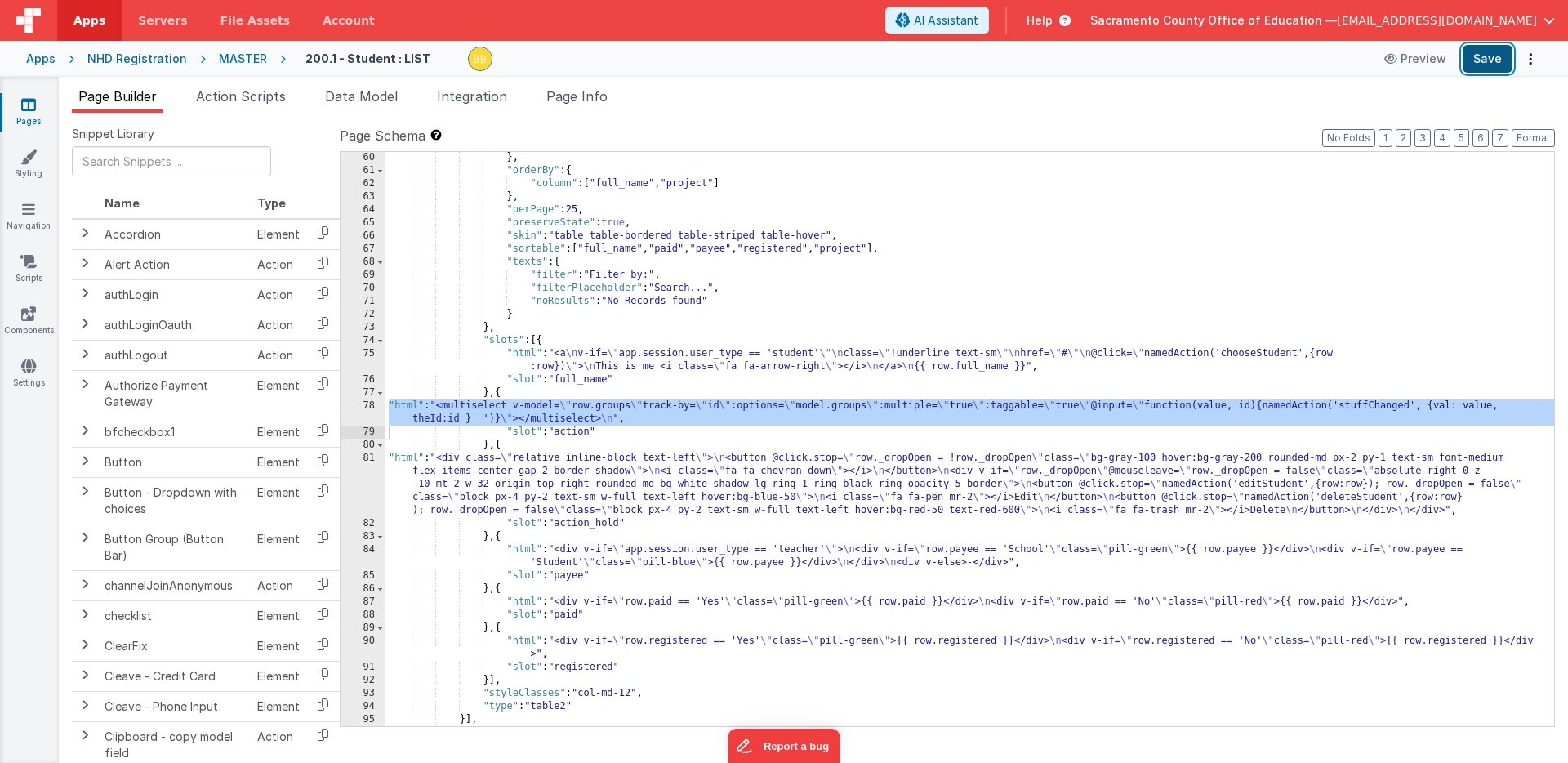
click at [1484, 59] on button "Save" at bounding box center [1487, 58] width 50 height 28
click at [405, 408] on div "} , "orderBy" : { "column" : [ "full_name" , "project" ] } , "perPage" : 25 , "…" at bounding box center [969, 451] width 1169 height 600
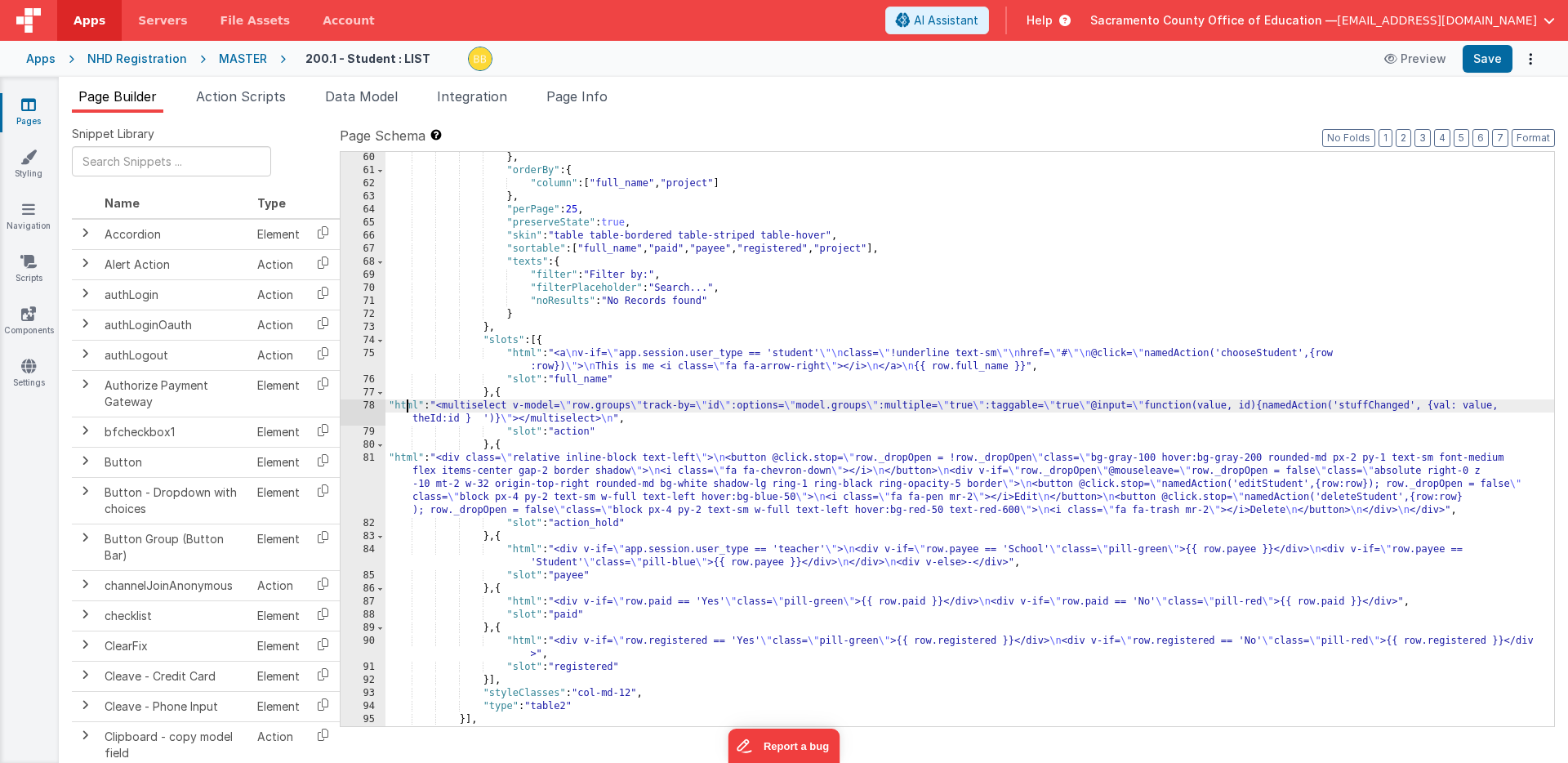
click at [372, 409] on div "78" at bounding box center [362, 412] width 45 height 26
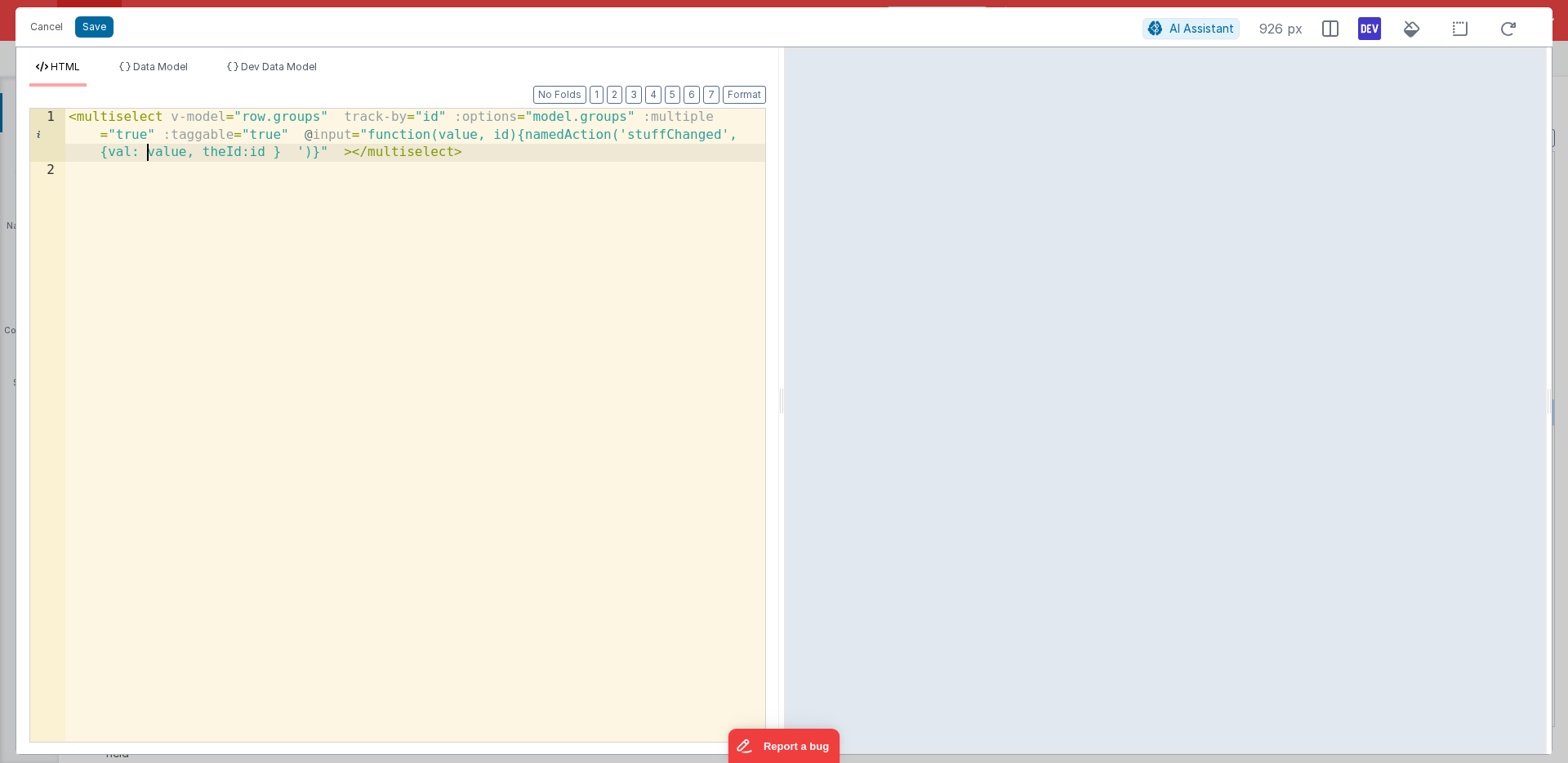
click at [146, 153] on div "< multiselect v-model = "row.groups" track-by = "id" :options = "model.groups" …" at bounding box center [415, 461] width 700 height 703
click at [299, 62] on span "Dev Data Model" at bounding box center [279, 66] width 76 height 12
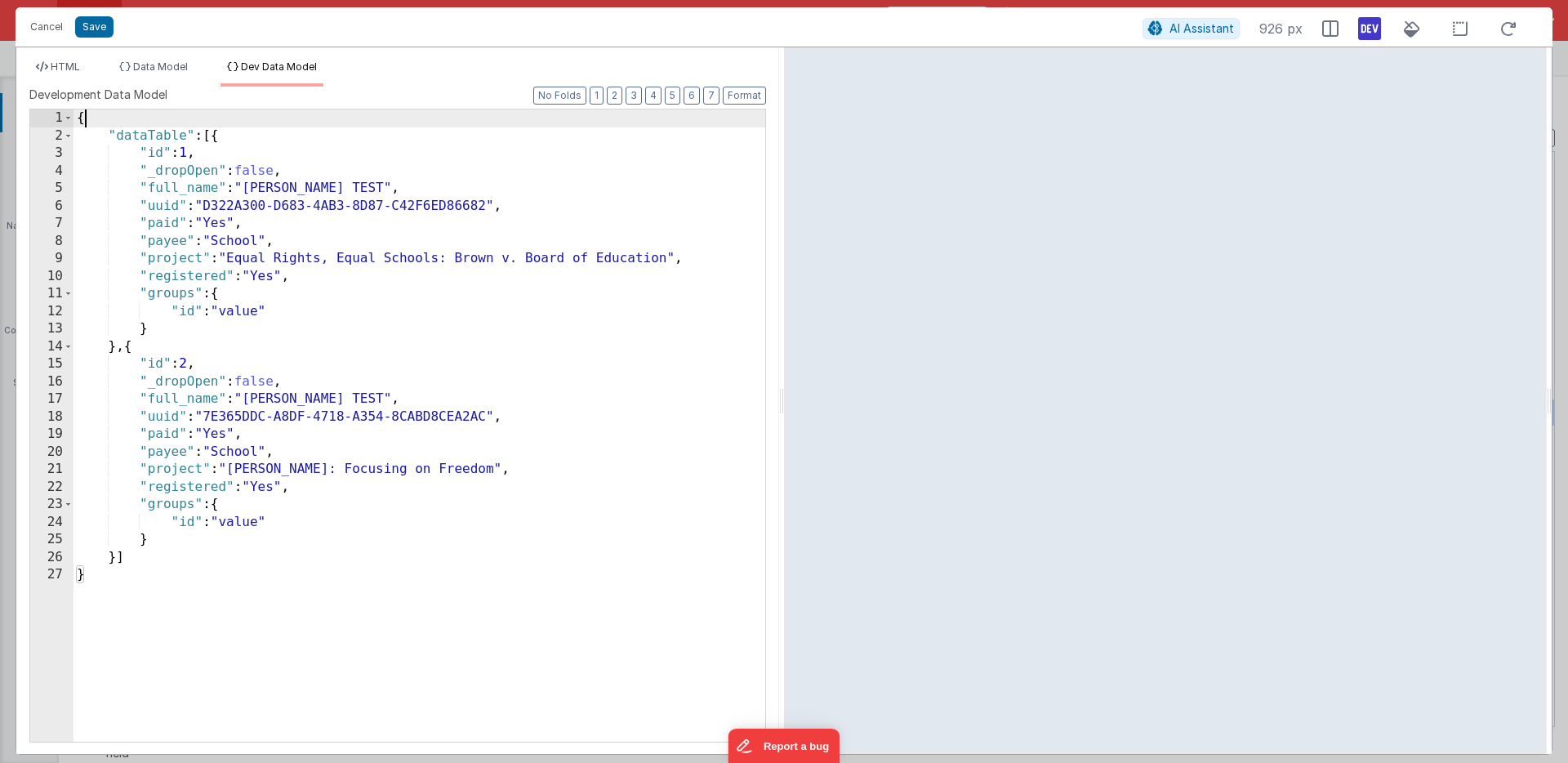
click at [108, 121] on div "{ "dataTable" : [{ "id" : 1 , "_dropOpen" : false , "full_name" : "Freeberg, An…" at bounding box center [419, 442] width 691 height 668
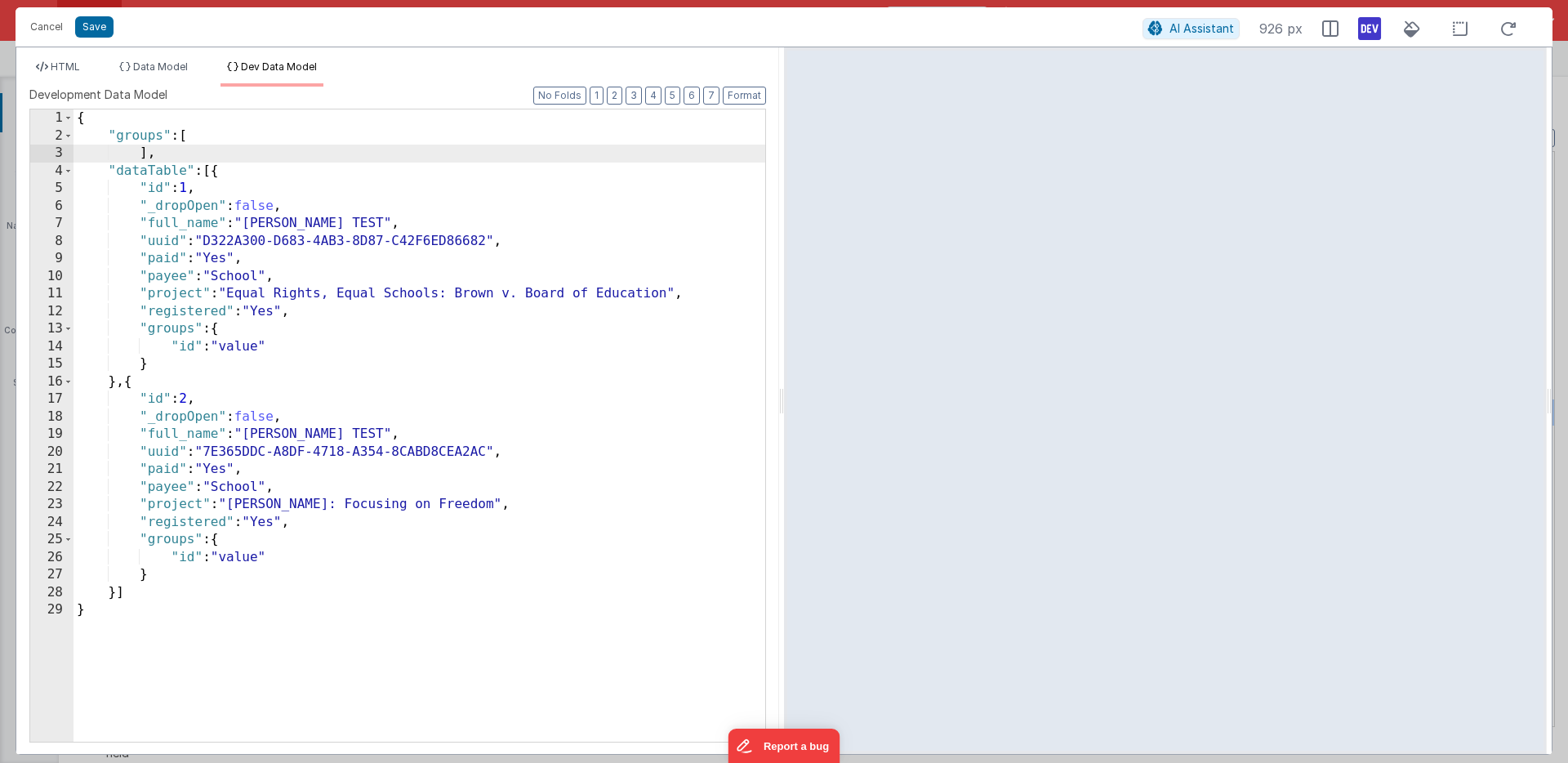
click at [214, 138] on div "{ "groups" : [ ] , "dataTable" : [{ "id" : 1 , "_dropOpen" : false , "full_name…" at bounding box center [419, 442] width 691 height 668
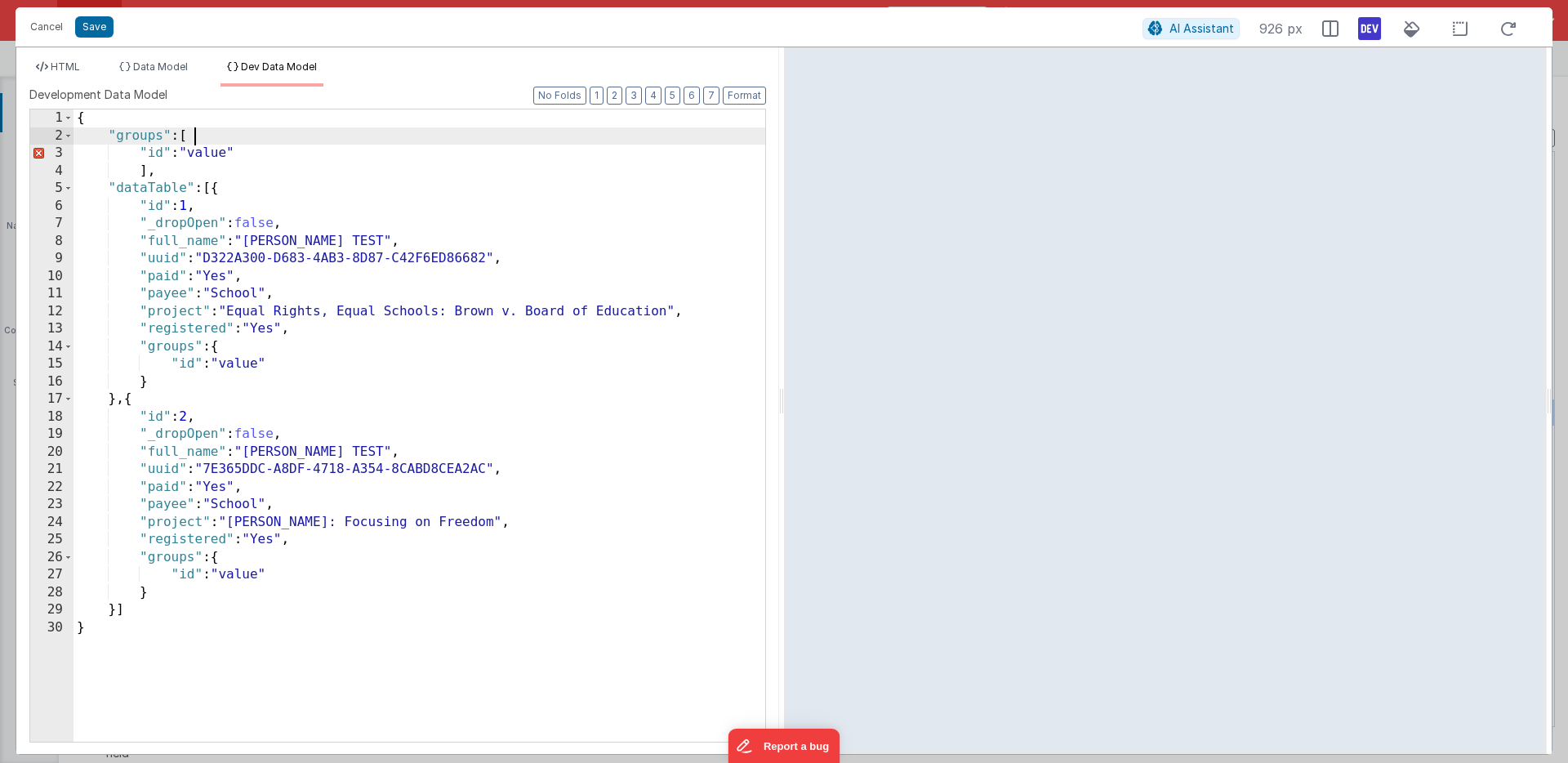
click at [204, 136] on div "{ "groups" : [ "id" : "value" ] , "dataTable" : [{ "id" : 1 , "_dropOpen" : fal…" at bounding box center [419, 442] width 691 height 668
click at [137, 171] on div "{ "groups" : [{ "id" : "value" ] , "dataTable" : [{ "id" : 1 , "_dropOpen" : fa…" at bounding box center [419, 442] width 691 height 668
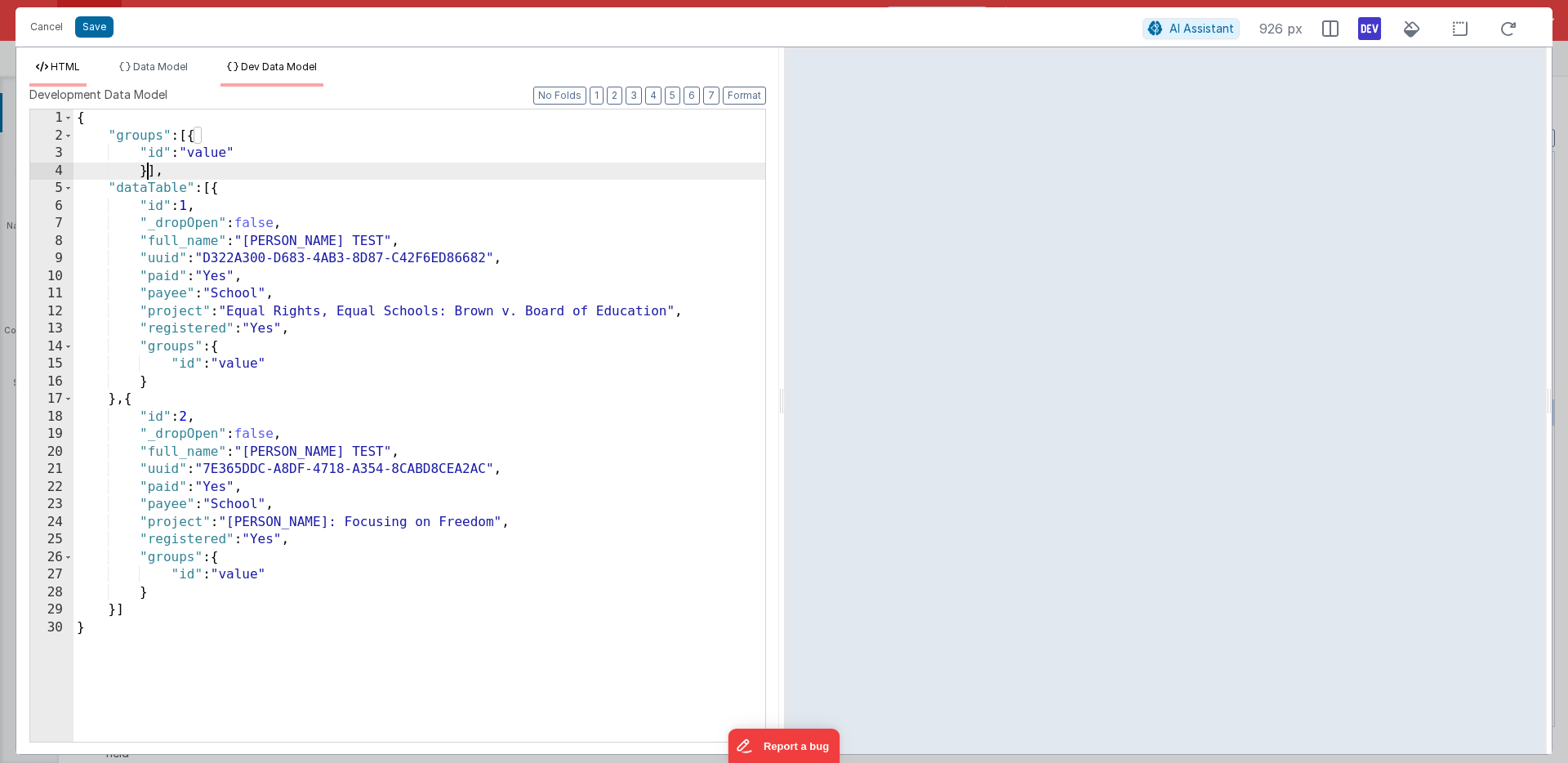
click at [62, 61] on span "HTML" at bounding box center [65, 66] width 29 height 12
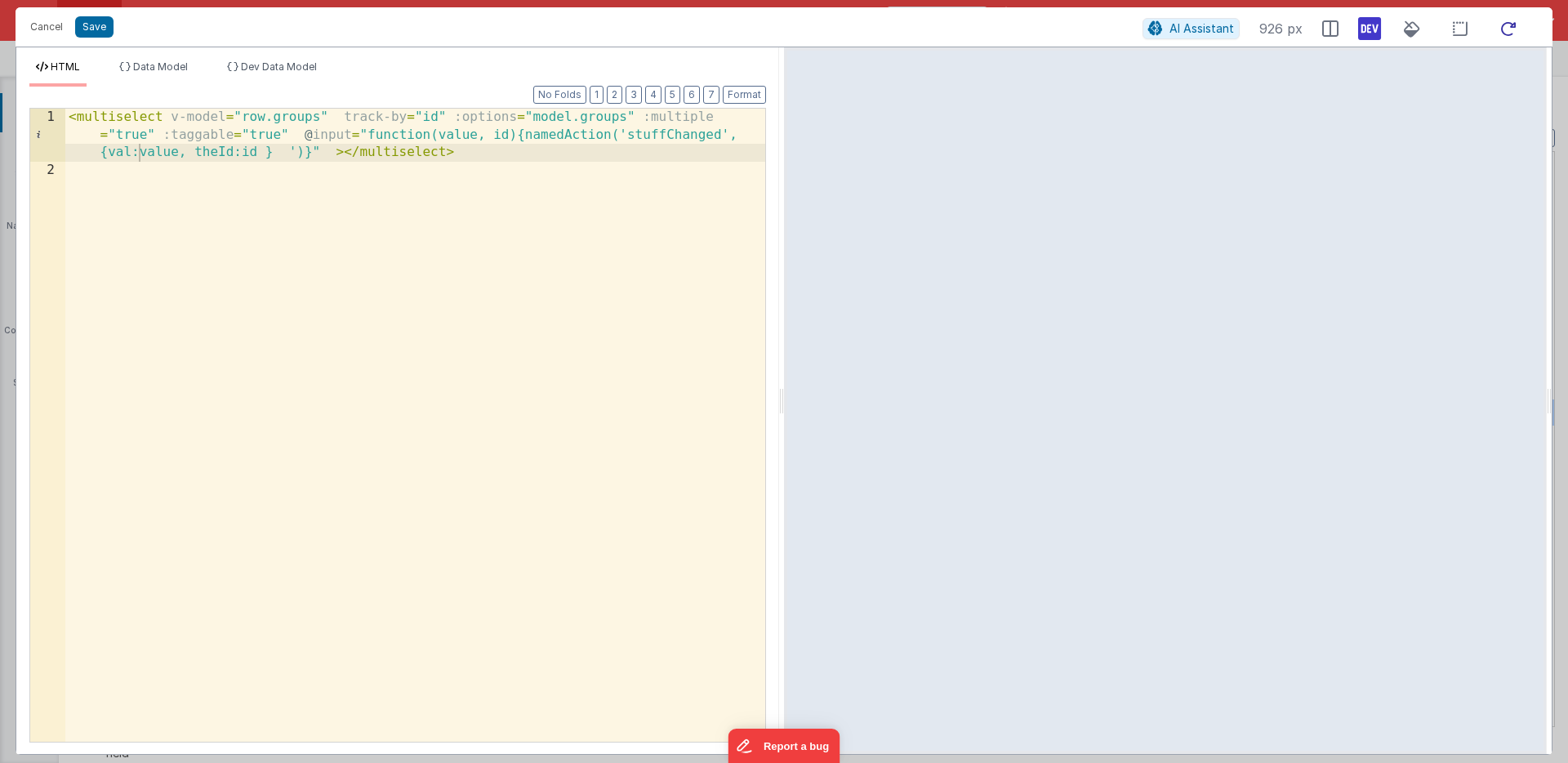
click at [1502, 27] on icon at bounding box center [1509, 29] width 36 height 20
click at [94, 23] on button "Save" at bounding box center [94, 26] width 38 height 21
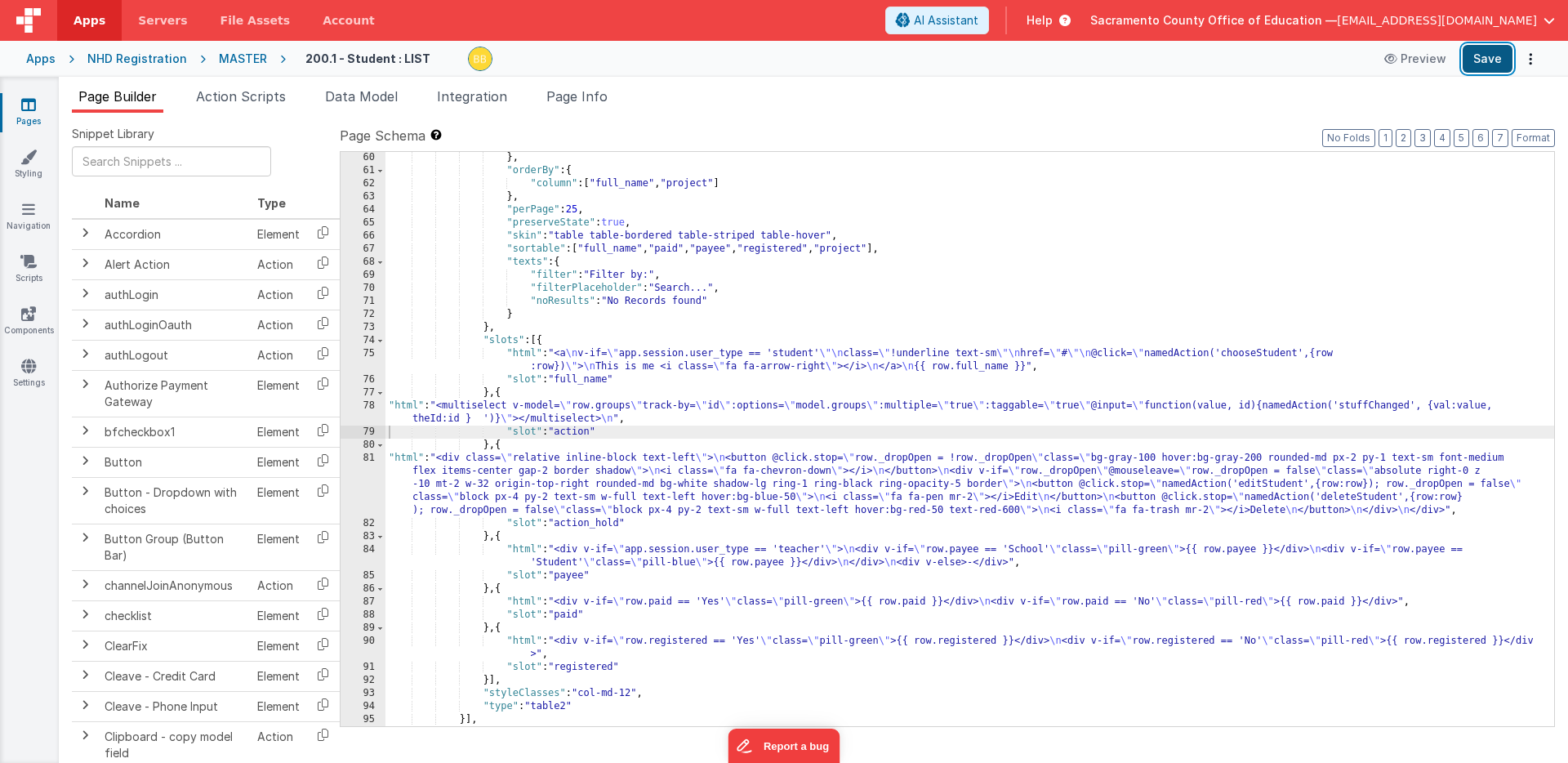
click at [1488, 55] on button "Save" at bounding box center [1487, 58] width 50 height 28
click at [368, 405] on div "78" at bounding box center [362, 412] width 45 height 26
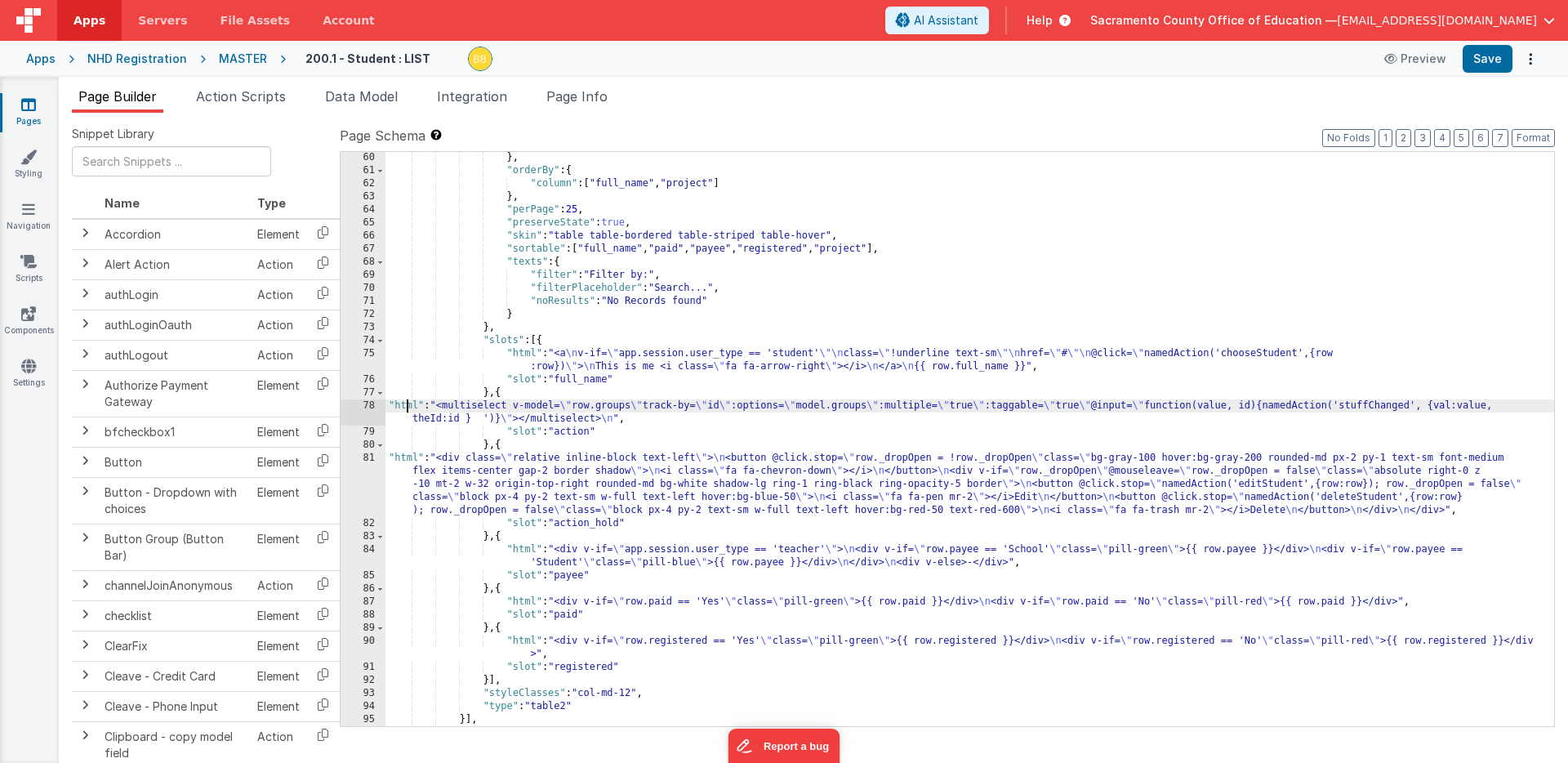
click at [407, 411] on div "} , "orderBy" : { "column" : [ "full_name" , "project" ] } , "perPage" : 25 , "…" at bounding box center [969, 451] width 1169 height 600
click at [372, 403] on div "78" at bounding box center [362, 412] width 45 height 26
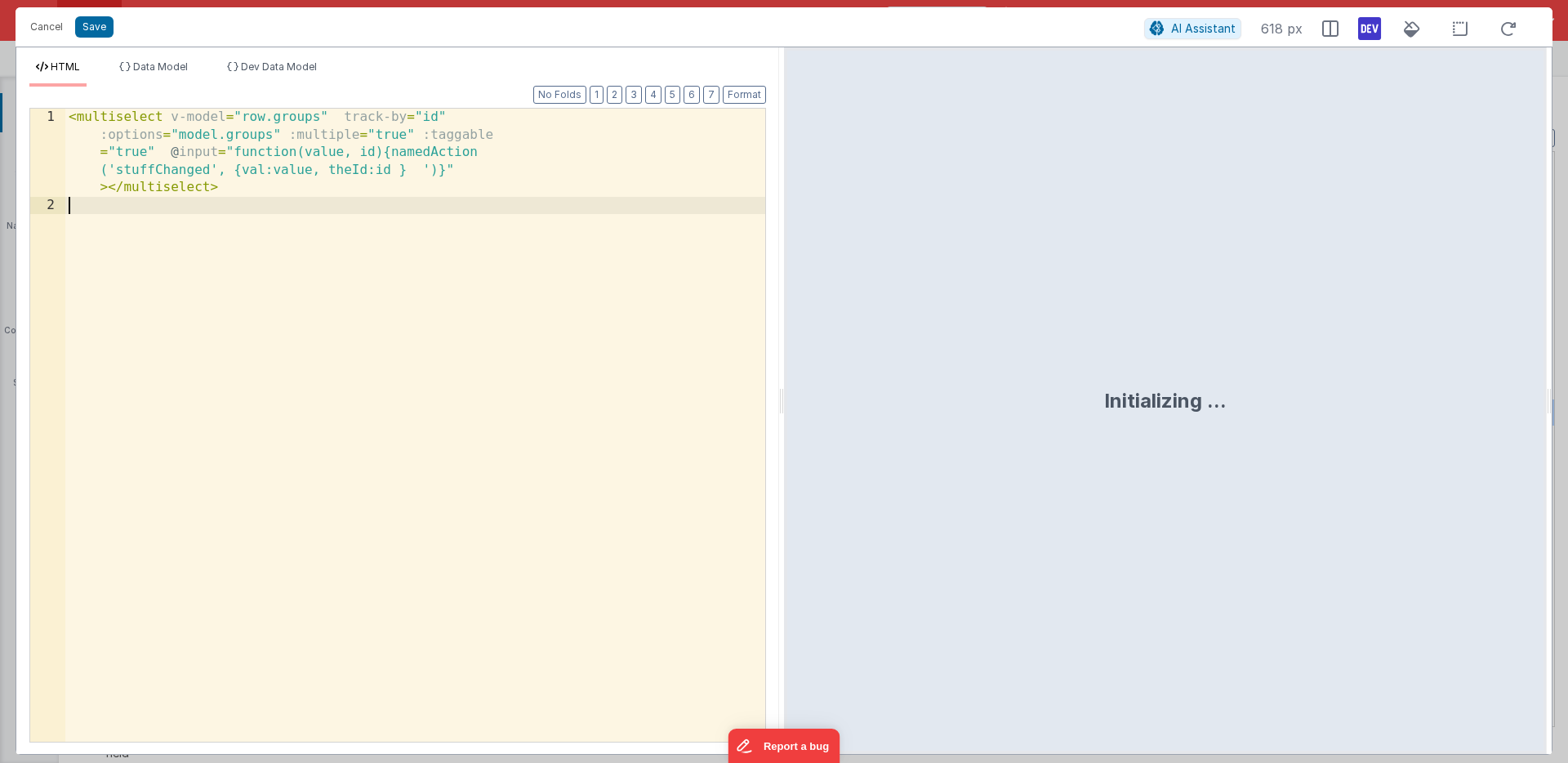
click at [372, 403] on div "< multiselect v-model = "row.groups" track-by = "id" :options = "model.groups" …" at bounding box center [415, 478] width 700 height 738
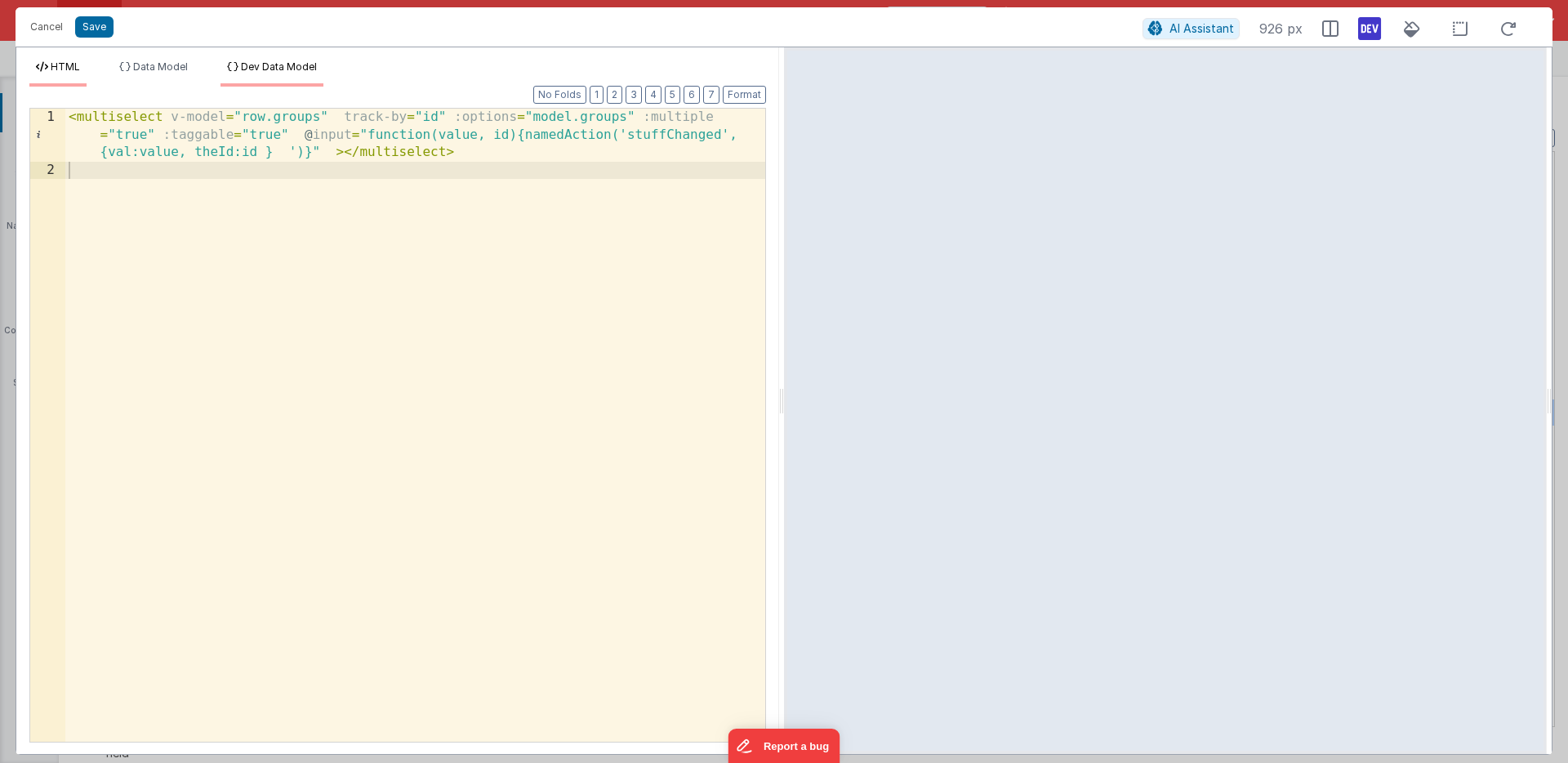
click at [283, 66] on span "Dev Data Model" at bounding box center [279, 66] width 76 height 12
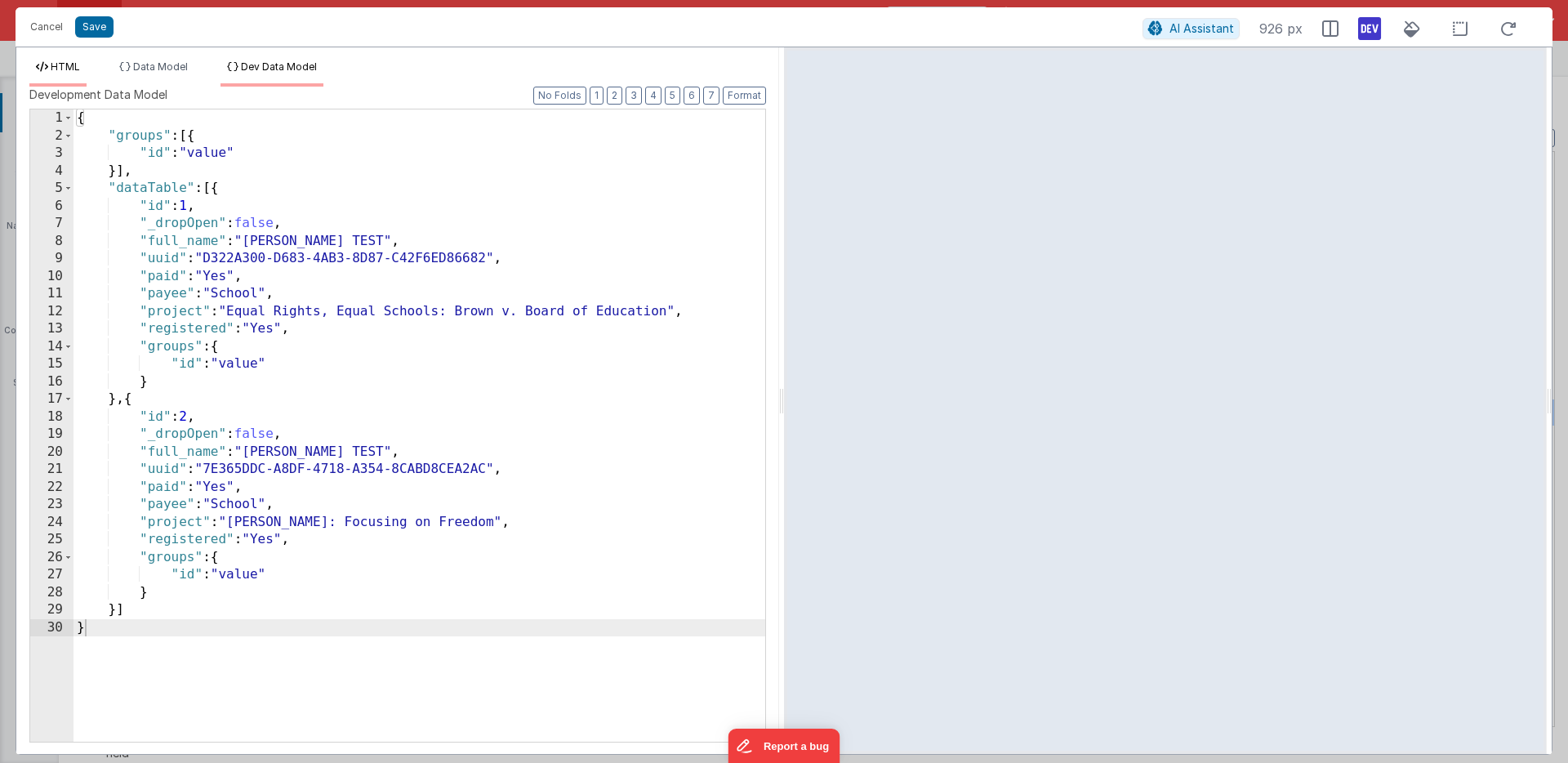
click at [61, 65] on span "HTML" at bounding box center [65, 66] width 29 height 12
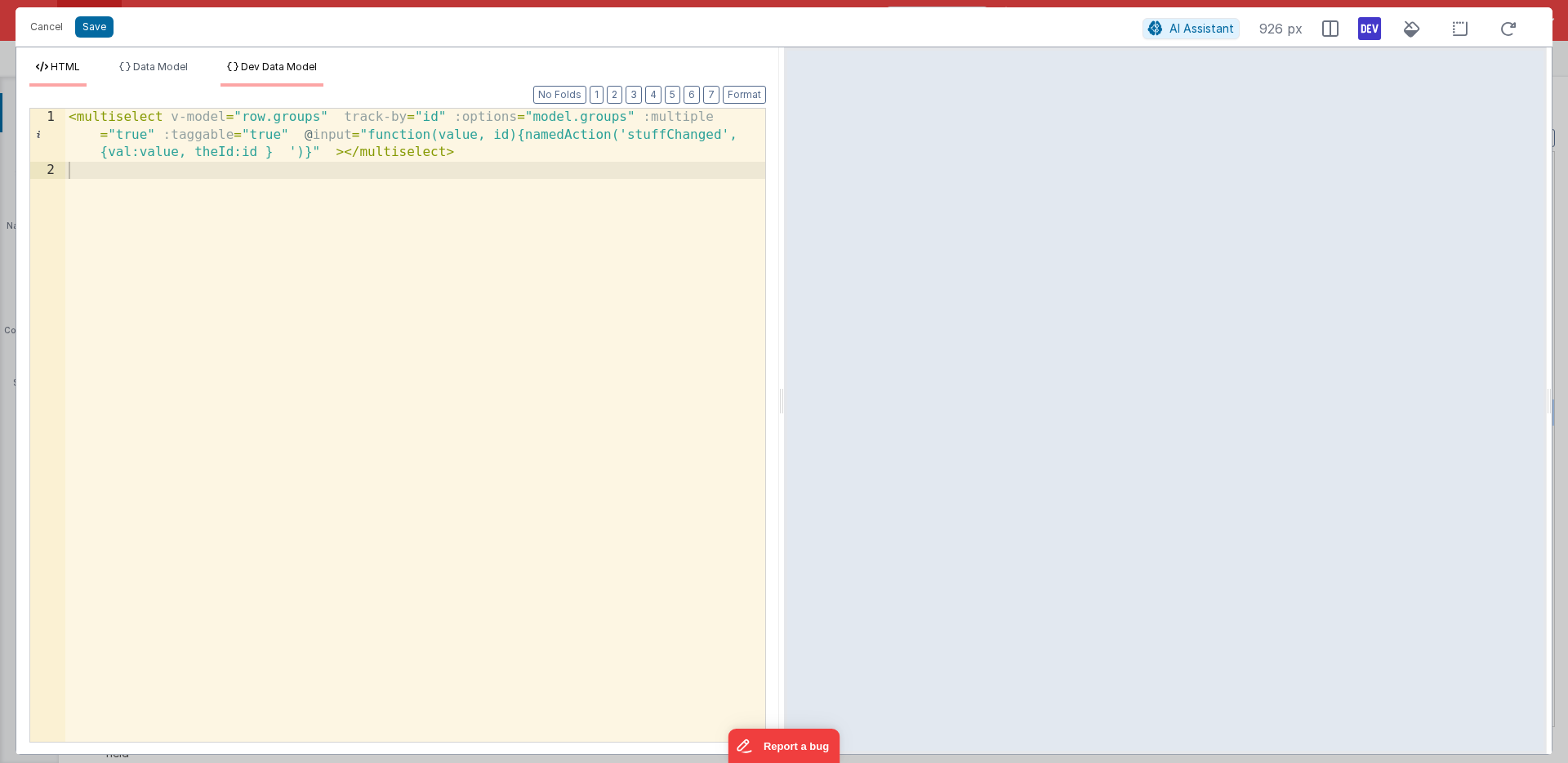
click at [269, 71] on span "Dev Data Model" at bounding box center [279, 66] width 76 height 12
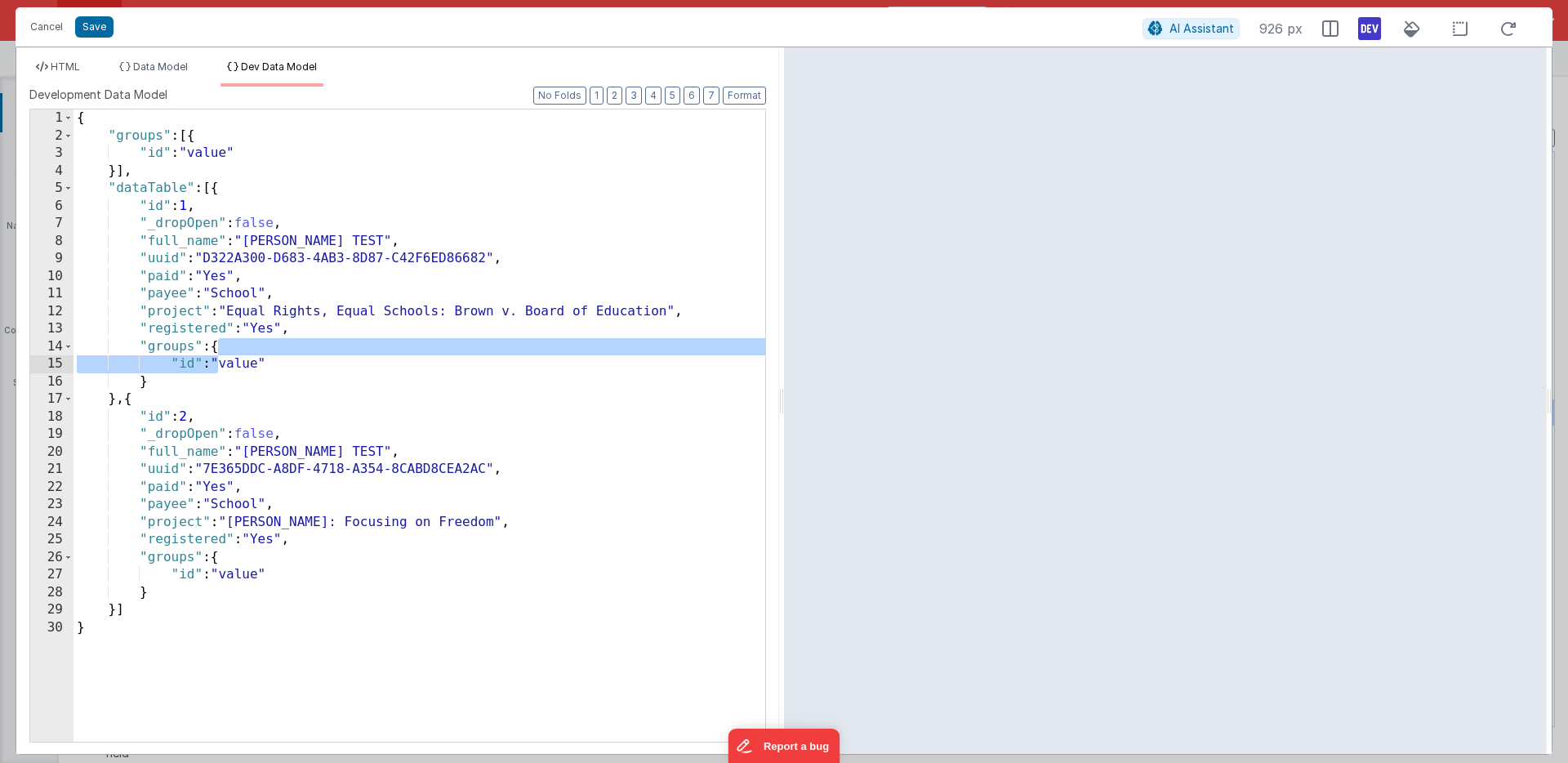
drag, startPoint x: 218, startPoint y: 347, endPoint x: 216, endPoint y: 359, distance: 12.2
click at [216, 359] on div "{ "groups" : [{ "id" : "value" }] , "dataTable" : [{ "id" : 1 , "_dropOpen" : f…" at bounding box center [419, 442] width 691 height 668
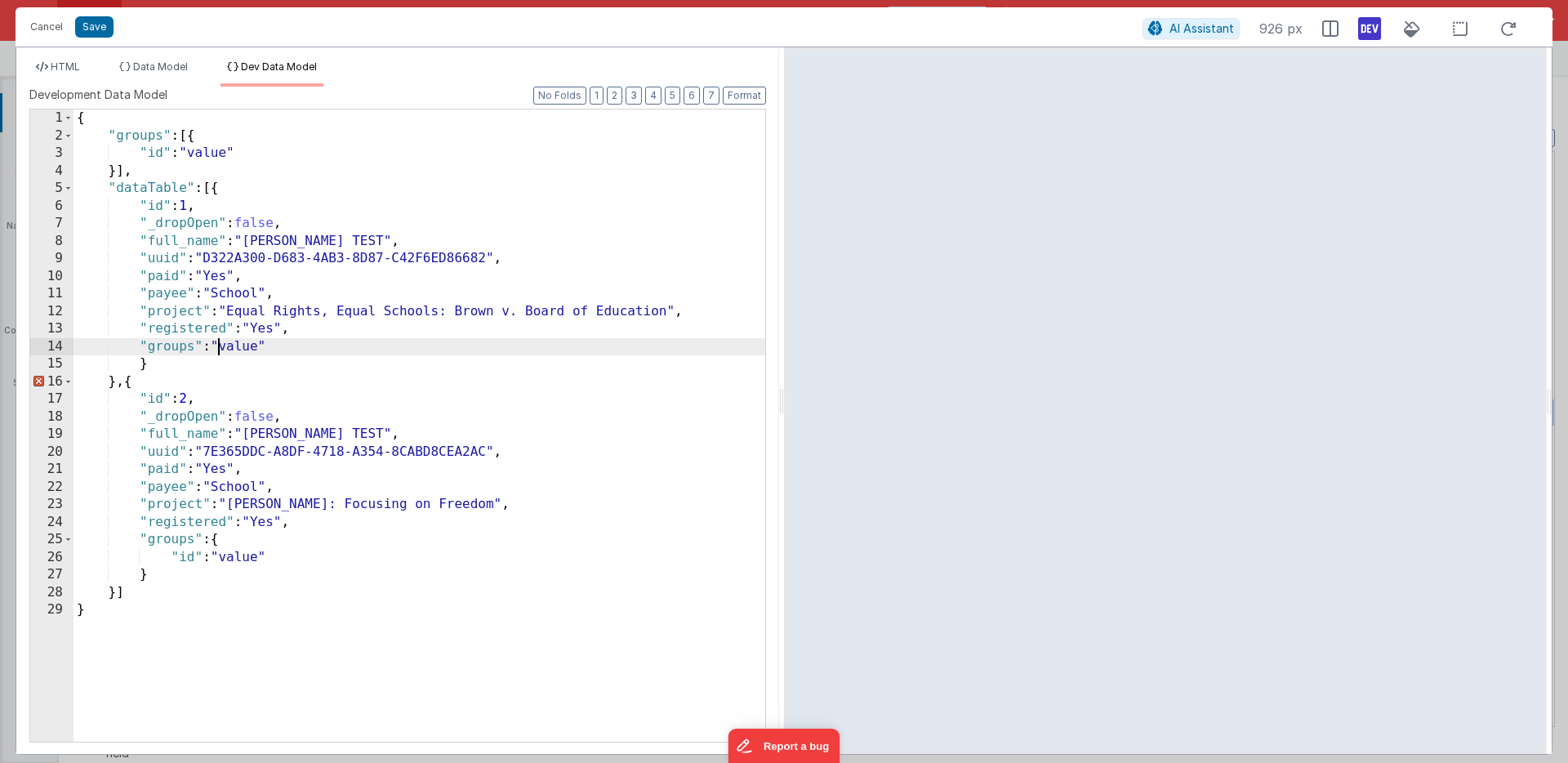
click at [190, 355] on div "{ "groups" : [{ "id" : "value" }] , "dataTable" : [{ "id" : 1 , "_dropOpen" : f…" at bounding box center [419, 442] width 691 height 668
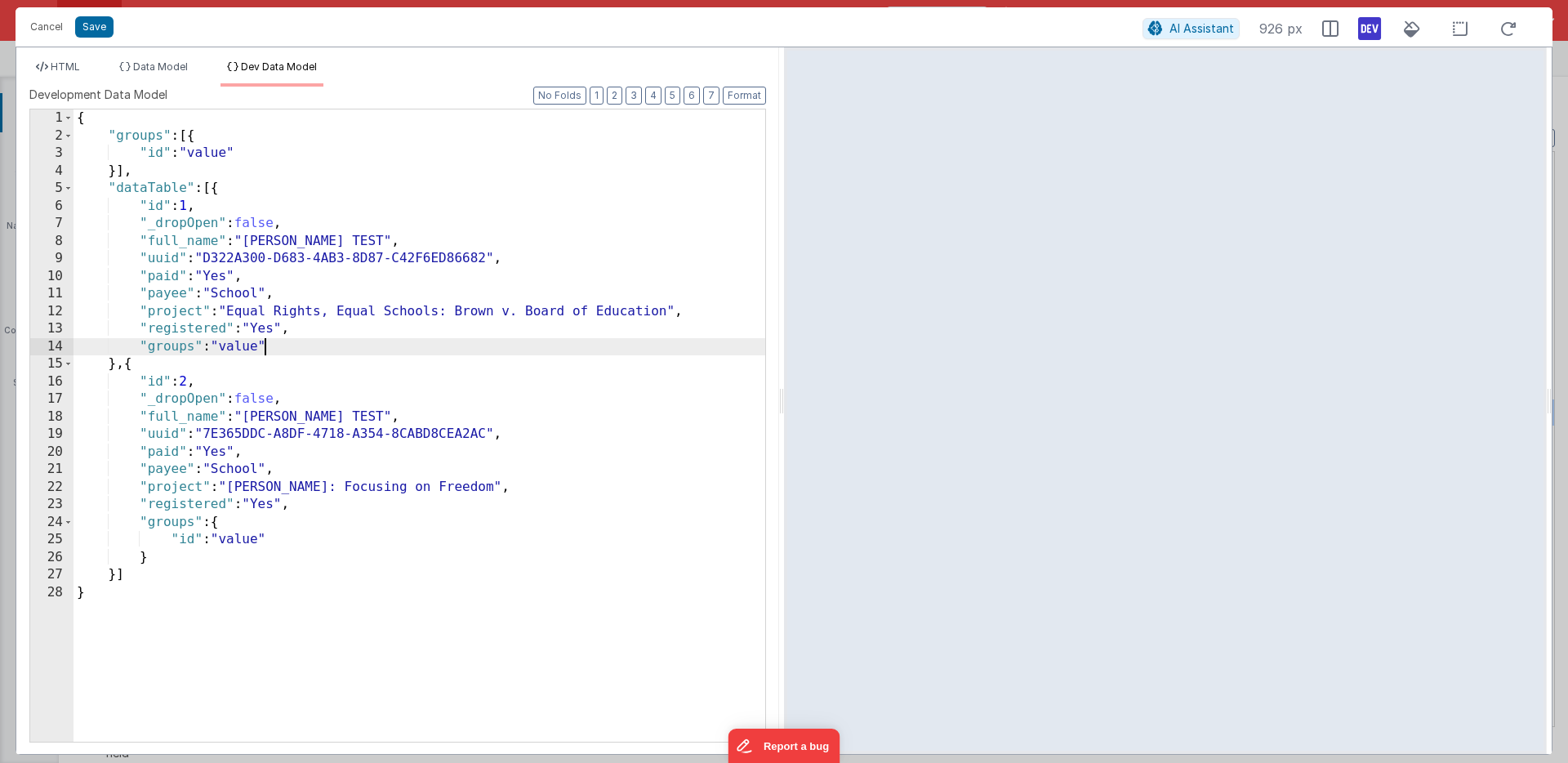
click at [264, 347] on div "{ "groups" : [{ "id" : "value" }] , "dataTable" : [{ "id" : 1 , "_dropOpen" : f…" at bounding box center [419, 442] width 691 height 668
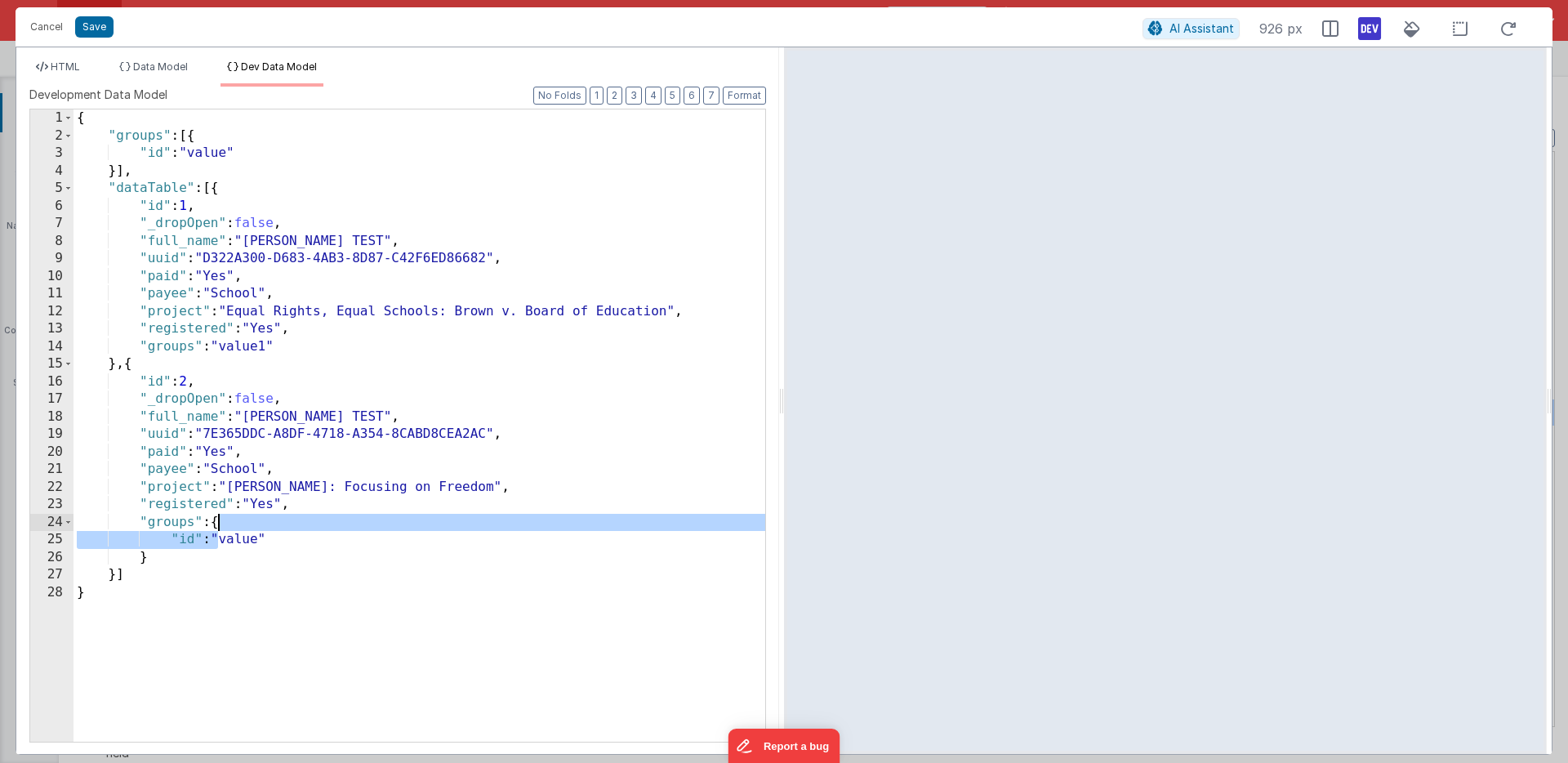
drag, startPoint x: 218, startPoint y: 537, endPoint x: 222, endPoint y: 528, distance: 9.8
click at [222, 528] on div "{ "groups" : [{ "id" : "value" }] , "dataTable" : [{ "id" : 1 , "_dropOpen" : f…" at bounding box center [419, 442] width 691 height 668
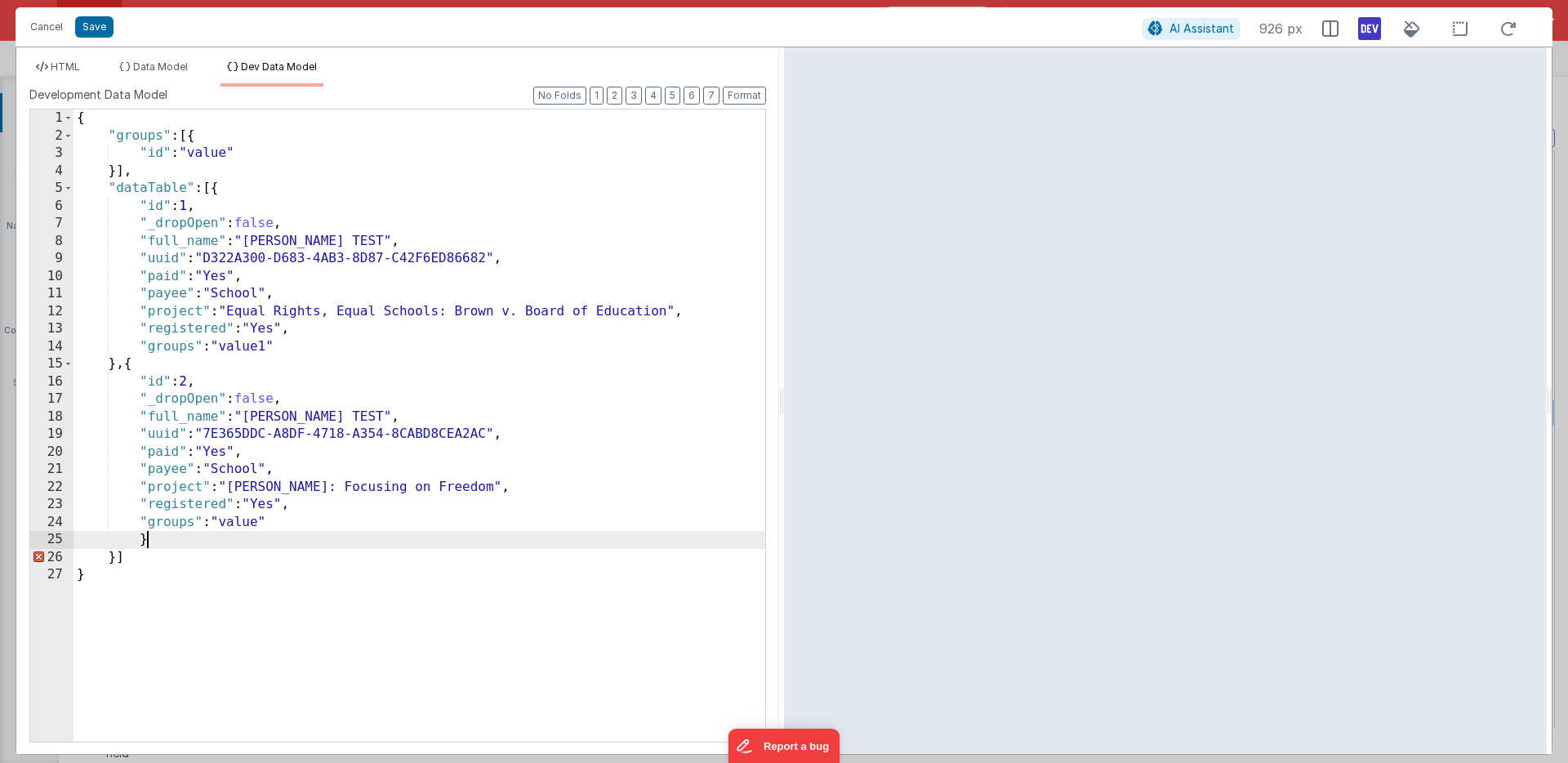
click at [168, 537] on div "{ "groups" : [{ "id" : "value" }] , "dataTable" : [{ "id" : 1 , "_dropOpen" : f…" at bounding box center [419, 442] width 691 height 668
click at [265, 522] on div "{ "groups" : [{ "id" : "value" }] , "dataTable" : [{ "id" : 1 , "_dropOpen" : f…" at bounding box center [419, 442] width 691 height 668
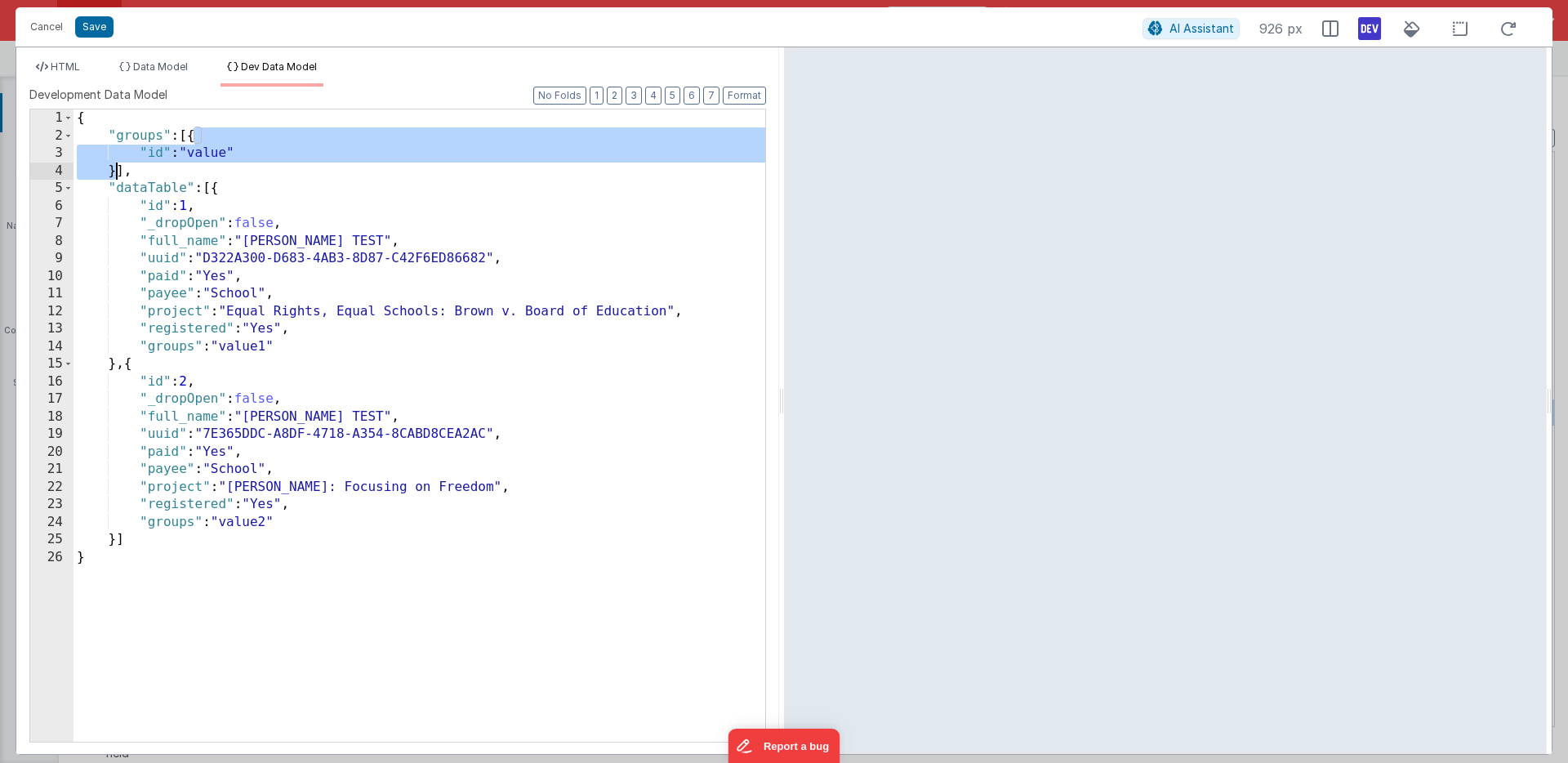
drag, startPoint x: 194, startPoint y: 135, endPoint x: 113, endPoint y: 165, distance: 86.4
click at [113, 165] on div "{ "groups" : [{ "id" : "value" }] , "dataTable" : [{ "id" : 1 , "_dropOpen" : f…" at bounding box center [419, 442] width 691 height 668
paste textarea
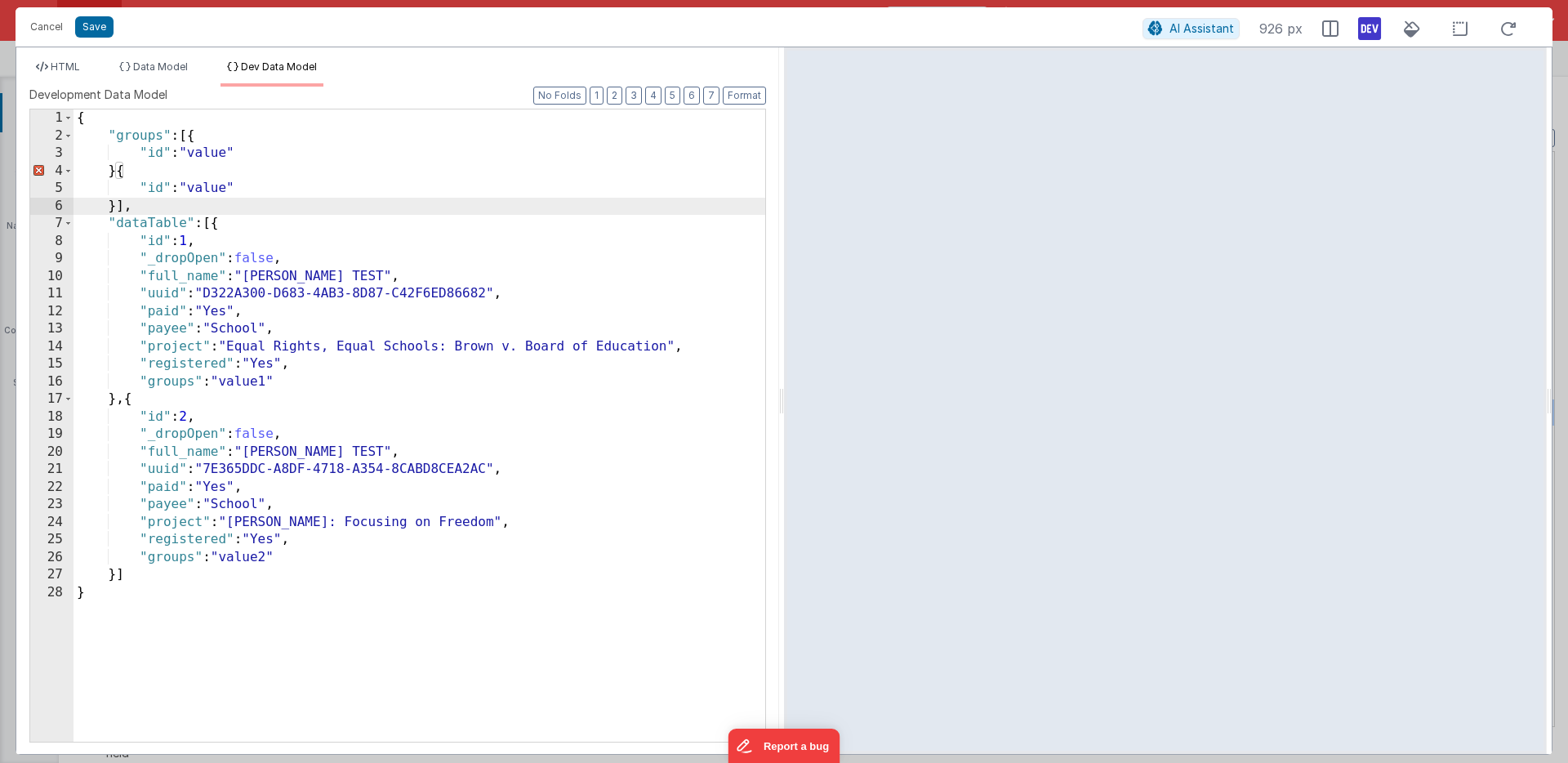
click at [115, 170] on div "{ "groups" : [{ "id" : "value" } { "id" : "value" }] , "dataTable" : [{ "id" : …" at bounding box center [419, 442] width 691 height 668
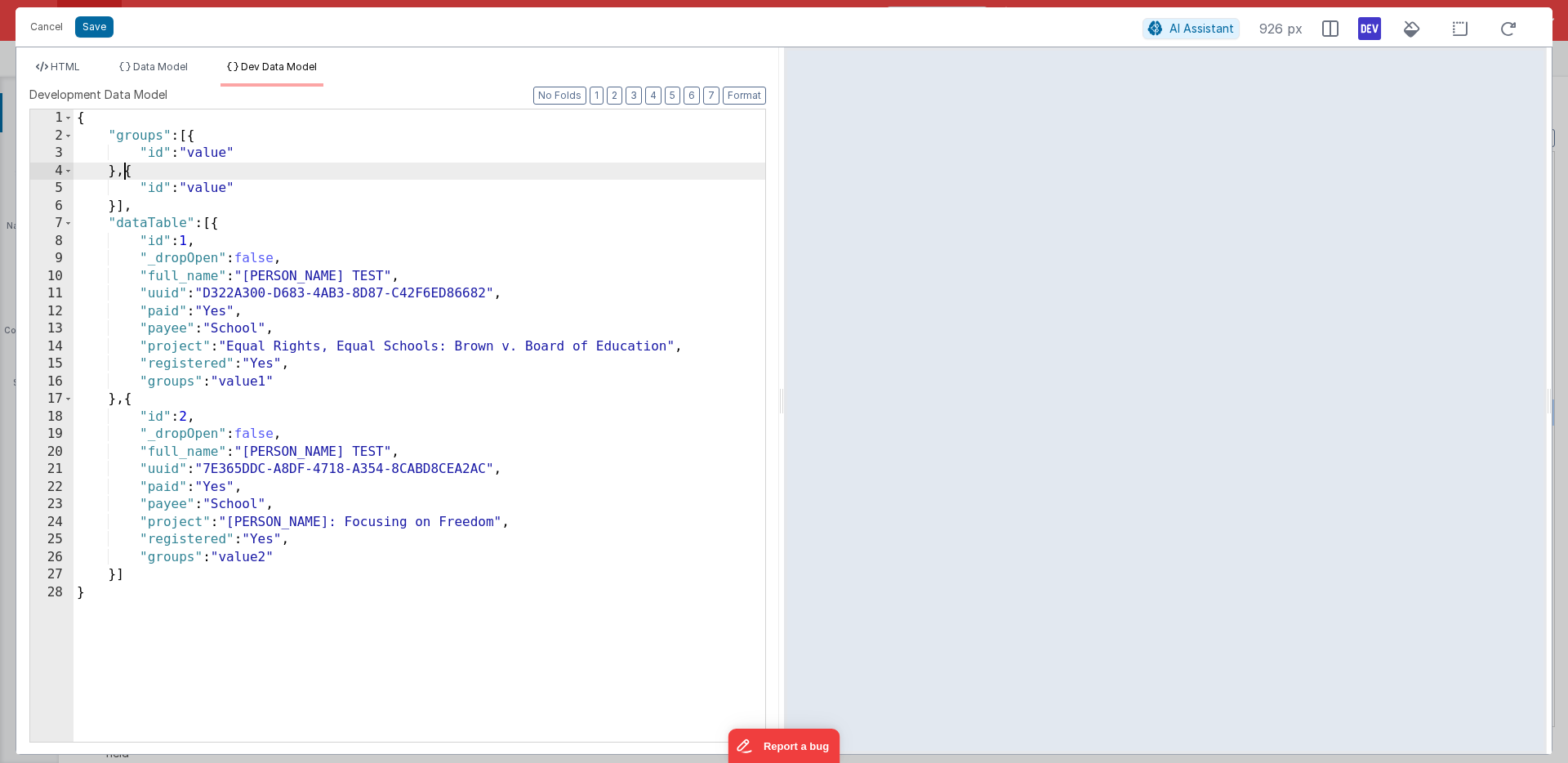
click at [236, 190] on div "{ "groups" : [{ "id" : "value" } , { "id" : "value" }] , "dataTable" : [{ "id" …" at bounding box center [419, 442] width 691 height 668
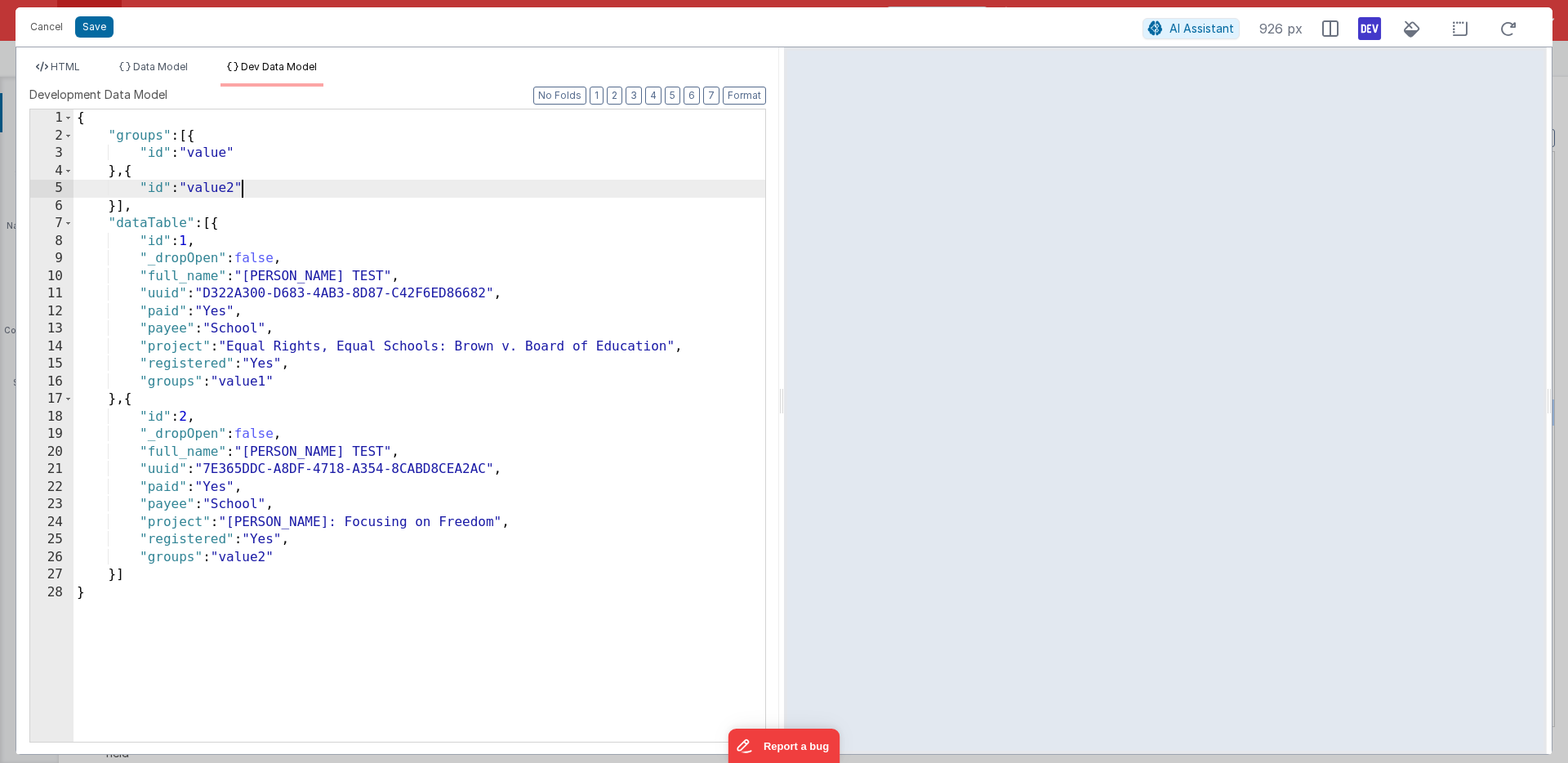
click at [253, 154] on div "{ "groups" : [{ "id" : "value" } , { "id" : "value2" }] , "dataTable" : [{ "id"…" at bounding box center [419, 442] width 691 height 668
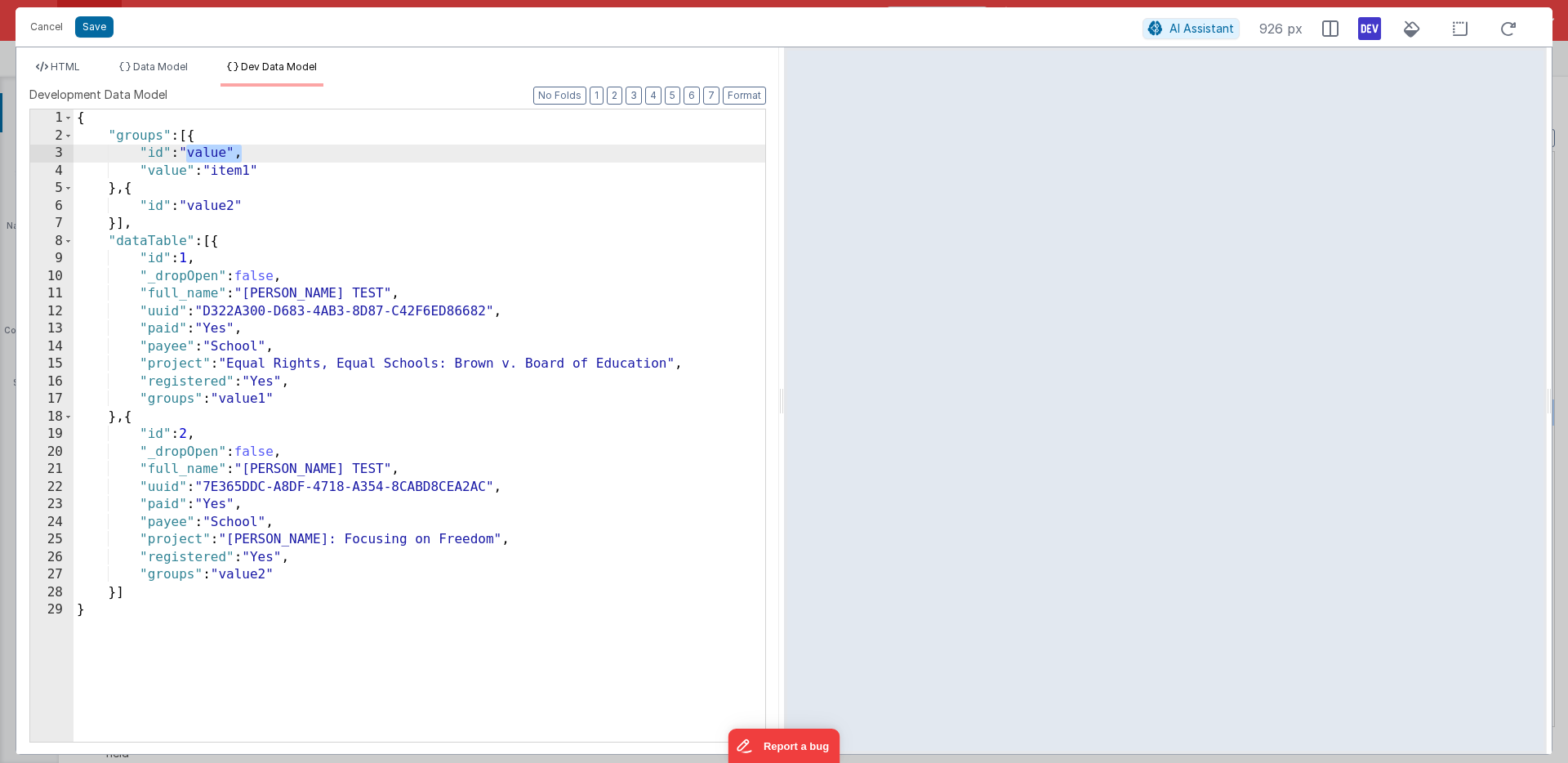
drag, startPoint x: 184, startPoint y: 151, endPoint x: 240, endPoint y: 154, distance: 56.1
click at [240, 154] on div "{ "groups" : [{ "id" : "value" , "value" : "item1" } , { "id" : "value2" }] , "…" at bounding box center [419, 442] width 691 height 668
click at [181, 154] on div "{ "groups" : [{ "id" : 1 , "value" : "item1" } , { "id" : "value2" }] , "dataTa…" at bounding box center [419, 442] width 691 height 668
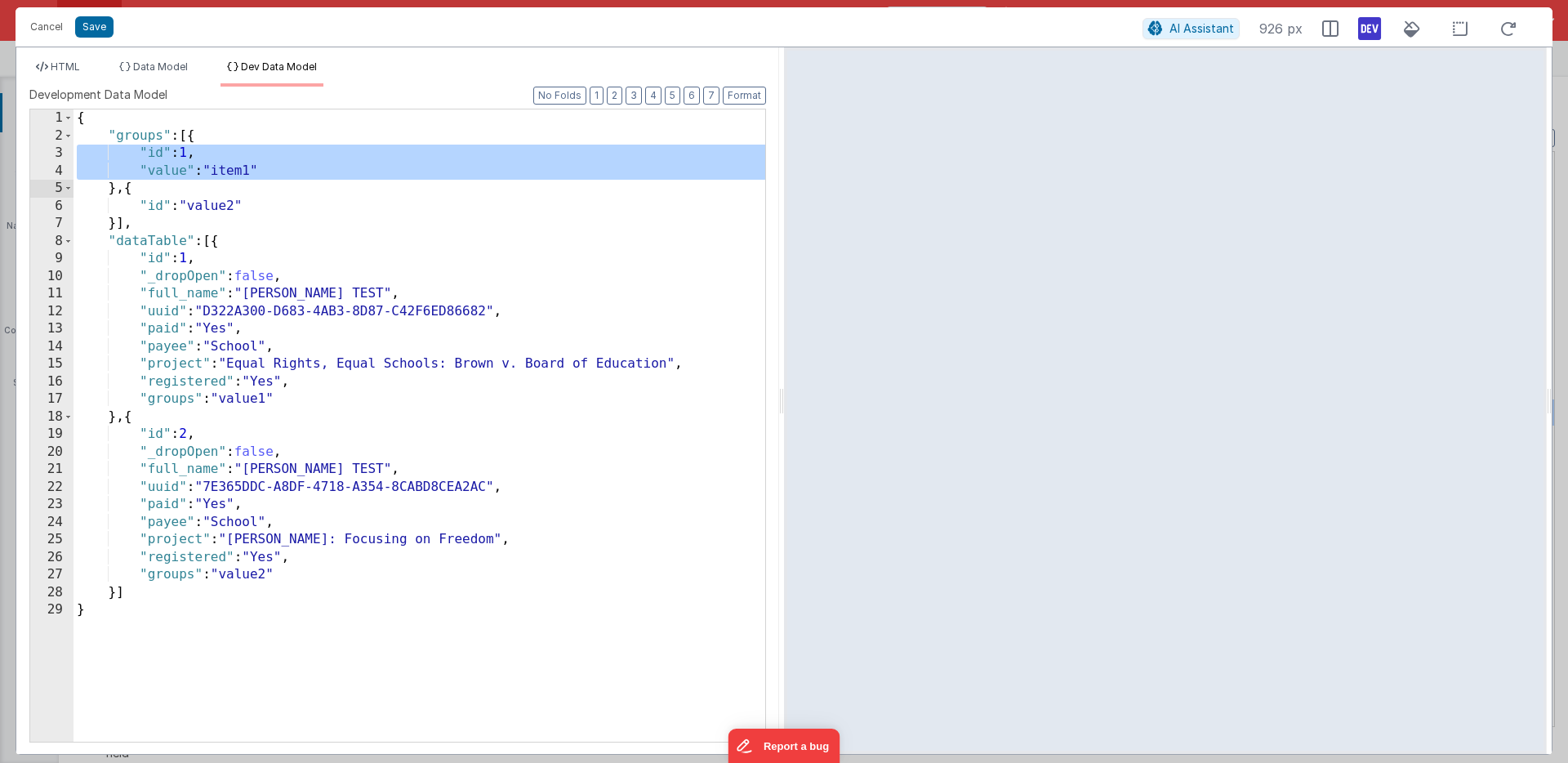
drag, startPoint x: 181, startPoint y: 154, endPoint x: 179, endPoint y: 167, distance: 13.2
click at [179, 167] on div "{ "groups" : [{ "id" : 1 , "value" : "item1" } , { "id" : "value2" }] , "dataTa…" at bounding box center [419, 442] width 691 height 668
click at [164, 205] on div "{ "groups" : [{ "id" : 1 , "value" : "item1" } , { "id" : "value2" }] , "dataTa…" at bounding box center [419, 442] width 691 height 668
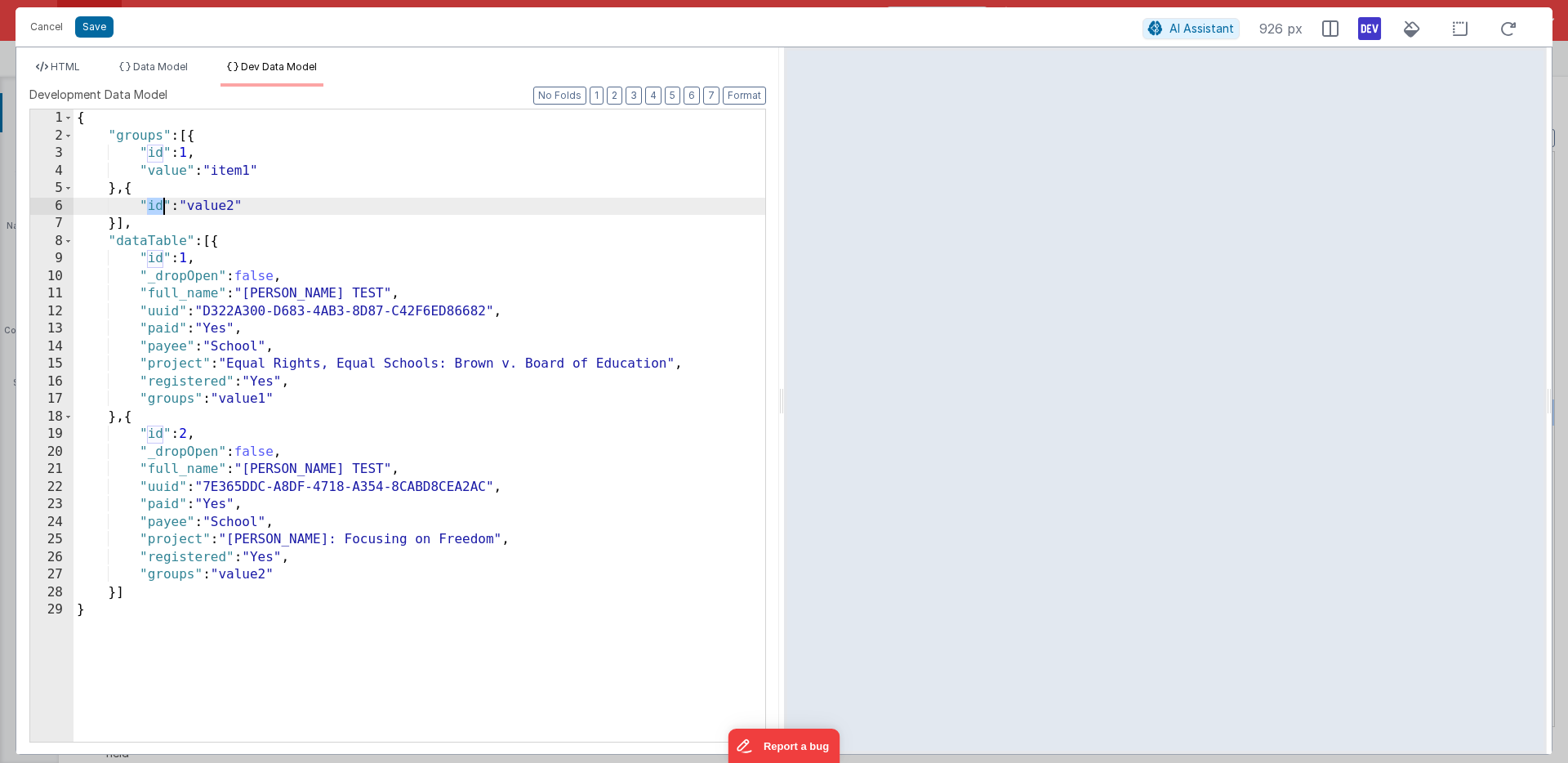
click at [164, 205] on div "{ "groups" : [{ "id" : 1 , "value" : "item1" } , { "id" : "value2" }] , "dataTa…" at bounding box center [419, 442] width 691 height 668
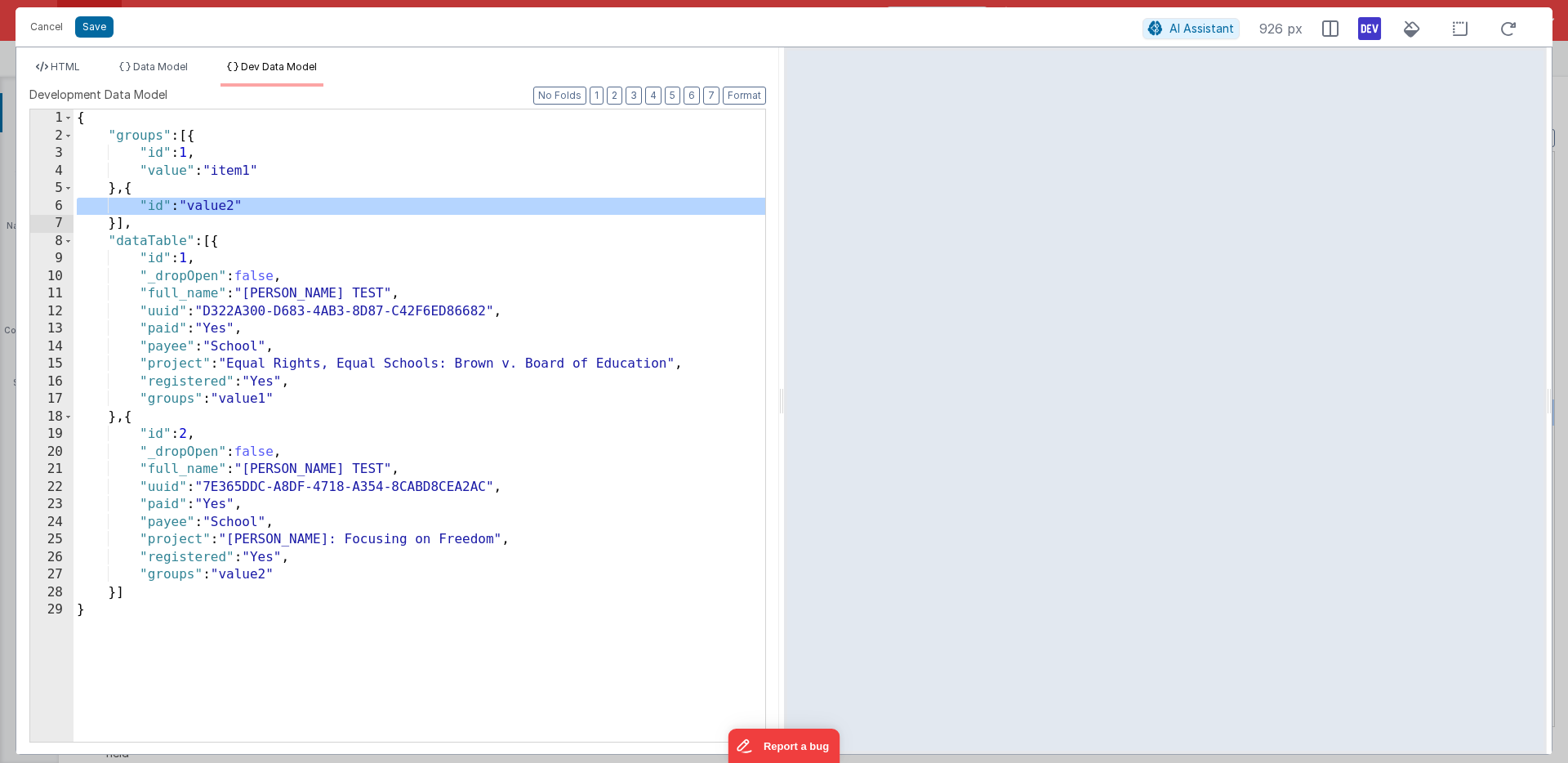
paste textarea
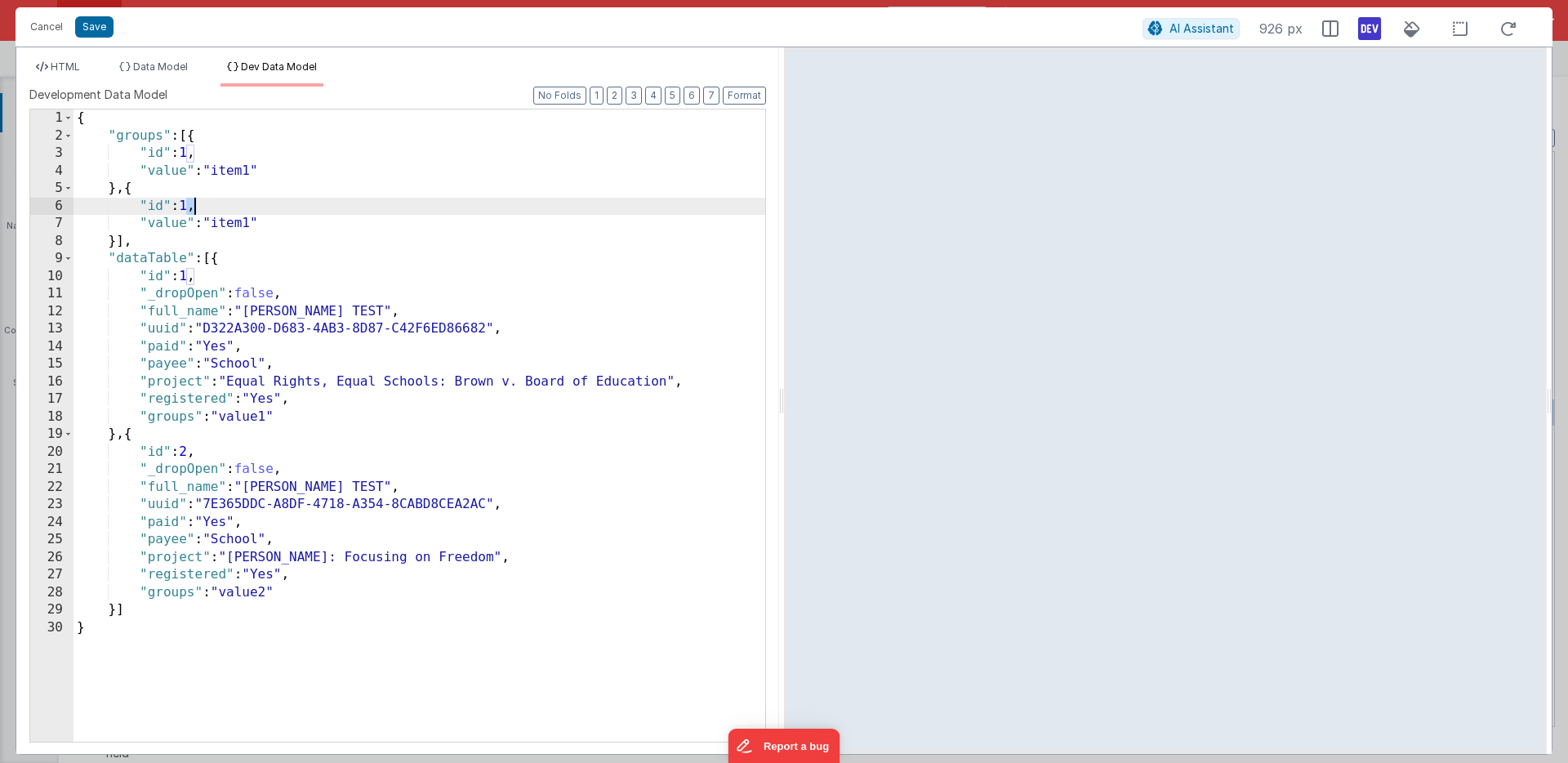
click at [193, 206] on div "{ "groups" : [{ "id" : 1 , "value" : "item1" } , { "id" : 1 , "value" : "item1"…" at bounding box center [419, 442] width 691 height 668
click at [256, 224] on div "{ "groups" : [{ "id" : 1 , "value" : "item1" } , { "id" : 2 , "value" : "item1"…" at bounding box center [419, 442] width 691 height 668
click at [253, 419] on div "{ "groups" : [{ "id" : 1 , "value" : "item1" } , { "id" : 2 , "value" : "item2"…" at bounding box center [419, 442] width 691 height 668
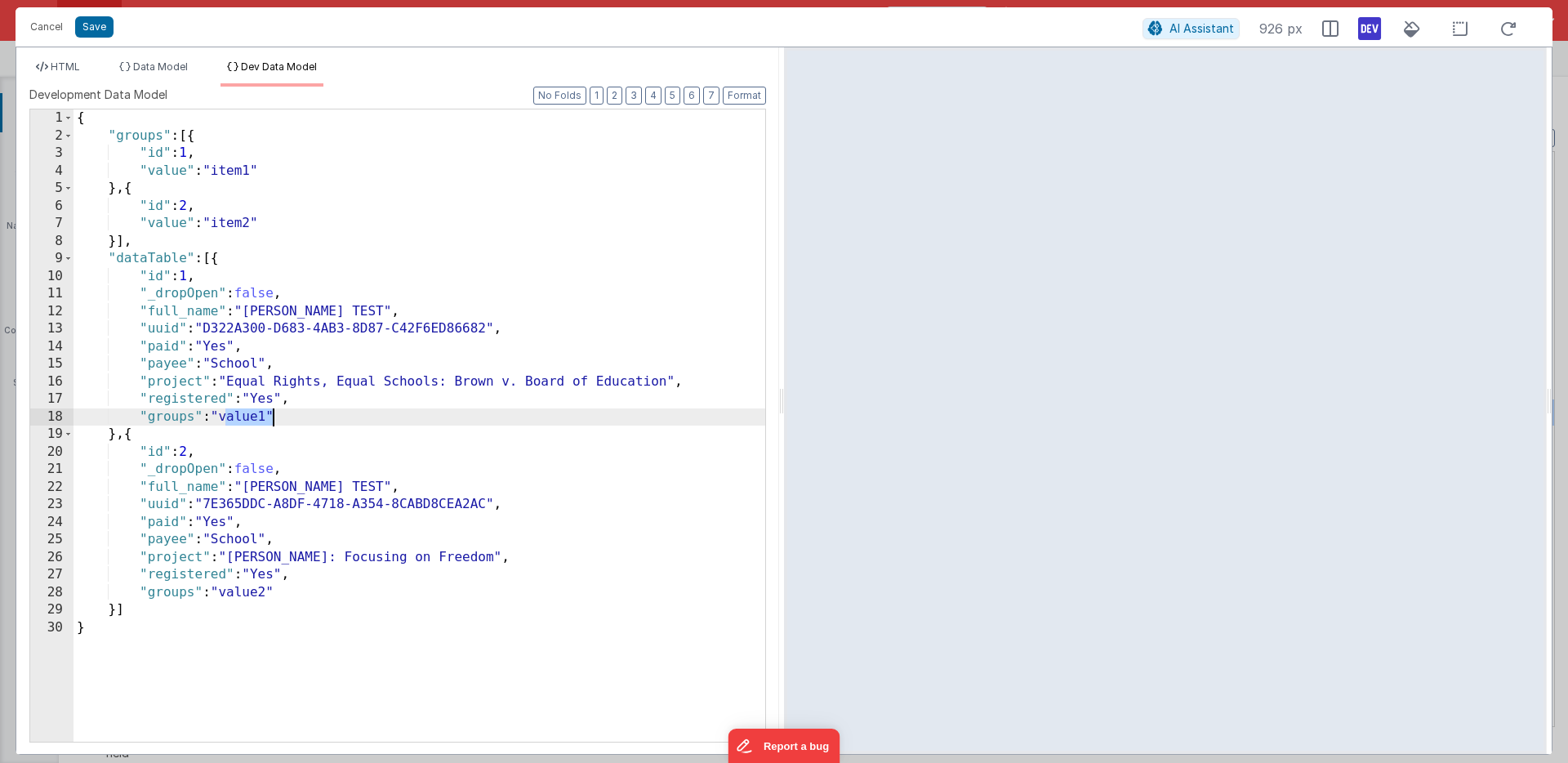
click at [253, 419] on div "{ "groups" : [{ "id" : 1 , "value" : "item1" } , { "id" : 2 , "value" : "item2"…" at bounding box center [419, 442] width 691 height 668
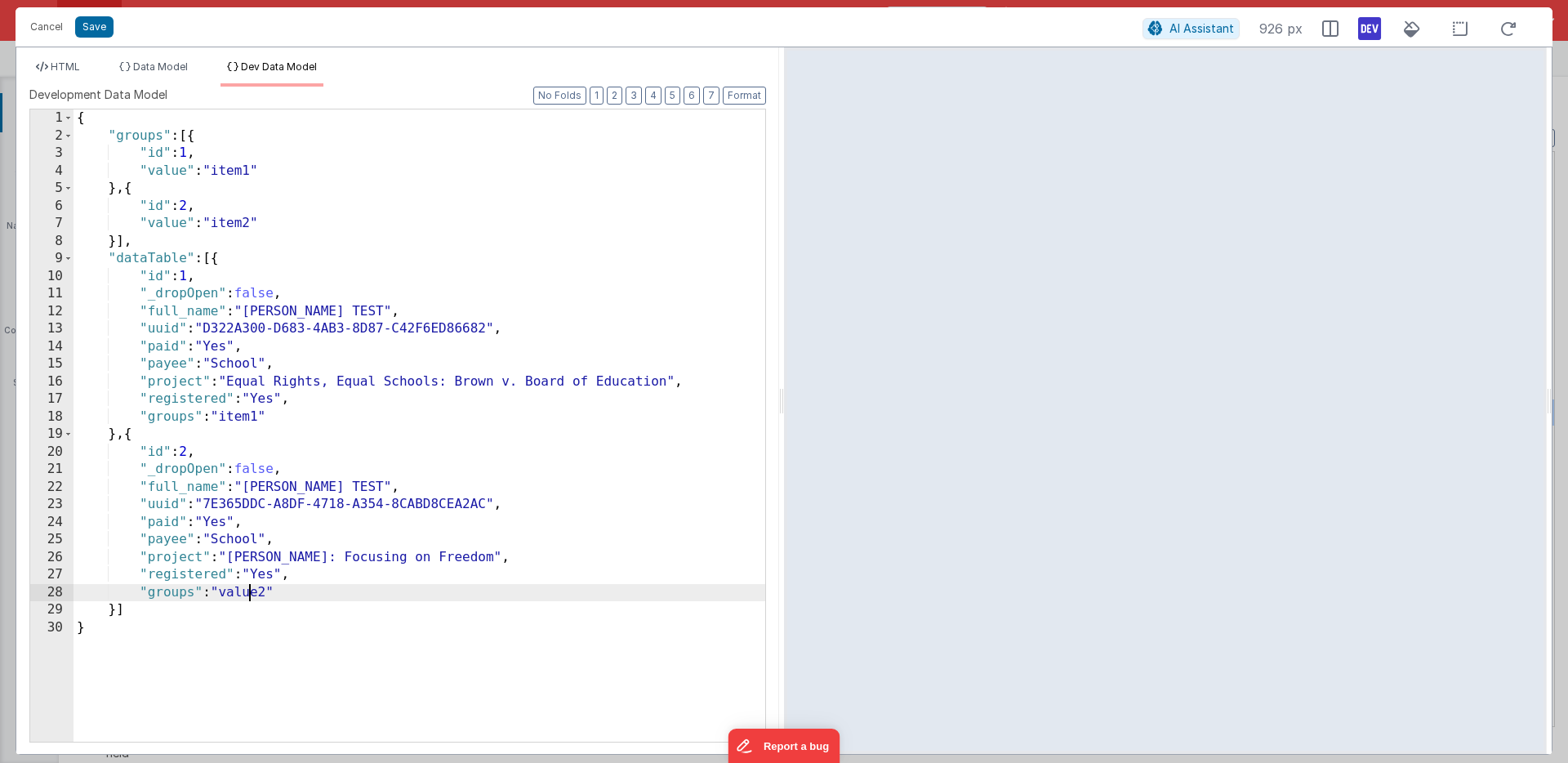
click at [248, 592] on div "{ "groups" : [{ "id" : 1 , "value" : "item1" } , { "id" : 2 , "value" : "item2"…" at bounding box center [419, 442] width 691 height 668
click at [98, 25] on button "Save" at bounding box center [94, 26] width 38 height 21
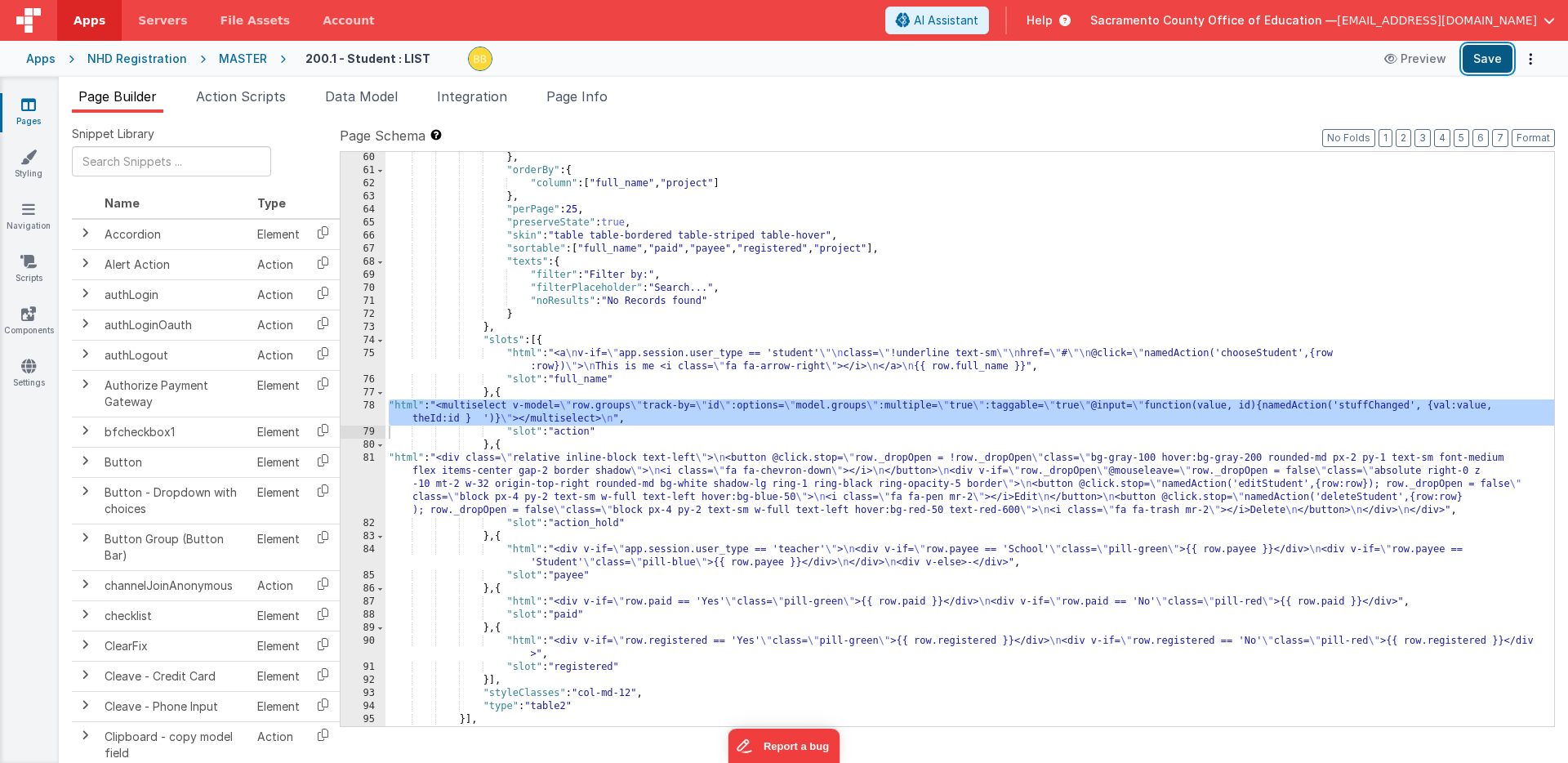
click at [1485, 59] on button "Save" at bounding box center [1487, 58] width 50 height 28
click at [403, 404] on div "} , "orderBy" : { "column" : [ "full_name" , "project" ] } , "perPage" : 25 , "…" at bounding box center [969, 451] width 1169 height 600
click at [366, 405] on div "78" at bounding box center [362, 412] width 45 height 26
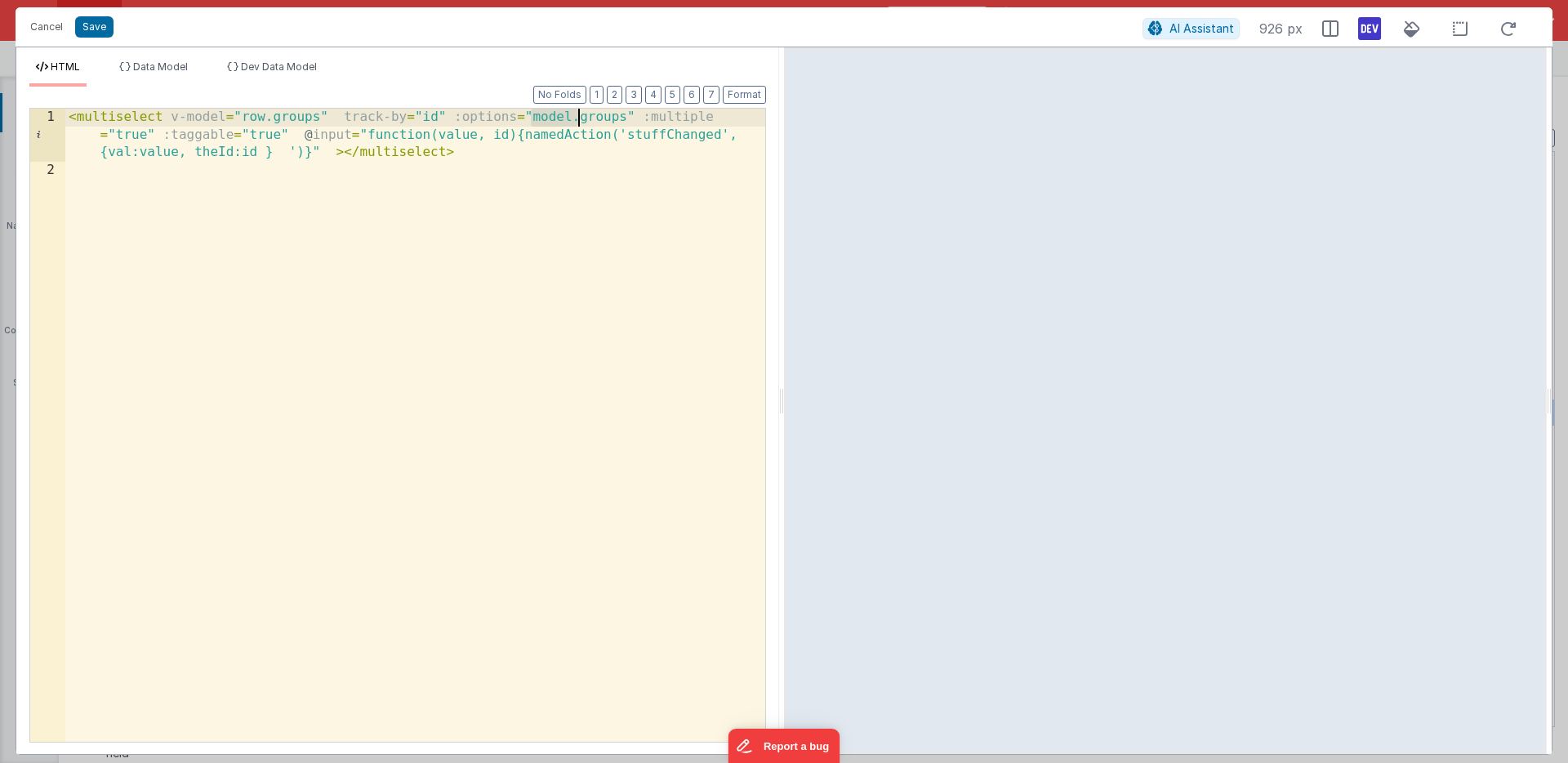
drag, startPoint x: 531, startPoint y: 119, endPoint x: 576, endPoint y: 122, distance: 45.1
click at [576, 122] on div "< multiselect v-model = "row.groups" track-by = "id" :options = "model.groups" …" at bounding box center [415, 461] width 700 height 703
drag, startPoint x: 273, startPoint y: 118, endPoint x: 318, endPoint y: 121, distance: 45.1
click at [318, 121] on div "< multiselect v-model = "row.groups" track-by = "id" :options = "groups" :multi…" at bounding box center [415, 461] width 700 height 703
click at [285, 68] on span "Dev Data Model" at bounding box center [279, 66] width 76 height 12
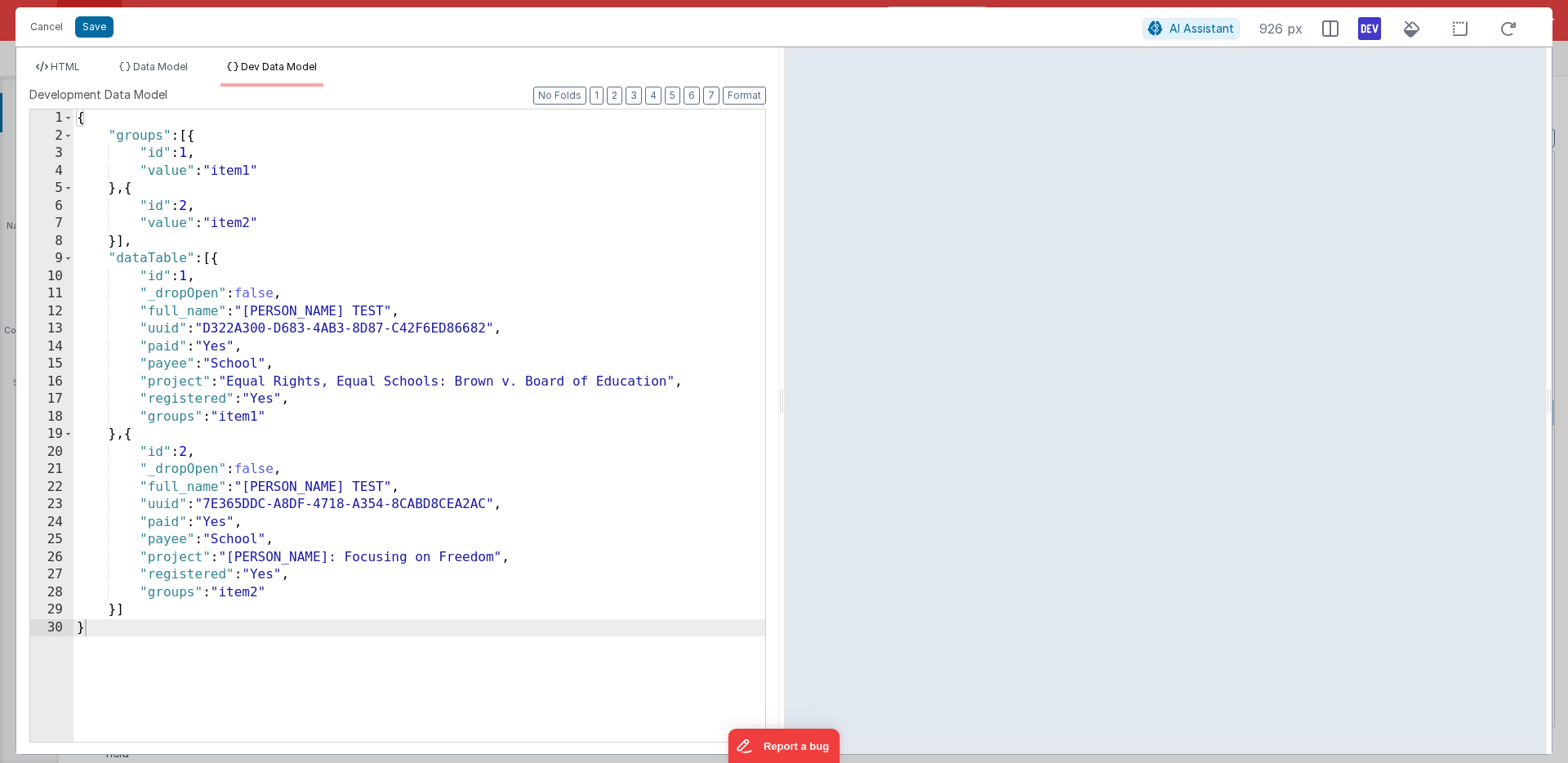
click at [167, 420] on div "{ "groups" : [{ "id" : 1 , "value" : "item1" } , { "id" : 2 , "value" : "item2"…" at bounding box center [419, 442] width 691 height 668
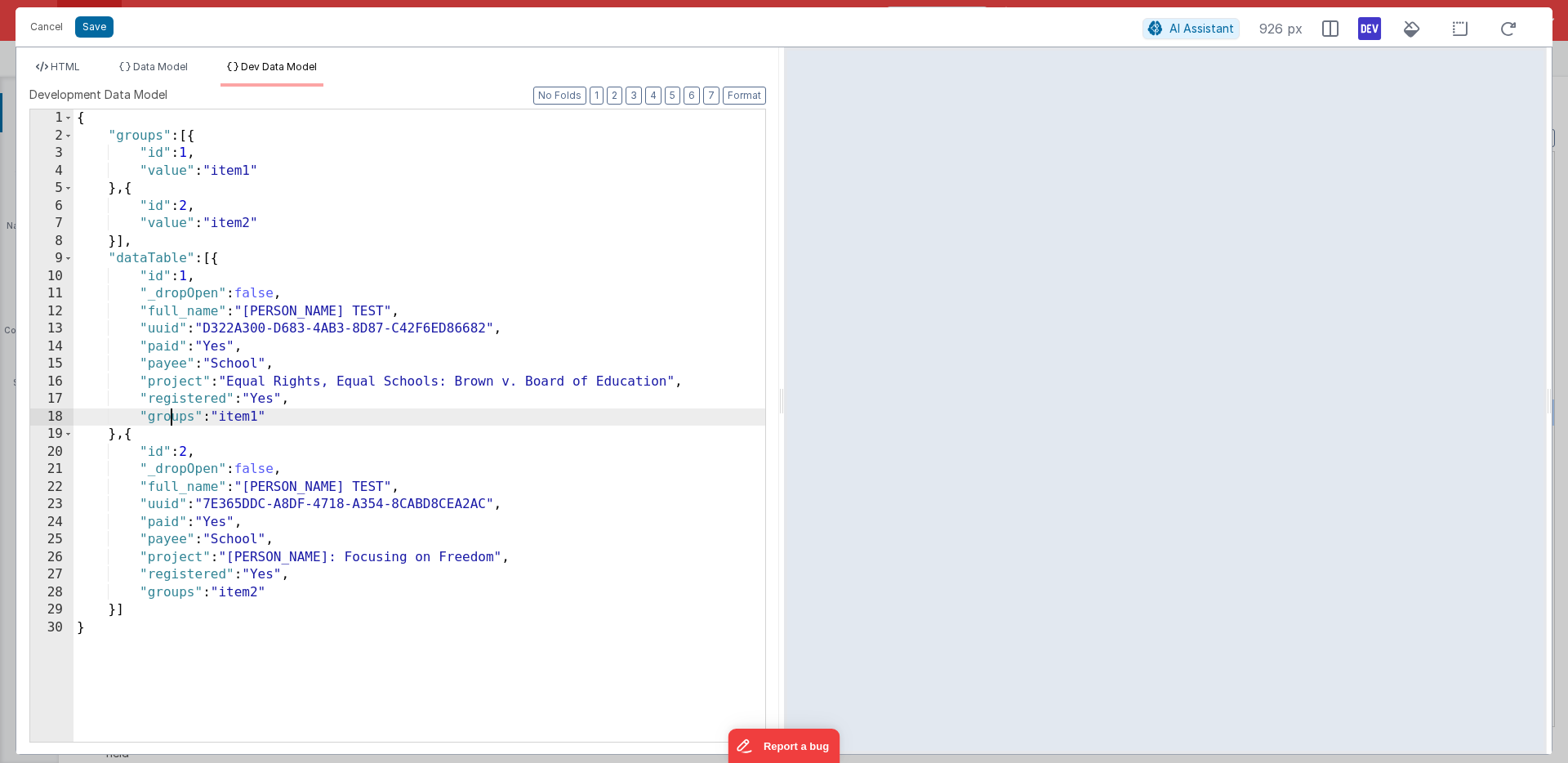
click at [167, 420] on div "{ "groups" : [{ "id" : 1 , "value" : "item1" } , { "id" : 2 , "value" : "item2"…" at bounding box center [419, 442] width 691 height 668
click at [172, 595] on div "{ "groups" : [{ "id" : 1 , "value" : "item1" } , { "id" : 2 , "value" : "item2"…" at bounding box center [419, 442] width 691 height 668
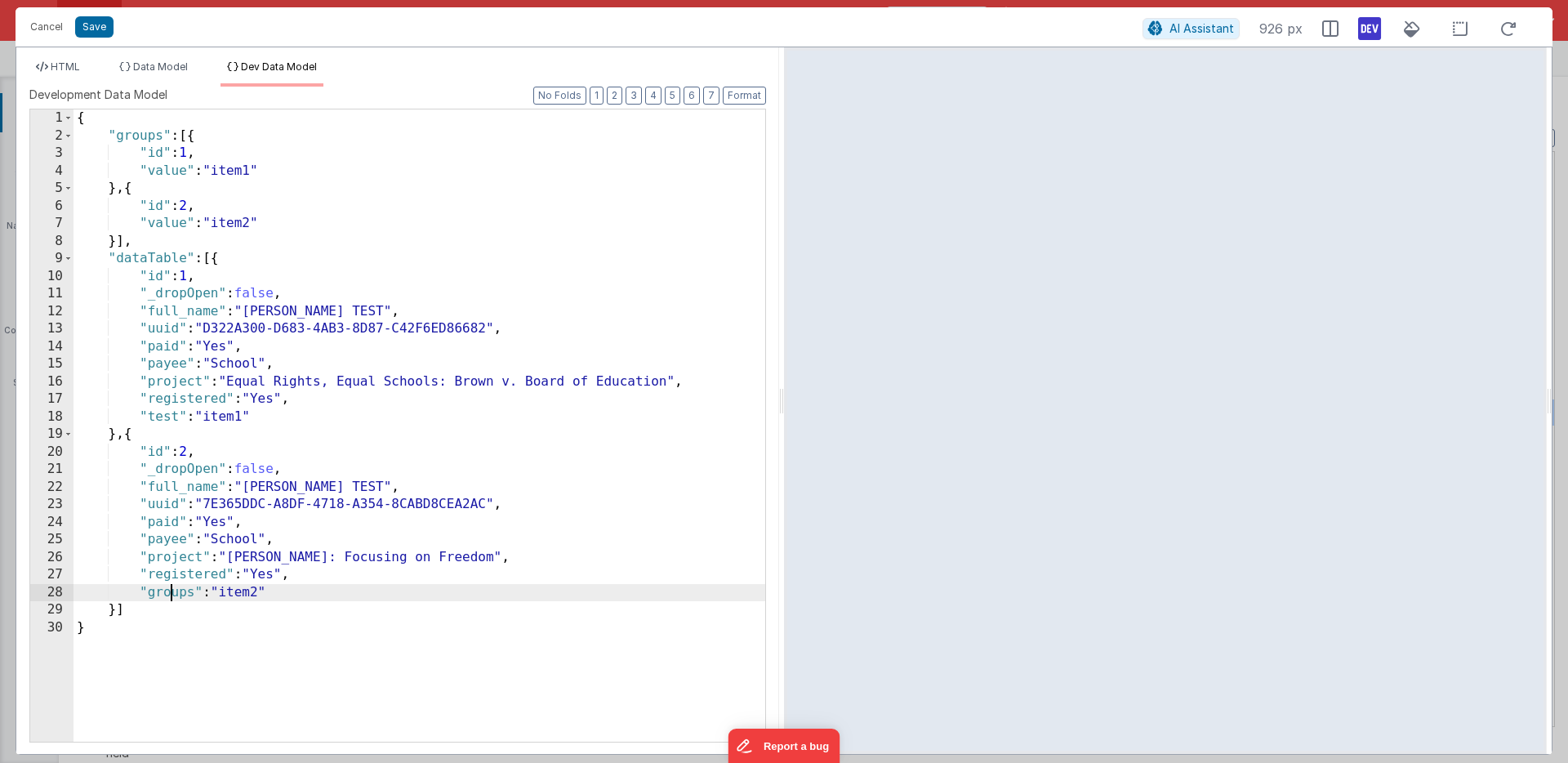
click at [172, 595] on div "{ "groups" : [{ "id" : 1 , "value" : "item1" } , { "id" : 2 , "value" : "item2"…" at bounding box center [419, 442] width 691 height 668
click at [63, 63] on span "HTML" at bounding box center [65, 66] width 29 height 12
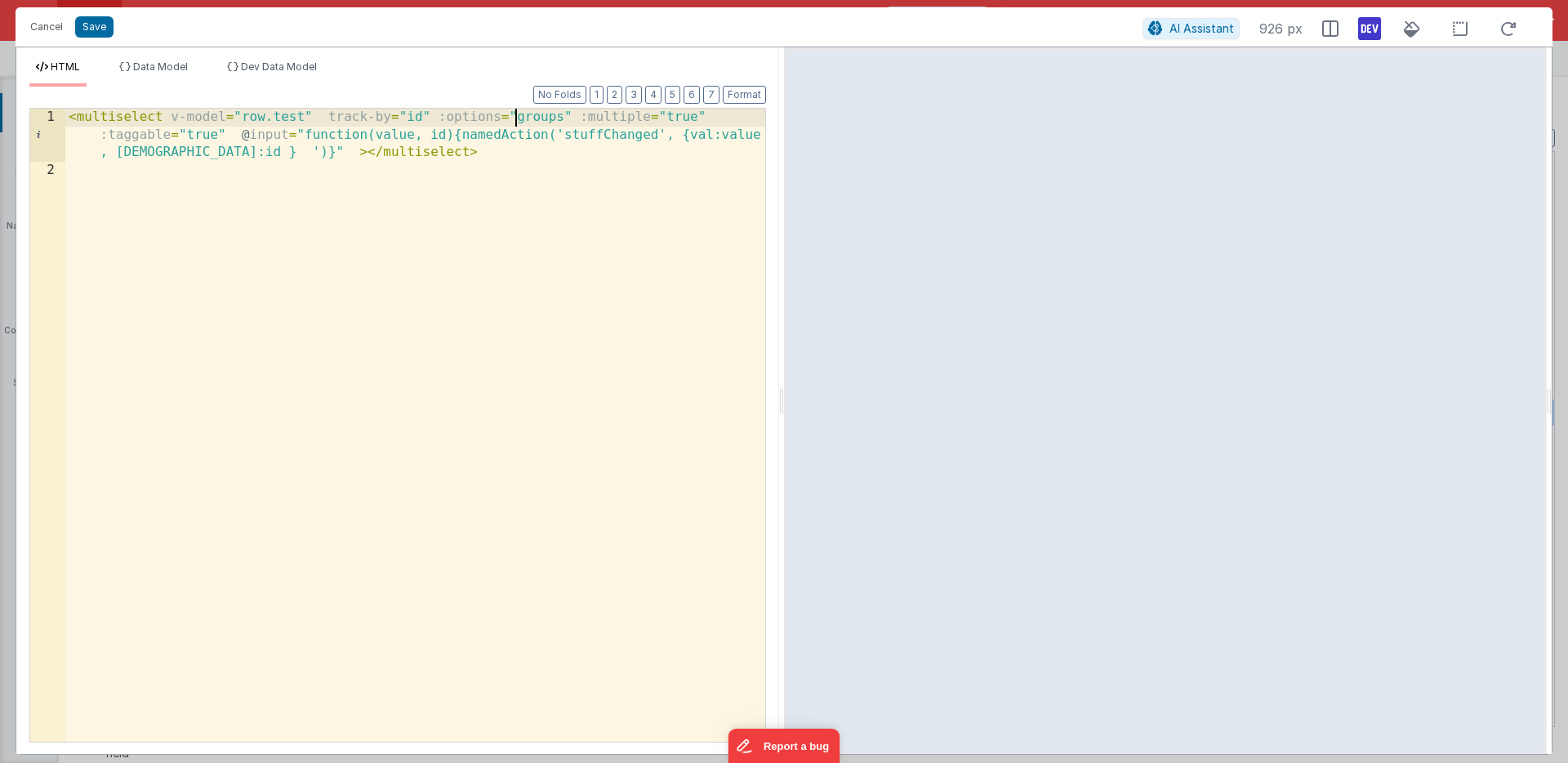
click at [515, 119] on div "< multiselect v-model = "row.test" track-by = "id" :options = "groups" :multipl…" at bounding box center [415, 461] width 700 height 703
click at [729, 118] on div "< multiselect v-model = "row.test" track-by = "id" :options = "model.groups" :m…" at bounding box center [415, 461] width 700 height 703
click at [96, 23] on button "Save" at bounding box center [94, 26] width 38 height 21
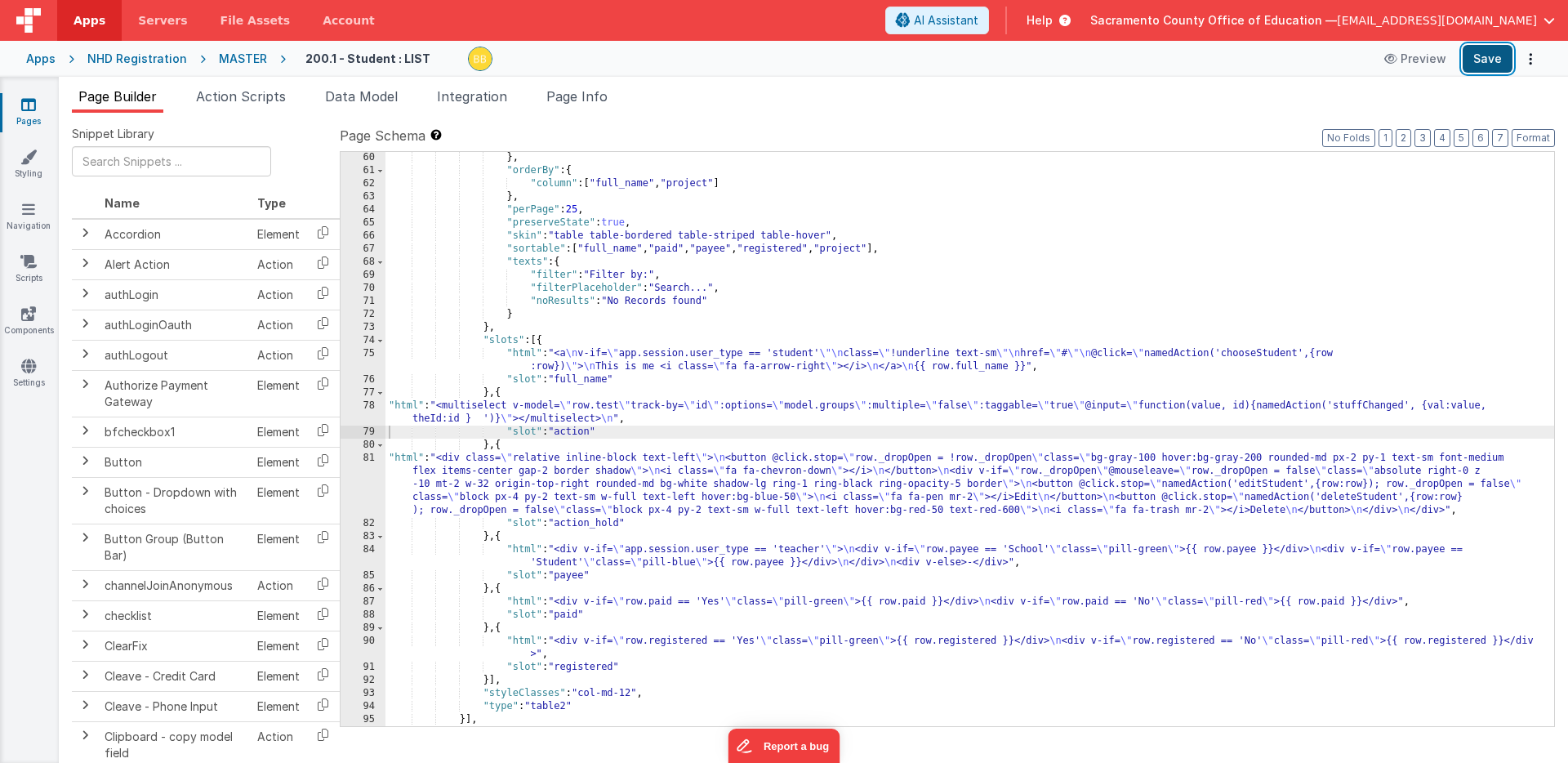
click at [1485, 60] on button "Save" at bounding box center [1487, 58] width 50 height 28
click at [409, 409] on div "} , "orderBy" : { "column" : [ "full_name" , "project" ] } , "perPage" : 25 , "…" at bounding box center [969, 451] width 1169 height 600
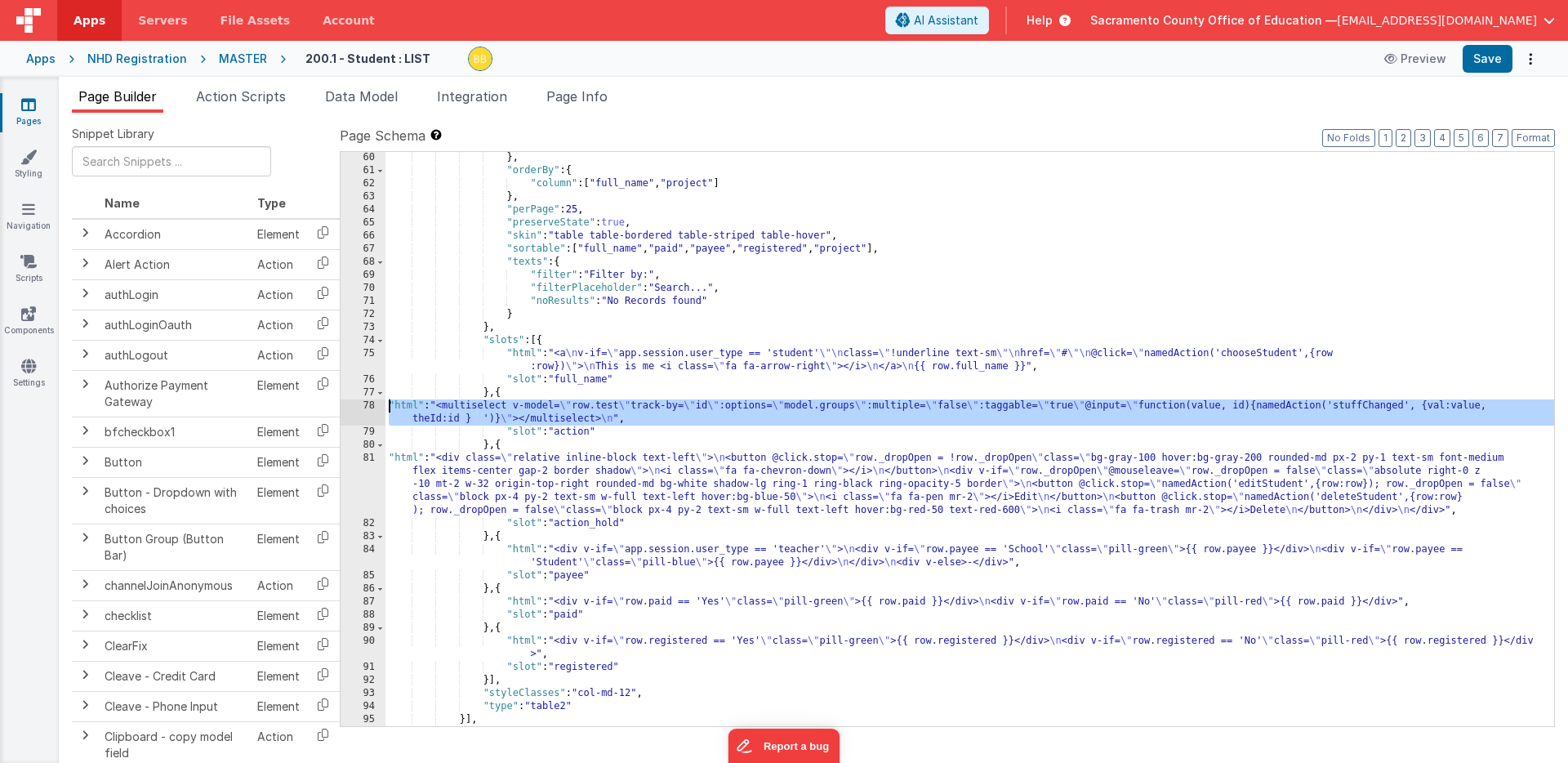
click at [371, 409] on div "78" at bounding box center [362, 412] width 45 height 26
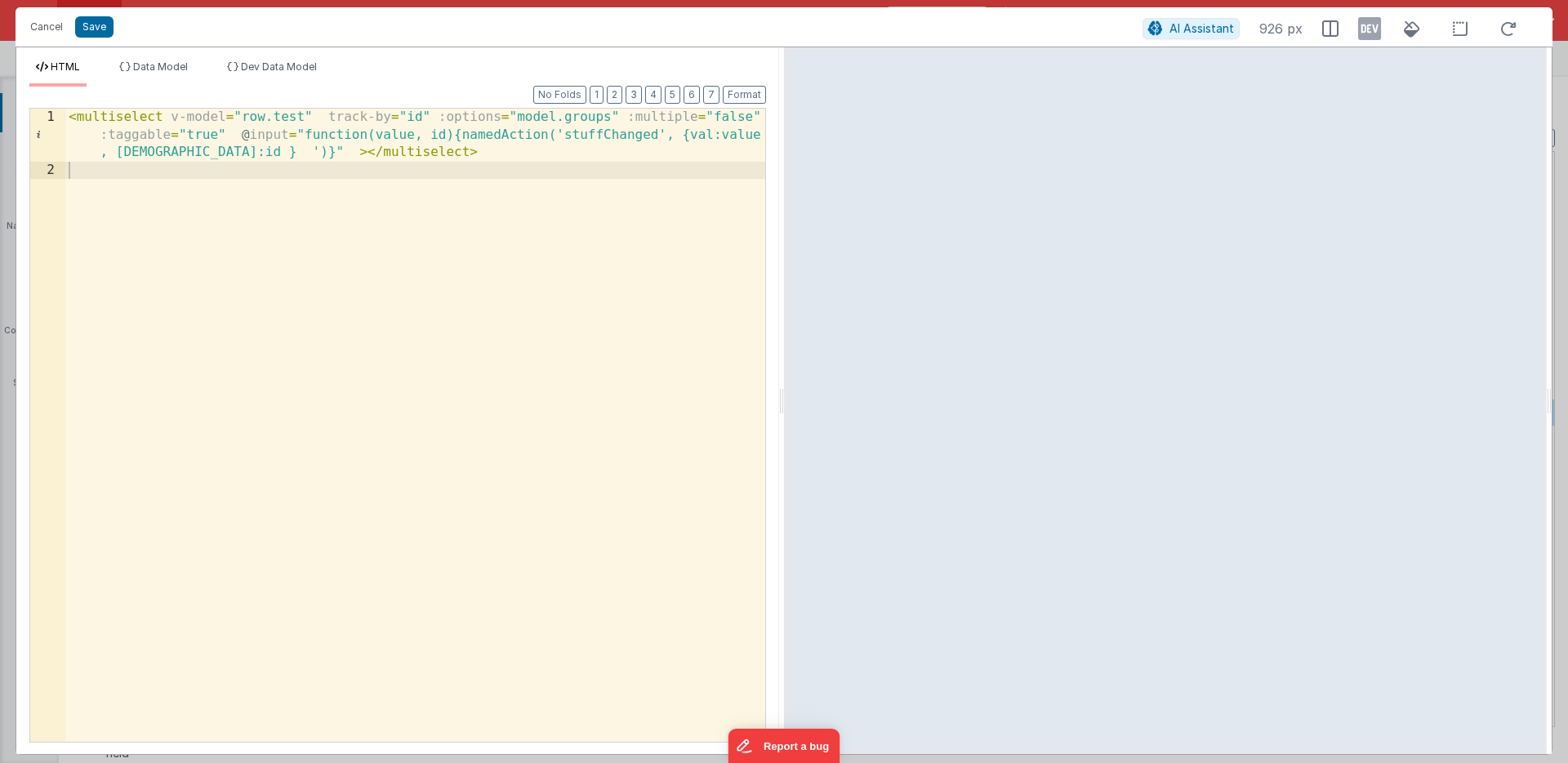
click at [1371, 28] on icon at bounding box center [1369, 28] width 23 height 26
click at [1410, 27] on icon at bounding box center [1413, 29] width 36 height 20
click at [1371, 27] on icon at bounding box center [1369, 28] width 23 height 26
click at [1462, 27] on icon at bounding box center [1461, 29] width 35 height 20
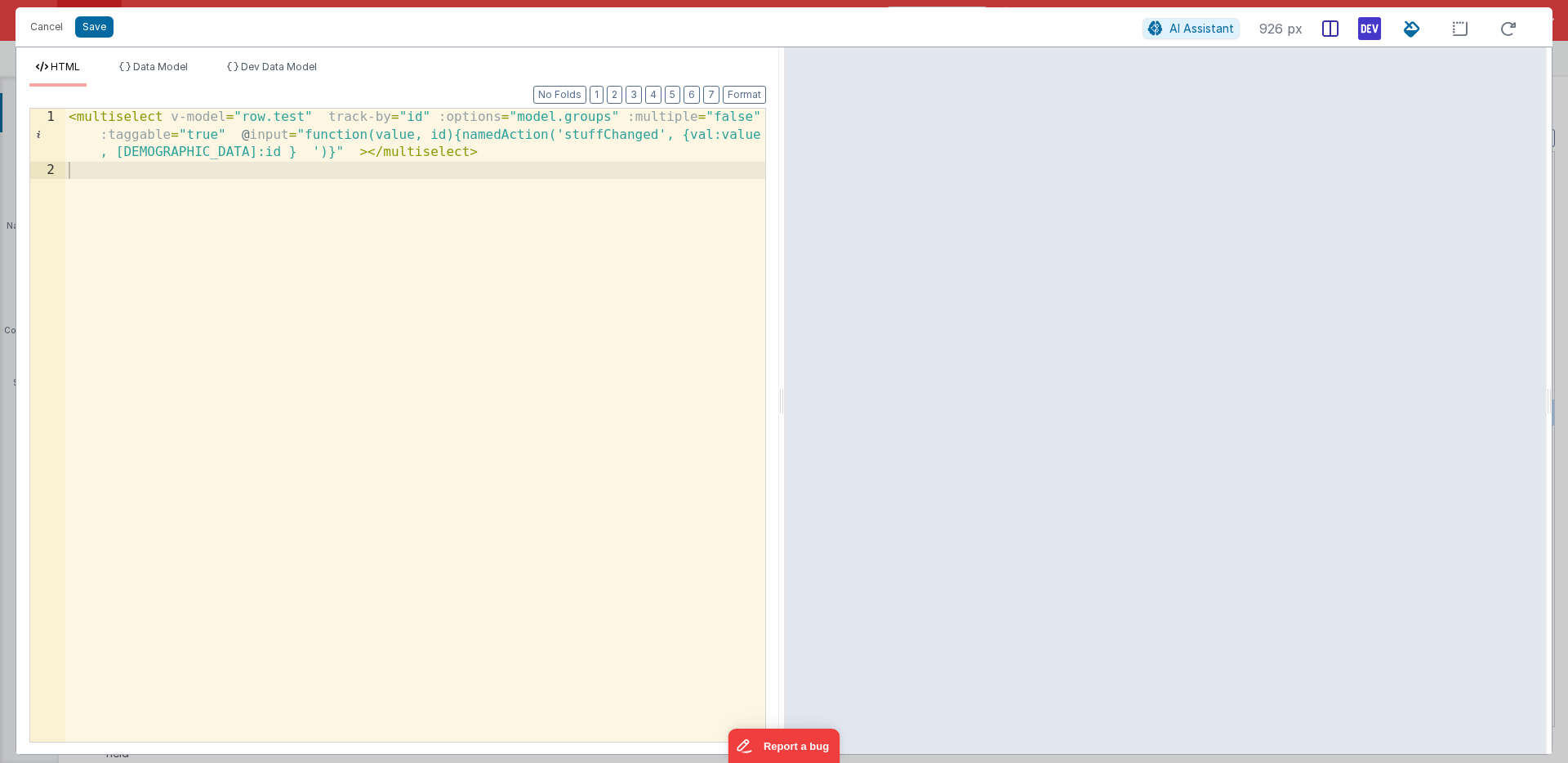
click at [1330, 28] on icon at bounding box center [1331, 28] width 16 height 16
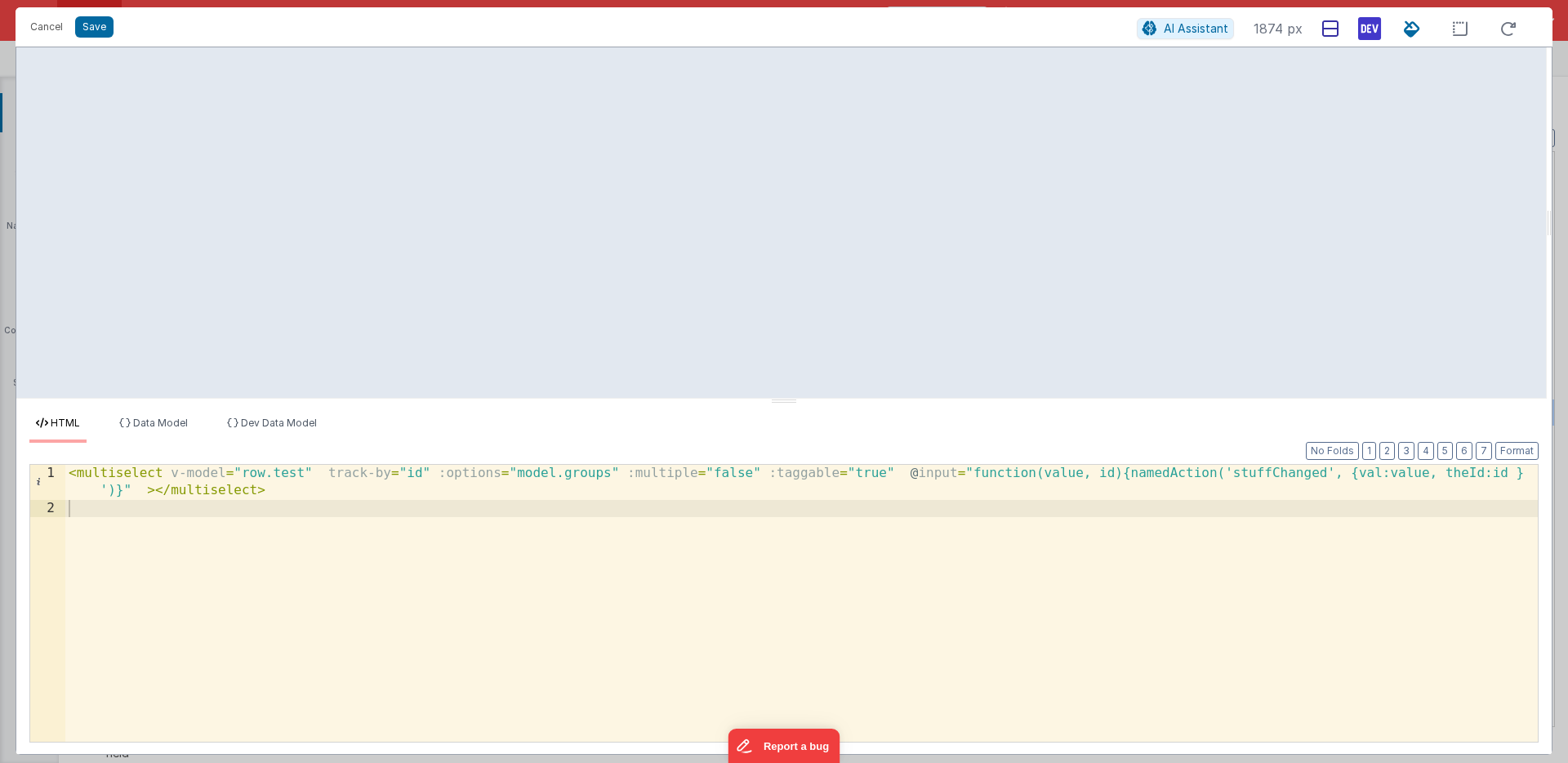
click at [1330, 28] on icon at bounding box center [1331, 28] width 16 height 16
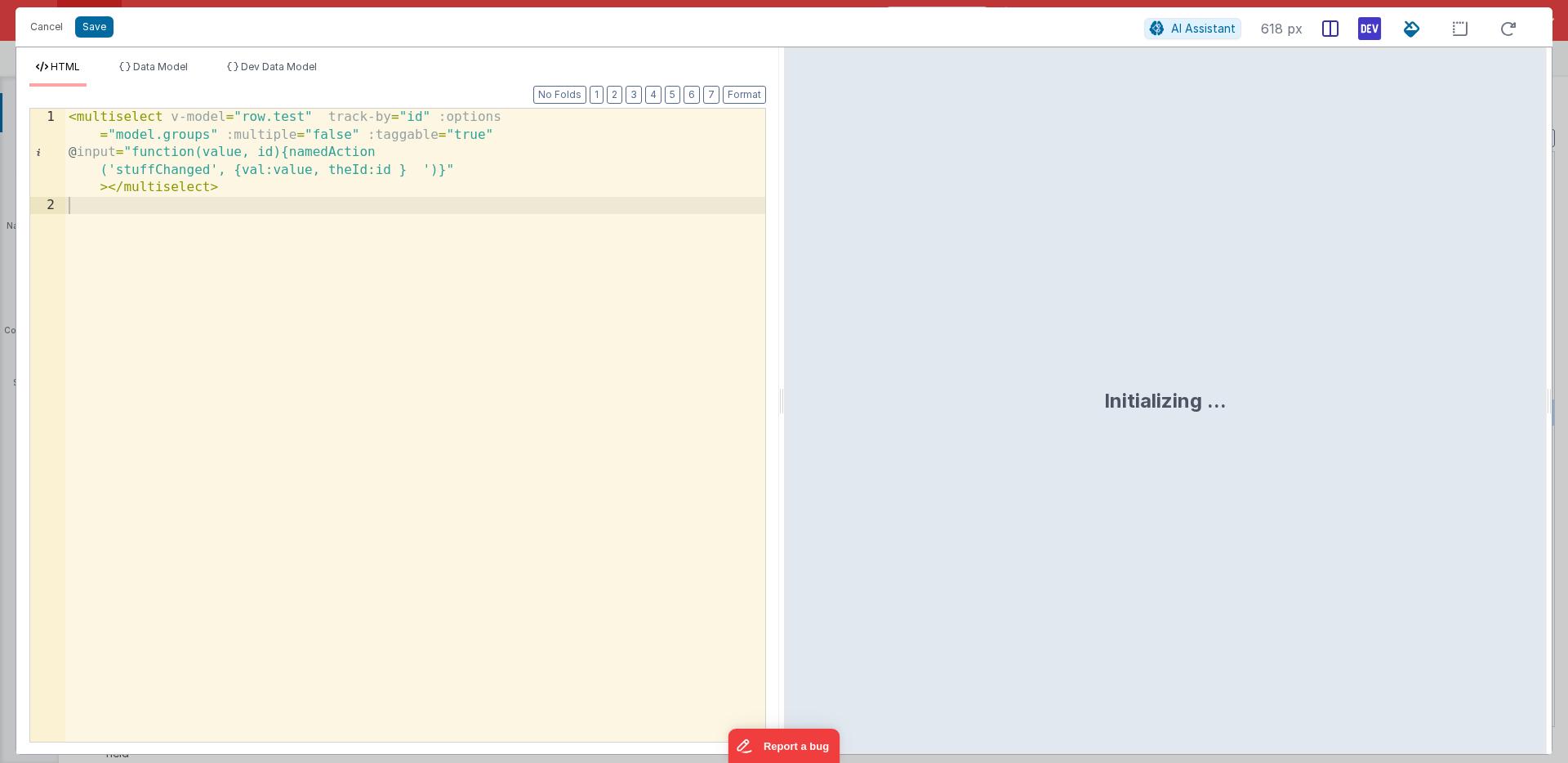
click at [1330, 28] on icon at bounding box center [1331, 28] width 16 height 16
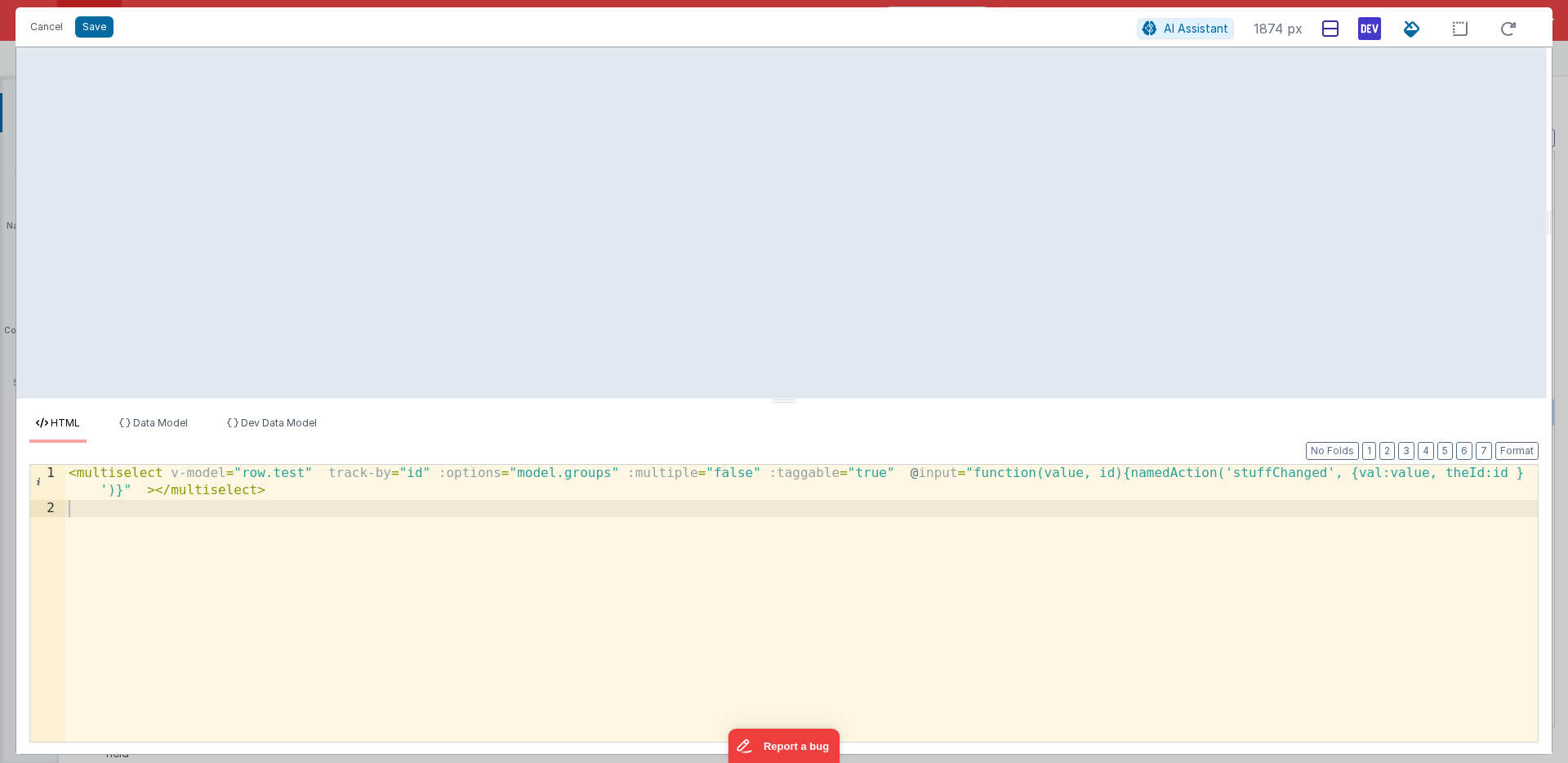
click at [1330, 28] on icon at bounding box center [1331, 28] width 16 height 16
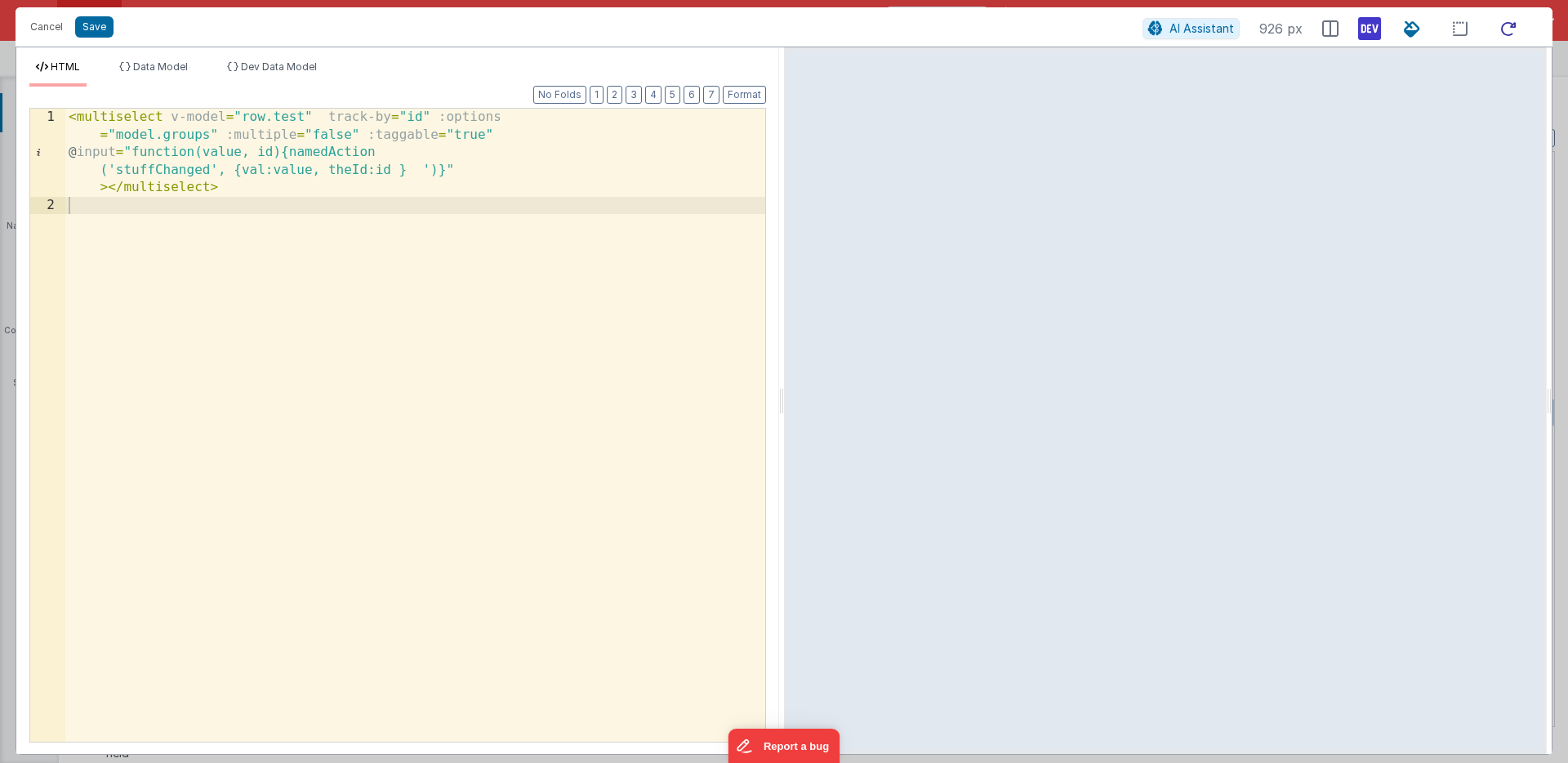
click at [1504, 29] on icon at bounding box center [1509, 29] width 36 height 20
click at [443, 246] on div "< multiselect v-model = "row.test" track-by = "id" :options = "model.groups" :m…" at bounding box center [415, 478] width 700 height 738
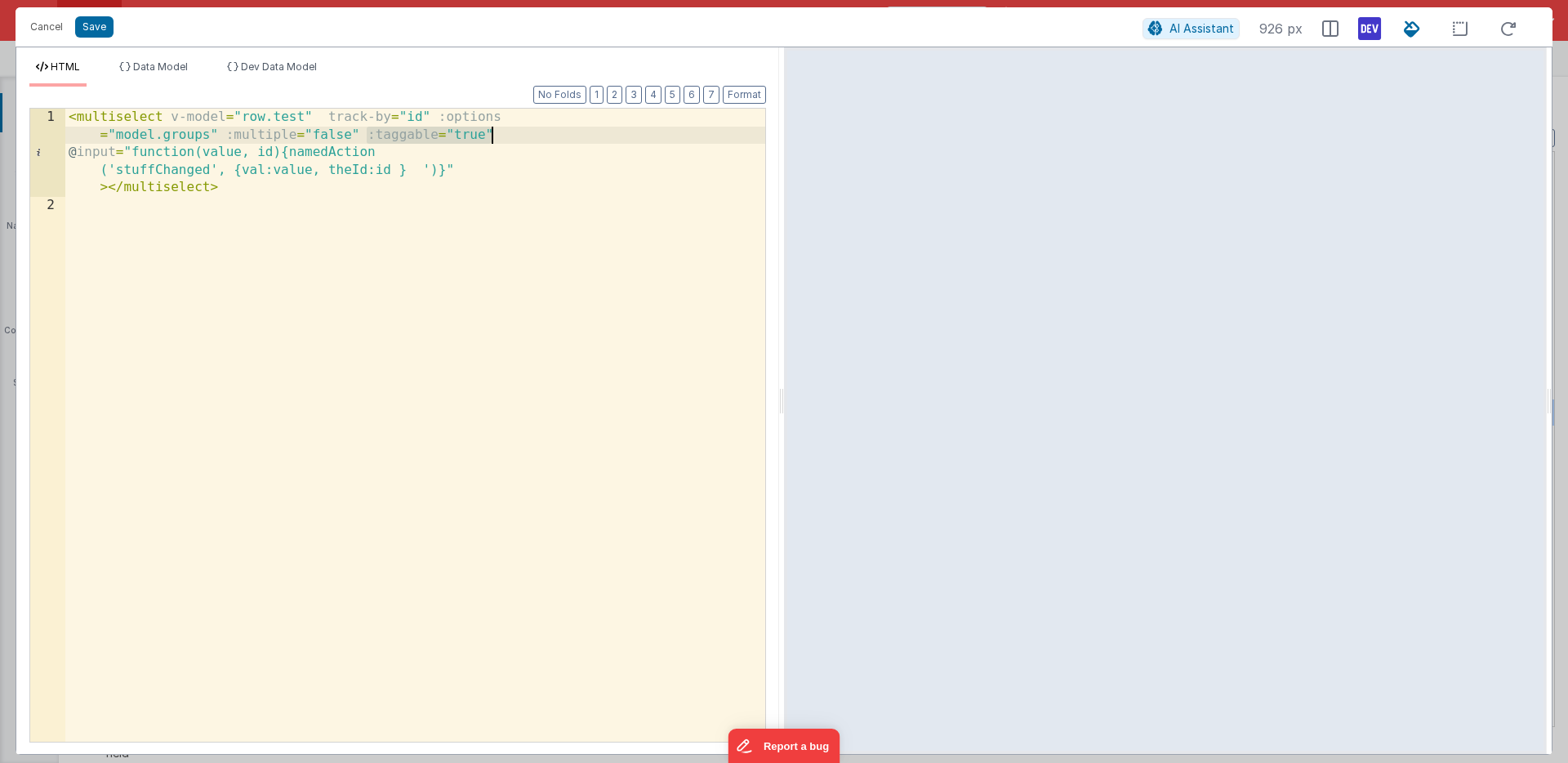
drag, startPoint x: 366, startPoint y: 134, endPoint x: 493, endPoint y: 142, distance: 127.3
click at [493, 142] on div "< multiselect v-model = "row.test" track-by = "id" :options = "model.groups" :m…" at bounding box center [415, 478] width 700 height 738
click at [239, 170] on div "< multiselect v-model = "row.test" track-by = "id" :options = "model.groups" :m…" at bounding box center [415, 470] width 700 height 721
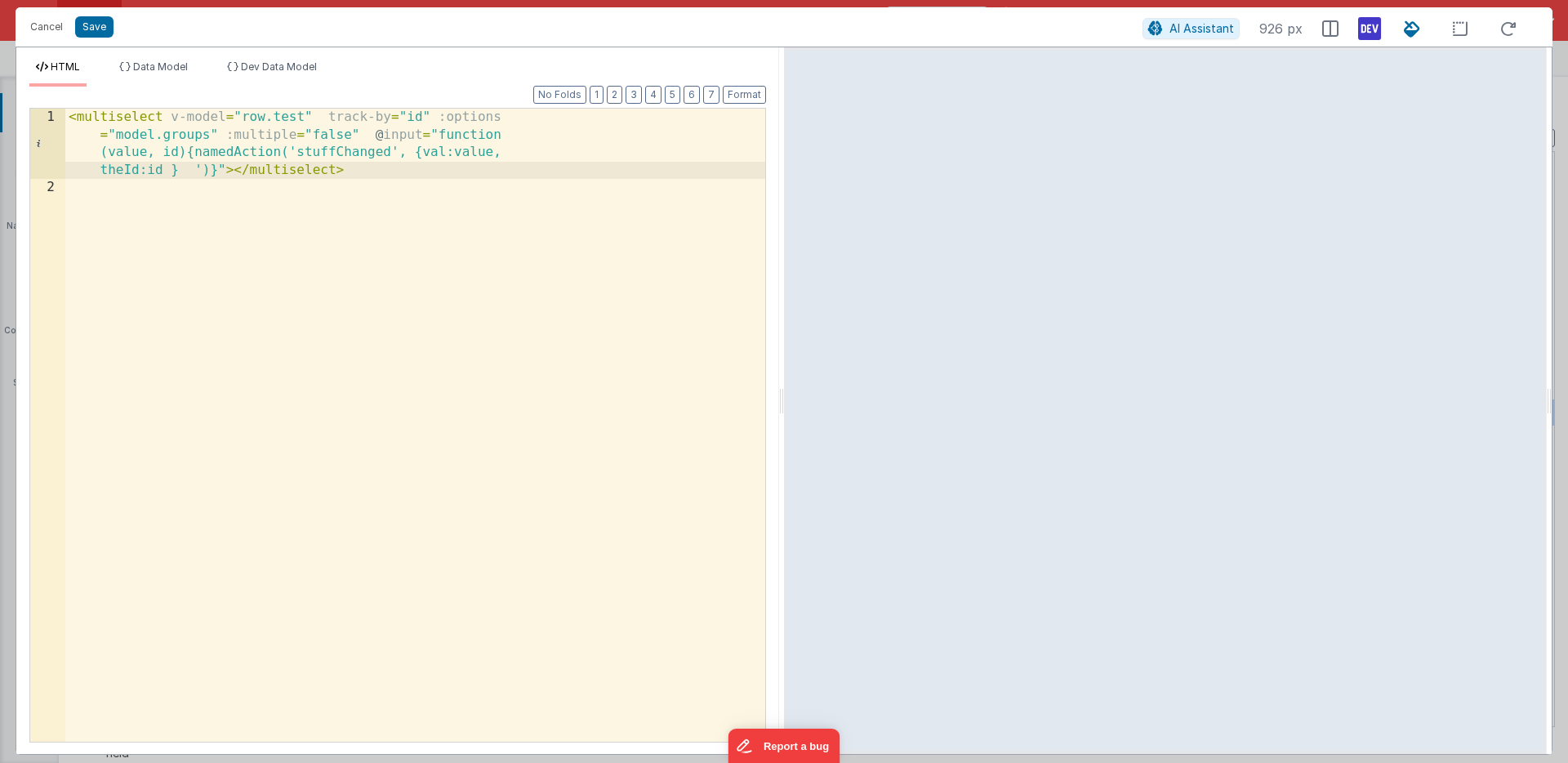
click at [192, 166] on div "< multiselect v-model = "row.test" track-by = "id" :options = "model.groups" :m…" at bounding box center [415, 470] width 700 height 721
click at [101, 25] on button "Save" at bounding box center [94, 26] width 38 height 21
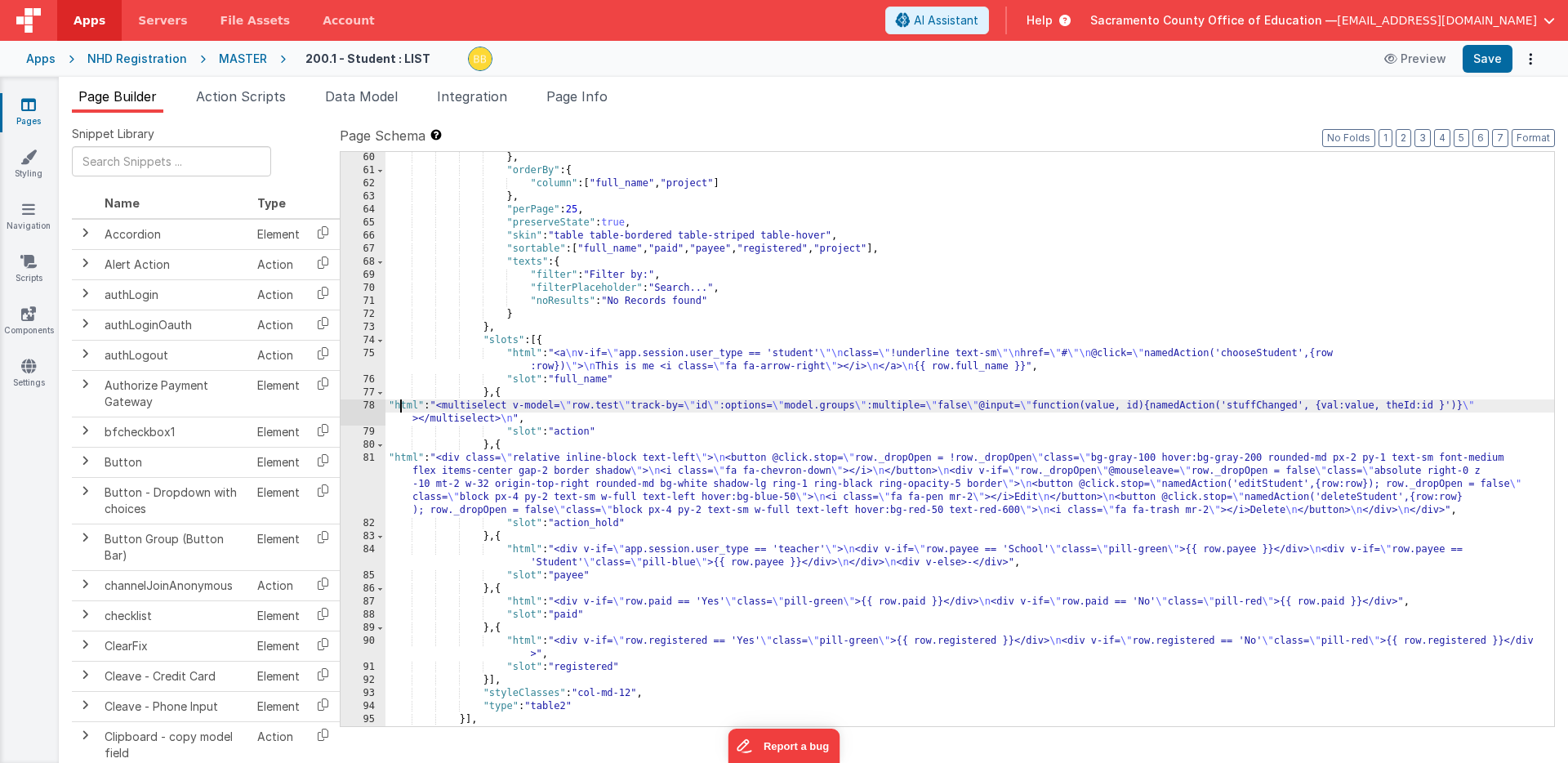
drag, startPoint x: 402, startPoint y: 407, endPoint x: 377, endPoint y: 407, distance: 25.0
click at [402, 407] on div "} , "orderBy" : { "column" : [ "full_name" , "project" ] } , "perPage" : 25 , "…" at bounding box center [969, 451] width 1169 height 600
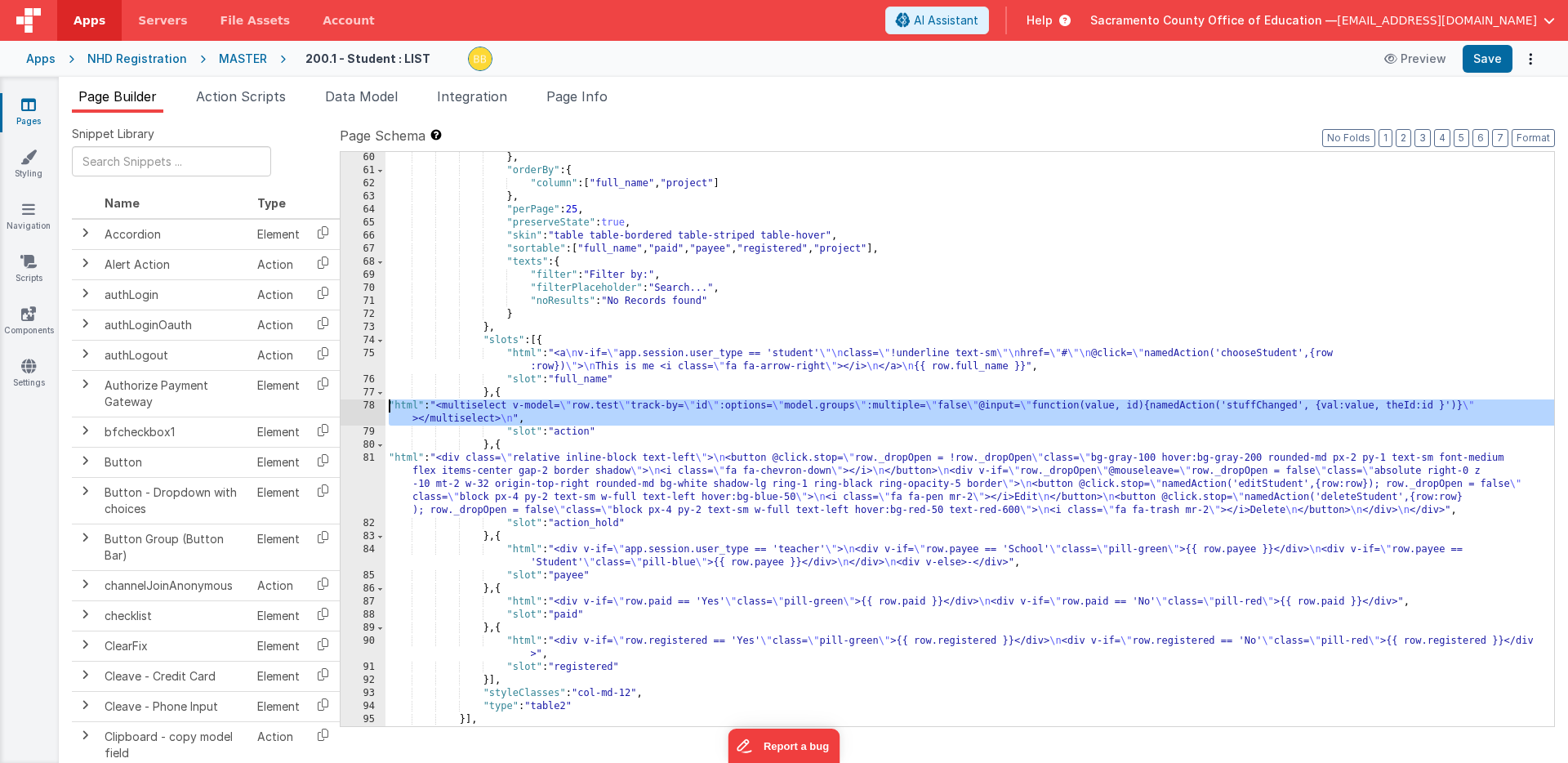
click at [369, 407] on div "78" at bounding box center [362, 412] width 45 height 26
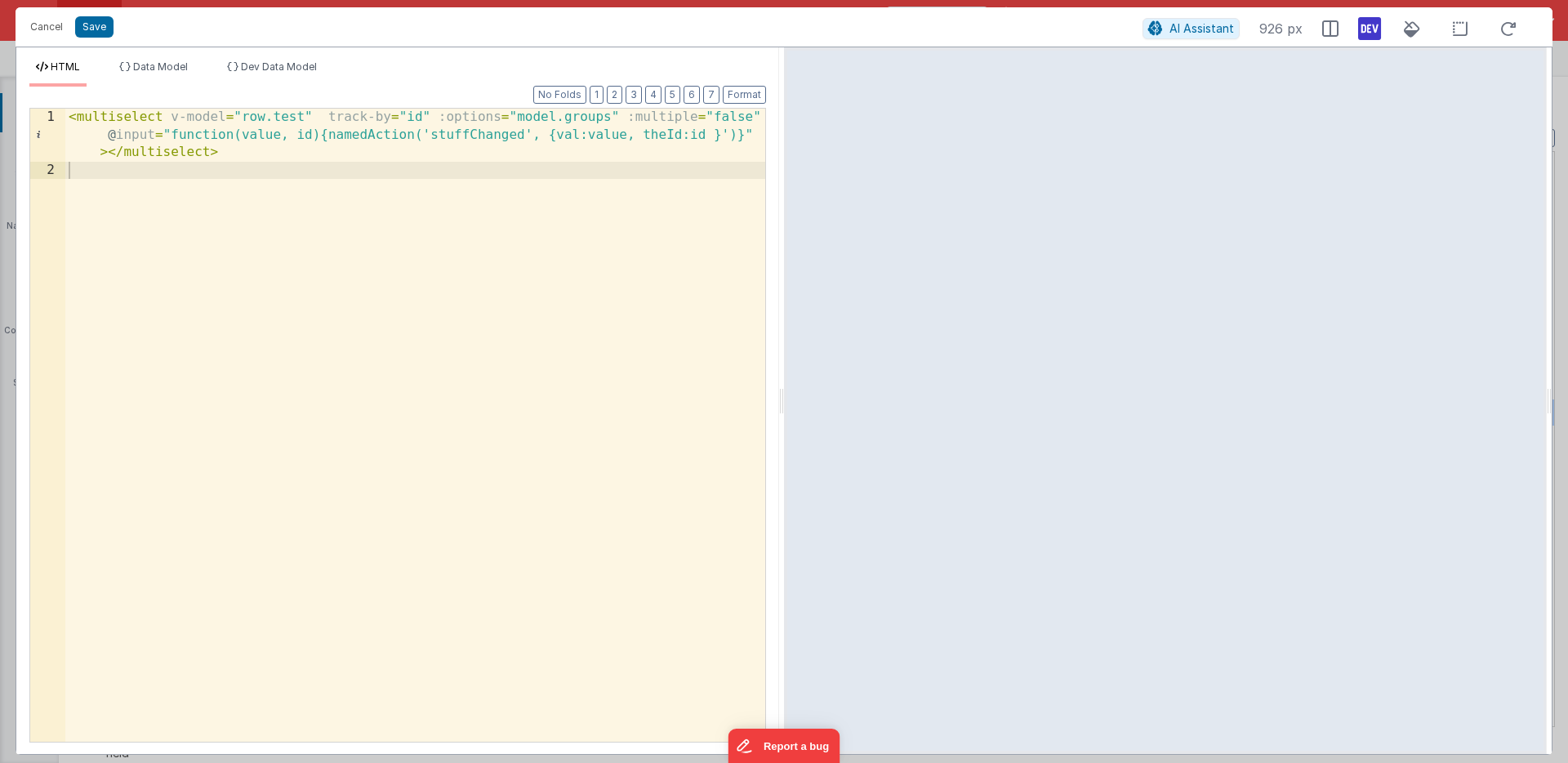
click at [726, 135] on div "< multiselect v-model = "row.test" track-by = "id" :options = "model.groups" :m…" at bounding box center [415, 461] width 700 height 703
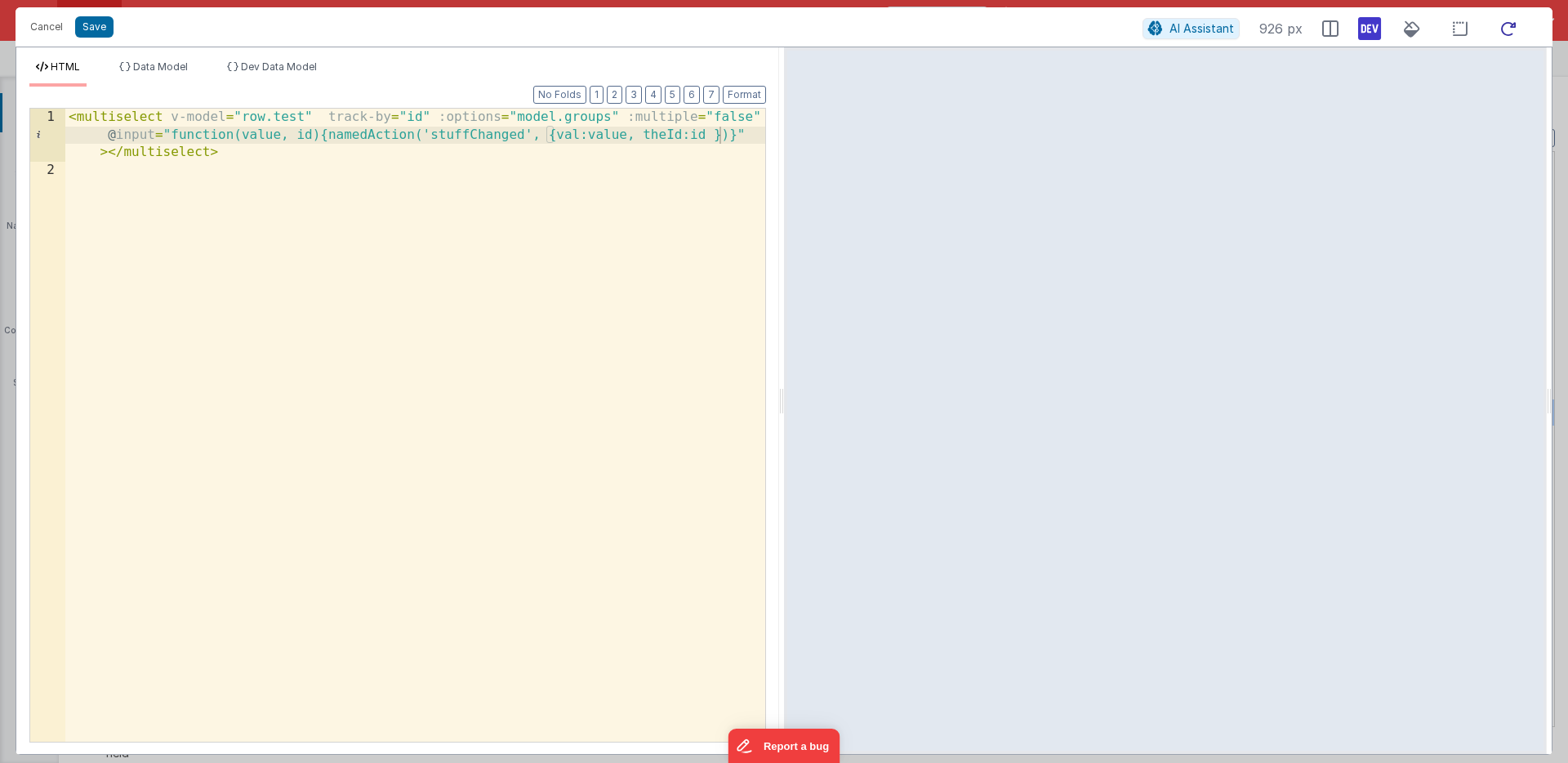
click at [1508, 25] on icon at bounding box center [1509, 29] width 36 height 20
click at [93, 21] on button "Save" at bounding box center [94, 26] width 38 height 21
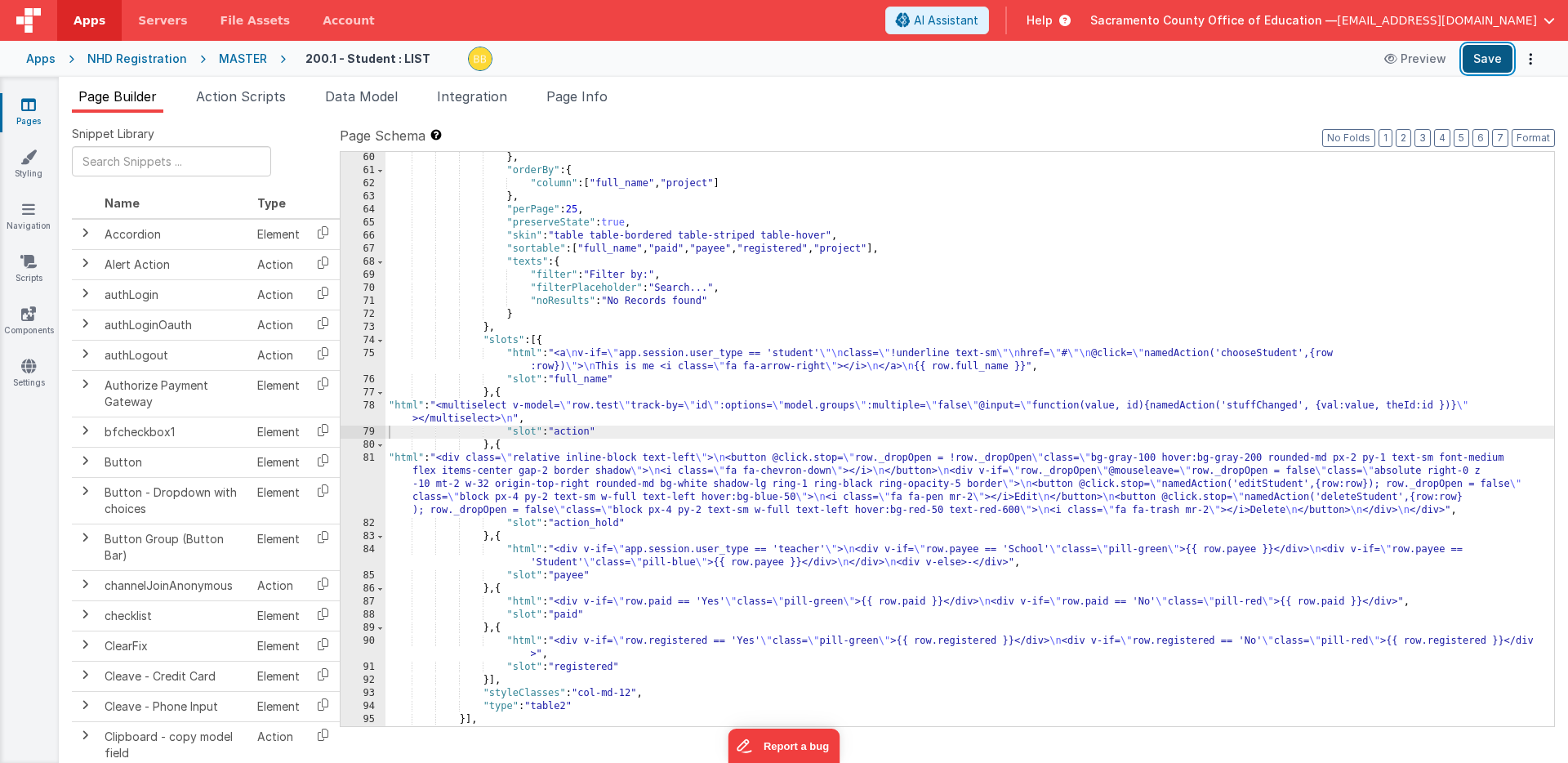
click at [1493, 56] on button "Save" at bounding box center [1487, 58] width 50 height 28
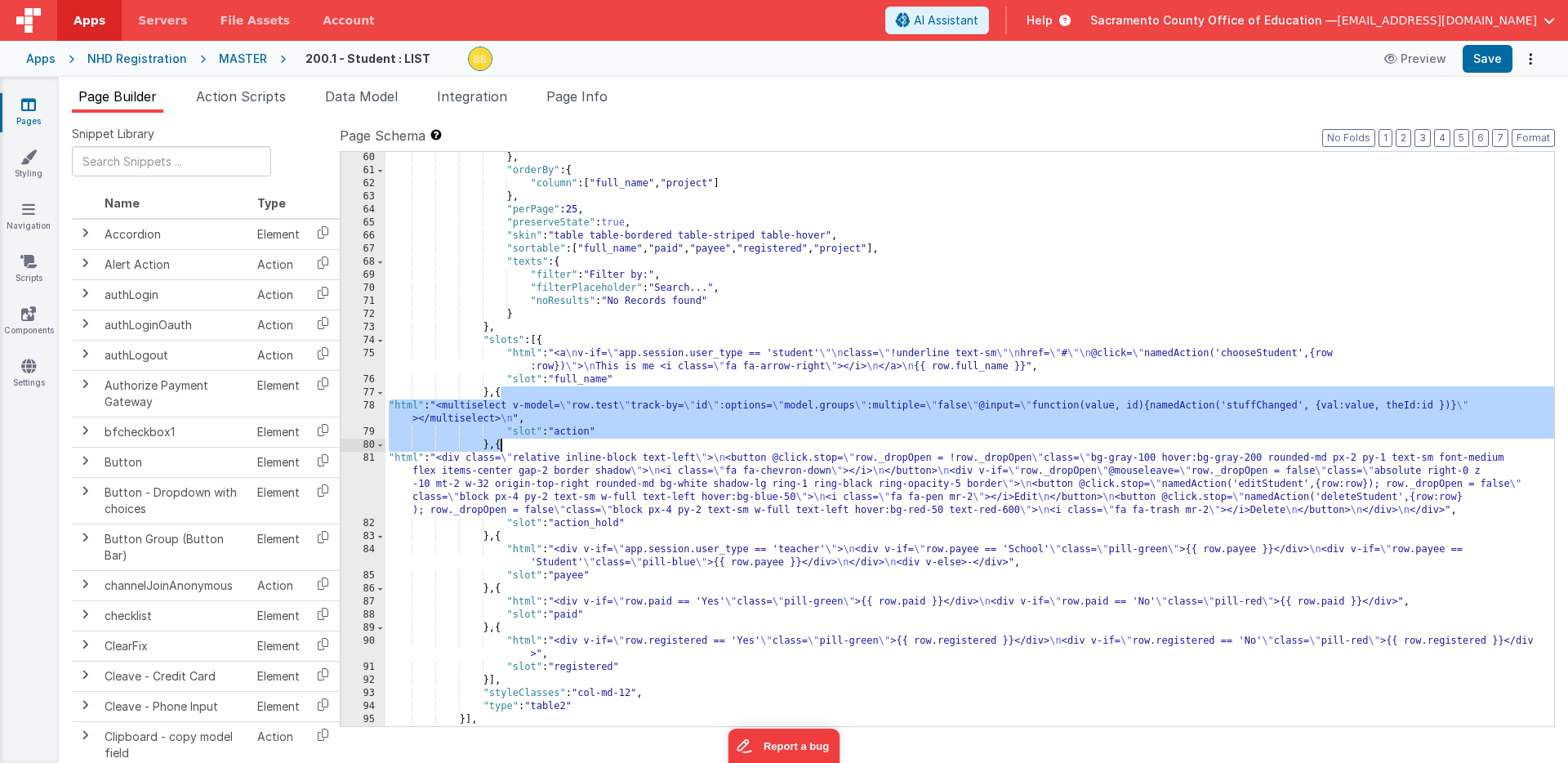
drag, startPoint x: 501, startPoint y: 394, endPoint x: 498, endPoint y: 441, distance: 47.1
click at [498, 441] on div "} , "orderBy" : { "column" : [ "full_name" , "project" ] } , "perPage" : 25 , "…" at bounding box center [969, 451] width 1169 height 600
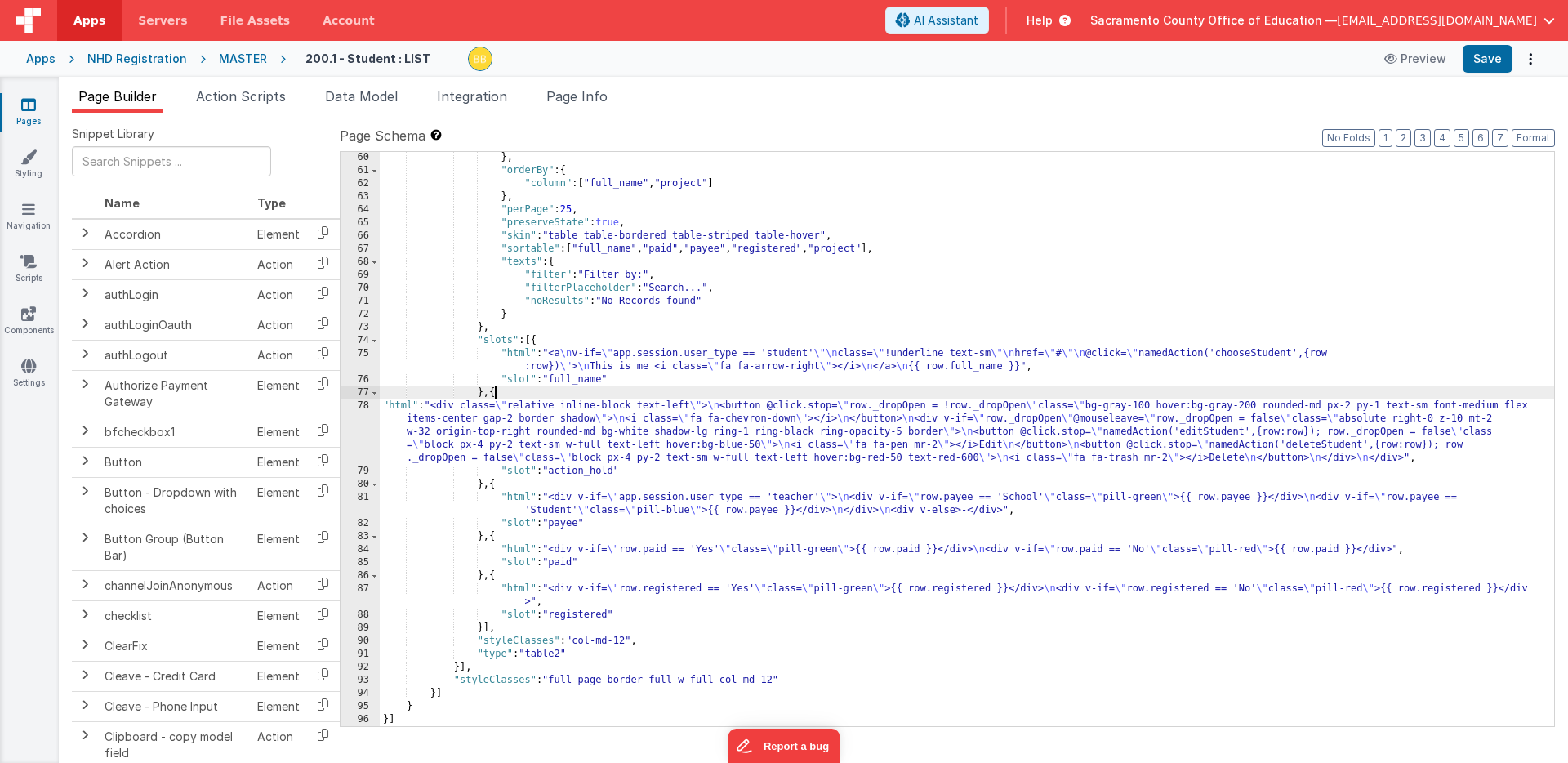
click at [619, 473] on div "} , "orderBy" : { "column" : [ "full_name" , "project" ] } , "perPage" : 25 , "…" at bounding box center [967, 451] width 1175 height 600
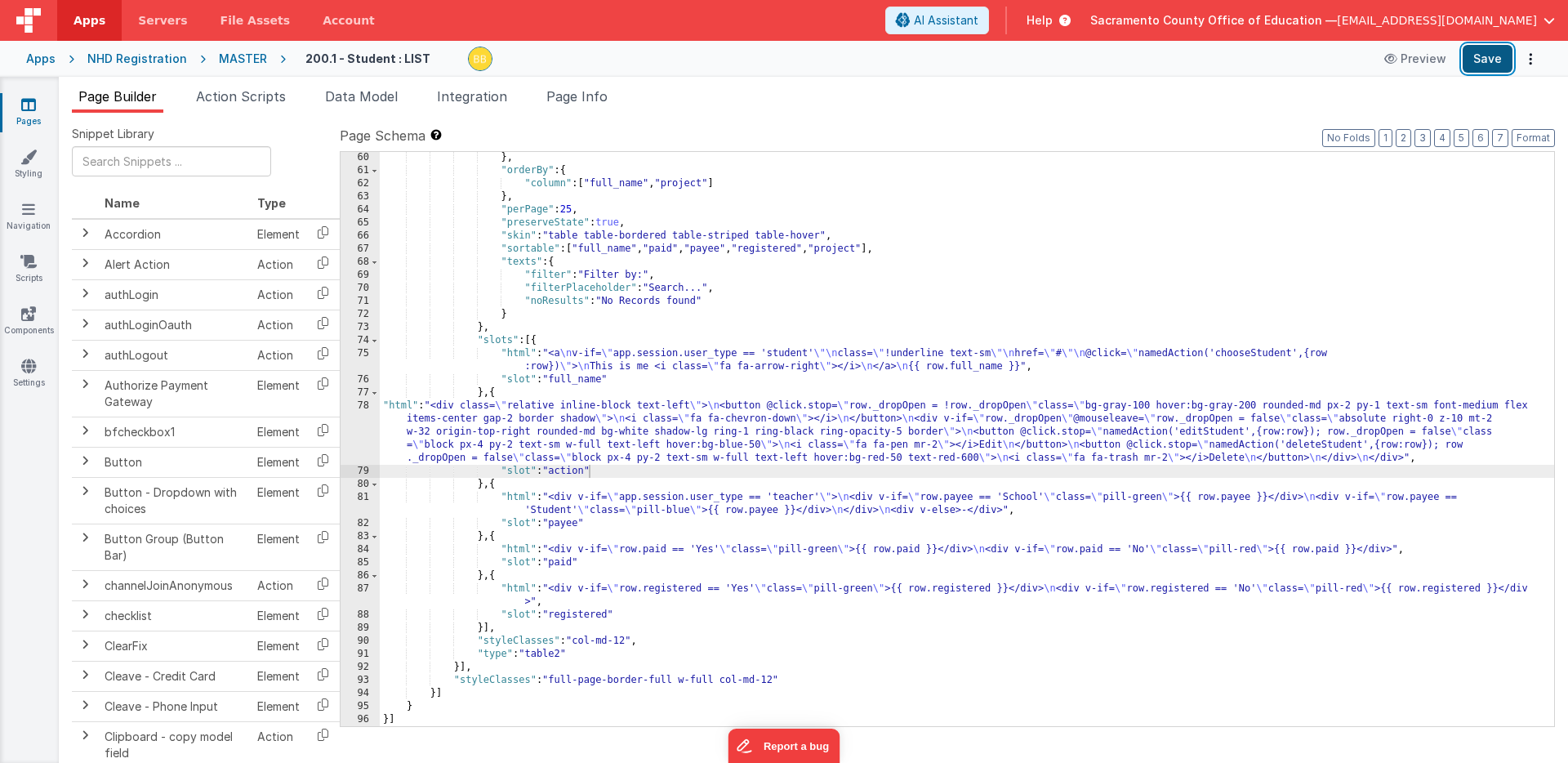
click at [1484, 55] on button "Save" at bounding box center [1487, 58] width 50 height 28
click at [396, 405] on div "} , "orderBy" : { "column" : [ "full_name" , "project" ] } , "perPage" : 25 , "…" at bounding box center [967, 451] width 1175 height 600
click at [355, 417] on div "78" at bounding box center [360, 432] width 39 height 65
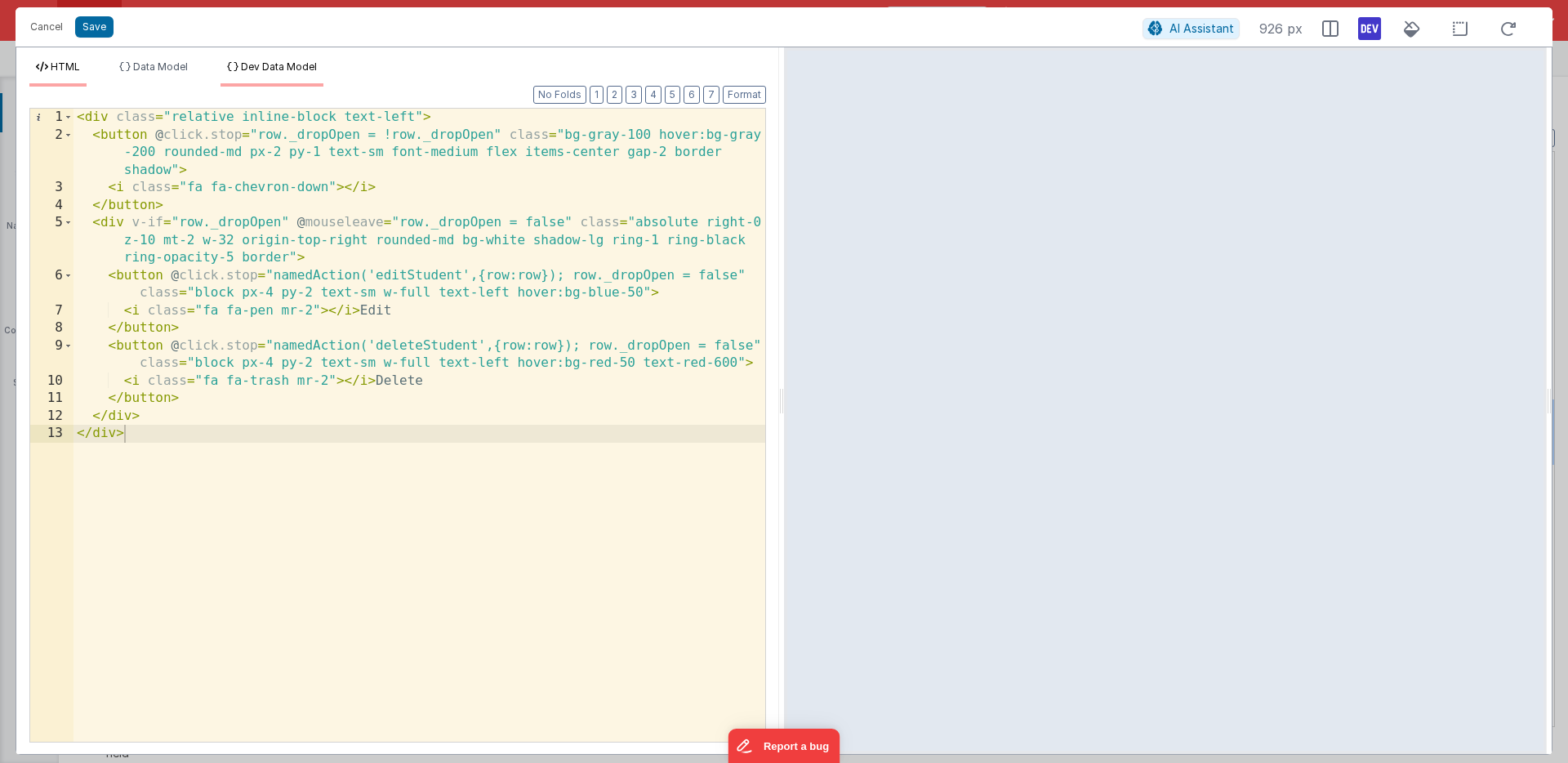
click at [282, 64] on span "Dev Data Model" at bounding box center [279, 66] width 76 height 12
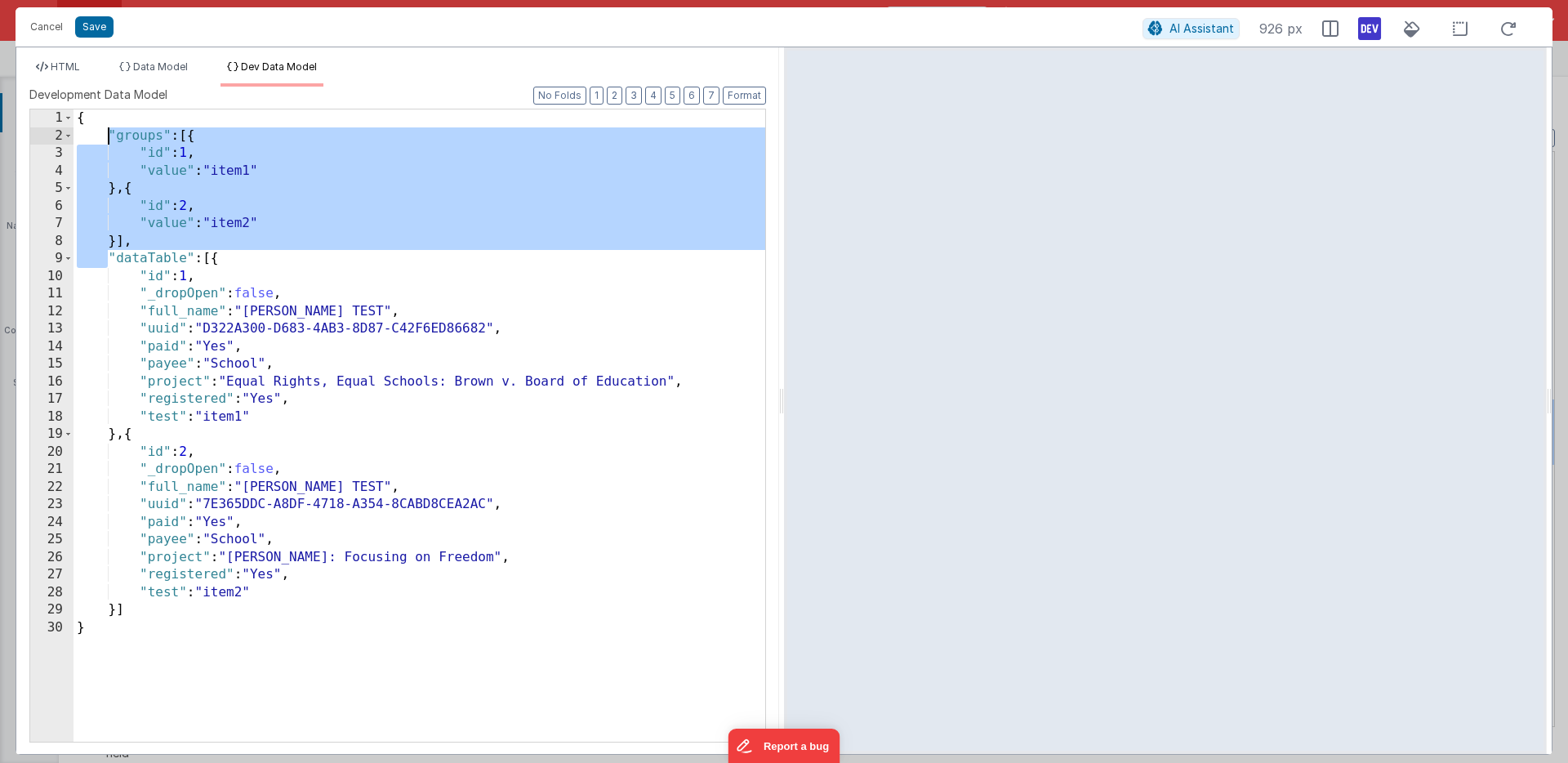
drag, startPoint x: 108, startPoint y: 255, endPoint x: 109, endPoint y: 142, distance: 113.0
click at [109, 142] on div "{ "groups" : [{ "id" : 1 , "value" : "item1" } , { "id" : 2 , "value" : "item2"…" at bounding box center [419, 442] width 691 height 668
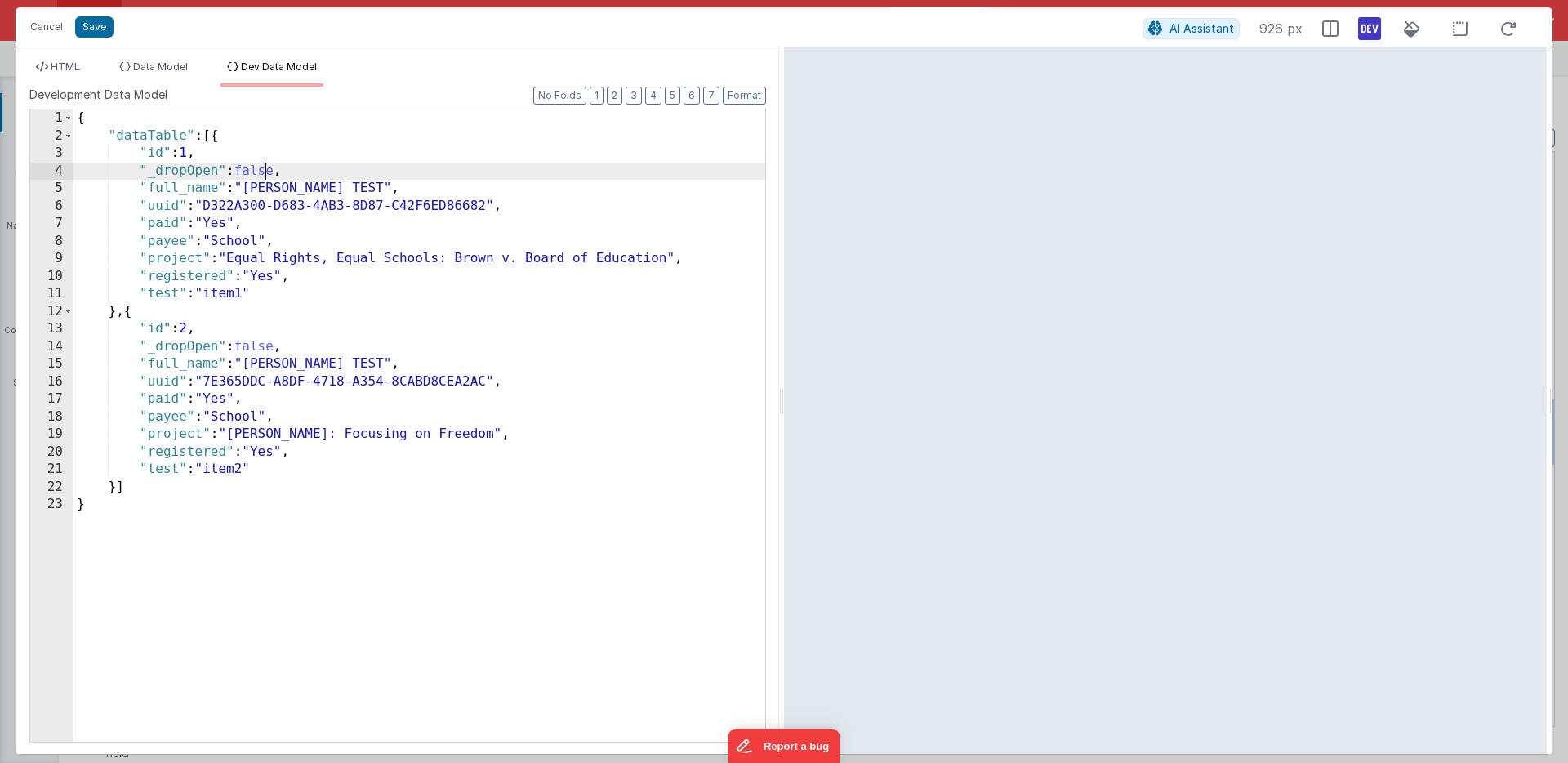
click at [262, 169] on div "{ "dataTable" : [{ "id" : 1 , "_dropOpen" : false , "full_name" : "Freeberg, An…" at bounding box center [419, 442] width 691 height 668
click at [93, 26] on button "Save" at bounding box center [94, 26] width 38 height 21
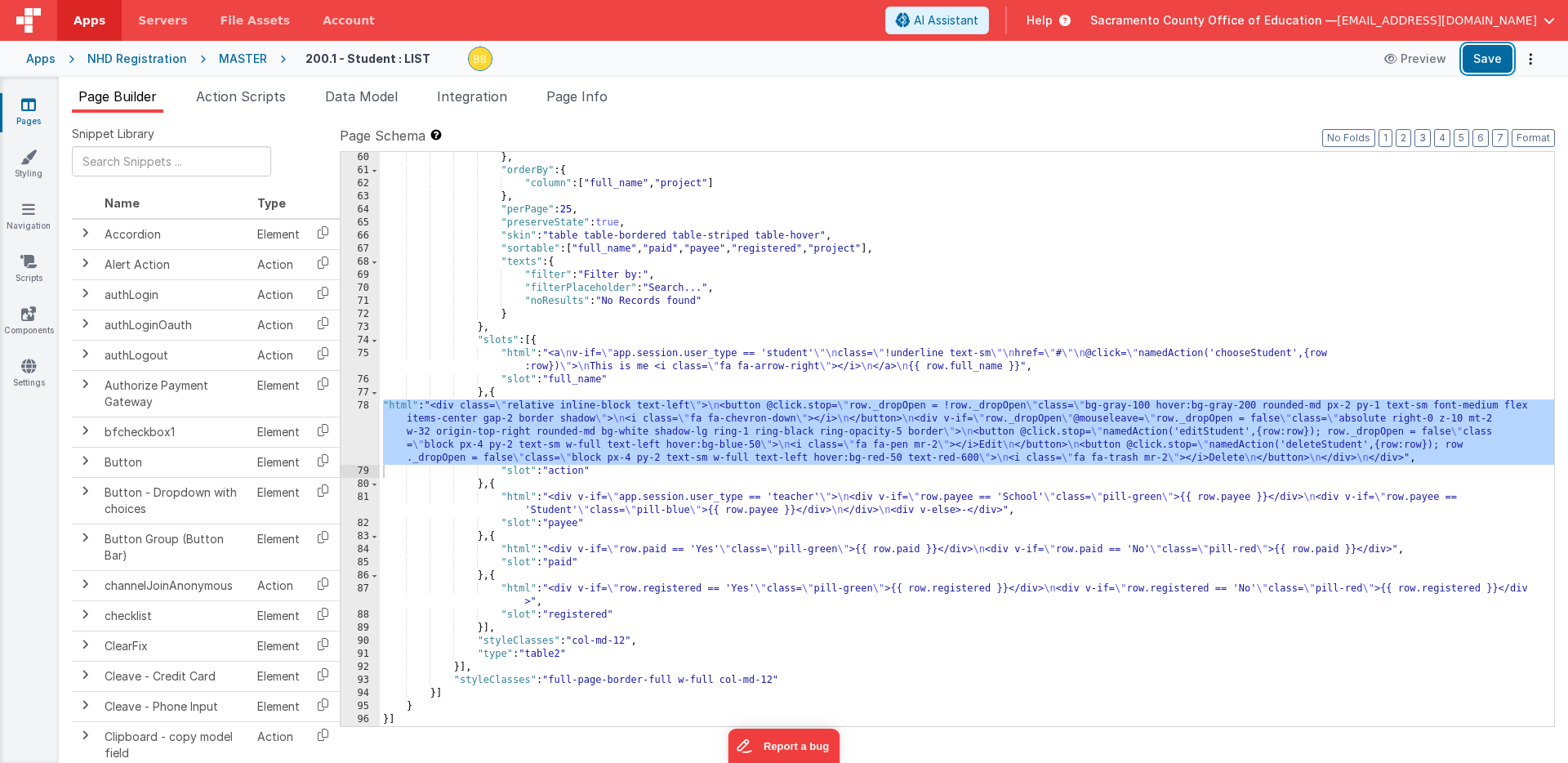
drag, startPoint x: 1484, startPoint y: 59, endPoint x: 1402, endPoint y: 84, distance: 85.7
click at [1484, 59] on button "Save" at bounding box center [1487, 58] width 50 height 28
click at [400, 409] on div "} , "orderBy" : { "column" : [ "full_name" , "project" ] } , "perPage" : 25 , "…" at bounding box center [967, 451] width 1175 height 600
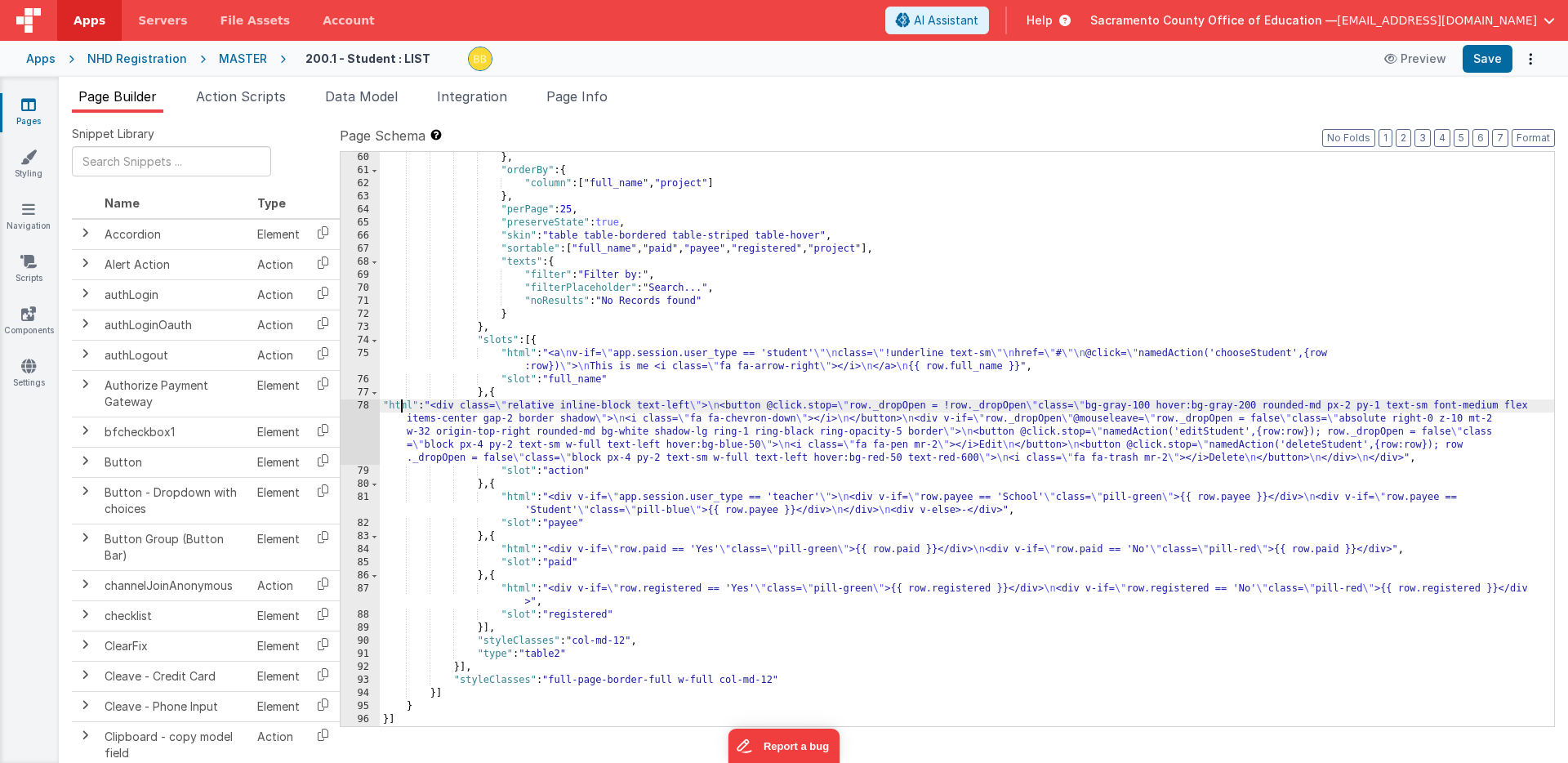
click at [364, 417] on div "78" at bounding box center [360, 432] width 39 height 65
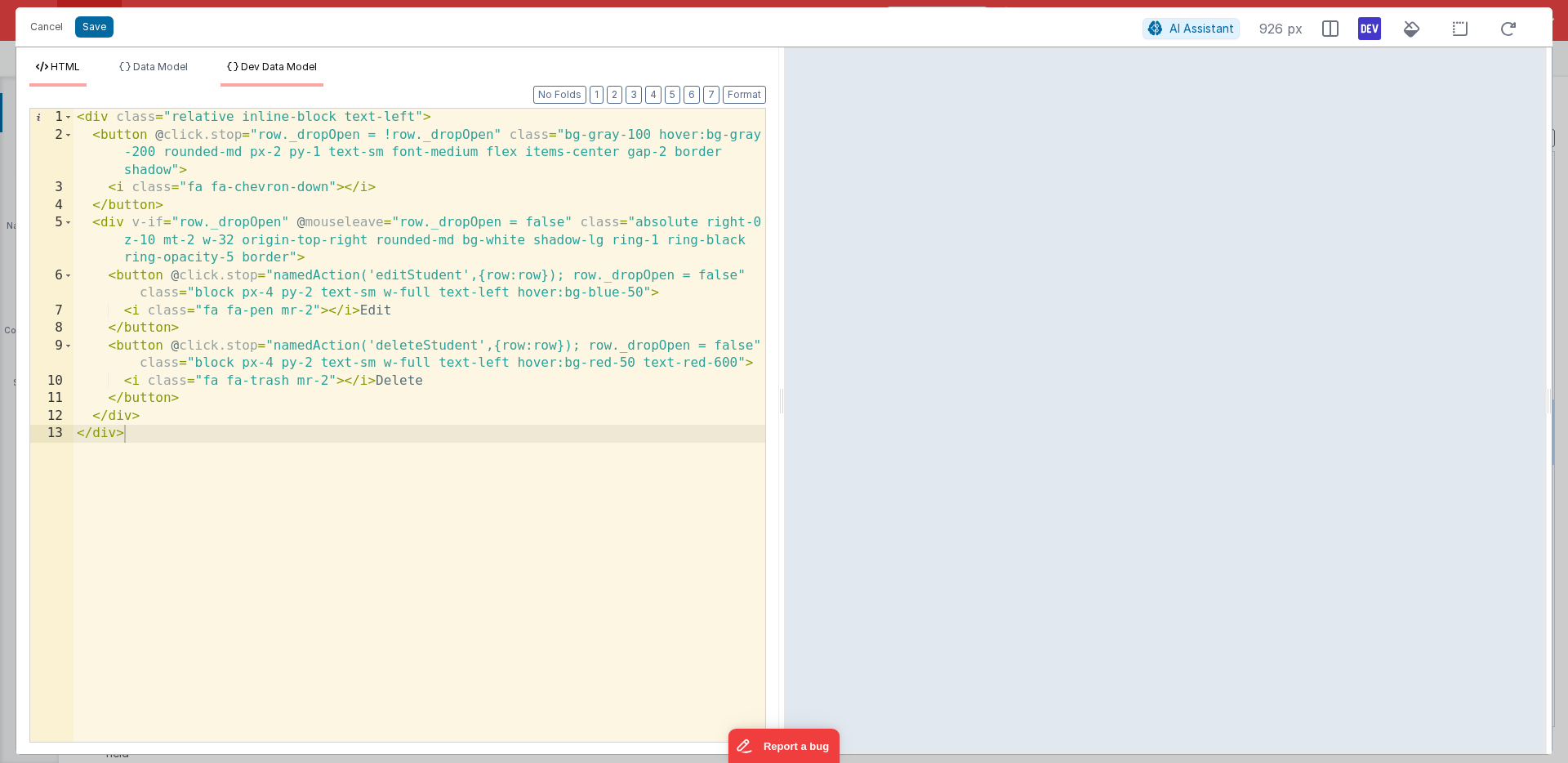
click at [287, 61] on span "Dev Data Model" at bounding box center [279, 66] width 76 height 12
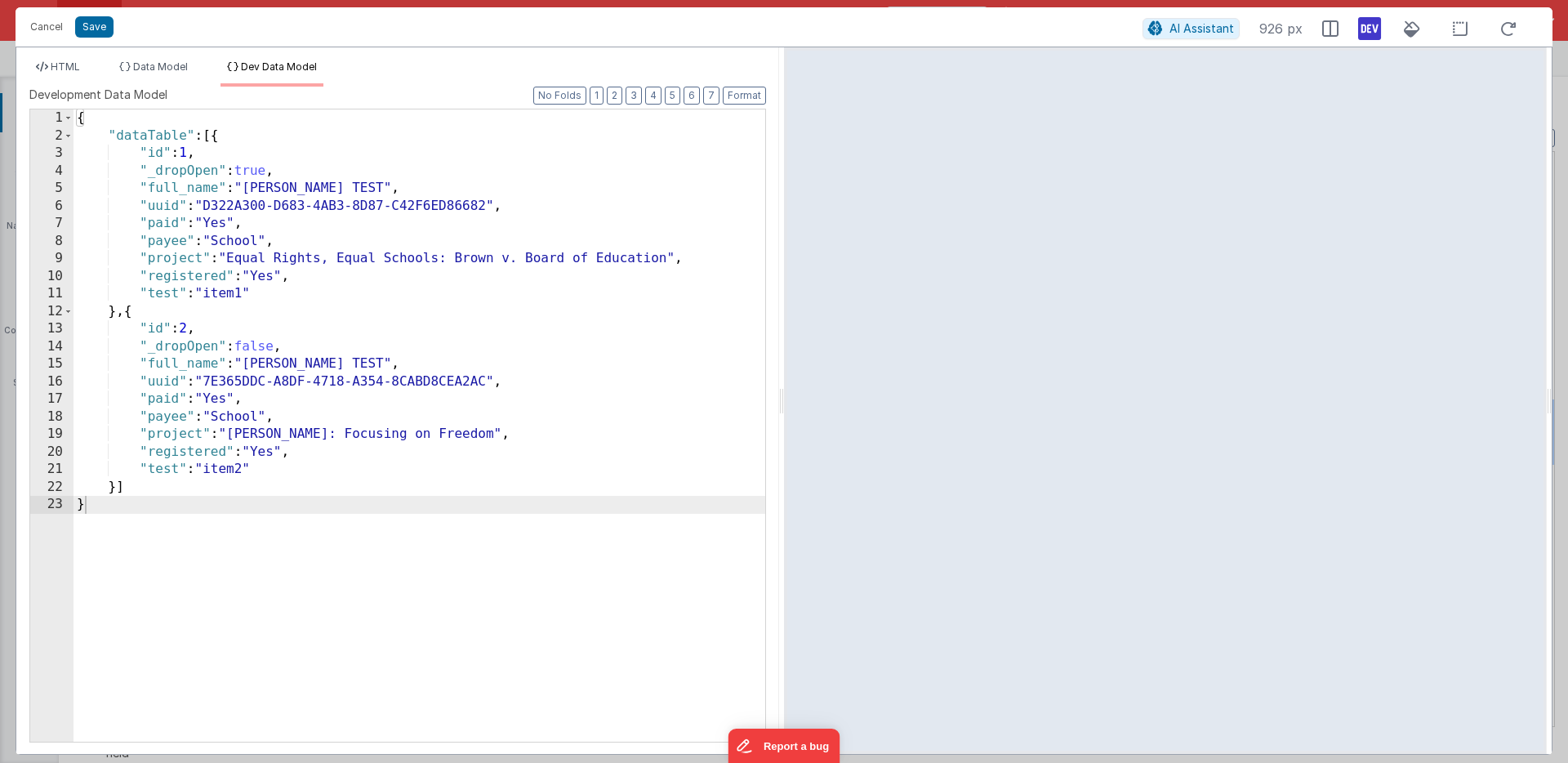
click at [257, 173] on div "{ "dataTable" : [{ "id" : 1 , "_dropOpen" : true , "full_name" : "Freeberg, And…" at bounding box center [419, 442] width 691 height 668
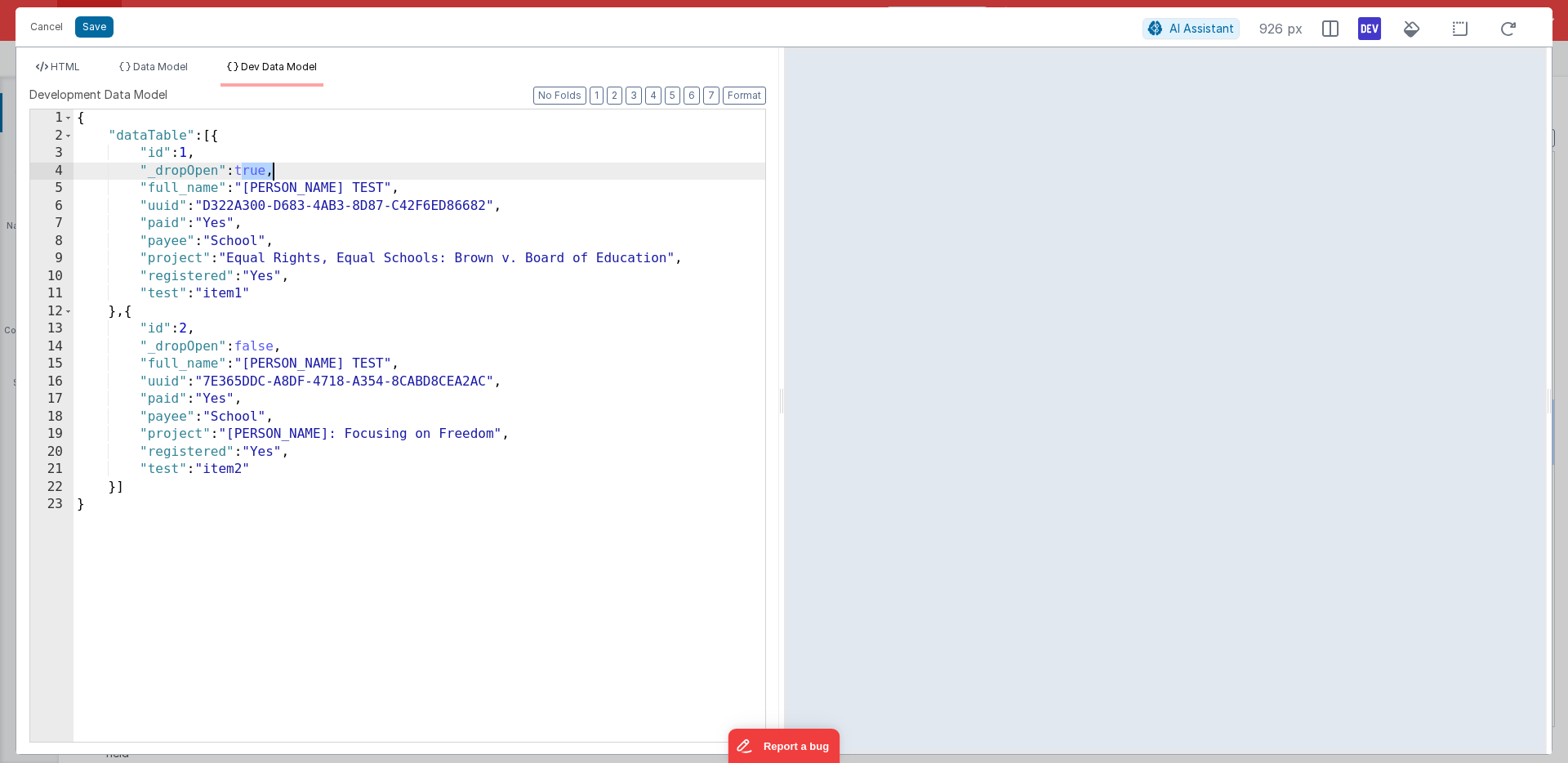
click at [257, 173] on div "{ "dataTable" : [{ "id" : 1 , "_dropOpen" : true , "full_name" : "Freeberg, And…" at bounding box center [419, 442] width 691 height 668
click at [68, 62] on span "HTML" at bounding box center [65, 66] width 29 height 12
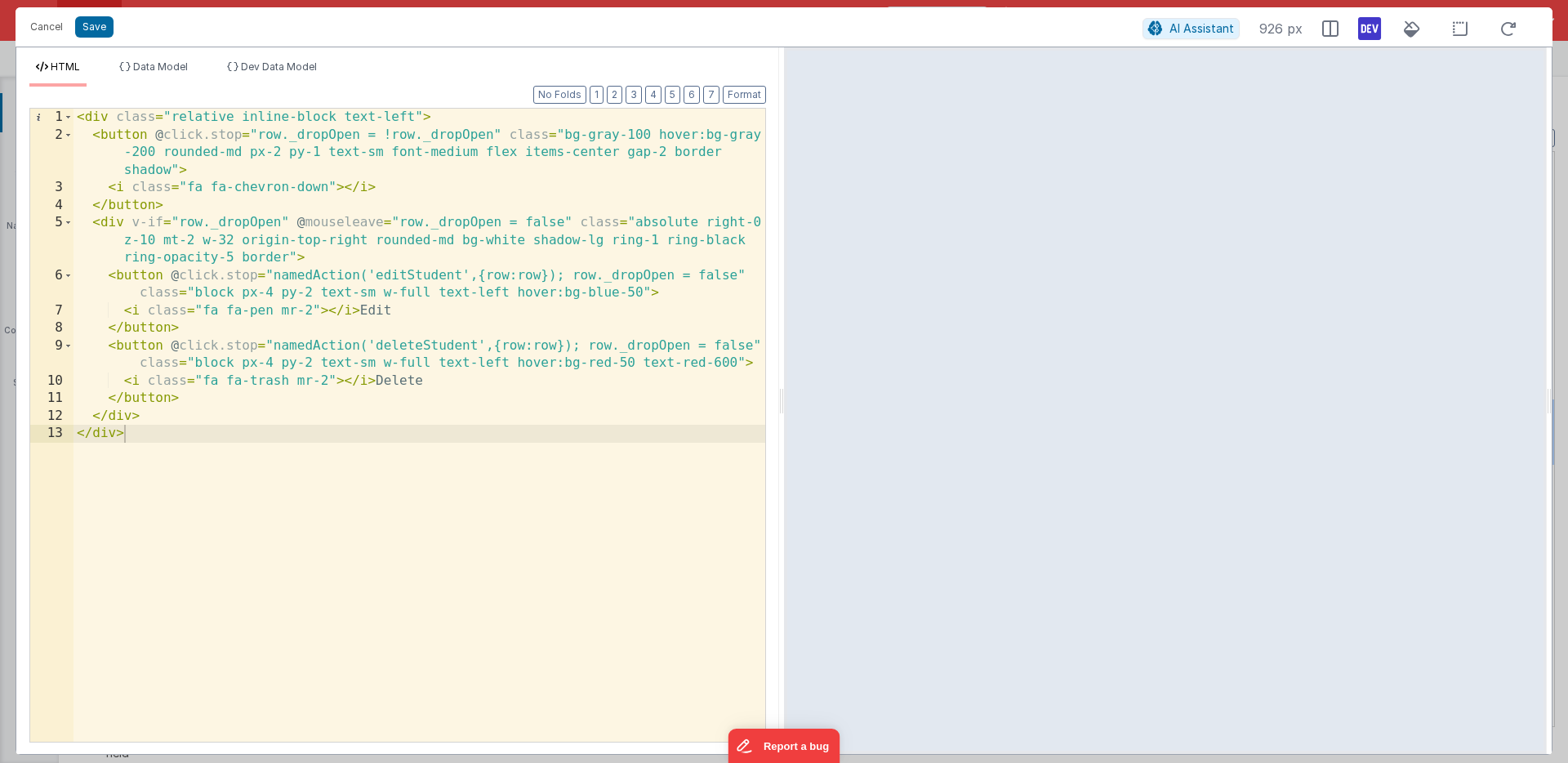
click at [70, 66] on span "HTML" at bounding box center [65, 66] width 29 height 12
click at [94, 25] on button "Save" at bounding box center [94, 26] width 38 height 21
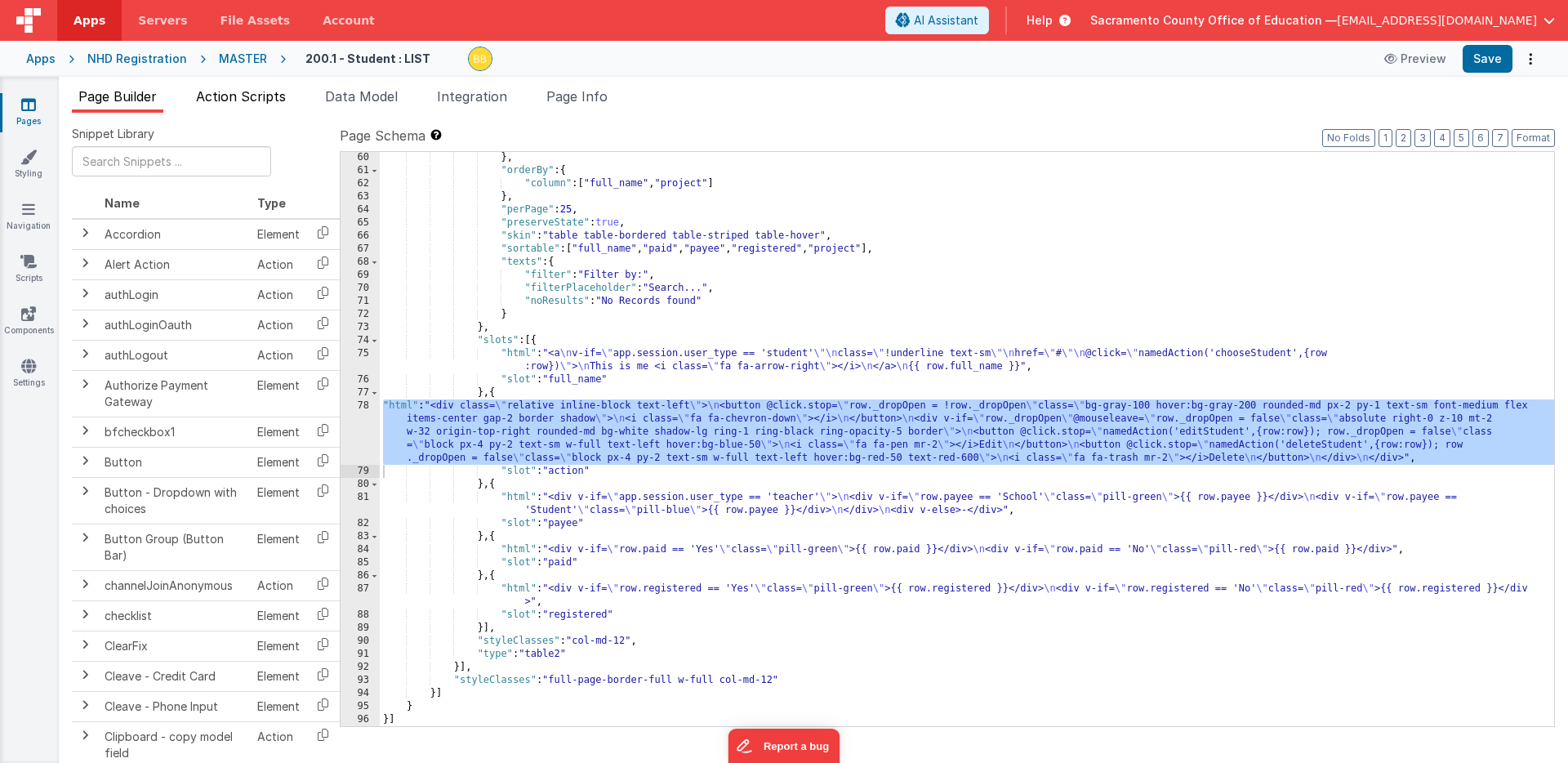
click at [261, 99] on span "Action Scripts" at bounding box center [241, 96] width 90 height 16
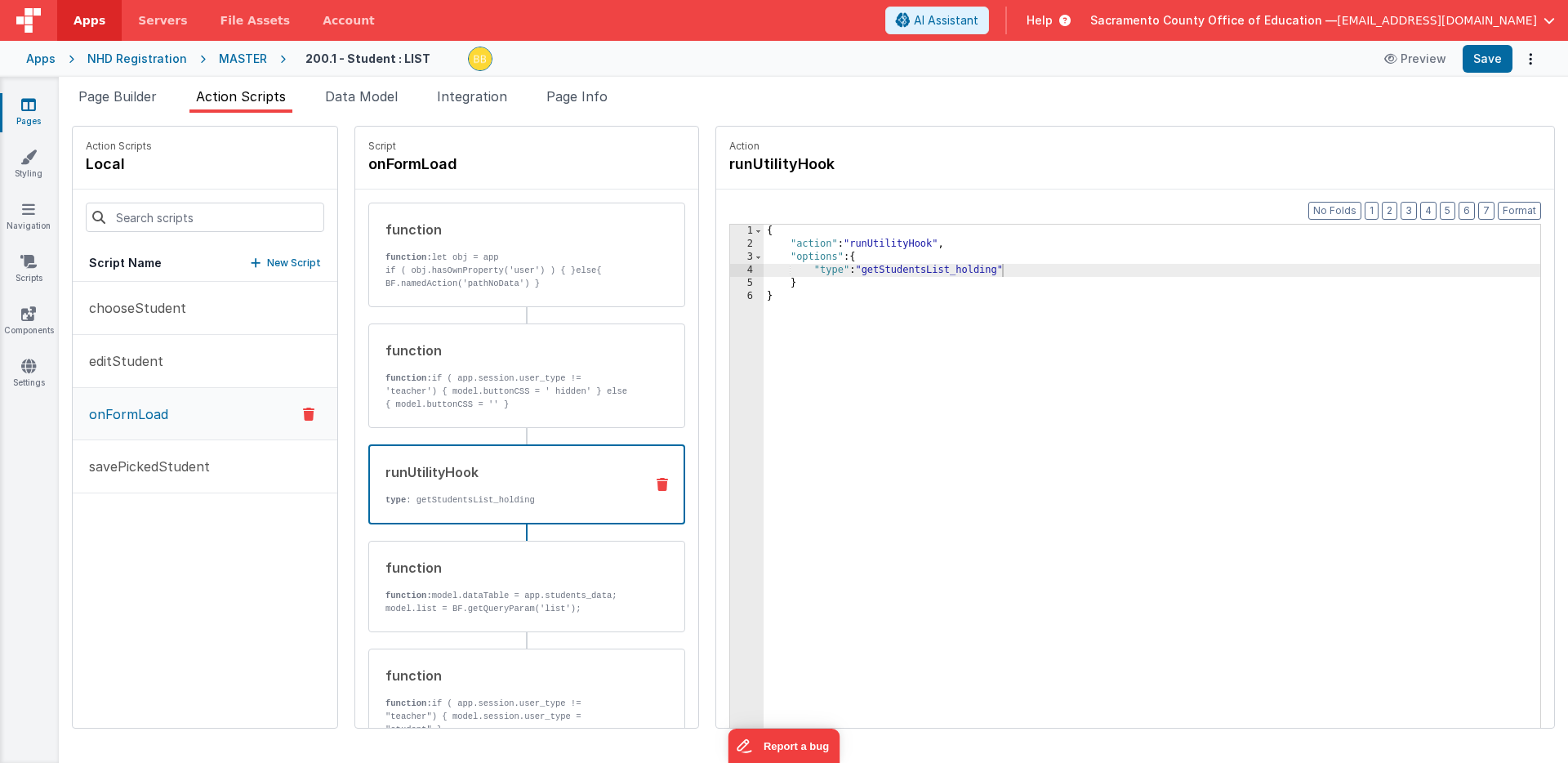
click at [955, 271] on div "{ "action" : "runUtilityHook" , "options" : { "type" : "getStudentsList_holding…" at bounding box center [1176, 514] width 825 height 580
click at [1488, 57] on button "Save" at bounding box center [1487, 58] width 50 height 28
click at [375, 93] on span "Data Model" at bounding box center [362, 96] width 73 height 16
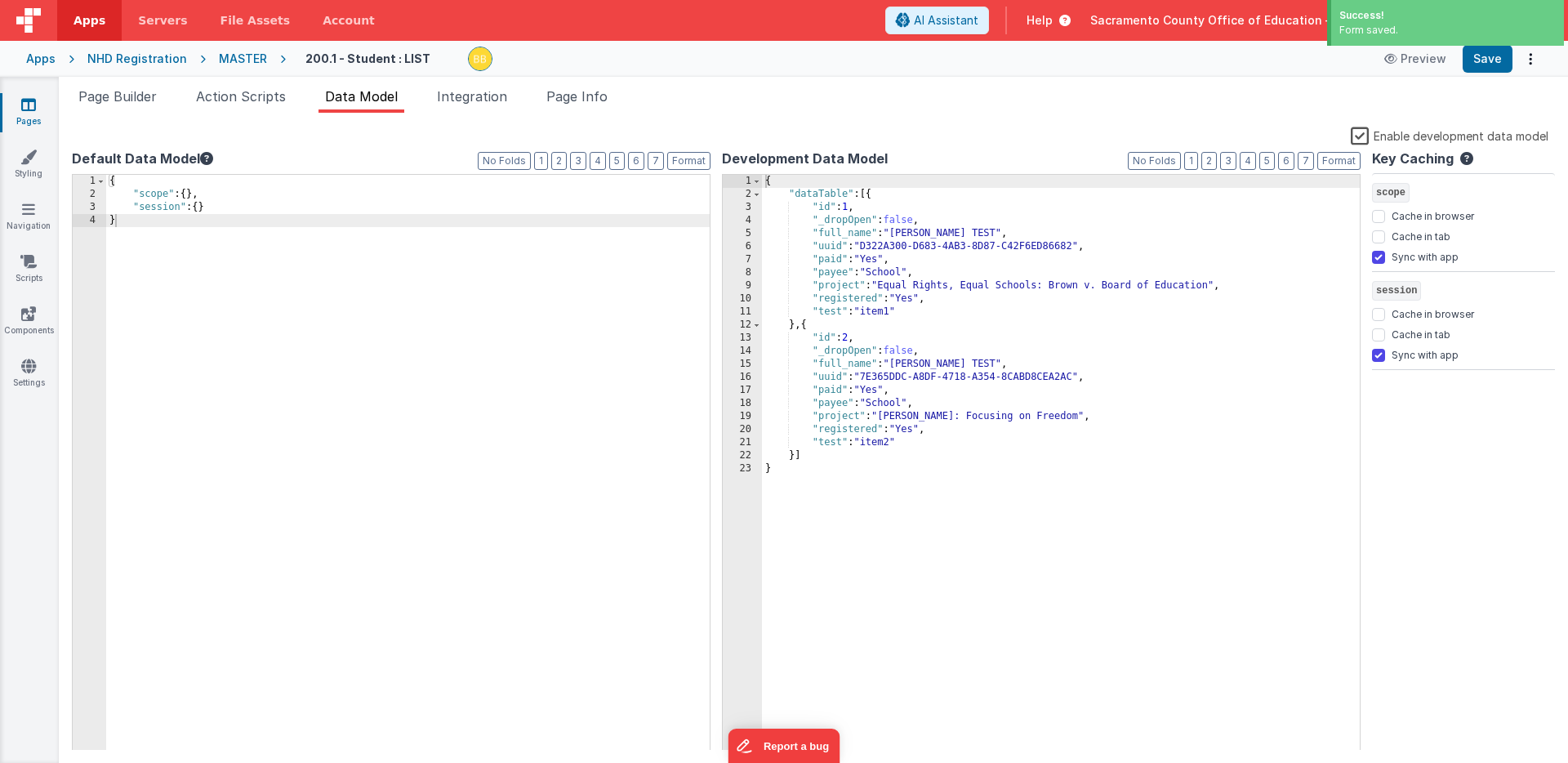
click at [1362, 134] on label "Enable development data model" at bounding box center [1450, 134] width 198 height 19
click at [0, 0] on input "Enable development data model" at bounding box center [0, 0] width 0 height 0
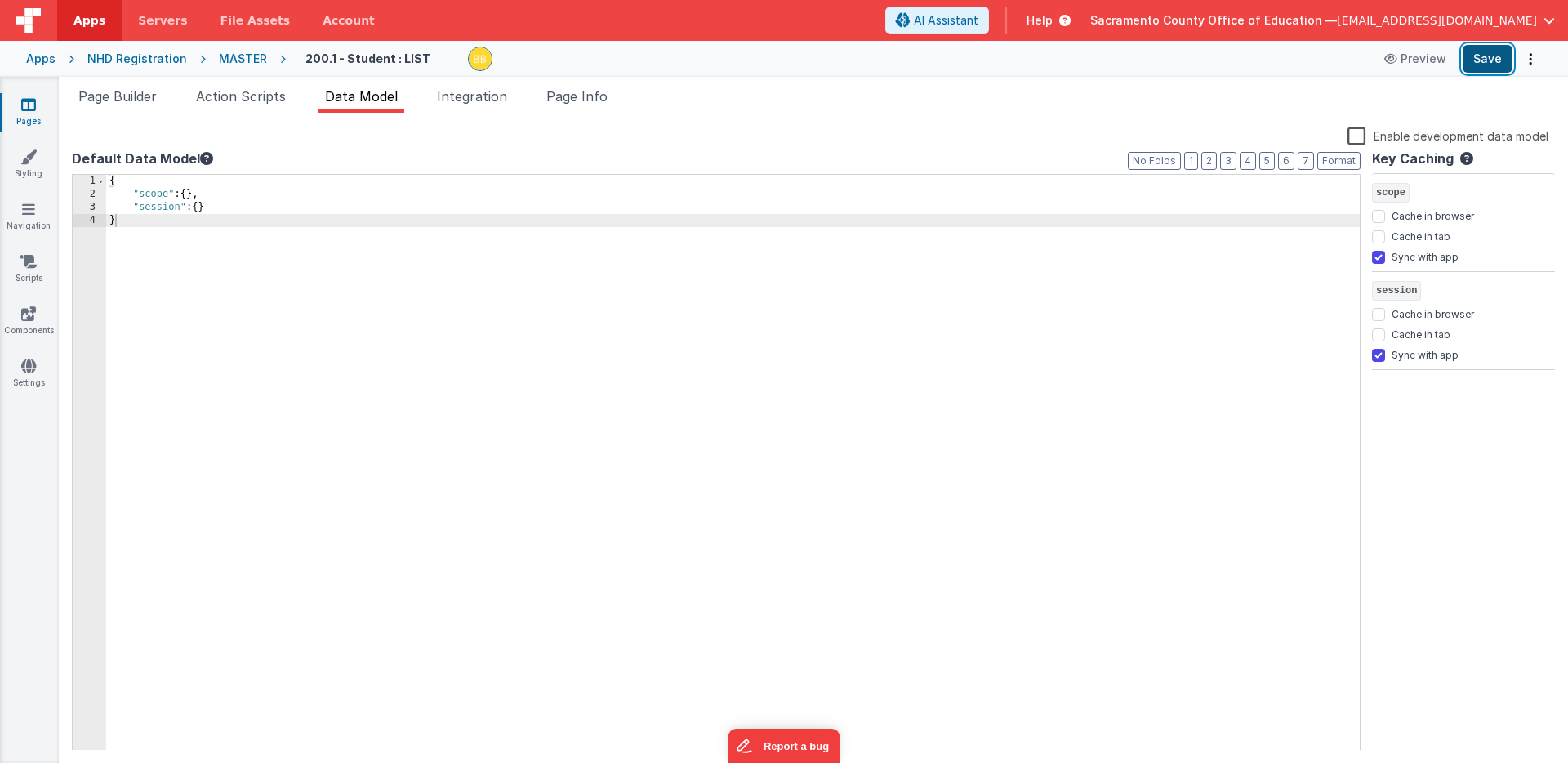
click at [1484, 53] on button "Save" at bounding box center [1487, 58] width 50 height 28
click at [137, 97] on span "Page Builder" at bounding box center [117, 96] width 78 height 16
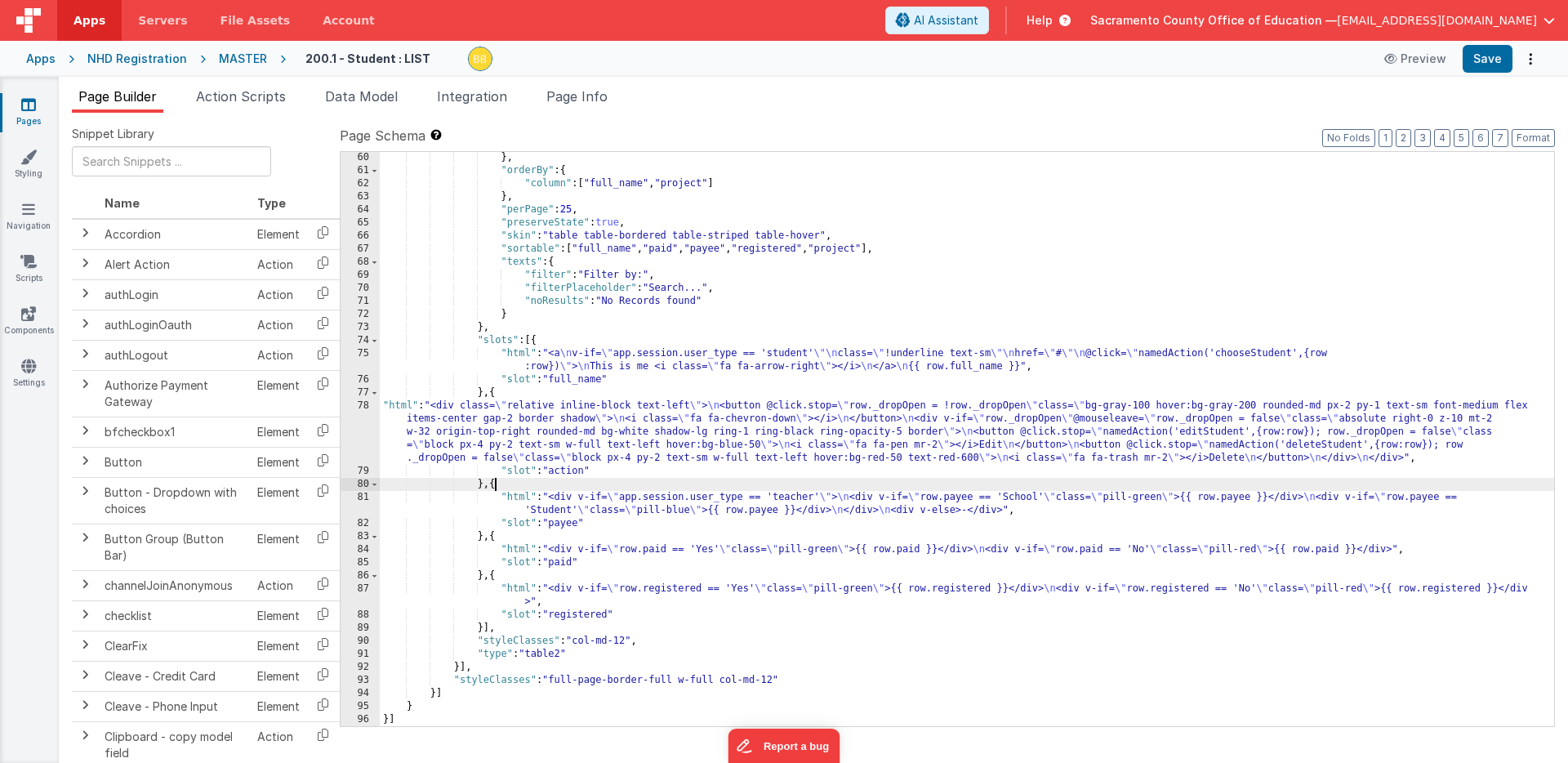
click at [494, 484] on div "} , "orderBy" : { "column" : [ "full_name" , "project" ] } , "perPage" : 25 , "…" at bounding box center [967, 451] width 1175 height 600
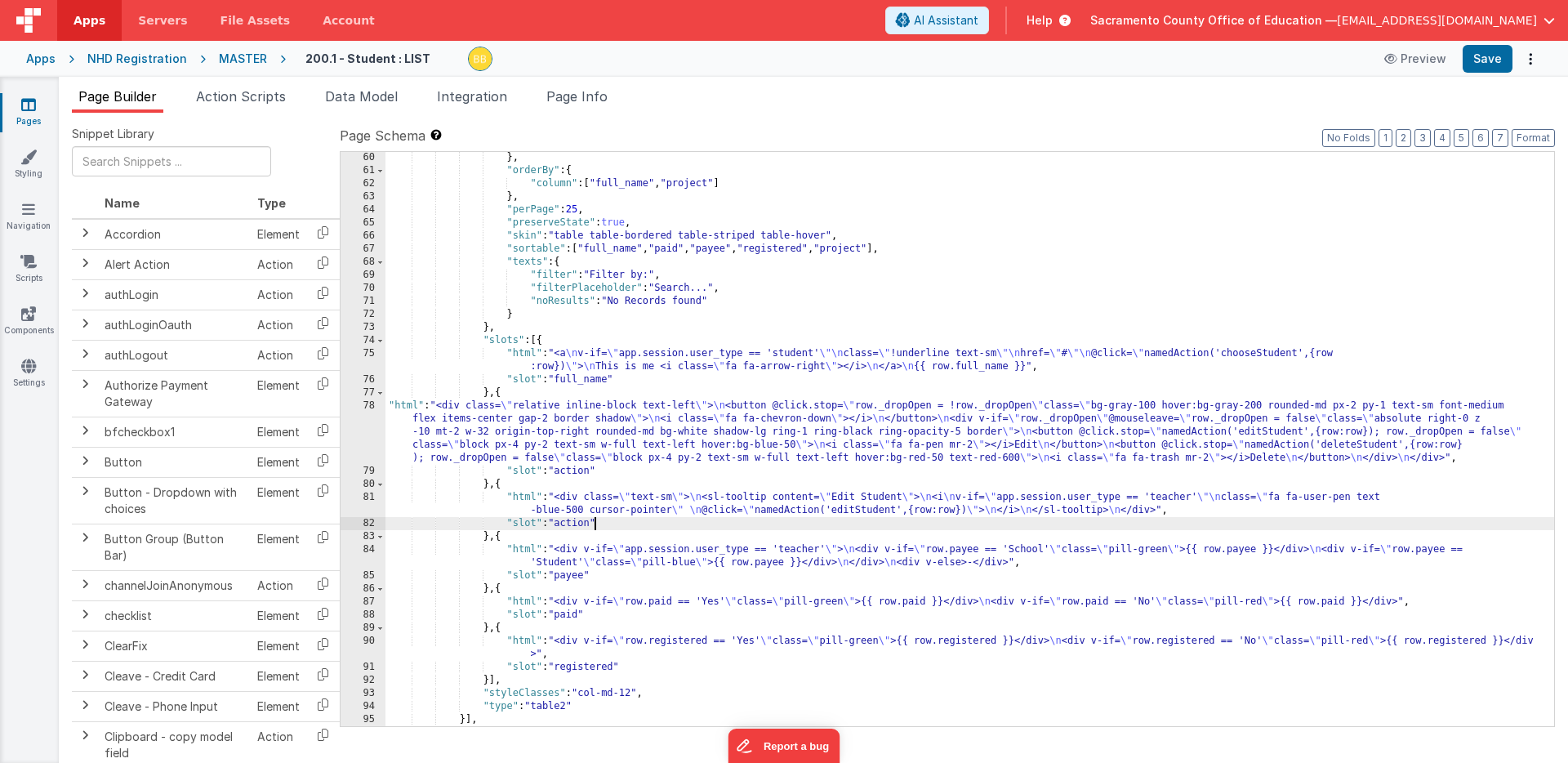
click at [595, 526] on div "} , "orderBy" : { "column" : [ "full_name" , "project" ] } , "perPage" : 25 , "…" at bounding box center [969, 451] width 1169 height 600
click at [278, 97] on span "Action Scripts" at bounding box center [241, 96] width 90 height 16
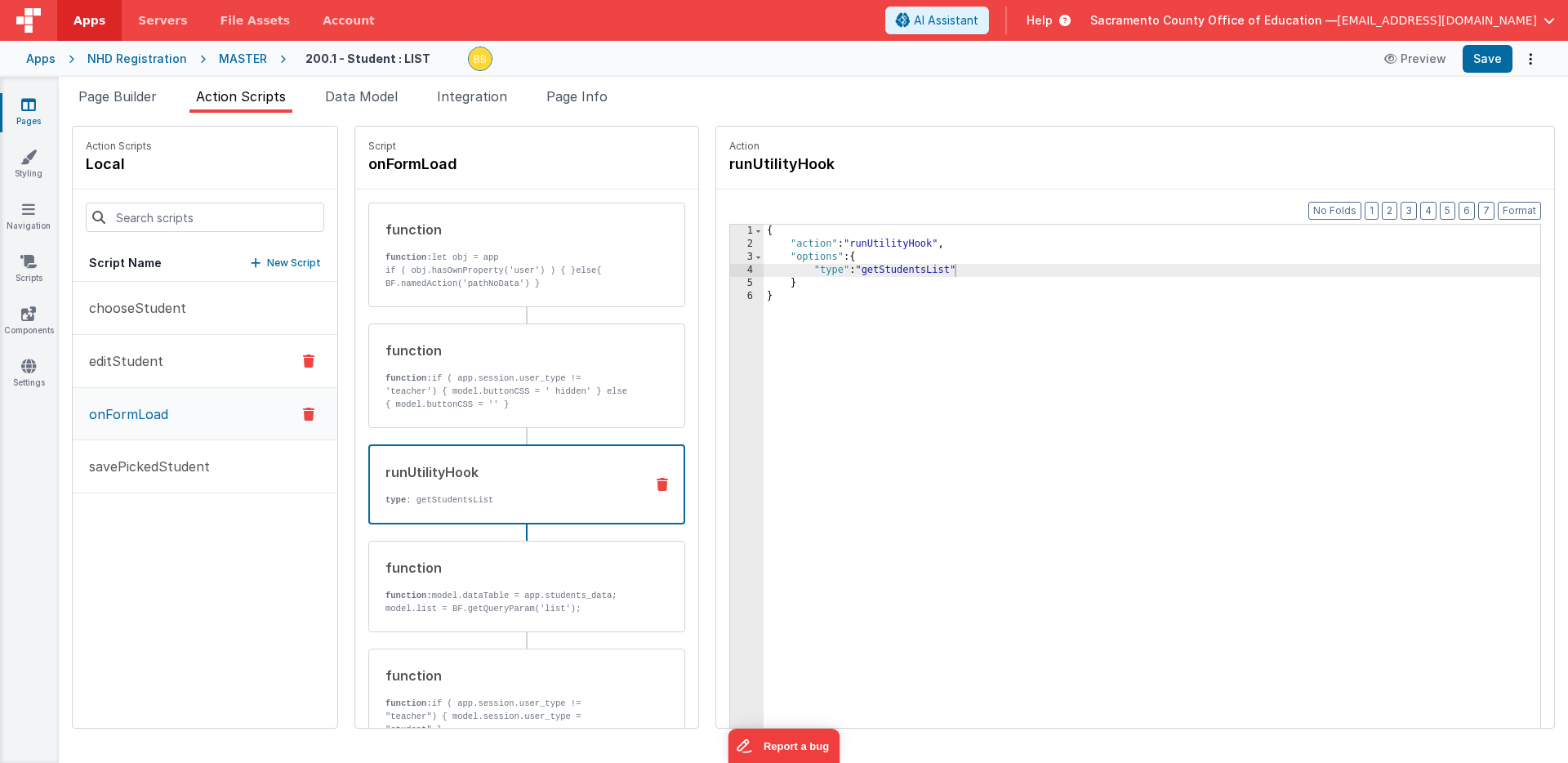
click at [131, 361] on p "editStudent" at bounding box center [121, 362] width 84 height 20
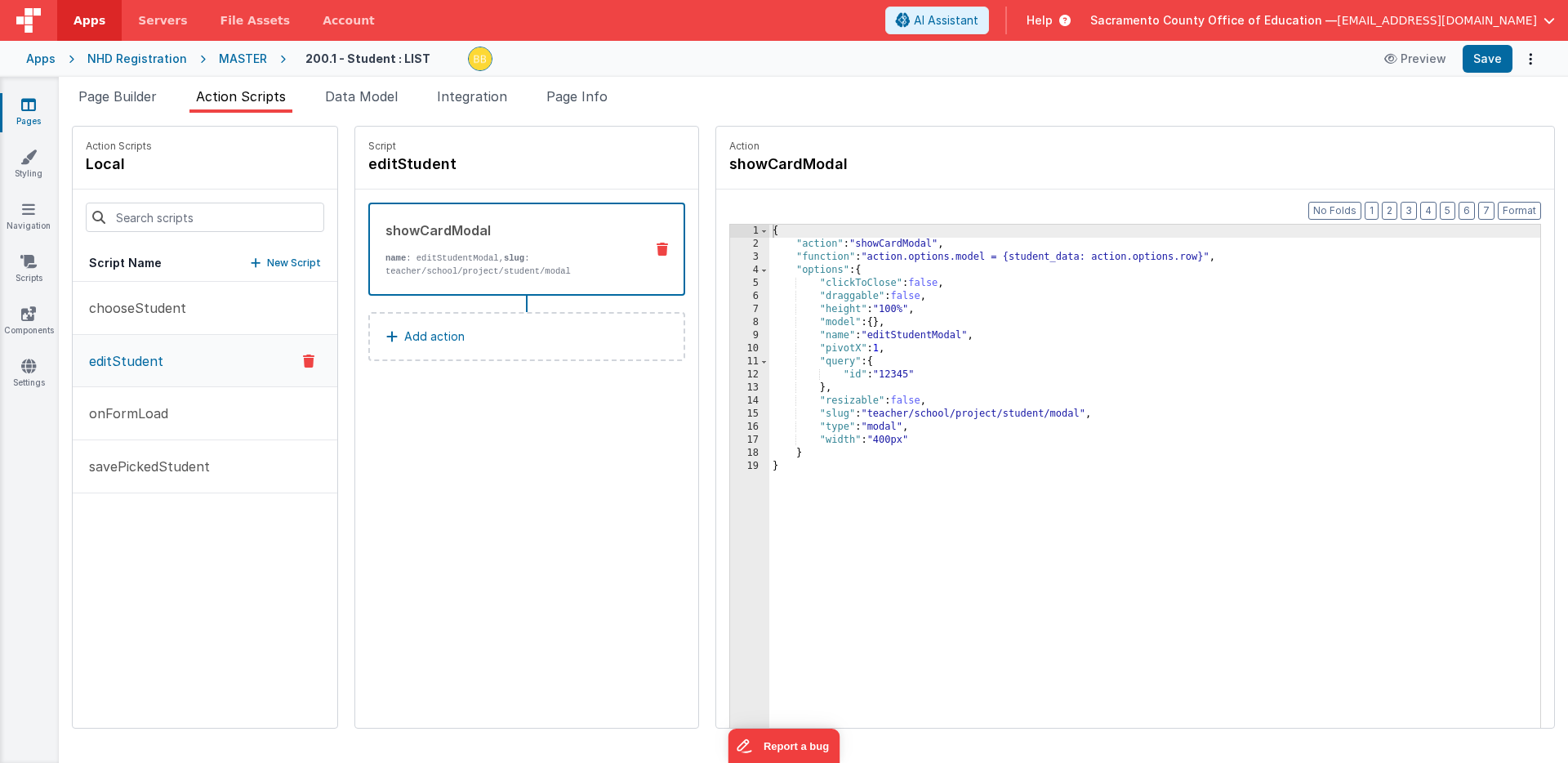
click at [267, 263] on p "New Script" at bounding box center [293, 263] width 54 height 16
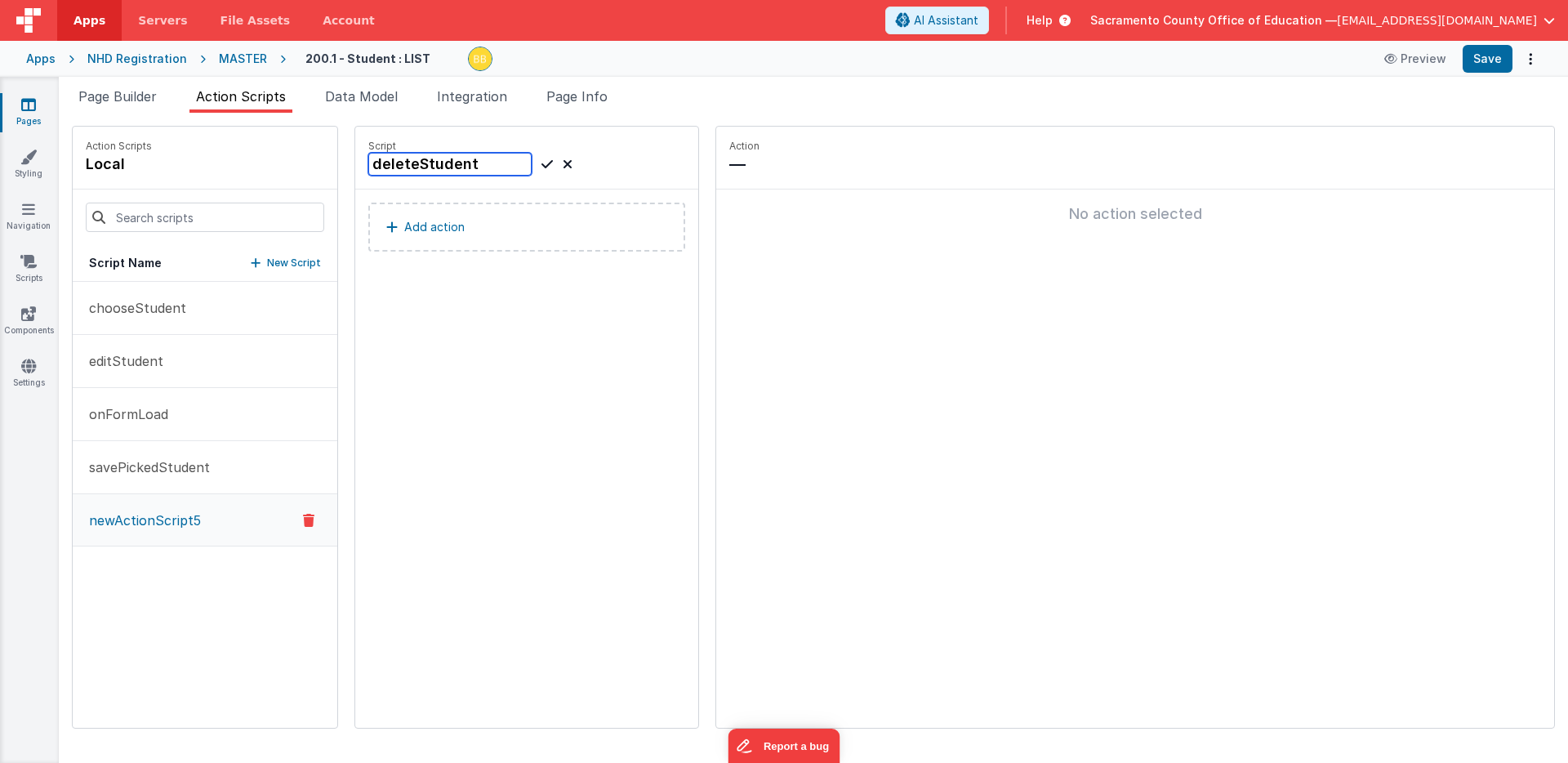
type input "deleteStudent"
click at [541, 163] on icon at bounding box center [547, 164] width 12 height 20
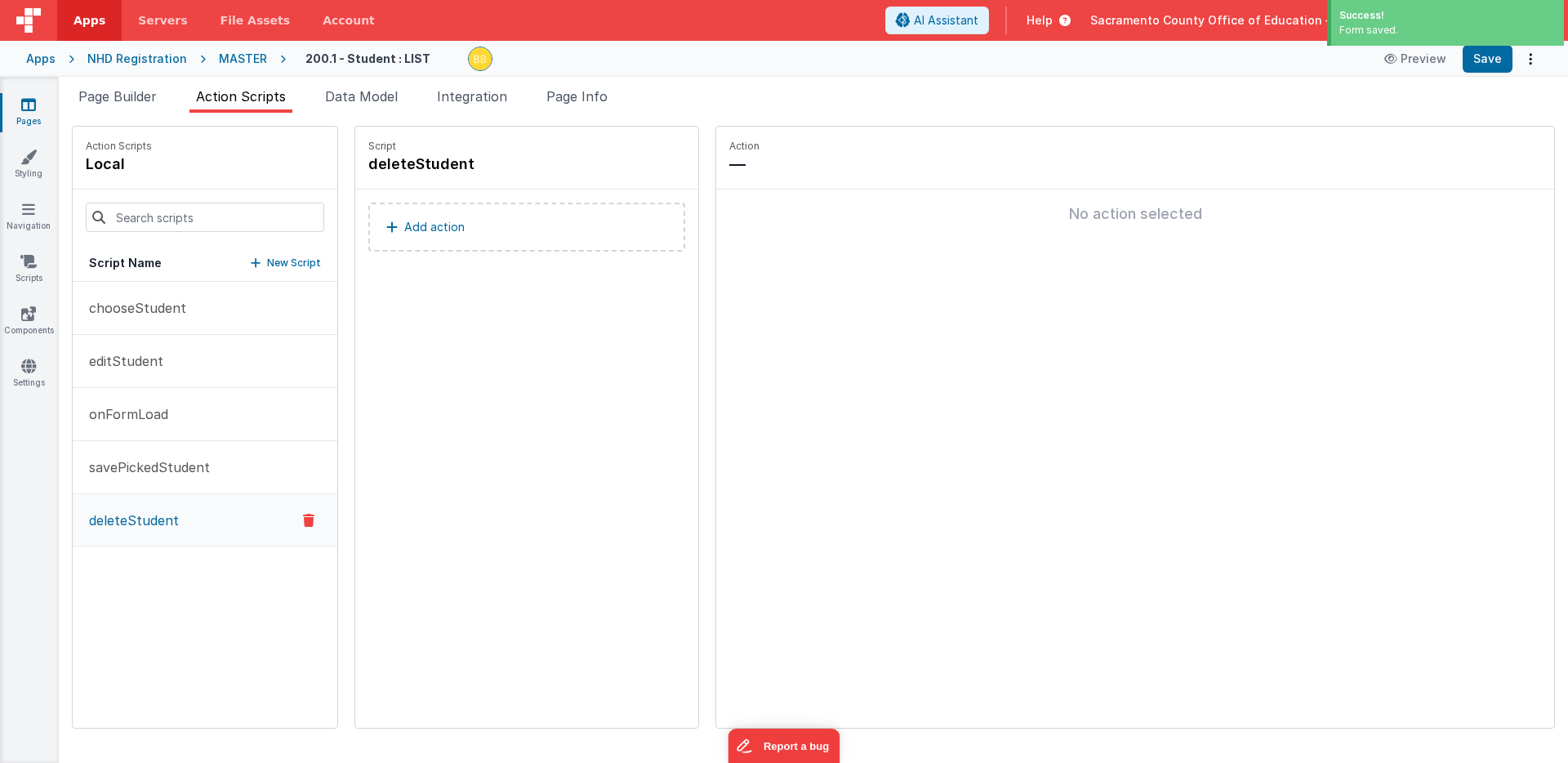
click at [419, 227] on button "Add action" at bounding box center [526, 227] width 317 height 49
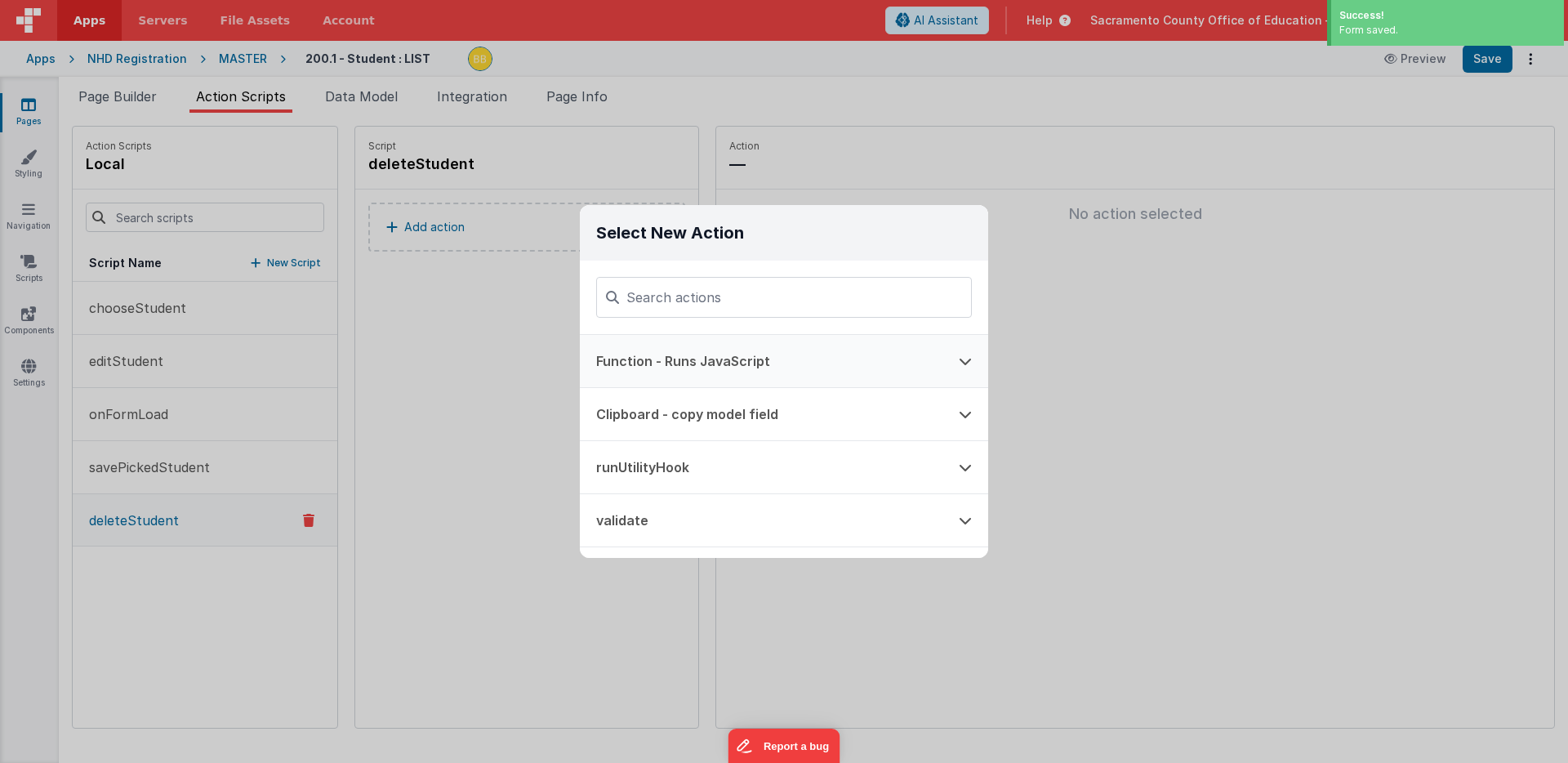
click at [651, 359] on button "Function - Runs JavaScript" at bounding box center [760, 362] width 362 height 53
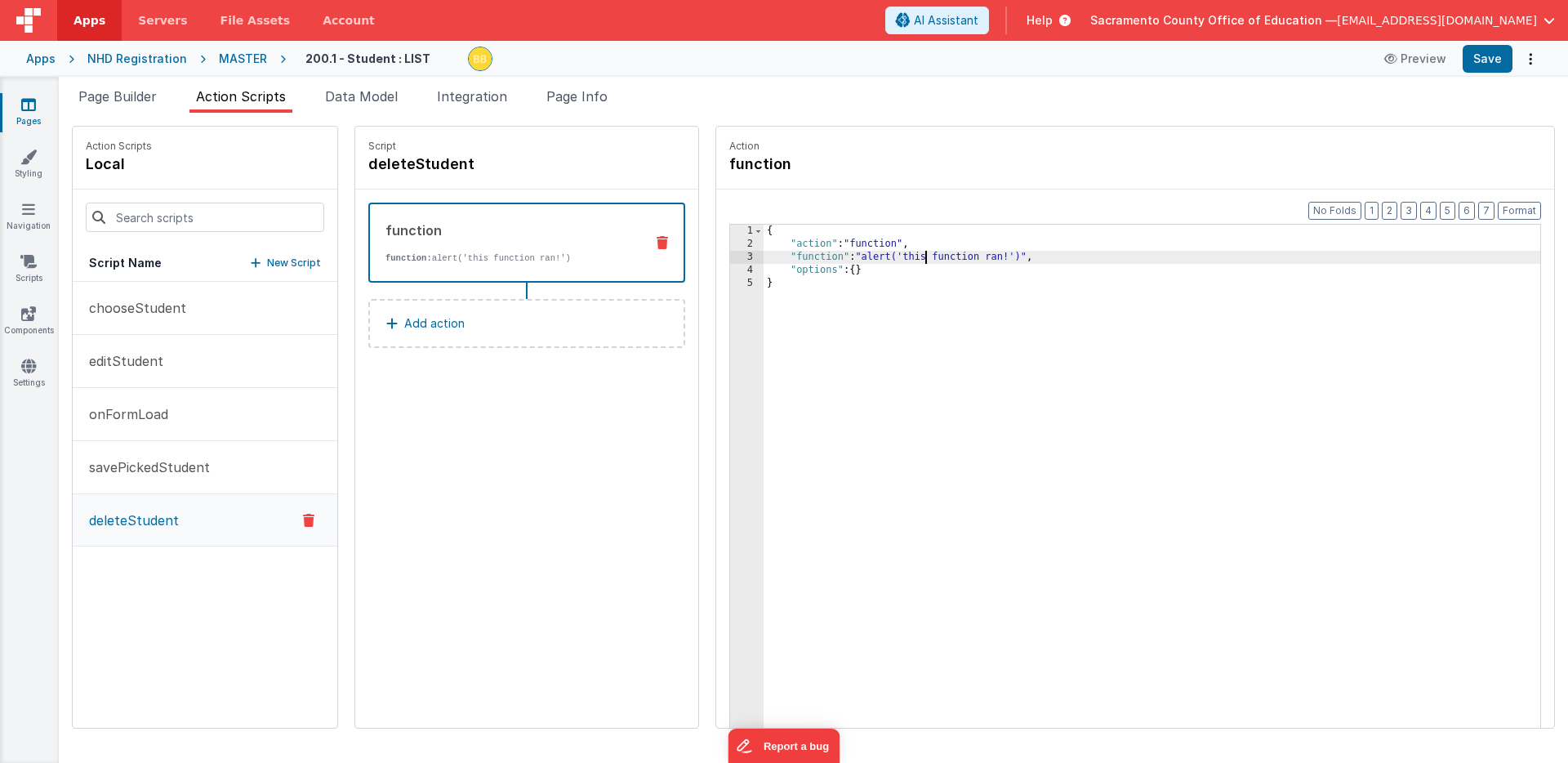
click at [878, 258] on div "{ "action" : "function" , "function" : "alert('this function ran!')" , "options…" at bounding box center [1176, 514] width 825 height 580
drag, startPoint x: 878, startPoint y: 258, endPoint x: 950, endPoint y: 260, distance: 72.0
click at [950, 260] on div "{ "action" : "function" , "function" : "alert('this function ran!')" , "options…" at bounding box center [1176, 514] width 825 height 580
click at [126, 94] on span "Page Builder" at bounding box center [117, 96] width 78 height 16
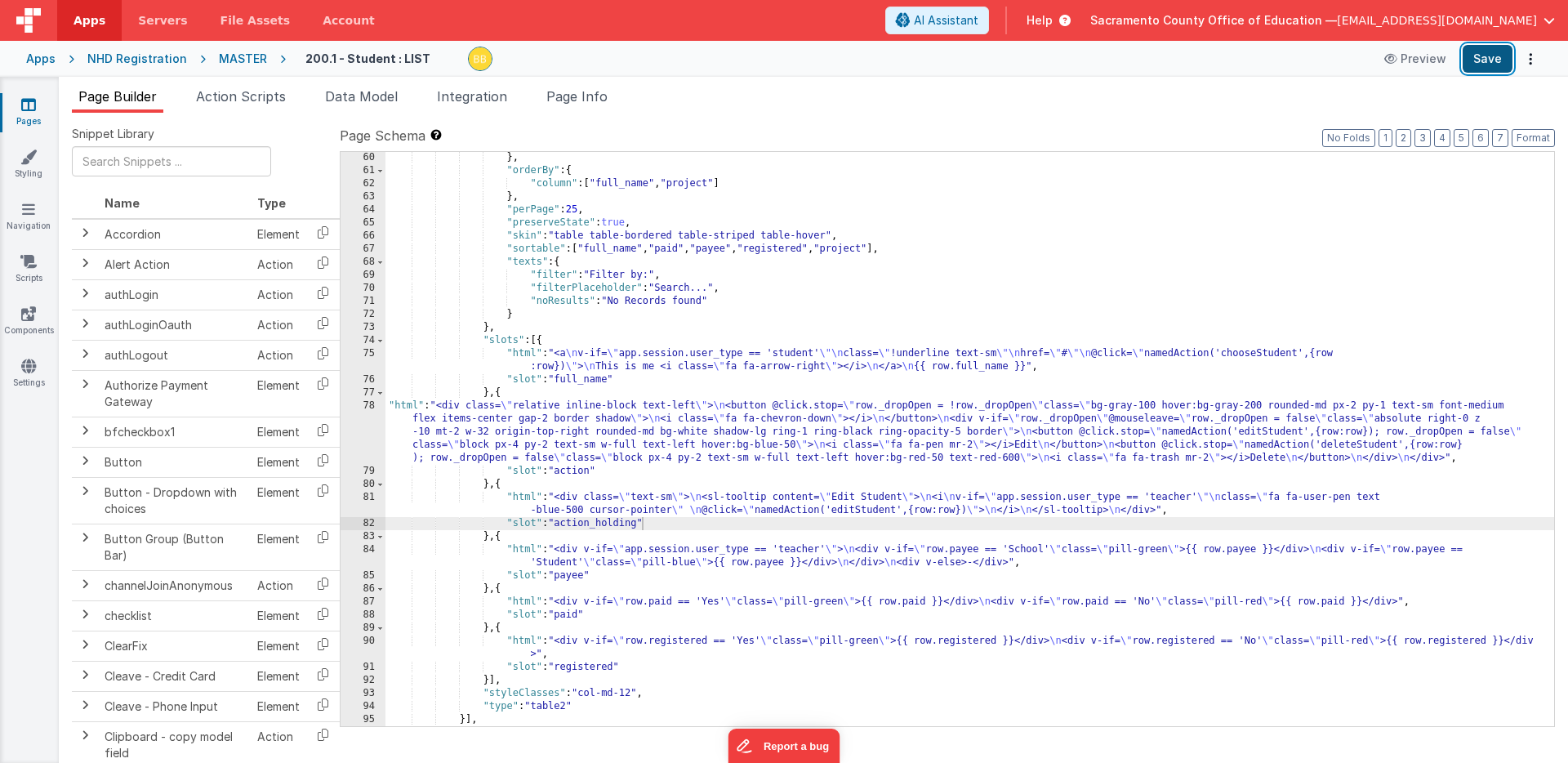
click at [1488, 61] on button "Save" at bounding box center [1487, 58] width 50 height 28
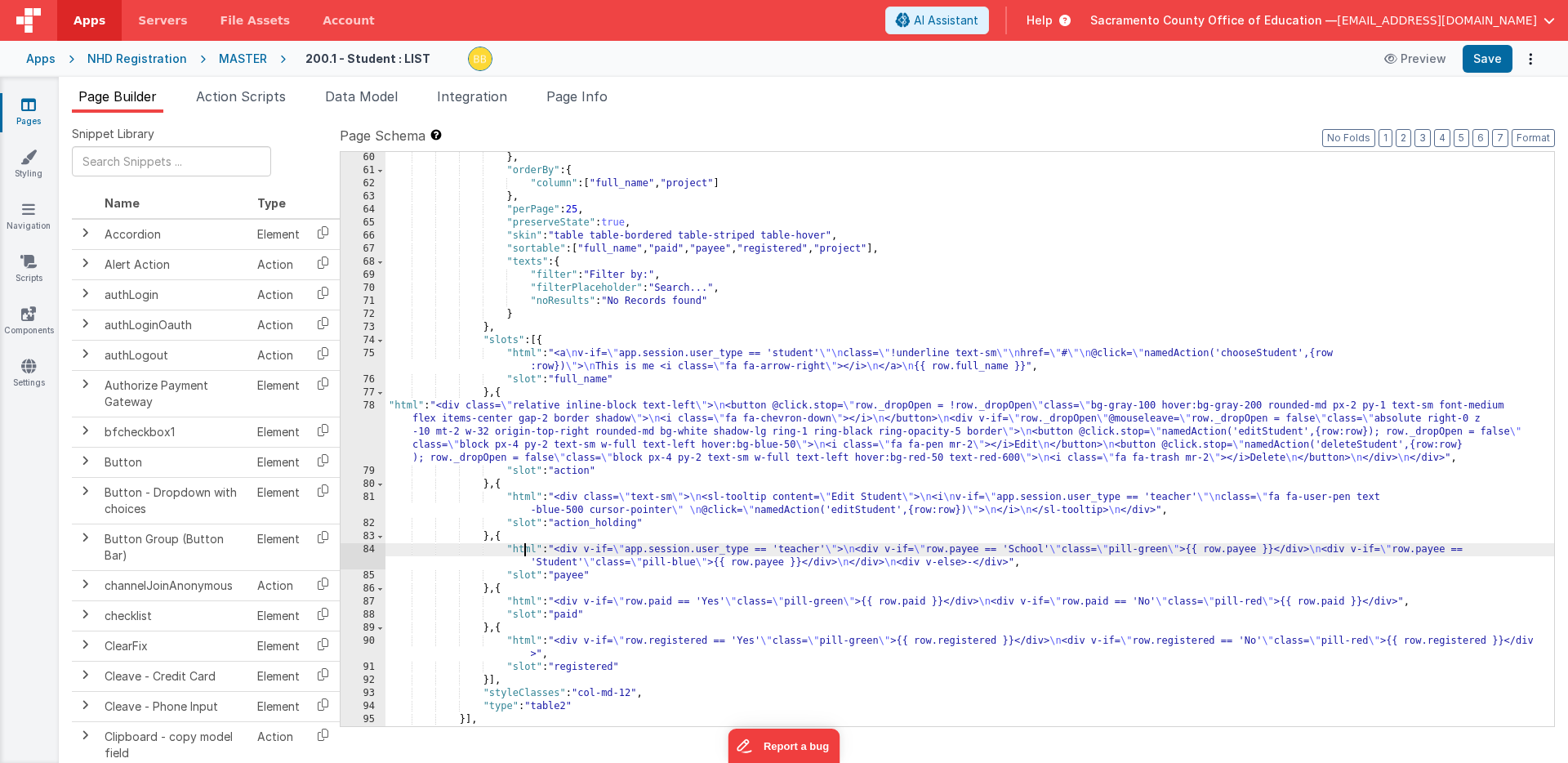
click at [526, 553] on div "} , "orderBy" : { "column" : [ "full_name" , "project" ] } , "perPage" : 25 , "…" at bounding box center [969, 451] width 1169 height 600
click at [366, 545] on div "84" at bounding box center [362, 556] width 45 height 26
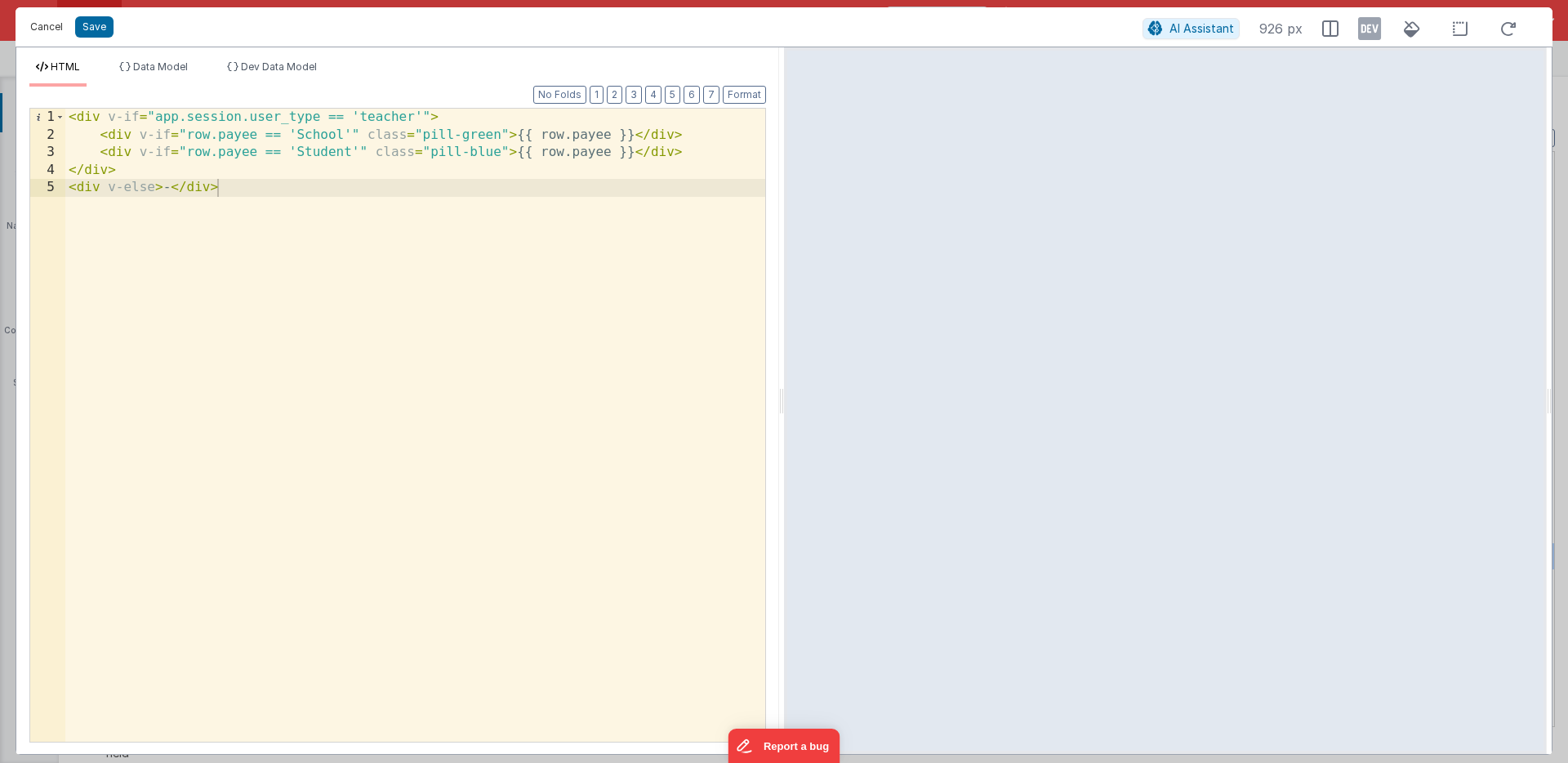
click at [53, 26] on button "Cancel" at bounding box center [46, 26] width 49 height 23
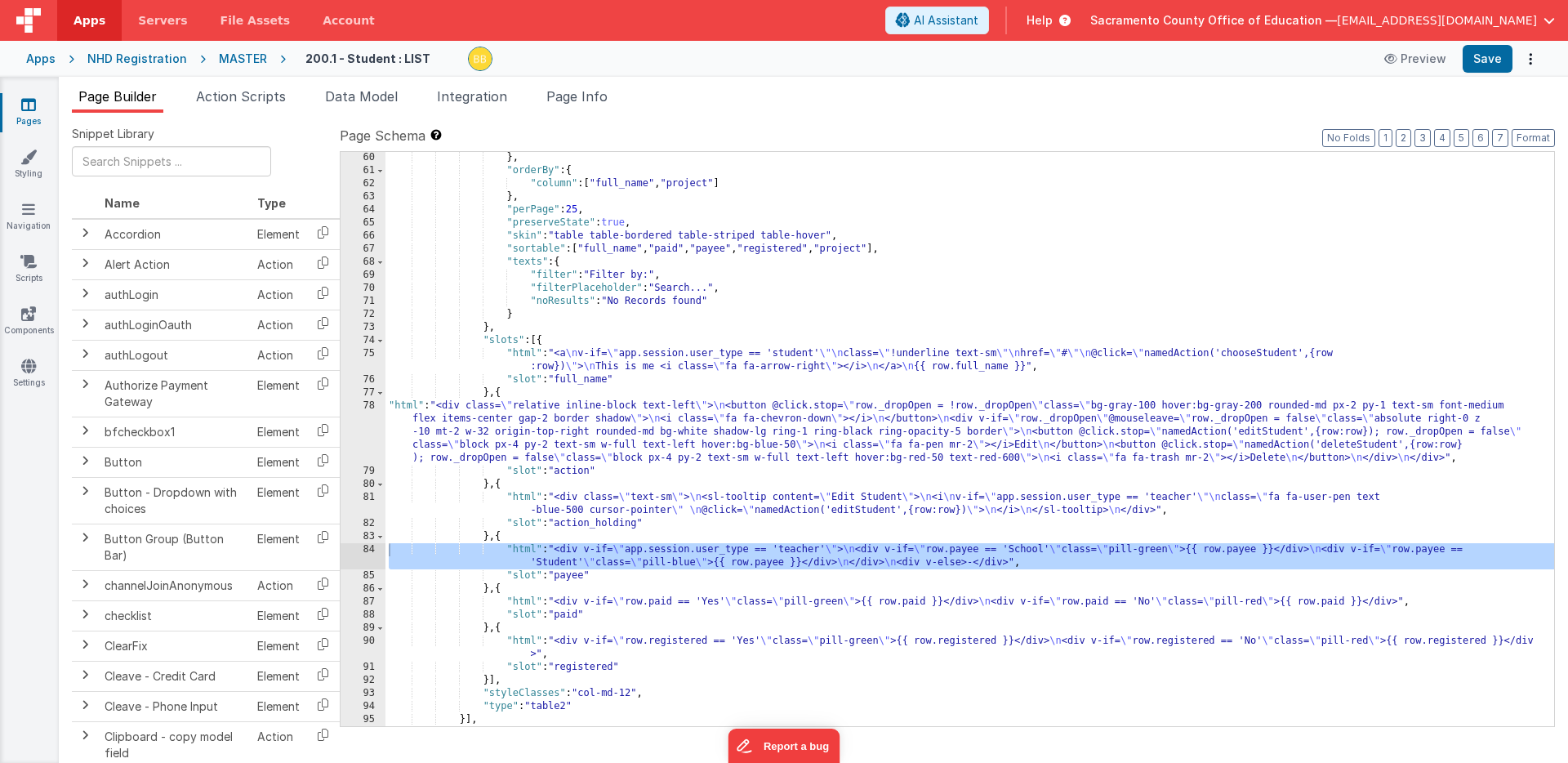
click at [521, 502] on div "} , "orderBy" : { "column" : [ "full_name" , "project" ] } , "perPage" : 25 , "…" at bounding box center [969, 451] width 1169 height 600
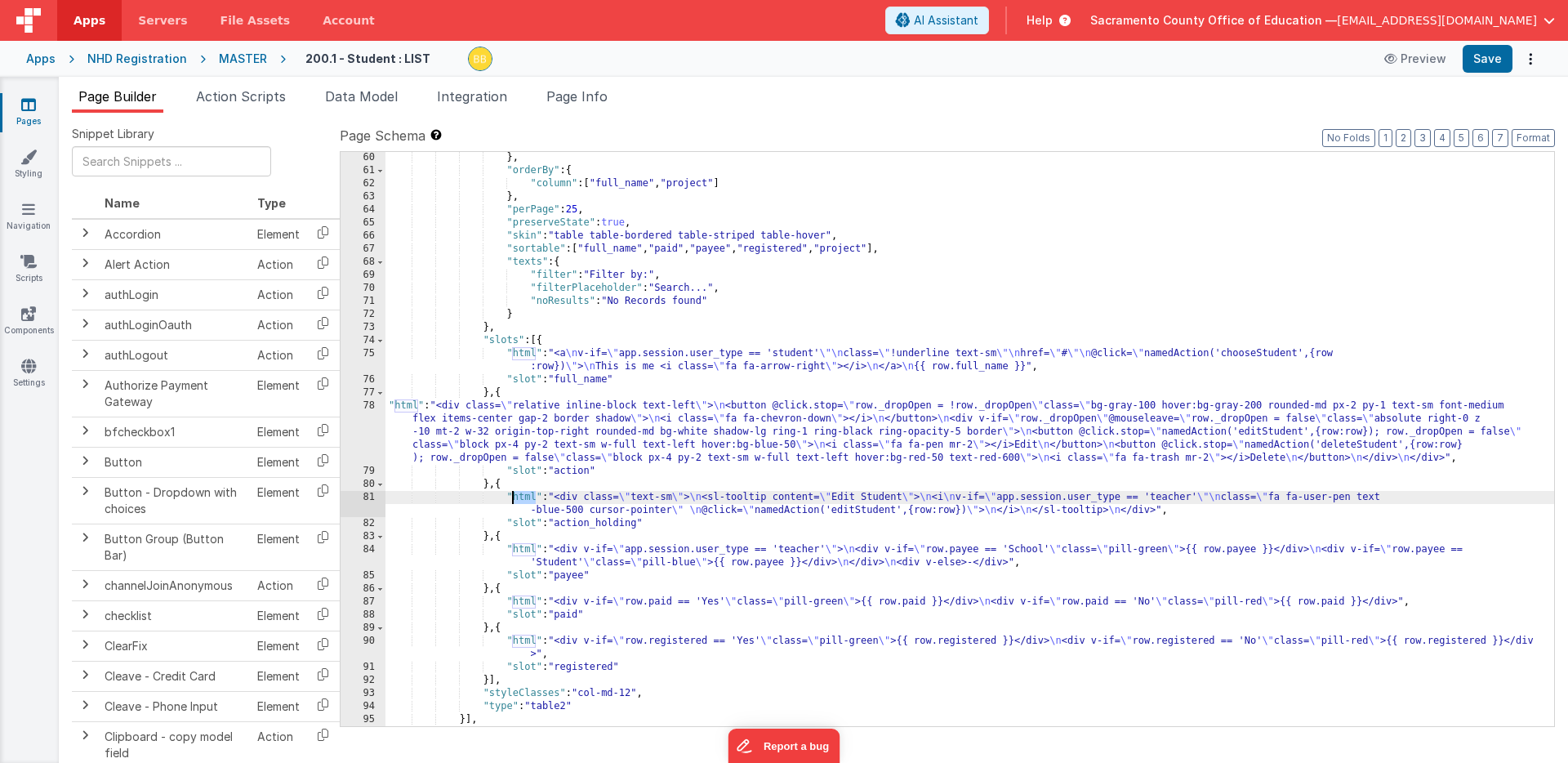
click at [521, 502] on div "} , "orderBy" : { "column" : [ "full_name" , "project" ] } , "perPage" : 25 , "…" at bounding box center [969, 451] width 1169 height 600
click at [372, 498] on div "81" at bounding box center [362, 503] width 45 height 26
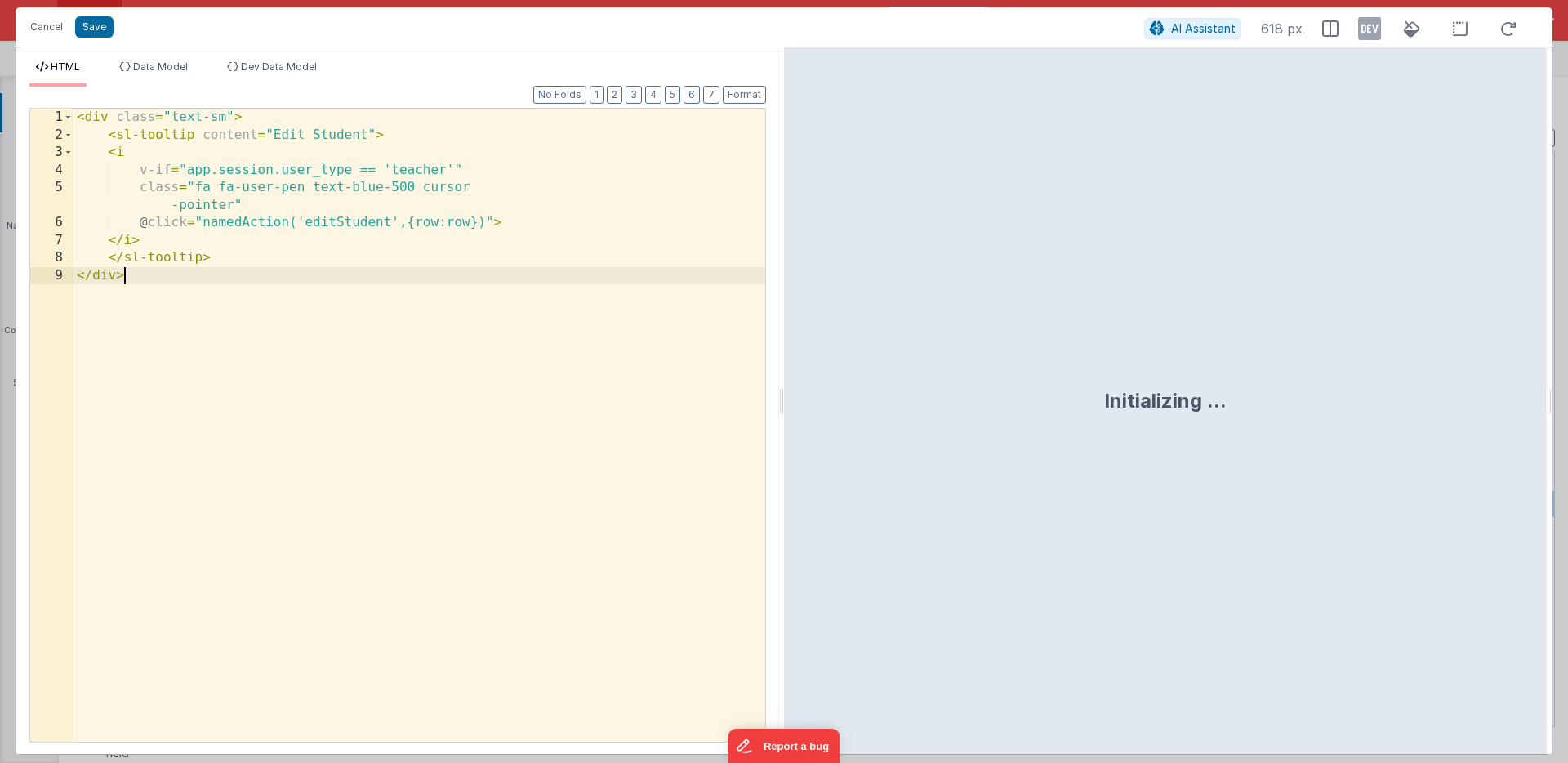
click at [372, 498] on div "< div class = "text-sm" > < sl-tooltip content = "Edit Student" > < i v-if = "a…" at bounding box center [419, 442] width 691 height 668
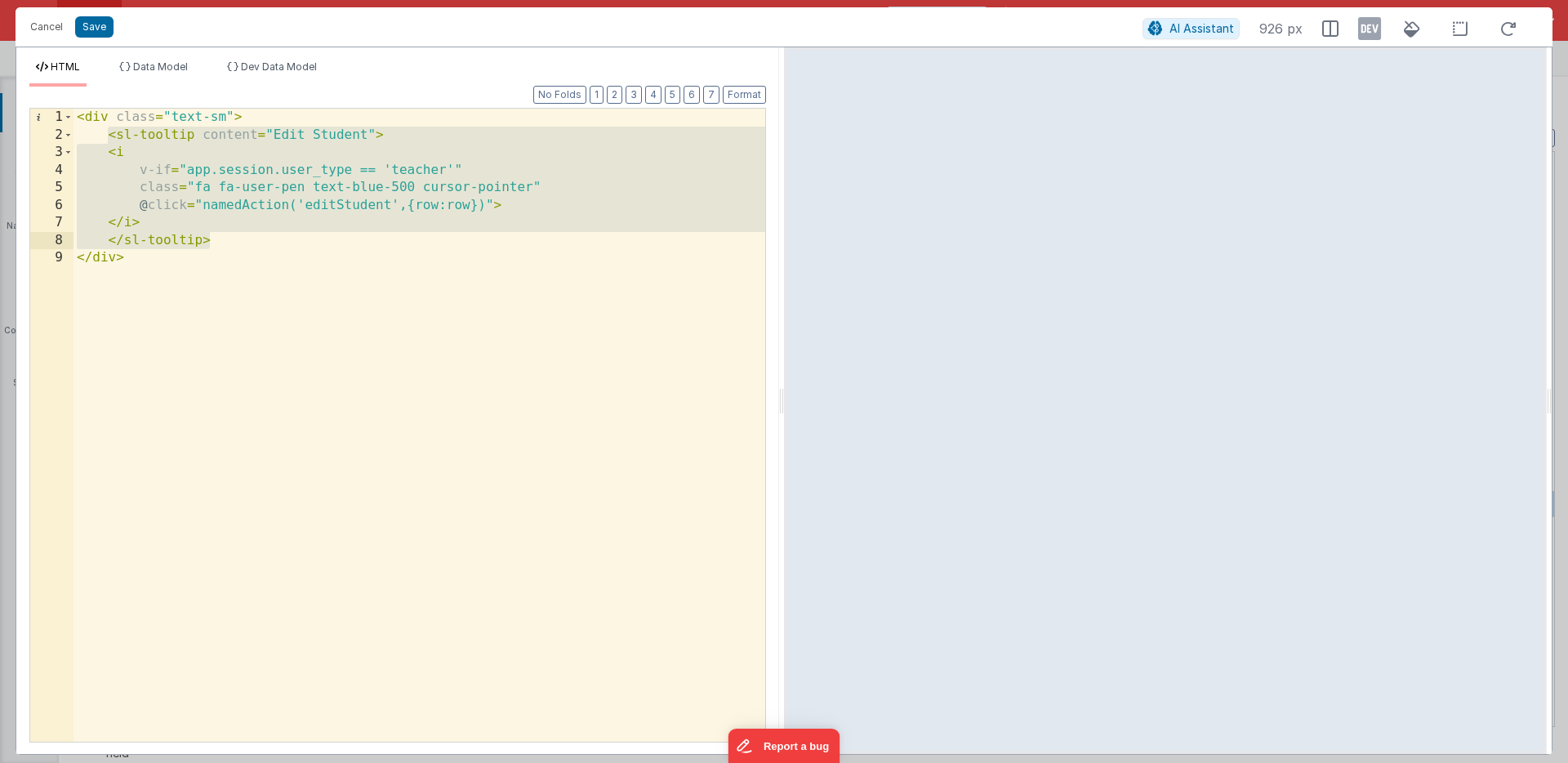
drag, startPoint x: 108, startPoint y: 136, endPoint x: 212, endPoint y: 234, distance: 142.9
click at [212, 234] on div "< div class = "text-sm" > < sl-tooltip content = "Edit Student" > < i v-if = "a…" at bounding box center [419, 442] width 691 height 668
click at [214, 243] on div "< div class = "text-sm" > < sl-tooltip content = "Edit Student" > < i v-if = "a…" at bounding box center [419, 425] width 691 height 633
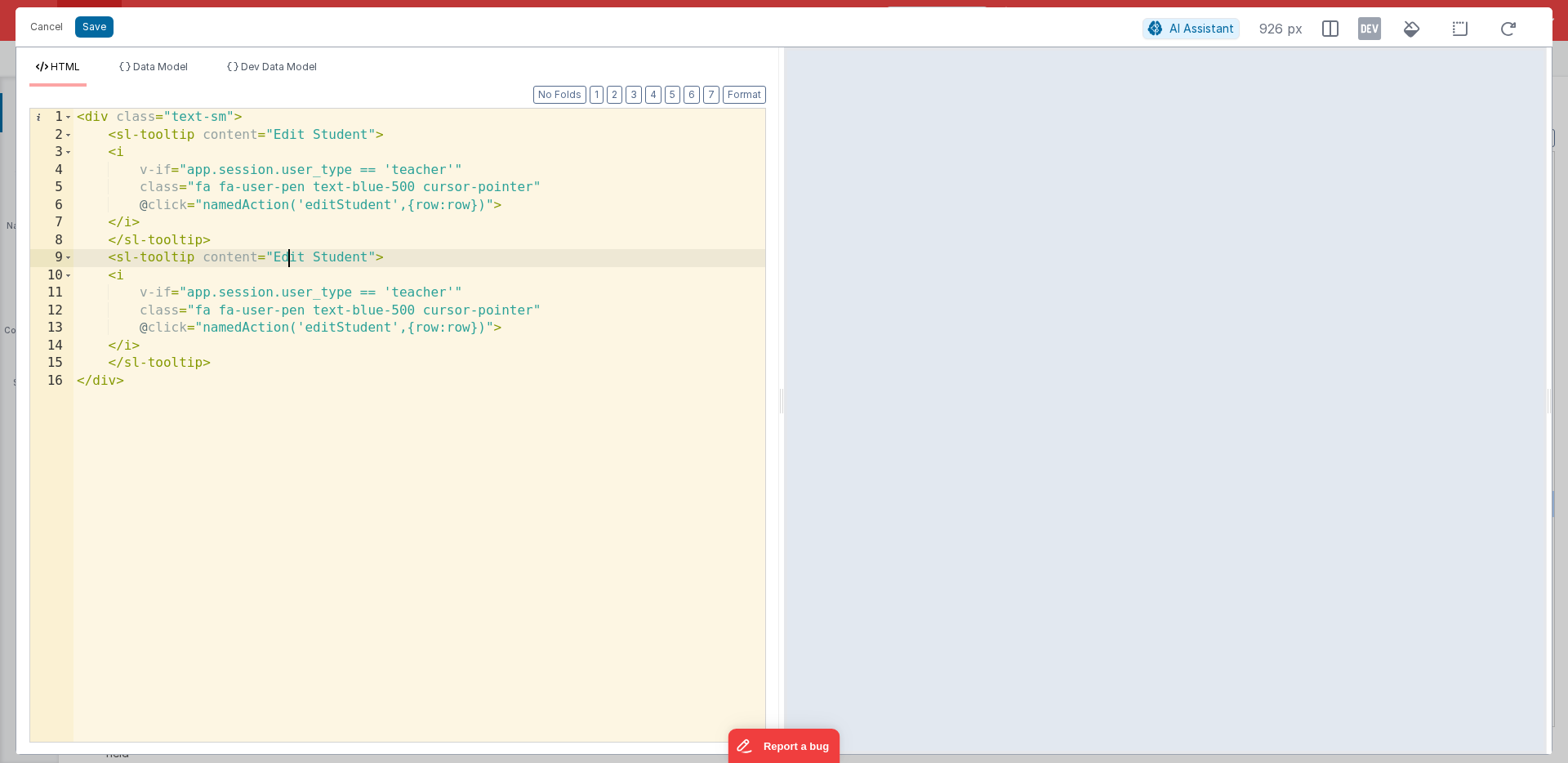
click at [290, 259] on div "< div class = "text-sm" > < sl-tooltip content = "Edit Student" > < i v-if = "a…" at bounding box center [419, 442] width 691 height 668
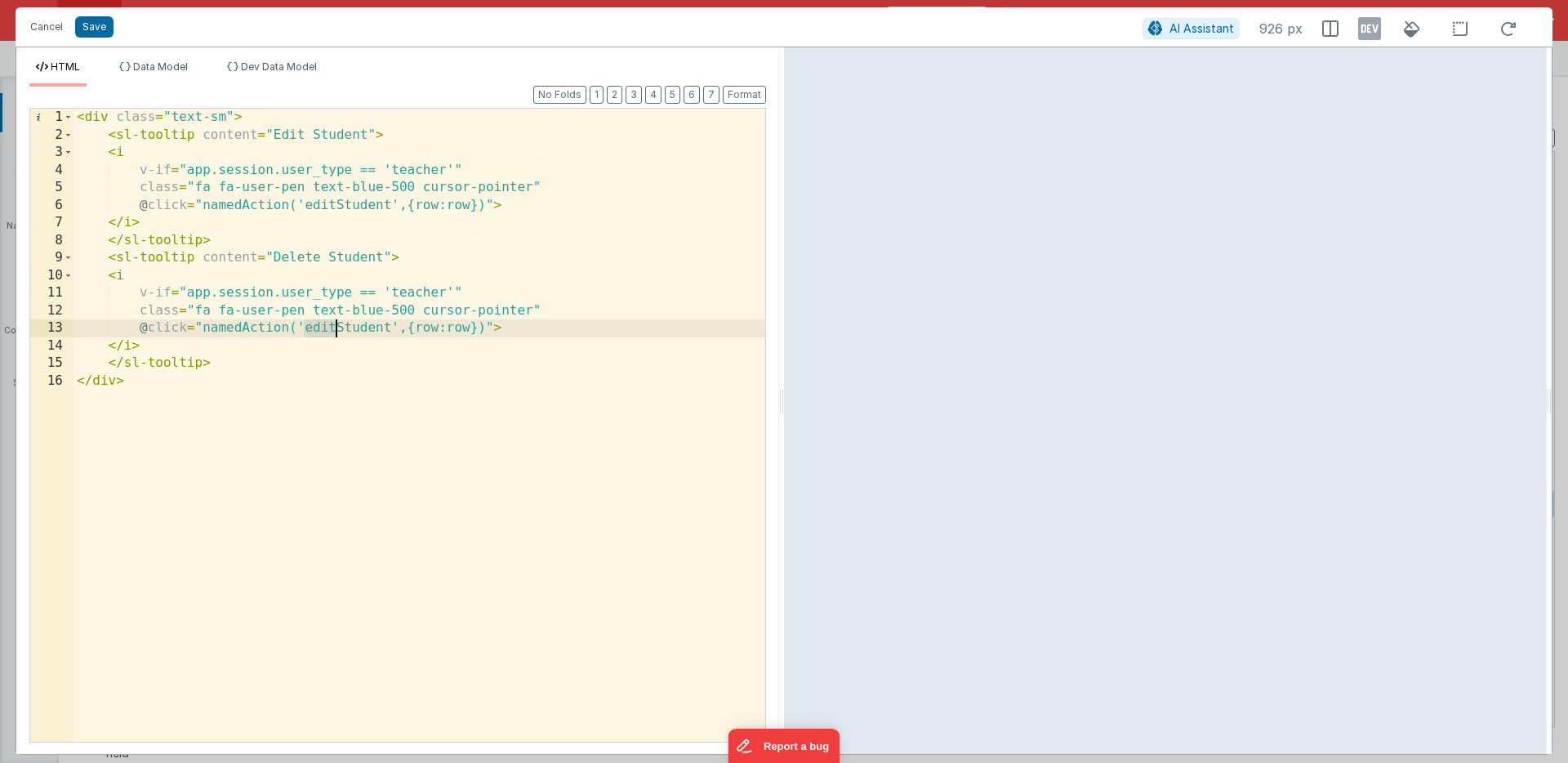
drag, startPoint x: 307, startPoint y: 328, endPoint x: 334, endPoint y: 332, distance: 27.3
click at [334, 332] on div "< div class = "text-sm" > < sl-tooltip content = "Edit Student" > < i v-if = "a…" at bounding box center [419, 442] width 691 height 668
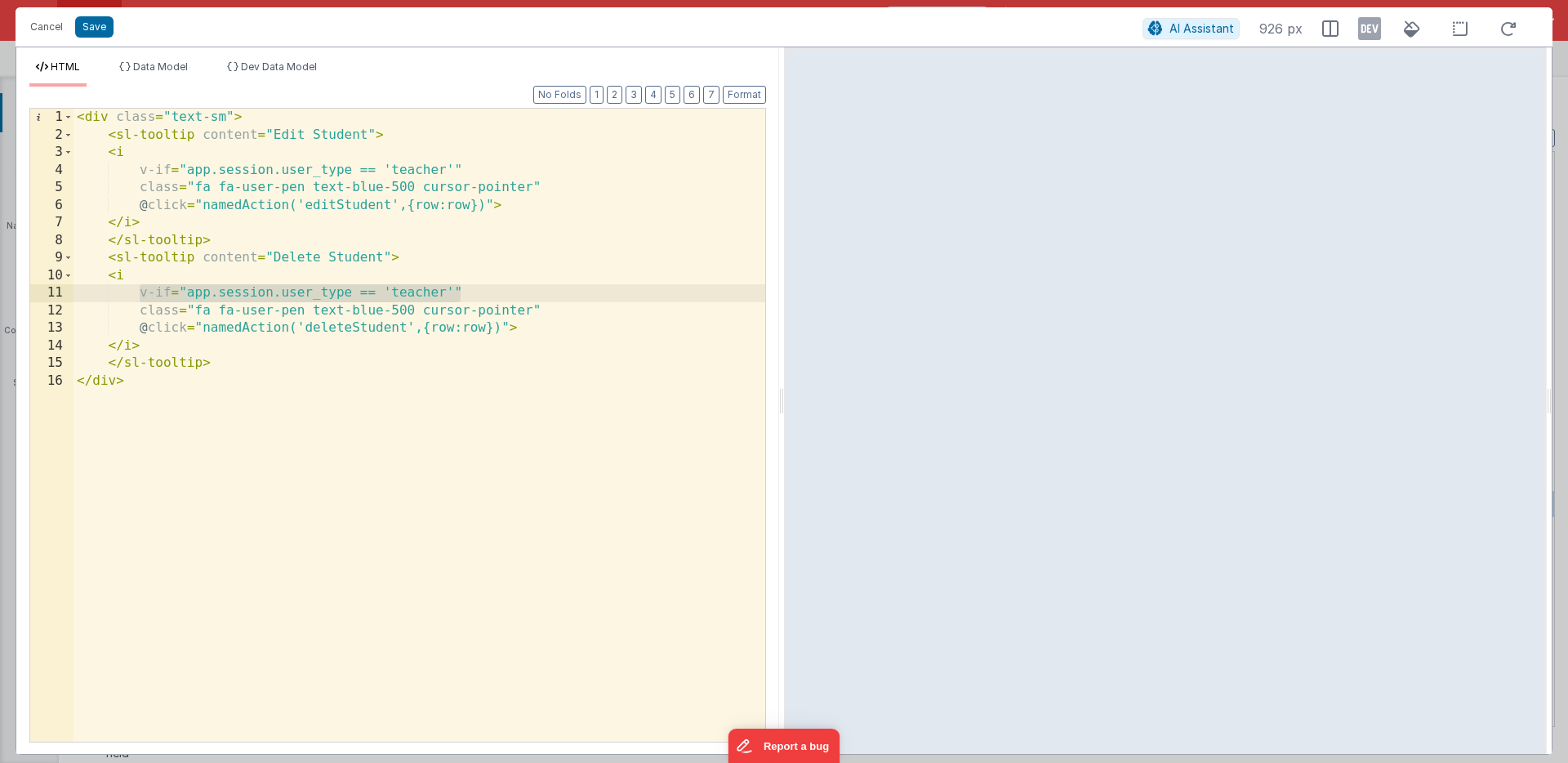
drag, startPoint x: 142, startPoint y: 293, endPoint x: 463, endPoint y: 295, distance: 321.0
click at [463, 295] on div "< div class = "text-sm" > < sl-tooltip content = "Edit Student" > < i v-if = "a…" at bounding box center [419, 442] width 691 height 668
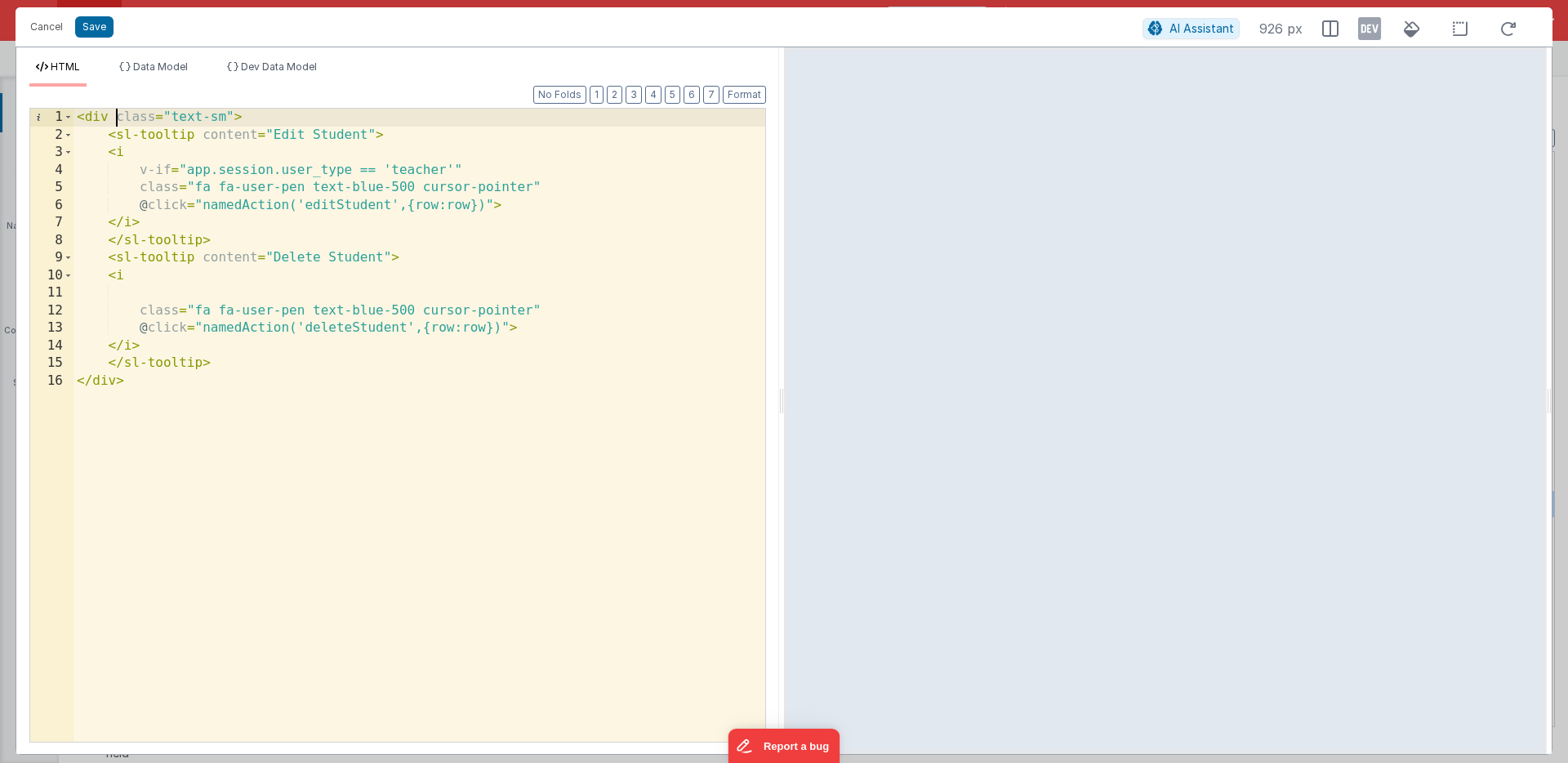
click at [115, 119] on div "< div class = "text-sm" > < sl-tooltip content = "Edit Student" > < i v-if = "a…" at bounding box center [419, 442] width 691 height 668
paste textarea
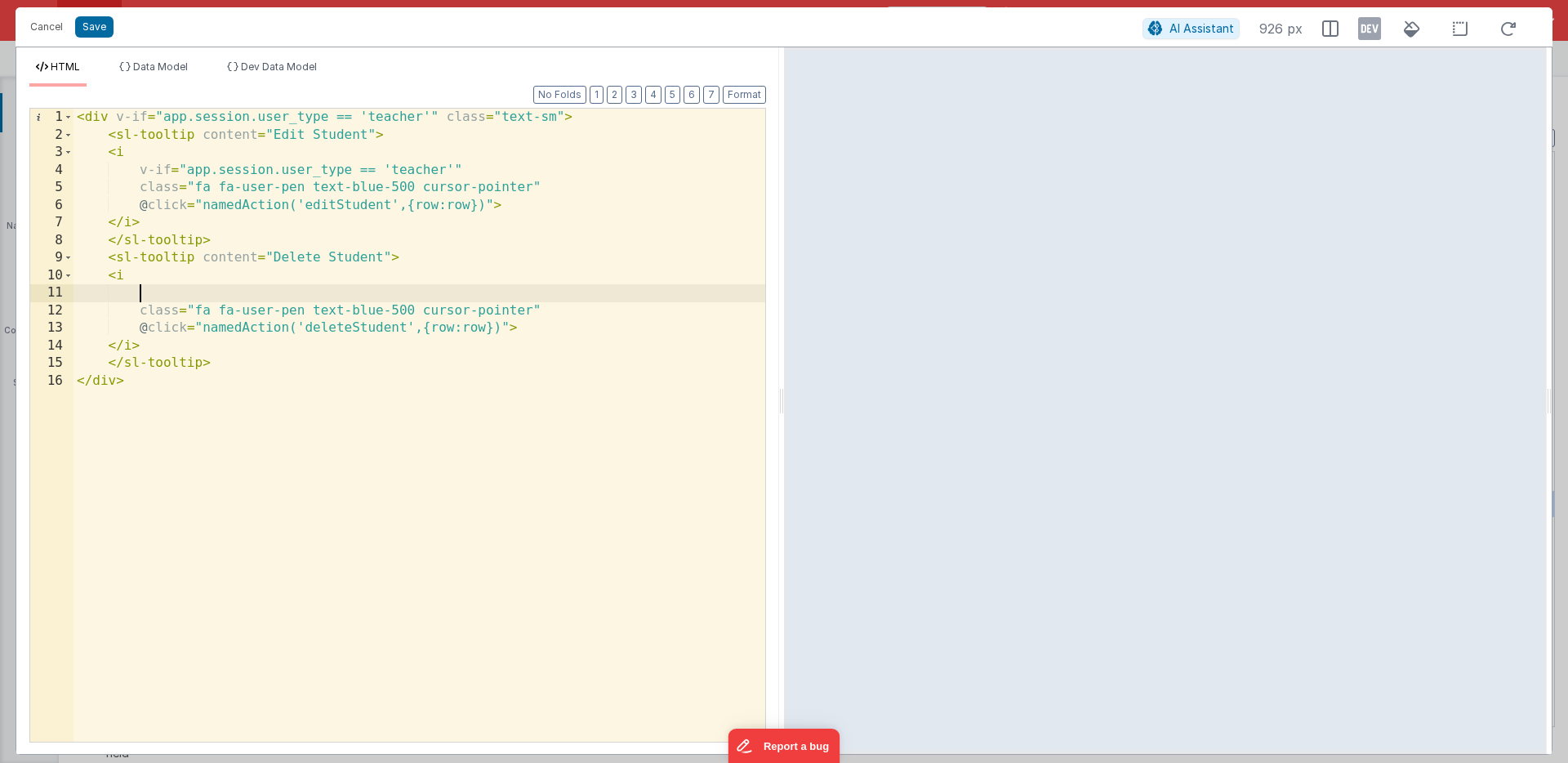
click at [159, 295] on div "< div v-if = "app.session.user_type == 'teacher'" class = "text-sm" > < sl-tool…" at bounding box center [419, 442] width 691 height 668
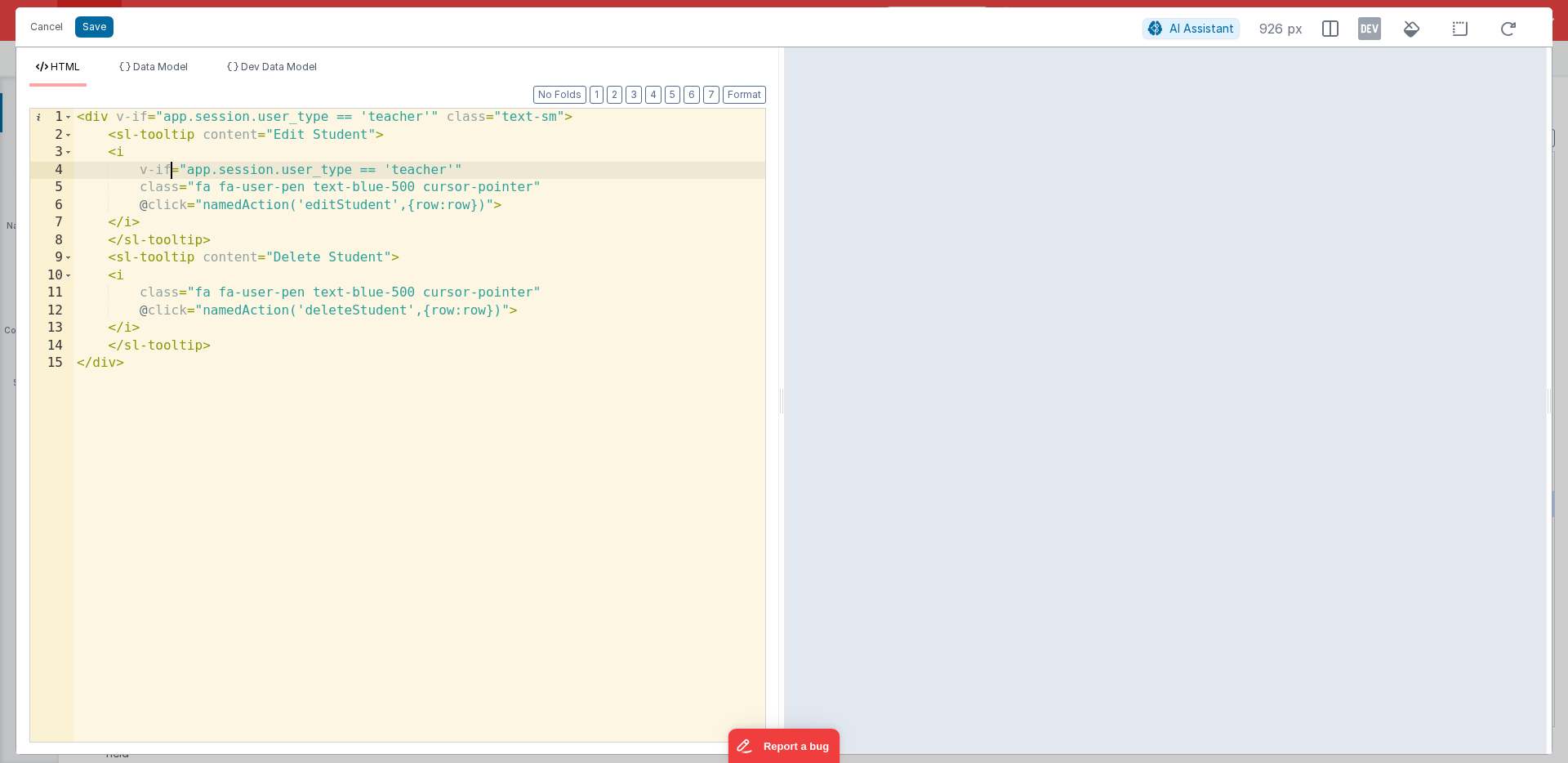
click at [170, 173] on div "< div v-if = "app.session.user_type == 'teacher'" class = "text-sm" > < sl-tool…" at bounding box center [419, 442] width 691 height 668
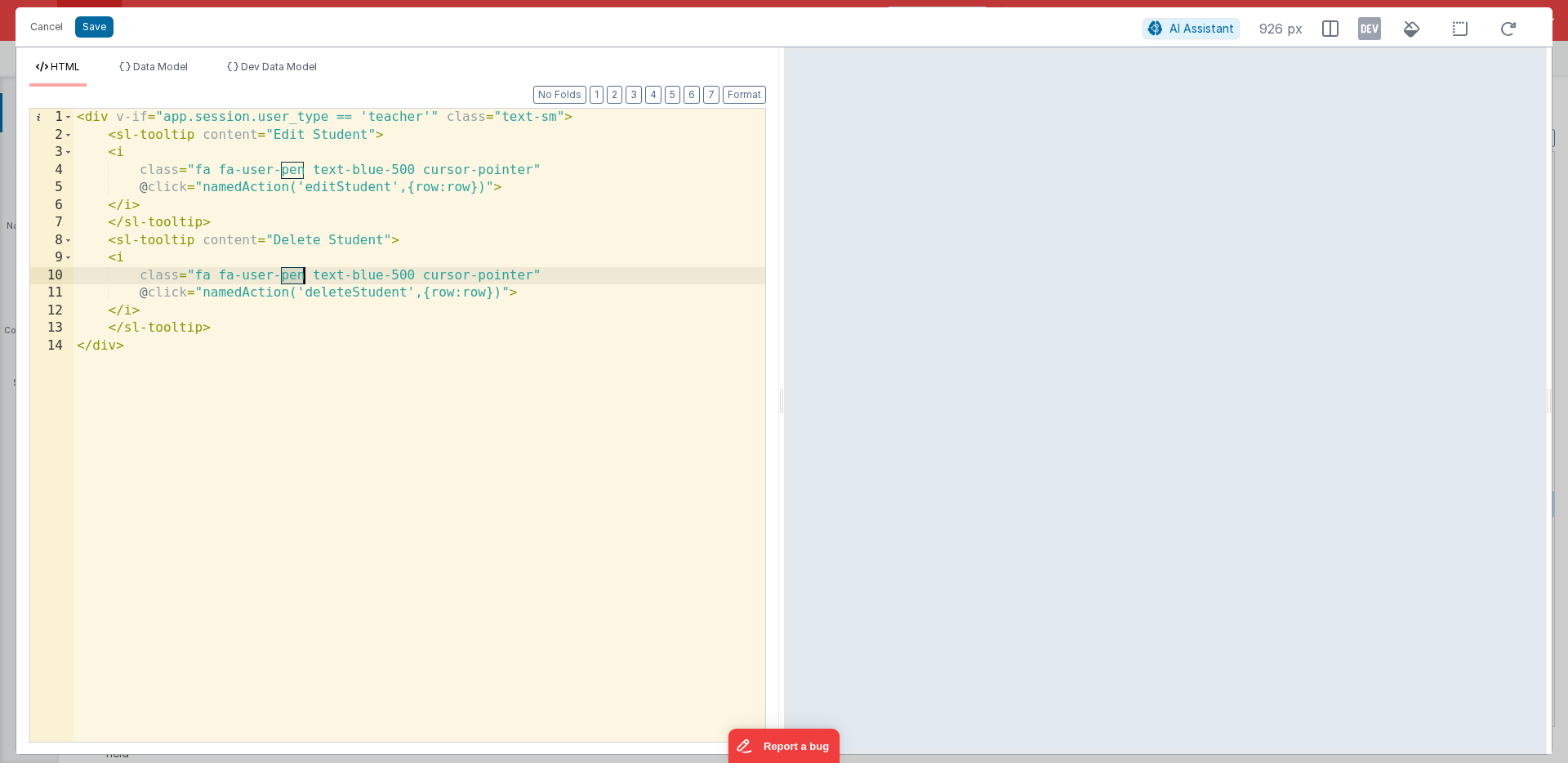
drag, startPoint x: 280, startPoint y: 276, endPoint x: 303, endPoint y: 277, distance: 23.0
click at [303, 277] on div "< div v-if = "app.session.user_type == 'teacher'" class = "text-sm" > < sl-tool…" at bounding box center [419, 442] width 691 height 668
click at [274, 276] on div "< div v-if = "app.session.user_type == 'teacher'" class = "text-sm" > < sl-tool…" at bounding box center [419, 442] width 691 height 668
click at [348, 275] on div "< div v-if = "app.session.user_type == 'teacher'" class = "text-sm" > < sl-tool…" at bounding box center [419, 442] width 691 height 668
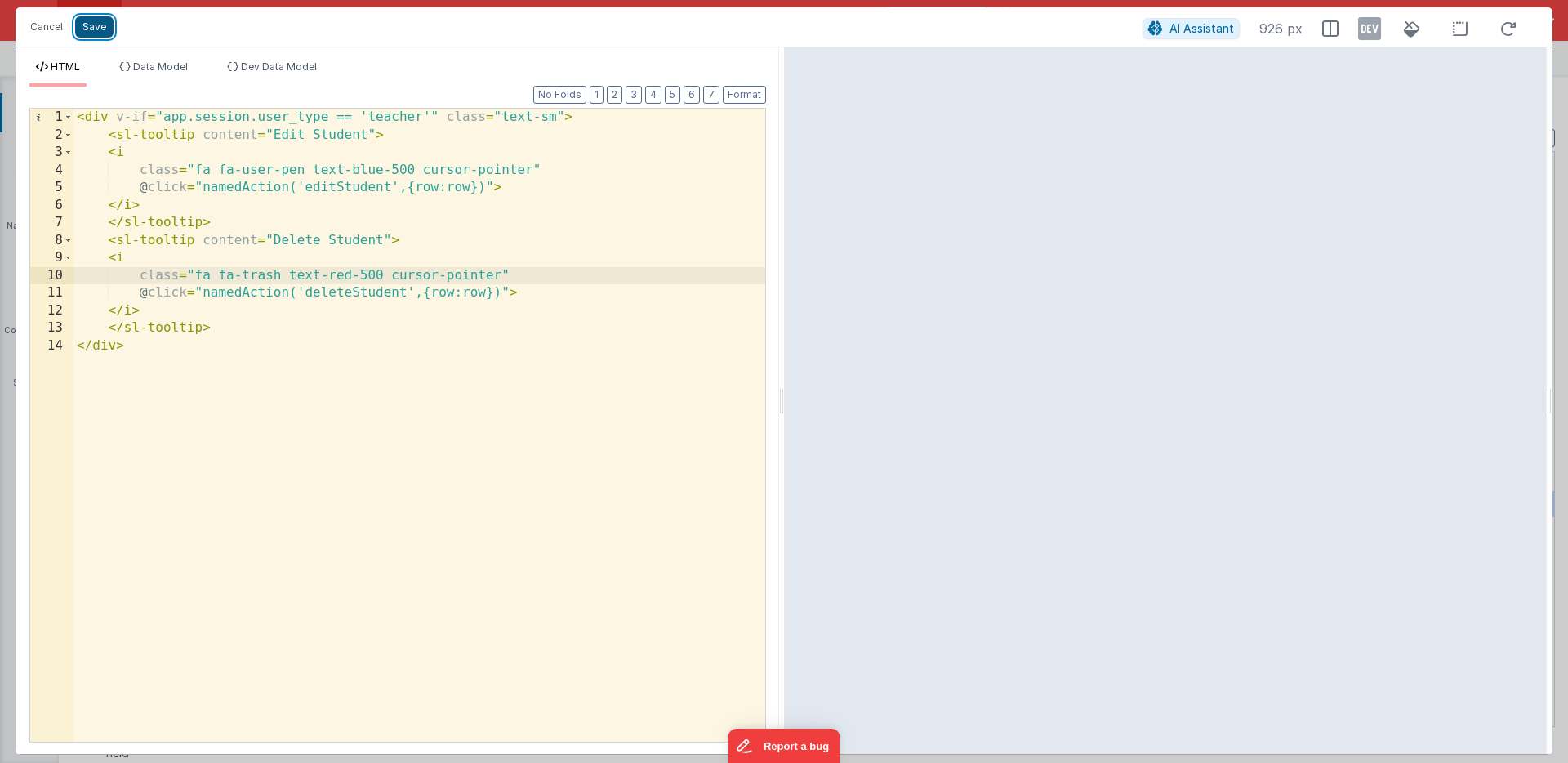
click at [95, 24] on button "Save" at bounding box center [94, 26] width 38 height 21
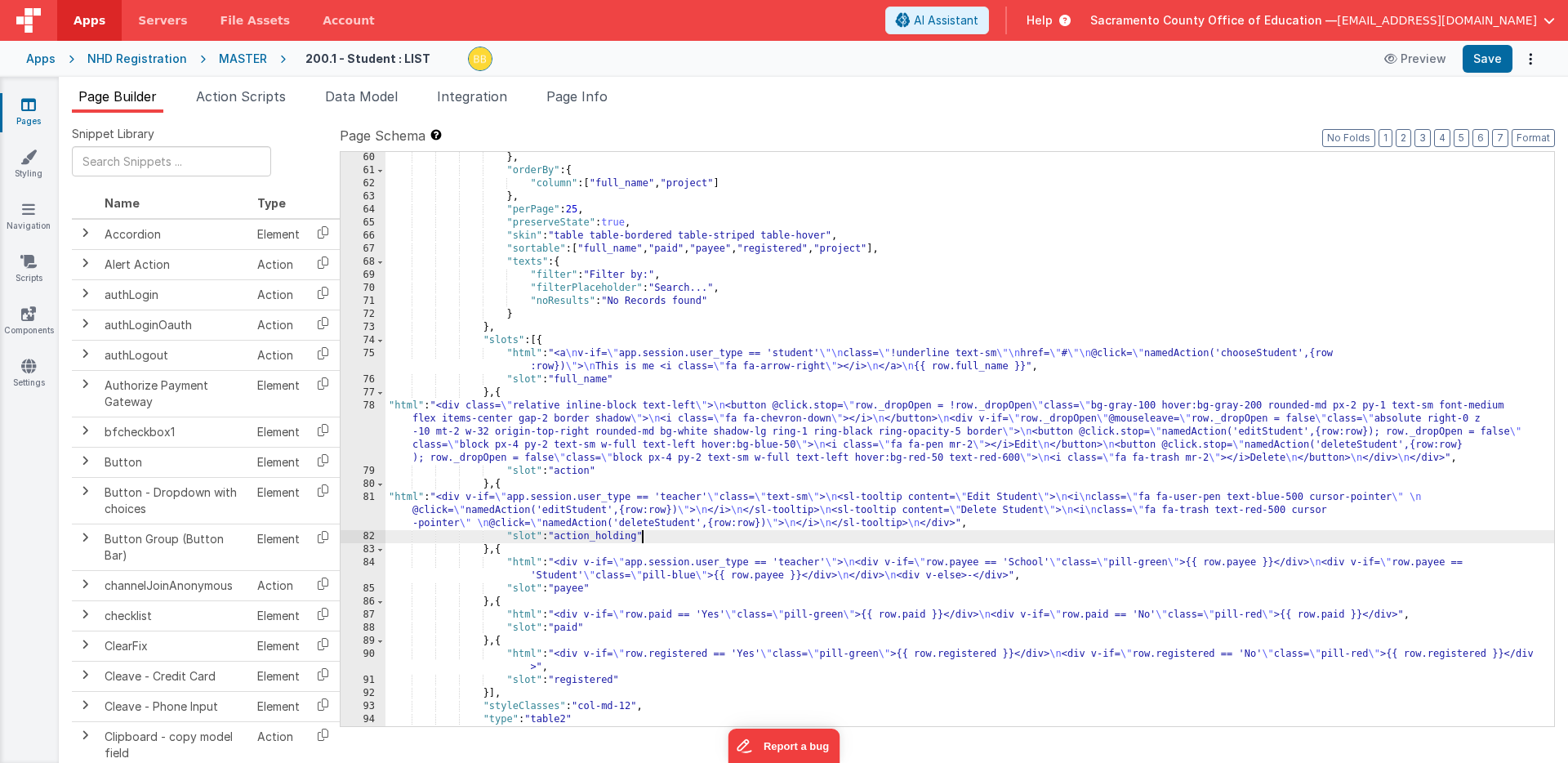
click at [640, 540] on div "} , "orderBy" : { "column" : [ "full_name" , "project" ] } , "perPage" : 25 , "…" at bounding box center [969, 451] width 1169 height 600
click at [594, 471] on div "} , "orderBy" : { "column" : [ "full_name" , "project" ] } , "perPage" : 25 , "…" at bounding box center [969, 451] width 1169 height 600
click at [1483, 62] on button "Save" at bounding box center [1487, 58] width 50 height 28
click at [526, 538] on div "} , "orderBy" : { "column" : [ "full_name" , "project" ] } , "perPage" : 25 , "…" at bounding box center [969, 451] width 1169 height 600
click at [364, 536] on div "82" at bounding box center [362, 536] width 45 height 13
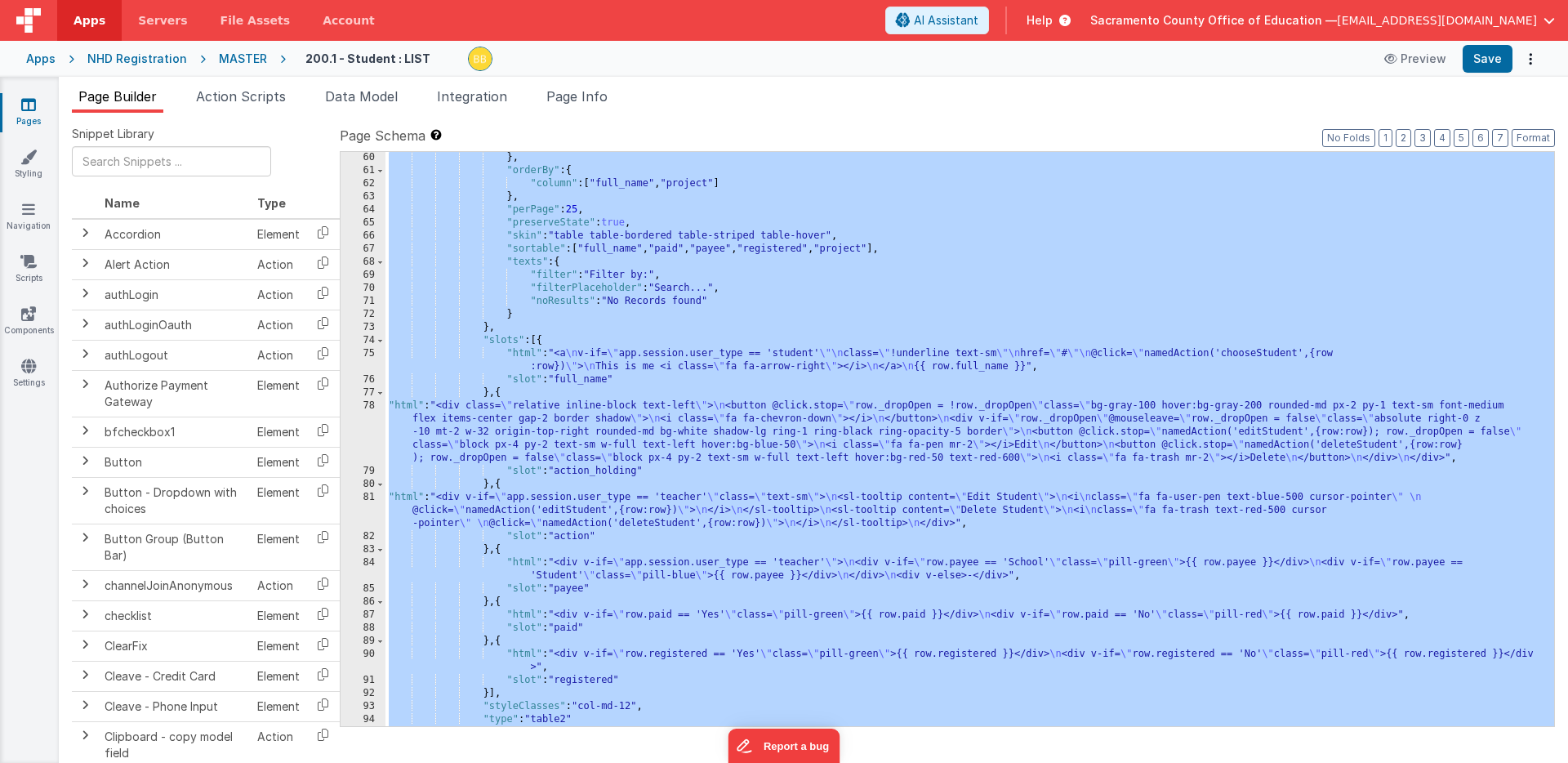
click at [364, 536] on div "82" at bounding box center [362, 536] width 45 height 13
click at [369, 499] on div "81" at bounding box center [362, 510] width 45 height 39
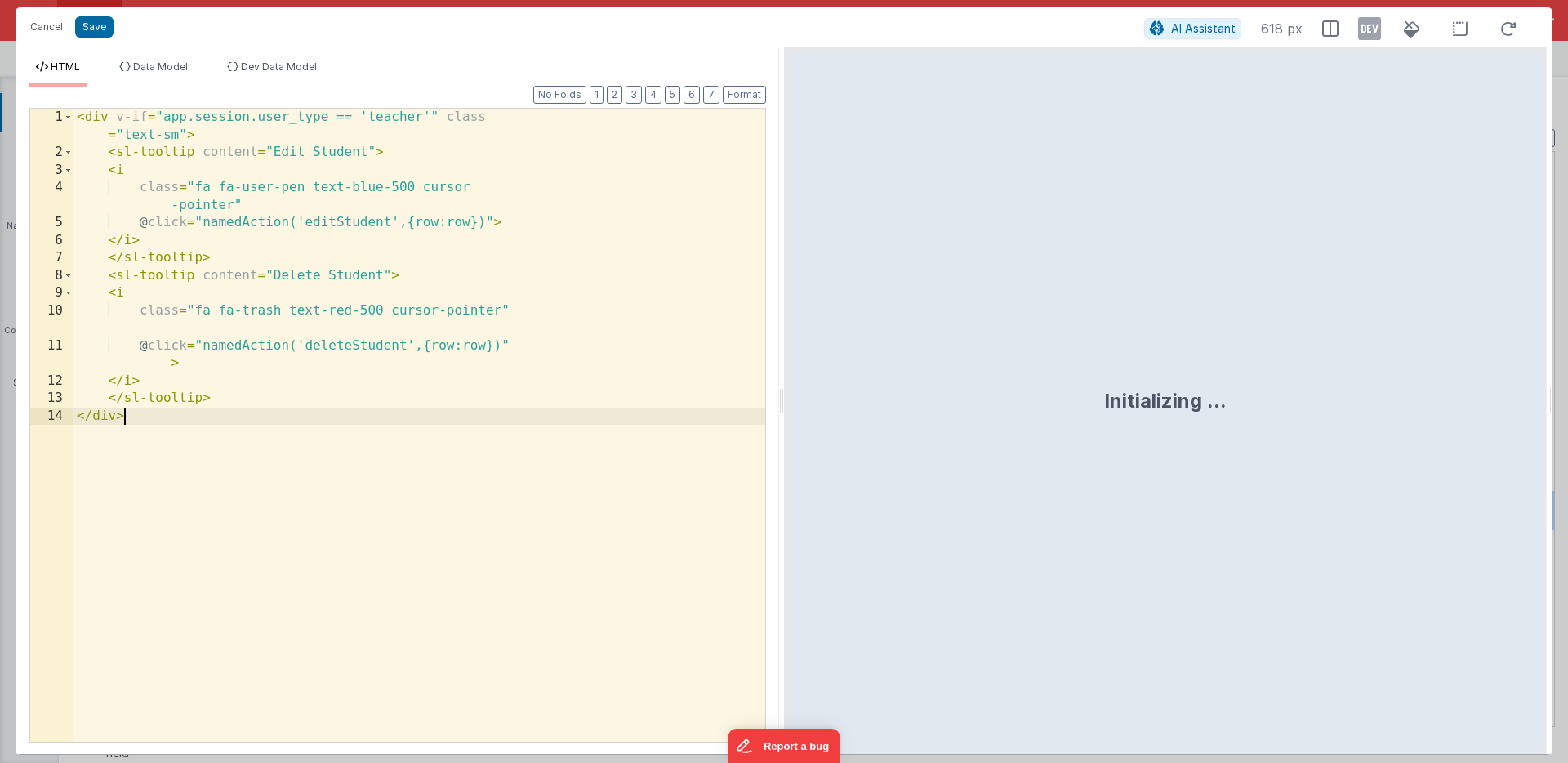
click at [369, 499] on div "< div v-if = "app.session.user_type == 'teacher'" class = "text-sm" > < sl-tool…" at bounding box center [419, 451] width 691 height 686
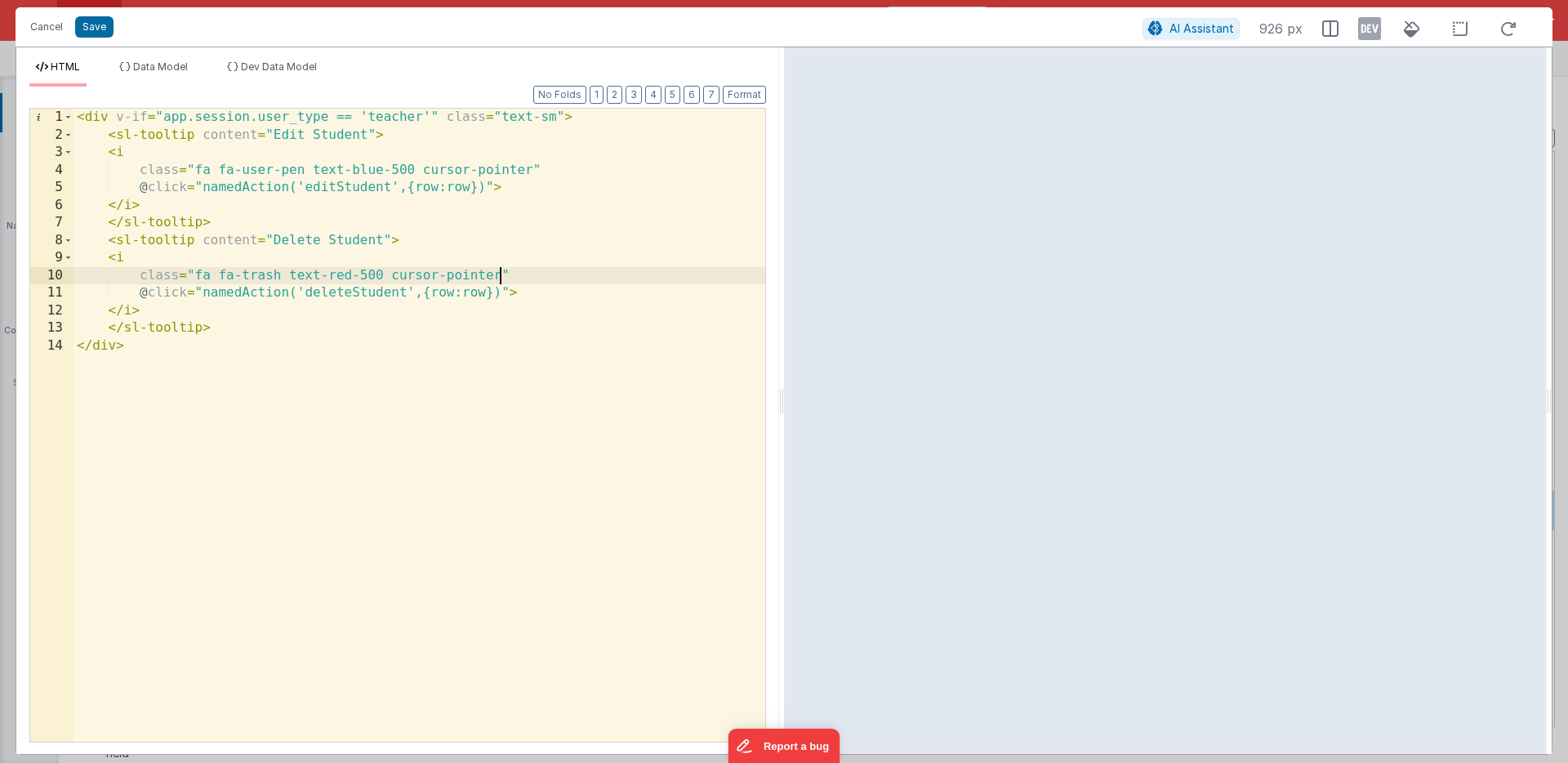
click at [502, 275] on div "< div v-if = "app.session.user_type == 'teacher'" class = "text-sm" > < sl-tool…" at bounding box center [419, 442] width 691 height 668
drag, startPoint x: 501, startPoint y: 274, endPoint x: 541, endPoint y: 276, distance: 40.0
click at [541, 276] on div "< div v-if = "app.session.user_type == 'teacher'" class = "text-sm" > < sl-tool…" at bounding box center [419, 442] width 691 height 668
click at [132, 137] on div "< div v-if = "app.session.user_type == 'teacher'" class = "text-sm" > < sl-tool…" at bounding box center [419, 442] width 691 height 668
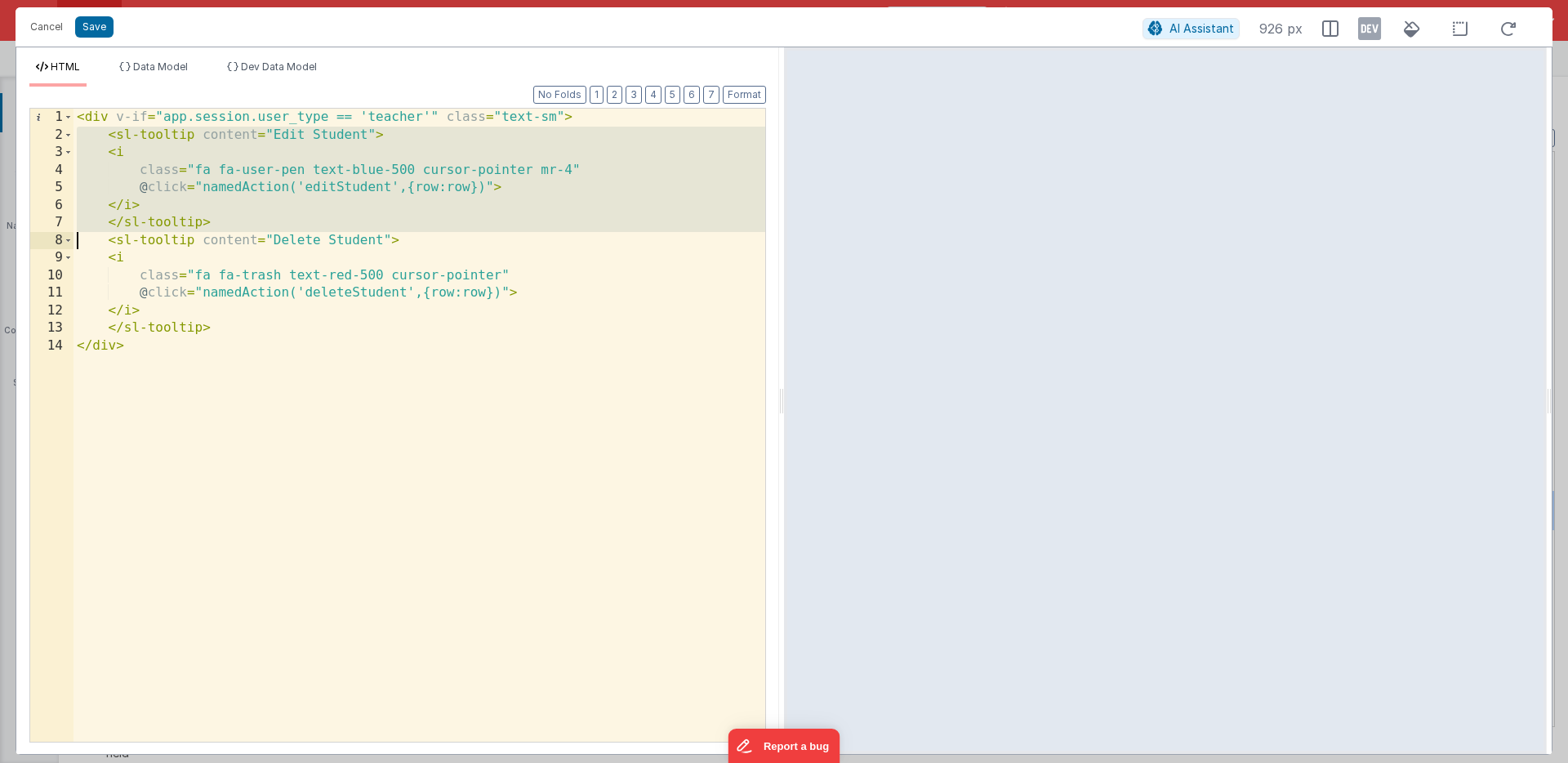
drag, startPoint x: 132, startPoint y: 137, endPoint x: 134, endPoint y: 217, distance: 80.0
click at [131, 215] on div "< div v-if = "app.session.user_type == 'teacher'" class = "text-sm" > < sl-tool…" at bounding box center [419, 442] width 691 height 668
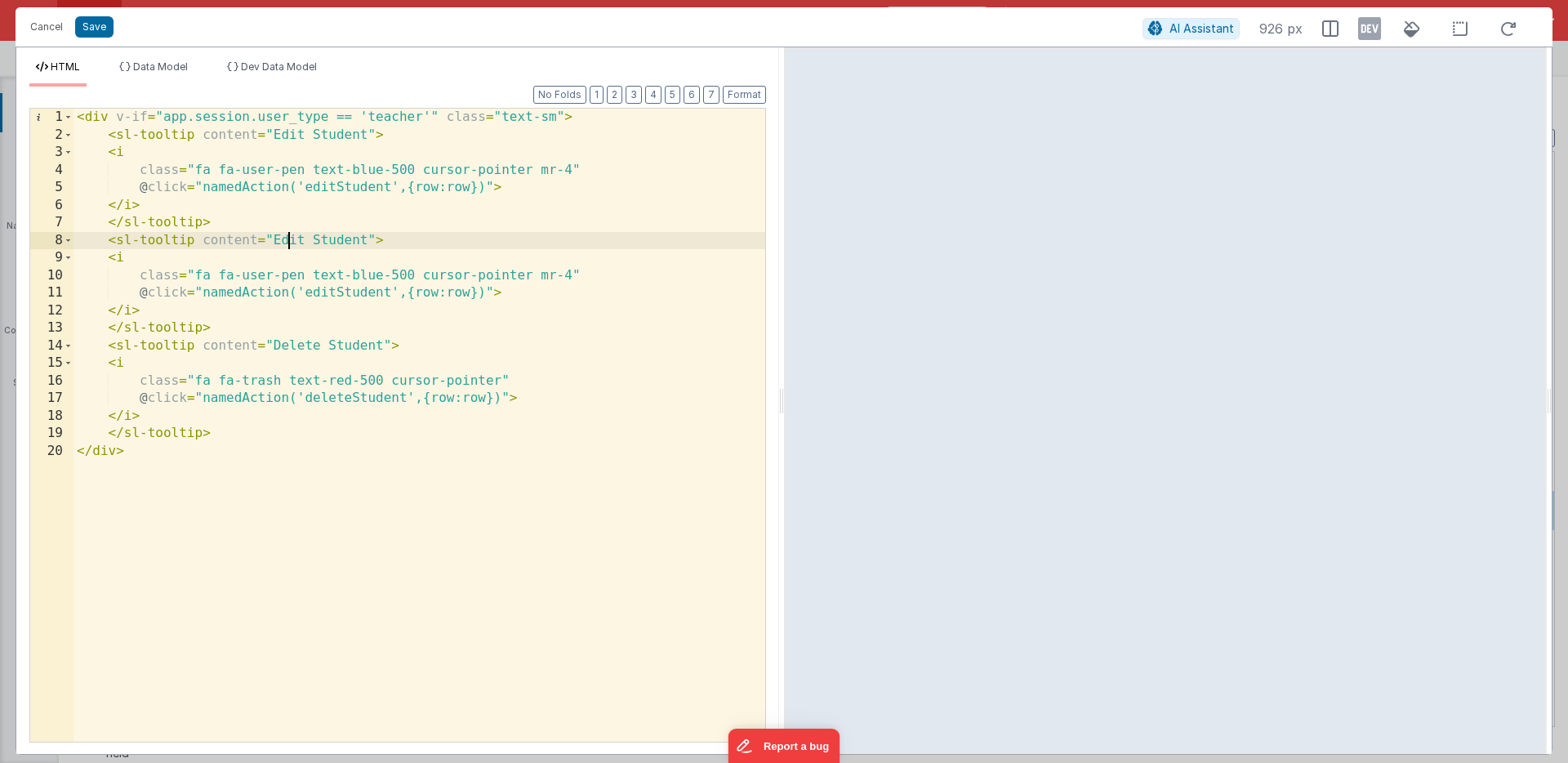
click at [290, 241] on div "< div v-if = "app.session.user_type == 'teacher'" class = "text-sm" > < sl-tool…" at bounding box center [419, 442] width 691 height 668
click at [368, 239] on div "< div v-if = "app.session.user_type == 'teacher'" class = "text-sm" > < sl-tool…" at bounding box center [419, 442] width 691 height 668
drag, startPoint x: 304, startPoint y: 293, endPoint x: 334, endPoint y: 293, distance: 30.0
click at [334, 293] on div "< div v-if = "app.session.user_type == 'teacher'" class = "text-sm" > < sl-tool…" at bounding box center [419, 442] width 691 height 668
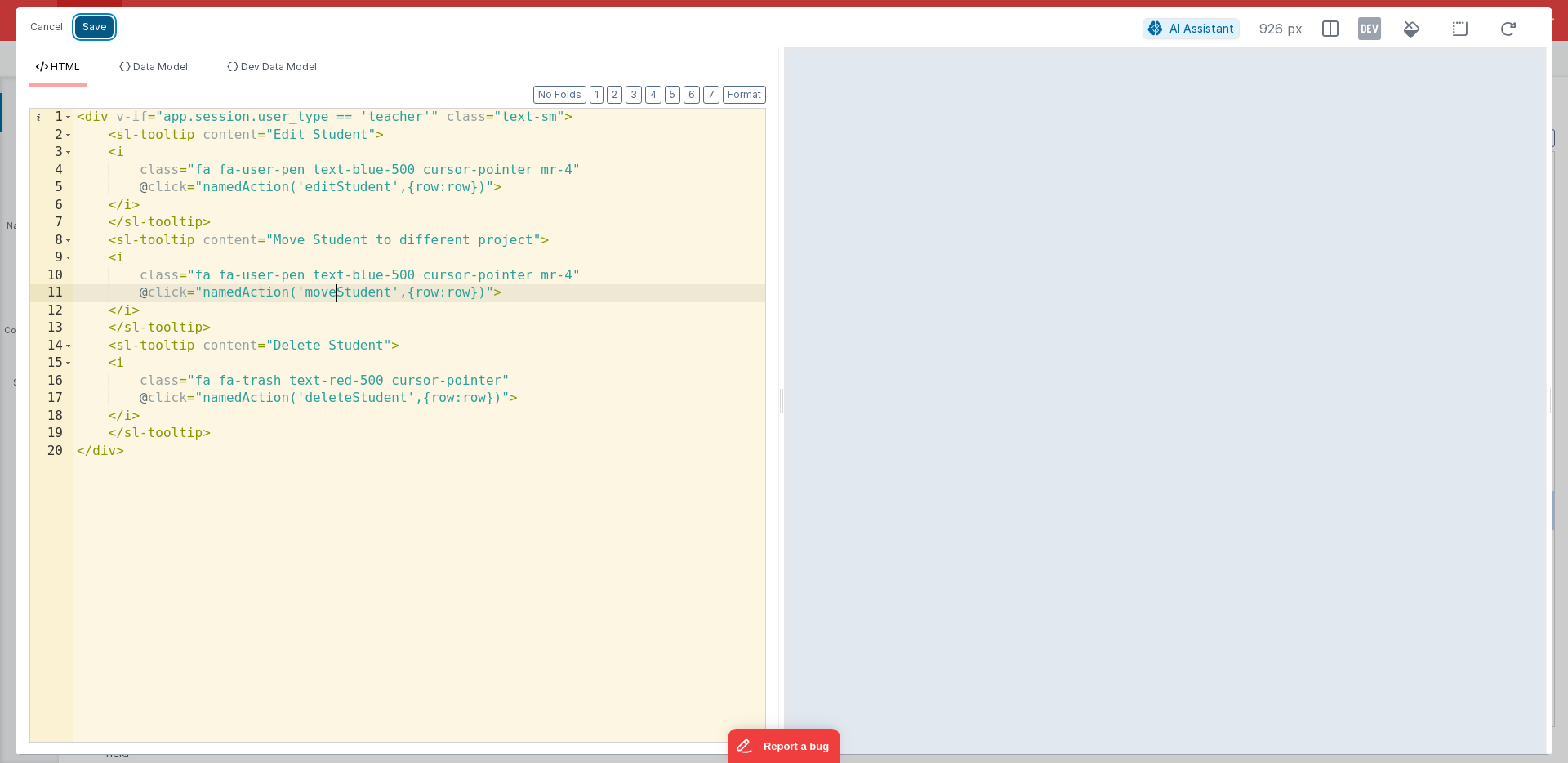
click at [93, 25] on button "Save" at bounding box center [94, 26] width 38 height 21
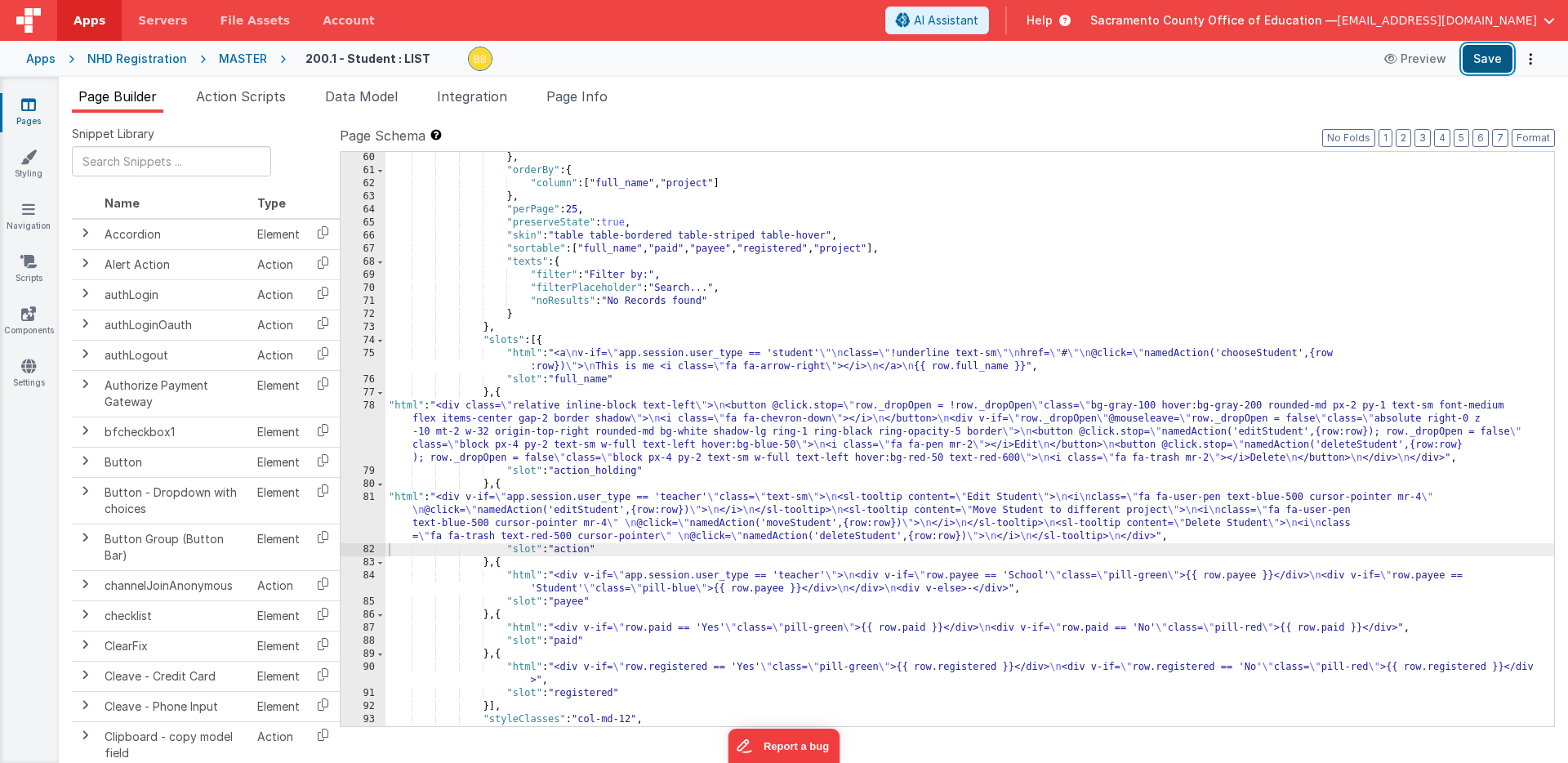
click at [1484, 58] on button "Save" at bounding box center [1487, 58] width 50 height 28
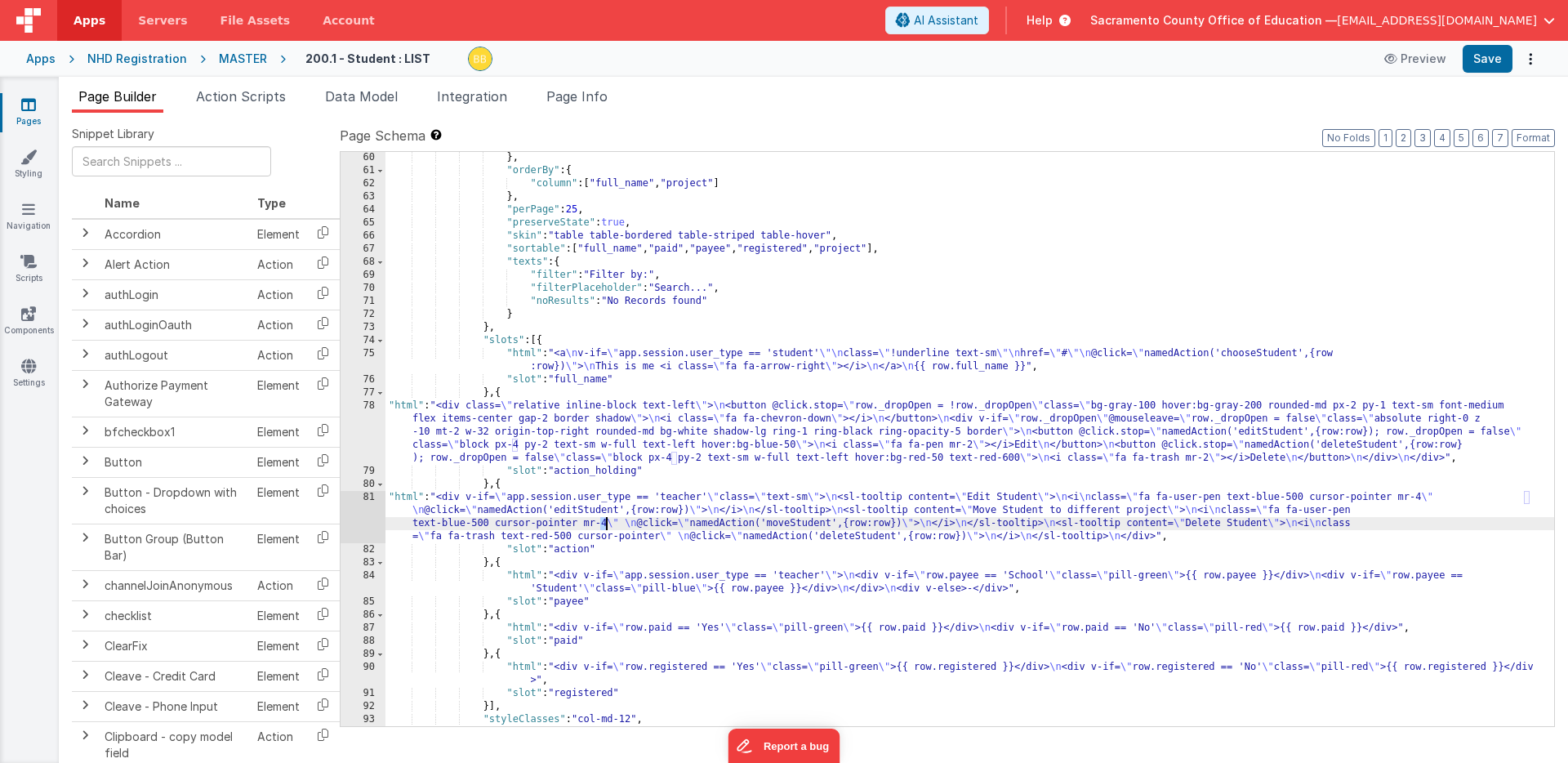
click at [607, 525] on div "} , "orderBy" : { "column" : [ "full_name" , "project" ] } , "perPage" : 25 , "…" at bounding box center [969, 451] width 1169 height 600
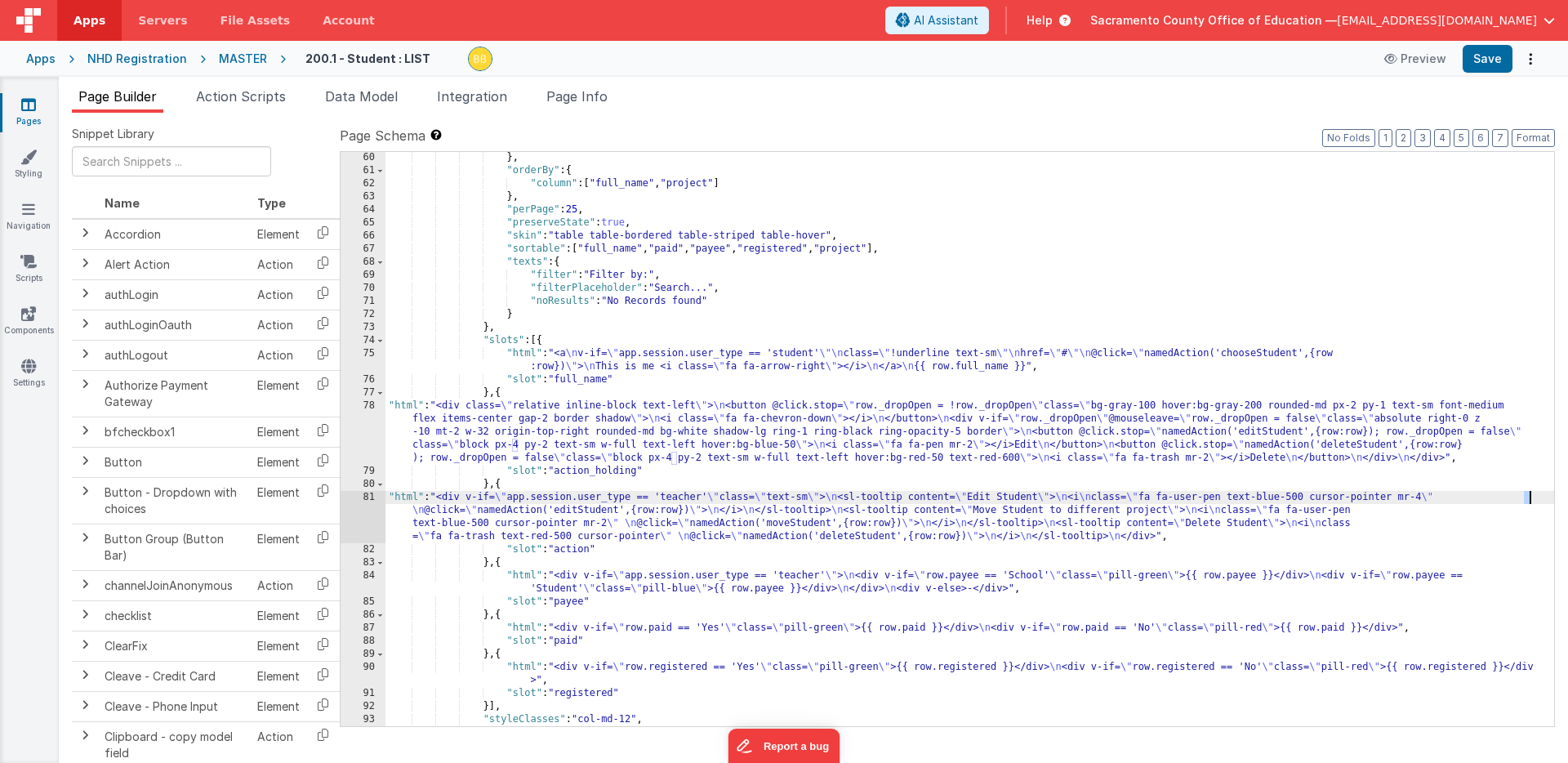
click at [1529, 499] on div "} , "orderBy" : { "column" : [ "full_name" , "project" ] } , "perPage" : 25 , "…" at bounding box center [969, 451] width 1169 height 600
click at [1480, 59] on button "Save" at bounding box center [1487, 58] width 50 height 28
click at [523, 551] on div "} , "orderBy" : { "column" : [ "full_name" , "project" ] } , "perPage" : 25 , "…" at bounding box center [969, 451] width 1169 height 600
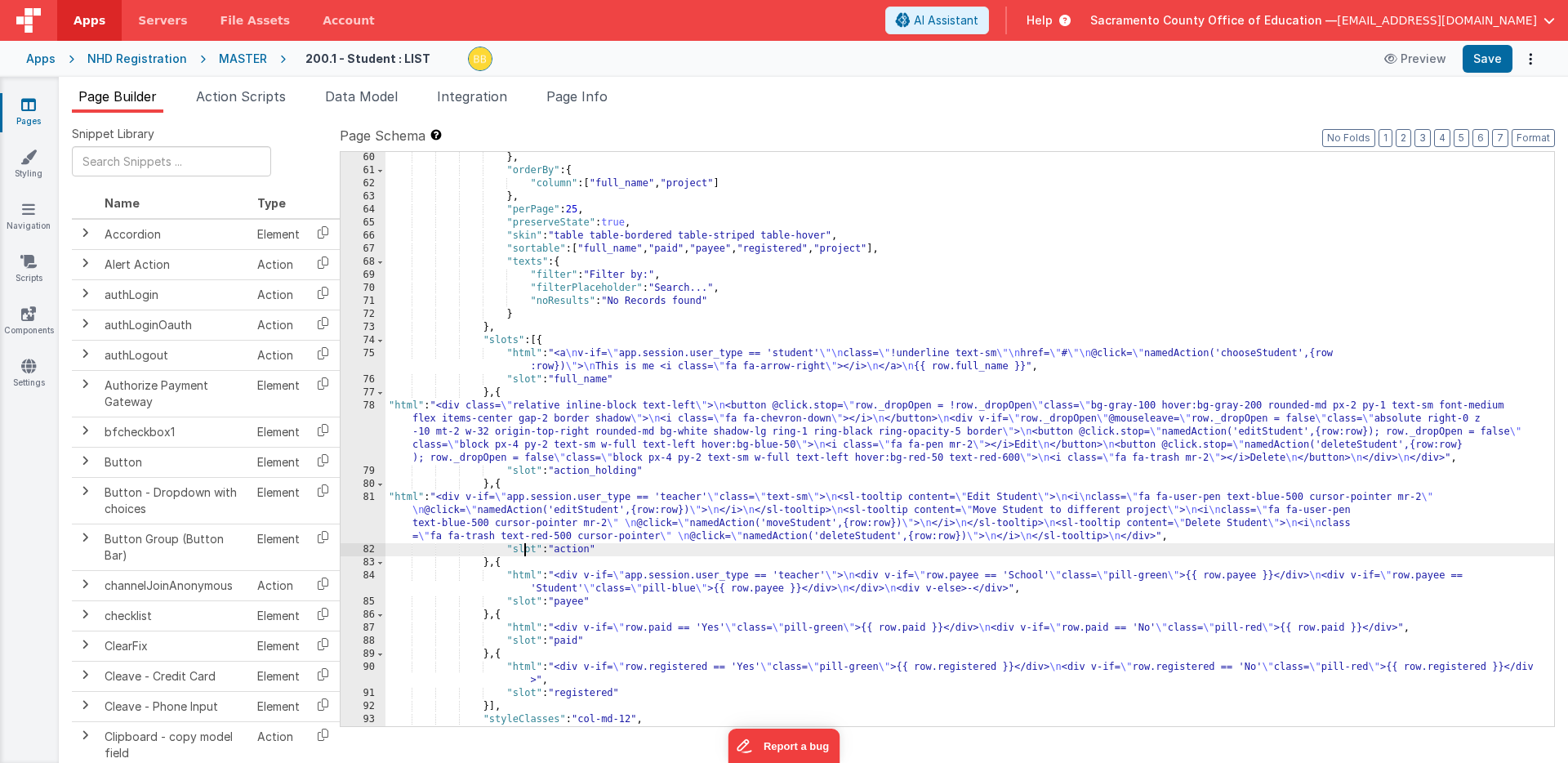
click at [402, 497] on div "} , "orderBy" : { "column" : [ "full_name" , "project" ] } , "perPage" : 25 , "…" at bounding box center [969, 451] width 1169 height 600
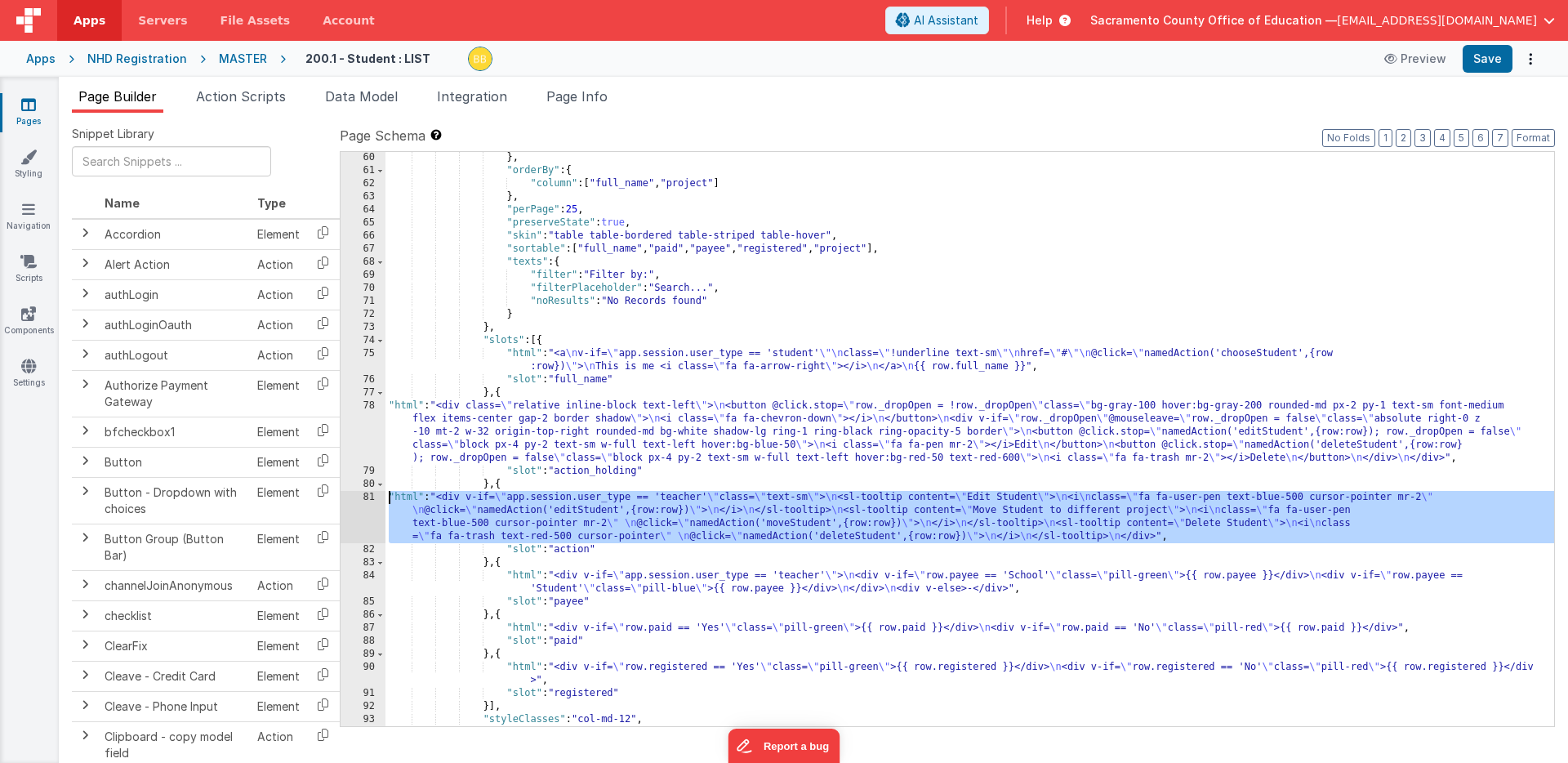
click at [368, 498] on div "81" at bounding box center [362, 517] width 45 height 53
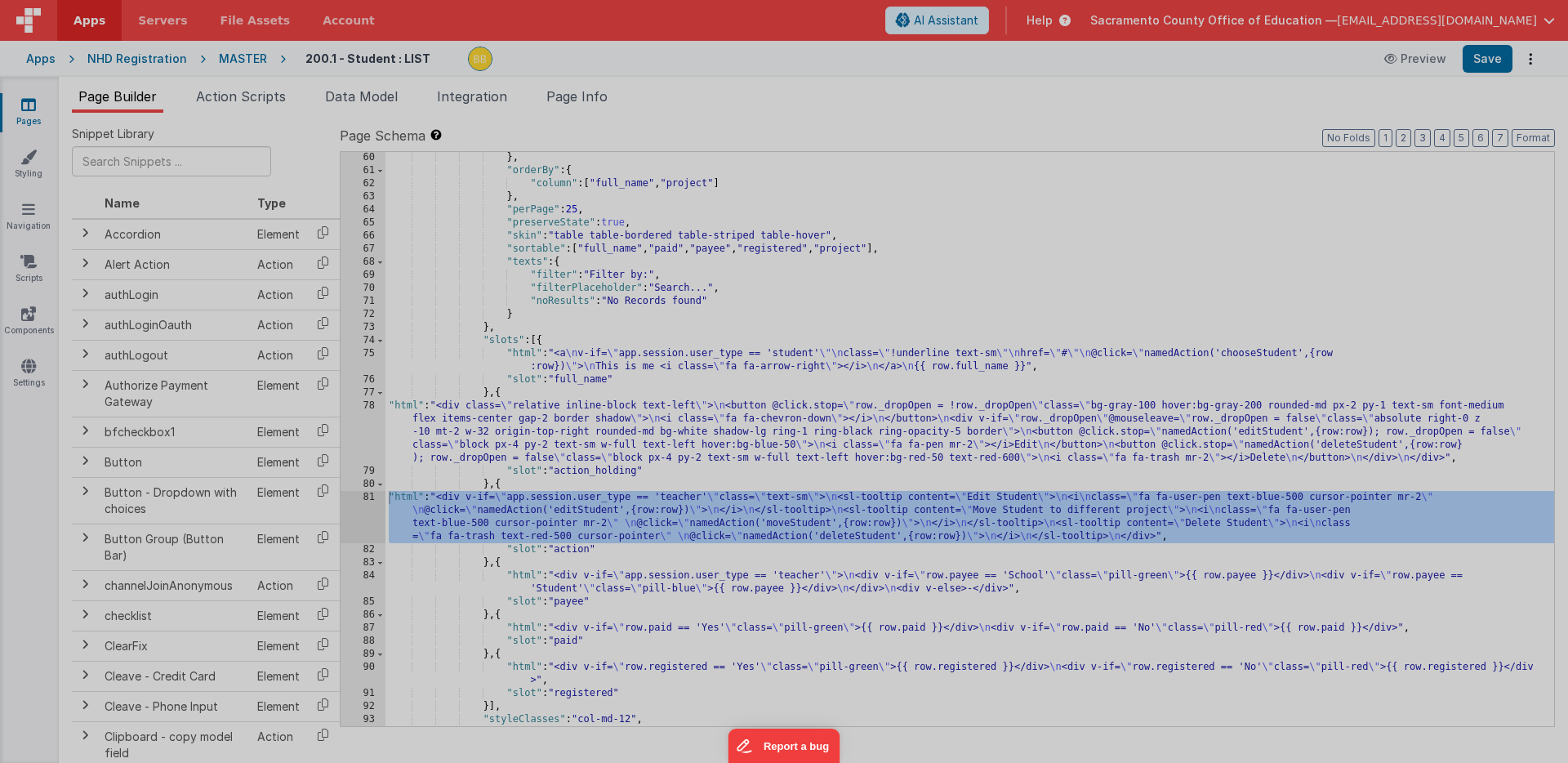
click at [368, 498] on div "Cancel Save AI Assistant 618 px HTML Data Model Dev Data Model Format 7 6 5 4 3…" at bounding box center [784, 382] width 1568 height 763
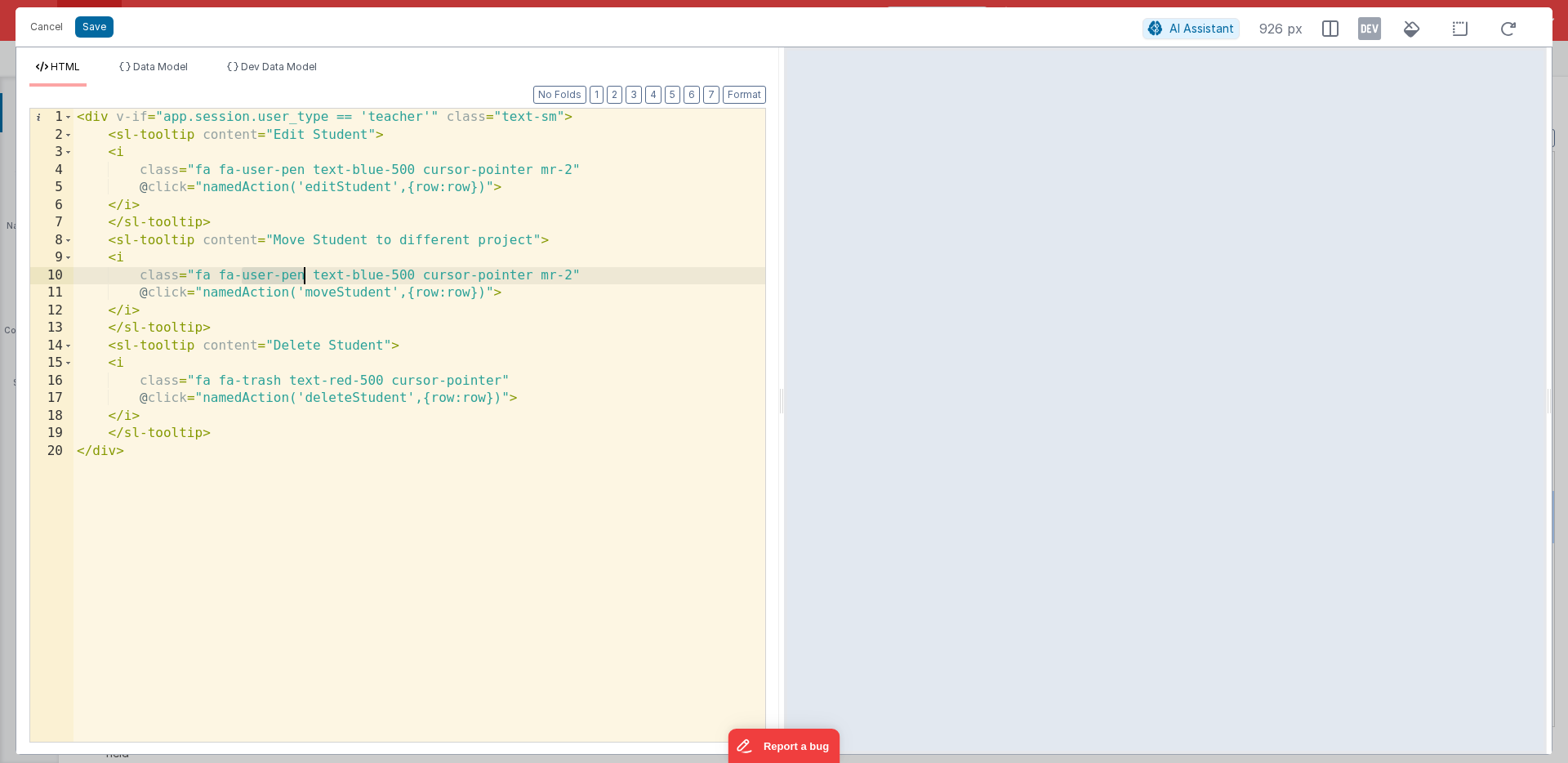
drag, startPoint x: 239, startPoint y: 274, endPoint x: 303, endPoint y: 278, distance: 64.1
click at [303, 278] on div "< div v-if = "app.session.user_type == 'teacher'" class = "text-sm" > < sl-tool…" at bounding box center [419, 442] width 691 height 668
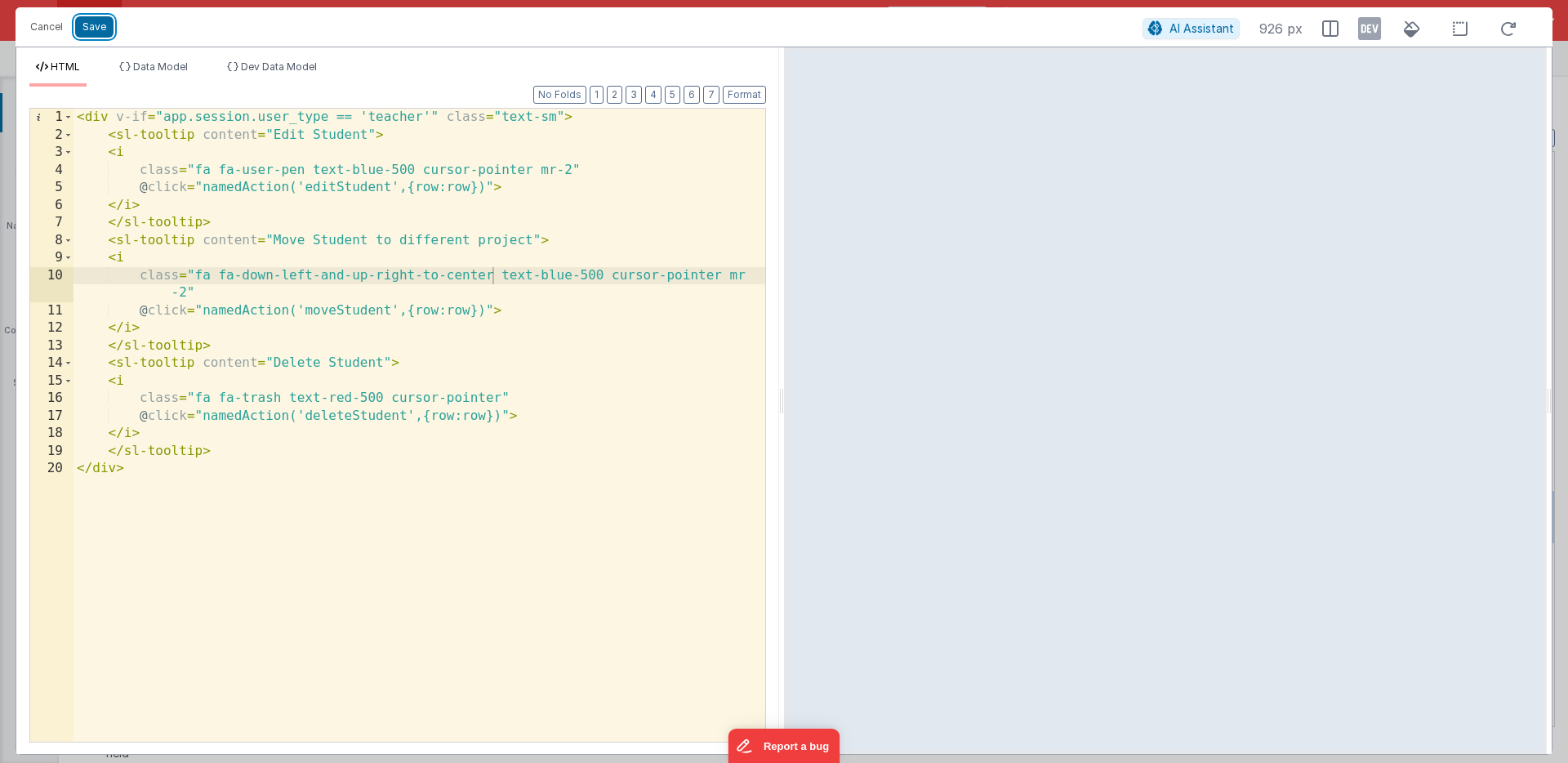
click at [98, 25] on button "Save" at bounding box center [94, 26] width 38 height 21
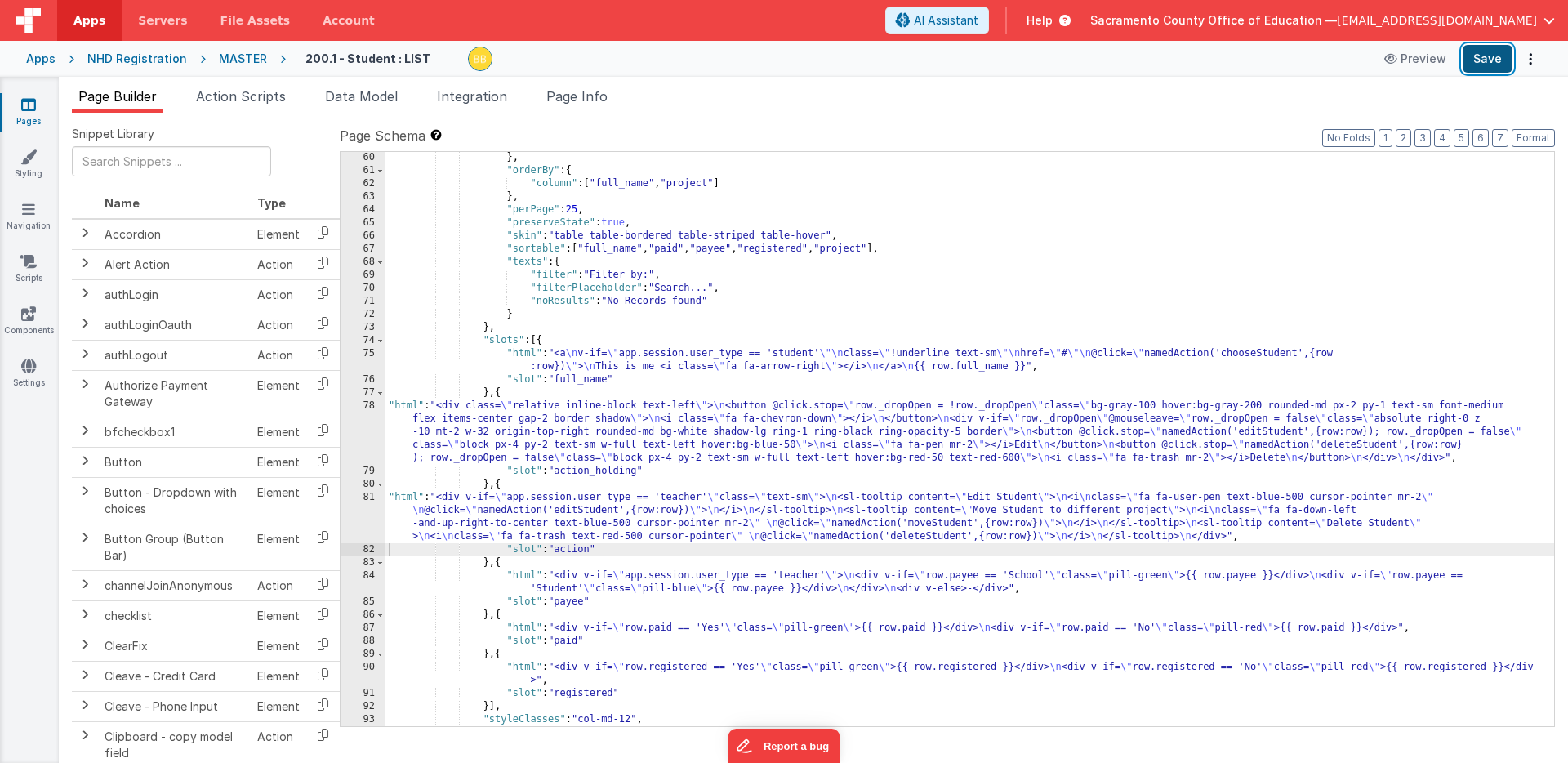
click at [1482, 57] on button "Save" at bounding box center [1487, 58] width 50 height 28
click at [243, 90] on span "Action Scripts" at bounding box center [241, 96] width 90 height 16
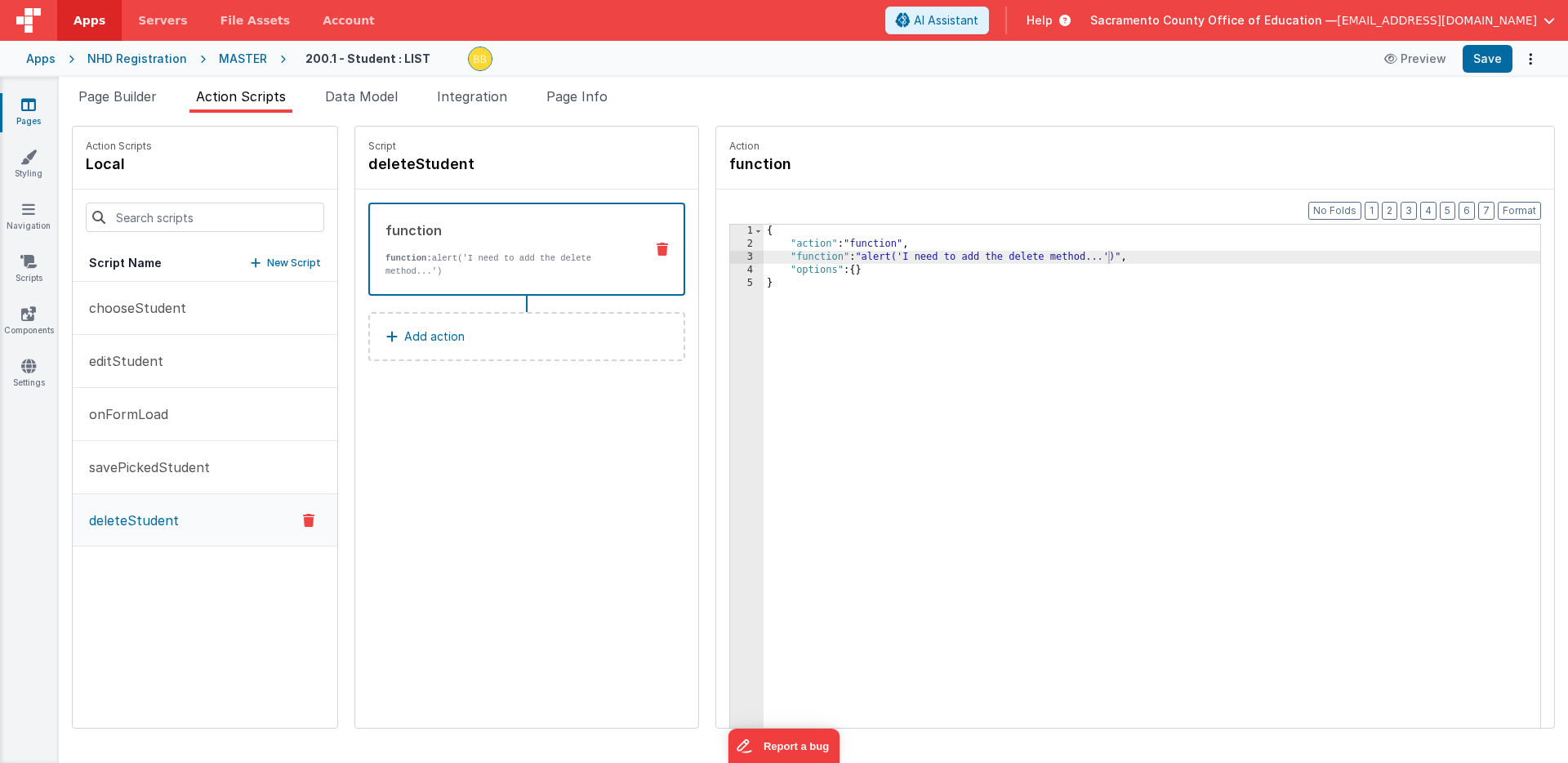
click at [267, 262] on p "New Script" at bounding box center [293, 263] width 54 height 16
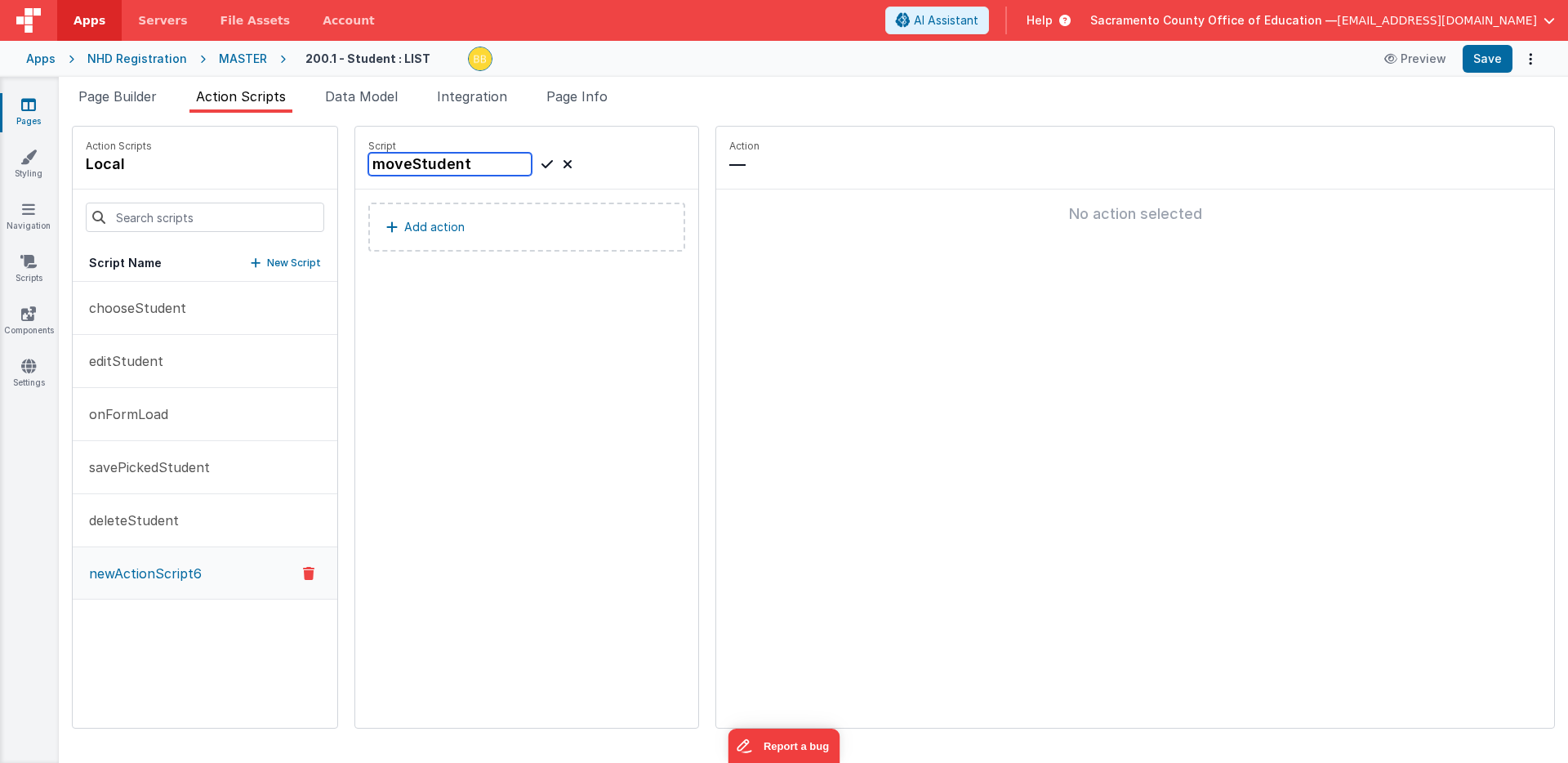
type input "moveStudent"
click at [541, 164] on icon at bounding box center [547, 164] width 12 height 20
click at [404, 223] on p "Add action" at bounding box center [434, 227] width 61 height 20
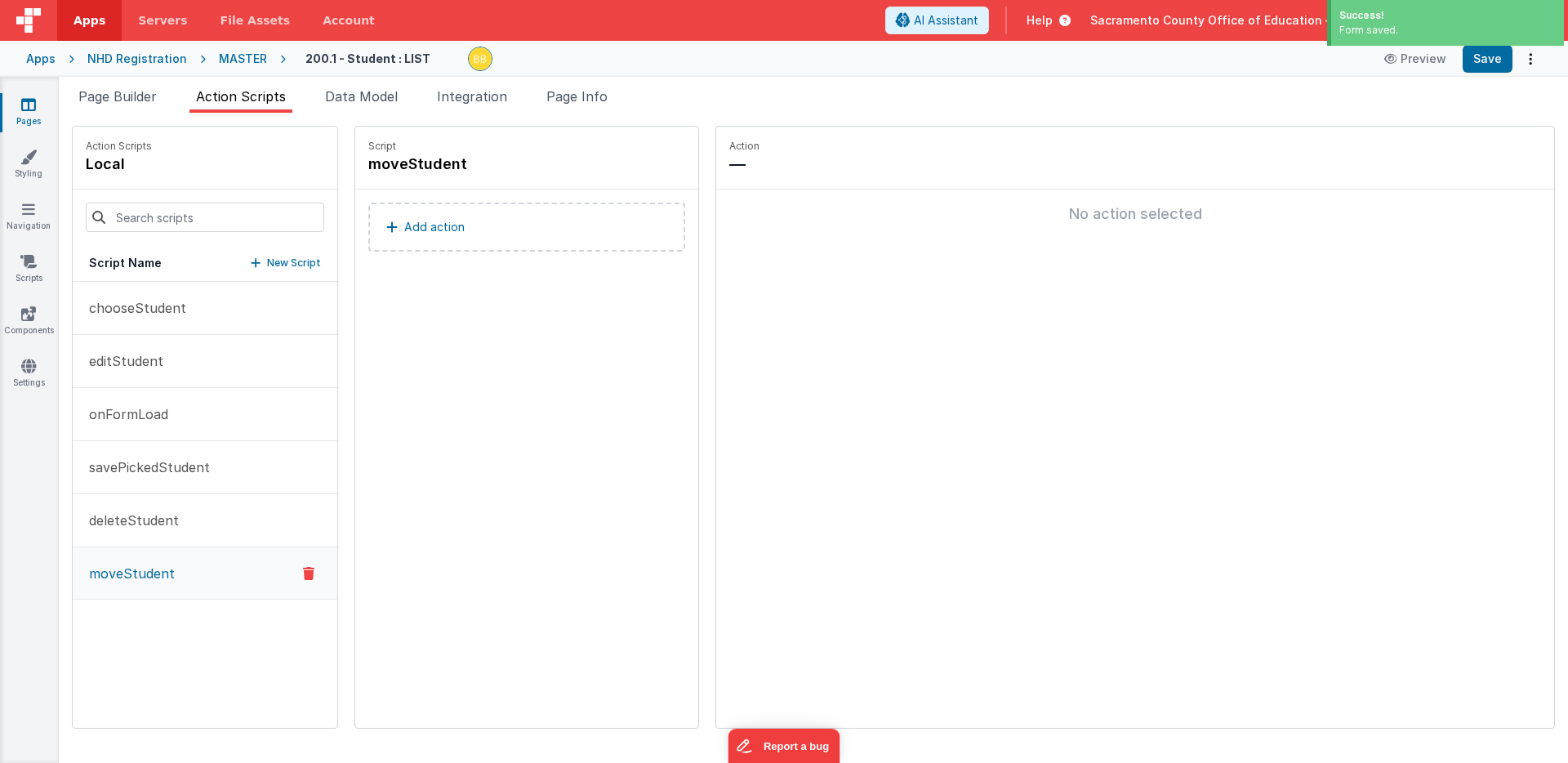
click at [484, 217] on button "Add action" at bounding box center [526, 227] width 317 height 49
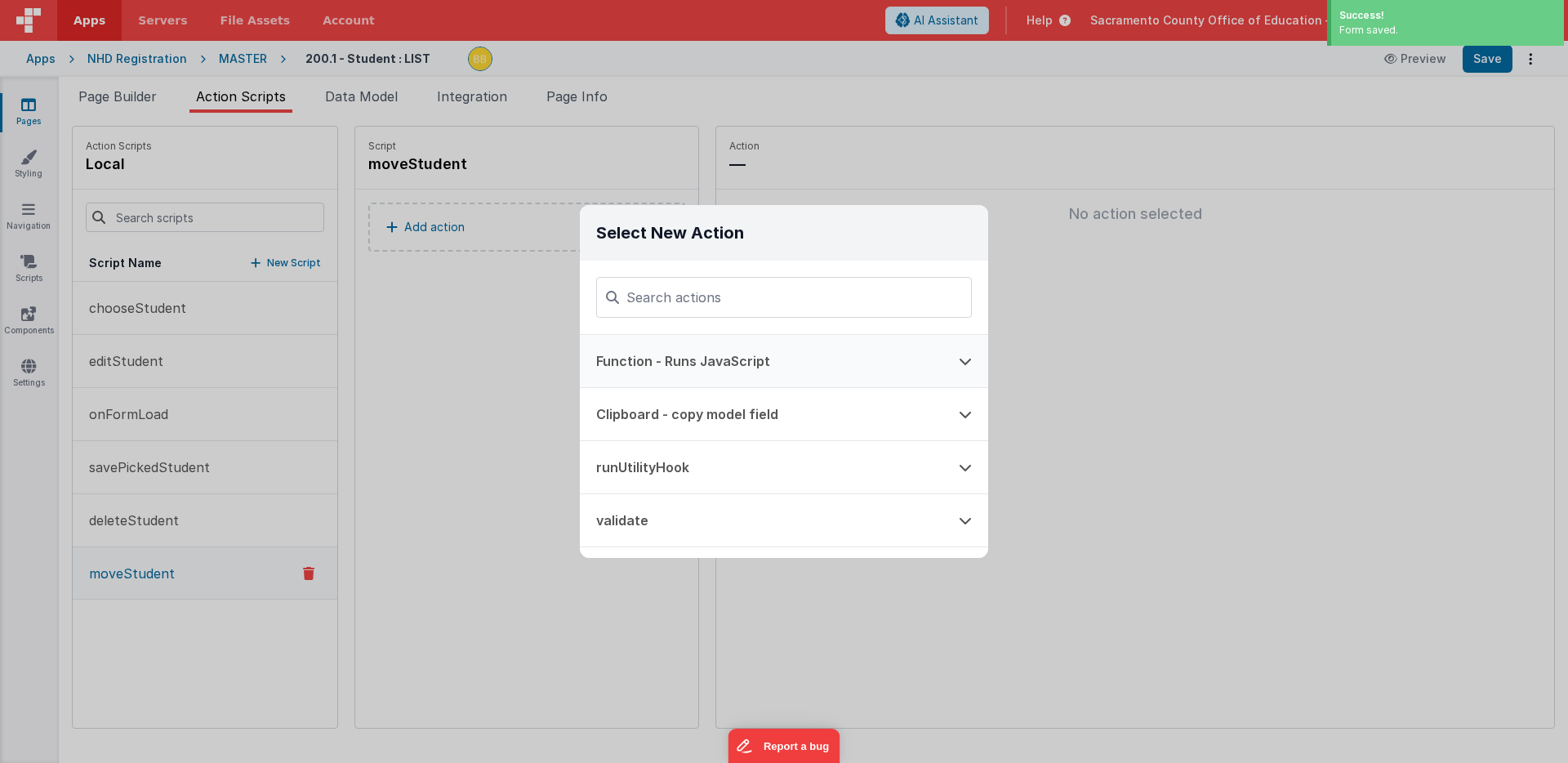
click at [719, 357] on button "Function - Runs JavaScript" at bounding box center [760, 362] width 362 height 53
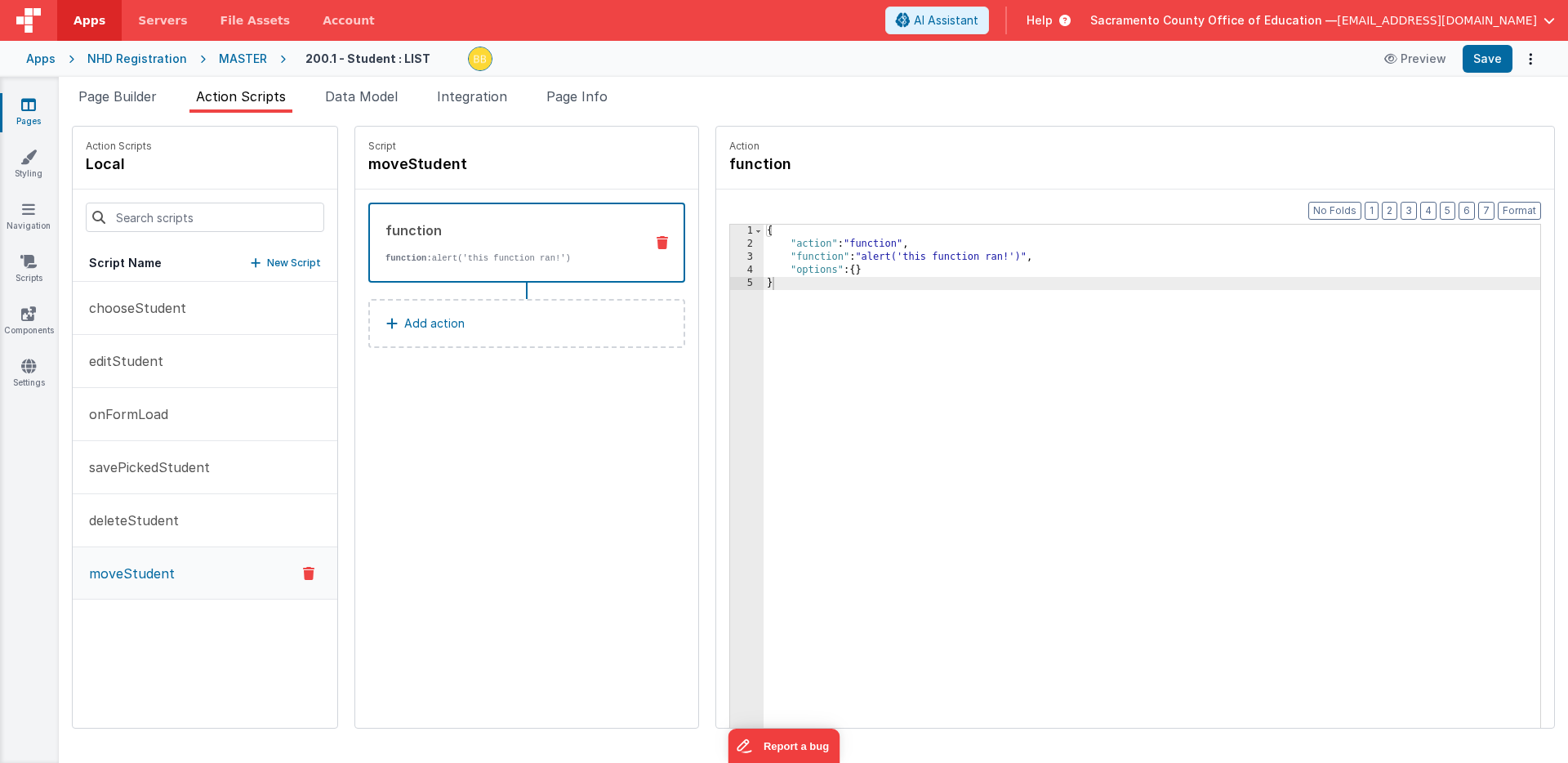
click at [869, 257] on div "{ "action" : "function" , "function" : "alert('this function ran!')" , "options…" at bounding box center [1176, 514] width 825 height 580
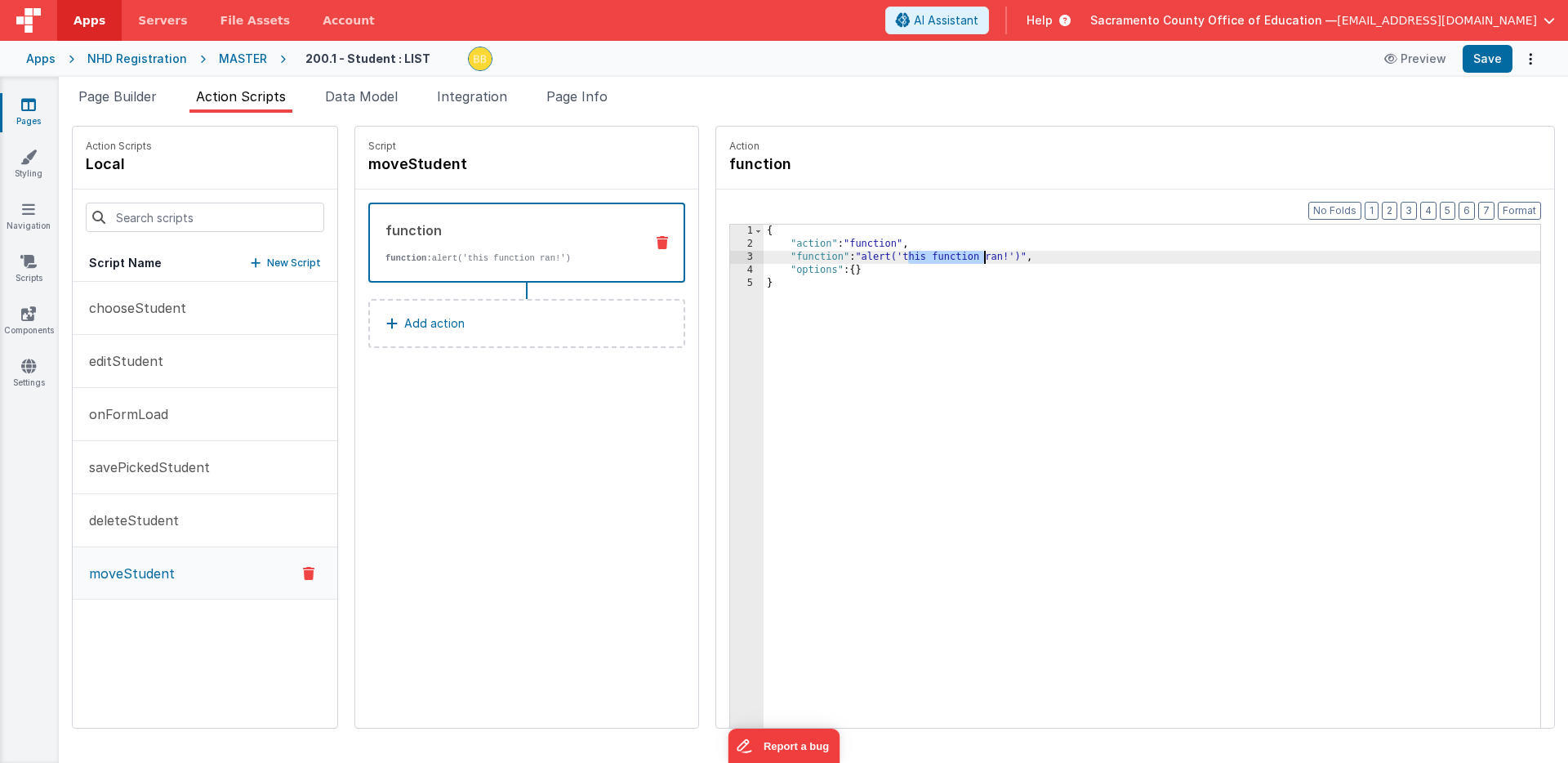
drag, startPoint x: 869, startPoint y: 257, endPoint x: 925, endPoint y: 260, distance: 56.1
click at [925, 260] on div "{ "action" : "function" , "function" : "alert('this function ran!')" , "options…" at bounding box center [1176, 514] width 825 height 580
click at [408, 372] on div "function function: alert('this function ran!') Add action" at bounding box center [527, 283] width 343 height 188
click at [146, 515] on p "deleteStudent" at bounding box center [129, 520] width 100 height 20
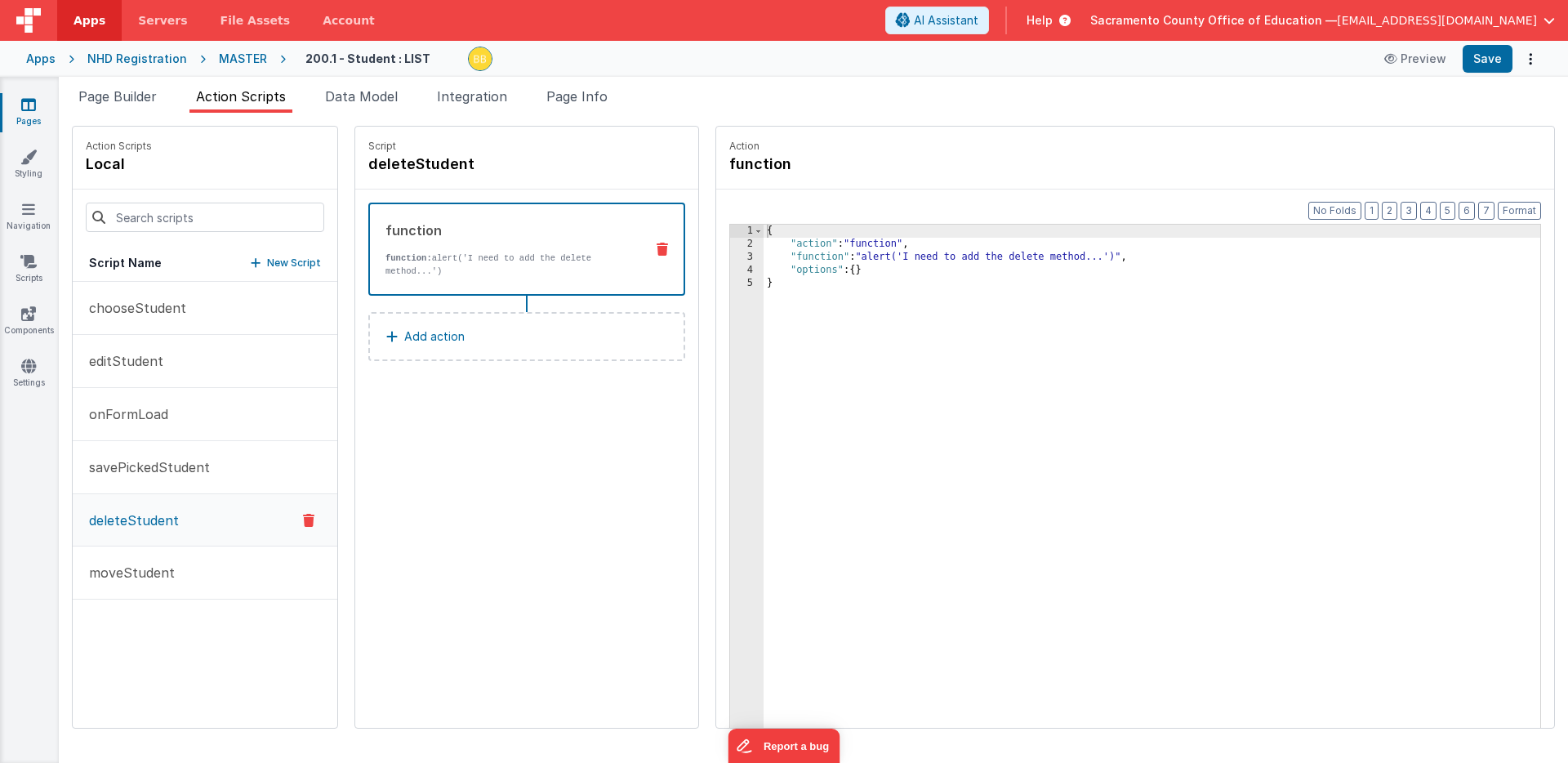
click at [924, 261] on div "{ "action" : "function" , "function" : "alert('I need to add the delete method.…" at bounding box center [1176, 514] width 825 height 580
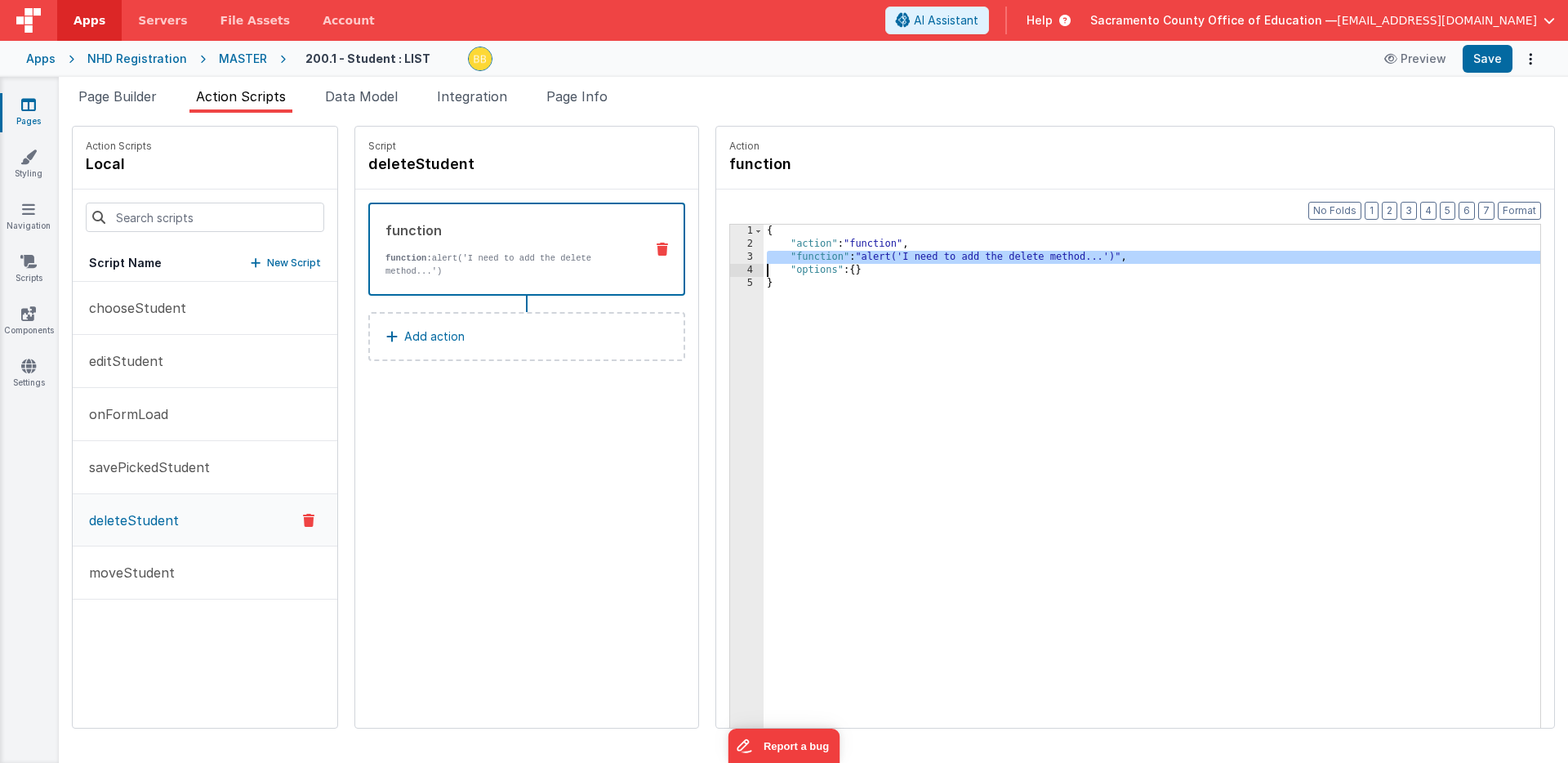
click at [924, 261] on div "{ "action" : "function" , "function" : "alert('I need to add the delete method.…" at bounding box center [1176, 514] width 825 height 580
click at [129, 568] on p "moveStudent" at bounding box center [126, 572] width 95 height 20
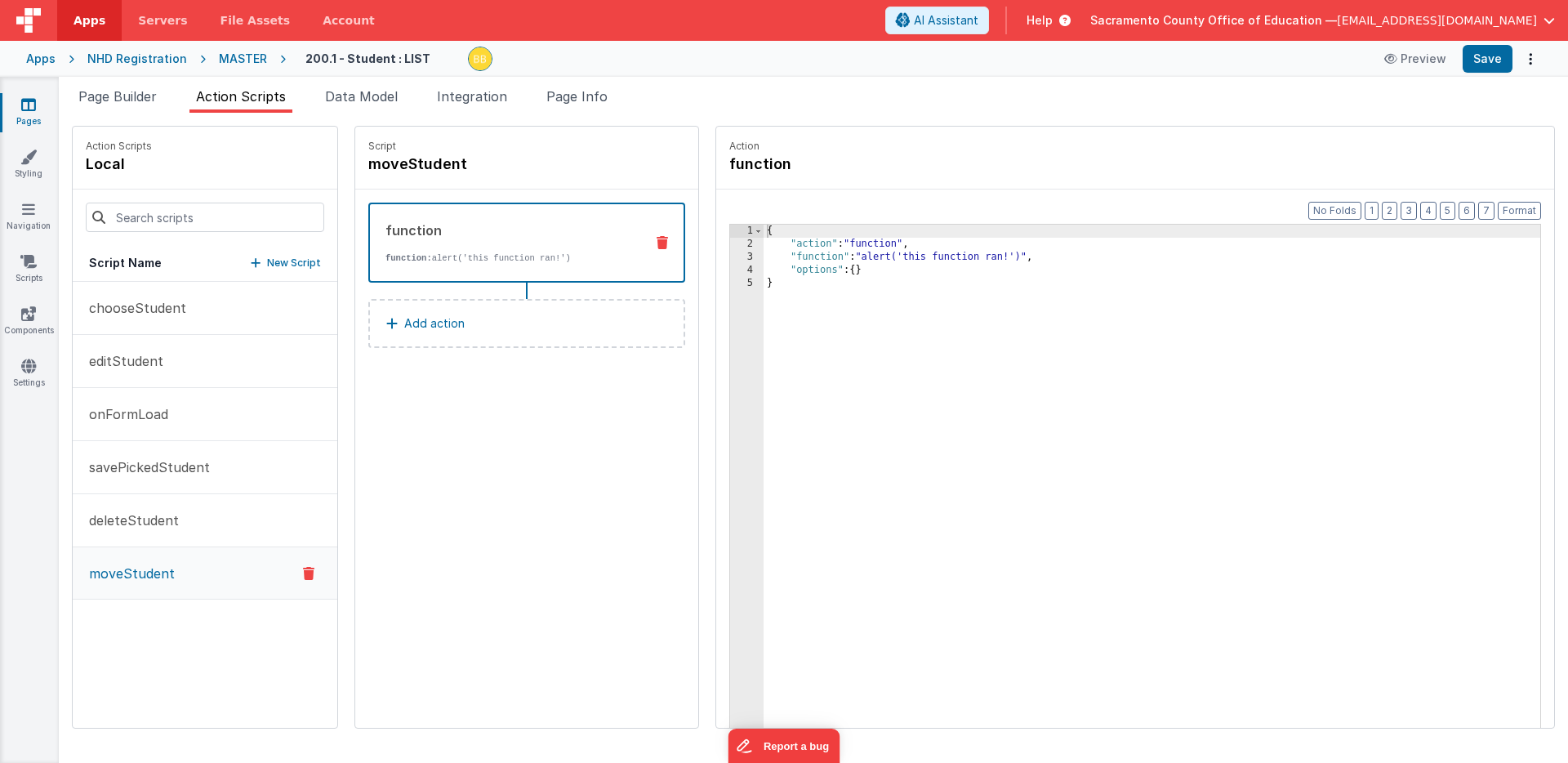
click at [851, 261] on div "{ "action" : "function" , "function" : "alert('this function ran!')" , "options…" at bounding box center [1176, 514] width 825 height 580
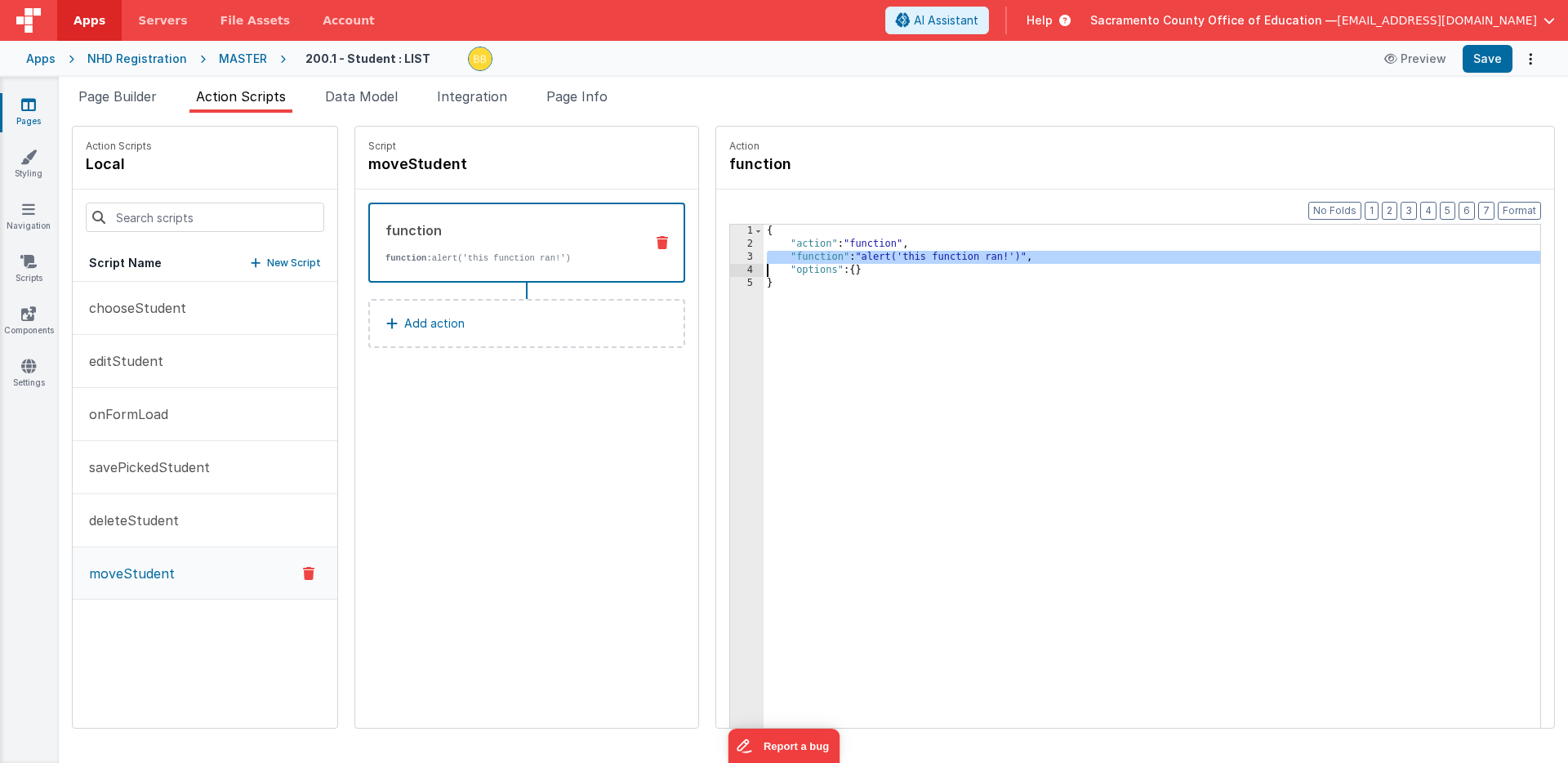
click at [851, 261] on div "{ "action" : "function" , "function" : "alert('this function ran!')" , "options…" at bounding box center [1176, 514] width 825 height 580
paste textarea
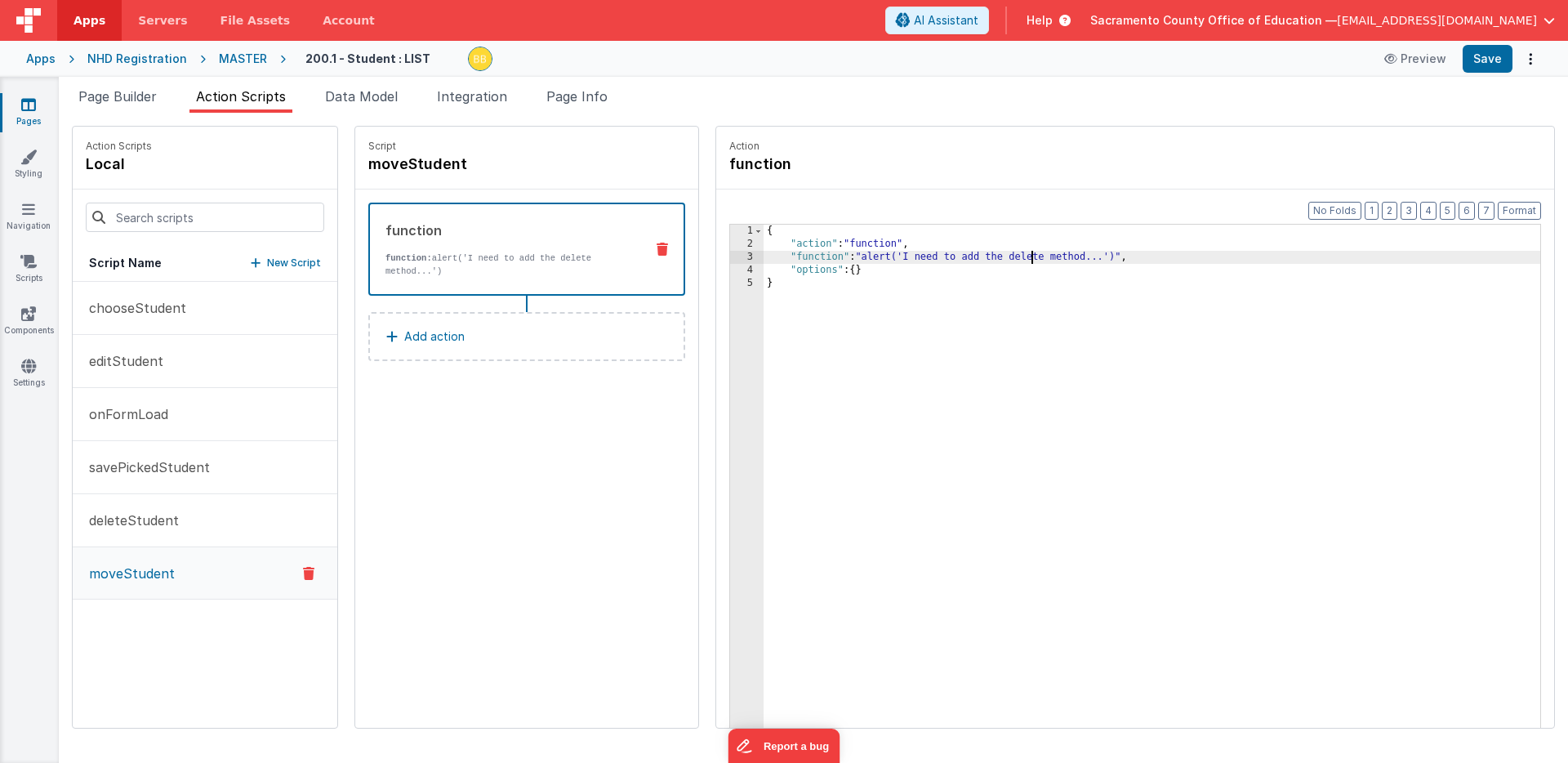
click at [982, 261] on div "{ "action" : "function" , "function" : "alert('I need to add the delete method.…" at bounding box center [1176, 514] width 825 height 580
click at [1006, 258] on div "{ "action" : "function" , "function" : "alert('I need to add the move method...…" at bounding box center [1176, 514] width 825 height 580
click at [1015, 257] on div "{ "action" : "function" , "function" : "alert('I need to add the move method...…" at bounding box center [1176, 514] width 825 height 580
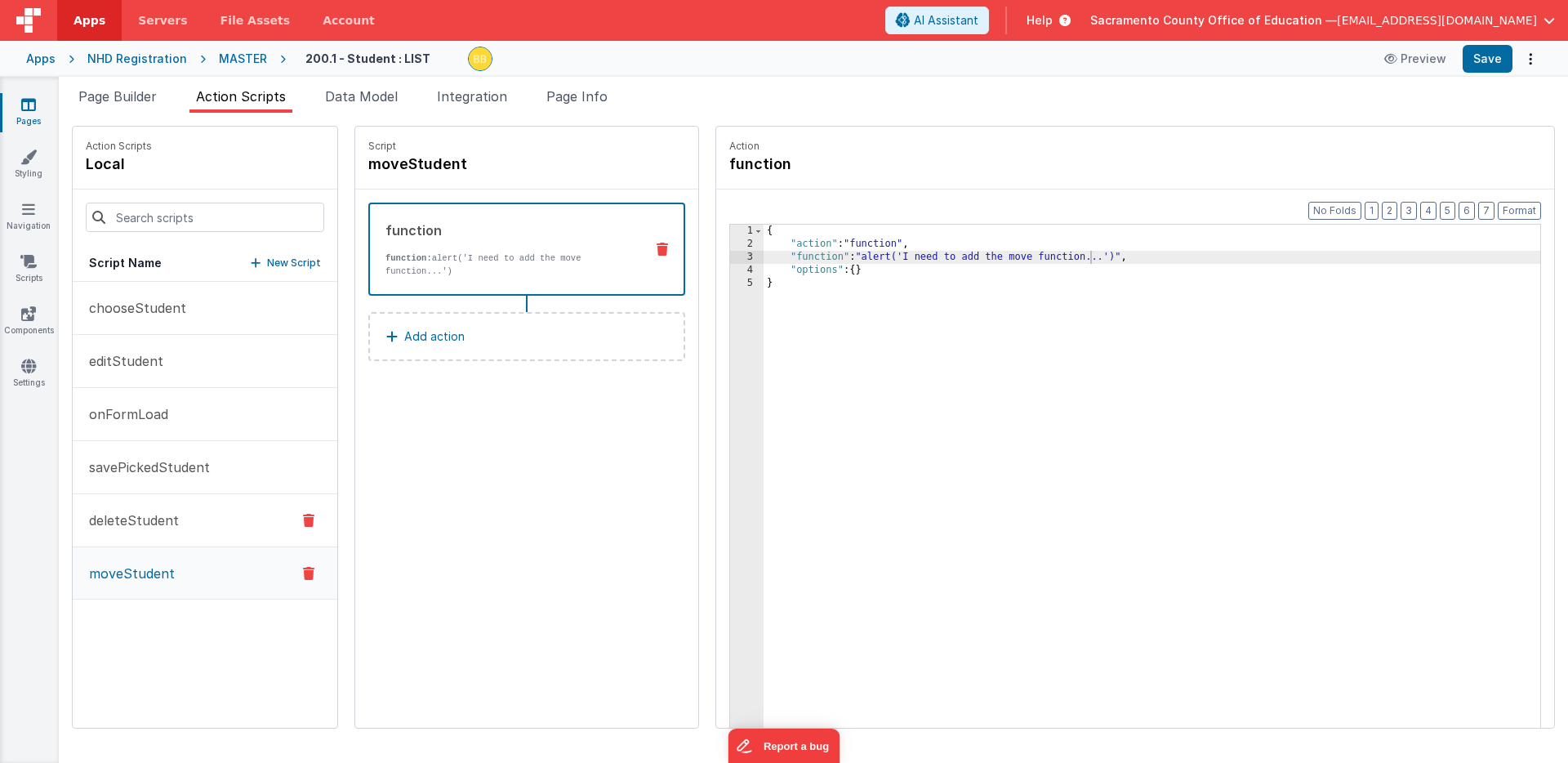
click at [142, 518] on p "deleteStudent" at bounding box center [129, 520] width 100 height 20
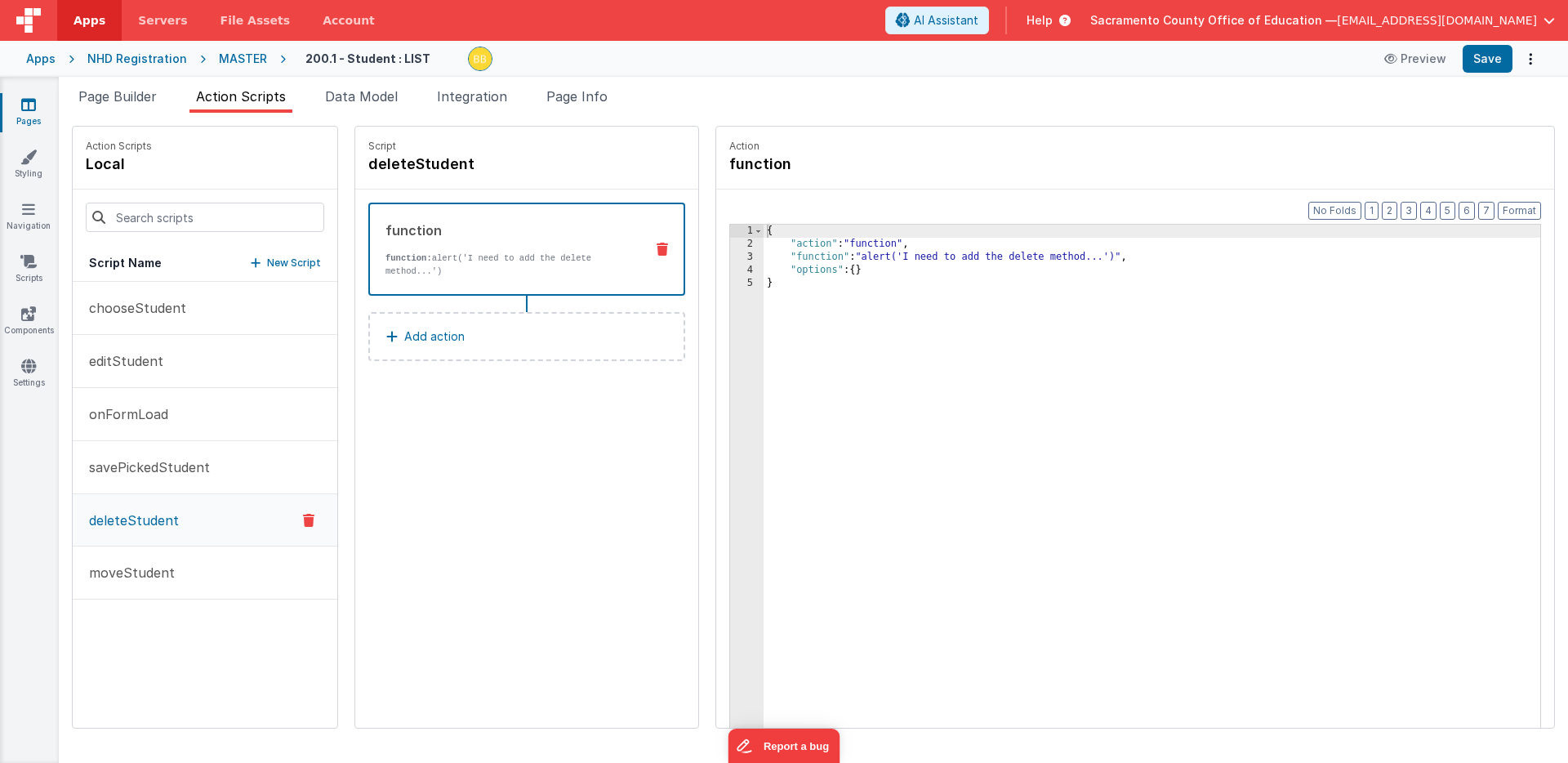
click at [1023, 261] on div "{ "action" : "function" , "function" : "alert('I need to add the delete method.…" at bounding box center [1176, 514] width 825 height 580
click at [1491, 55] on button "Save" at bounding box center [1487, 58] width 50 height 28
